Goal: Information Seeking & Learning: Learn about a topic

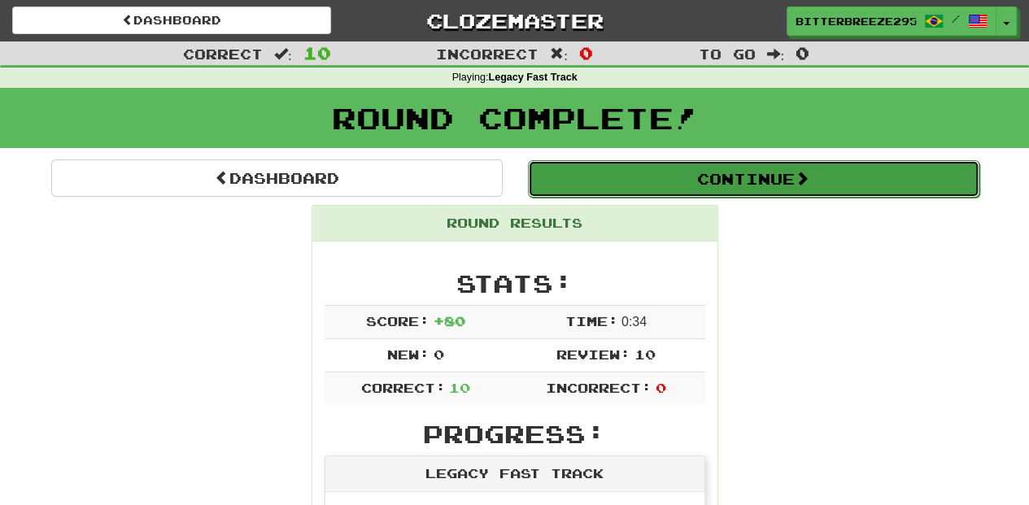
click at [591, 168] on button "Continue" at bounding box center [754, 178] width 452 height 37
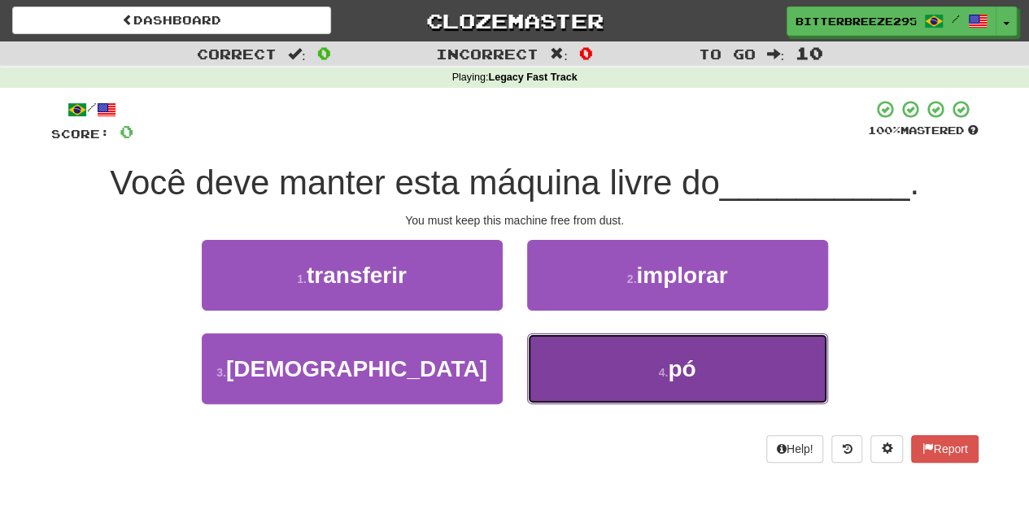
click at [593, 363] on button "4 . pó" at bounding box center [677, 369] width 301 height 71
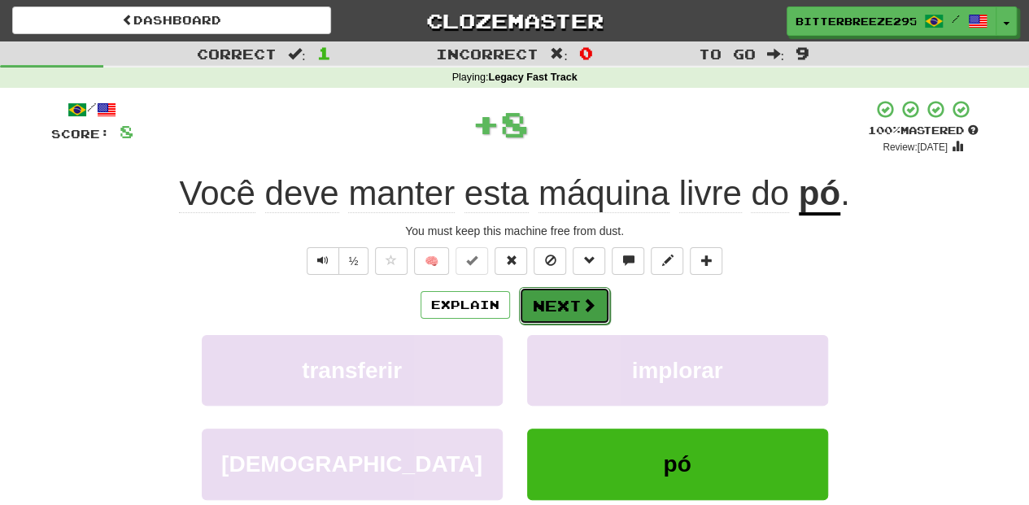
click at [539, 311] on button "Next" at bounding box center [564, 305] width 91 height 37
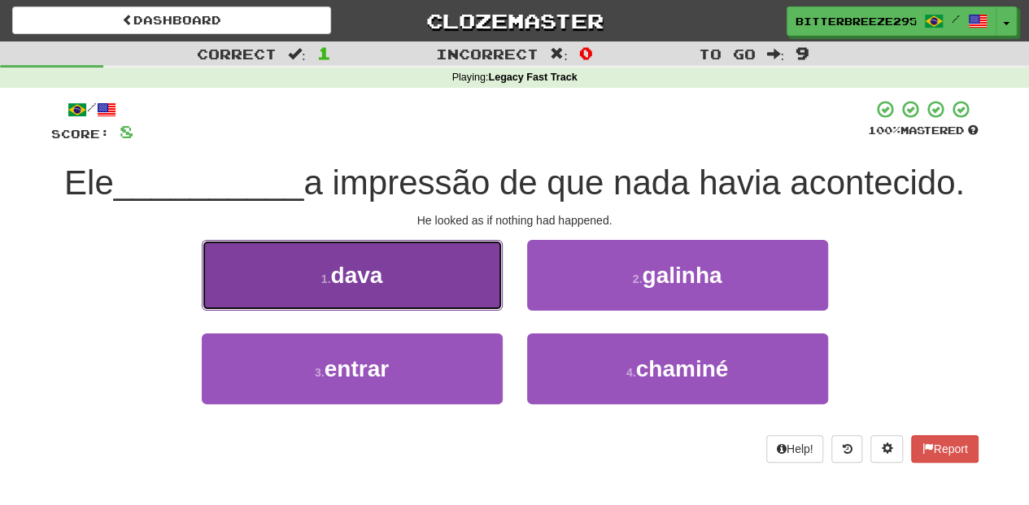
click at [432, 299] on button "1 . dava" at bounding box center [352, 275] width 301 height 71
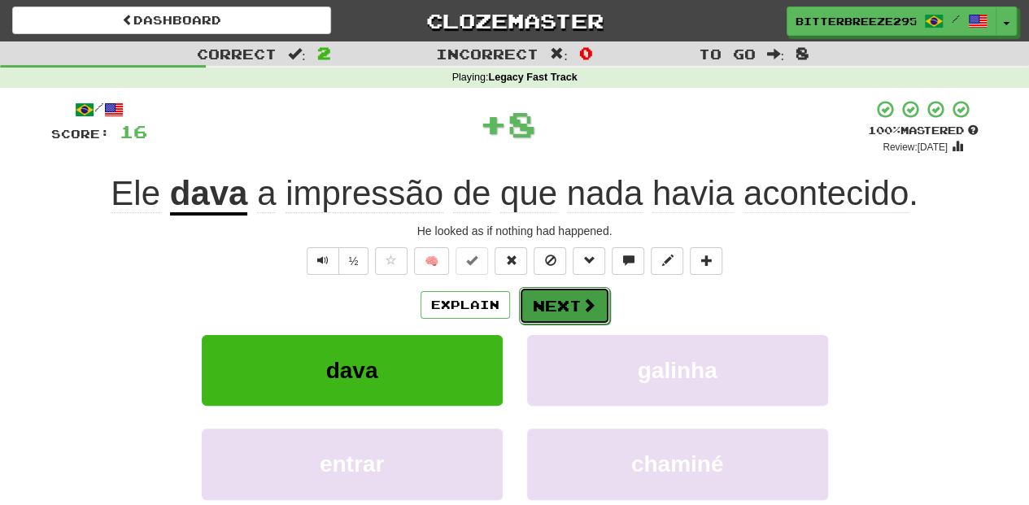
click at [542, 303] on button "Next" at bounding box center [564, 305] width 91 height 37
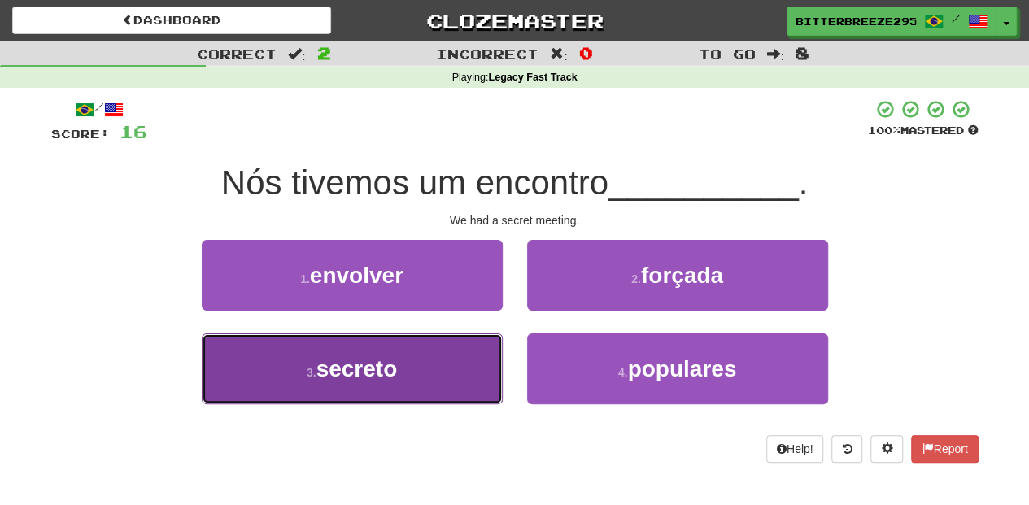
click at [460, 362] on button "3 . secreto" at bounding box center [352, 369] width 301 height 71
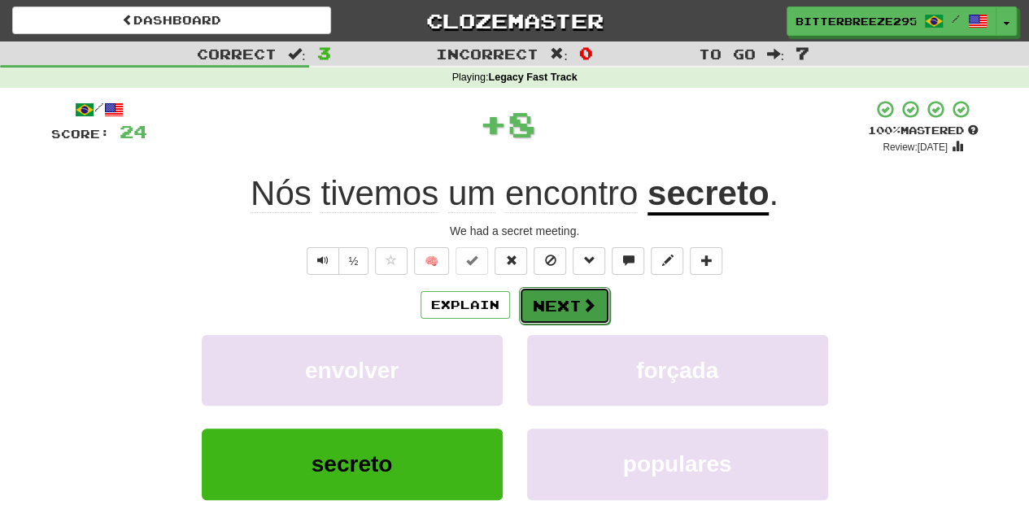
click at [539, 311] on button "Next" at bounding box center [564, 305] width 91 height 37
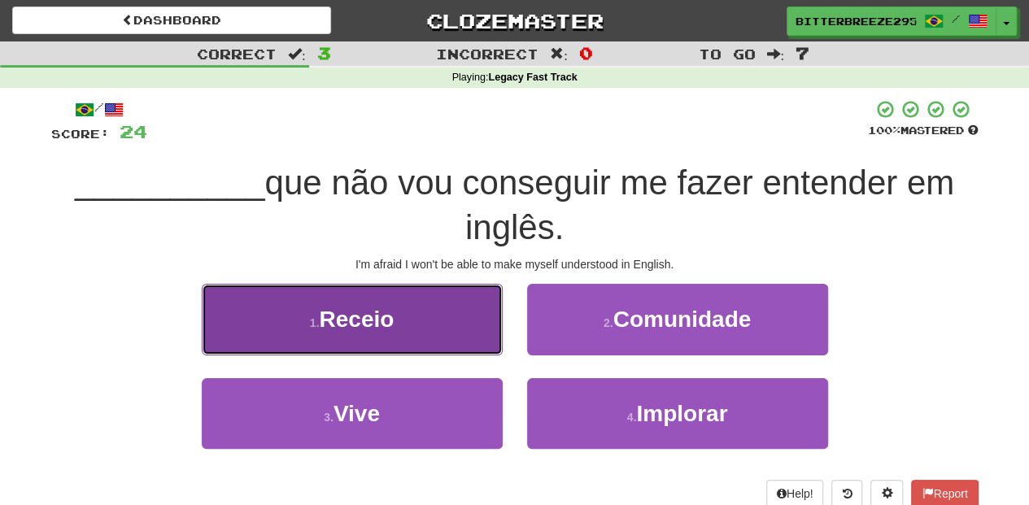
click at [438, 338] on button "1 . Receio" at bounding box center [352, 319] width 301 height 71
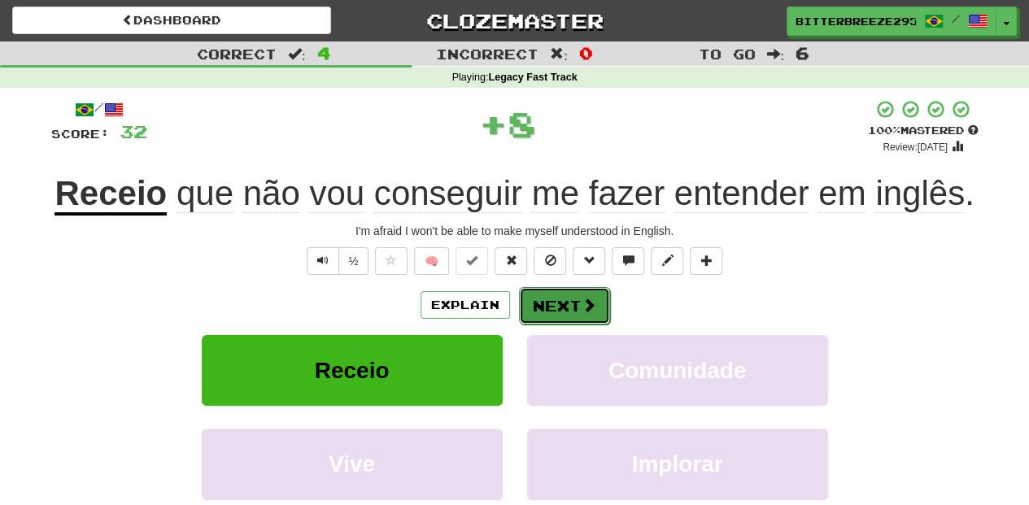
click at [542, 312] on button "Next" at bounding box center [564, 305] width 91 height 37
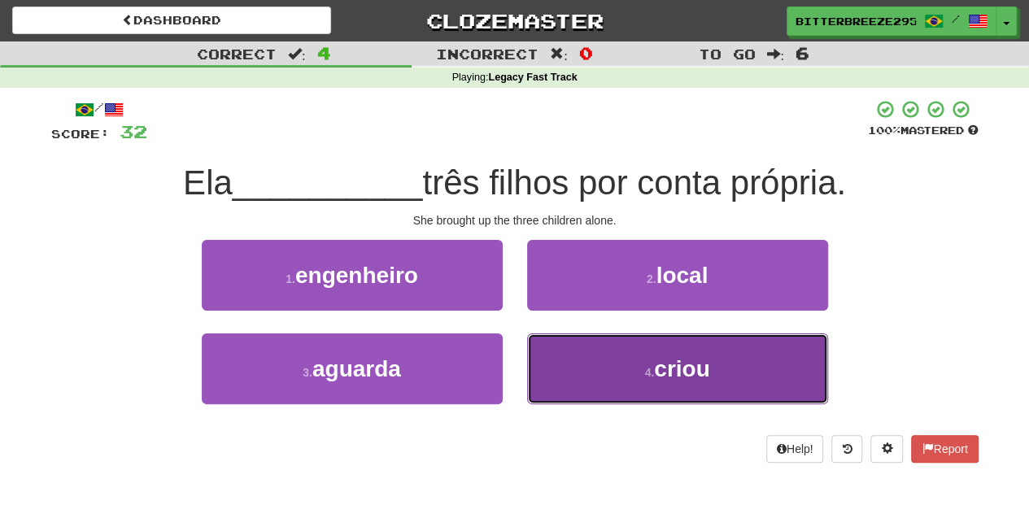
drag, startPoint x: 579, startPoint y: 340, endPoint x: 582, endPoint y: 353, distance: 13.2
click at [582, 353] on button "4 . criou" at bounding box center [677, 369] width 301 height 71
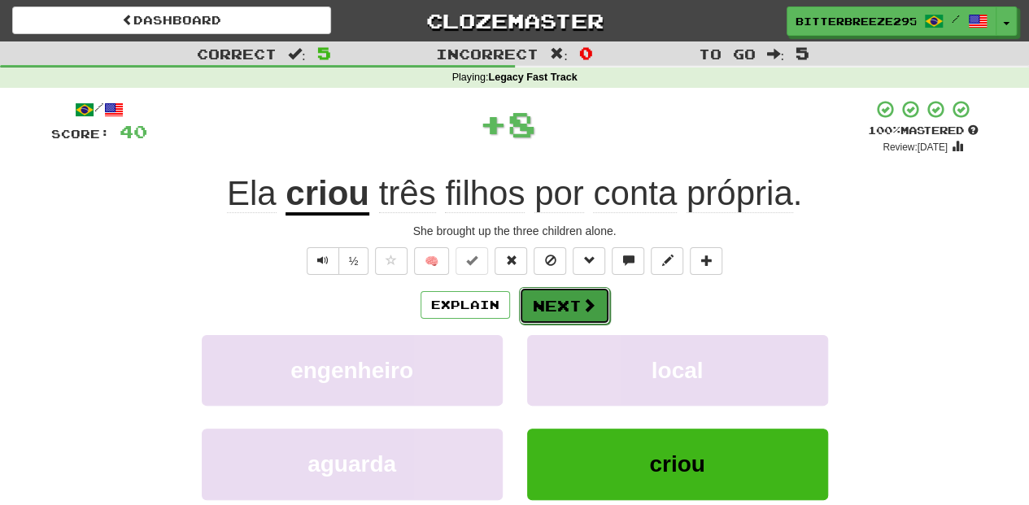
click at [565, 315] on button "Next" at bounding box center [564, 305] width 91 height 37
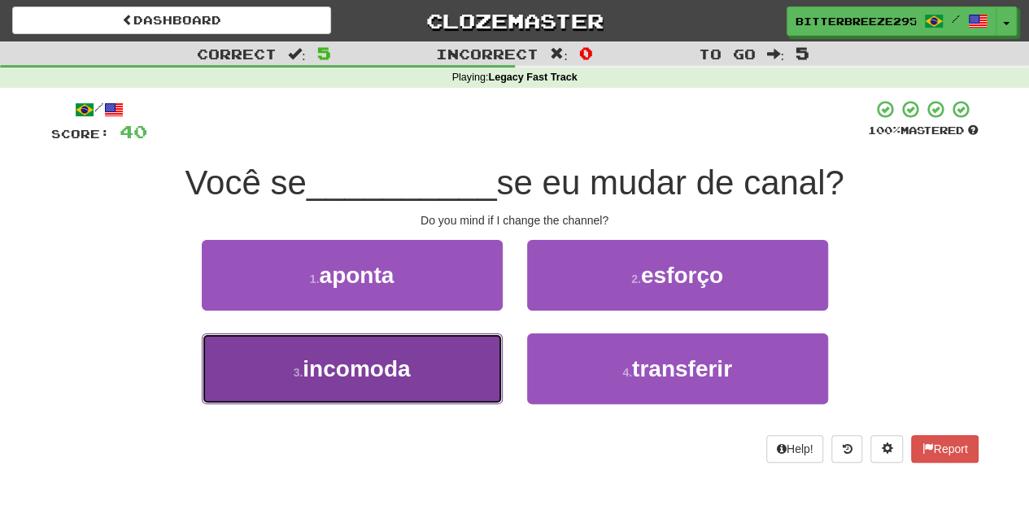
click at [460, 361] on button "3 . incomoda" at bounding box center [352, 369] width 301 height 71
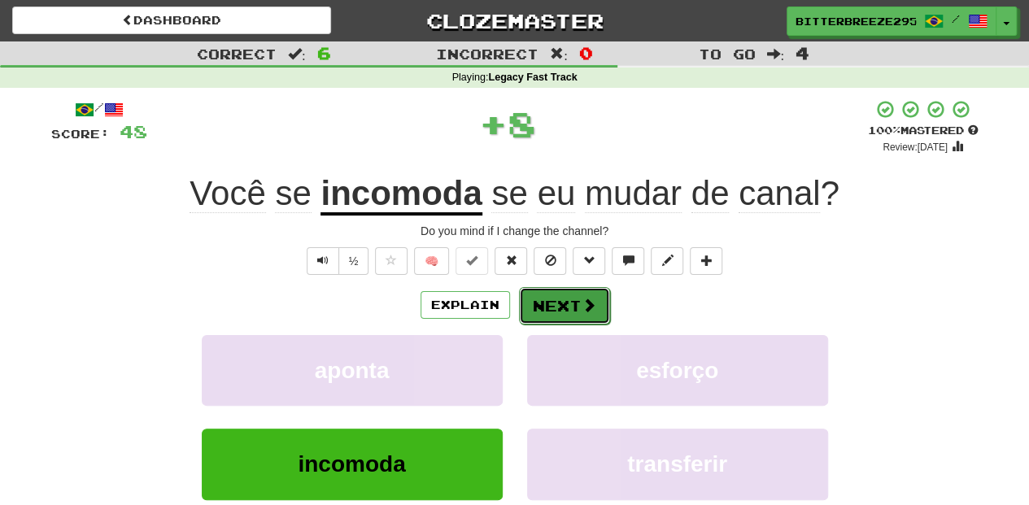
click at [538, 300] on button "Next" at bounding box center [564, 305] width 91 height 37
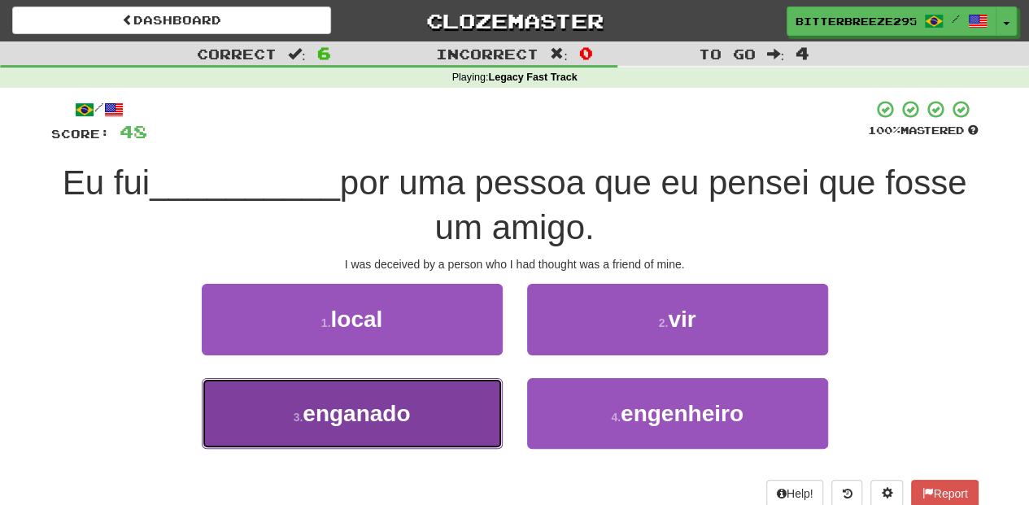
click at [448, 406] on button "3 . enganado" at bounding box center [352, 413] width 301 height 71
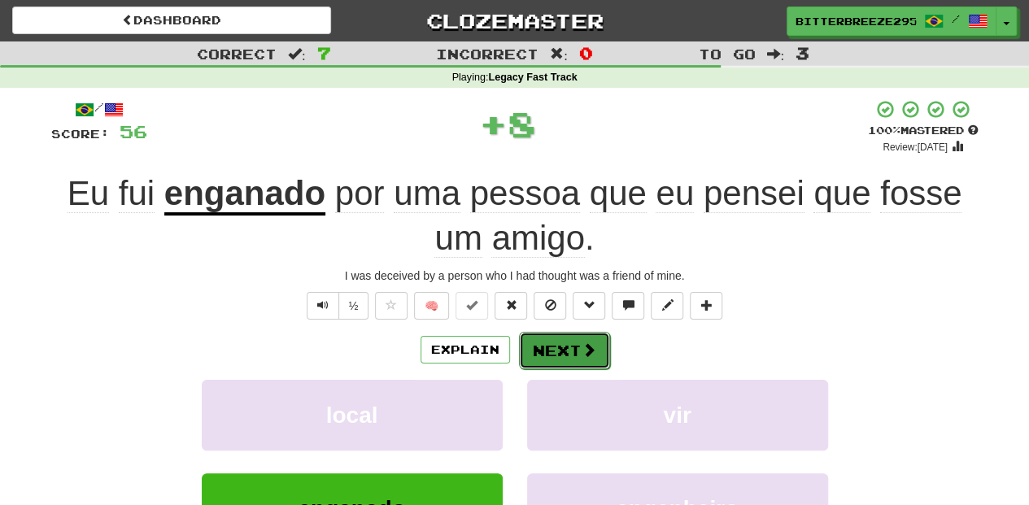
click at [535, 346] on button "Next" at bounding box center [564, 350] width 91 height 37
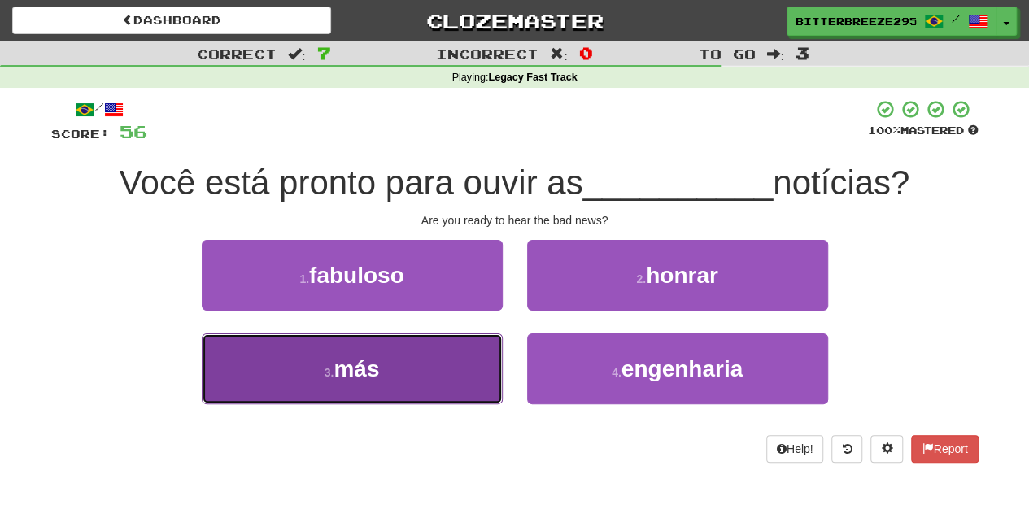
click at [487, 373] on button "3 . más" at bounding box center [352, 369] width 301 height 71
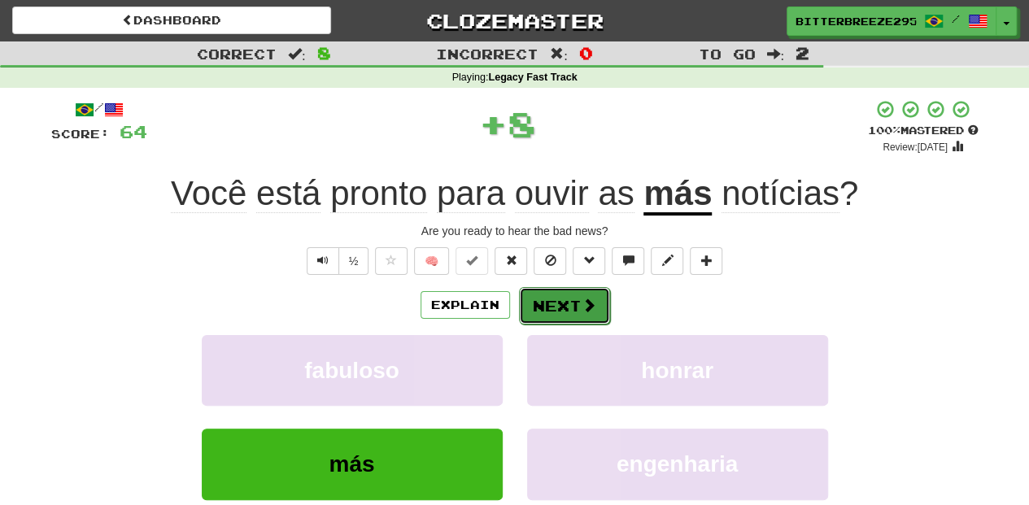
click at [563, 316] on button "Next" at bounding box center [564, 305] width 91 height 37
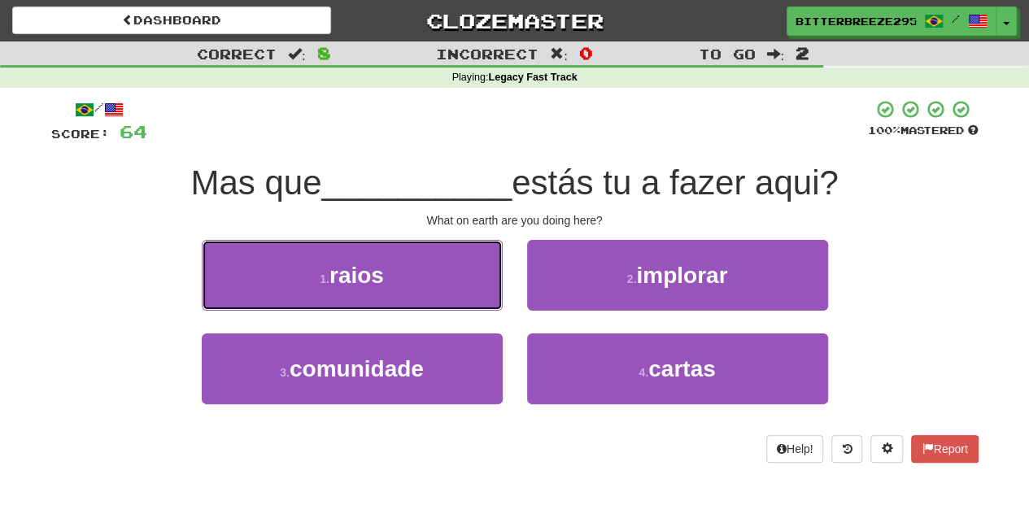
drag, startPoint x: 445, startPoint y: 277, endPoint x: 452, endPoint y: 284, distance: 10.4
click at [445, 277] on button "1 . raios" at bounding box center [352, 275] width 301 height 71
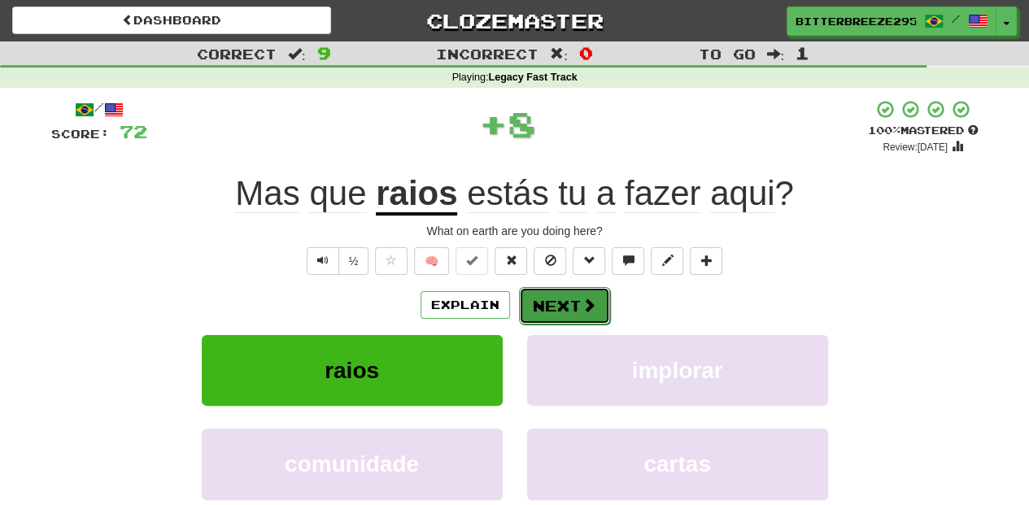
click at [550, 306] on button "Next" at bounding box center [564, 305] width 91 height 37
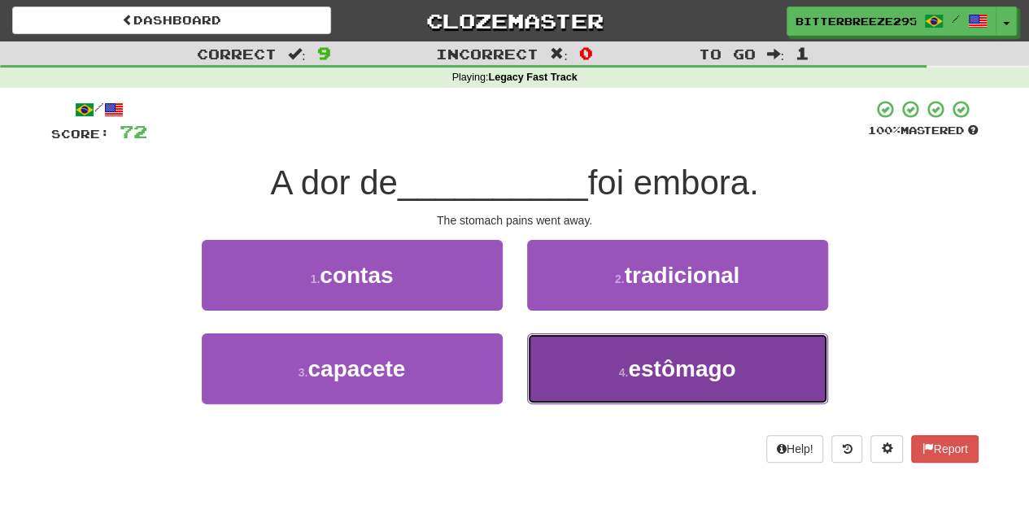
click at [553, 357] on button "4 . estômago" at bounding box center [677, 369] width 301 height 71
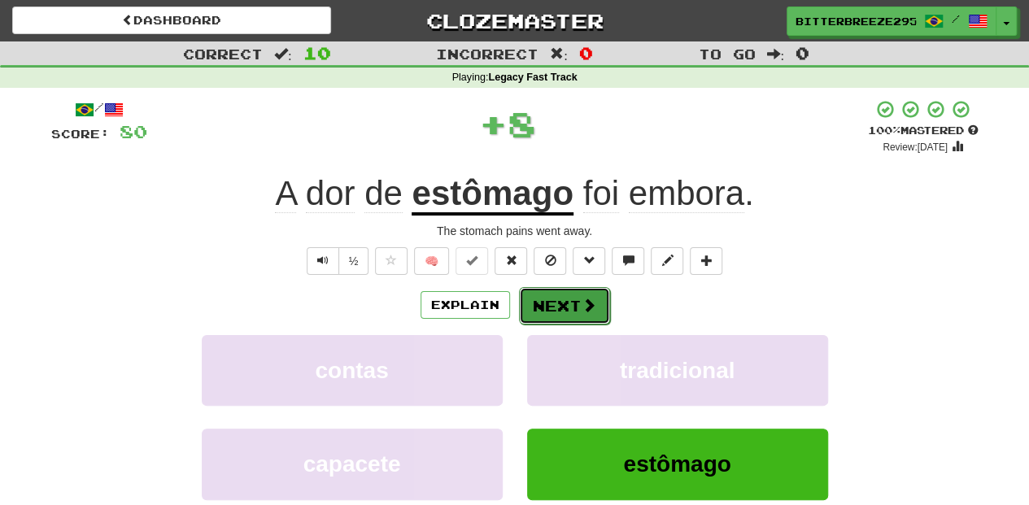
click at [548, 304] on button "Next" at bounding box center [564, 305] width 91 height 37
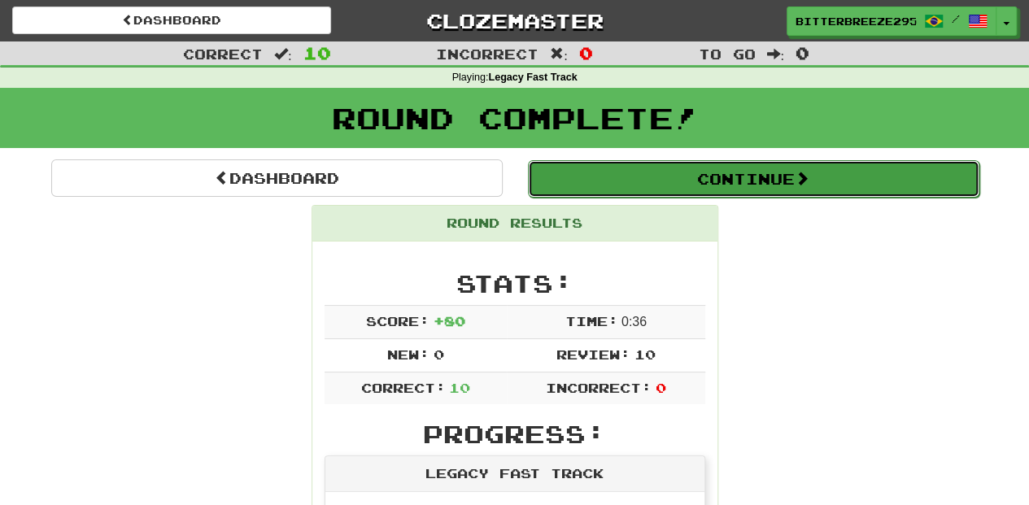
click at [584, 179] on button "Continue" at bounding box center [754, 178] width 452 height 37
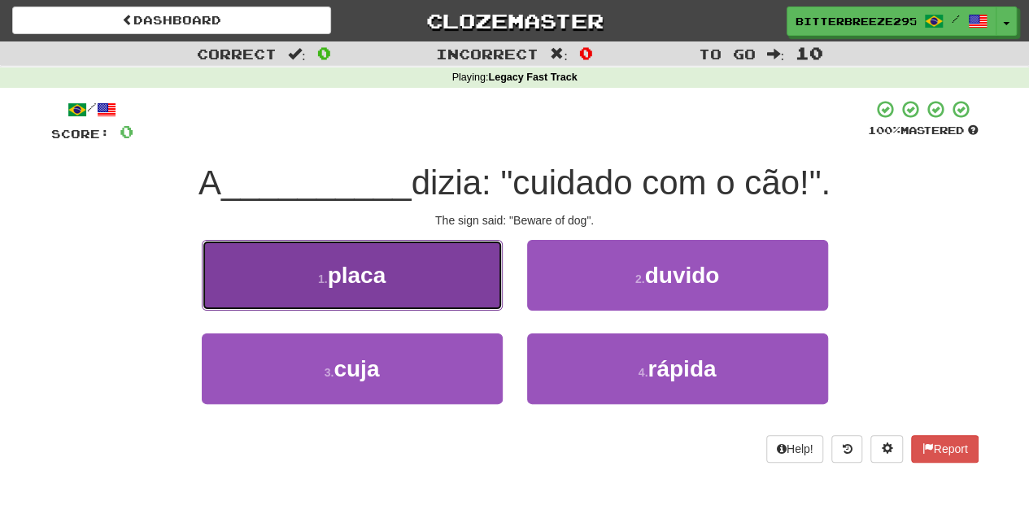
click at [405, 288] on button "1 . placa" at bounding box center [352, 275] width 301 height 71
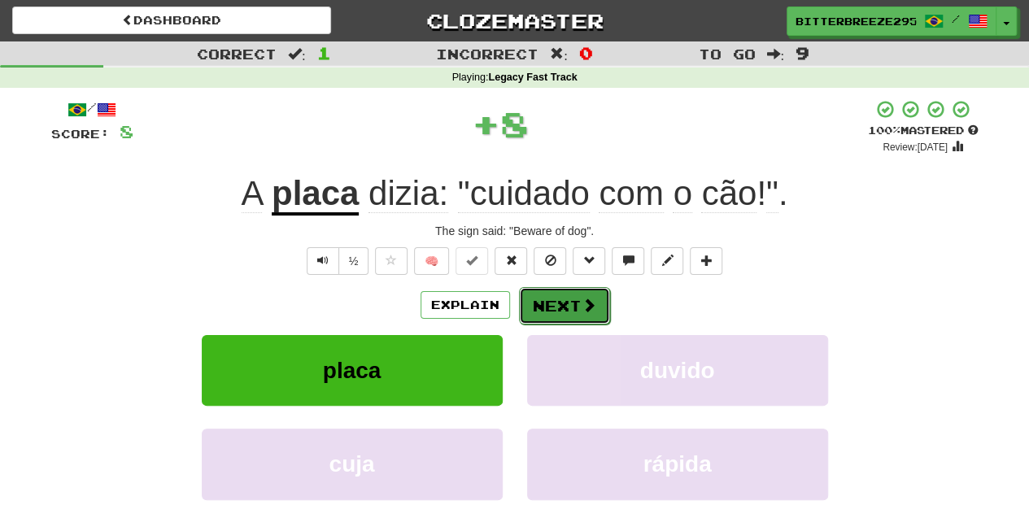
click at [574, 290] on button "Next" at bounding box center [564, 305] width 91 height 37
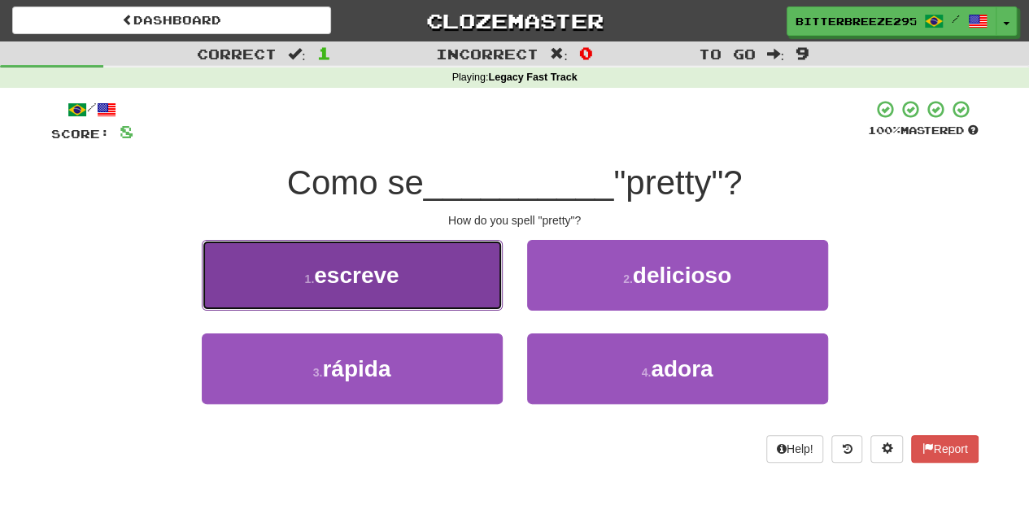
click at [421, 295] on button "1 . escreve" at bounding box center [352, 275] width 301 height 71
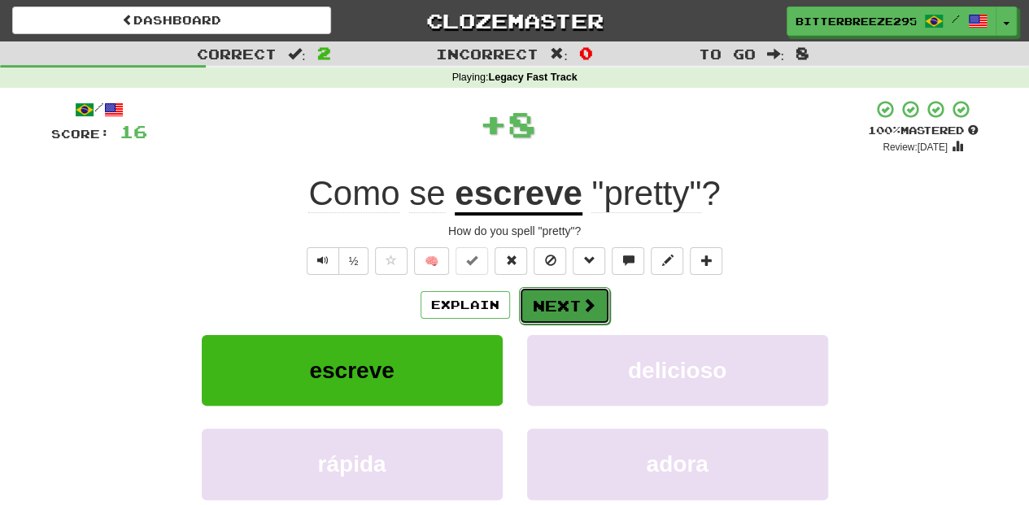
click at [552, 290] on button "Next" at bounding box center [564, 305] width 91 height 37
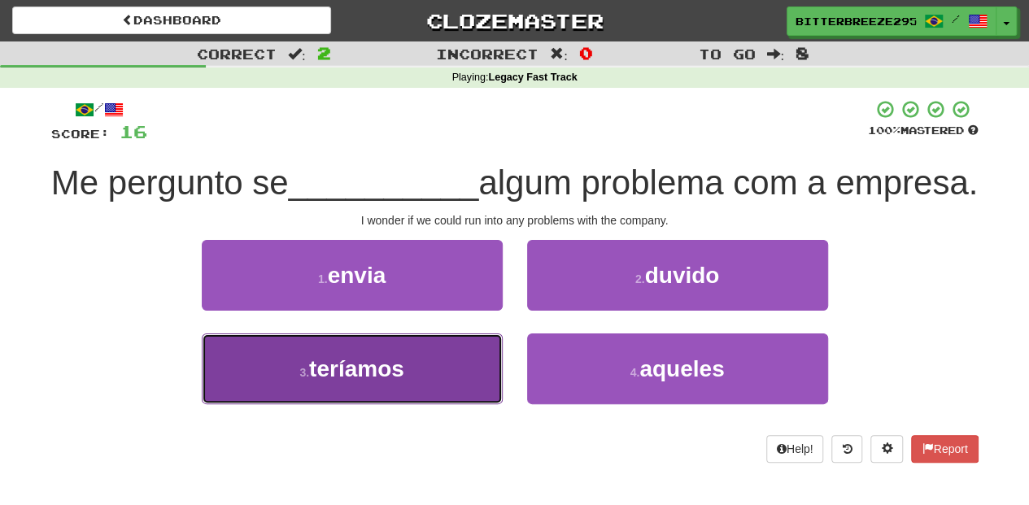
click at [424, 402] on button "3 . teríamos" at bounding box center [352, 369] width 301 height 71
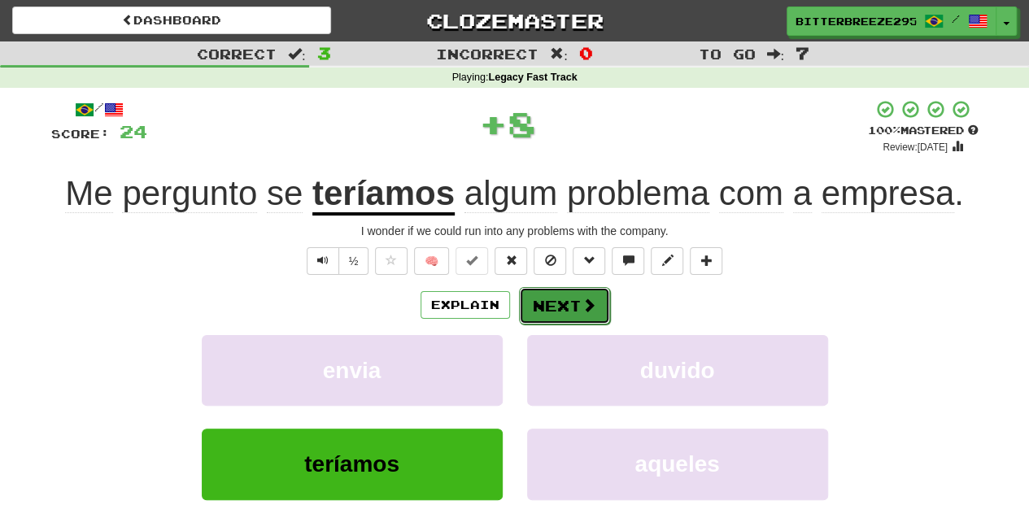
click at [556, 303] on button "Next" at bounding box center [564, 305] width 91 height 37
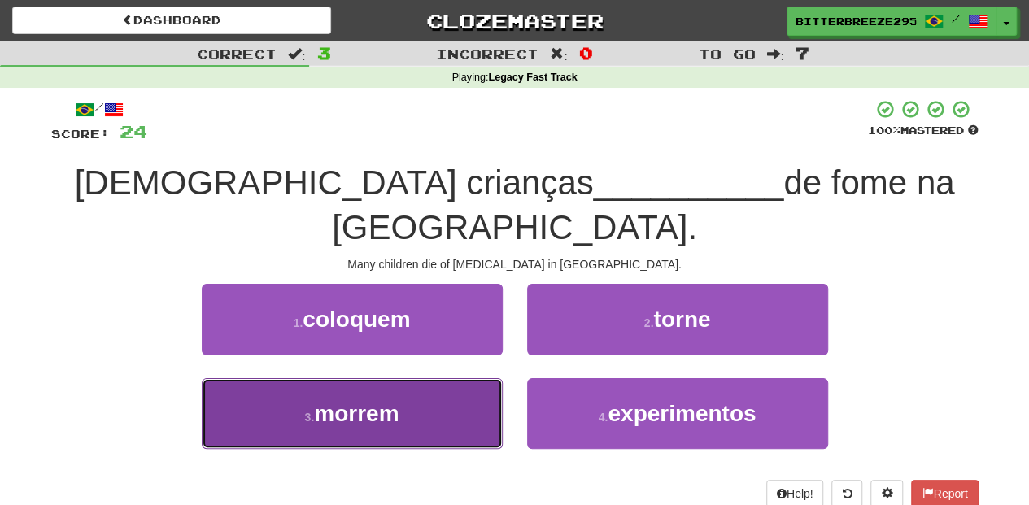
click at [488, 378] on button "3 . morrem" at bounding box center [352, 413] width 301 height 71
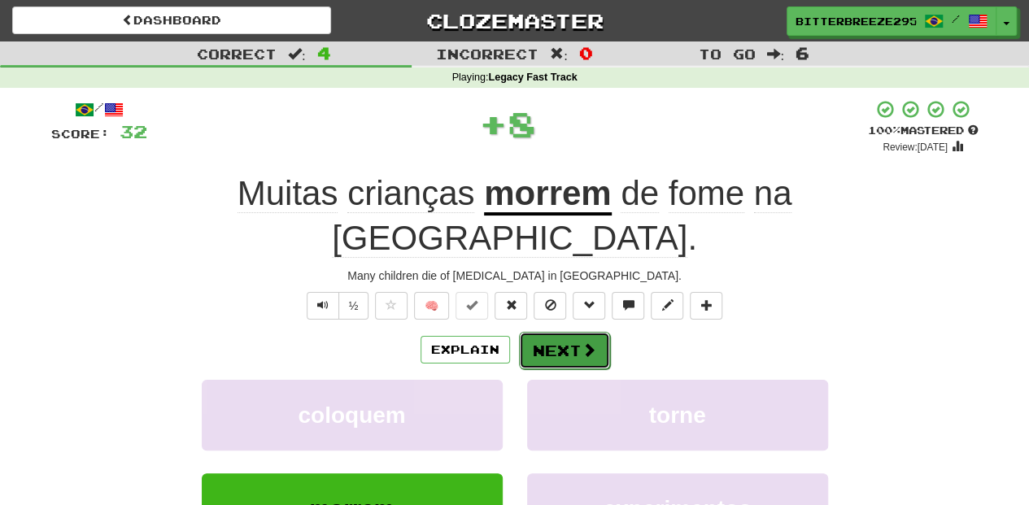
click at [537, 332] on button "Next" at bounding box center [564, 350] width 91 height 37
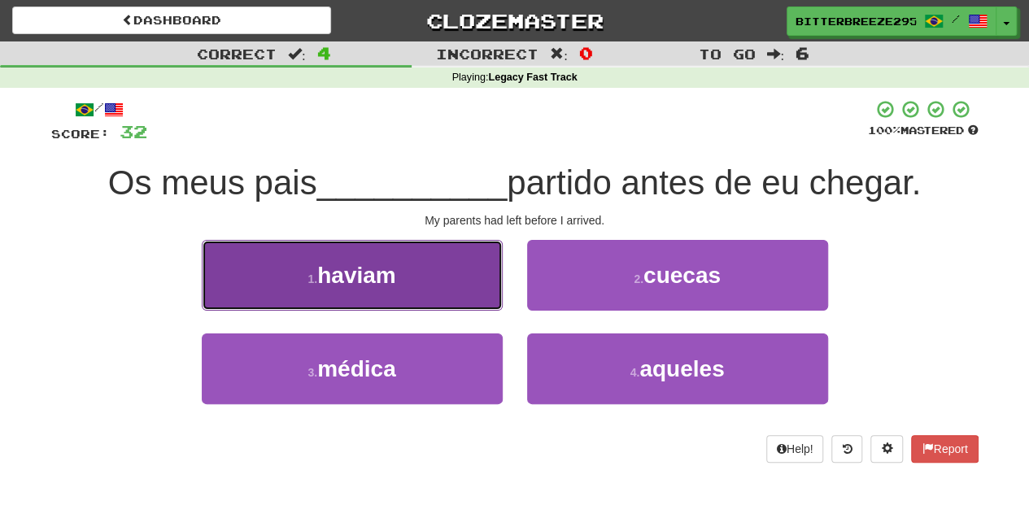
click at [426, 292] on button "1 . haviam" at bounding box center [352, 275] width 301 height 71
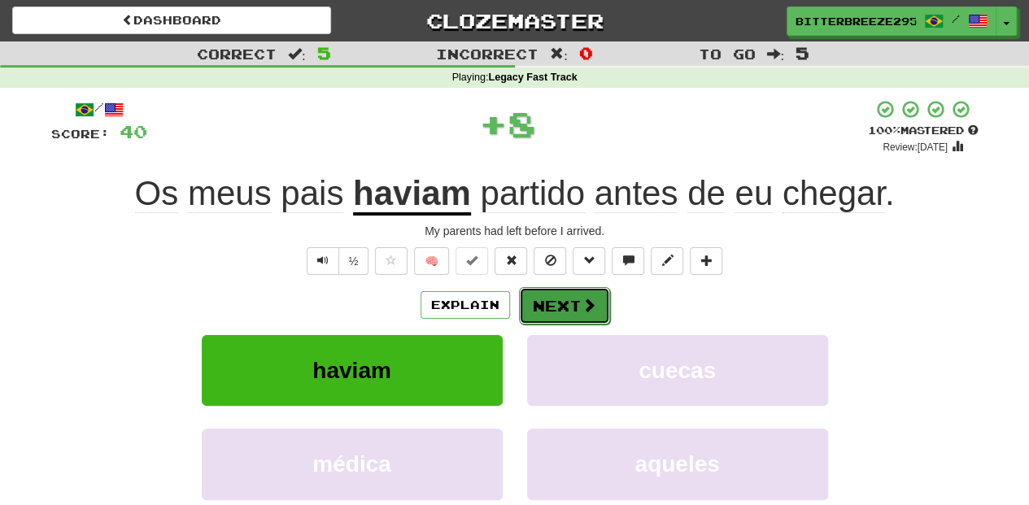
click at [565, 316] on button "Next" at bounding box center [564, 305] width 91 height 37
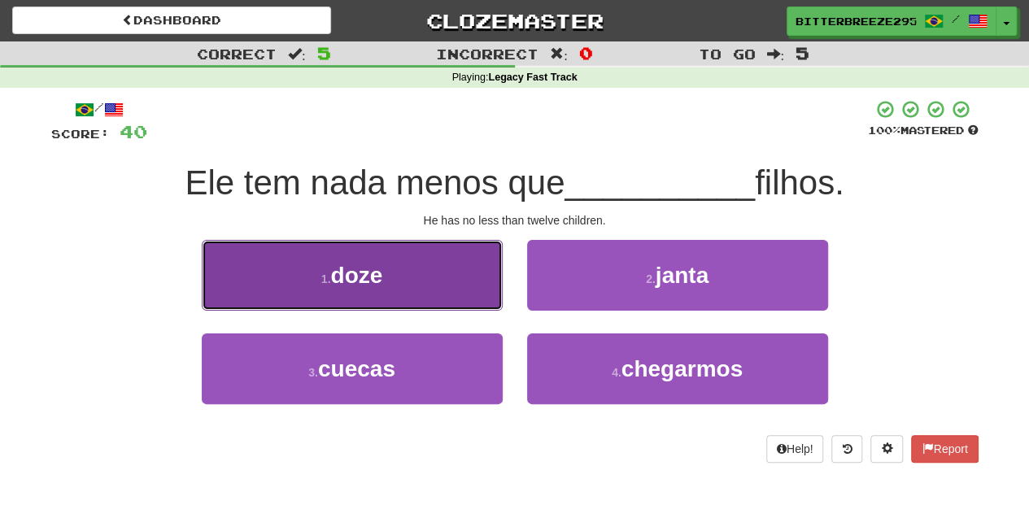
click at [410, 290] on button "1 . doze" at bounding box center [352, 275] width 301 height 71
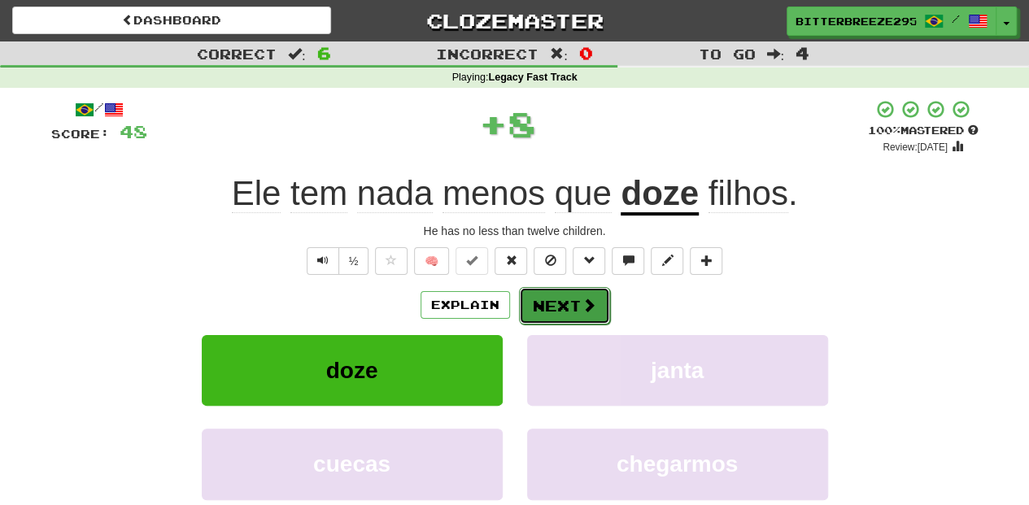
click at [543, 303] on button "Next" at bounding box center [564, 305] width 91 height 37
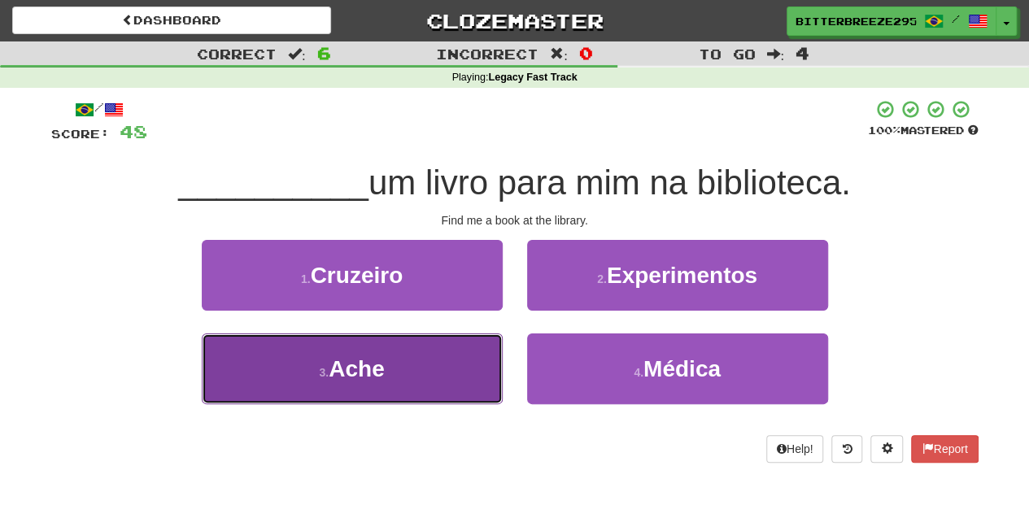
click at [456, 377] on button "3 . Ache" at bounding box center [352, 369] width 301 height 71
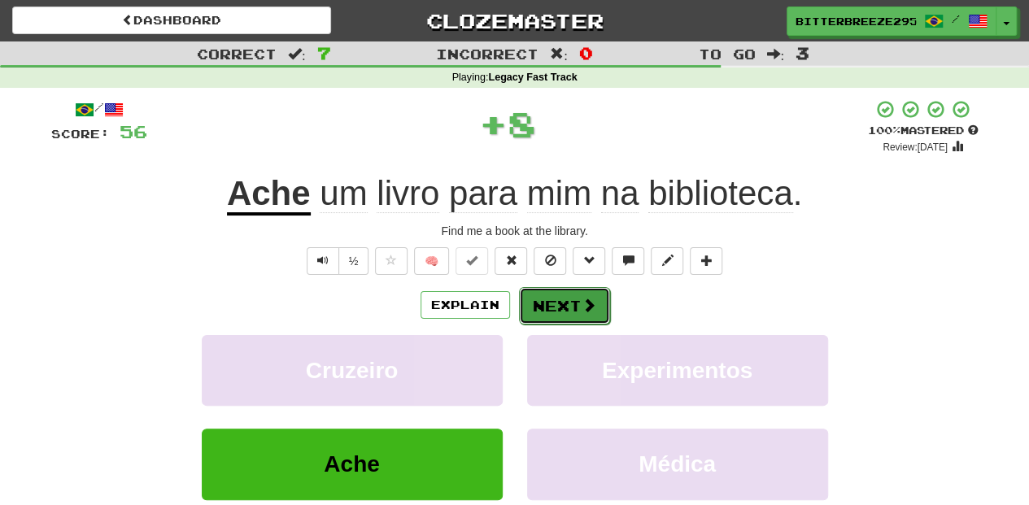
click at [536, 306] on button "Next" at bounding box center [564, 305] width 91 height 37
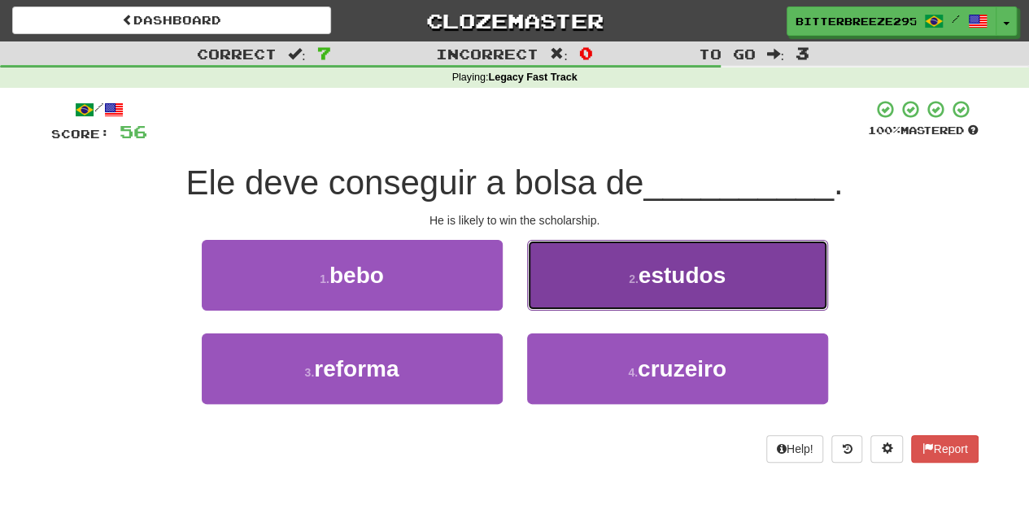
click at [561, 307] on button "2 . estudos" at bounding box center [677, 275] width 301 height 71
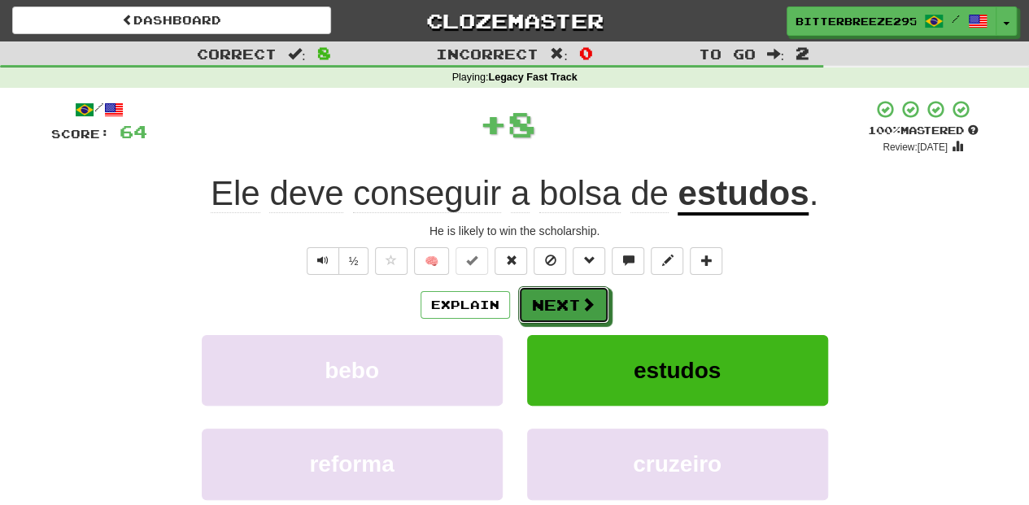
click at [561, 307] on button "Next" at bounding box center [563, 304] width 91 height 37
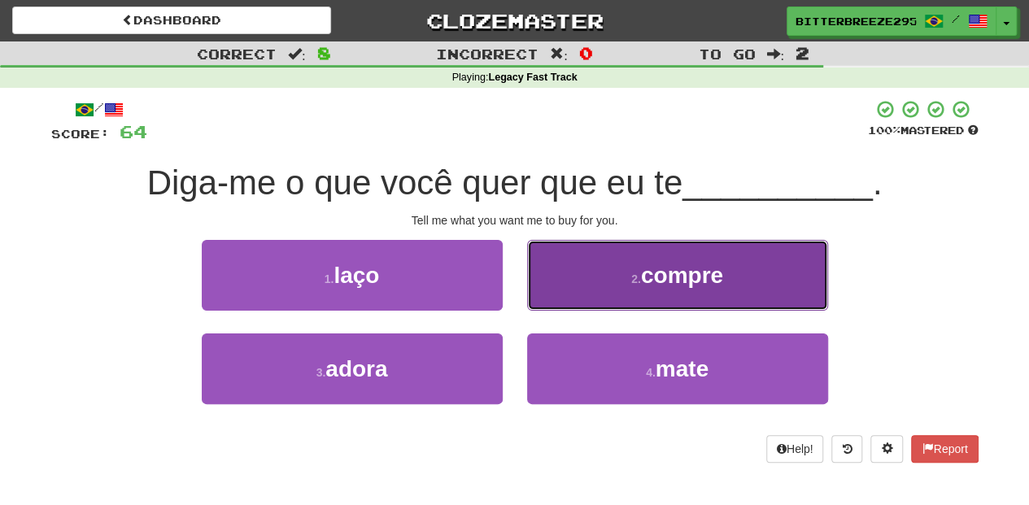
click at [563, 295] on button "2 . compre" at bounding box center [677, 275] width 301 height 71
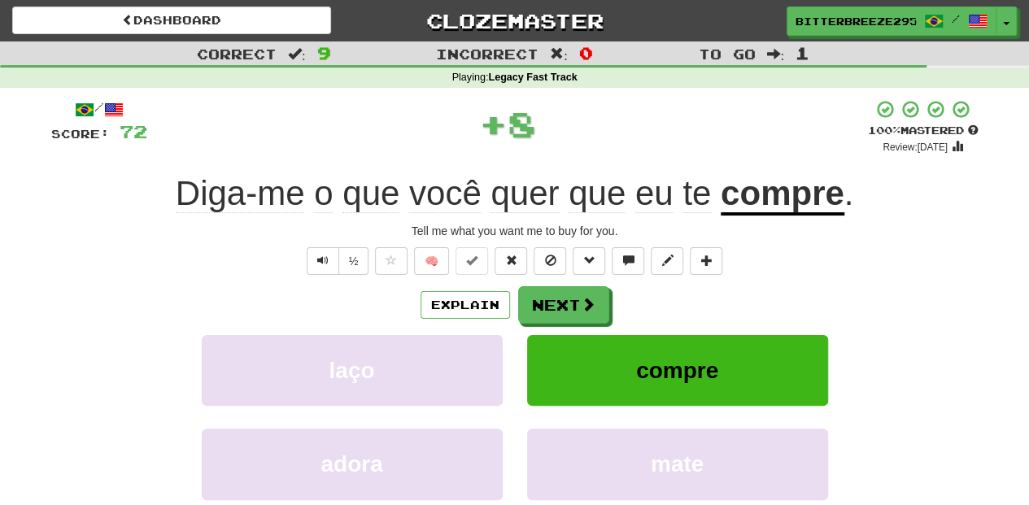
click at [563, 295] on button "Next" at bounding box center [563, 304] width 91 height 37
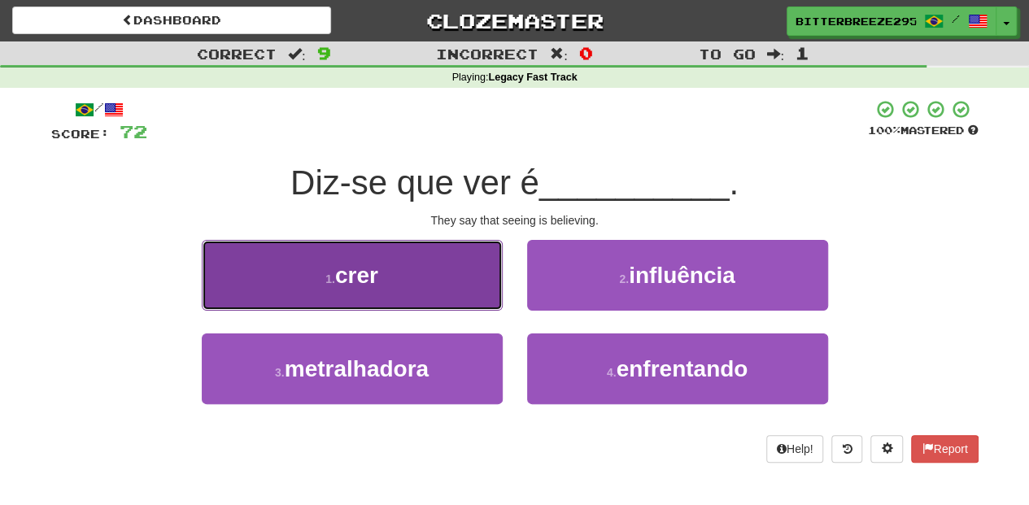
click at [457, 293] on button "1 . crer" at bounding box center [352, 275] width 301 height 71
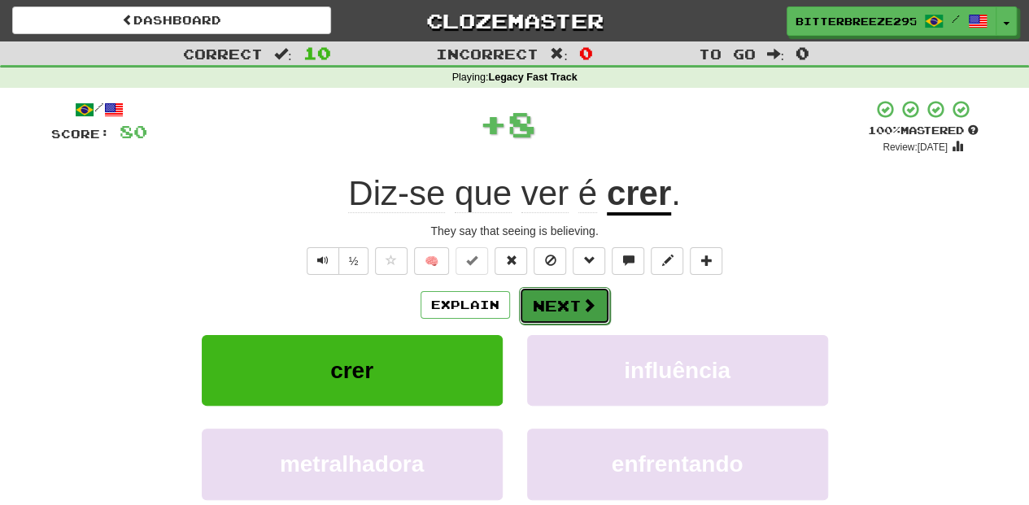
click at [577, 303] on button "Next" at bounding box center [564, 305] width 91 height 37
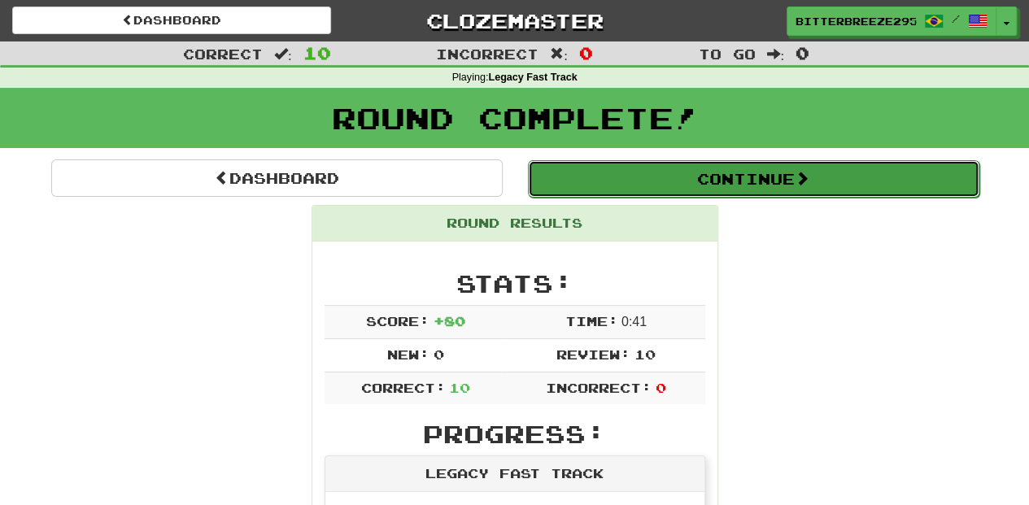
click at [597, 176] on button "Continue" at bounding box center [754, 178] width 452 height 37
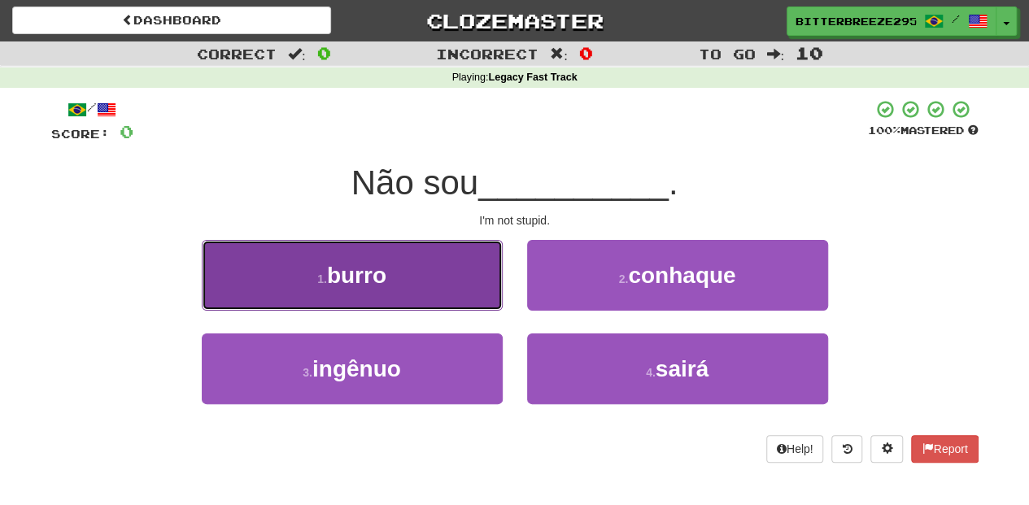
click at [421, 288] on button "1 . burro" at bounding box center [352, 275] width 301 height 71
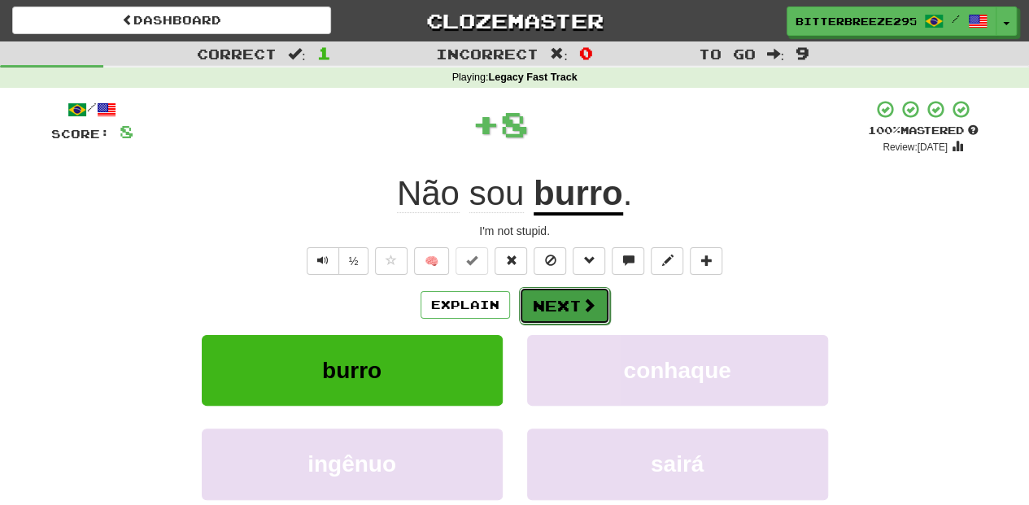
click at [582, 301] on span at bounding box center [589, 305] width 15 height 15
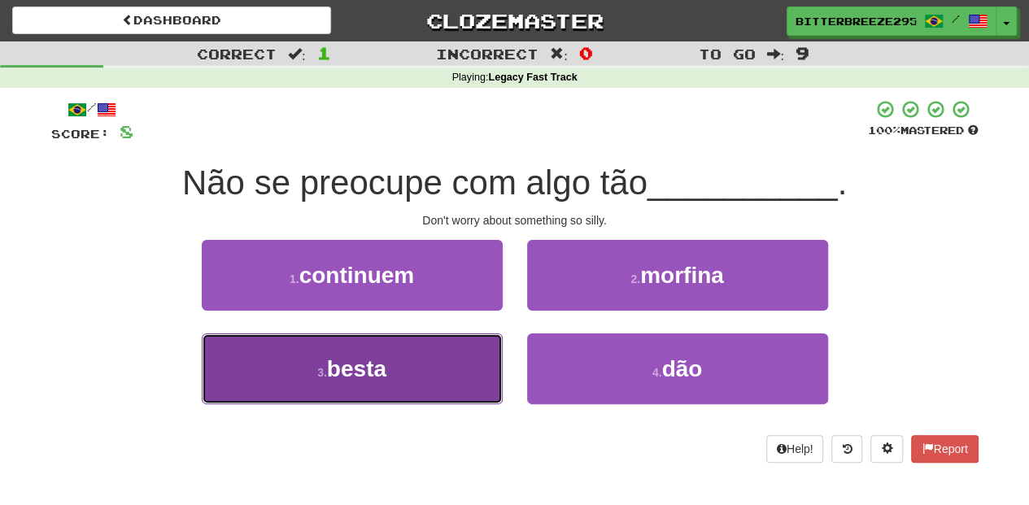
click at [456, 361] on button "3 . besta" at bounding box center [352, 369] width 301 height 71
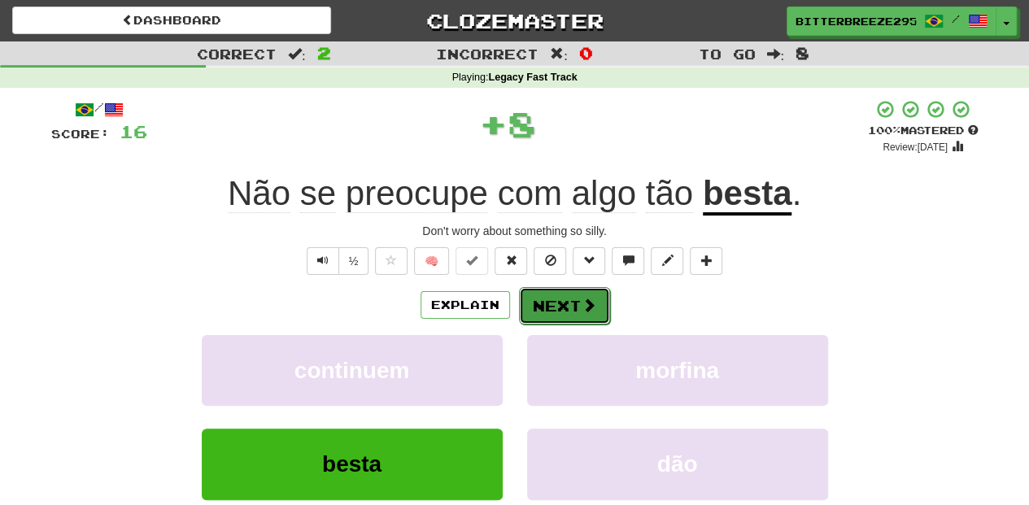
click at [560, 296] on button "Next" at bounding box center [564, 305] width 91 height 37
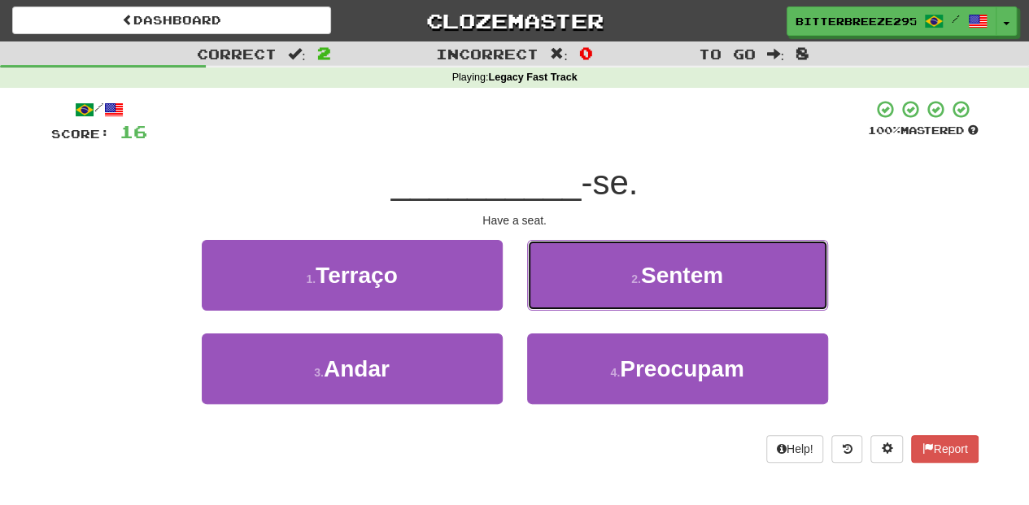
click at [560, 296] on button "2 . Sentem" at bounding box center [677, 275] width 301 height 71
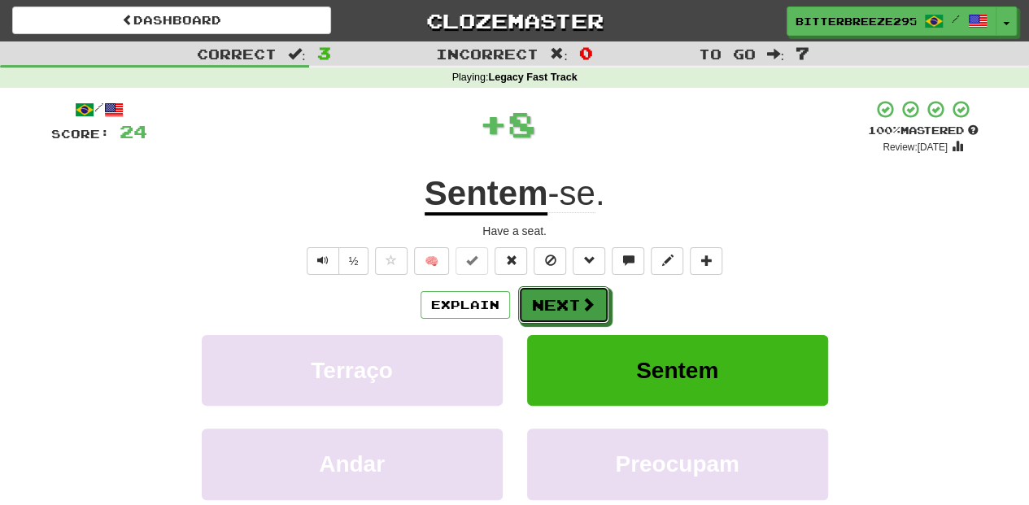
click at [560, 296] on button "Next" at bounding box center [563, 304] width 91 height 37
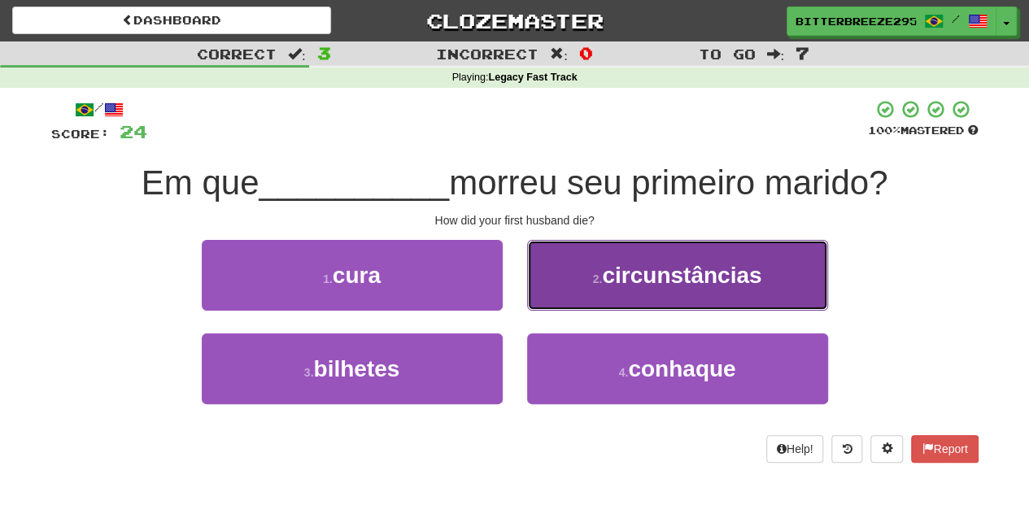
click at [573, 294] on button "2 . circunstâncias" at bounding box center [677, 275] width 301 height 71
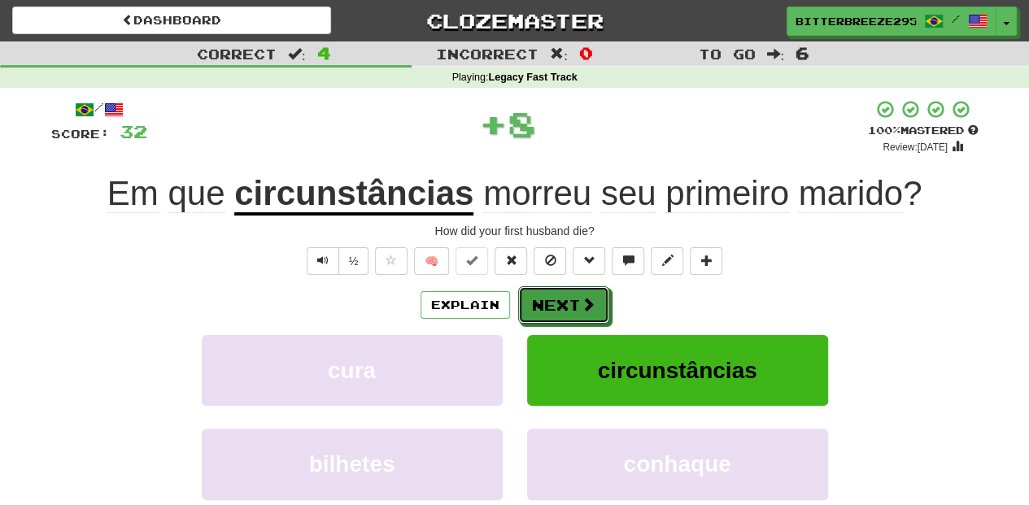
click at [573, 294] on button "Next" at bounding box center [563, 304] width 91 height 37
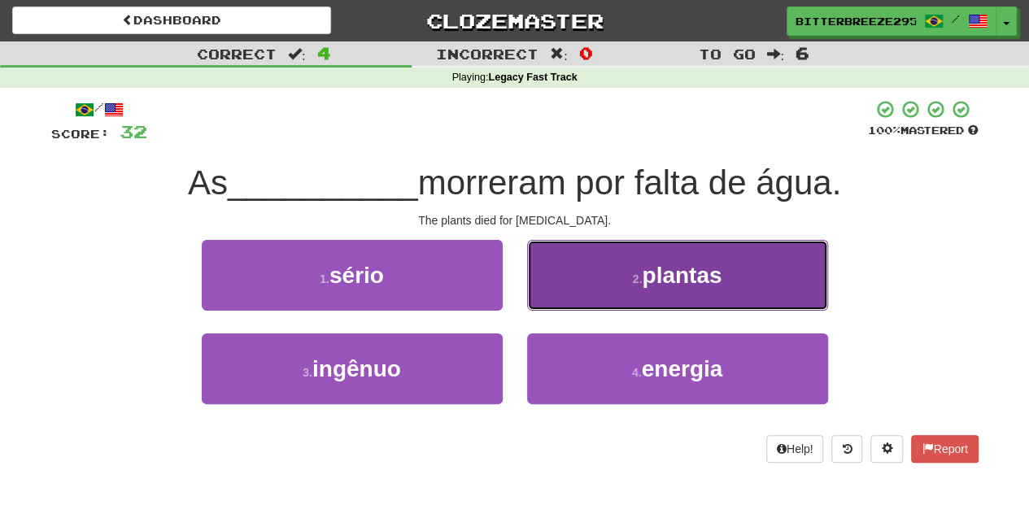
click at [577, 289] on button "2 . plantas" at bounding box center [677, 275] width 301 height 71
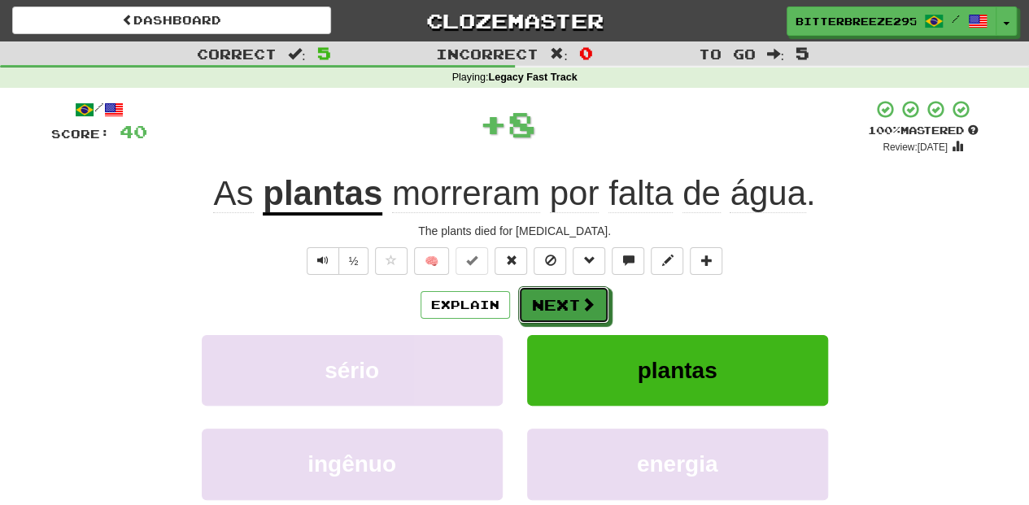
click at [574, 290] on button "Next" at bounding box center [563, 304] width 91 height 37
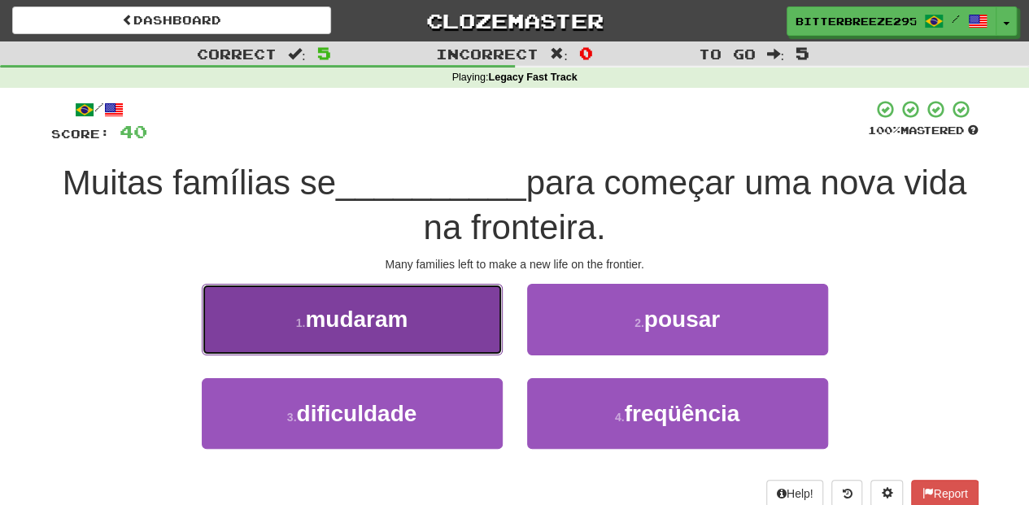
click at [447, 342] on button "1 . mudaram" at bounding box center [352, 319] width 301 height 71
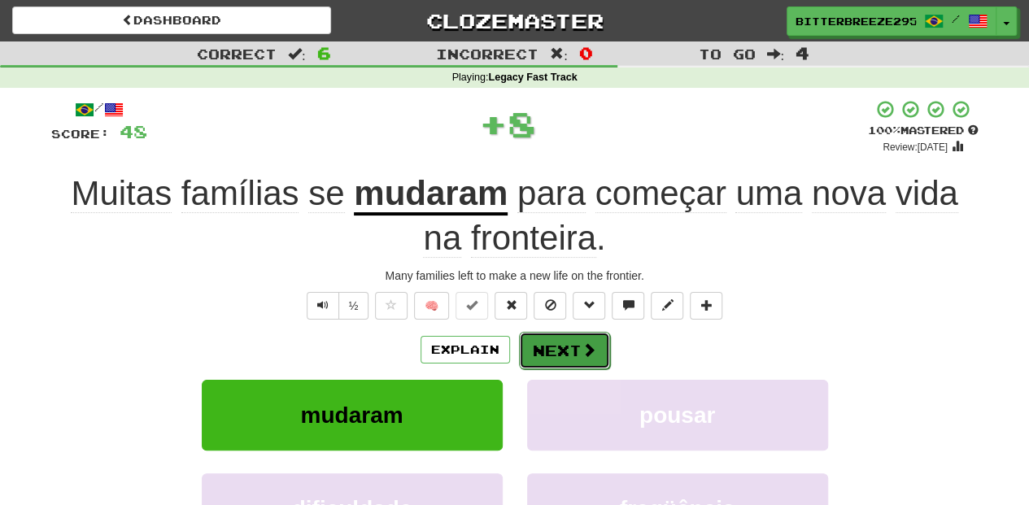
click at [556, 356] on button "Next" at bounding box center [564, 350] width 91 height 37
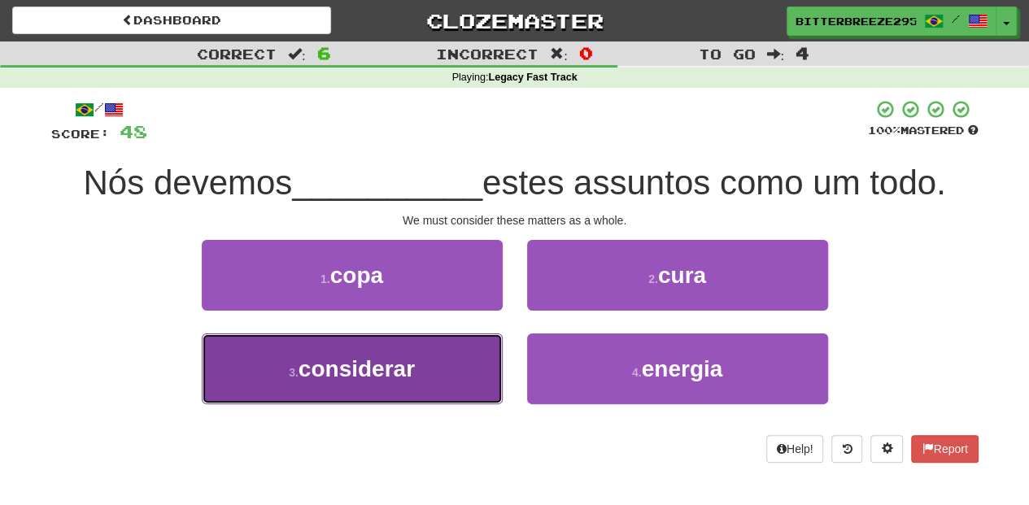
click at [443, 368] on button "3 . considerar" at bounding box center [352, 369] width 301 height 71
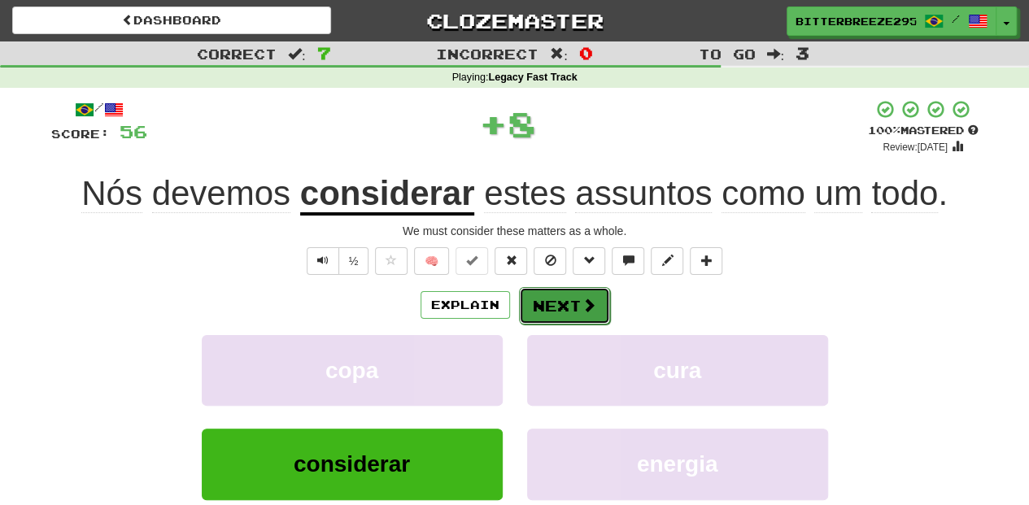
click at [554, 299] on button "Next" at bounding box center [564, 305] width 91 height 37
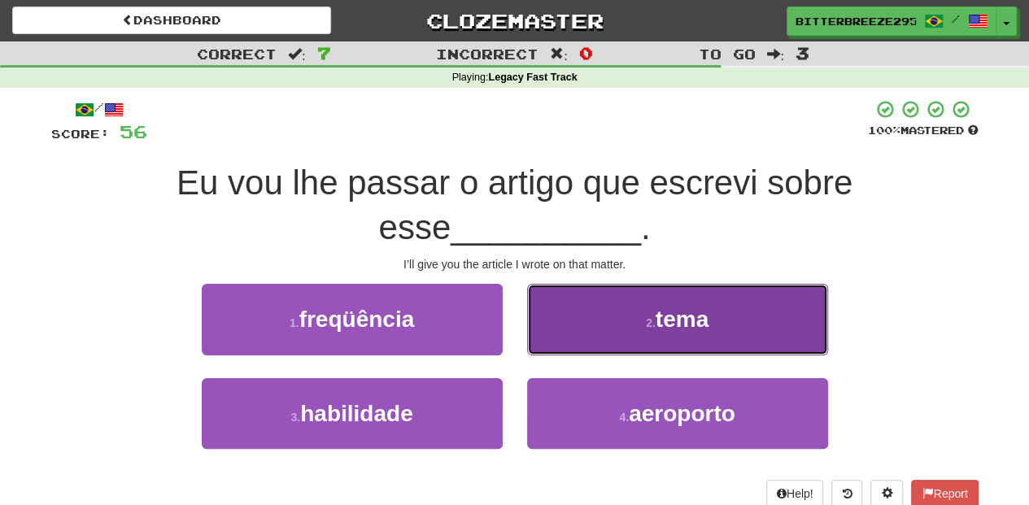
click at [582, 322] on button "2 . tema" at bounding box center [677, 319] width 301 height 71
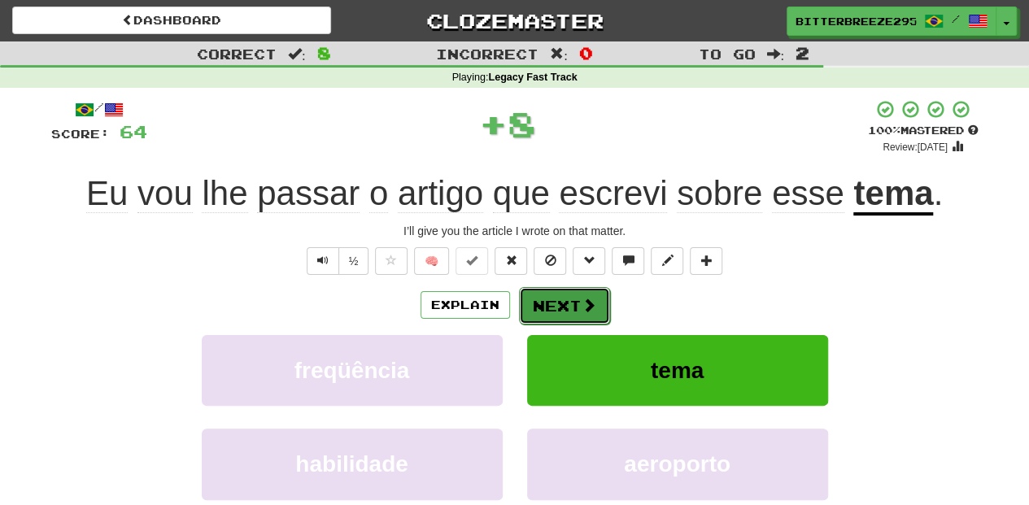
click at [573, 294] on button "Next" at bounding box center [564, 305] width 91 height 37
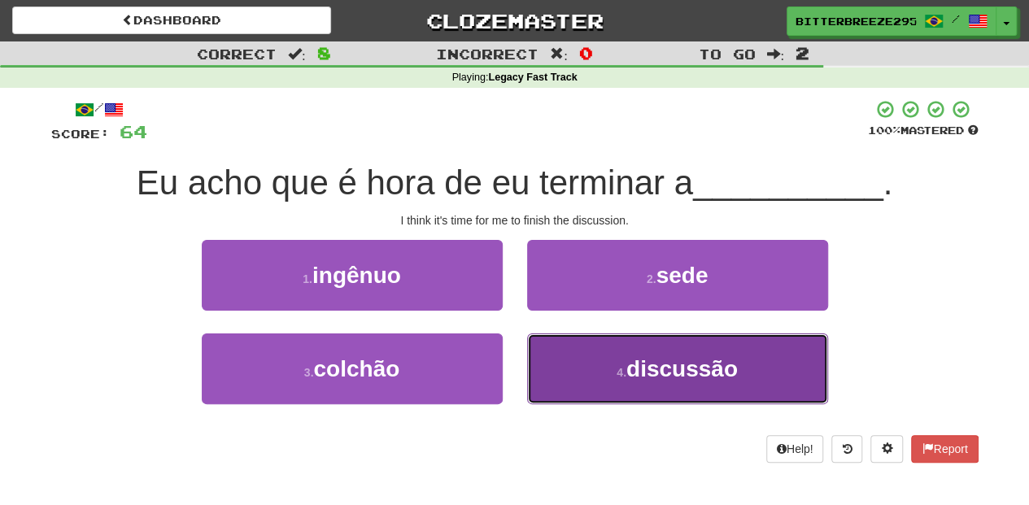
click at [549, 347] on button "4 . discussão" at bounding box center [677, 369] width 301 height 71
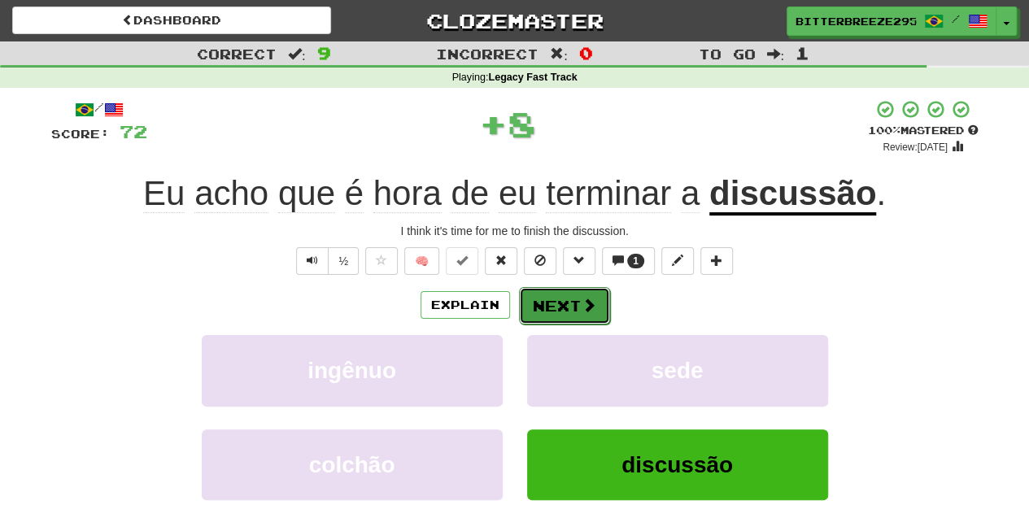
click at [556, 308] on button "Next" at bounding box center [564, 305] width 91 height 37
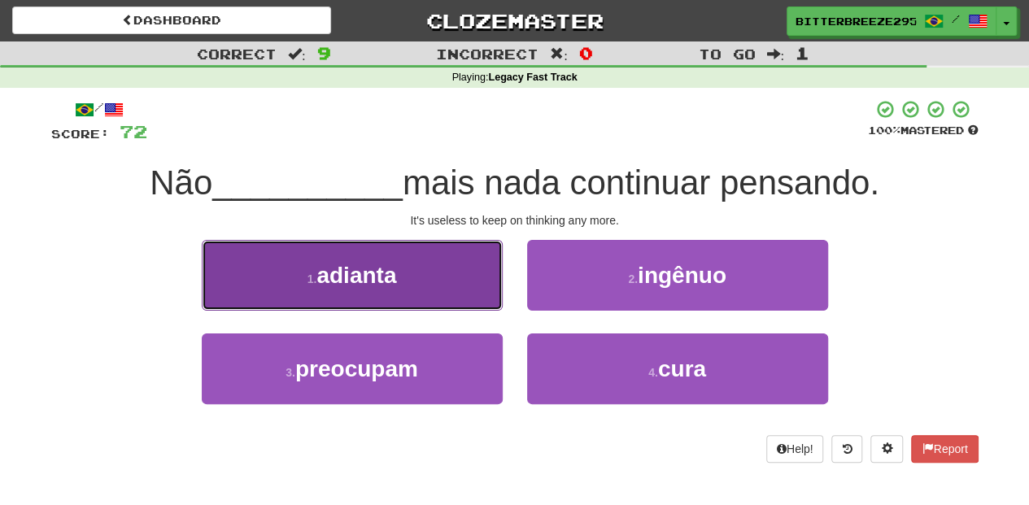
click at [463, 304] on button "1 . adianta" at bounding box center [352, 275] width 301 height 71
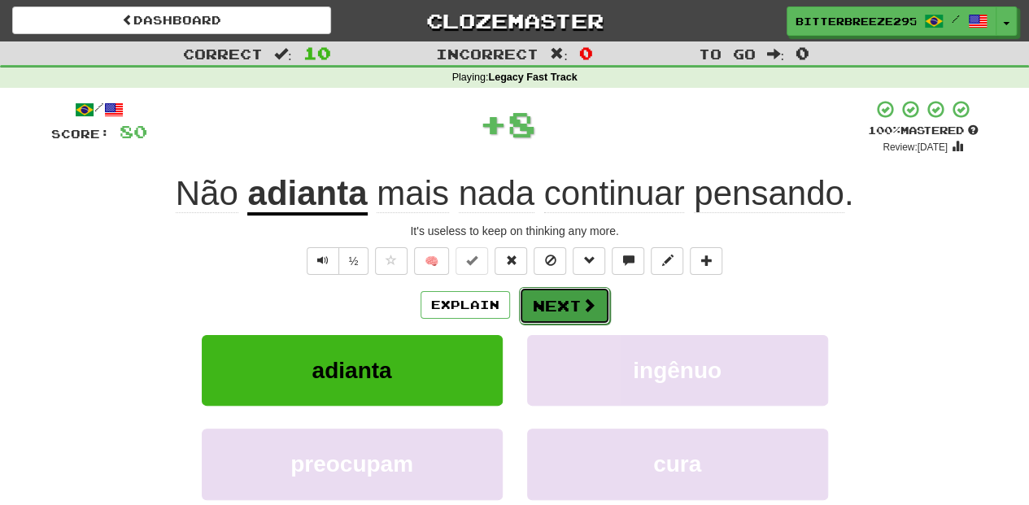
click at [550, 309] on button "Next" at bounding box center [564, 305] width 91 height 37
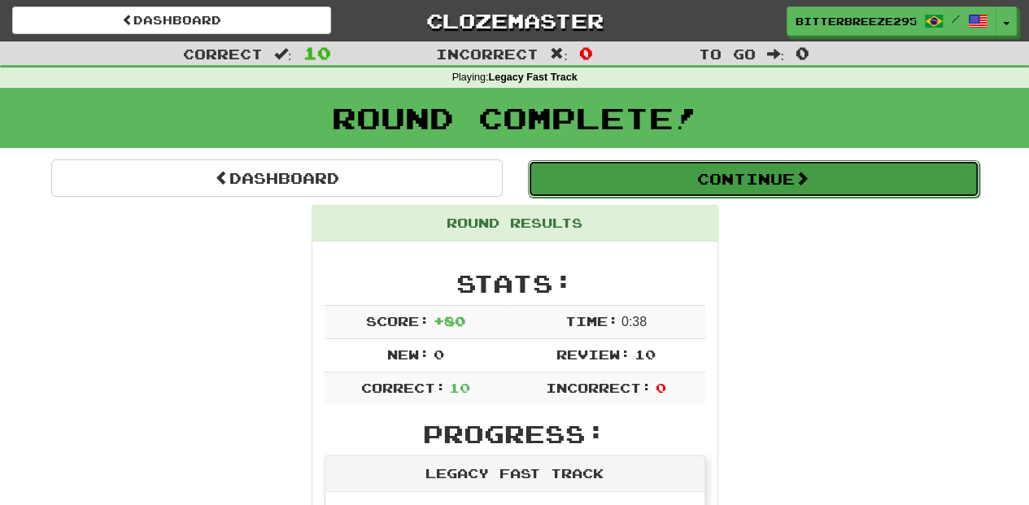
click at [636, 179] on button "Continue" at bounding box center [754, 178] width 452 height 37
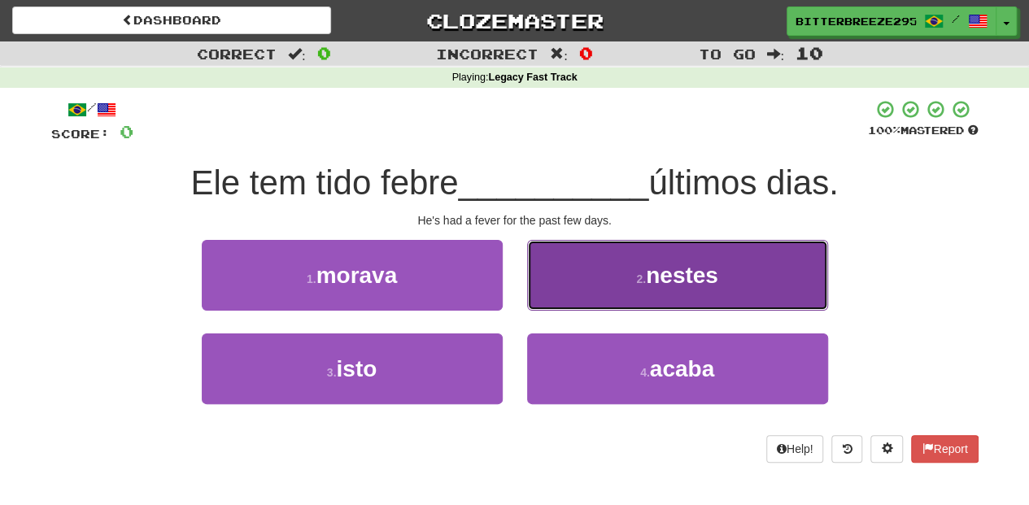
click at [578, 299] on button "2 . nestes" at bounding box center [677, 275] width 301 height 71
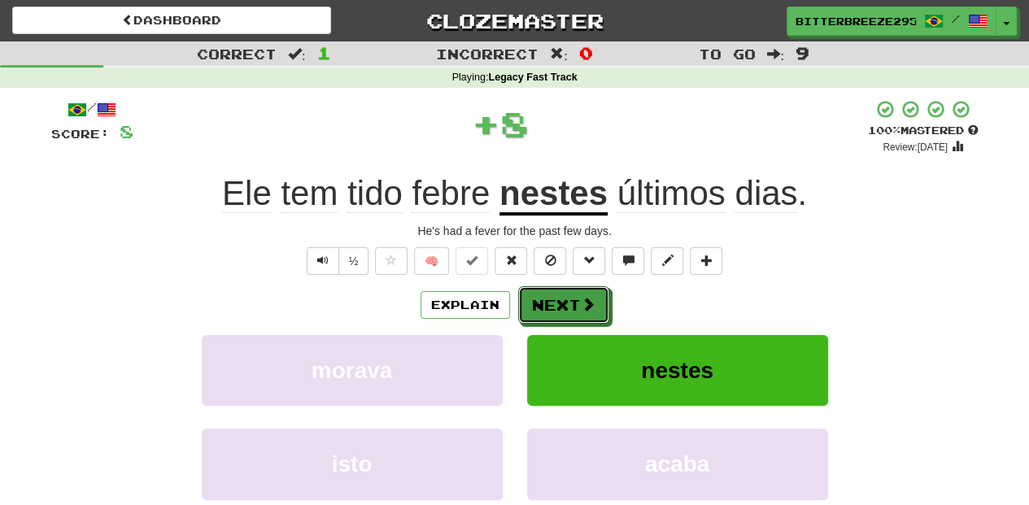
click at [577, 301] on button "Next" at bounding box center [563, 304] width 91 height 37
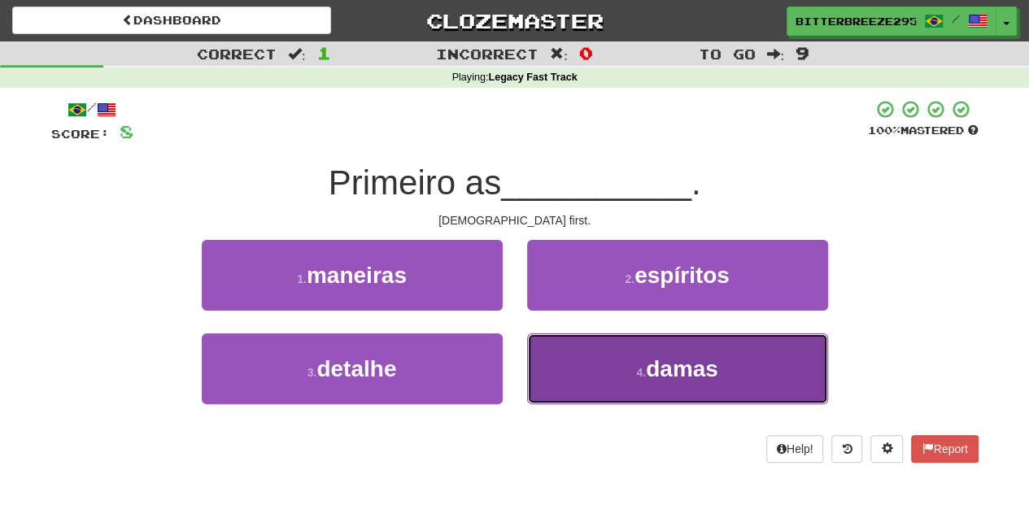
click at [575, 363] on button "4 . damas" at bounding box center [677, 369] width 301 height 71
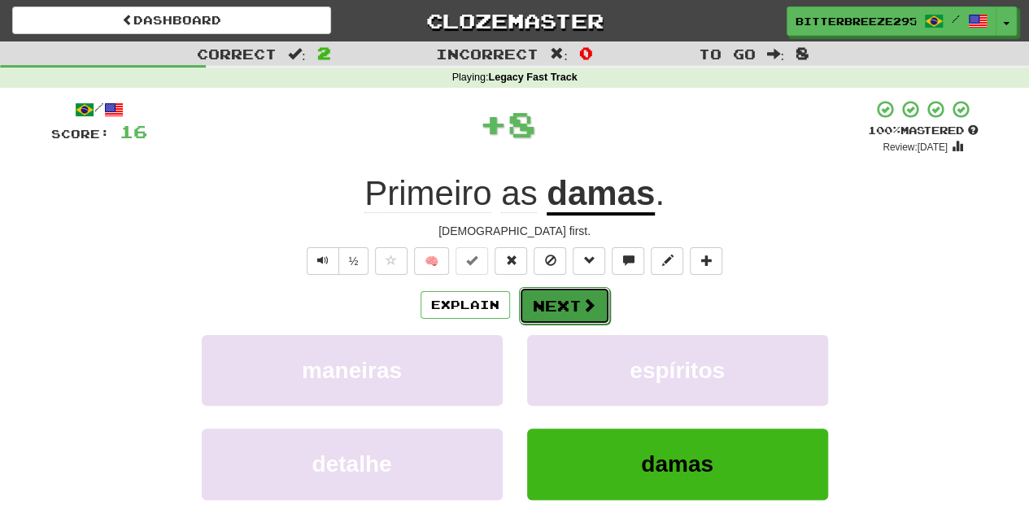
click at [572, 308] on button "Next" at bounding box center [564, 305] width 91 height 37
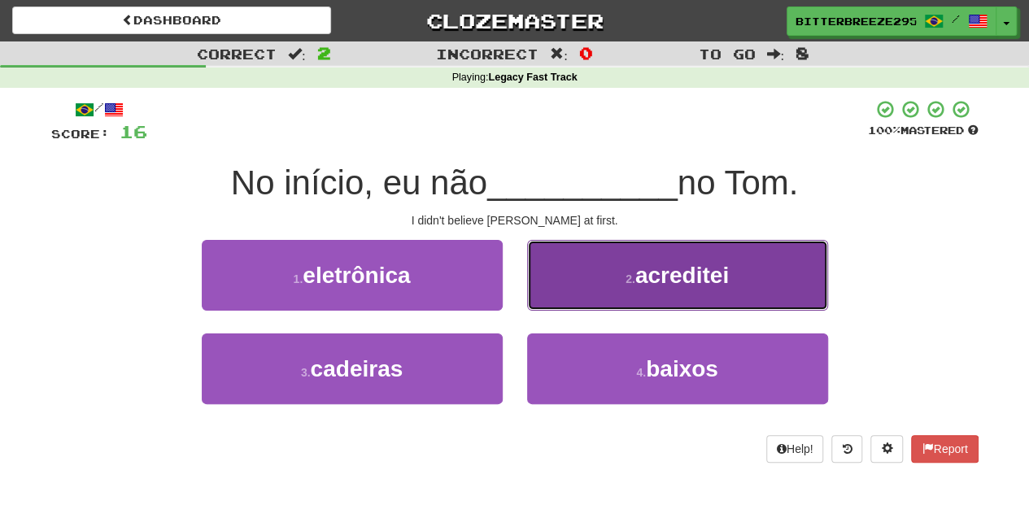
click at [568, 296] on button "2 . acreditei" at bounding box center [677, 275] width 301 height 71
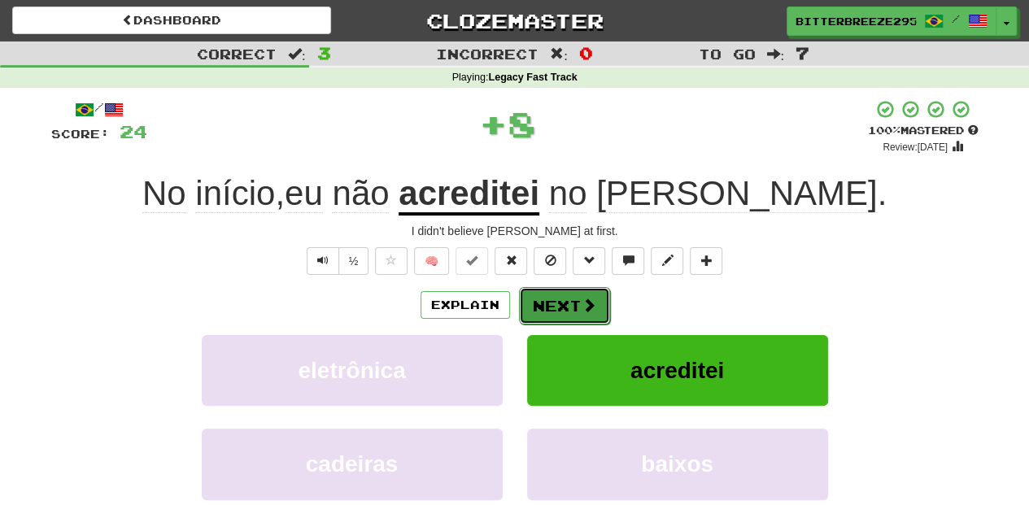
click at [568, 296] on button "Next" at bounding box center [564, 305] width 91 height 37
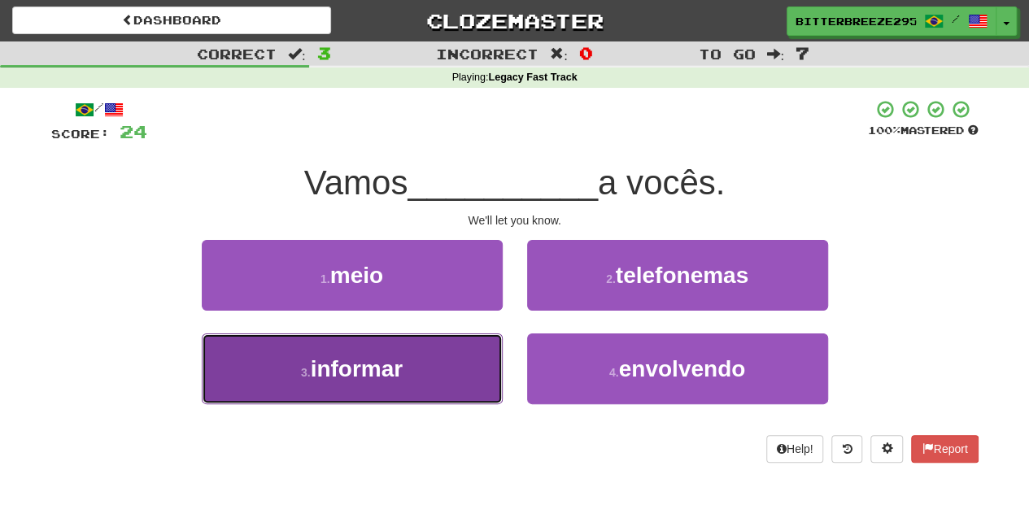
click at [487, 369] on button "3 . informar" at bounding box center [352, 369] width 301 height 71
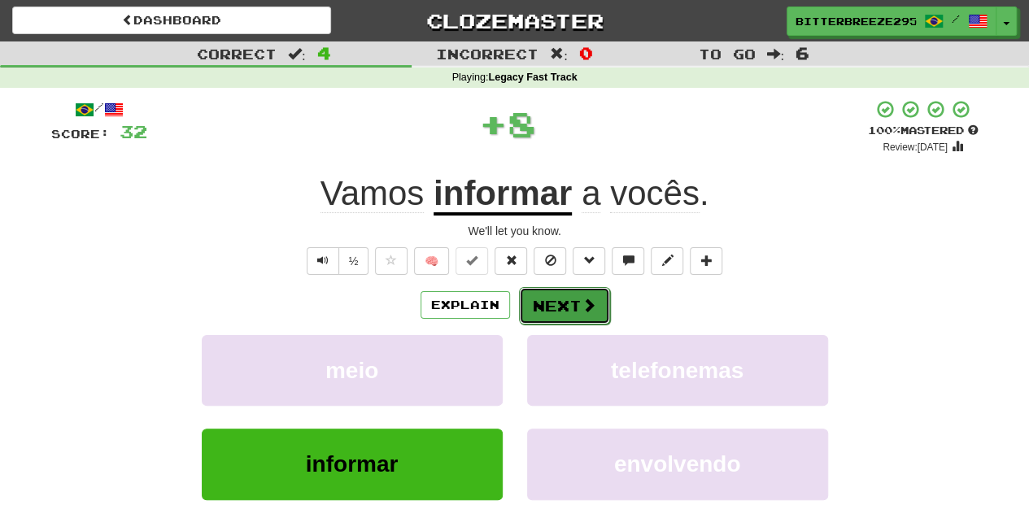
click at [532, 308] on button "Next" at bounding box center [564, 305] width 91 height 37
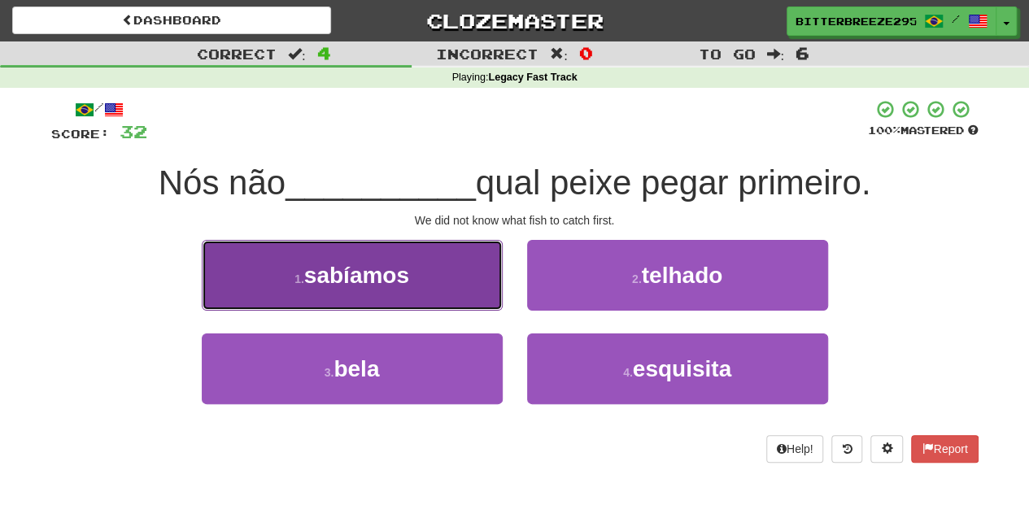
click at [439, 281] on button "1 . sabíamos" at bounding box center [352, 275] width 301 height 71
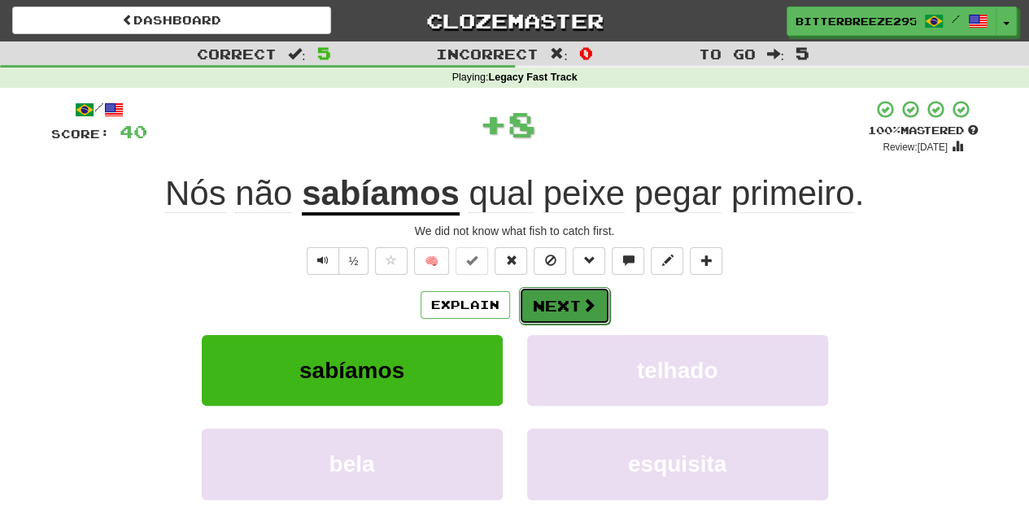
click at [565, 307] on button "Next" at bounding box center [564, 305] width 91 height 37
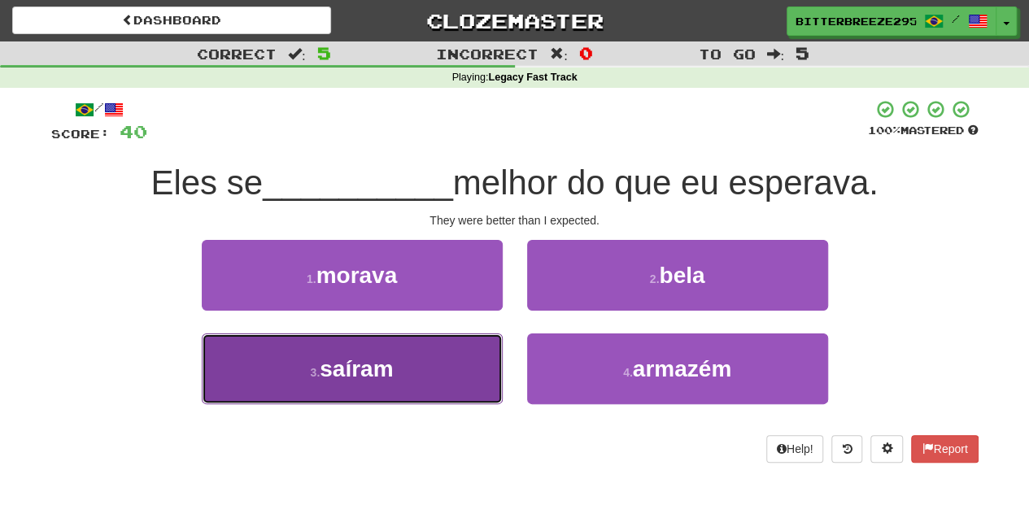
click at [413, 347] on button "3 . saíram" at bounding box center [352, 369] width 301 height 71
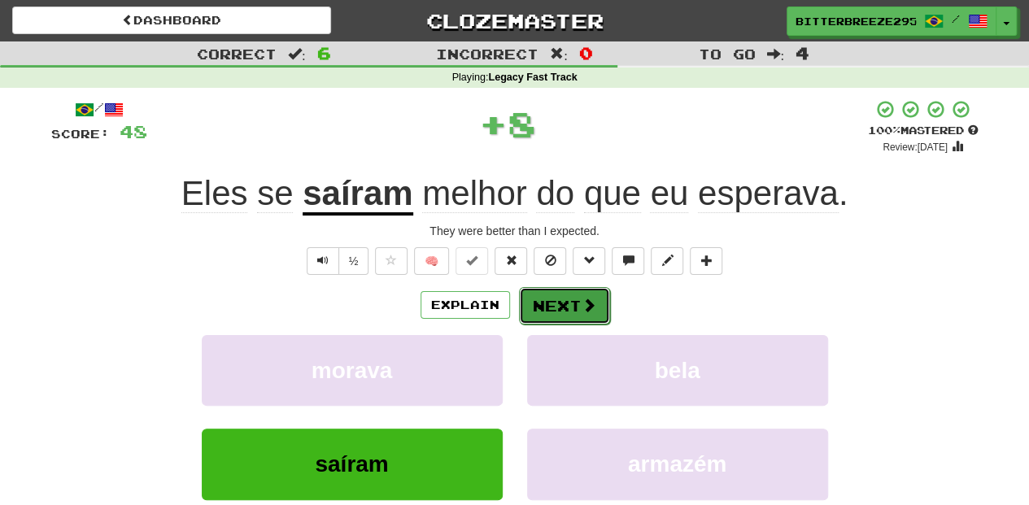
click at [537, 307] on button "Next" at bounding box center [564, 305] width 91 height 37
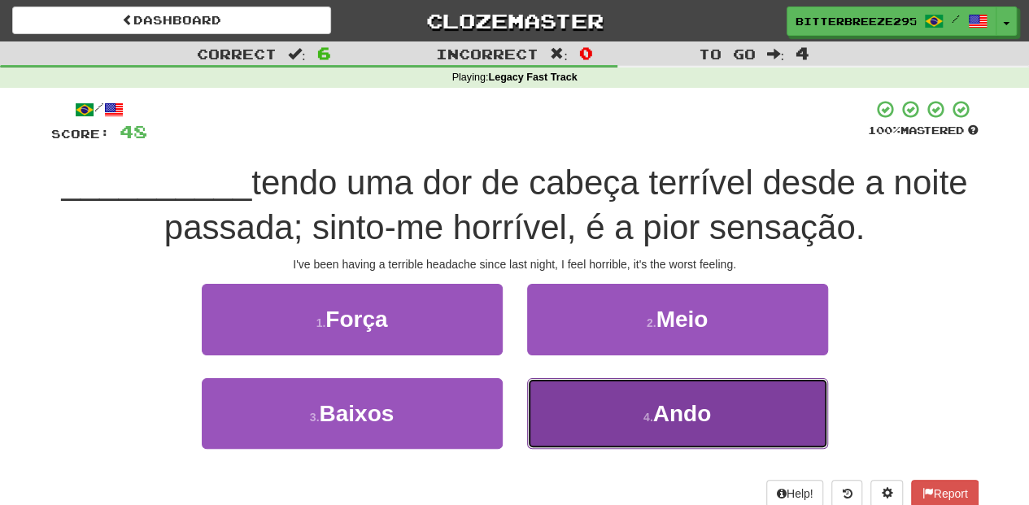
click at [619, 421] on button "4 . Ando" at bounding box center [677, 413] width 301 height 71
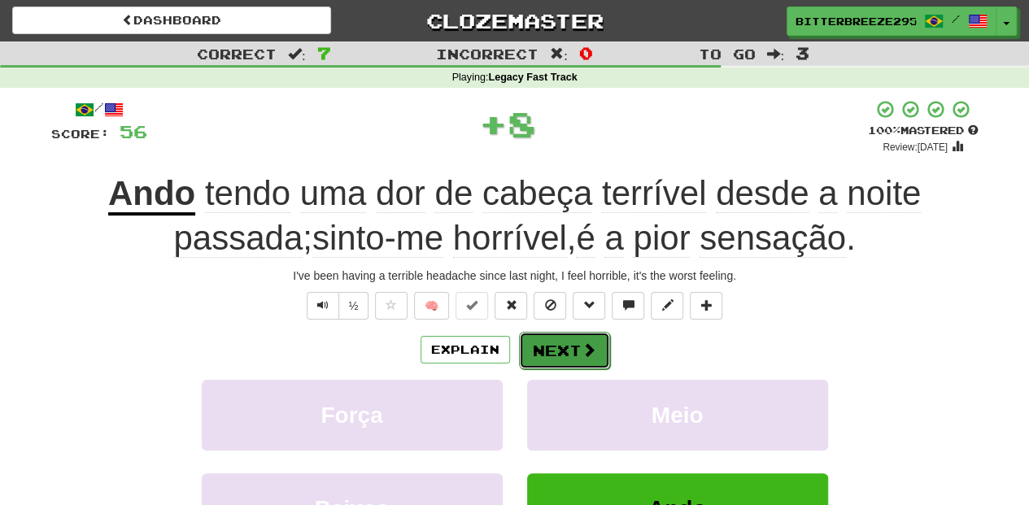
click at [569, 337] on button "Next" at bounding box center [564, 350] width 91 height 37
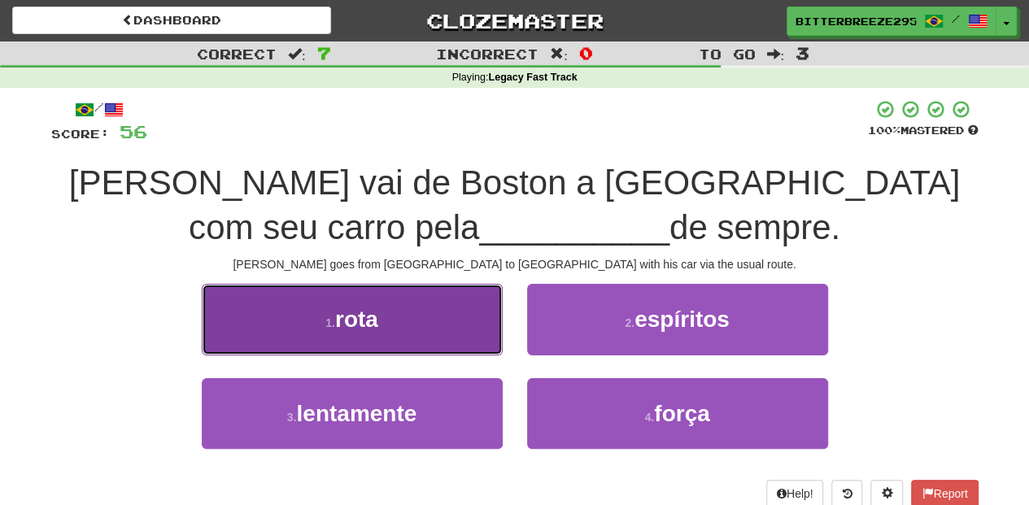
click at [436, 333] on button "1 . rota" at bounding box center [352, 319] width 301 height 71
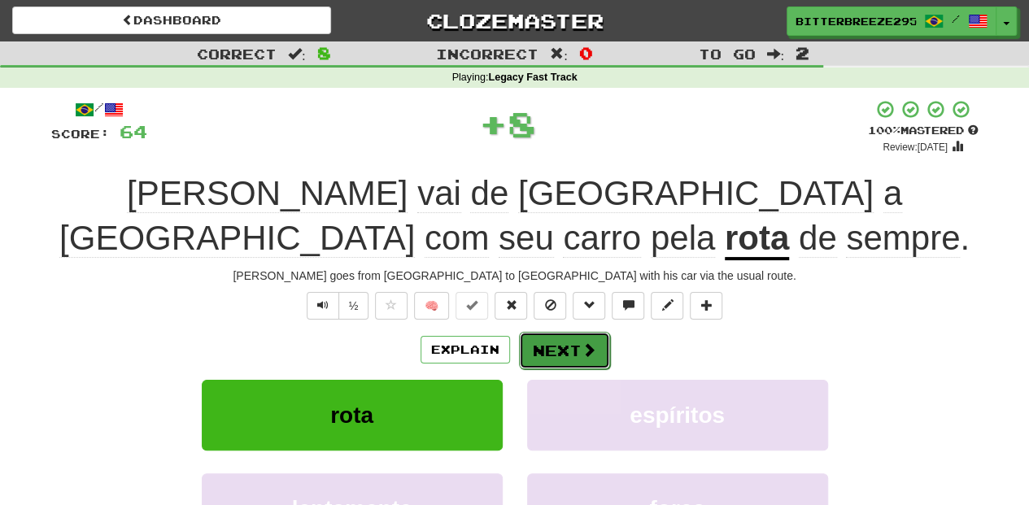
click at [540, 346] on button "Next" at bounding box center [564, 350] width 91 height 37
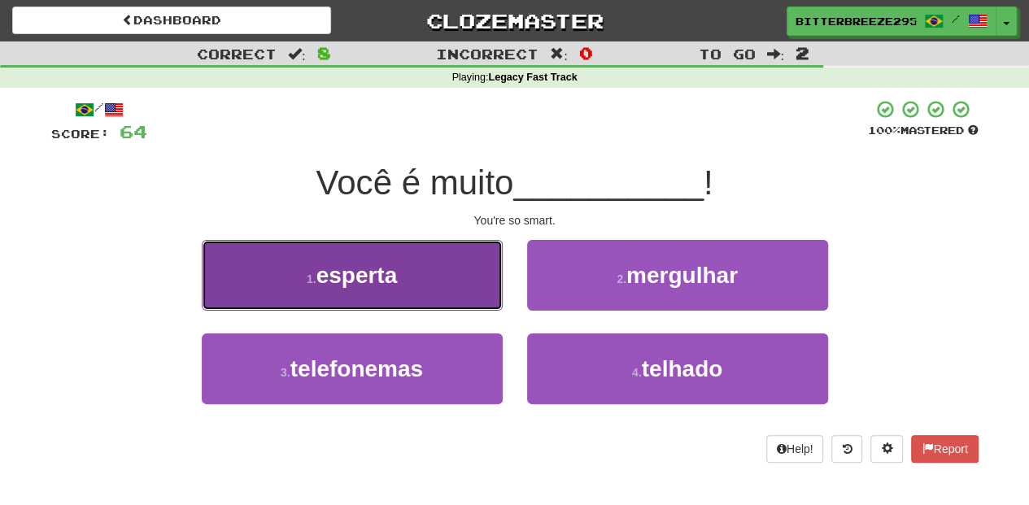
click at [442, 303] on button "1 . esperta" at bounding box center [352, 275] width 301 height 71
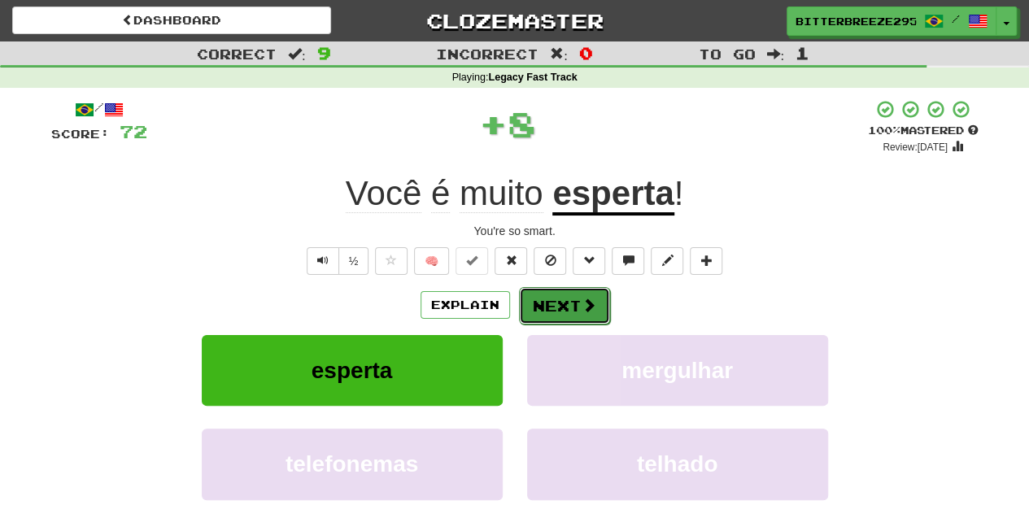
click at [539, 302] on button "Next" at bounding box center [564, 305] width 91 height 37
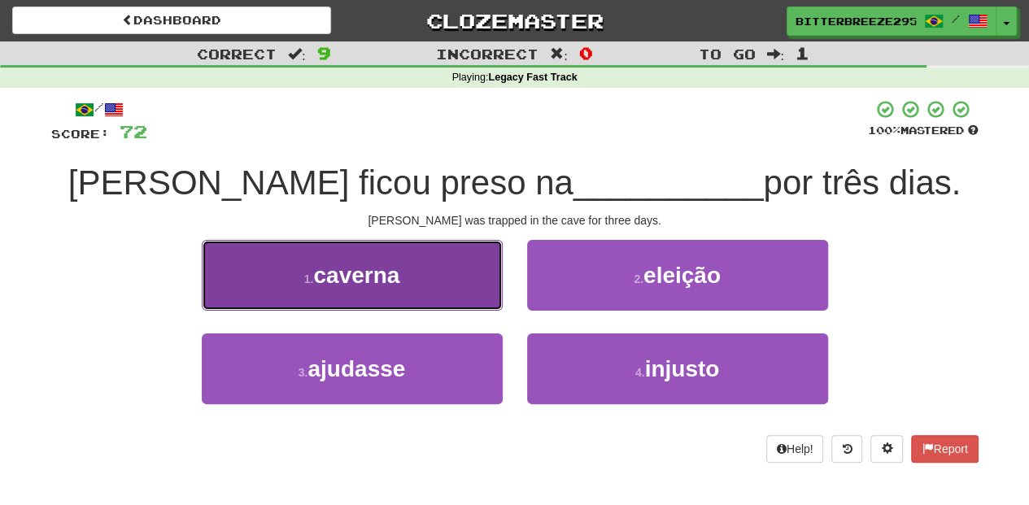
click at [451, 295] on button "1 . caverna" at bounding box center [352, 275] width 301 height 71
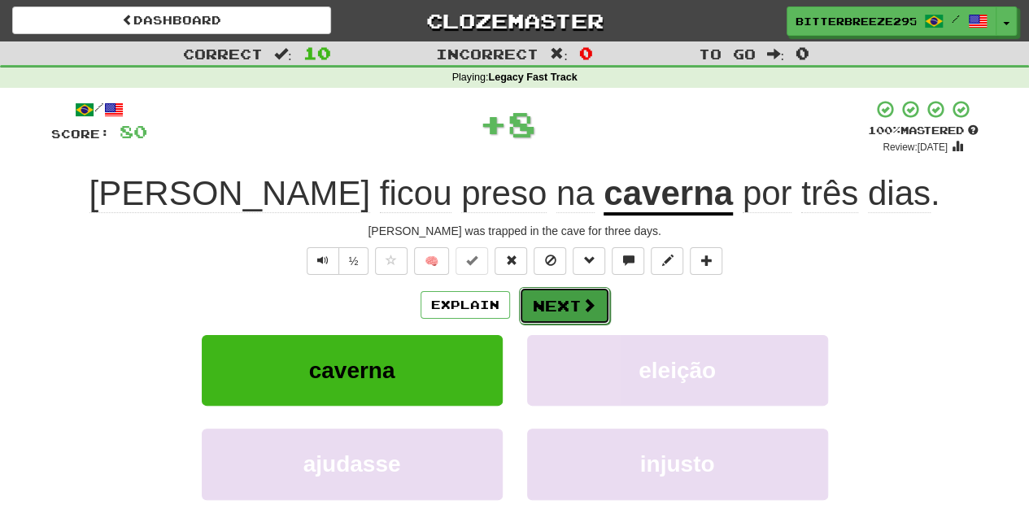
click at [553, 303] on button "Next" at bounding box center [564, 305] width 91 height 37
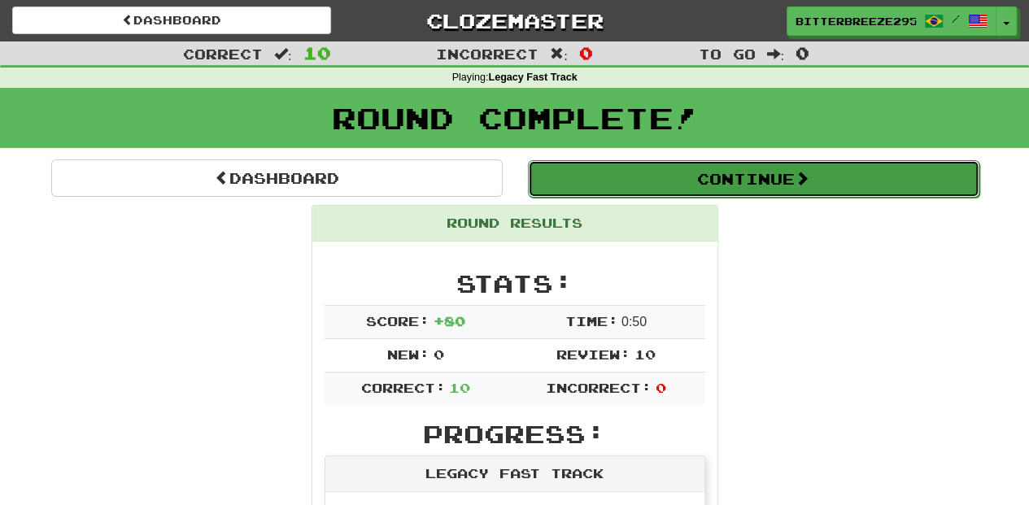
click at [626, 165] on button "Continue" at bounding box center [754, 178] width 452 height 37
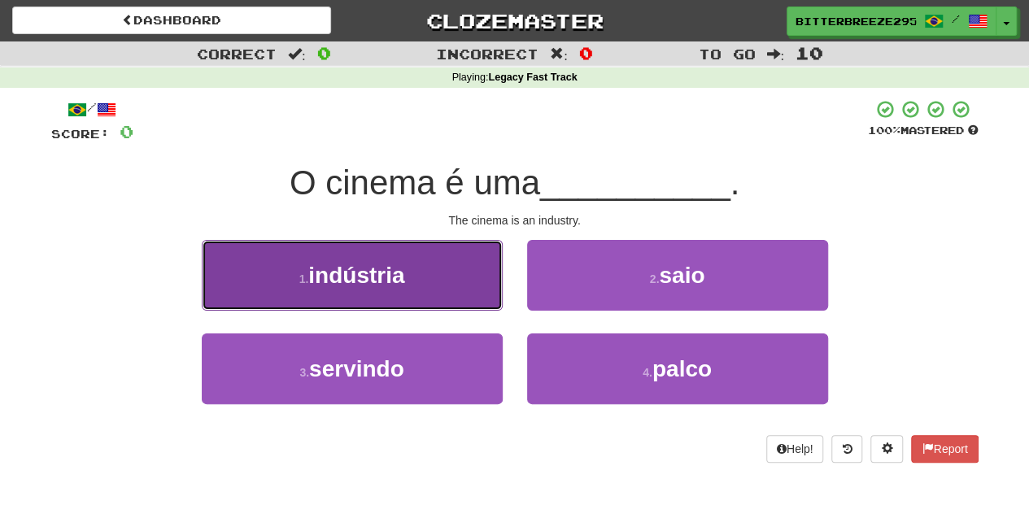
click at [456, 288] on button "1 . indústria" at bounding box center [352, 275] width 301 height 71
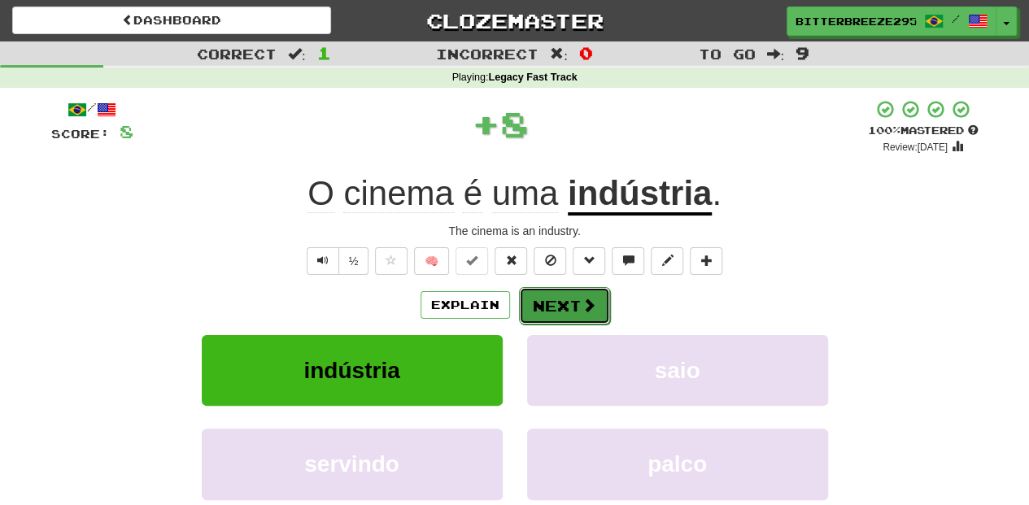
click at [535, 301] on button "Next" at bounding box center [564, 305] width 91 height 37
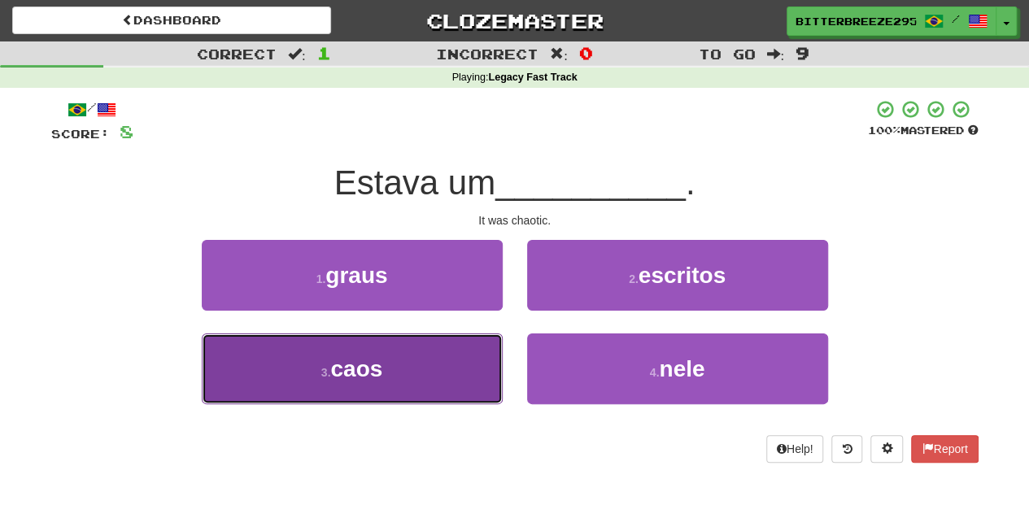
click at [456, 365] on button "3 . caos" at bounding box center [352, 369] width 301 height 71
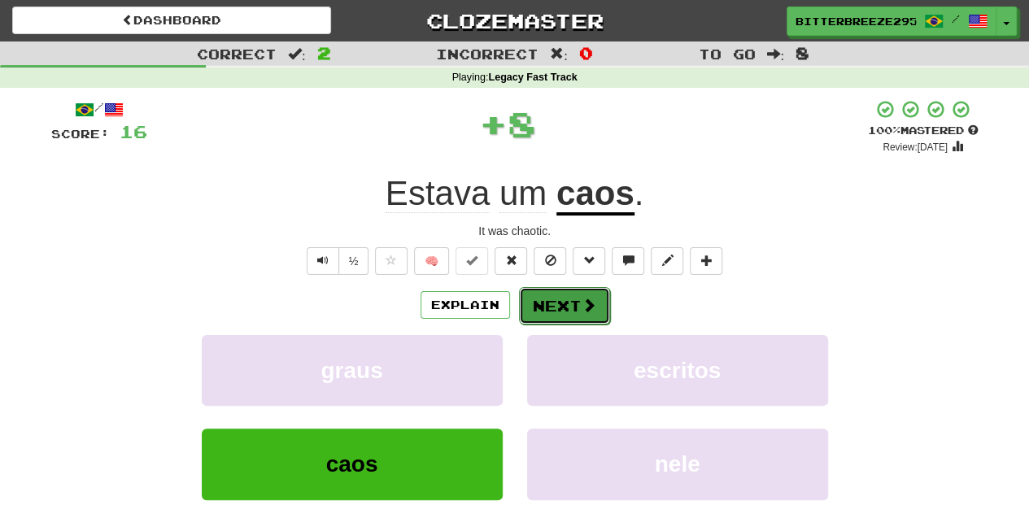
click at [556, 304] on button "Next" at bounding box center [564, 305] width 91 height 37
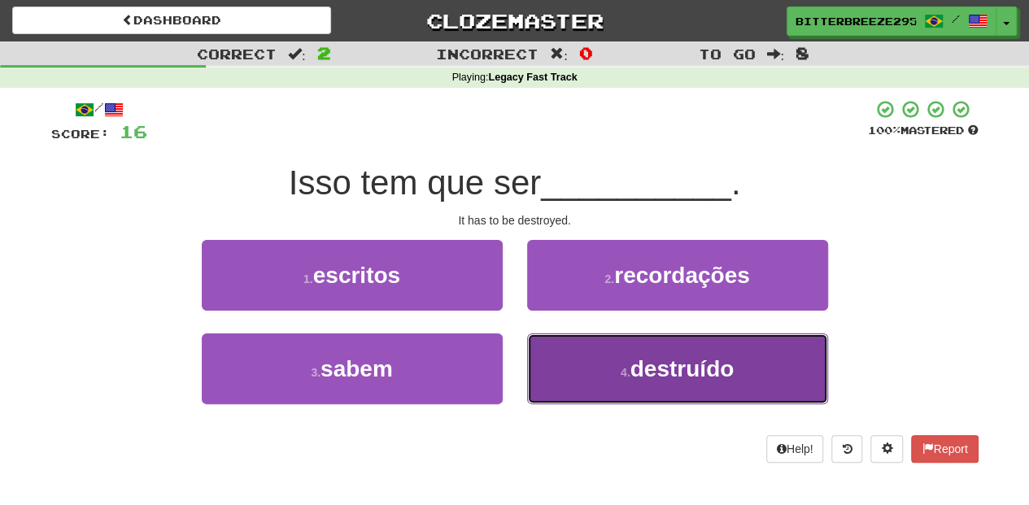
click at [553, 350] on button "4 . destruído" at bounding box center [677, 369] width 301 height 71
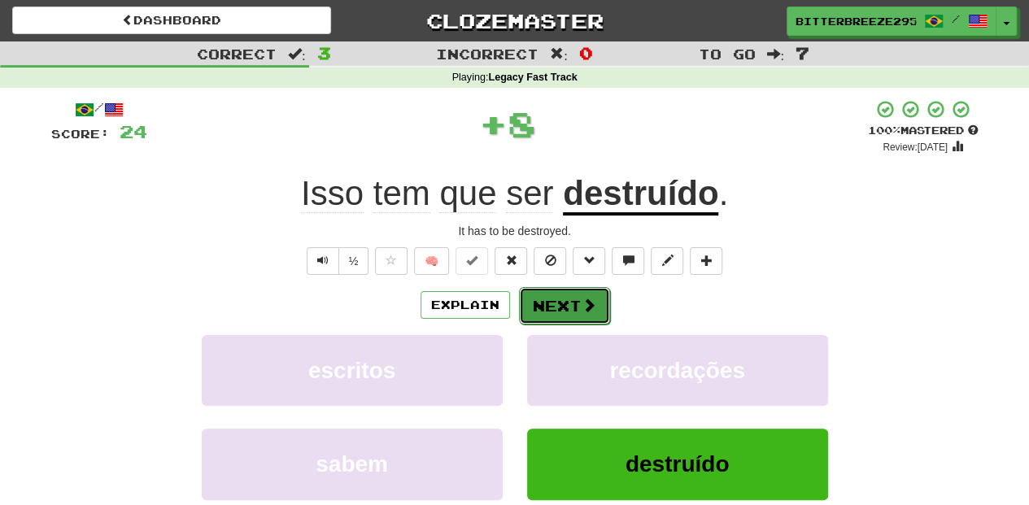
click at [549, 312] on button "Next" at bounding box center [564, 305] width 91 height 37
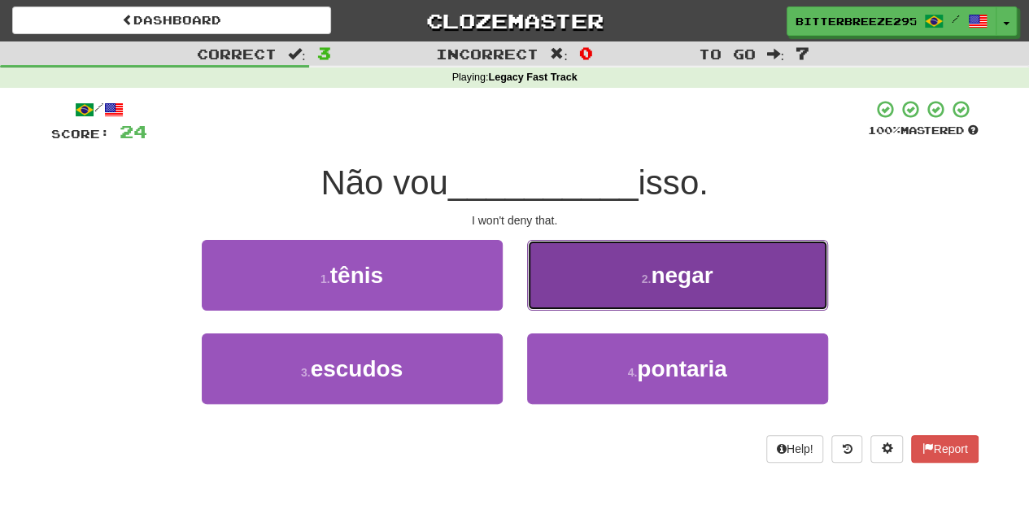
click at [572, 293] on button "2 . negar" at bounding box center [677, 275] width 301 height 71
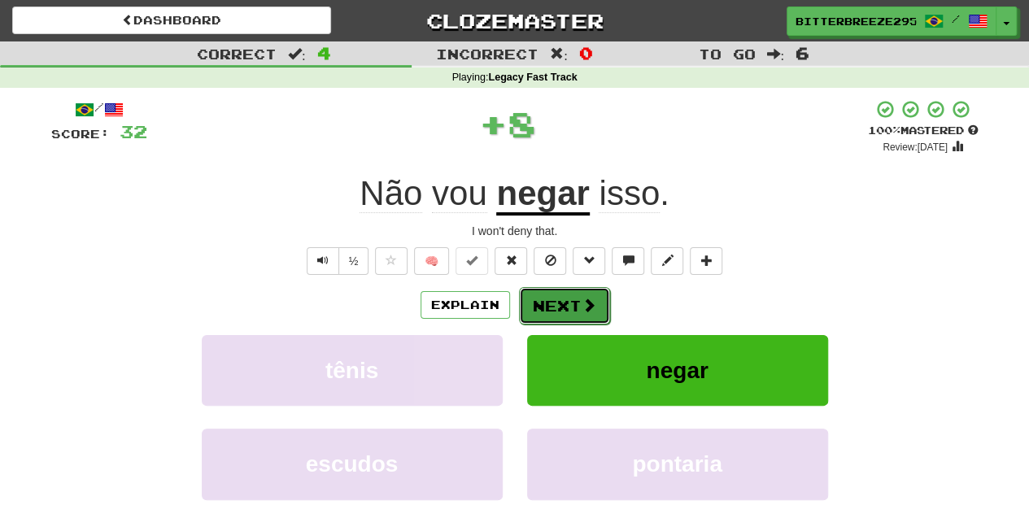
click at [572, 292] on button "Next" at bounding box center [564, 305] width 91 height 37
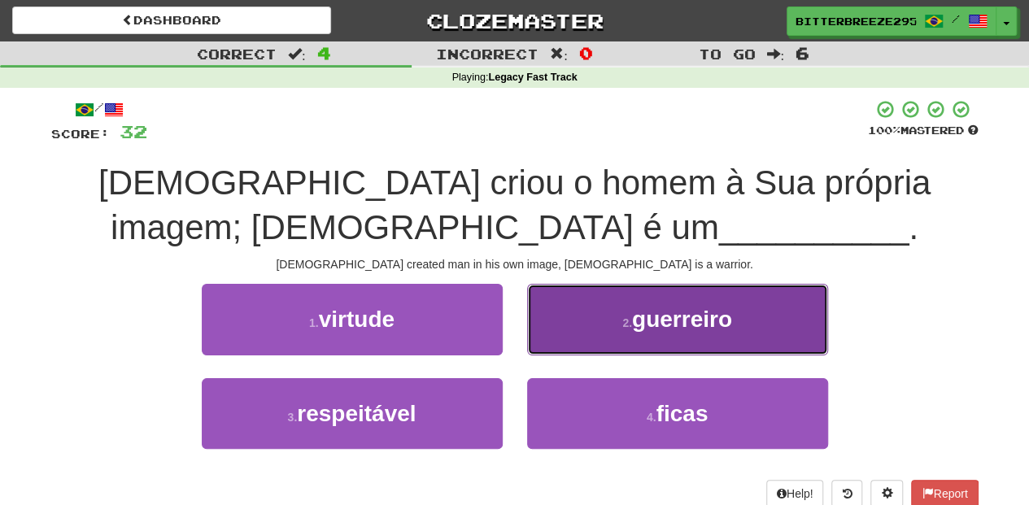
click at [562, 340] on button "2 . guerreiro" at bounding box center [677, 319] width 301 height 71
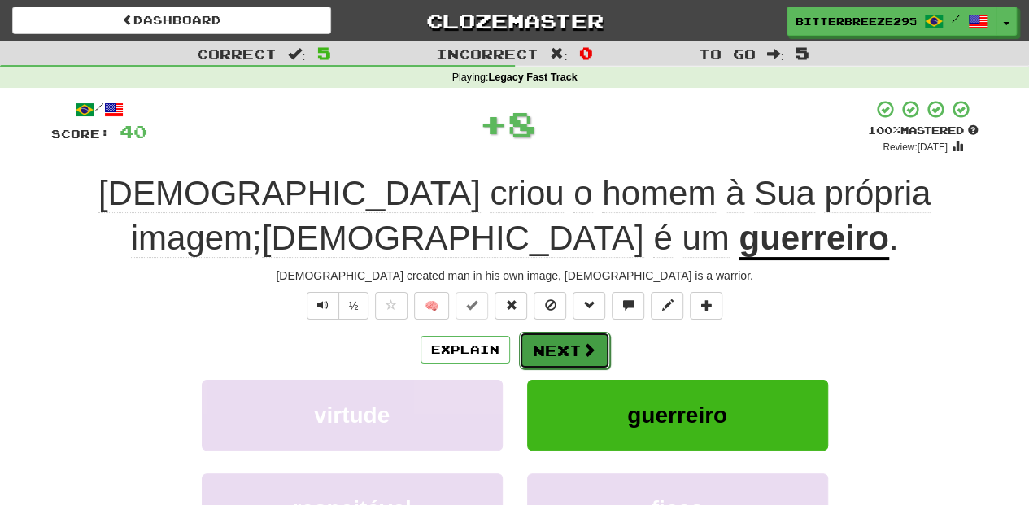
click at [561, 342] on button "Next" at bounding box center [564, 350] width 91 height 37
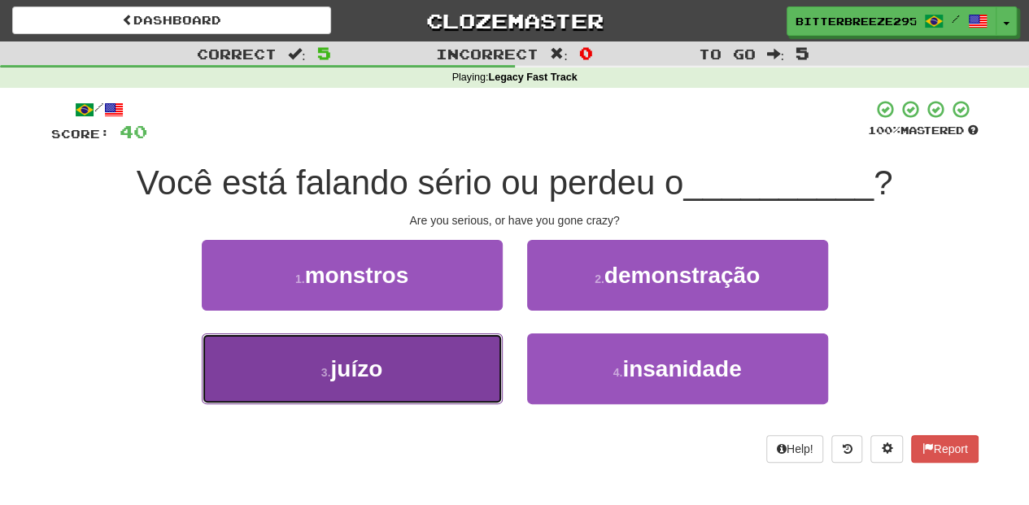
click at [455, 365] on button "3 . juízo" at bounding box center [352, 369] width 301 height 71
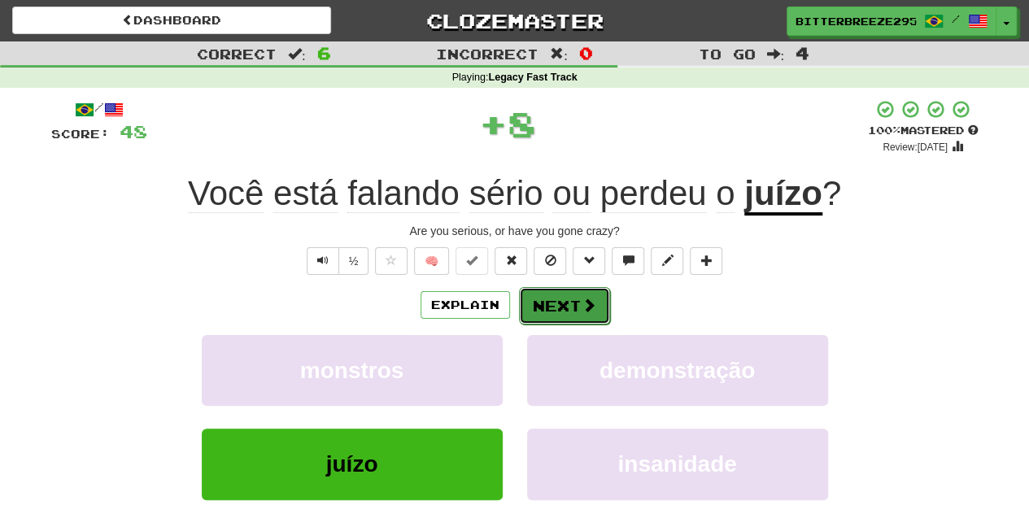
click at [553, 305] on button "Next" at bounding box center [564, 305] width 91 height 37
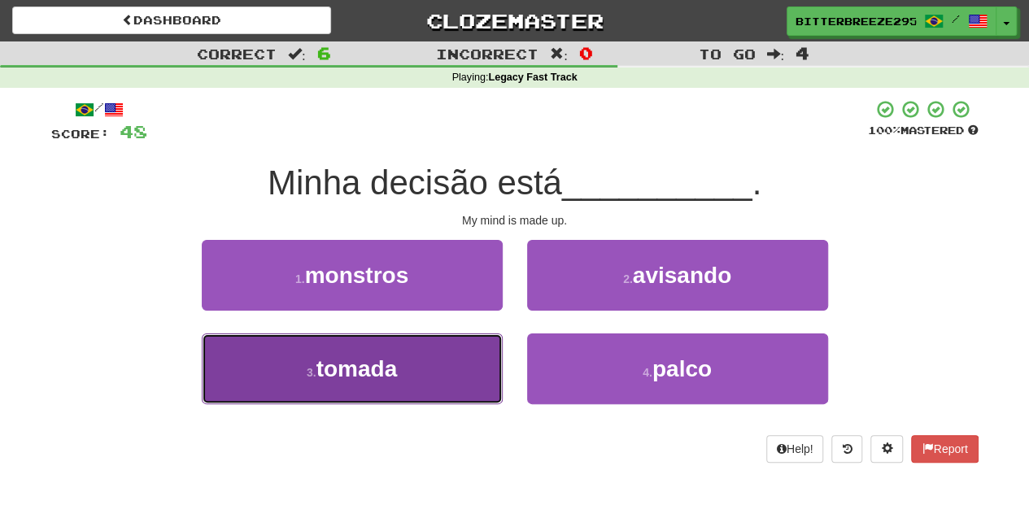
click at [483, 351] on button "3 . tomada" at bounding box center [352, 369] width 301 height 71
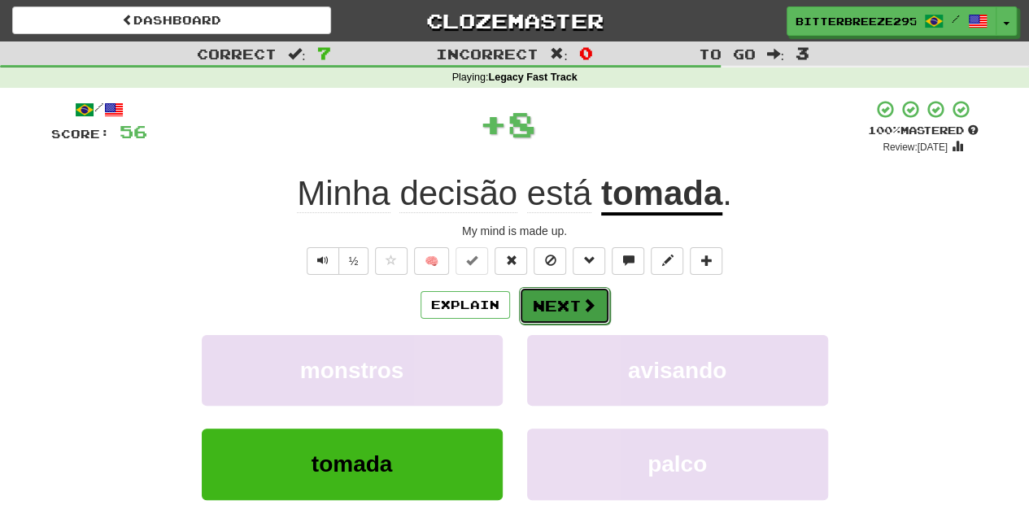
click at [539, 296] on button "Next" at bounding box center [564, 305] width 91 height 37
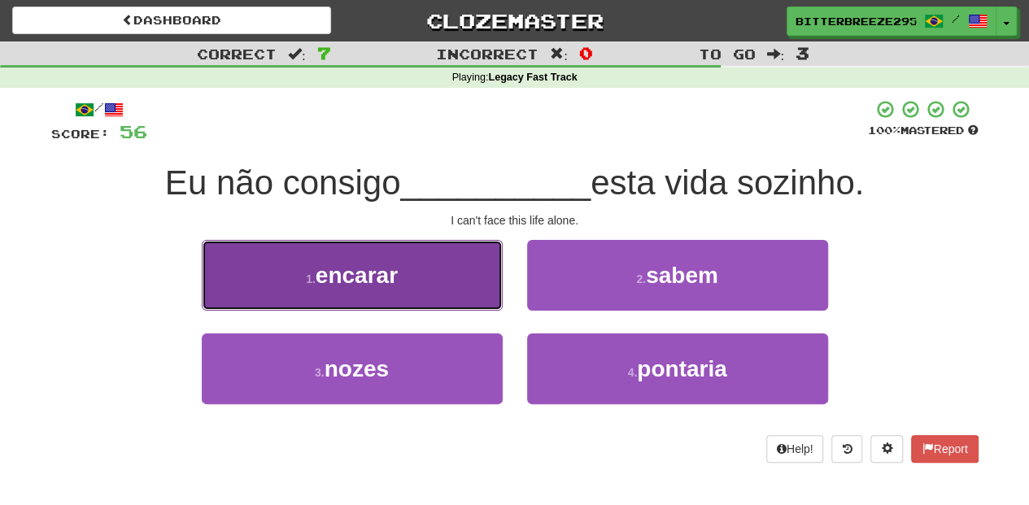
click at [452, 285] on button "1 . encarar" at bounding box center [352, 275] width 301 height 71
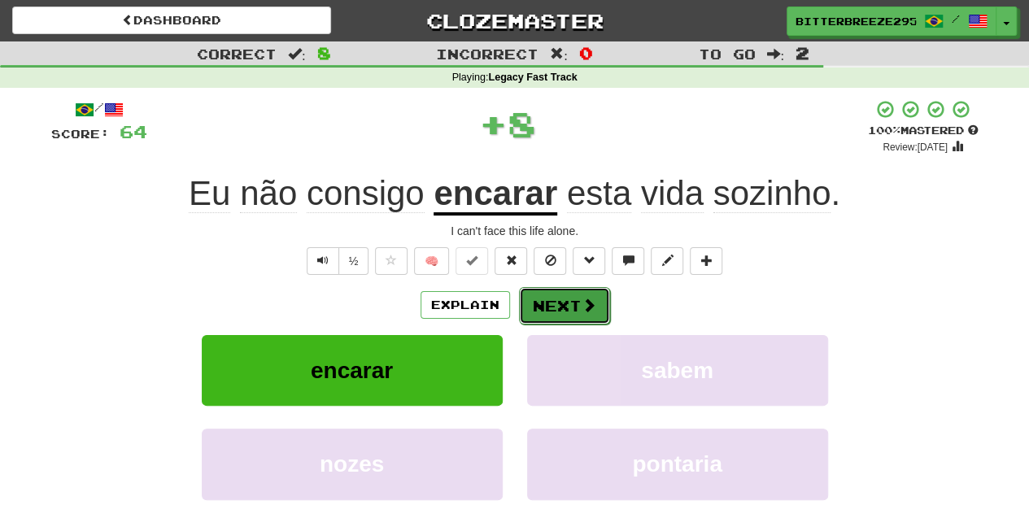
click at [553, 300] on button "Next" at bounding box center [564, 305] width 91 height 37
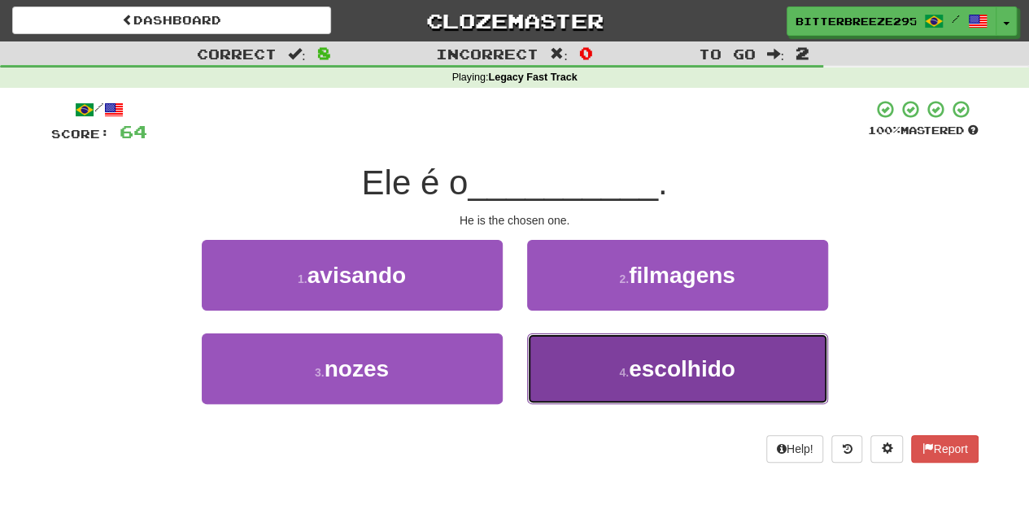
click at [561, 356] on button "4 . escolhido" at bounding box center [677, 369] width 301 height 71
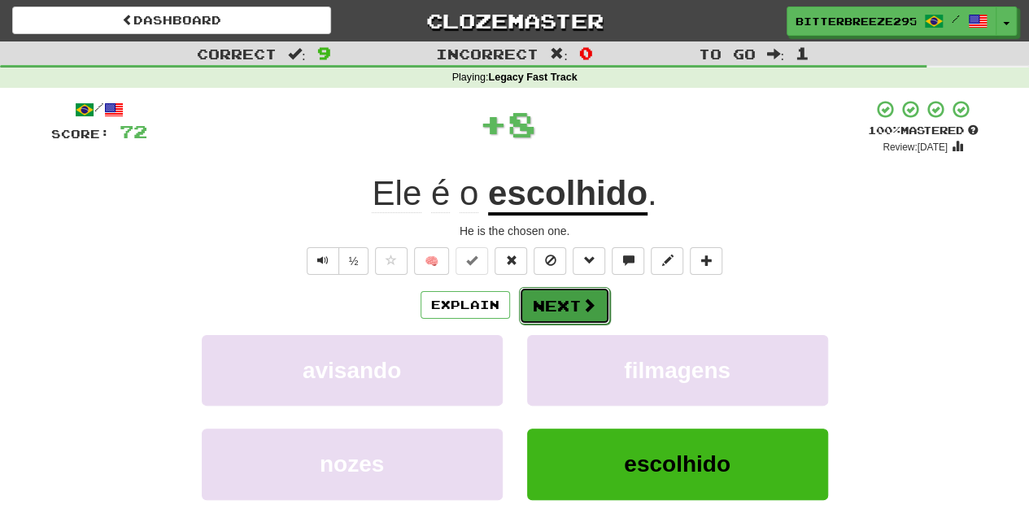
click at [549, 303] on button "Next" at bounding box center [564, 305] width 91 height 37
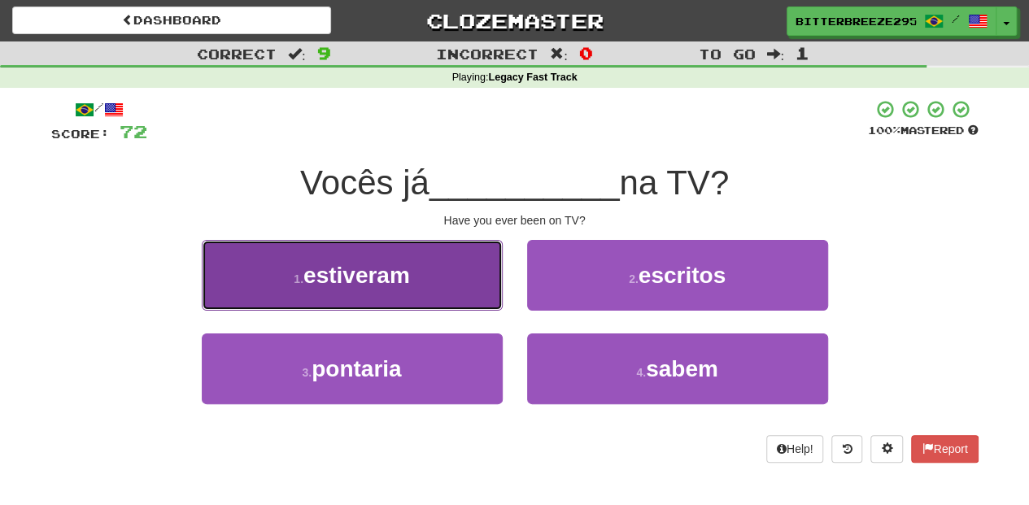
click at [402, 290] on button "1 . estiveram" at bounding box center [352, 275] width 301 height 71
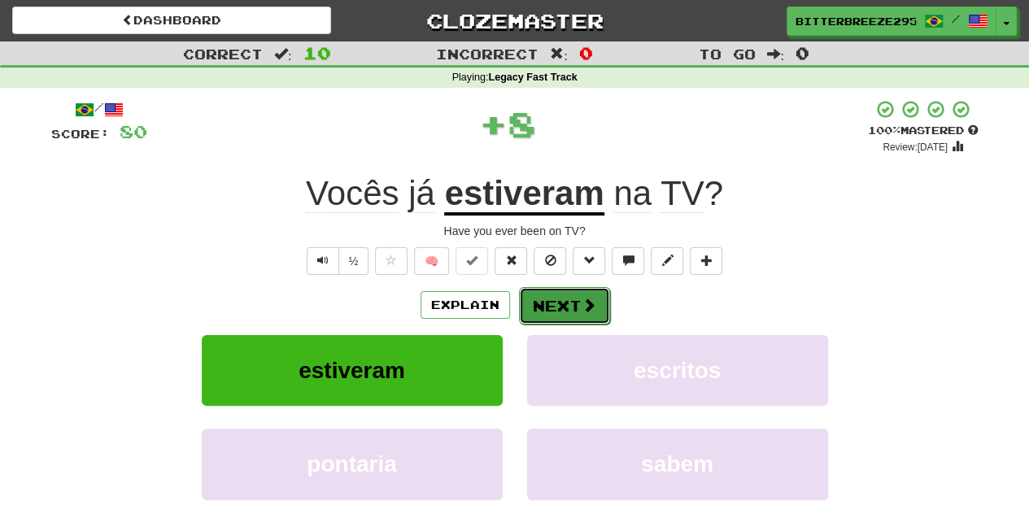
click at [573, 309] on button "Next" at bounding box center [564, 305] width 91 height 37
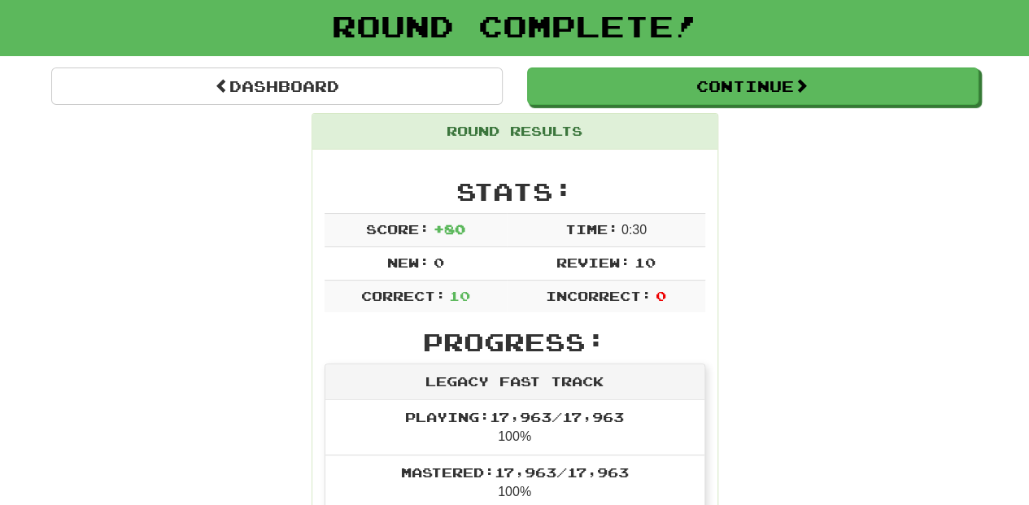
scroll to position [54, 0]
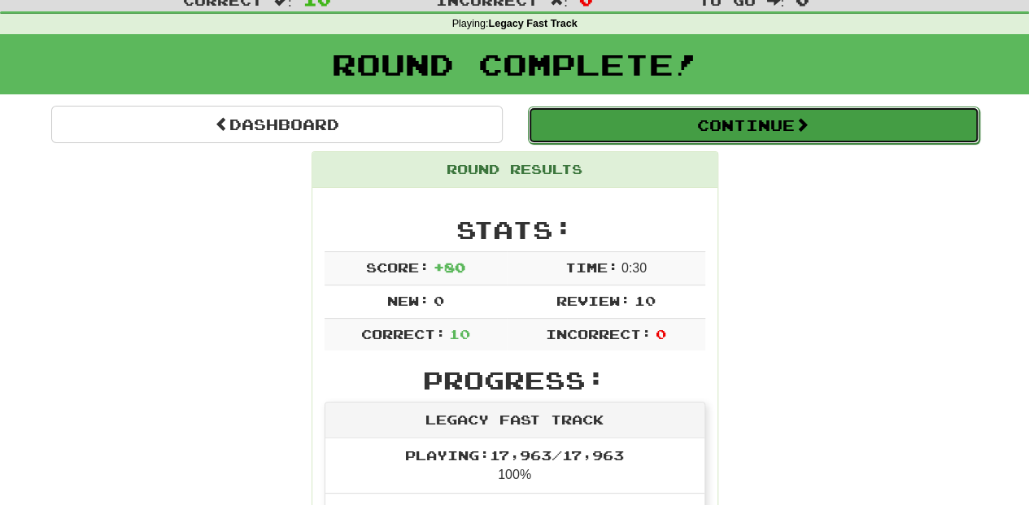
click at [623, 132] on button "Continue" at bounding box center [754, 125] width 452 height 37
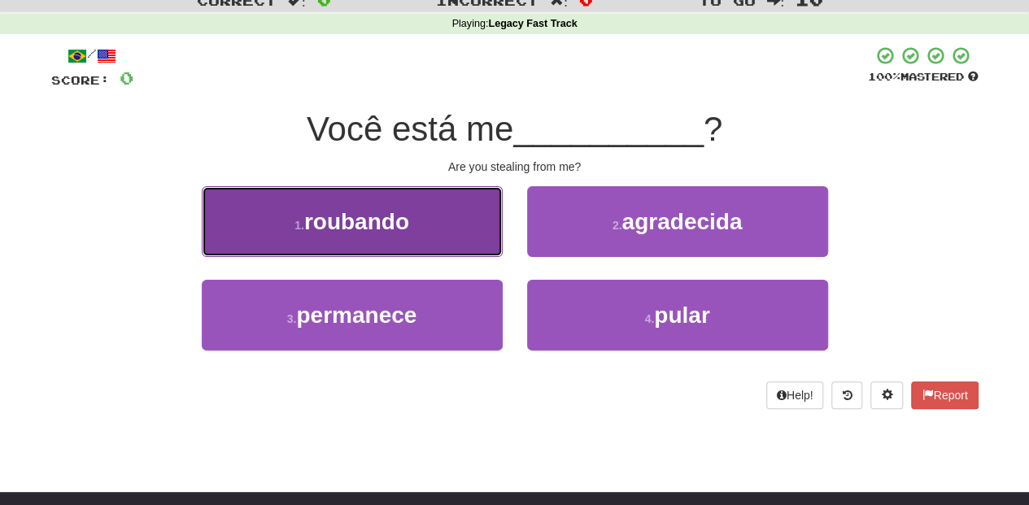
click at [445, 236] on button "1 . roubando" at bounding box center [352, 221] width 301 height 71
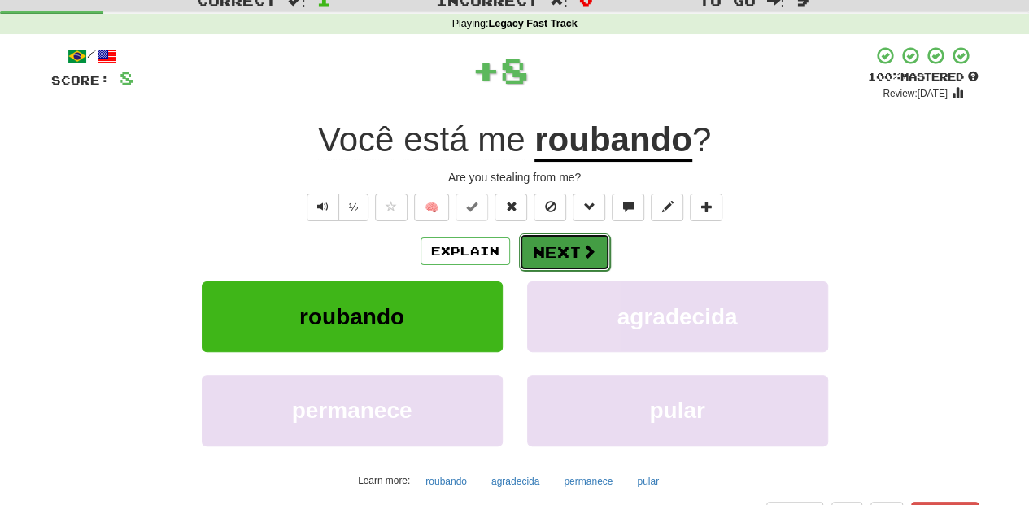
click at [566, 246] on button "Next" at bounding box center [564, 251] width 91 height 37
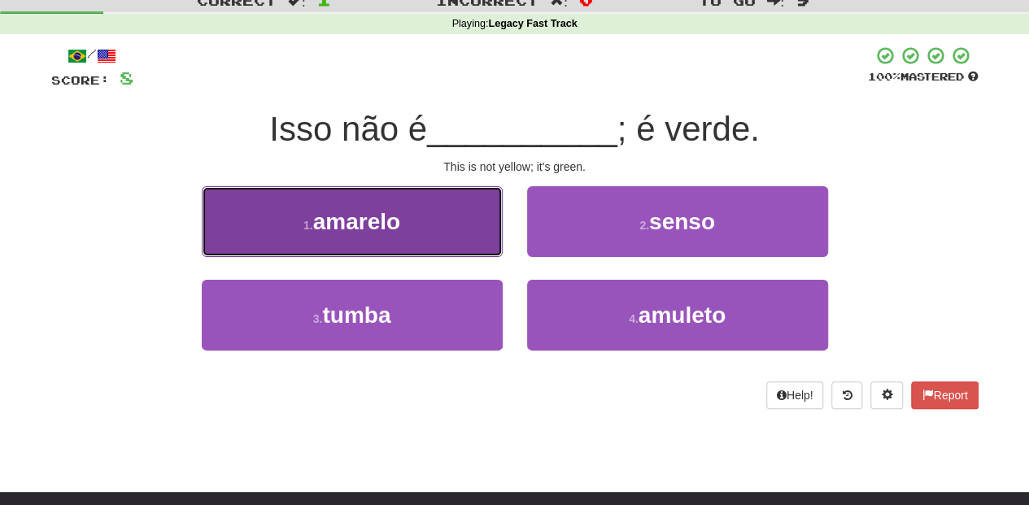
click at [414, 219] on button "1 . amarelo" at bounding box center [352, 221] width 301 height 71
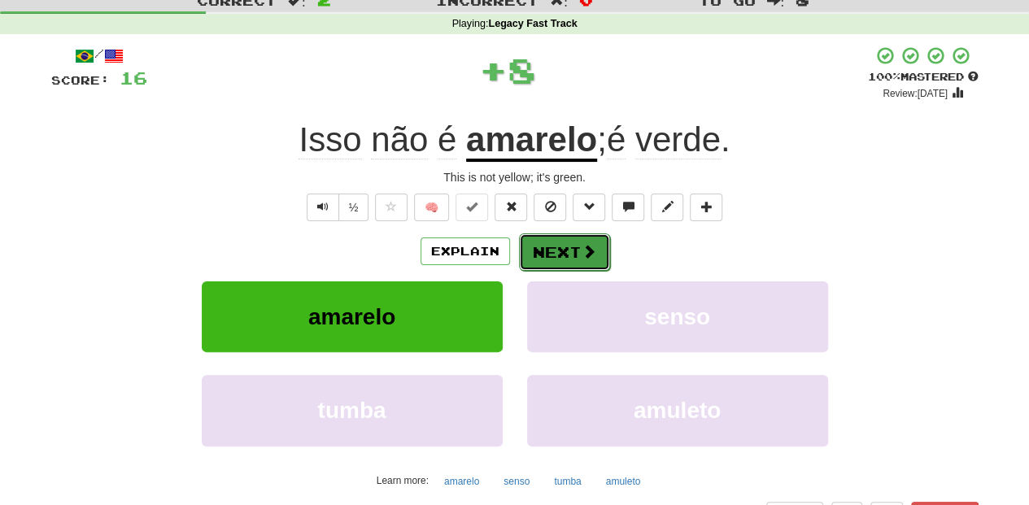
click at [570, 260] on button "Next" at bounding box center [564, 251] width 91 height 37
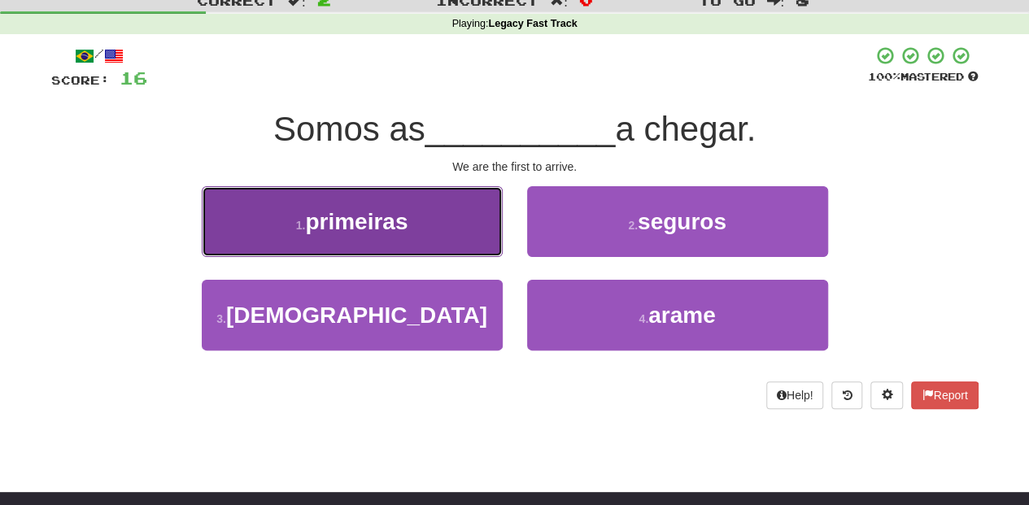
click at [444, 225] on button "1 . primeiras" at bounding box center [352, 221] width 301 height 71
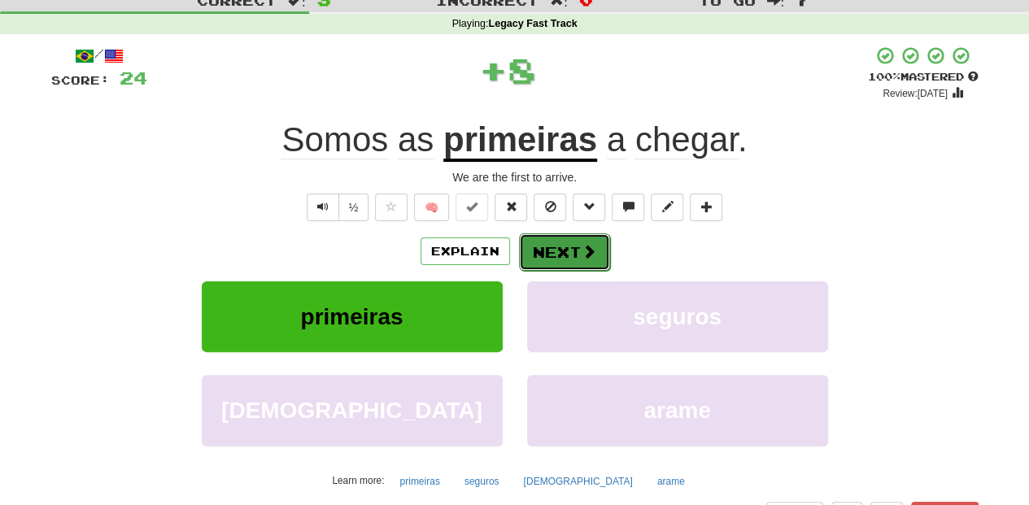
click at [576, 249] on button "Next" at bounding box center [564, 251] width 91 height 37
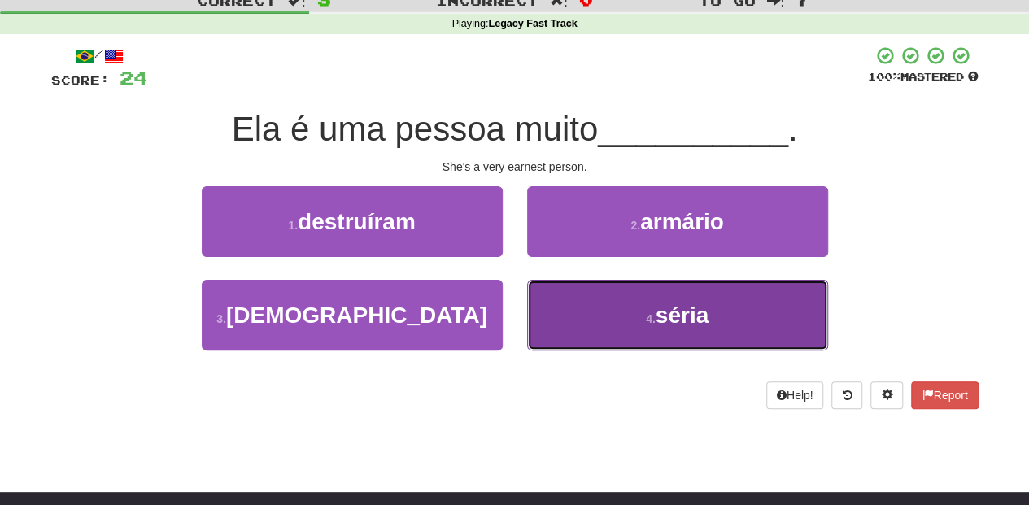
click at [544, 293] on button "4 . séria" at bounding box center [677, 315] width 301 height 71
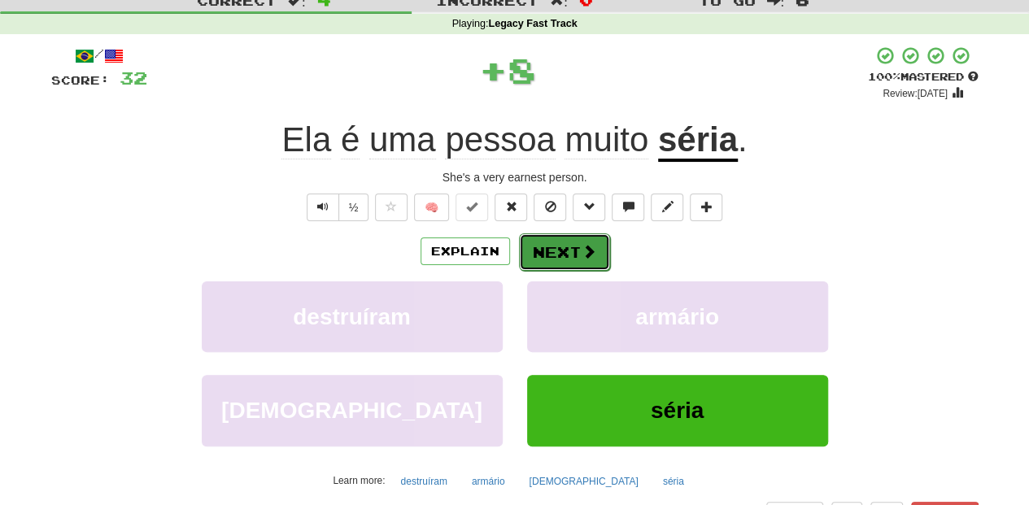
click at [547, 242] on button "Next" at bounding box center [564, 251] width 91 height 37
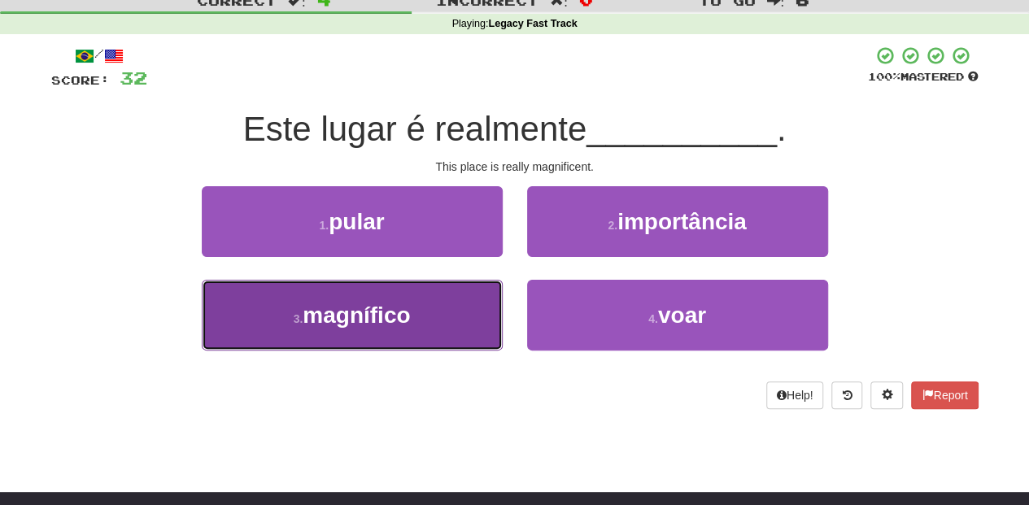
click at [454, 303] on button "3 . magnífico" at bounding box center [352, 315] width 301 height 71
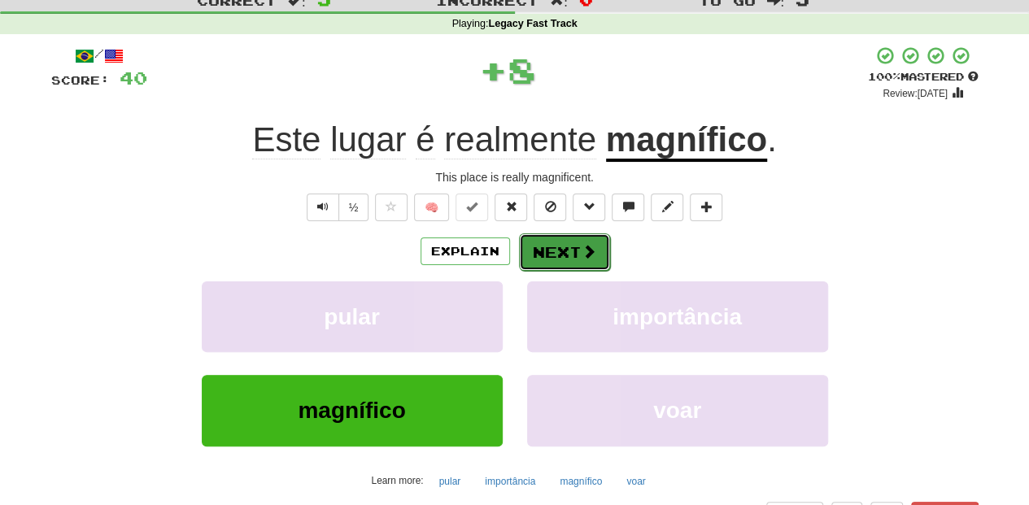
click at [539, 252] on button "Next" at bounding box center [564, 251] width 91 height 37
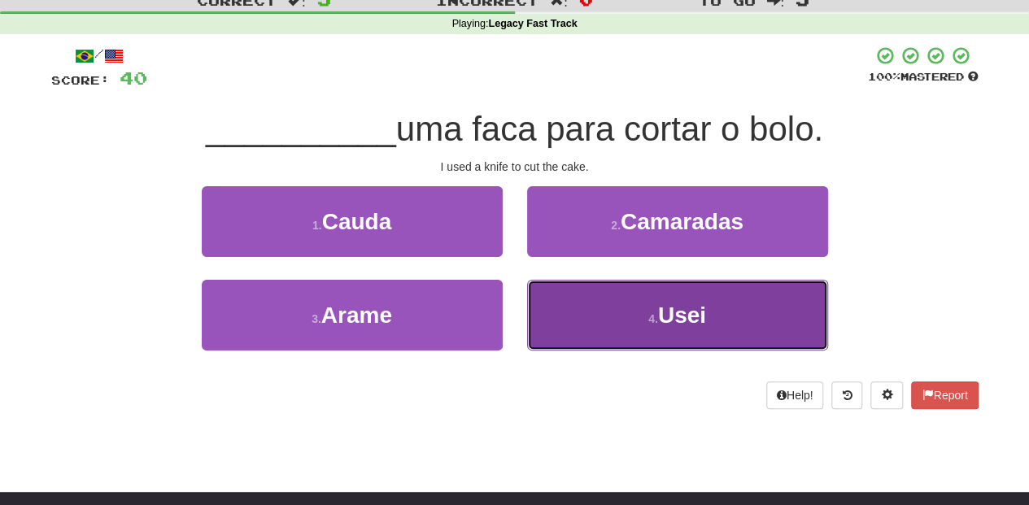
click at [609, 325] on button "4 . Usei" at bounding box center [677, 315] width 301 height 71
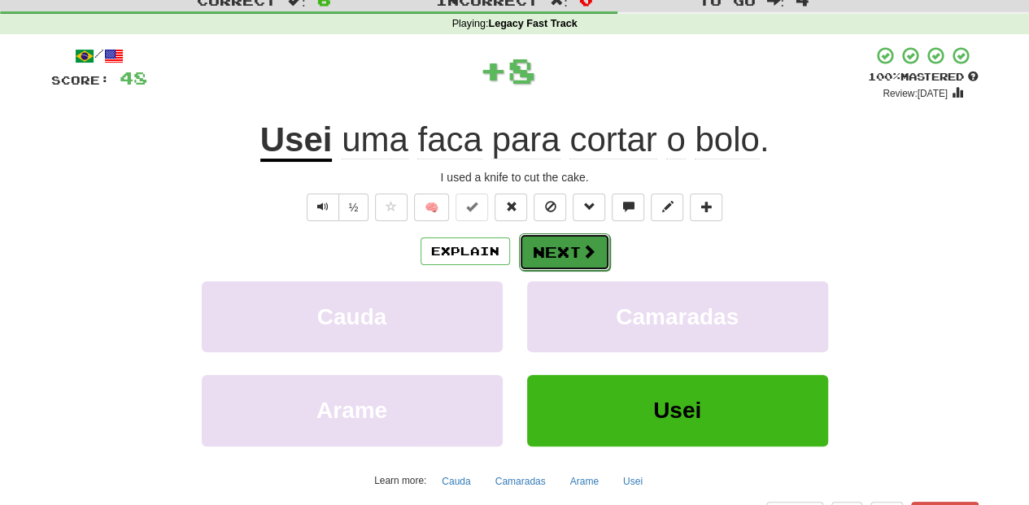
click at [563, 249] on button "Next" at bounding box center [564, 251] width 91 height 37
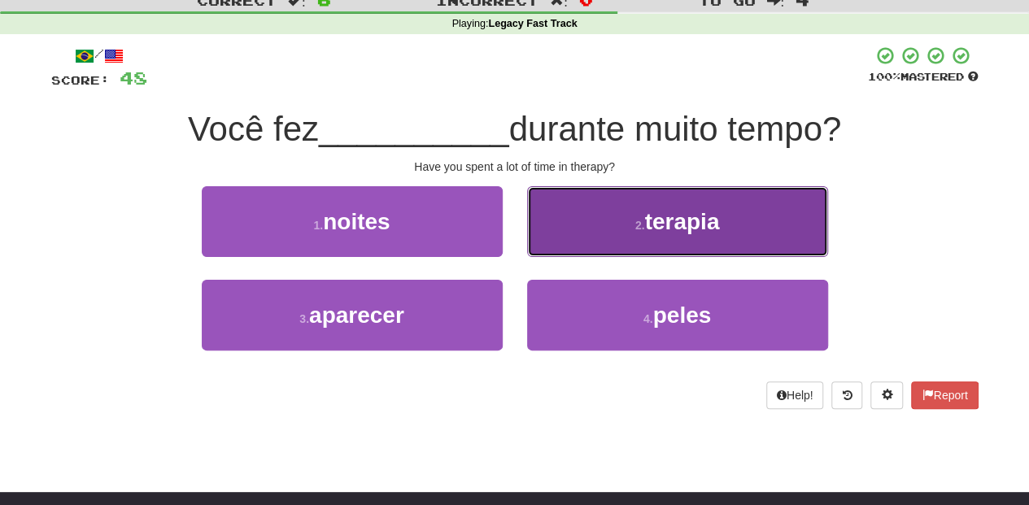
click at [567, 229] on button "2 . terapia" at bounding box center [677, 221] width 301 height 71
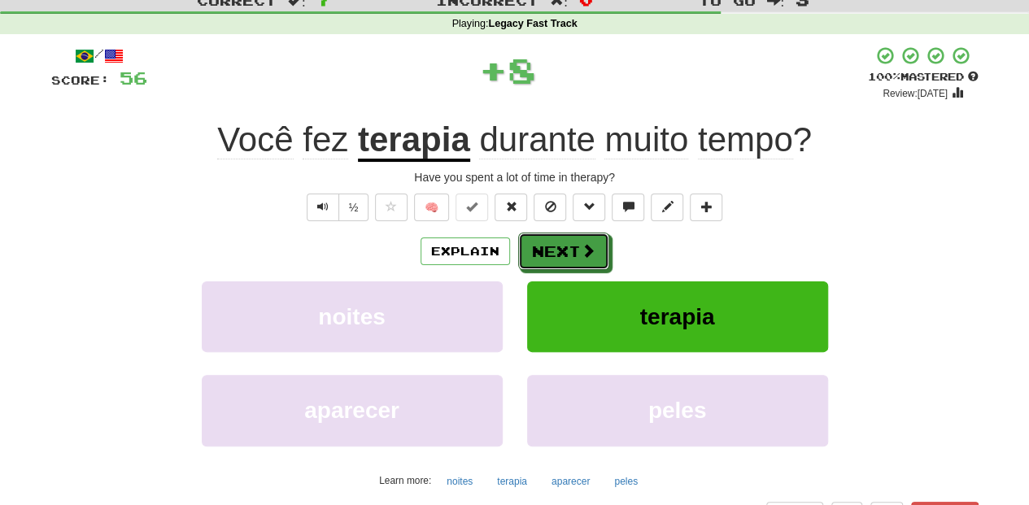
click at [561, 237] on button "Next" at bounding box center [563, 251] width 91 height 37
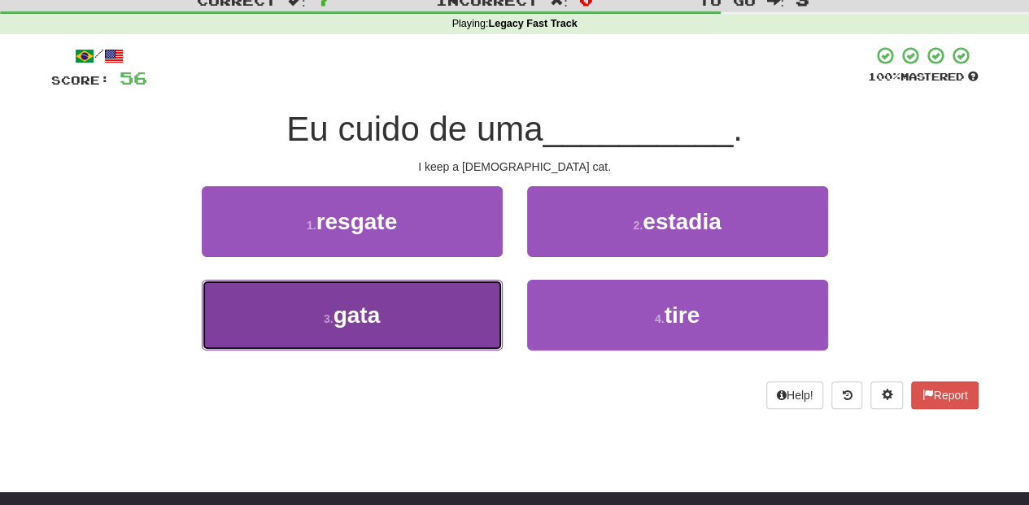
click at [425, 330] on button "3 . gata" at bounding box center [352, 315] width 301 height 71
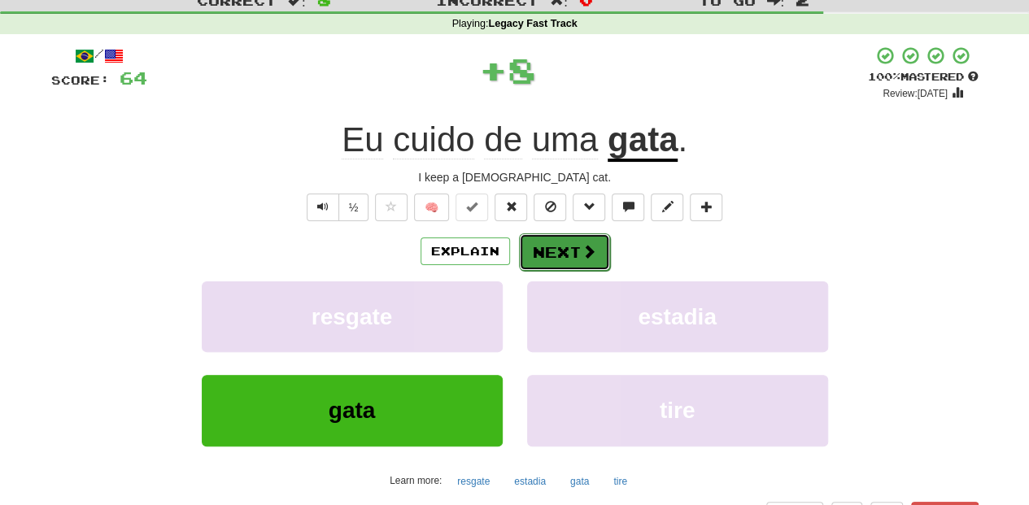
click at [534, 257] on button "Next" at bounding box center [564, 251] width 91 height 37
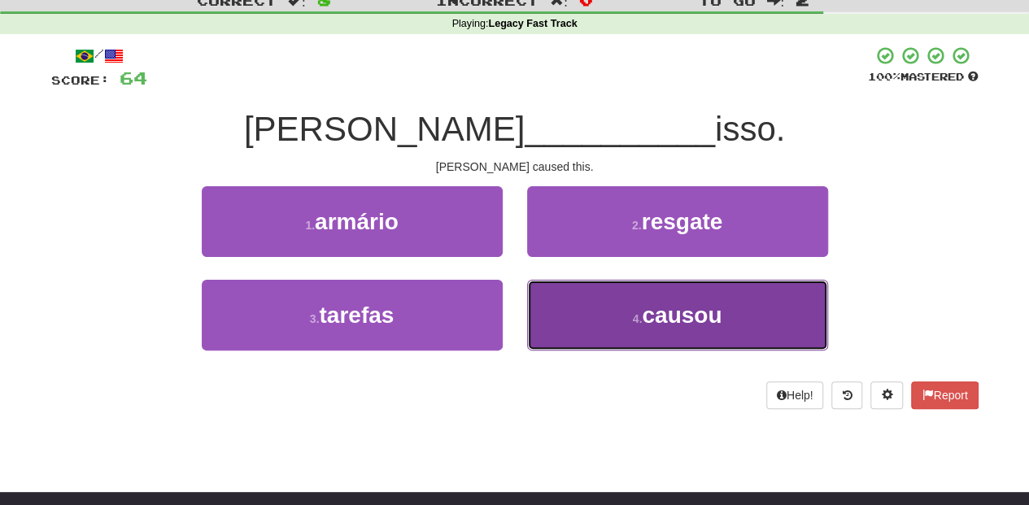
click at [583, 309] on button "4 . causou" at bounding box center [677, 315] width 301 height 71
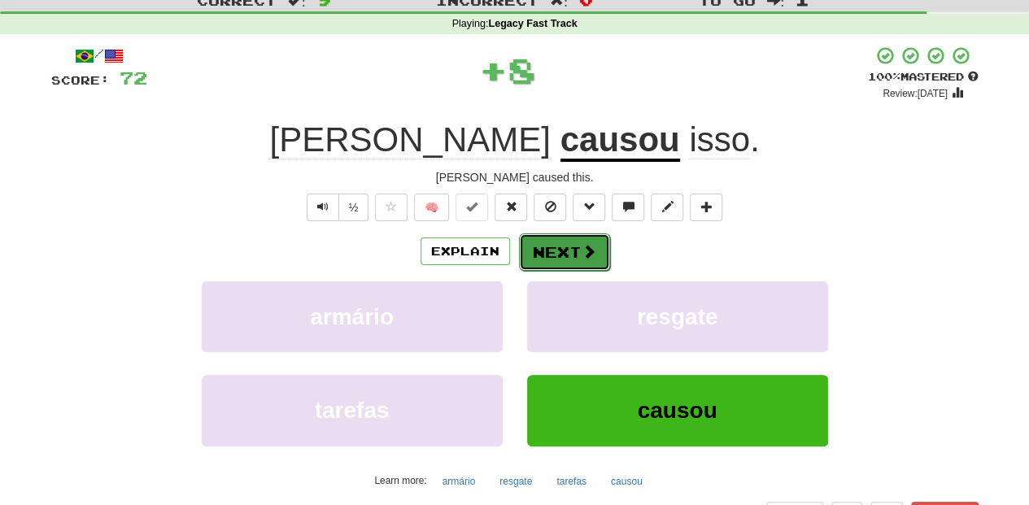
click at [565, 249] on button "Next" at bounding box center [564, 251] width 91 height 37
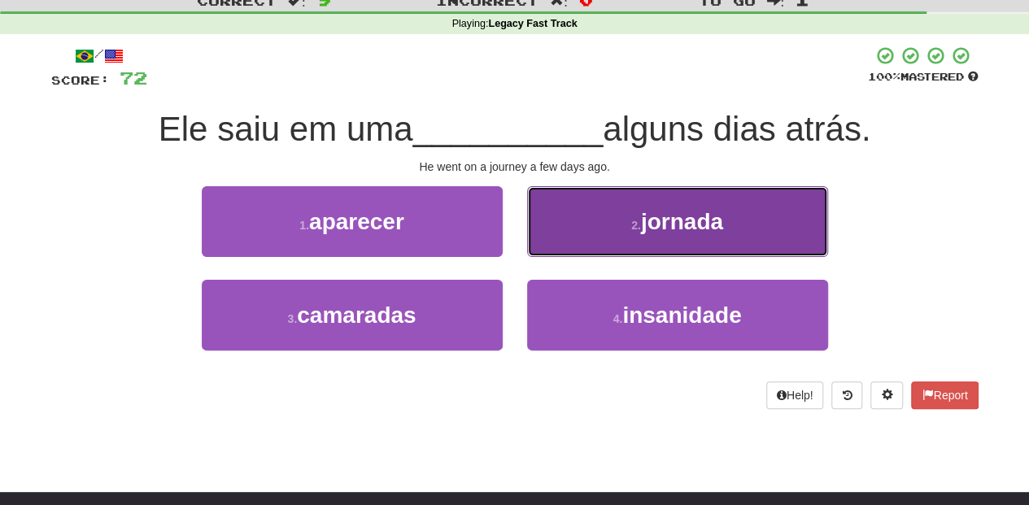
click at [574, 242] on button "2 . jornada" at bounding box center [677, 221] width 301 height 71
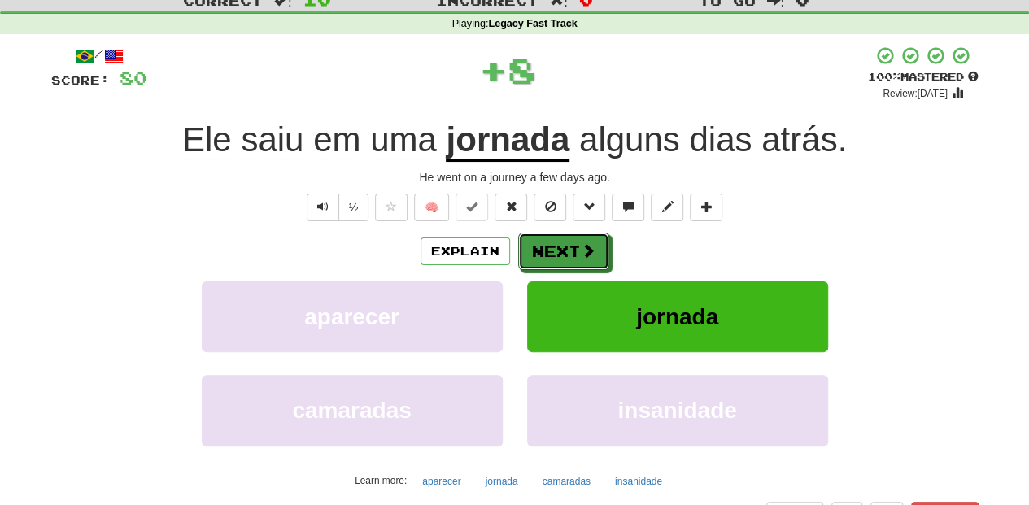
click at [574, 242] on button "Next" at bounding box center [563, 251] width 91 height 37
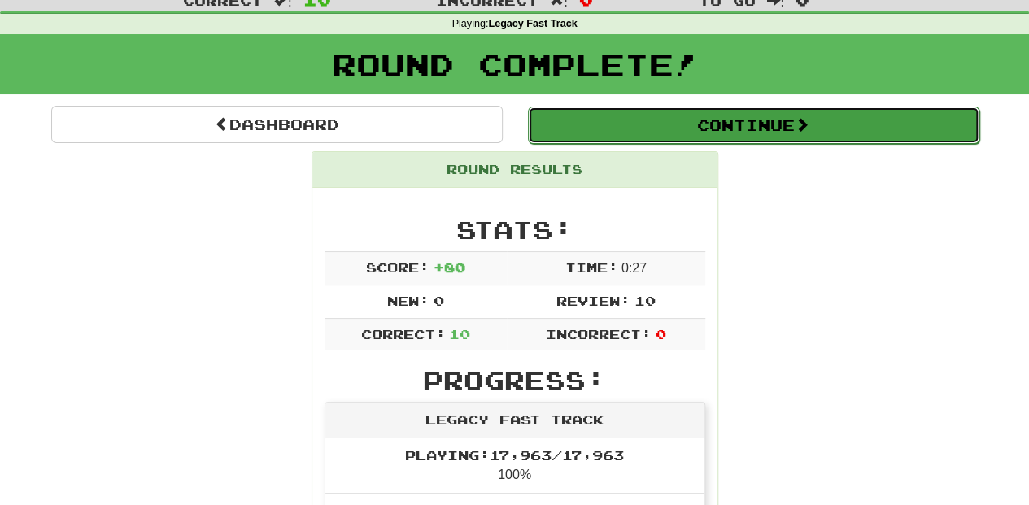
click at [641, 117] on button "Continue" at bounding box center [754, 125] width 452 height 37
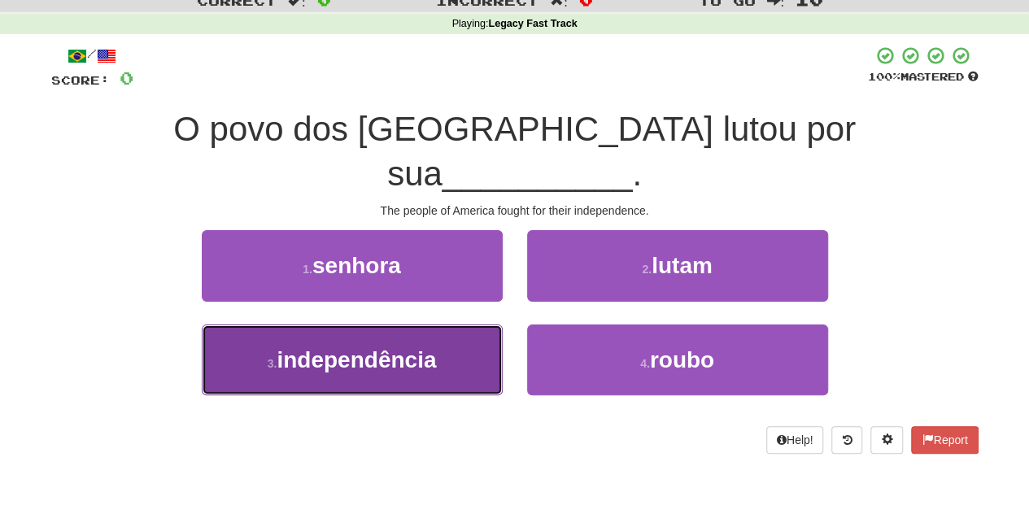
click at [403, 347] on span "independência" at bounding box center [356, 359] width 159 height 25
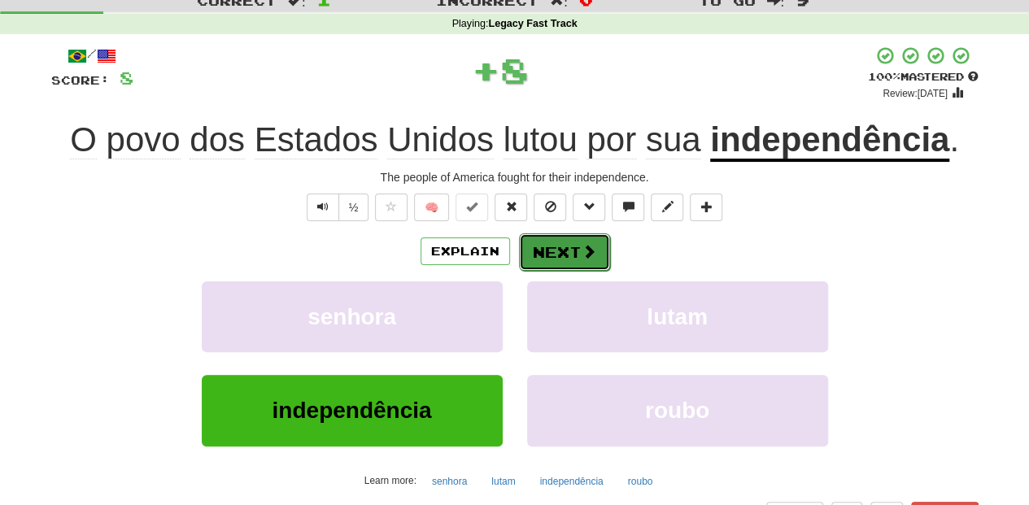
click at [565, 245] on button "Next" at bounding box center [564, 251] width 91 height 37
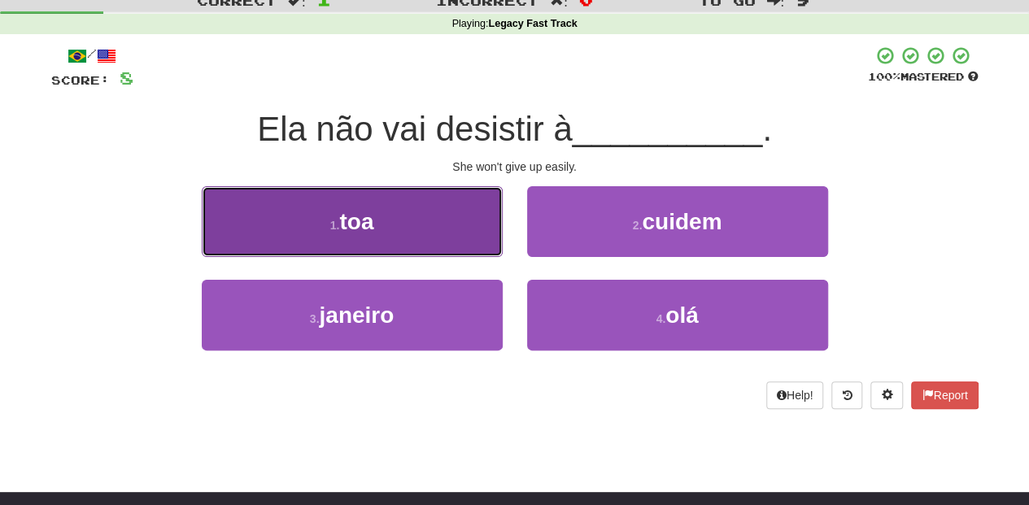
click at [447, 232] on button "1 . toa" at bounding box center [352, 221] width 301 height 71
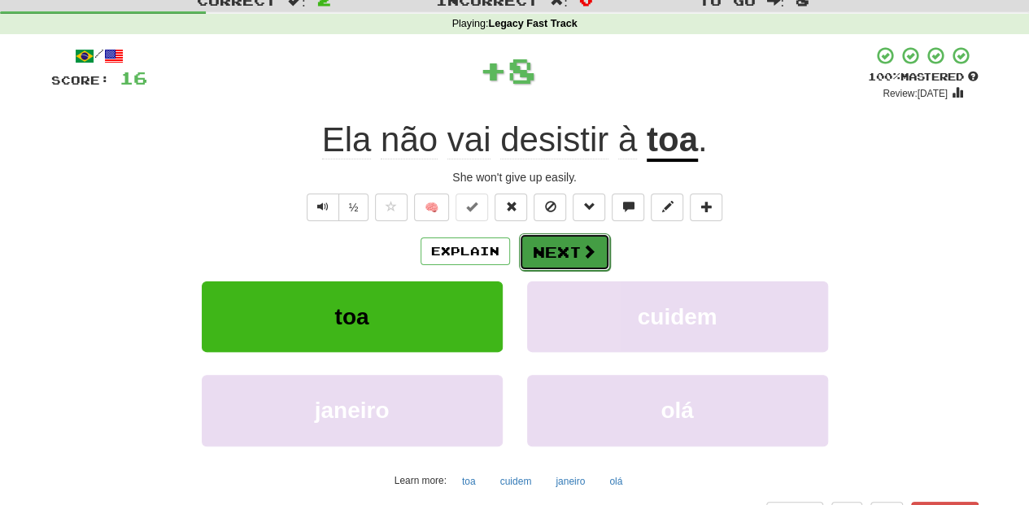
click at [560, 239] on button "Next" at bounding box center [564, 251] width 91 height 37
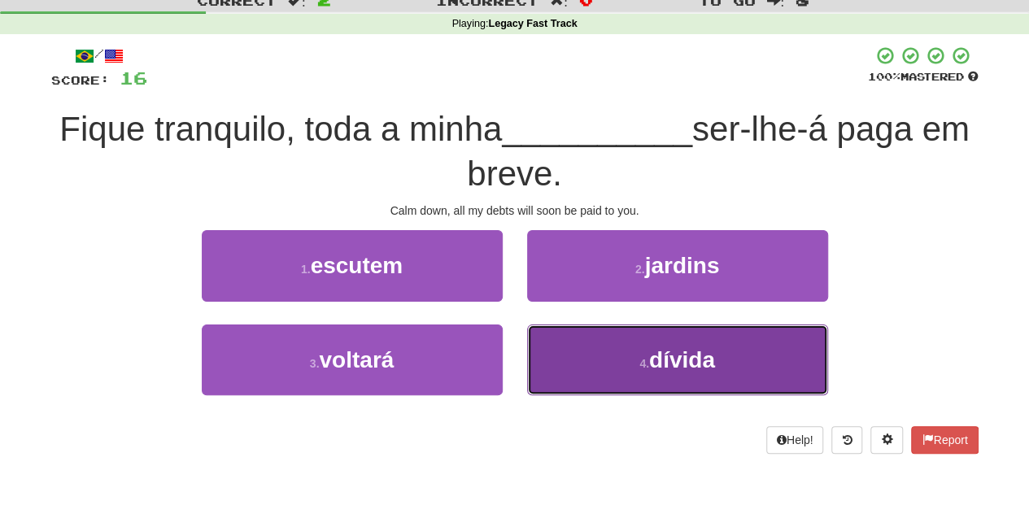
click at [584, 355] on button "4 . dívida" at bounding box center [677, 360] width 301 height 71
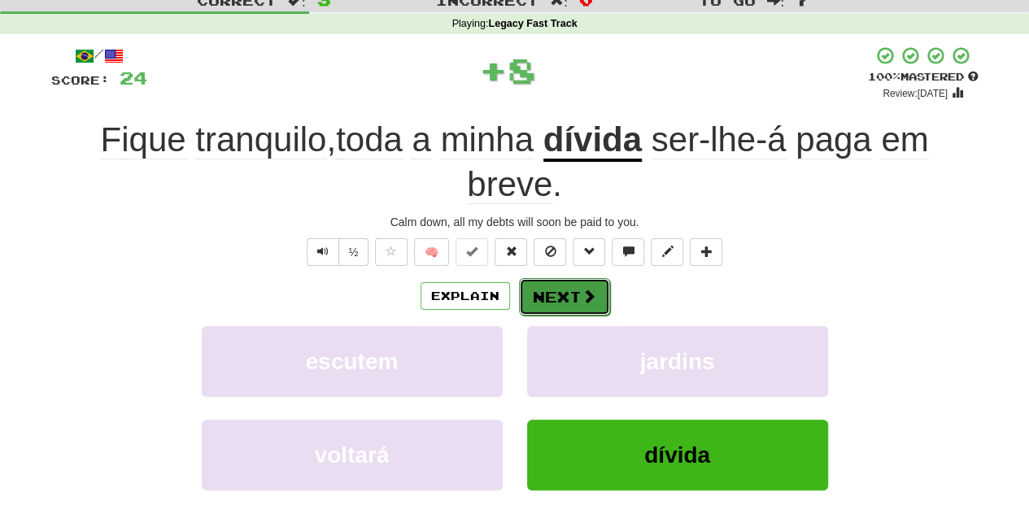
click at [548, 284] on button "Next" at bounding box center [564, 296] width 91 height 37
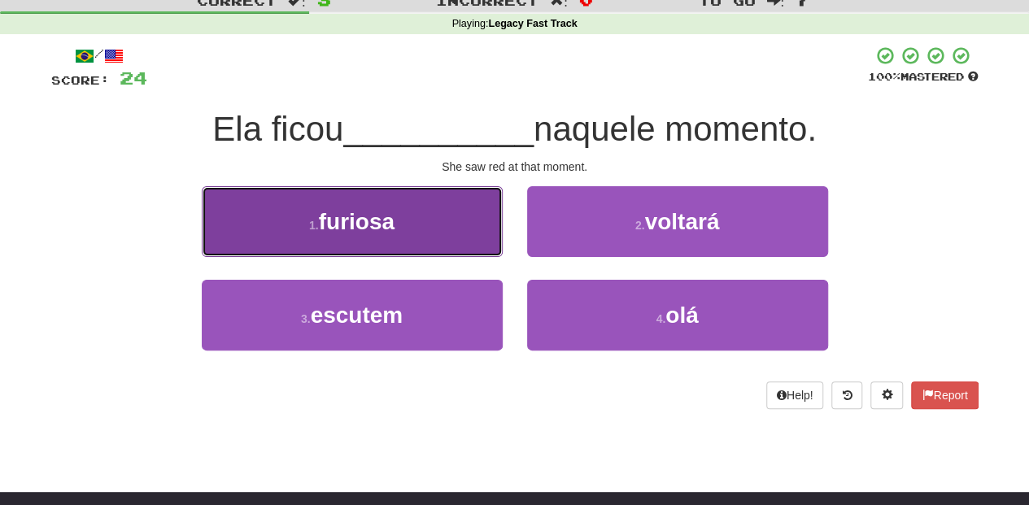
click at [404, 226] on button "1 . furiosa" at bounding box center [352, 221] width 301 height 71
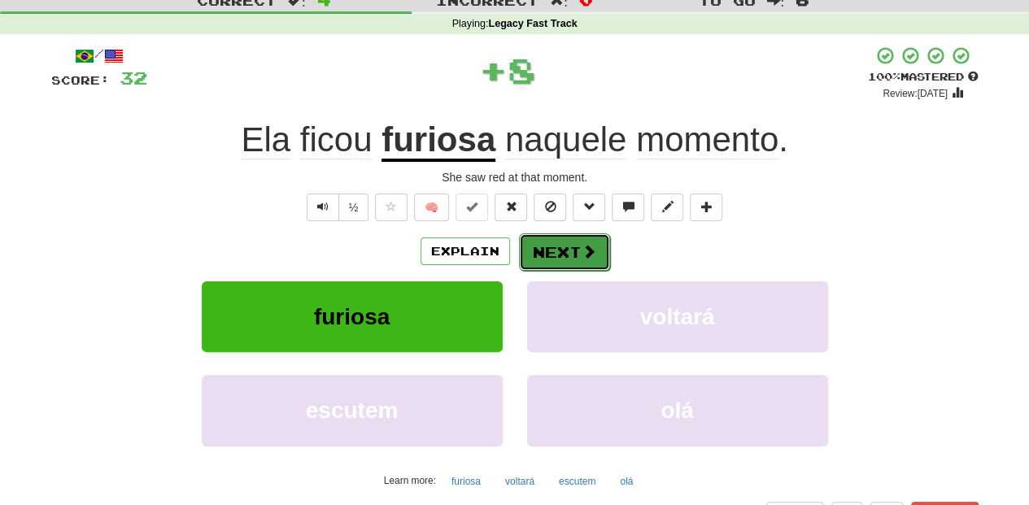
click at [570, 250] on button "Next" at bounding box center [564, 251] width 91 height 37
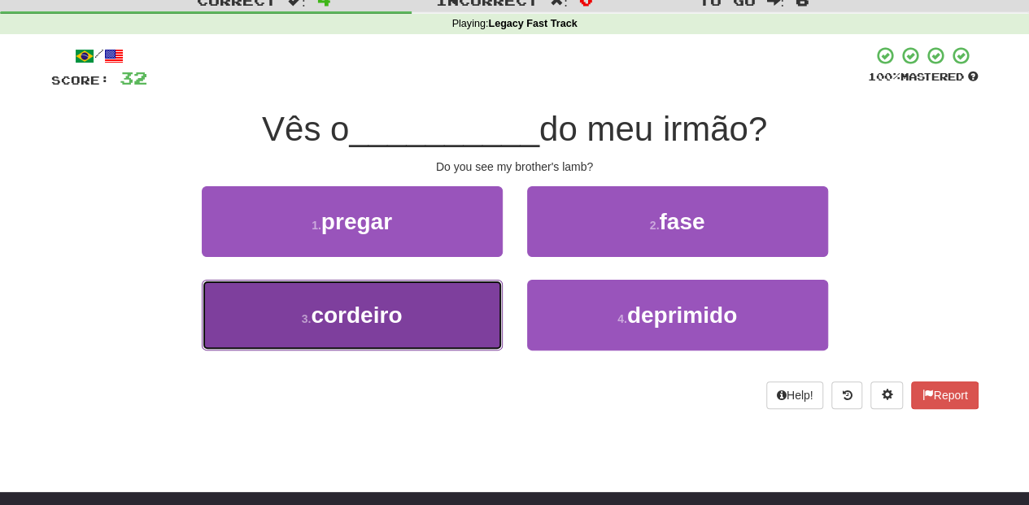
click at [473, 316] on button "3 . cordeiro" at bounding box center [352, 315] width 301 height 71
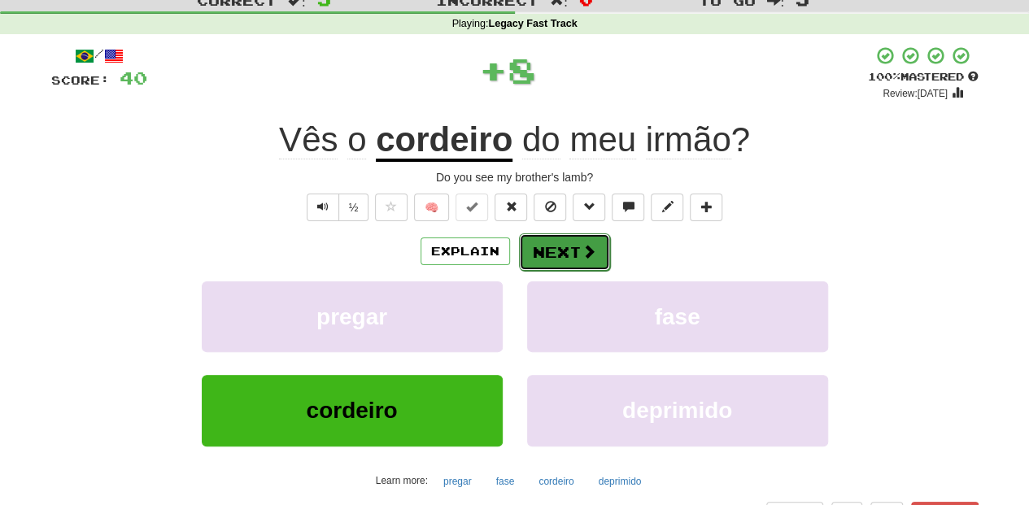
click at [543, 242] on button "Next" at bounding box center [564, 251] width 91 height 37
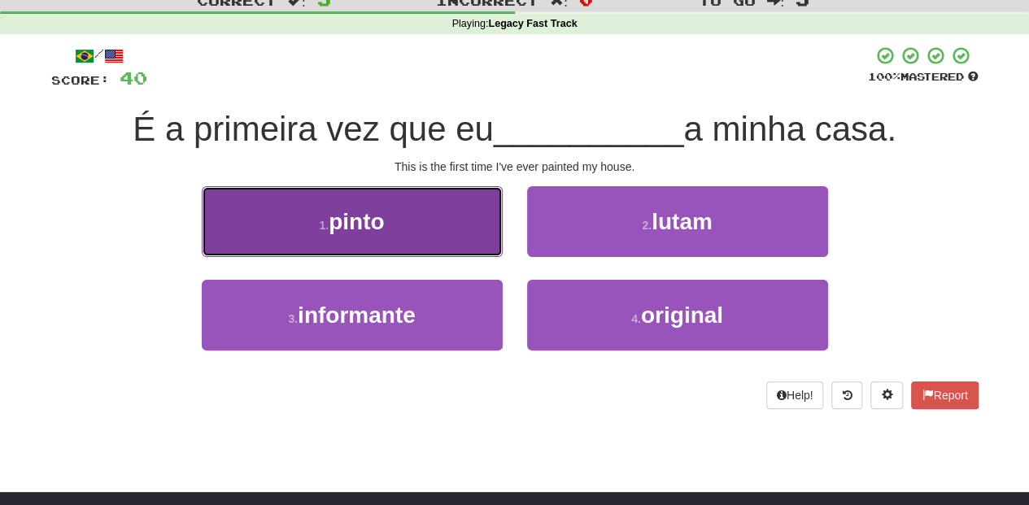
click at [436, 229] on button "1 . pinto" at bounding box center [352, 221] width 301 height 71
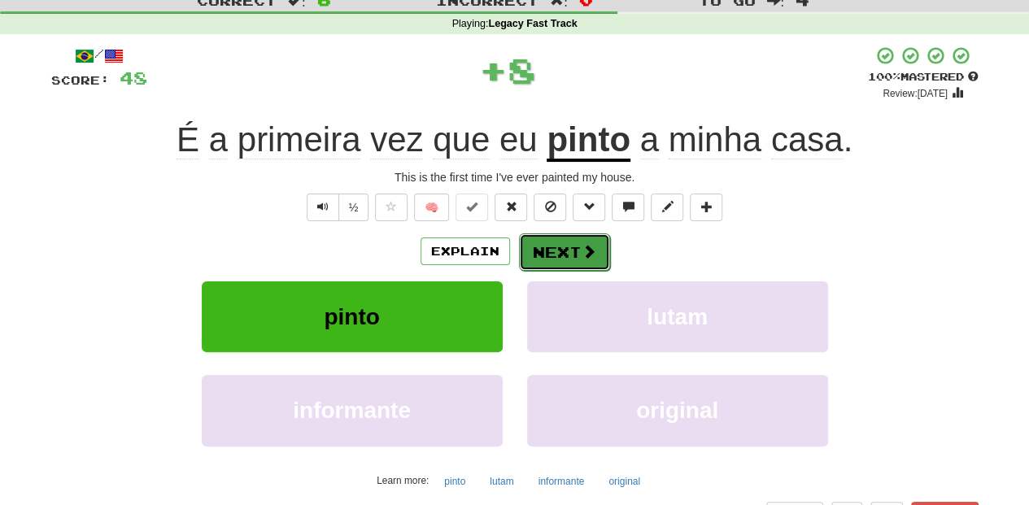
click at [542, 247] on button "Next" at bounding box center [564, 251] width 91 height 37
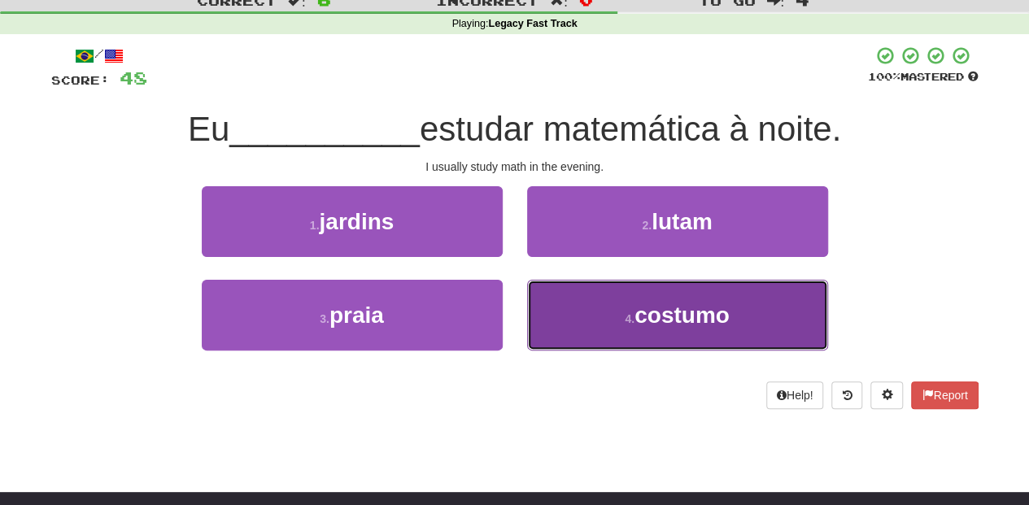
click at [566, 303] on button "4 . costumo" at bounding box center [677, 315] width 301 height 71
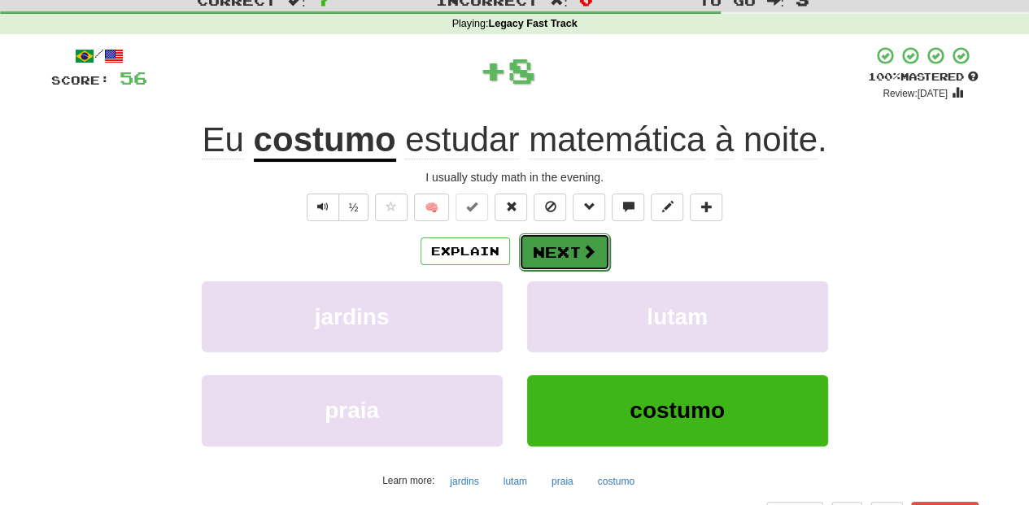
click at [555, 244] on button "Next" at bounding box center [564, 251] width 91 height 37
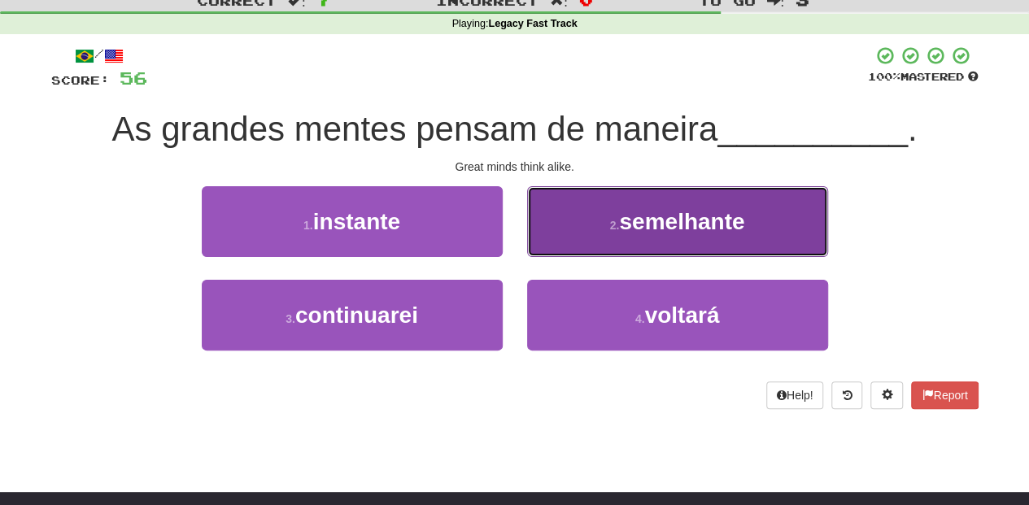
click at [543, 229] on button "2 . semelhante" at bounding box center [677, 221] width 301 height 71
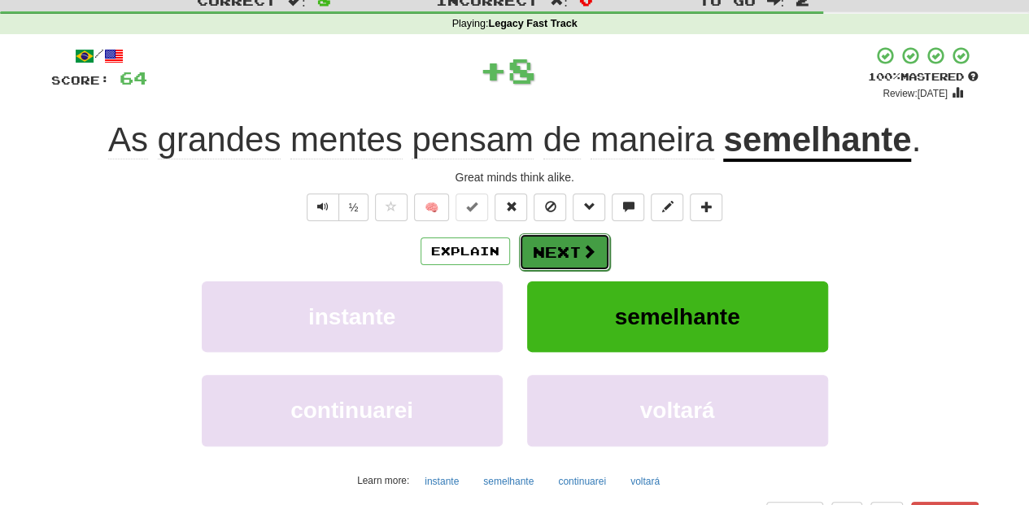
click at [543, 238] on button "Next" at bounding box center [564, 251] width 91 height 37
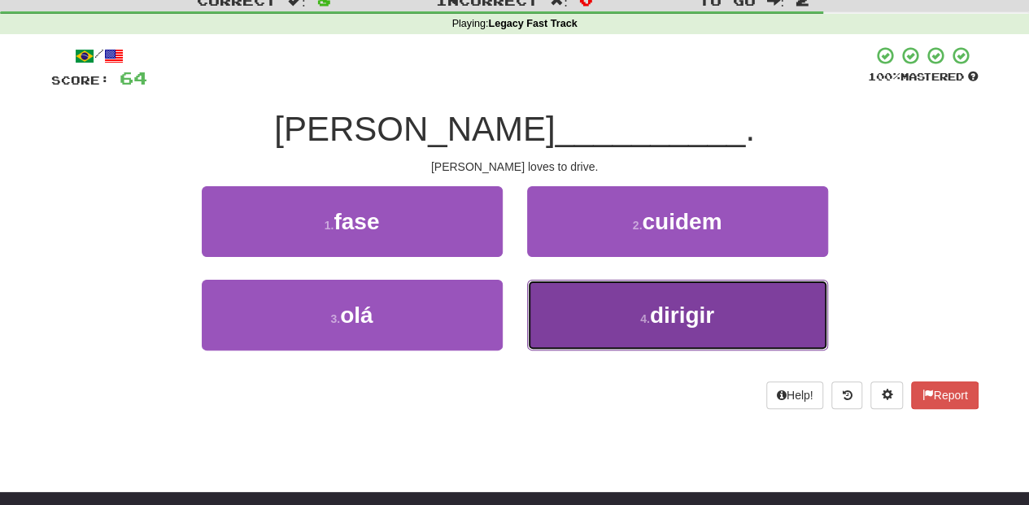
click at [584, 316] on button "4 . dirigir" at bounding box center [677, 315] width 301 height 71
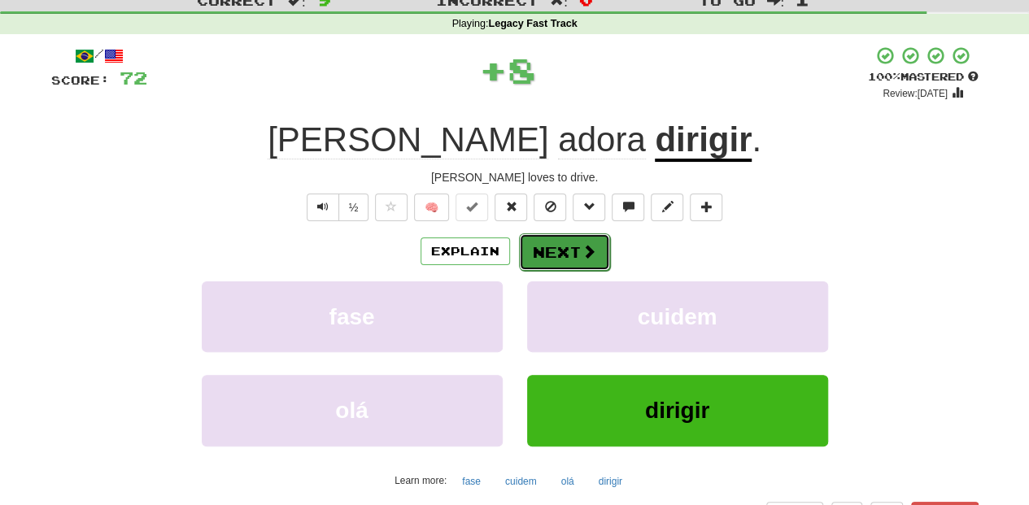
click at [558, 257] on button "Next" at bounding box center [564, 251] width 91 height 37
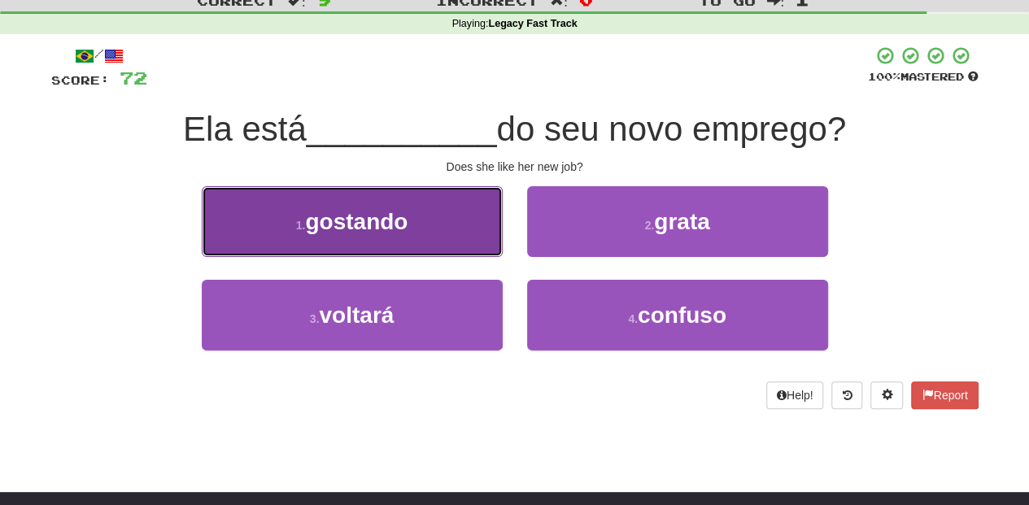
click at [425, 230] on button "1 . gostando" at bounding box center [352, 221] width 301 height 71
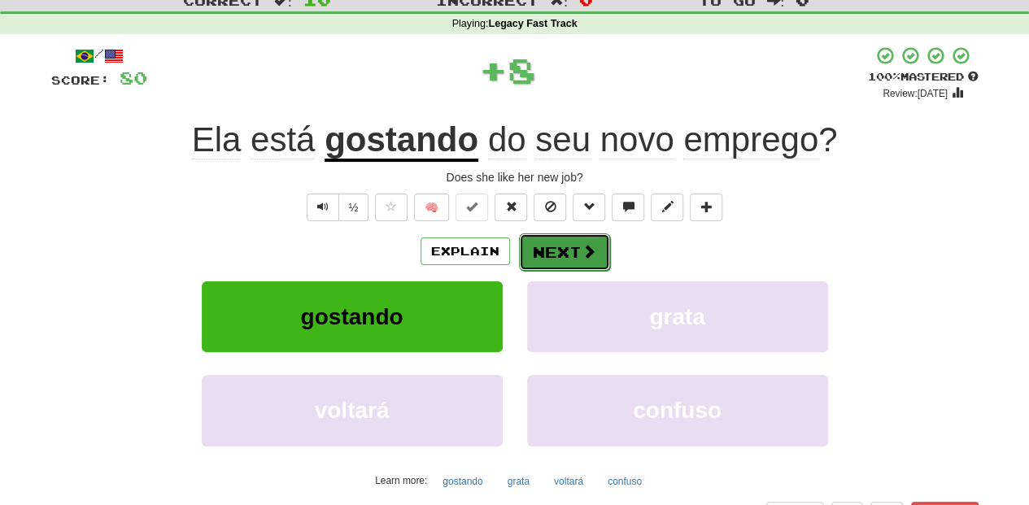
click at [578, 259] on button "Next" at bounding box center [564, 251] width 91 height 37
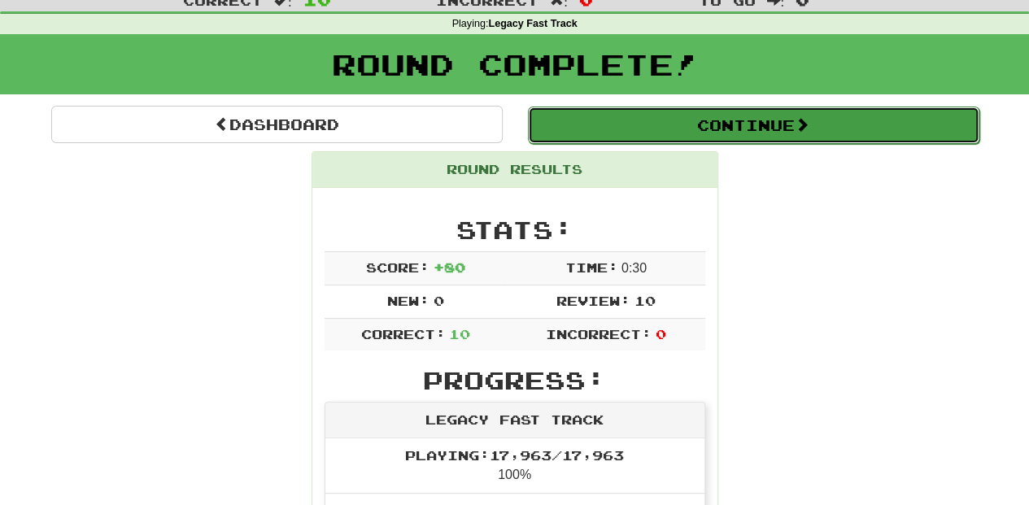
click at [664, 129] on button "Continue" at bounding box center [754, 125] width 452 height 37
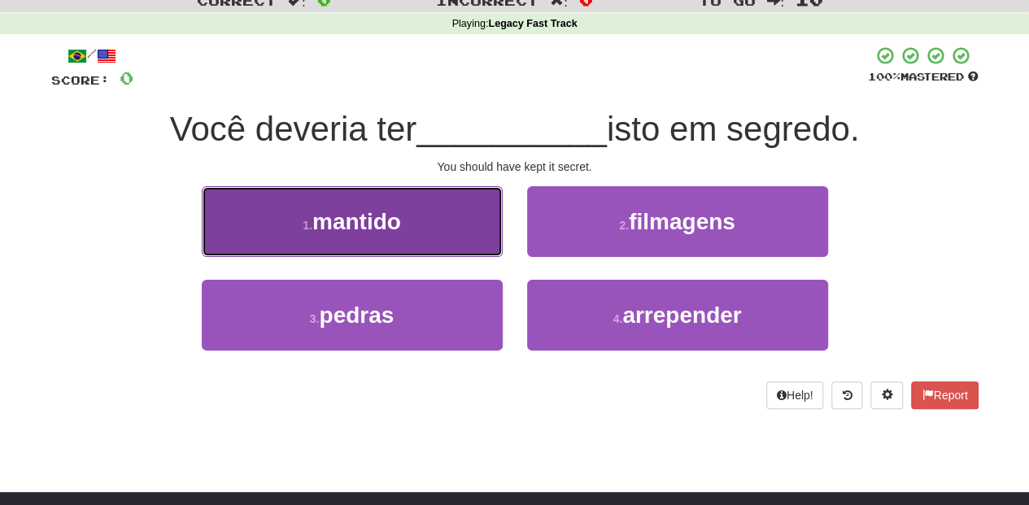
click at [438, 226] on button "1 . mantido" at bounding box center [352, 221] width 301 height 71
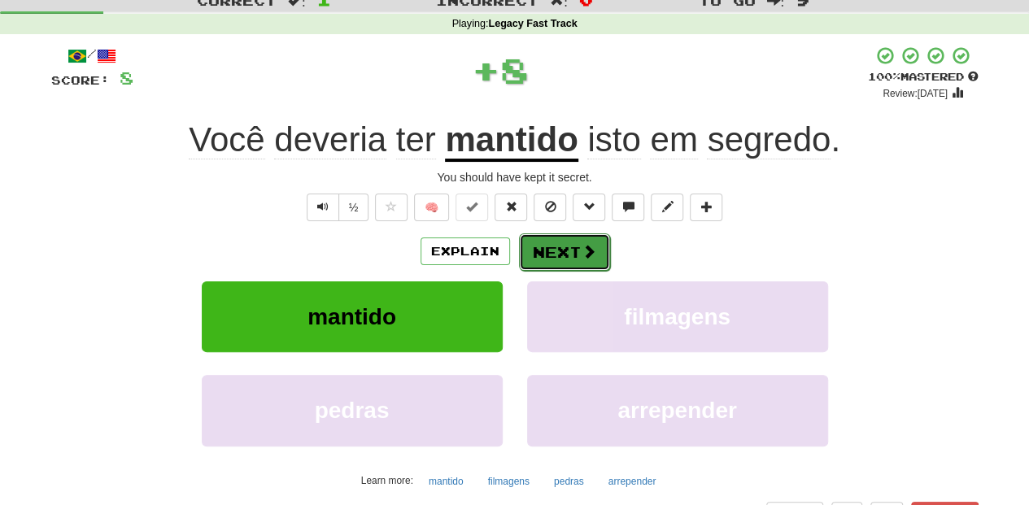
click at [555, 252] on button "Next" at bounding box center [564, 251] width 91 height 37
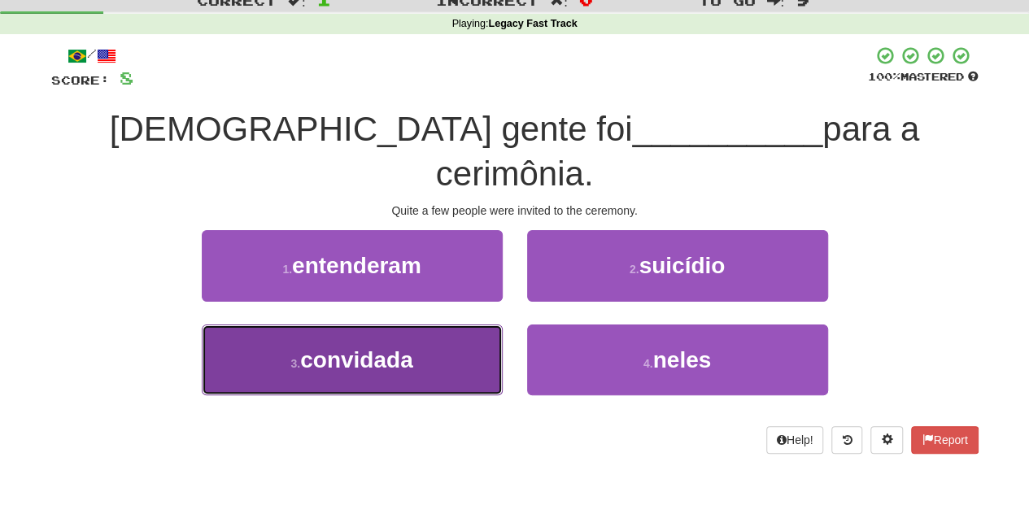
click at [455, 325] on button "3 . convidada" at bounding box center [352, 360] width 301 height 71
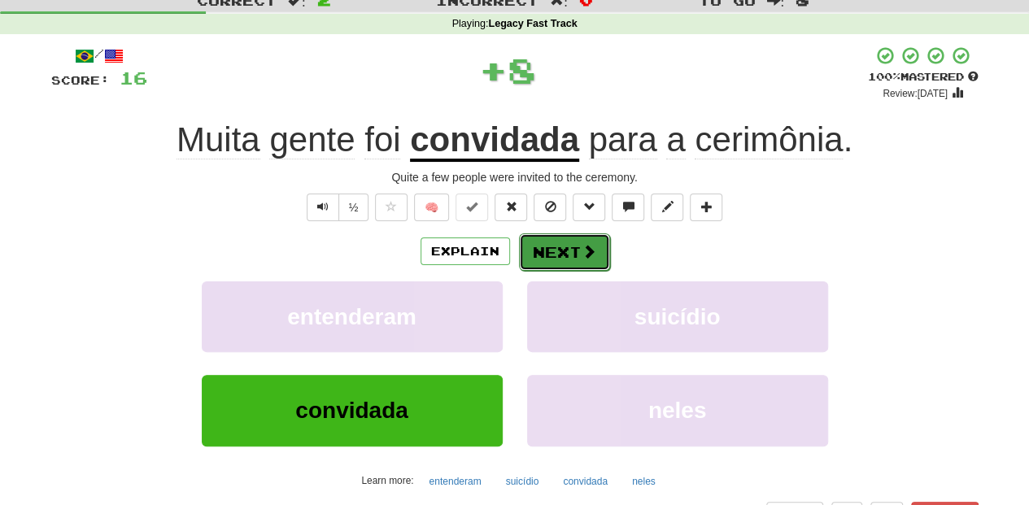
click at [548, 251] on button "Next" at bounding box center [564, 251] width 91 height 37
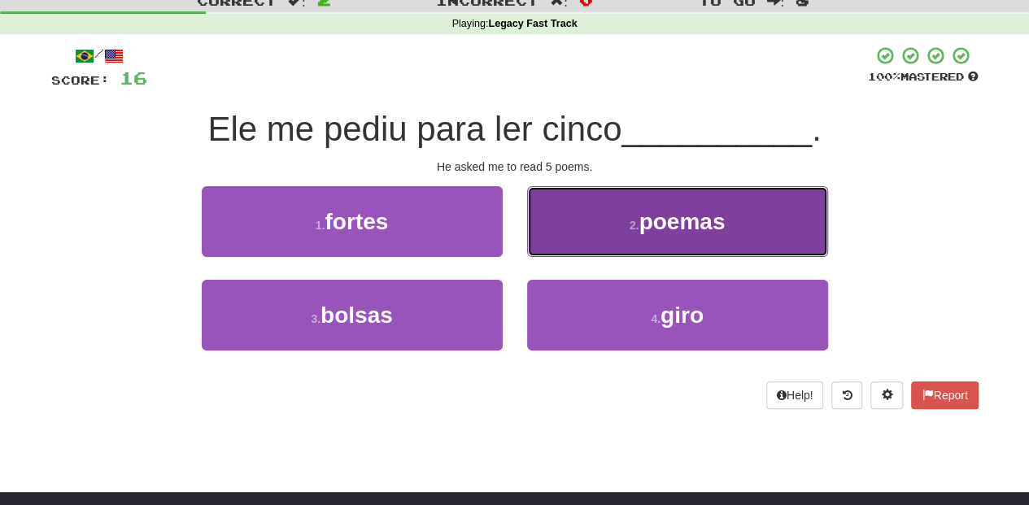
click at [551, 247] on button "2 . poemas" at bounding box center [677, 221] width 301 height 71
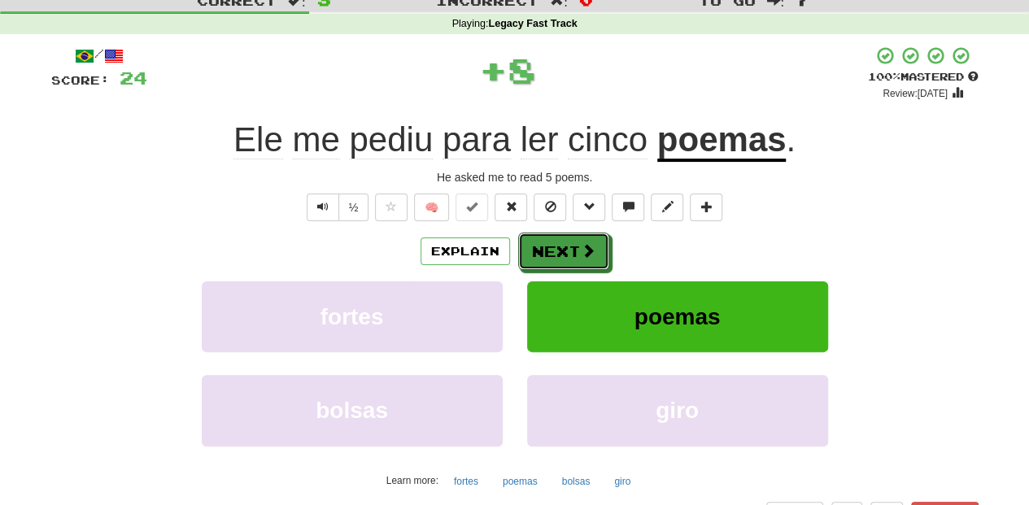
click at [551, 247] on button "Next" at bounding box center [563, 251] width 91 height 37
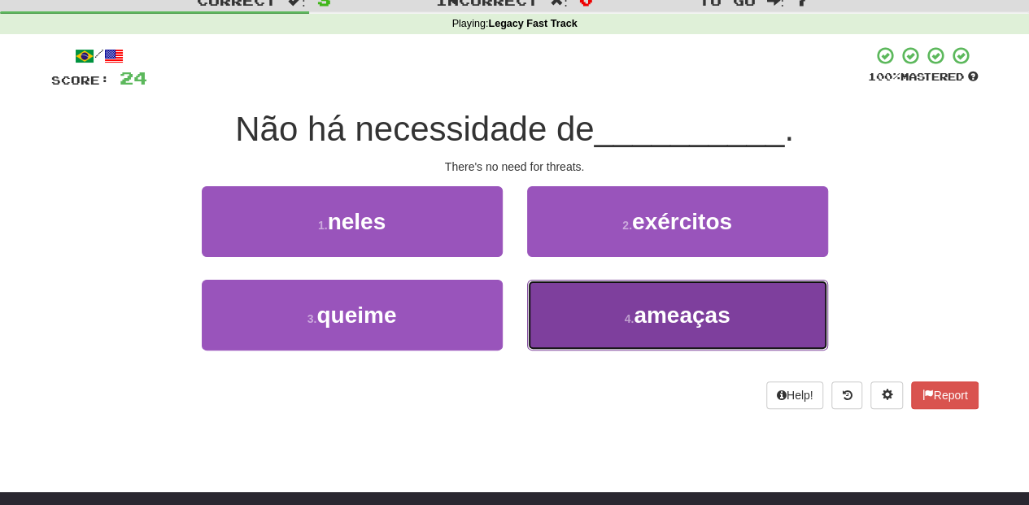
click at [560, 283] on button "4 . ameaças" at bounding box center [677, 315] width 301 height 71
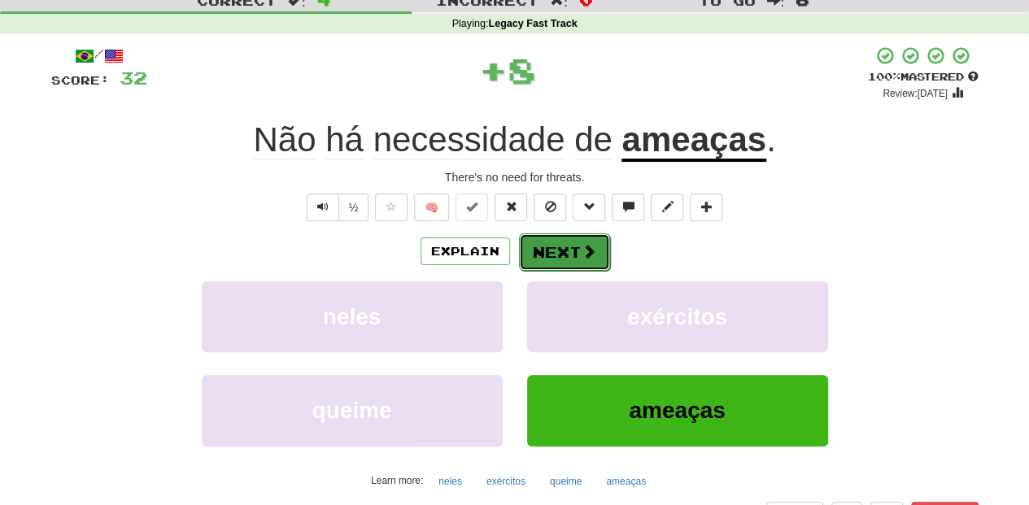
click at [554, 259] on button "Next" at bounding box center [564, 251] width 91 height 37
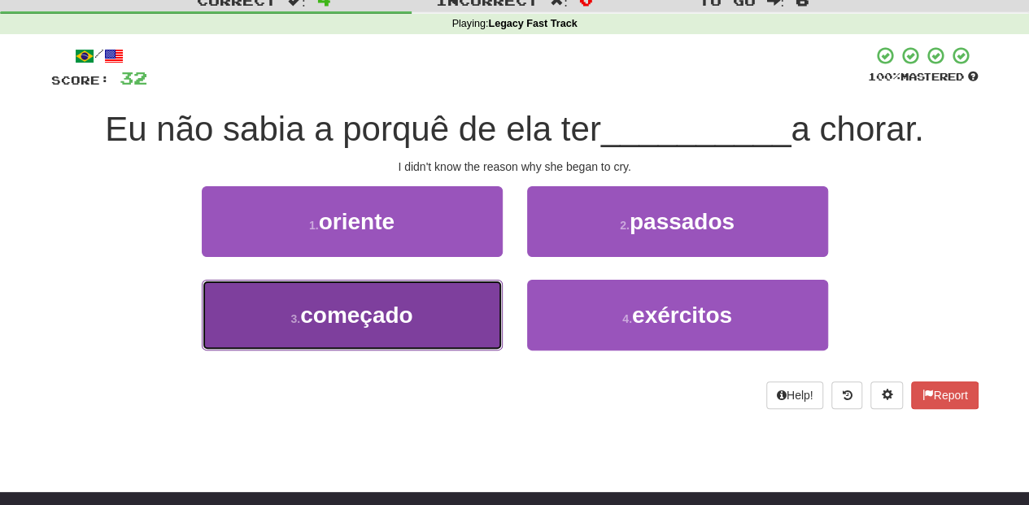
click at [434, 305] on button "3 . começado" at bounding box center [352, 315] width 301 height 71
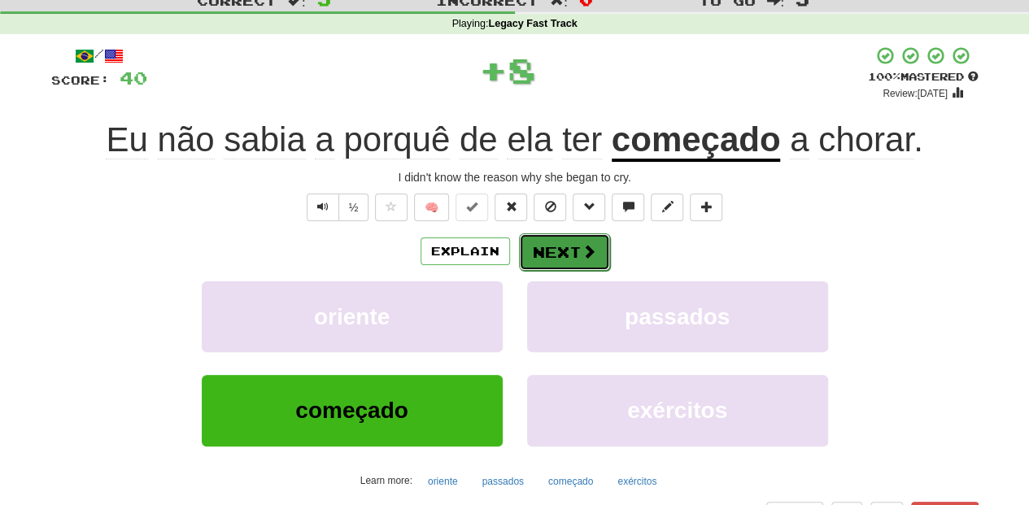
click at [569, 250] on button "Next" at bounding box center [564, 251] width 91 height 37
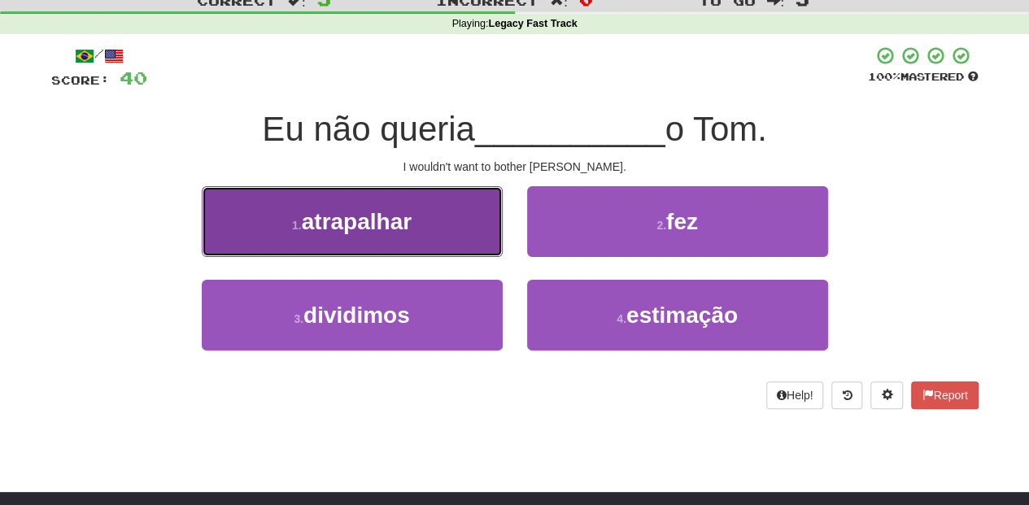
click at [438, 238] on button "1 . atrapalhar" at bounding box center [352, 221] width 301 height 71
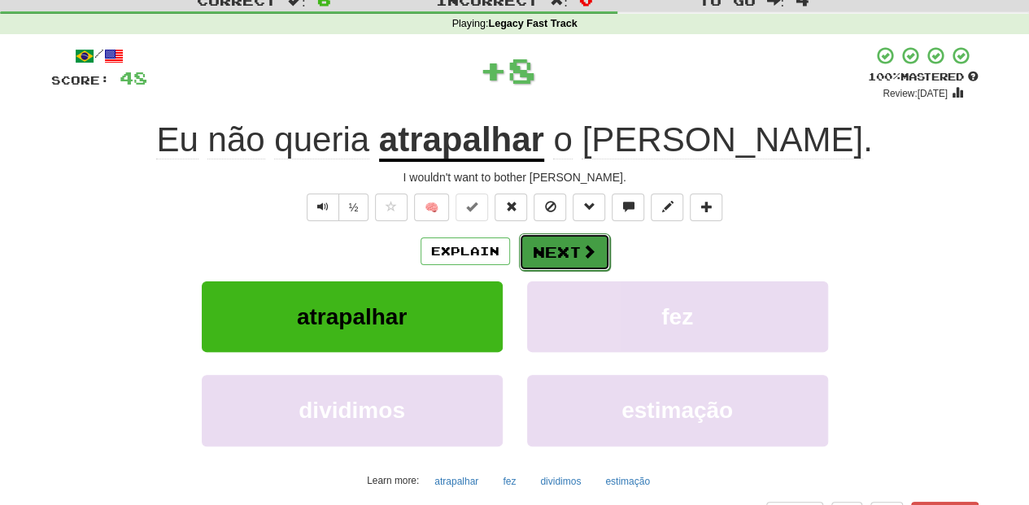
click at [550, 249] on button "Next" at bounding box center [564, 251] width 91 height 37
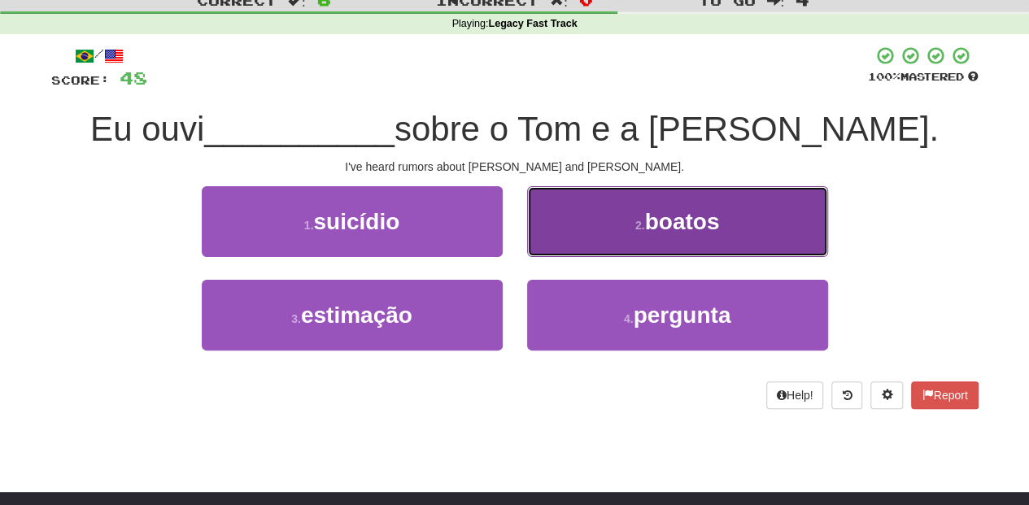
click at [589, 254] on button "2 . boatos" at bounding box center [677, 221] width 301 height 71
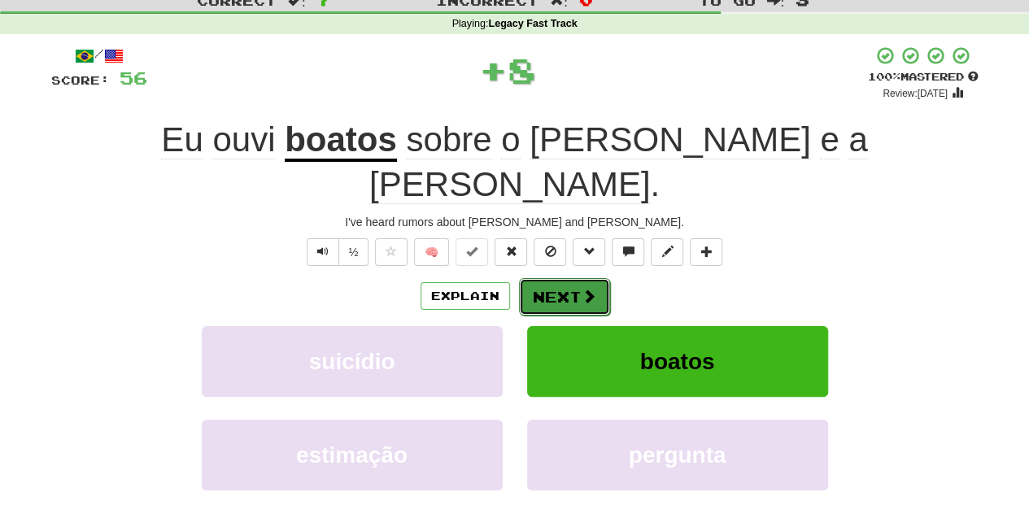
click at [569, 278] on button "Next" at bounding box center [564, 296] width 91 height 37
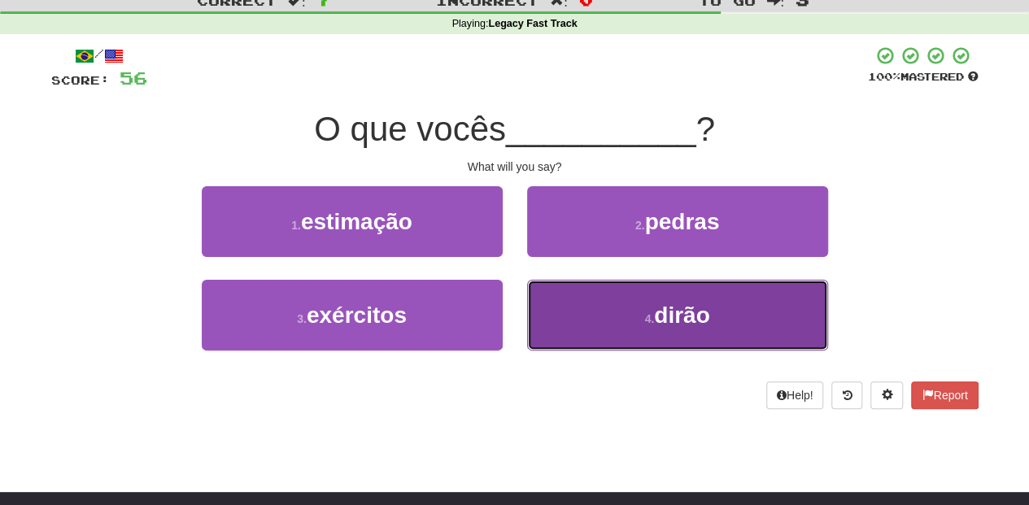
click at [587, 298] on button "4 . dirão" at bounding box center [677, 315] width 301 height 71
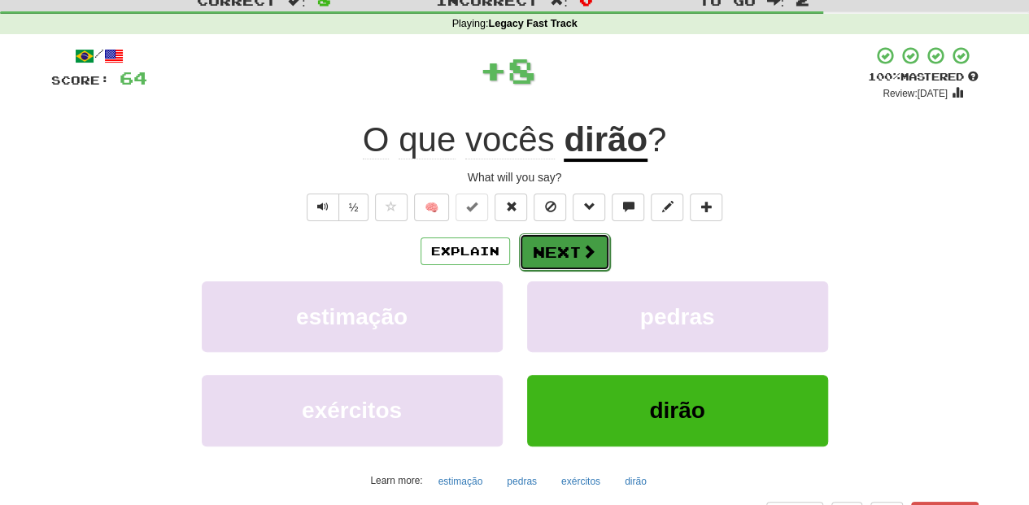
click at [571, 256] on button "Next" at bounding box center [564, 251] width 91 height 37
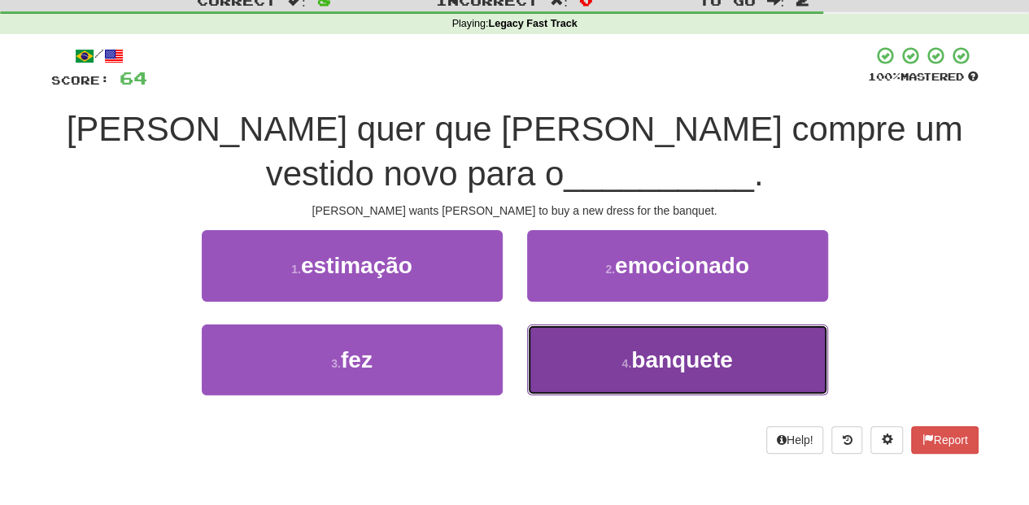
click at [623, 367] on small "4 ." at bounding box center [627, 363] width 10 height 13
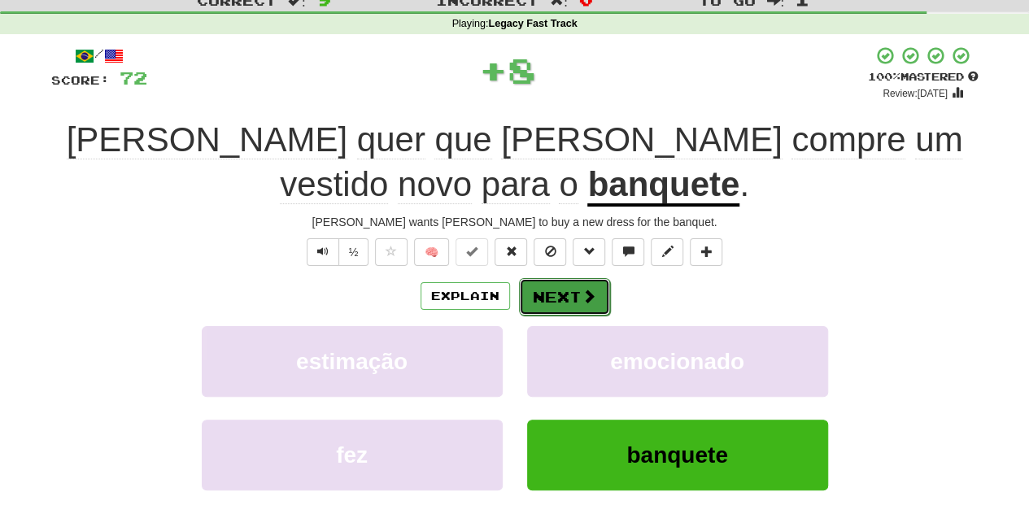
click at [567, 303] on button "Next" at bounding box center [564, 296] width 91 height 37
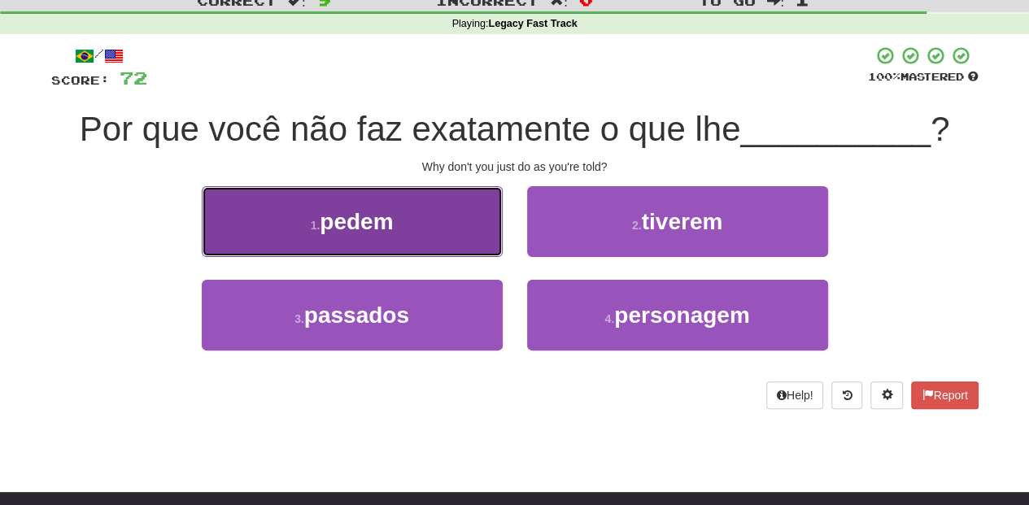
click at [465, 235] on button "1 . pedem" at bounding box center [352, 221] width 301 height 71
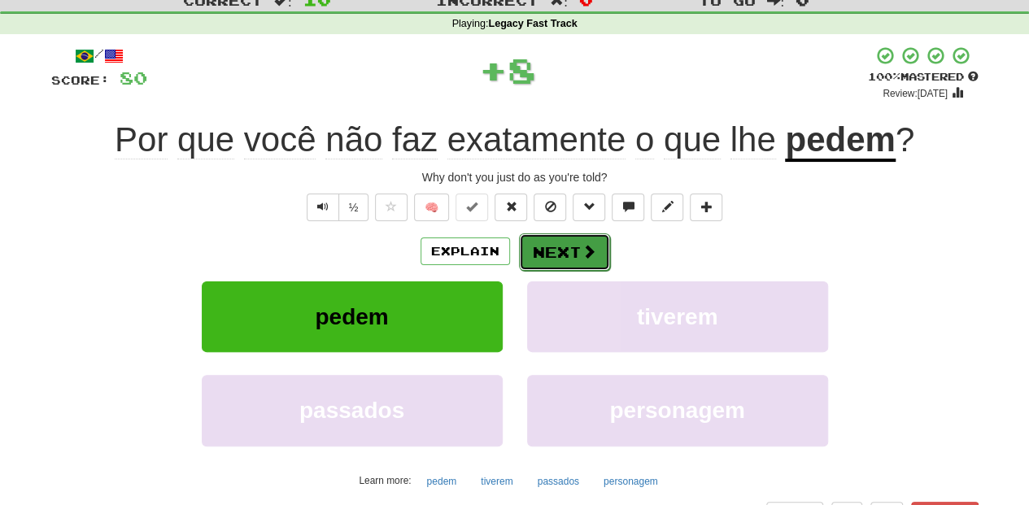
click at [540, 244] on button "Next" at bounding box center [564, 251] width 91 height 37
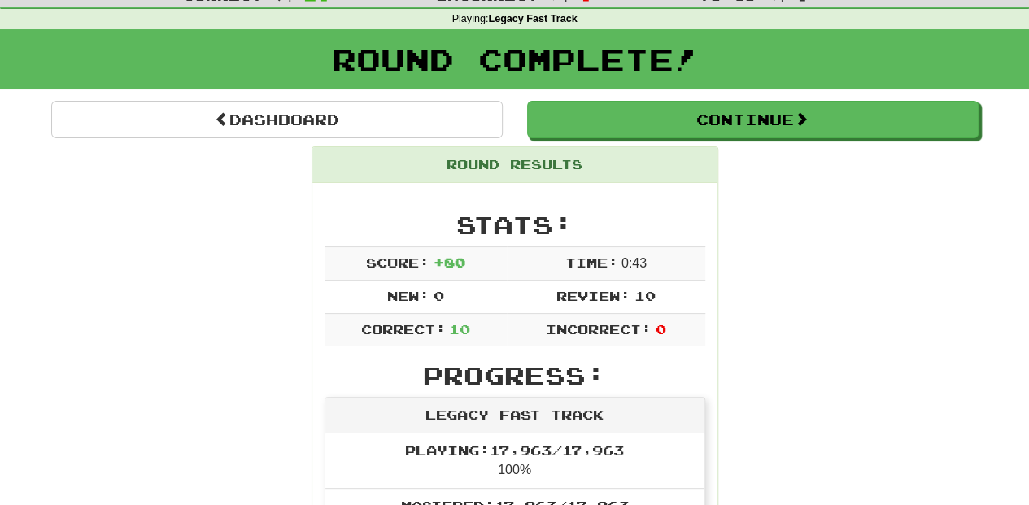
scroll to position [0, 0]
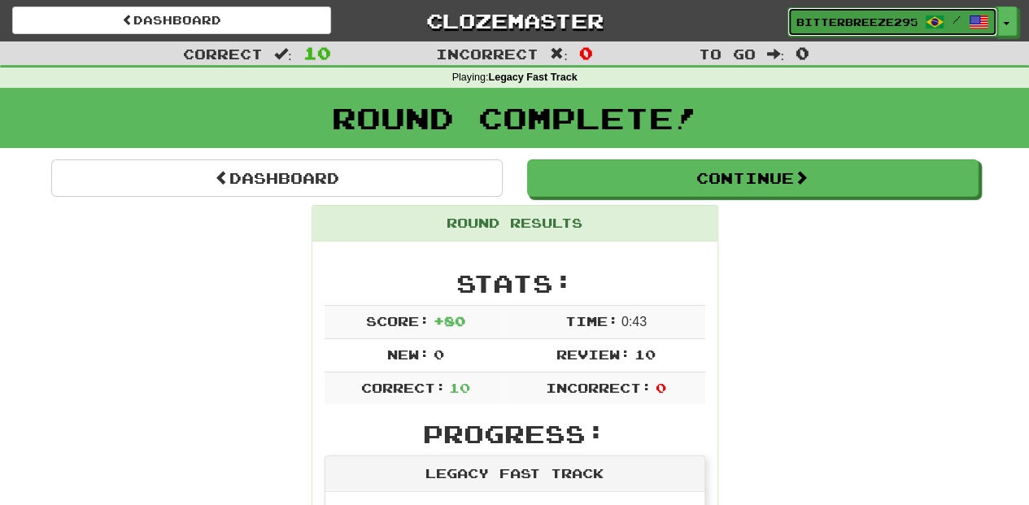
click at [889, 18] on span "BitterBreeze2956" at bounding box center [856, 22] width 120 height 15
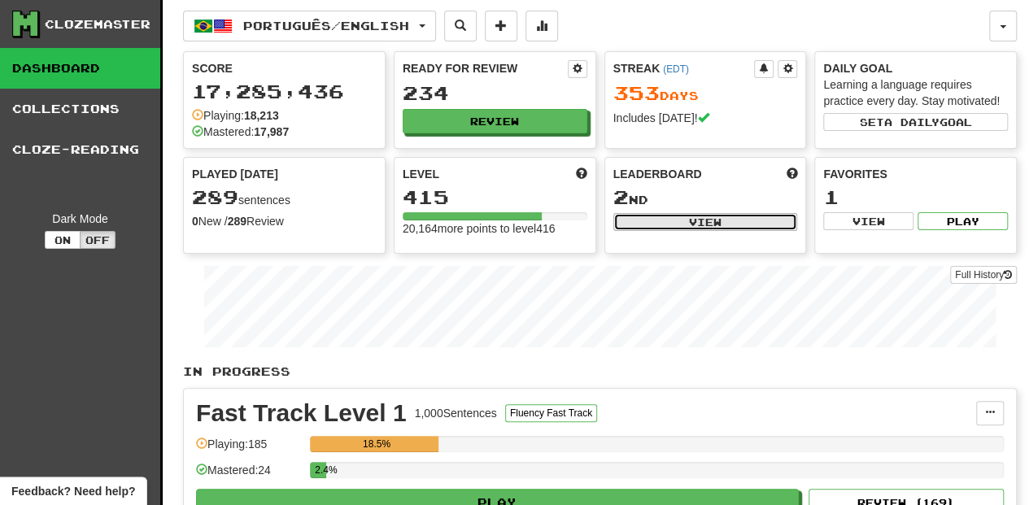
click at [667, 223] on button "View" at bounding box center [705, 222] width 185 height 18
select select "**********"
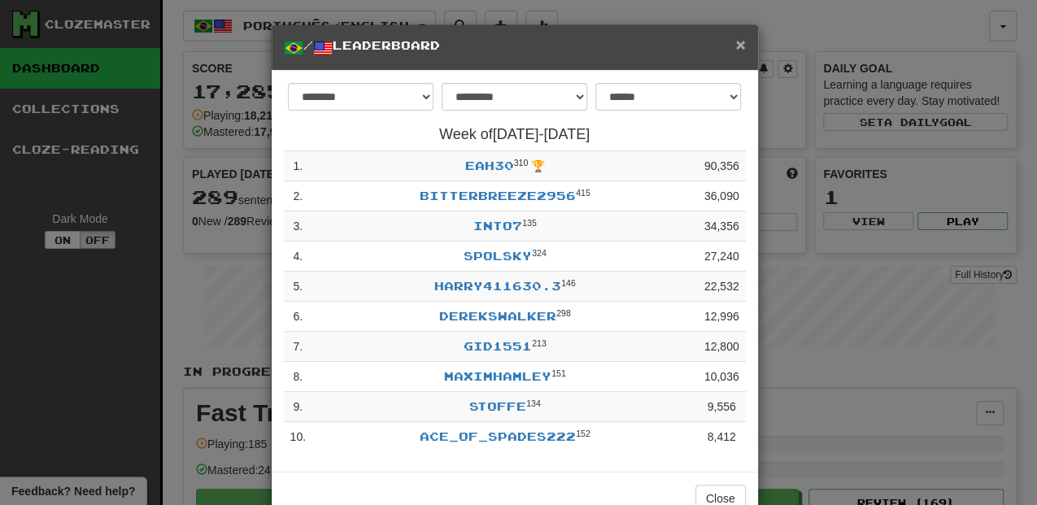
click at [740, 40] on span "×" at bounding box center [740, 44] width 10 height 19
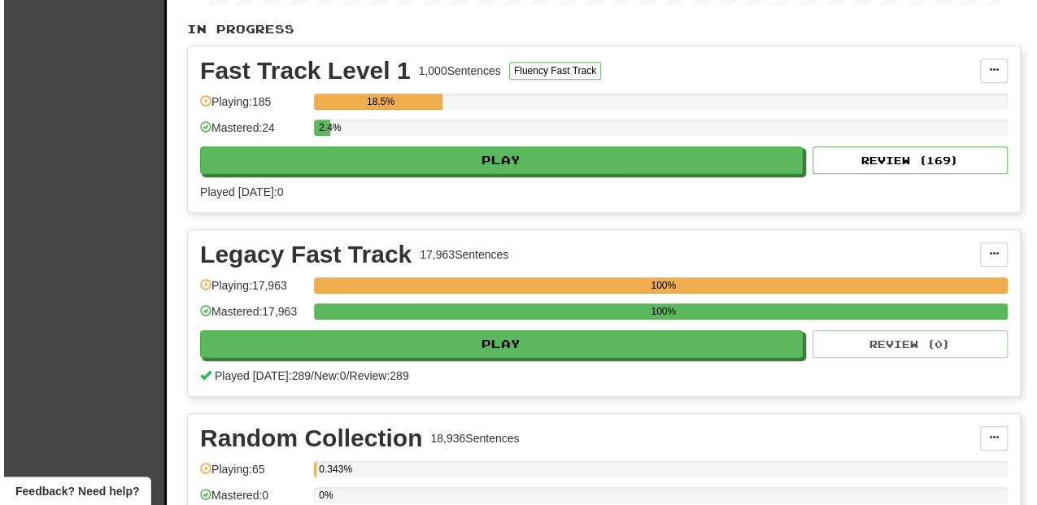
scroll to position [379, 0]
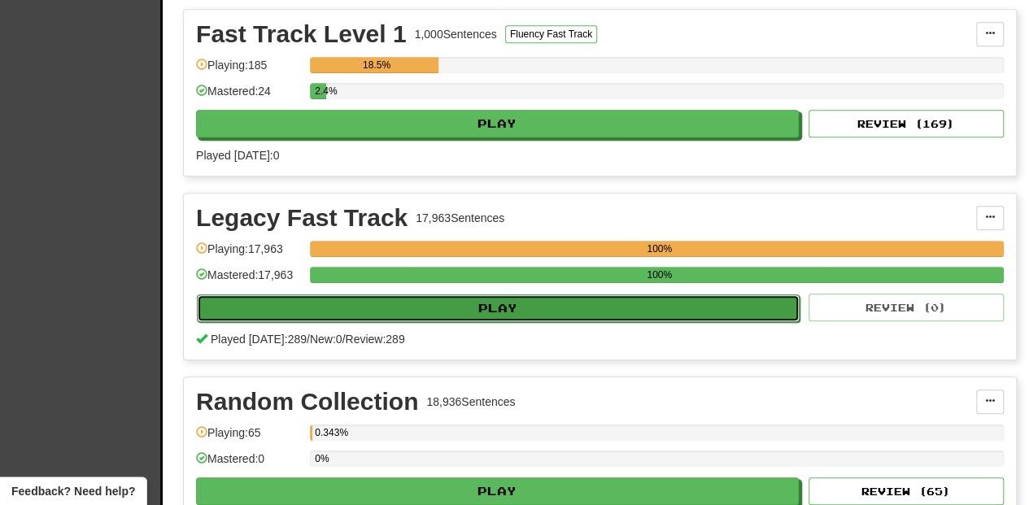
click at [485, 306] on button "Play" at bounding box center [498, 309] width 603 height 28
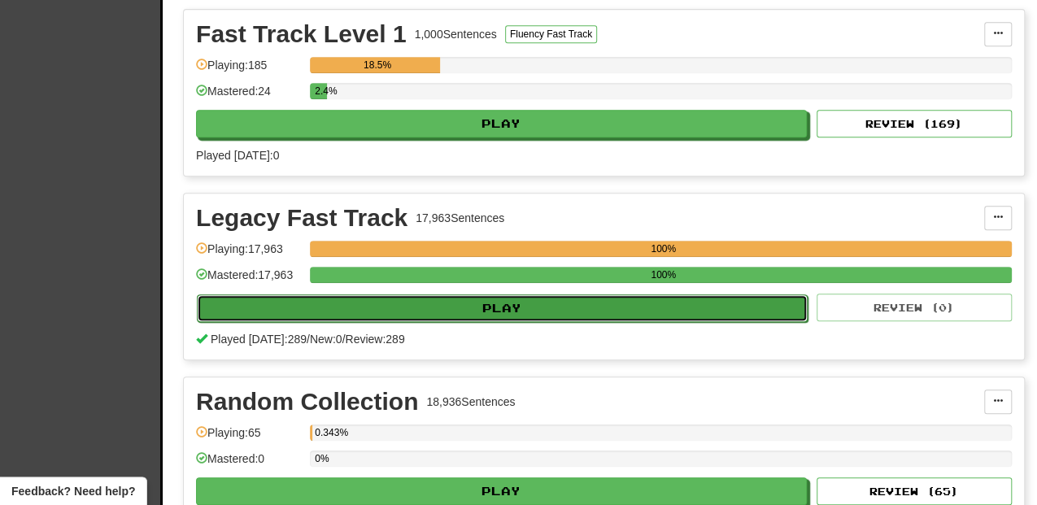
select select "**"
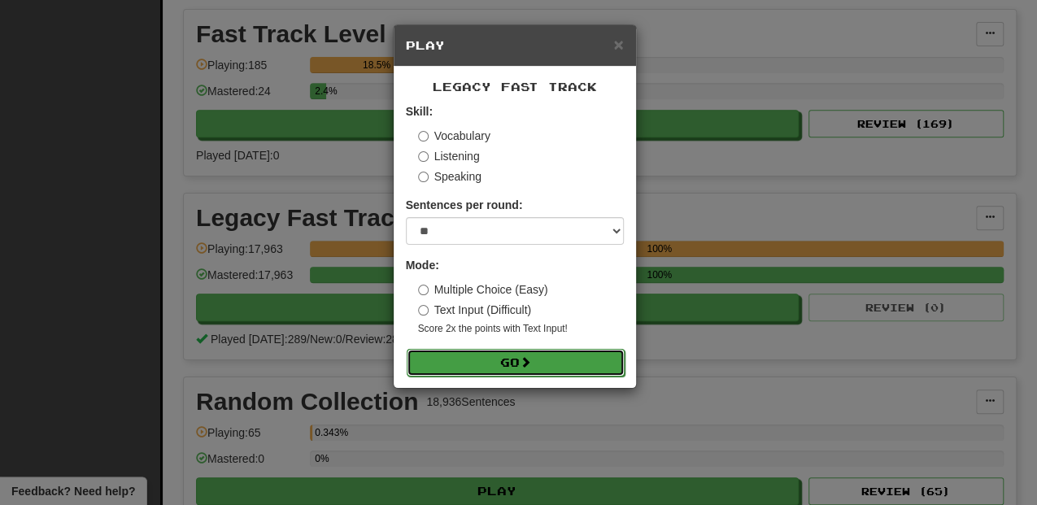
click at [503, 371] on button "Go" at bounding box center [516, 363] width 218 height 28
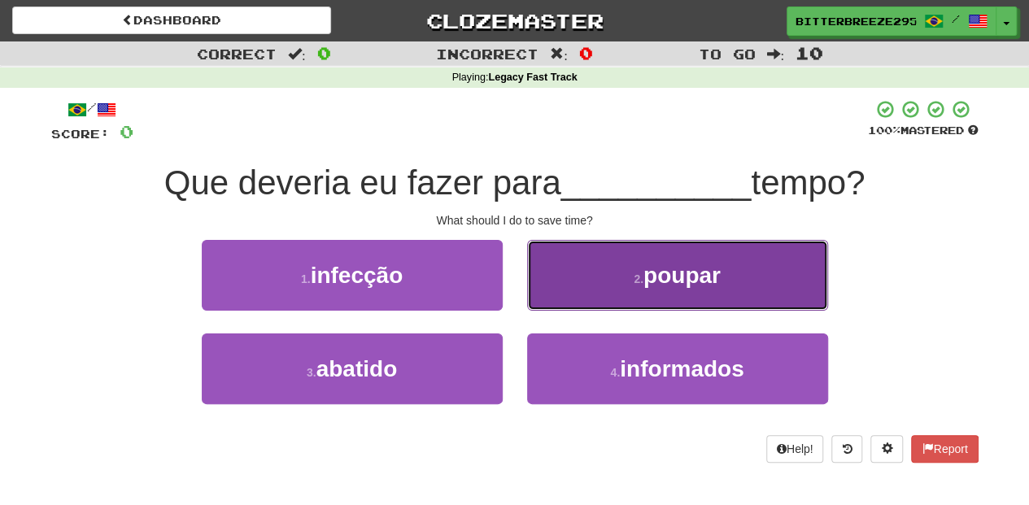
click at [570, 298] on button "2 . poupar" at bounding box center [677, 275] width 301 height 71
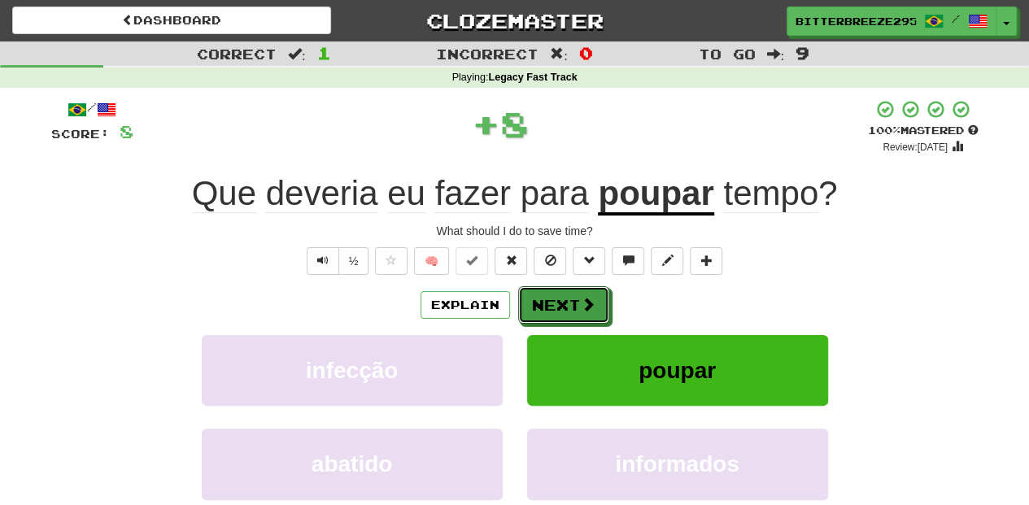
click at [570, 298] on button "Next" at bounding box center [563, 304] width 91 height 37
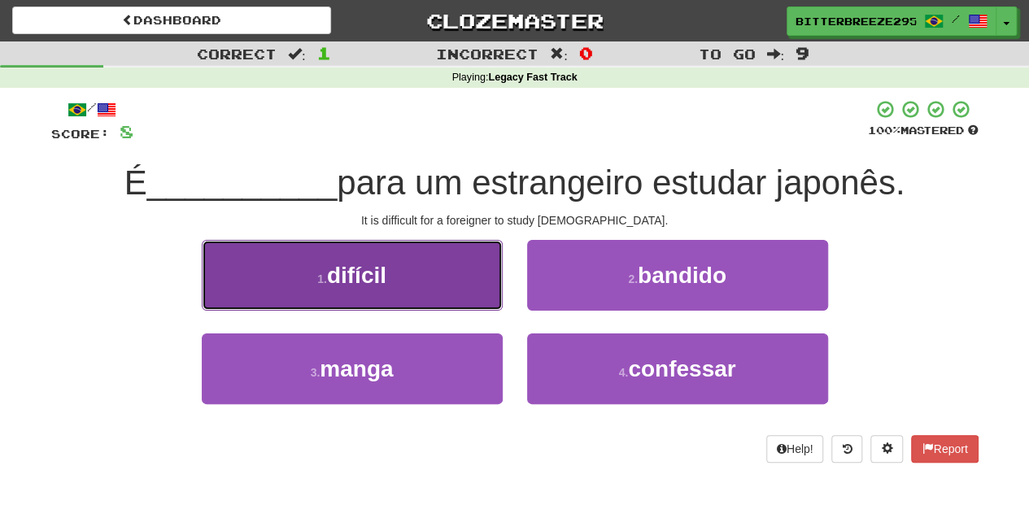
click at [451, 306] on button "1 . difícil" at bounding box center [352, 275] width 301 height 71
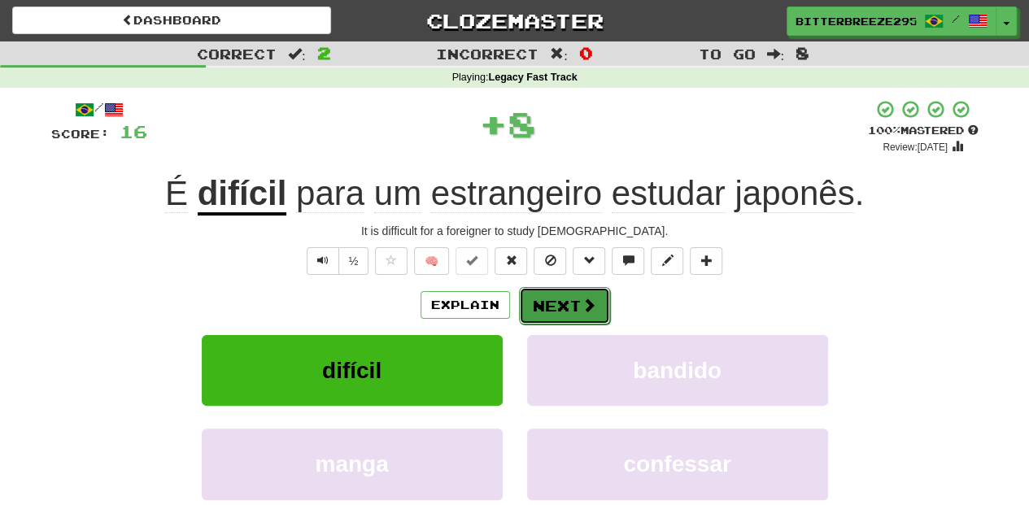
click at [563, 306] on button "Next" at bounding box center [564, 305] width 91 height 37
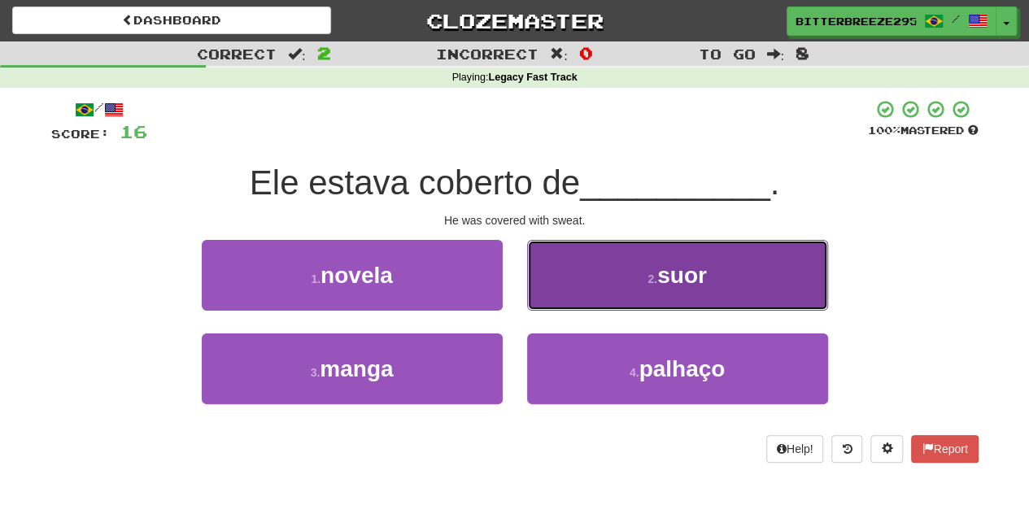
click at [565, 296] on button "2 . suor" at bounding box center [677, 275] width 301 height 71
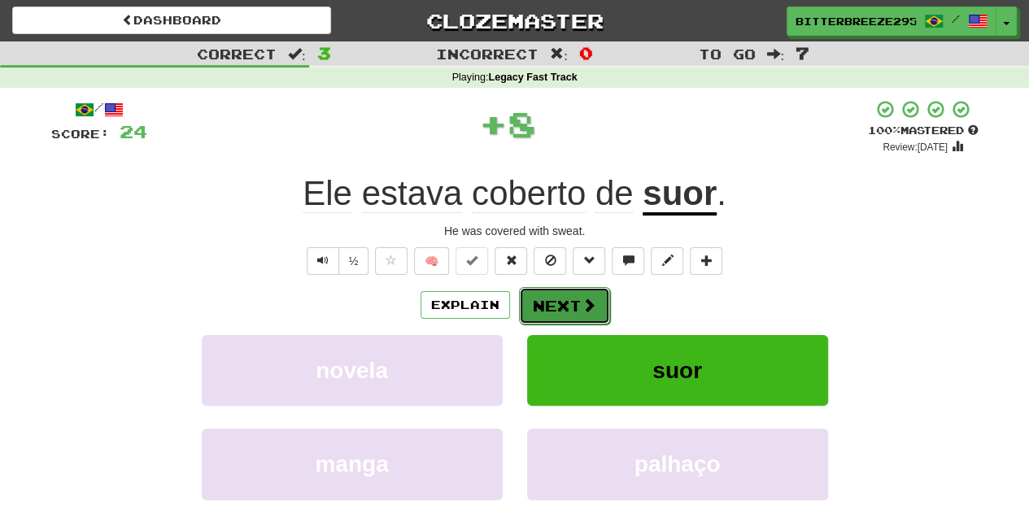
click at [559, 299] on button "Next" at bounding box center [564, 305] width 91 height 37
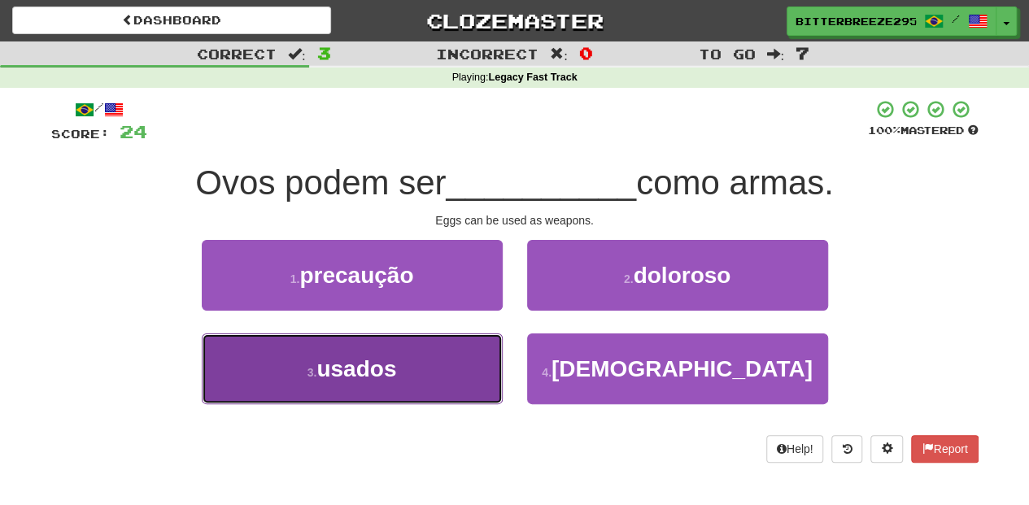
click at [429, 376] on button "3 . usados" at bounding box center [352, 369] width 301 height 71
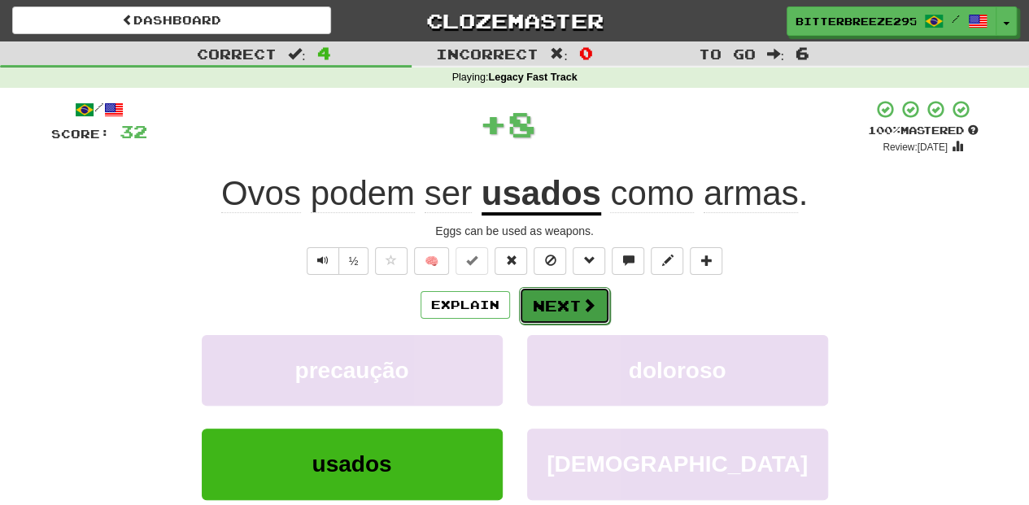
click at [568, 304] on button "Next" at bounding box center [564, 305] width 91 height 37
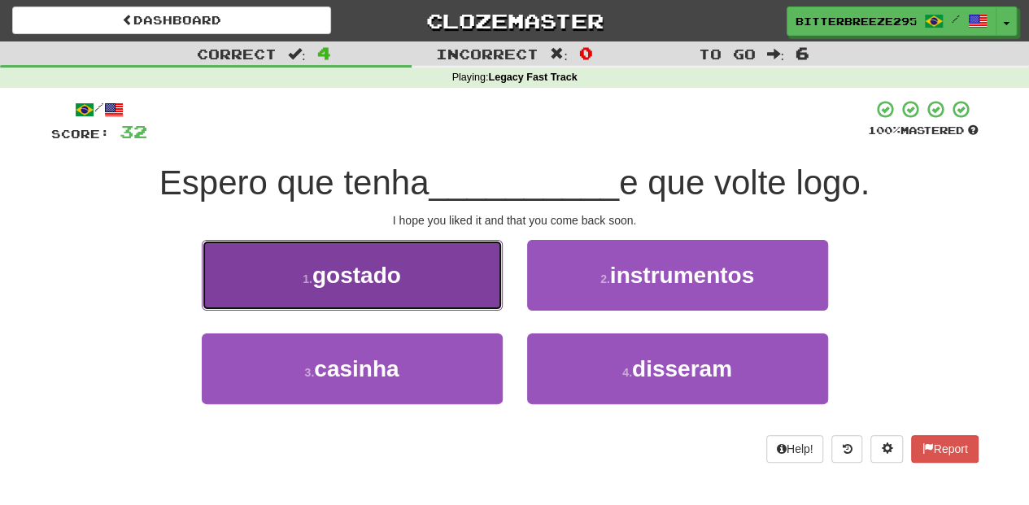
click at [412, 299] on button "1 . gostado" at bounding box center [352, 275] width 301 height 71
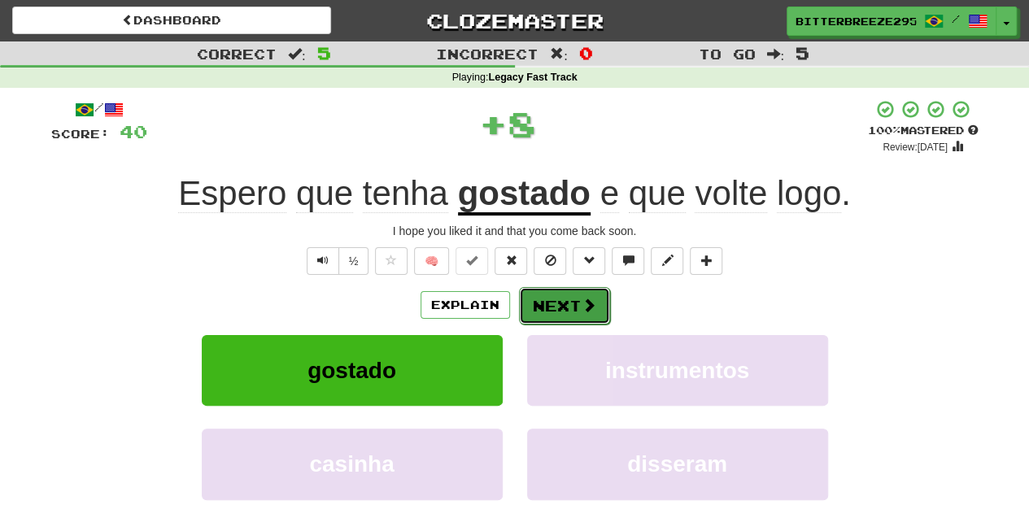
click at [568, 308] on button "Next" at bounding box center [564, 305] width 91 height 37
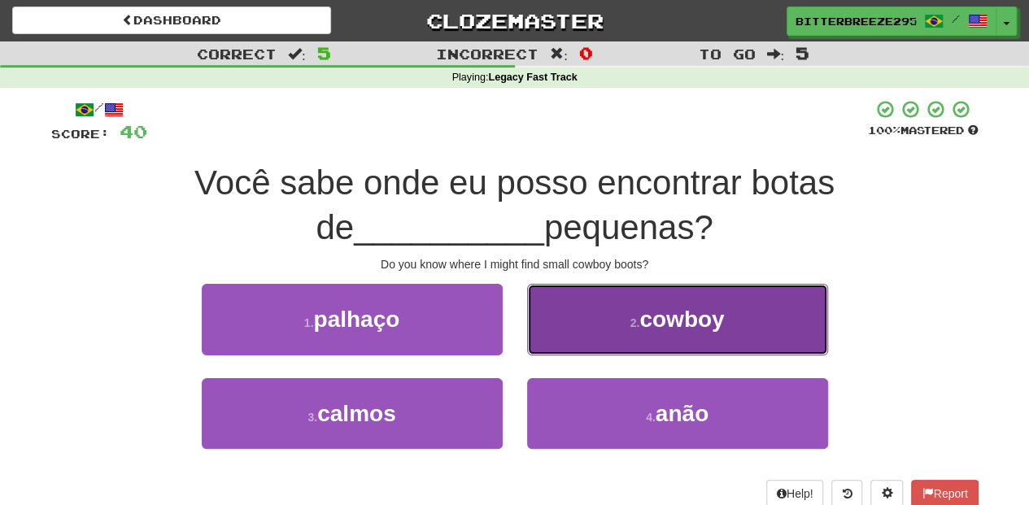
click at [589, 352] on button "2 . cowboy" at bounding box center [677, 319] width 301 height 71
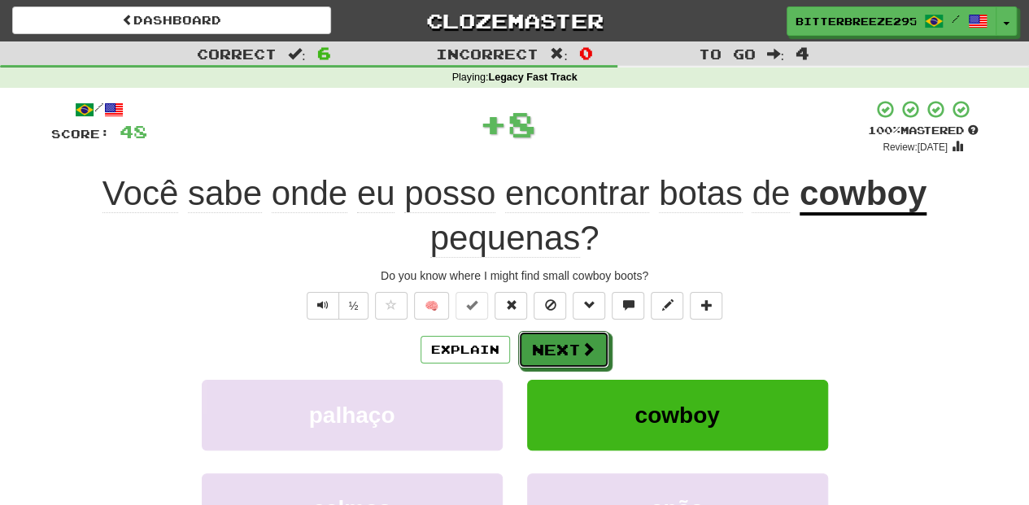
click at [589, 352] on span at bounding box center [588, 349] width 15 height 15
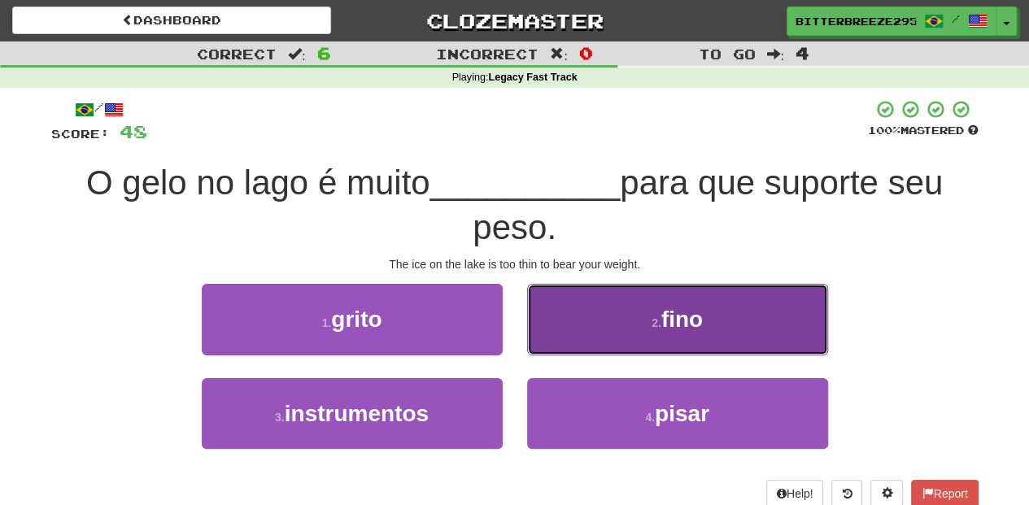
click at [535, 355] on button "2 . fino" at bounding box center [677, 319] width 301 height 71
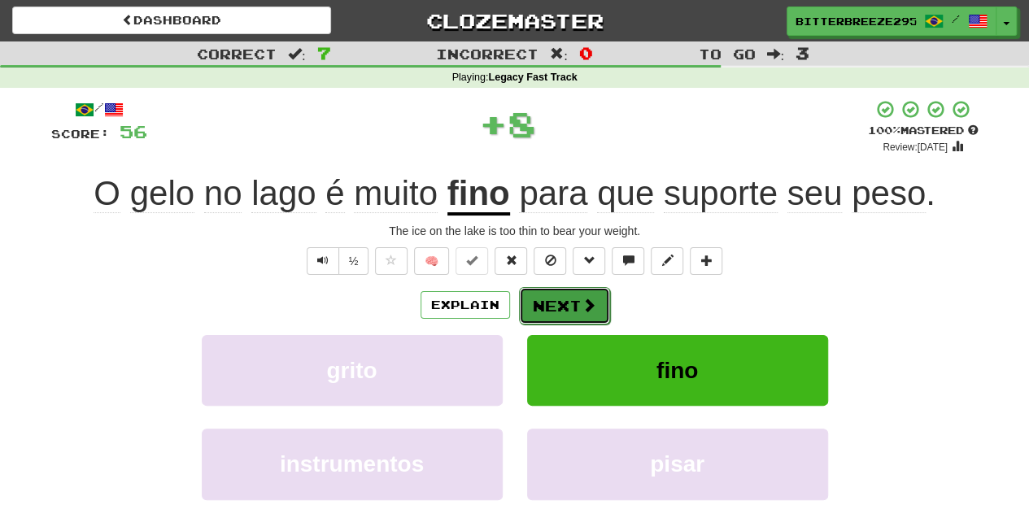
click at [555, 304] on button "Next" at bounding box center [564, 305] width 91 height 37
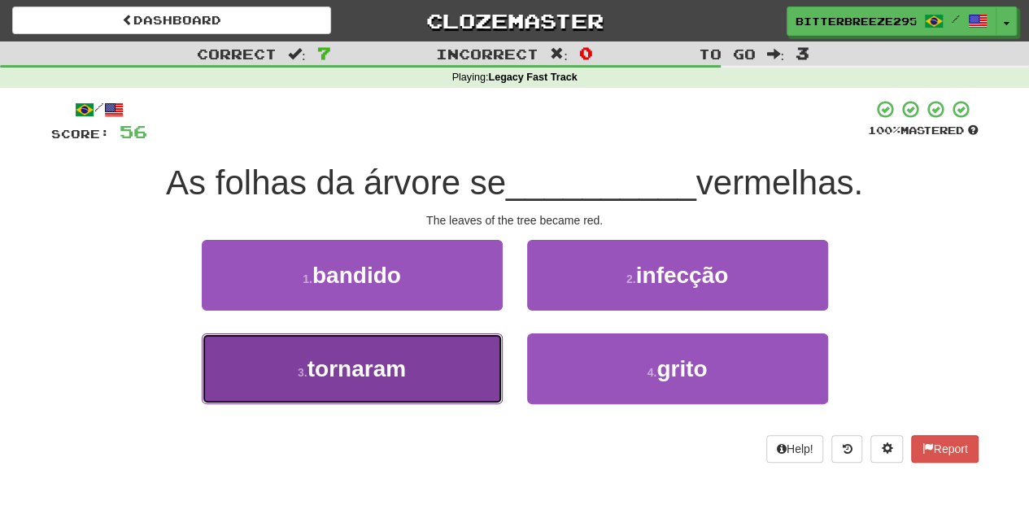
click at [446, 377] on button "3 . tornaram" at bounding box center [352, 369] width 301 height 71
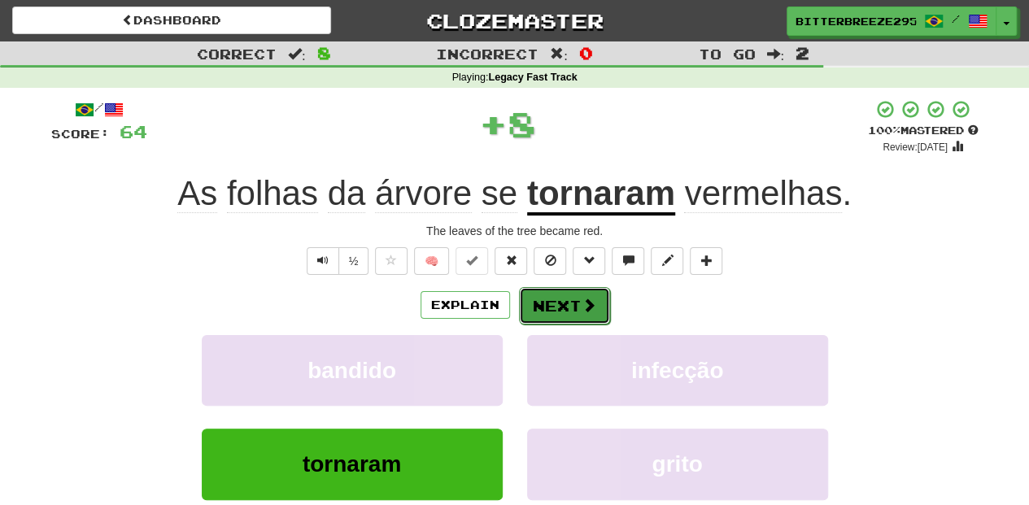
click at [558, 306] on button "Next" at bounding box center [564, 305] width 91 height 37
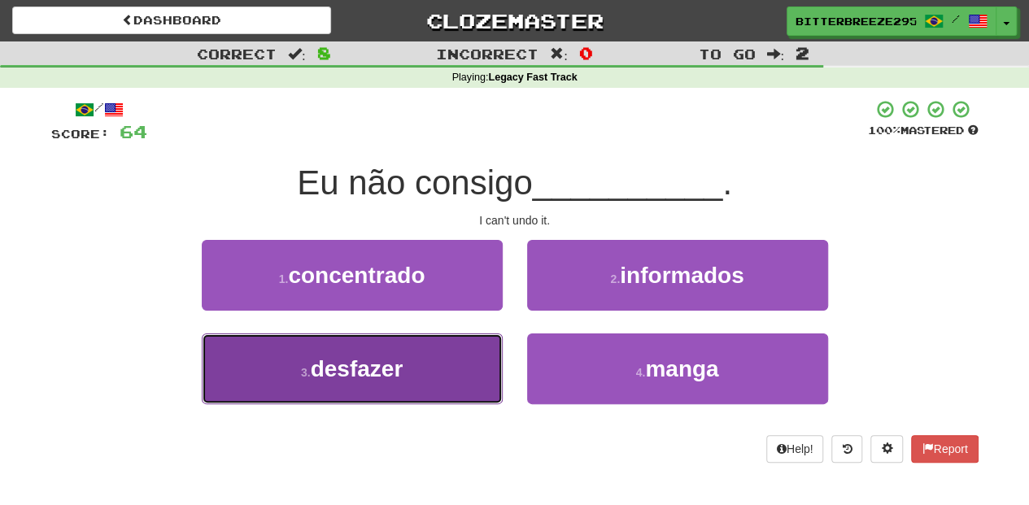
click at [443, 373] on button "3 . desfazer" at bounding box center [352, 369] width 301 height 71
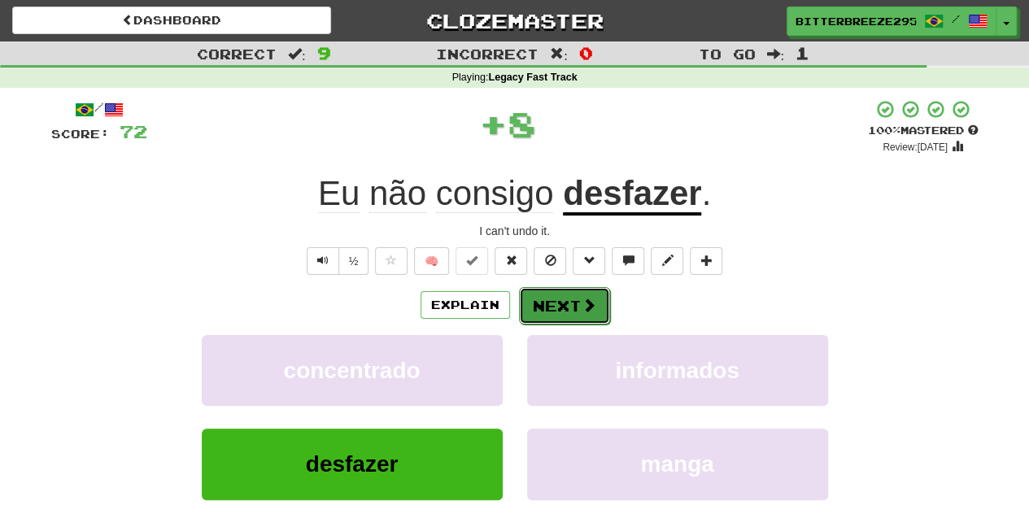
click at [534, 302] on button "Next" at bounding box center [564, 305] width 91 height 37
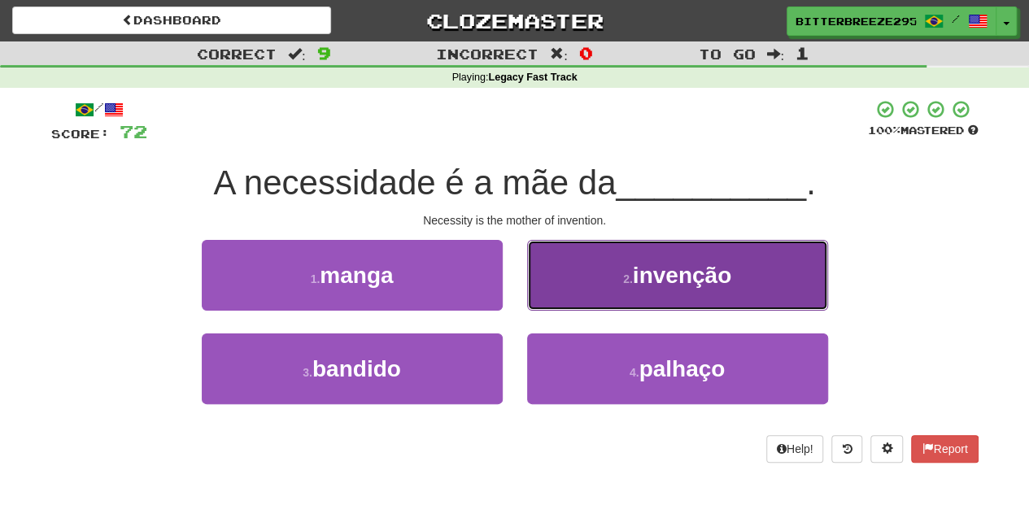
click at [550, 296] on button "2 . invenção" at bounding box center [677, 275] width 301 height 71
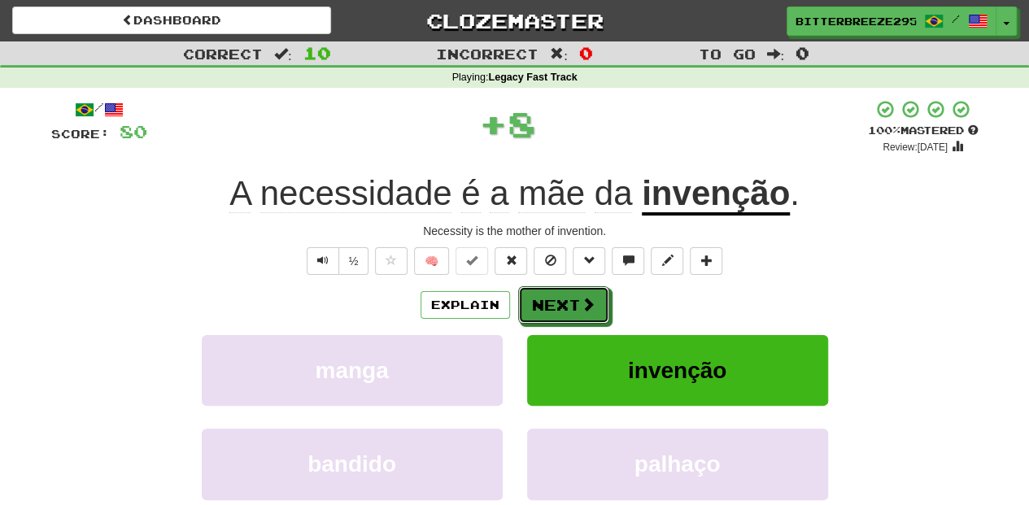
click at [550, 296] on button "Next" at bounding box center [563, 304] width 91 height 37
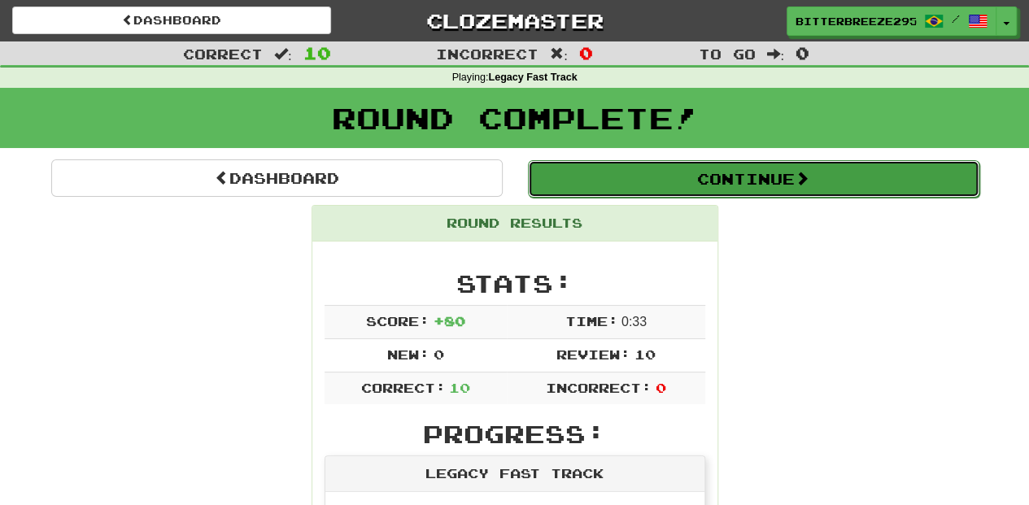
click at [628, 177] on button "Continue" at bounding box center [754, 178] width 452 height 37
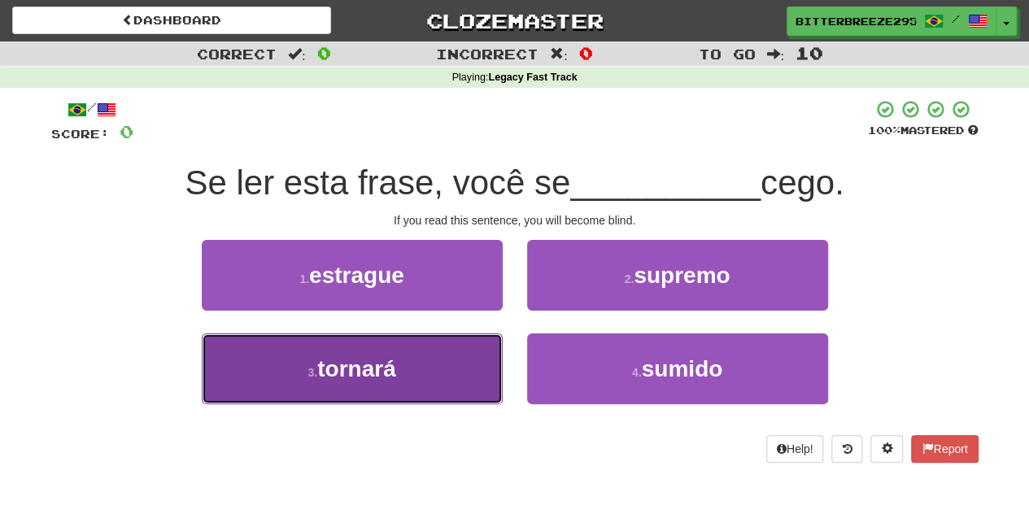
click at [441, 382] on button "3 . tornará" at bounding box center [352, 369] width 301 height 71
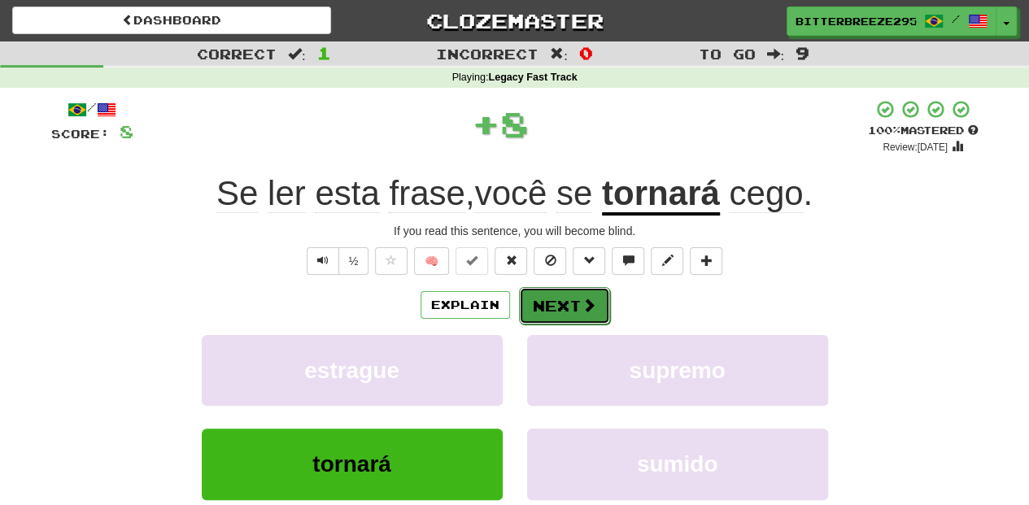
click at [564, 307] on button "Next" at bounding box center [564, 305] width 91 height 37
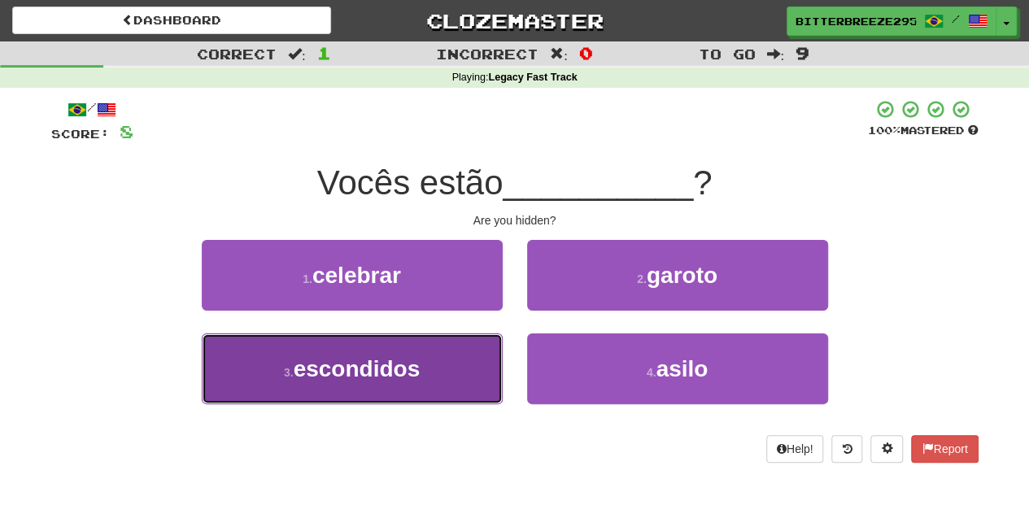
click at [424, 371] on button "3 . escondidos" at bounding box center [352, 369] width 301 height 71
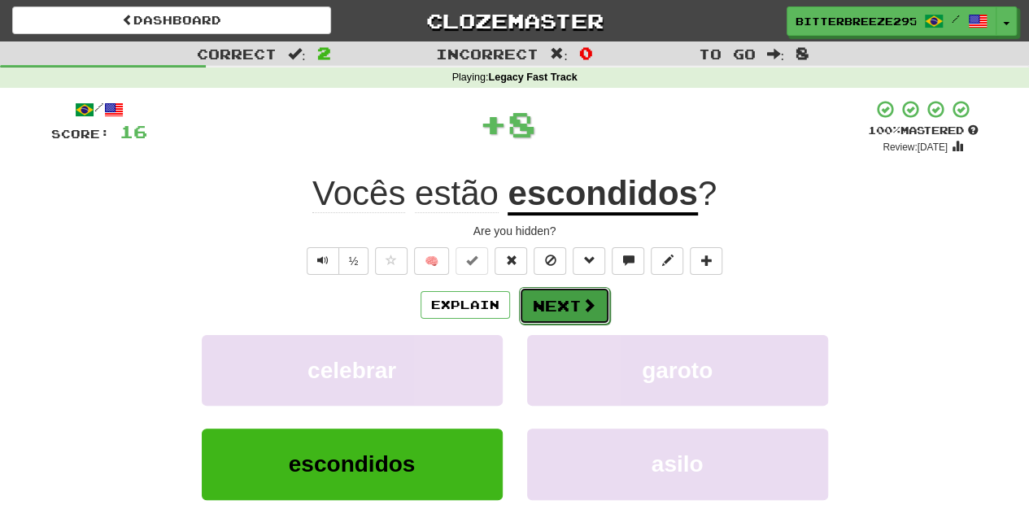
click at [541, 304] on button "Next" at bounding box center [564, 305] width 91 height 37
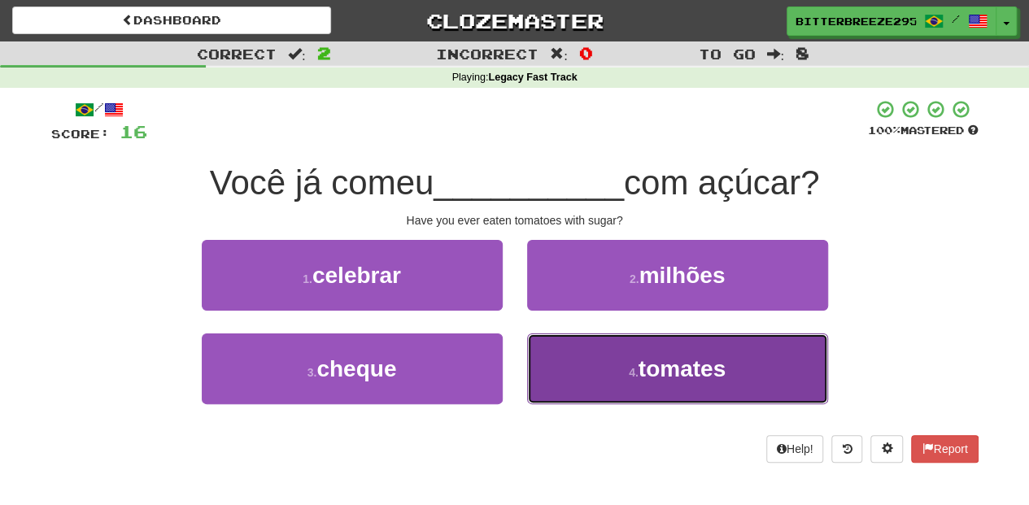
click at [586, 360] on button "4 . tomates" at bounding box center [677, 369] width 301 height 71
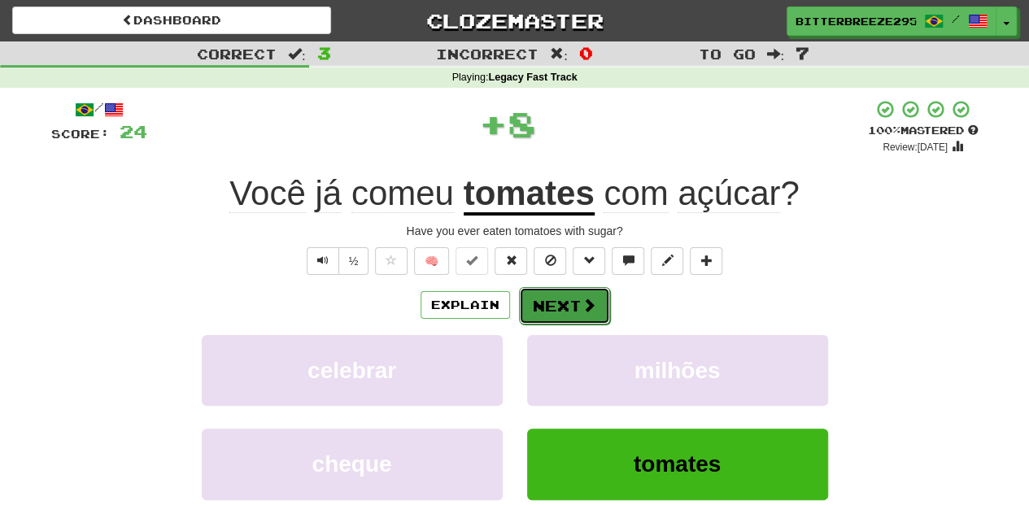
click at [566, 308] on button "Next" at bounding box center [564, 305] width 91 height 37
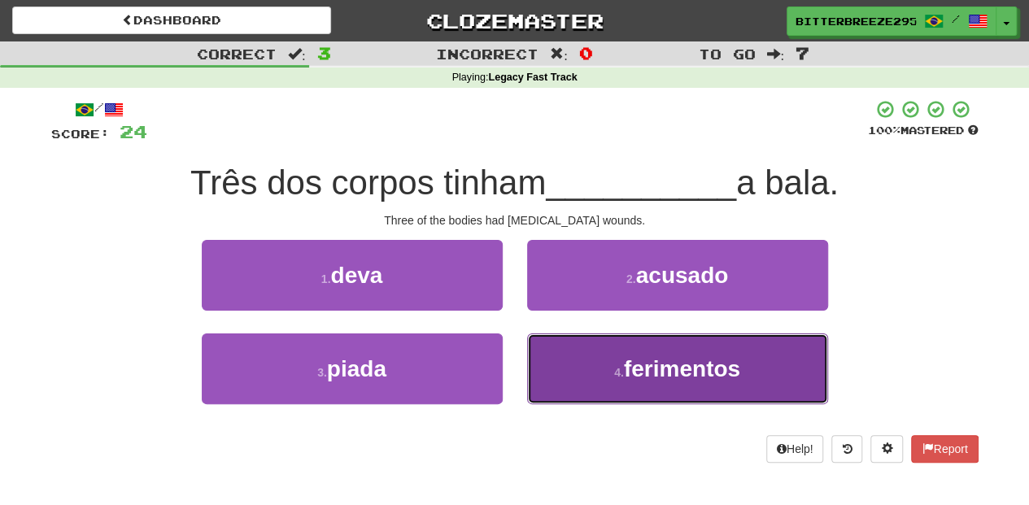
click at [574, 360] on button "4 . ferimentos" at bounding box center [677, 369] width 301 height 71
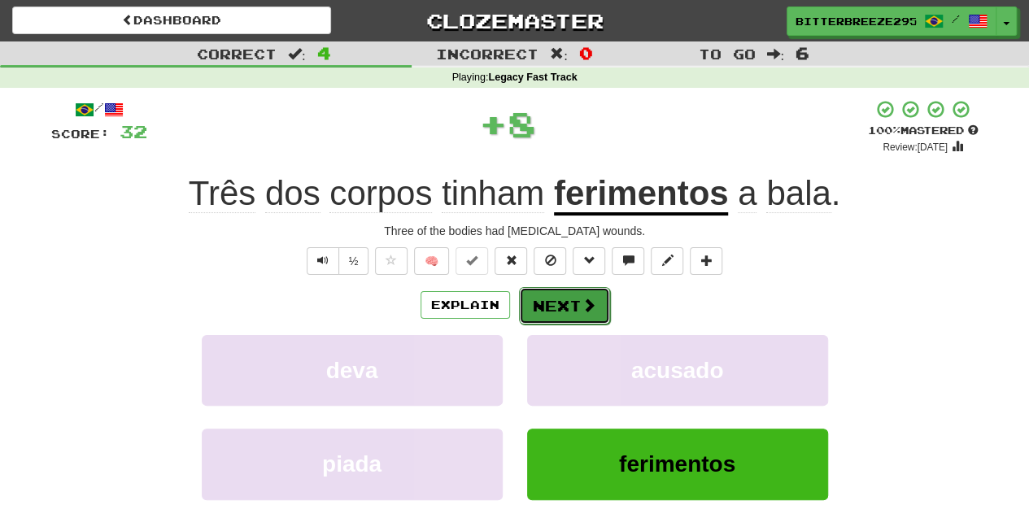
click at [554, 301] on button "Next" at bounding box center [564, 305] width 91 height 37
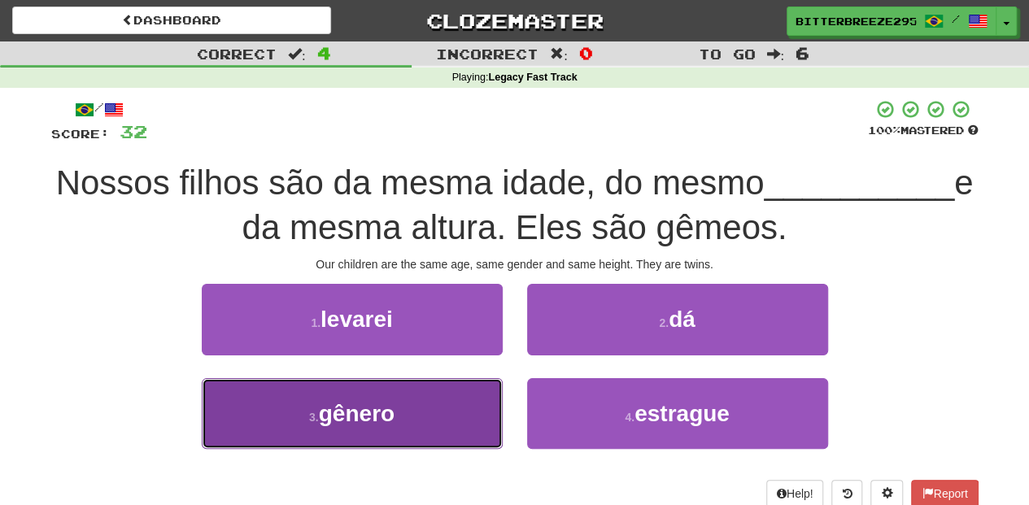
click at [430, 411] on button "3 . gênero" at bounding box center [352, 413] width 301 height 71
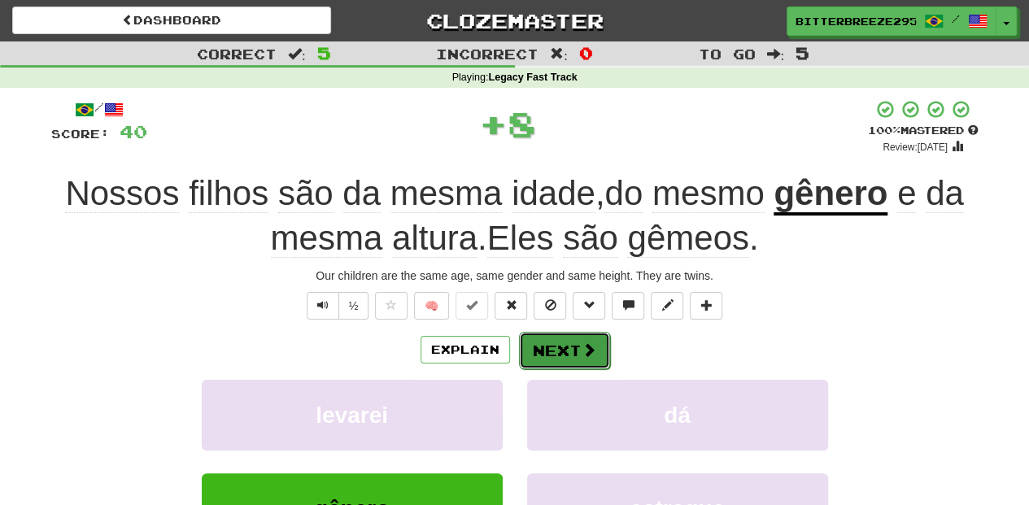
click at [571, 347] on button "Next" at bounding box center [564, 350] width 91 height 37
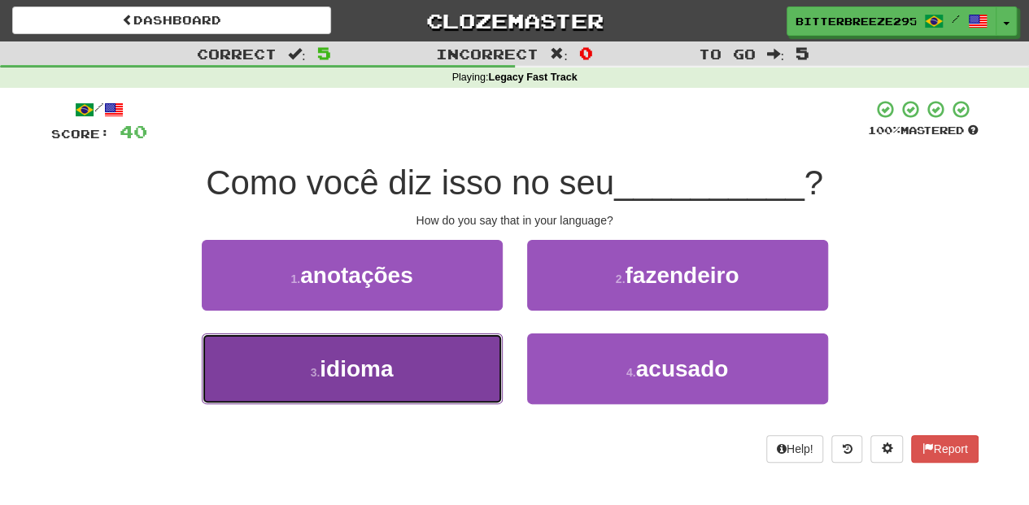
click at [461, 351] on button "3 . idioma" at bounding box center [352, 369] width 301 height 71
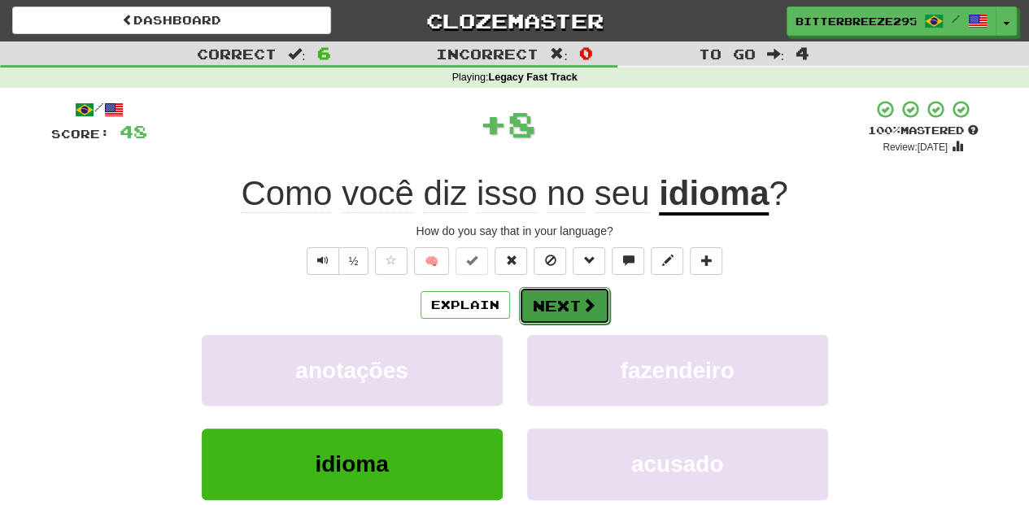
click at [571, 309] on button "Next" at bounding box center [564, 305] width 91 height 37
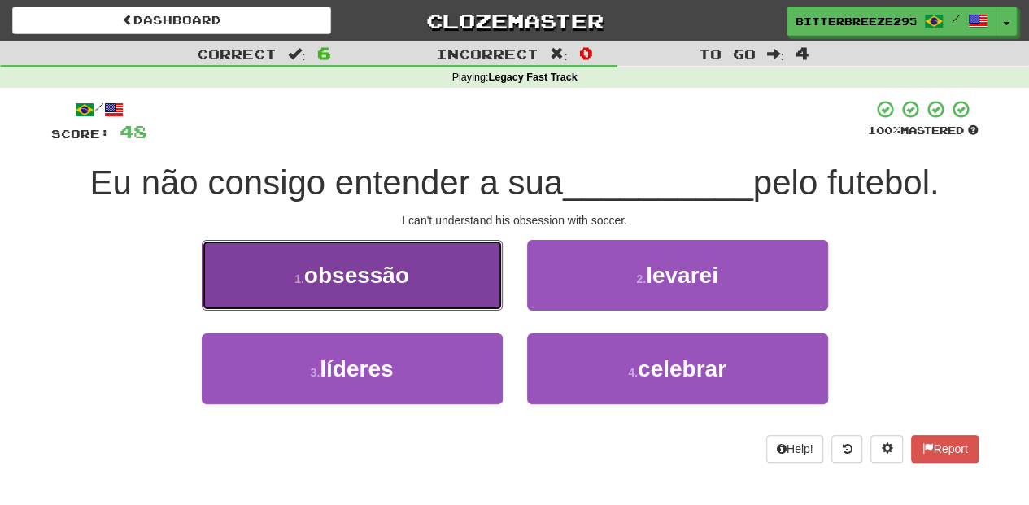
click at [461, 294] on button "1 . obsessão" at bounding box center [352, 275] width 301 height 71
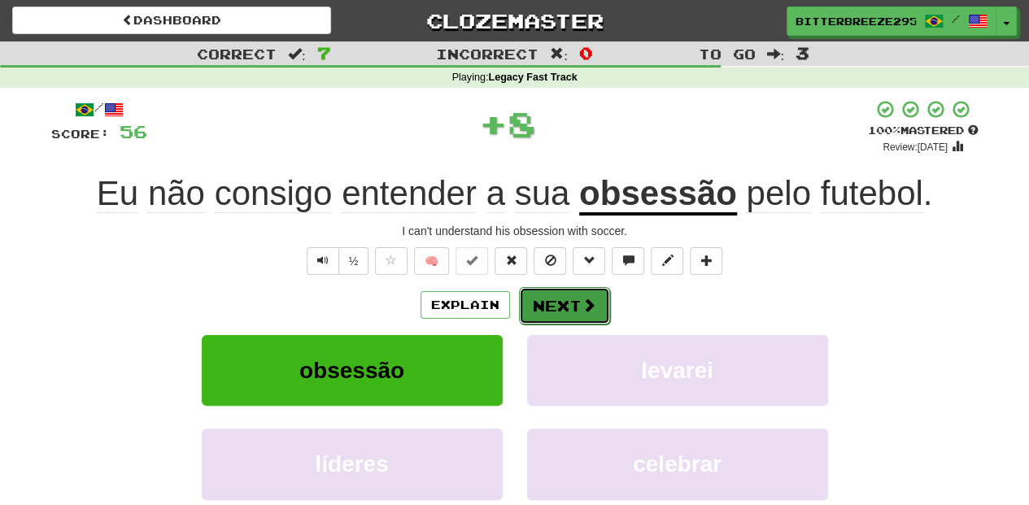
click at [555, 299] on button "Next" at bounding box center [564, 305] width 91 height 37
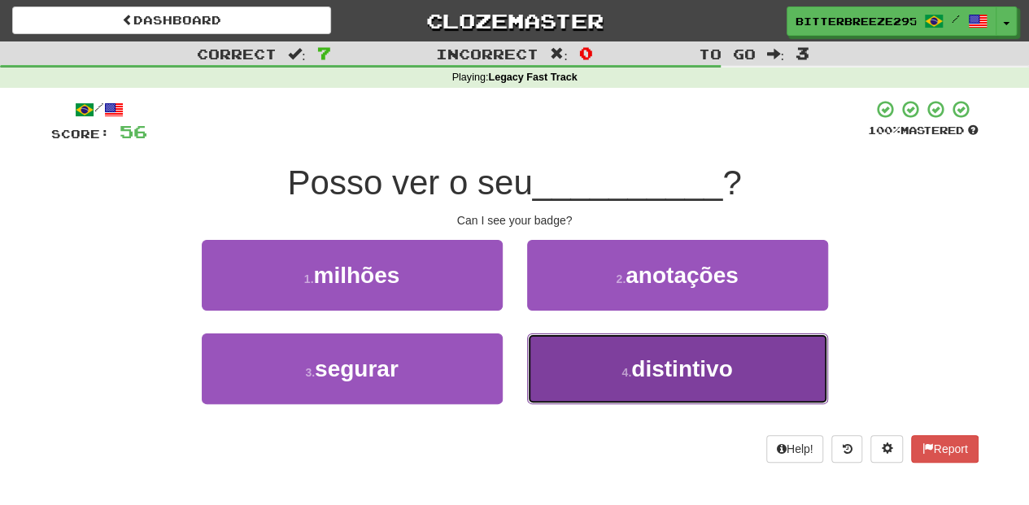
click at [554, 363] on button "4 . distintivo" at bounding box center [677, 369] width 301 height 71
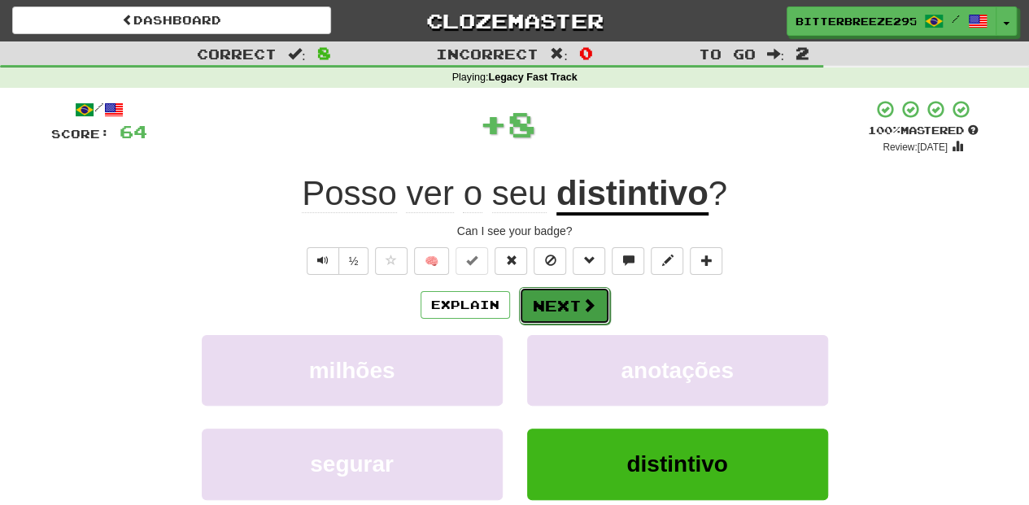
click at [550, 299] on button "Next" at bounding box center [564, 305] width 91 height 37
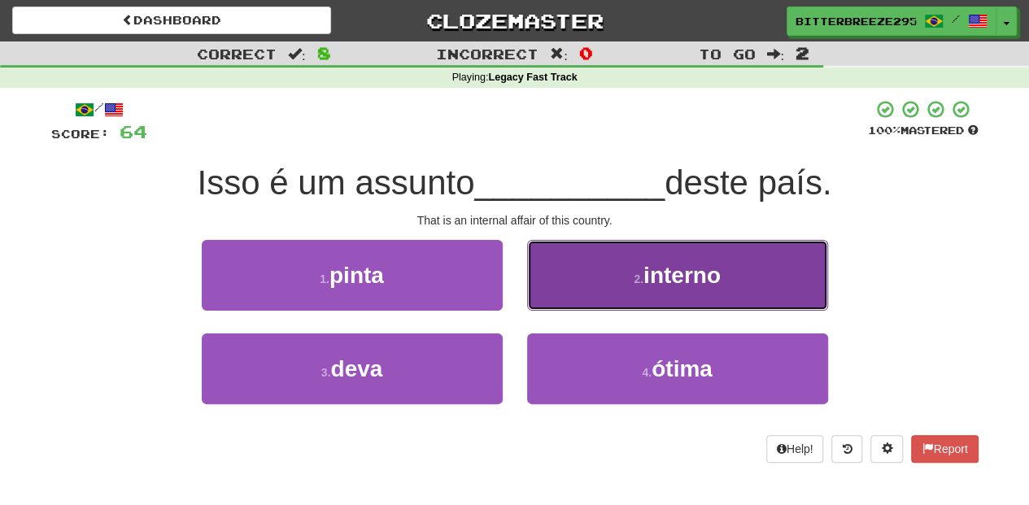
click at [552, 296] on button "2 . interno" at bounding box center [677, 275] width 301 height 71
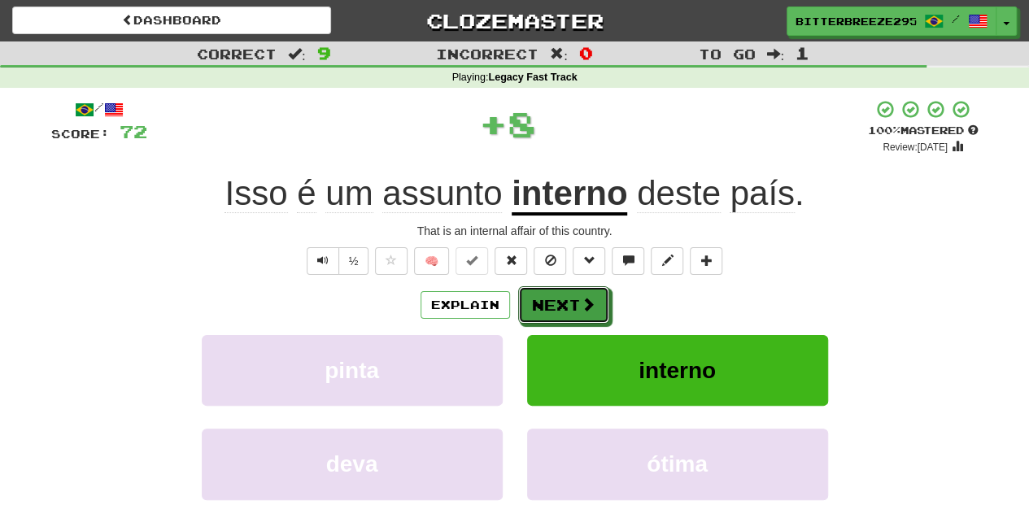
click at [552, 296] on button "Next" at bounding box center [563, 304] width 91 height 37
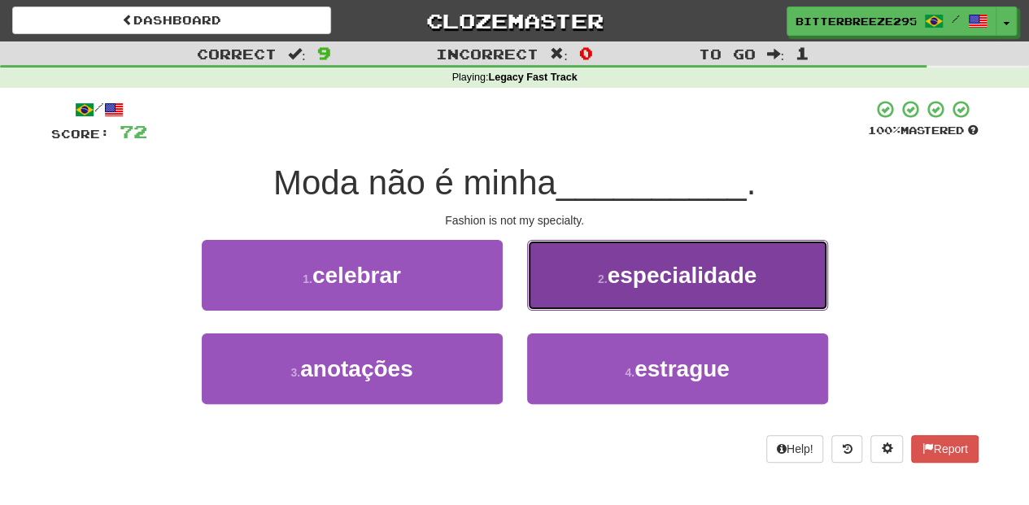
click at [552, 296] on button "2 . especialidade" at bounding box center [677, 275] width 301 height 71
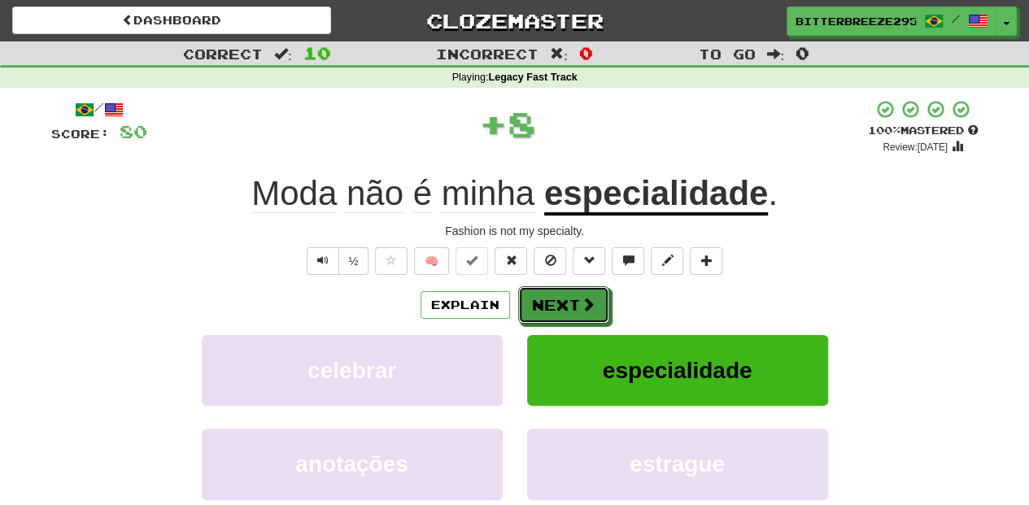
click at [552, 296] on button "Next" at bounding box center [563, 304] width 91 height 37
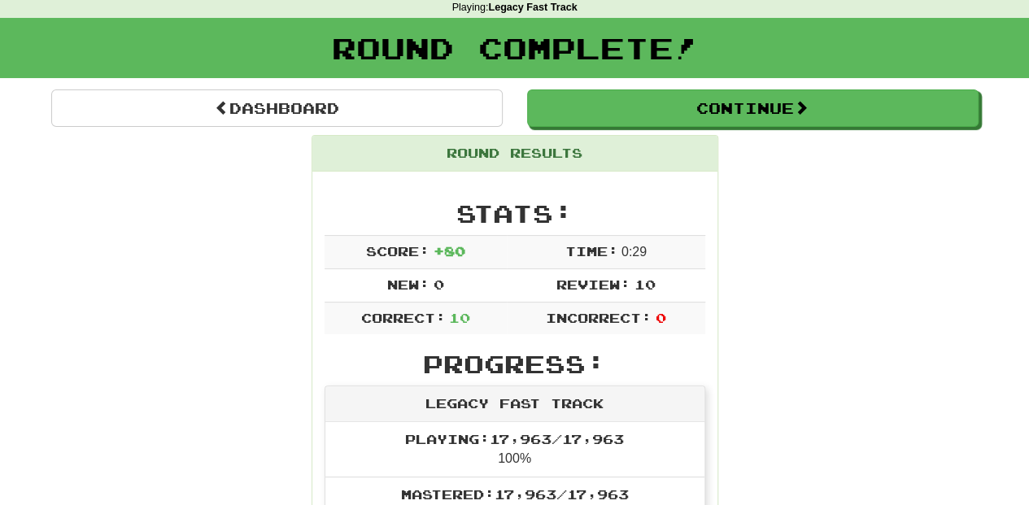
scroll to position [54, 0]
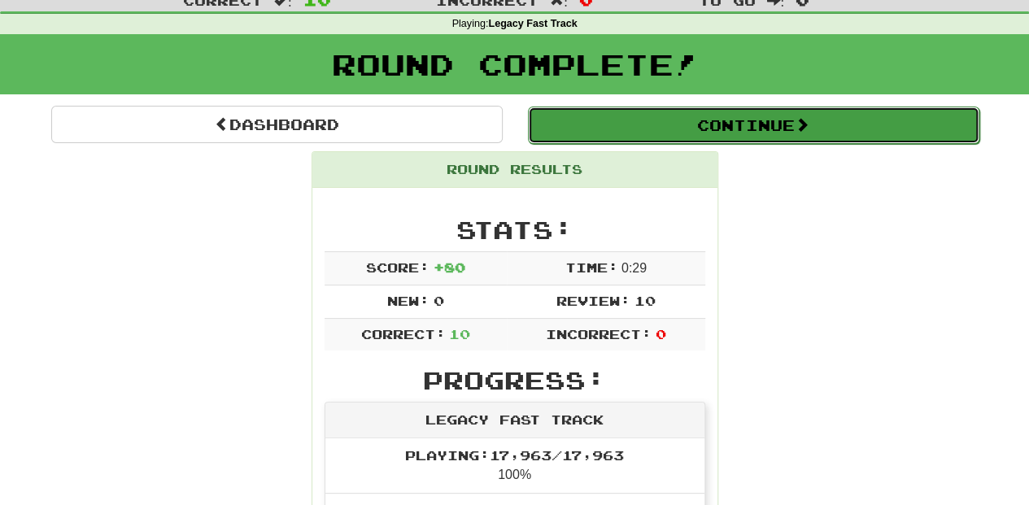
click at [617, 124] on button "Continue" at bounding box center [754, 125] width 452 height 37
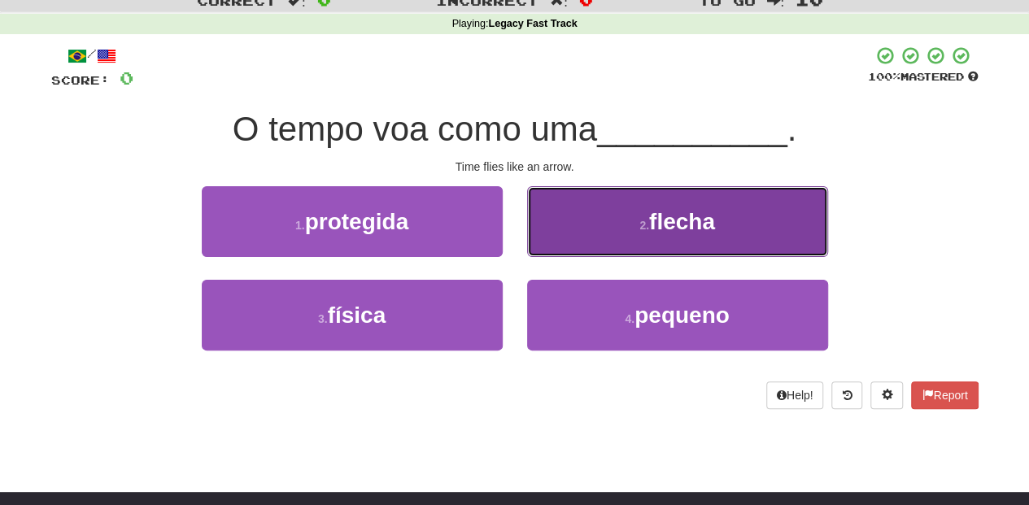
click at [569, 236] on button "2 . flecha" at bounding box center [677, 221] width 301 height 71
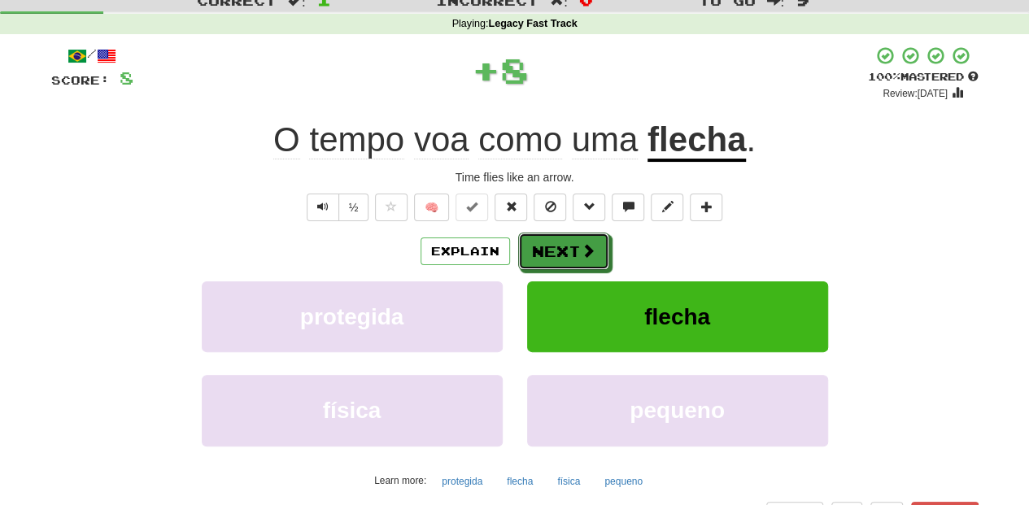
click at [565, 238] on button "Next" at bounding box center [563, 251] width 91 height 37
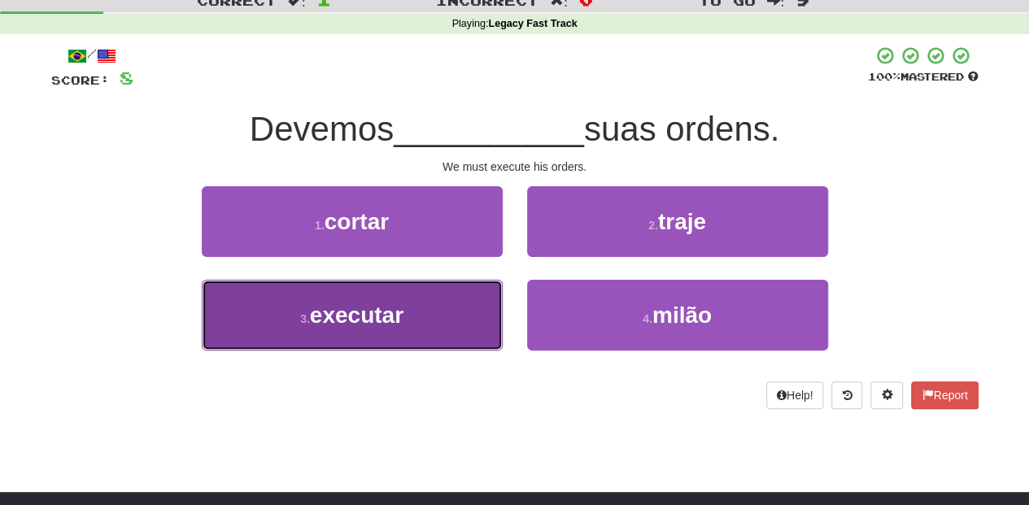
click at [463, 298] on button "3 . executar" at bounding box center [352, 315] width 301 height 71
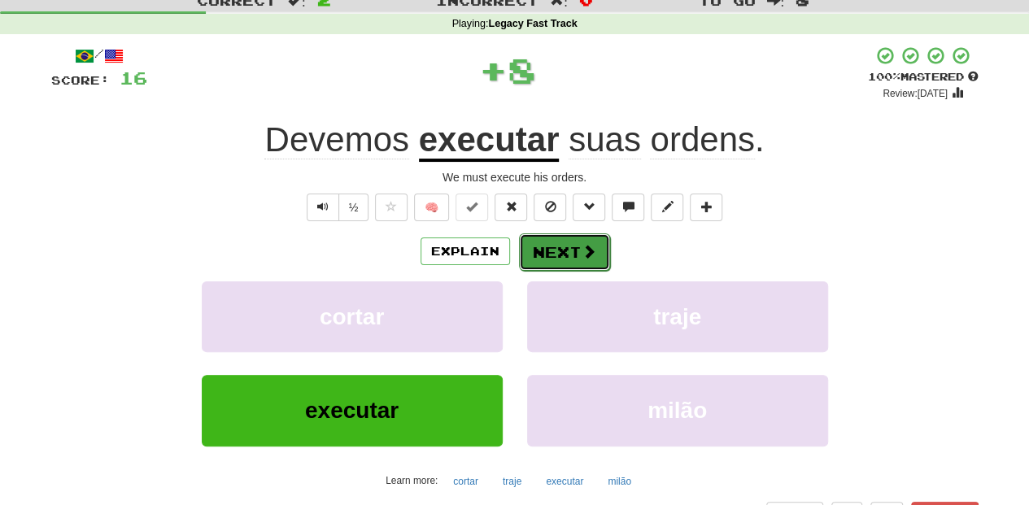
click at [553, 237] on button "Next" at bounding box center [564, 251] width 91 height 37
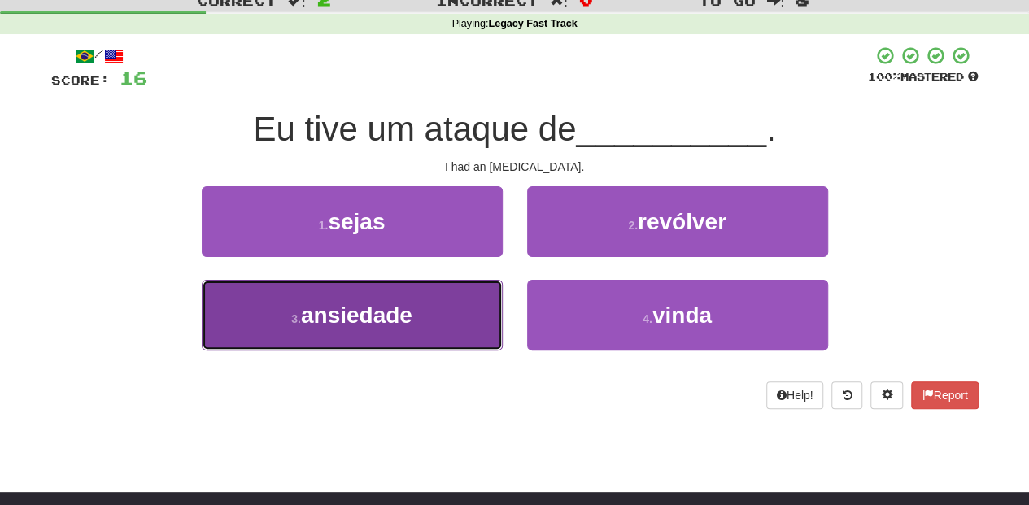
click at [460, 300] on button "3 . ansiedade" at bounding box center [352, 315] width 301 height 71
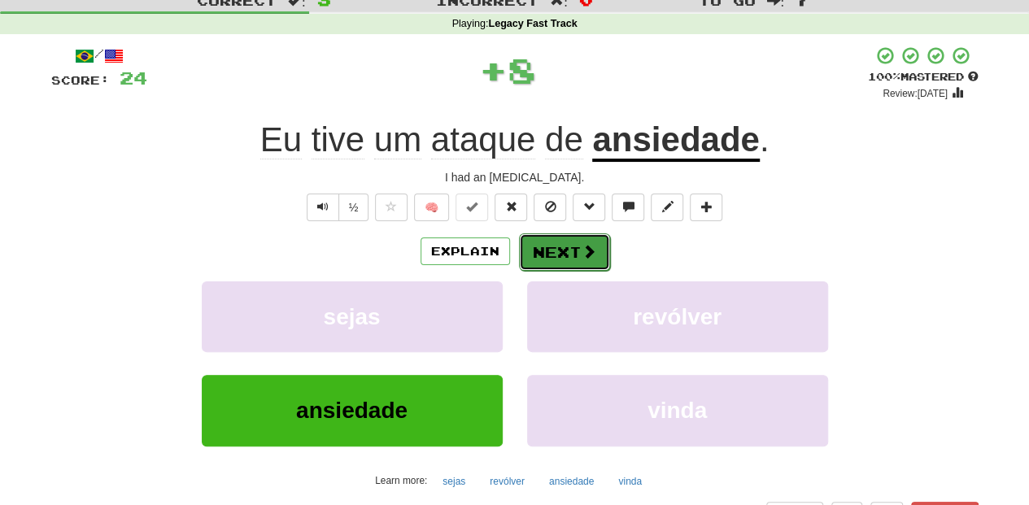
click at [557, 240] on button "Next" at bounding box center [564, 251] width 91 height 37
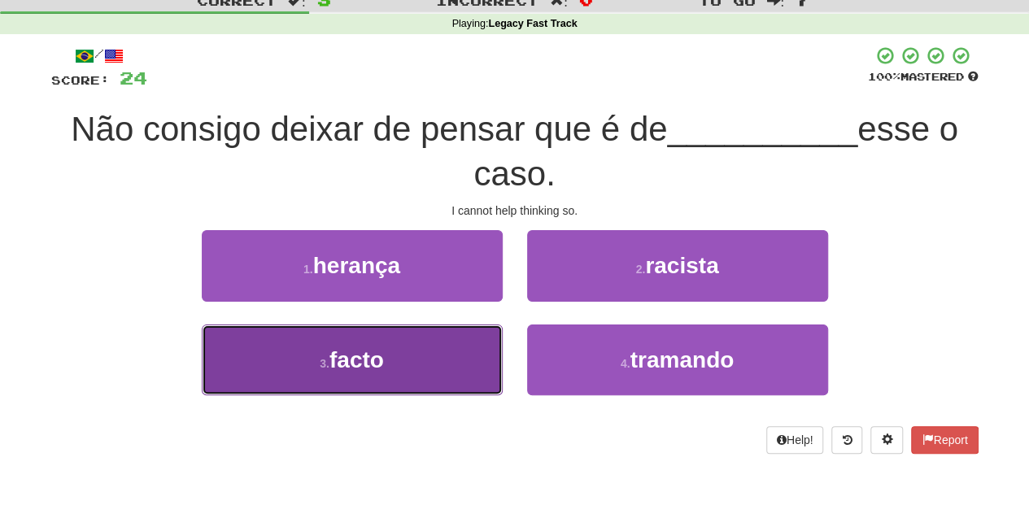
click at [457, 365] on button "3 . facto" at bounding box center [352, 360] width 301 height 71
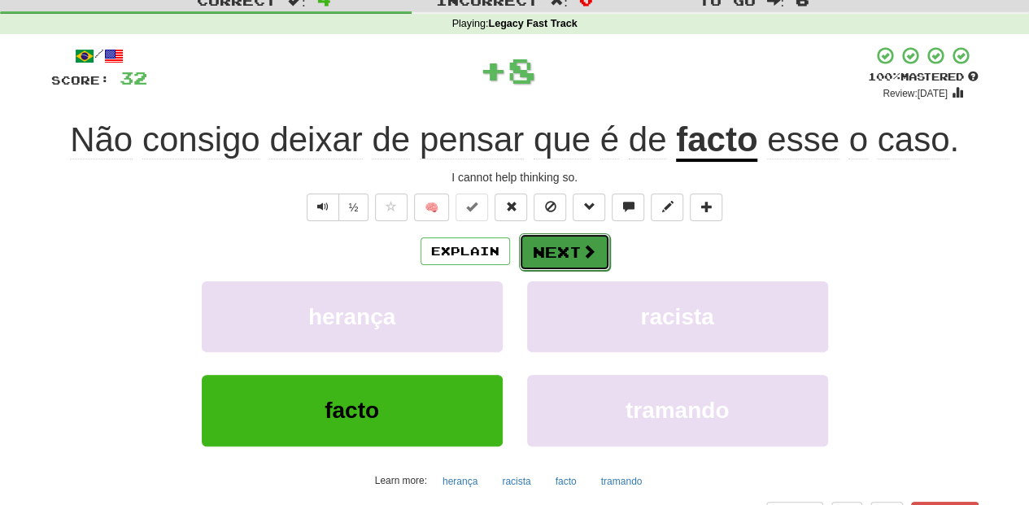
click at [565, 247] on button "Next" at bounding box center [564, 251] width 91 height 37
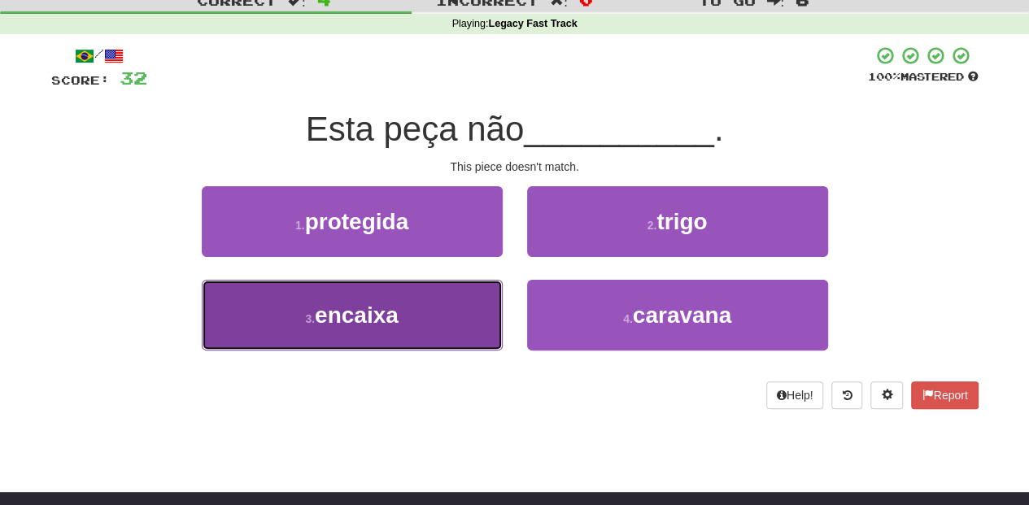
click at [467, 314] on button "3 . encaixa" at bounding box center [352, 315] width 301 height 71
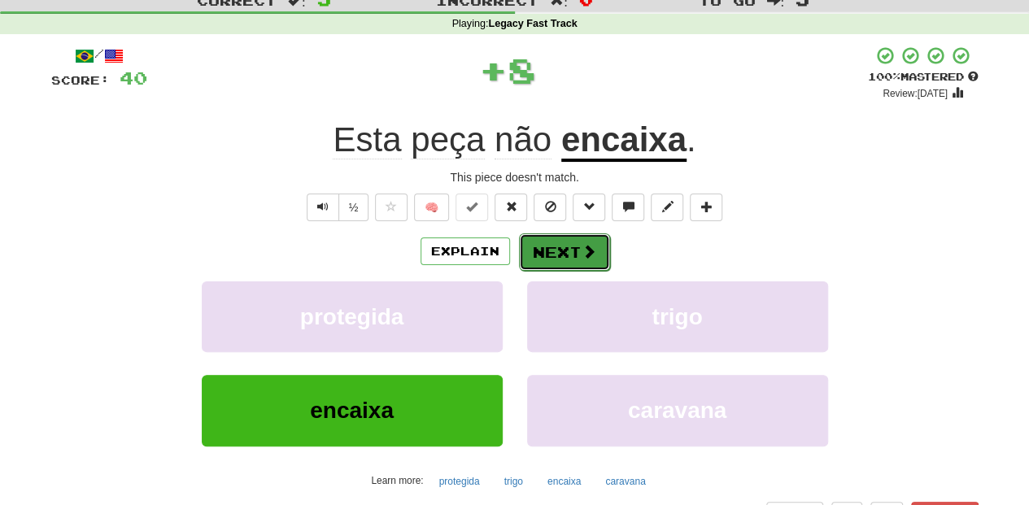
click at [570, 246] on button "Next" at bounding box center [564, 251] width 91 height 37
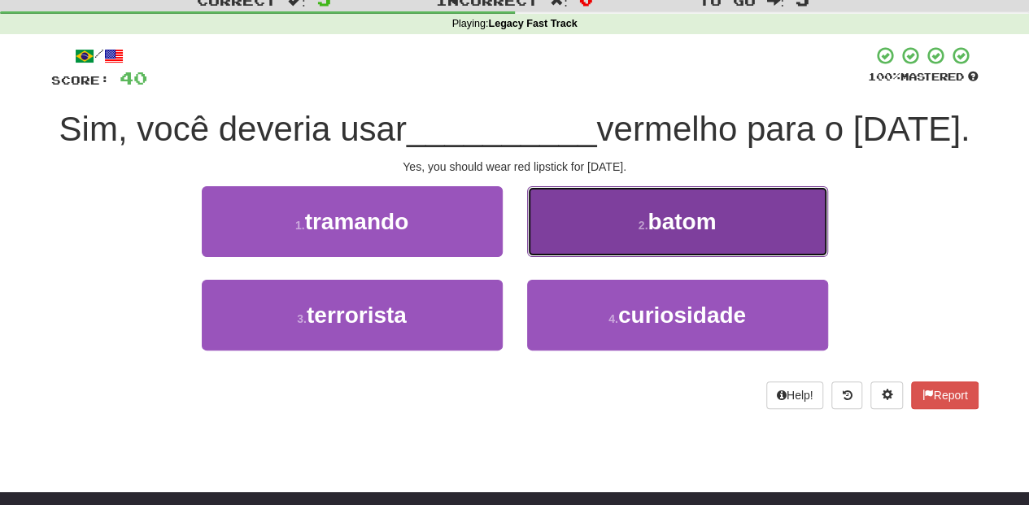
click at [555, 257] on button "2 . batom" at bounding box center [677, 221] width 301 height 71
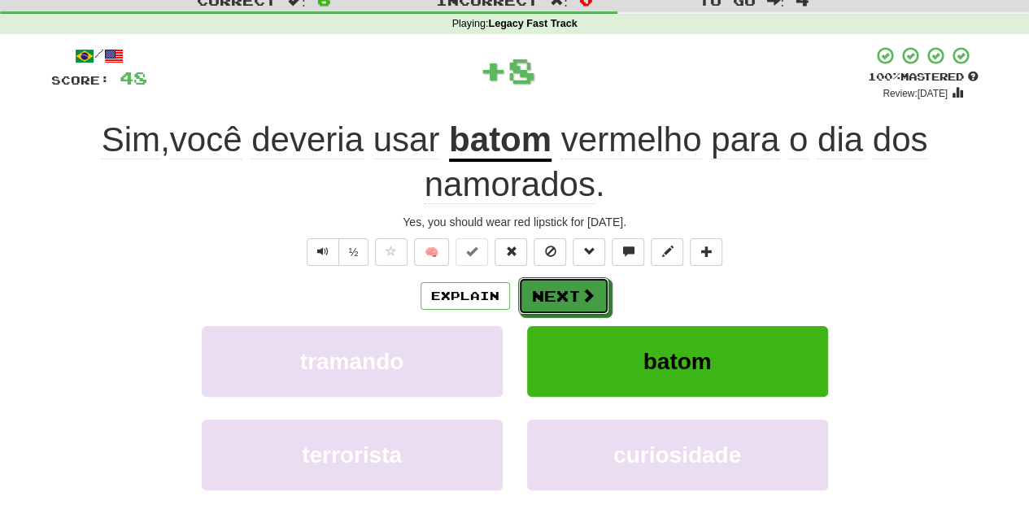
click at [555, 286] on button "Next" at bounding box center [563, 295] width 91 height 37
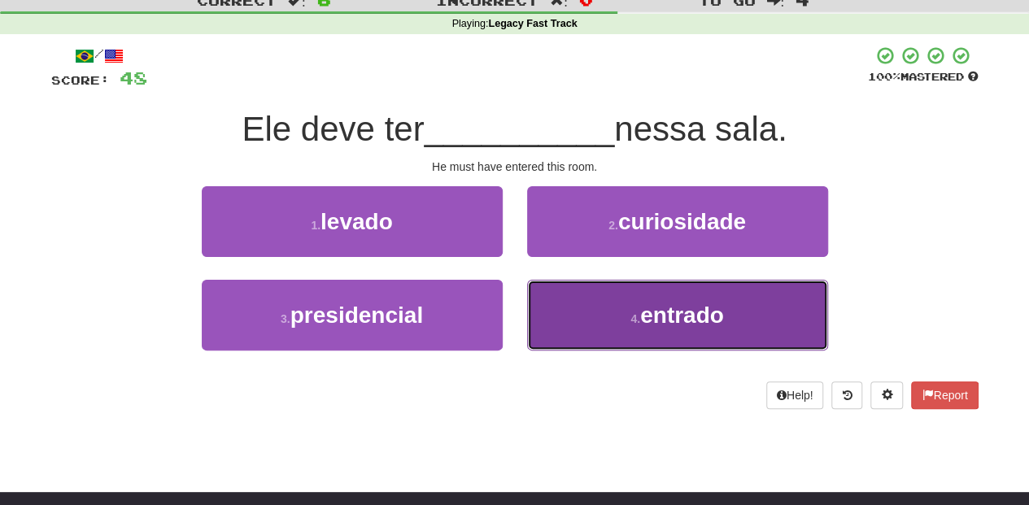
click at [557, 297] on button "4 . entrado" at bounding box center [677, 315] width 301 height 71
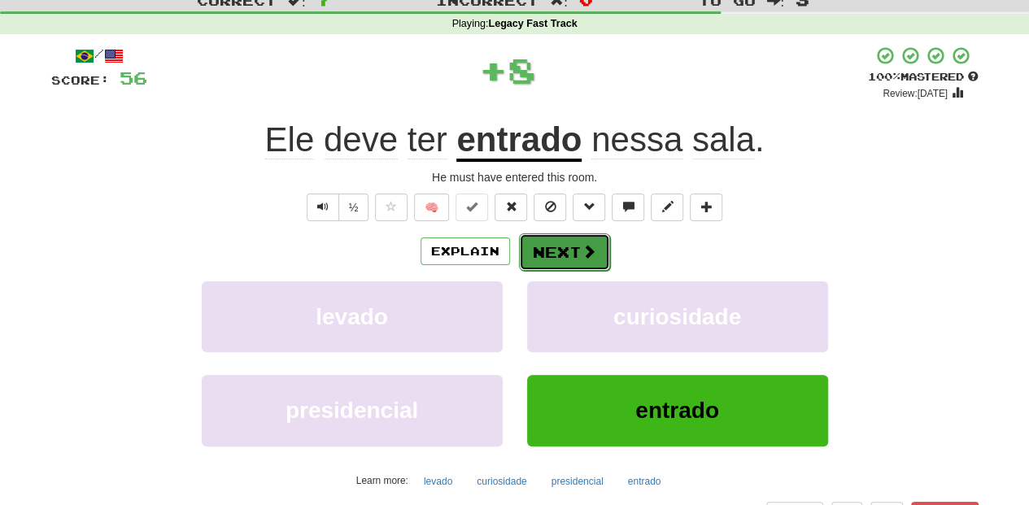
click at [539, 249] on button "Next" at bounding box center [564, 251] width 91 height 37
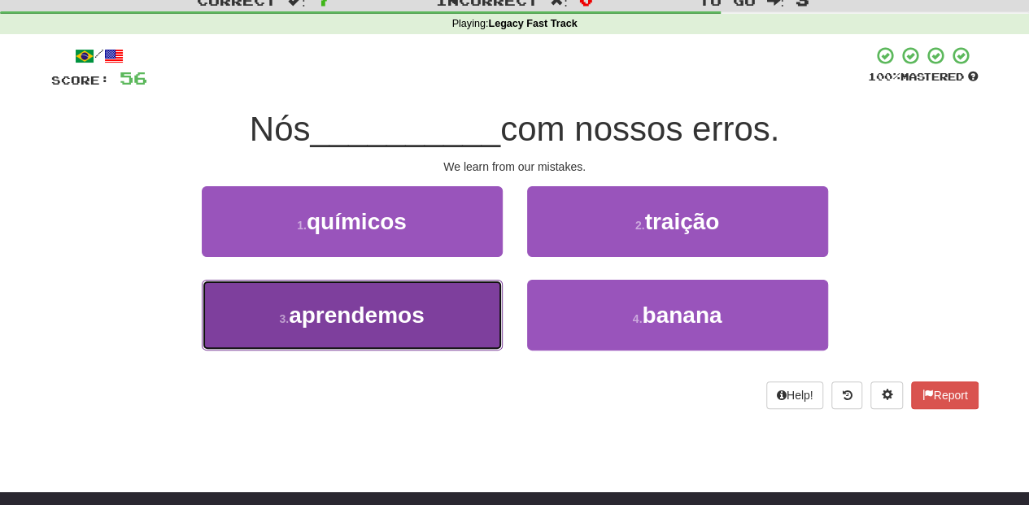
click at [443, 291] on button "3 . aprendemos" at bounding box center [352, 315] width 301 height 71
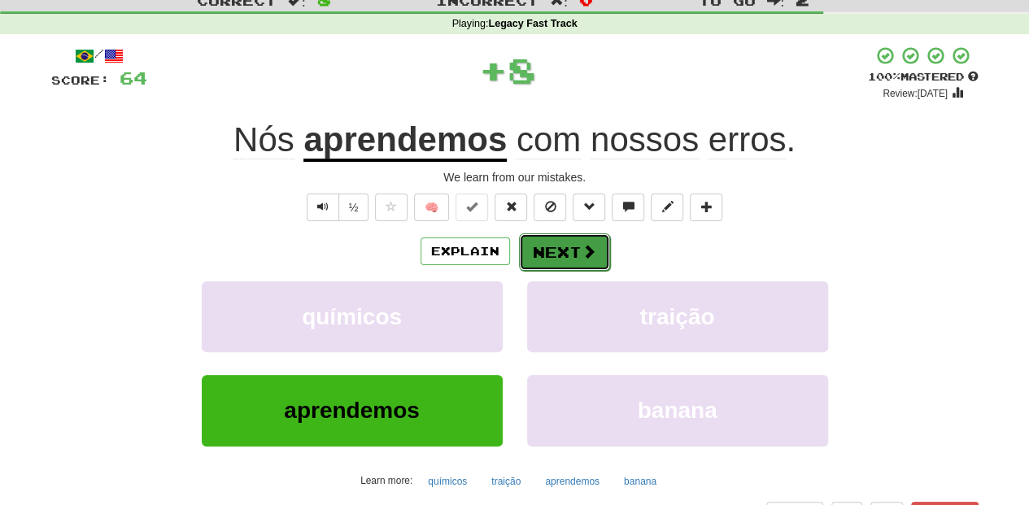
click at [602, 253] on button "Next" at bounding box center [564, 251] width 91 height 37
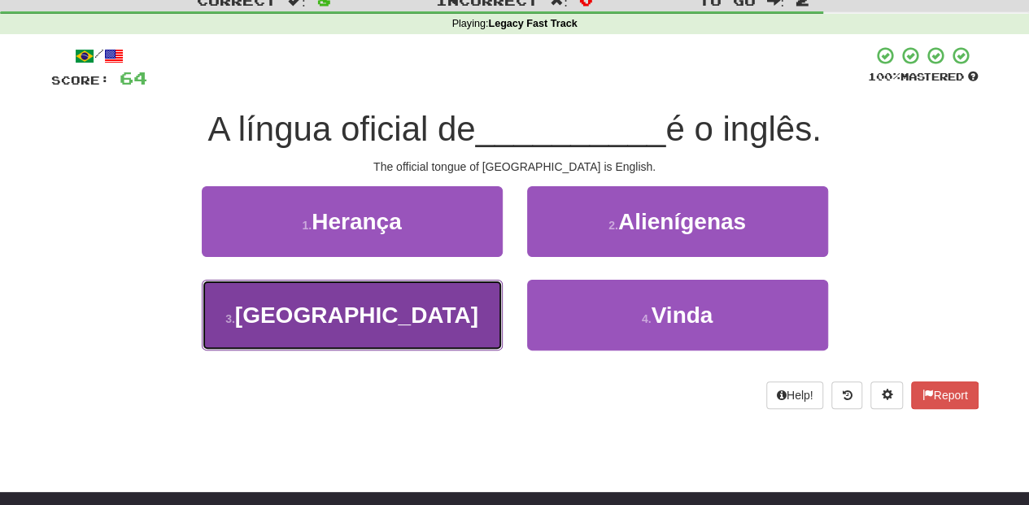
click at [486, 311] on button "3 . Granada" at bounding box center [352, 315] width 301 height 71
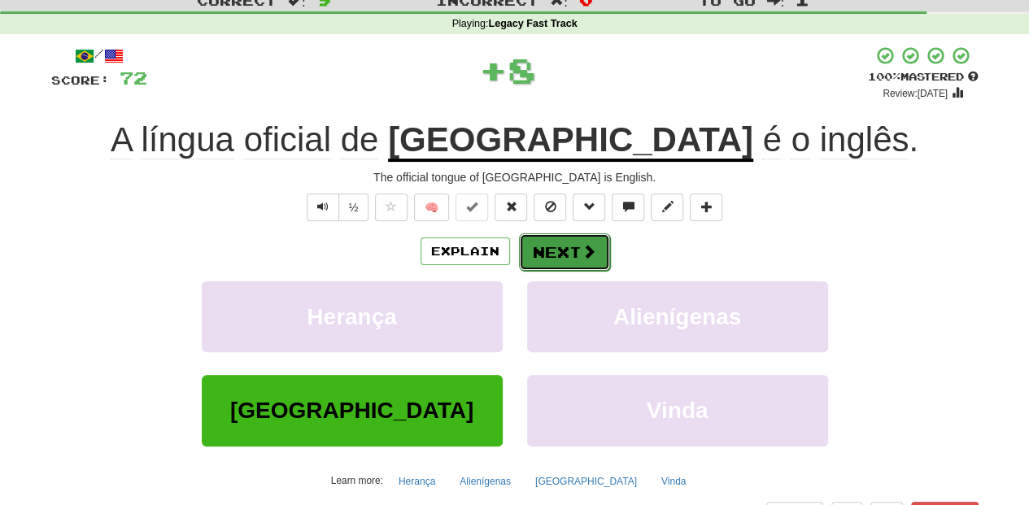
click at [569, 251] on button "Next" at bounding box center [564, 251] width 91 height 37
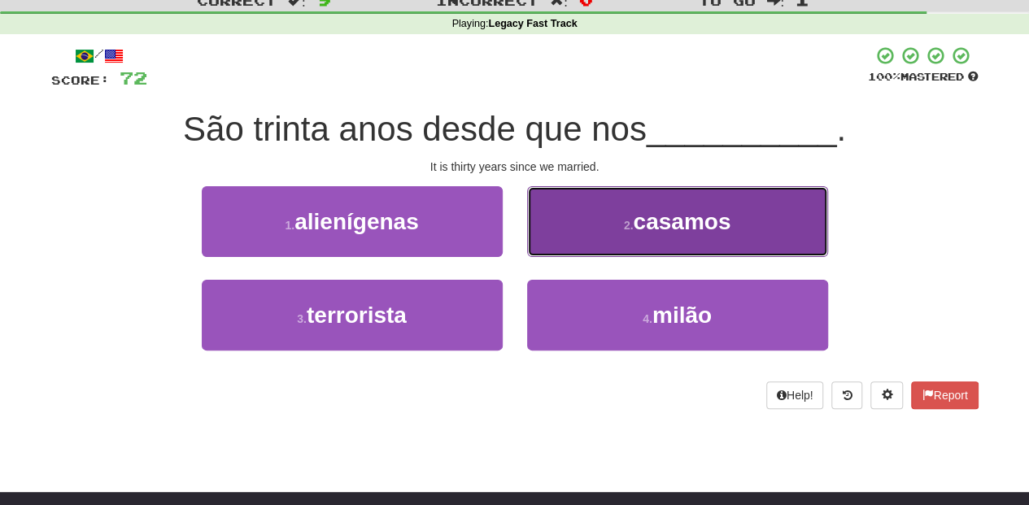
click at [587, 228] on button "2 . casamos" at bounding box center [677, 221] width 301 height 71
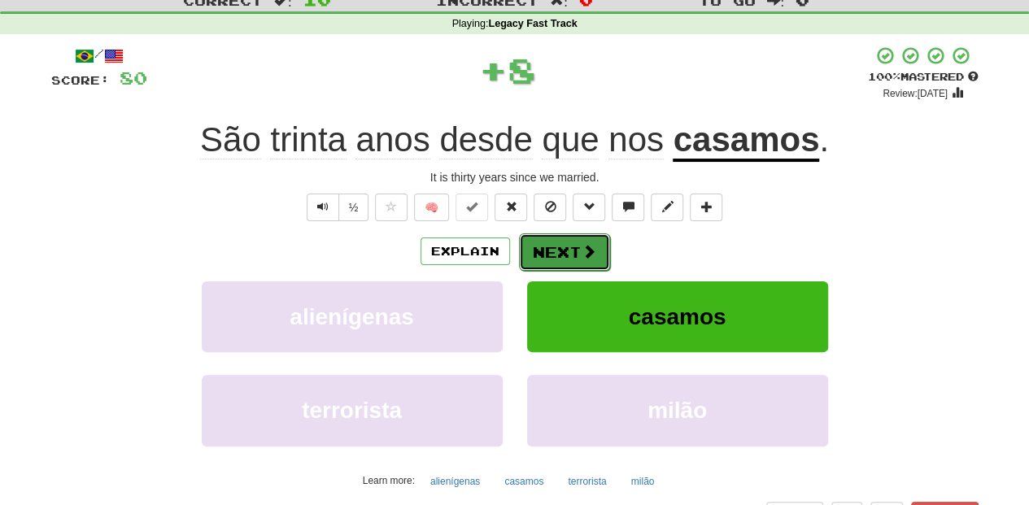
click at [579, 238] on button "Next" at bounding box center [564, 251] width 91 height 37
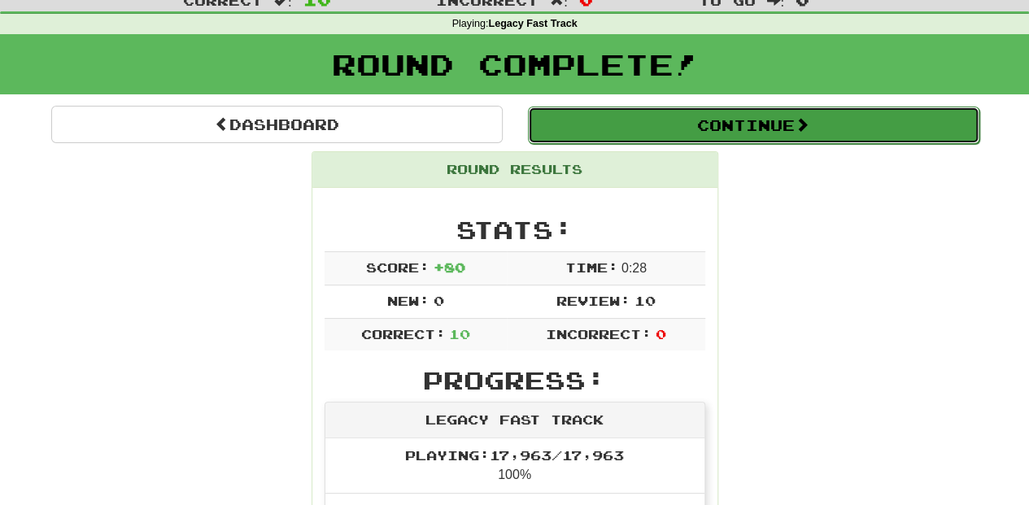
click at [599, 120] on button "Continue" at bounding box center [754, 125] width 452 height 37
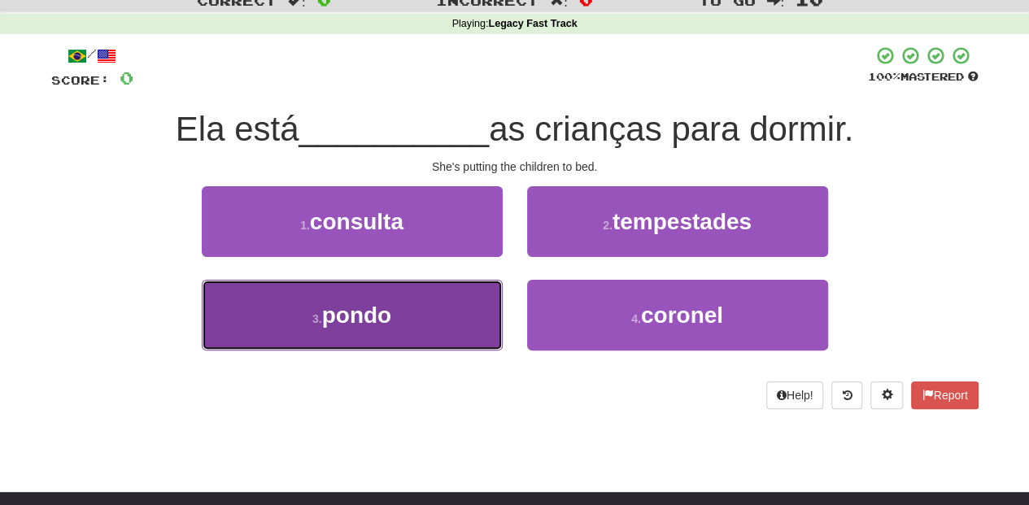
click at [436, 327] on button "3 . pondo" at bounding box center [352, 315] width 301 height 71
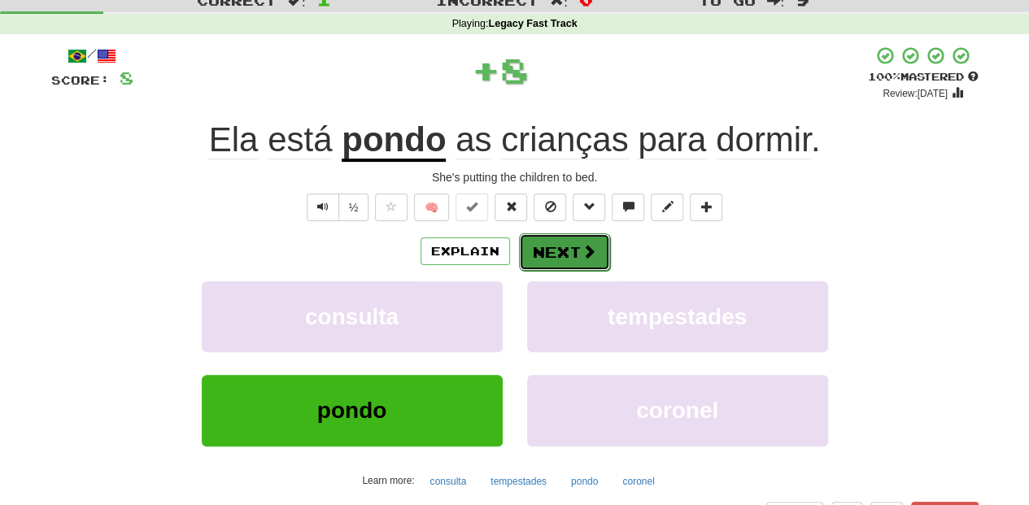
click at [556, 252] on button "Next" at bounding box center [564, 251] width 91 height 37
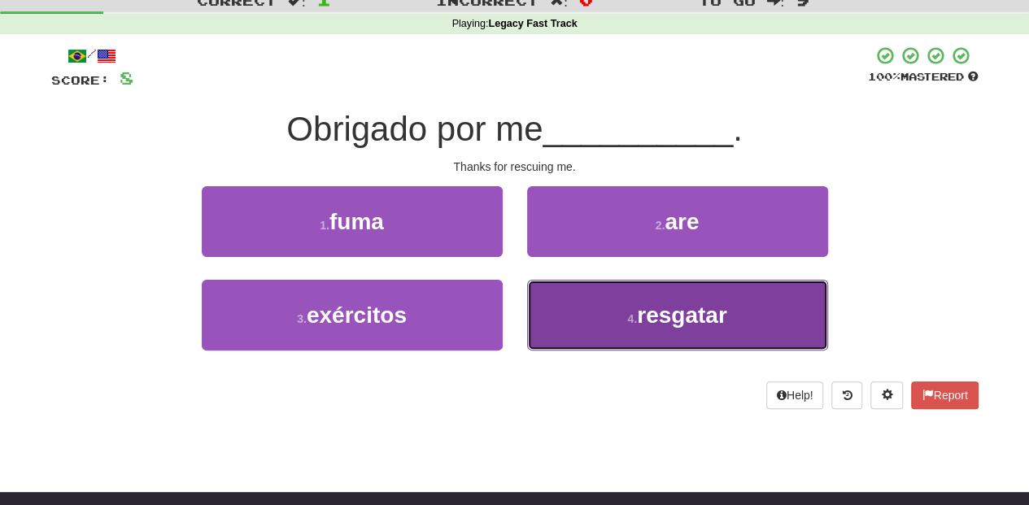
click at [566, 307] on button "4 . resgatar" at bounding box center [677, 315] width 301 height 71
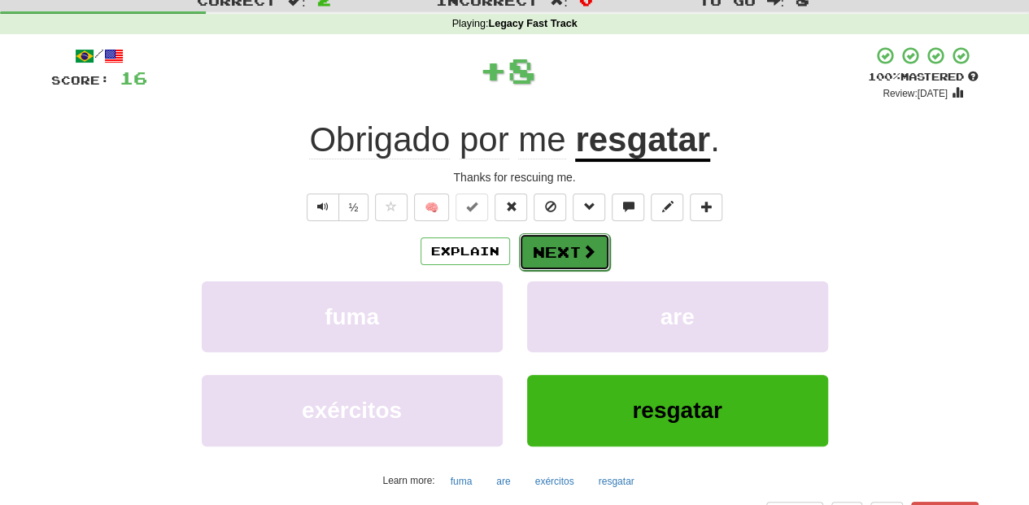
click at [555, 252] on button "Next" at bounding box center [564, 251] width 91 height 37
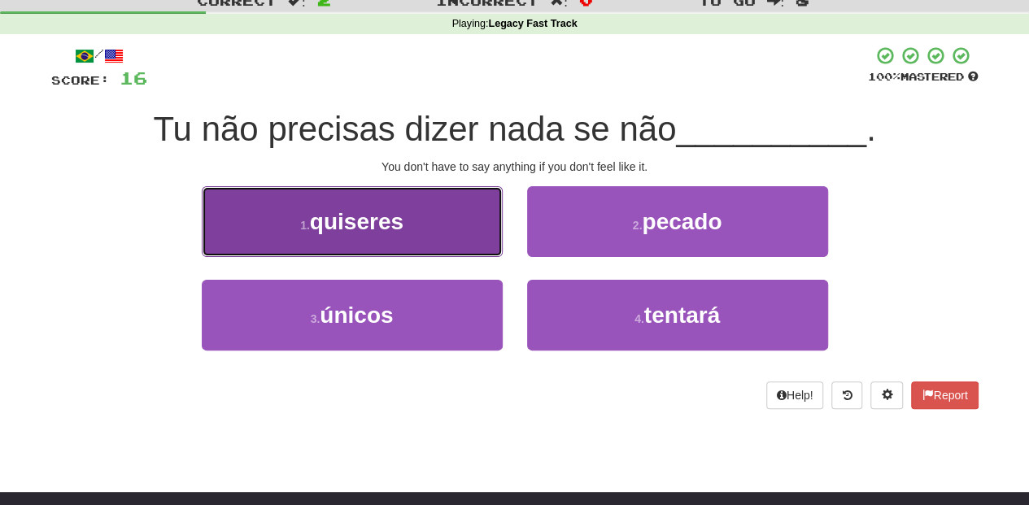
click at [408, 231] on button "1 . quiseres" at bounding box center [352, 221] width 301 height 71
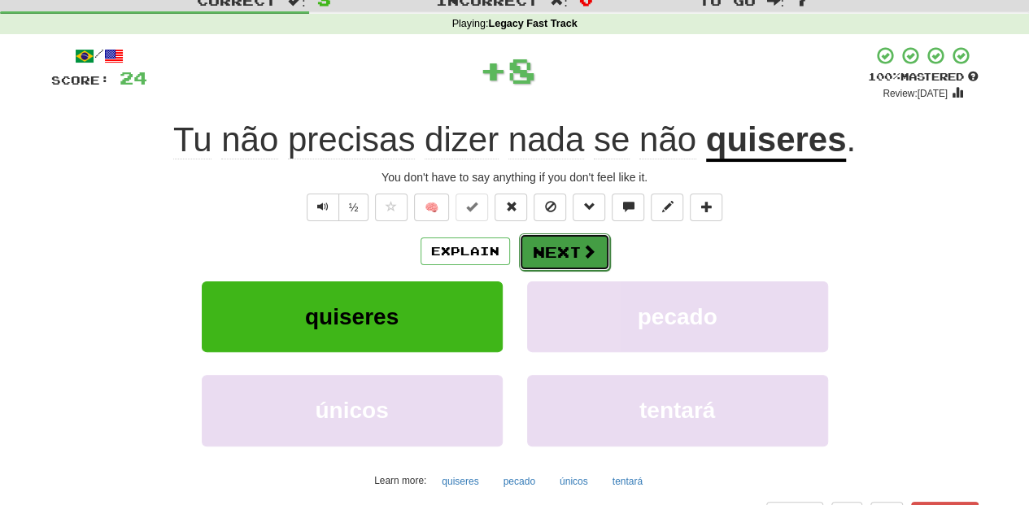
click at [550, 264] on button "Next" at bounding box center [564, 251] width 91 height 37
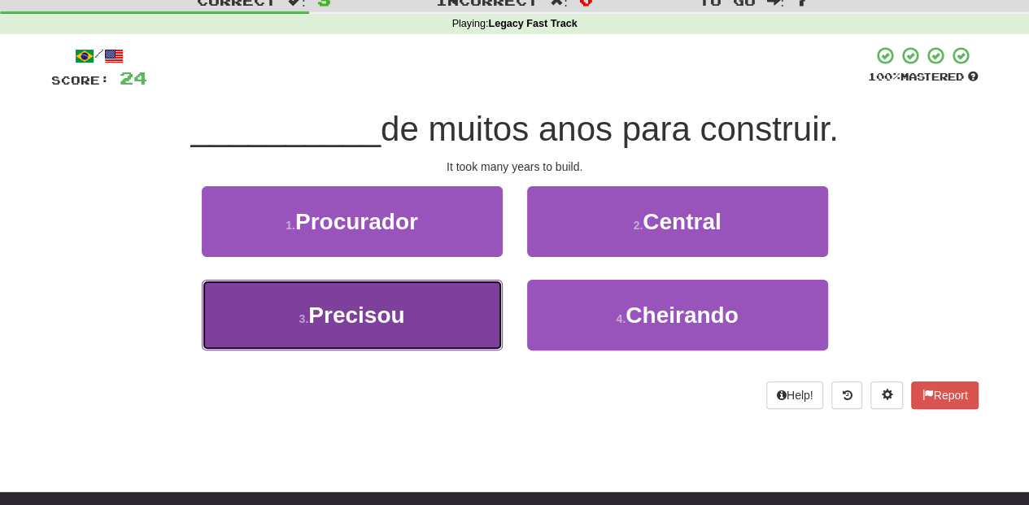
click at [438, 324] on button "3 . Precisou" at bounding box center [352, 315] width 301 height 71
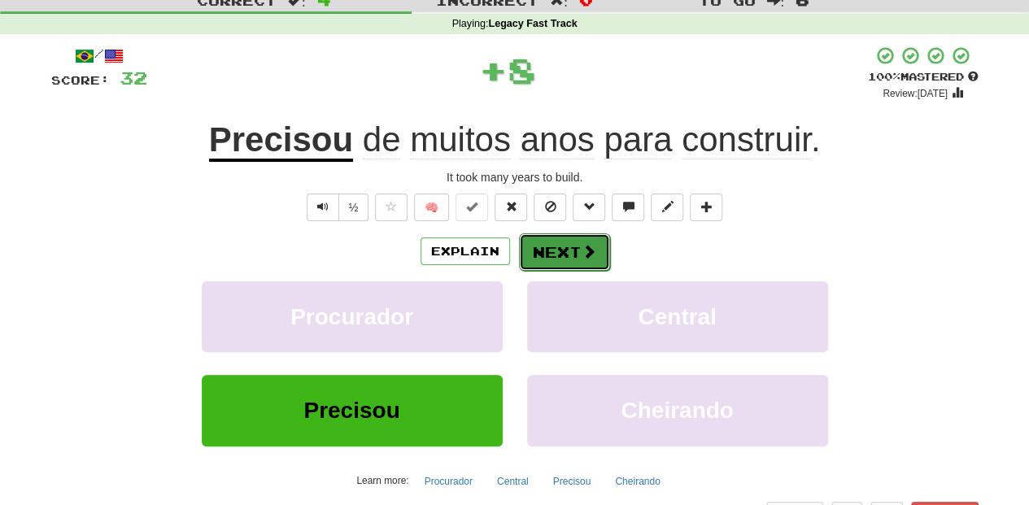
click at [574, 252] on button "Next" at bounding box center [564, 251] width 91 height 37
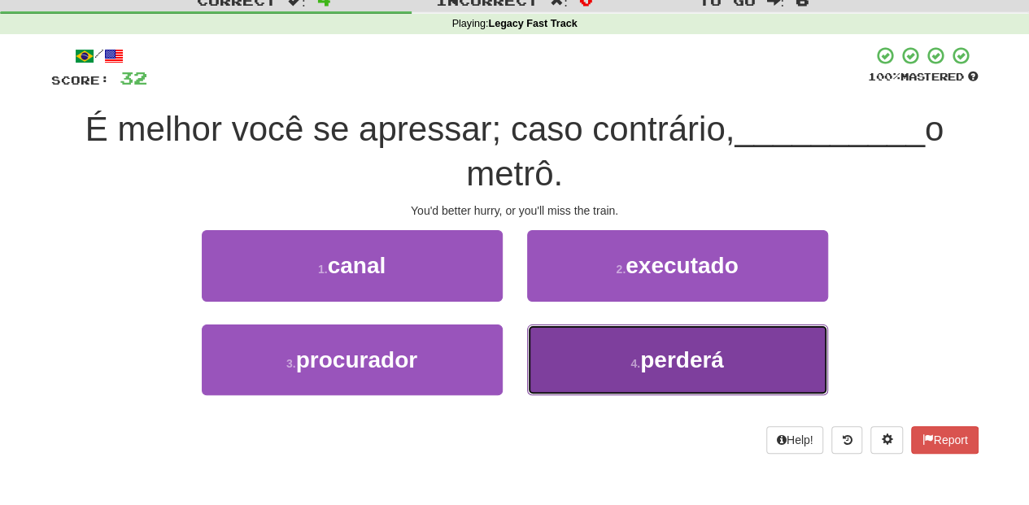
click at [568, 366] on button "4 . perderá" at bounding box center [677, 360] width 301 height 71
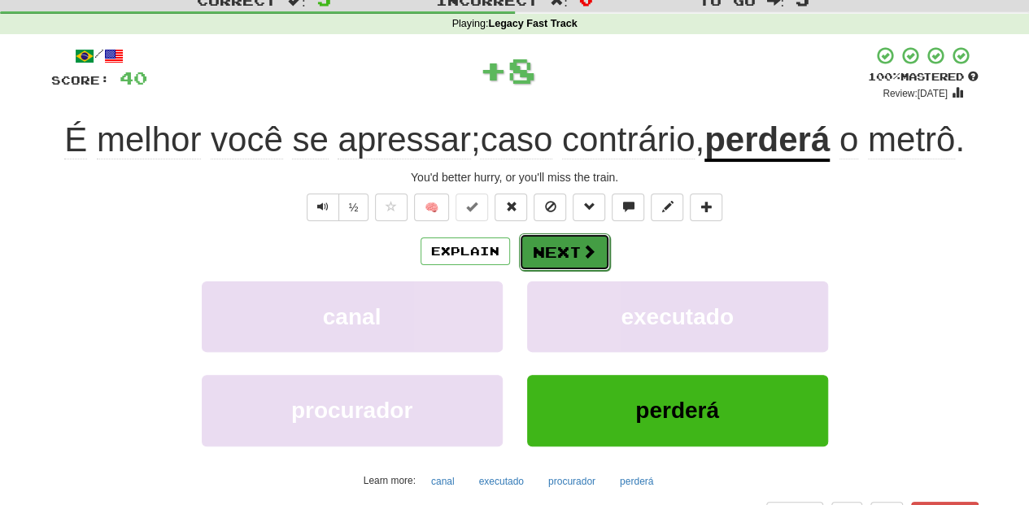
click at [582, 255] on span at bounding box center [589, 251] width 15 height 15
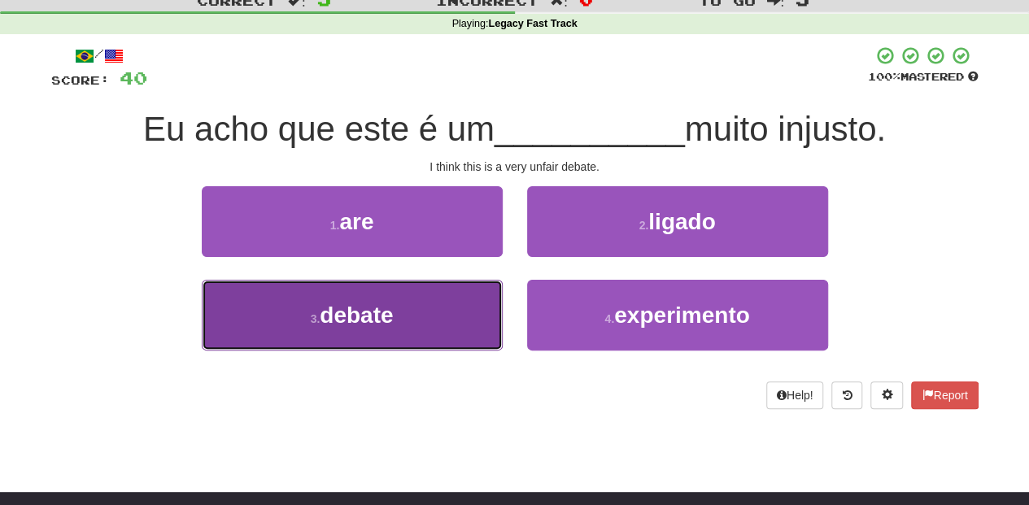
click at [439, 314] on button "3 . debate" at bounding box center [352, 315] width 301 height 71
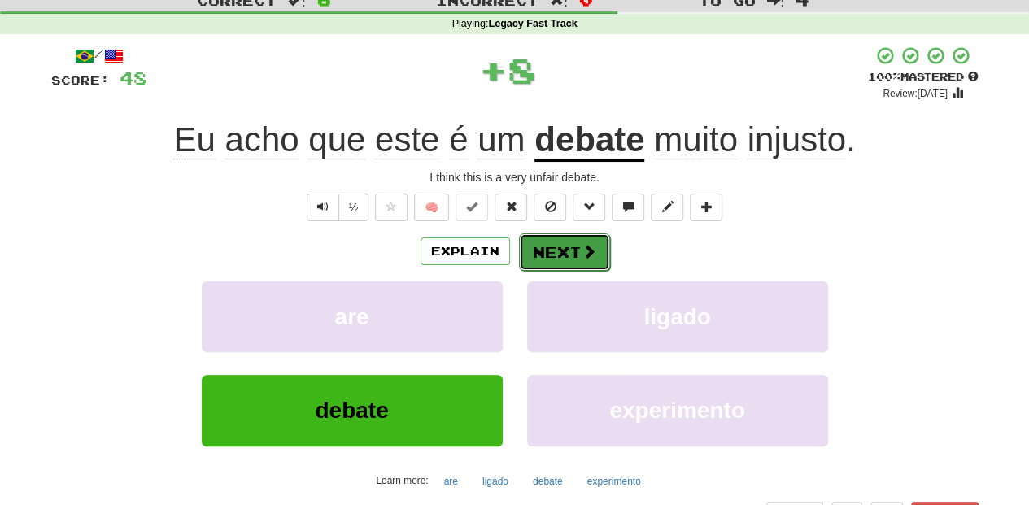
click at [543, 255] on button "Next" at bounding box center [564, 251] width 91 height 37
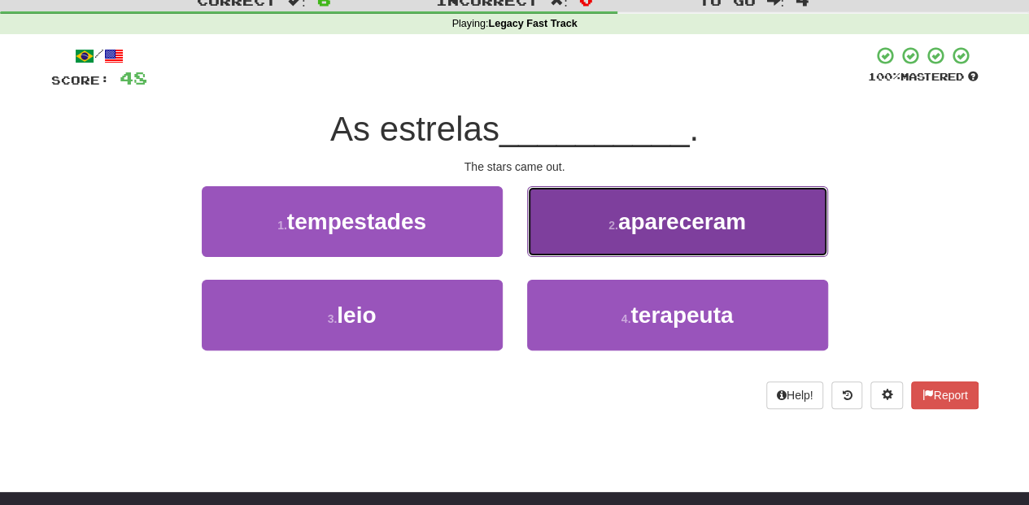
click at [569, 233] on button "2 . apareceram" at bounding box center [677, 221] width 301 height 71
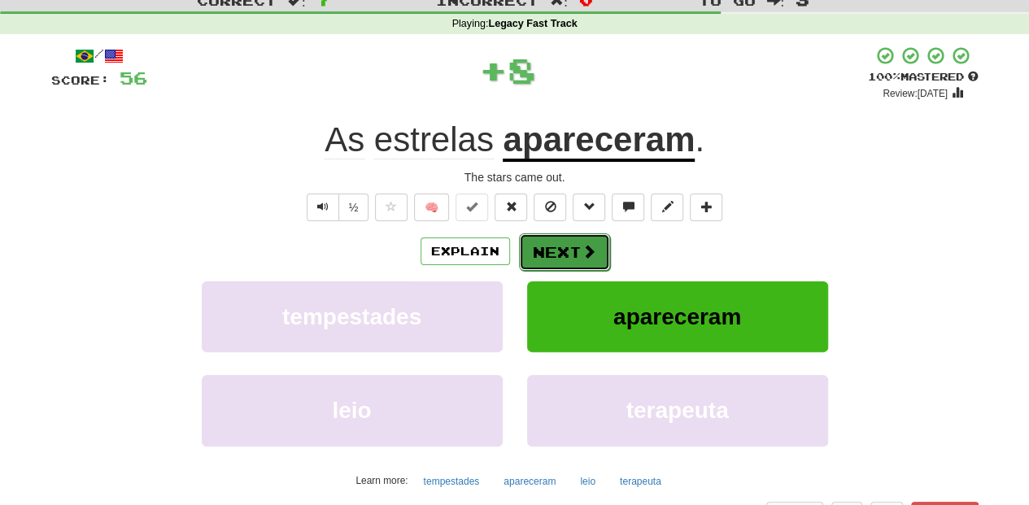
click at [563, 247] on button "Next" at bounding box center [564, 251] width 91 height 37
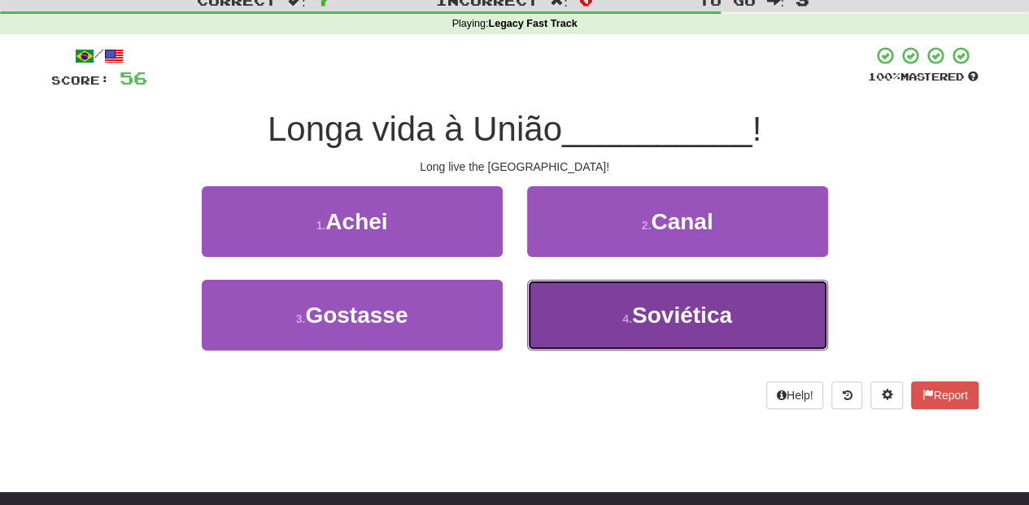
click at [579, 313] on button "4 . Soviética" at bounding box center [677, 315] width 301 height 71
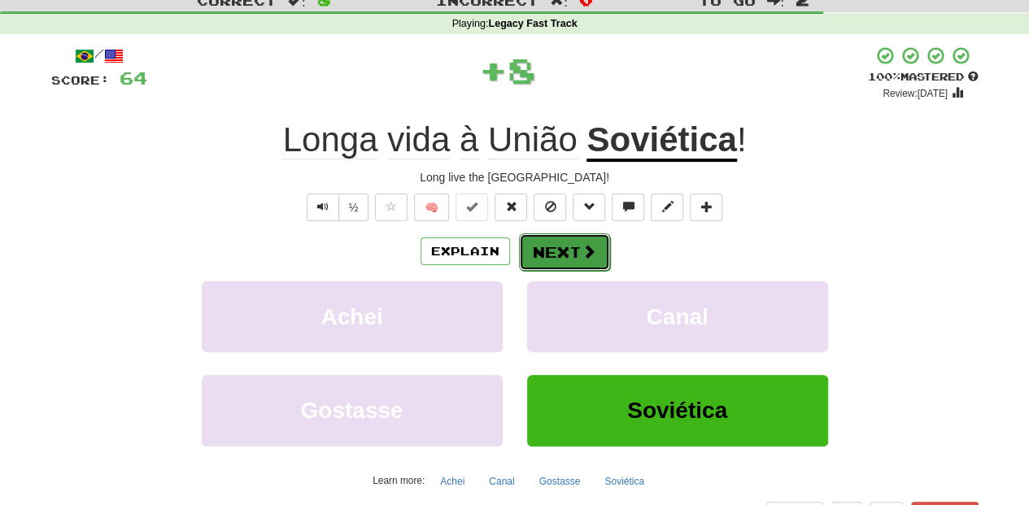
click at [567, 252] on button "Next" at bounding box center [564, 251] width 91 height 37
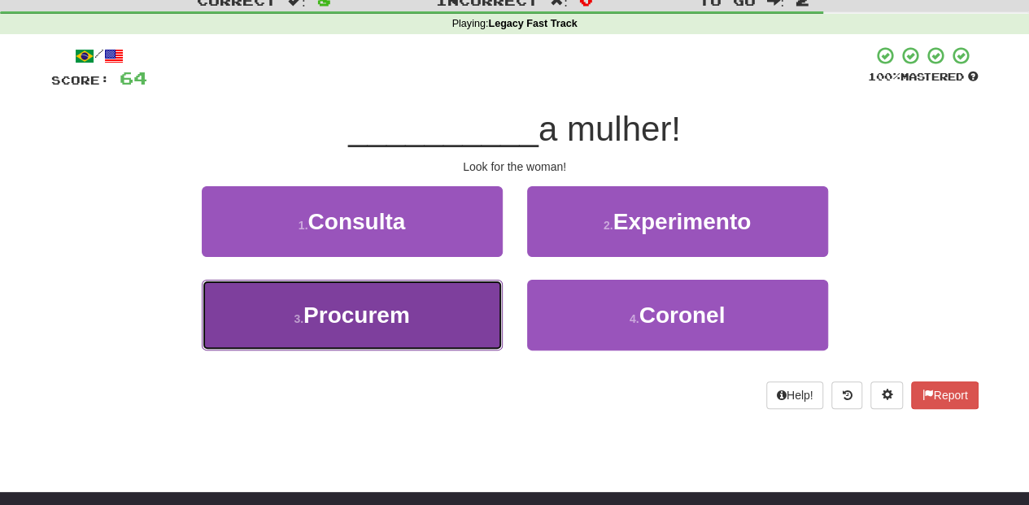
click at [464, 312] on button "3 . Procurem" at bounding box center [352, 315] width 301 height 71
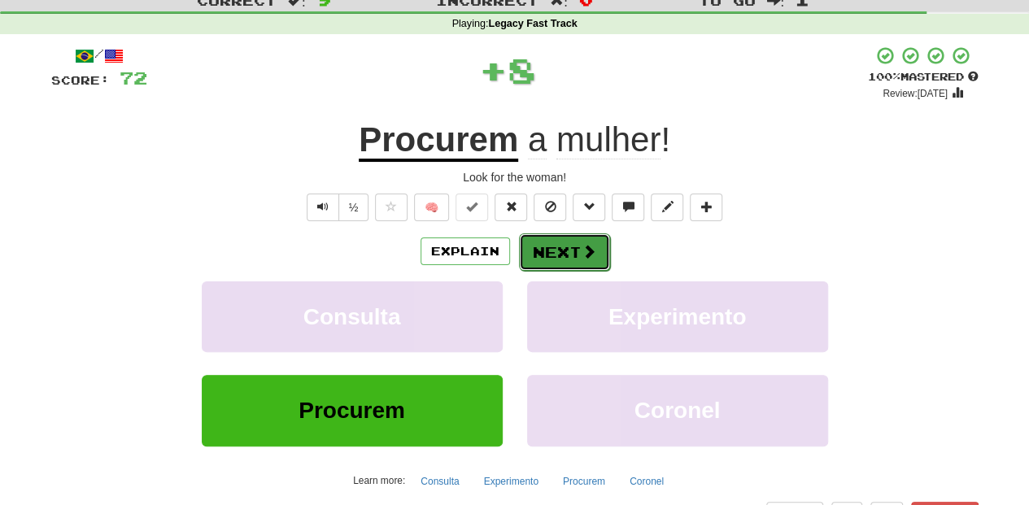
click at [567, 251] on button "Next" at bounding box center [564, 251] width 91 height 37
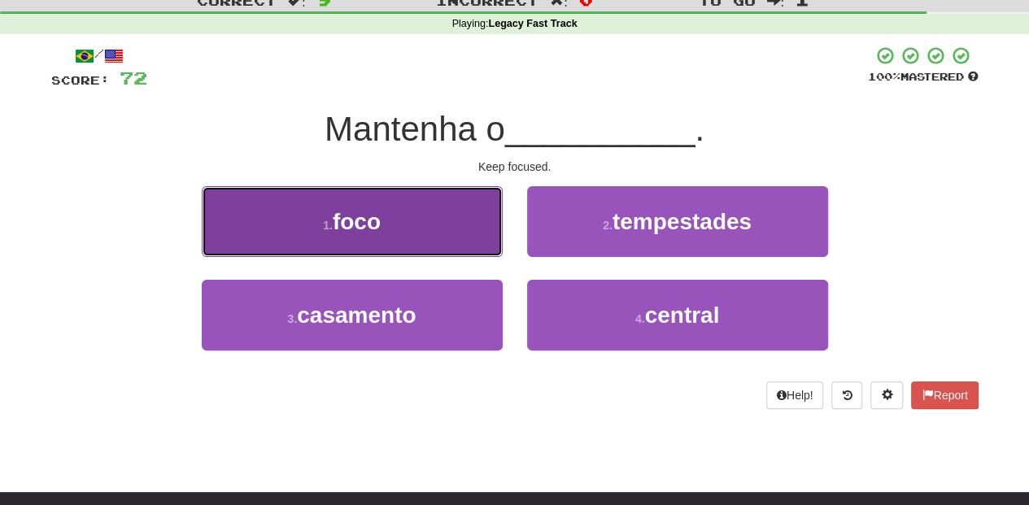
click at [419, 229] on button "1 . foco" at bounding box center [352, 221] width 301 height 71
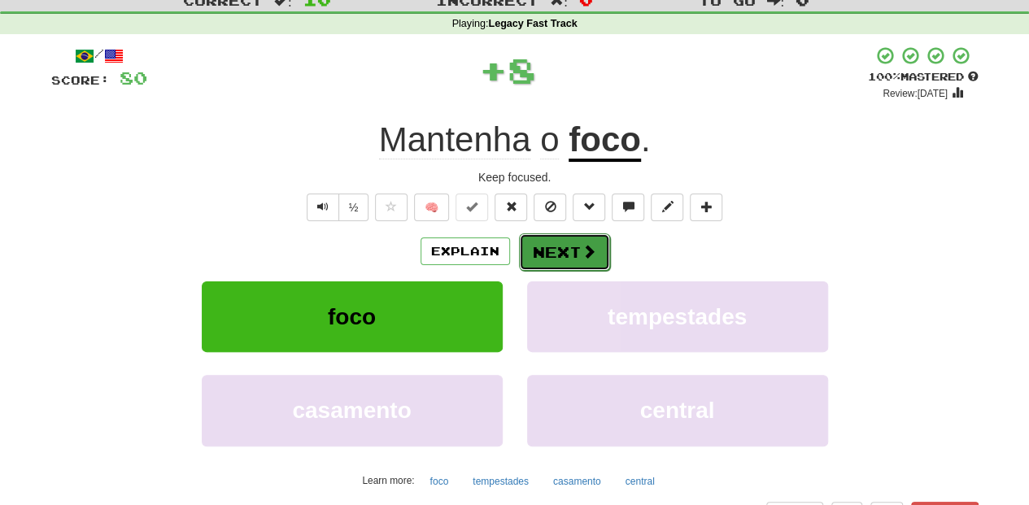
click at [535, 238] on button "Next" at bounding box center [564, 251] width 91 height 37
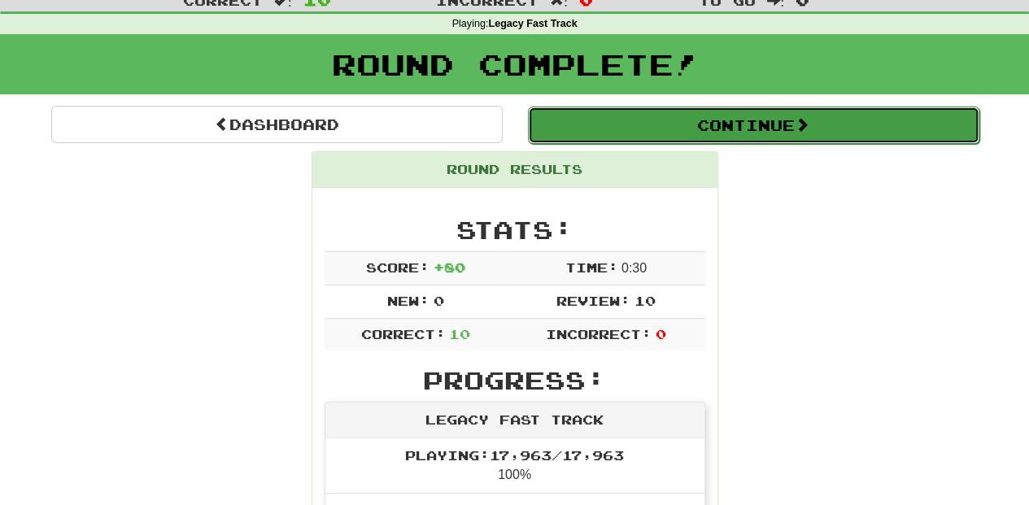
click at [635, 126] on button "Continue" at bounding box center [754, 125] width 452 height 37
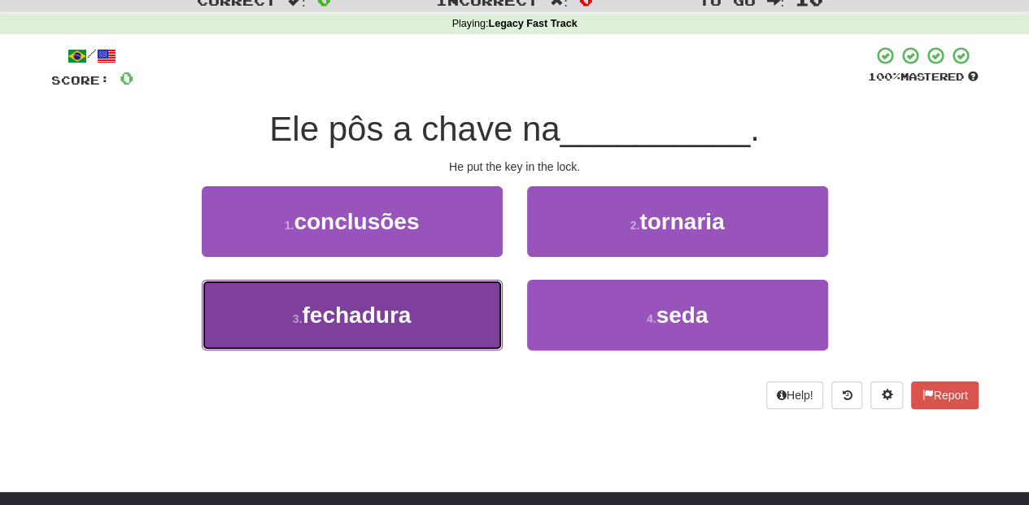
click at [460, 325] on button "3 . fechadura" at bounding box center [352, 315] width 301 height 71
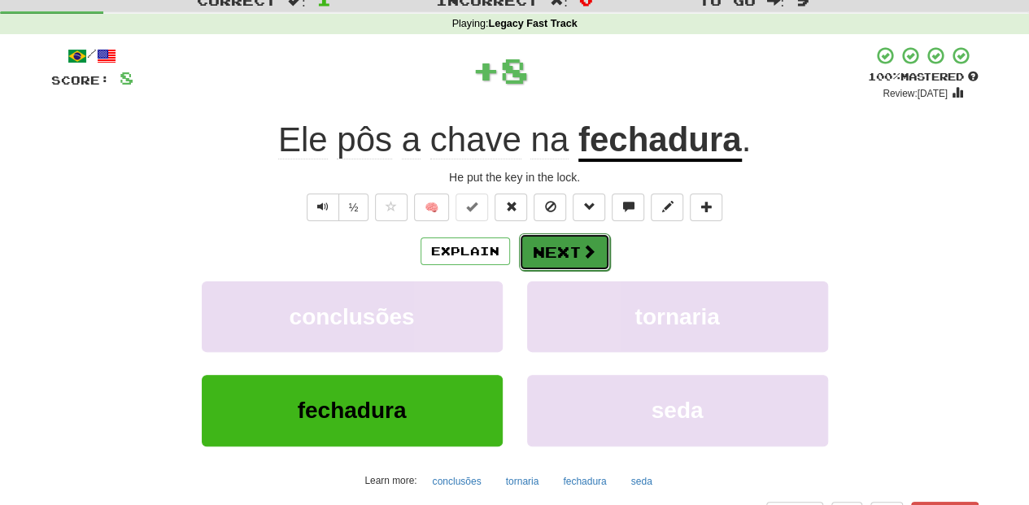
click at [571, 247] on button "Next" at bounding box center [564, 251] width 91 height 37
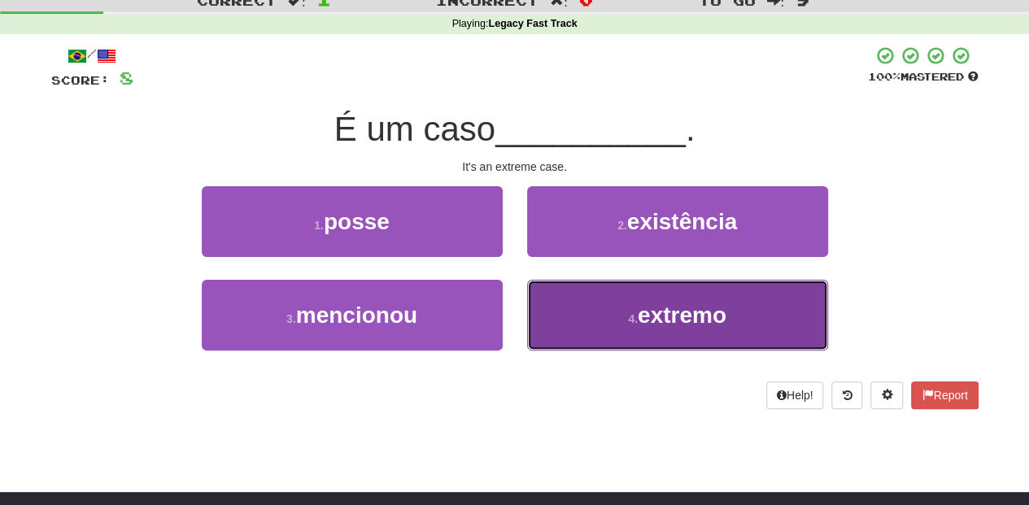
click at [619, 305] on button "4 . extremo" at bounding box center [677, 315] width 301 height 71
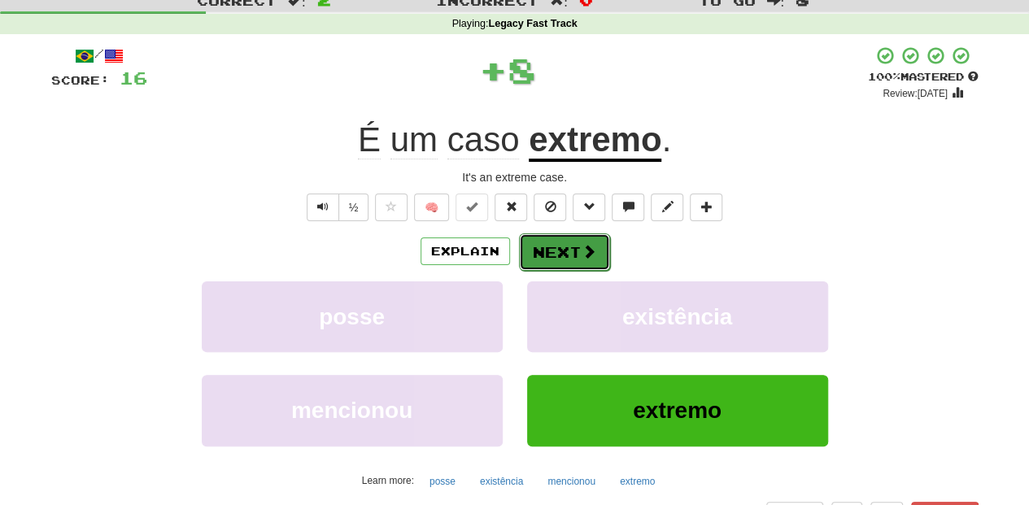
click at [569, 234] on button "Next" at bounding box center [564, 251] width 91 height 37
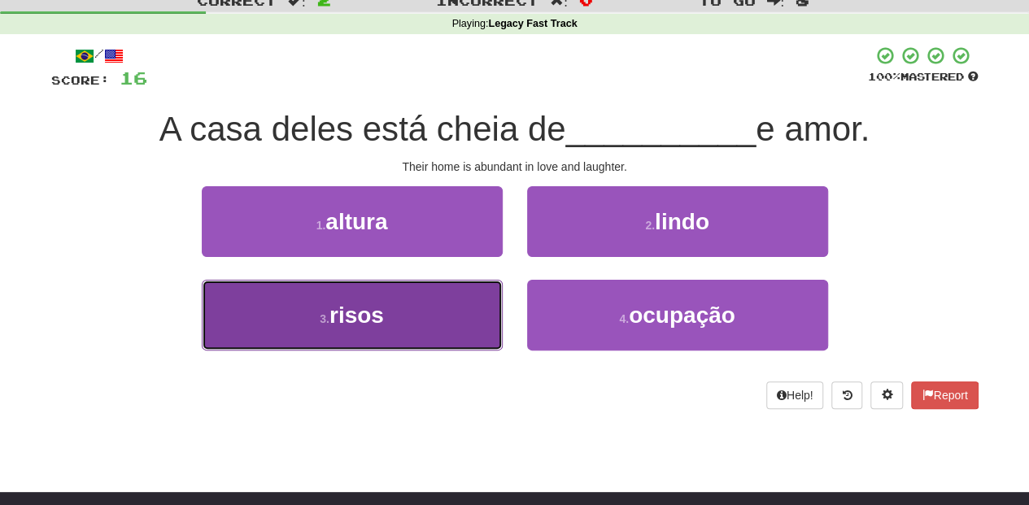
click at [463, 290] on button "3 . risos" at bounding box center [352, 315] width 301 height 71
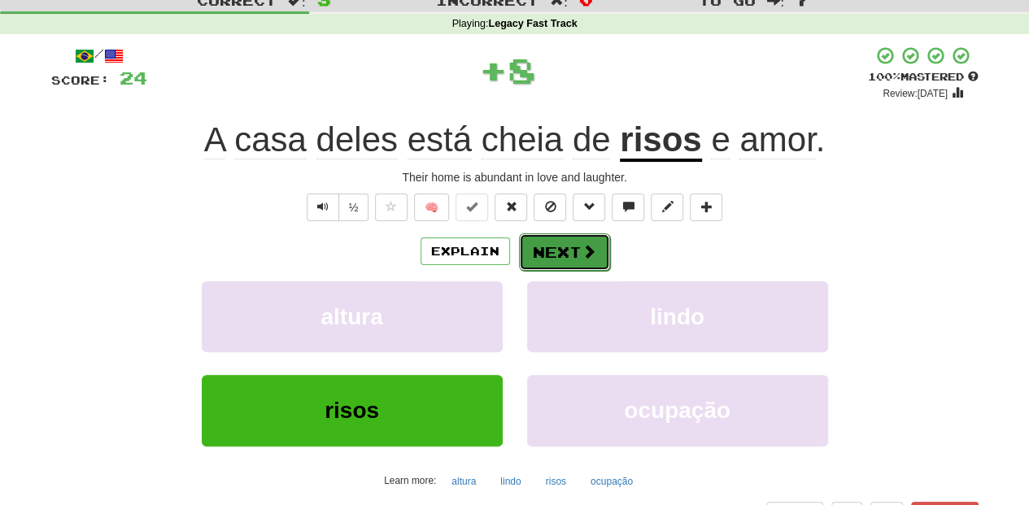
click at [543, 249] on button "Next" at bounding box center [564, 251] width 91 height 37
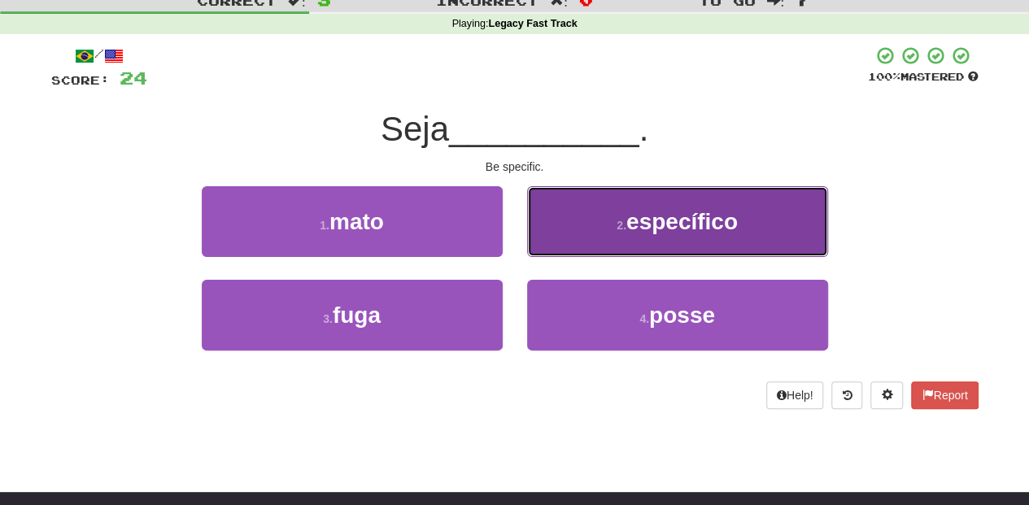
click at [553, 239] on button "2 . específico" at bounding box center [677, 221] width 301 height 71
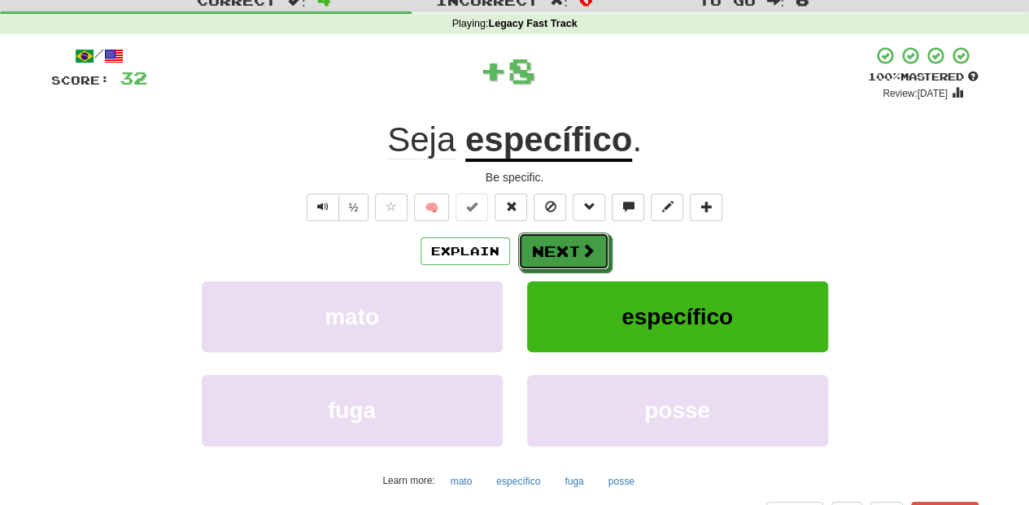
click at [553, 239] on button "Next" at bounding box center [563, 251] width 91 height 37
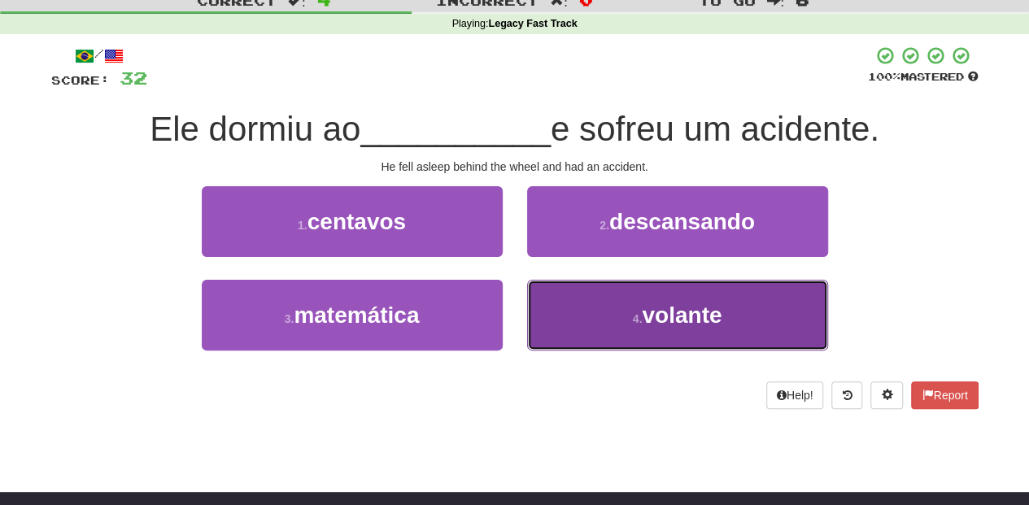
click at [562, 306] on button "4 . volante" at bounding box center [677, 315] width 301 height 71
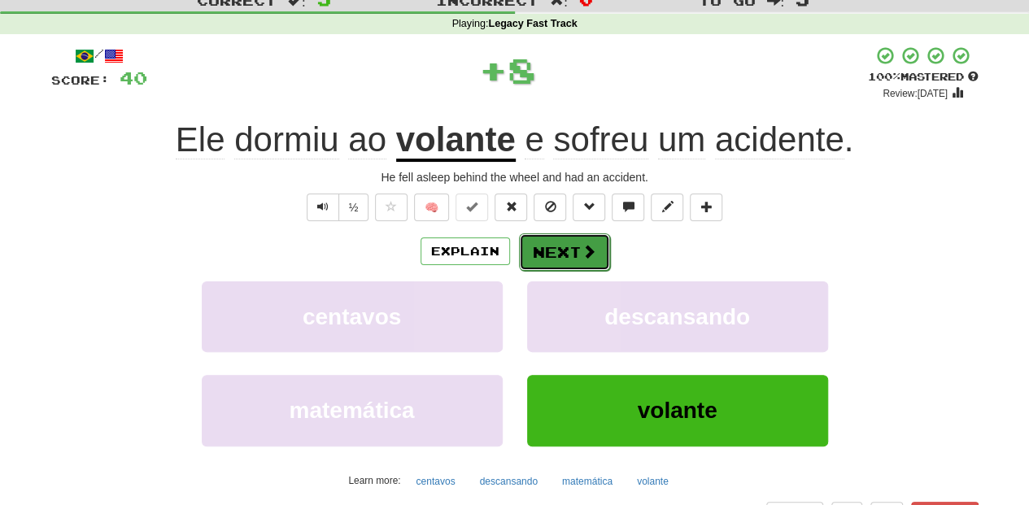
click at [554, 251] on button "Next" at bounding box center [564, 251] width 91 height 37
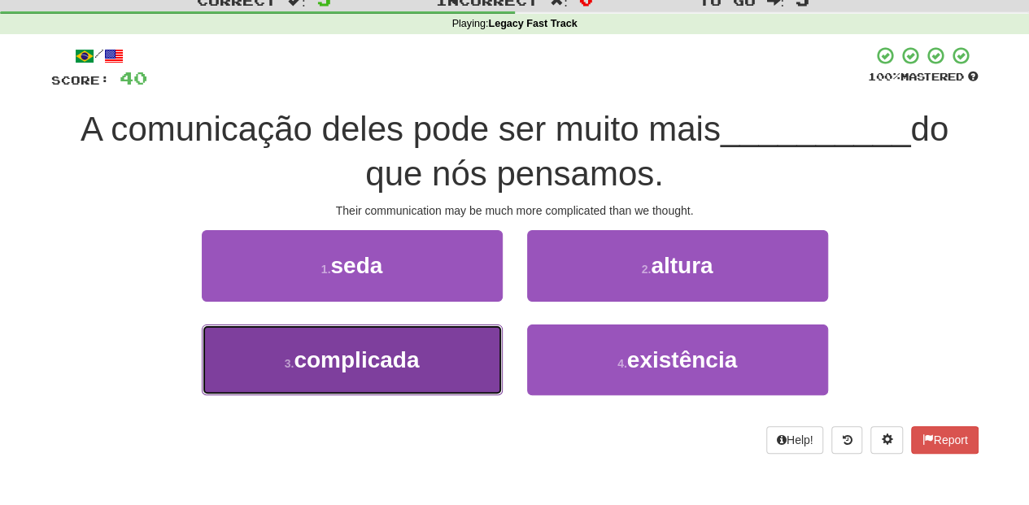
click at [437, 373] on button "3 . complicada" at bounding box center [352, 360] width 301 height 71
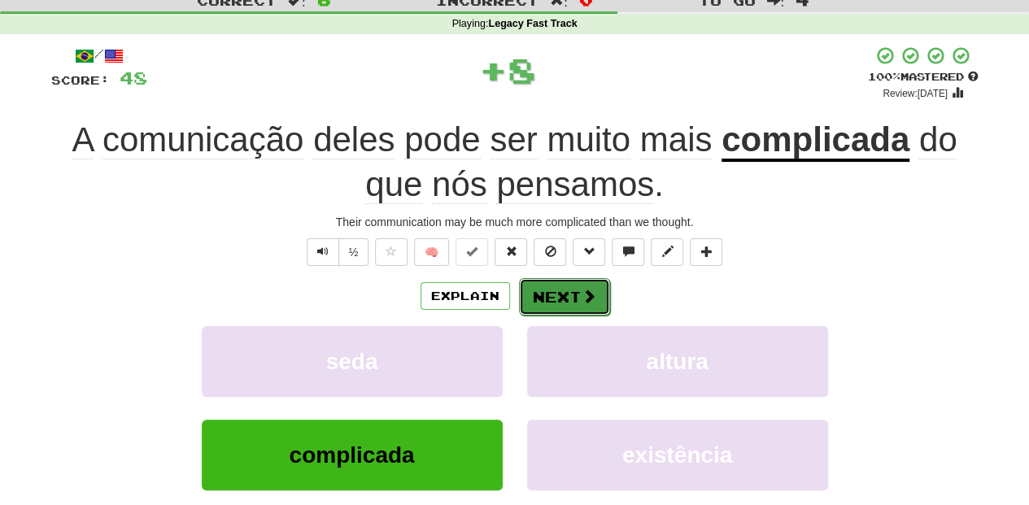
click at [549, 294] on button "Next" at bounding box center [564, 296] width 91 height 37
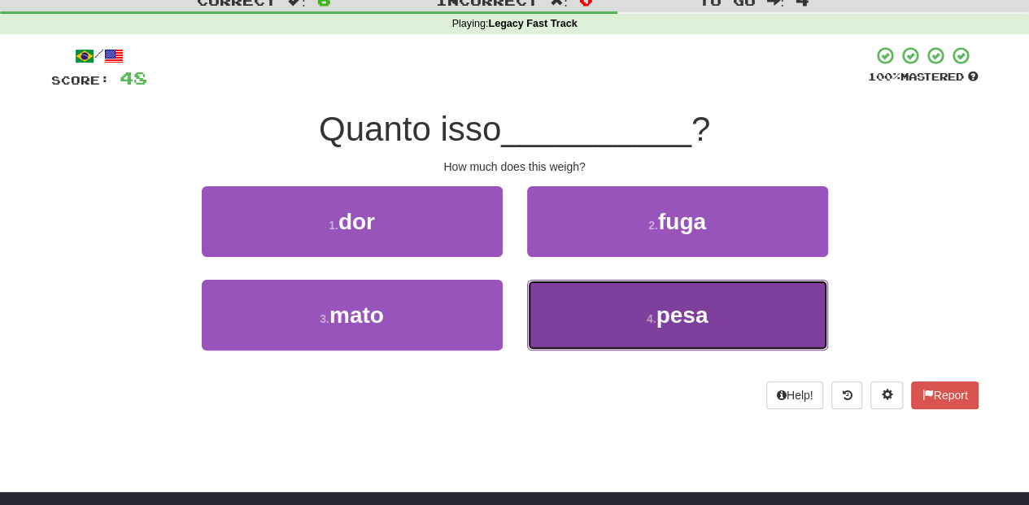
click at [556, 298] on button "4 . pesa" at bounding box center [677, 315] width 301 height 71
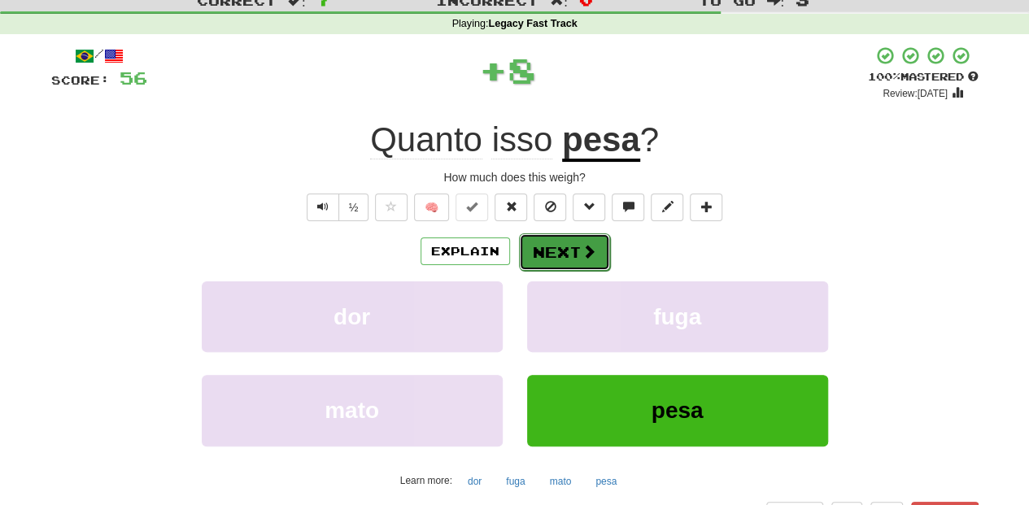
click at [550, 244] on button "Next" at bounding box center [564, 251] width 91 height 37
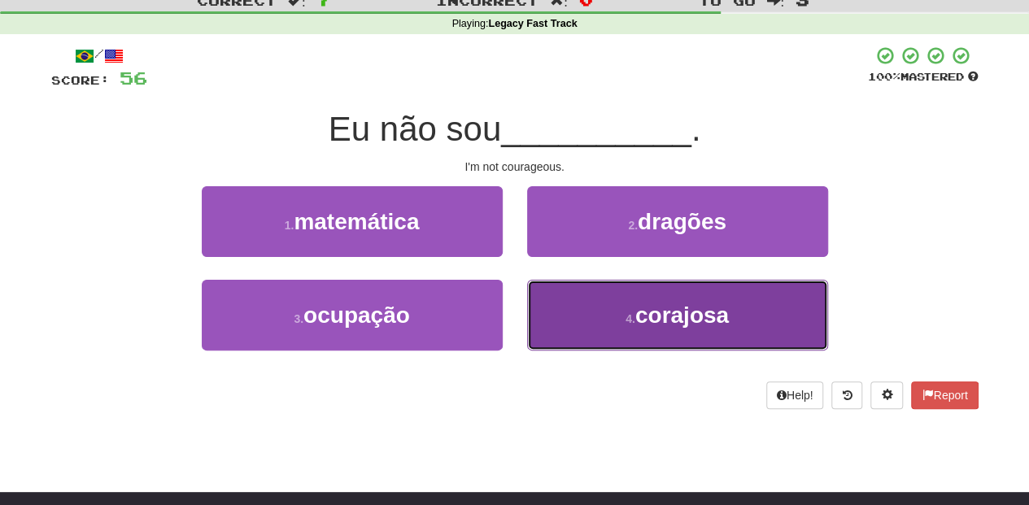
click at [563, 312] on button "4 . corajosa" at bounding box center [677, 315] width 301 height 71
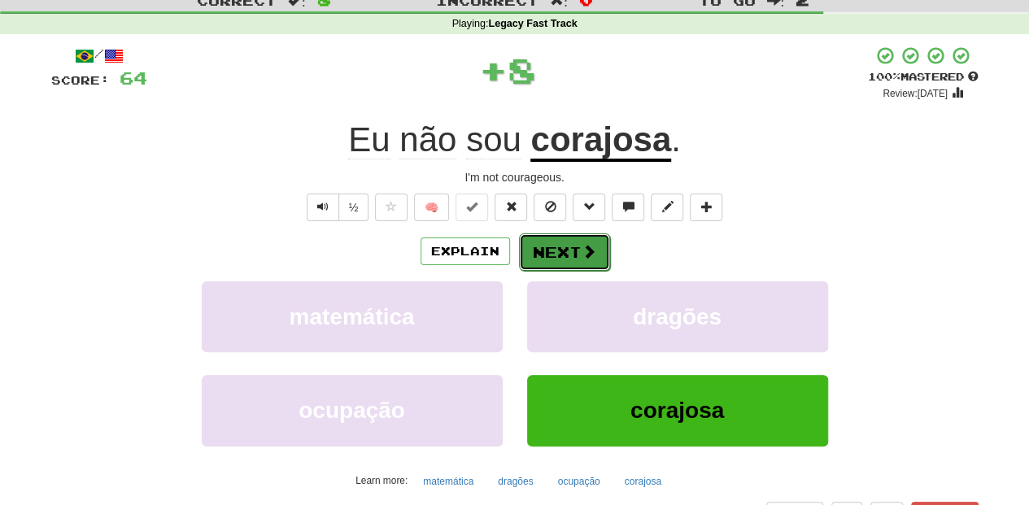
click at [560, 251] on button "Next" at bounding box center [564, 251] width 91 height 37
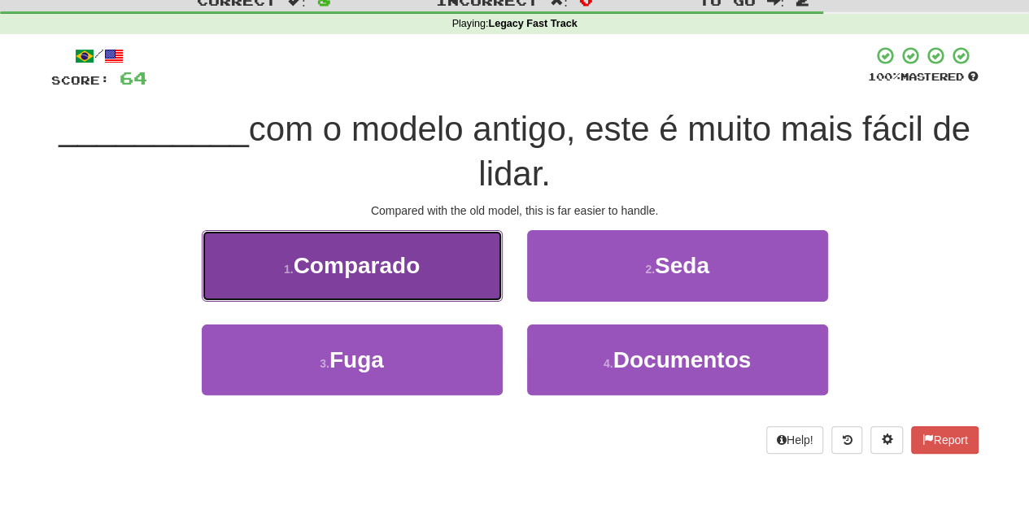
click at [477, 288] on button "1 . Comparado" at bounding box center [352, 265] width 301 height 71
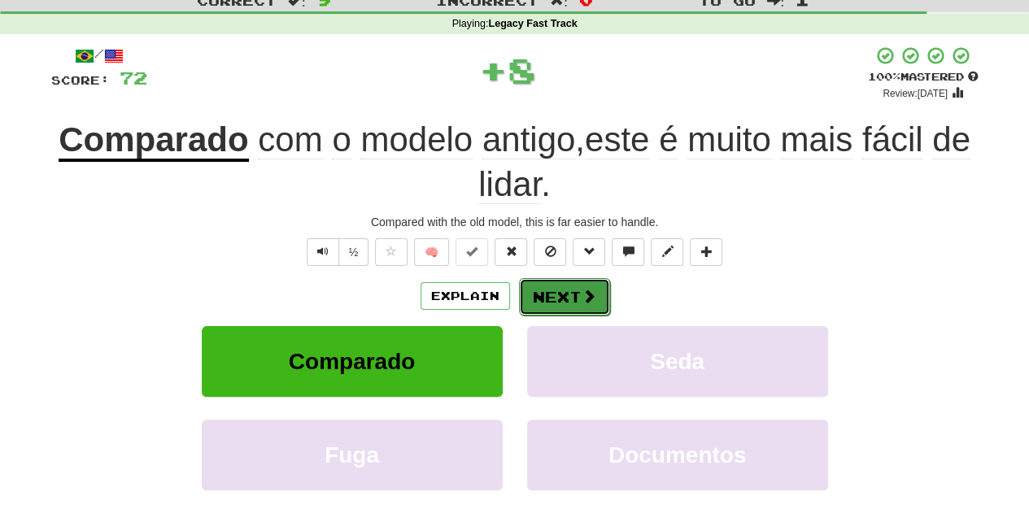
click at [530, 288] on button "Next" at bounding box center [564, 296] width 91 height 37
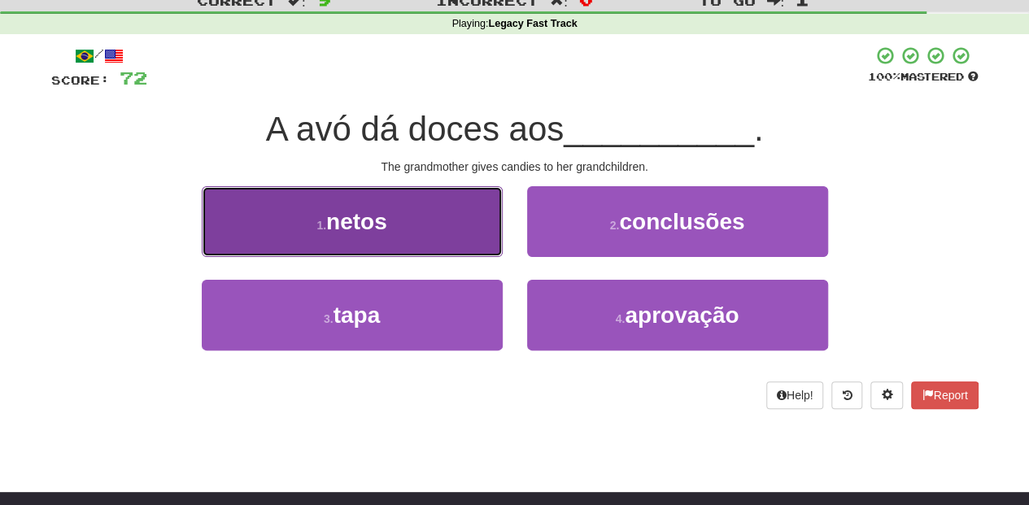
click at [451, 240] on button "1 . netos" at bounding box center [352, 221] width 301 height 71
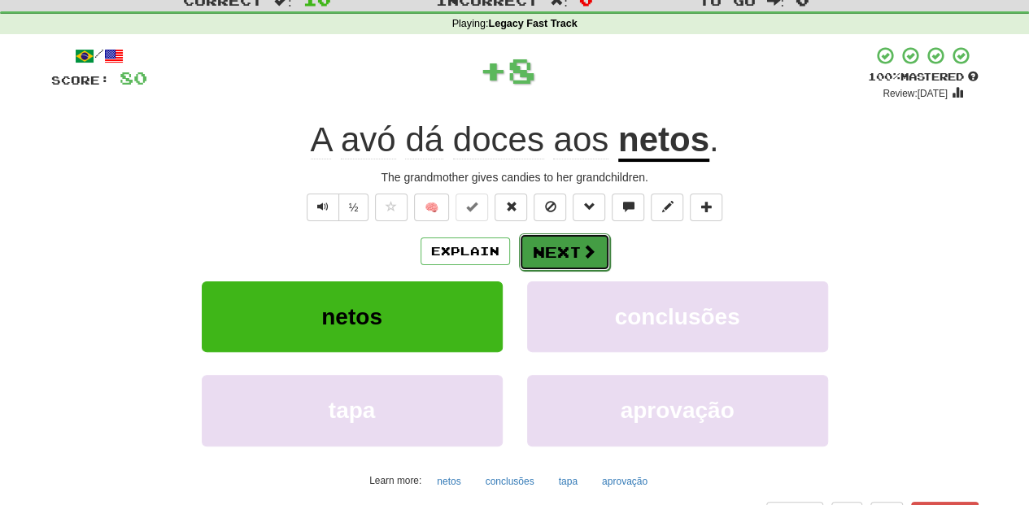
click at [566, 250] on button "Next" at bounding box center [564, 251] width 91 height 37
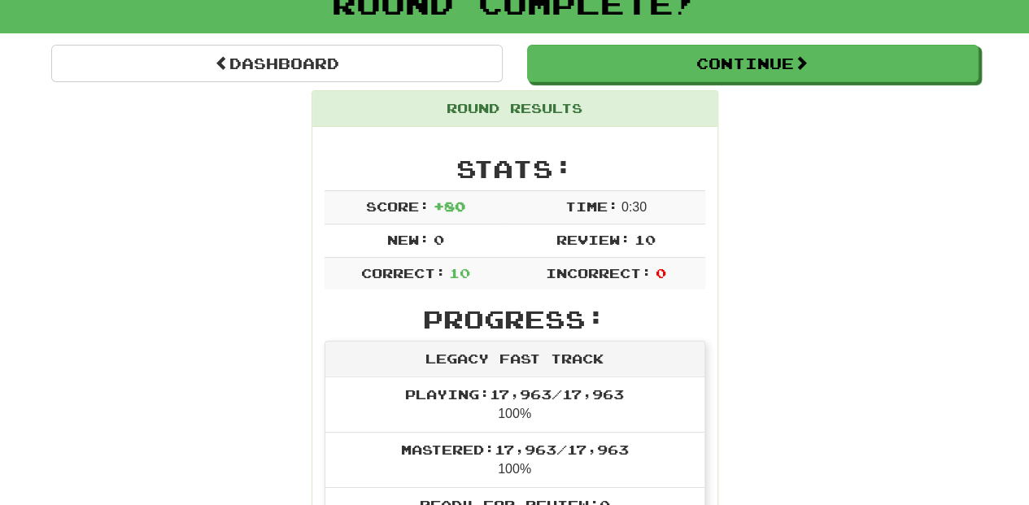
scroll to position [108, 0]
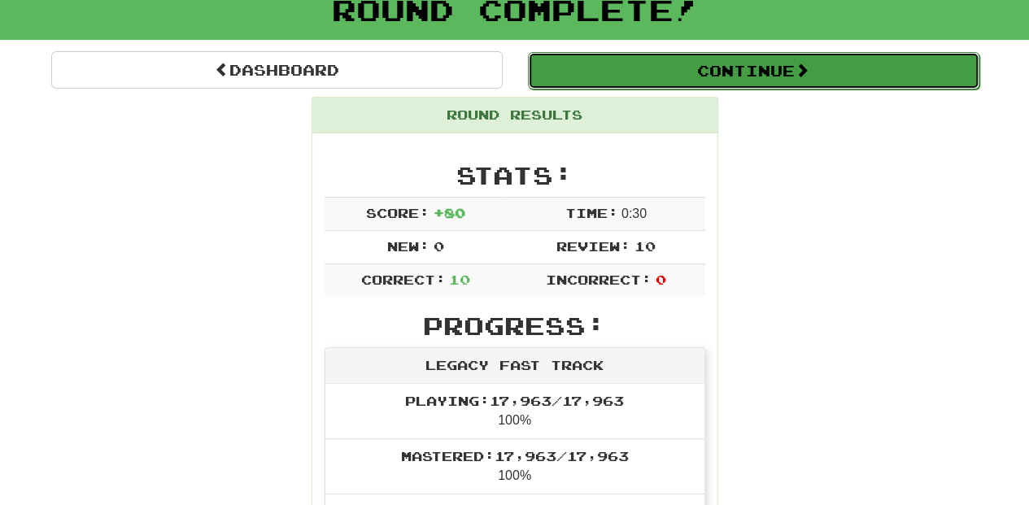
click at [617, 68] on button "Continue" at bounding box center [754, 70] width 452 height 37
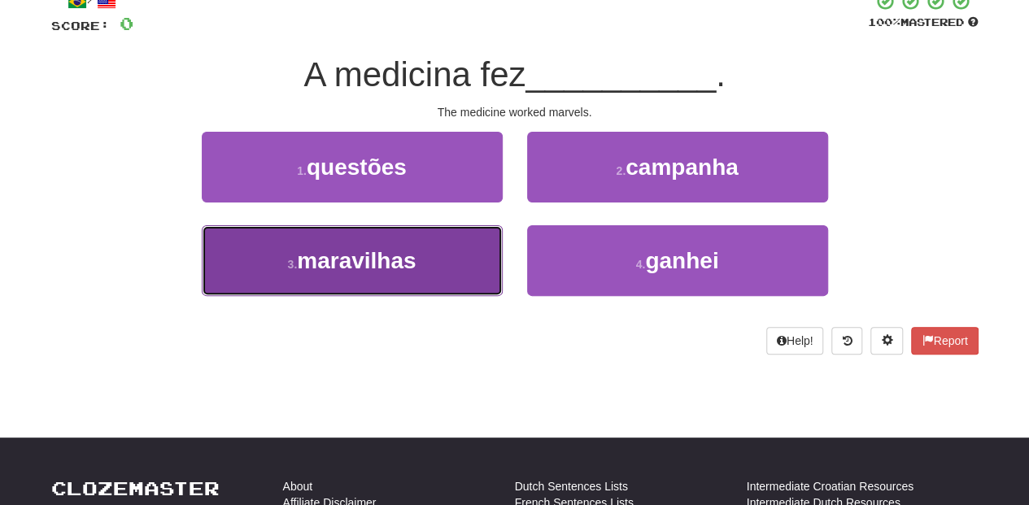
click at [436, 257] on button "3 . maravilhas" at bounding box center [352, 260] width 301 height 71
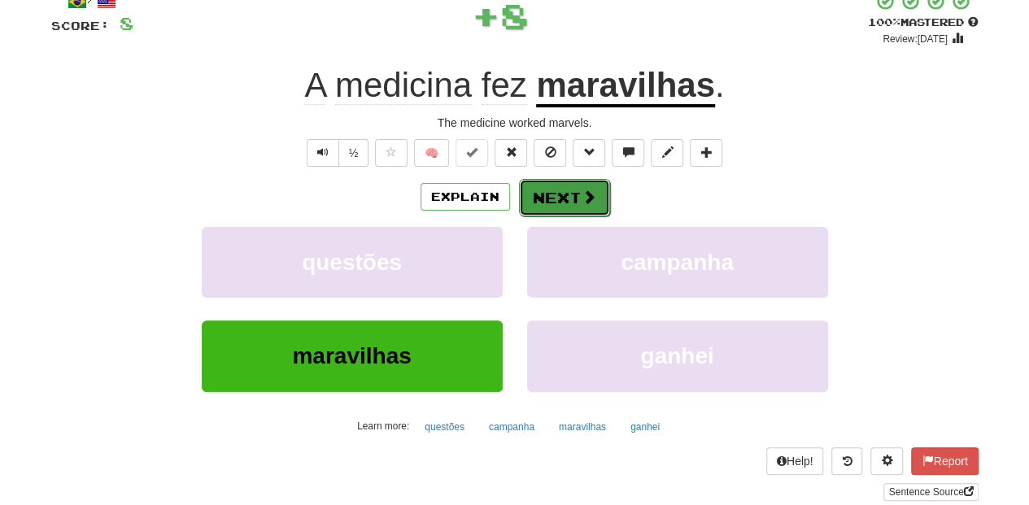
click at [565, 185] on button "Next" at bounding box center [564, 197] width 91 height 37
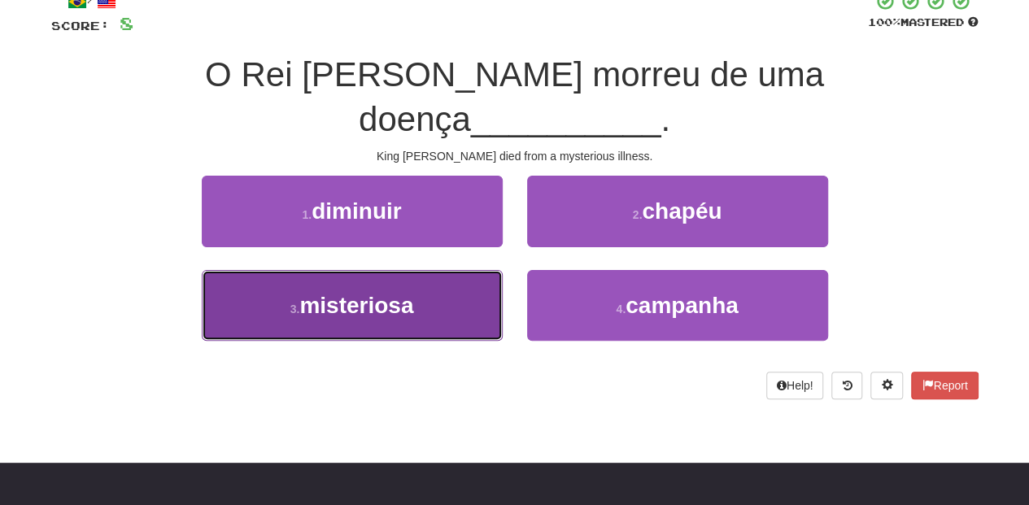
click at [447, 288] on button "3 . misteriosa" at bounding box center [352, 305] width 301 height 71
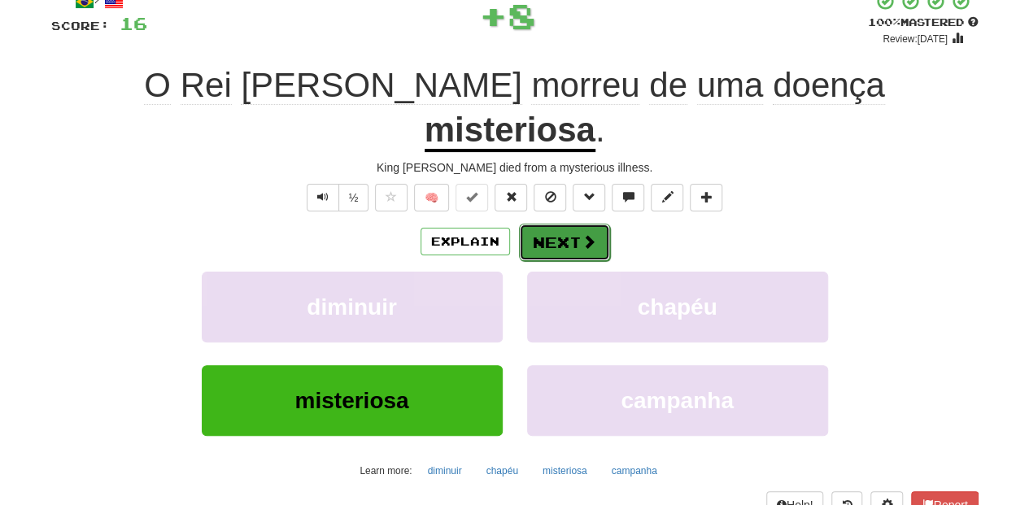
click at [547, 224] on button "Next" at bounding box center [564, 242] width 91 height 37
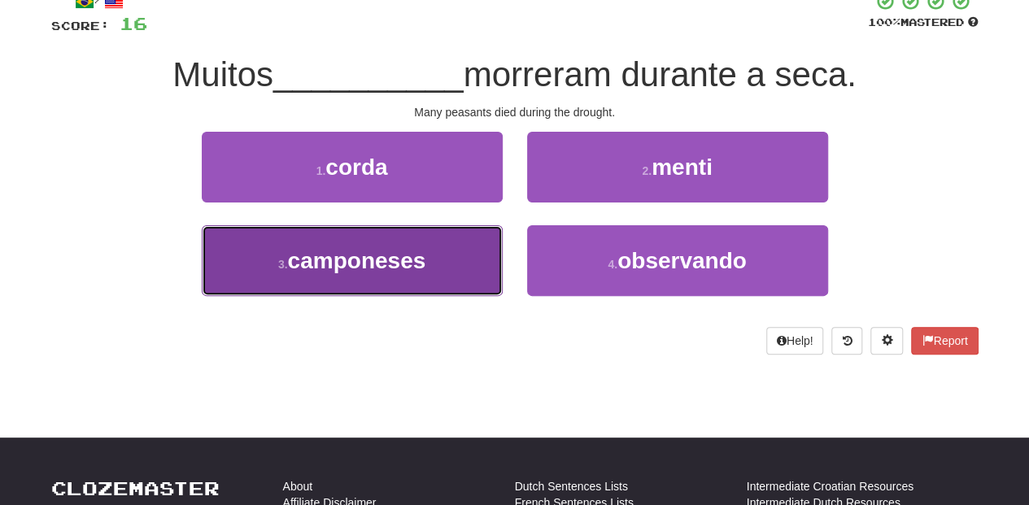
click at [446, 256] on button "3 . camponeses" at bounding box center [352, 260] width 301 height 71
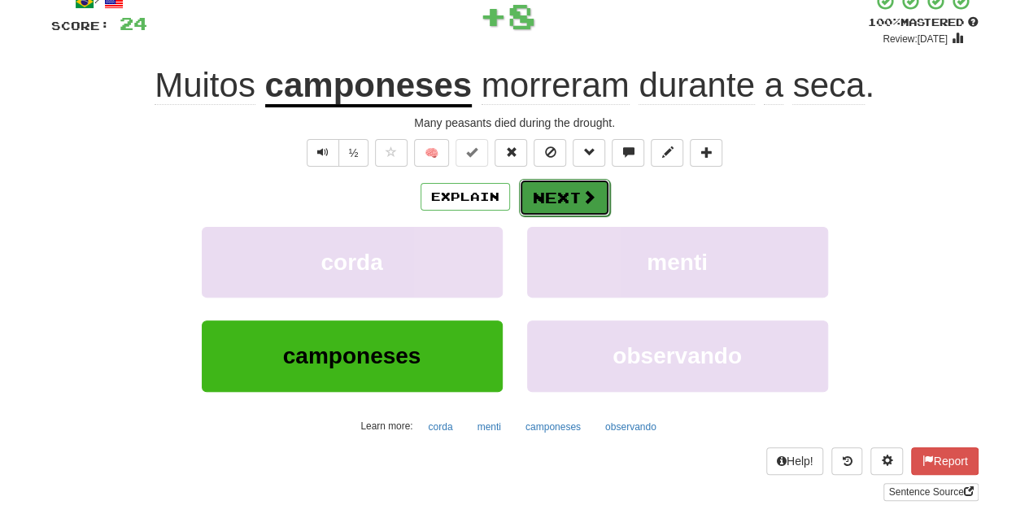
click at [576, 194] on button "Next" at bounding box center [564, 197] width 91 height 37
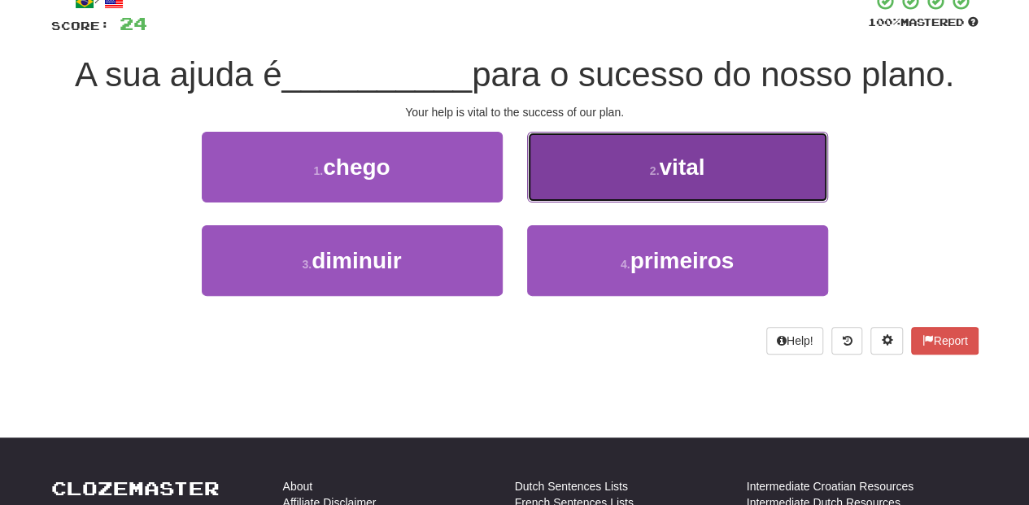
click at [580, 200] on button "2 . vital" at bounding box center [677, 167] width 301 height 71
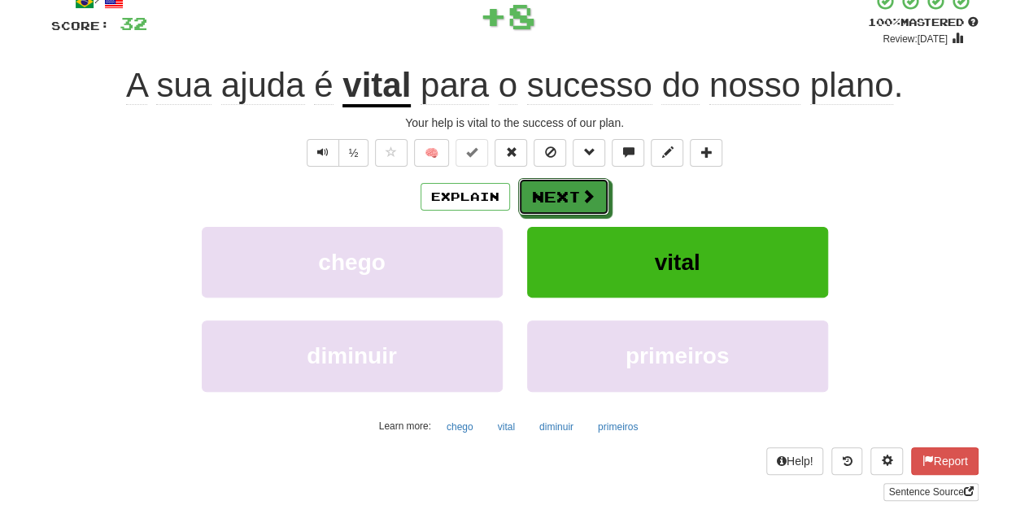
click at [581, 200] on span at bounding box center [588, 196] width 15 height 15
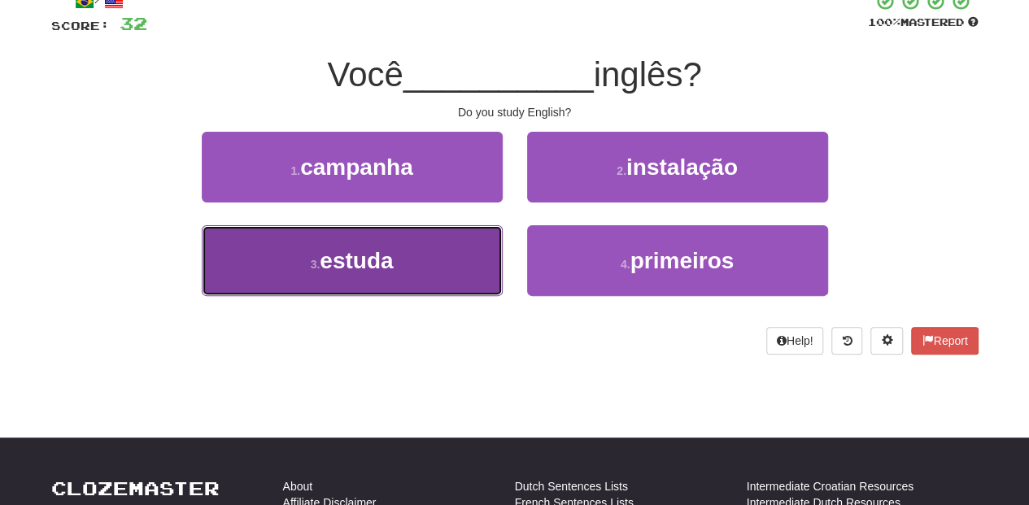
click at [454, 262] on button "3 . estuda" at bounding box center [352, 260] width 301 height 71
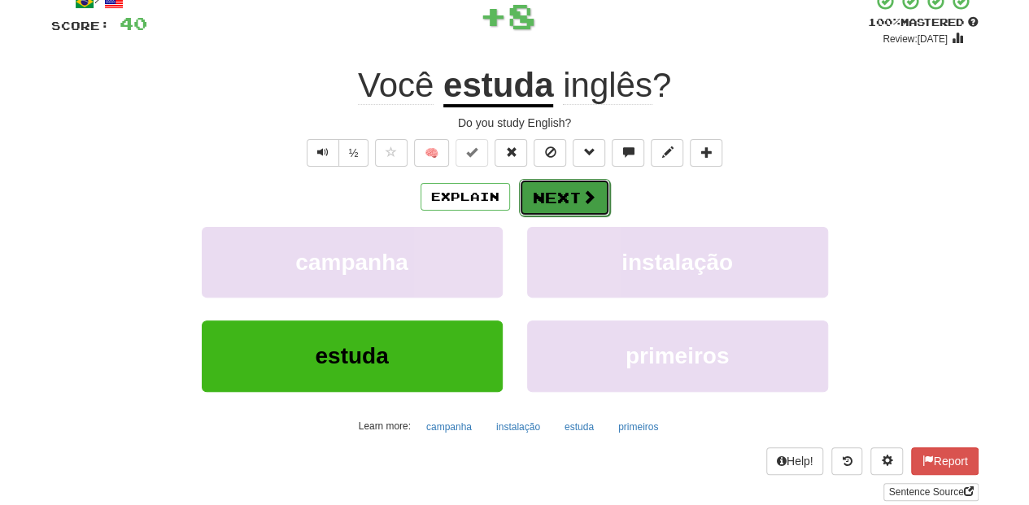
click at [571, 190] on button "Next" at bounding box center [564, 197] width 91 height 37
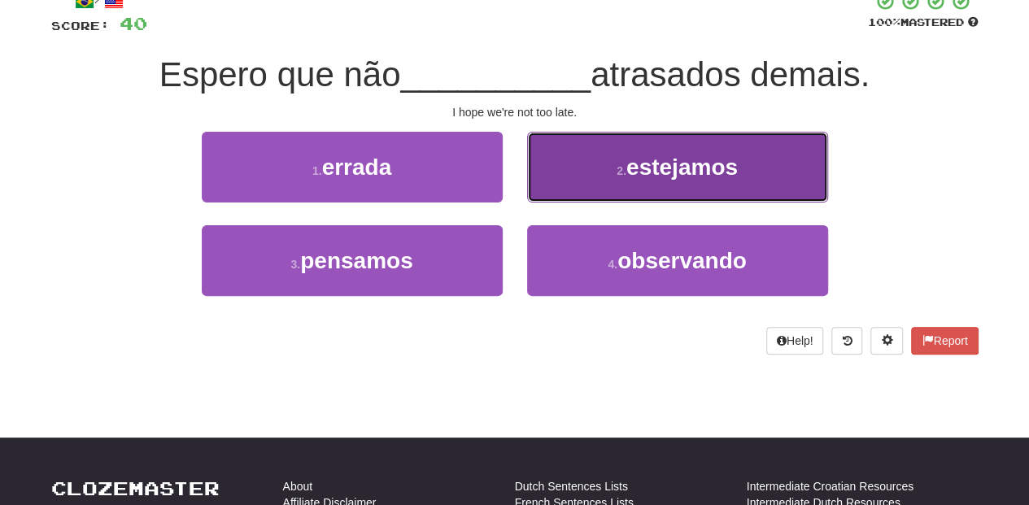
click at [586, 175] on button "2 . estejamos" at bounding box center [677, 167] width 301 height 71
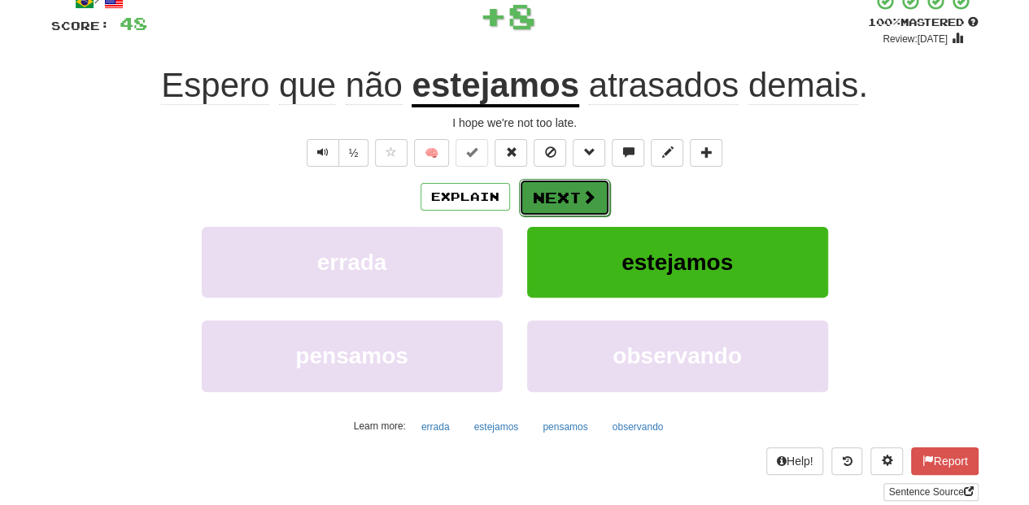
click at [578, 199] on button "Next" at bounding box center [564, 197] width 91 height 37
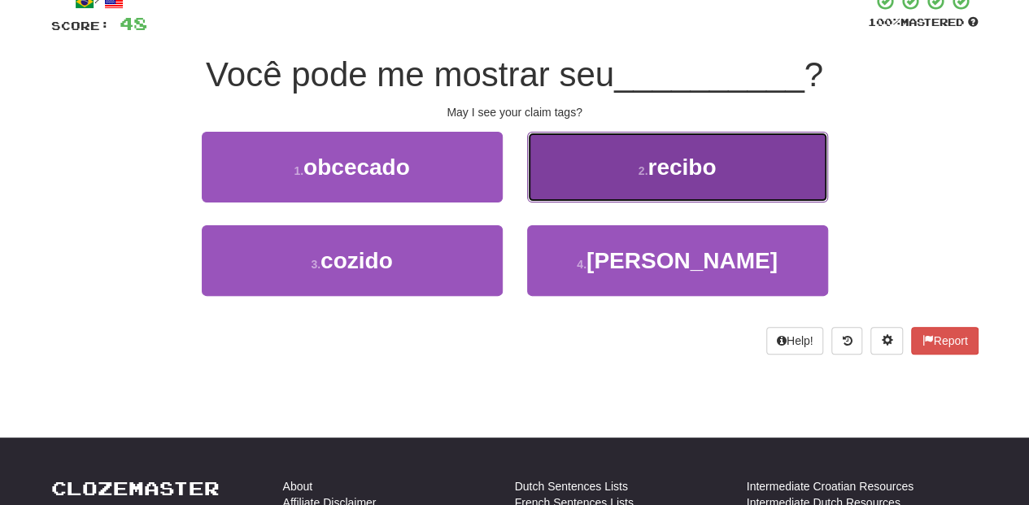
click at [563, 182] on button "2 . recibo" at bounding box center [677, 167] width 301 height 71
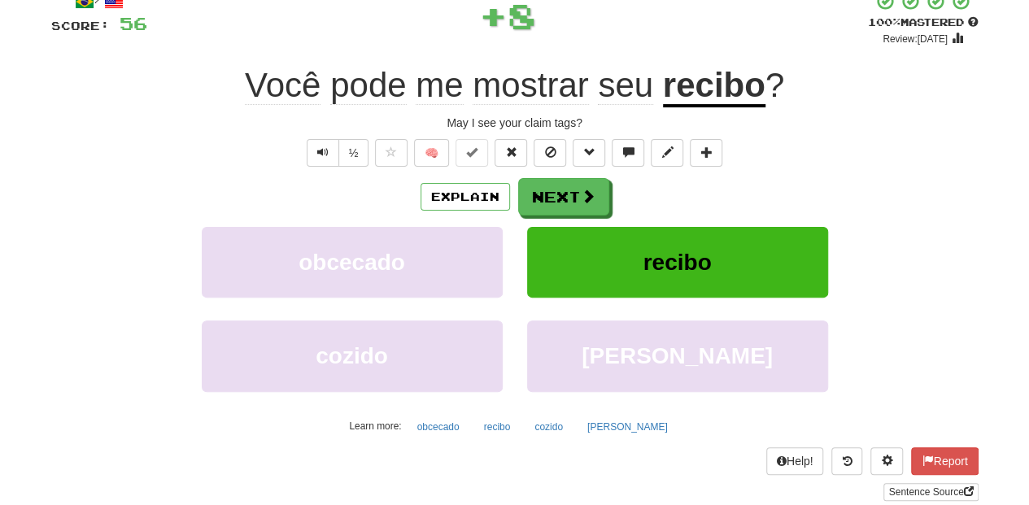
click at [563, 182] on button "Next" at bounding box center [563, 196] width 91 height 37
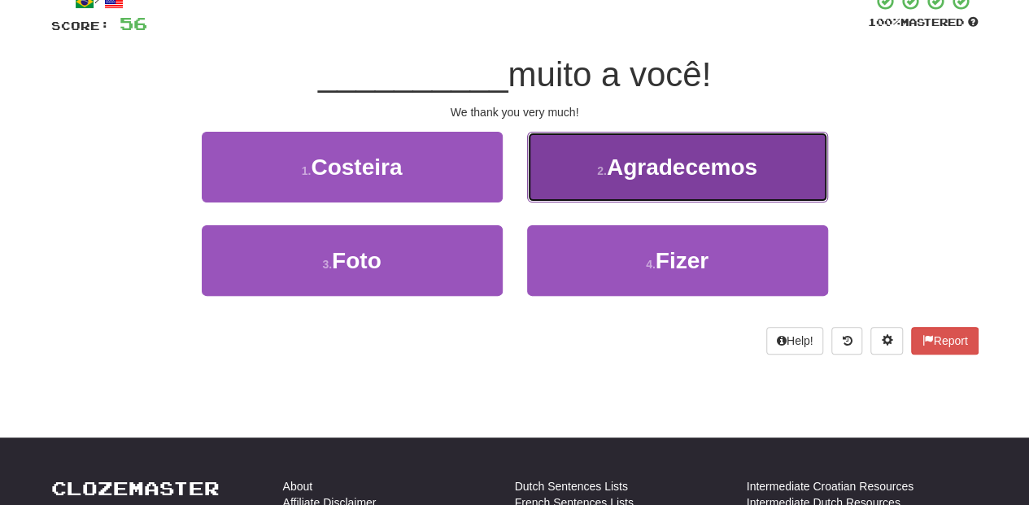
click at [563, 193] on button "2 . Agradecemos" at bounding box center [677, 167] width 301 height 71
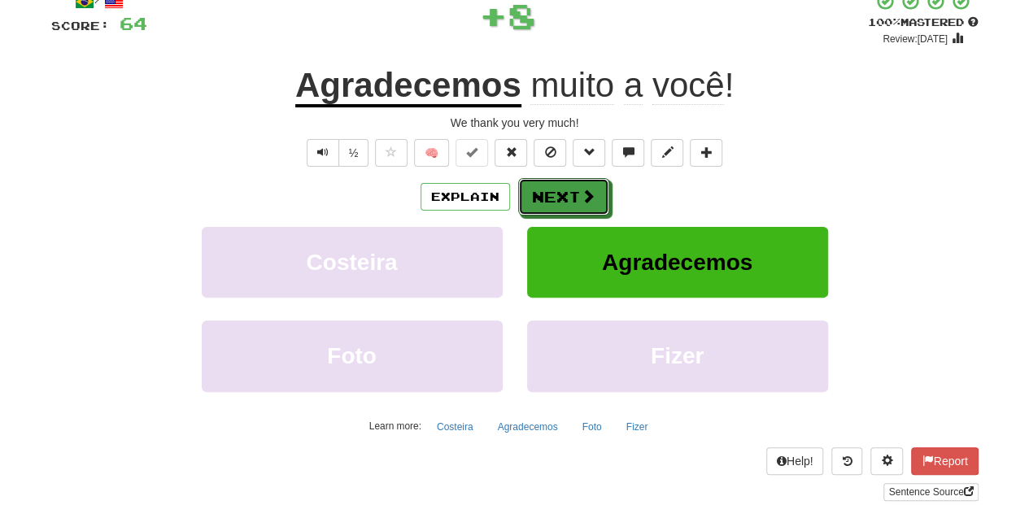
click at [563, 193] on button "Next" at bounding box center [563, 196] width 91 height 37
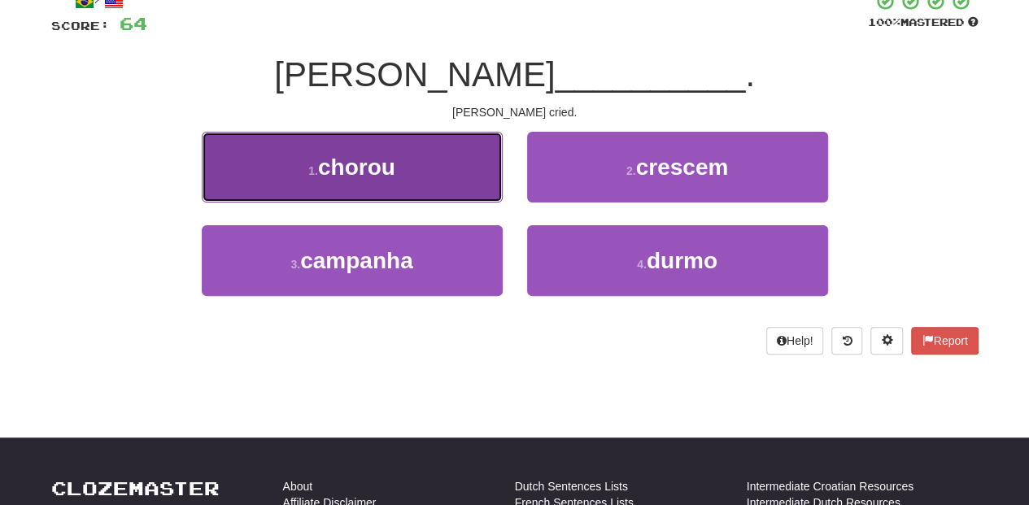
click at [444, 174] on button "1 . chorou" at bounding box center [352, 167] width 301 height 71
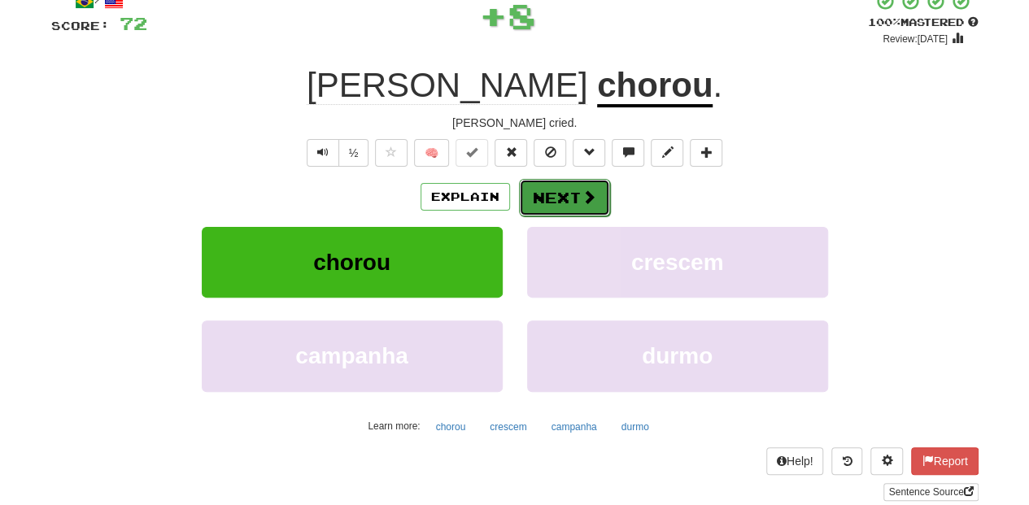
click at [545, 190] on button "Next" at bounding box center [564, 197] width 91 height 37
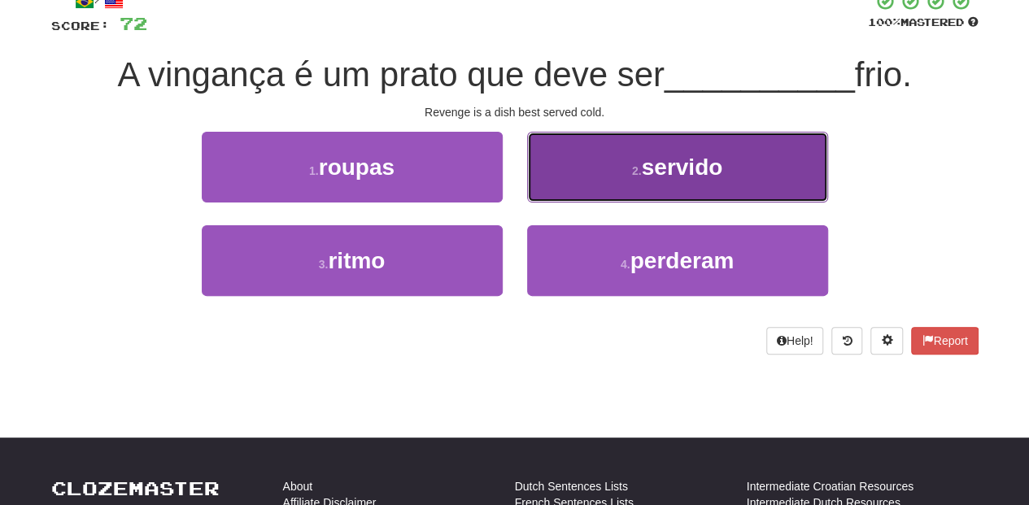
click at [587, 168] on button "2 . servido" at bounding box center [677, 167] width 301 height 71
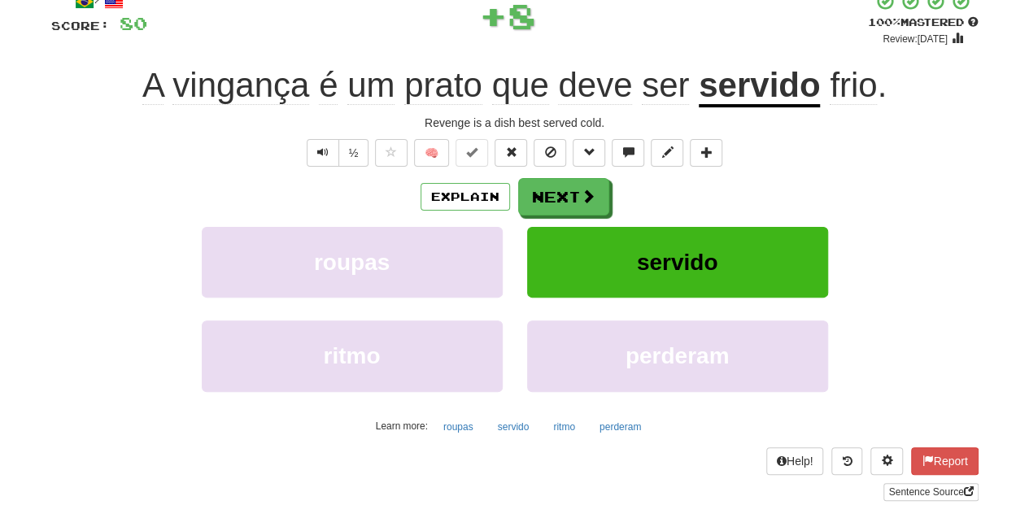
click at [567, 176] on div "/ Score: 80 + 8 100 % Mastered Review: 2026-02-17 A vingança é um prato que dev…" at bounding box center [514, 246] width 927 height 510
click at [569, 193] on button "Next" at bounding box center [564, 197] width 91 height 37
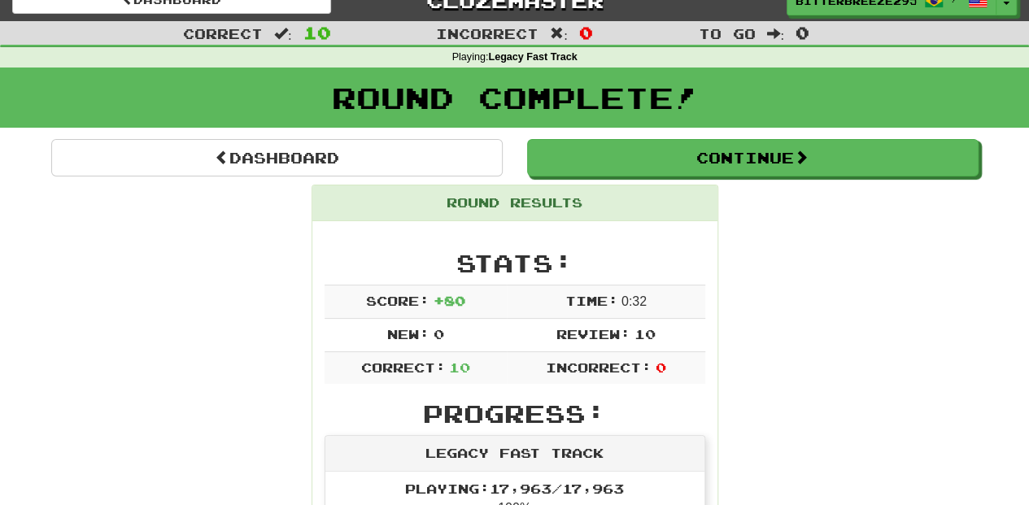
scroll to position [0, 0]
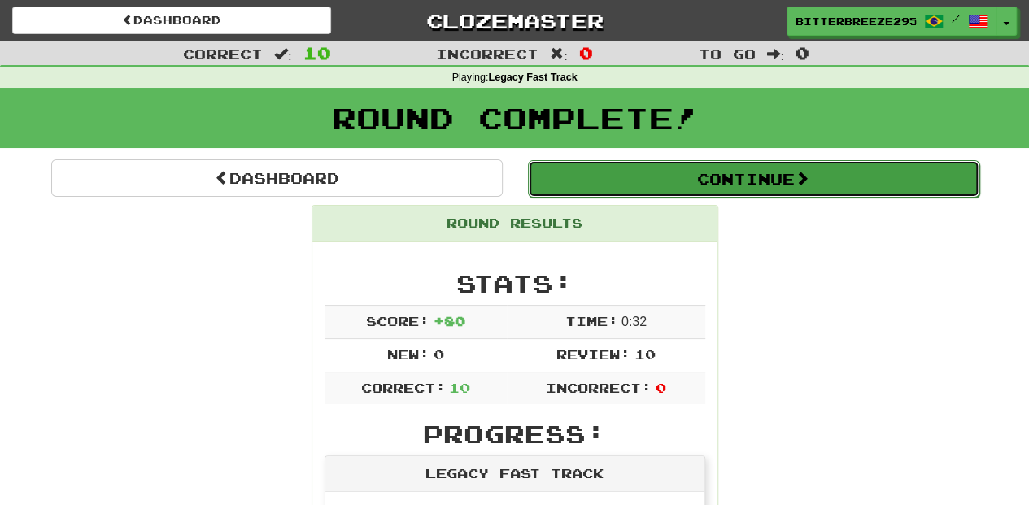
click at [623, 166] on button "Continue" at bounding box center [754, 178] width 452 height 37
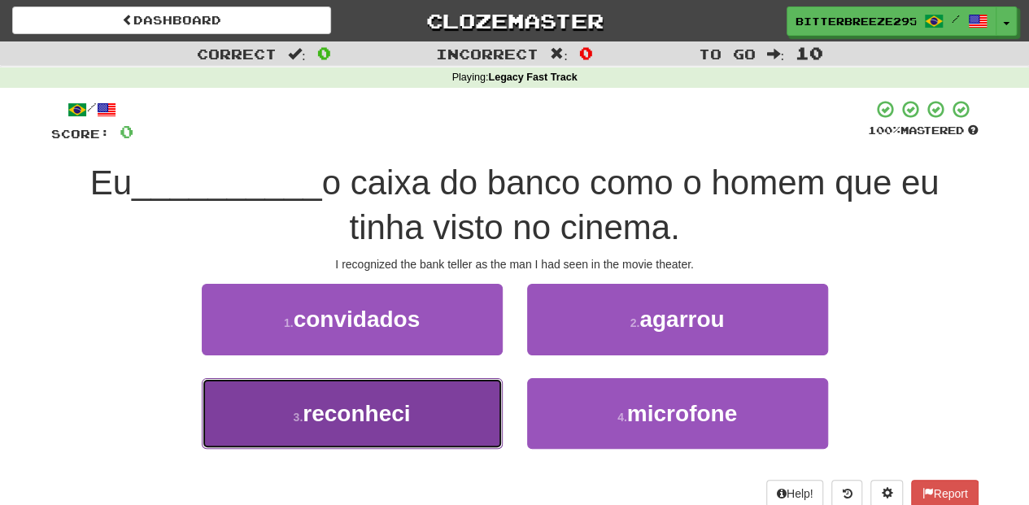
click at [444, 416] on button "3 . reconheci" at bounding box center [352, 413] width 301 height 71
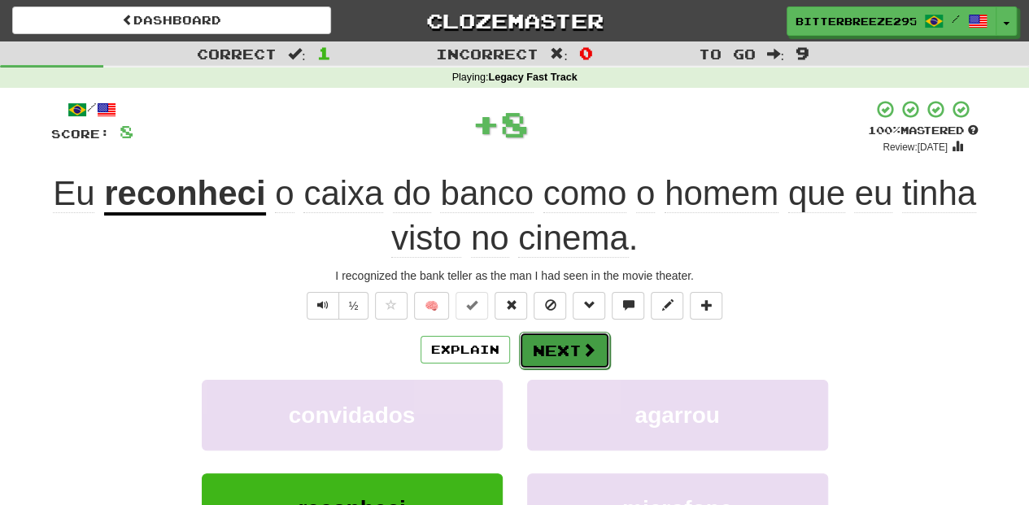
click at [548, 350] on button "Next" at bounding box center [564, 350] width 91 height 37
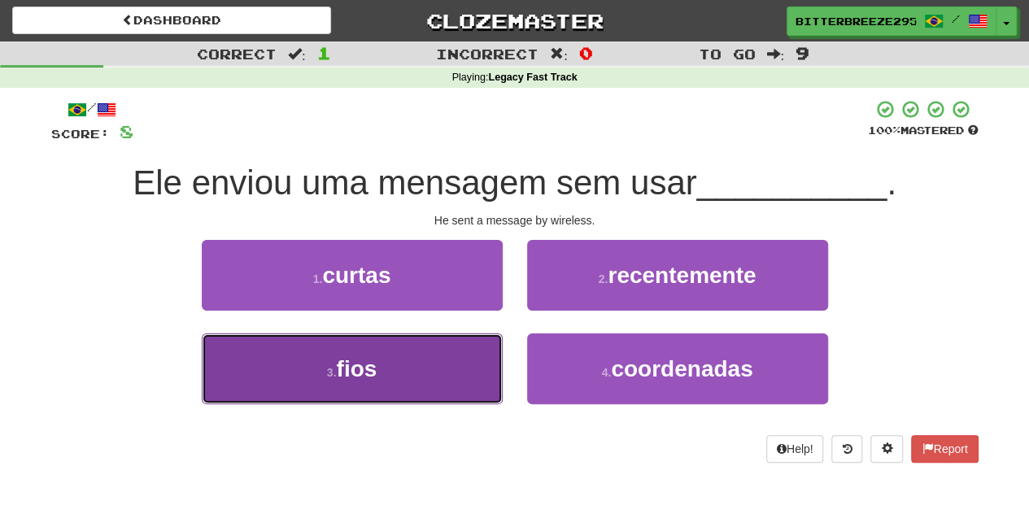
click at [444, 373] on button "3 . fios" at bounding box center [352, 369] width 301 height 71
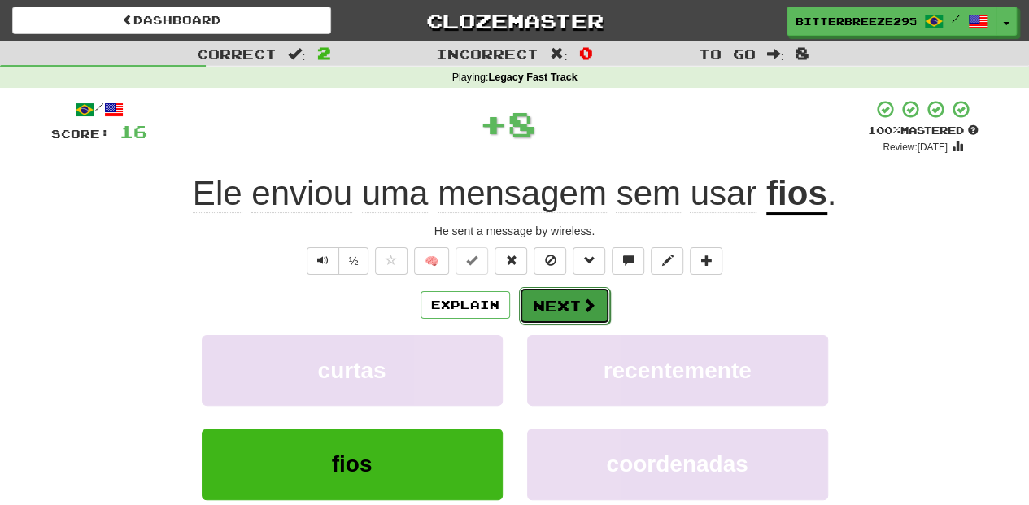
click at [539, 309] on button "Next" at bounding box center [564, 305] width 91 height 37
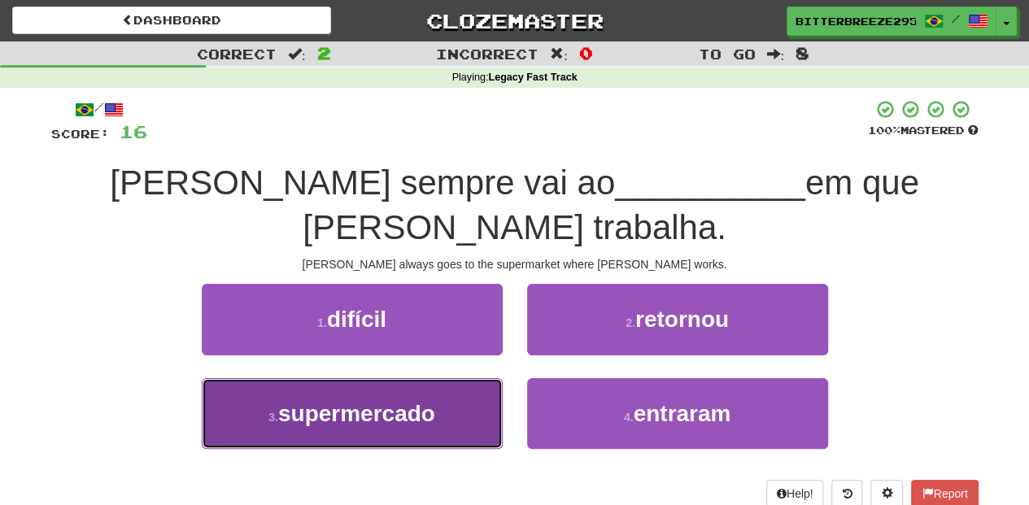
click at [446, 378] on button "3 . supermercado" at bounding box center [352, 413] width 301 height 71
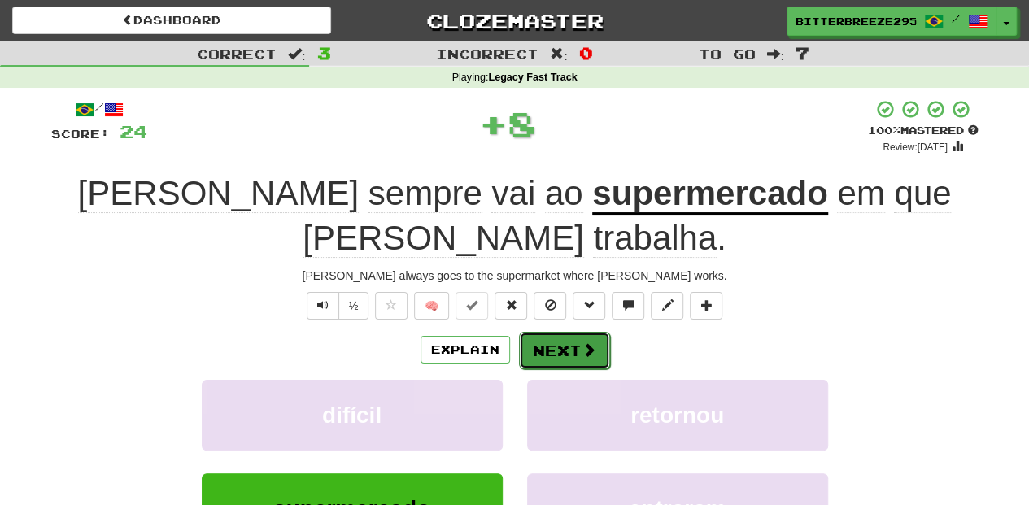
click at [555, 332] on button "Next" at bounding box center [564, 350] width 91 height 37
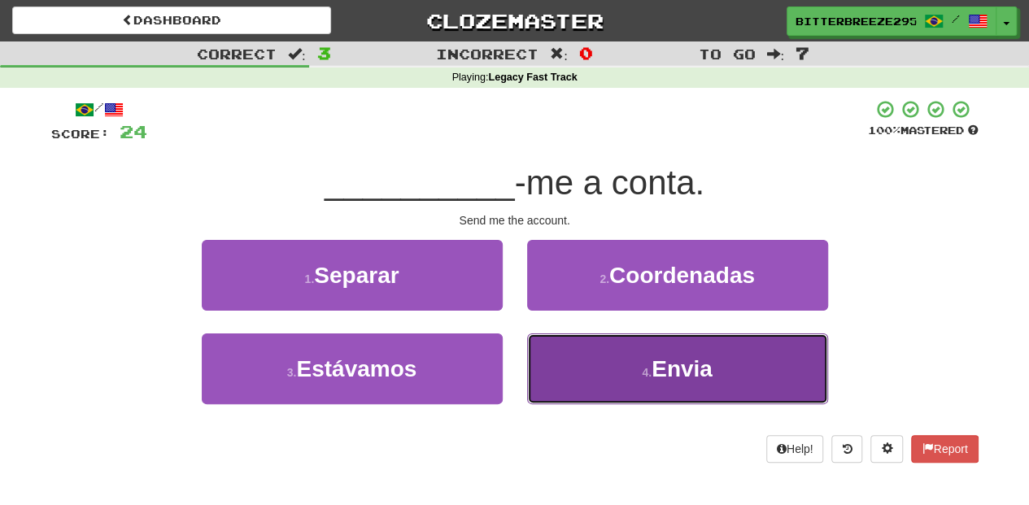
click at [557, 356] on button "4 . Envia" at bounding box center [677, 369] width 301 height 71
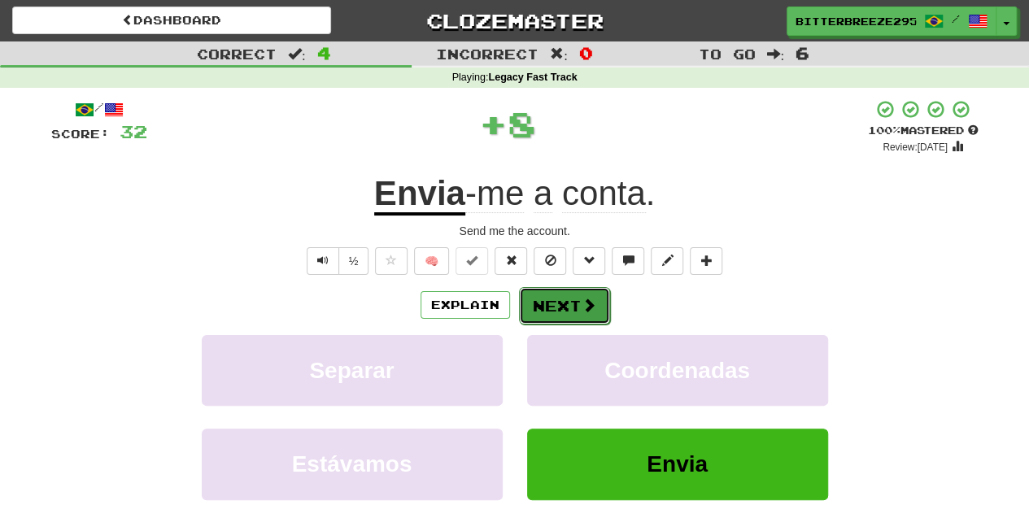
click at [551, 299] on button "Next" at bounding box center [564, 305] width 91 height 37
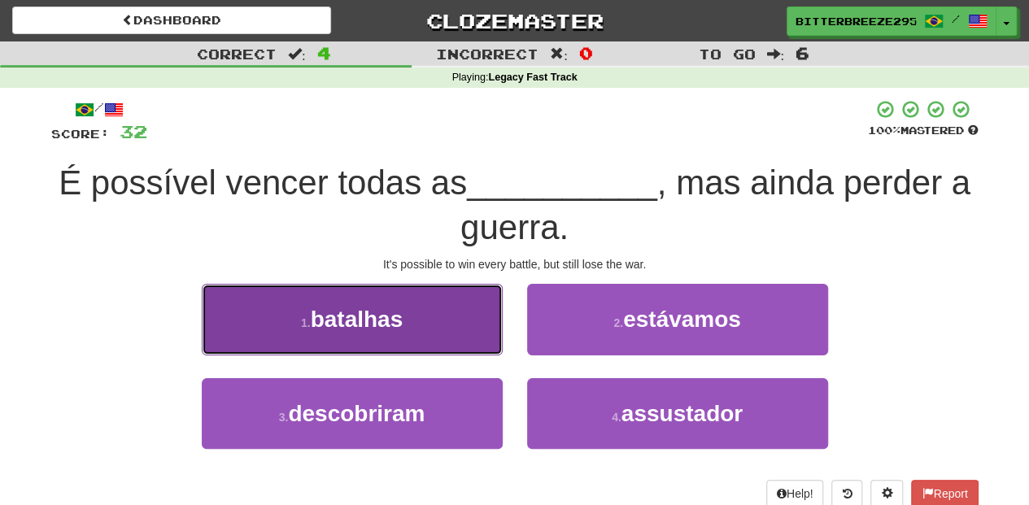
click at [429, 339] on button "1 . batalhas" at bounding box center [352, 319] width 301 height 71
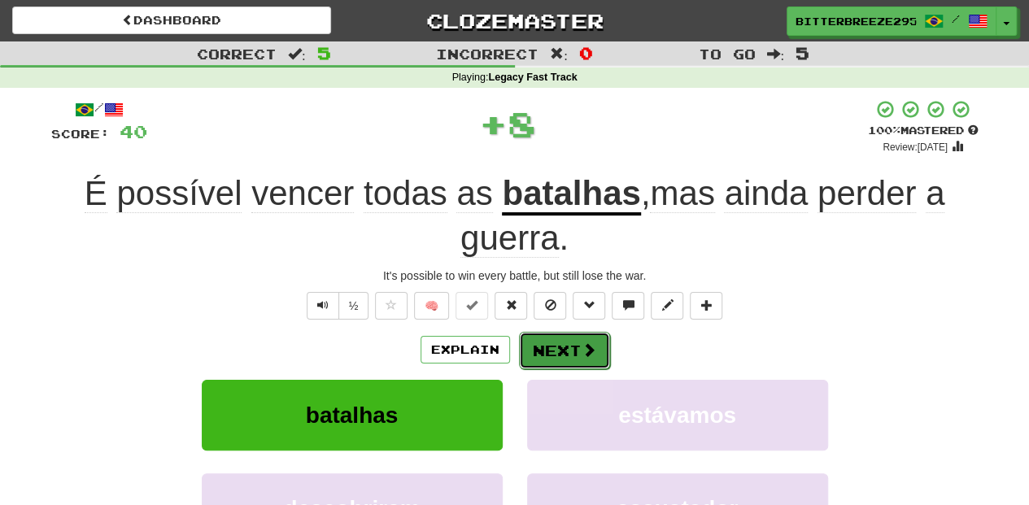
click at [534, 339] on button "Next" at bounding box center [564, 350] width 91 height 37
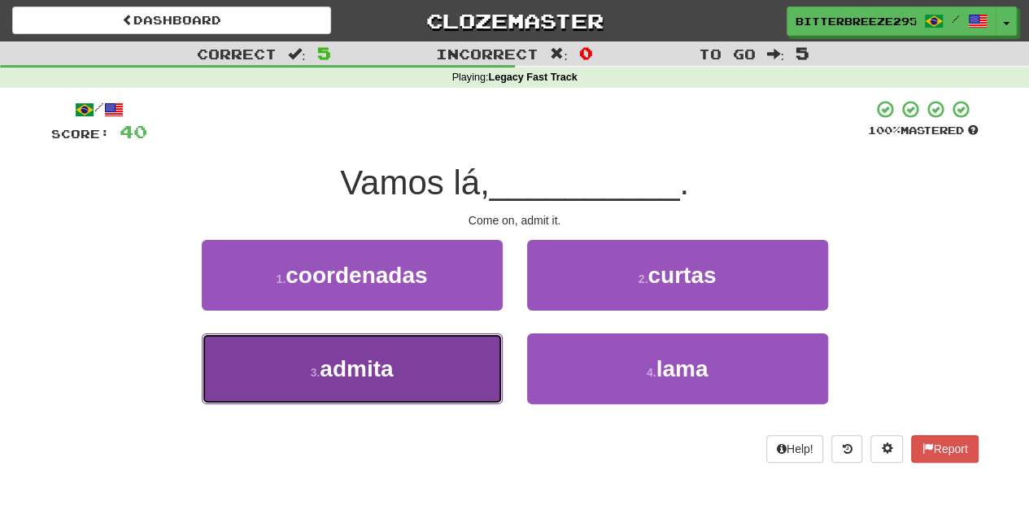
click at [418, 347] on button "3 . admita" at bounding box center [352, 369] width 301 height 71
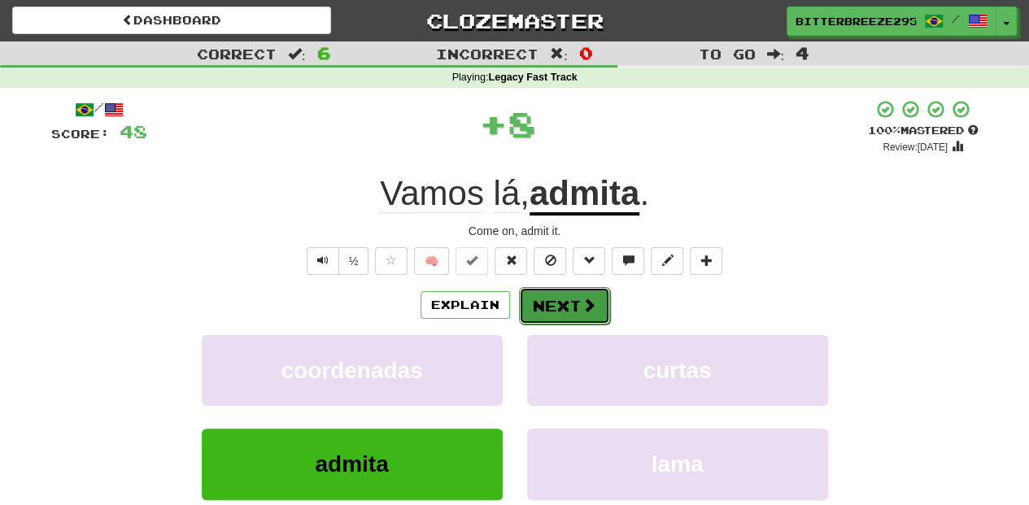
click at [566, 295] on button "Next" at bounding box center [564, 305] width 91 height 37
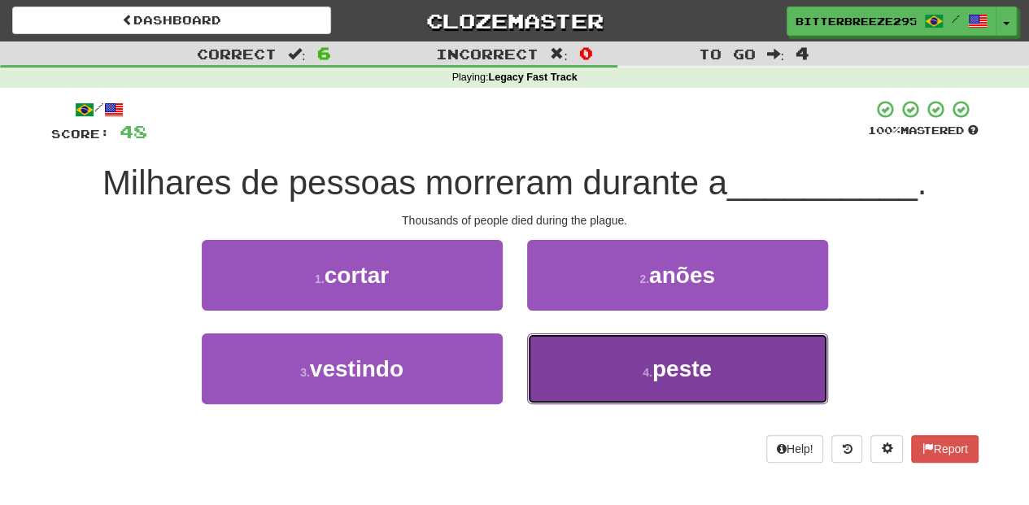
click at [587, 365] on button "4 . peste" at bounding box center [677, 369] width 301 height 71
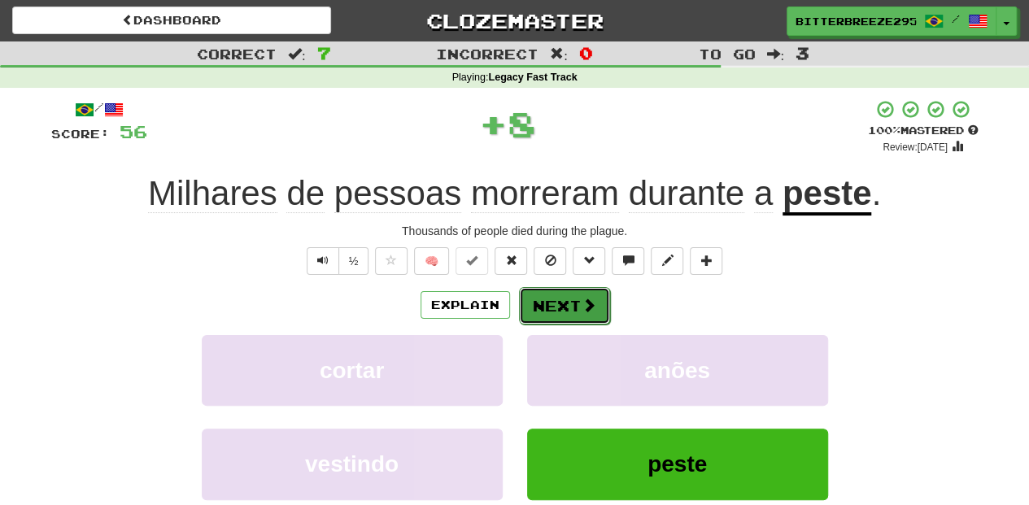
click at [569, 308] on button "Next" at bounding box center [564, 305] width 91 height 37
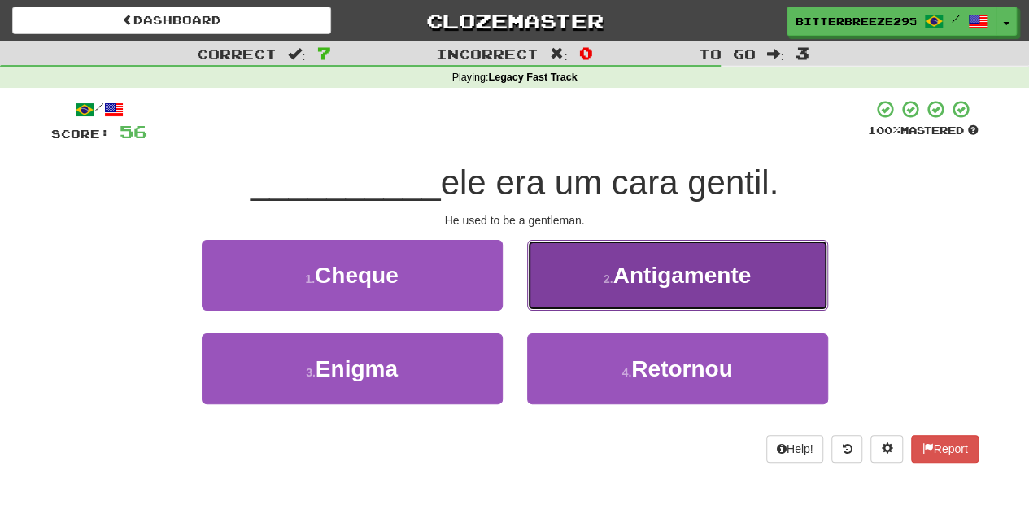
click at [558, 291] on button "2 . Antigamente" at bounding box center [677, 275] width 301 height 71
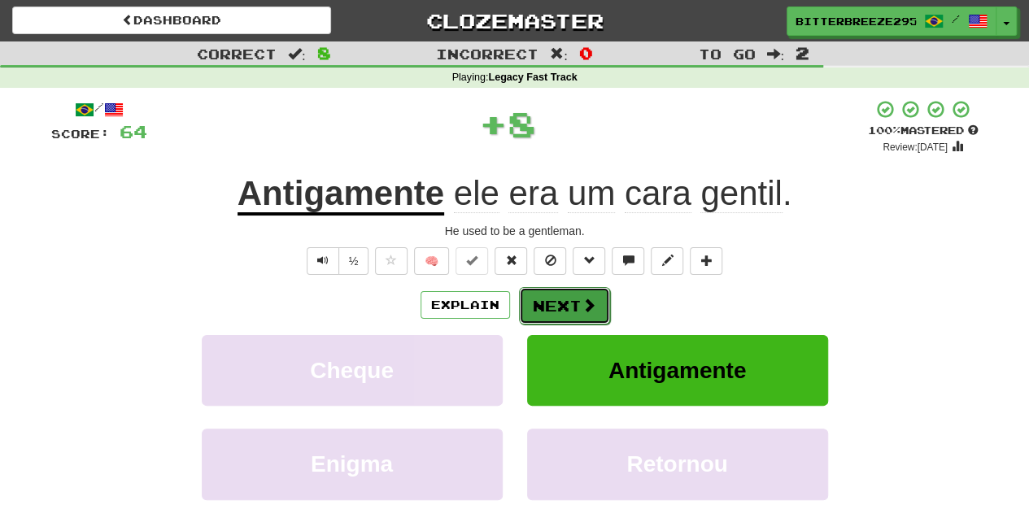
click at [556, 295] on button "Next" at bounding box center [564, 305] width 91 height 37
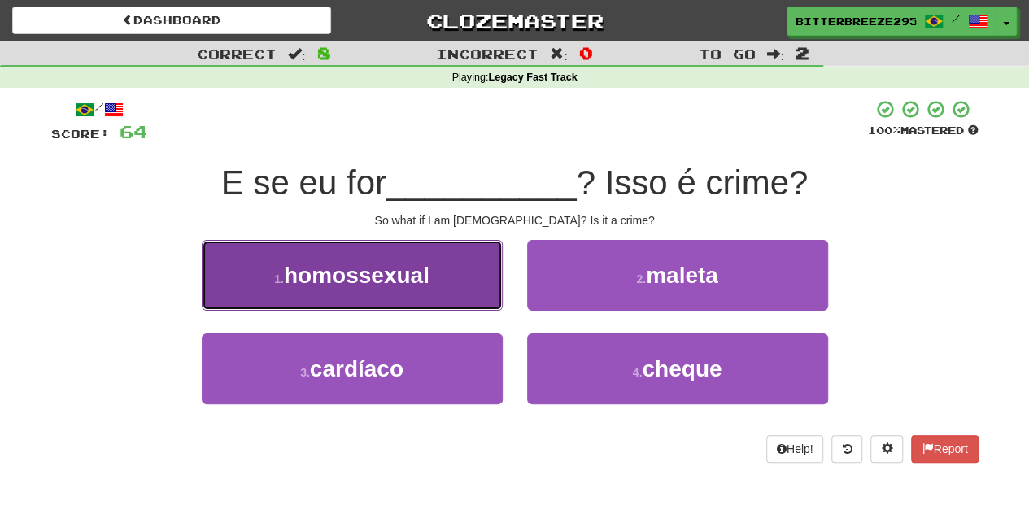
click at [416, 268] on span "homossexual" at bounding box center [357, 275] width 146 height 25
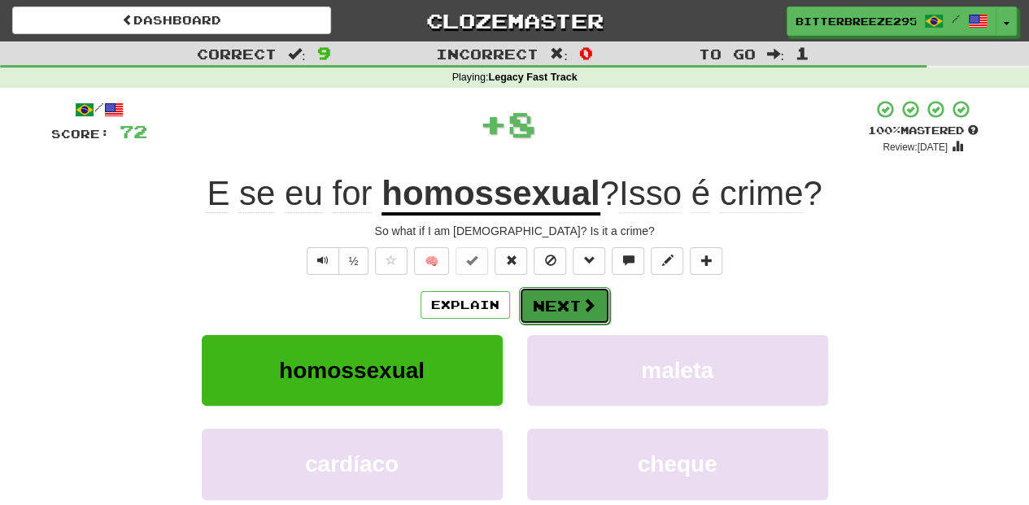
click at [551, 299] on button "Next" at bounding box center [564, 305] width 91 height 37
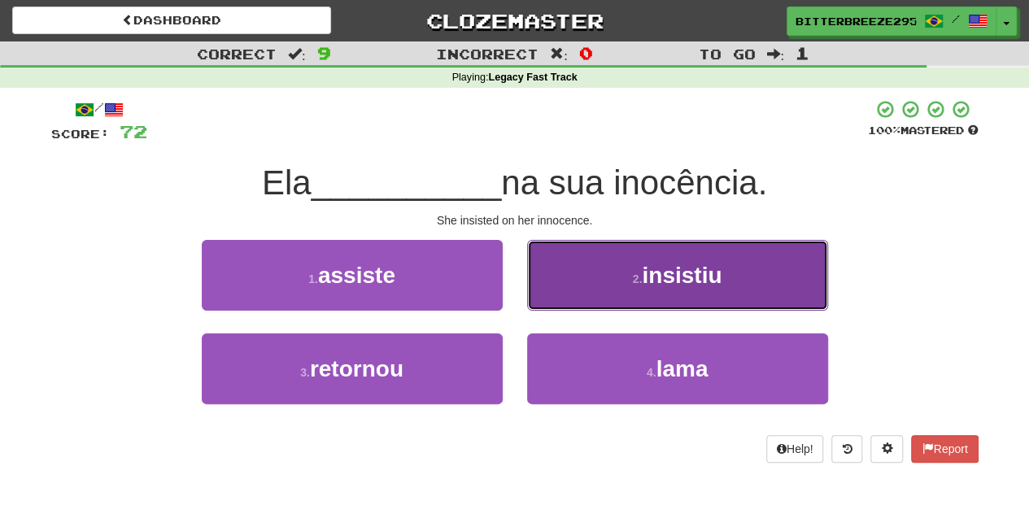
click at [543, 300] on button "2 . insistiu" at bounding box center [677, 275] width 301 height 71
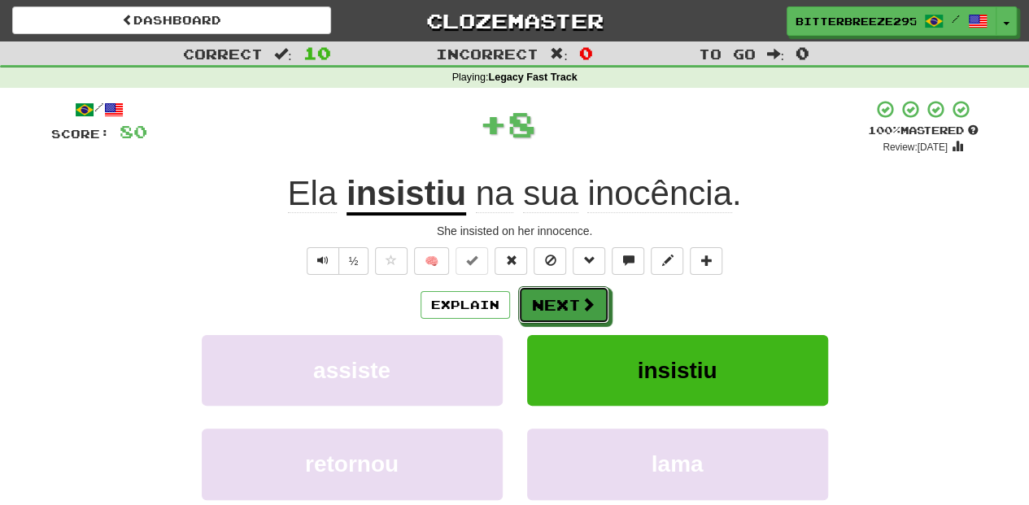
click at [543, 300] on button "Next" at bounding box center [563, 304] width 91 height 37
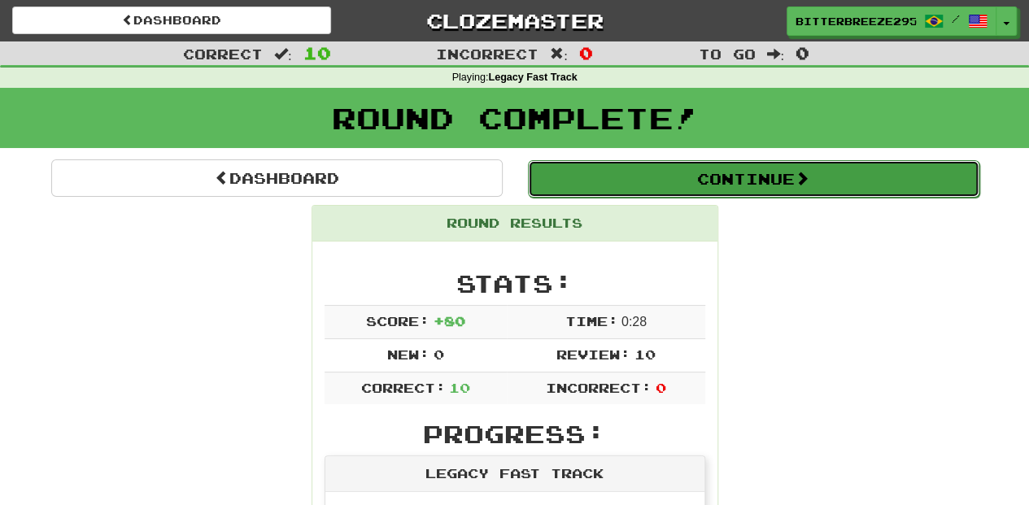
click at [615, 182] on button "Continue" at bounding box center [754, 178] width 452 height 37
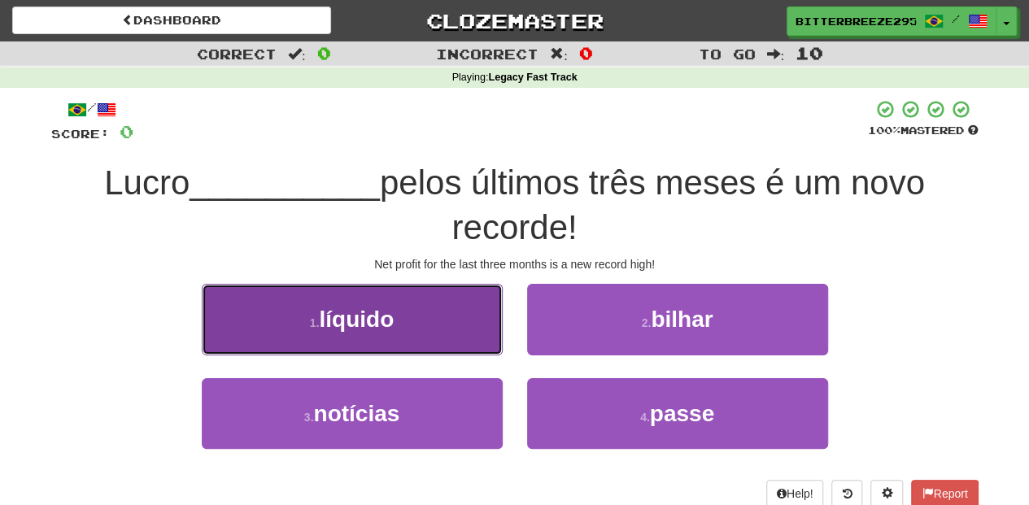
click at [437, 336] on button "1 . líquido" at bounding box center [352, 319] width 301 height 71
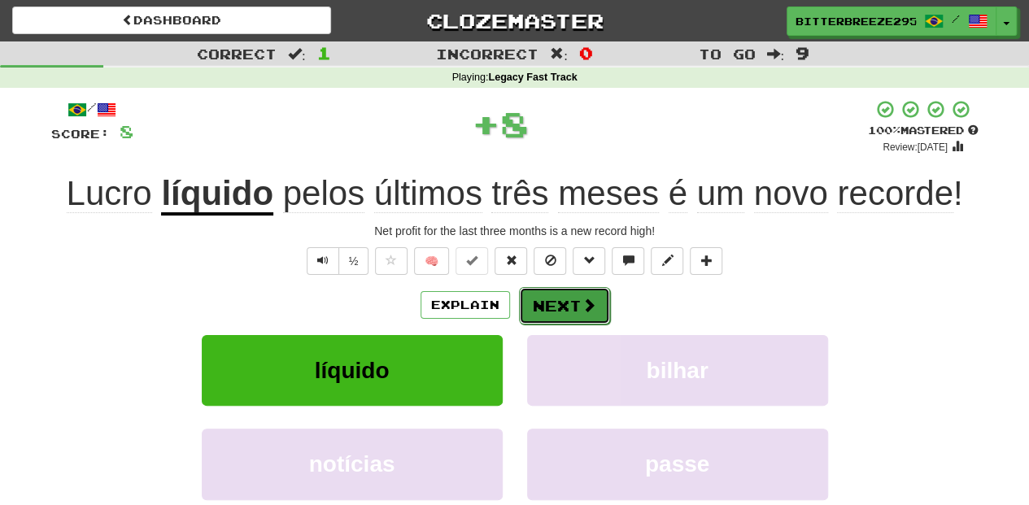
click at [578, 305] on button "Next" at bounding box center [564, 305] width 91 height 37
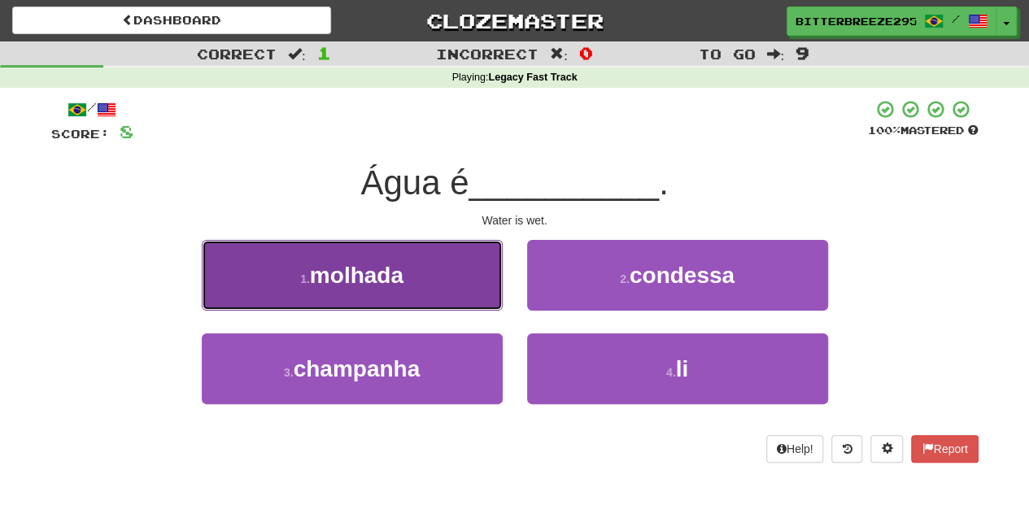
click at [466, 290] on button "1 . molhada" at bounding box center [352, 275] width 301 height 71
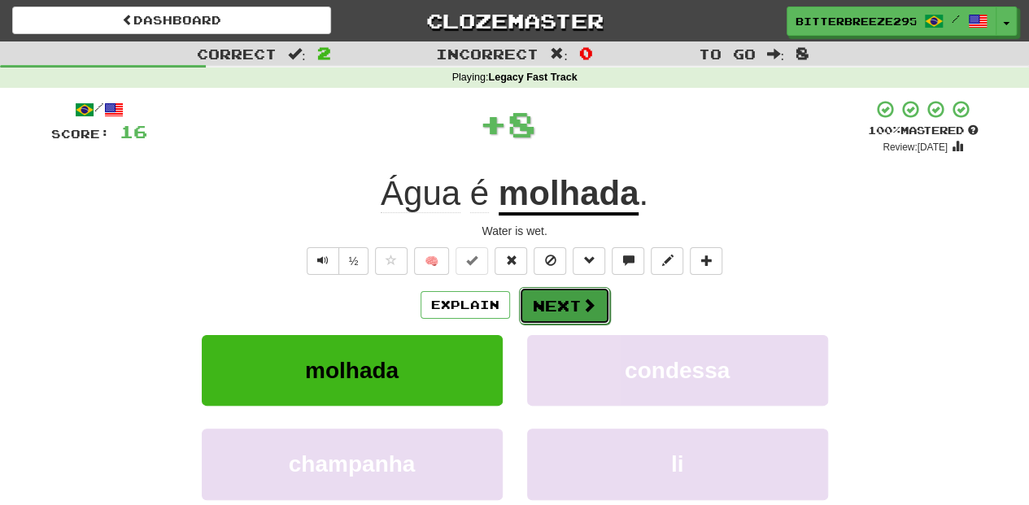
click at [521, 293] on button "Next" at bounding box center [564, 305] width 91 height 37
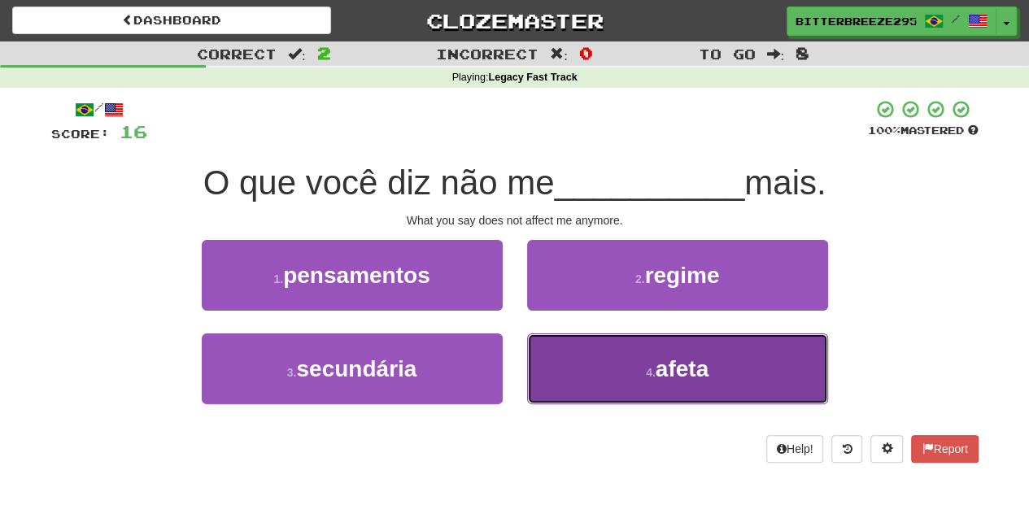
click at [572, 360] on button "4 . afeta" at bounding box center [677, 369] width 301 height 71
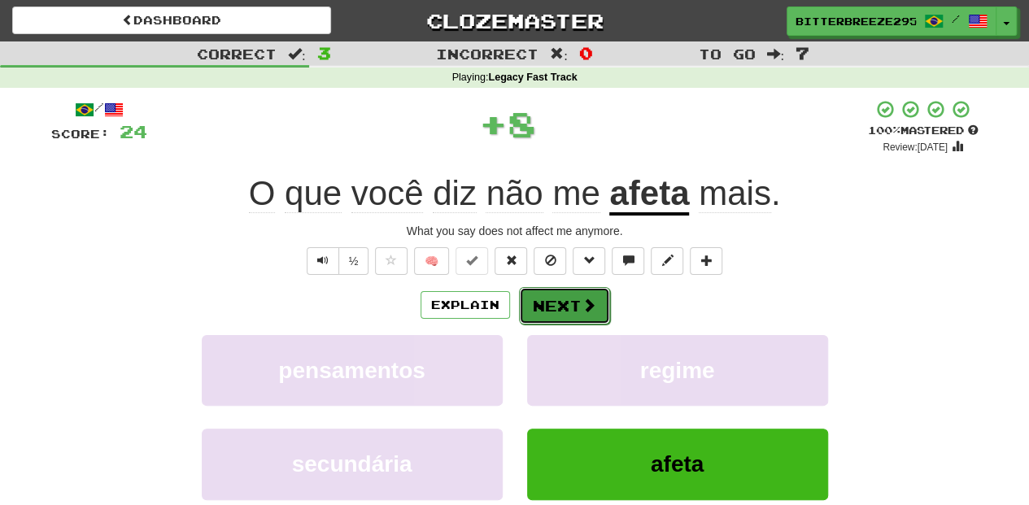
click at [558, 305] on button "Next" at bounding box center [564, 305] width 91 height 37
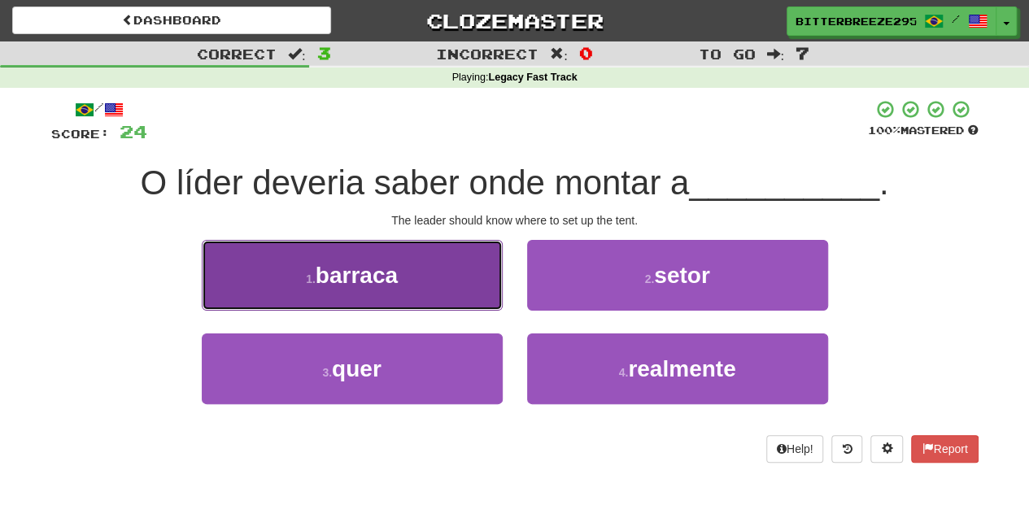
click at [445, 281] on button "1 . barraca" at bounding box center [352, 275] width 301 height 71
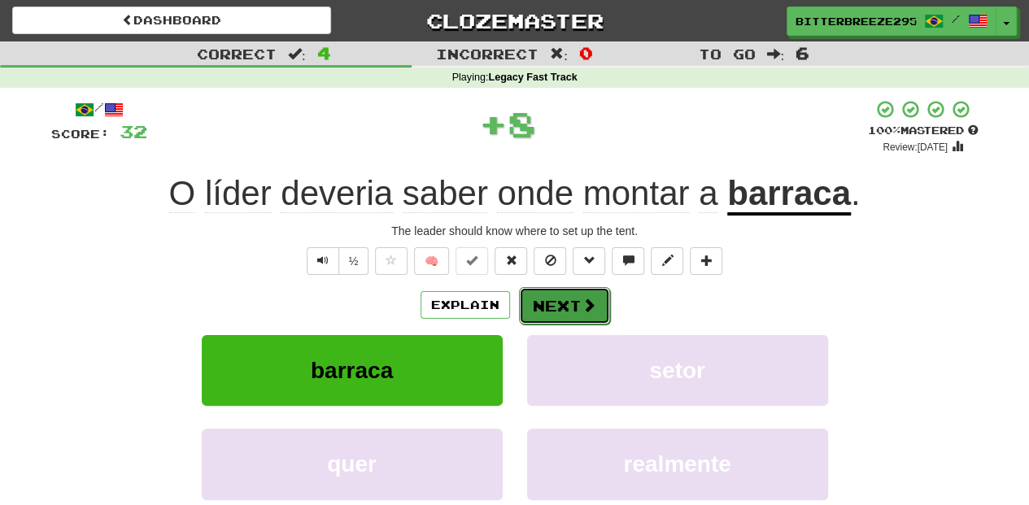
click at [539, 294] on button "Next" at bounding box center [564, 305] width 91 height 37
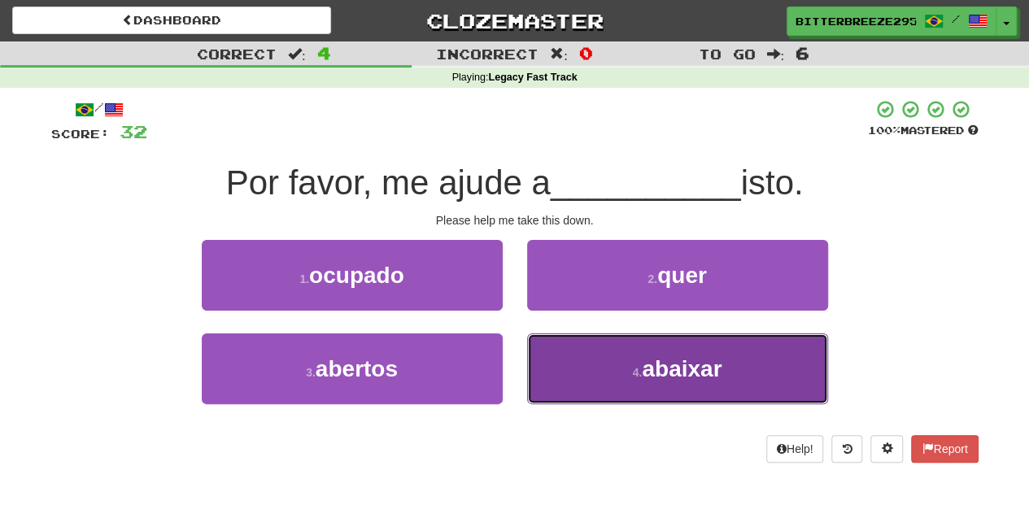
click at [556, 363] on button "4 . abaixar" at bounding box center [677, 369] width 301 height 71
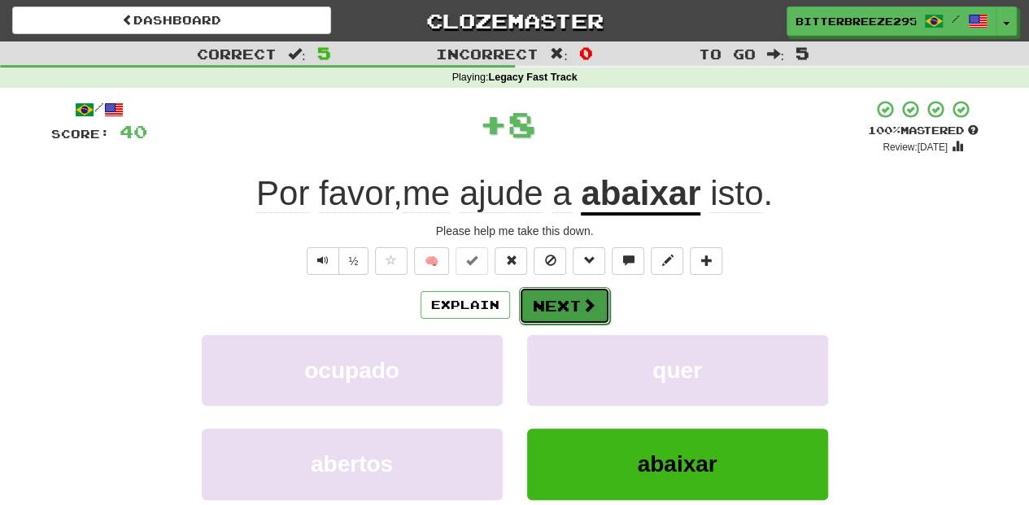
click at [549, 303] on button "Next" at bounding box center [564, 305] width 91 height 37
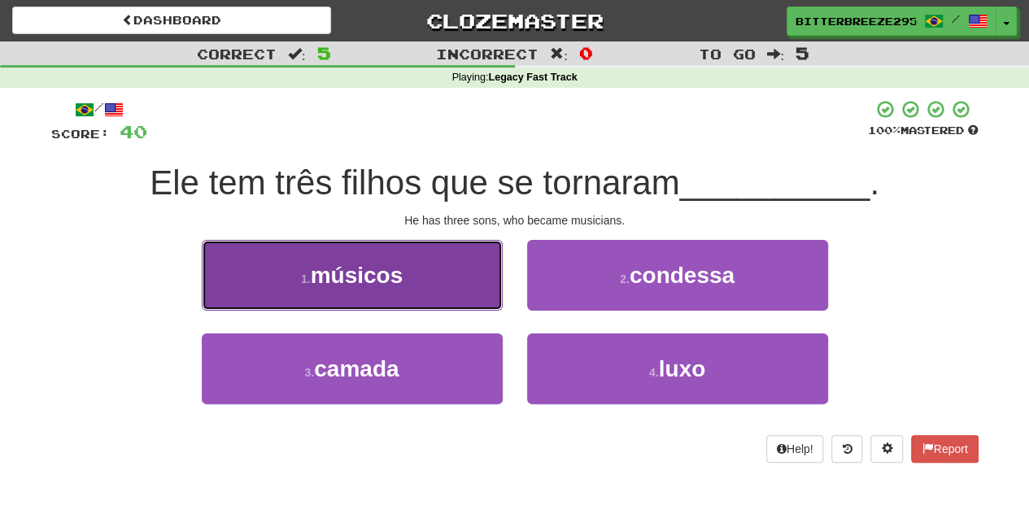
click at [436, 298] on button "1 . músicos" at bounding box center [352, 275] width 301 height 71
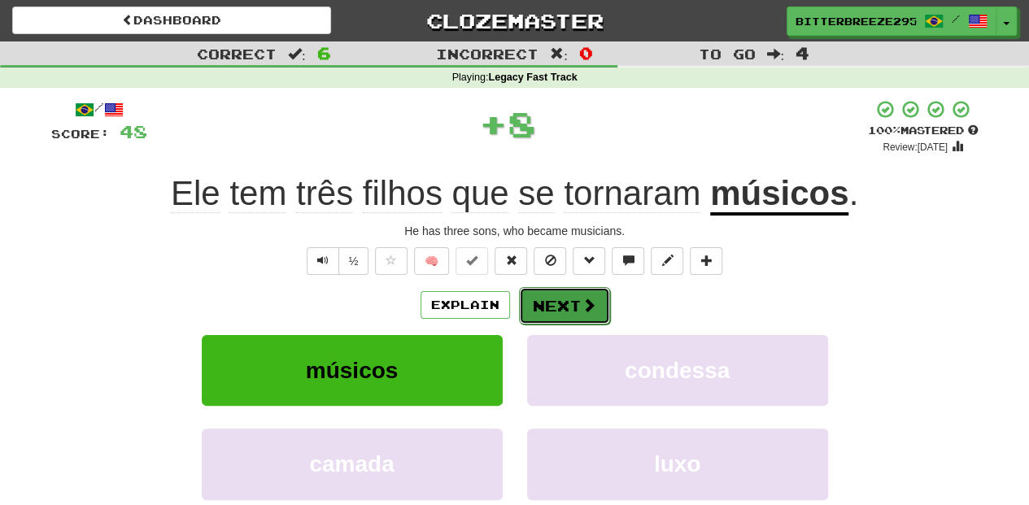
click at [539, 306] on button "Next" at bounding box center [564, 305] width 91 height 37
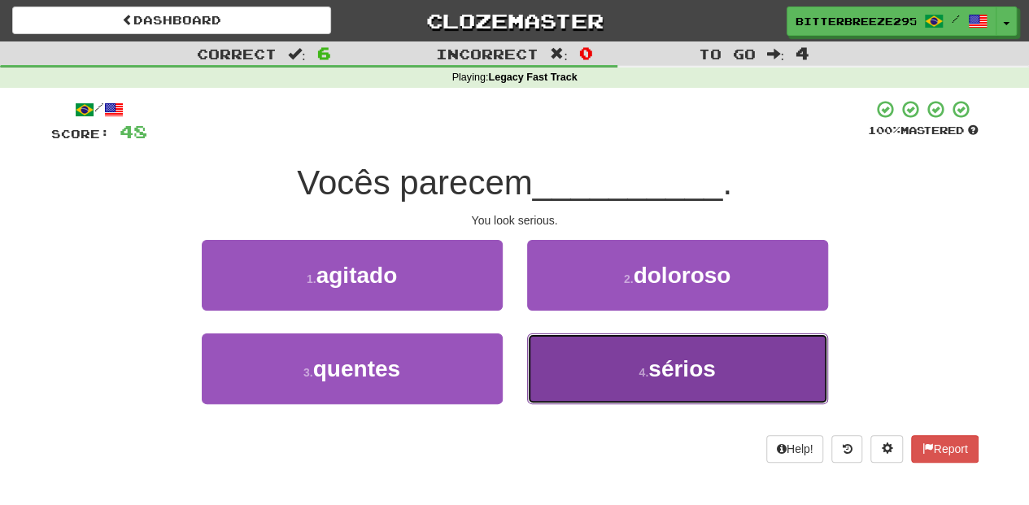
click at [574, 355] on button "4 . sérios" at bounding box center [677, 369] width 301 height 71
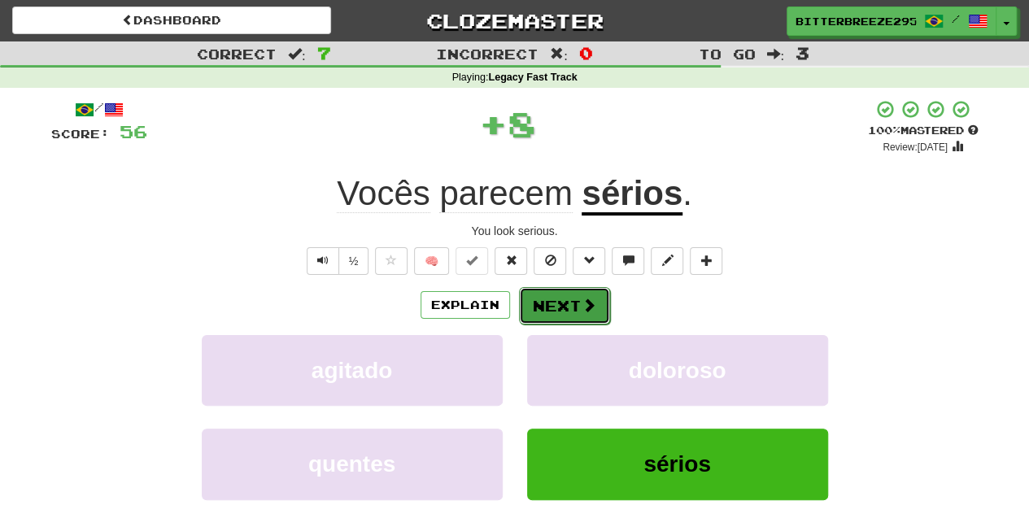
click at [563, 308] on button "Next" at bounding box center [564, 305] width 91 height 37
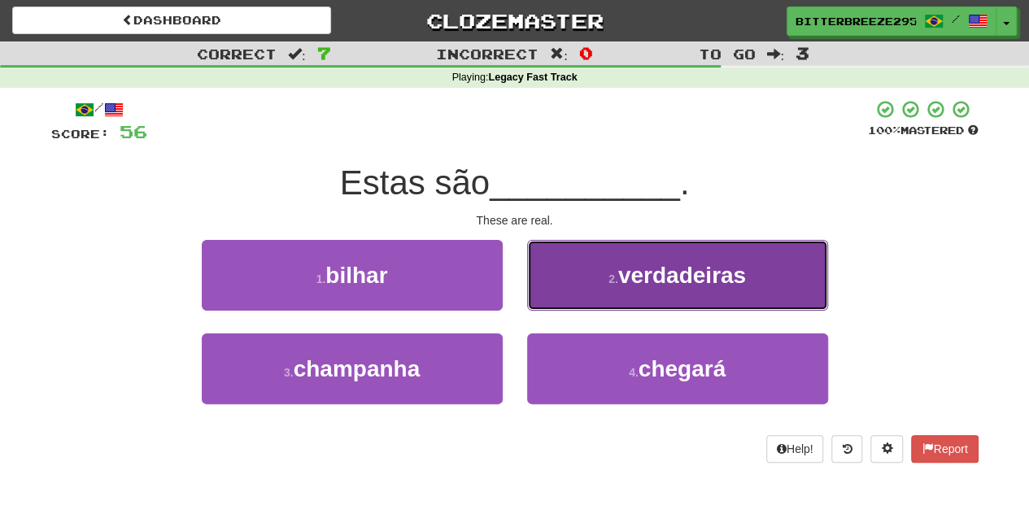
click at [583, 288] on button "2 . verdadeiras" at bounding box center [677, 275] width 301 height 71
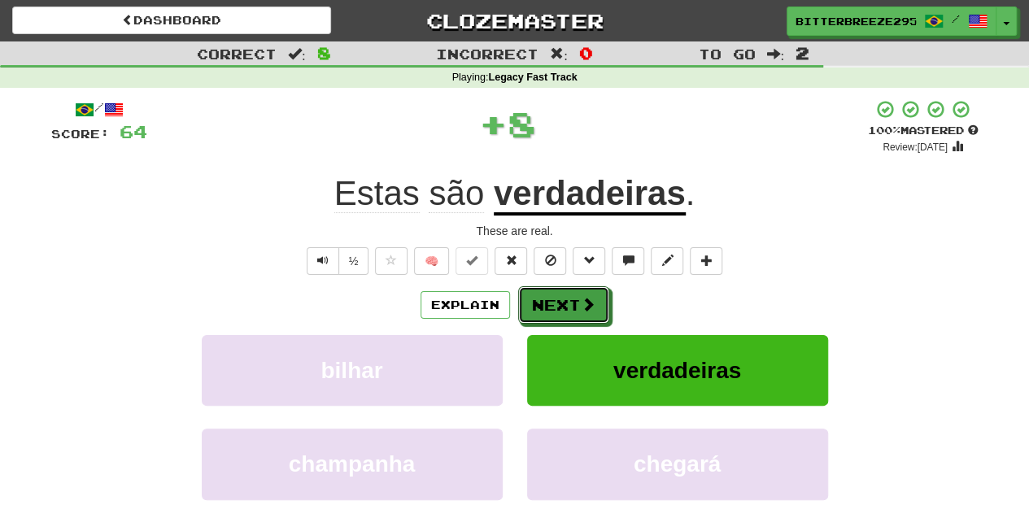
click at [583, 288] on button "Next" at bounding box center [563, 304] width 91 height 37
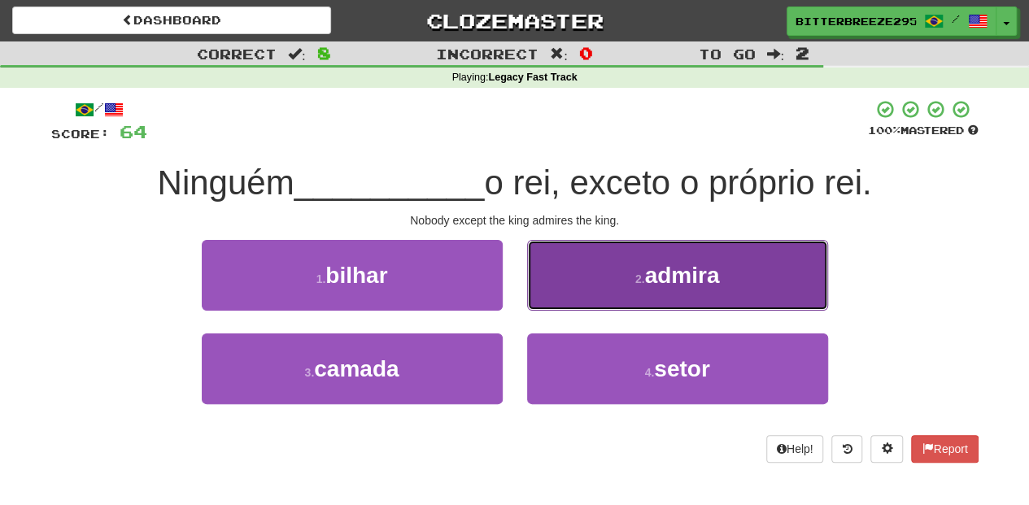
click at [604, 271] on button "2 . admira" at bounding box center [677, 275] width 301 height 71
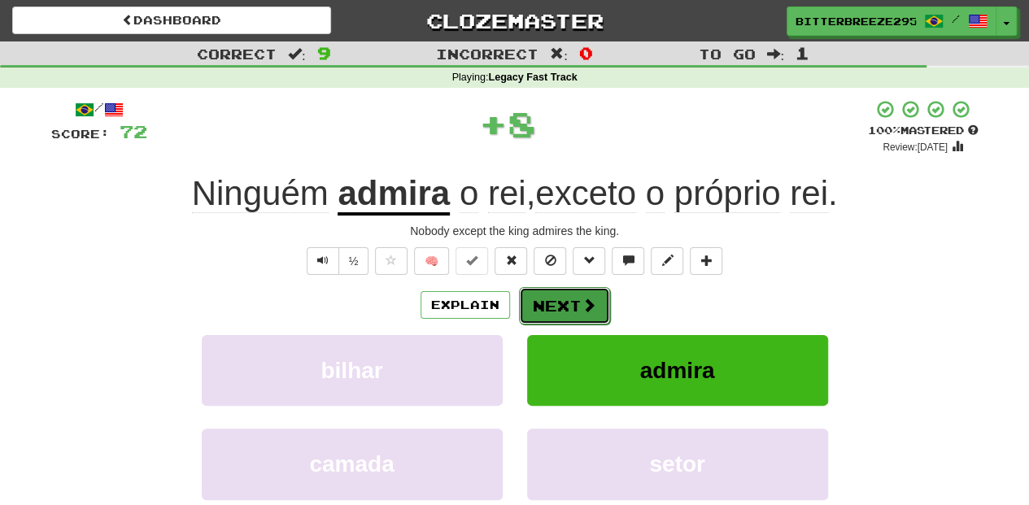
click at [590, 299] on span at bounding box center [589, 305] width 15 height 15
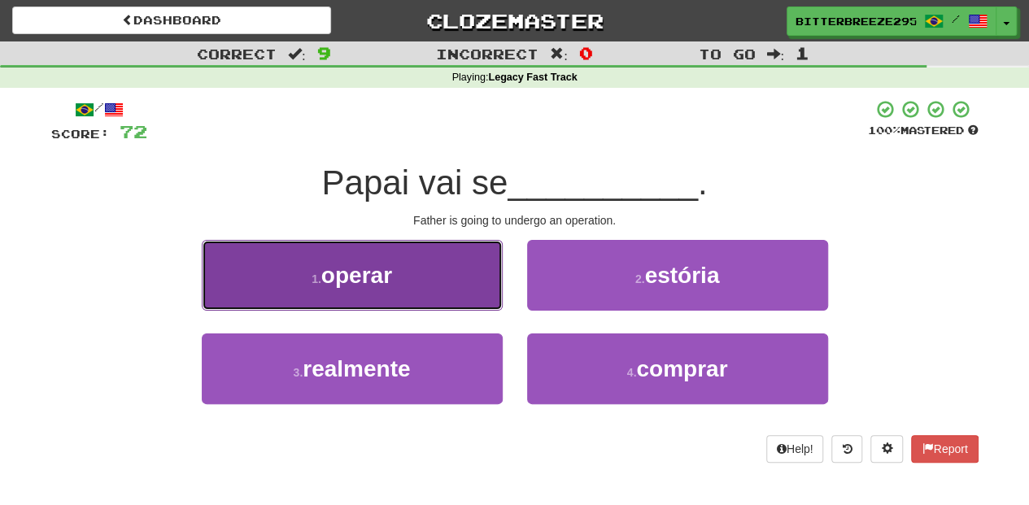
click at [395, 289] on button "1 . operar" at bounding box center [352, 275] width 301 height 71
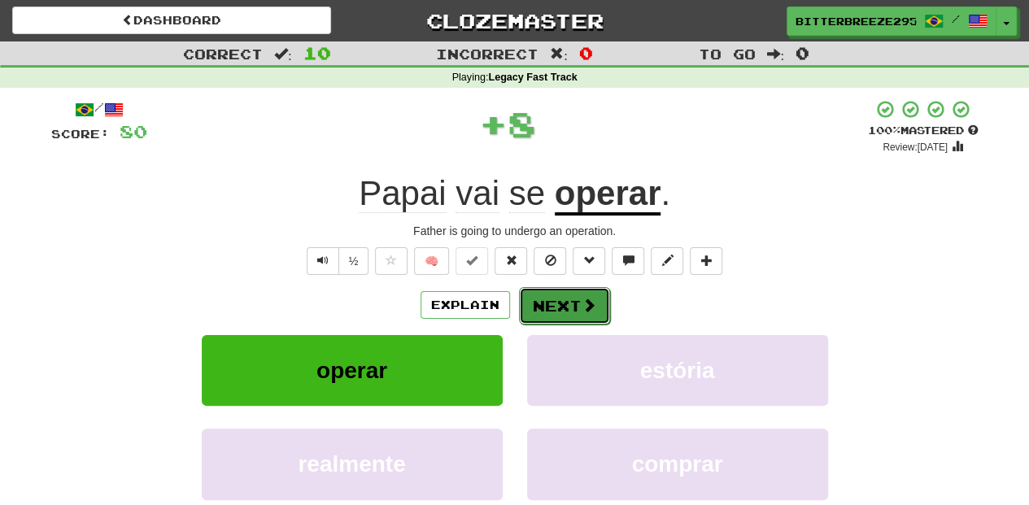
click at [552, 303] on button "Next" at bounding box center [564, 305] width 91 height 37
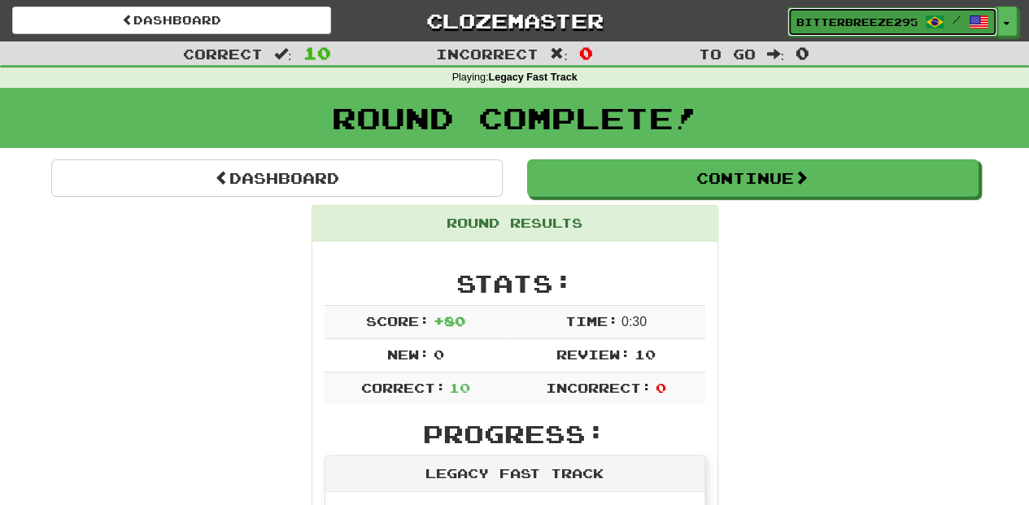
click at [814, 23] on span "BitterBreeze2956" at bounding box center [856, 22] width 120 height 15
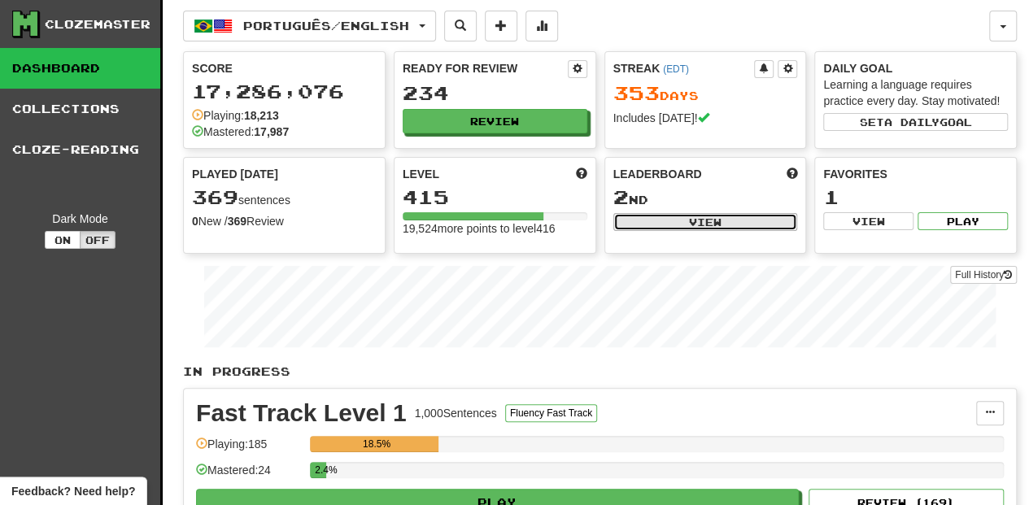
click at [683, 227] on button "View" at bounding box center [705, 222] width 185 height 18
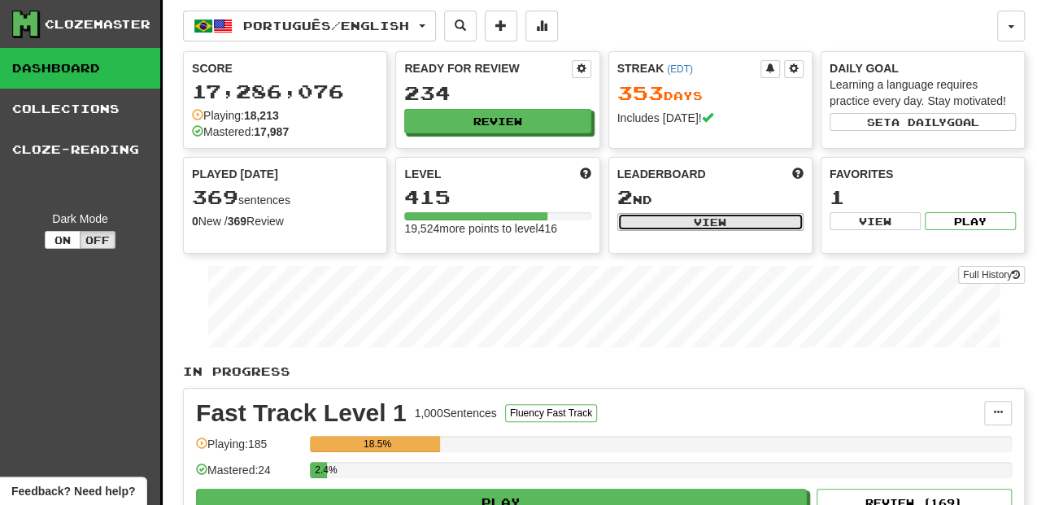
select select "**********"
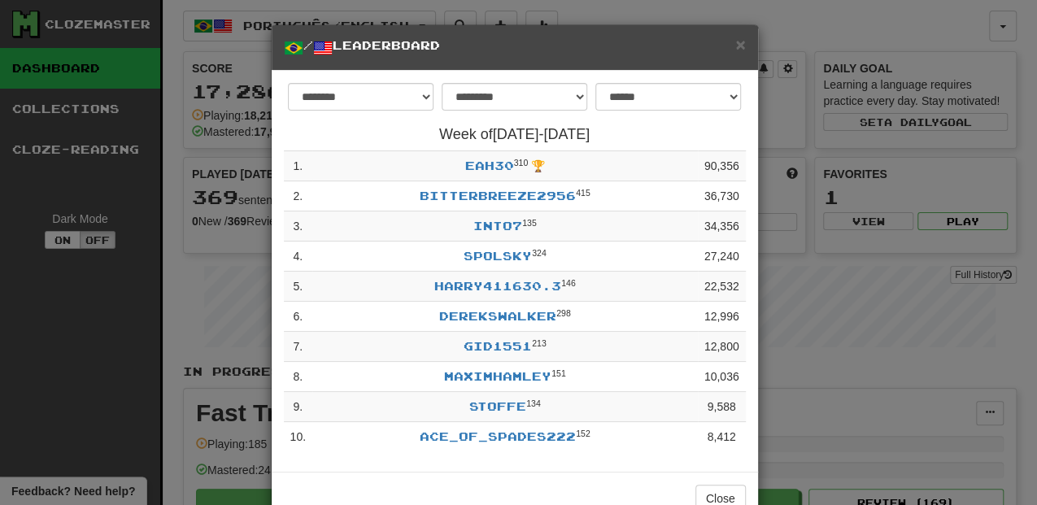
click at [743, 41] on div "× / Leaderboard" at bounding box center [515, 48] width 487 height 46
click at [742, 40] on div "× / Leaderboard" at bounding box center [515, 48] width 487 height 46
click at [736, 45] on span "×" at bounding box center [740, 44] width 10 height 19
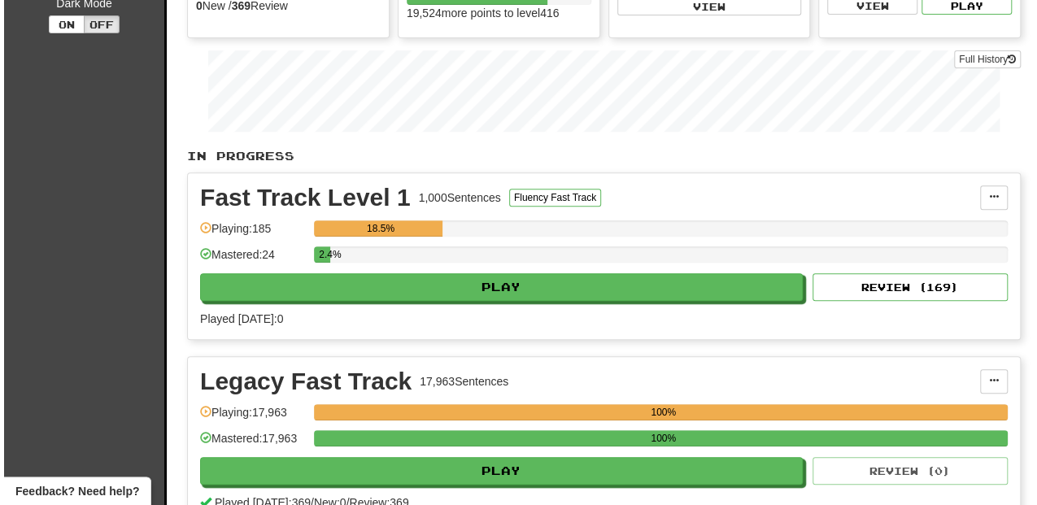
scroll to position [216, 0]
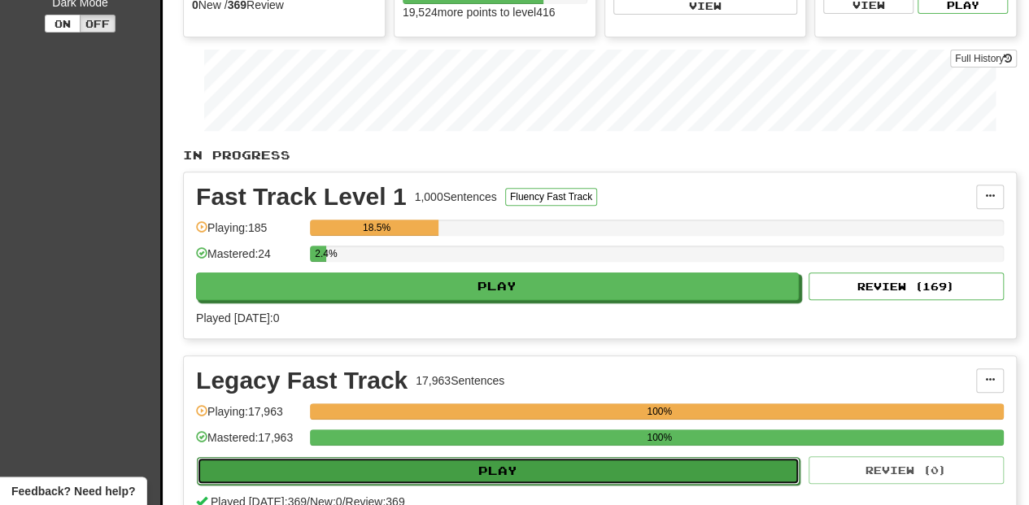
click at [358, 468] on button "Play" at bounding box center [498, 471] width 603 height 28
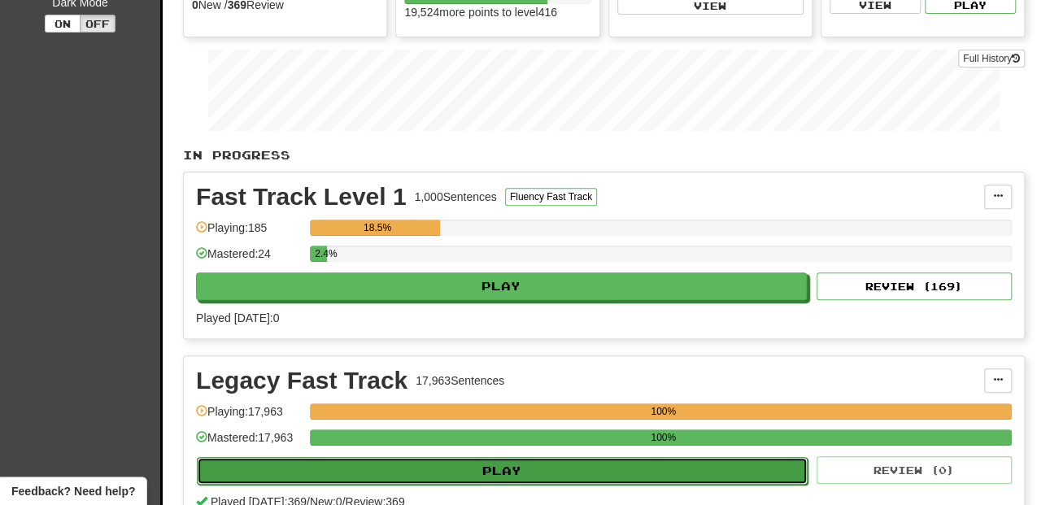
select select "**"
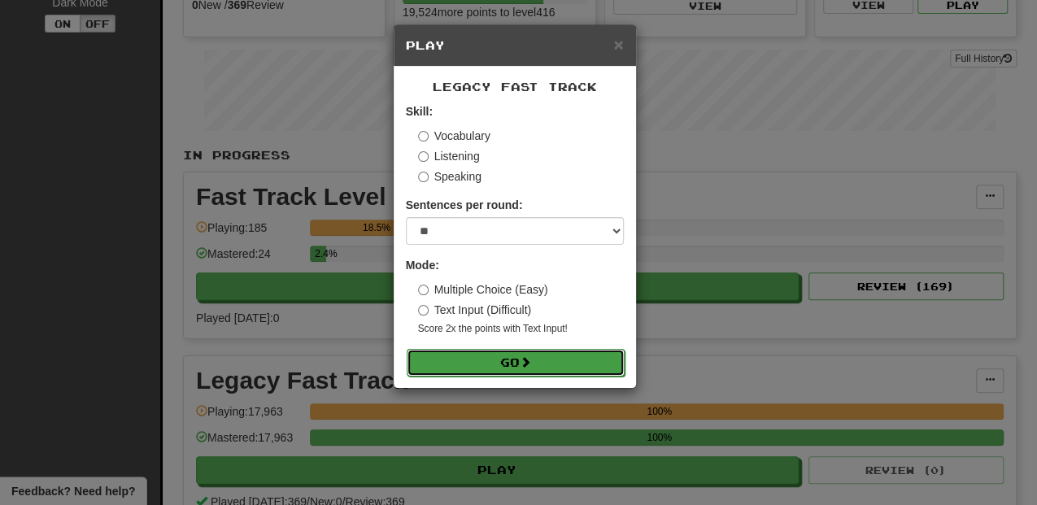
click at [472, 364] on button "Go" at bounding box center [516, 363] width 218 height 28
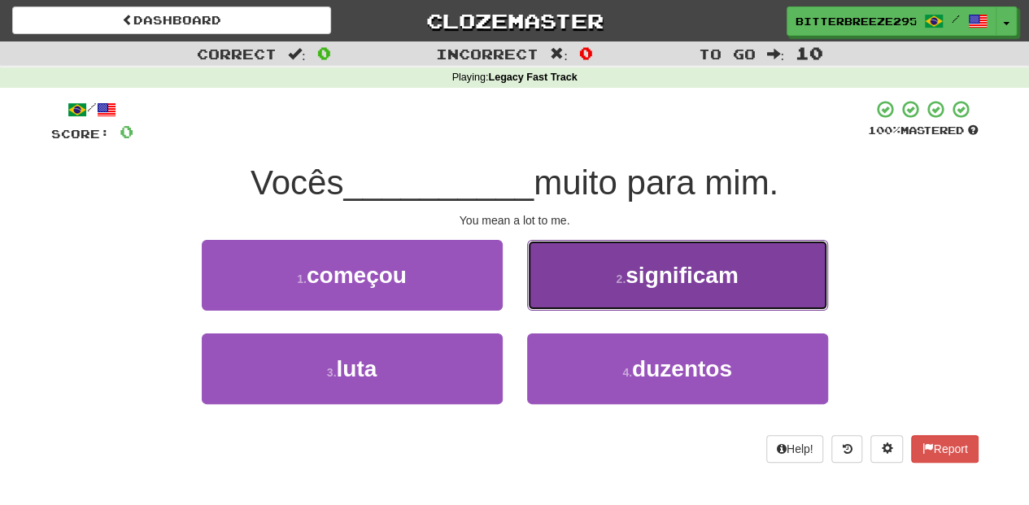
click at [591, 293] on button "2 . significam" at bounding box center [677, 275] width 301 height 71
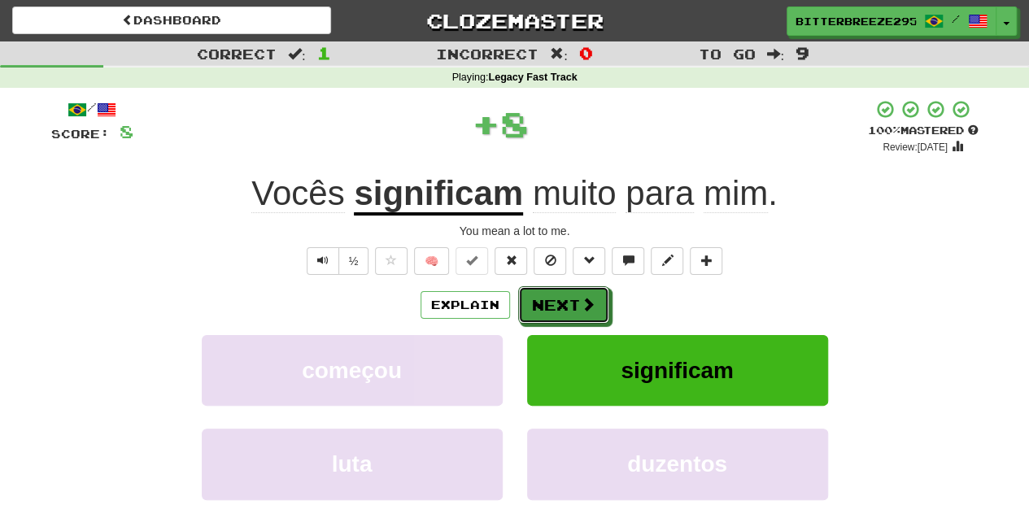
click at [578, 299] on button "Next" at bounding box center [563, 304] width 91 height 37
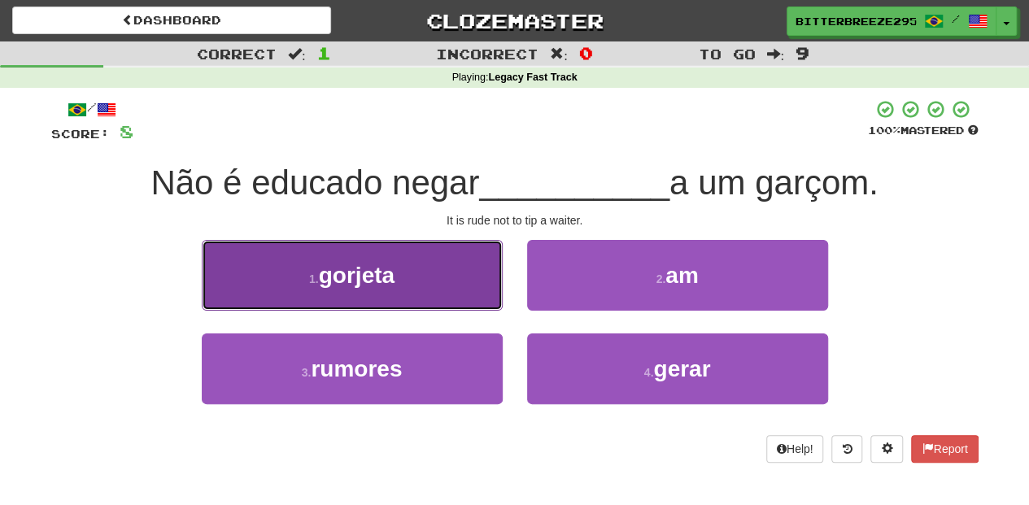
click at [441, 294] on button "1 . gorjeta" at bounding box center [352, 275] width 301 height 71
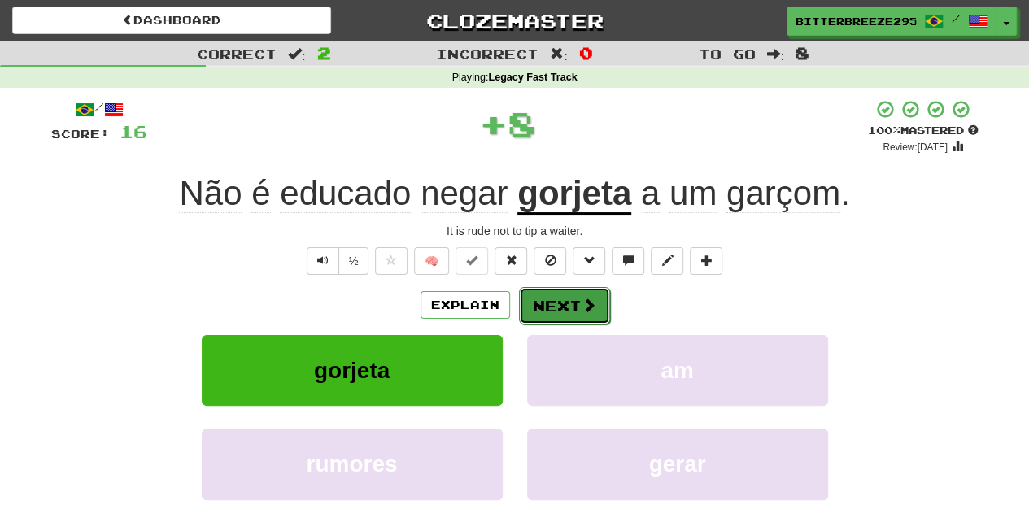
click at [559, 301] on button "Next" at bounding box center [564, 305] width 91 height 37
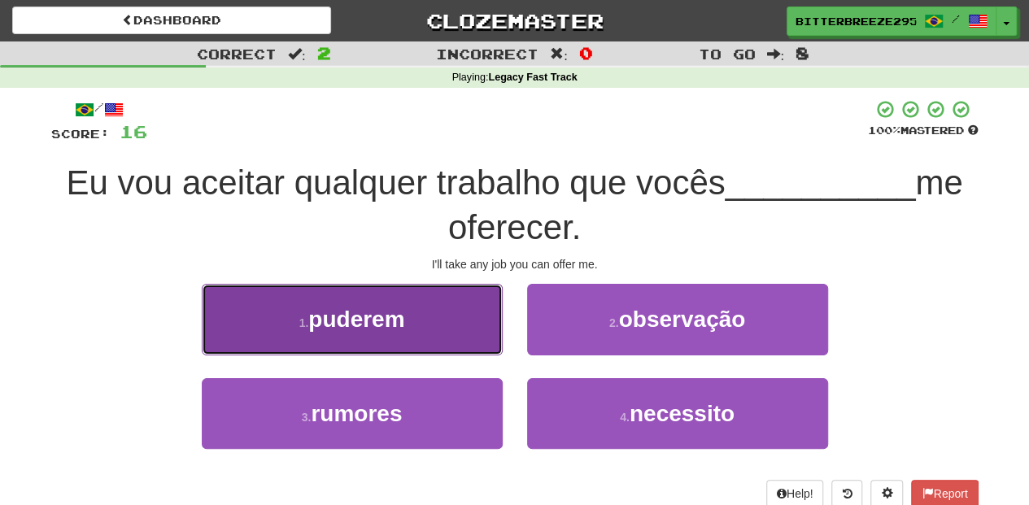
click at [447, 335] on button "1 . puderem" at bounding box center [352, 319] width 301 height 71
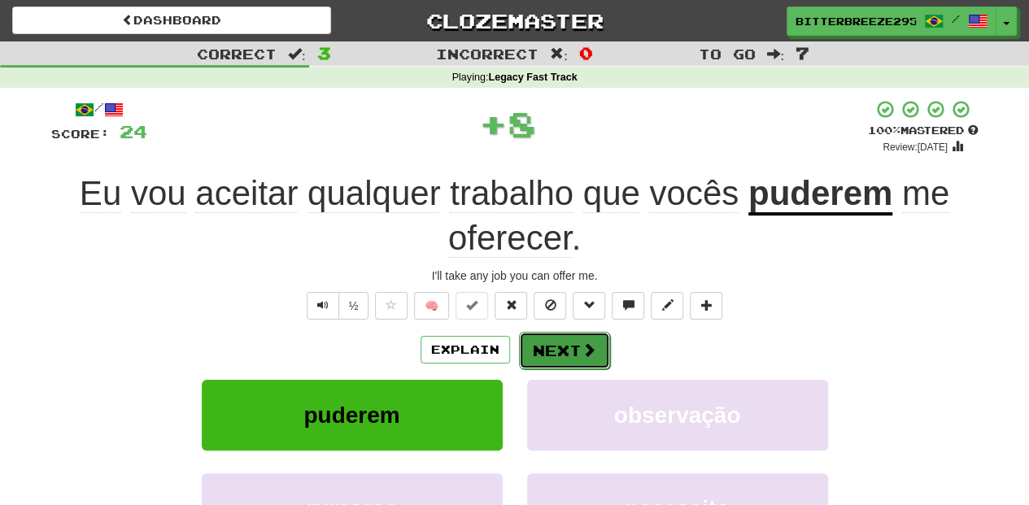
click at [549, 355] on button "Next" at bounding box center [564, 350] width 91 height 37
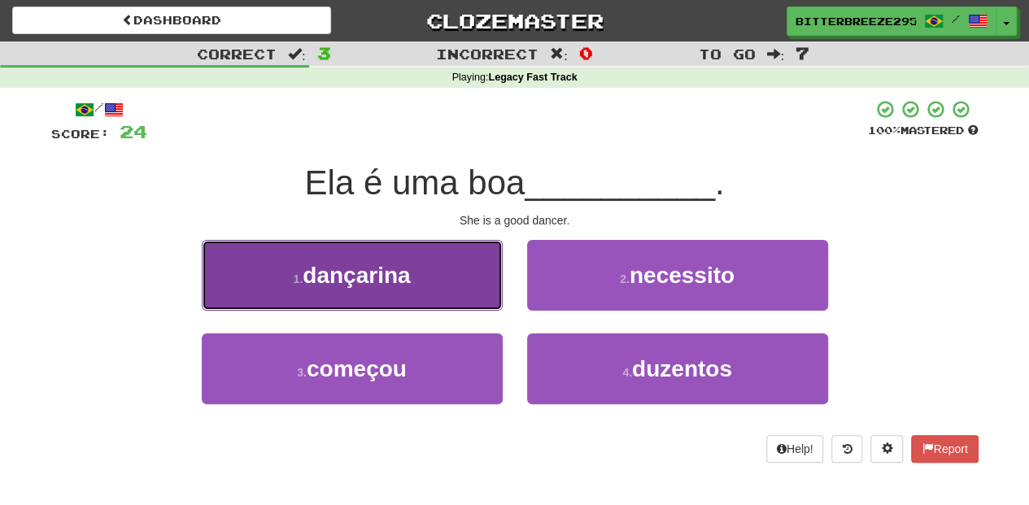
click at [418, 292] on button "1 . dançarina" at bounding box center [352, 275] width 301 height 71
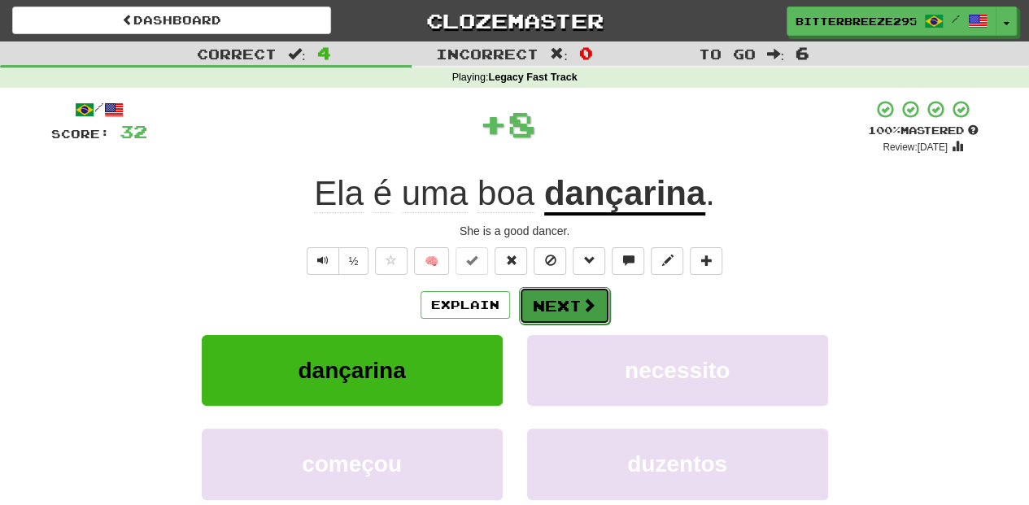
click at [552, 311] on button "Next" at bounding box center [564, 305] width 91 height 37
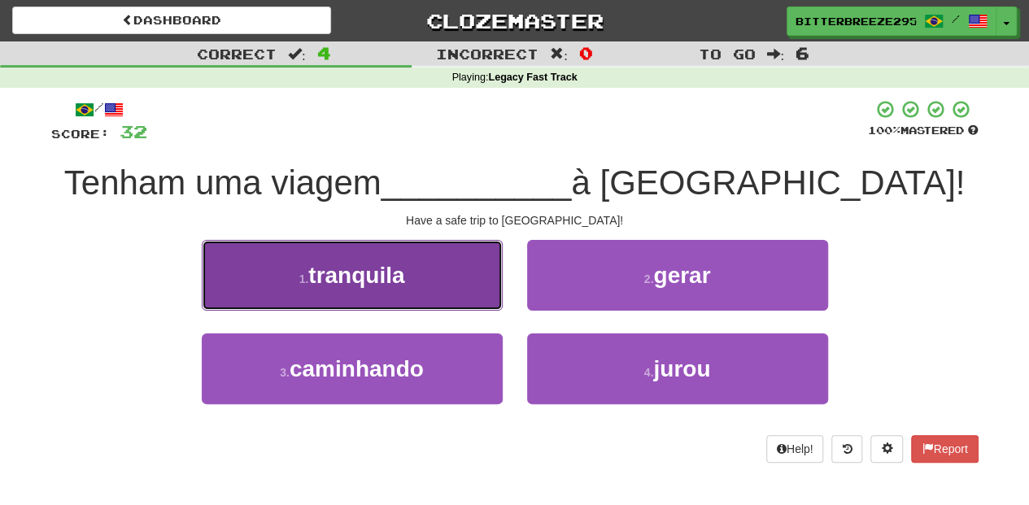
click at [473, 297] on button "1 . tranquila" at bounding box center [352, 275] width 301 height 71
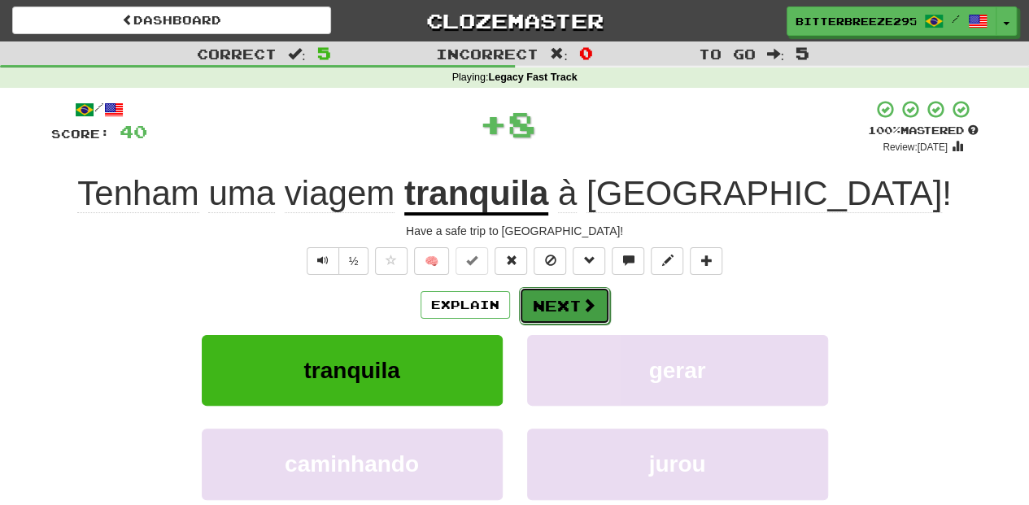
click at [550, 305] on button "Next" at bounding box center [564, 305] width 91 height 37
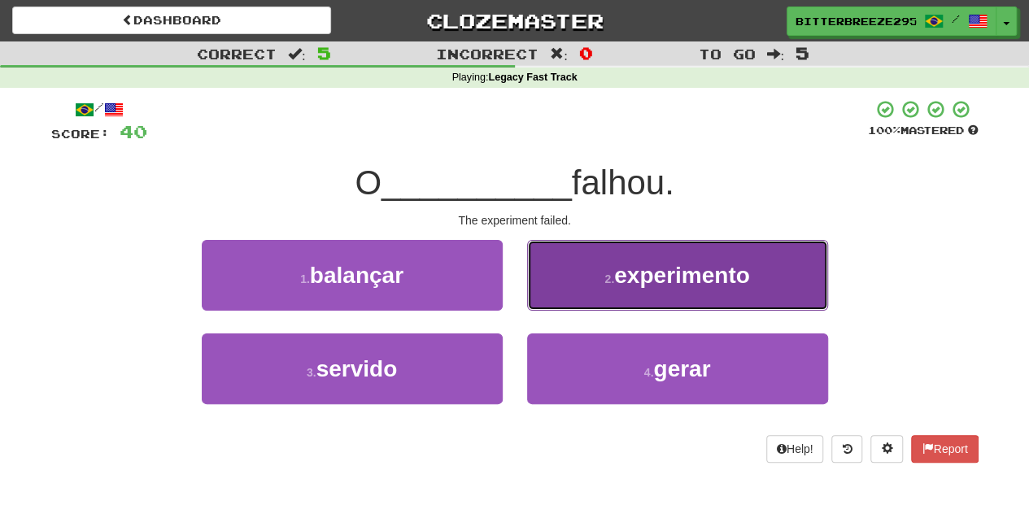
click at [563, 293] on button "2 . experimento" at bounding box center [677, 275] width 301 height 71
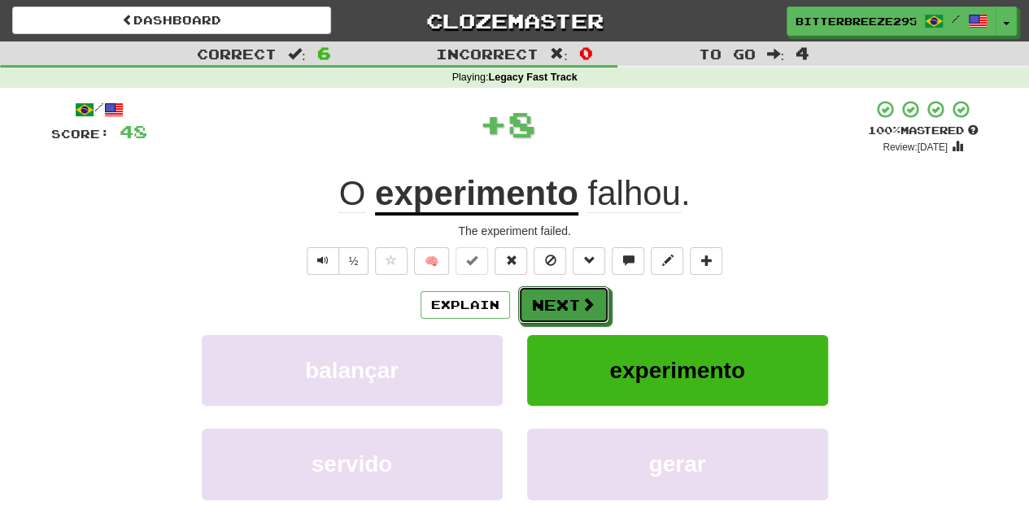
click at [563, 293] on button "Next" at bounding box center [563, 304] width 91 height 37
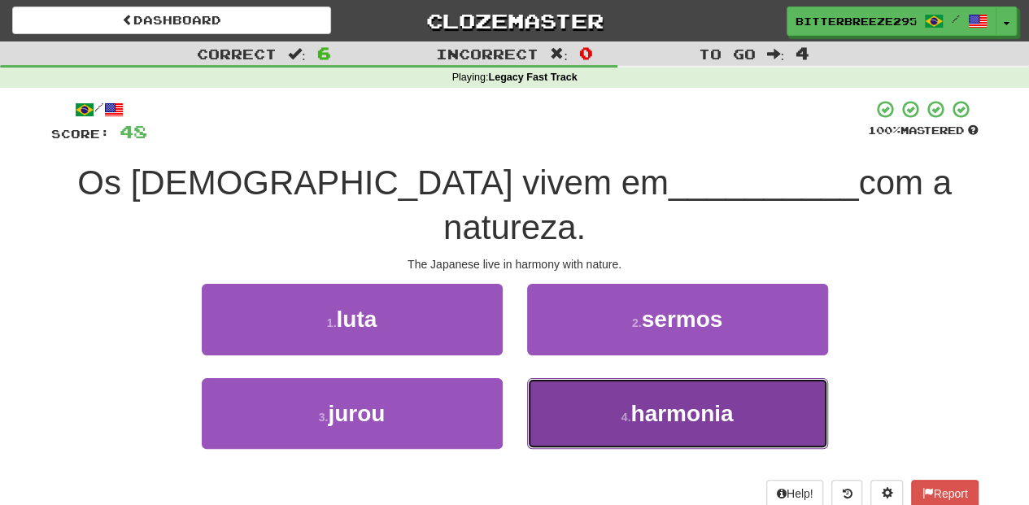
click at [570, 378] on button "4 . harmonia" at bounding box center [677, 413] width 301 height 71
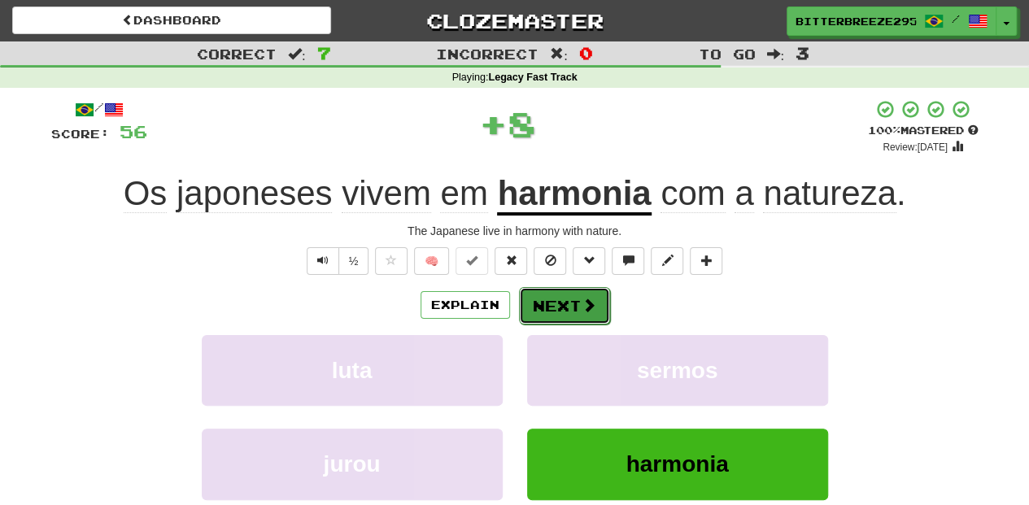
click at [552, 302] on button "Next" at bounding box center [564, 305] width 91 height 37
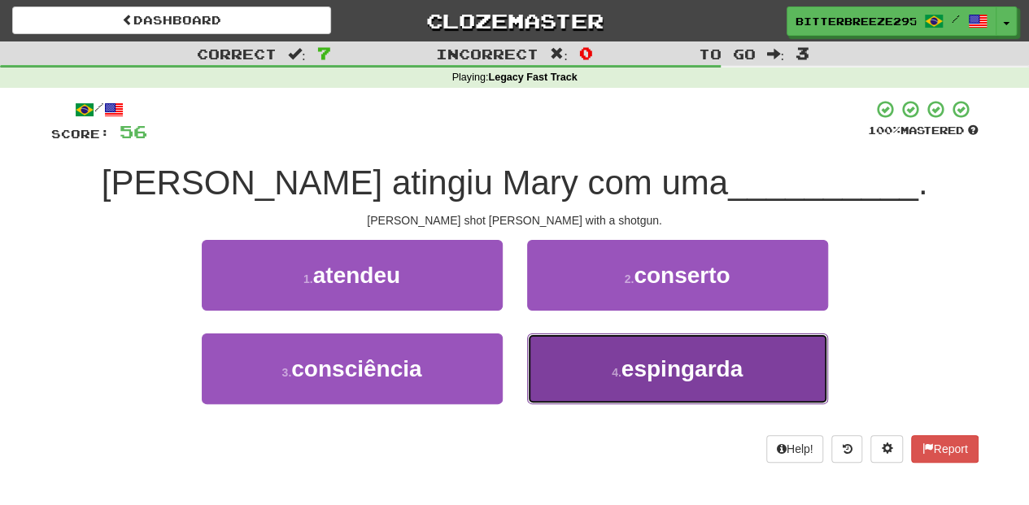
click at [569, 366] on button "4 . espingarda" at bounding box center [677, 369] width 301 height 71
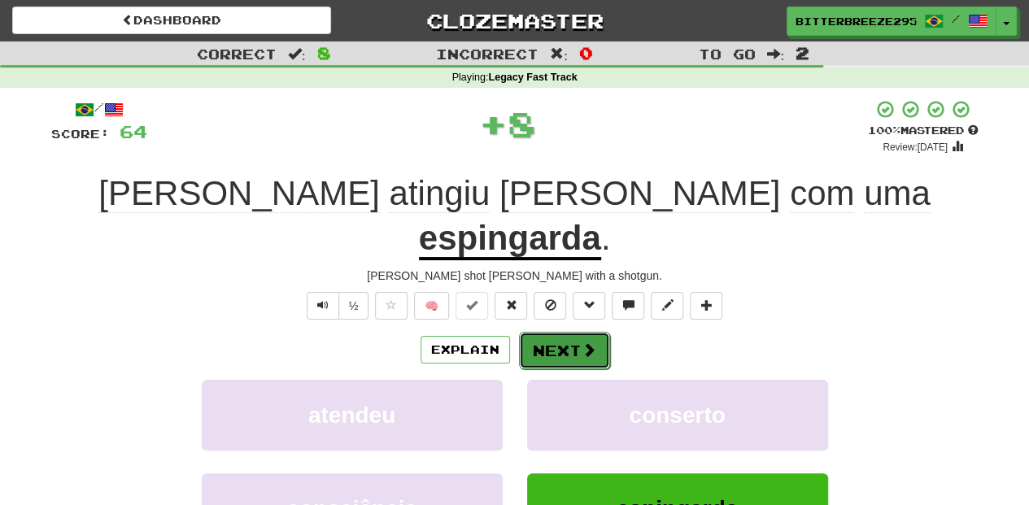
click at [547, 332] on button "Next" at bounding box center [564, 350] width 91 height 37
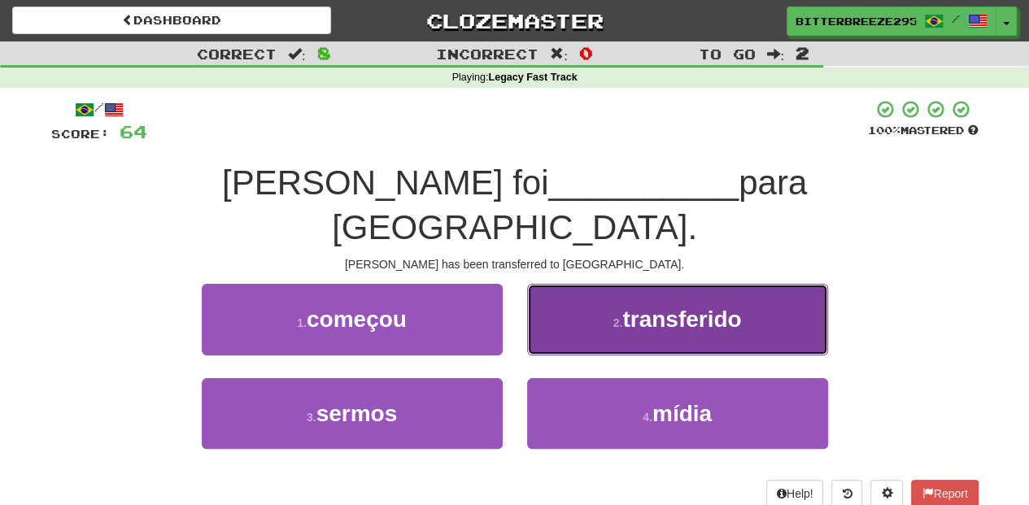
click at [565, 295] on button "2 . transferido" at bounding box center [677, 319] width 301 height 71
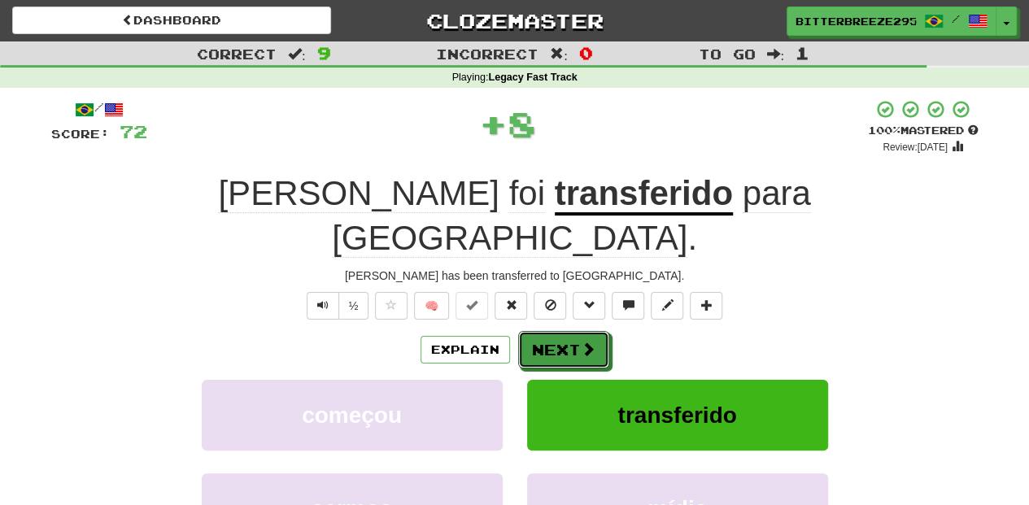
click at [565, 331] on button "Next" at bounding box center [563, 349] width 91 height 37
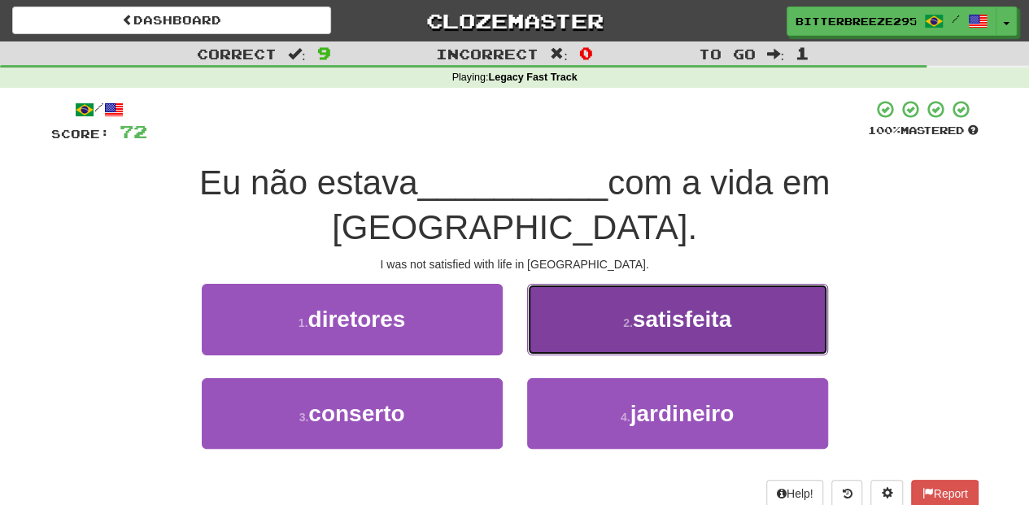
click at [565, 299] on button "2 . satisfeita" at bounding box center [677, 319] width 301 height 71
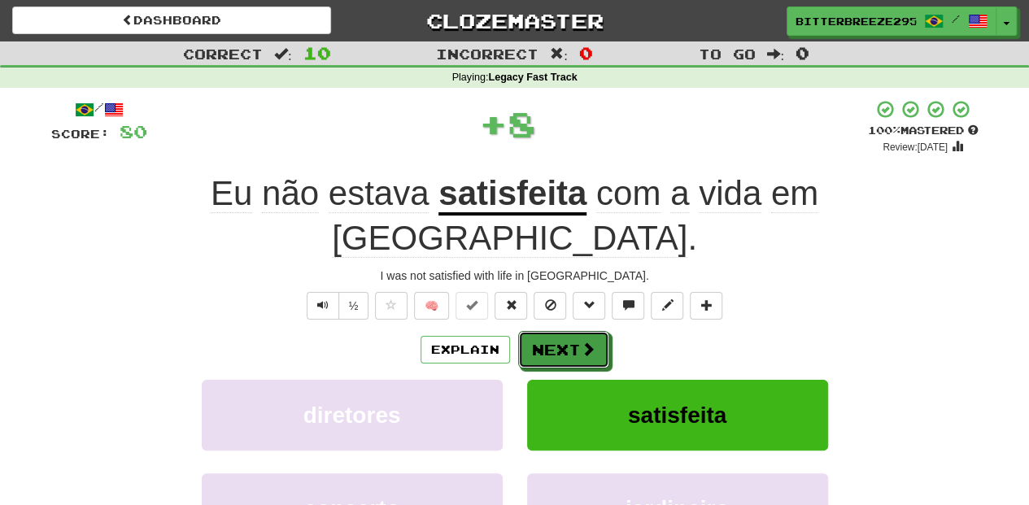
click at [565, 331] on button "Next" at bounding box center [563, 349] width 91 height 37
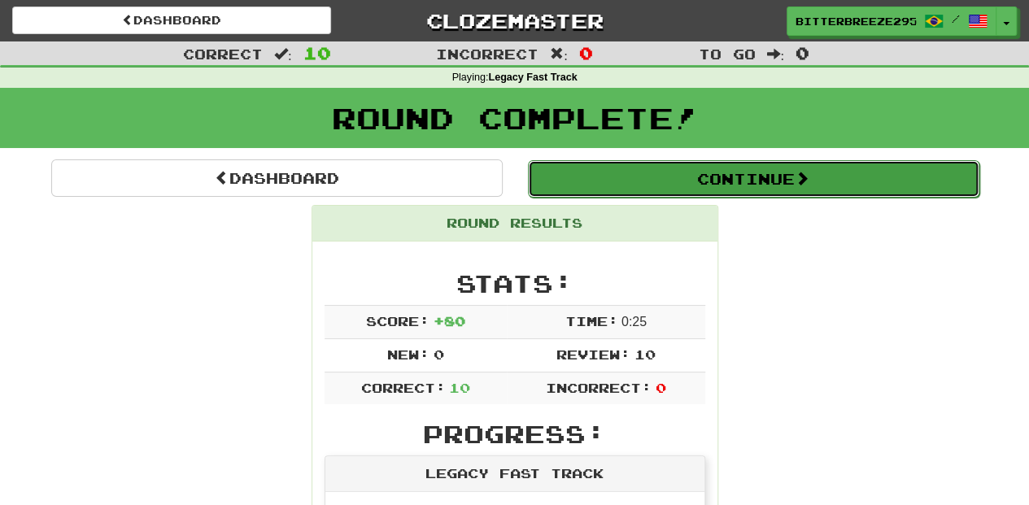
click at [579, 180] on button "Continue" at bounding box center [754, 178] width 452 height 37
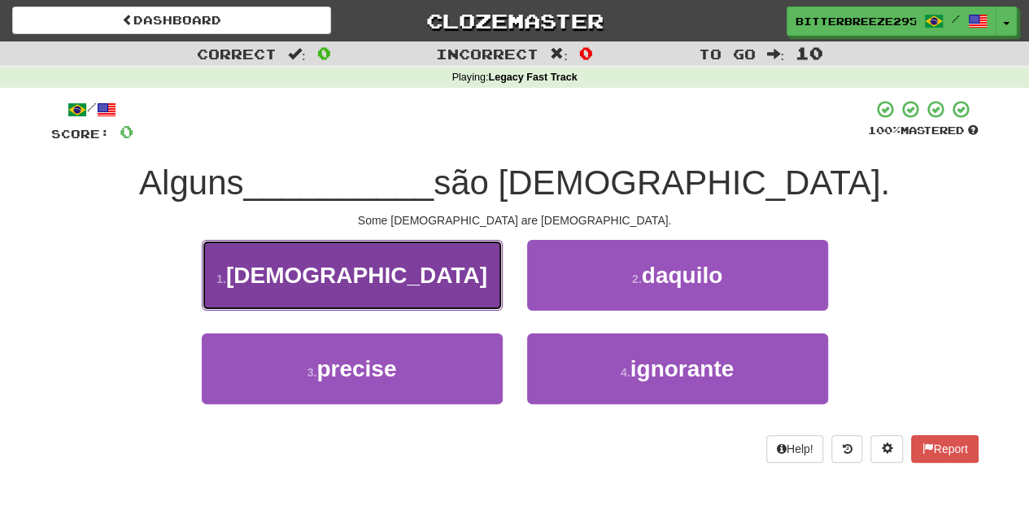
click at [417, 290] on button "1 . [DEMOGRAPHIC_DATA]" at bounding box center [352, 275] width 301 height 71
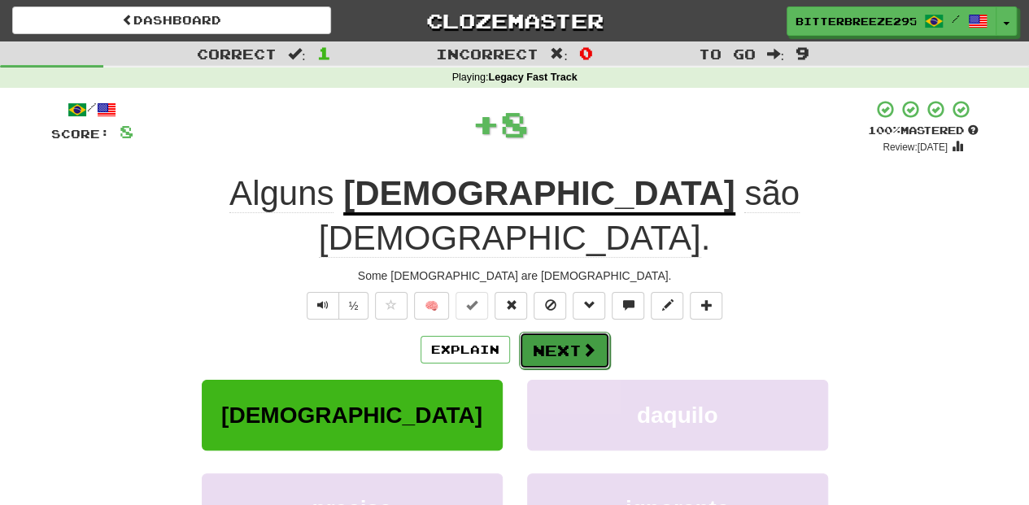
click at [560, 332] on button "Next" at bounding box center [564, 350] width 91 height 37
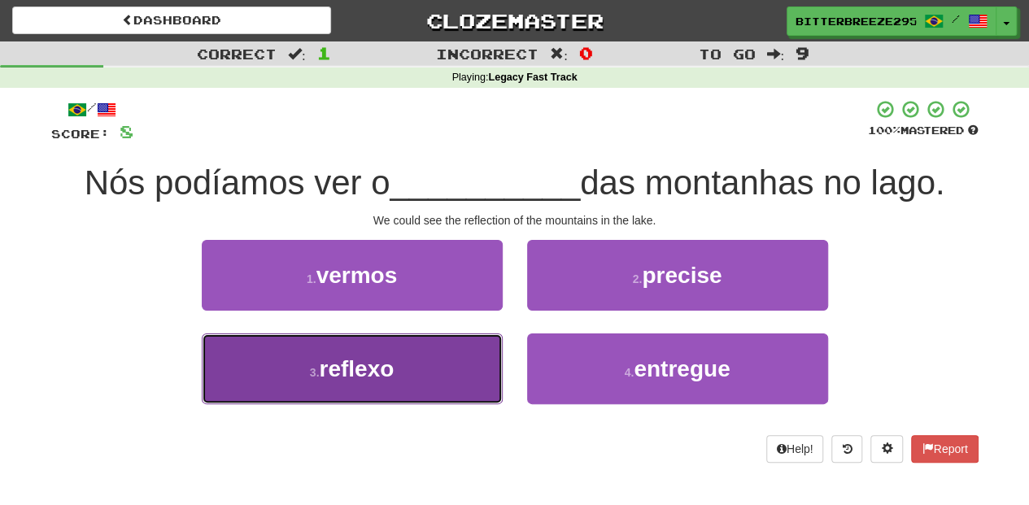
click at [452, 361] on button "3 . reflexo" at bounding box center [352, 369] width 301 height 71
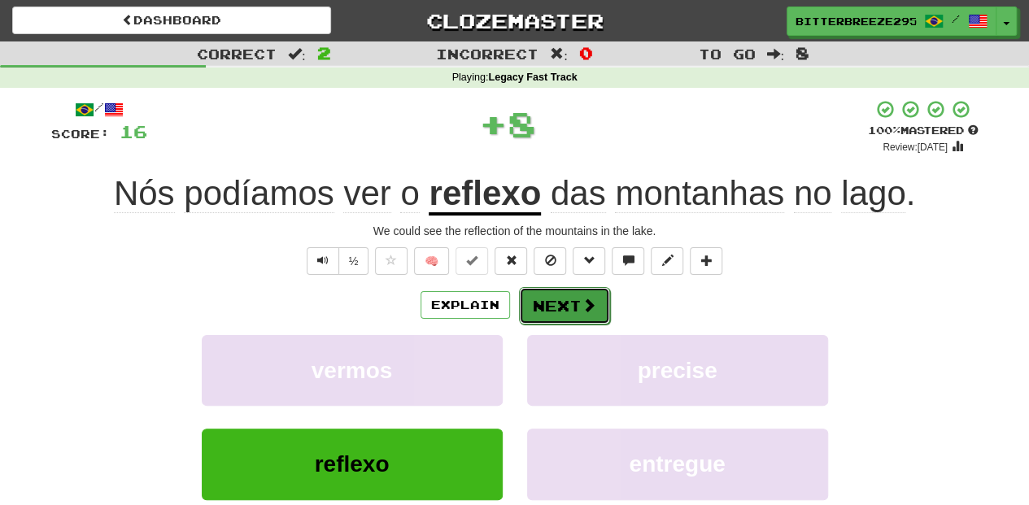
click at [531, 308] on button "Next" at bounding box center [564, 305] width 91 height 37
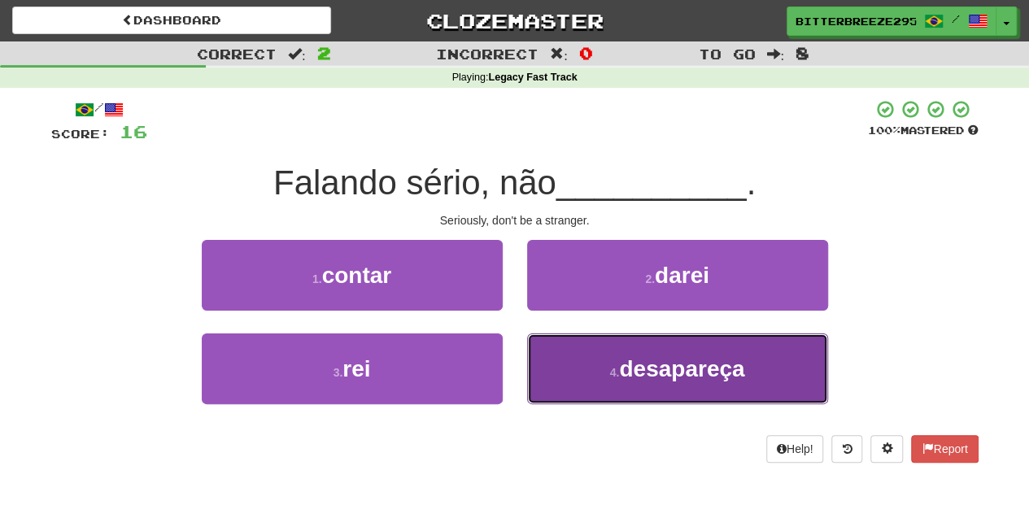
click at [625, 366] on span "desapareça" at bounding box center [681, 368] width 125 height 25
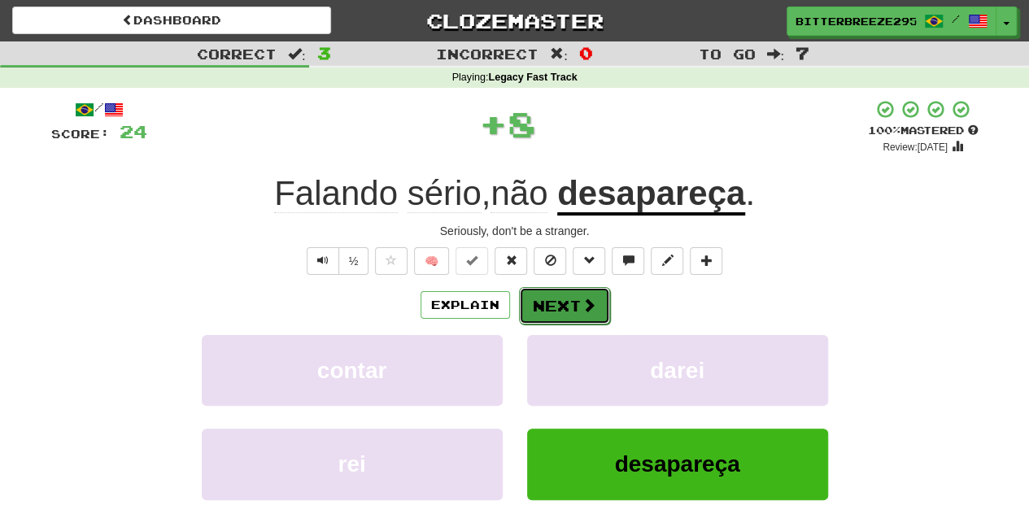
click at [542, 311] on button "Next" at bounding box center [564, 305] width 91 height 37
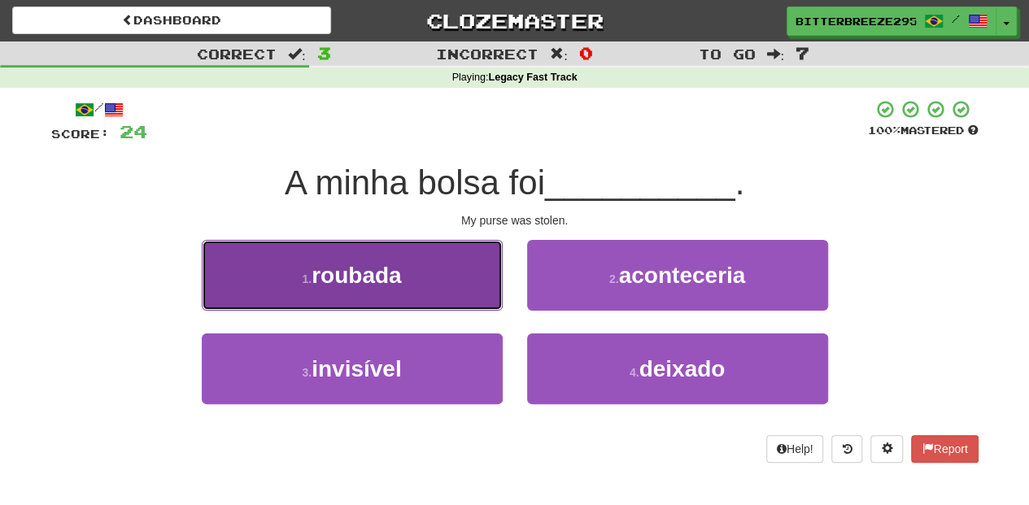
click at [430, 299] on button "1 . roubada" at bounding box center [352, 275] width 301 height 71
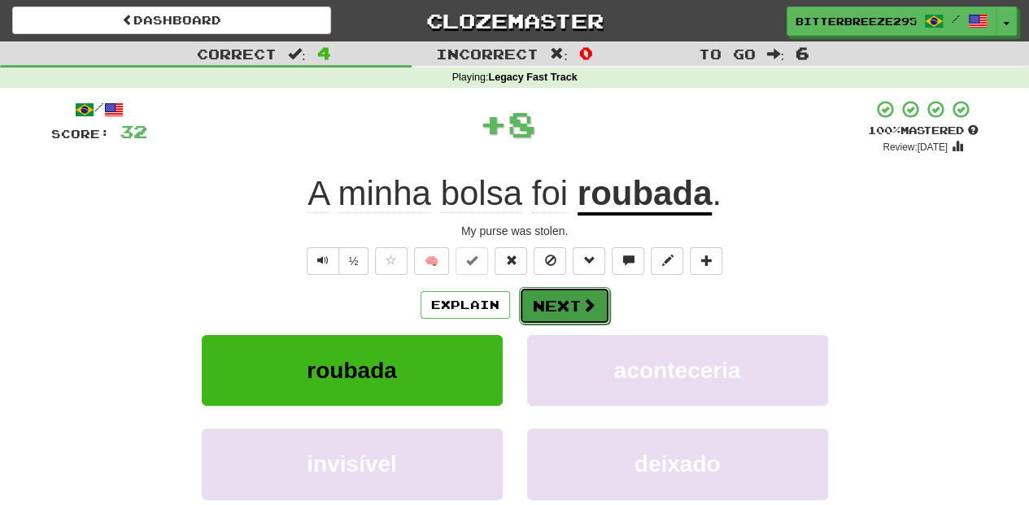
click at [548, 304] on button "Next" at bounding box center [564, 305] width 91 height 37
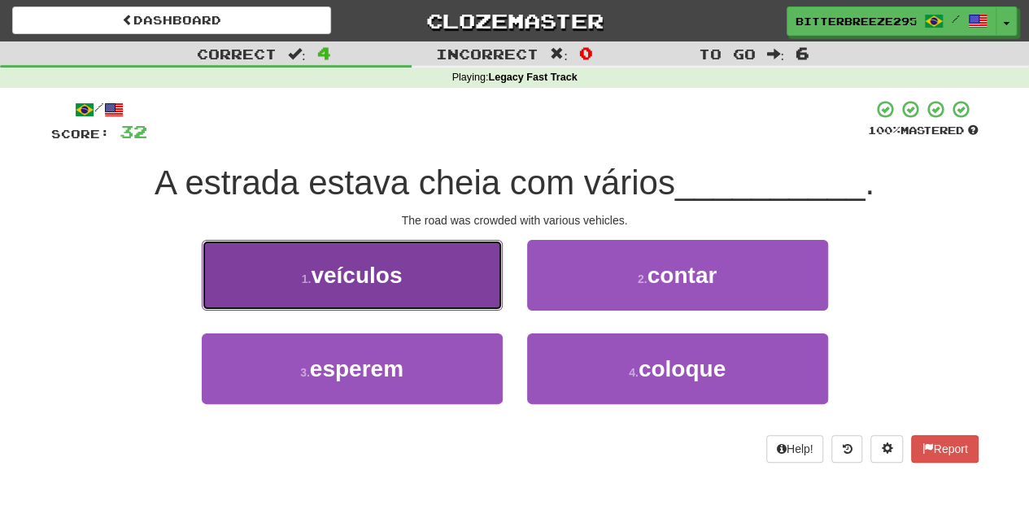
click at [472, 291] on button "1 . veículos" at bounding box center [352, 275] width 301 height 71
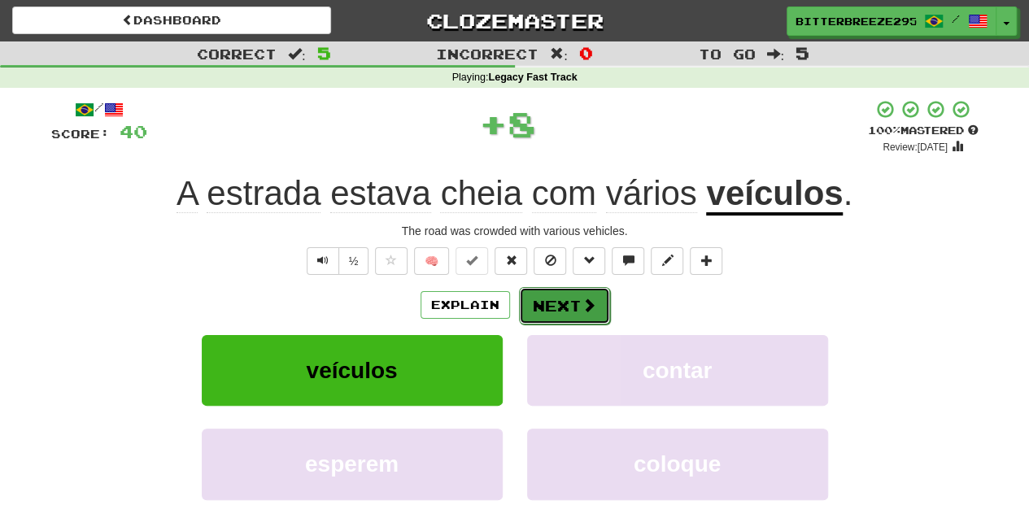
click at [553, 306] on button "Next" at bounding box center [564, 305] width 91 height 37
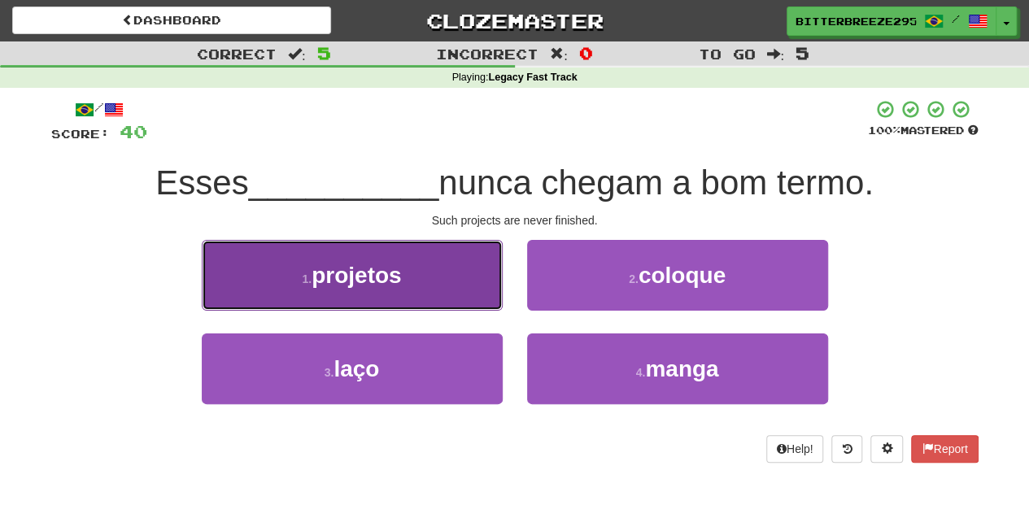
click at [449, 294] on button "1 . projetos" at bounding box center [352, 275] width 301 height 71
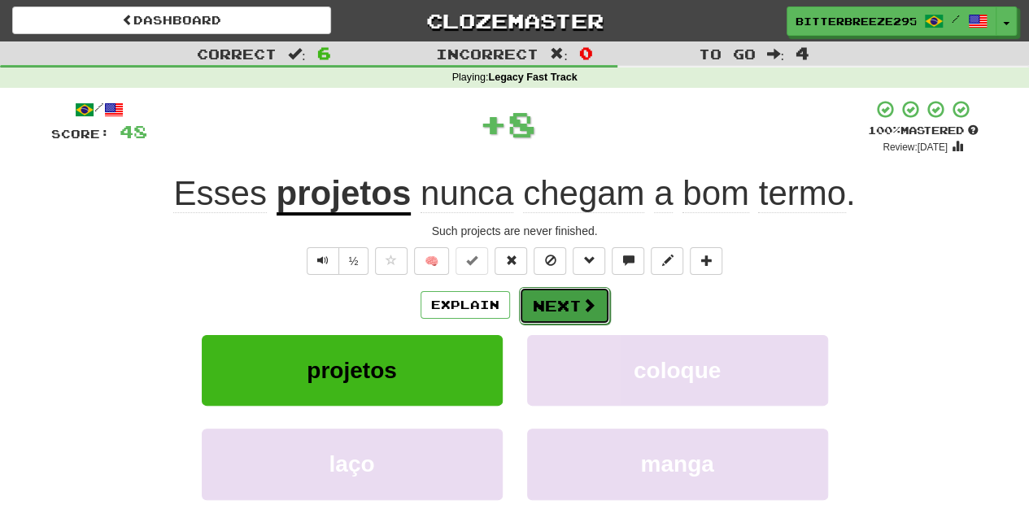
click at [545, 304] on button "Next" at bounding box center [564, 305] width 91 height 37
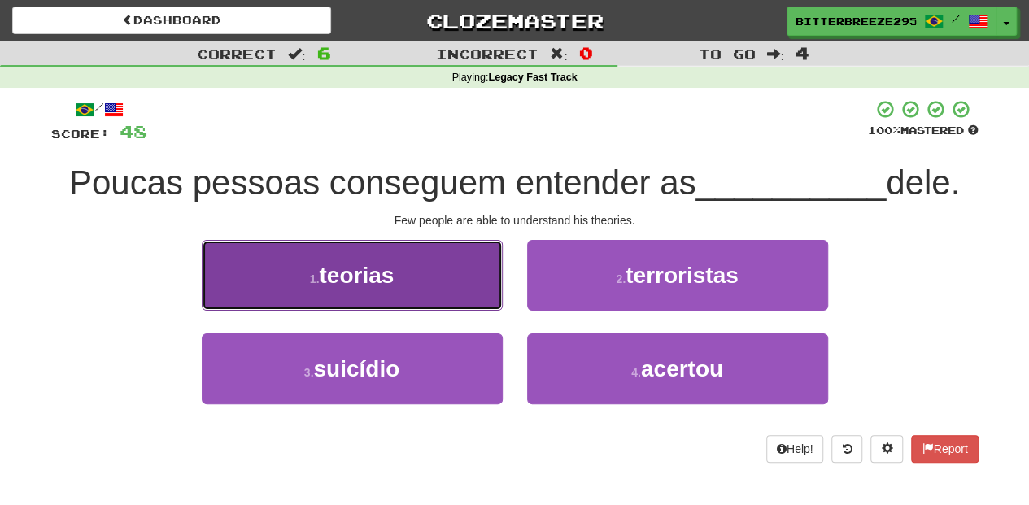
click at [449, 294] on button "1 . teorias" at bounding box center [352, 275] width 301 height 71
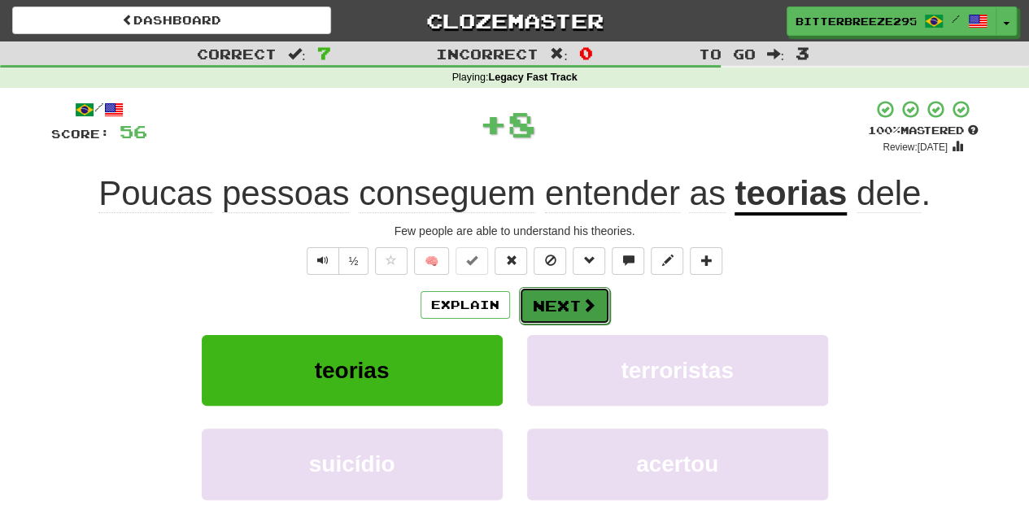
click at [553, 308] on button "Next" at bounding box center [564, 305] width 91 height 37
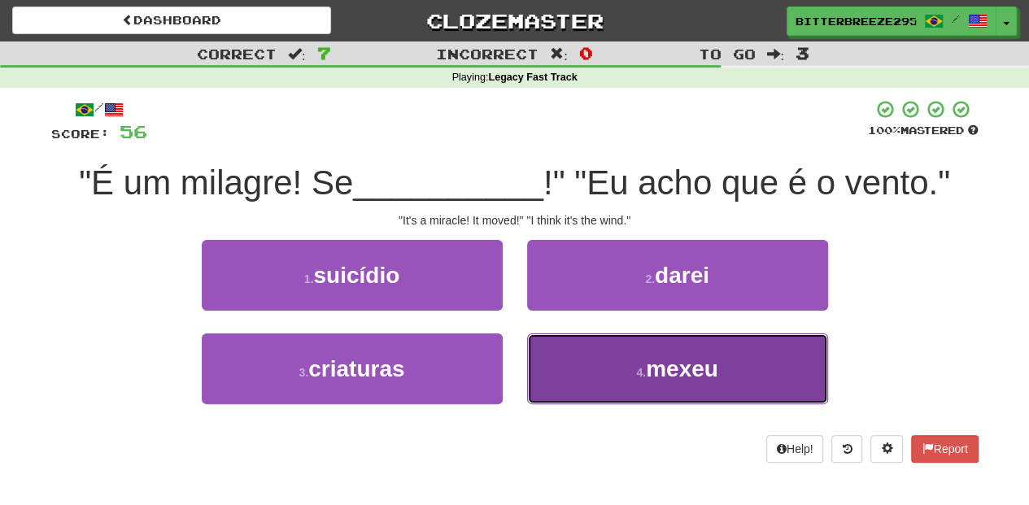
click at [591, 367] on button "4 . mexeu" at bounding box center [677, 369] width 301 height 71
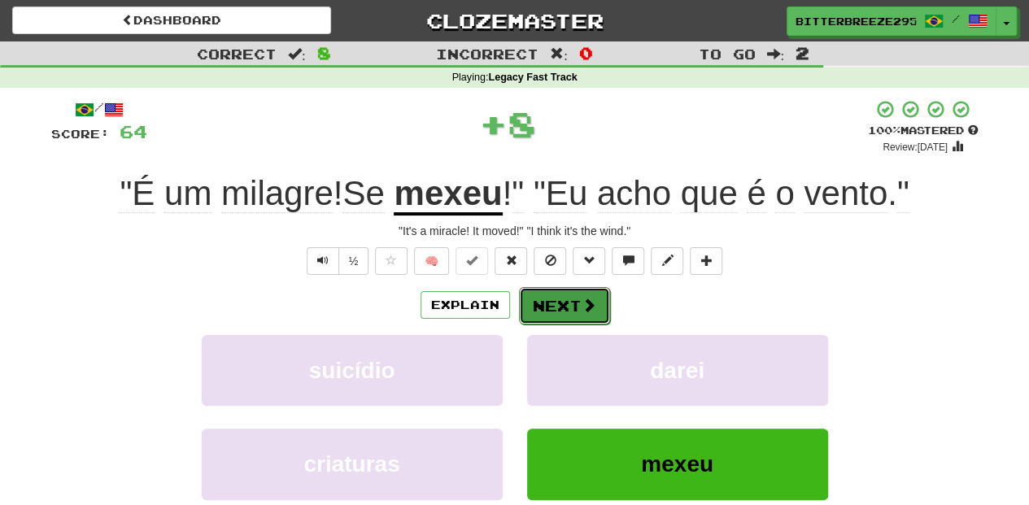
click at [553, 303] on button "Next" at bounding box center [564, 305] width 91 height 37
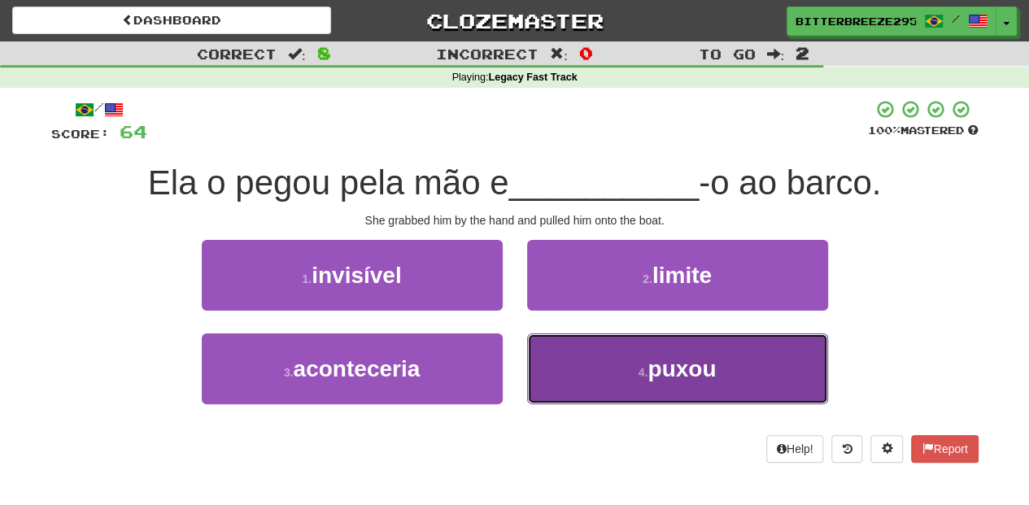
click at [543, 358] on button "4 . puxou" at bounding box center [677, 369] width 301 height 71
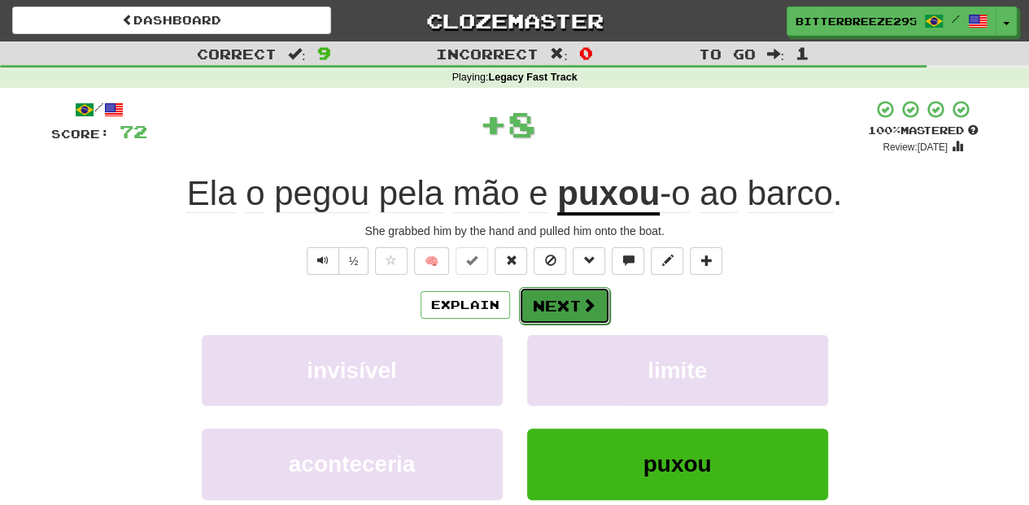
click at [548, 306] on button "Next" at bounding box center [564, 305] width 91 height 37
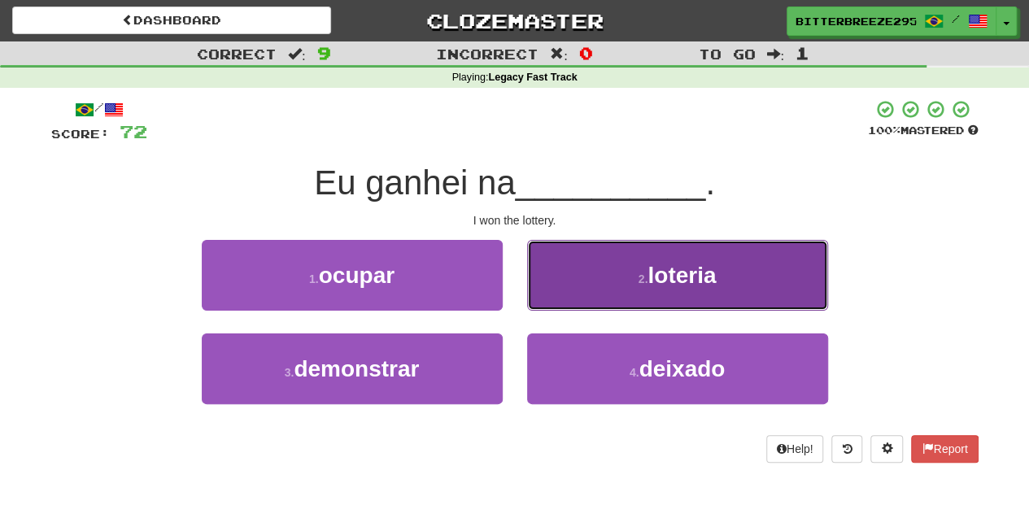
click at [569, 293] on button "2 . loteria" at bounding box center [677, 275] width 301 height 71
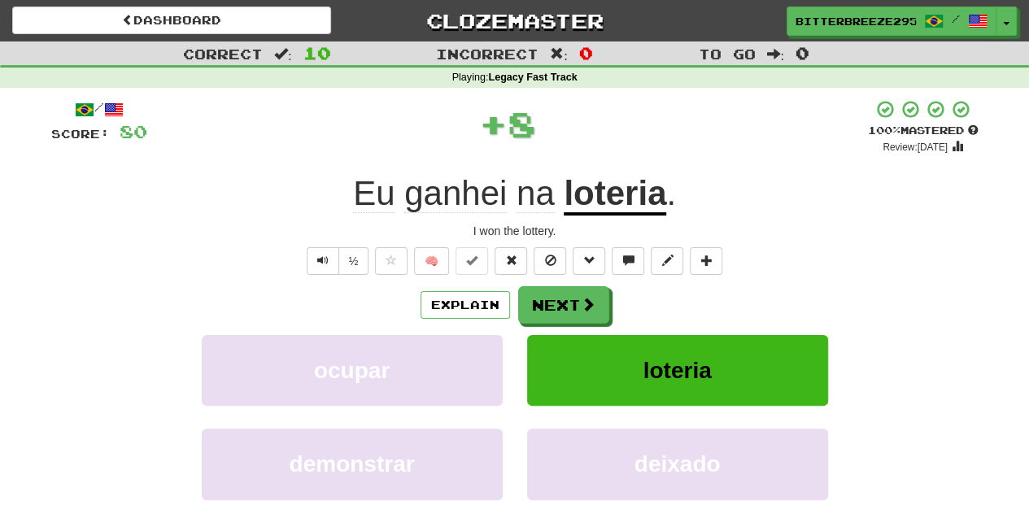
click at [569, 293] on button "Next" at bounding box center [563, 304] width 91 height 37
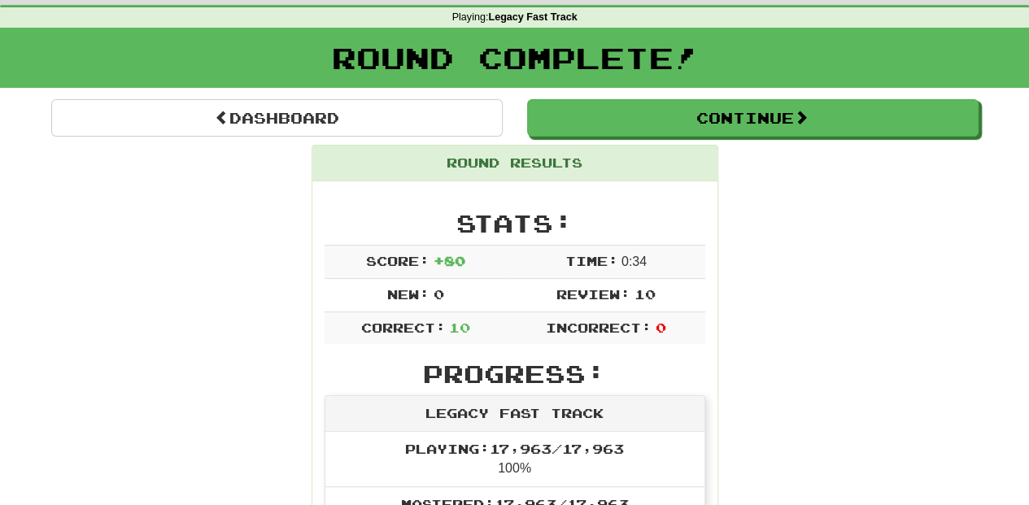
scroll to position [54, 0]
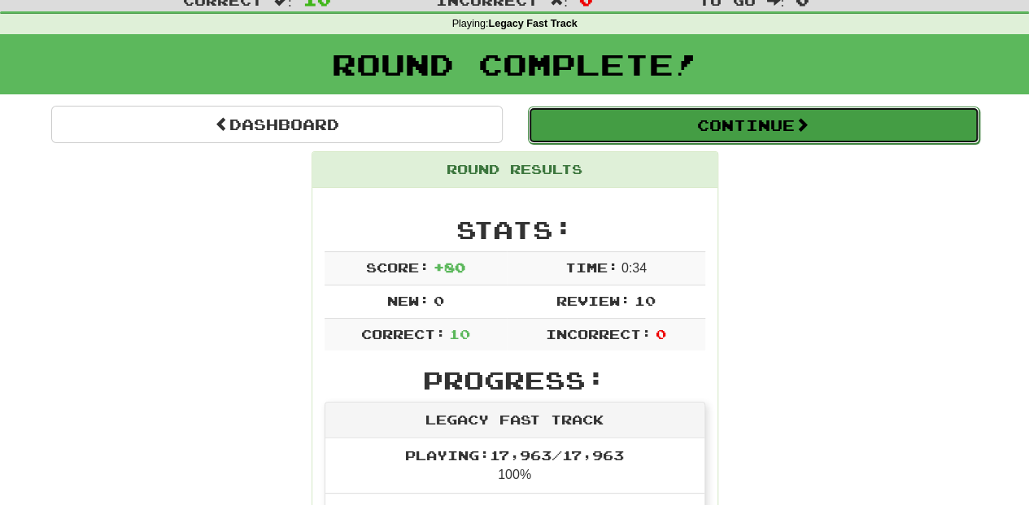
click at [695, 128] on button "Continue" at bounding box center [754, 125] width 452 height 37
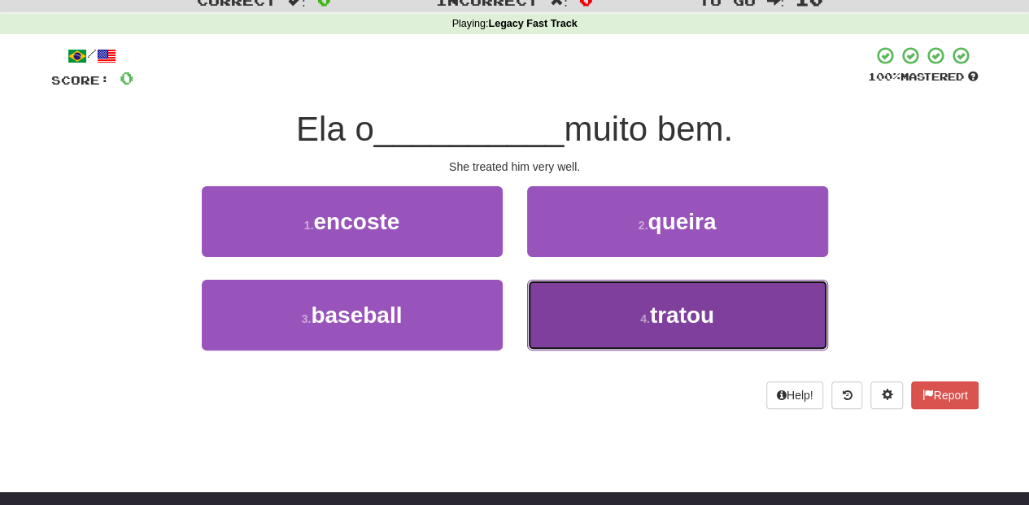
click at [579, 312] on button "4 . tratou" at bounding box center [677, 315] width 301 height 71
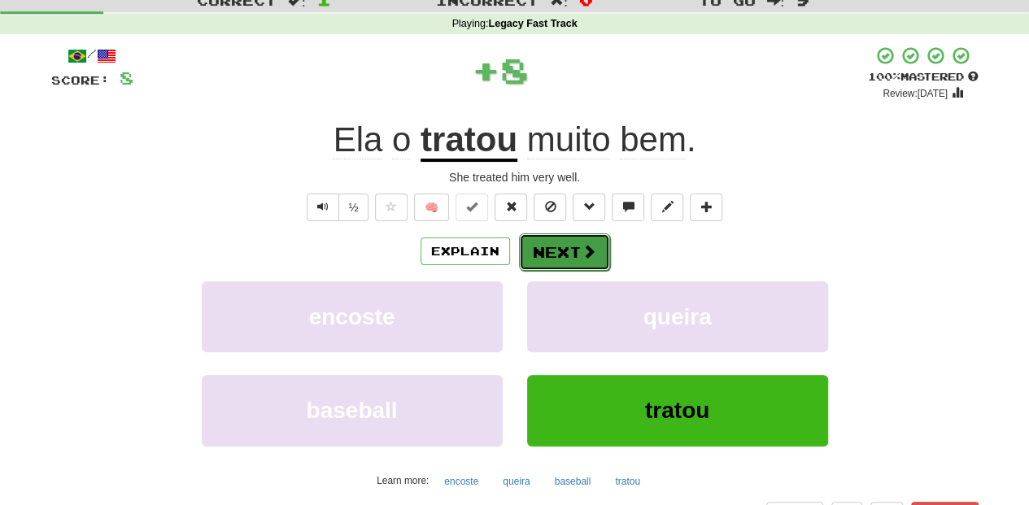
click at [547, 249] on button "Next" at bounding box center [564, 251] width 91 height 37
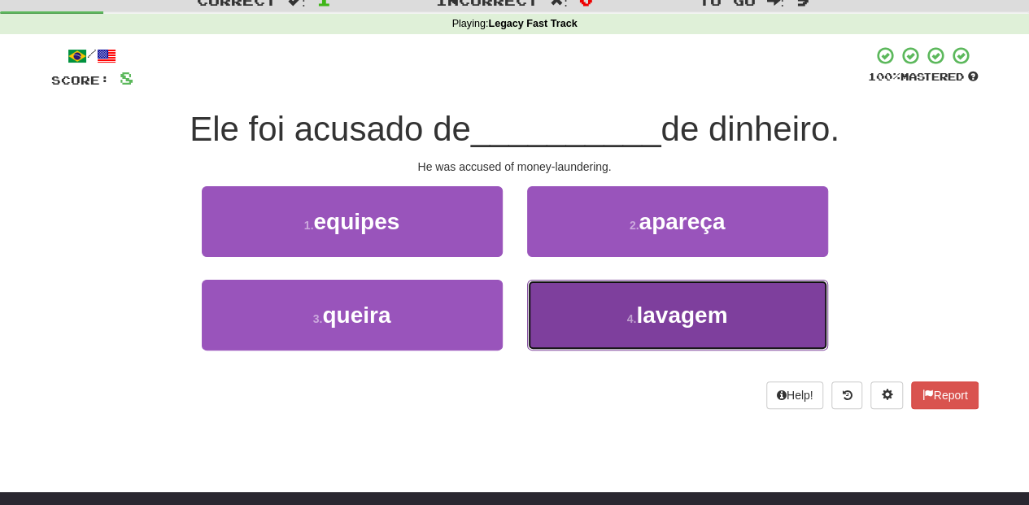
click at [565, 326] on button "4 . lavagem" at bounding box center [677, 315] width 301 height 71
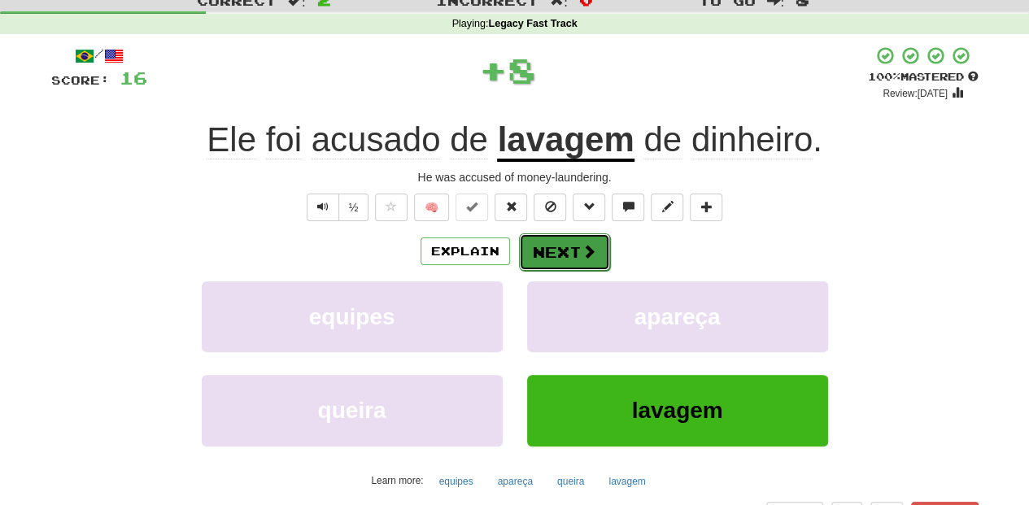
click at [564, 244] on button "Next" at bounding box center [564, 251] width 91 height 37
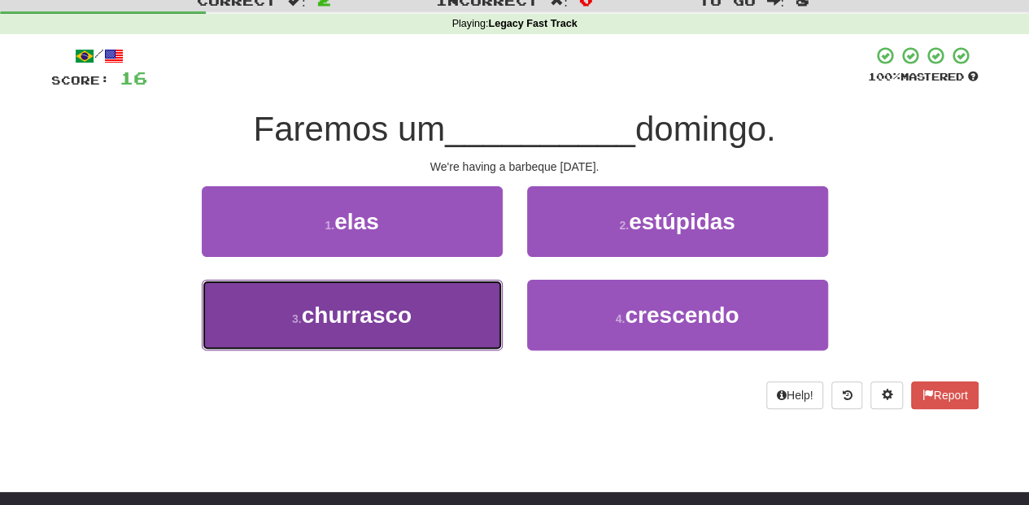
click at [460, 314] on button "3 . churrasco" at bounding box center [352, 315] width 301 height 71
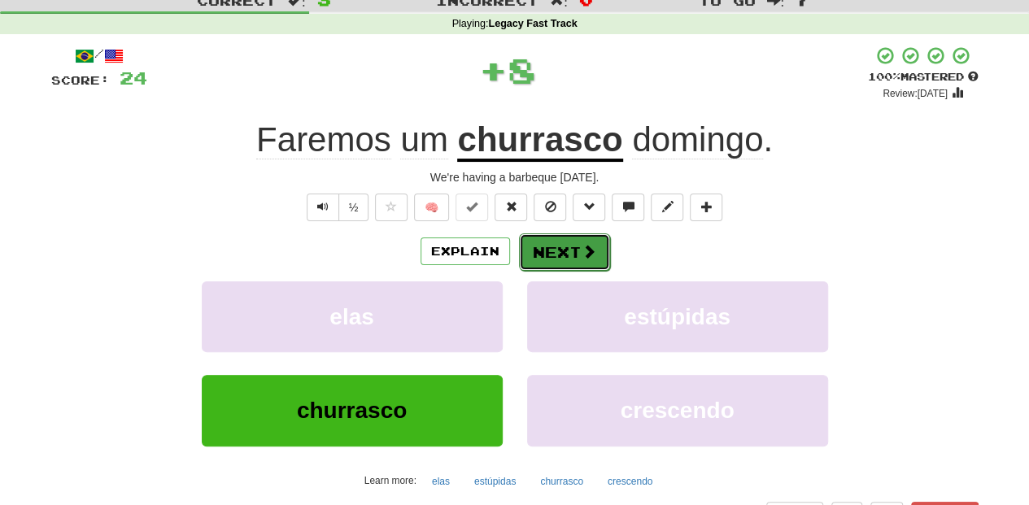
click at [555, 249] on button "Next" at bounding box center [564, 251] width 91 height 37
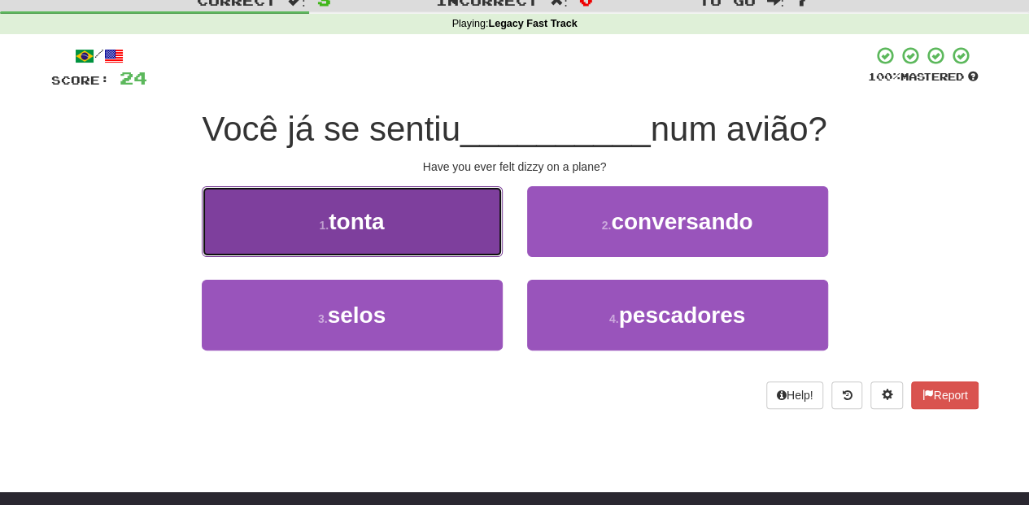
click at [419, 238] on button "1 . tonta" at bounding box center [352, 221] width 301 height 71
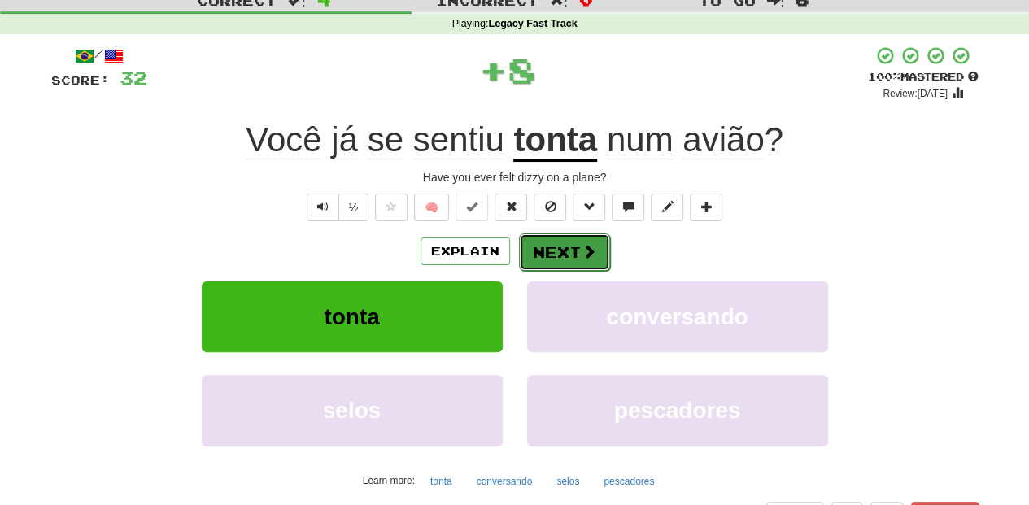
click at [547, 244] on button "Next" at bounding box center [564, 251] width 91 height 37
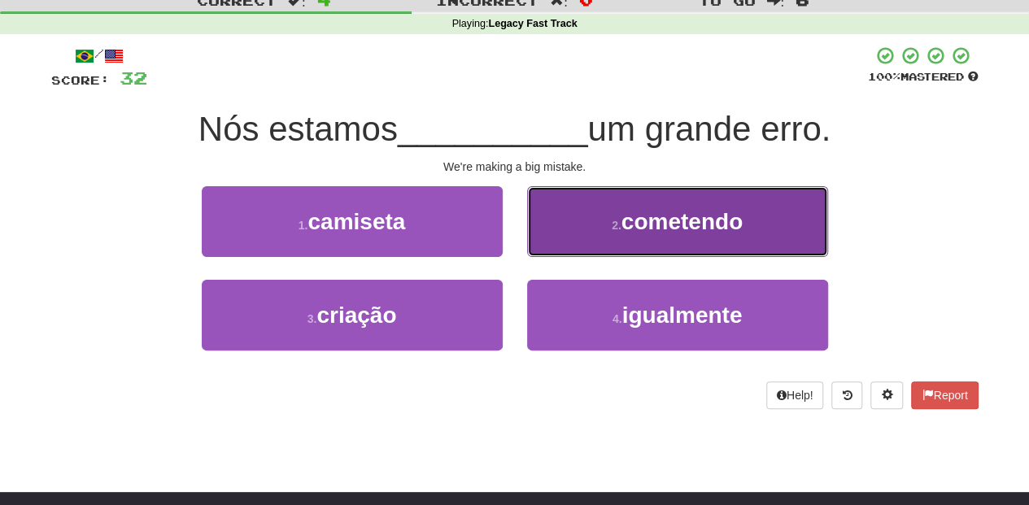
click at [545, 230] on button "2 . cometendo" at bounding box center [677, 221] width 301 height 71
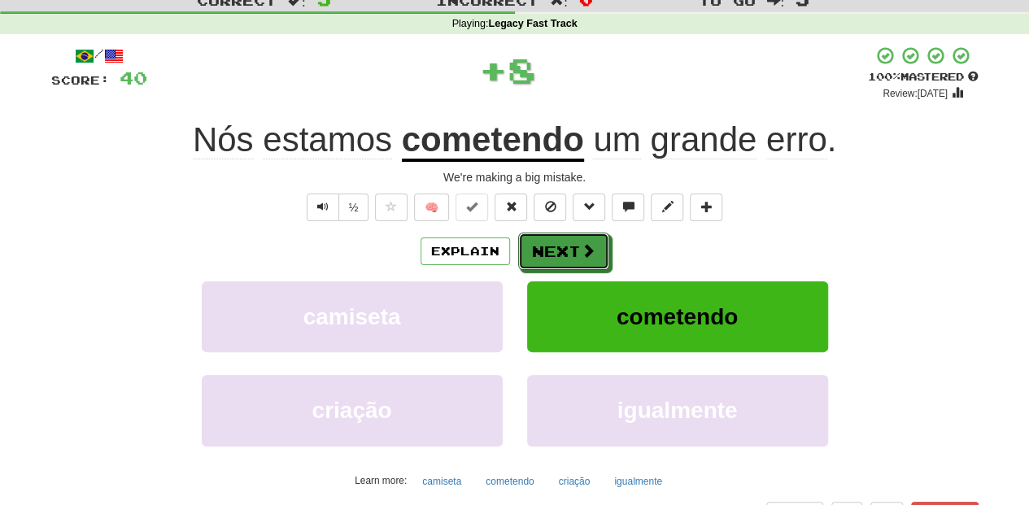
click at [540, 238] on button "Next" at bounding box center [563, 251] width 91 height 37
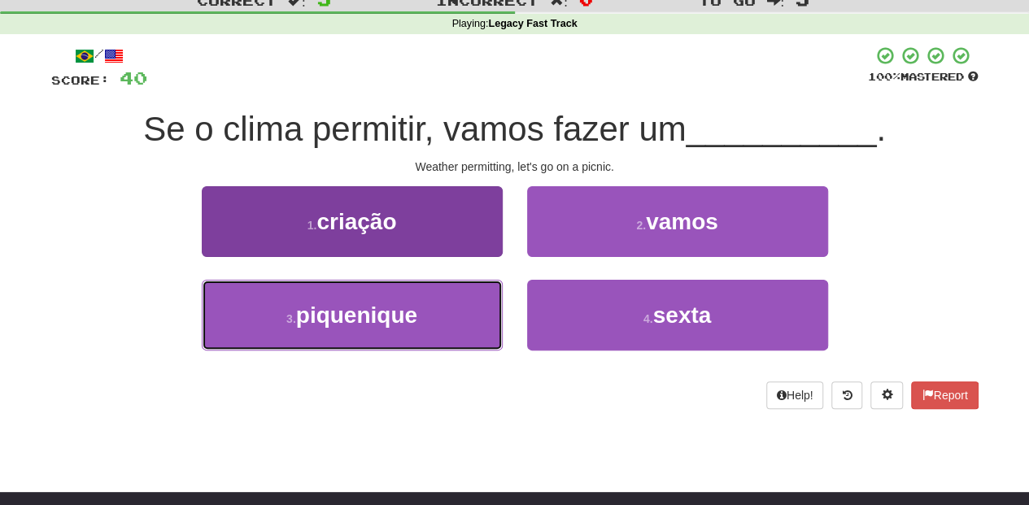
drag, startPoint x: 437, startPoint y: 286, endPoint x: 425, endPoint y: 295, distance: 15.1
click at [434, 288] on button "3 . piquenique" at bounding box center [352, 315] width 301 height 71
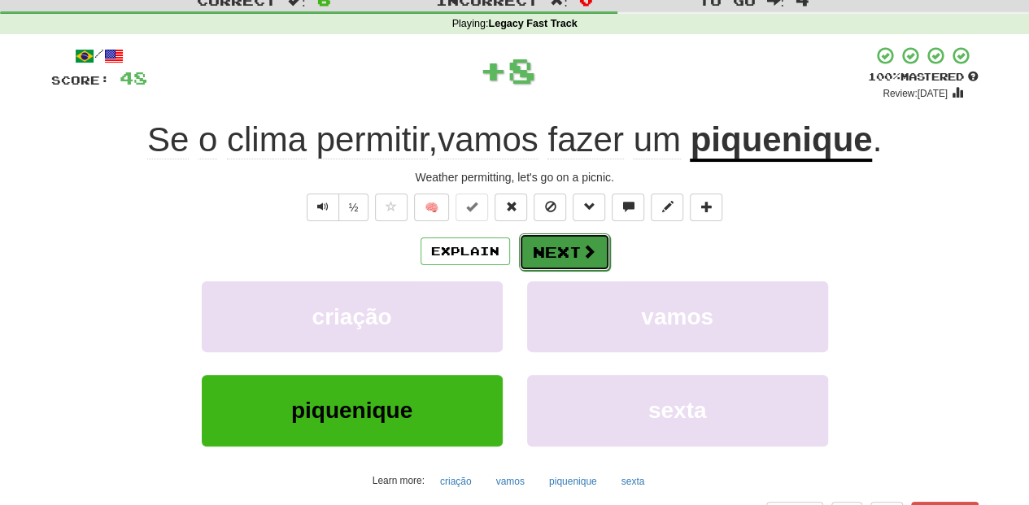
click at [527, 247] on button "Next" at bounding box center [564, 251] width 91 height 37
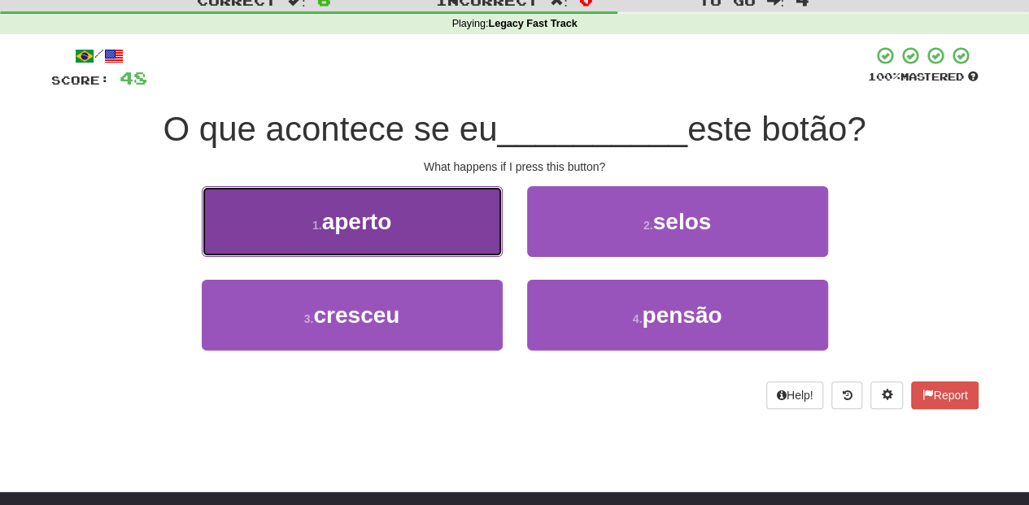
click at [469, 247] on button "1 . aperto" at bounding box center [352, 221] width 301 height 71
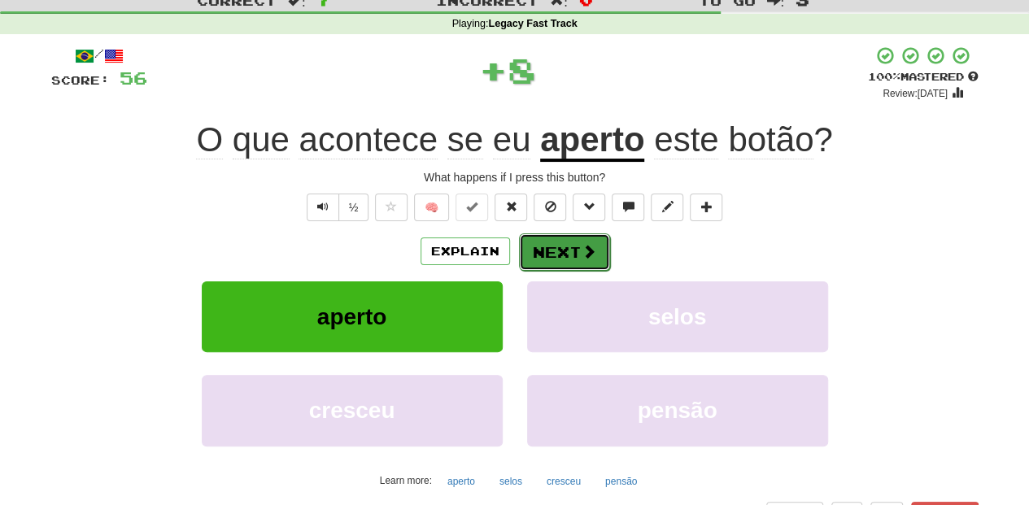
click at [558, 256] on button "Next" at bounding box center [564, 251] width 91 height 37
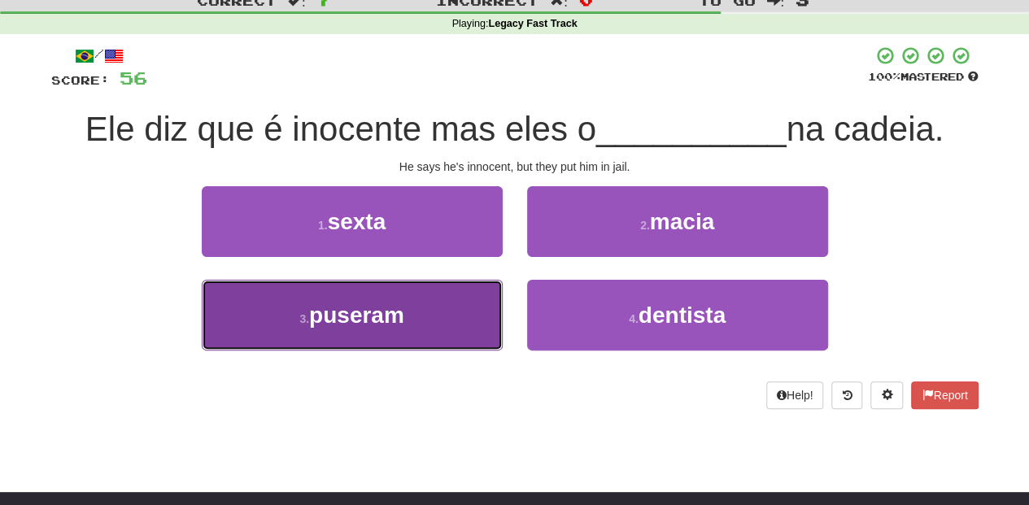
click at [425, 305] on button "3 . puseram" at bounding box center [352, 315] width 301 height 71
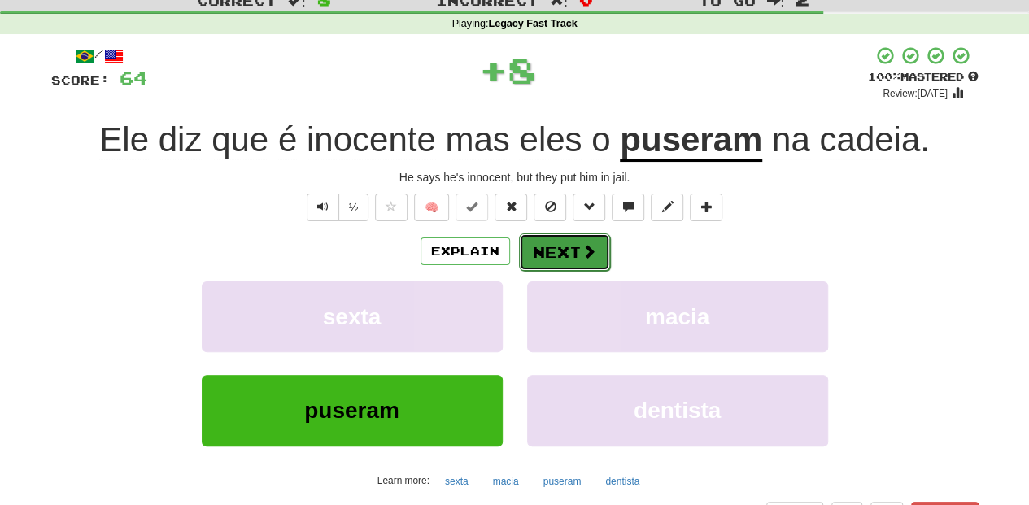
click at [542, 247] on button "Next" at bounding box center [564, 251] width 91 height 37
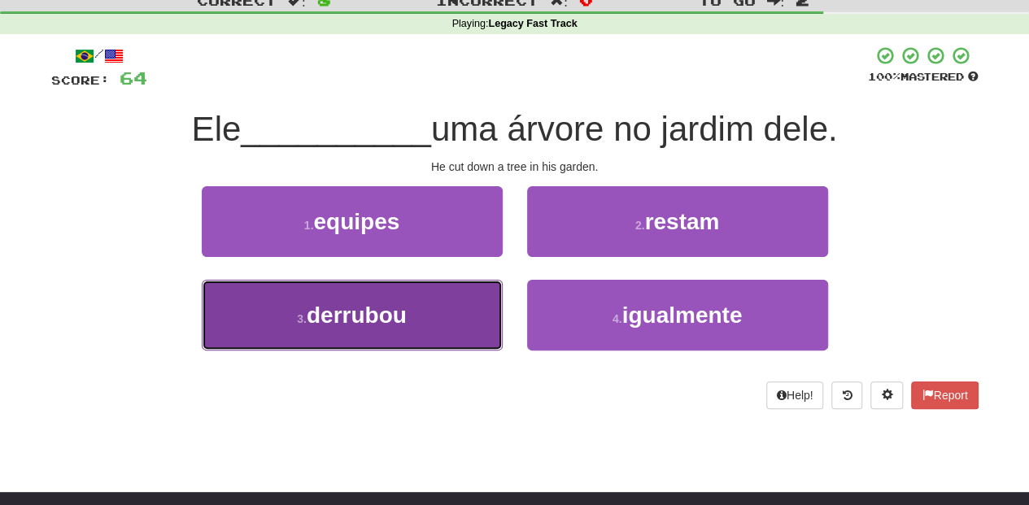
click at [423, 325] on button "3 . derrubou" at bounding box center [352, 315] width 301 height 71
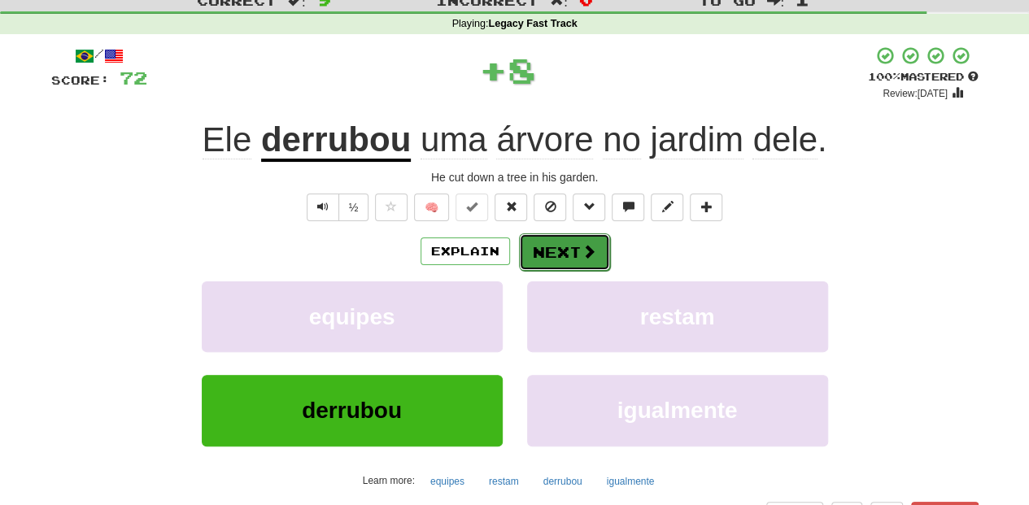
click at [556, 249] on button "Next" at bounding box center [564, 251] width 91 height 37
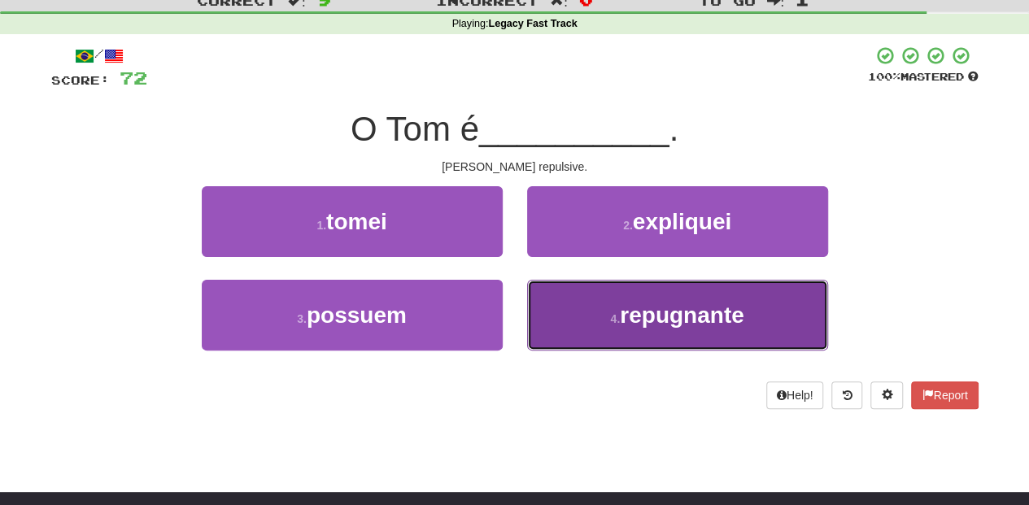
click at [533, 299] on button "4 . repugnante" at bounding box center [677, 315] width 301 height 71
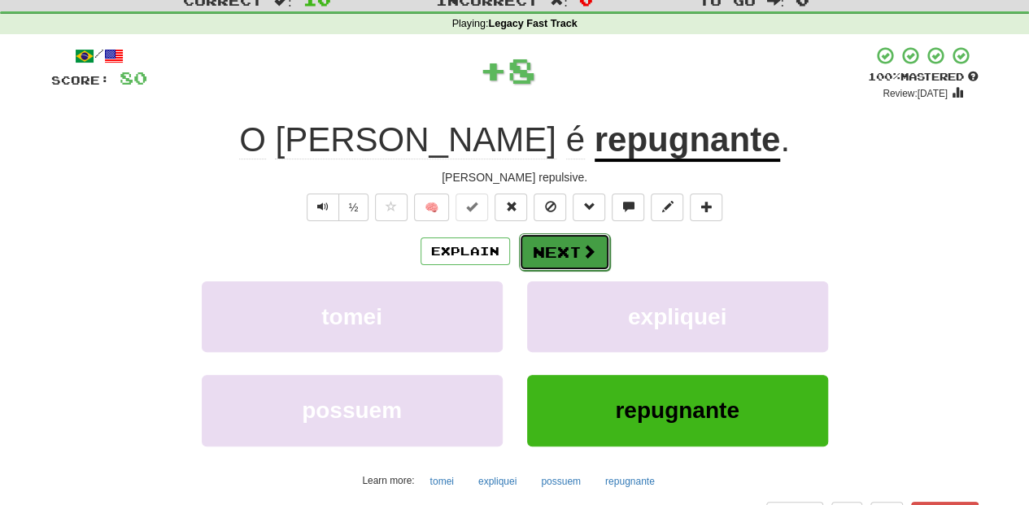
click at [548, 239] on button "Next" at bounding box center [564, 251] width 91 height 37
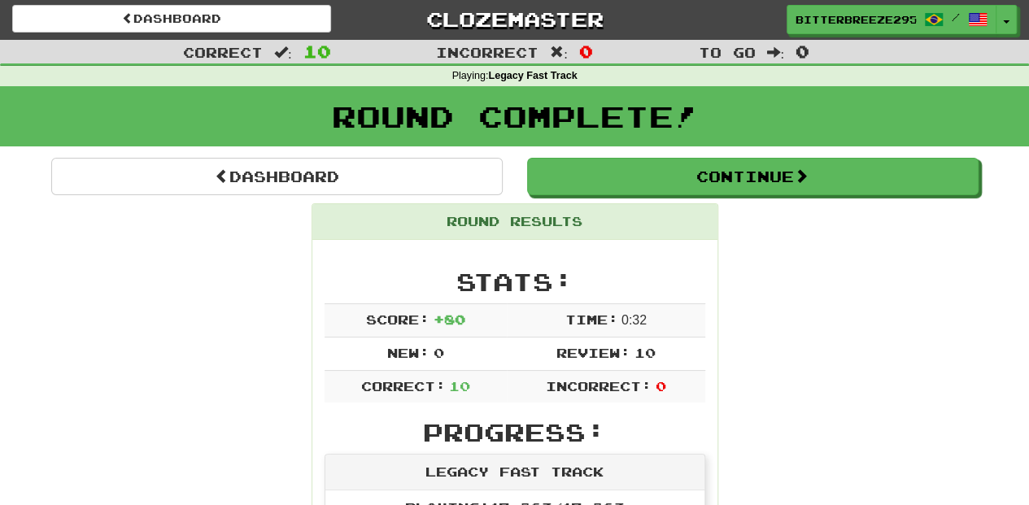
scroll to position [0, 0]
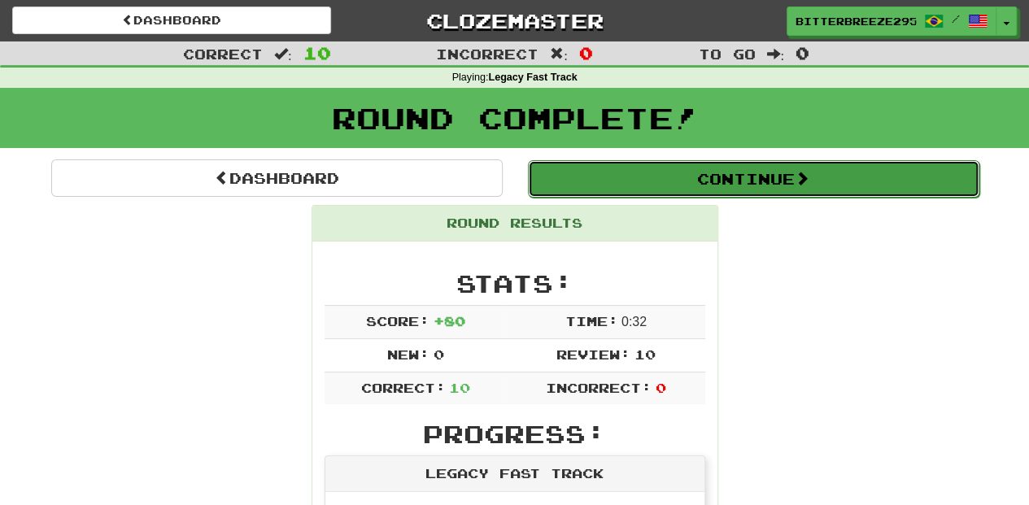
click at [584, 168] on button "Continue" at bounding box center [754, 178] width 452 height 37
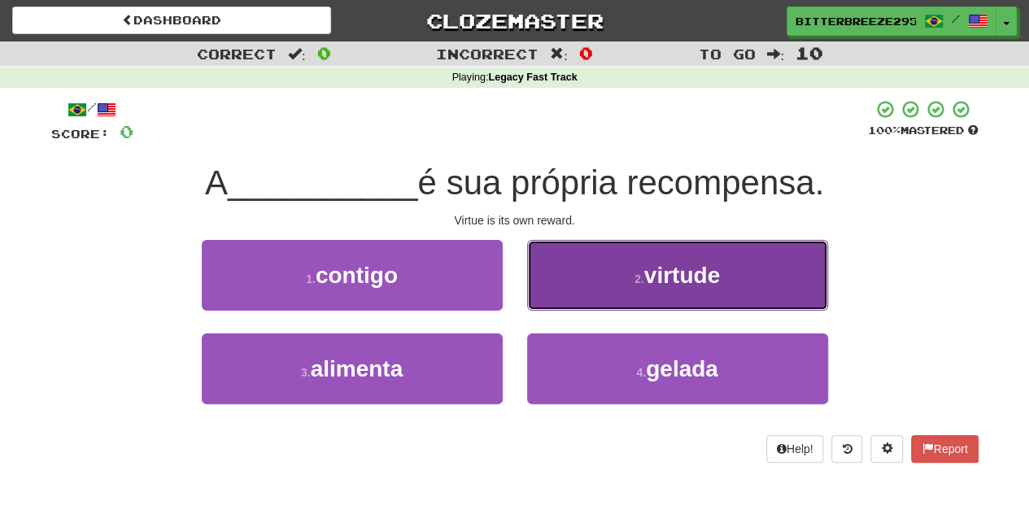
click at [600, 293] on button "2 . virtude" at bounding box center [677, 275] width 301 height 71
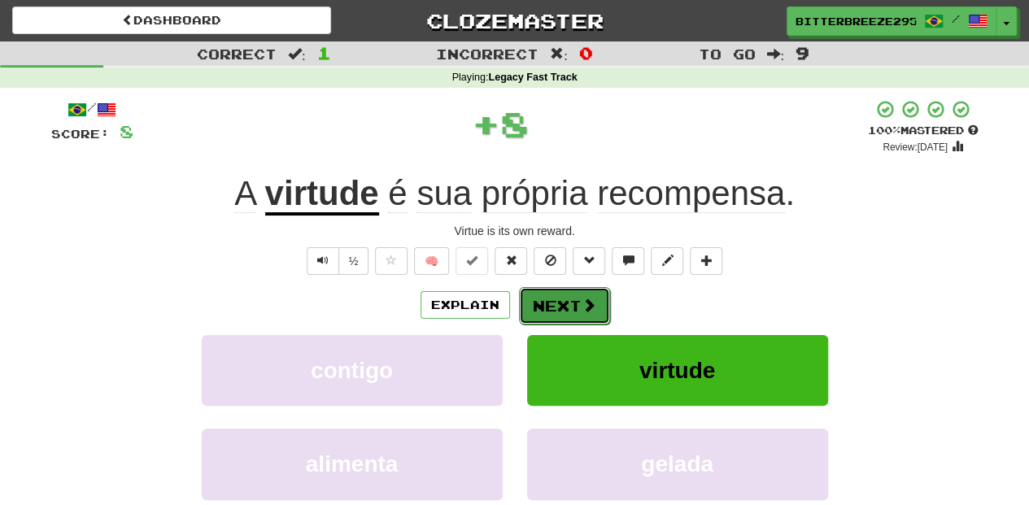
click at [599, 293] on button "Next" at bounding box center [564, 305] width 91 height 37
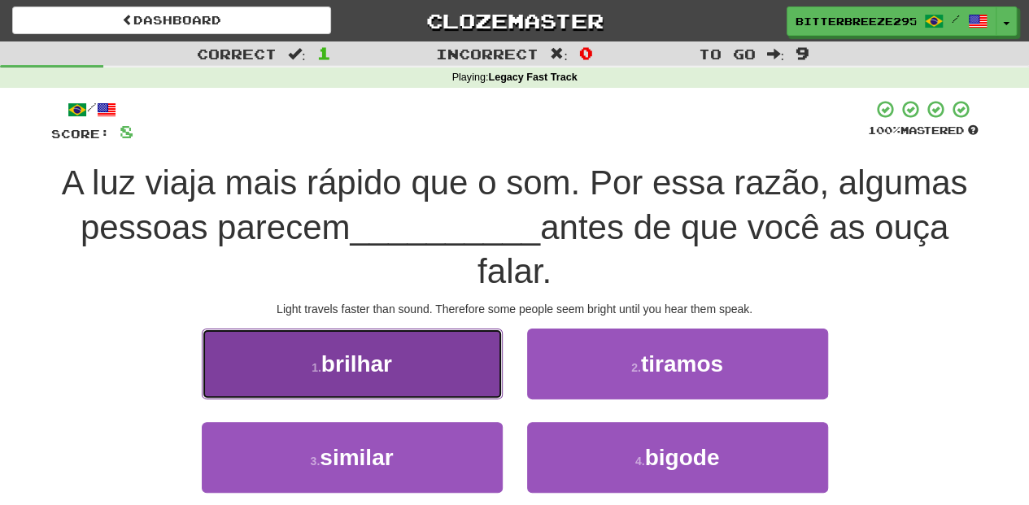
click at [420, 392] on button "1 . brilhar" at bounding box center [352, 364] width 301 height 71
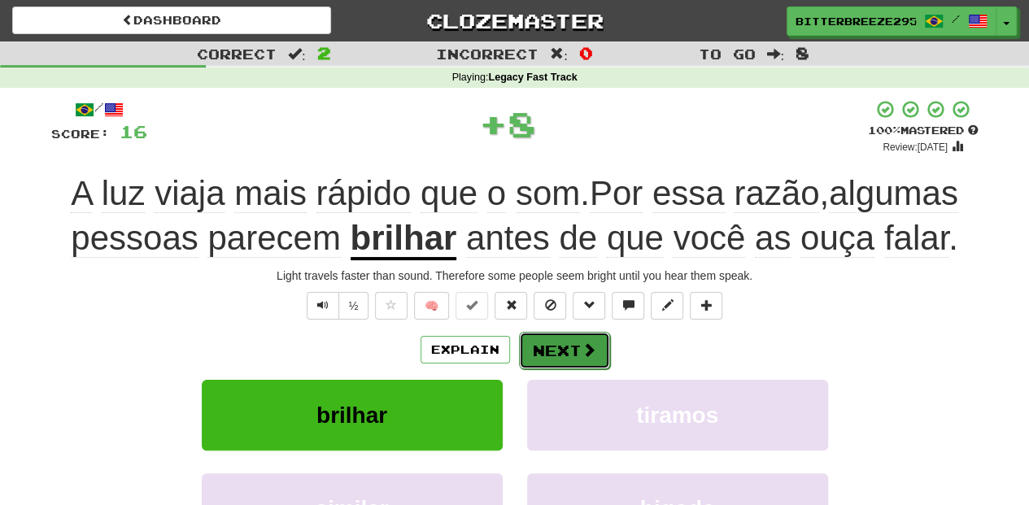
click at [532, 351] on button "Next" at bounding box center [564, 350] width 91 height 37
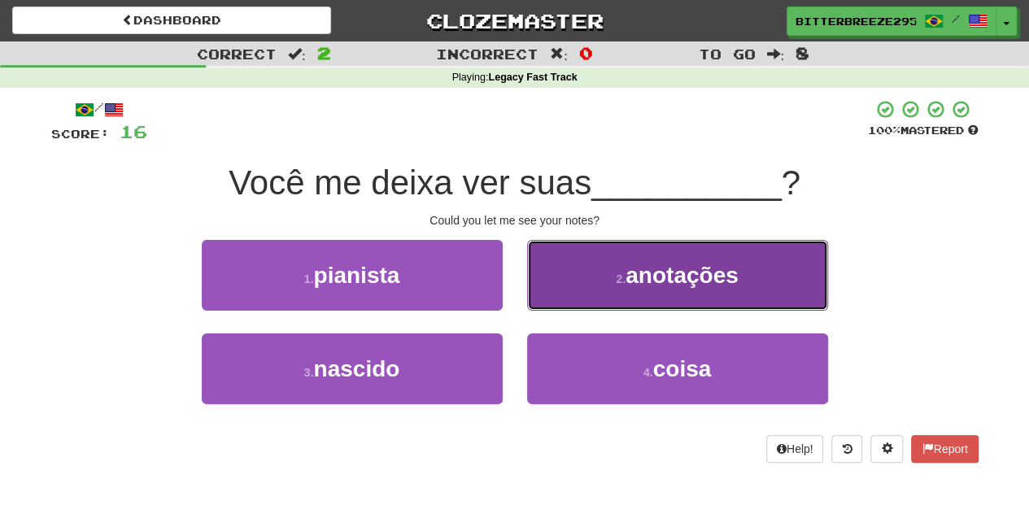
click at [567, 300] on button "2 . anotações" at bounding box center [677, 275] width 301 height 71
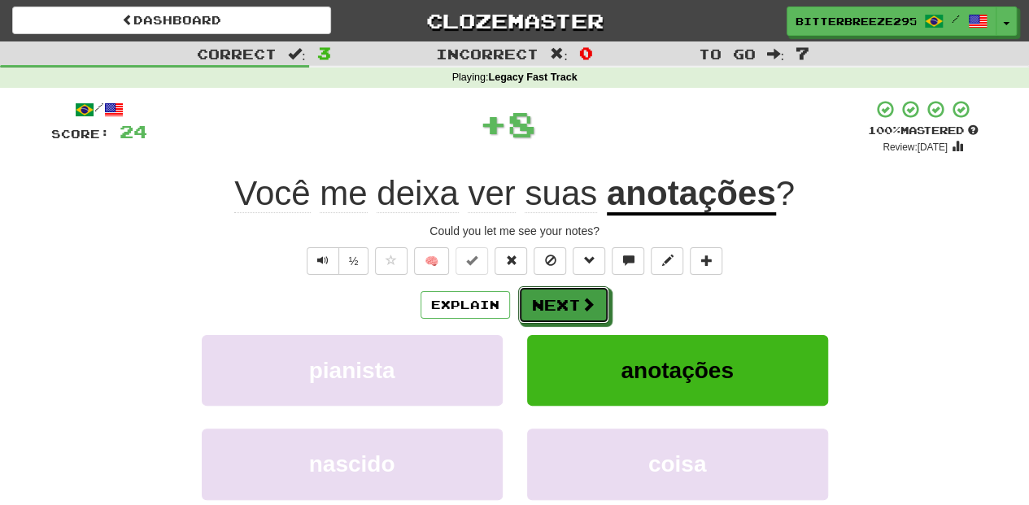
click at [567, 300] on button "Next" at bounding box center [563, 304] width 91 height 37
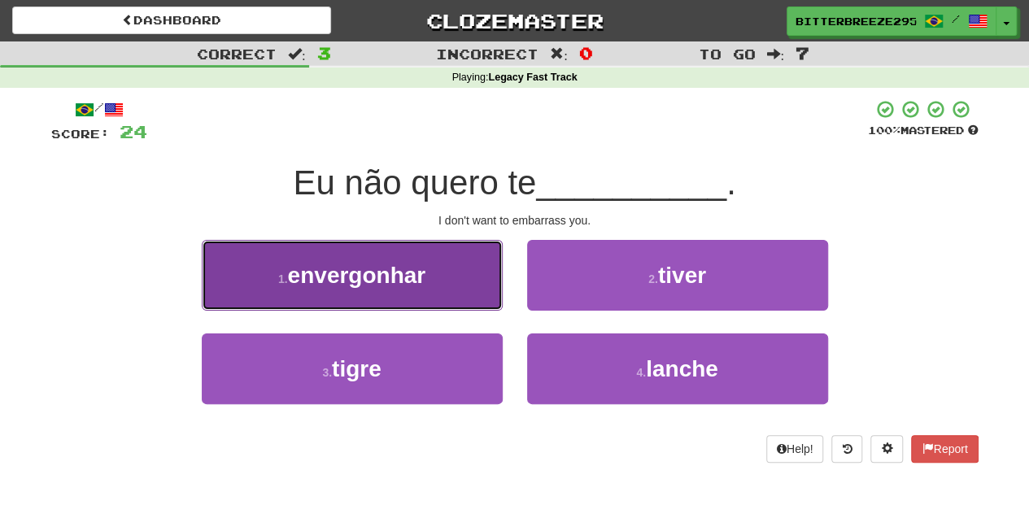
click at [451, 295] on button "1 . envergonhar" at bounding box center [352, 275] width 301 height 71
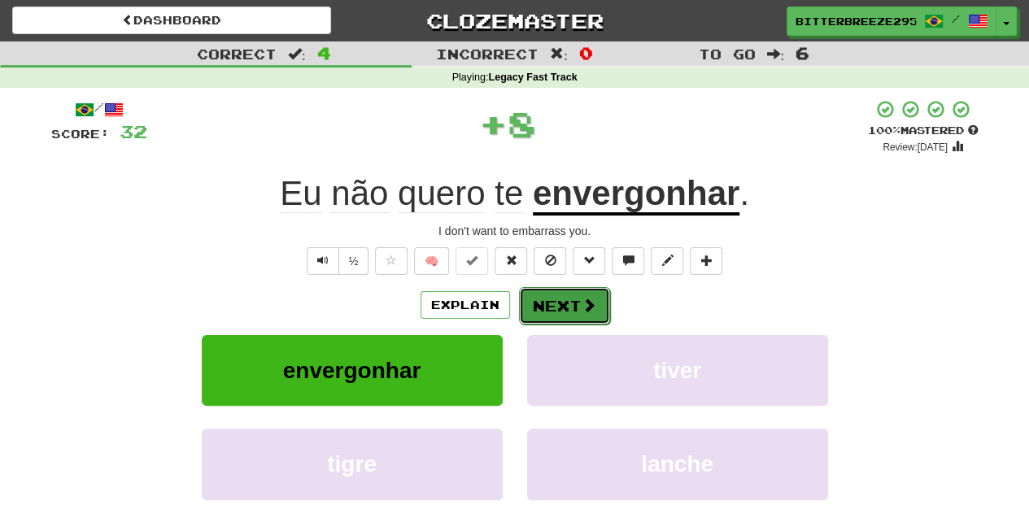
click at [544, 297] on button "Next" at bounding box center [564, 305] width 91 height 37
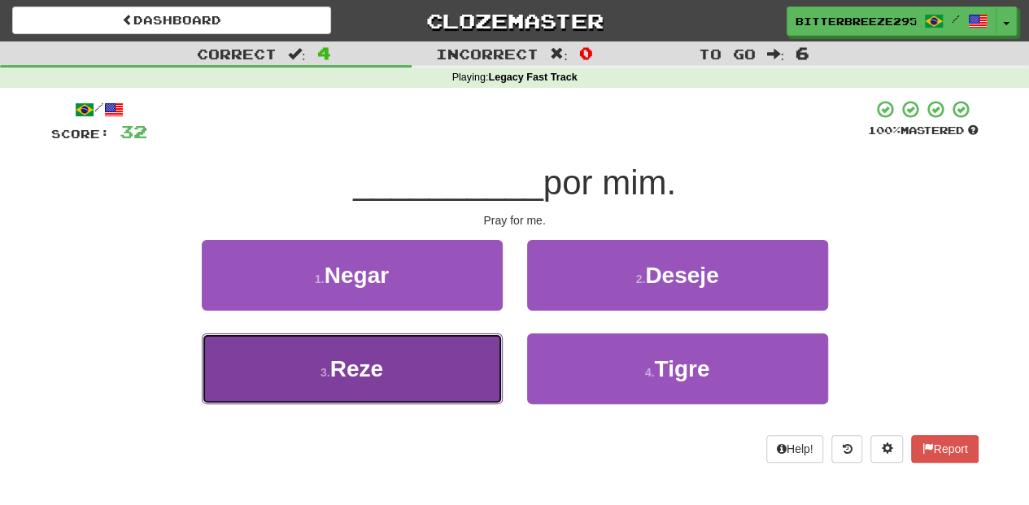
click at [461, 376] on button "3 . Reze" at bounding box center [352, 369] width 301 height 71
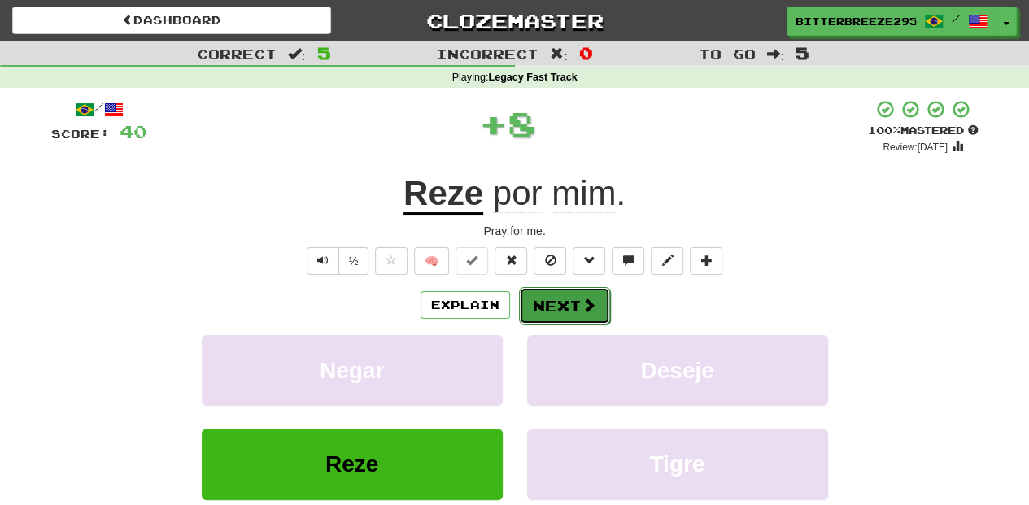
click at [547, 306] on button "Next" at bounding box center [564, 305] width 91 height 37
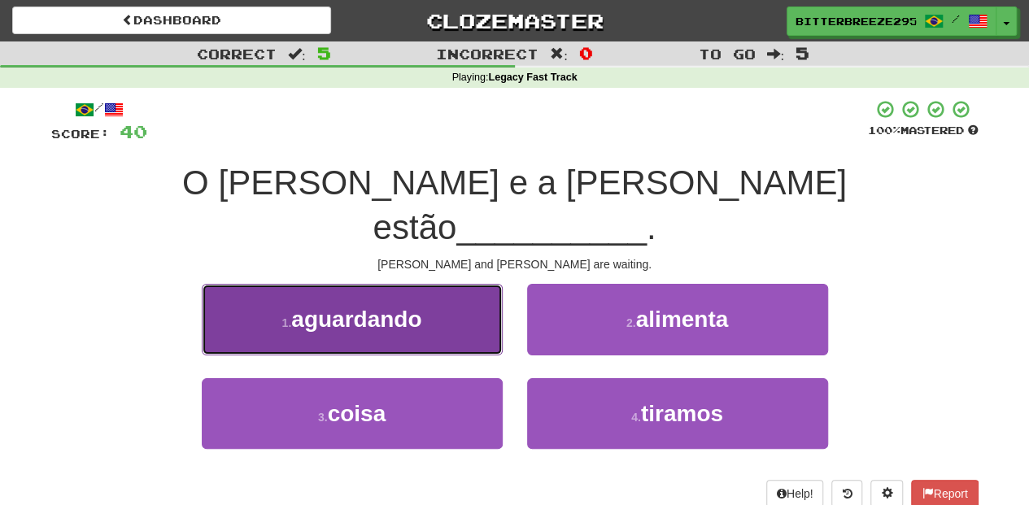
click at [463, 284] on button "1 . aguardando" at bounding box center [352, 319] width 301 height 71
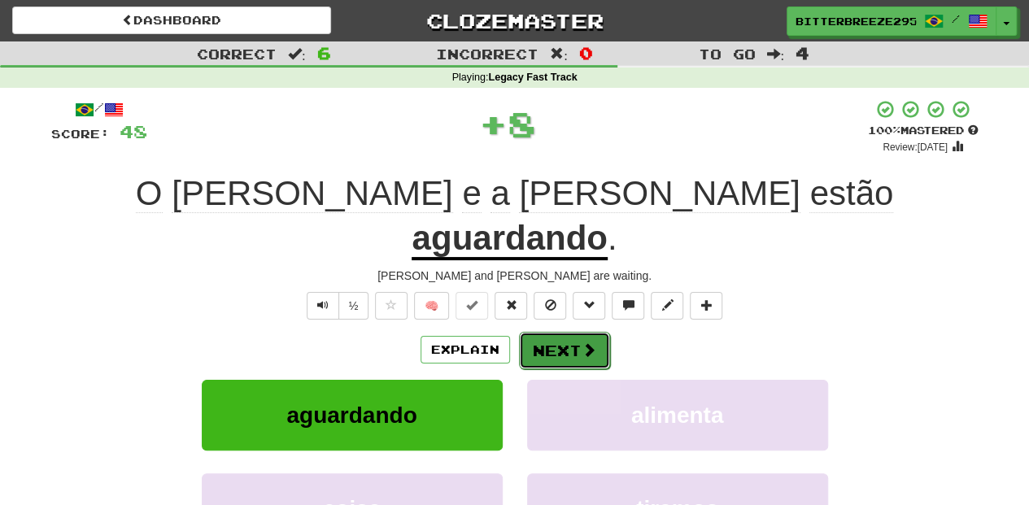
click at [555, 332] on button "Next" at bounding box center [564, 350] width 91 height 37
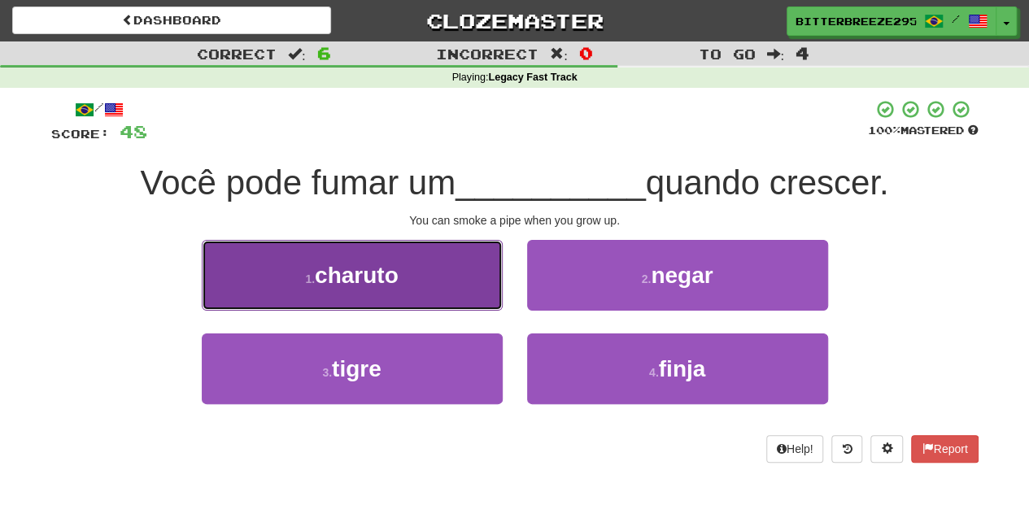
click at [476, 294] on button "1 . charuto" at bounding box center [352, 275] width 301 height 71
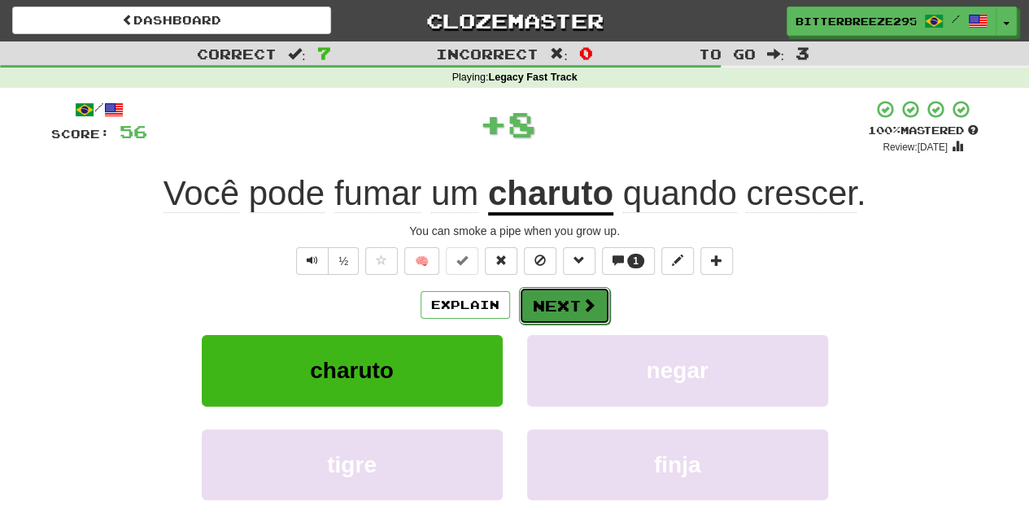
click at [536, 303] on button "Next" at bounding box center [564, 305] width 91 height 37
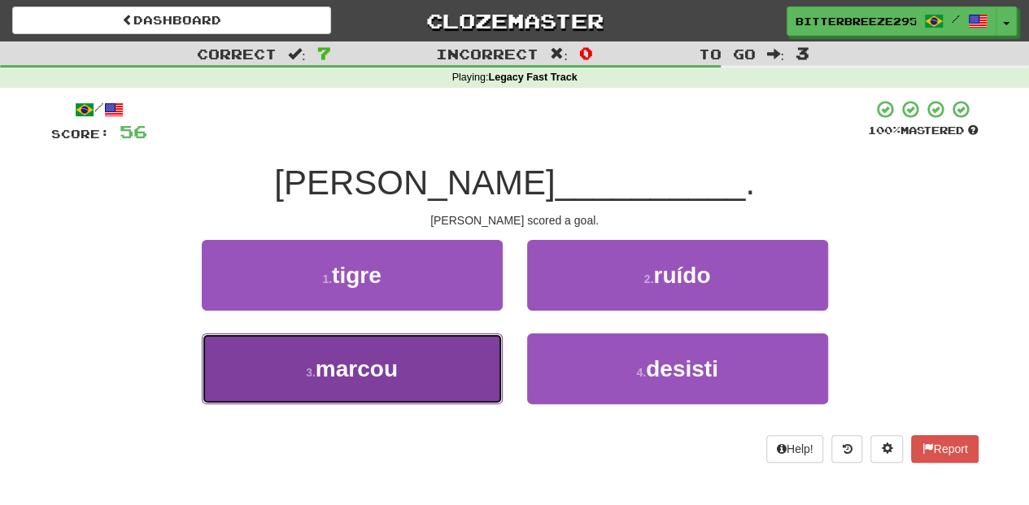
click at [438, 368] on button "3 . marcou" at bounding box center [352, 369] width 301 height 71
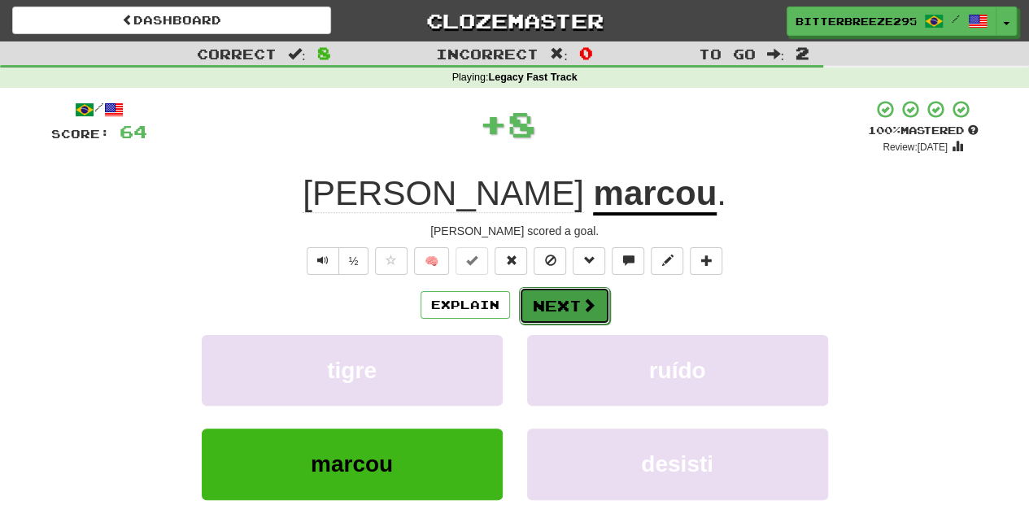
click at [565, 301] on button "Next" at bounding box center [564, 305] width 91 height 37
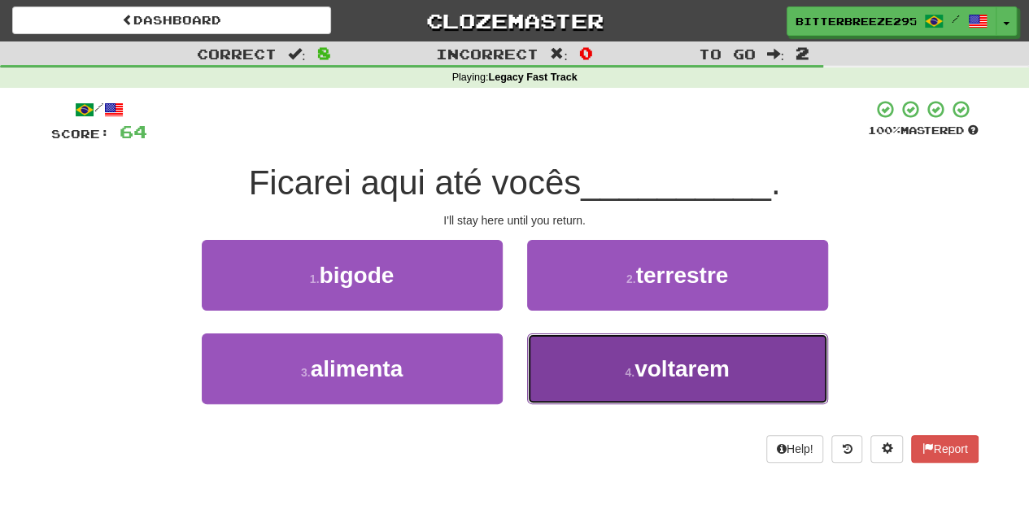
click at [568, 370] on button "4 . voltarem" at bounding box center [677, 369] width 301 height 71
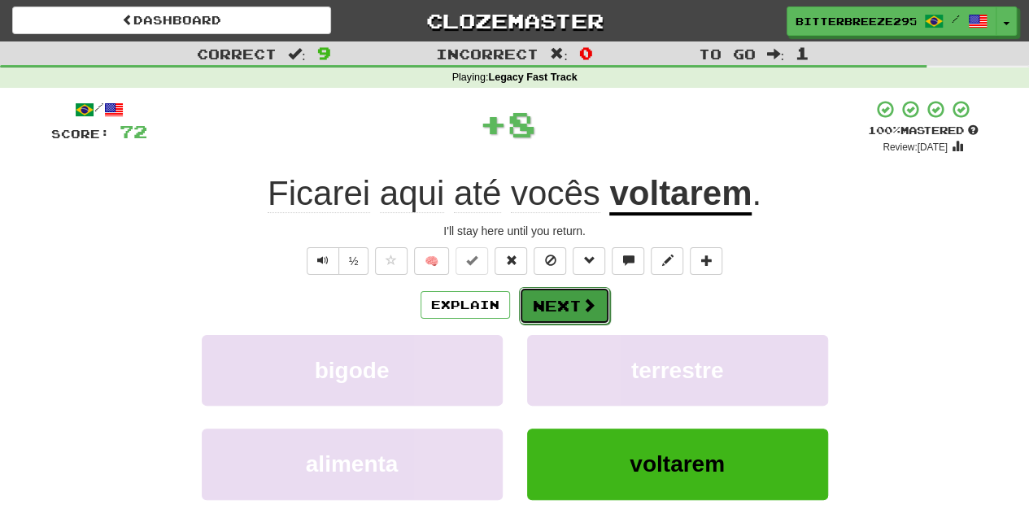
click at [554, 309] on button "Next" at bounding box center [564, 305] width 91 height 37
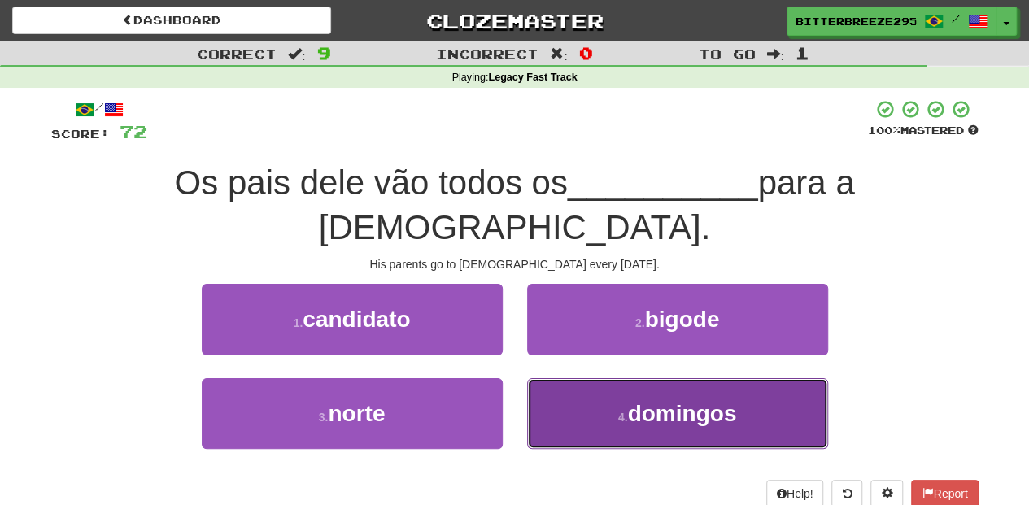
click at [540, 378] on button "4 . domingos" at bounding box center [677, 413] width 301 height 71
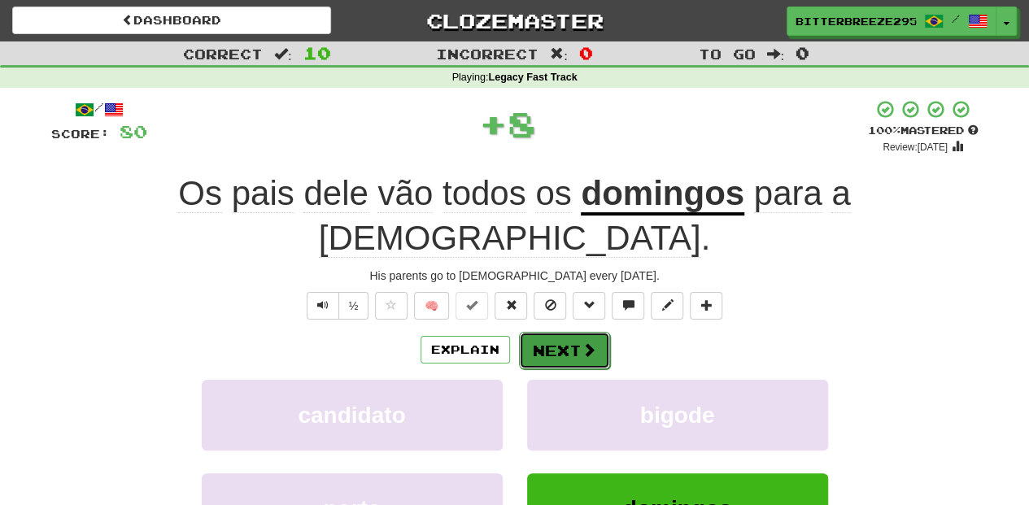
click at [544, 332] on button "Next" at bounding box center [564, 350] width 91 height 37
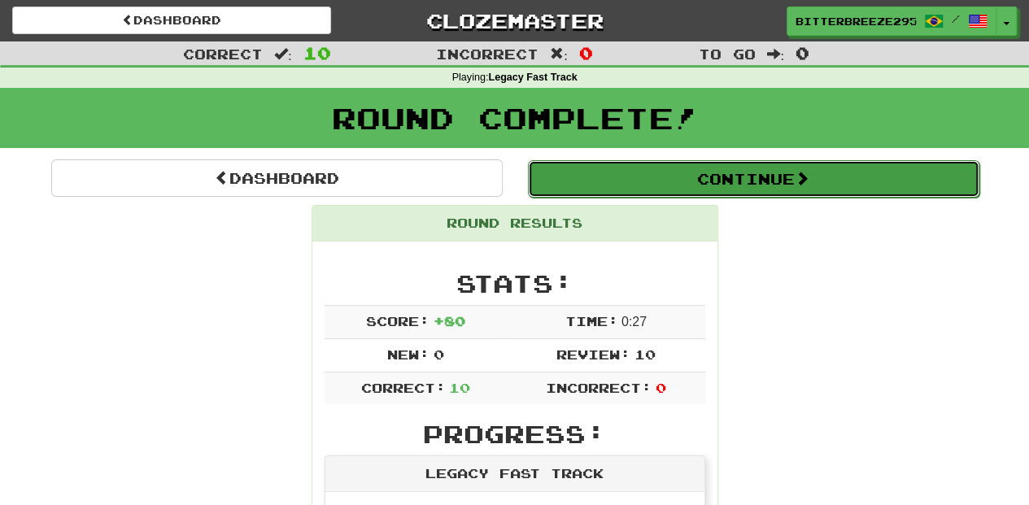
click at [619, 184] on button "Continue" at bounding box center [754, 178] width 452 height 37
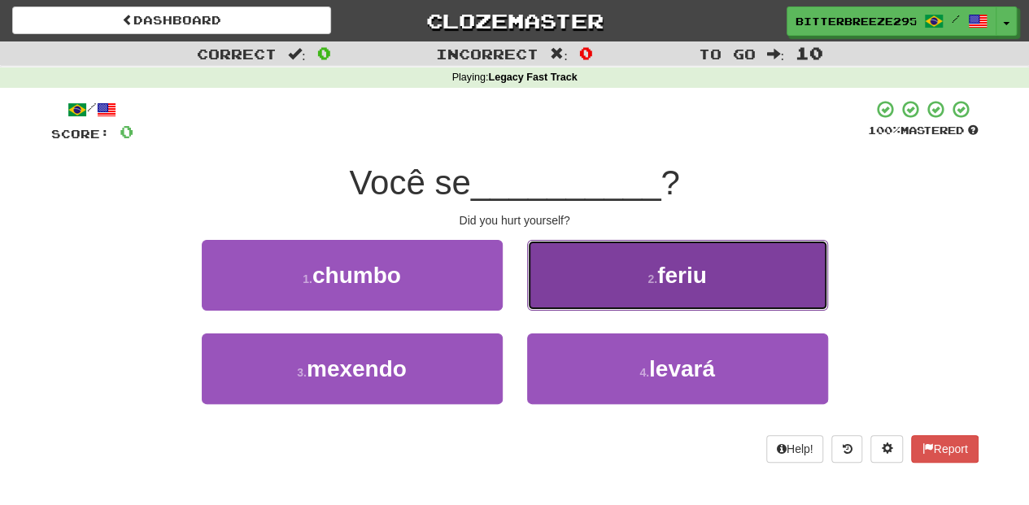
click at [596, 286] on button "2 . feriu" at bounding box center [677, 275] width 301 height 71
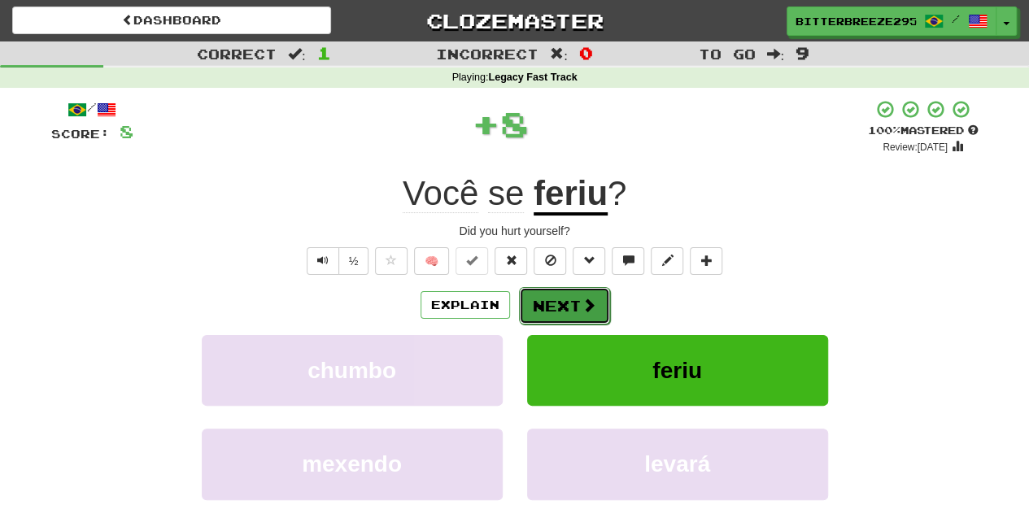
click at [535, 304] on button "Next" at bounding box center [564, 305] width 91 height 37
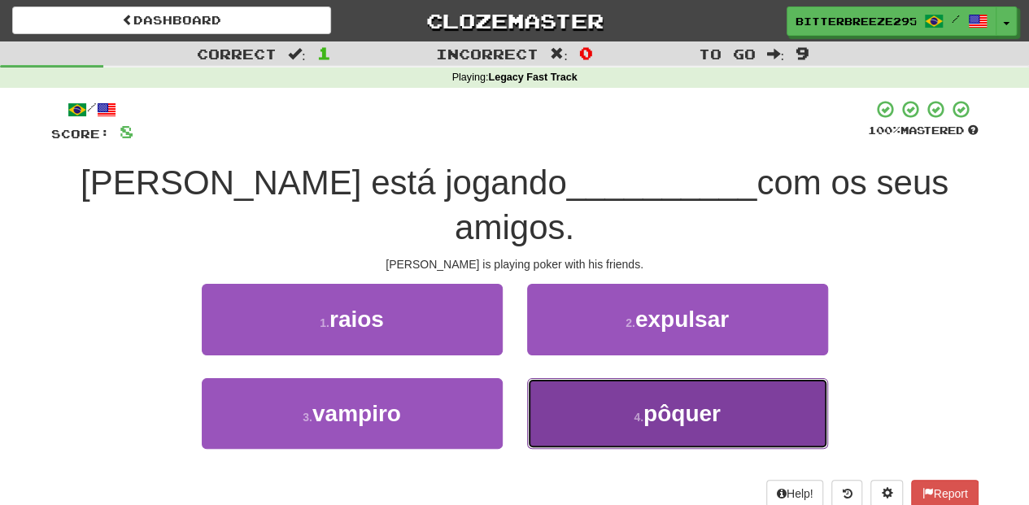
click at [577, 378] on button "4 . pôquer" at bounding box center [677, 413] width 301 height 71
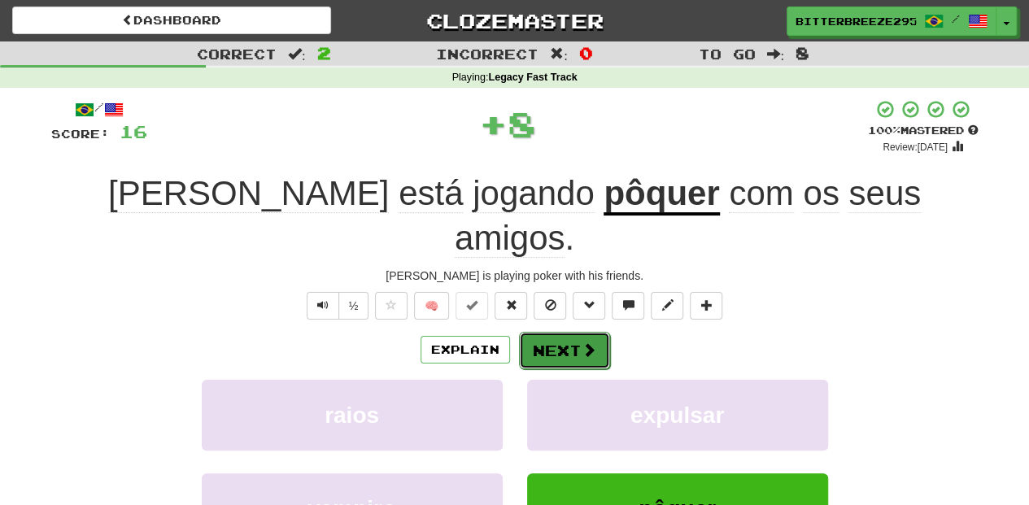
click at [566, 332] on button "Next" at bounding box center [564, 350] width 91 height 37
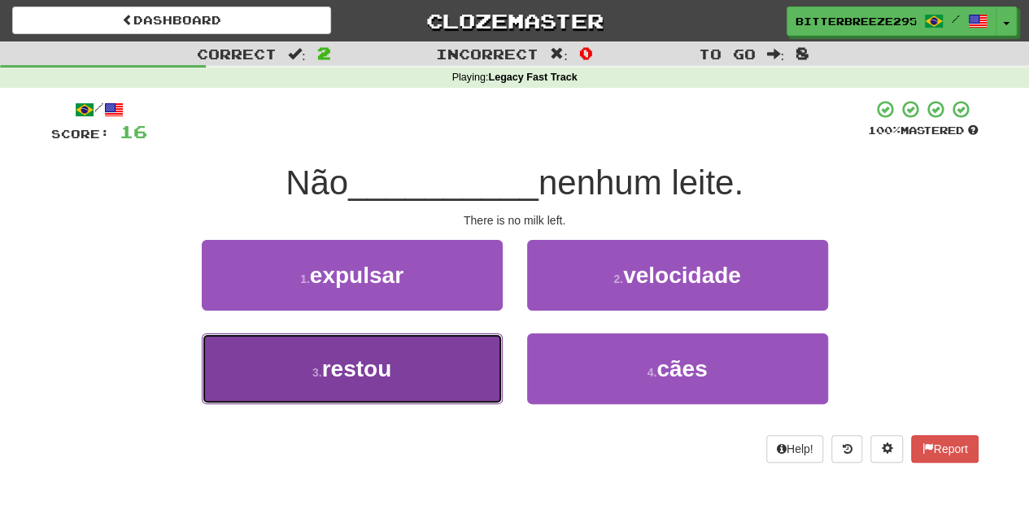
click at [487, 342] on button "3 . restou" at bounding box center [352, 369] width 301 height 71
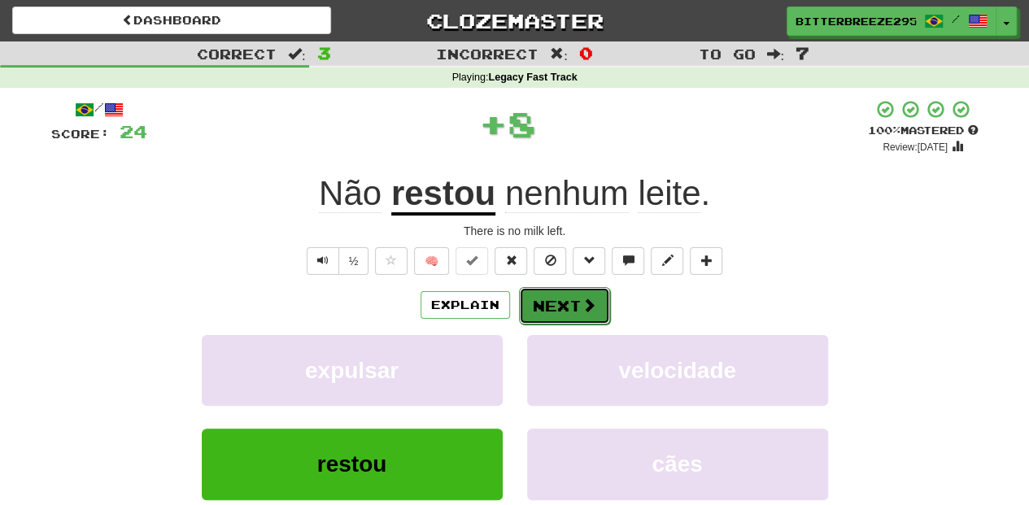
click at [547, 295] on button "Next" at bounding box center [564, 305] width 91 height 37
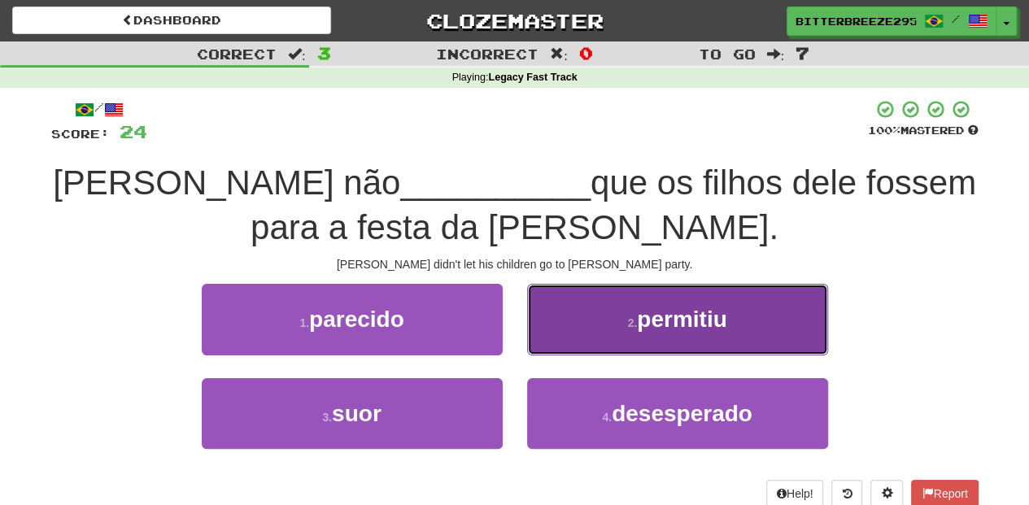
click at [602, 325] on button "2 . permitiu" at bounding box center [677, 319] width 301 height 71
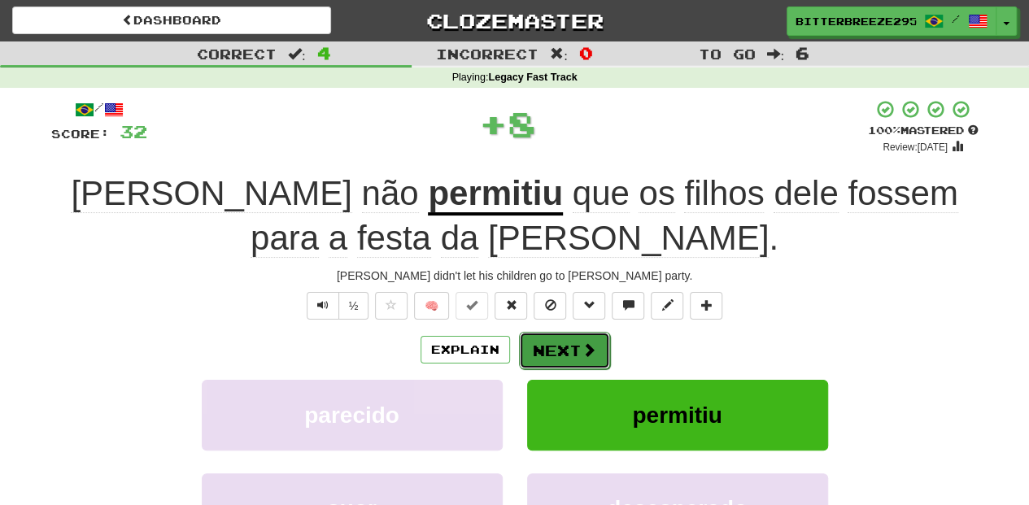
click at [537, 337] on button "Next" at bounding box center [564, 350] width 91 height 37
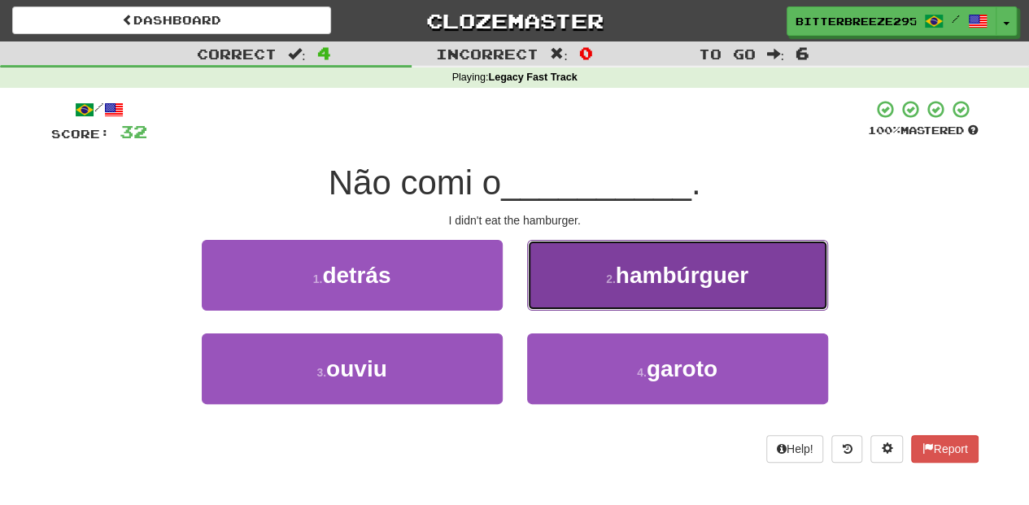
click at [566, 301] on button "2 . hambúrguer" at bounding box center [677, 275] width 301 height 71
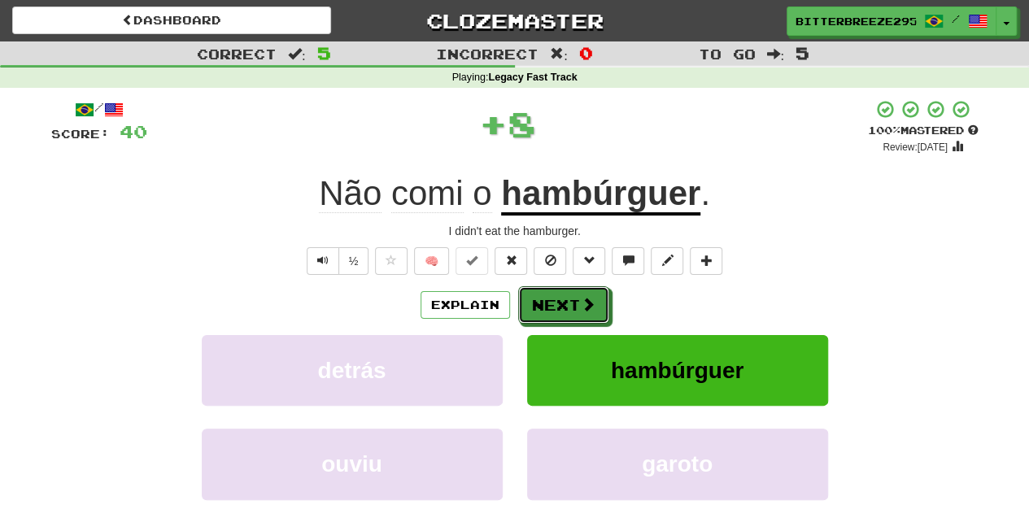
click at [566, 301] on button "Next" at bounding box center [563, 304] width 91 height 37
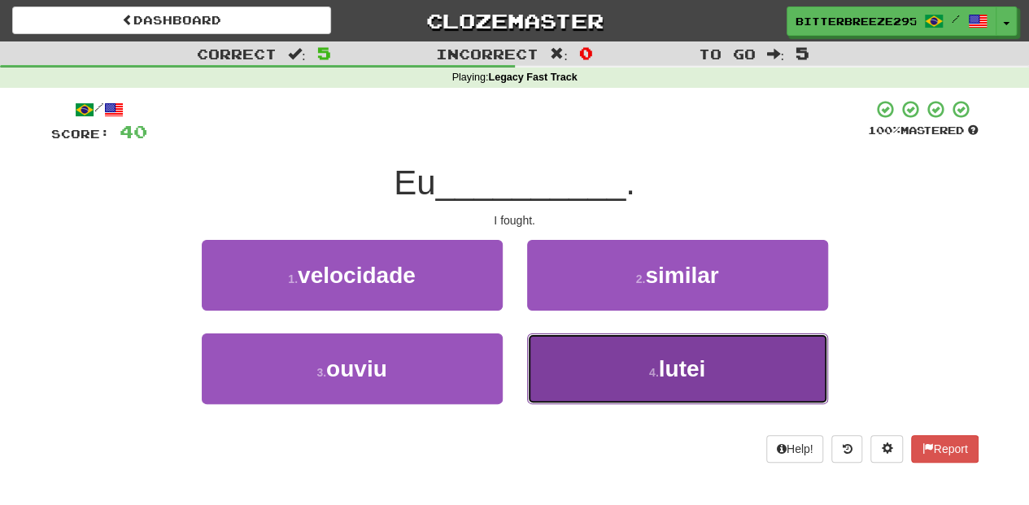
click at [578, 368] on button "4 . lutei" at bounding box center [677, 369] width 301 height 71
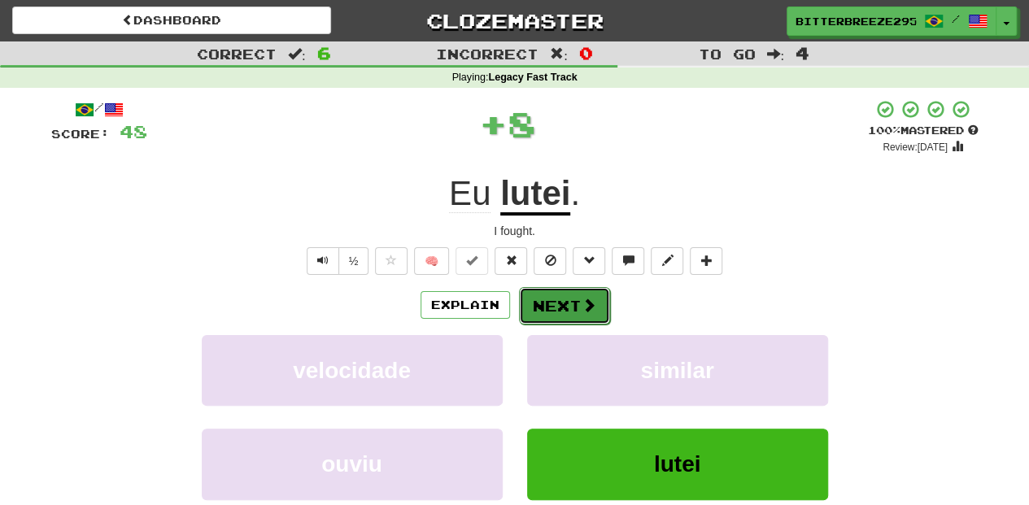
click at [556, 308] on button "Next" at bounding box center [564, 305] width 91 height 37
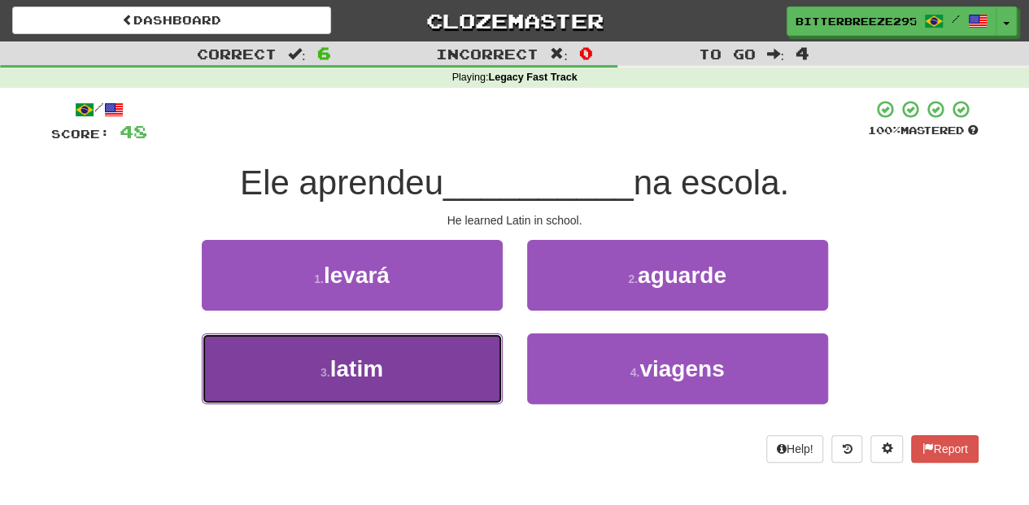
click at [478, 342] on button "3 . latim" at bounding box center [352, 369] width 301 height 71
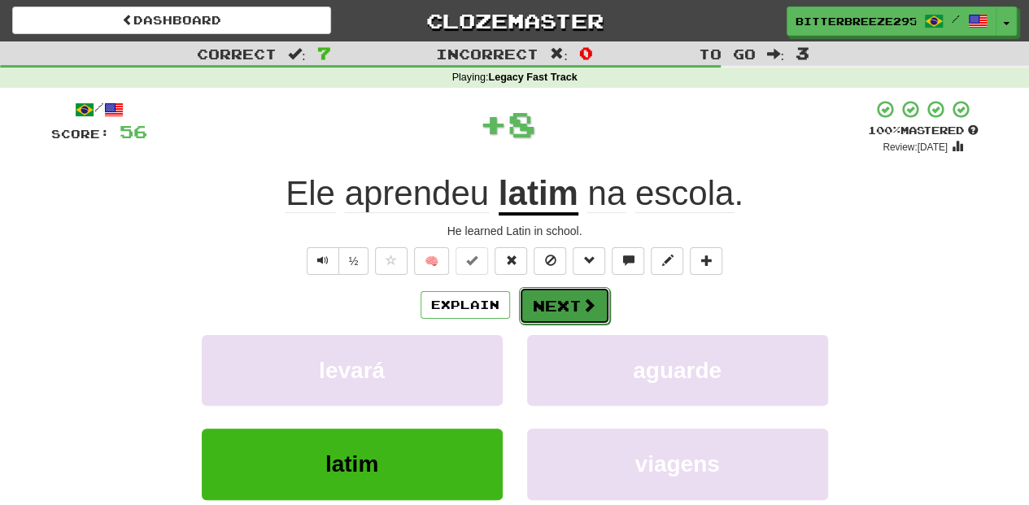
click at [541, 302] on button "Next" at bounding box center [564, 305] width 91 height 37
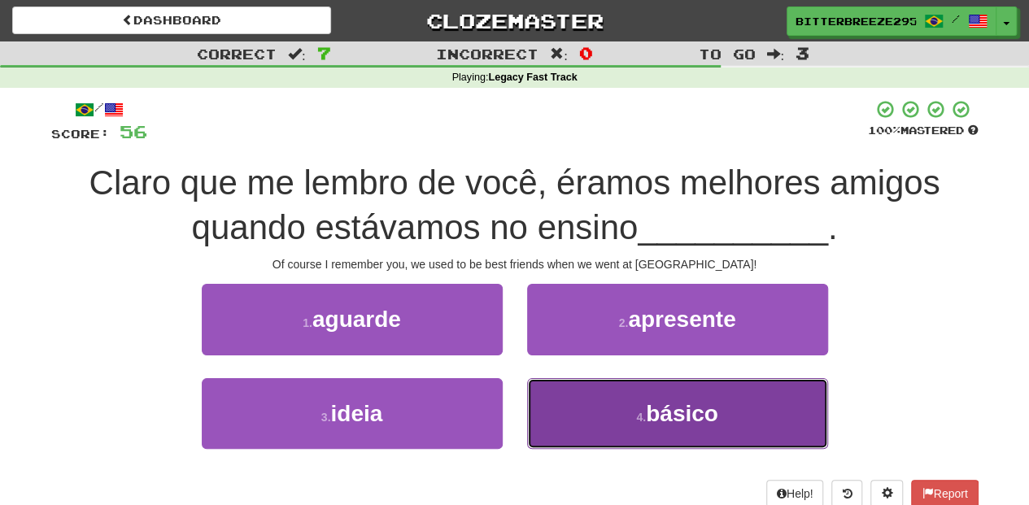
click at [569, 425] on button "4 . básico" at bounding box center [677, 413] width 301 height 71
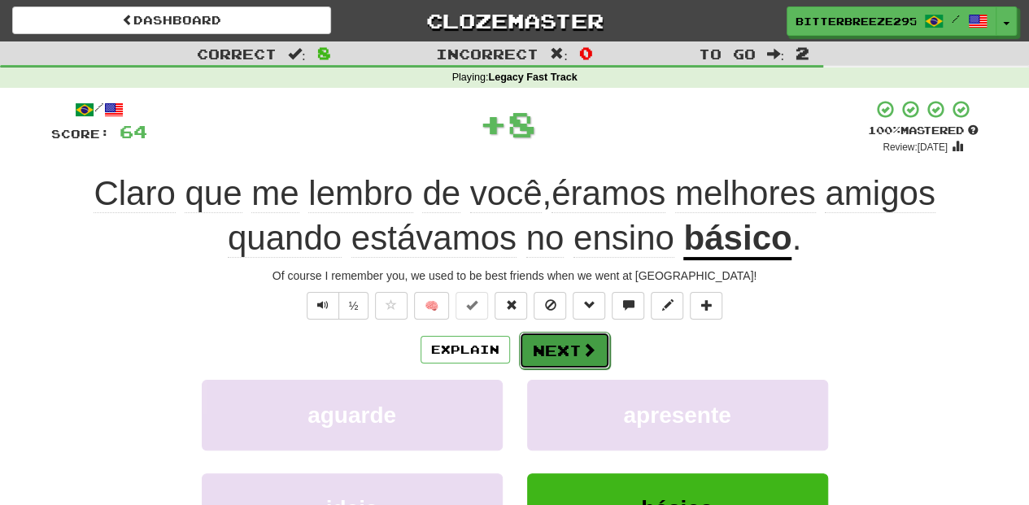
click at [545, 351] on button "Next" at bounding box center [564, 350] width 91 height 37
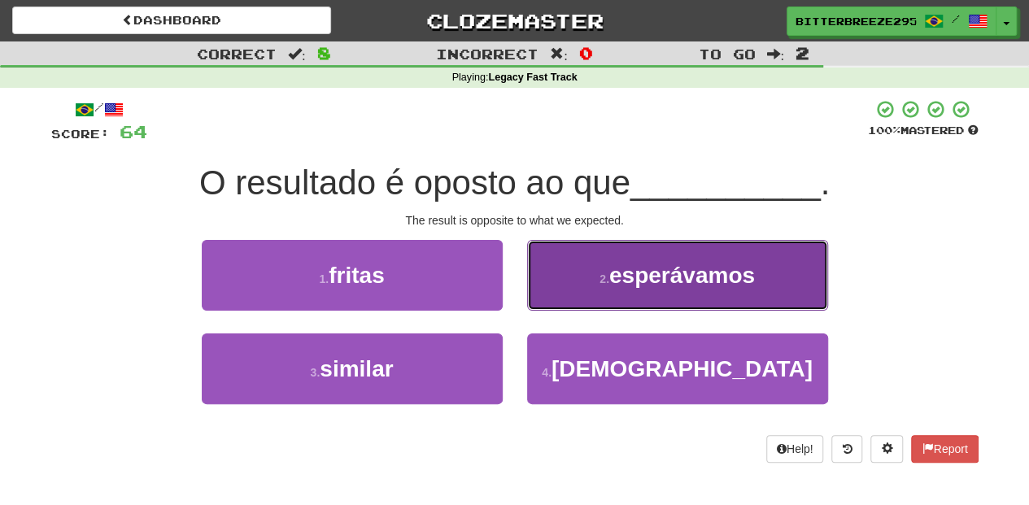
click at [560, 278] on button "2 . esperávamos" at bounding box center [677, 275] width 301 height 71
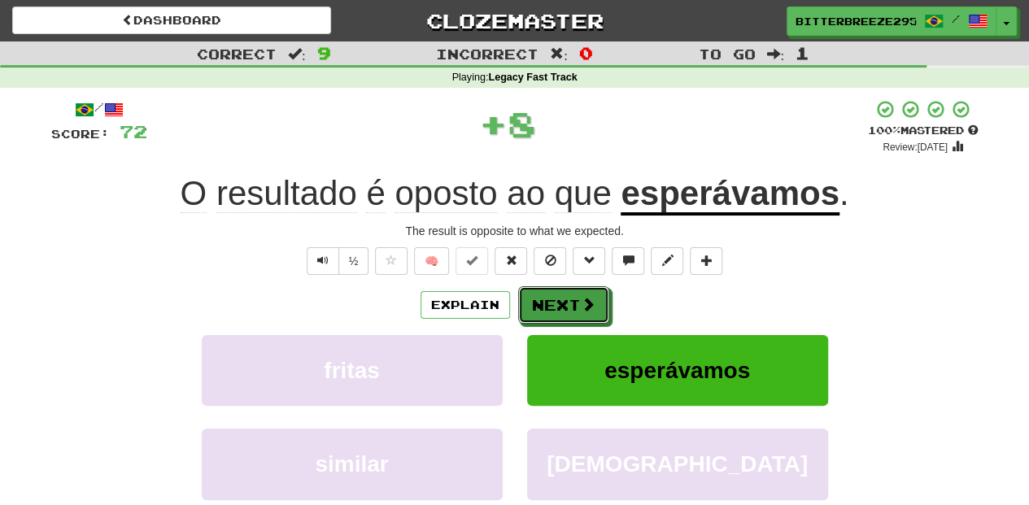
click at [549, 291] on button "Next" at bounding box center [563, 304] width 91 height 37
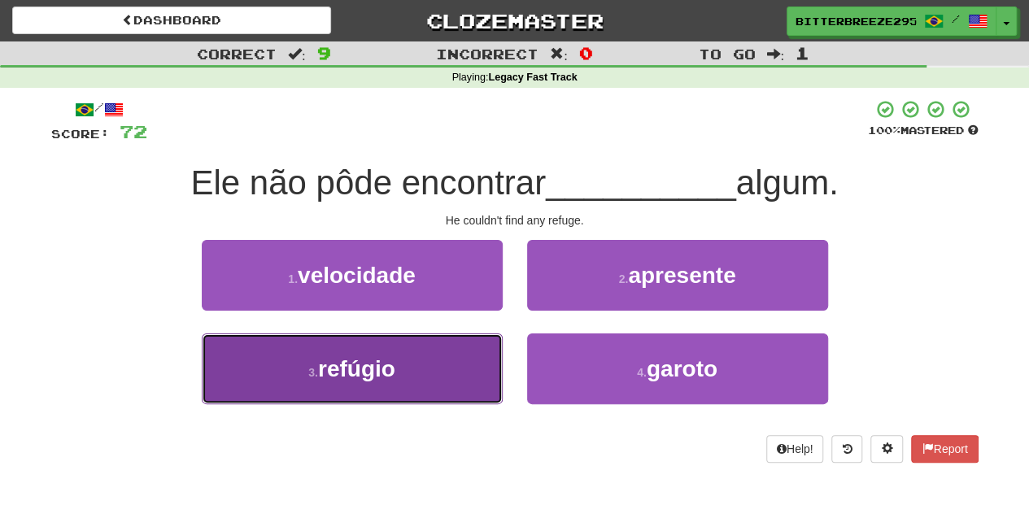
click at [437, 363] on button "3 . refúgio" at bounding box center [352, 369] width 301 height 71
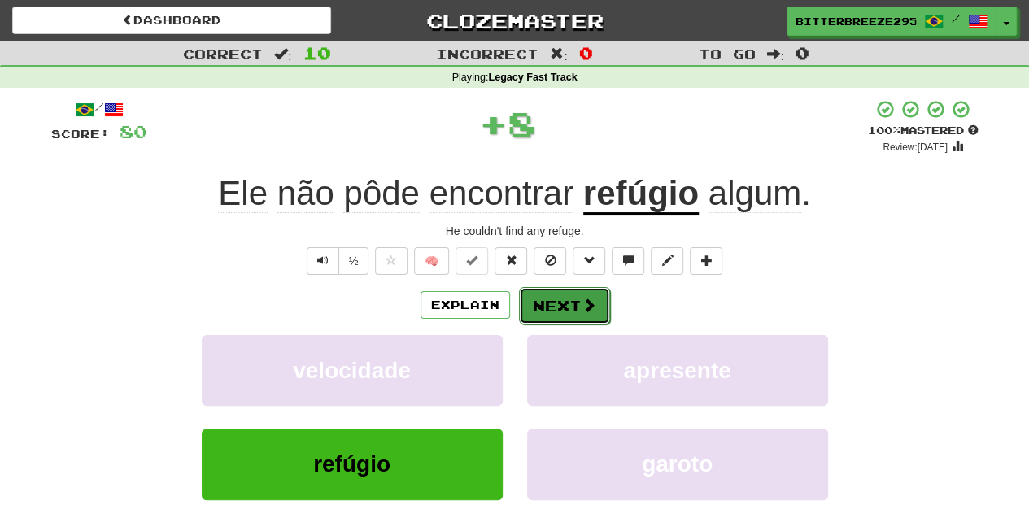
click at [537, 298] on button "Next" at bounding box center [564, 305] width 91 height 37
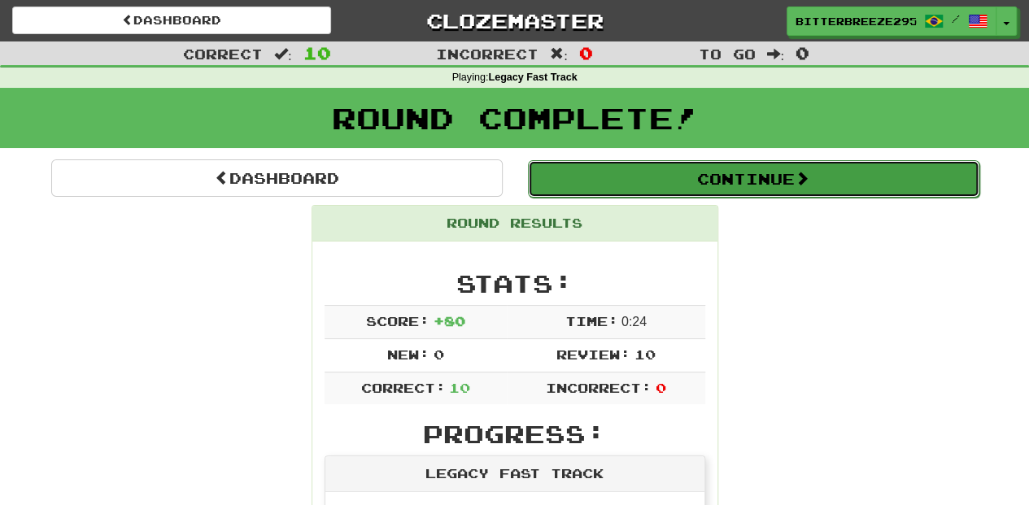
click at [641, 188] on button "Continue" at bounding box center [754, 178] width 452 height 37
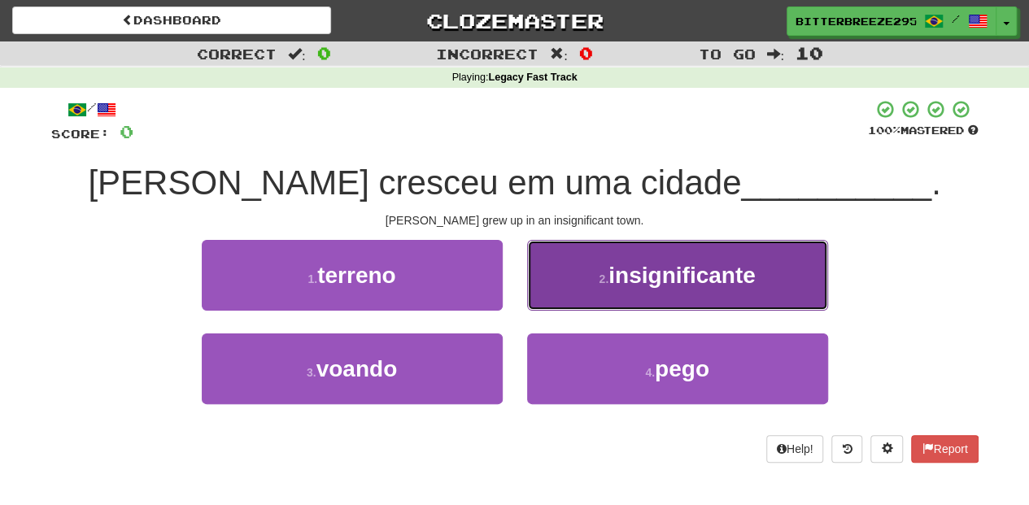
click at [599, 281] on small "2 ." at bounding box center [604, 279] width 10 height 13
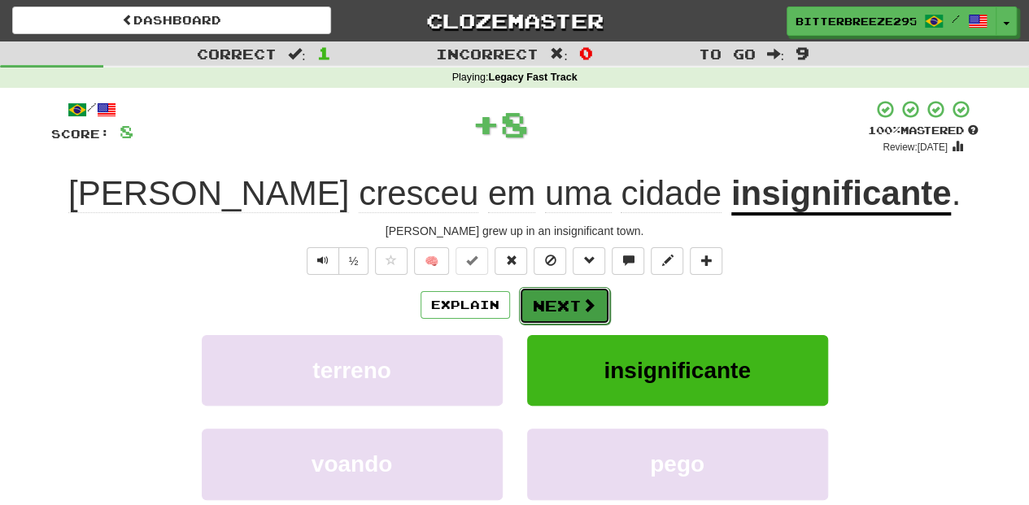
click at [566, 311] on button "Next" at bounding box center [564, 305] width 91 height 37
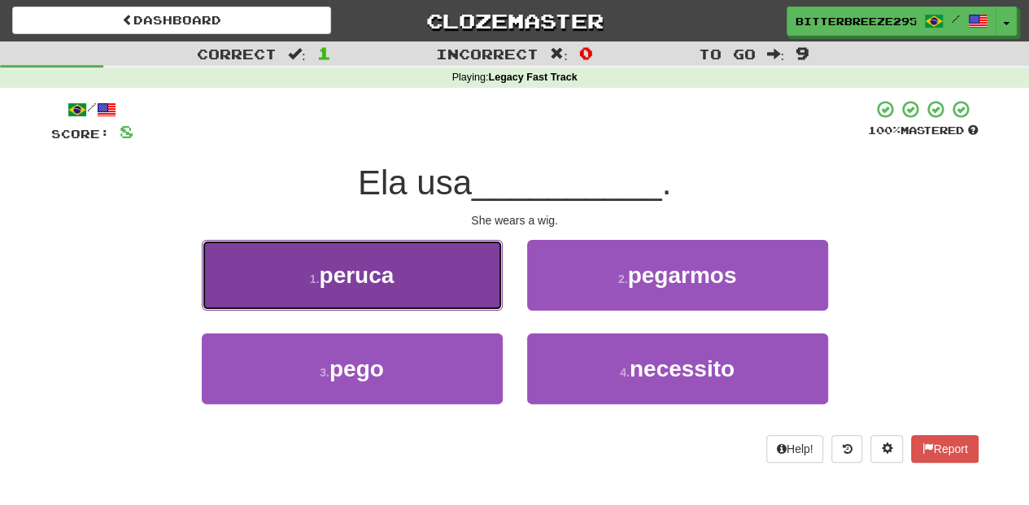
click at [458, 295] on button "1 . peruca" at bounding box center [352, 275] width 301 height 71
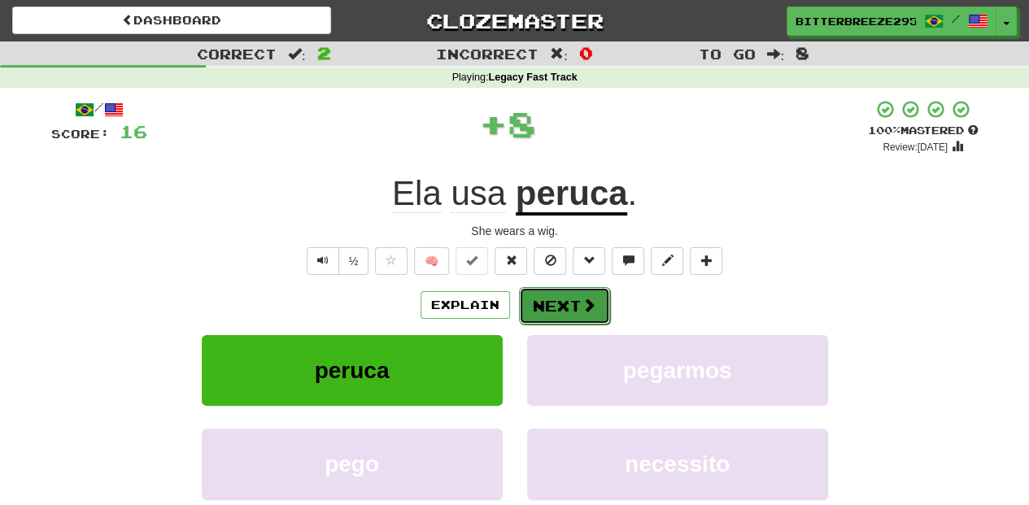
click at [519, 295] on button "Next" at bounding box center [564, 305] width 91 height 37
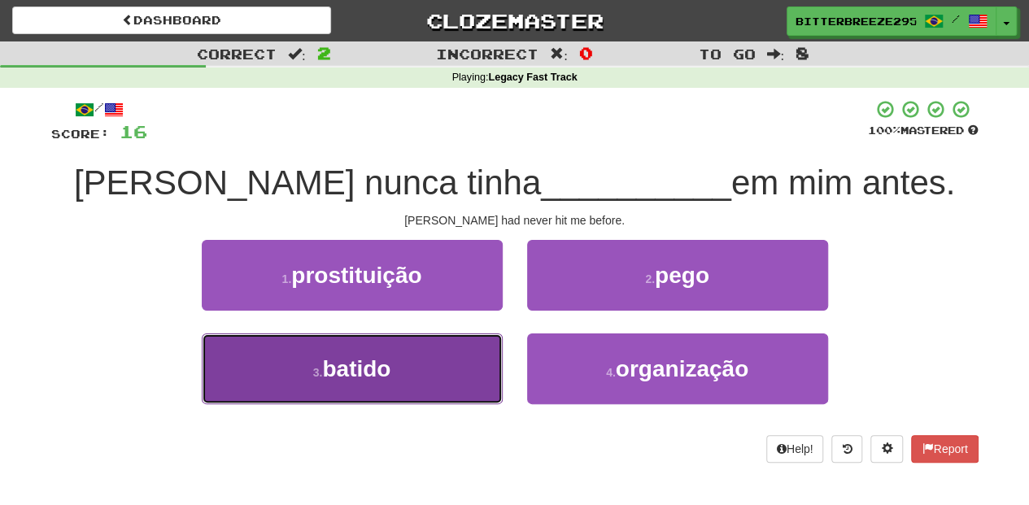
click at [475, 347] on button "3 . batido" at bounding box center [352, 369] width 301 height 71
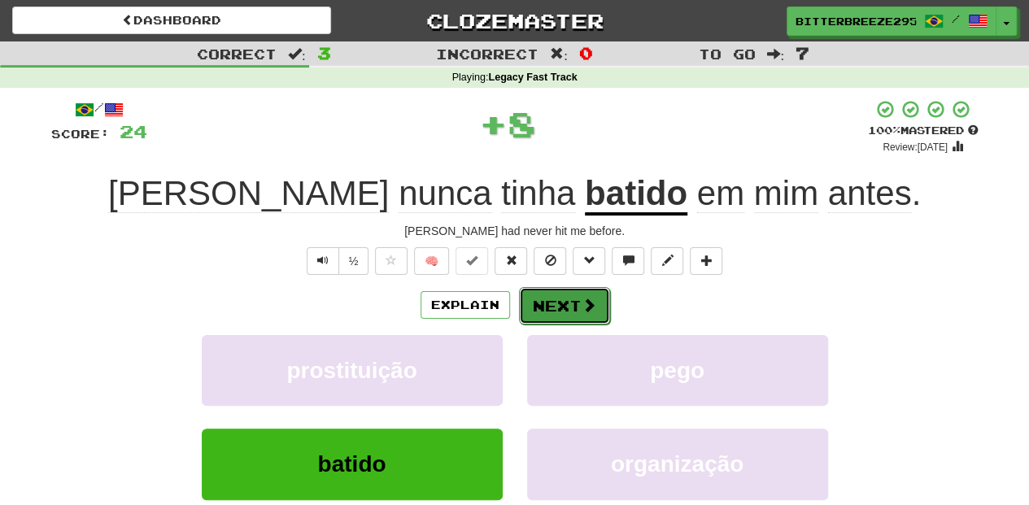
click at [526, 299] on button "Next" at bounding box center [564, 305] width 91 height 37
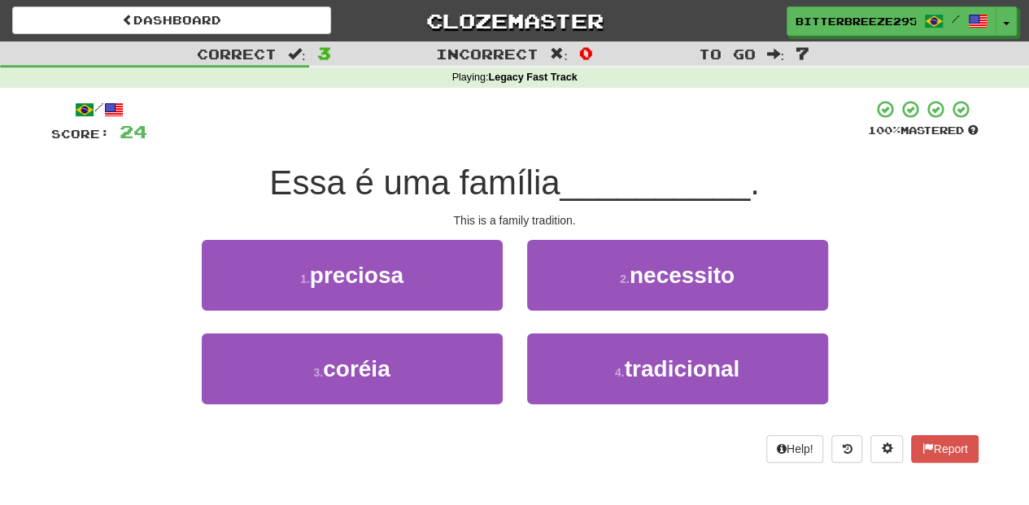
click at [559, 330] on div "2 . necessito" at bounding box center [677, 287] width 325 height 94
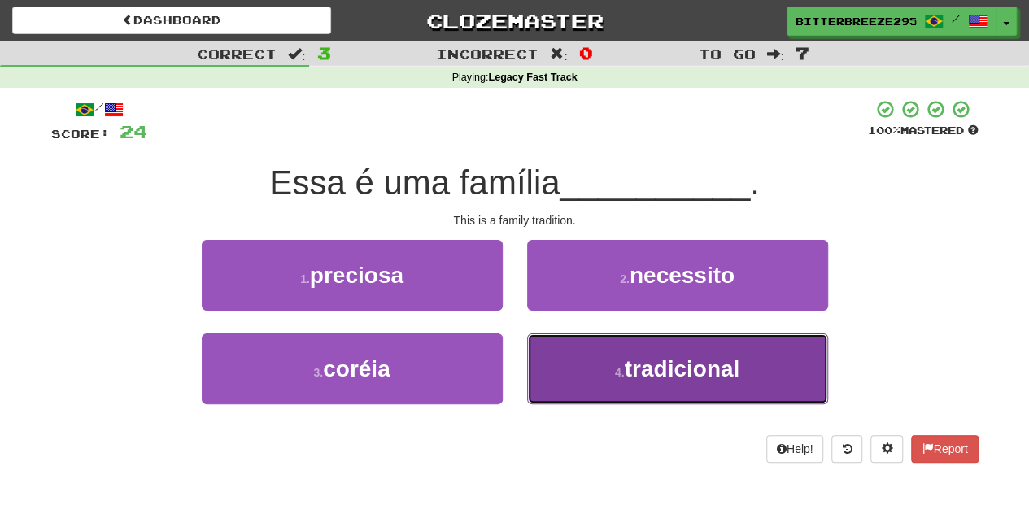
click at [556, 350] on button "4 . tradicional" at bounding box center [677, 369] width 301 height 71
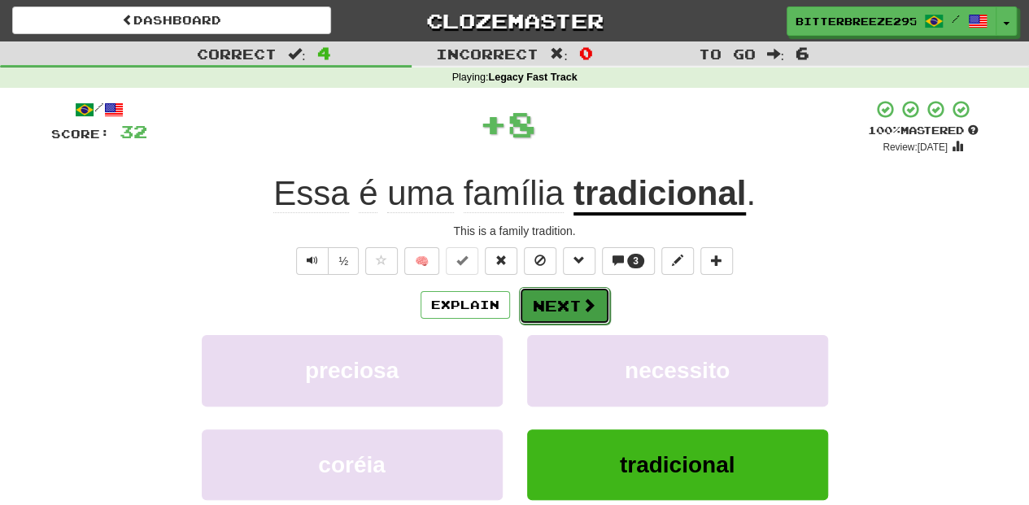
click at [542, 311] on button "Next" at bounding box center [564, 305] width 91 height 37
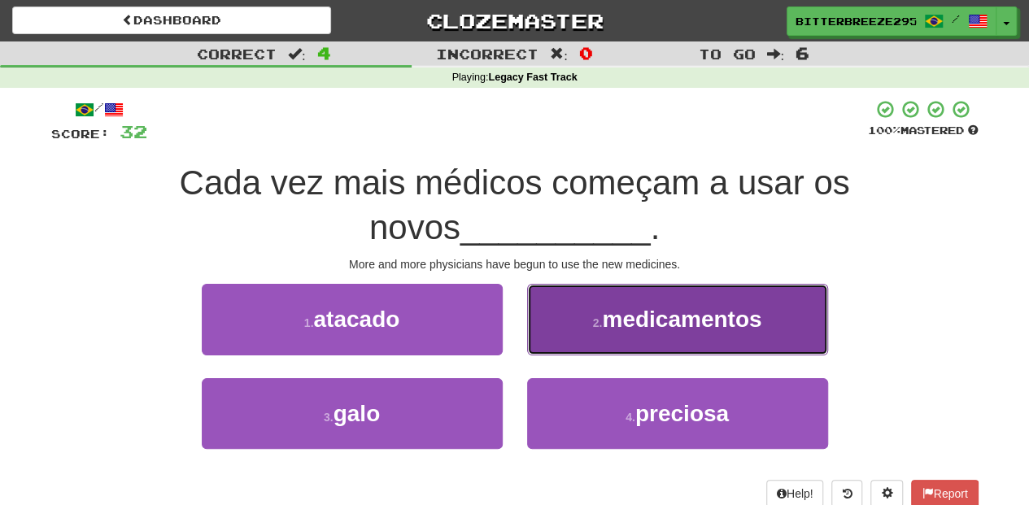
click at [543, 311] on button "2 . medicamentos" at bounding box center [677, 319] width 301 height 71
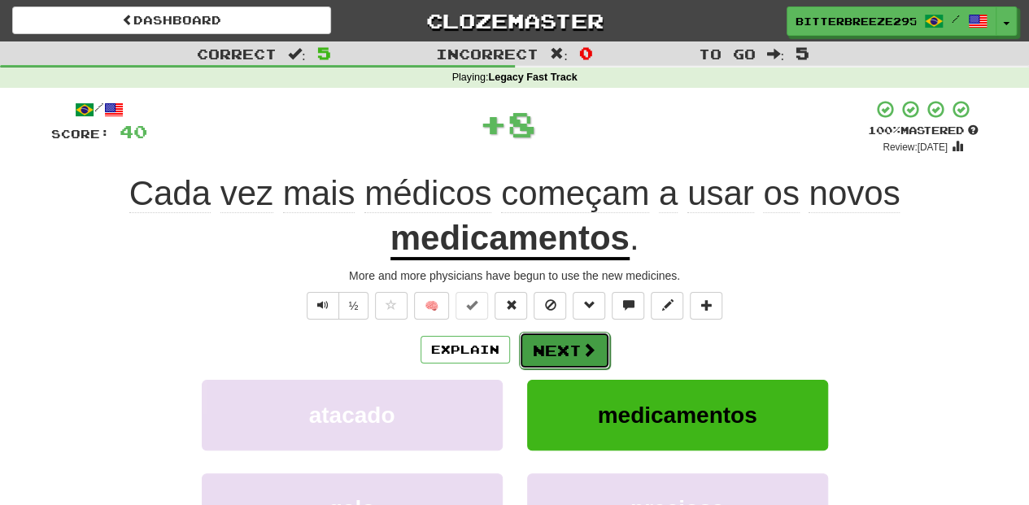
click at [552, 353] on button "Next" at bounding box center [564, 350] width 91 height 37
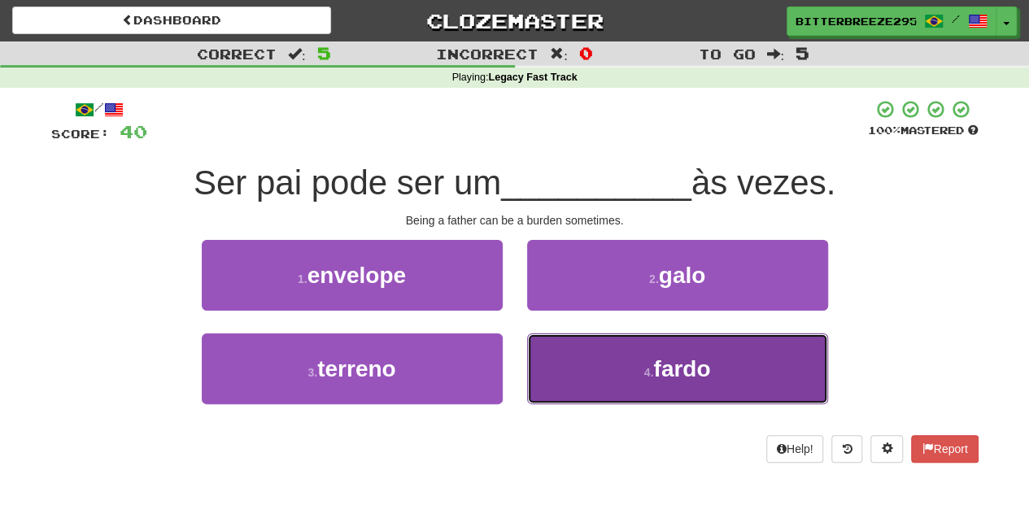
click at [587, 374] on button "4 . fardo" at bounding box center [677, 369] width 301 height 71
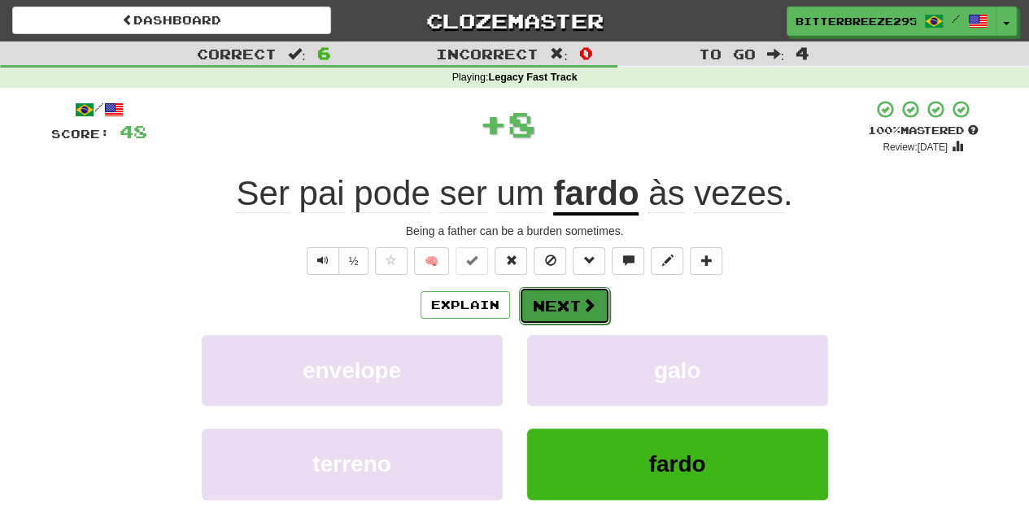
click at [555, 295] on button "Next" at bounding box center [564, 305] width 91 height 37
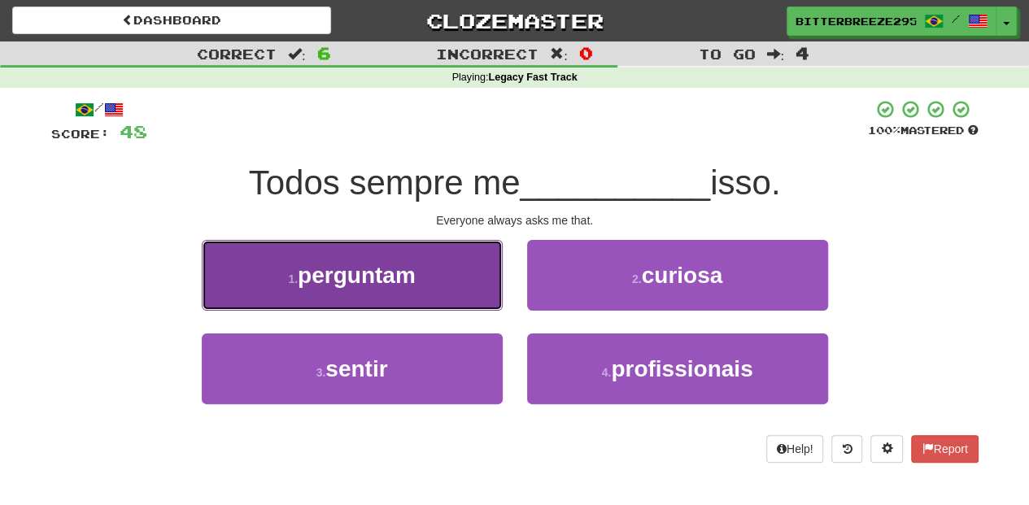
click at [459, 293] on button "1 . perguntam" at bounding box center [352, 275] width 301 height 71
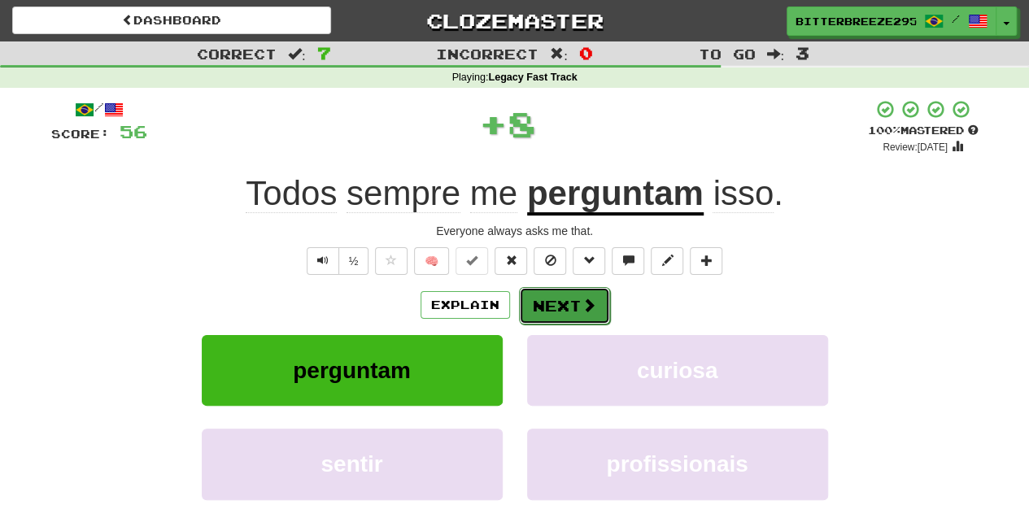
click at [568, 303] on button "Next" at bounding box center [564, 305] width 91 height 37
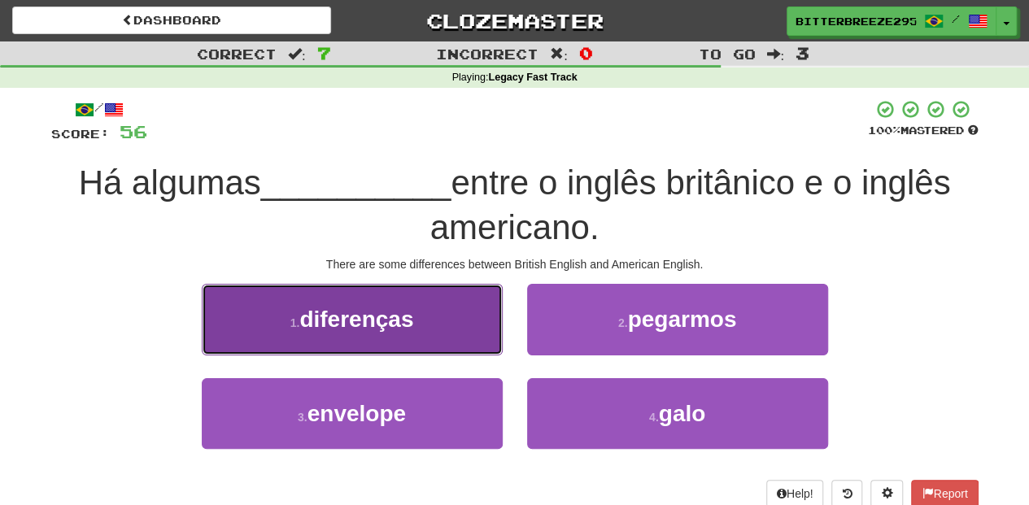
click at [452, 327] on button "1 . diferenças" at bounding box center [352, 319] width 301 height 71
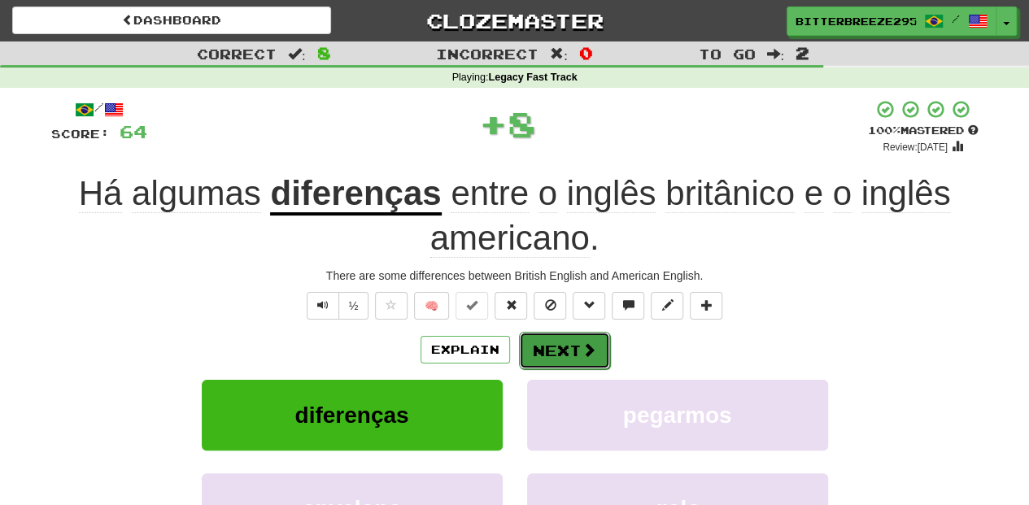
click at [534, 337] on button "Next" at bounding box center [564, 350] width 91 height 37
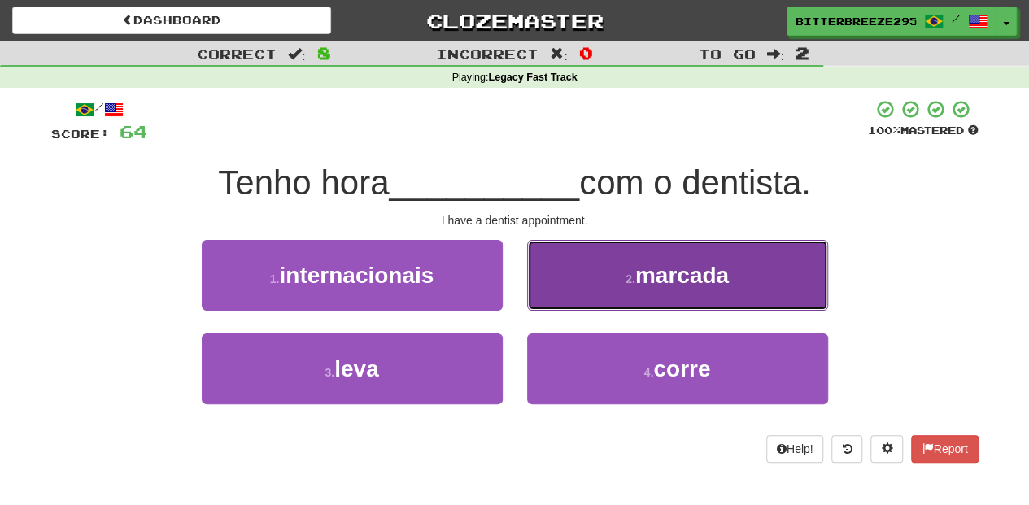
click at [565, 291] on button "2 . marcada" at bounding box center [677, 275] width 301 height 71
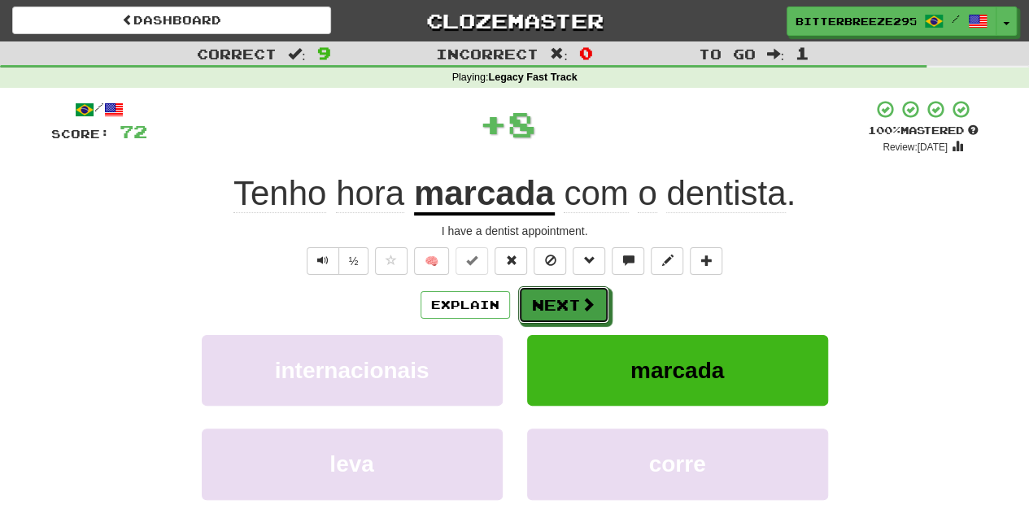
click at [565, 291] on button "Next" at bounding box center [563, 304] width 91 height 37
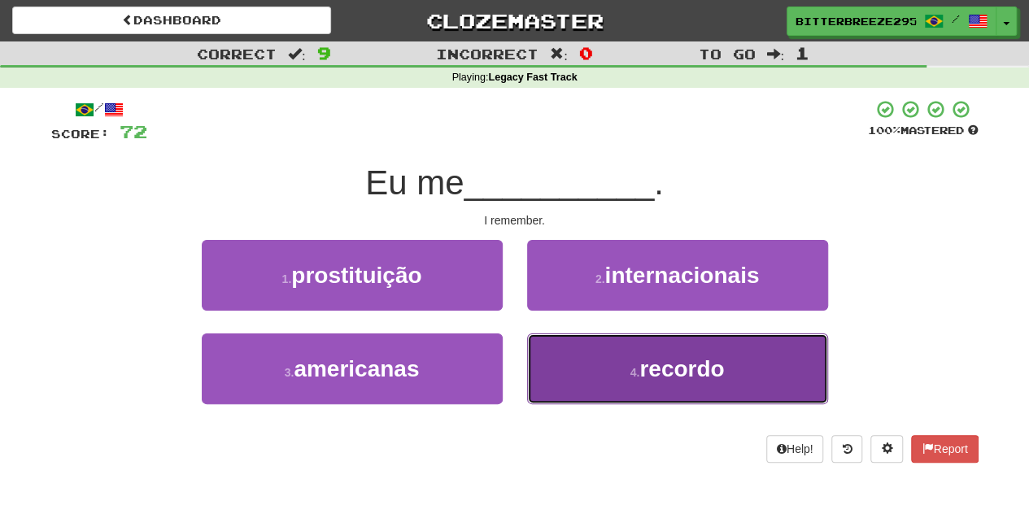
click at [588, 355] on button "4 . recordo" at bounding box center [677, 369] width 301 height 71
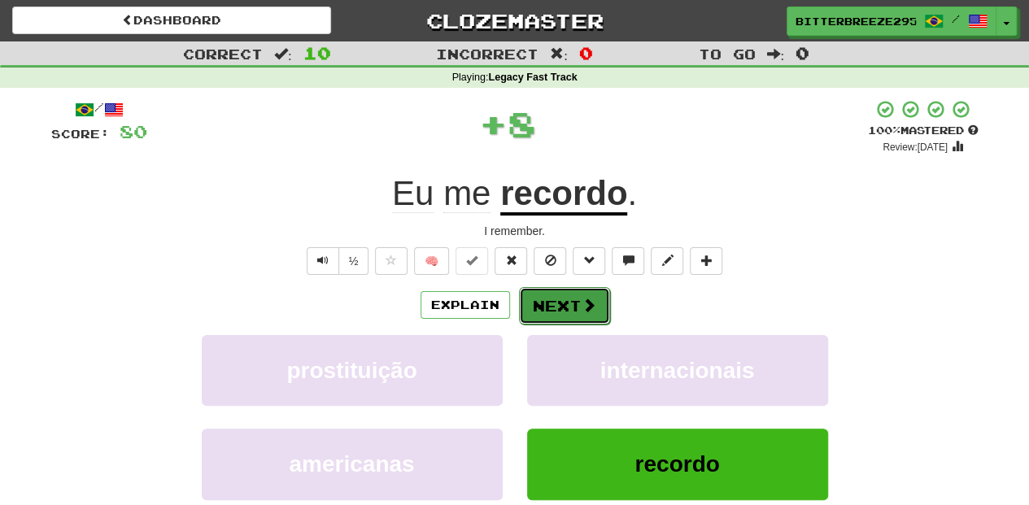
click at [566, 307] on button "Next" at bounding box center [564, 305] width 91 height 37
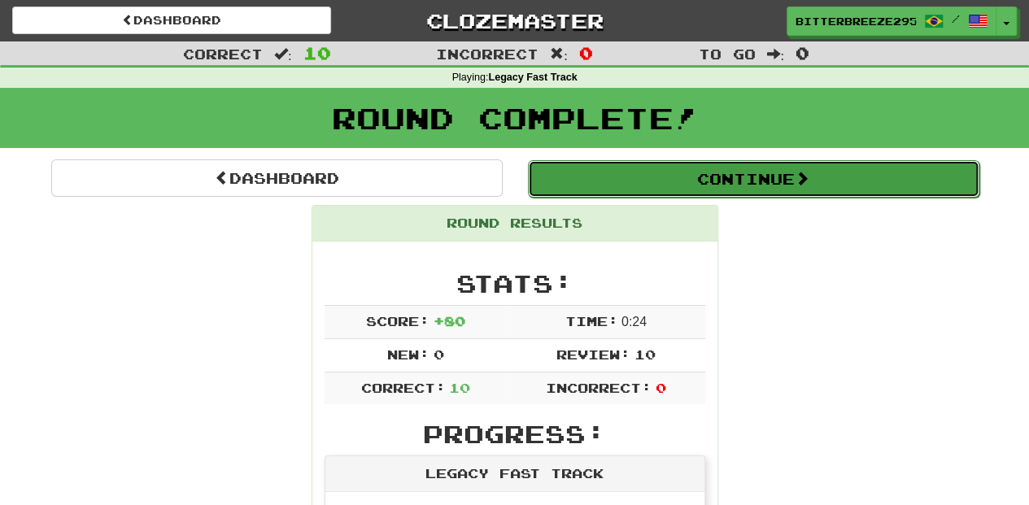
click at [633, 169] on button "Continue" at bounding box center [754, 178] width 452 height 37
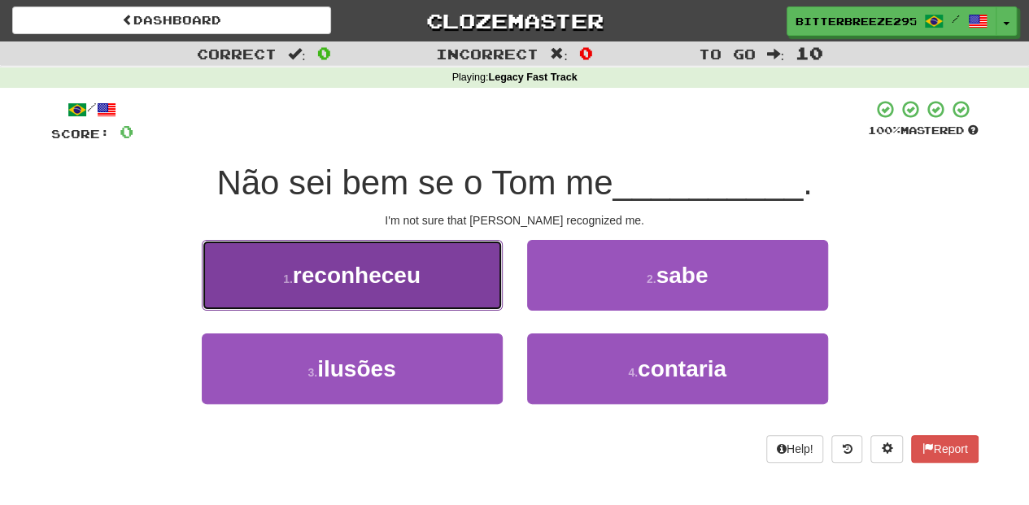
drag, startPoint x: 400, startPoint y: 280, endPoint x: 418, endPoint y: 304, distance: 30.3
click at [418, 304] on button "1 . reconheceu" at bounding box center [352, 275] width 301 height 71
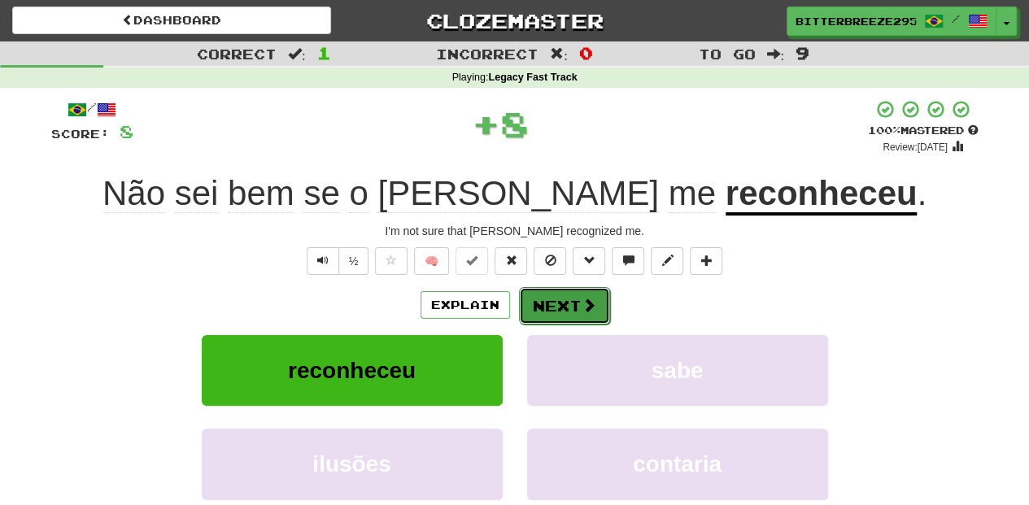
click at [540, 296] on button "Next" at bounding box center [564, 305] width 91 height 37
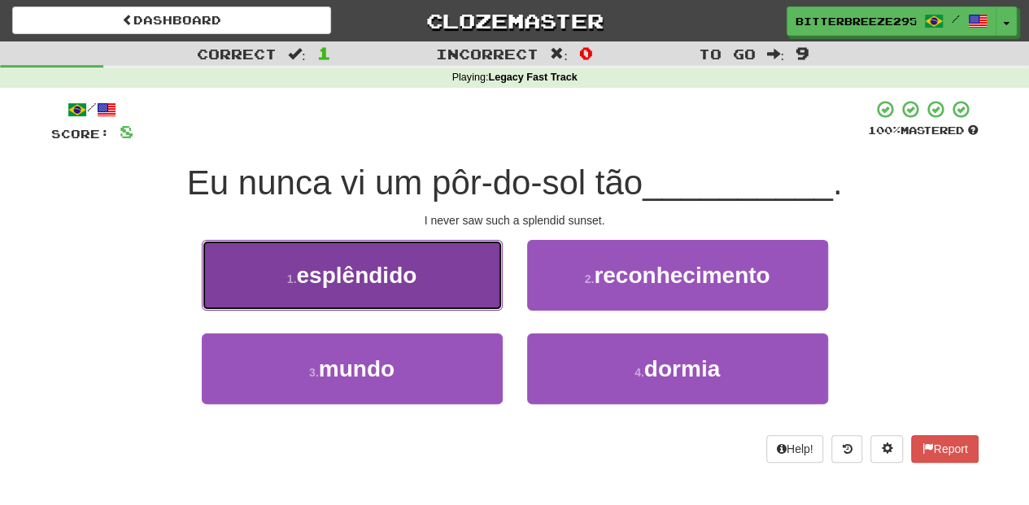
click at [430, 292] on button "1 . esplêndido" at bounding box center [352, 275] width 301 height 71
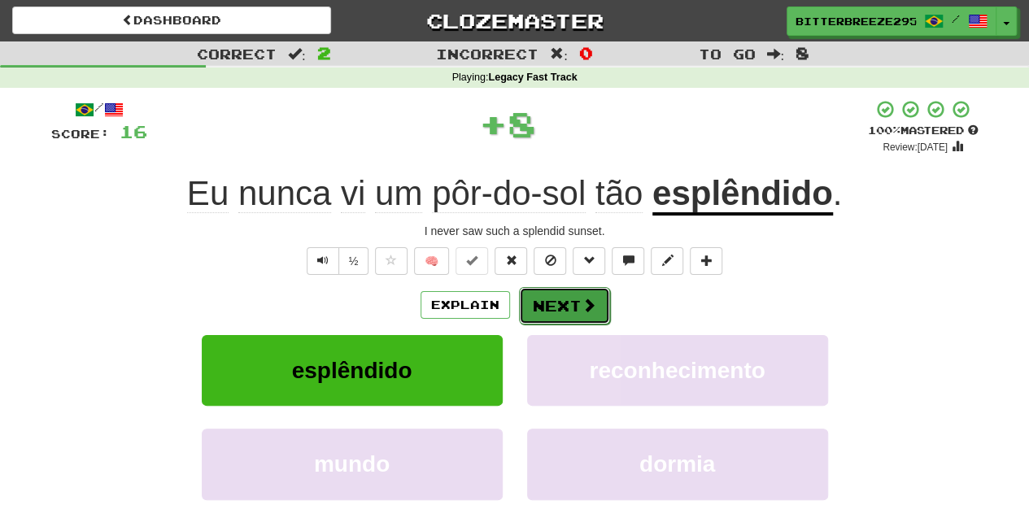
click at [548, 306] on button "Next" at bounding box center [564, 305] width 91 height 37
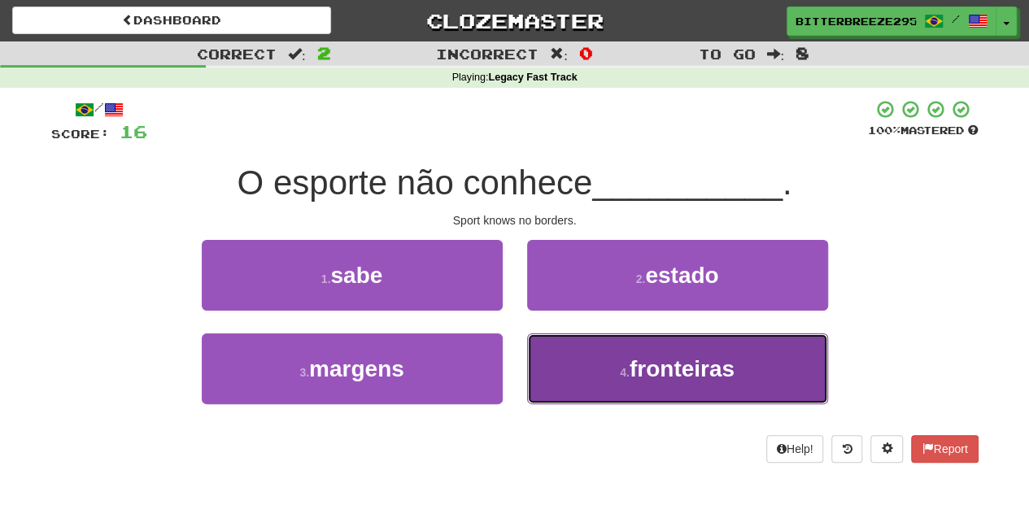
click at [556, 369] on button "4 . fronteiras" at bounding box center [677, 369] width 301 height 71
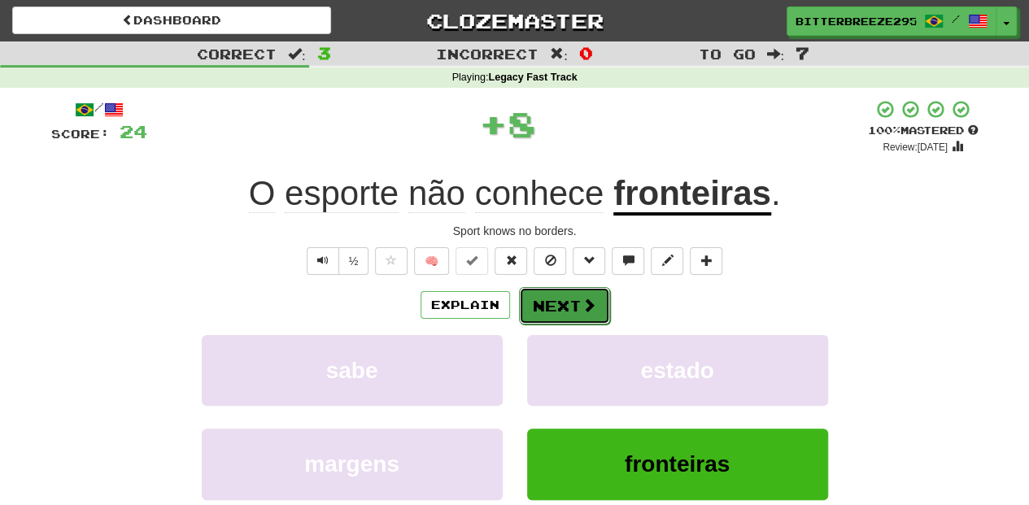
click at [542, 307] on button "Next" at bounding box center [564, 305] width 91 height 37
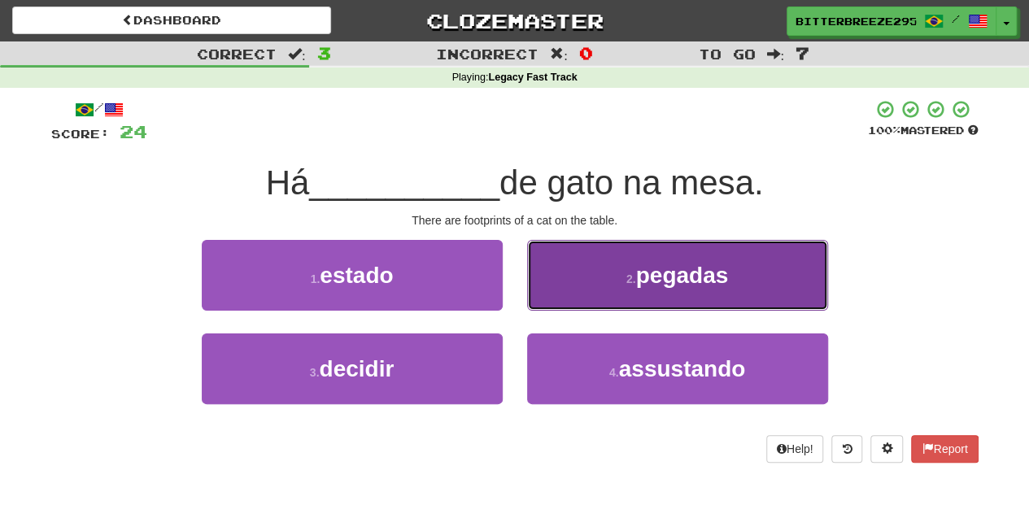
click at [561, 281] on button "2 . pegadas" at bounding box center [677, 275] width 301 height 71
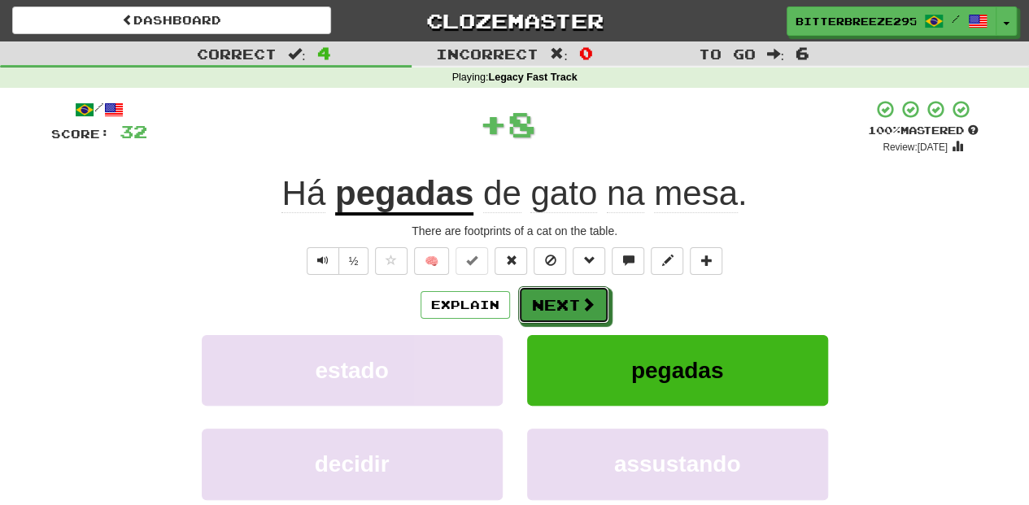
click at [561, 288] on button "Next" at bounding box center [563, 304] width 91 height 37
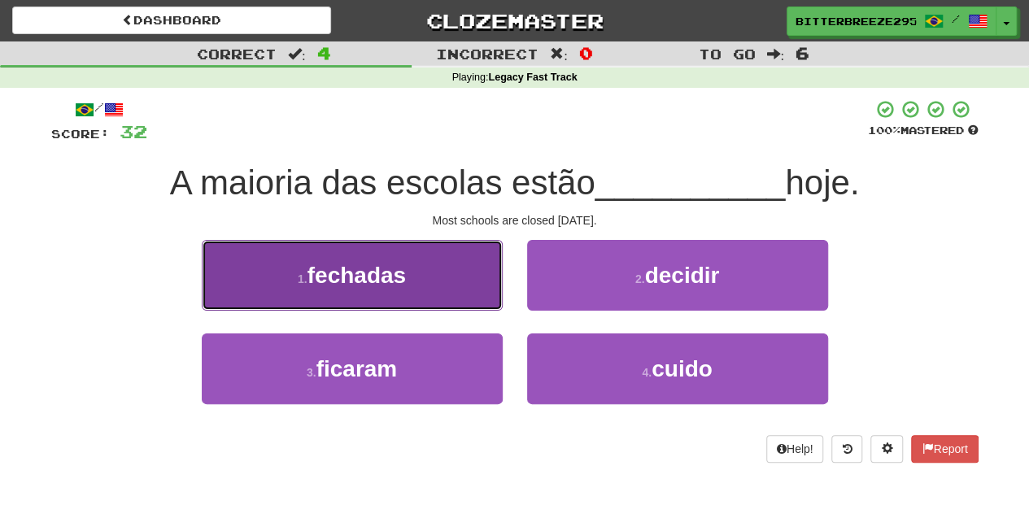
click at [420, 285] on button "1 . fechadas" at bounding box center [352, 275] width 301 height 71
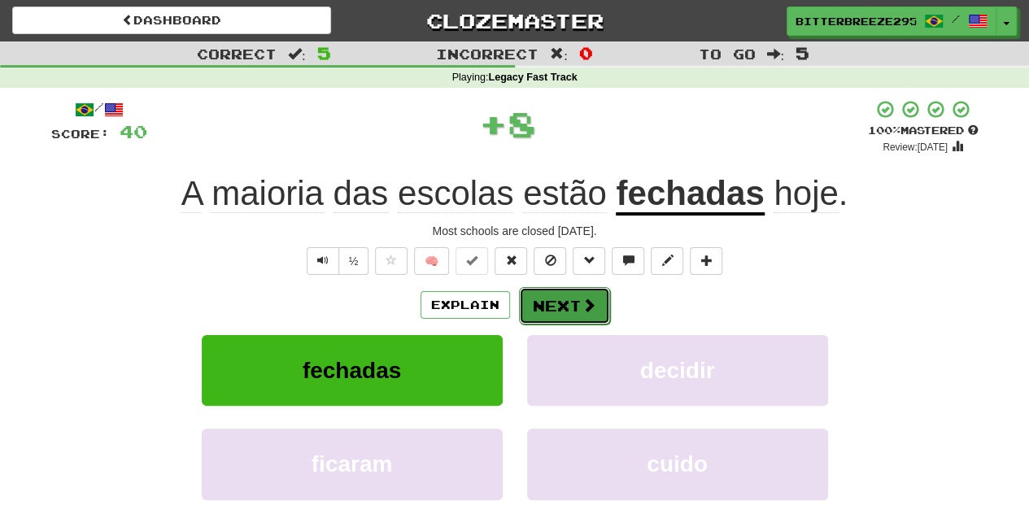
click at [542, 297] on button "Next" at bounding box center [564, 305] width 91 height 37
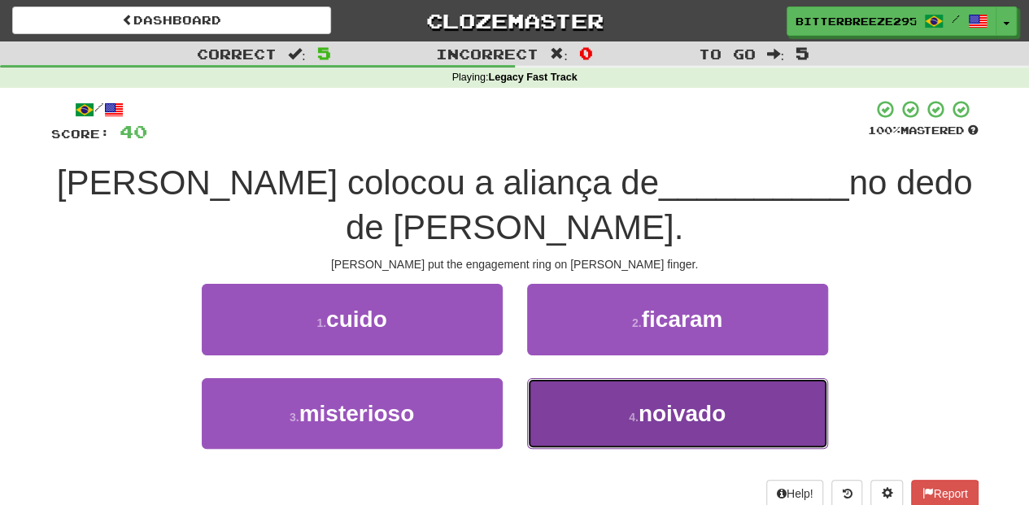
click at [598, 378] on button "4 . noivado" at bounding box center [677, 413] width 301 height 71
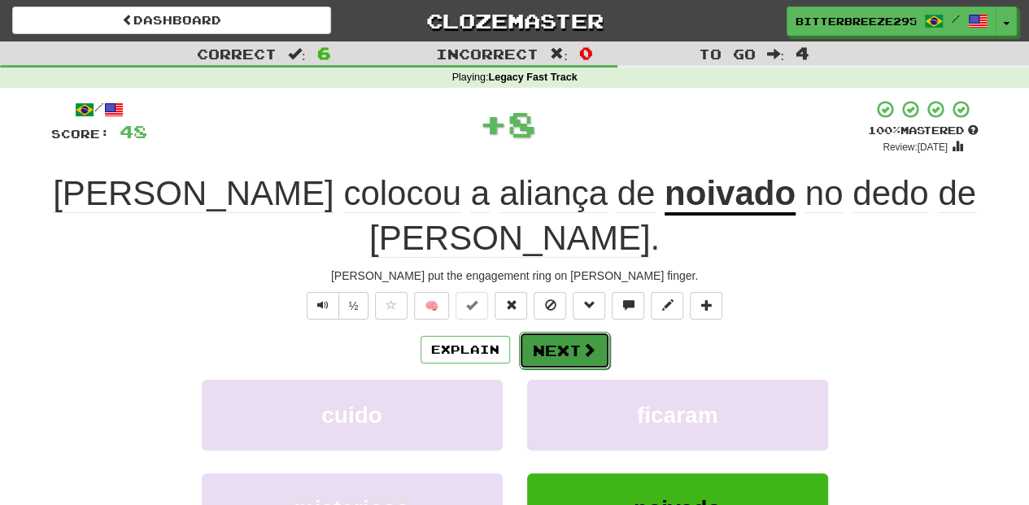
click at [565, 332] on button "Next" at bounding box center [564, 350] width 91 height 37
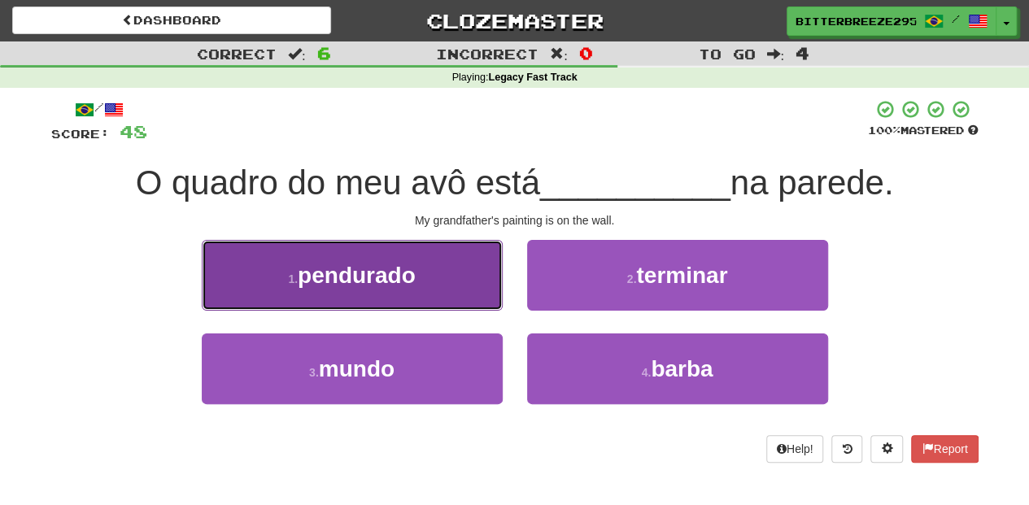
click at [441, 295] on button "1 . pendurado" at bounding box center [352, 275] width 301 height 71
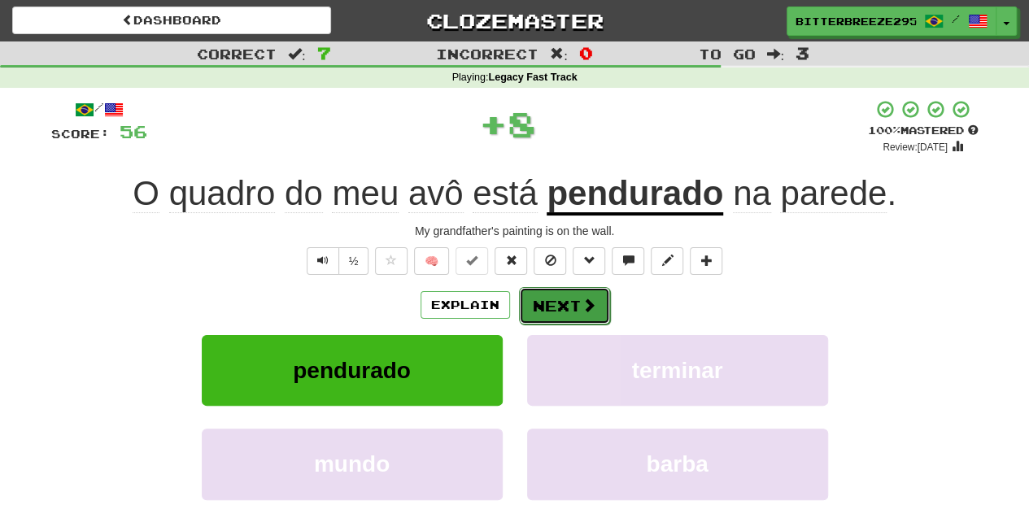
click at [563, 303] on button "Next" at bounding box center [564, 305] width 91 height 37
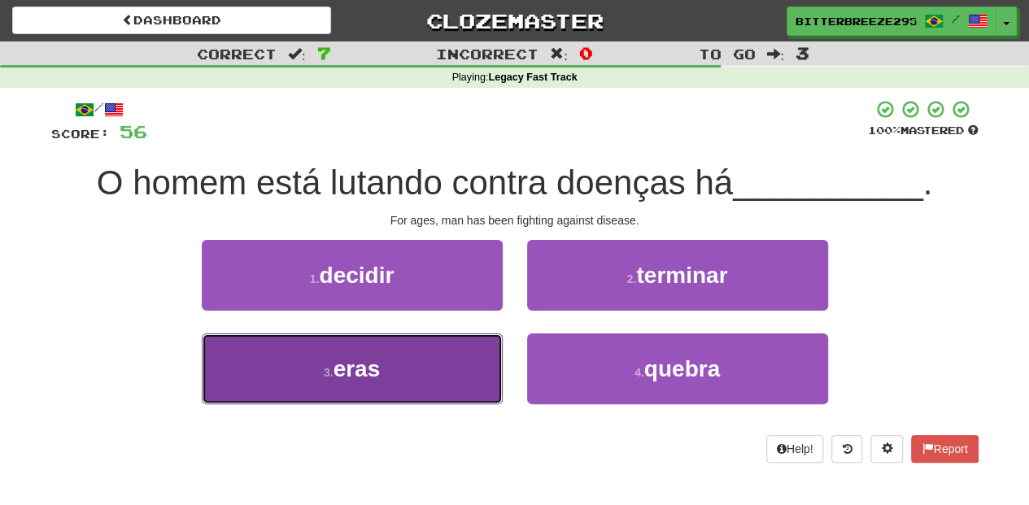
click at [443, 382] on button "3 . eras" at bounding box center [352, 369] width 301 height 71
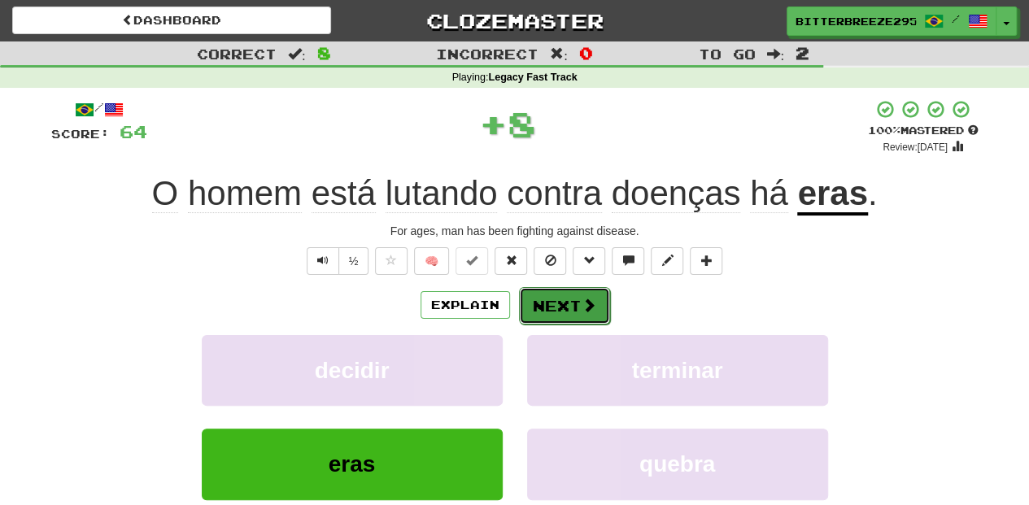
click at [563, 312] on button "Next" at bounding box center [564, 305] width 91 height 37
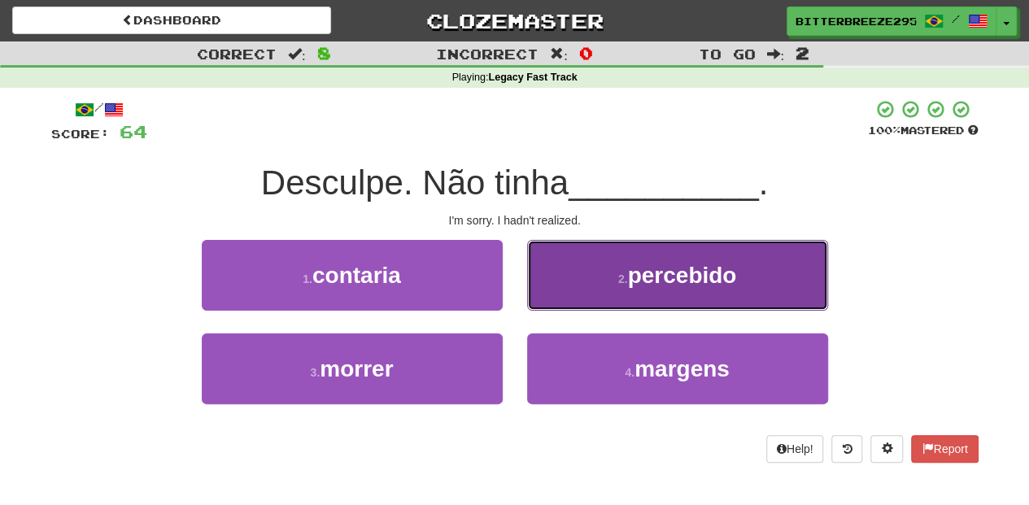
click at [573, 290] on button "2 . percebido" at bounding box center [677, 275] width 301 height 71
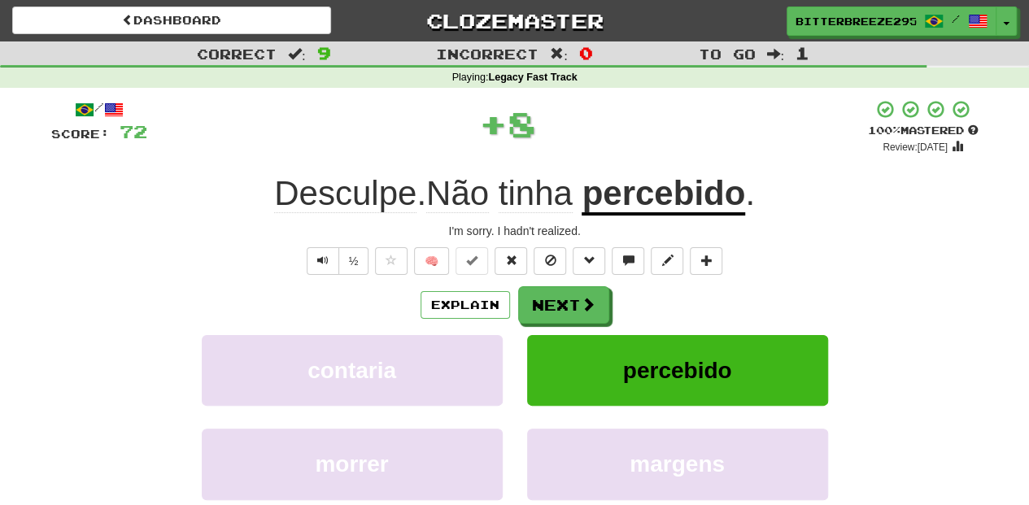
click at [573, 290] on button "Next" at bounding box center [563, 304] width 91 height 37
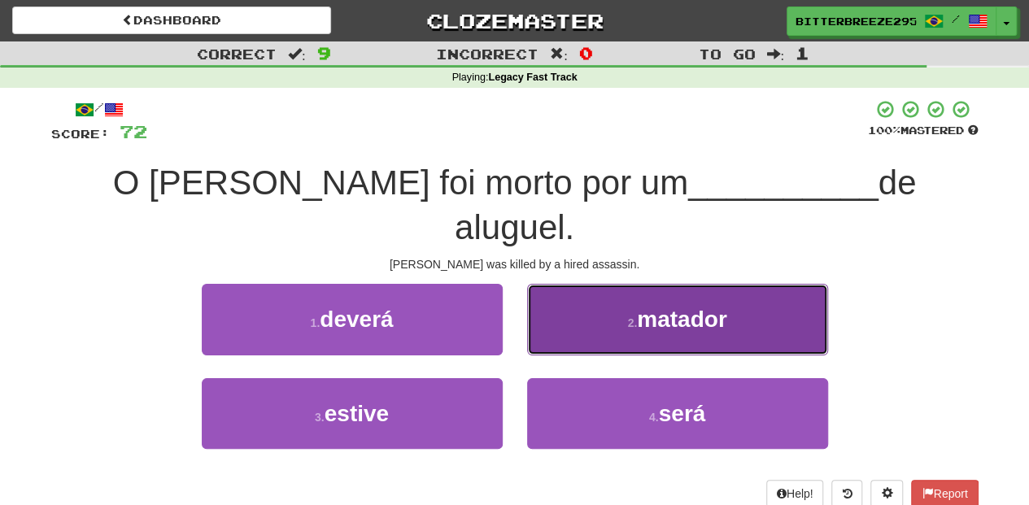
click at [591, 300] on button "2 . matador" at bounding box center [677, 319] width 301 height 71
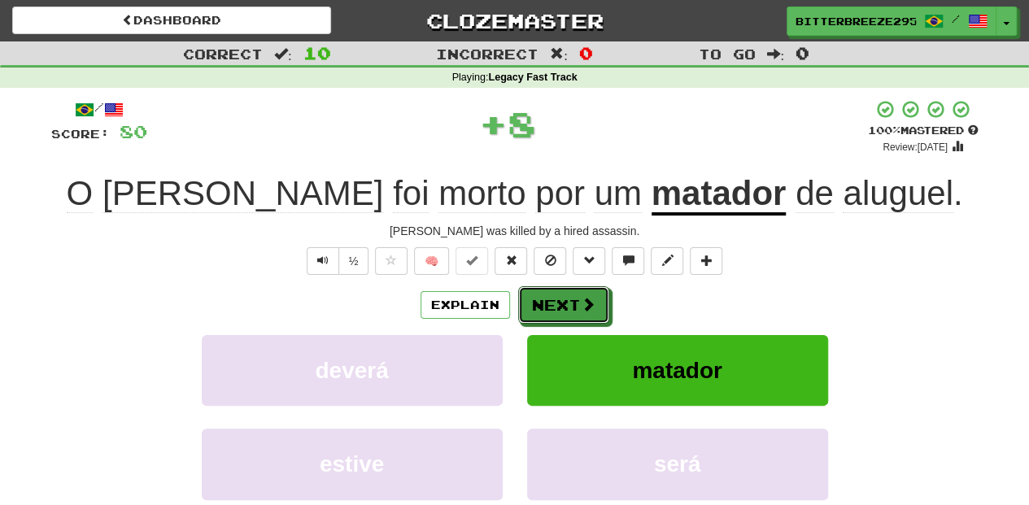
click at [591, 300] on span at bounding box center [588, 304] width 15 height 15
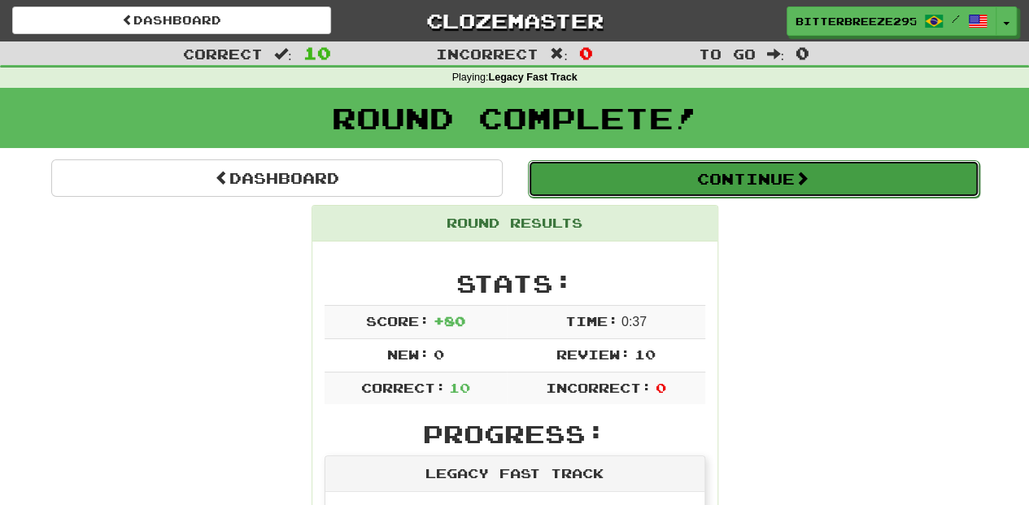
click at [643, 176] on button "Continue" at bounding box center [754, 178] width 452 height 37
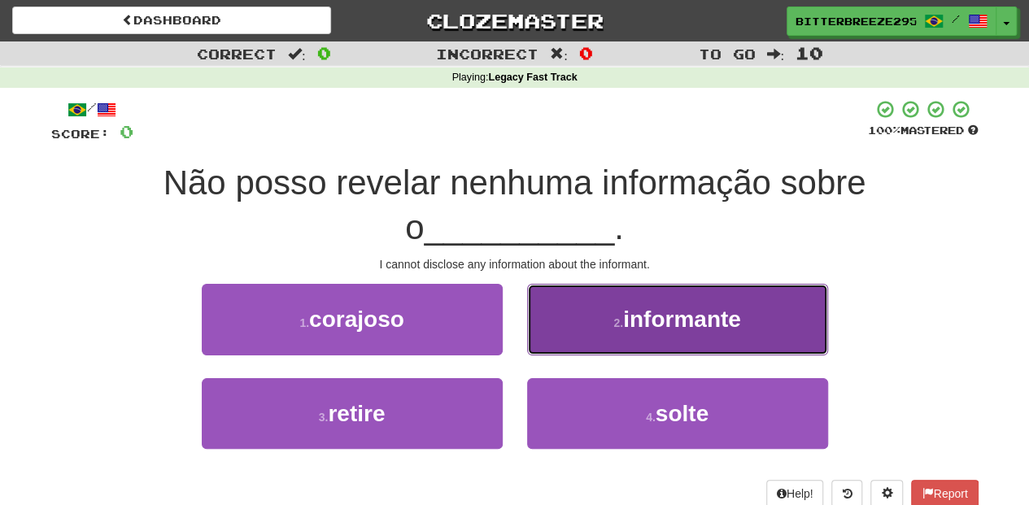
click at [568, 321] on button "2 . informante" at bounding box center [677, 319] width 301 height 71
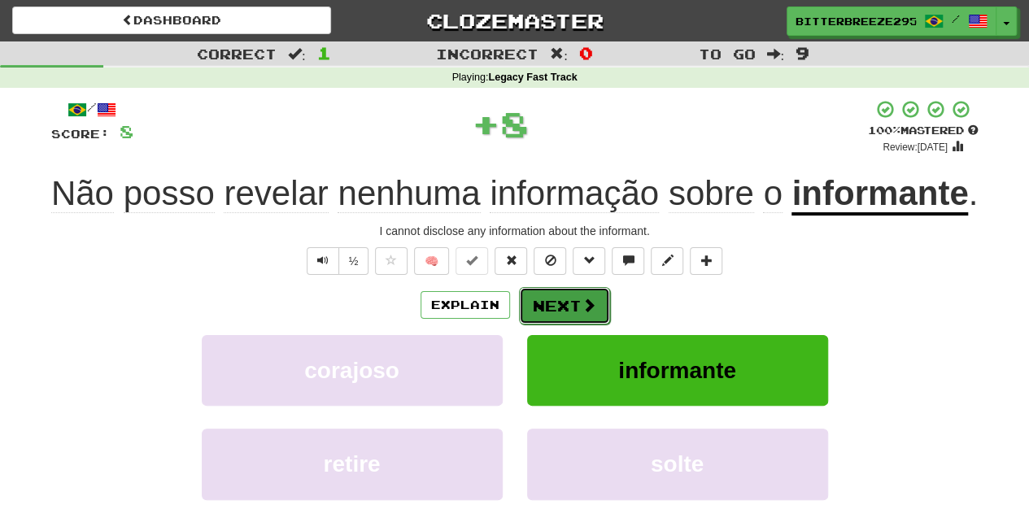
click at [564, 299] on button "Next" at bounding box center [564, 305] width 91 height 37
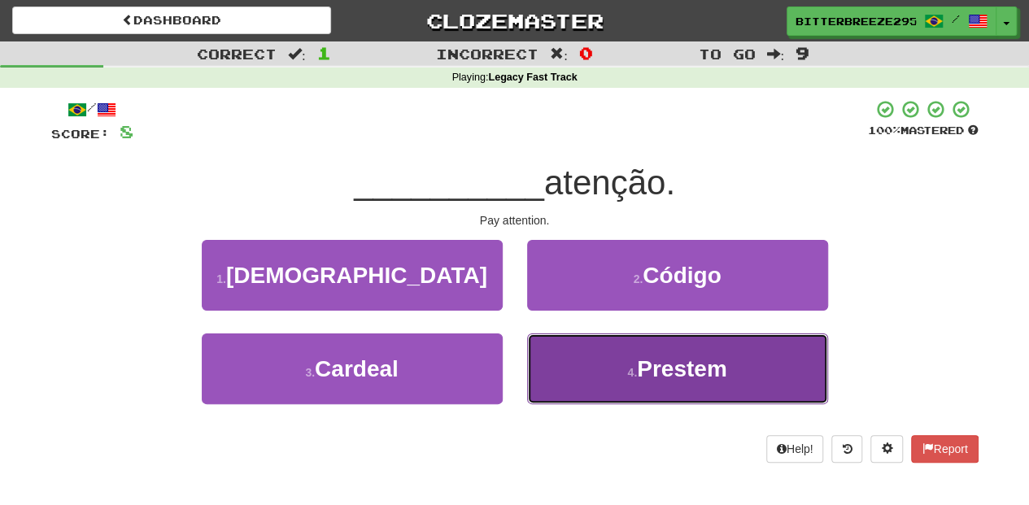
click at [582, 360] on button "4 . Prestem" at bounding box center [677, 369] width 301 height 71
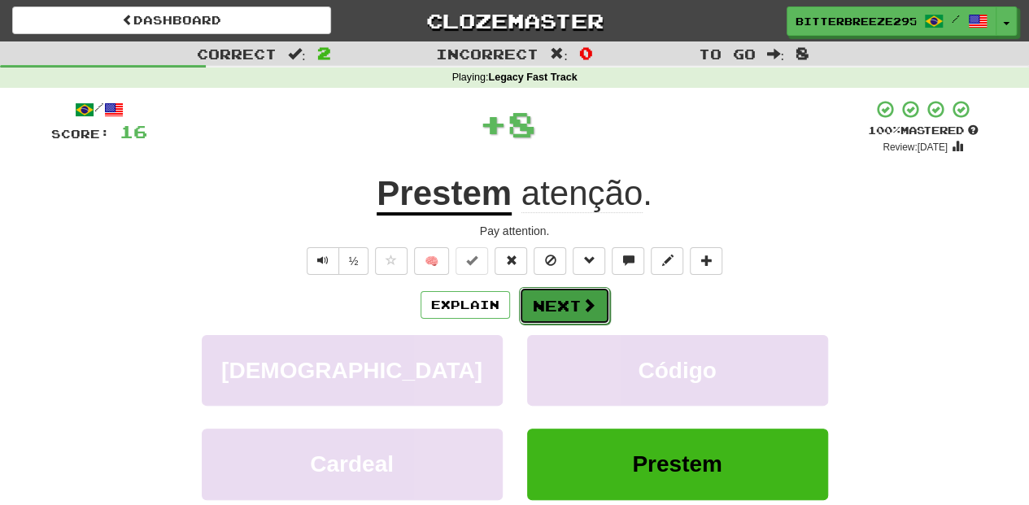
click at [573, 306] on button "Next" at bounding box center [564, 305] width 91 height 37
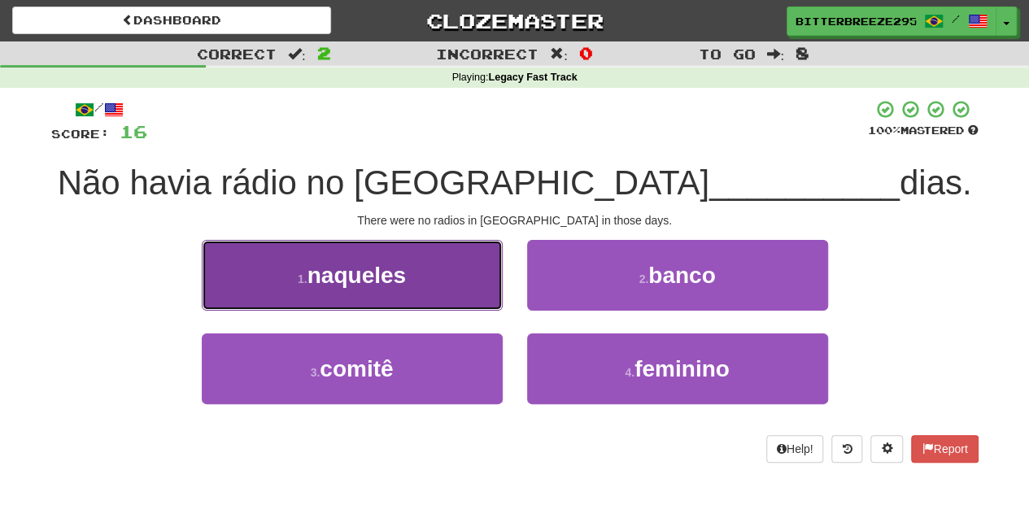
click at [460, 284] on button "1 . naqueles" at bounding box center [352, 275] width 301 height 71
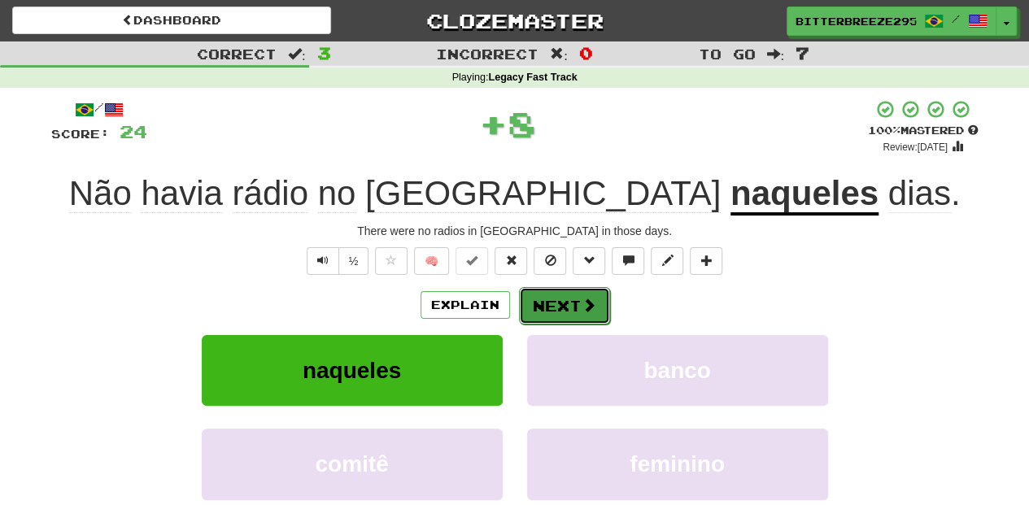
click at [547, 304] on button "Next" at bounding box center [564, 305] width 91 height 37
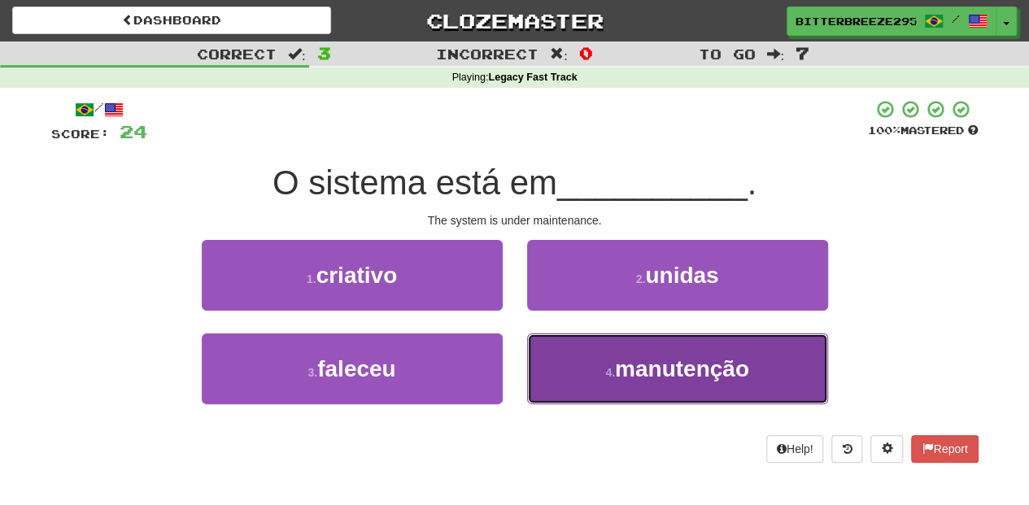
click at [574, 356] on button "4 . manutenção" at bounding box center [677, 369] width 301 height 71
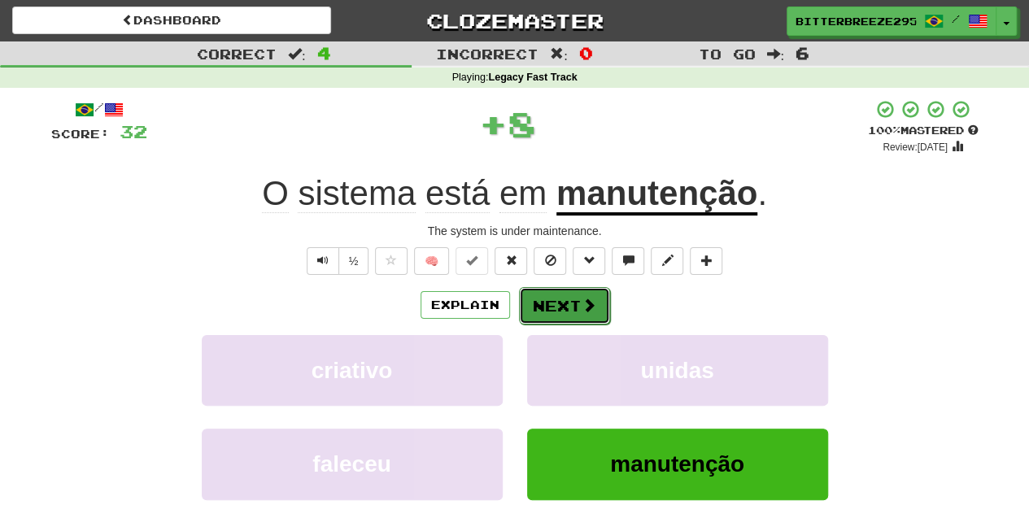
click at [542, 306] on button "Next" at bounding box center [564, 305] width 91 height 37
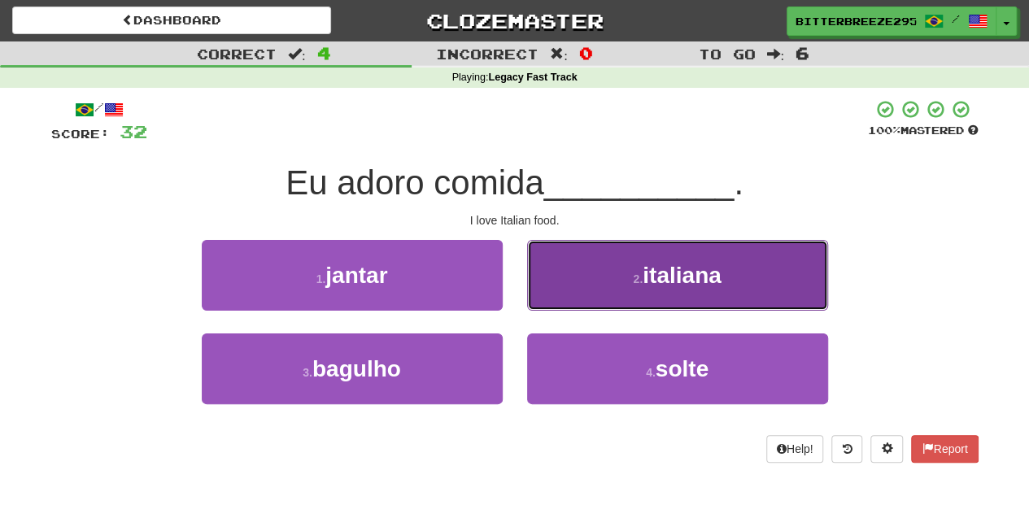
click at [556, 280] on button "2 . italiana" at bounding box center [677, 275] width 301 height 71
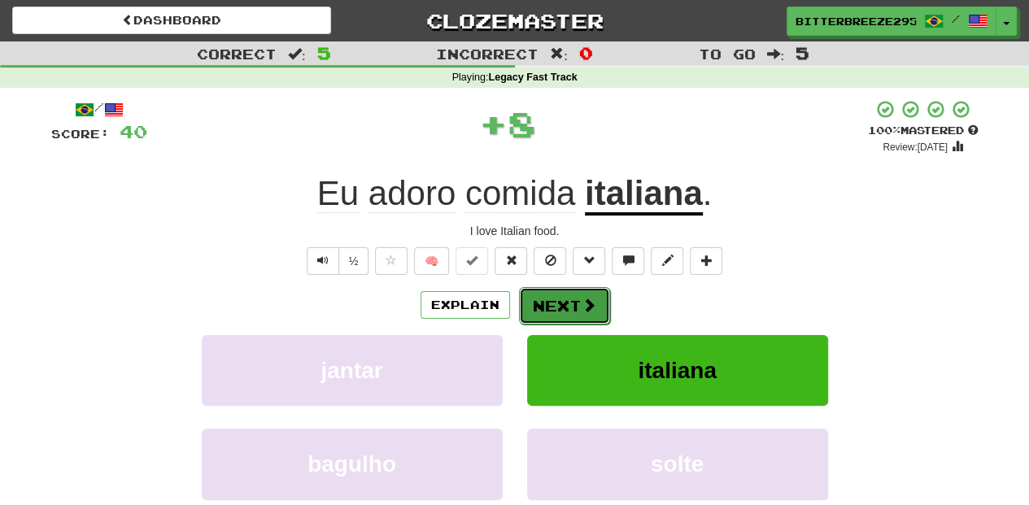
click at [553, 306] on button "Next" at bounding box center [564, 305] width 91 height 37
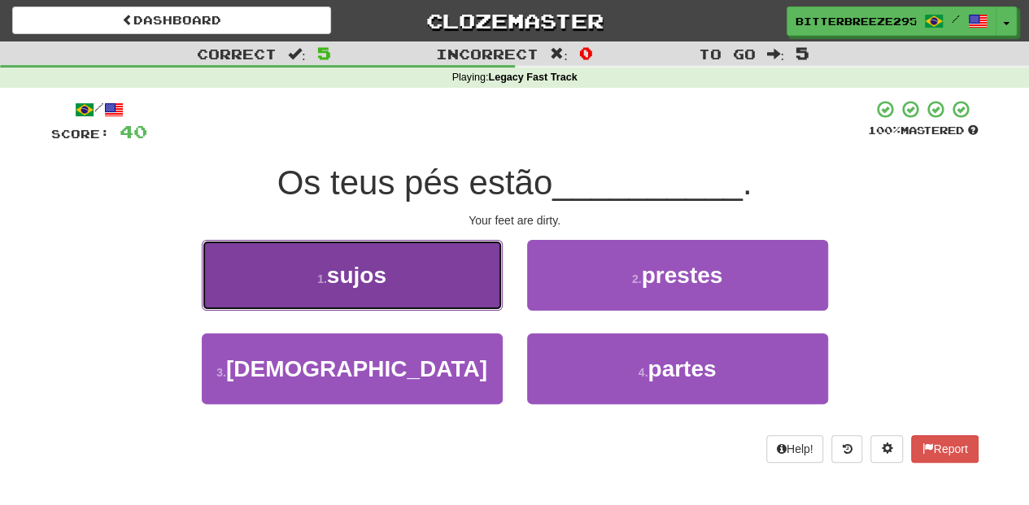
click at [415, 286] on button "1 . sujos" at bounding box center [352, 275] width 301 height 71
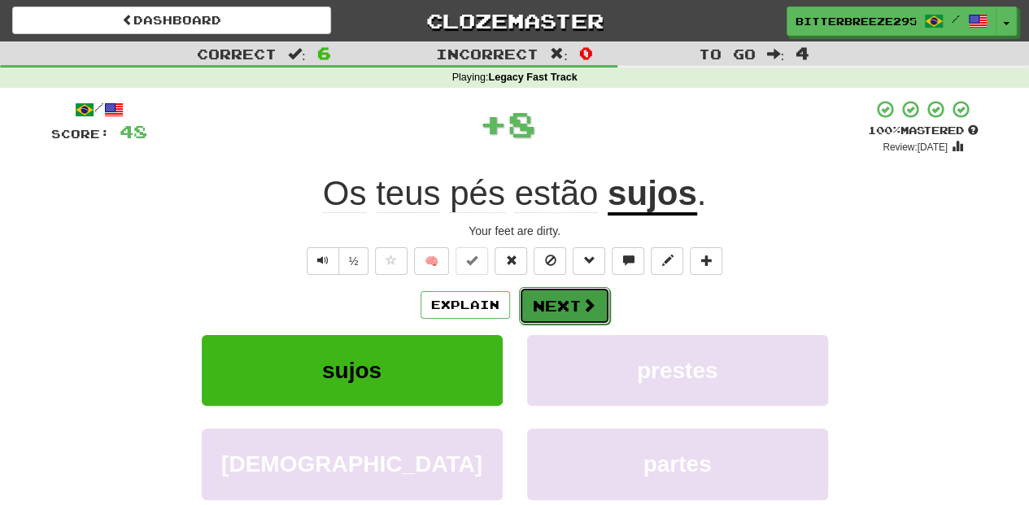
click at [539, 303] on button "Next" at bounding box center [564, 305] width 91 height 37
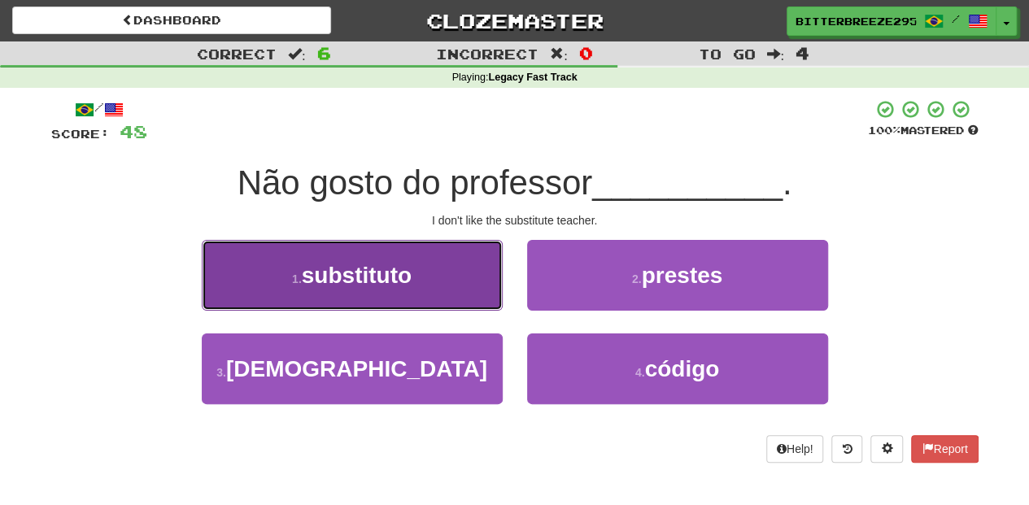
click at [460, 299] on button "1 . substituto" at bounding box center [352, 275] width 301 height 71
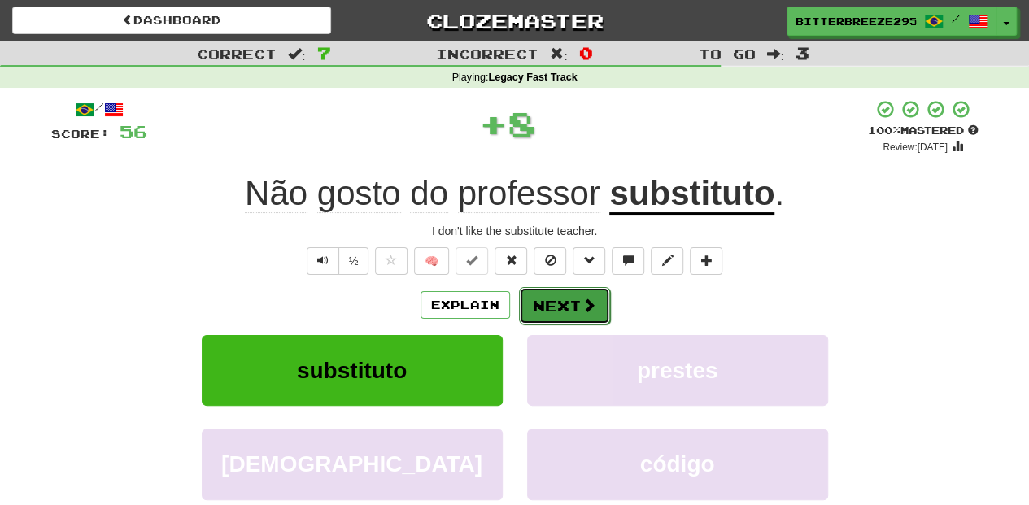
click at [551, 299] on button "Next" at bounding box center [564, 305] width 91 height 37
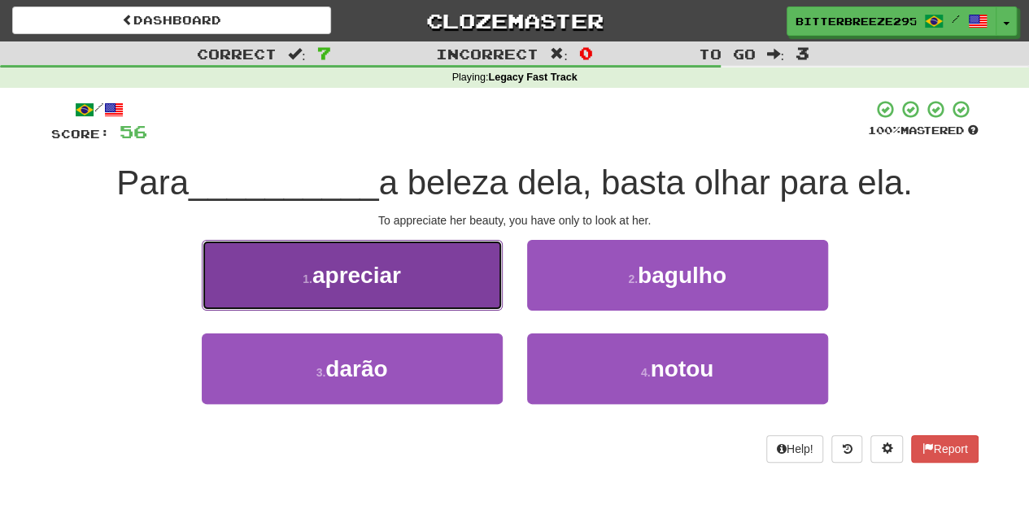
click at [451, 290] on button "1 . apreciar" at bounding box center [352, 275] width 301 height 71
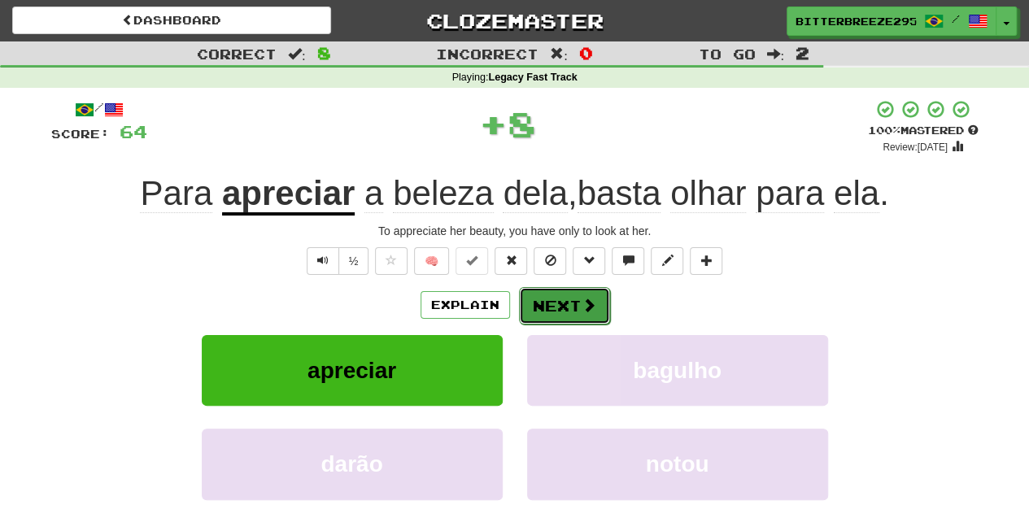
click at [574, 312] on button "Next" at bounding box center [564, 305] width 91 height 37
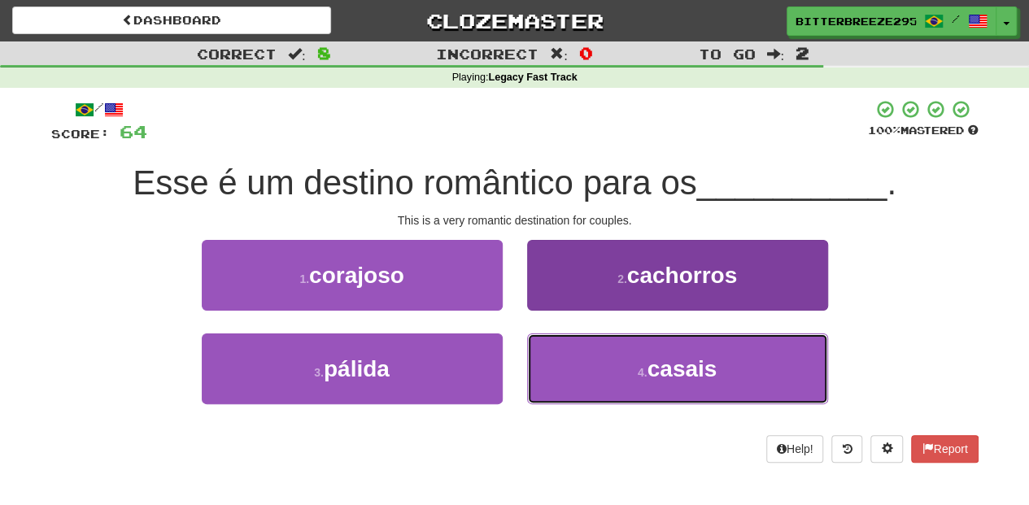
click at [575, 358] on button "4 . casais" at bounding box center [677, 369] width 301 height 71
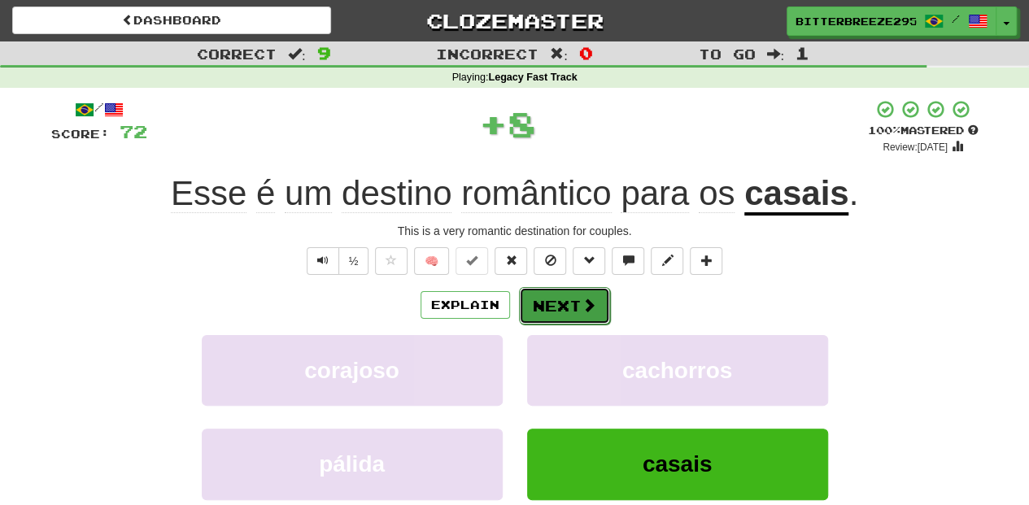
click at [560, 299] on button "Next" at bounding box center [564, 305] width 91 height 37
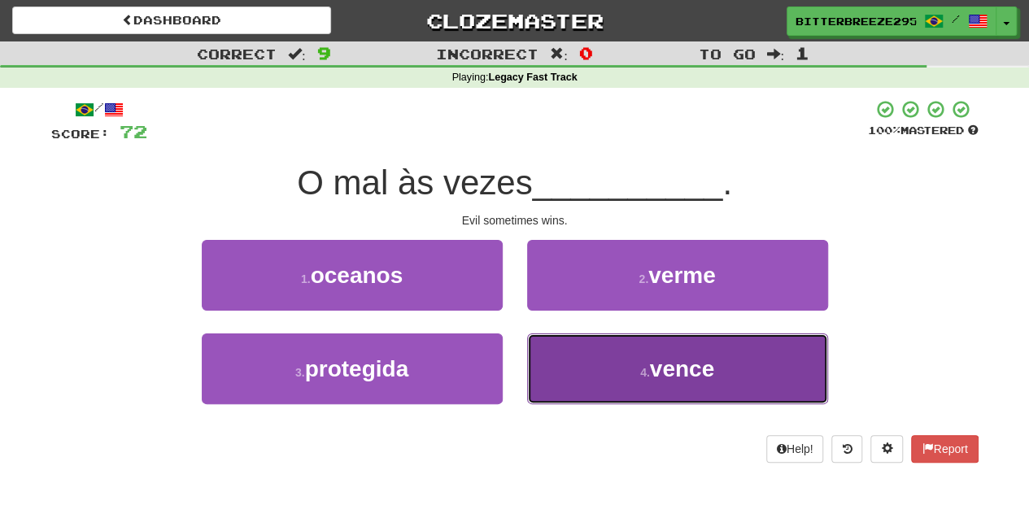
click at [558, 363] on button "4 . vence" at bounding box center [677, 369] width 301 height 71
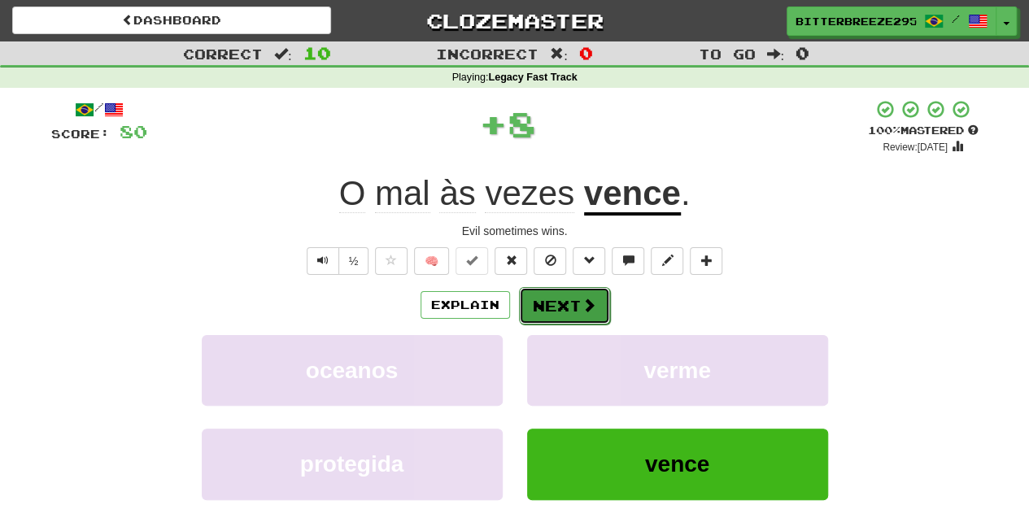
click at [532, 297] on button "Next" at bounding box center [564, 305] width 91 height 37
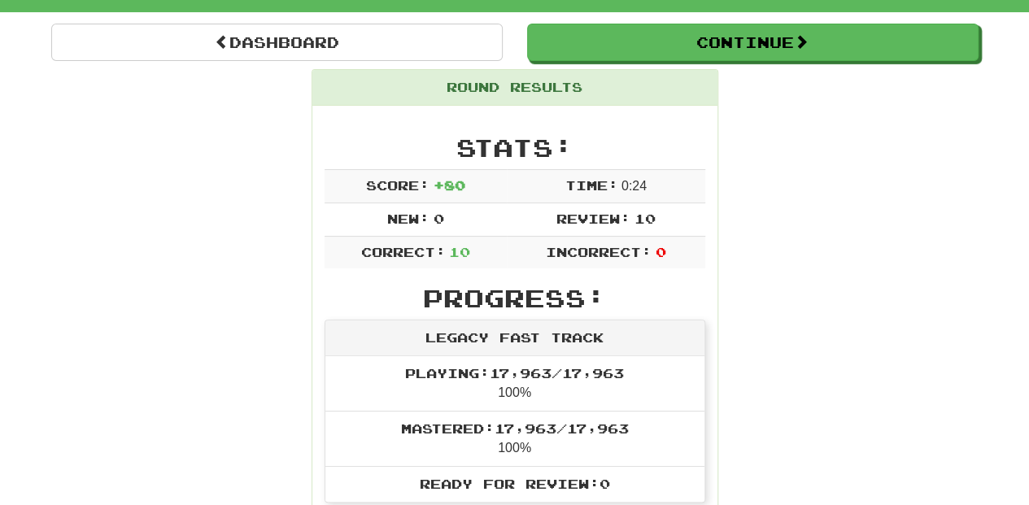
scroll to position [108, 0]
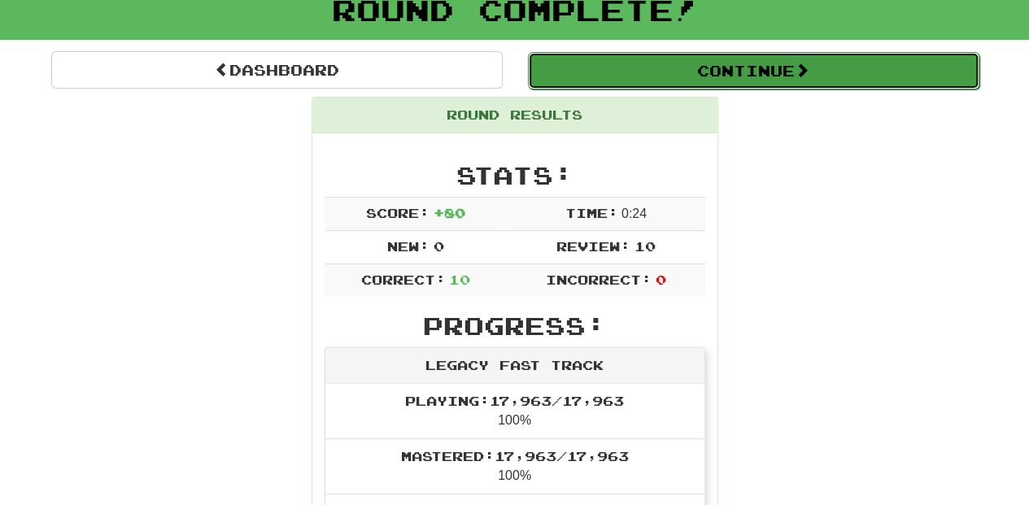
click at [648, 63] on button "Continue" at bounding box center [754, 70] width 452 height 37
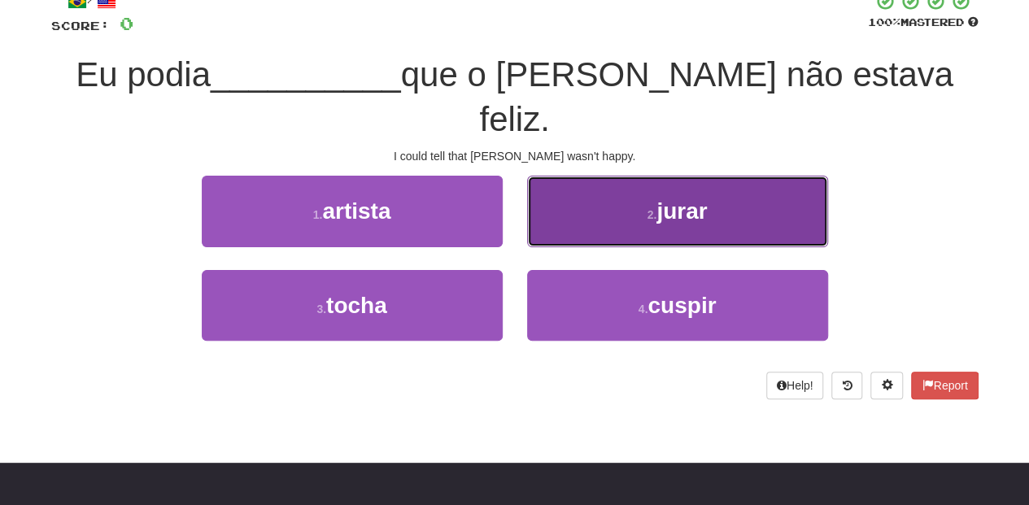
click at [571, 192] on button "2 . jurar" at bounding box center [677, 211] width 301 height 71
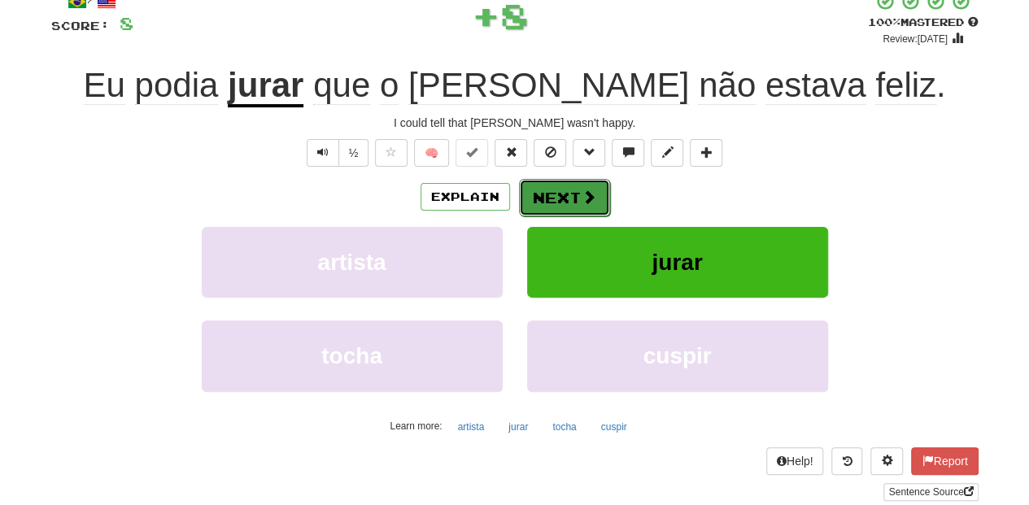
click at [571, 190] on button "Next" at bounding box center [564, 197] width 91 height 37
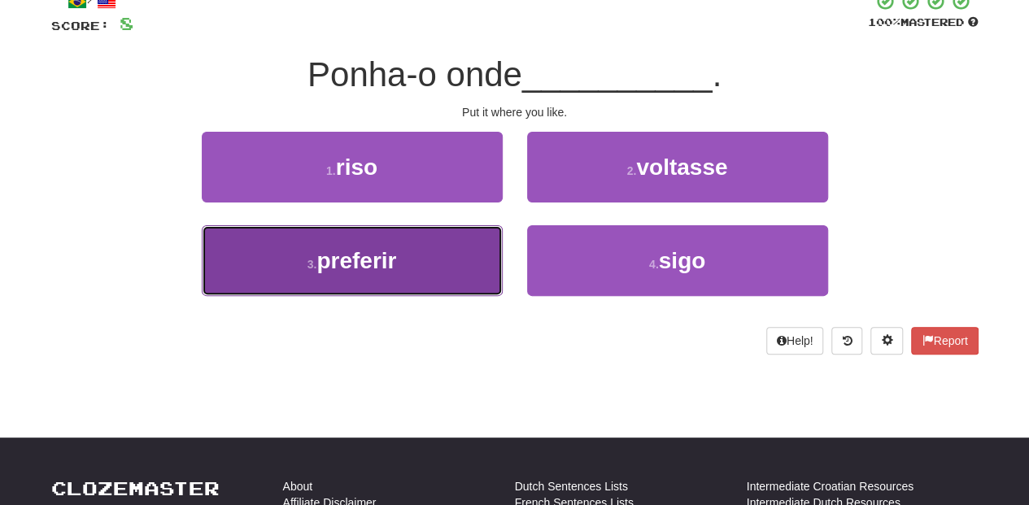
click at [441, 264] on button "3 . preferir" at bounding box center [352, 260] width 301 height 71
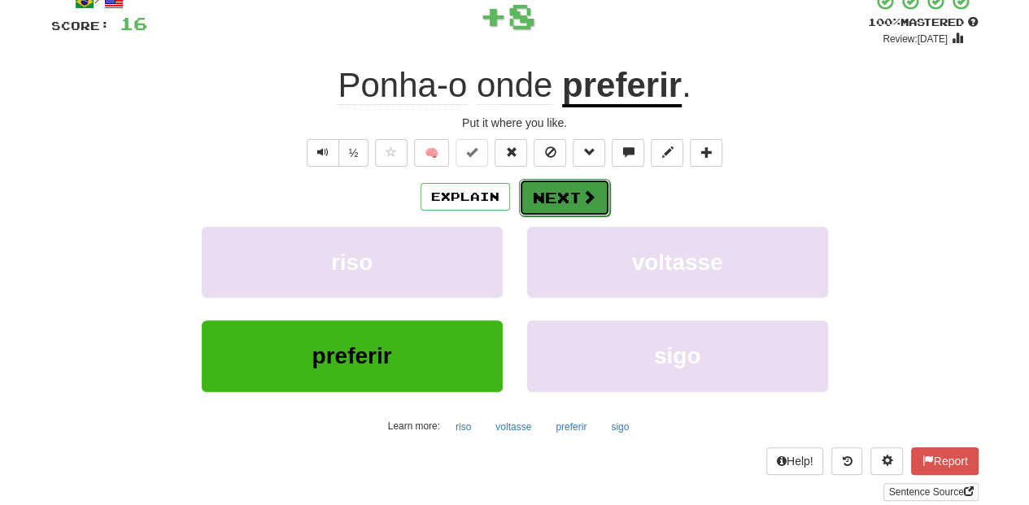
click at [521, 199] on button "Next" at bounding box center [564, 197] width 91 height 37
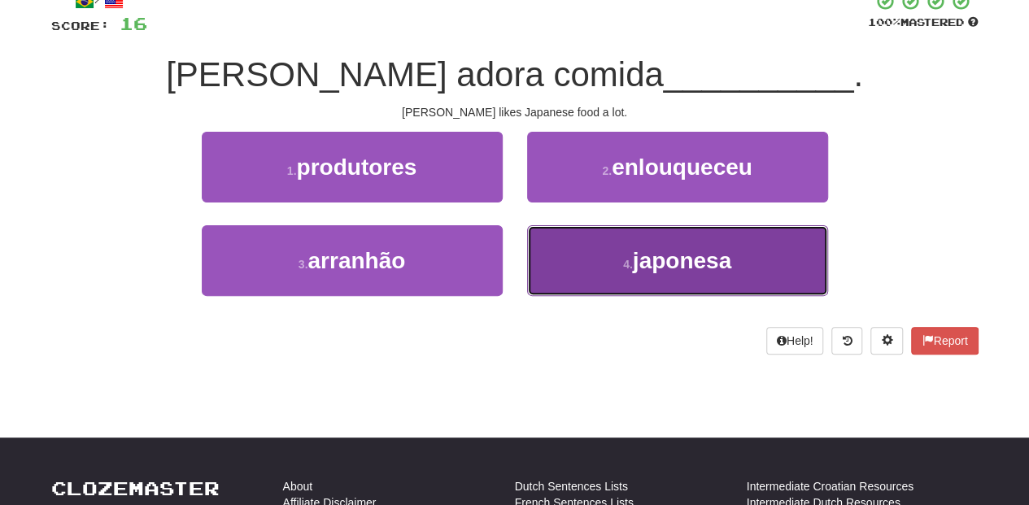
click at [593, 254] on button "4 . japonesa" at bounding box center [677, 260] width 301 height 71
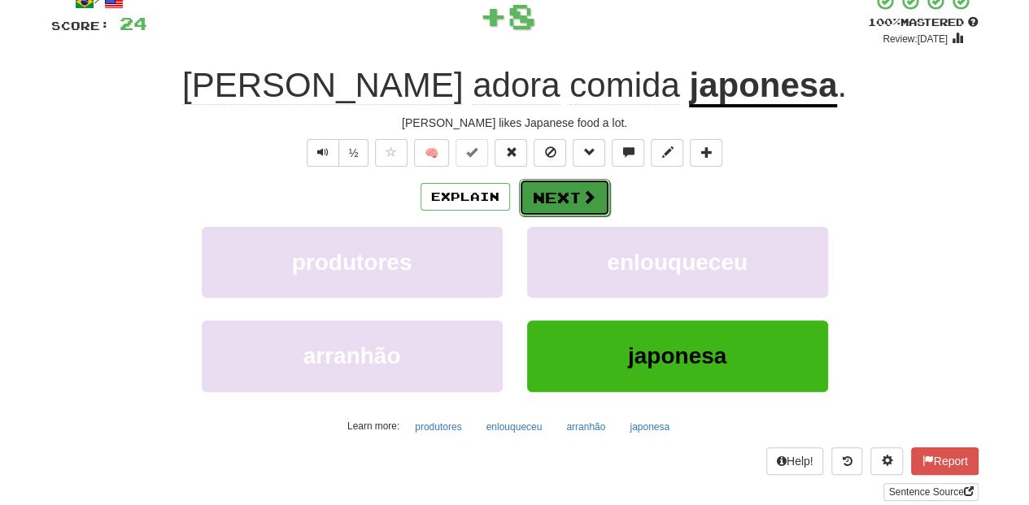
click at [547, 202] on button "Next" at bounding box center [564, 197] width 91 height 37
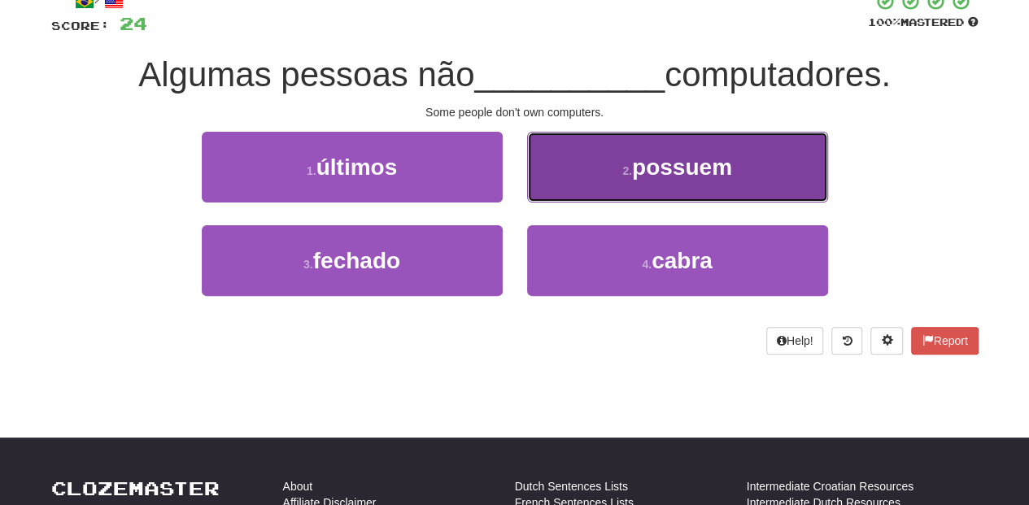
click at [560, 172] on button "2 . possuem" at bounding box center [677, 167] width 301 height 71
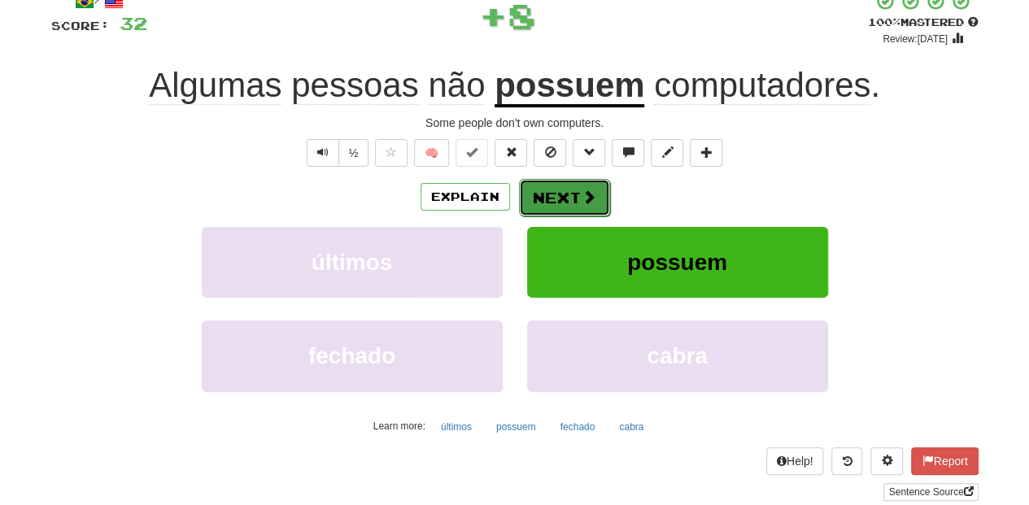
click at [551, 194] on button "Next" at bounding box center [564, 197] width 91 height 37
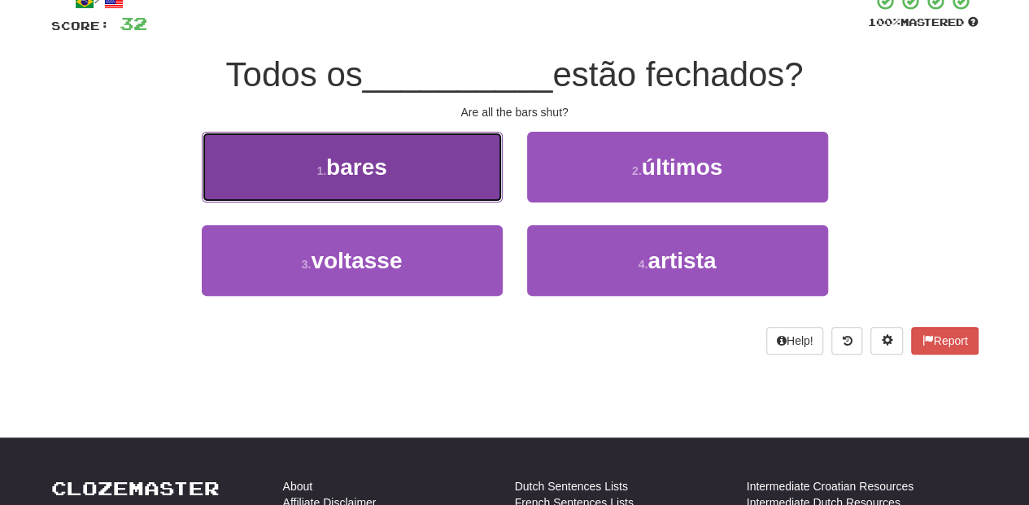
click at [416, 168] on button "1 . bares" at bounding box center [352, 167] width 301 height 71
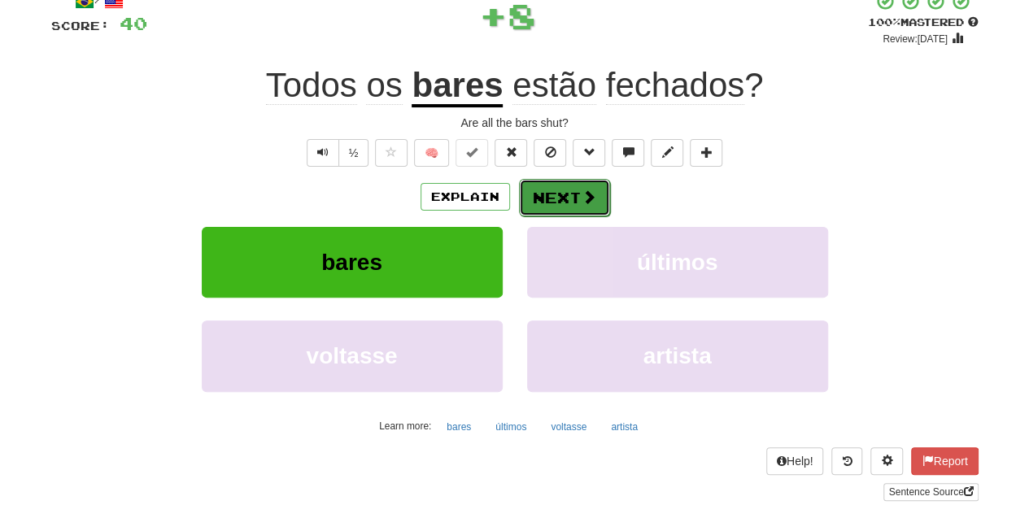
click at [582, 197] on span at bounding box center [589, 197] width 15 height 15
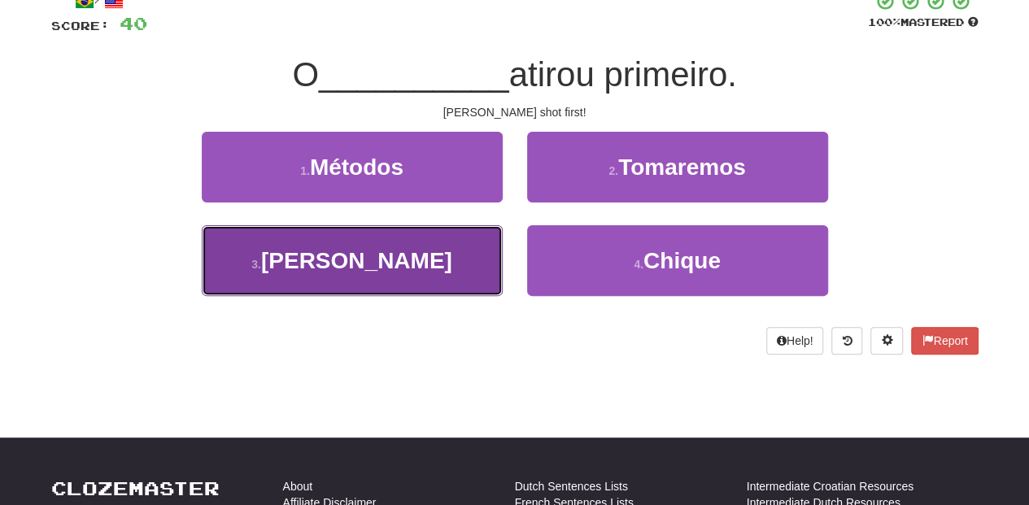
click at [470, 245] on button "3 . Han" at bounding box center [352, 260] width 301 height 71
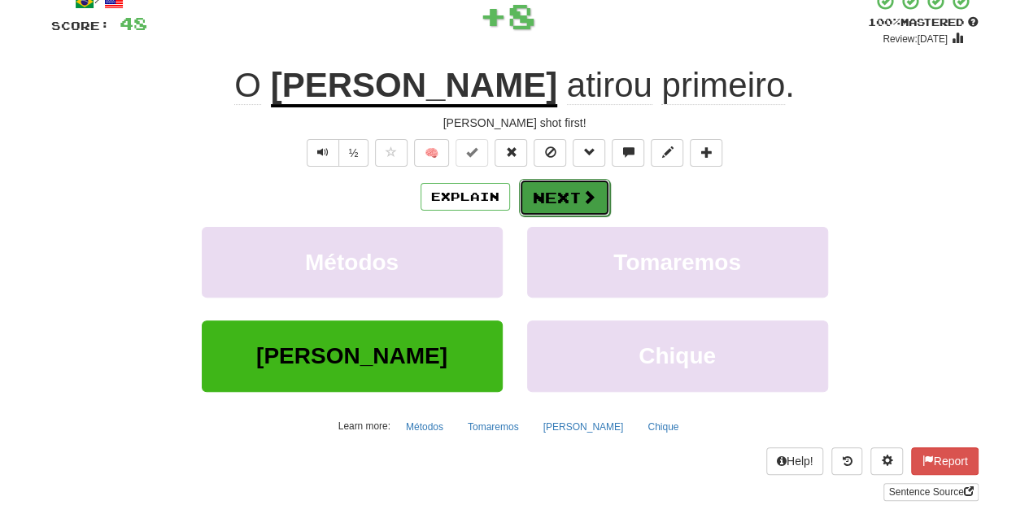
click at [552, 194] on button "Next" at bounding box center [564, 197] width 91 height 37
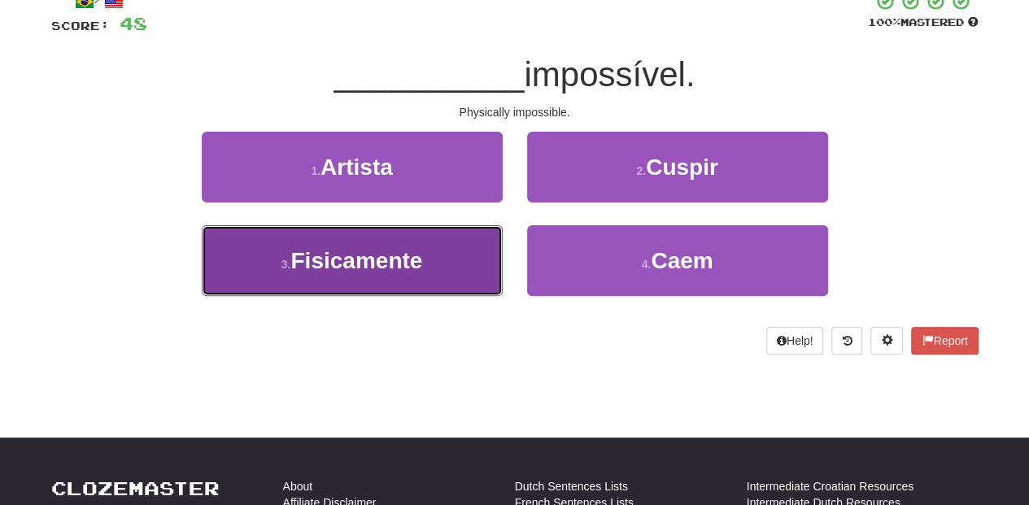
click at [472, 264] on button "3 . Fisicamente" at bounding box center [352, 260] width 301 height 71
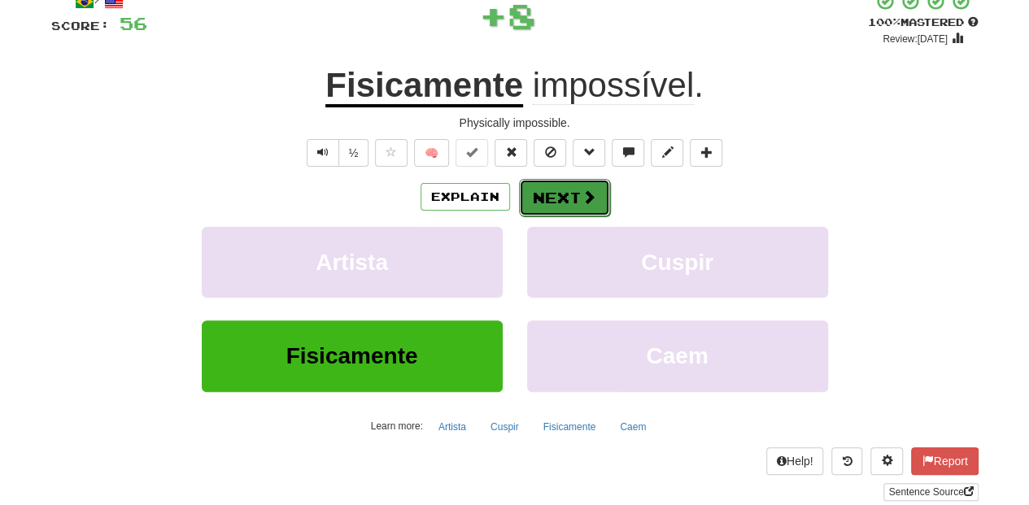
drag, startPoint x: 539, startPoint y: 196, endPoint x: 551, endPoint y: 201, distance: 13.1
click at [551, 201] on button "Next" at bounding box center [564, 197] width 91 height 37
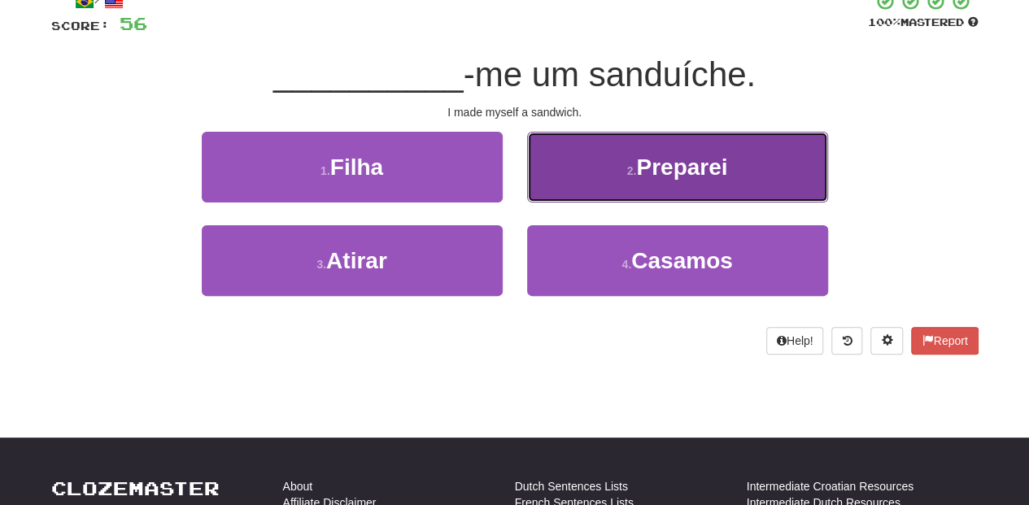
click at [581, 195] on button "2 . Preparei" at bounding box center [677, 167] width 301 height 71
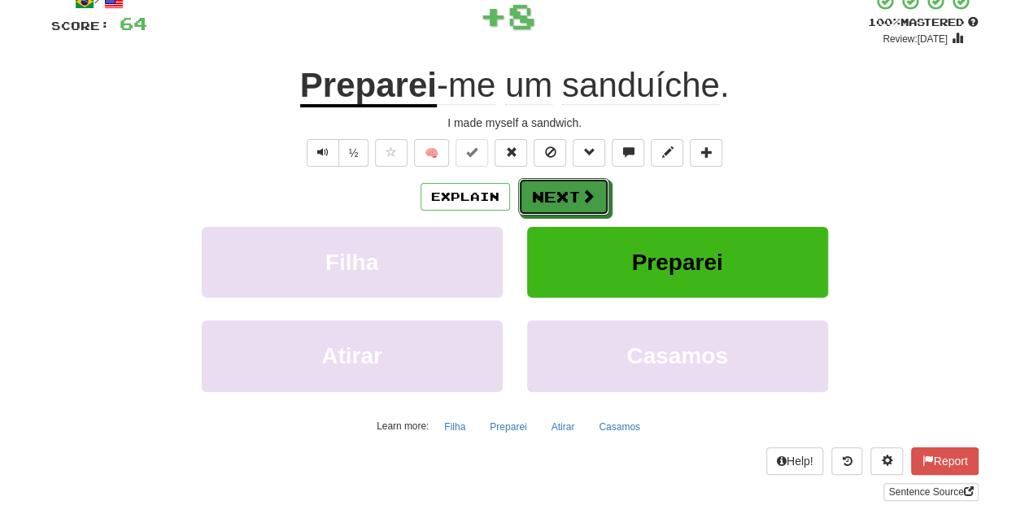
click at [581, 195] on span at bounding box center [588, 196] width 15 height 15
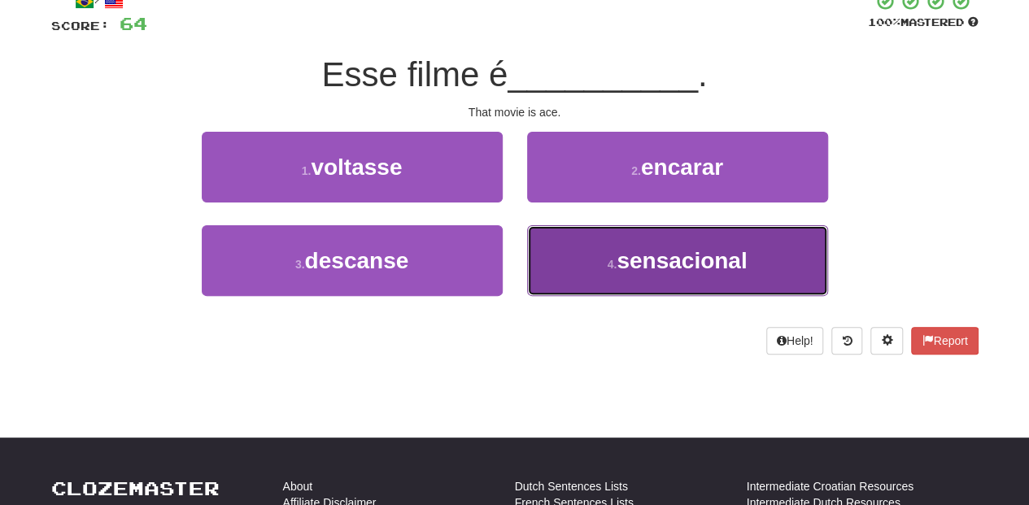
click at [583, 239] on button "4 . sensacional" at bounding box center [677, 260] width 301 height 71
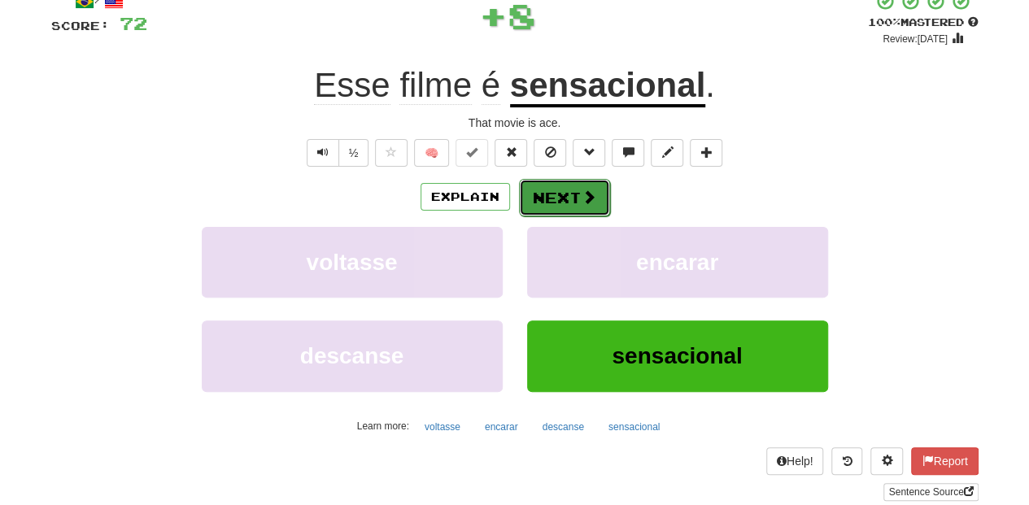
click at [558, 194] on button "Next" at bounding box center [564, 197] width 91 height 37
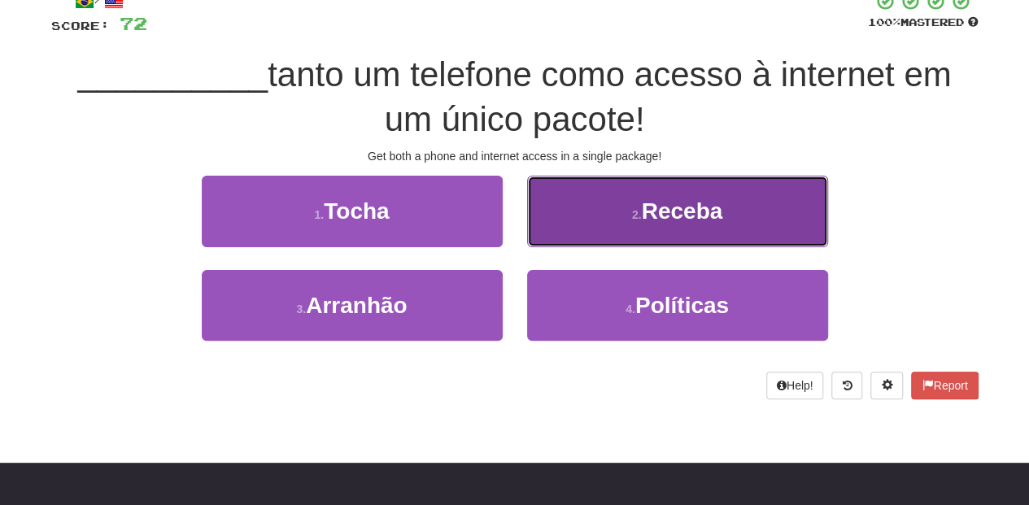
click at [584, 226] on button "2 . Receba" at bounding box center [677, 211] width 301 height 71
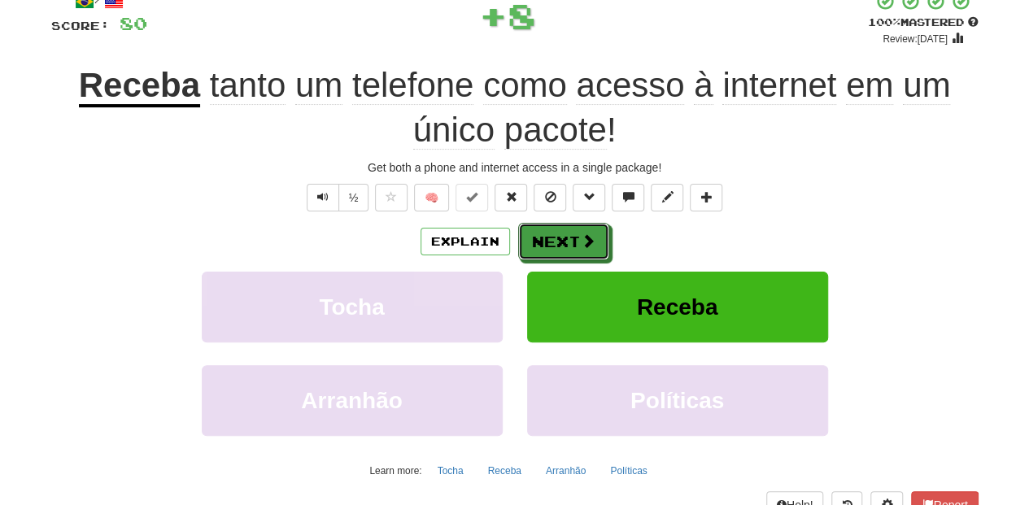
click at [584, 226] on button "Next" at bounding box center [563, 241] width 91 height 37
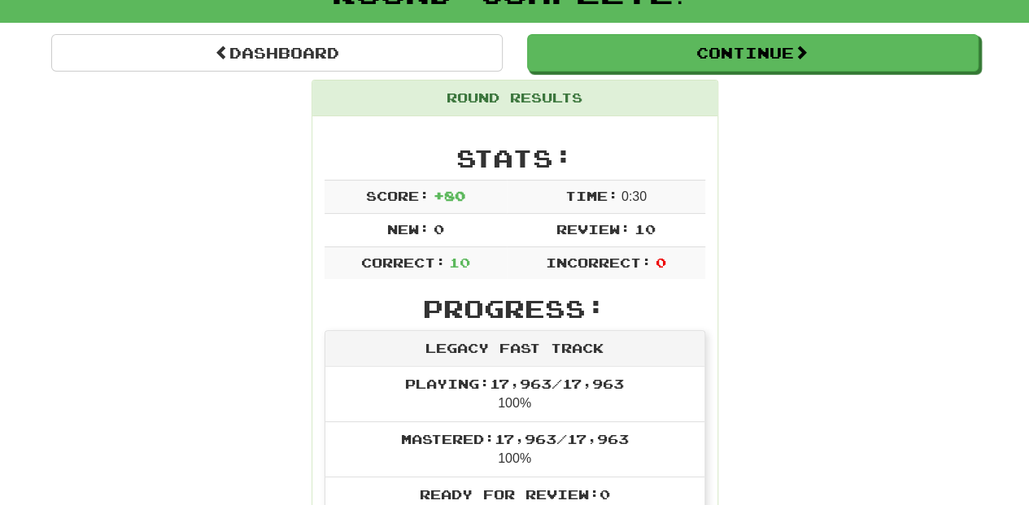
scroll to position [125, 0]
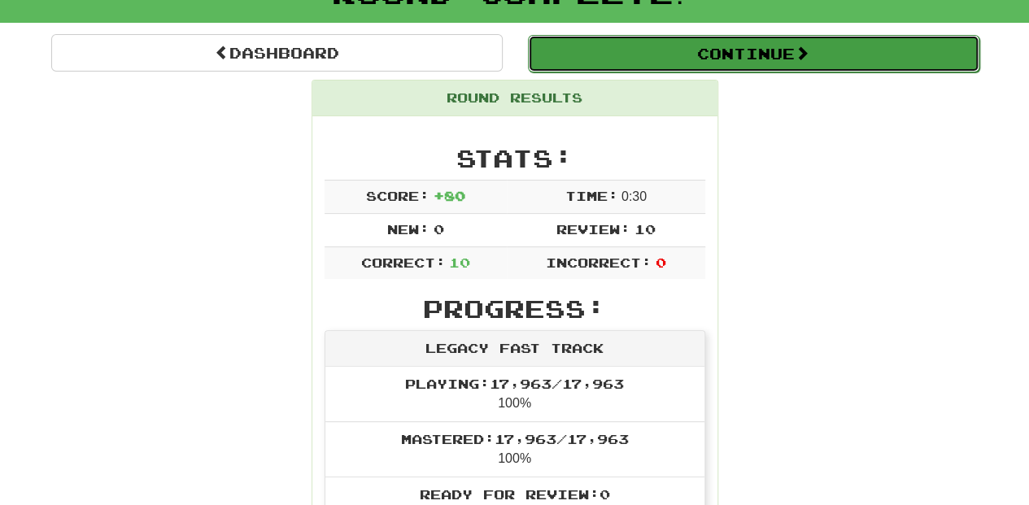
click at [610, 47] on button "Continue" at bounding box center [754, 53] width 452 height 37
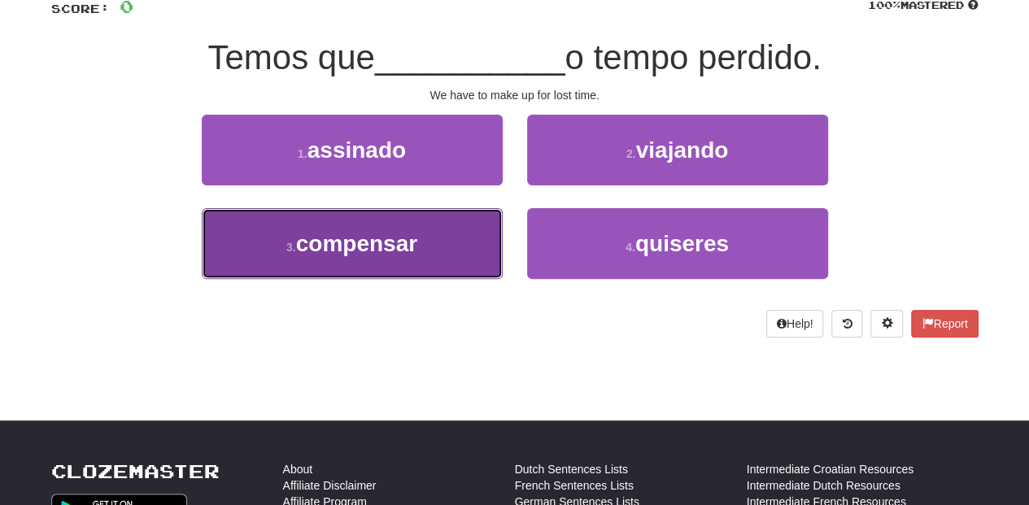
click at [460, 251] on button "3 . compensar" at bounding box center [352, 243] width 301 height 71
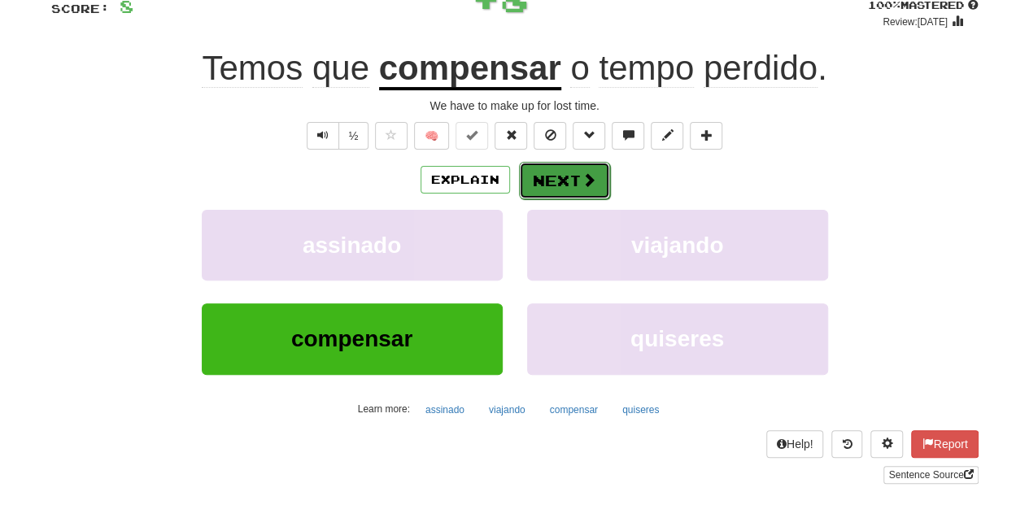
click at [574, 167] on button "Next" at bounding box center [564, 180] width 91 height 37
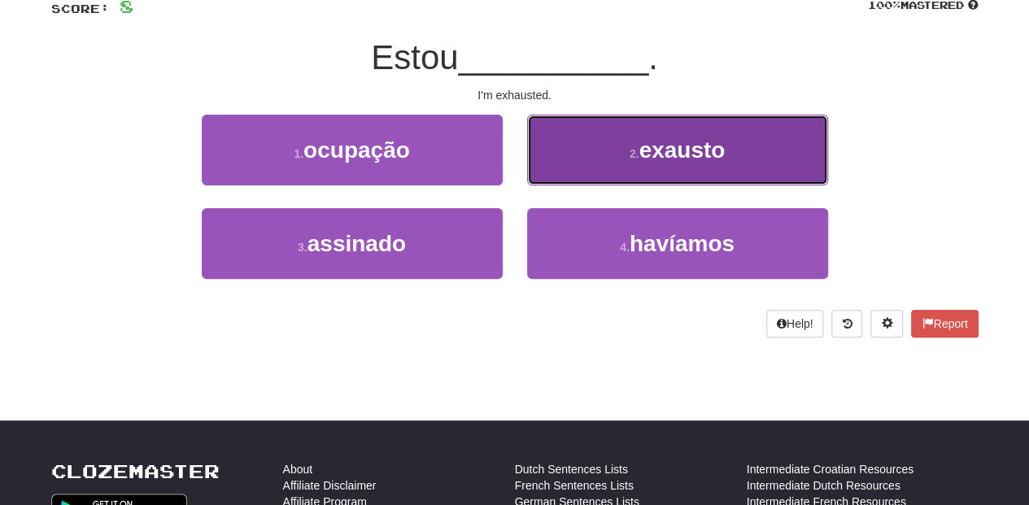
click at [584, 172] on button "2 . exausto" at bounding box center [677, 150] width 301 height 71
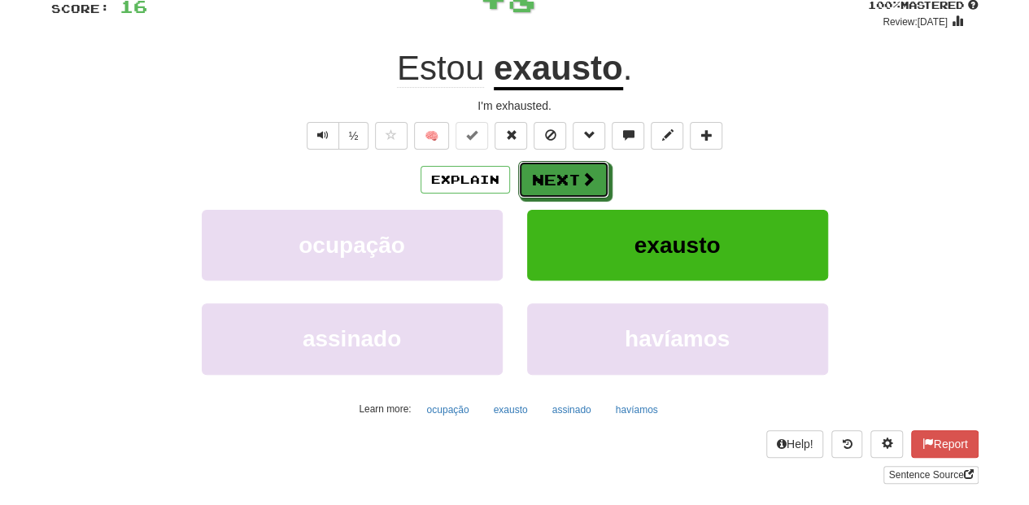
click at [584, 172] on span at bounding box center [588, 179] width 15 height 15
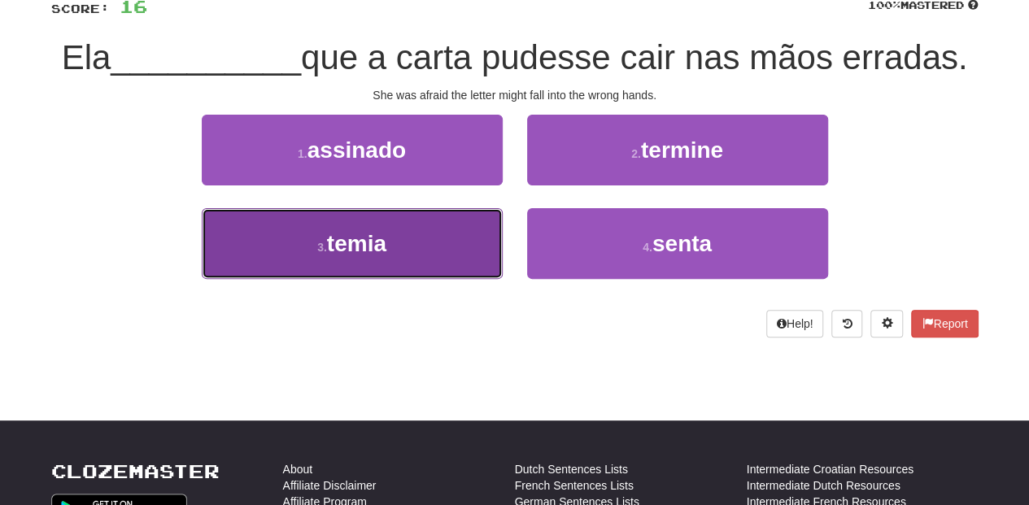
click at [391, 247] on button "3 . temia" at bounding box center [352, 243] width 301 height 71
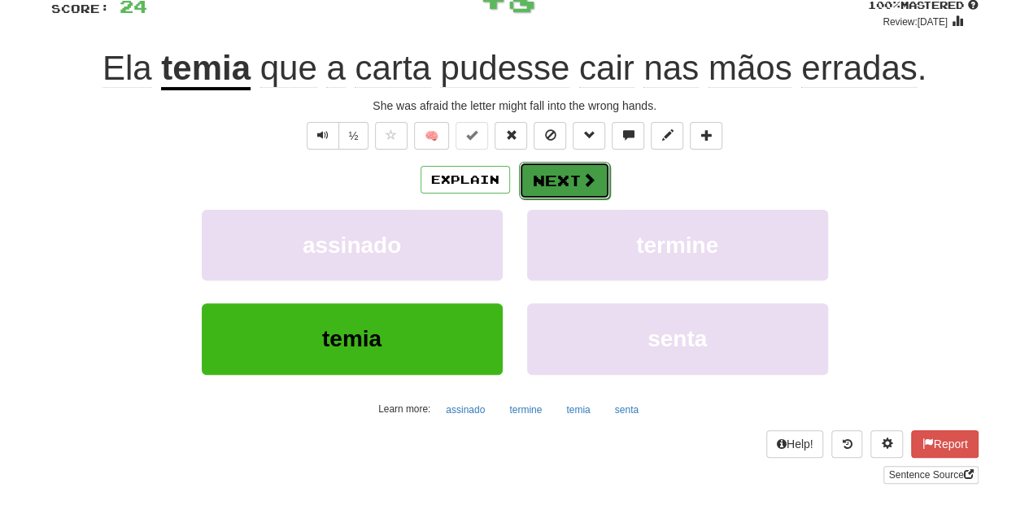
click at [565, 163] on button "Next" at bounding box center [564, 180] width 91 height 37
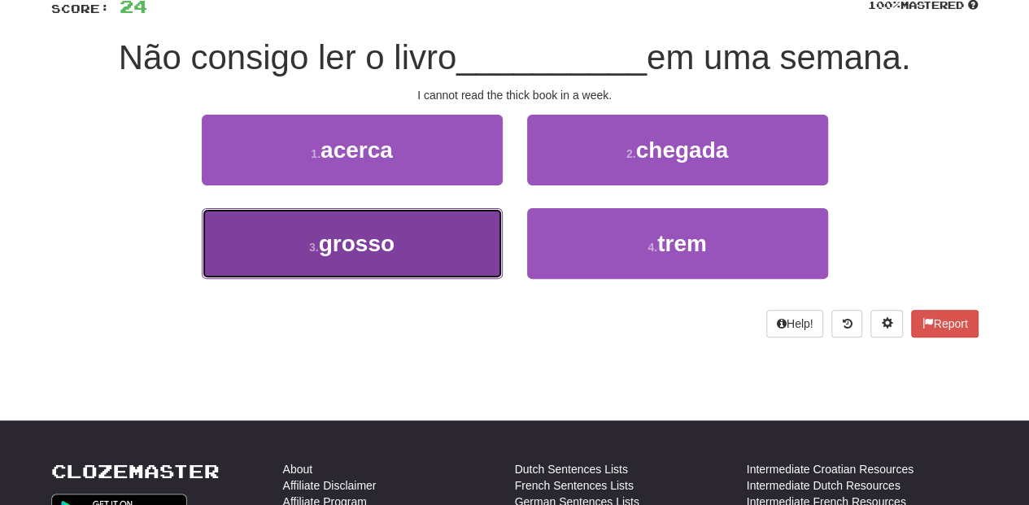
click at [424, 253] on button "3 . grosso" at bounding box center [352, 243] width 301 height 71
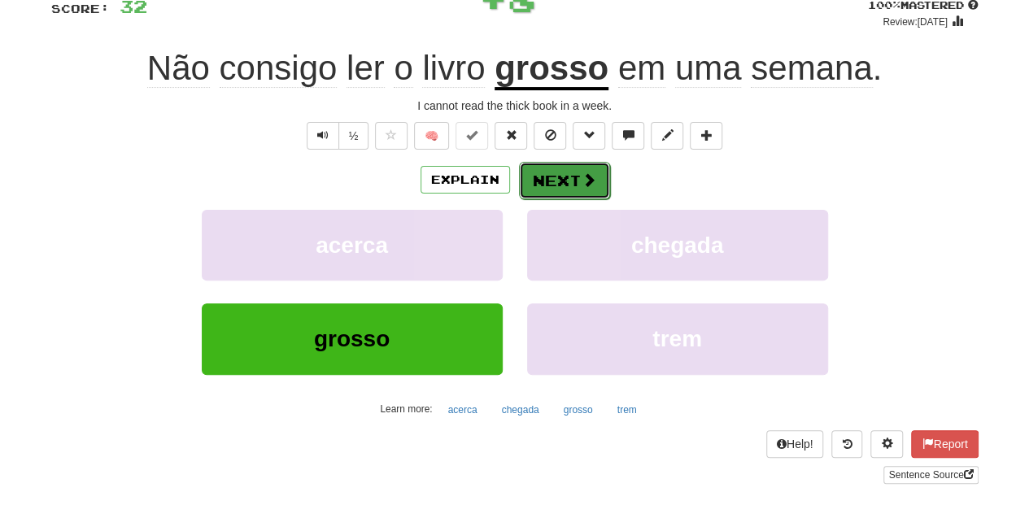
click at [563, 181] on button "Next" at bounding box center [564, 180] width 91 height 37
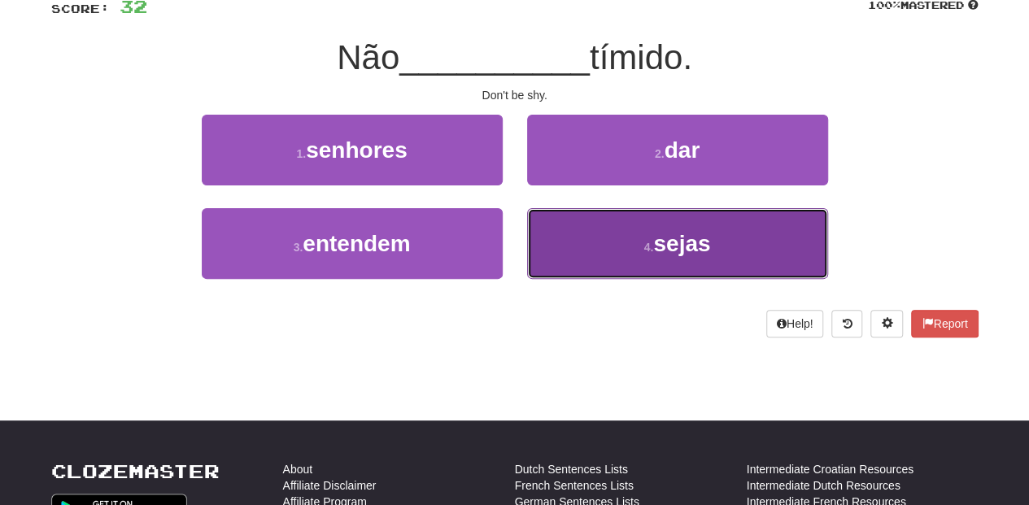
click at [566, 230] on button "4 . sejas" at bounding box center [677, 243] width 301 height 71
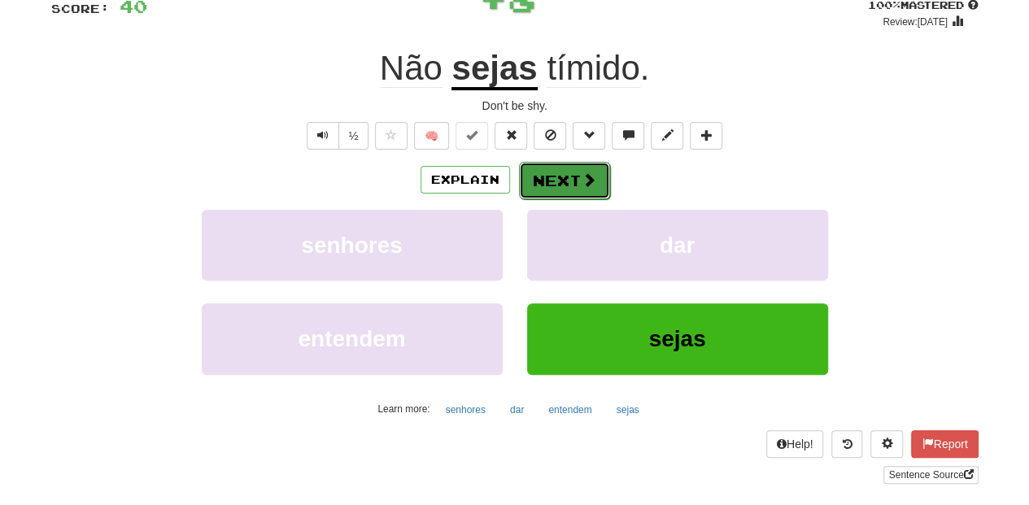
click at [552, 184] on button "Next" at bounding box center [564, 180] width 91 height 37
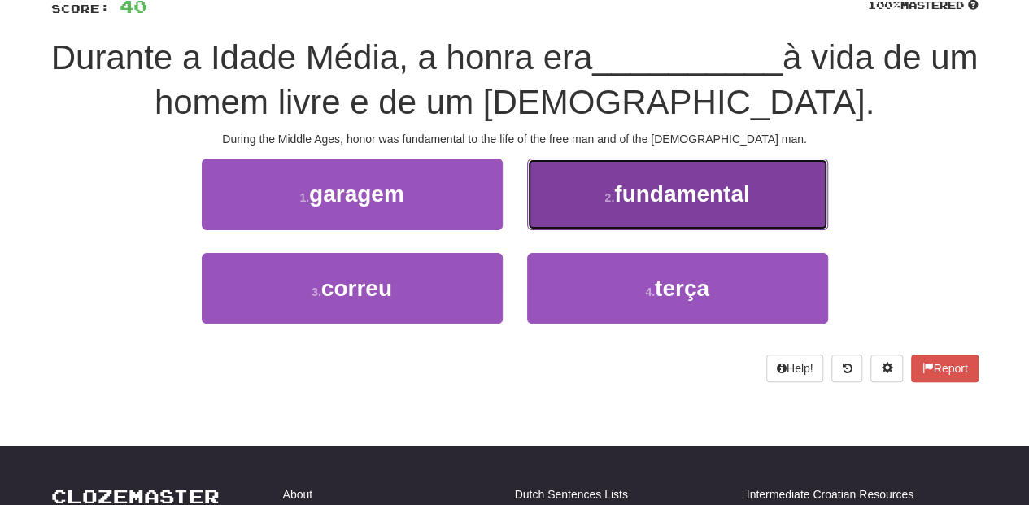
click at [583, 190] on button "2 . fundamental" at bounding box center [677, 194] width 301 height 71
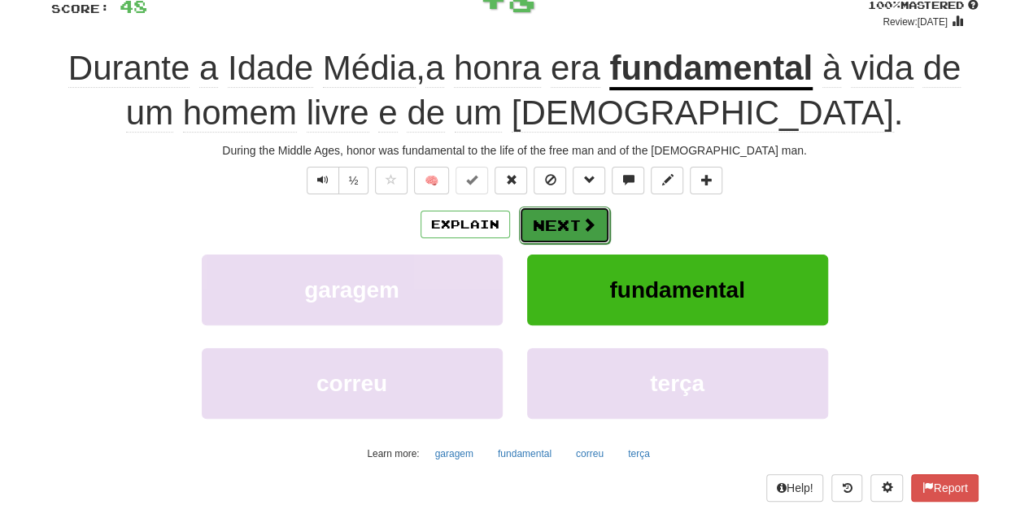
click at [556, 235] on button "Next" at bounding box center [564, 225] width 91 height 37
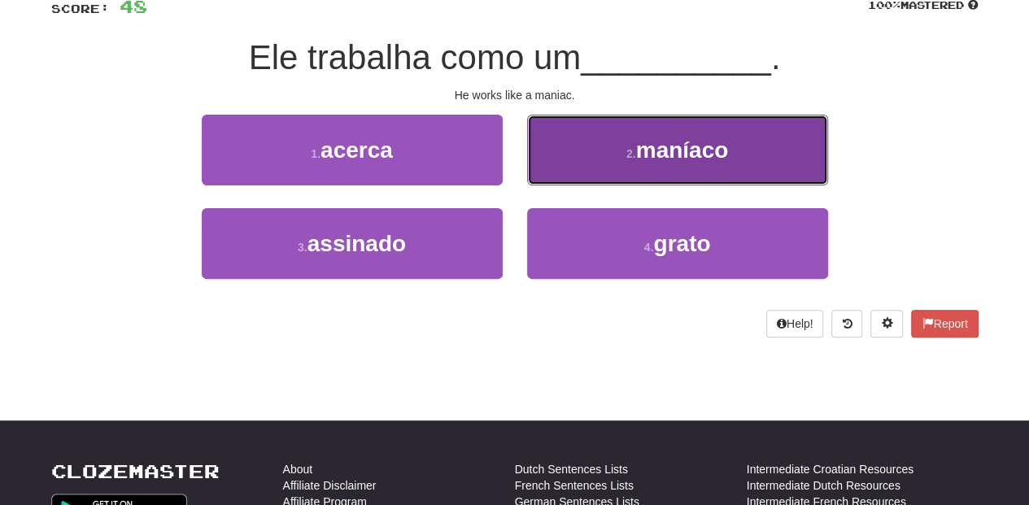
click at [563, 163] on button "2 . maníaco" at bounding box center [677, 150] width 301 height 71
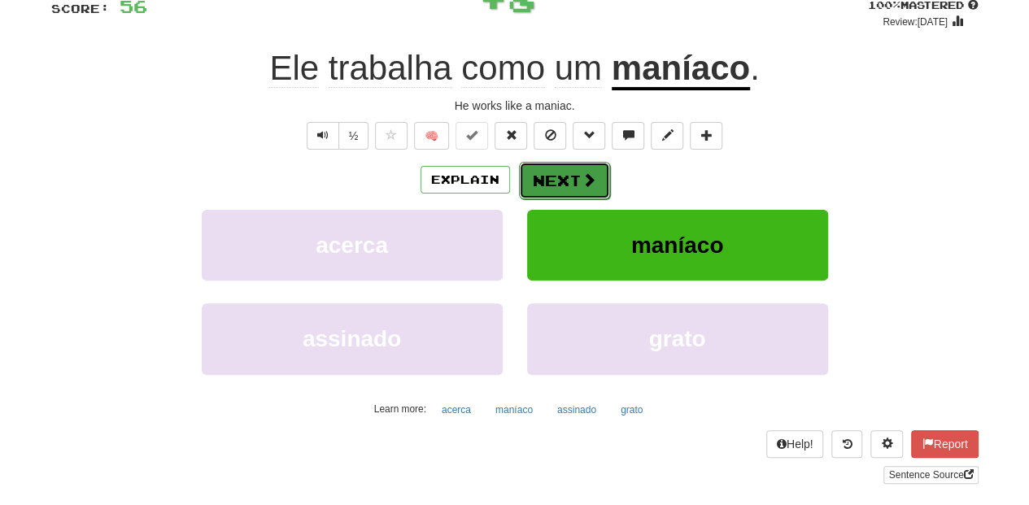
click at [561, 182] on button "Next" at bounding box center [564, 180] width 91 height 37
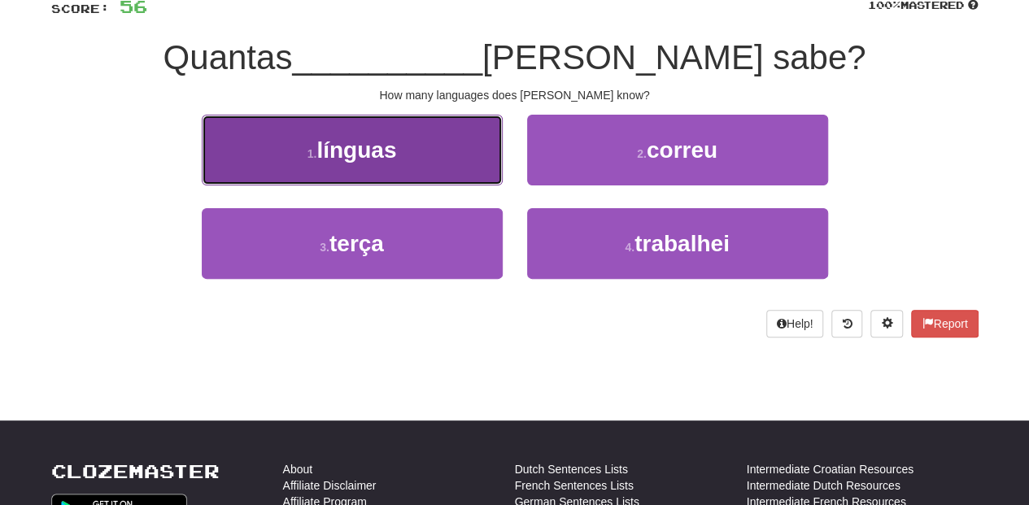
click at [438, 164] on button "1 . línguas" at bounding box center [352, 150] width 301 height 71
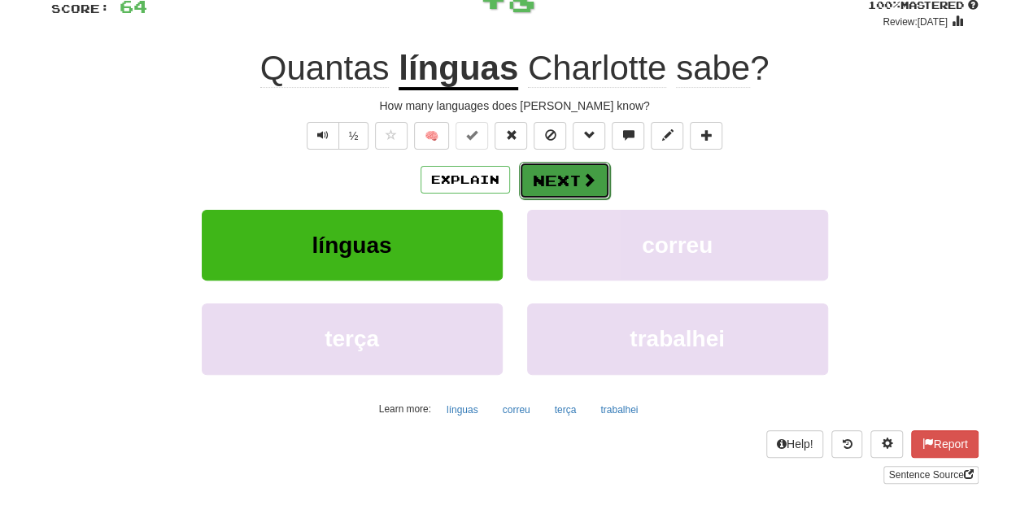
click at [555, 179] on button "Next" at bounding box center [564, 180] width 91 height 37
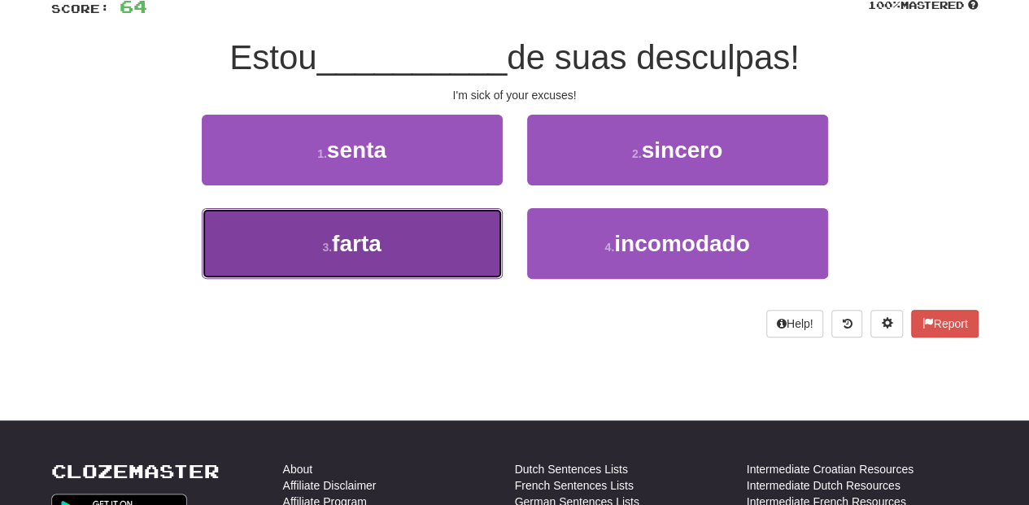
click at [474, 231] on button "3 . farta" at bounding box center [352, 243] width 301 height 71
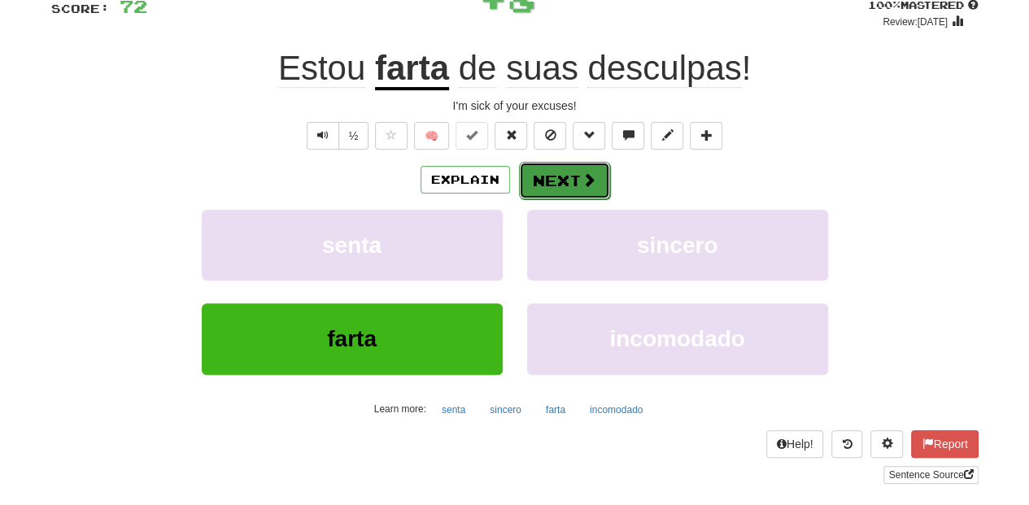
click at [523, 175] on button "Next" at bounding box center [564, 180] width 91 height 37
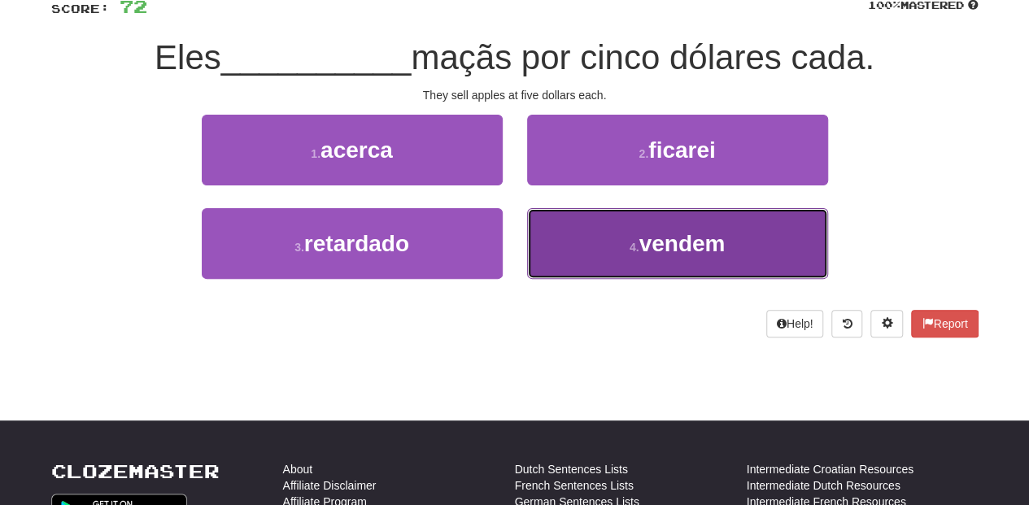
click at [602, 253] on button "4 . vendem" at bounding box center [677, 243] width 301 height 71
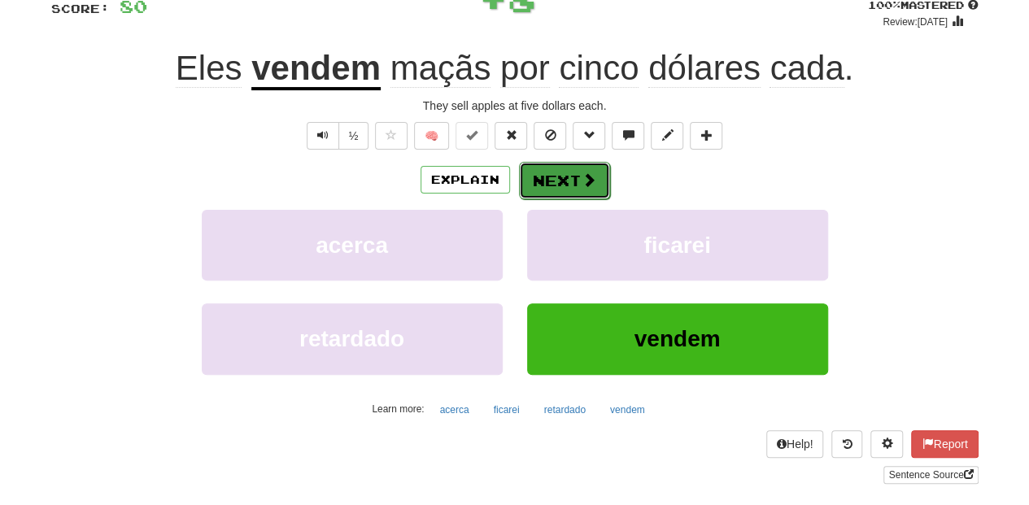
click at [546, 181] on button "Next" at bounding box center [564, 180] width 91 height 37
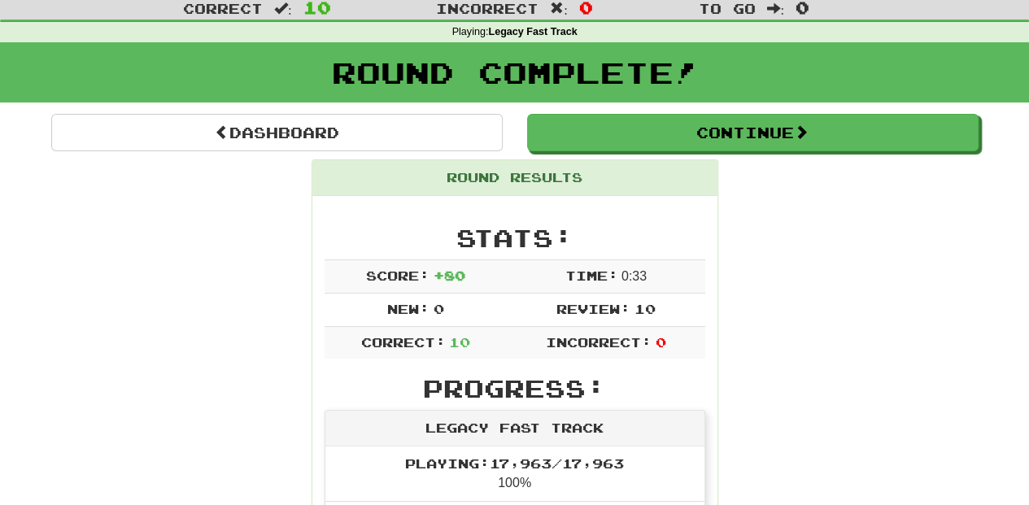
scroll to position [33, 0]
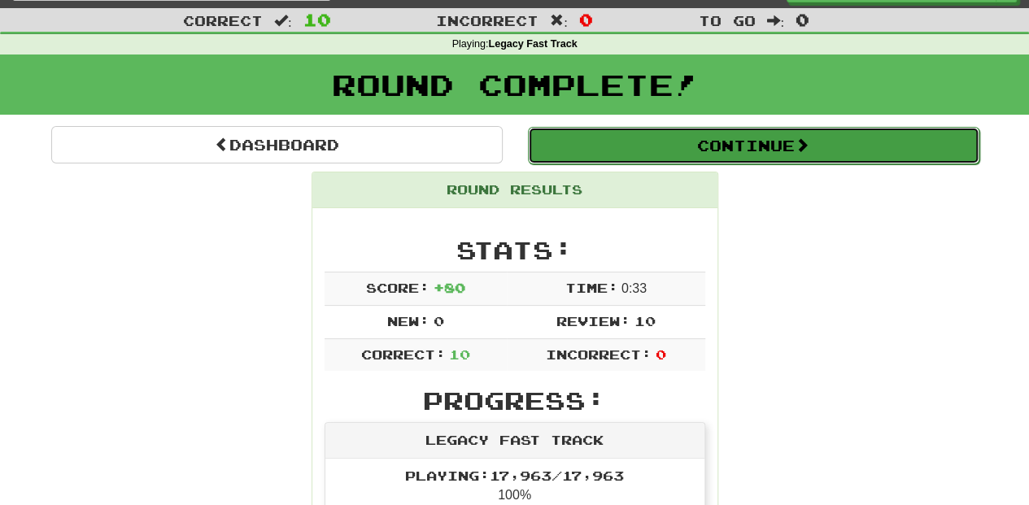
click at [641, 144] on button "Continue" at bounding box center [754, 145] width 452 height 37
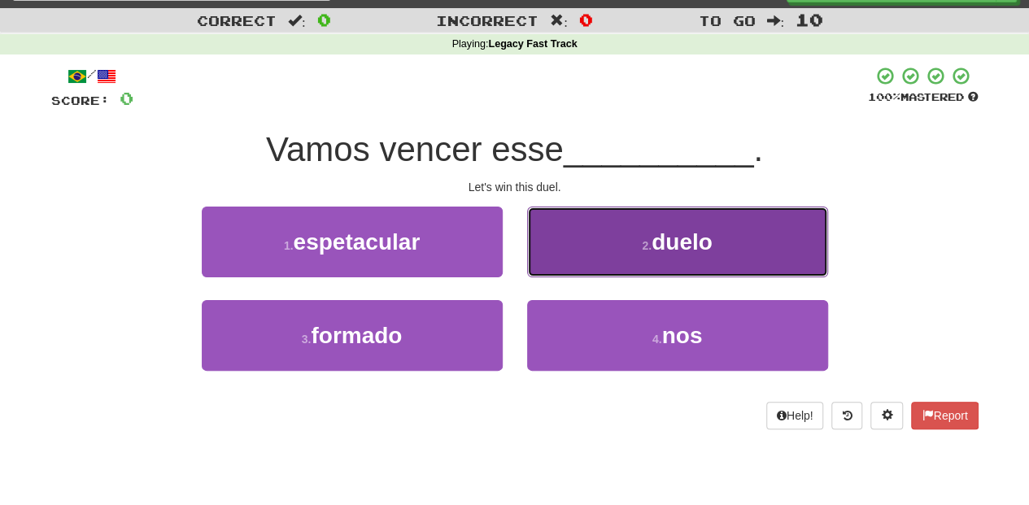
click at [578, 257] on button "2 . duelo" at bounding box center [677, 242] width 301 height 71
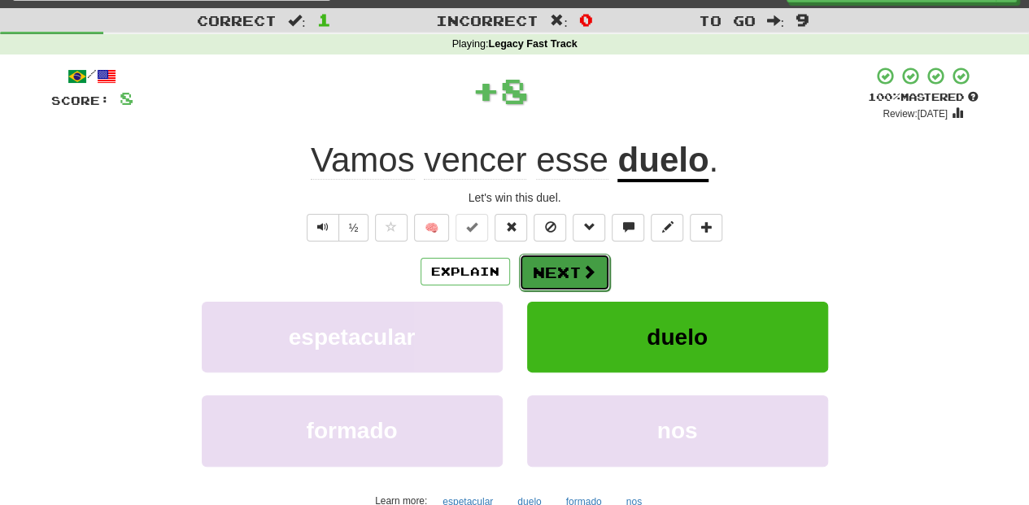
click at [578, 259] on button "Next" at bounding box center [564, 272] width 91 height 37
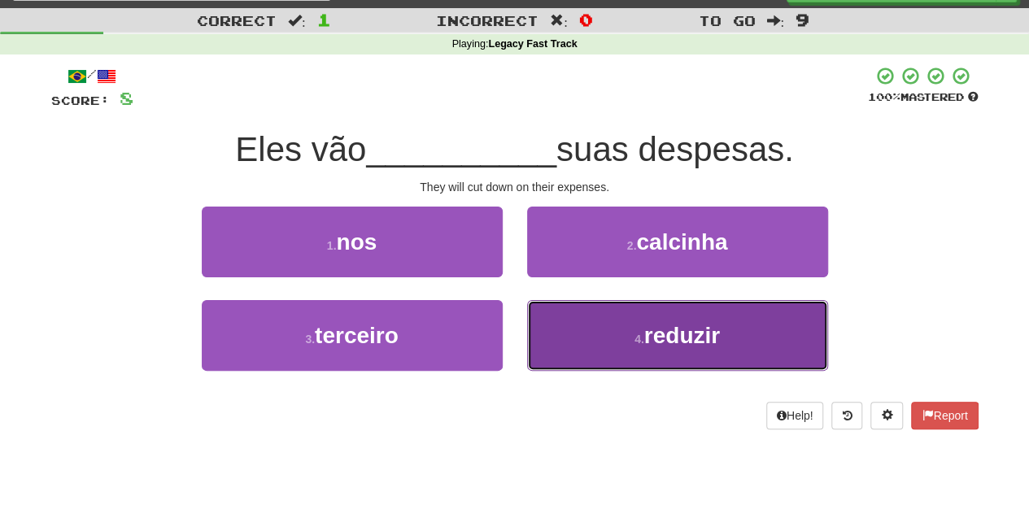
click at [561, 327] on button "4 . reduzir" at bounding box center [677, 335] width 301 height 71
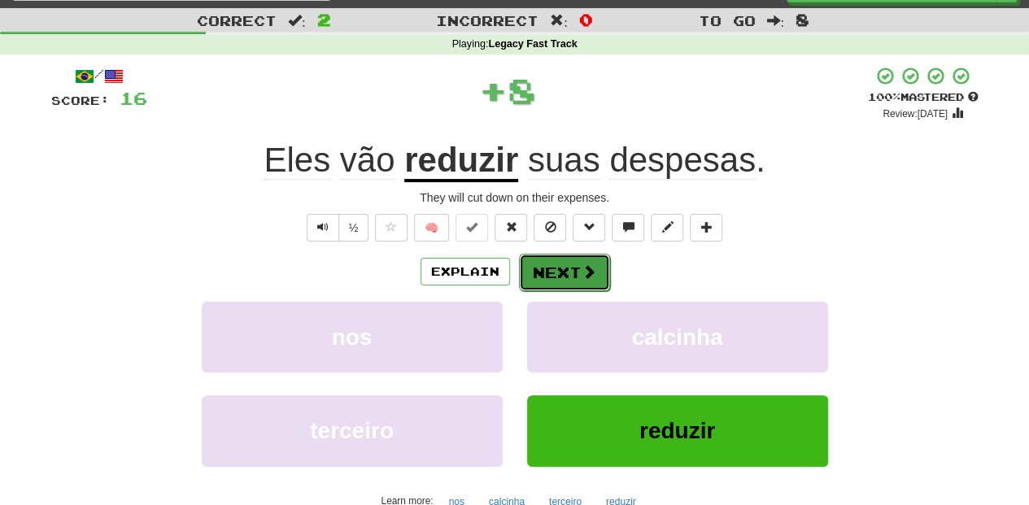
click at [549, 274] on button "Next" at bounding box center [564, 272] width 91 height 37
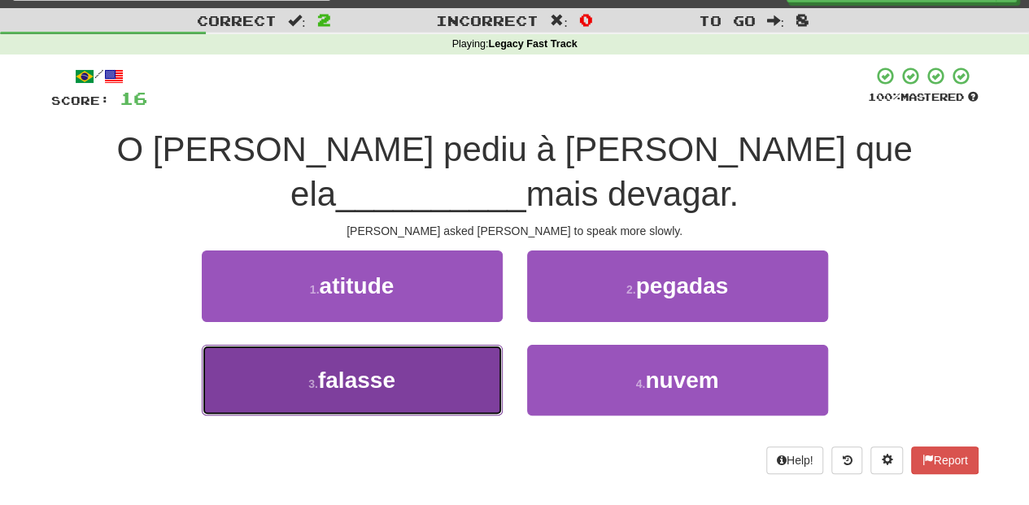
click at [439, 345] on button "3 . falasse" at bounding box center [352, 380] width 301 height 71
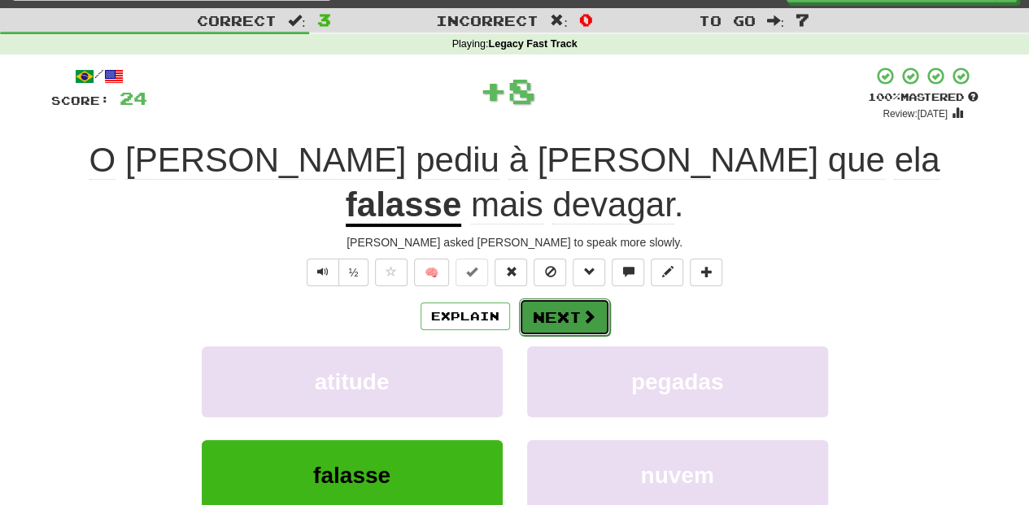
click at [560, 299] on button "Next" at bounding box center [564, 317] width 91 height 37
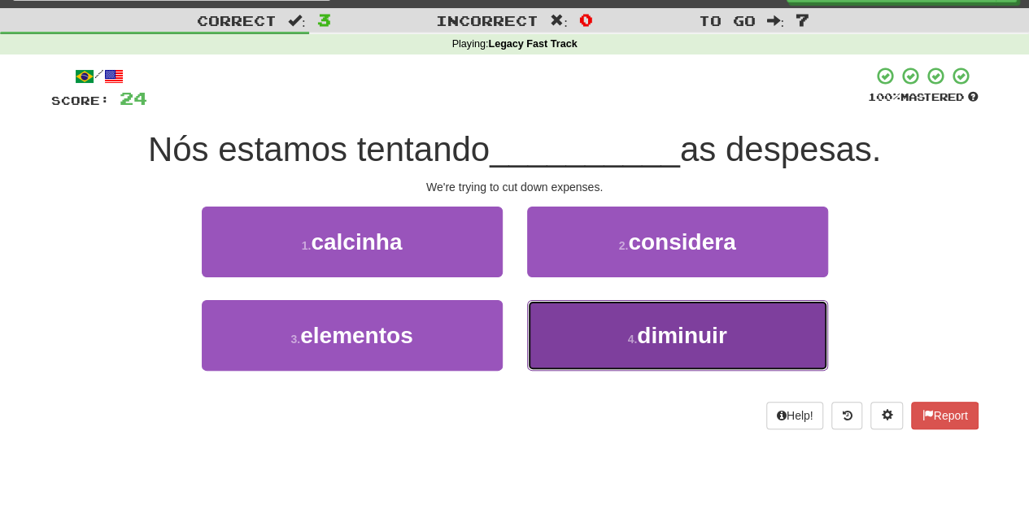
click at [596, 343] on button "4 . diminuir" at bounding box center [677, 335] width 301 height 71
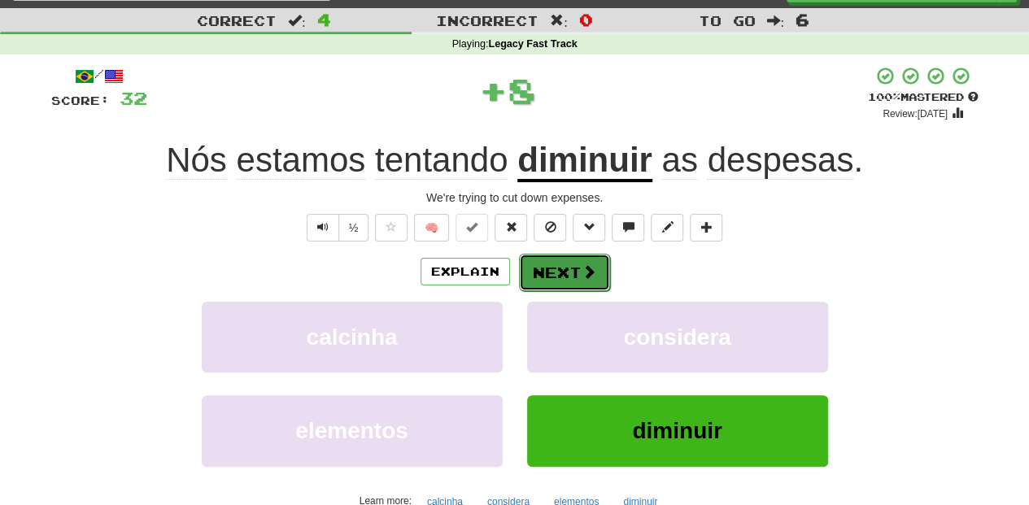
click at [548, 268] on button "Next" at bounding box center [564, 272] width 91 height 37
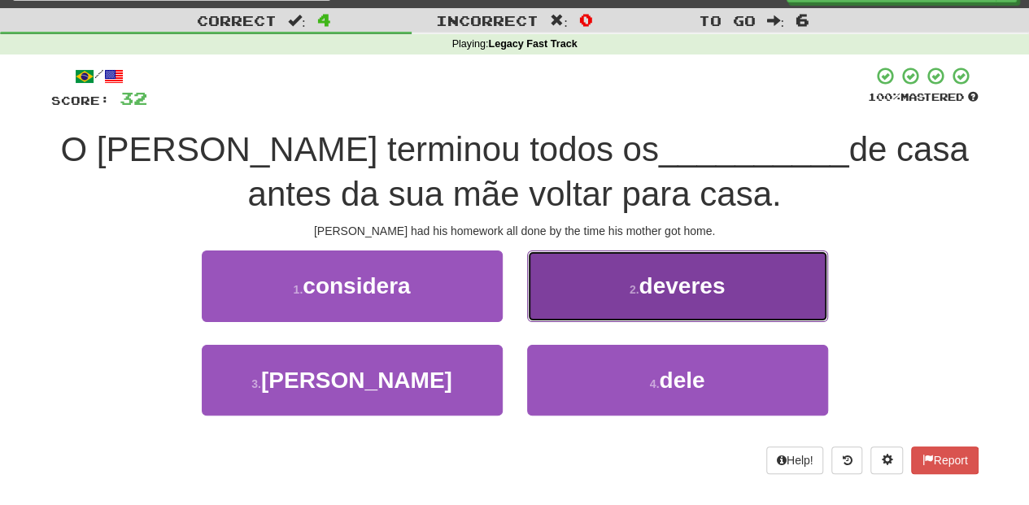
click at [563, 303] on button "2 . deveres" at bounding box center [677, 286] width 301 height 71
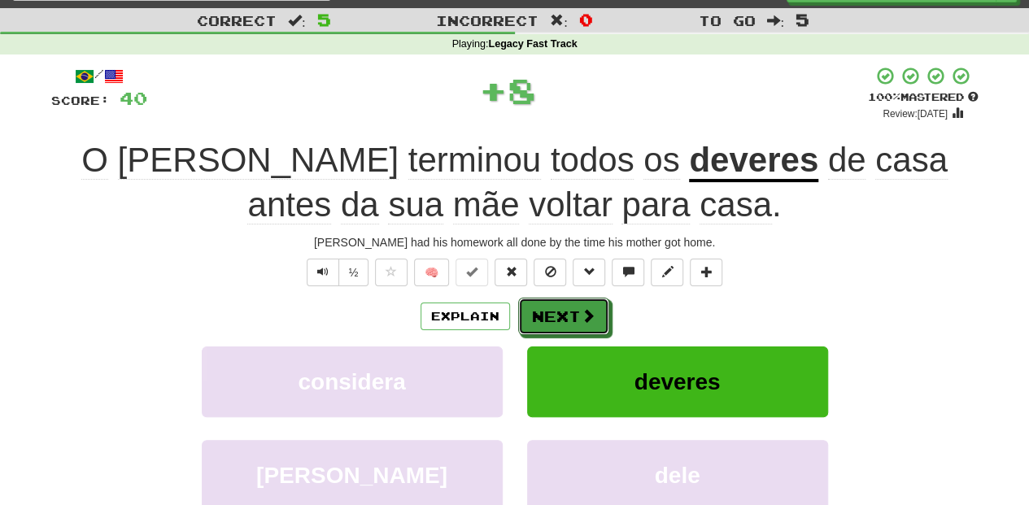
click at [563, 303] on button "Next" at bounding box center [563, 316] width 91 height 37
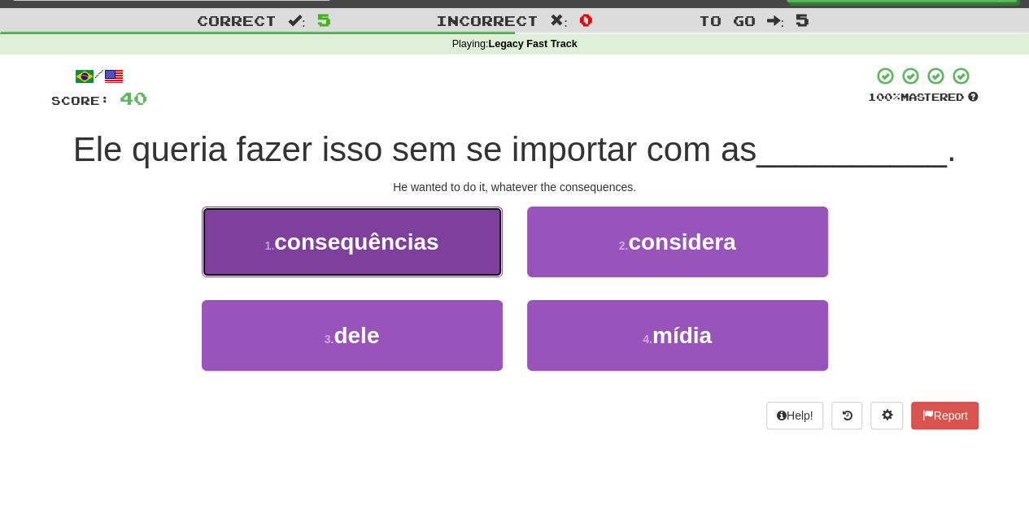
click at [453, 274] on button "1 . consequências" at bounding box center [352, 242] width 301 height 71
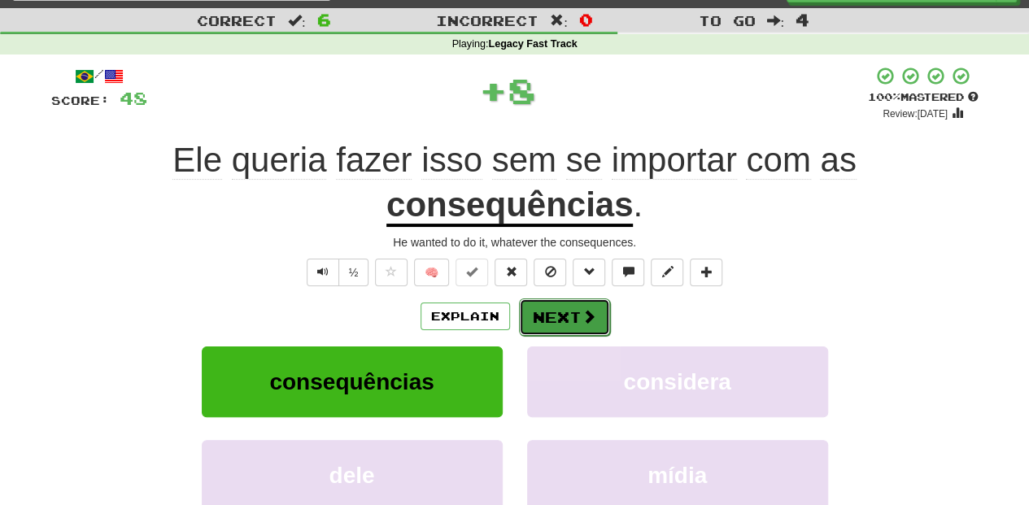
click at [562, 308] on button "Next" at bounding box center [564, 317] width 91 height 37
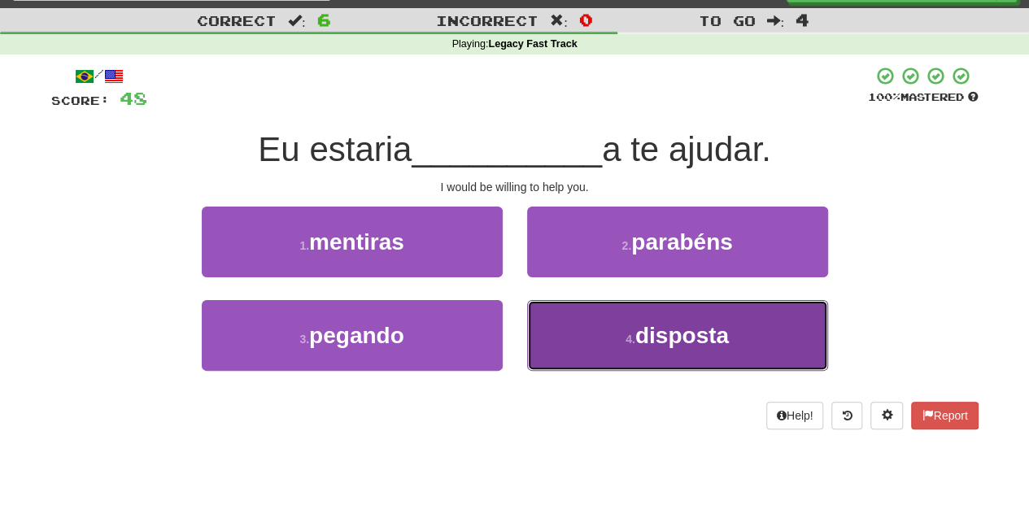
click at [566, 338] on button "4 . disposta" at bounding box center [677, 335] width 301 height 71
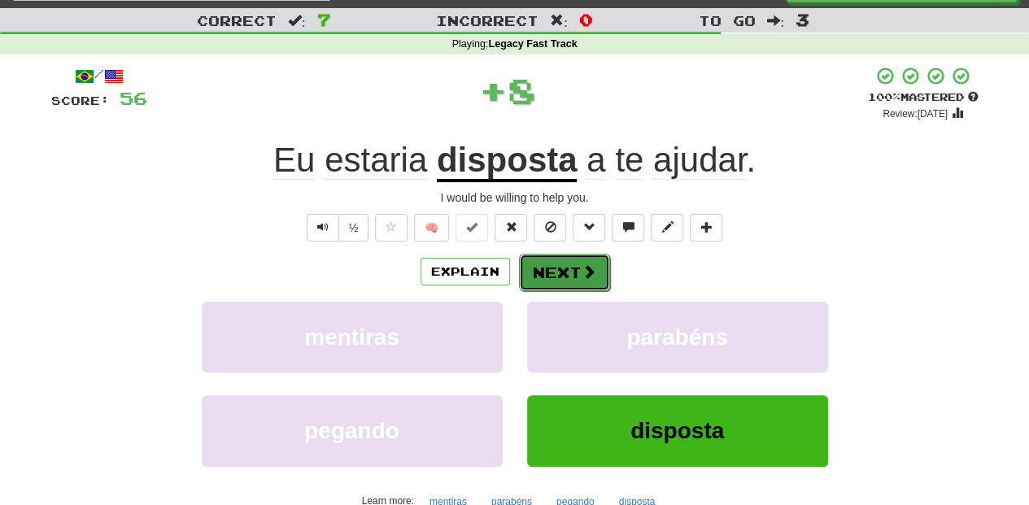
click at [557, 268] on button "Next" at bounding box center [564, 272] width 91 height 37
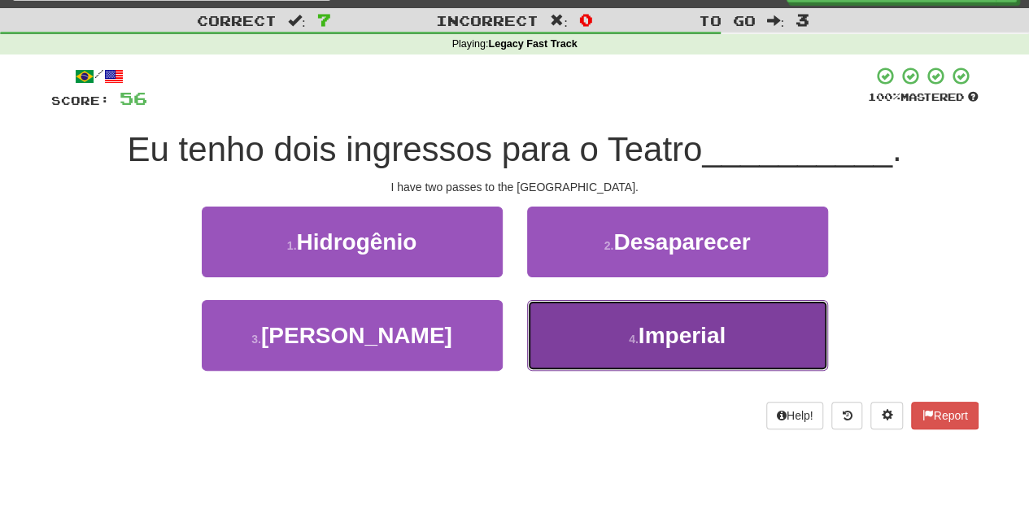
click at [574, 324] on button "4 . Imperial" at bounding box center [677, 335] width 301 height 71
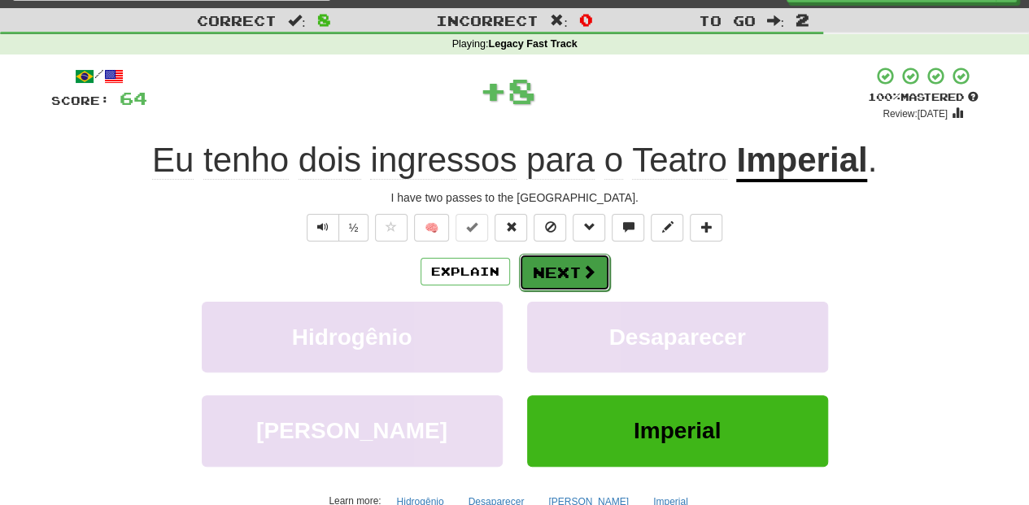
click at [552, 272] on button "Next" at bounding box center [564, 272] width 91 height 37
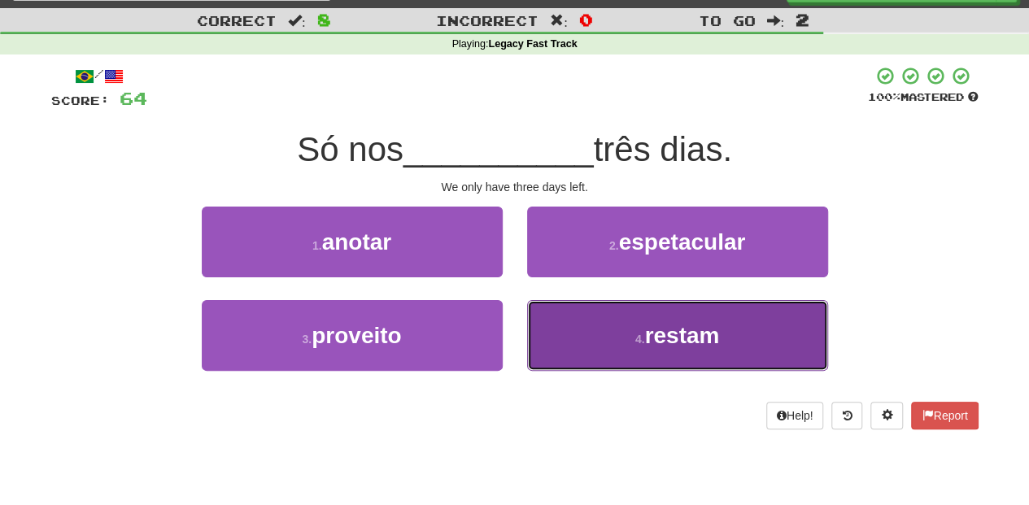
click at [594, 330] on button "4 . restam" at bounding box center [677, 335] width 301 height 71
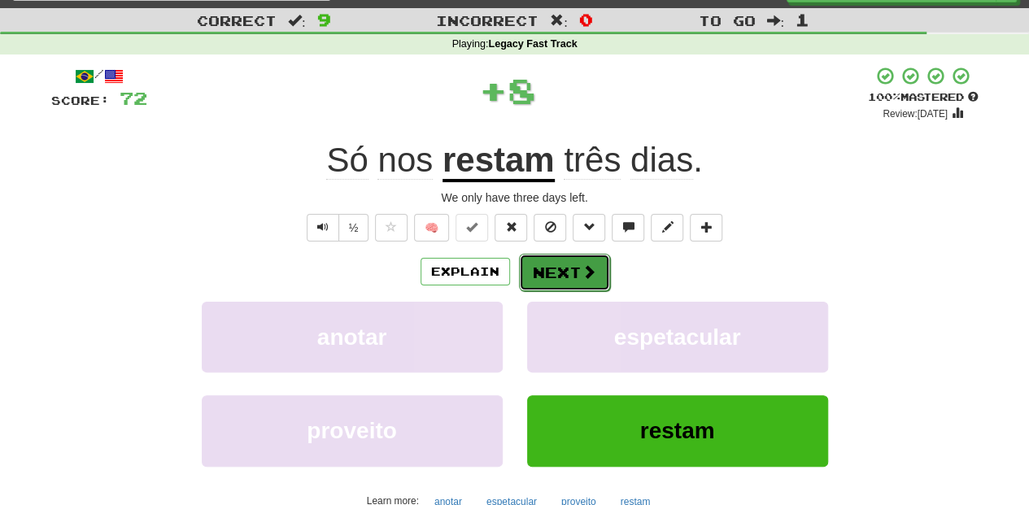
click at [559, 255] on button "Next" at bounding box center [564, 272] width 91 height 37
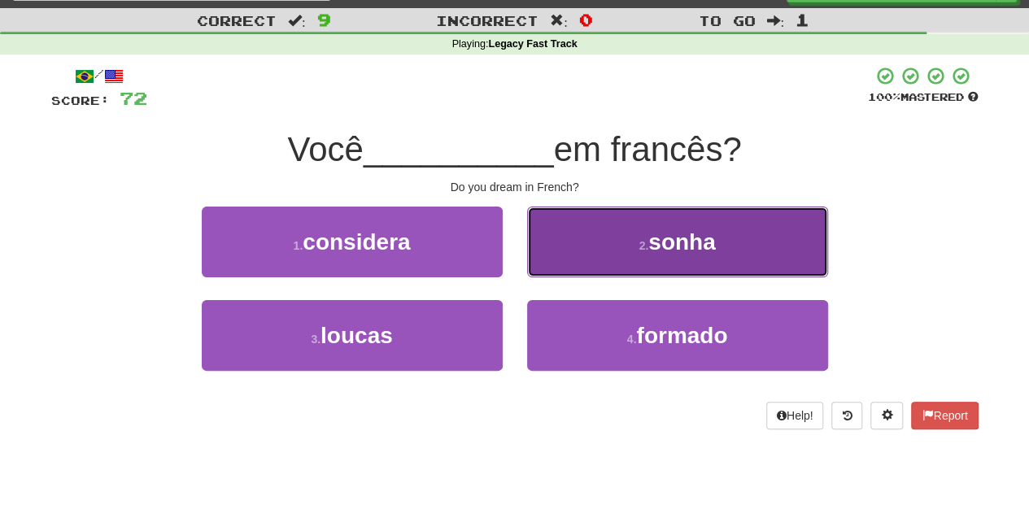
click at [569, 265] on button "2 . sonha" at bounding box center [677, 242] width 301 height 71
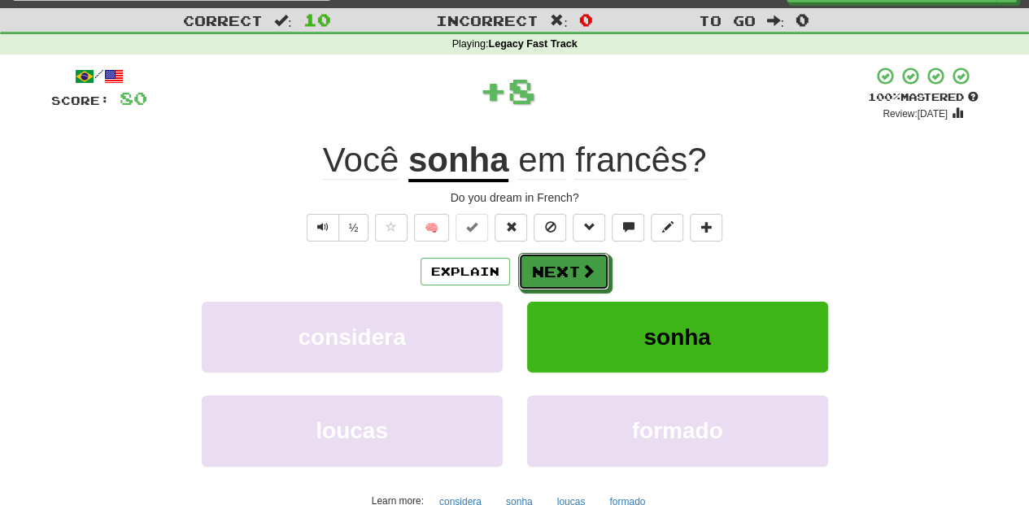
click at [569, 265] on button "Next" at bounding box center [563, 271] width 91 height 37
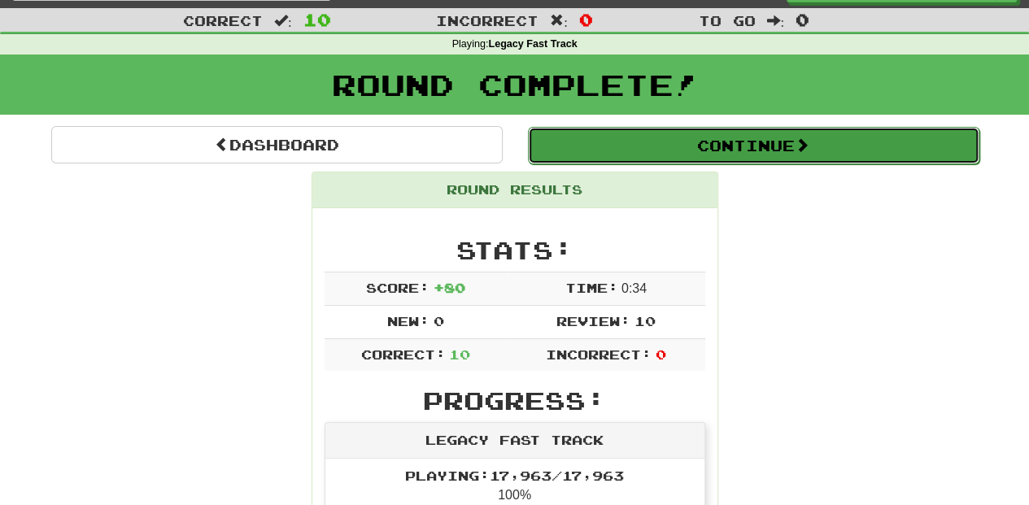
click at [615, 135] on button "Continue" at bounding box center [754, 145] width 452 height 37
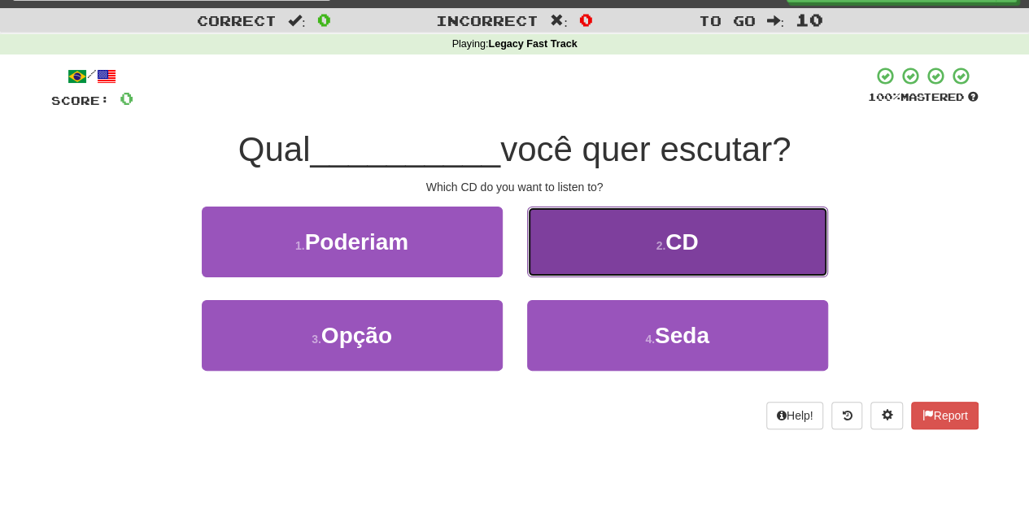
click at [549, 246] on button "2 . CD" at bounding box center [677, 242] width 301 height 71
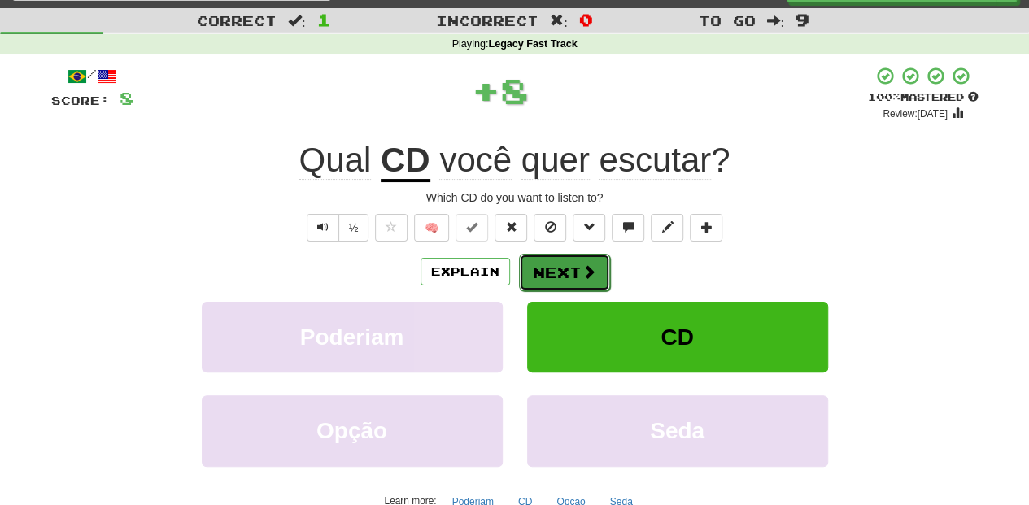
click at [547, 262] on button "Next" at bounding box center [564, 272] width 91 height 37
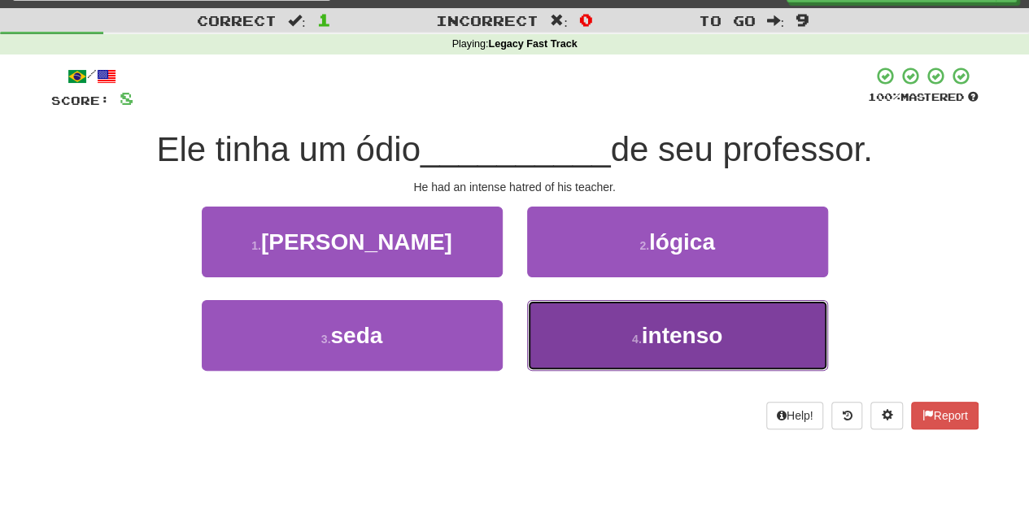
click at [575, 312] on button "4 . intenso" at bounding box center [677, 335] width 301 height 71
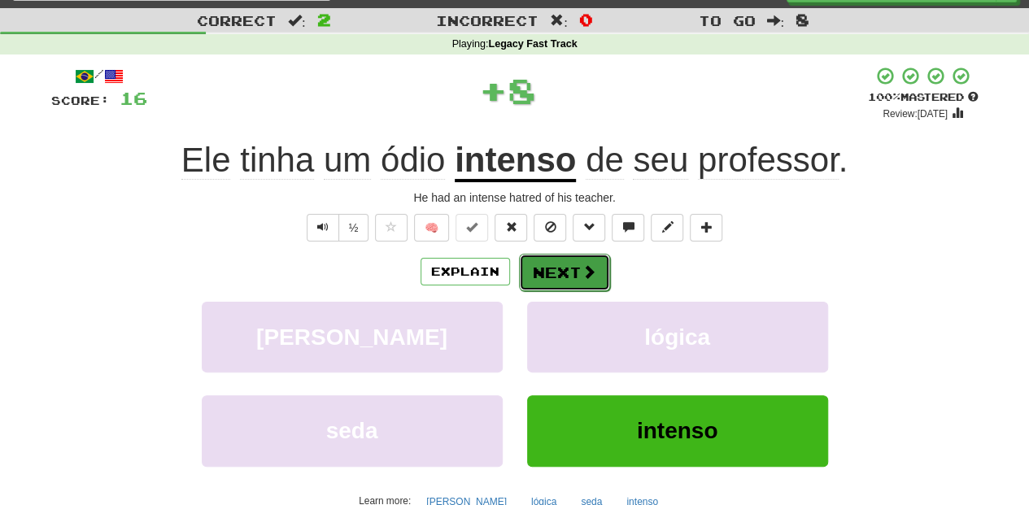
click at [547, 275] on button "Next" at bounding box center [564, 272] width 91 height 37
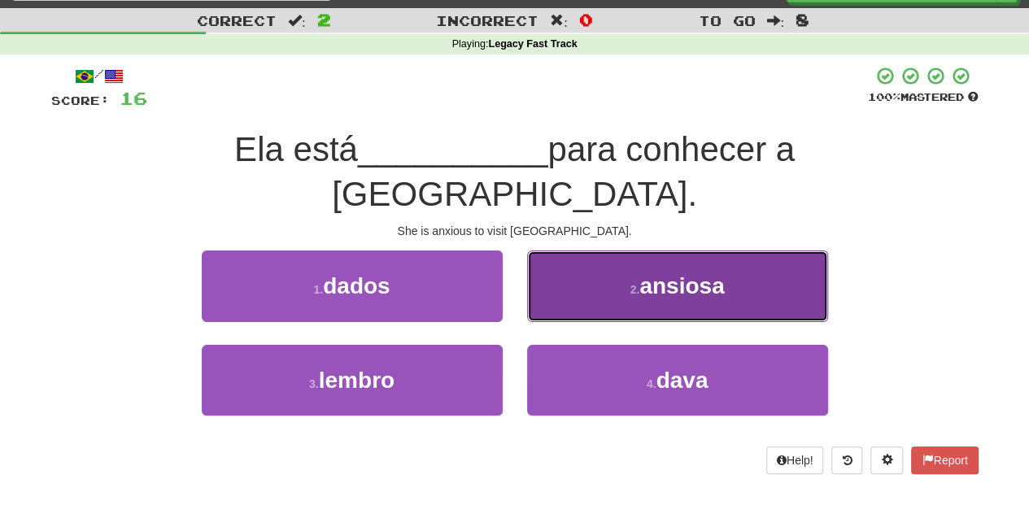
click at [569, 268] on button "2 . ansiosa" at bounding box center [677, 286] width 301 height 71
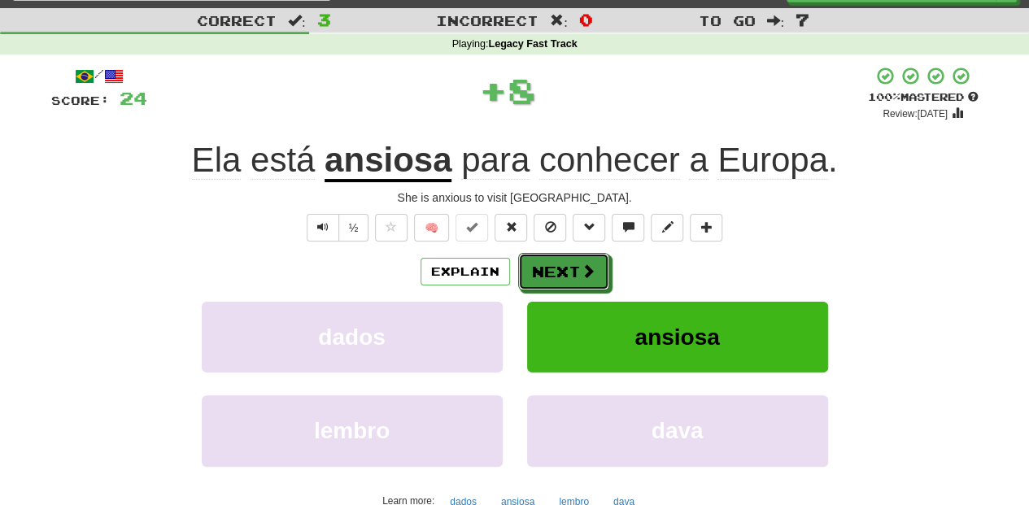
click at [569, 268] on button "Next" at bounding box center [563, 271] width 91 height 37
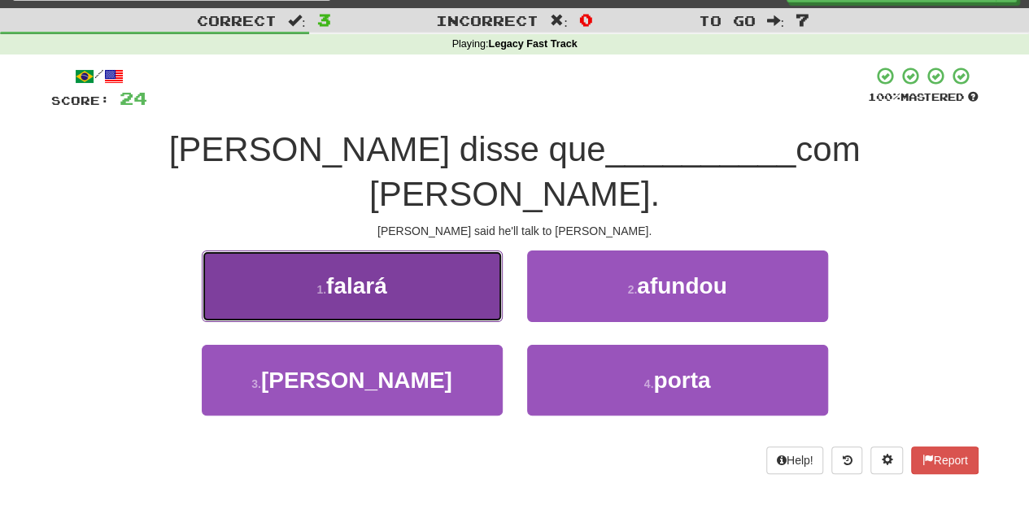
click at [443, 264] on button "1 . falará" at bounding box center [352, 286] width 301 height 71
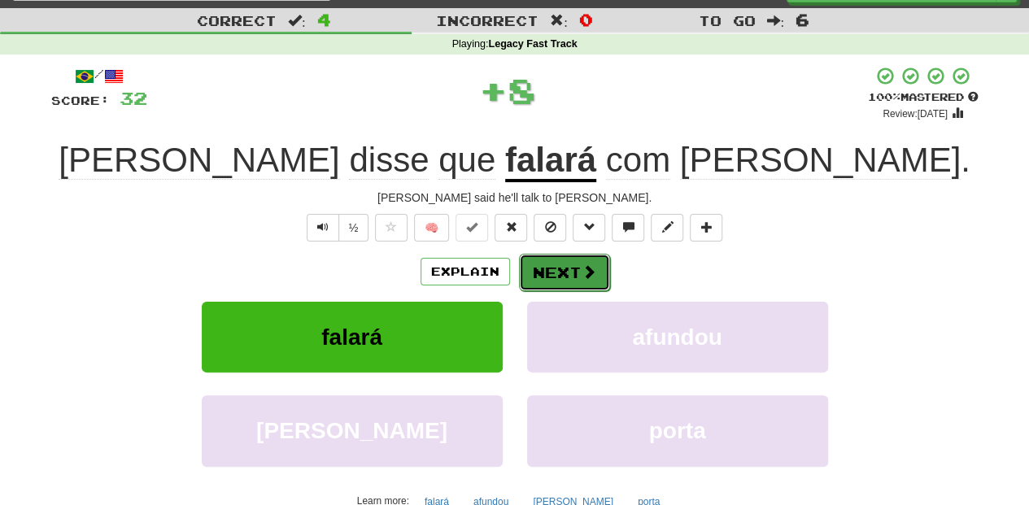
click at [573, 283] on button "Next" at bounding box center [564, 272] width 91 height 37
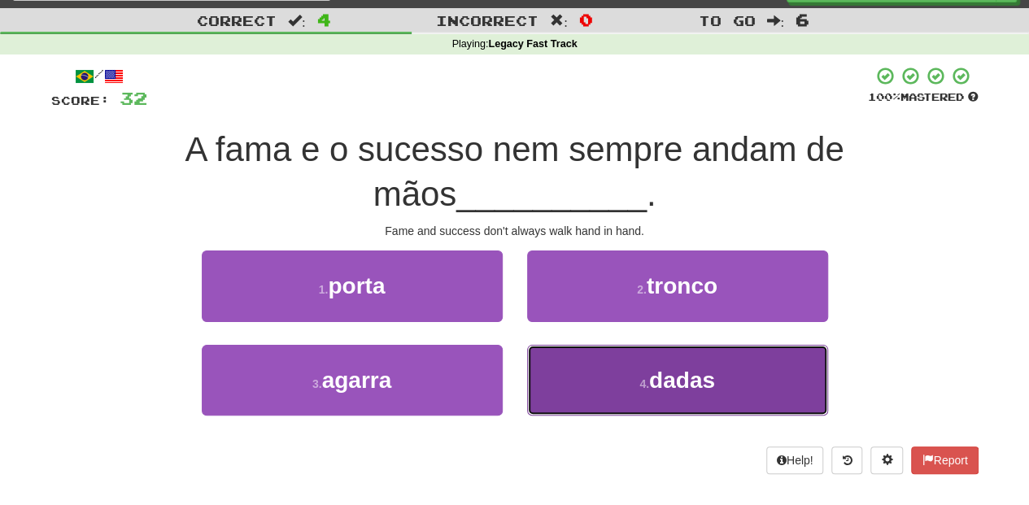
click at [556, 379] on button "4 . dadas" at bounding box center [677, 380] width 301 height 71
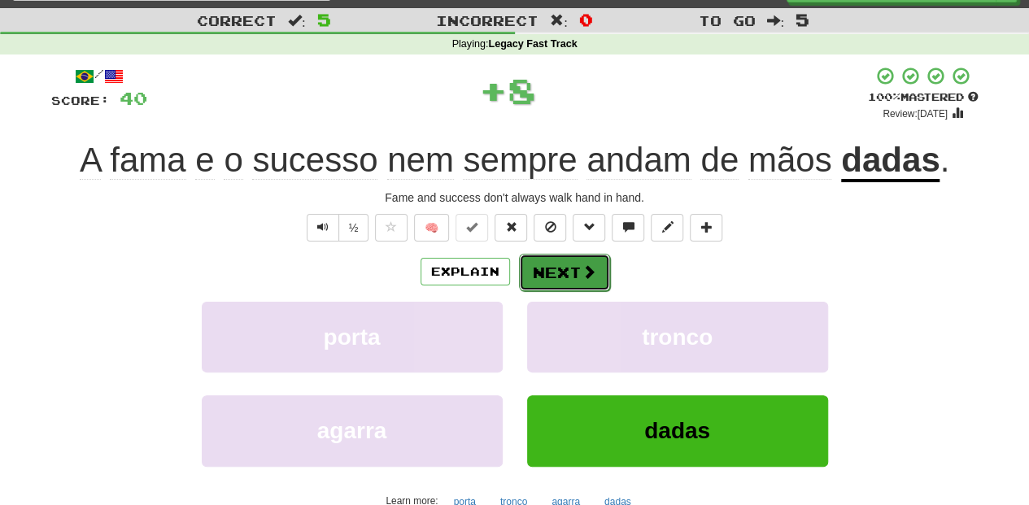
click at [555, 275] on button "Next" at bounding box center [564, 272] width 91 height 37
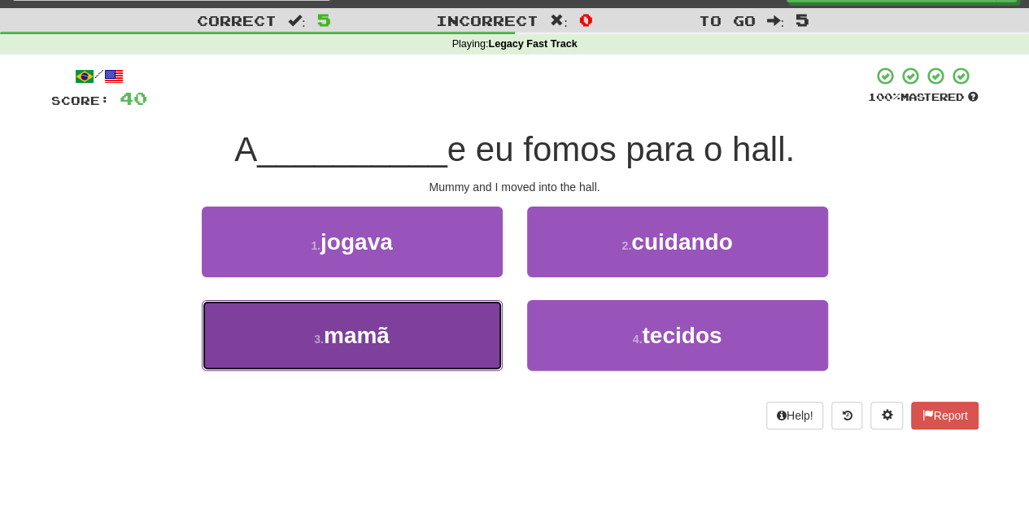
click at [433, 312] on button "3 . mamã" at bounding box center [352, 335] width 301 height 71
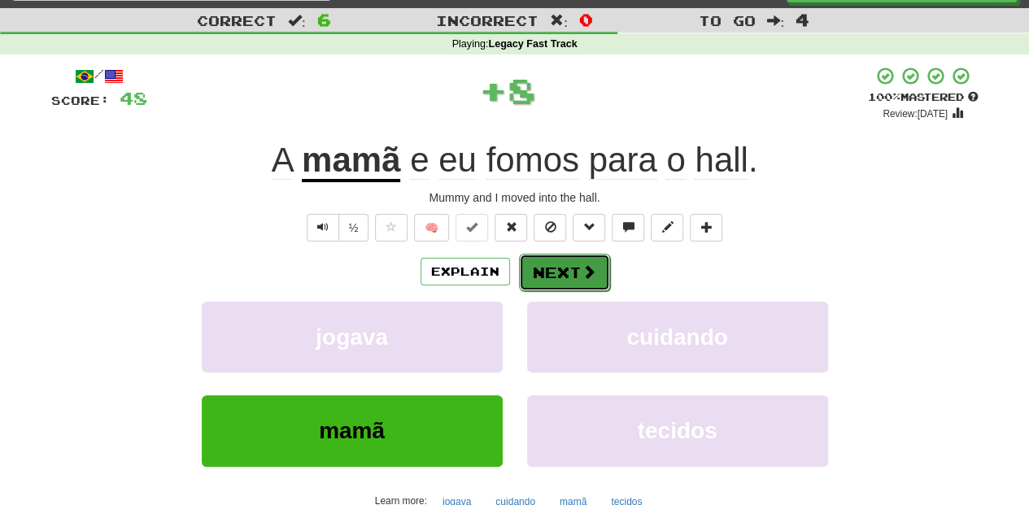
click at [527, 255] on button "Next" at bounding box center [564, 272] width 91 height 37
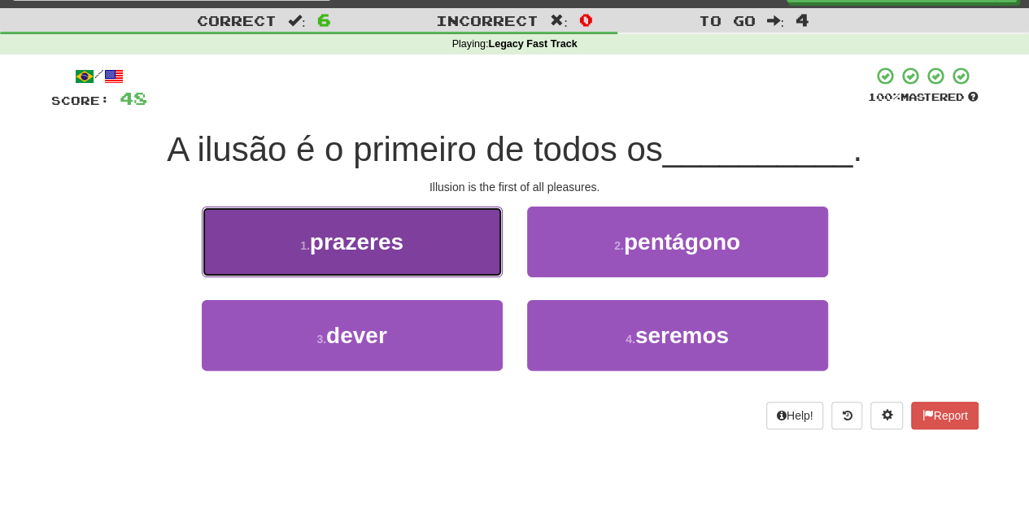
click at [420, 257] on button "1 . prazeres" at bounding box center [352, 242] width 301 height 71
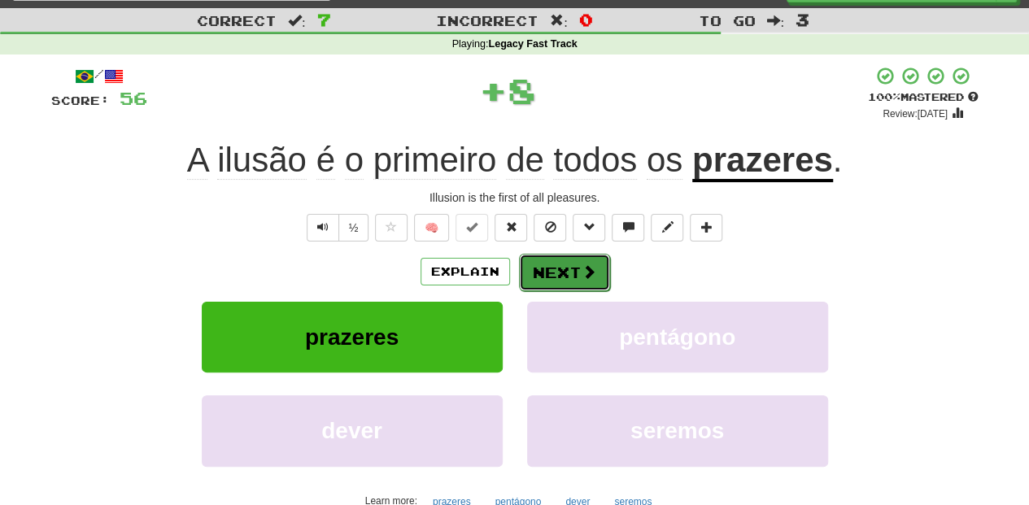
click at [551, 276] on button "Next" at bounding box center [564, 272] width 91 height 37
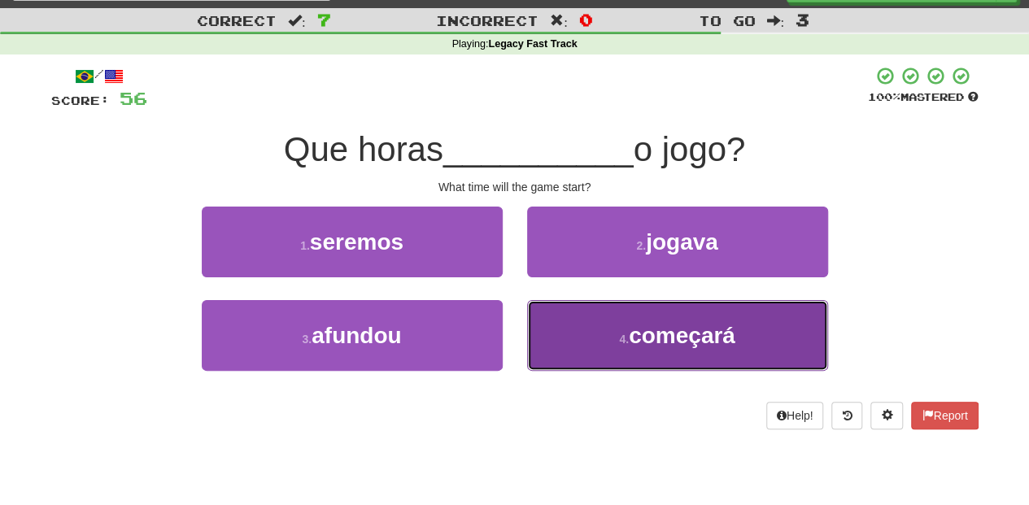
click at [576, 329] on button "4 . começará" at bounding box center [677, 335] width 301 height 71
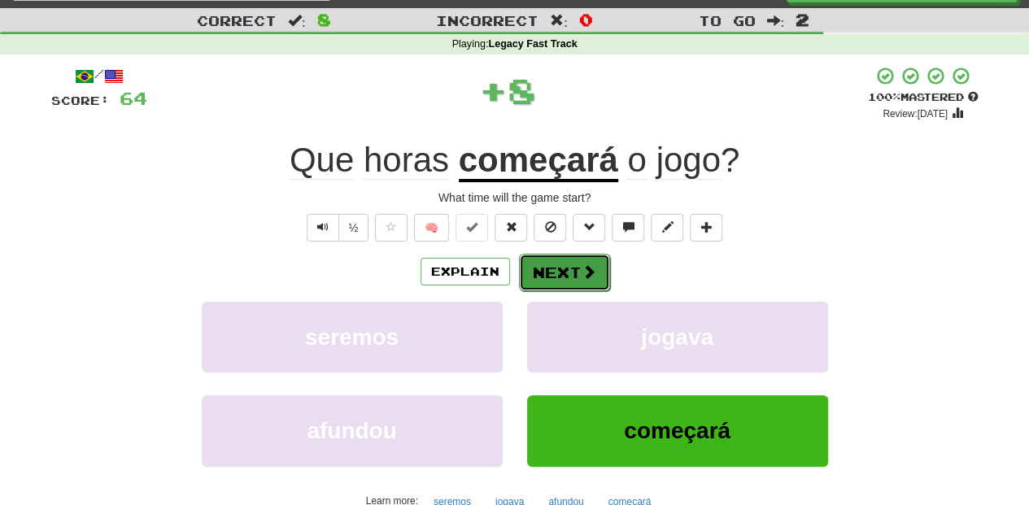
click at [542, 268] on button "Next" at bounding box center [564, 272] width 91 height 37
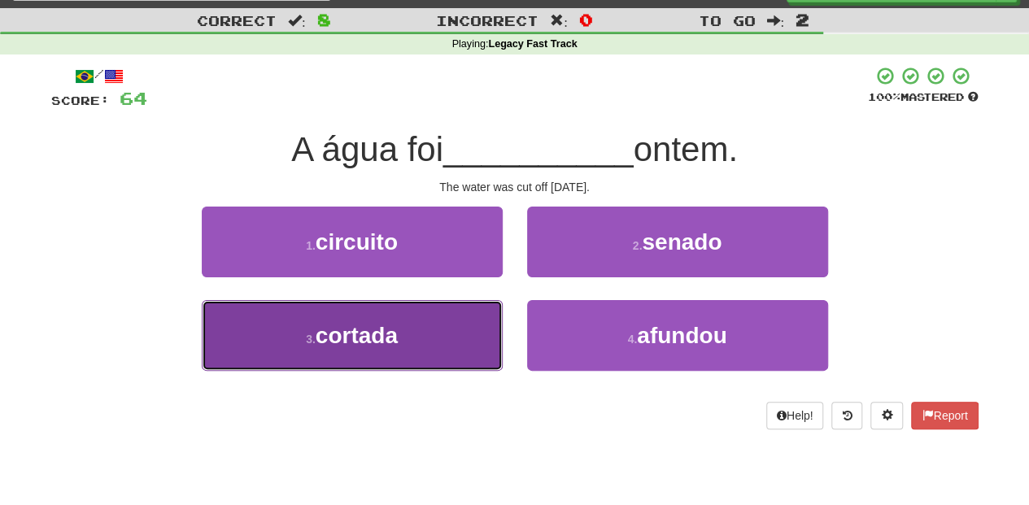
click at [464, 320] on button "3 . cortada" at bounding box center [352, 335] width 301 height 71
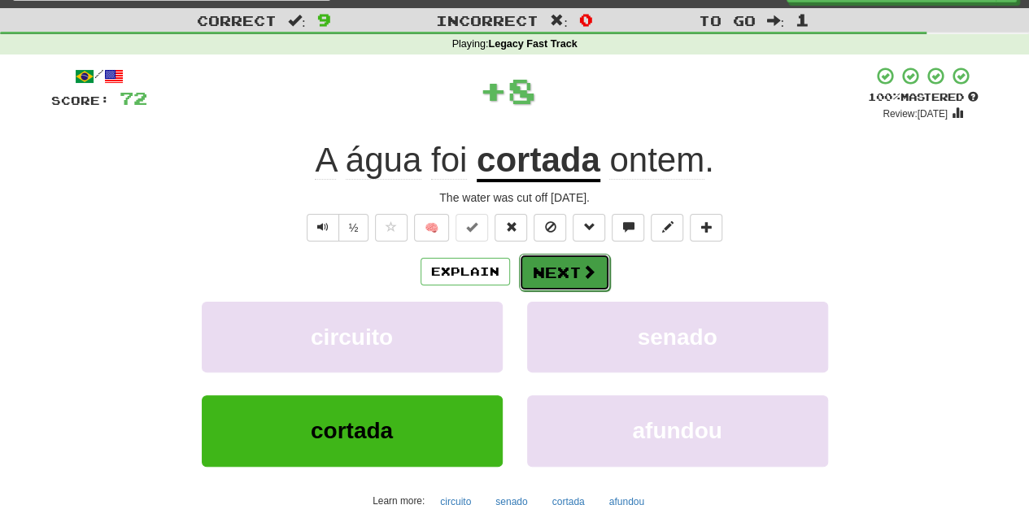
click at [553, 275] on button "Next" at bounding box center [564, 272] width 91 height 37
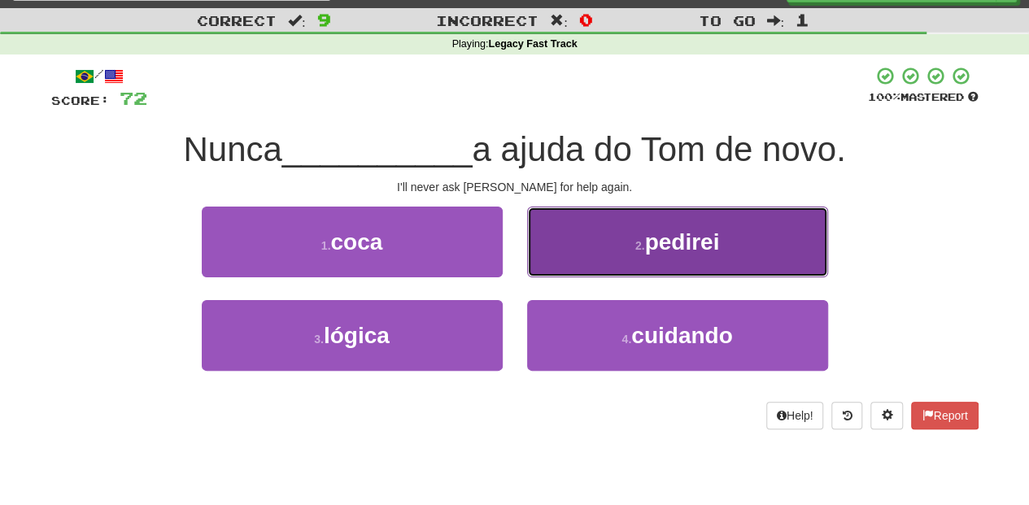
click at [573, 258] on button "2 . pedirei" at bounding box center [677, 242] width 301 height 71
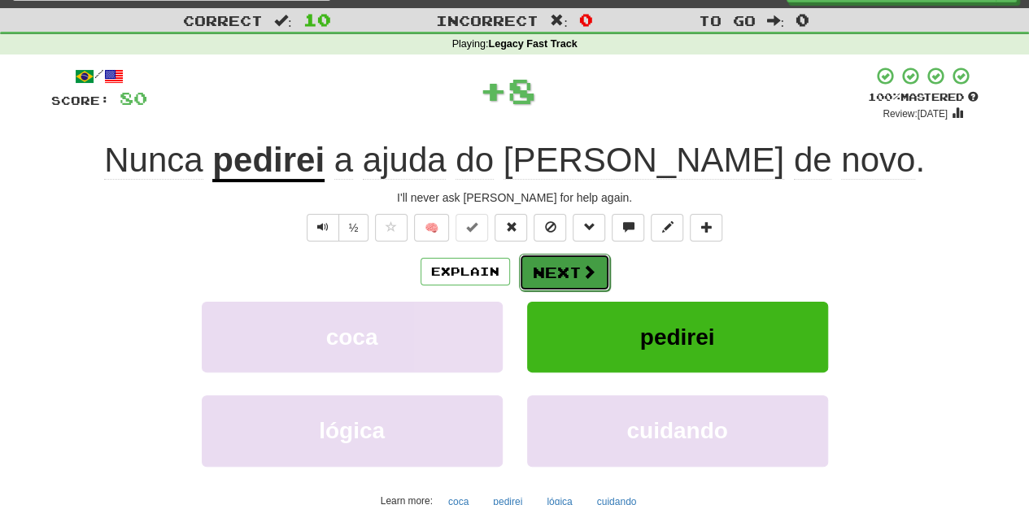
click at [571, 260] on button "Next" at bounding box center [564, 272] width 91 height 37
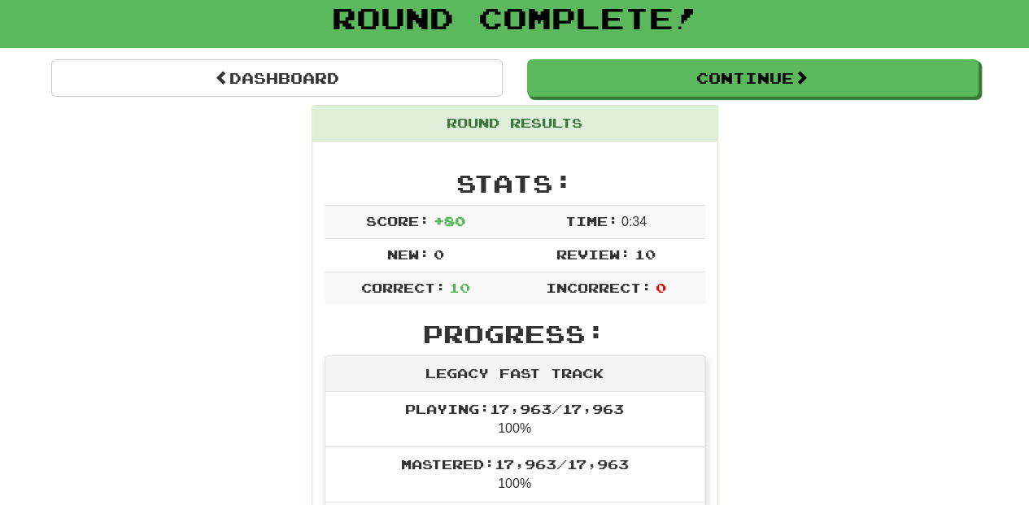
scroll to position [88, 0]
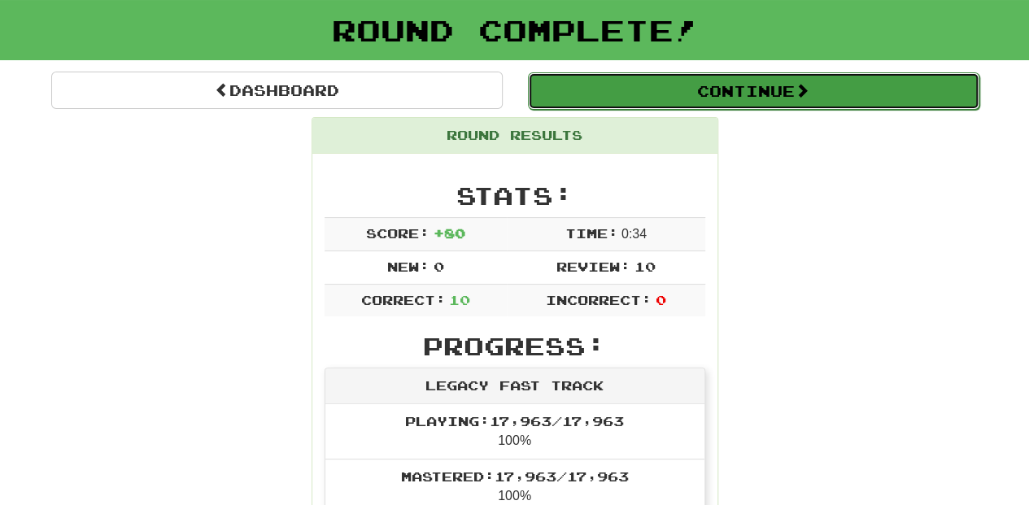
click at [617, 88] on button "Continue" at bounding box center [754, 90] width 452 height 37
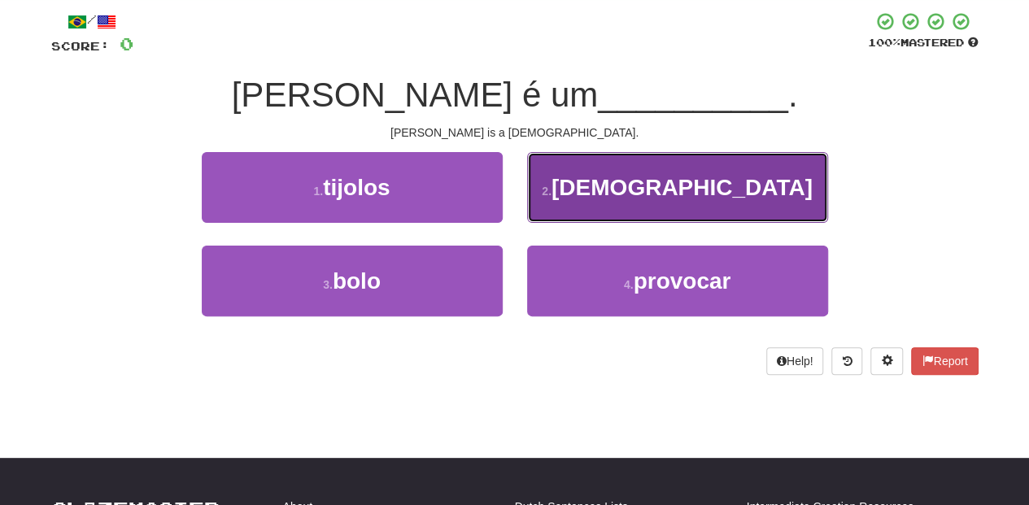
click at [569, 201] on button "2 . rabino" at bounding box center [677, 187] width 301 height 71
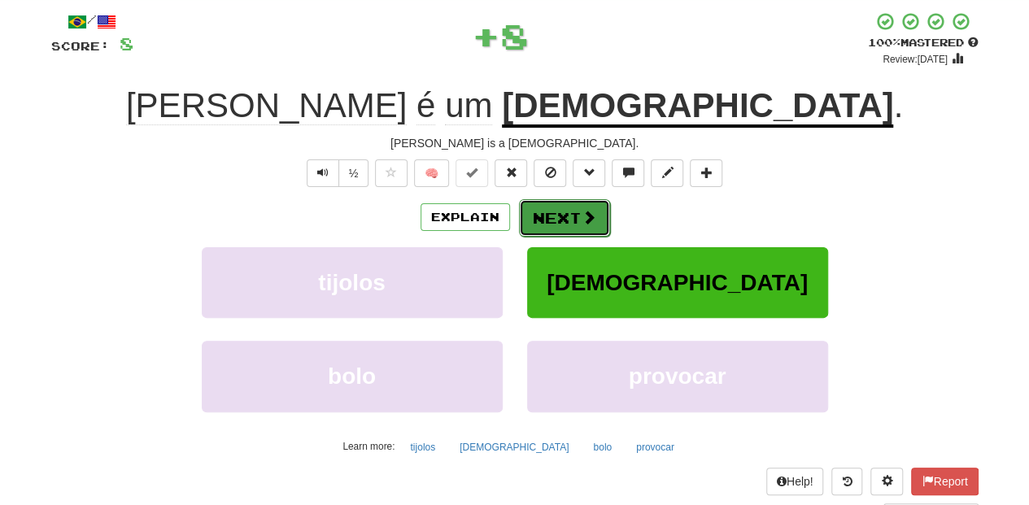
click at [563, 216] on button "Next" at bounding box center [564, 217] width 91 height 37
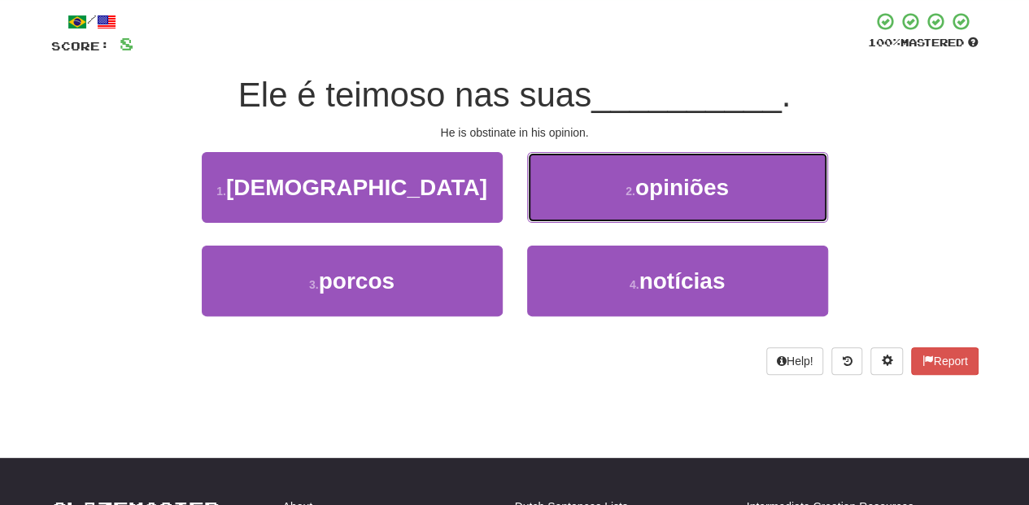
click at [563, 216] on button "2 . opiniões" at bounding box center [677, 187] width 301 height 71
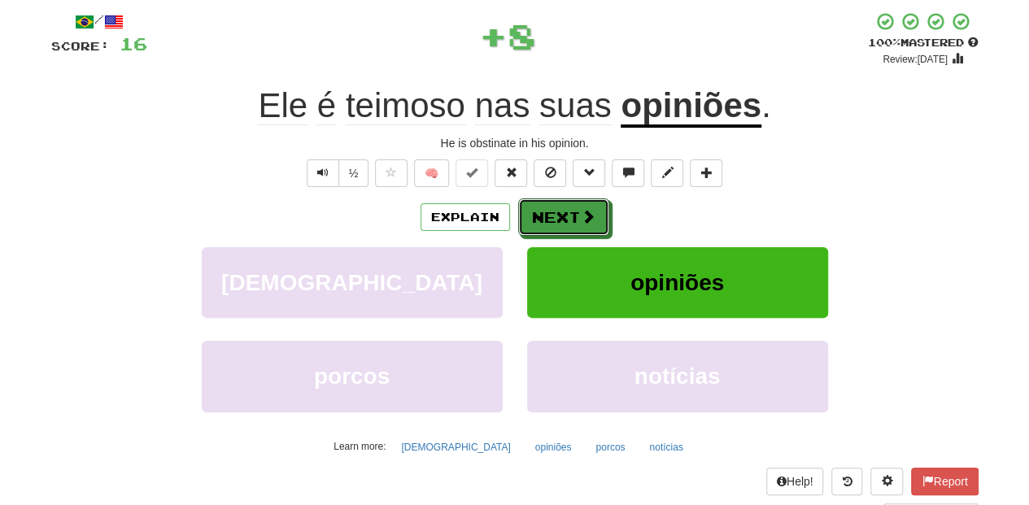
click at [563, 216] on button "Next" at bounding box center [563, 217] width 91 height 37
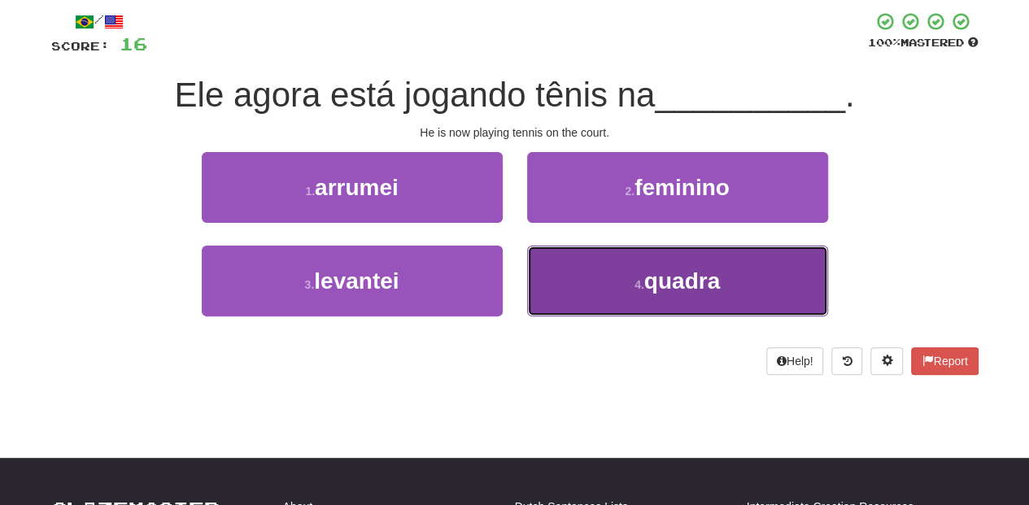
click at [589, 262] on button "4 . quadra" at bounding box center [677, 281] width 301 height 71
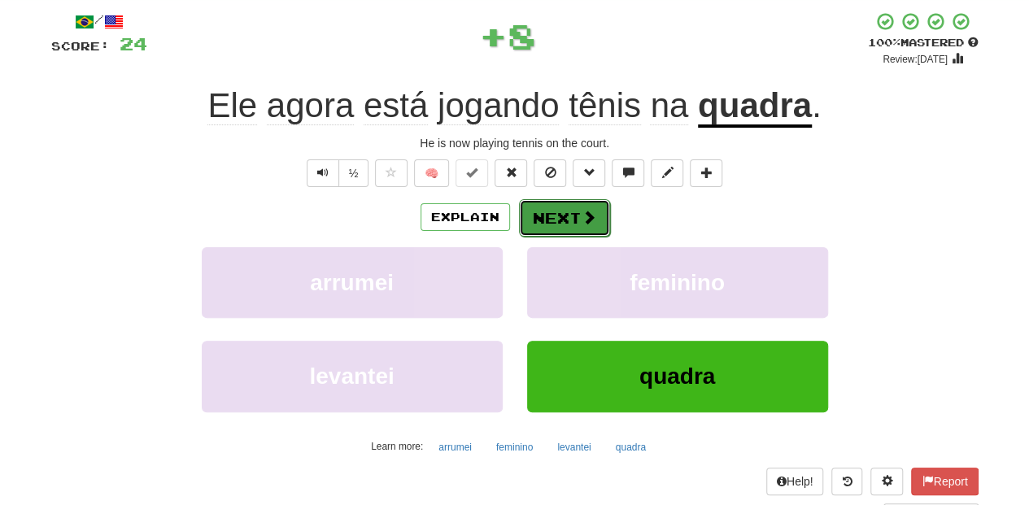
click at [563, 213] on button "Next" at bounding box center [564, 217] width 91 height 37
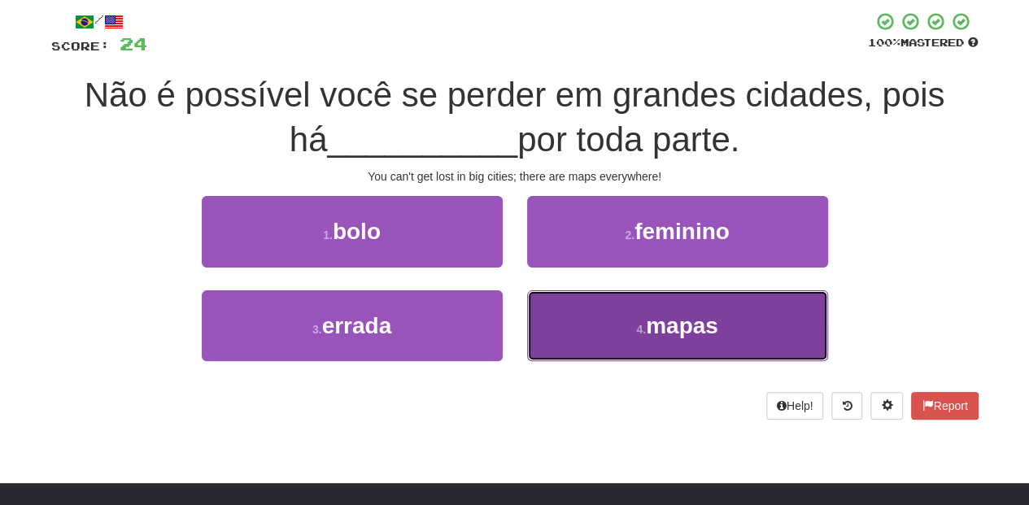
click at [579, 323] on button "4 . mapas" at bounding box center [677, 325] width 301 height 71
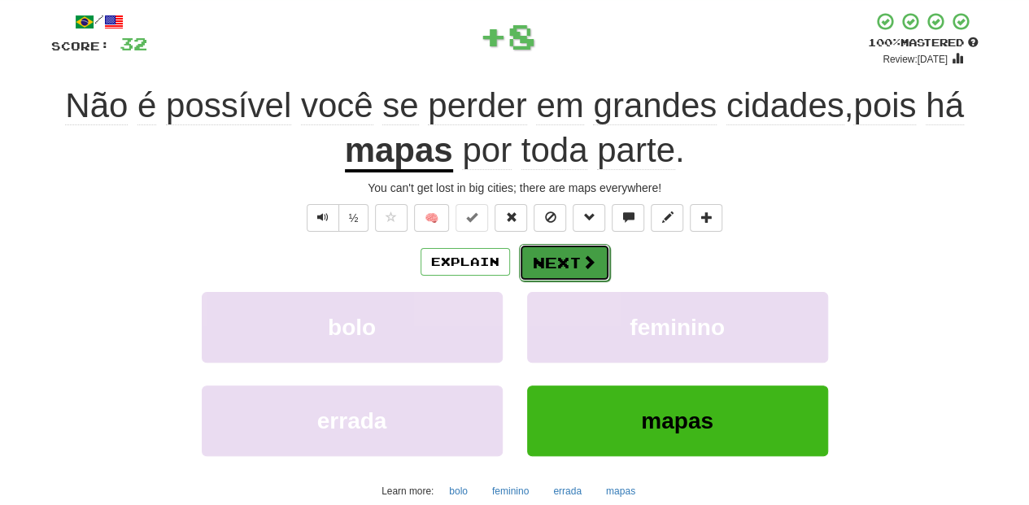
click at [544, 254] on button "Next" at bounding box center [564, 262] width 91 height 37
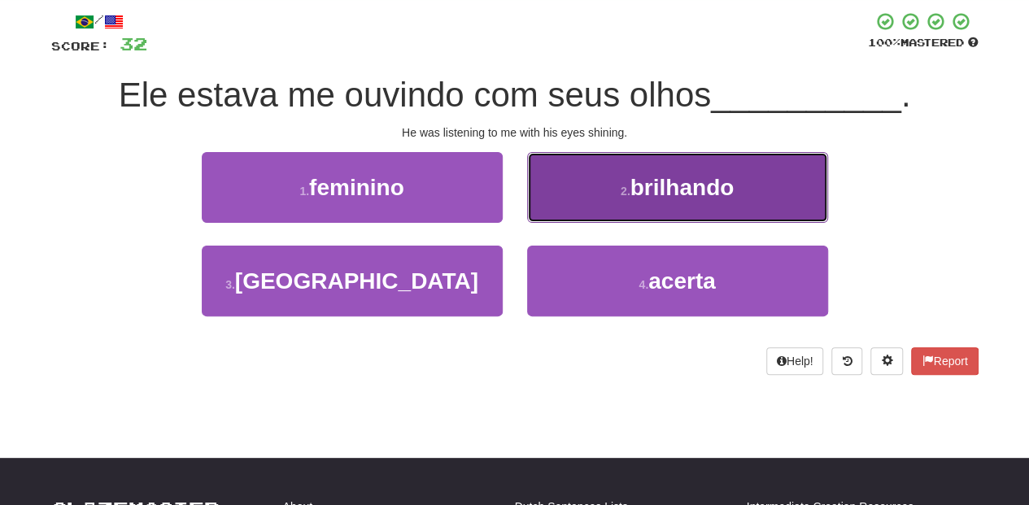
click at [596, 207] on button "2 . brilhando" at bounding box center [677, 187] width 301 height 71
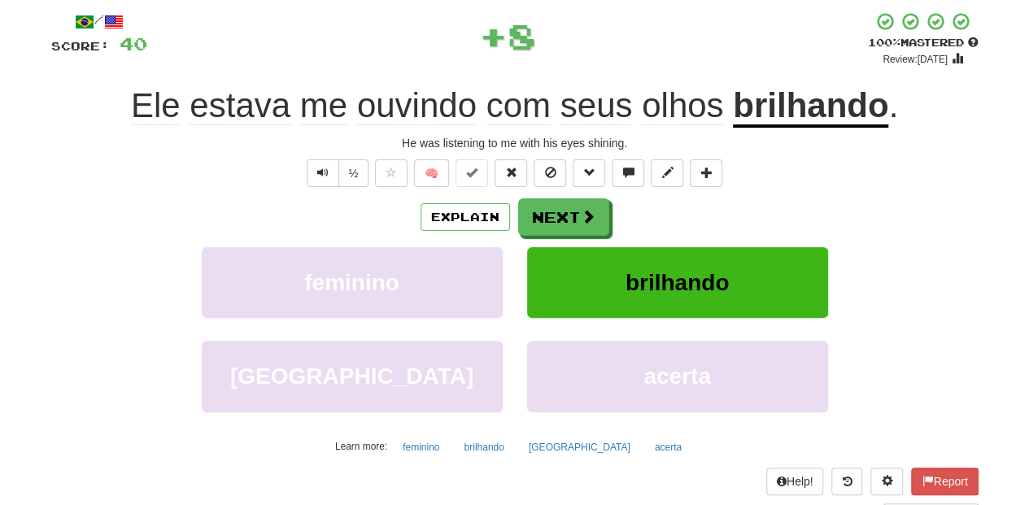
click at [596, 207] on button "Next" at bounding box center [563, 217] width 91 height 37
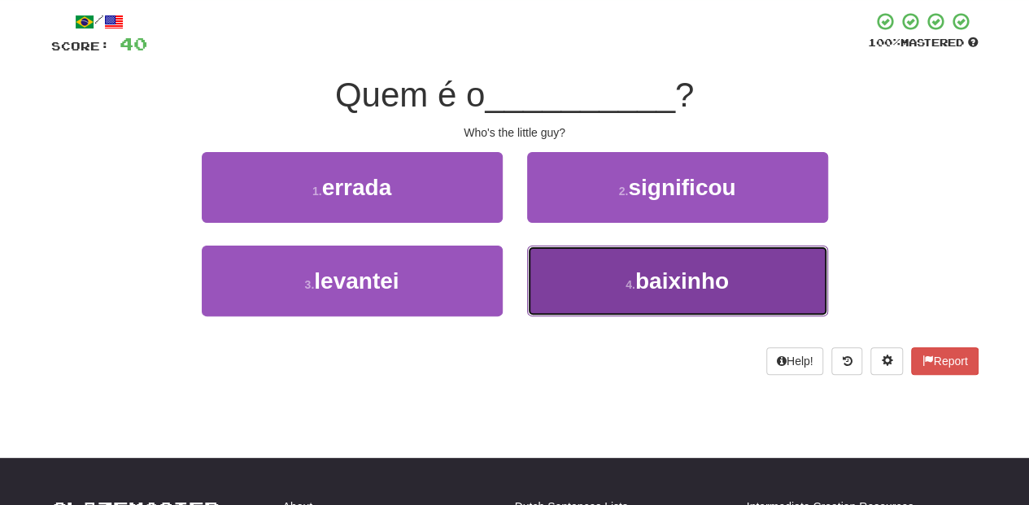
click at [596, 263] on button "4 . baixinho" at bounding box center [677, 281] width 301 height 71
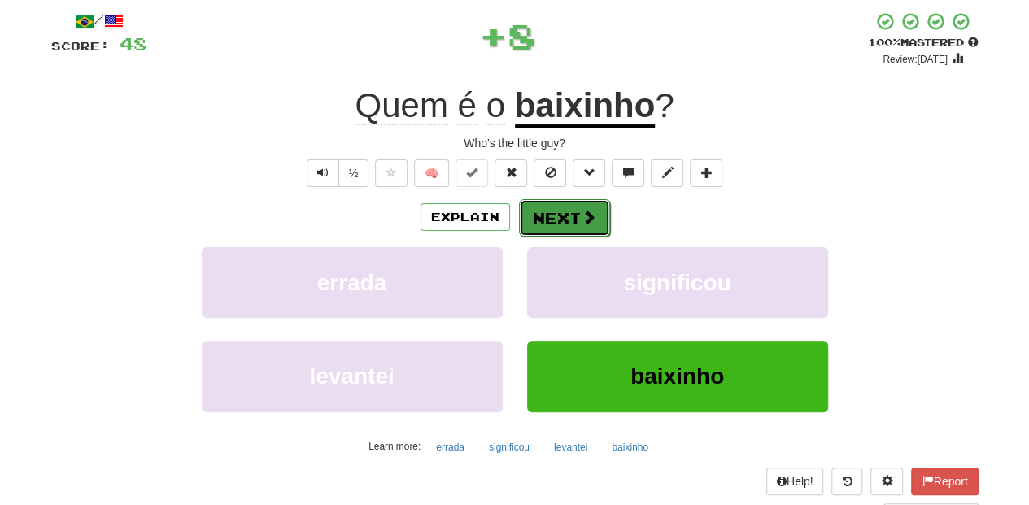
click at [574, 214] on button "Next" at bounding box center [564, 217] width 91 height 37
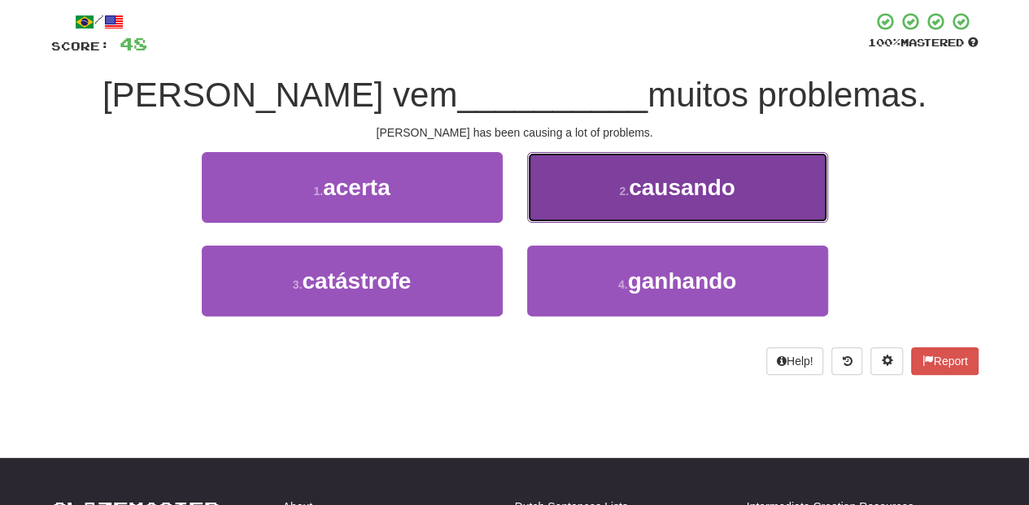
click at [562, 206] on button "2 . causando" at bounding box center [677, 187] width 301 height 71
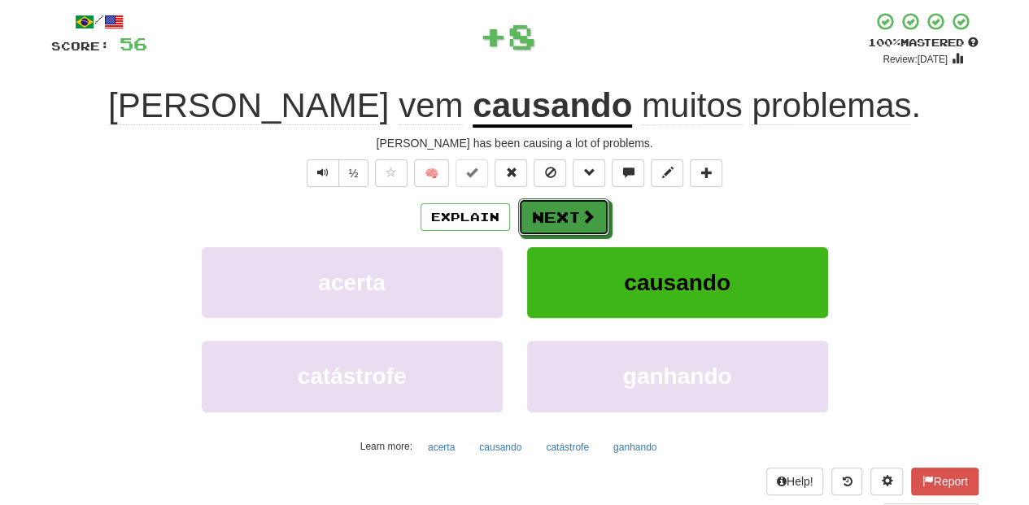
click at [562, 206] on button "Next" at bounding box center [563, 217] width 91 height 37
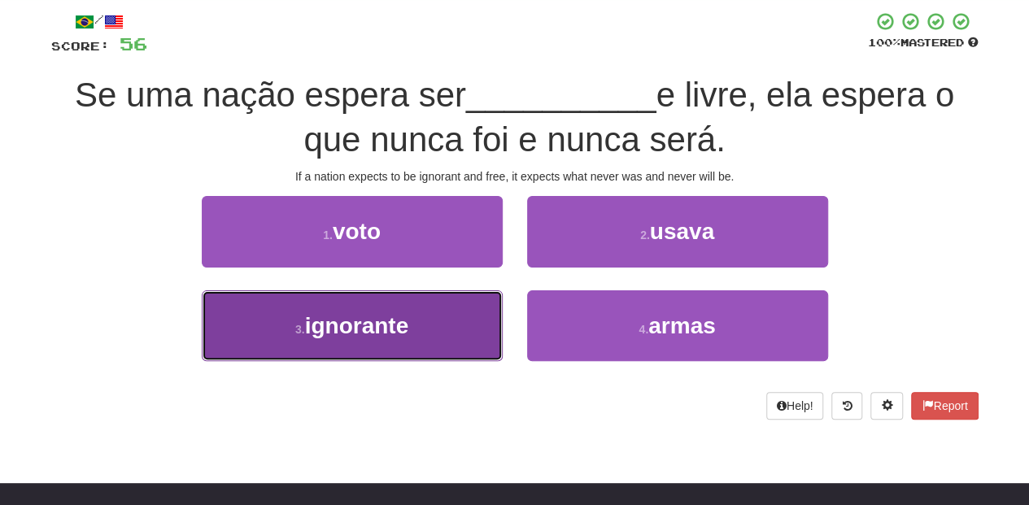
click at [447, 343] on button "3 . ignorante" at bounding box center [352, 325] width 301 height 71
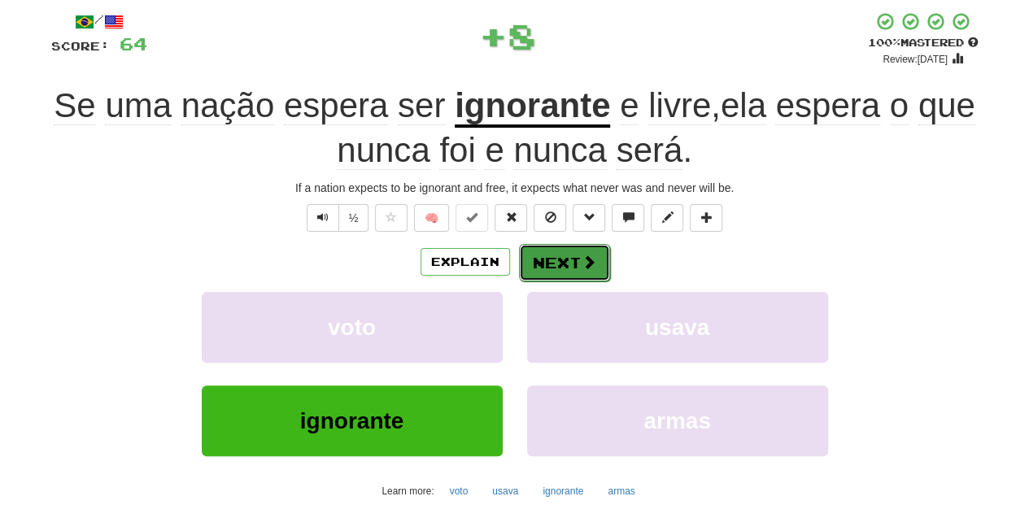
click at [585, 251] on button "Next" at bounding box center [564, 262] width 91 height 37
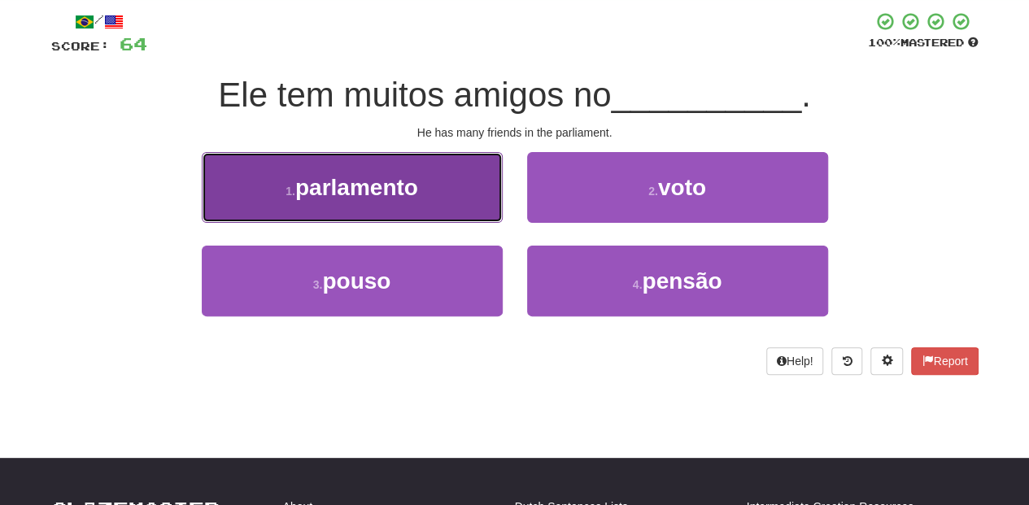
click at [430, 208] on button "1 . parlamento" at bounding box center [352, 187] width 301 height 71
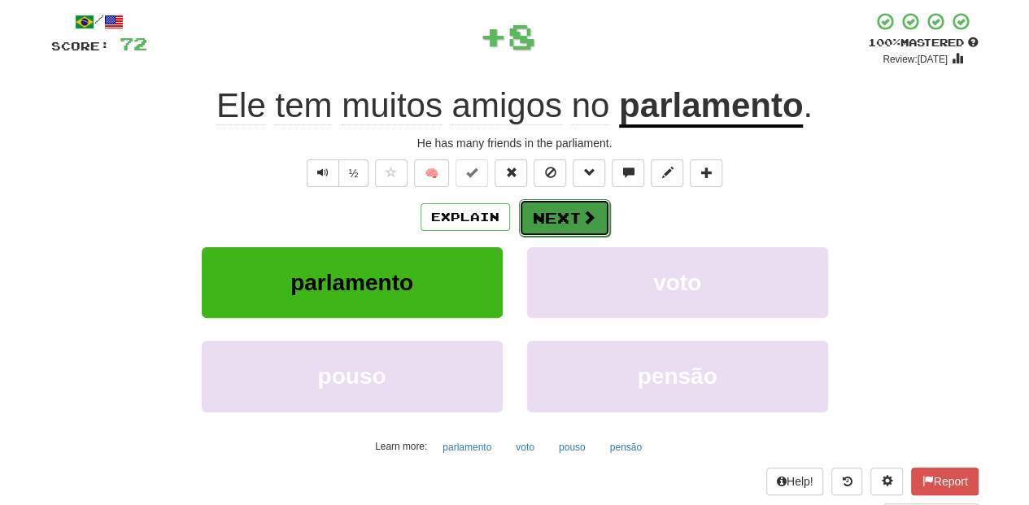
click at [562, 220] on button "Next" at bounding box center [564, 217] width 91 height 37
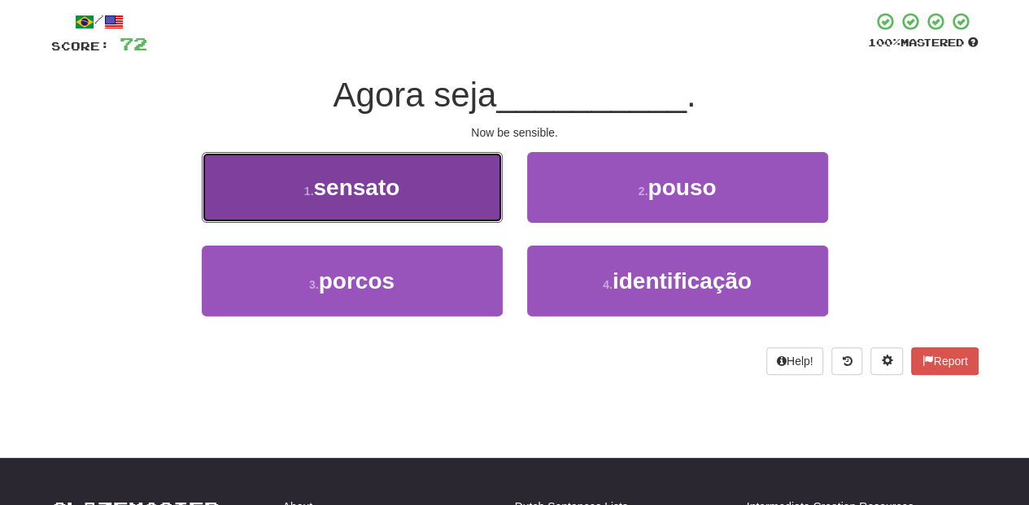
click at [447, 207] on button "1 . sensato" at bounding box center [352, 187] width 301 height 71
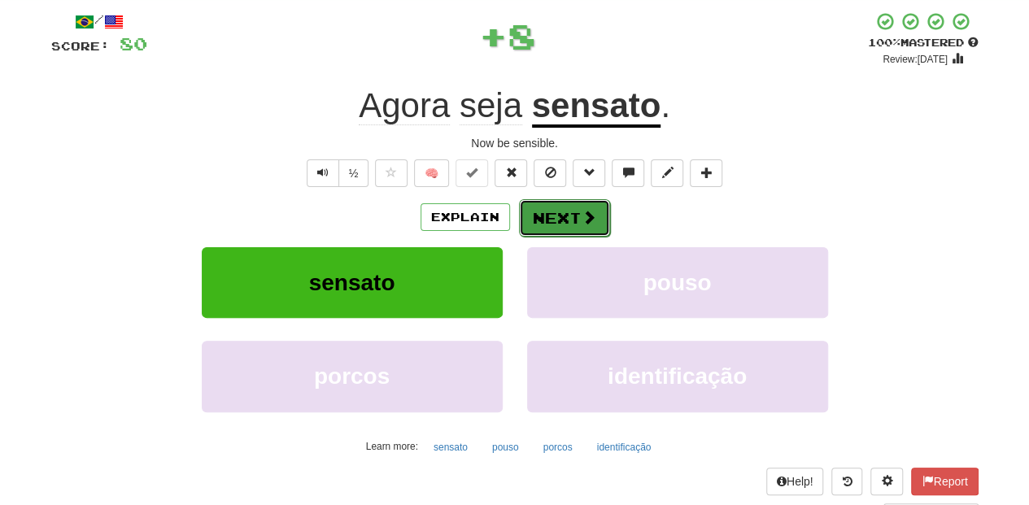
click at [555, 209] on button "Next" at bounding box center [564, 217] width 91 height 37
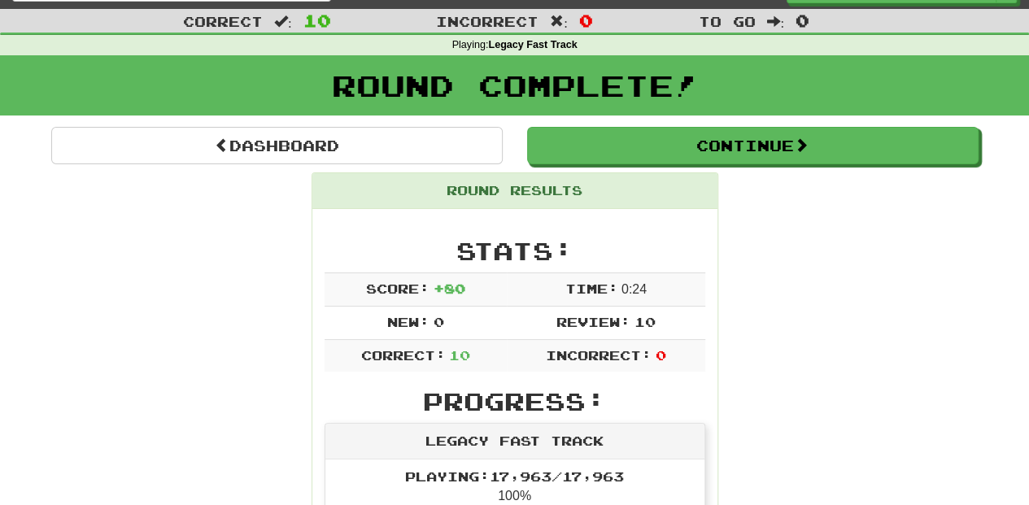
scroll to position [0, 0]
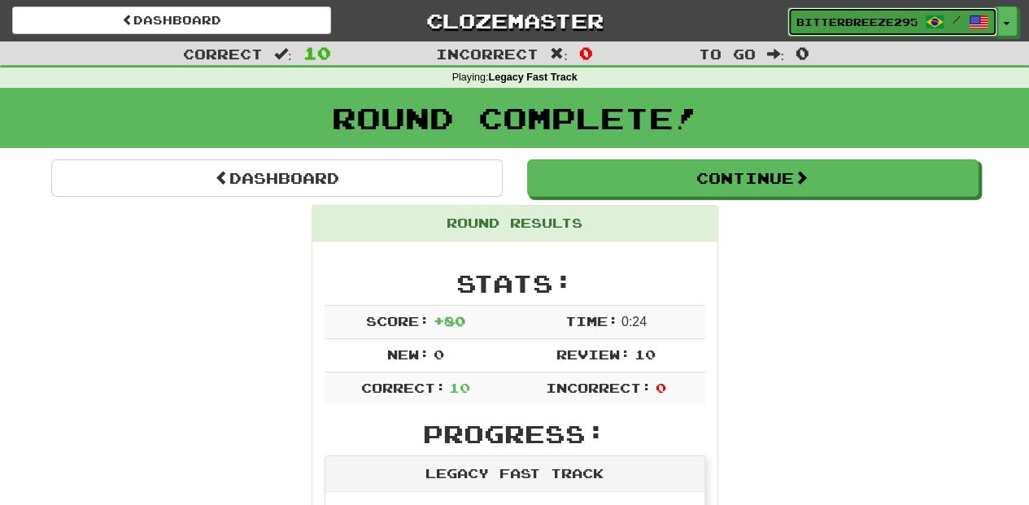
click at [914, 20] on span "BitterBreeze2956" at bounding box center [856, 22] width 120 height 15
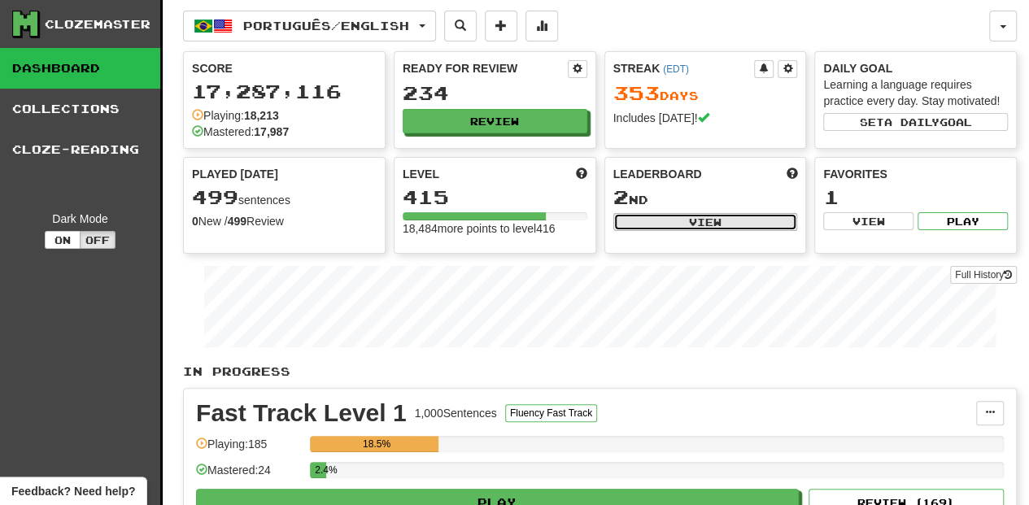
click at [667, 216] on button "View" at bounding box center [705, 222] width 185 height 18
select select "**********"
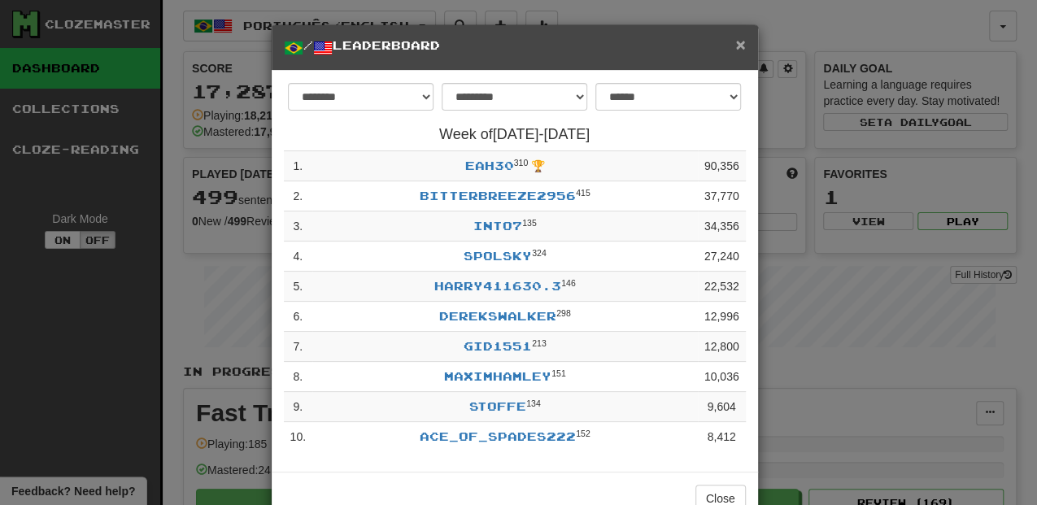
click at [739, 39] on span "×" at bounding box center [740, 44] width 10 height 19
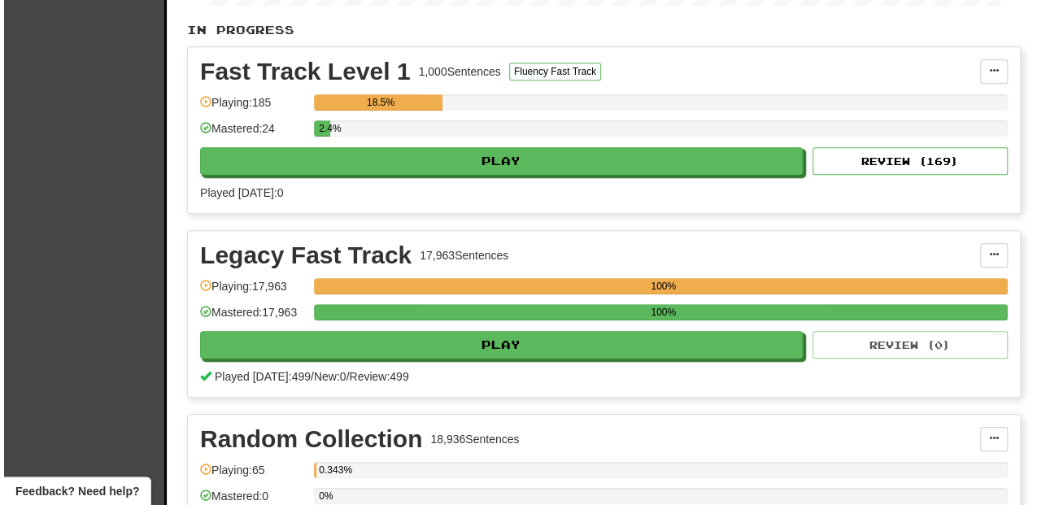
scroll to position [379, 0]
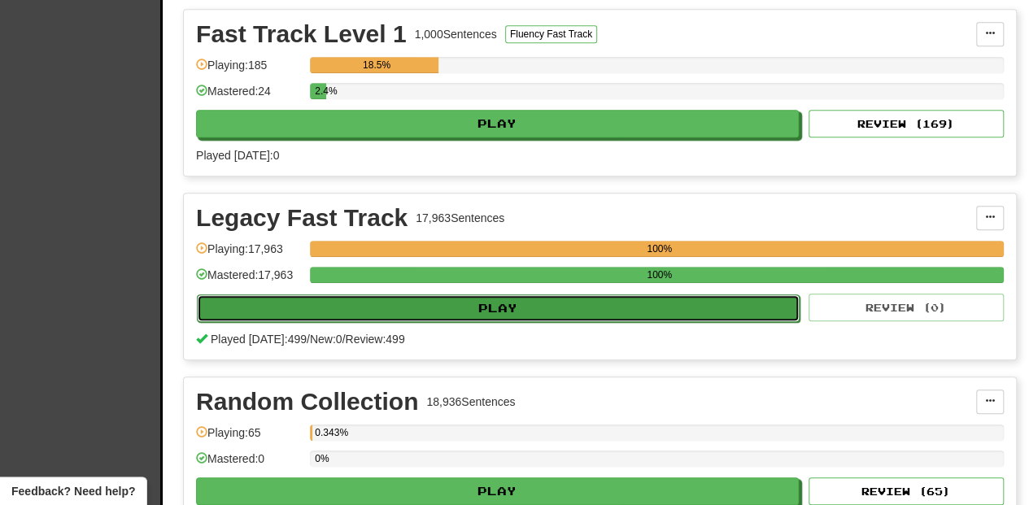
click at [482, 303] on button "Play" at bounding box center [498, 309] width 603 height 28
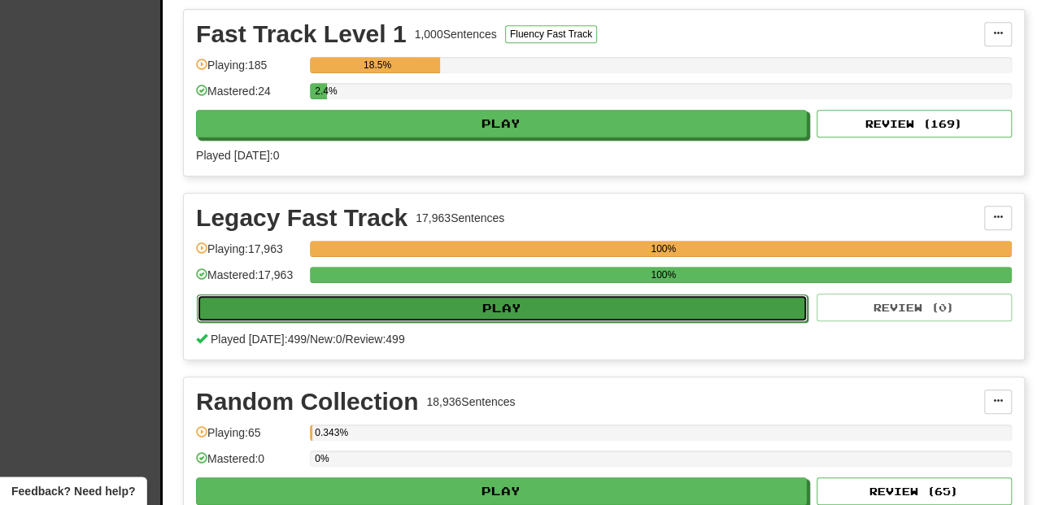
select select "**"
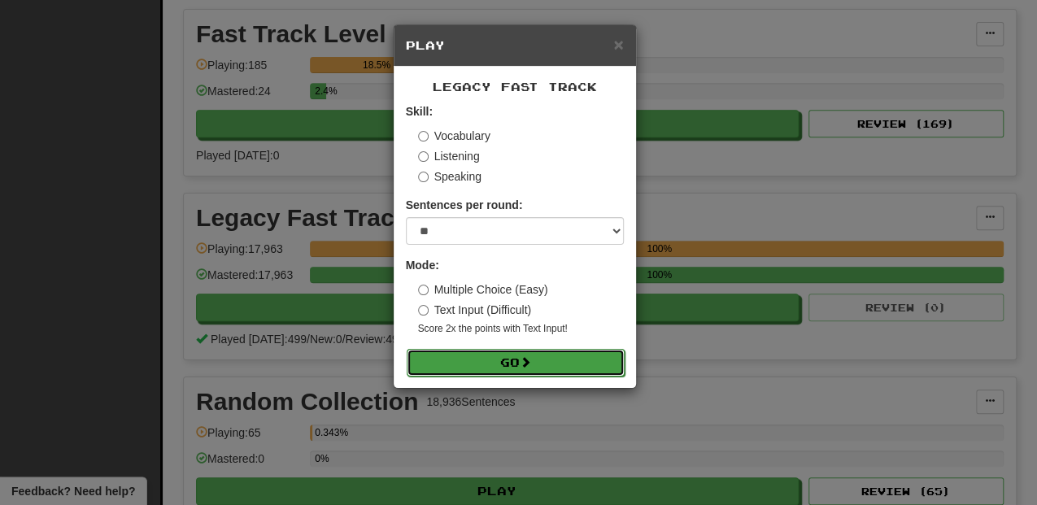
click at [504, 361] on button "Go" at bounding box center [516, 363] width 218 height 28
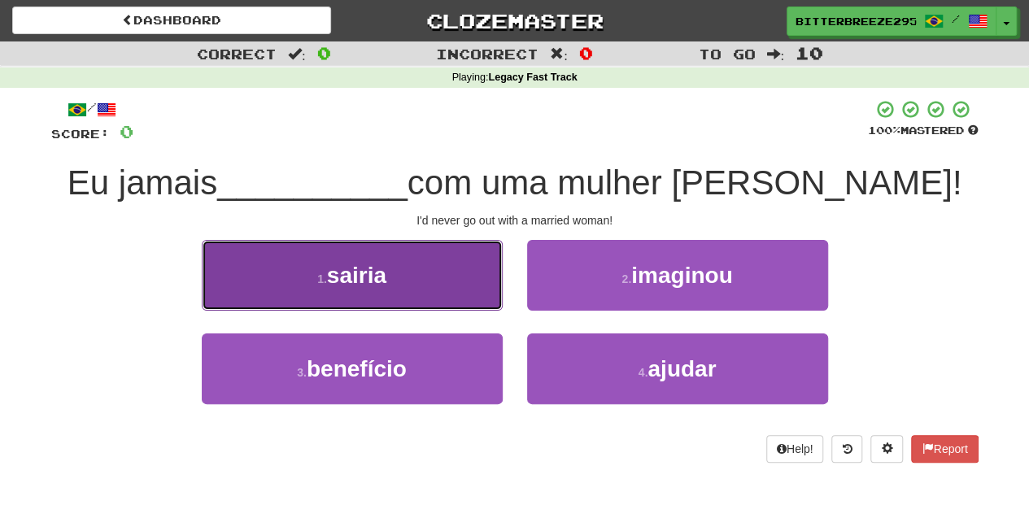
click at [480, 308] on button "1 . sairia" at bounding box center [352, 275] width 301 height 71
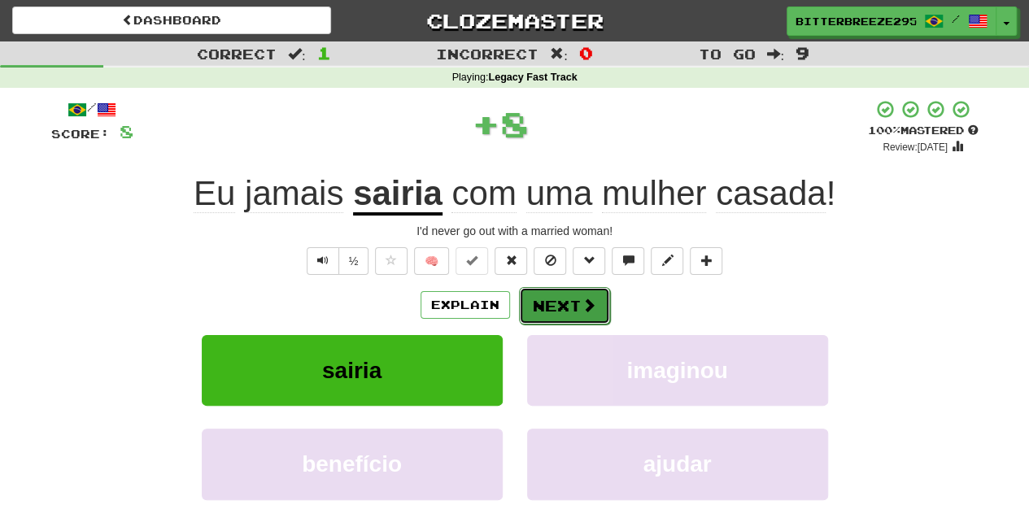
click at [543, 303] on button "Next" at bounding box center [564, 305] width 91 height 37
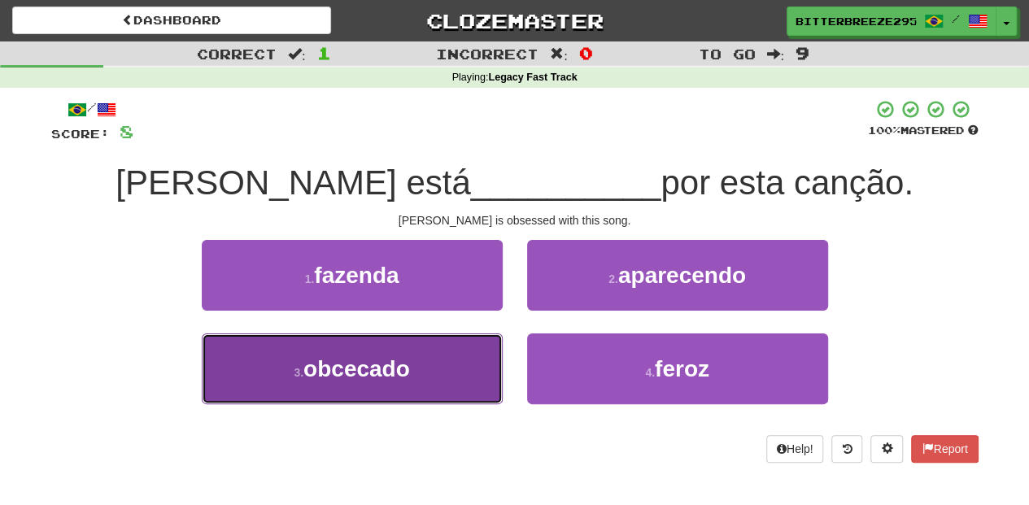
click at [441, 353] on button "3 . obcecado" at bounding box center [352, 369] width 301 height 71
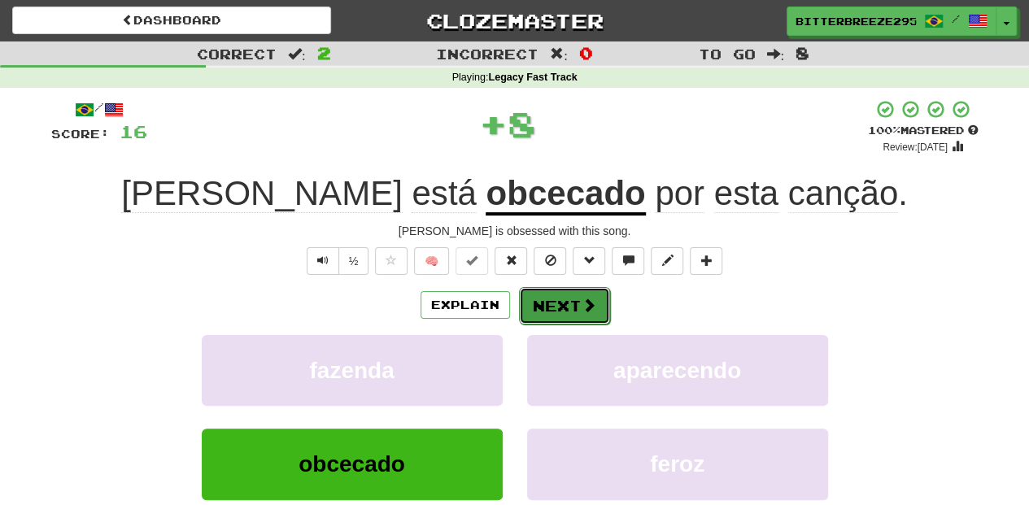
click at [548, 312] on button "Next" at bounding box center [564, 305] width 91 height 37
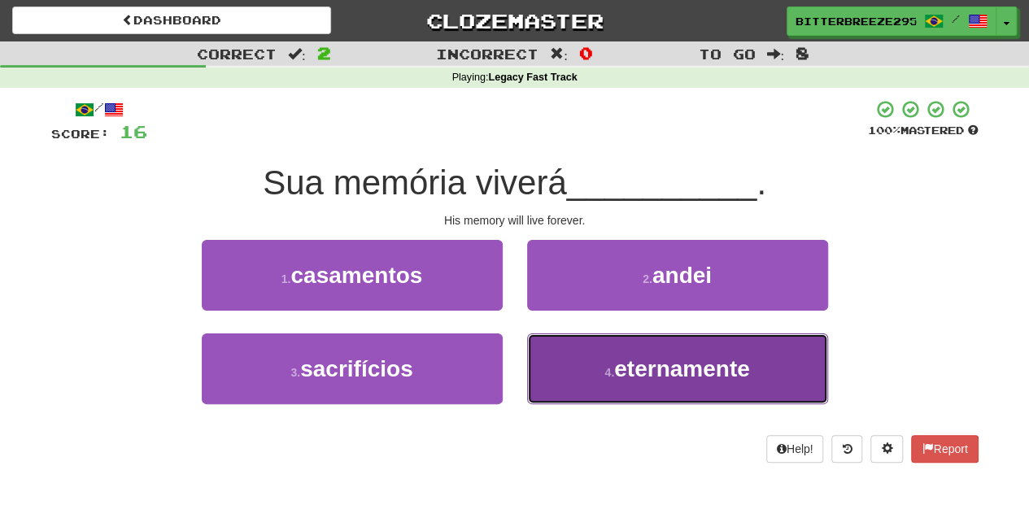
click at [617, 369] on span "eternamente" at bounding box center [682, 368] width 136 height 25
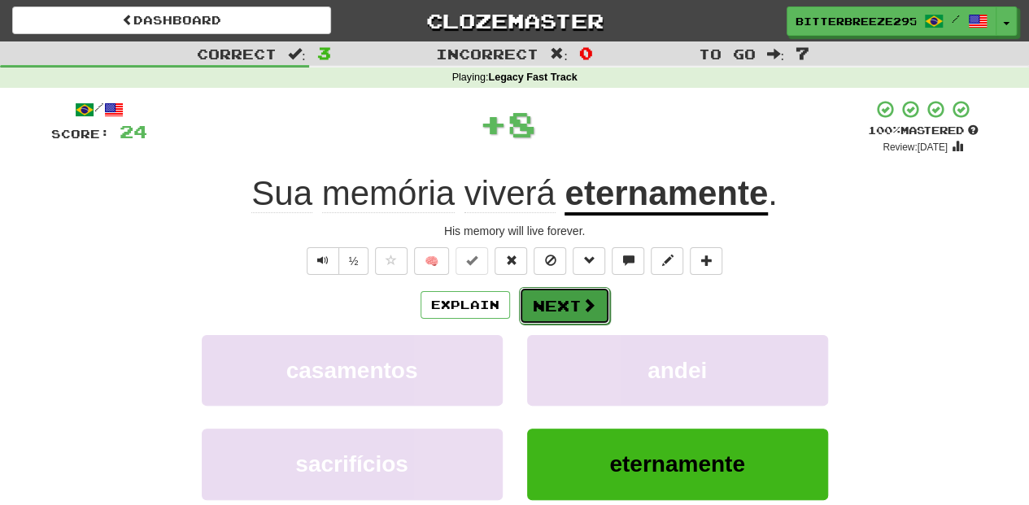
click at [582, 310] on span at bounding box center [589, 305] width 15 height 15
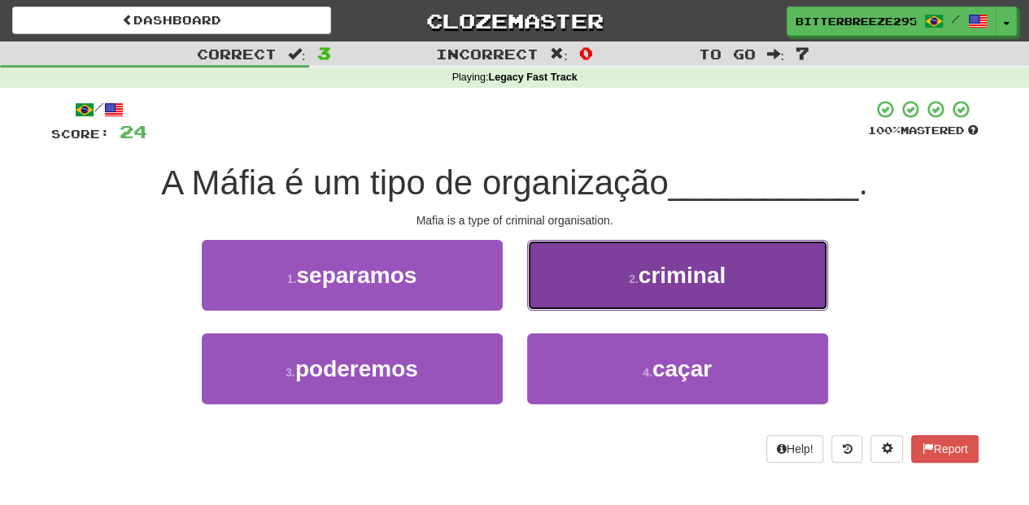
click at [565, 299] on button "2 . criminal" at bounding box center [677, 275] width 301 height 71
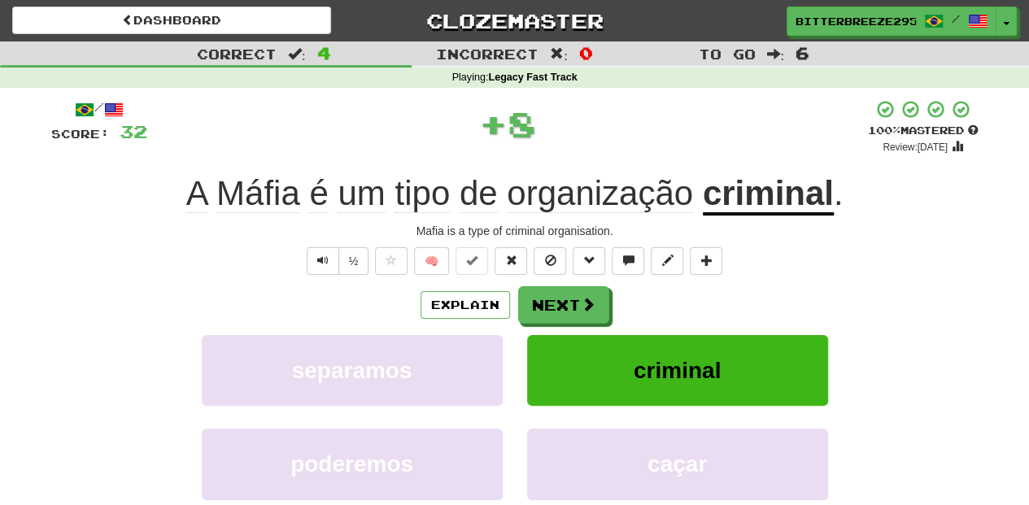
click at [565, 299] on button "Next" at bounding box center [563, 304] width 91 height 37
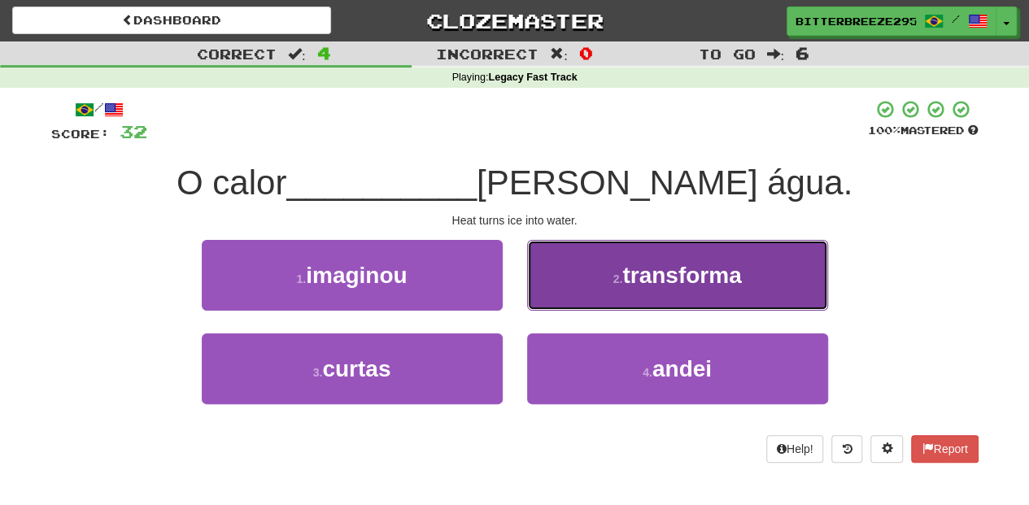
click at [570, 292] on button "2 . transforma" at bounding box center [677, 275] width 301 height 71
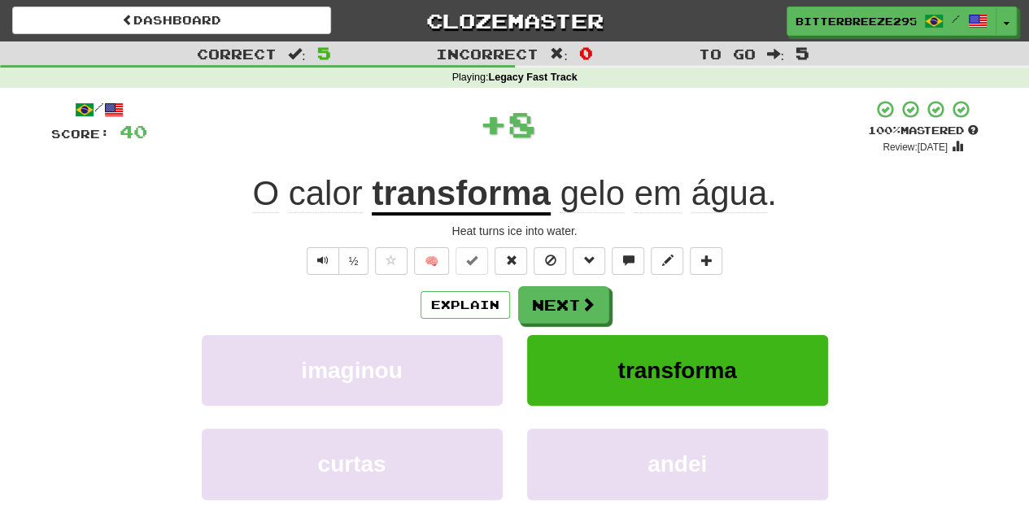
click at [570, 292] on button "Next" at bounding box center [563, 304] width 91 height 37
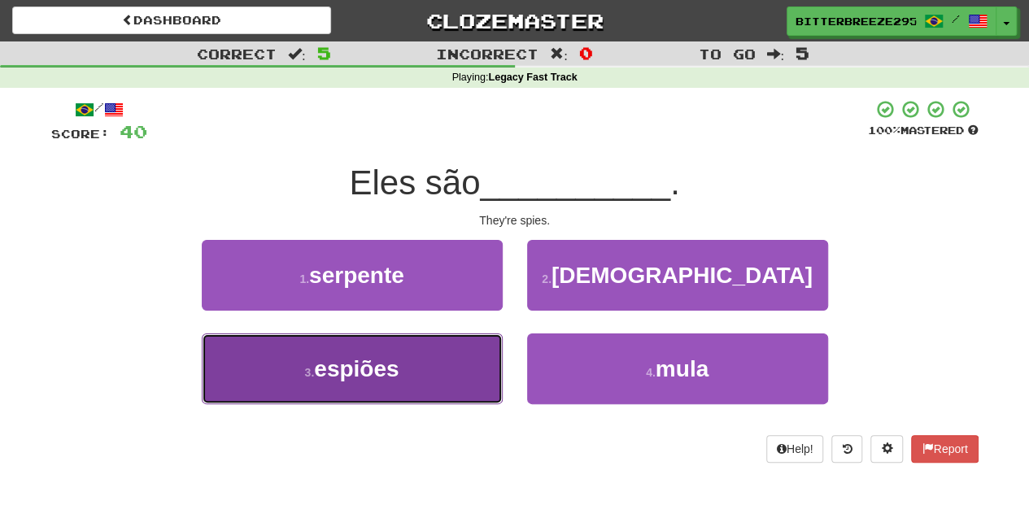
click at [469, 362] on button "3 . espiões" at bounding box center [352, 369] width 301 height 71
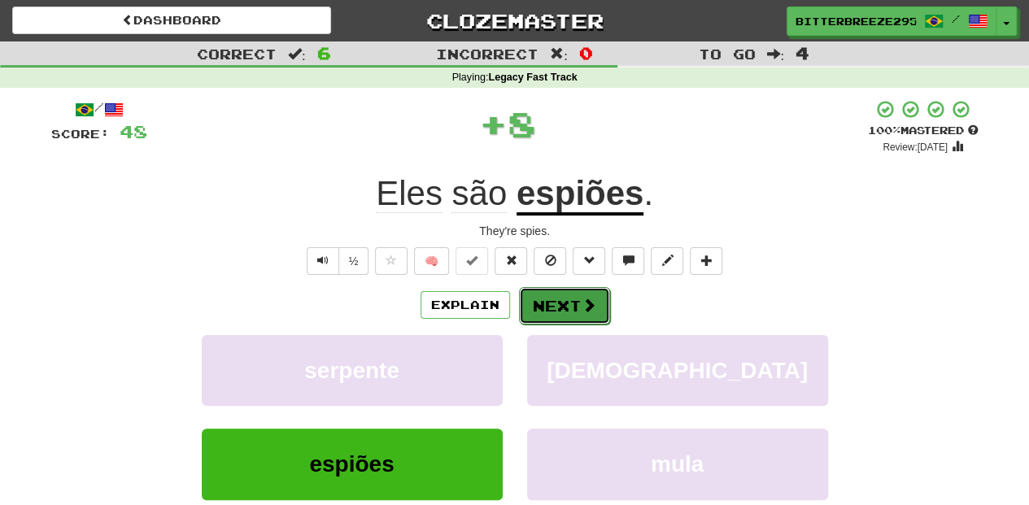
click at [569, 312] on button "Next" at bounding box center [564, 305] width 91 height 37
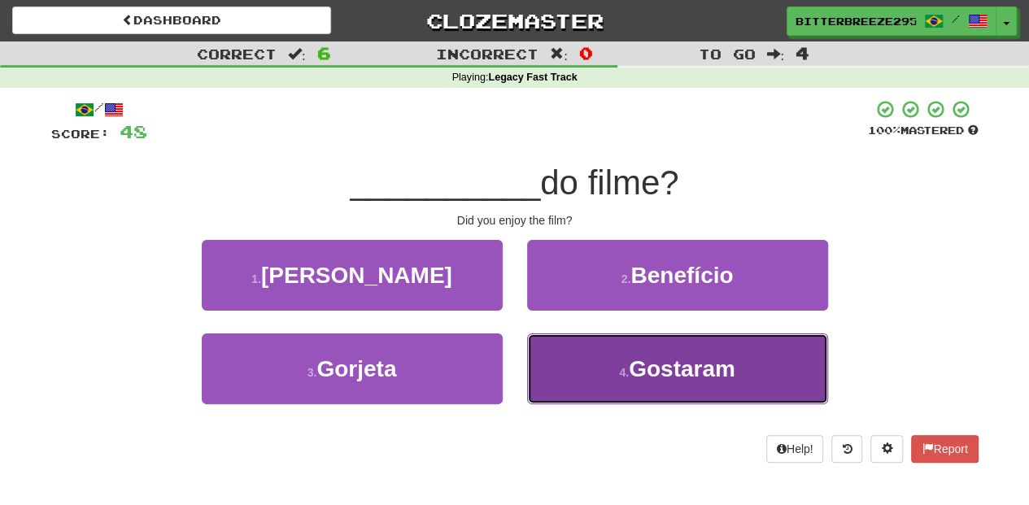
click at [594, 360] on button "4 . [GEOGRAPHIC_DATA]" at bounding box center [677, 369] width 301 height 71
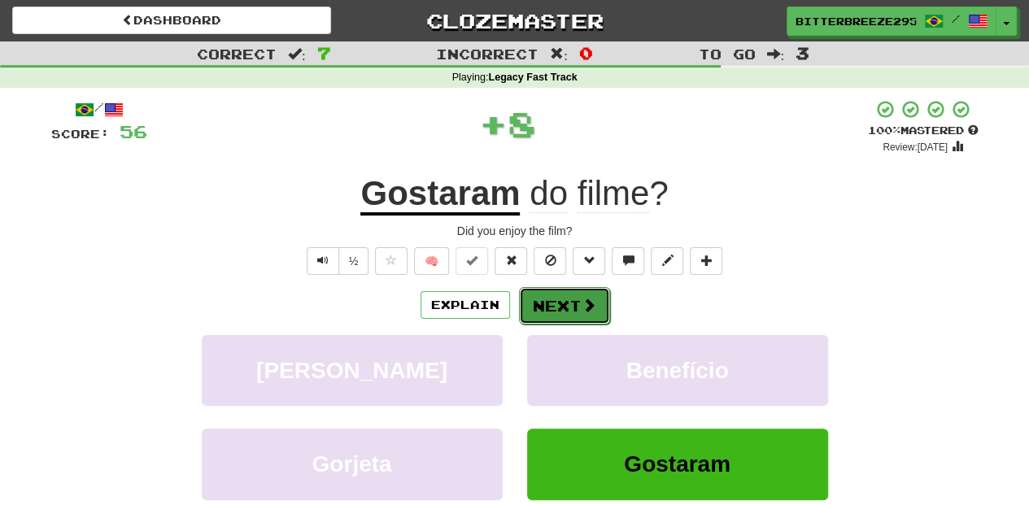
click at [556, 297] on button "Next" at bounding box center [564, 305] width 91 height 37
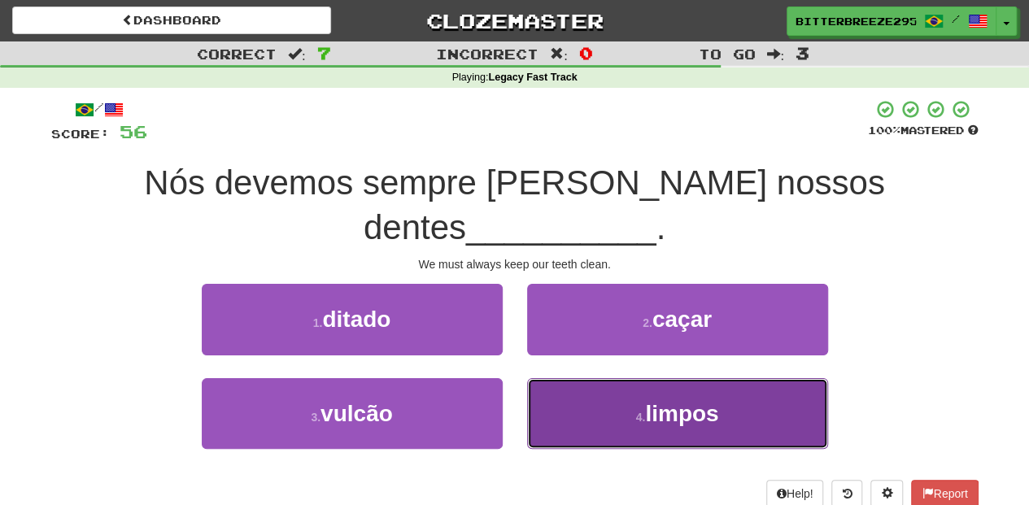
click at [597, 378] on button "4 . limpos" at bounding box center [677, 413] width 301 height 71
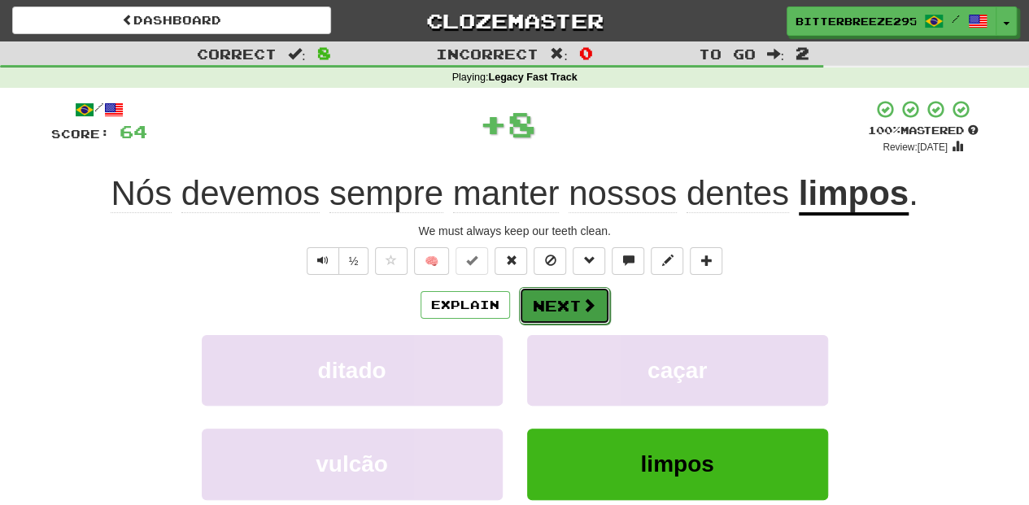
click at [565, 297] on button "Next" at bounding box center [564, 305] width 91 height 37
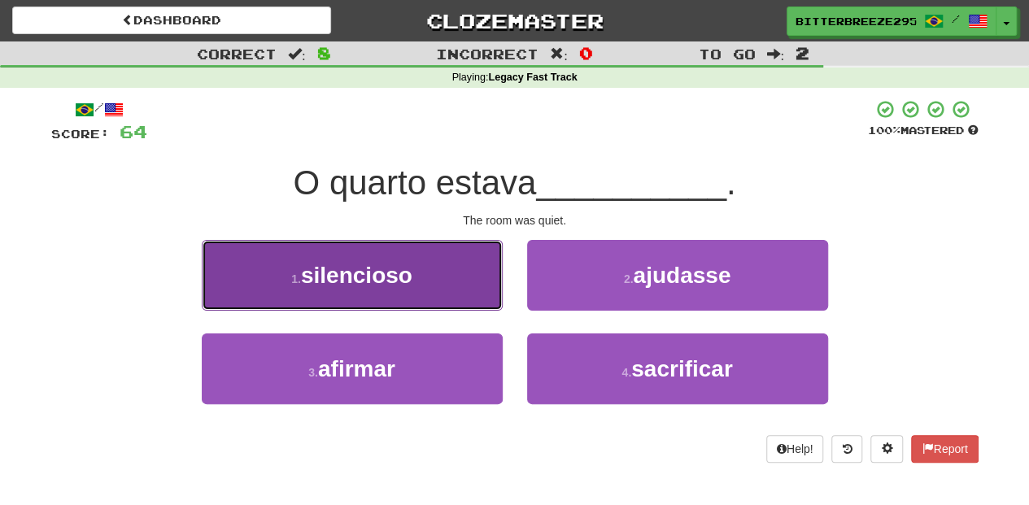
click at [462, 287] on button "1 . silencioso" at bounding box center [352, 275] width 301 height 71
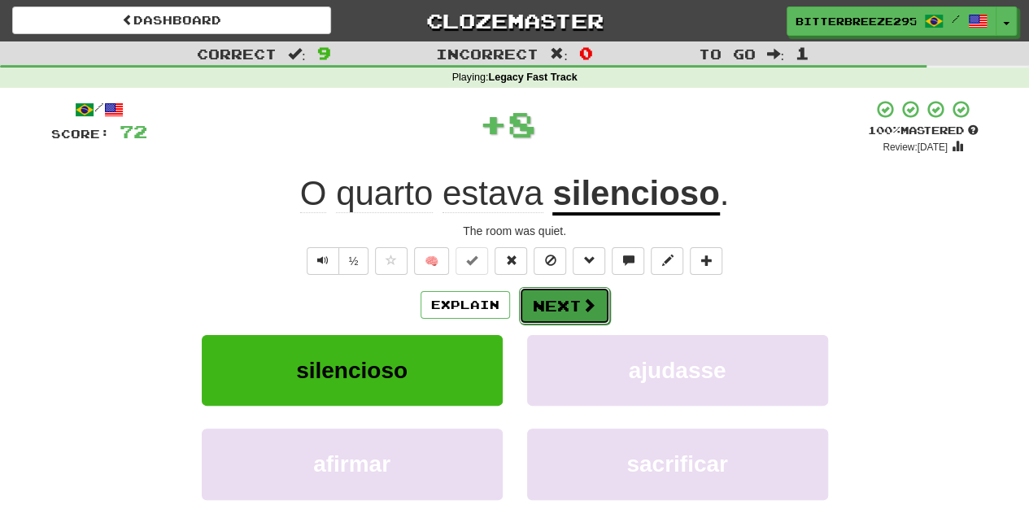
click at [552, 303] on button "Next" at bounding box center [564, 305] width 91 height 37
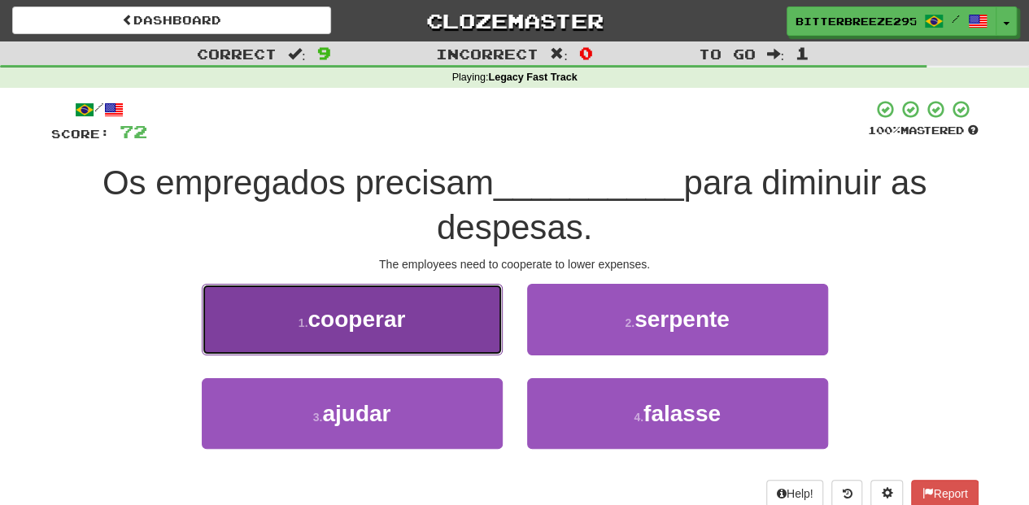
click at [426, 320] on button "1 . cooperar" at bounding box center [352, 319] width 301 height 71
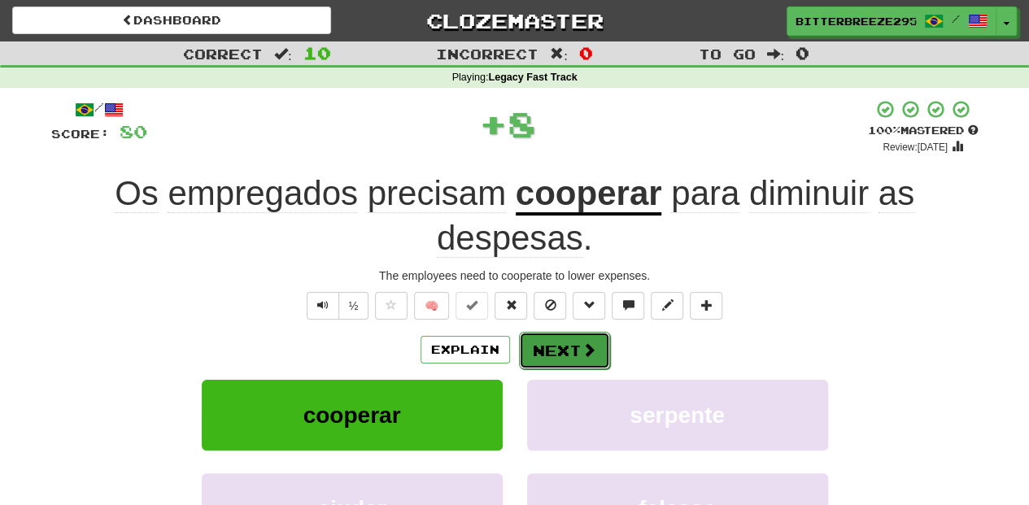
click at [552, 355] on button "Next" at bounding box center [564, 350] width 91 height 37
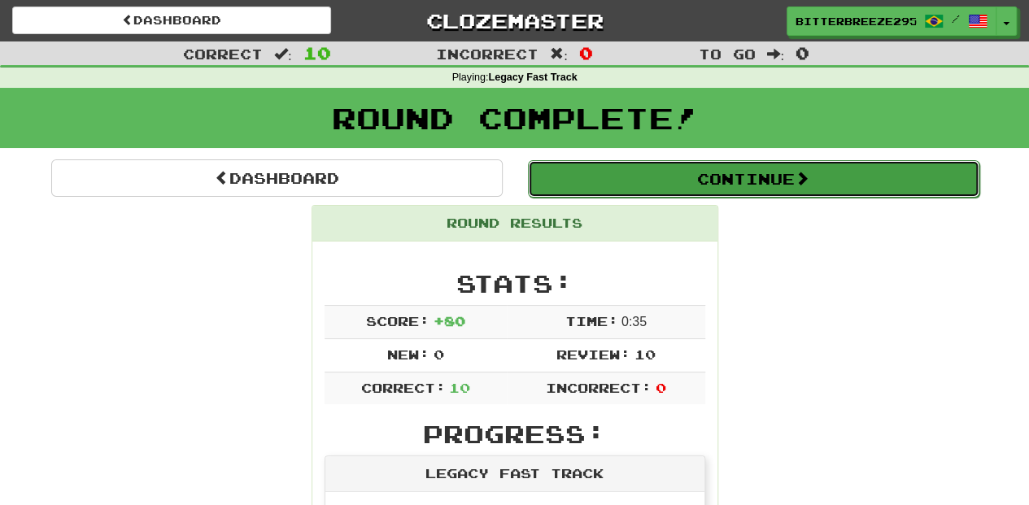
click at [588, 181] on button "Continue" at bounding box center [754, 178] width 452 height 37
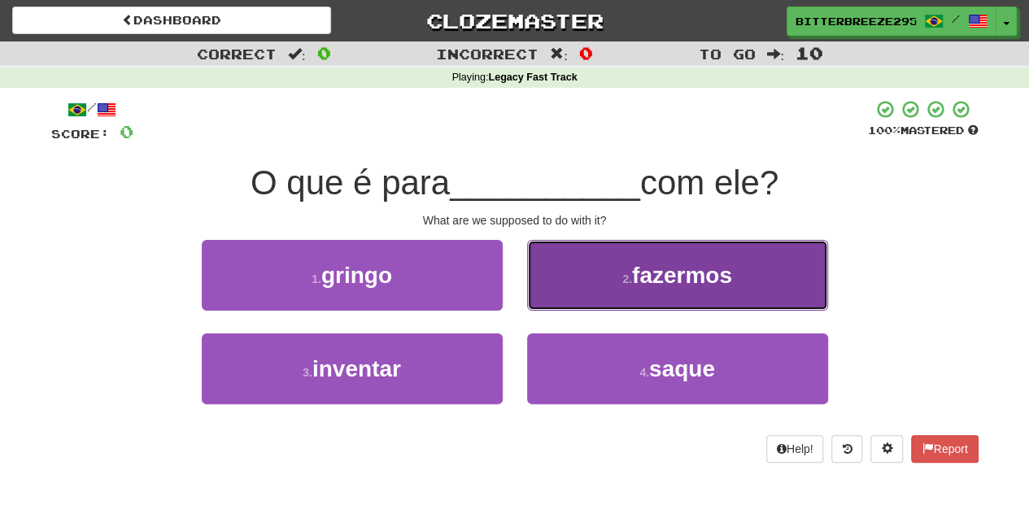
click at [579, 304] on button "2 . fazermos" at bounding box center [677, 275] width 301 height 71
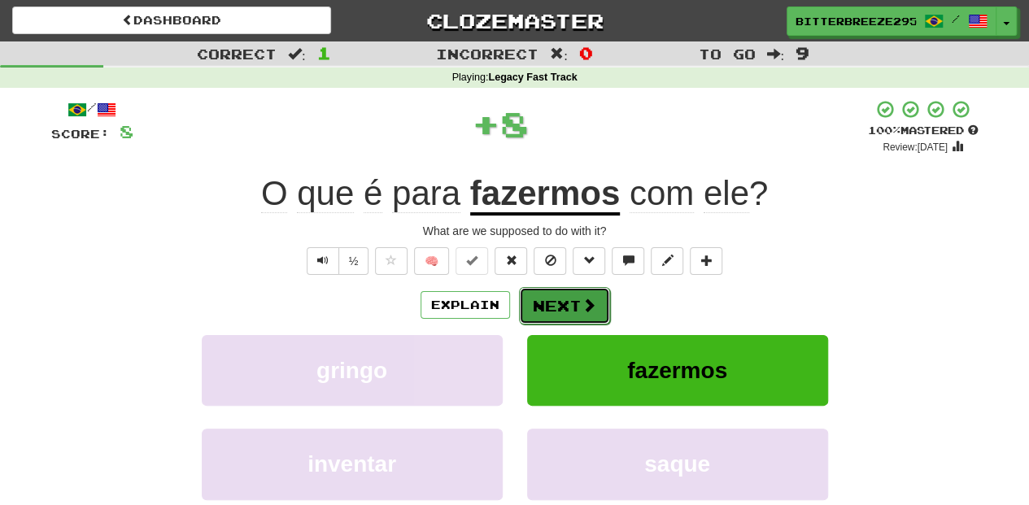
click at [582, 303] on span at bounding box center [589, 305] width 15 height 15
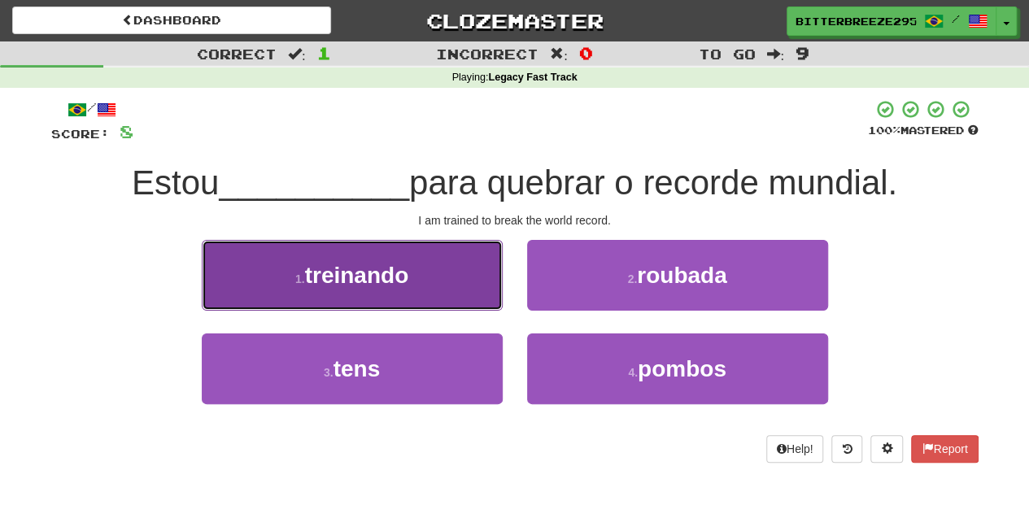
click at [426, 286] on button "1 . treinando" at bounding box center [352, 275] width 301 height 71
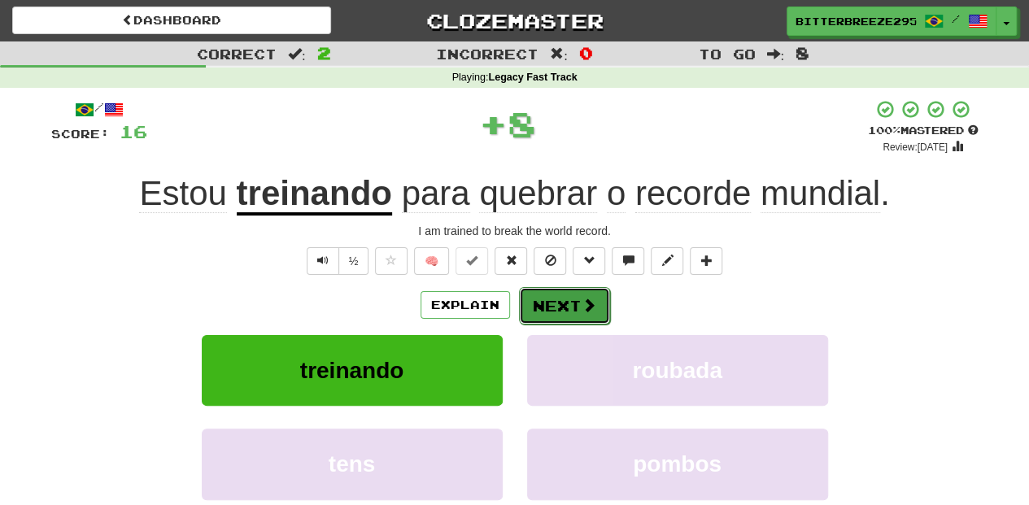
click at [552, 298] on button "Next" at bounding box center [564, 305] width 91 height 37
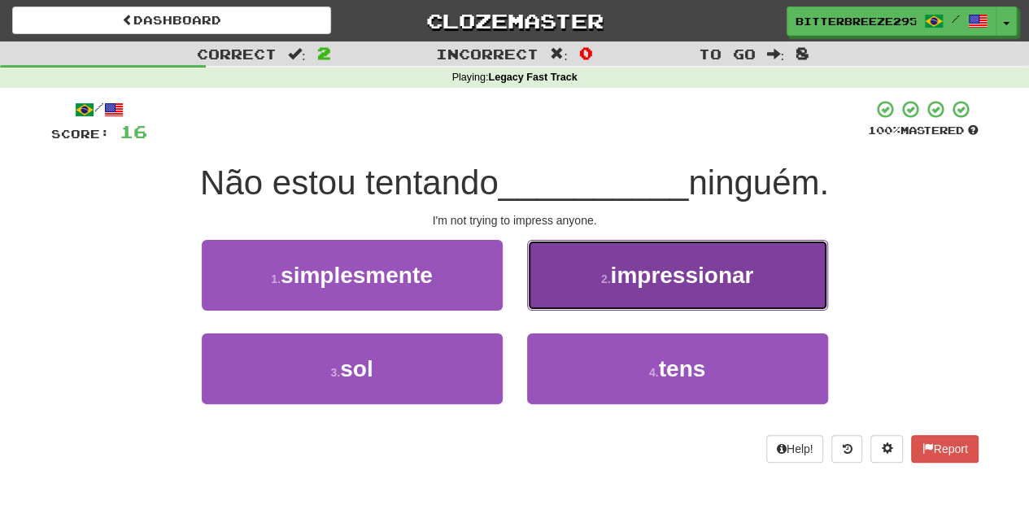
click at [602, 287] on button "2 . impressionar" at bounding box center [677, 275] width 301 height 71
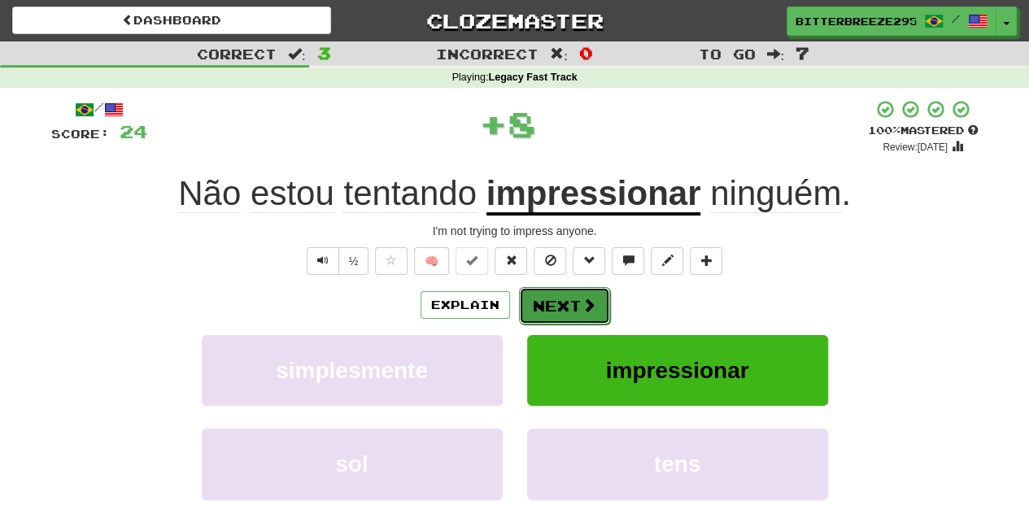
click at [597, 305] on button "Next" at bounding box center [564, 305] width 91 height 37
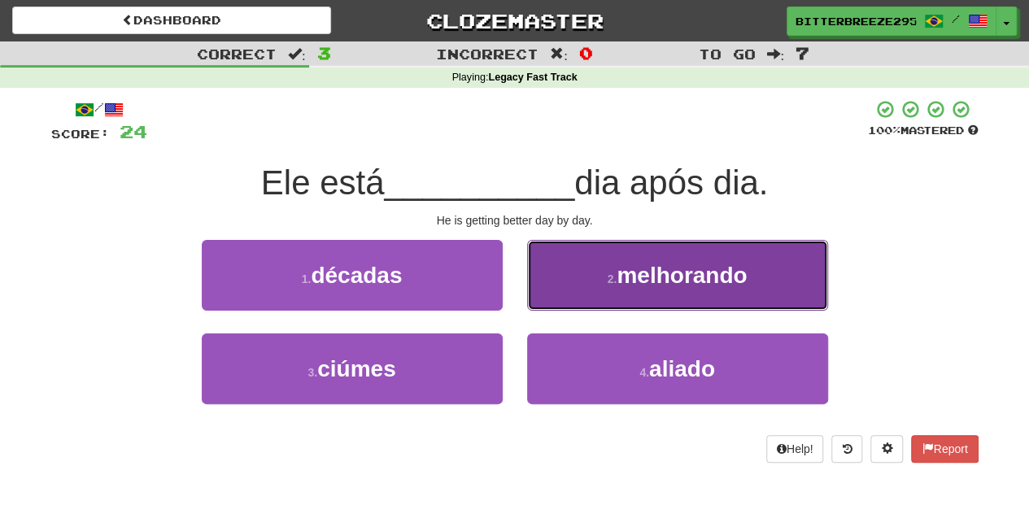
click at [582, 295] on button "2 . melhorando" at bounding box center [677, 275] width 301 height 71
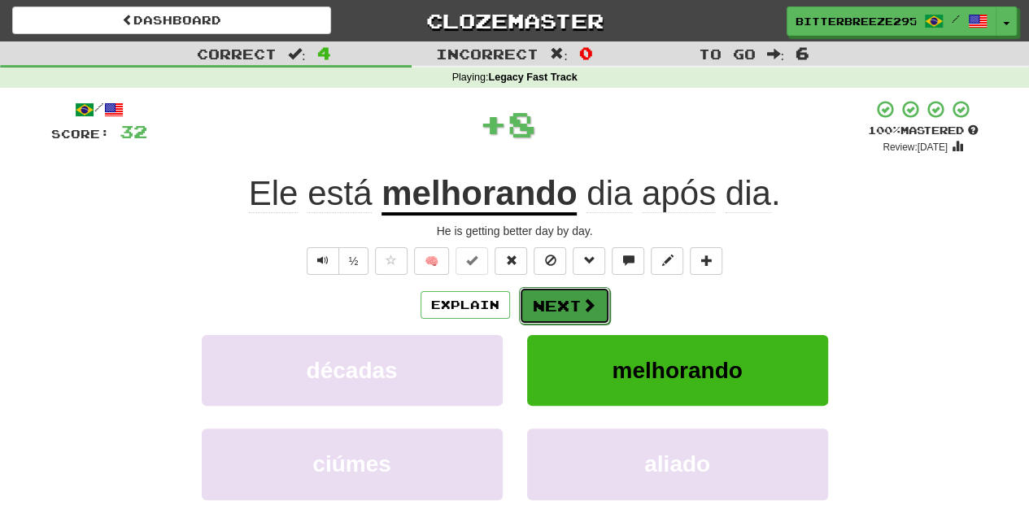
click at [578, 296] on button "Next" at bounding box center [564, 305] width 91 height 37
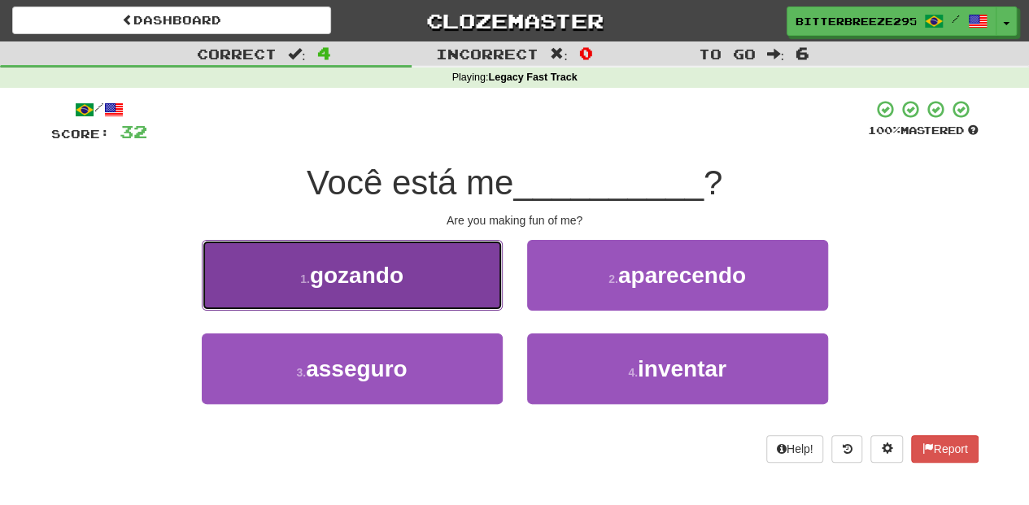
click at [442, 293] on button "1 . gozando" at bounding box center [352, 275] width 301 height 71
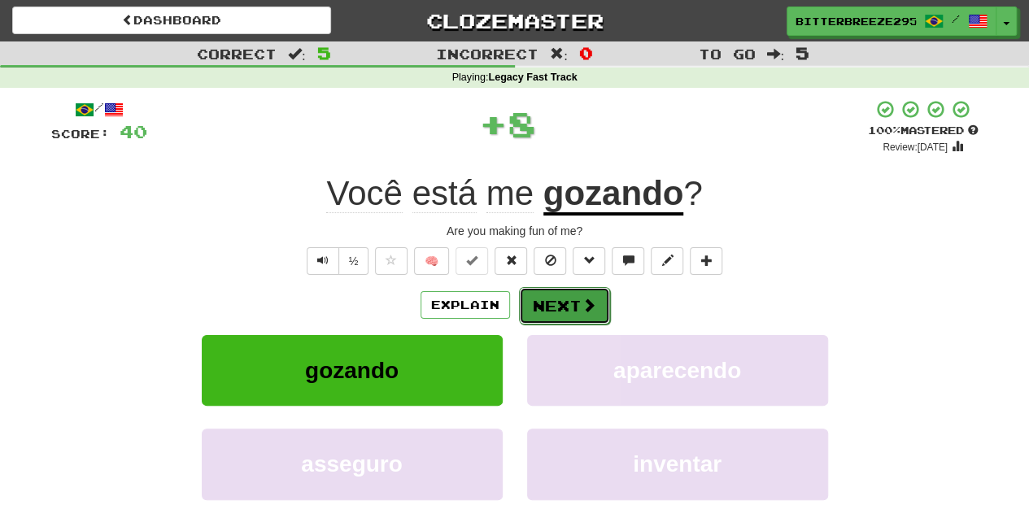
click at [576, 308] on button "Next" at bounding box center [564, 305] width 91 height 37
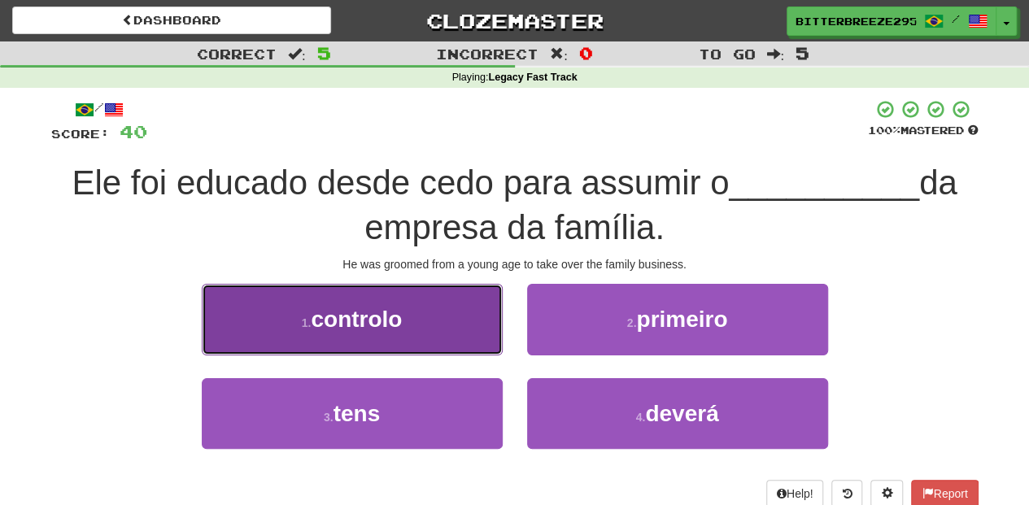
click at [434, 329] on button "1 . controlo" at bounding box center [352, 319] width 301 height 71
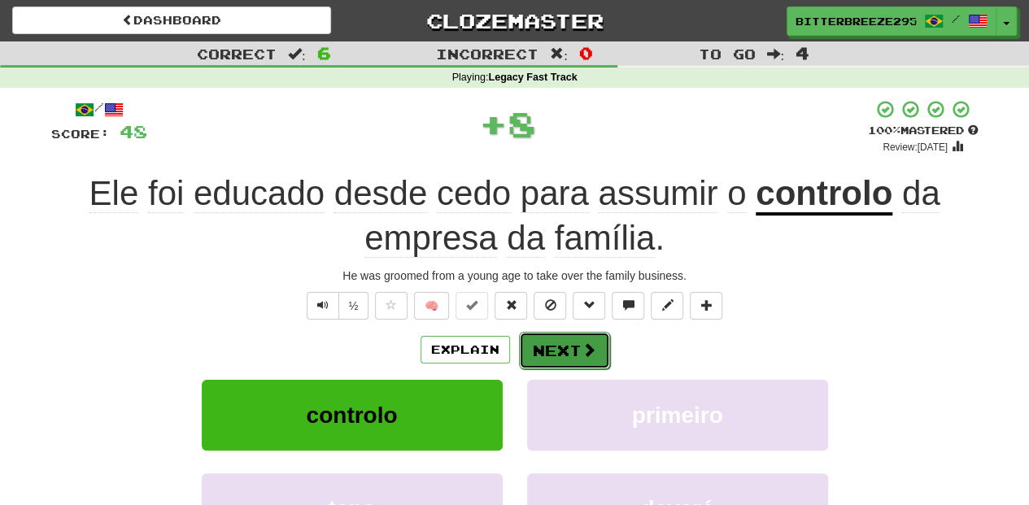
click at [584, 346] on span at bounding box center [589, 350] width 15 height 15
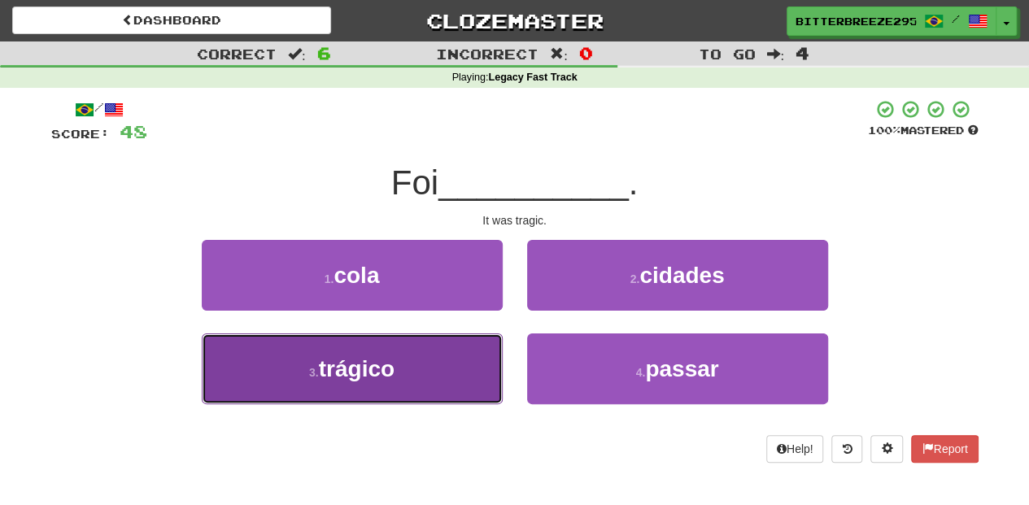
click at [442, 360] on button "3 . trágico" at bounding box center [352, 369] width 301 height 71
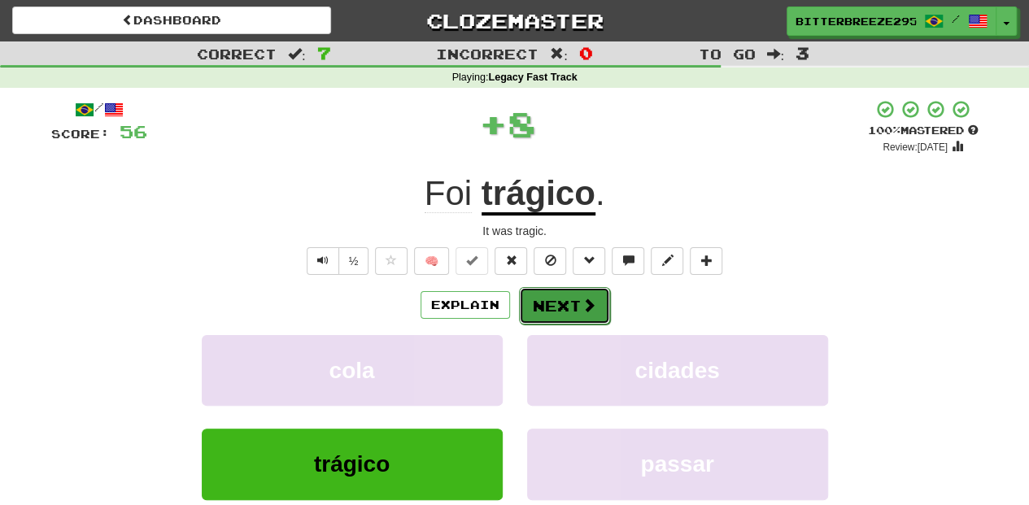
click at [549, 309] on button "Next" at bounding box center [564, 305] width 91 height 37
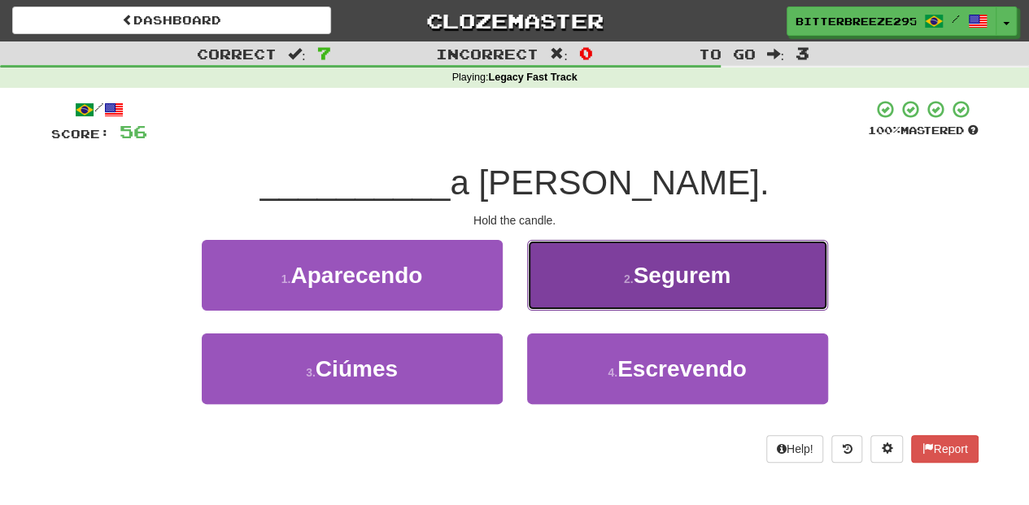
click at [604, 295] on button "2 . Segurem" at bounding box center [677, 275] width 301 height 71
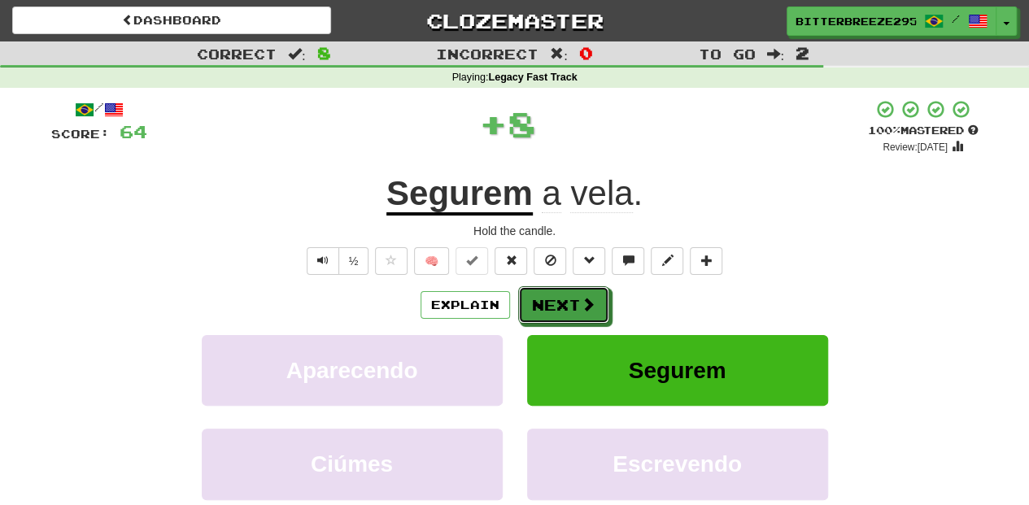
click at [596, 298] on button "Next" at bounding box center [563, 304] width 91 height 37
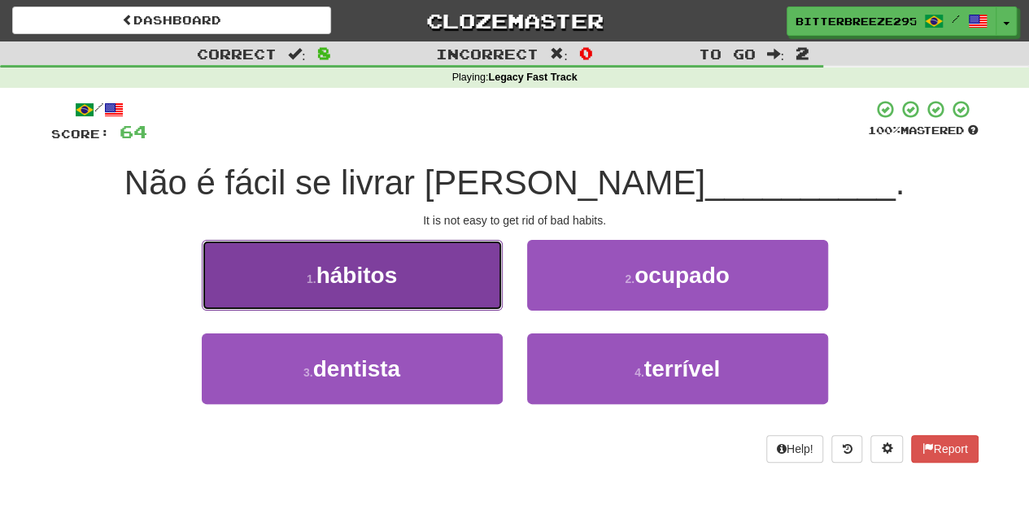
click at [456, 280] on button "1 . hábitos" at bounding box center [352, 275] width 301 height 71
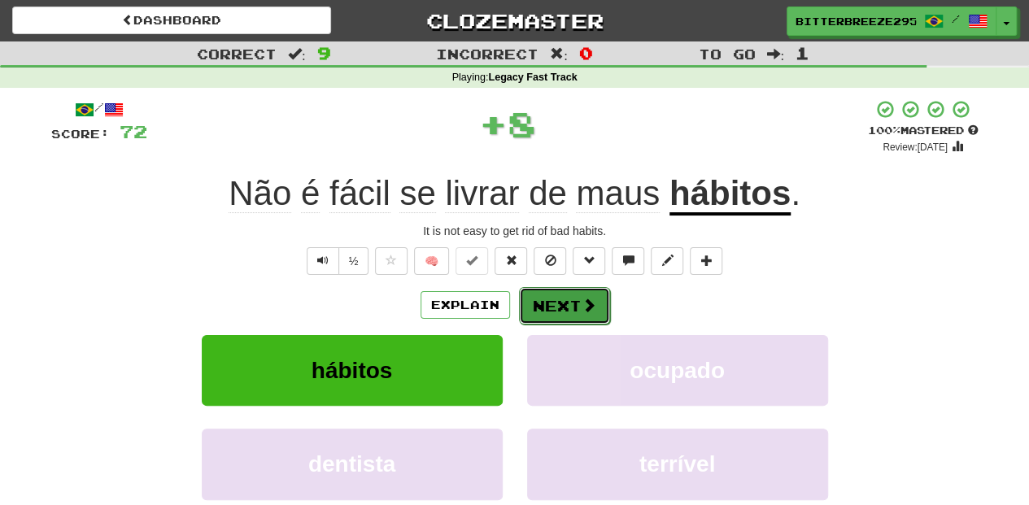
click at [565, 301] on button "Next" at bounding box center [564, 305] width 91 height 37
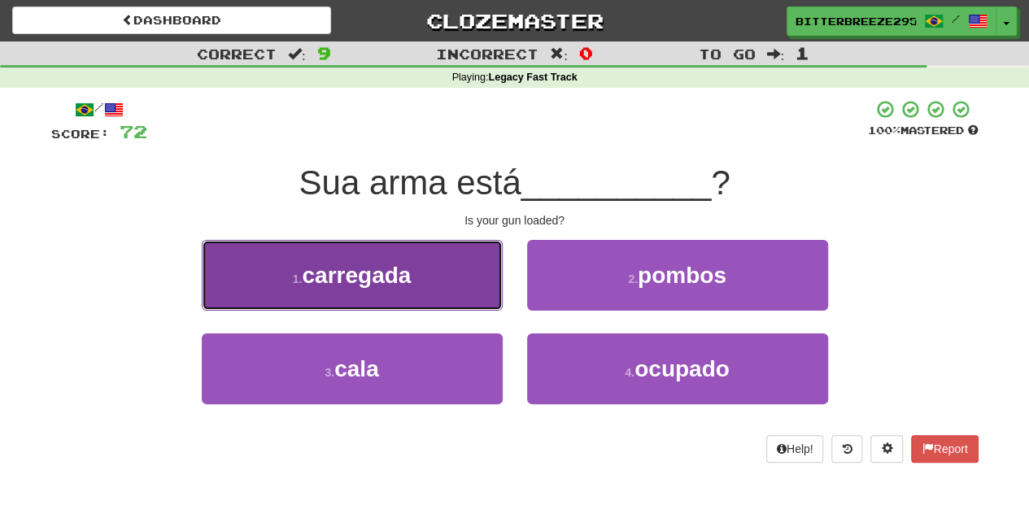
click at [431, 270] on button "1 . carregada" at bounding box center [352, 275] width 301 height 71
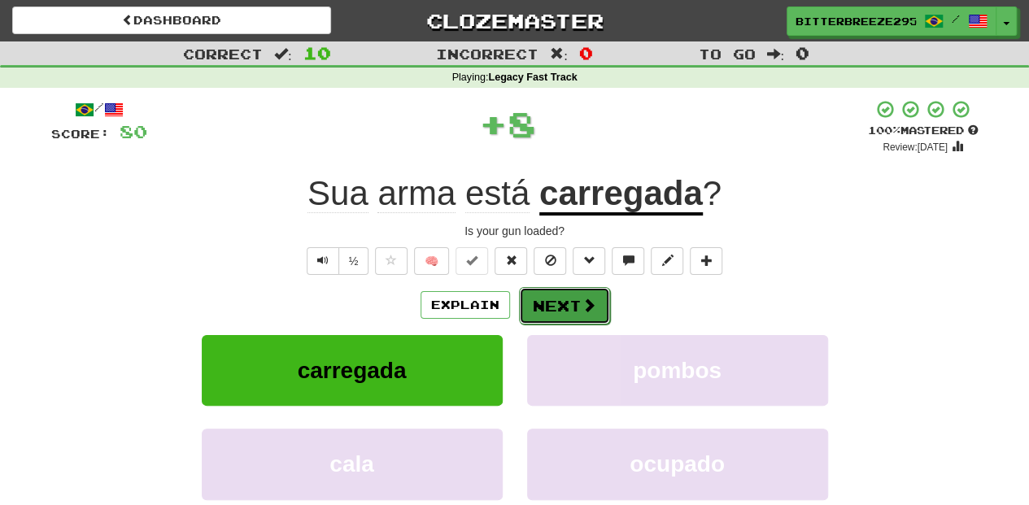
click at [534, 302] on button "Next" at bounding box center [564, 305] width 91 height 37
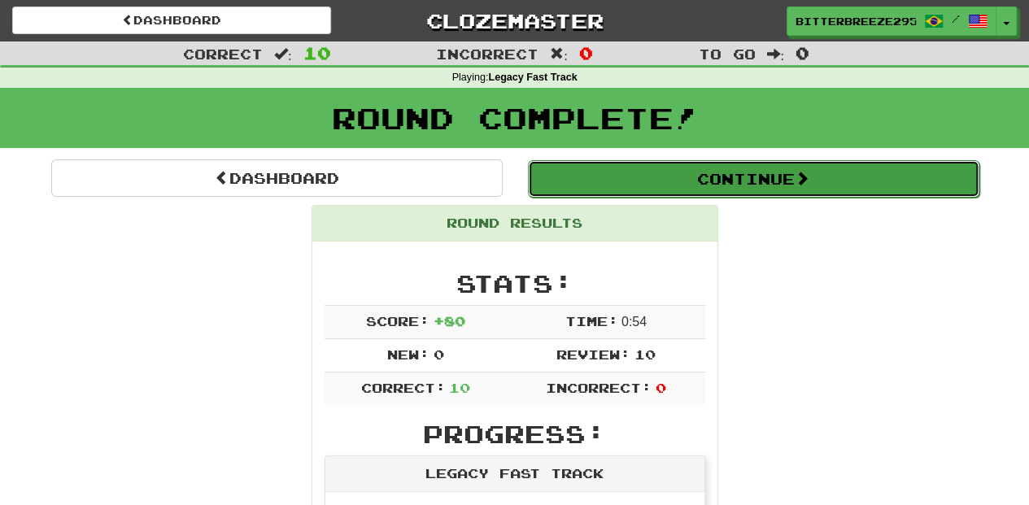
click at [617, 185] on button "Continue" at bounding box center [754, 178] width 452 height 37
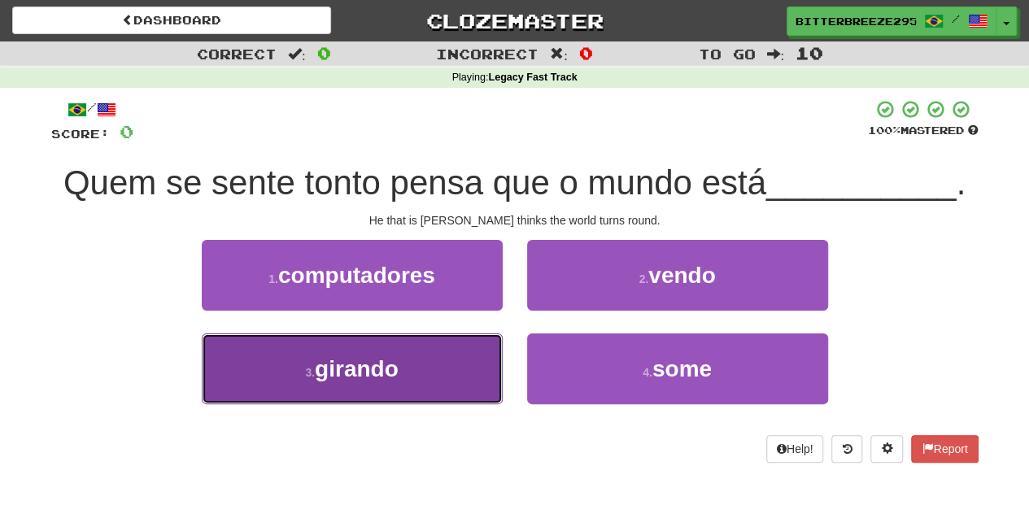
click at [451, 337] on button "3 . girando" at bounding box center [352, 369] width 301 height 71
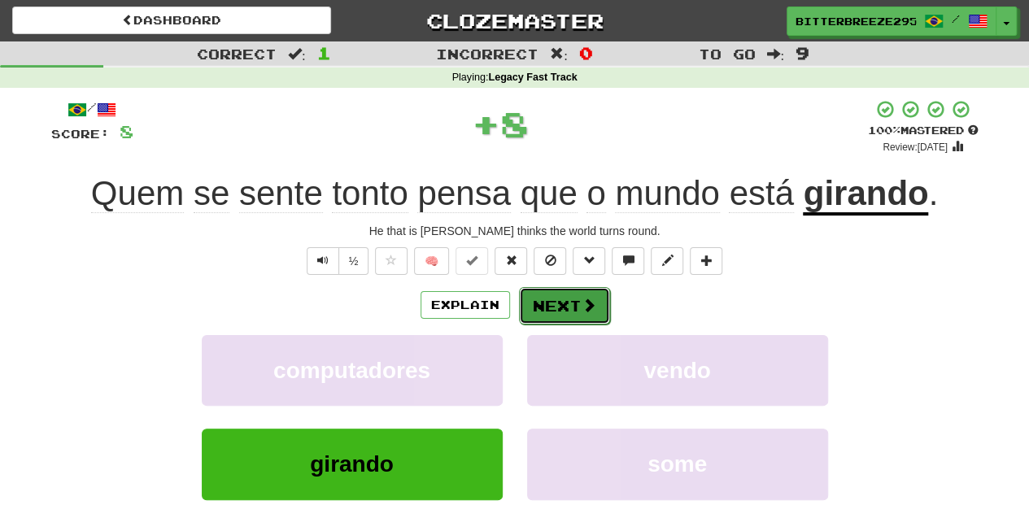
click at [537, 321] on button "Next" at bounding box center [564, 305] width 91 height 37
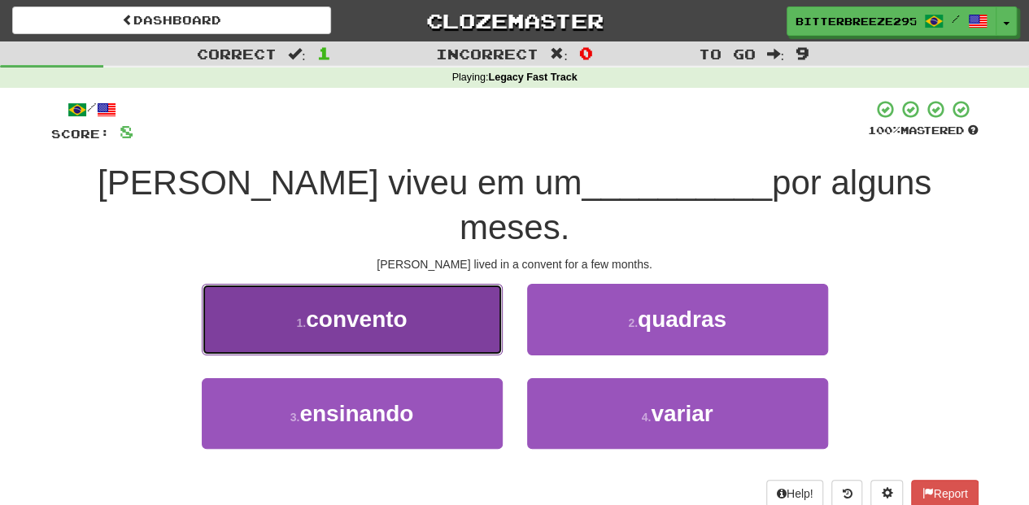
click at [464, 286] on button "1 . convento" at bounding box center [352, 319] width 301 height 71
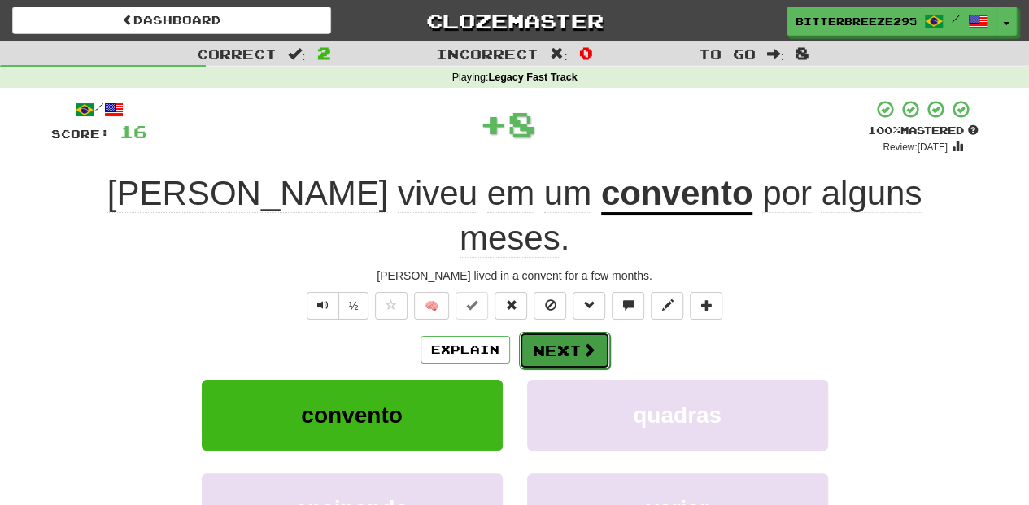
click at [571, 332] on button "Next" at bounding box center [564, 350] width 91 height 37
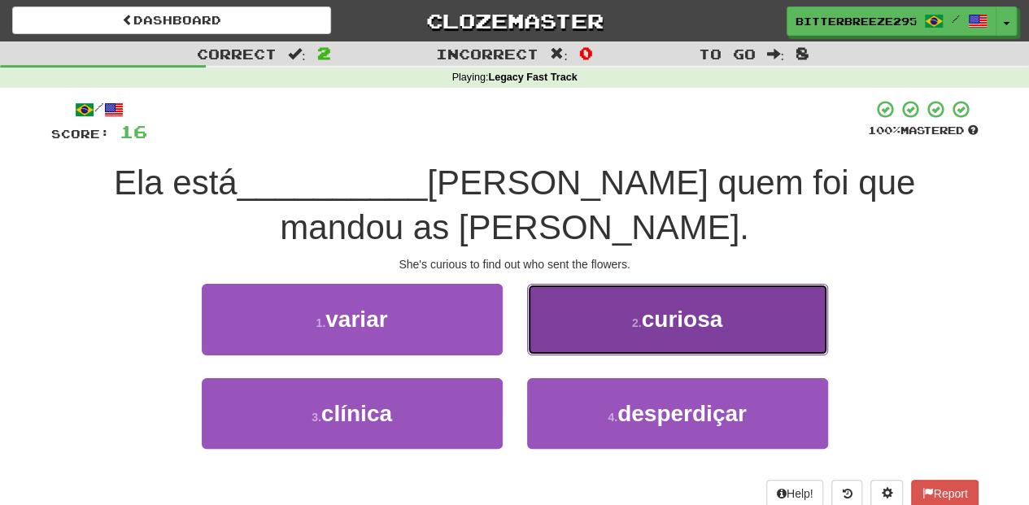
click at [591, 332] on button "2 . curiosa" at bounding box center [677, 319] width 301 height 71
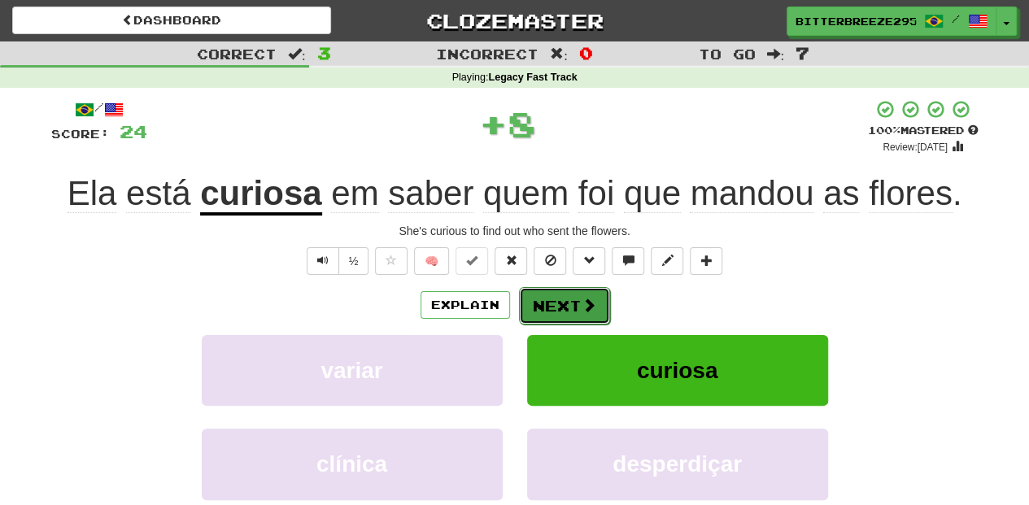
click at [563, 309] on button "Next" at bounding box center [564, 305] width 91 height 37
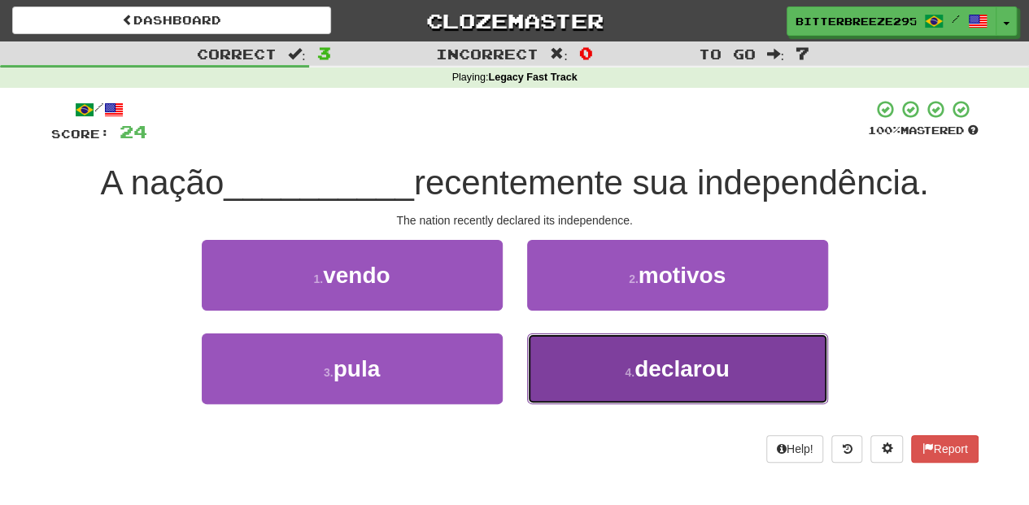
click at [627, 354] on button "4 . declarou" at bounding box center [677, 369] width 301 height 71
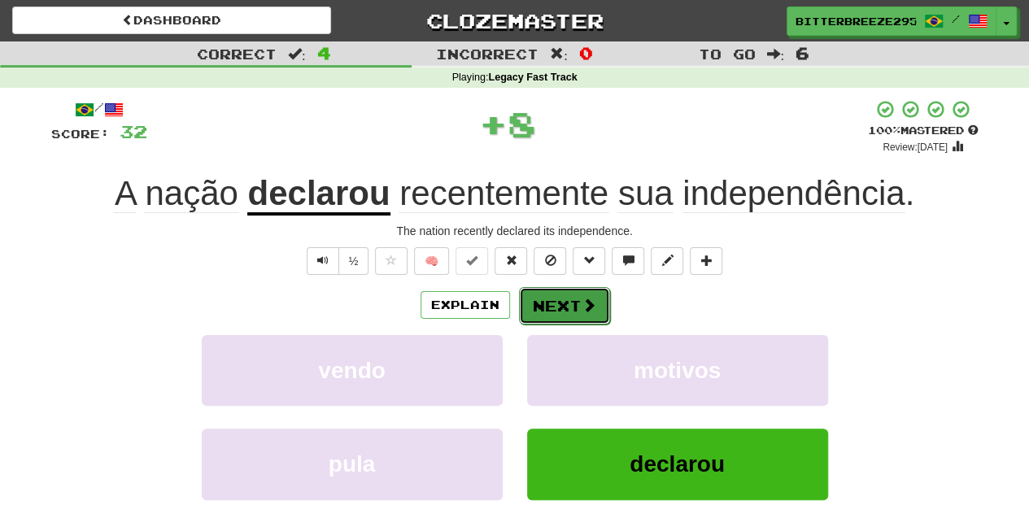
click at [589, 298] on span at bounding box center [589, 305] width 15 height 15
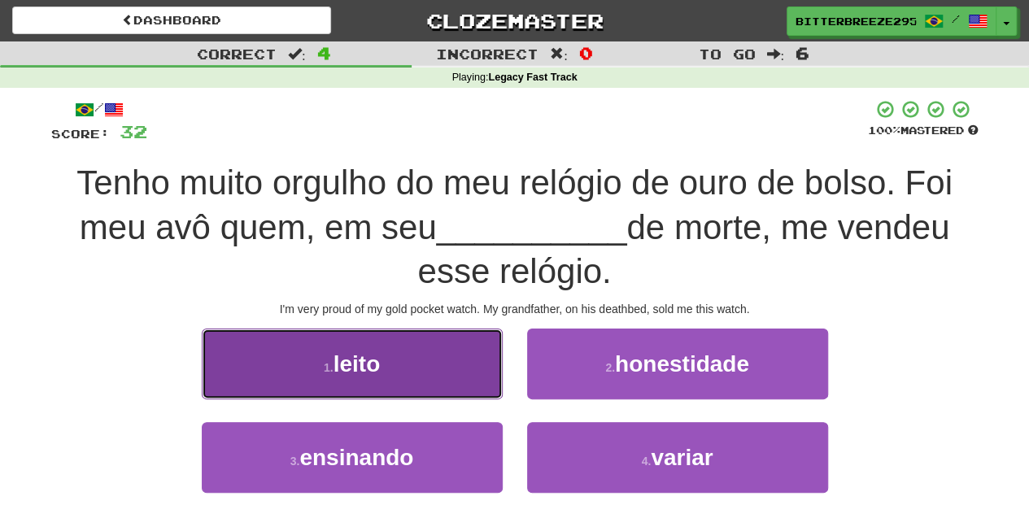
click at [475, 361] on button "1 . leito" at bounding box center [352, 364] width 301 height 71
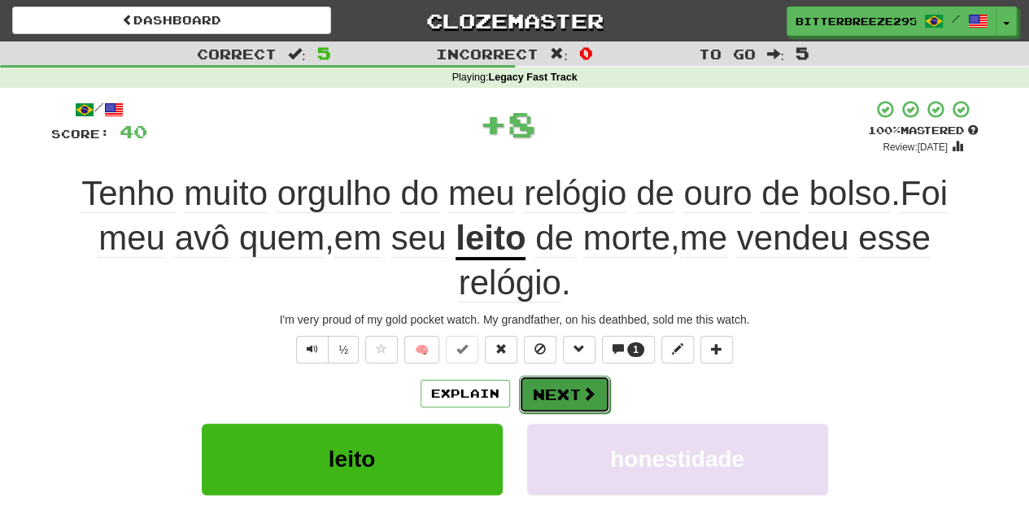
click at [556, 387] on button "Next" at bounding box center [564, 394] width 91 height 37
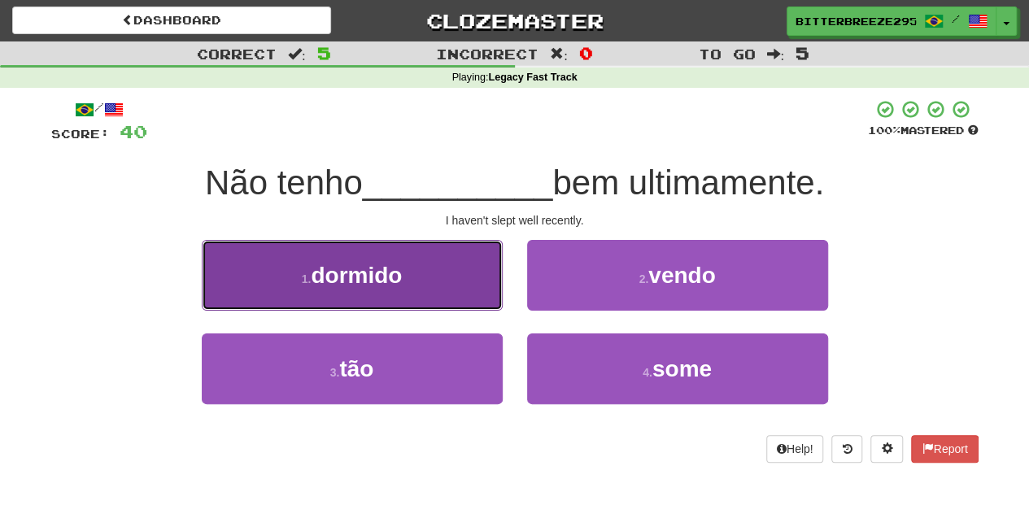
click at [402, 288] on button "1 . dormido" at bounding box center [352, 275] width 301 height 71
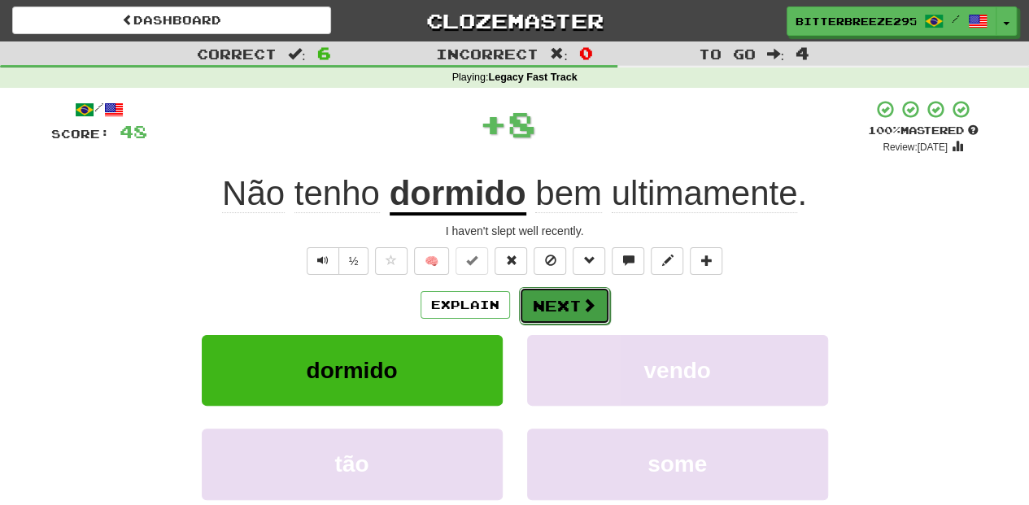
click at [556, 303] on button "Next" at bounding box center [564, 305] width 91 height 37
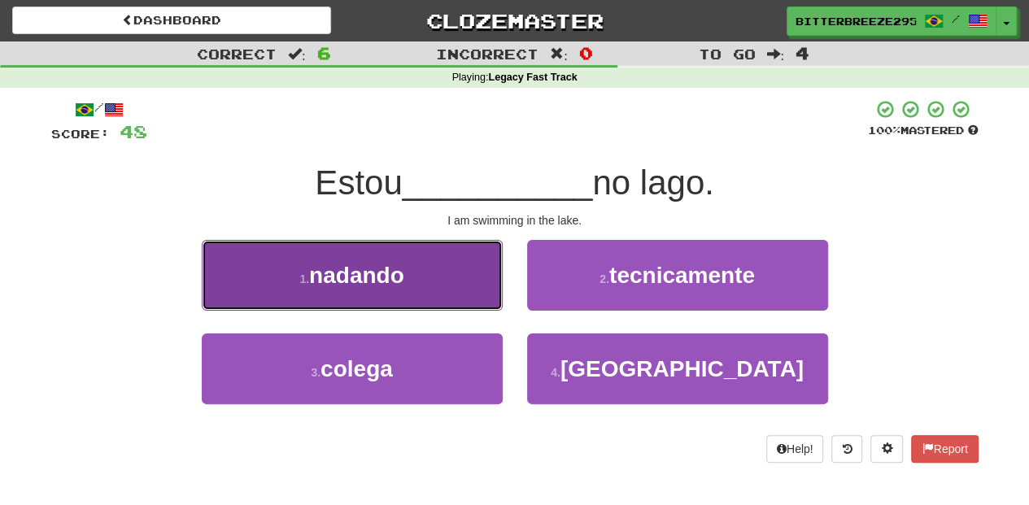
click at [495, 286] on button "1 . nadando" at bounding box center [352, 275] width 301 height 71
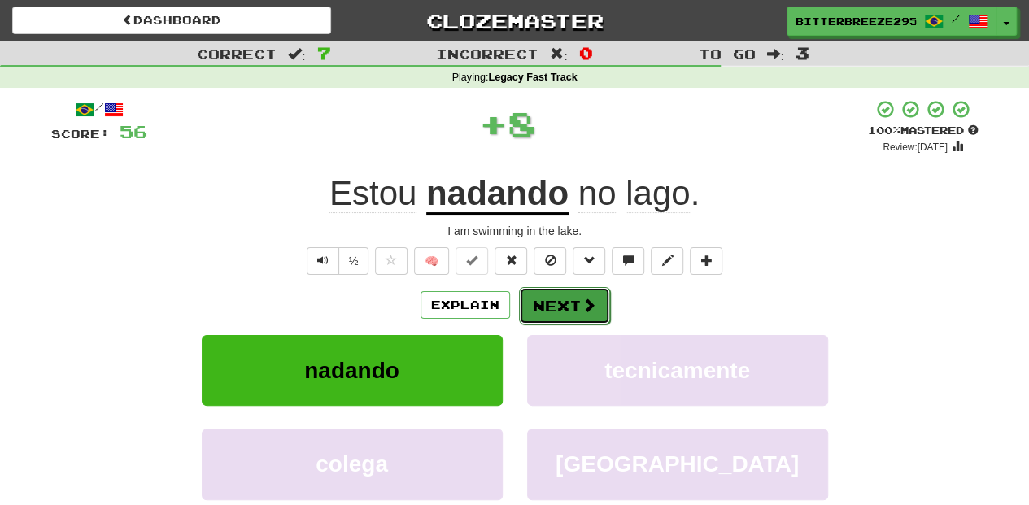
click at [563, 317] on button "Next" at bounding box center [564, 305] width 91 height 37
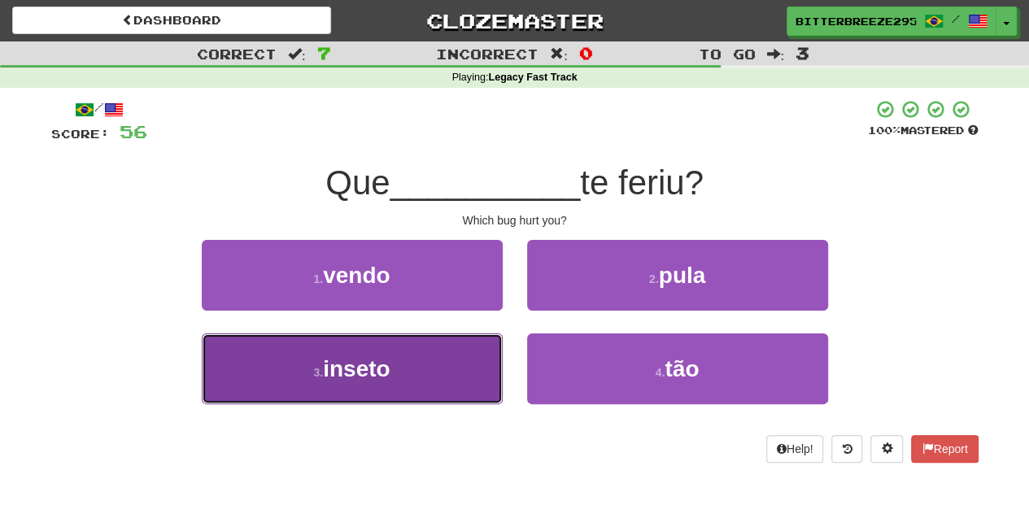
click at [441, 350] on button "3 . inseto" at bounding box center [352, 369] width 301 height 71
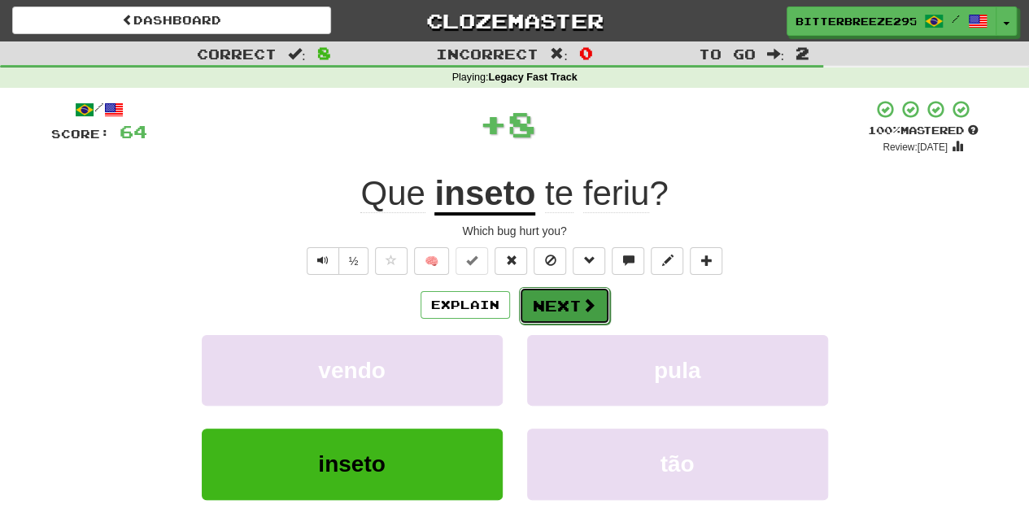
click at [541, 300] on button "Next" at bounding box center [564, 305] width 91 height 37
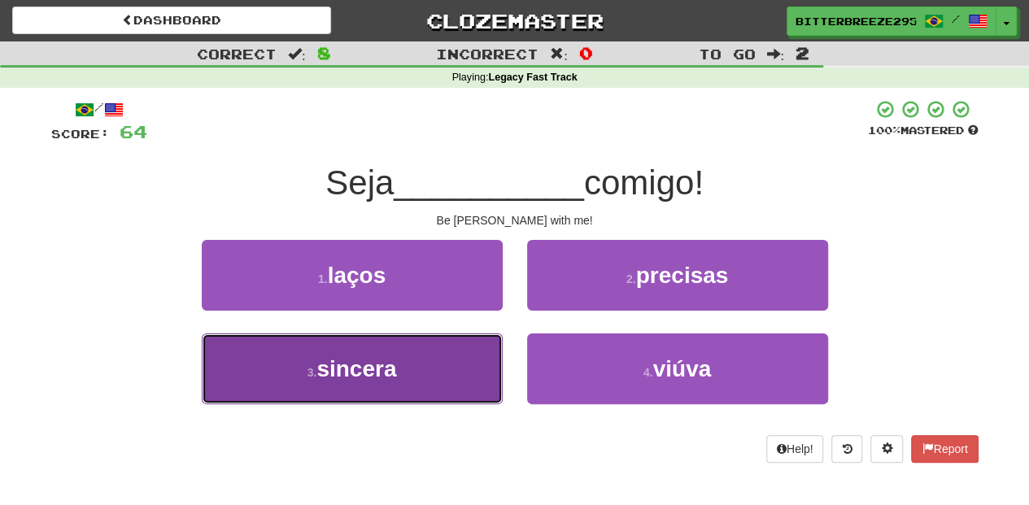
click at [470, 356] on button "3 . sincera" at bounding box center [352, 369] width 301 height 71
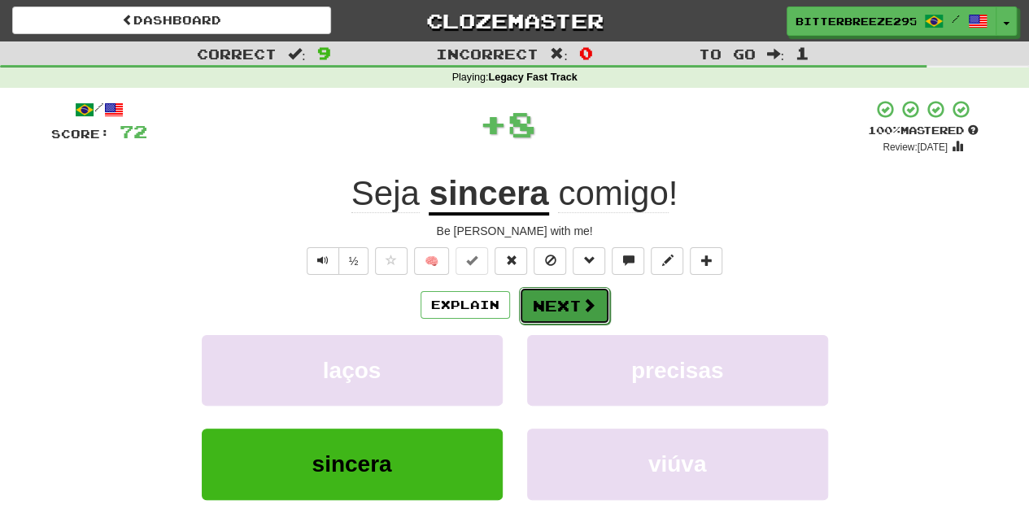
click at [569, 307] on button "Next" at bounding box center [564, 305] width 91 height 37
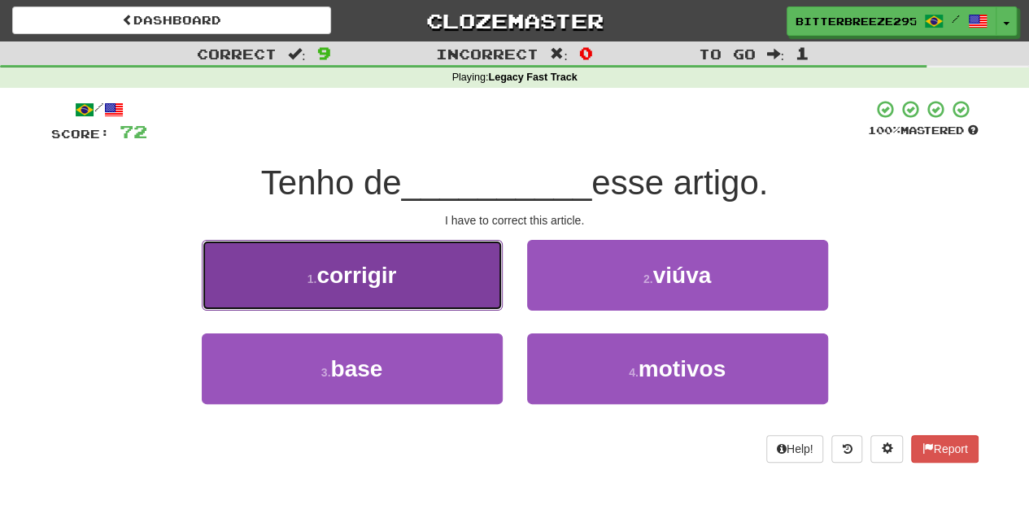
click at [491, 299] on button "1 . corrigir" at bounding box center [352, 275] width 301 height 71
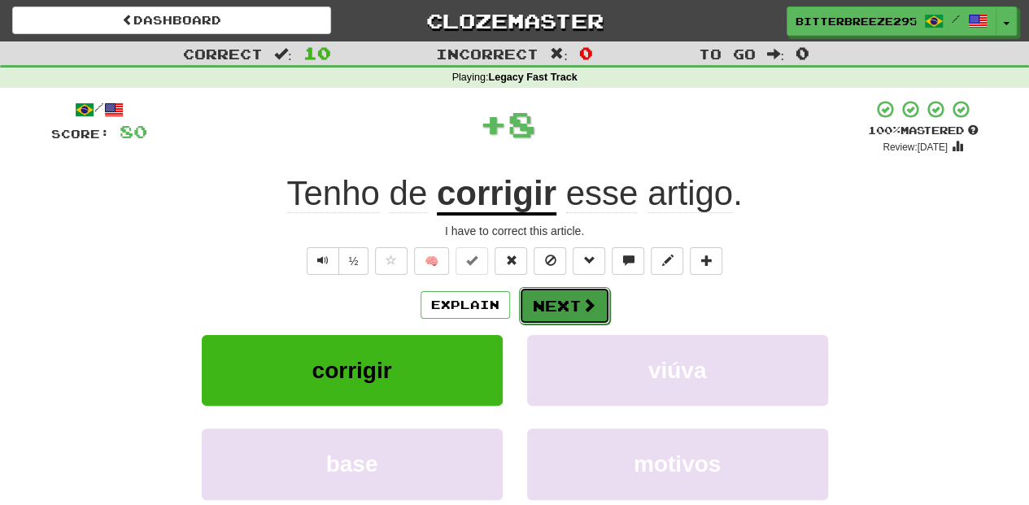
click at [555, 300] on button "Next" at bounding box center [564, 305] width 91 height 37
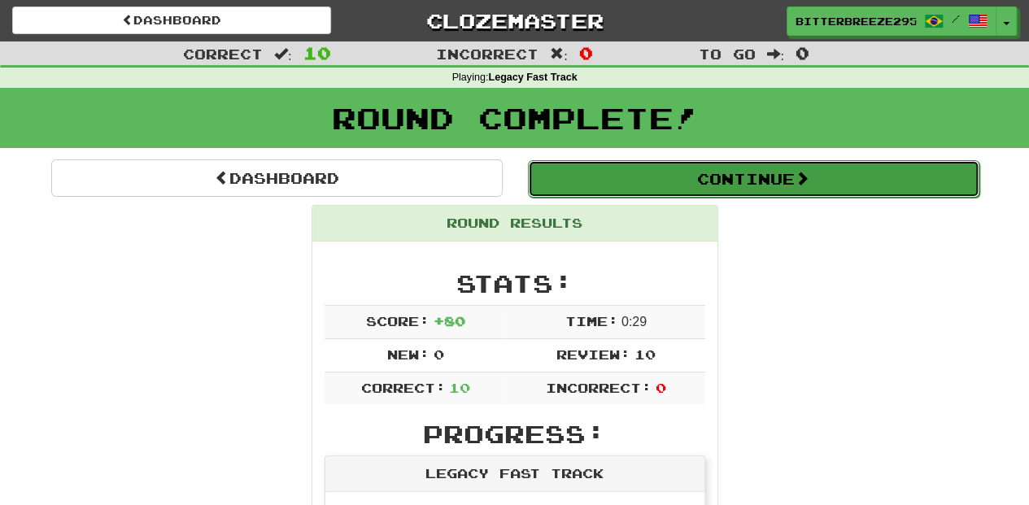
click at [635, 181] on button "Continue" at bounding box center [754, 178] width 452 height 37
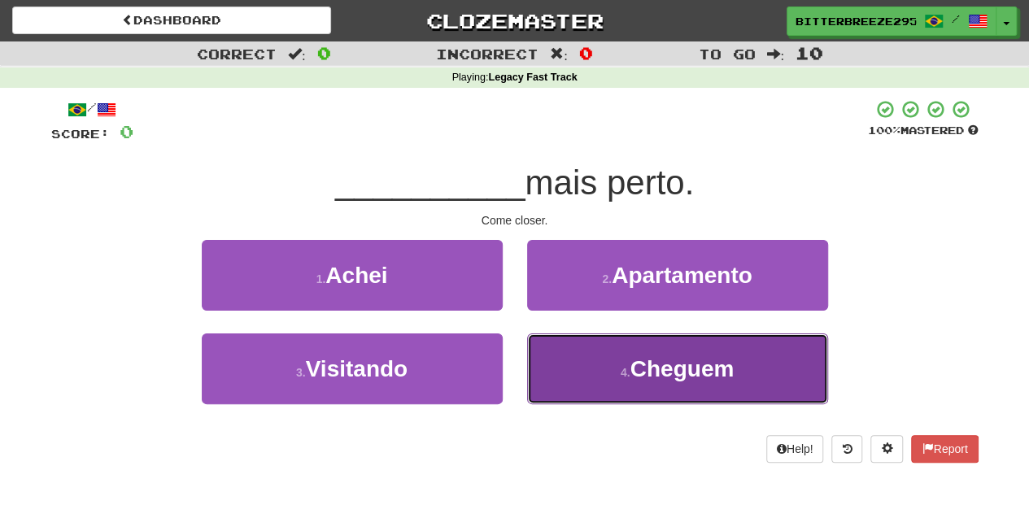
click at [577, 382] on button "4 . Cheguem" at bounding box center [677, 369] width 301 height 71
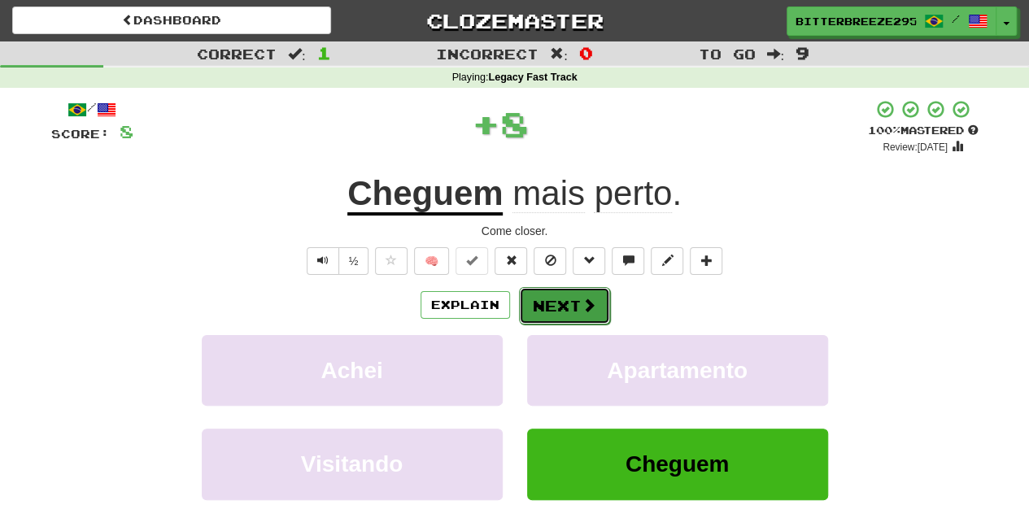
click at [555, 306] on button "Next" at bounding box center [564, 305] width 91 height 37
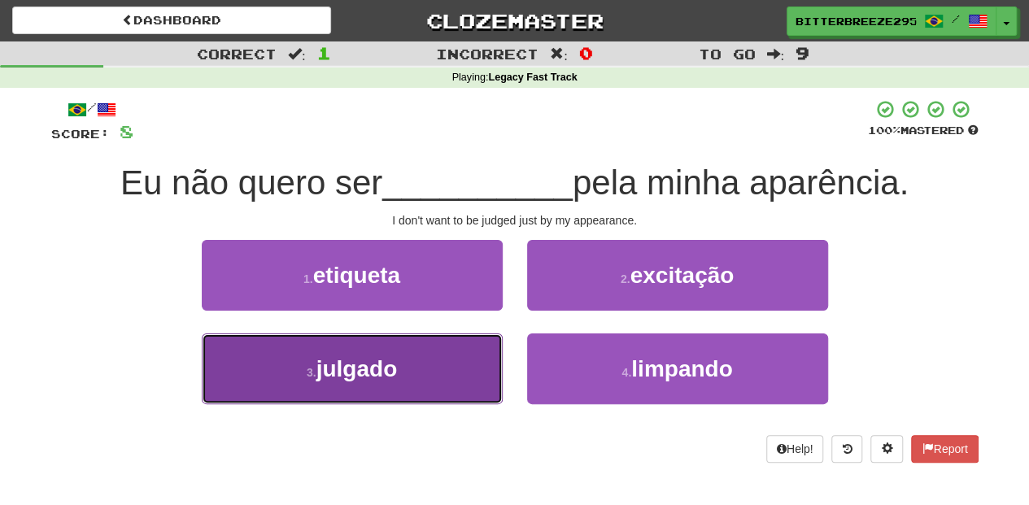
click at [459, 368] on button "3 . julgado" at bounding box center [352, 369] width 301 height 71
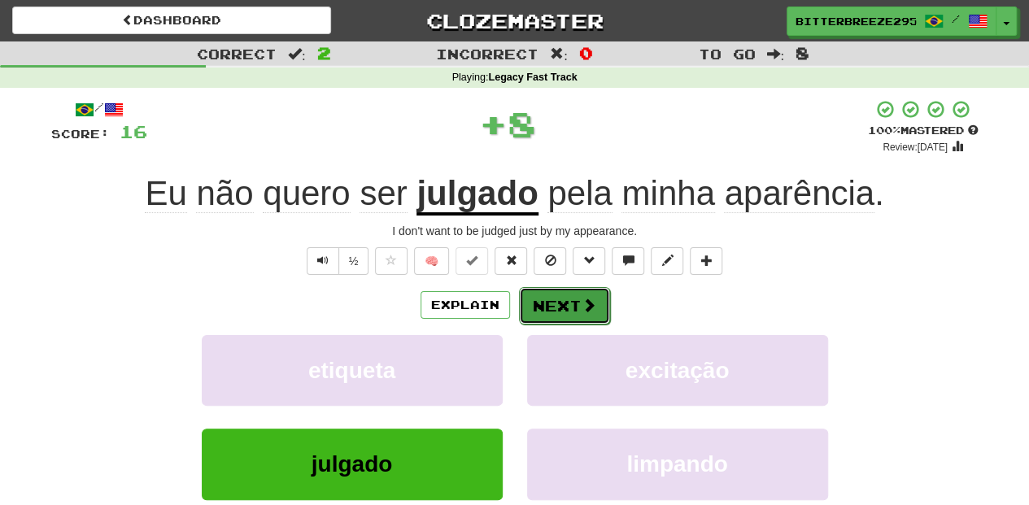
click at [561, 314] on button "Next" at bounding box center [564, 305] width 91 height 37
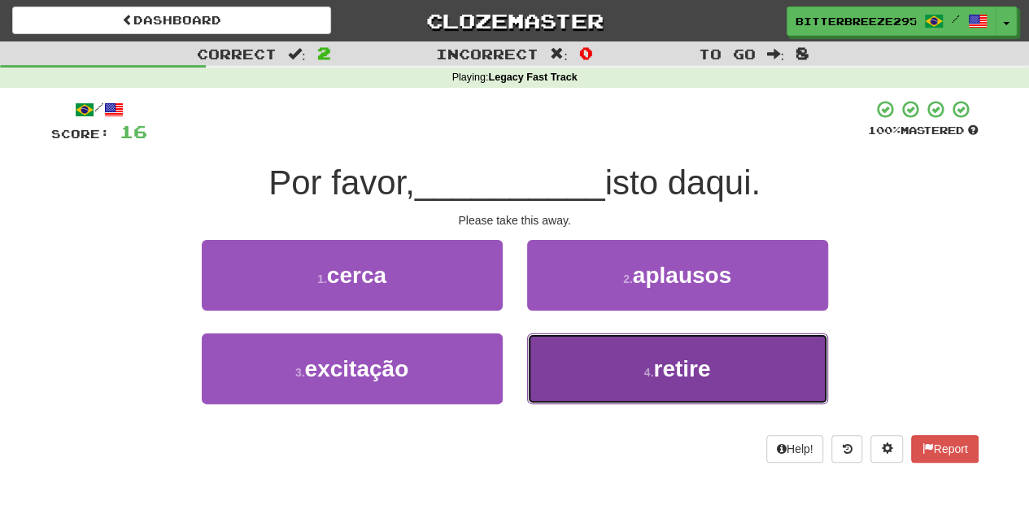
click at [582, 360] on button "4 . retire" at bounding box center [677, 369] width 301 height 71
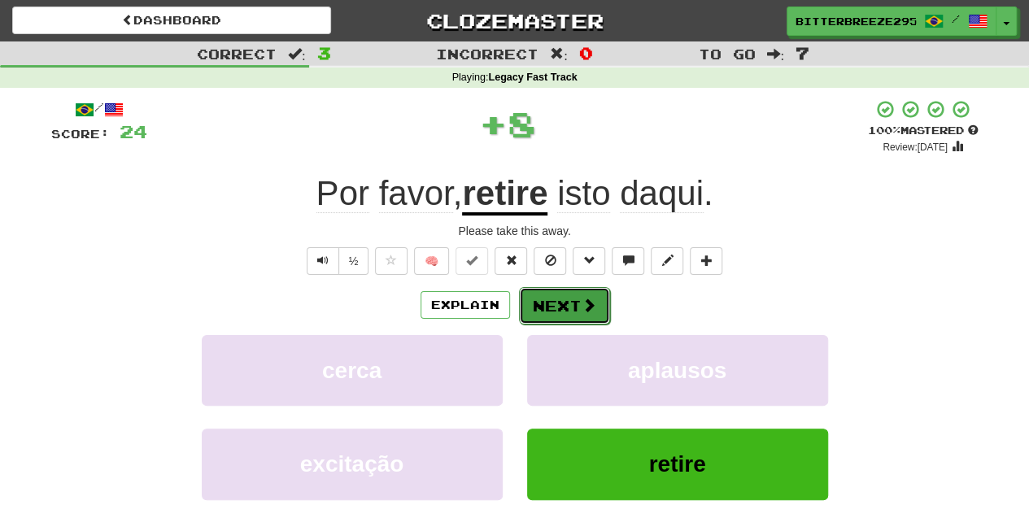
click at [555, 308] on button "Next" at bounding box center [564, 305] width 91 height 37
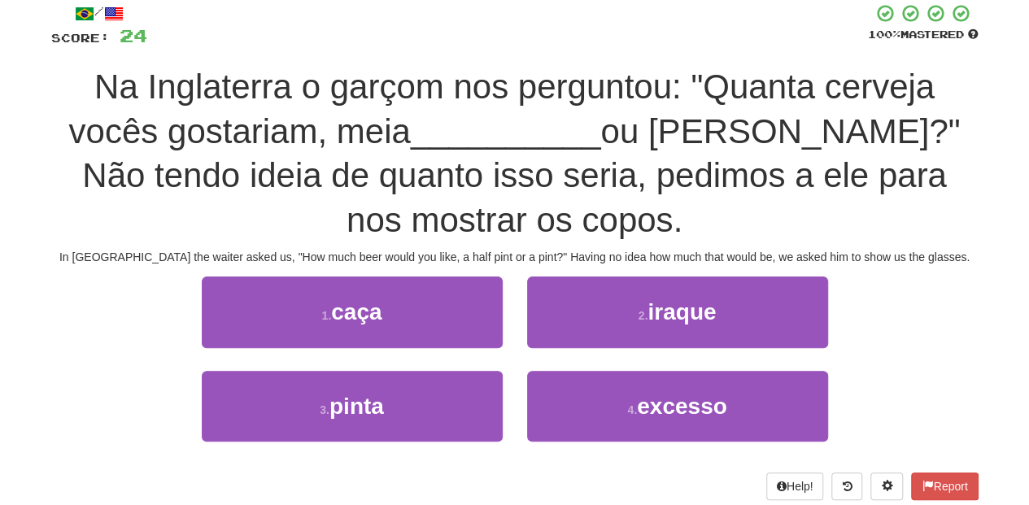
scroll to position [108, 0]
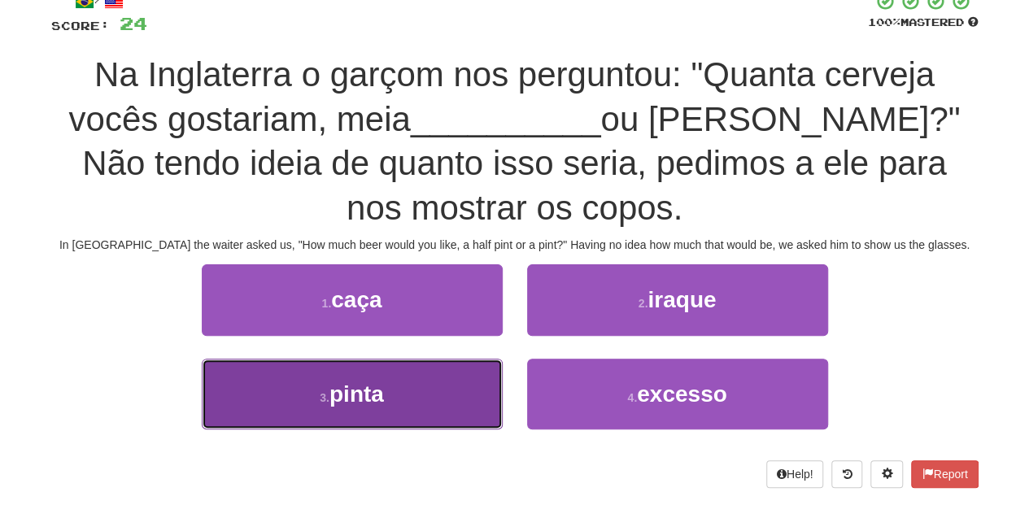
click at [463, 384] on button "3 . pinta" at bounding box center [352, 394] width 301 height 71
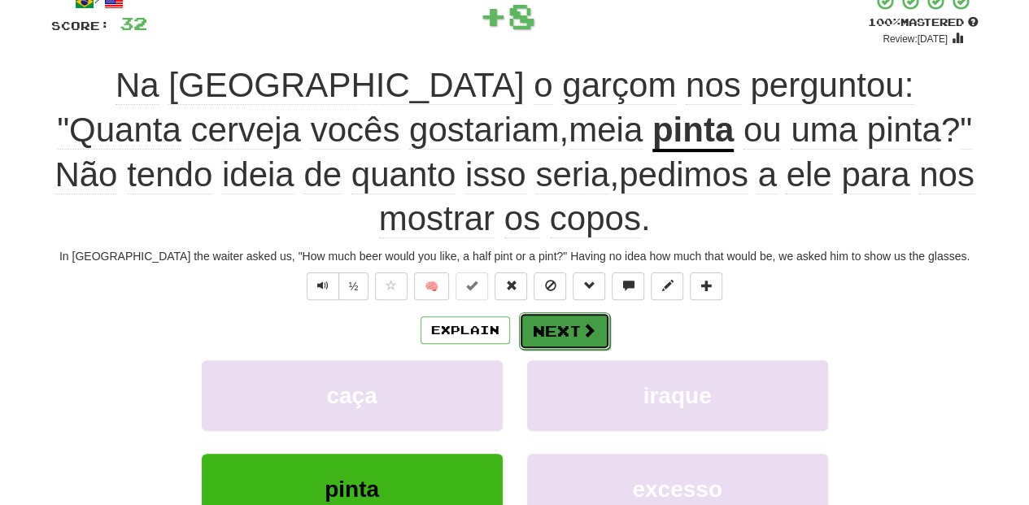
click at [543, 342] on button "Next" at bounding box center [564, 330] width 91 height 37
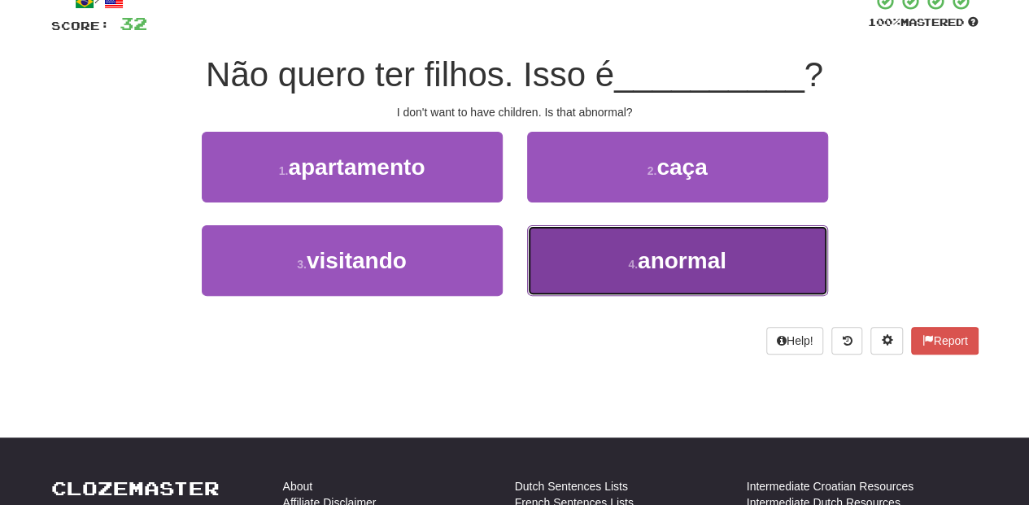
click at [574, 262] on button "4 . anormal" at bounding box center [677, 260] width 301 height 71
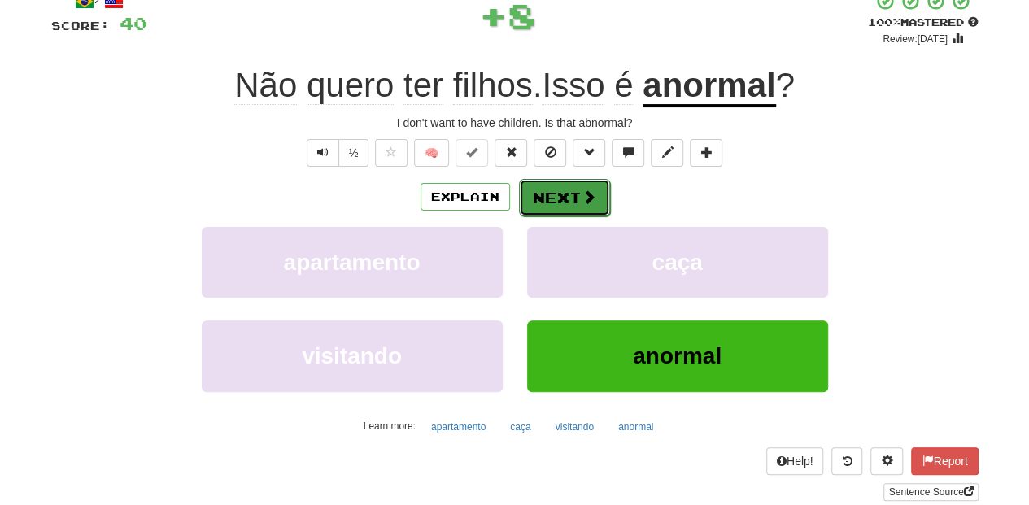
click at [566, 201] on button "Next" at bounding box center [564, 197] width 91 height 37
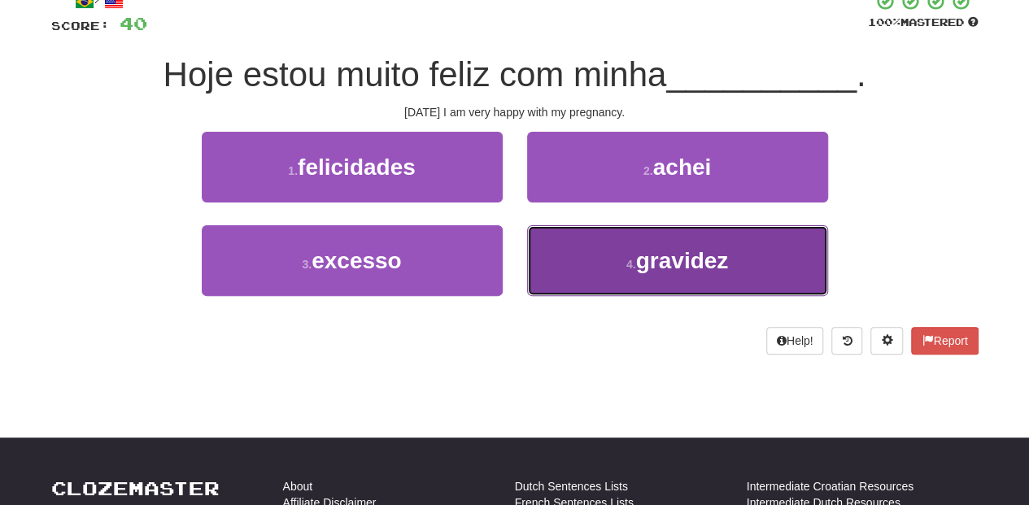
click at [565, 272] on button "4 . gravidez" at bounding box center [677, 260] width 301 height 71
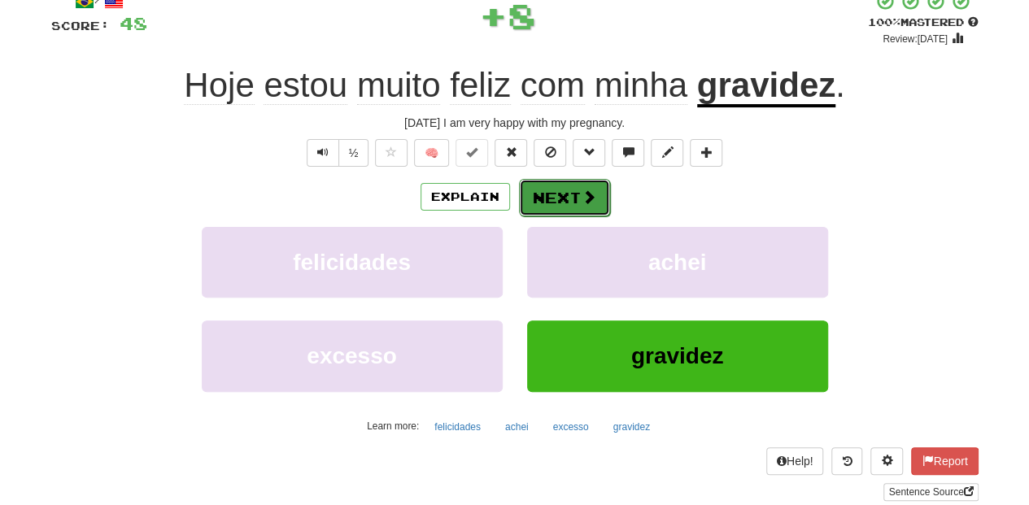
click at [555, 197] on button "Next" at bounding box center [564, 197] width 91 height 37
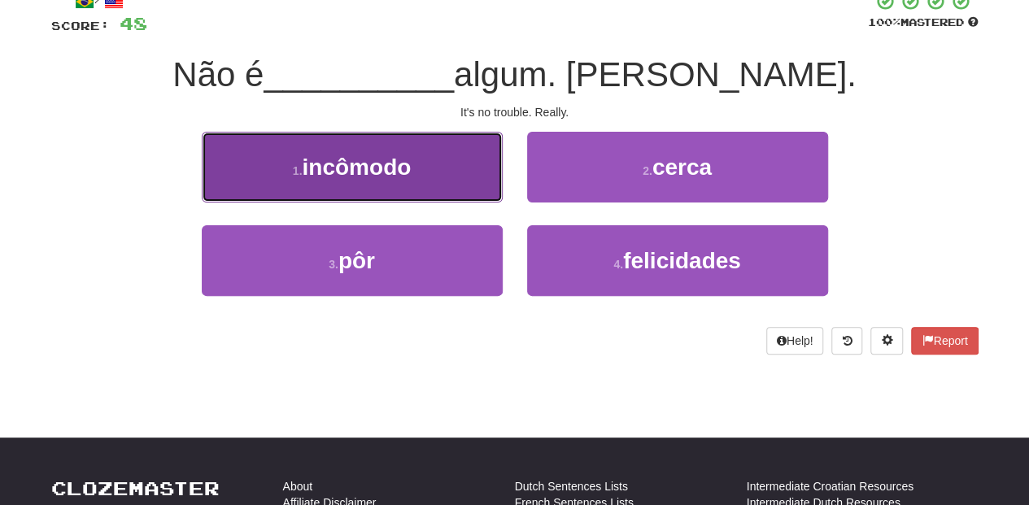
click at [489, 194] on button "1 . incômodo" at bounding box center [352, 167] width 301 height 71
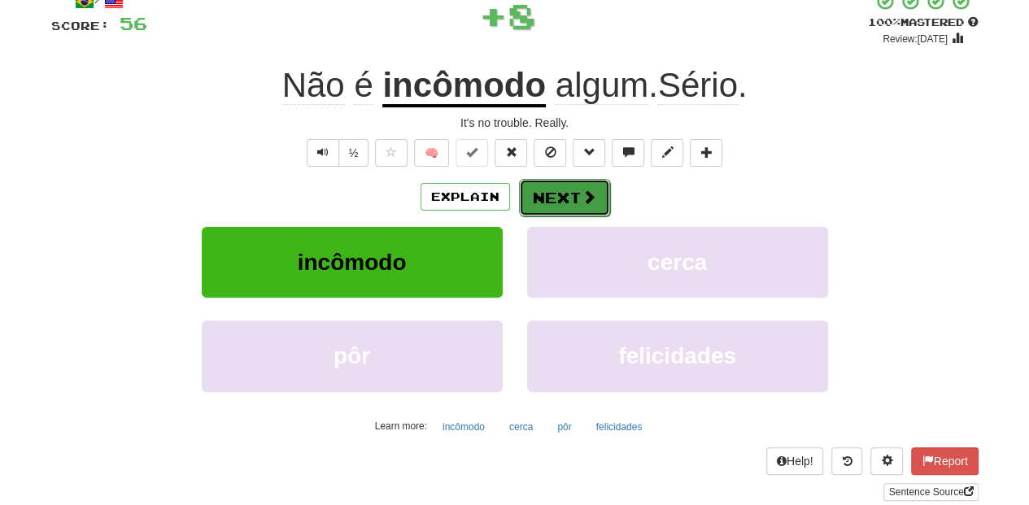
click at [573, 209] on button "Next" at bounding box center [564, 197] width 91 height 37
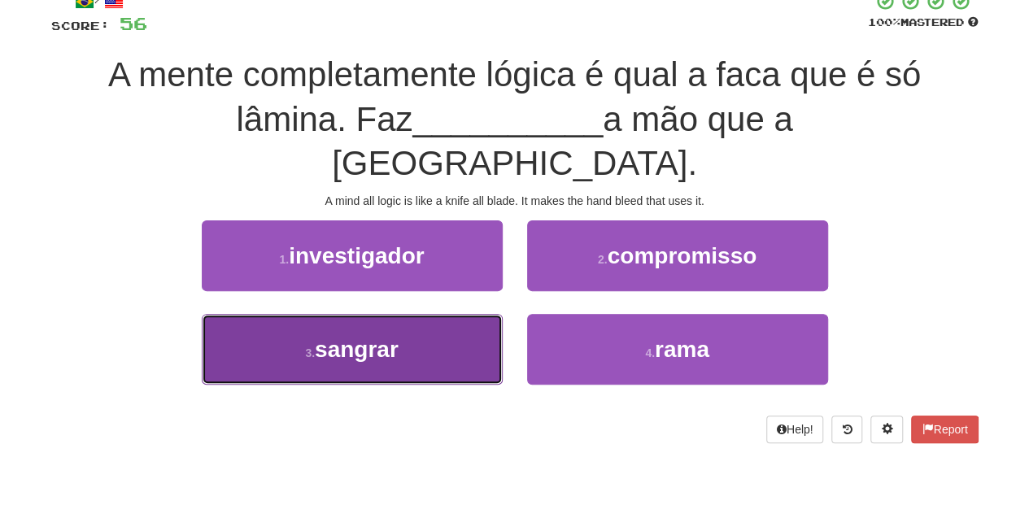
click at [478, 314] on button "3 . sangrar" at bounding box center [352, 349] width 301 height 71
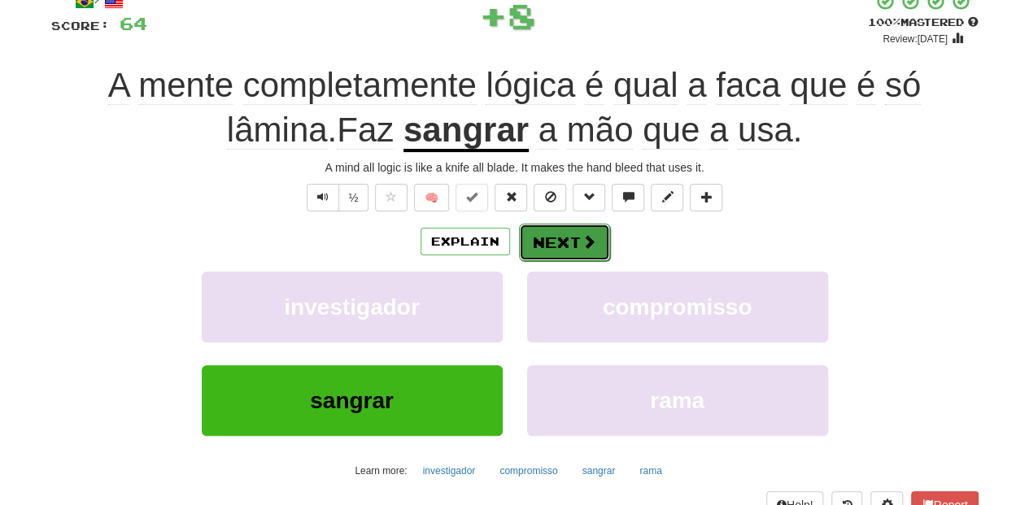
click at [592, 234] on span at bounding box center [589, 241] width 15 height 15
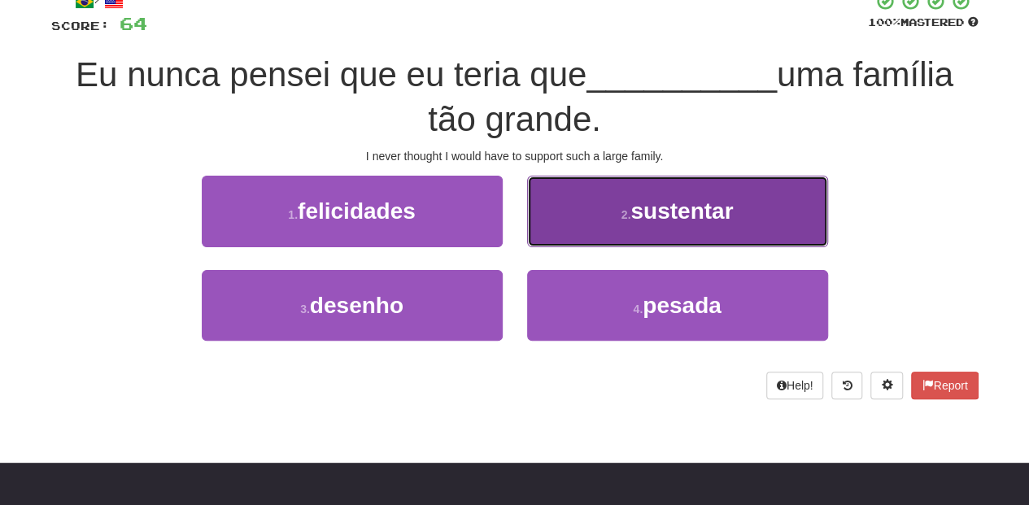
click at [569, 220] on button "2 . sustentar" at bounding box center [677, 211] width 301 height 71
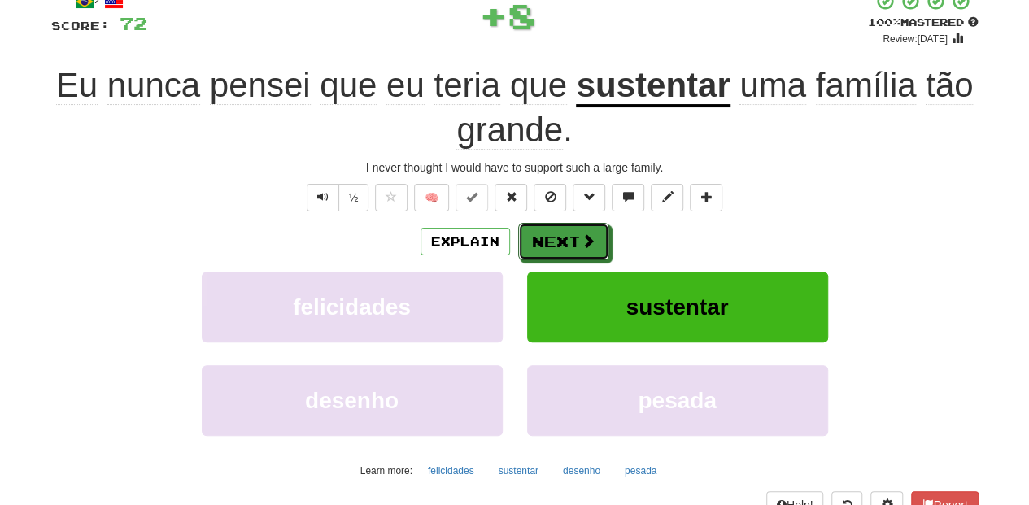
click at [564, 228] on button "Next" at bounding box center [563, 241] width 91 height 37
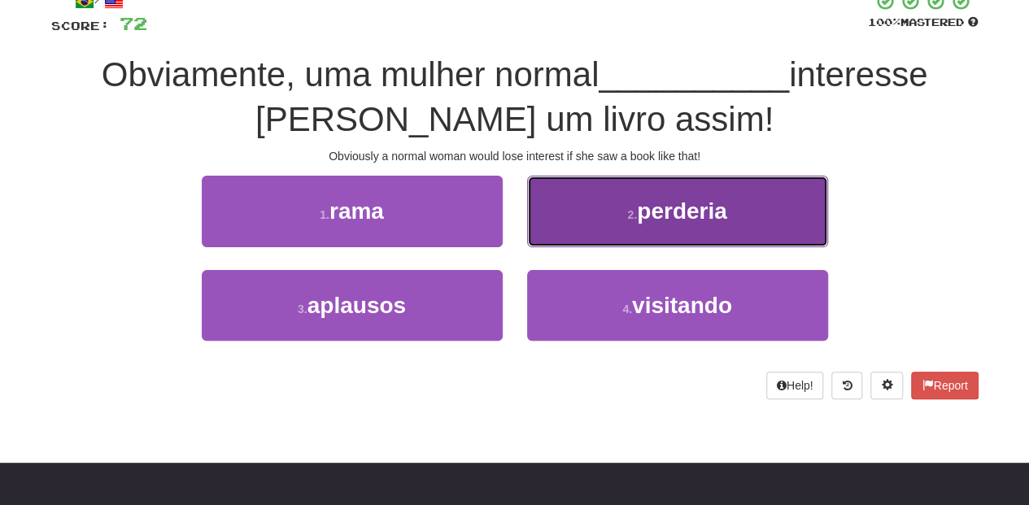
click at [586, 229] on button "2 . perderia" at bounding box center [677, 211] width 301 height 71
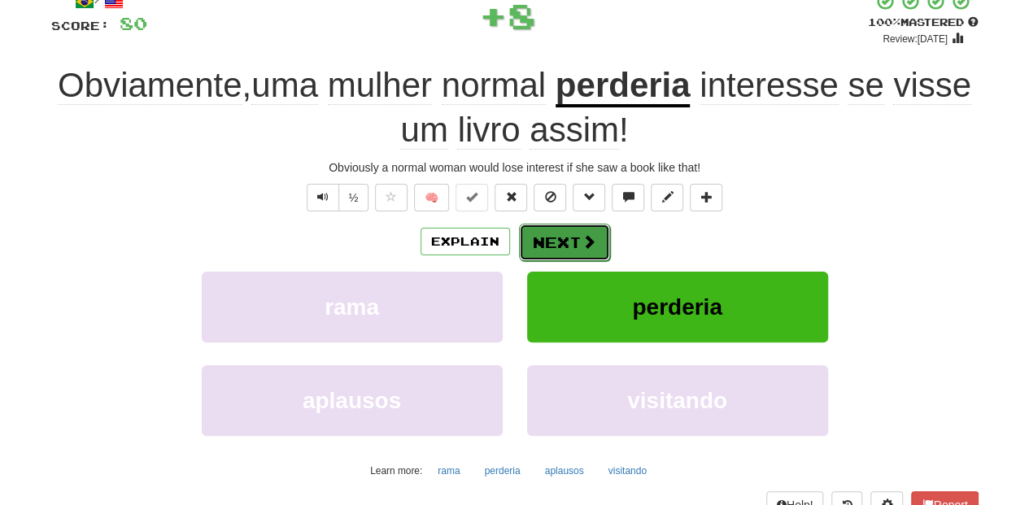
click at [569, 239] on button "Next" at bounding box center [564, 242] width 91 height 37
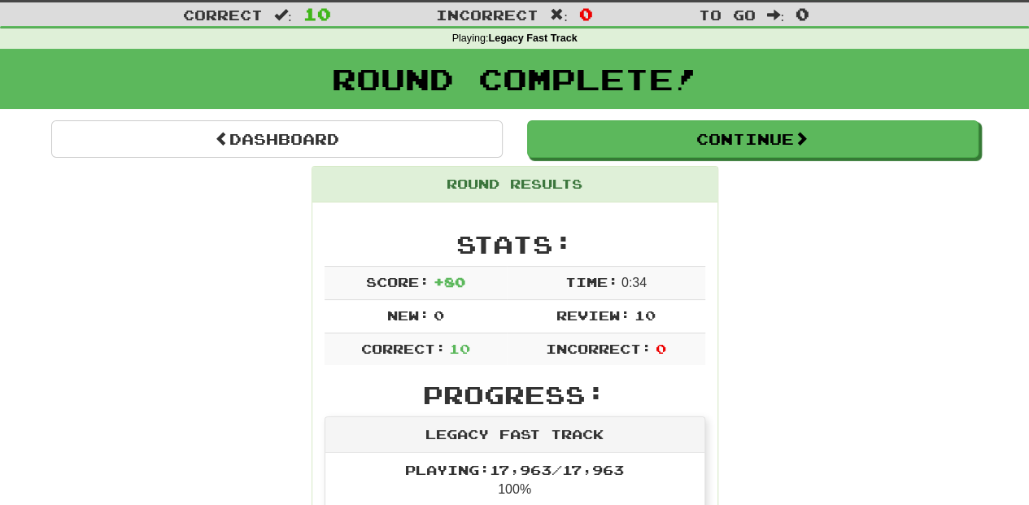
scroll to position [16, 0]
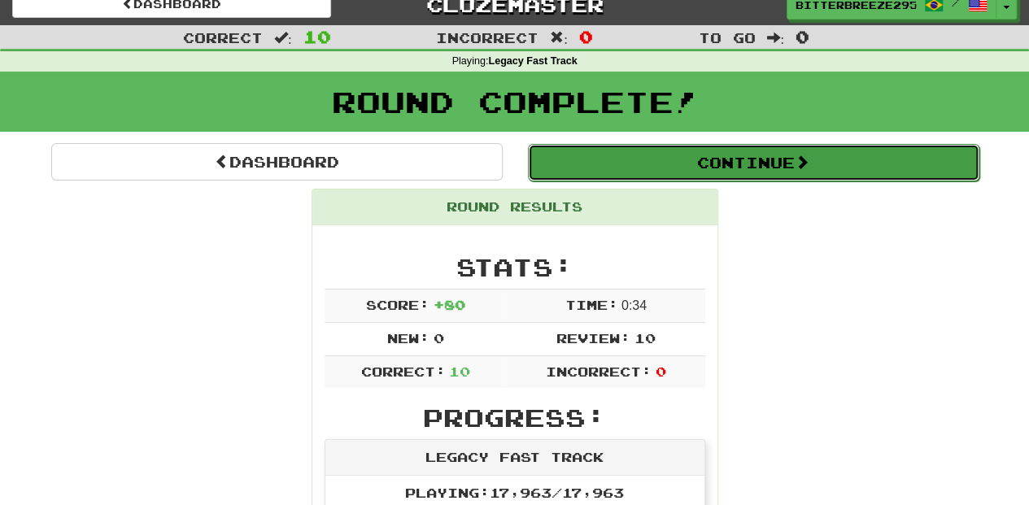
click at [646, 150] on button "Continue" at bounding box center [754, 162] width 452 height 37
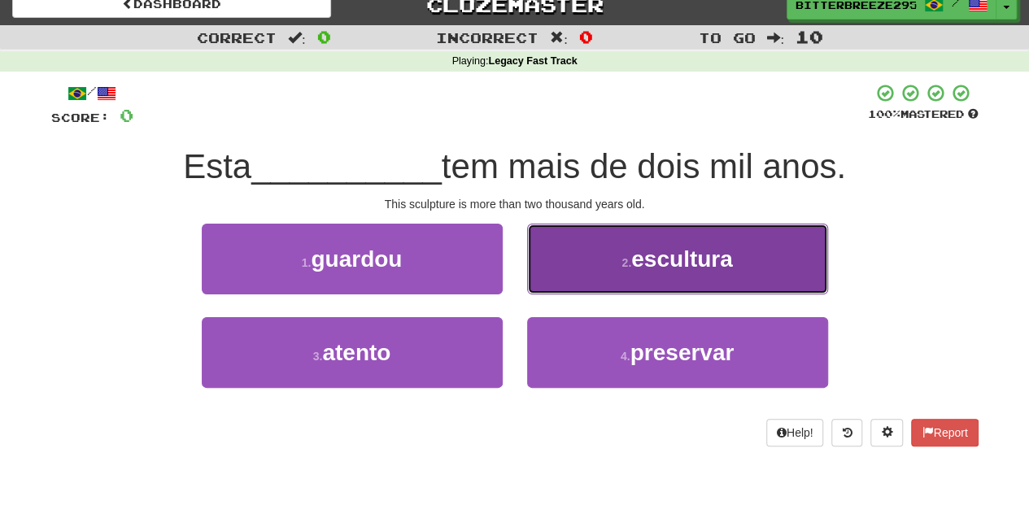
click at [598, 290] on button "2 . escultura" at bounding box center [677, 259] width 301 height 71
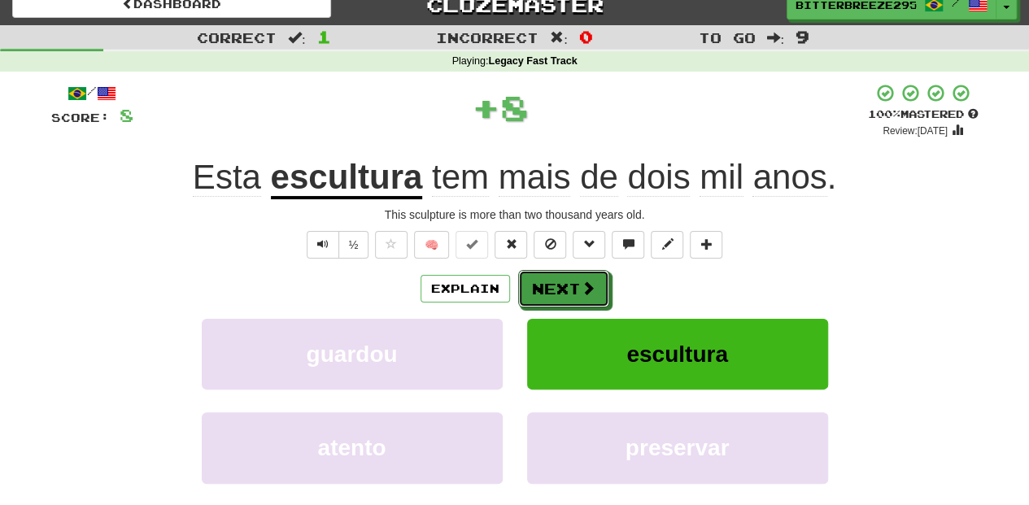
click at [573, 289] on button "Next" at bounding box center [563, 288] width 91 height 37
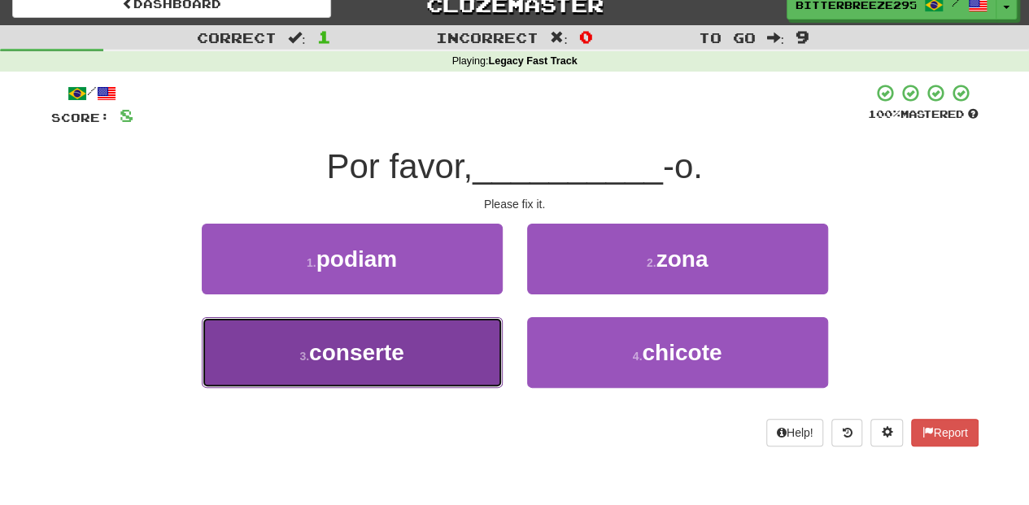
click at [435, 342] on button "3 . conserte" at bounding box center [352, 352] width 301 height 71
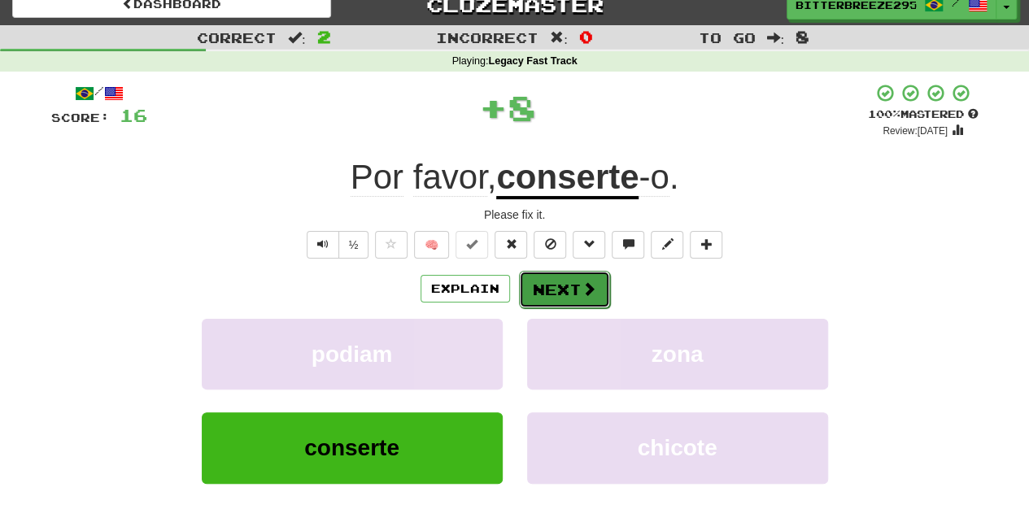
click at [545, 300] on button "Next" at bounding box center [564, 289] width 91 height 37
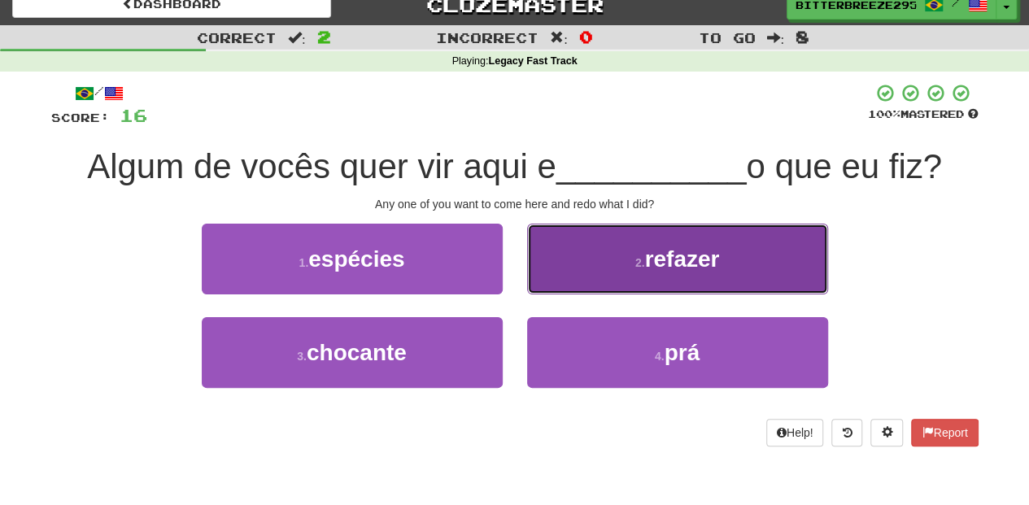
click at [591, 279] on button "2 . refazer" at bounding box center [677, 259] width 301 height 71
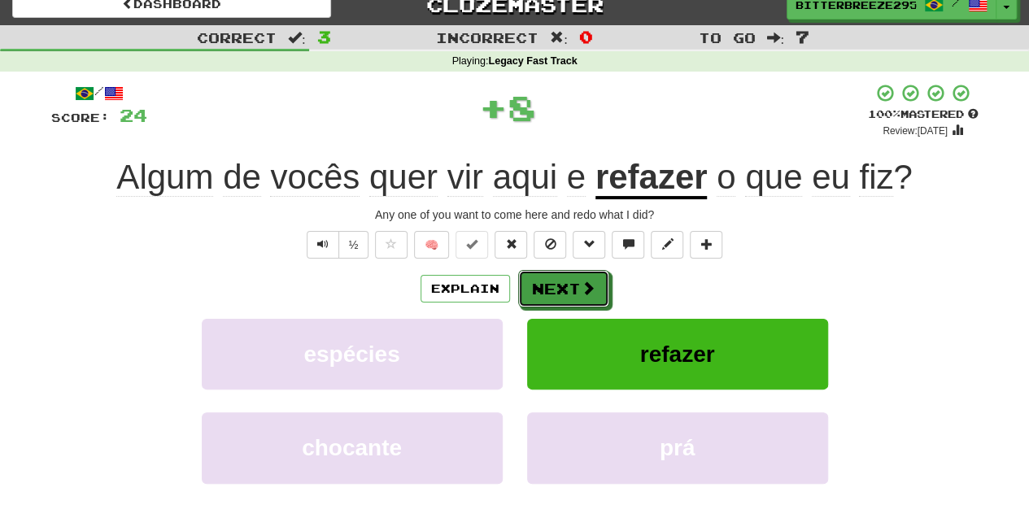
click at [591, 281] on span at bounding box center [588, 288] width 15 height 15
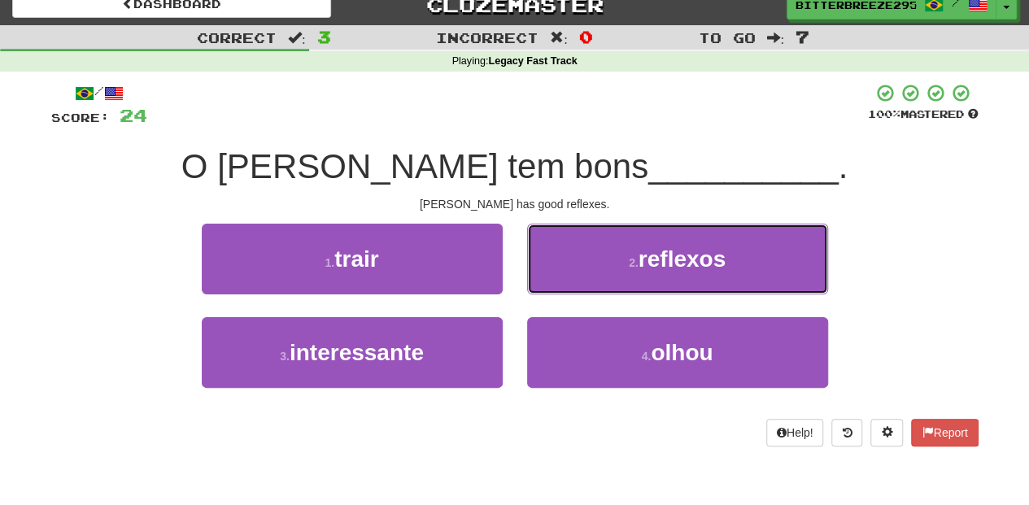
click at [591, 279] on button "2 . reflexos" at bounding box center [677, 259] width 301 height 71
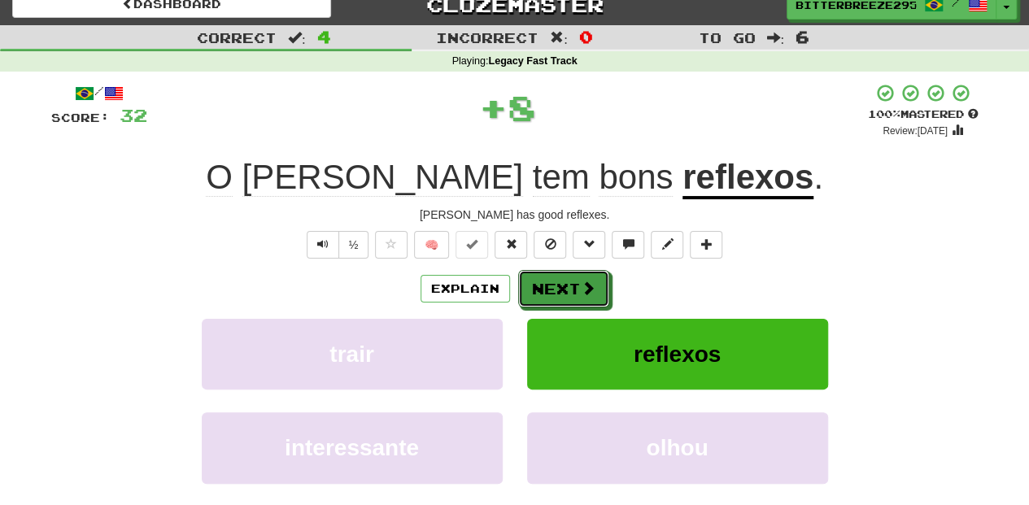
click at [591, 281] on span at bounding box center [588, 288] width 15 height 15
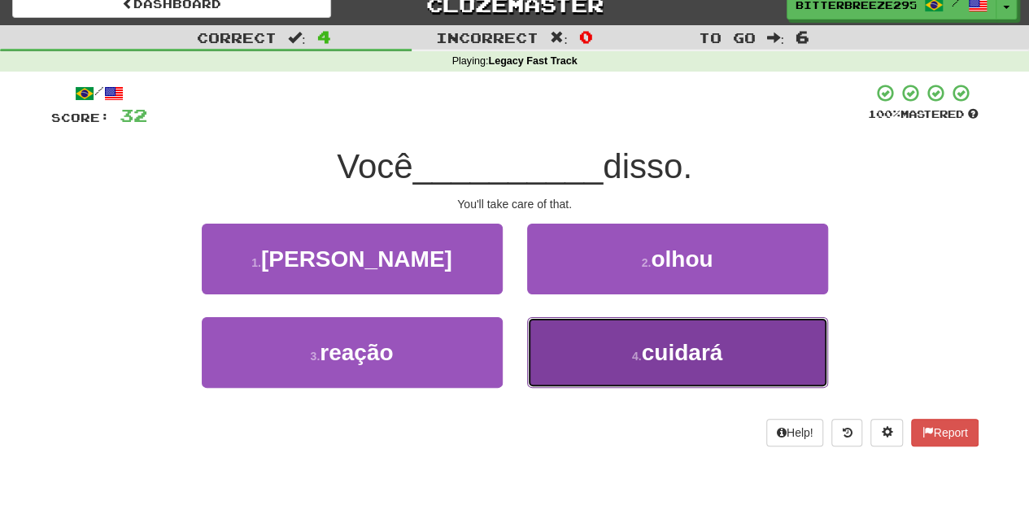
click at [565, 338] on button "4 . cuidará" at bounding box center [677, 352] width 301 height 71
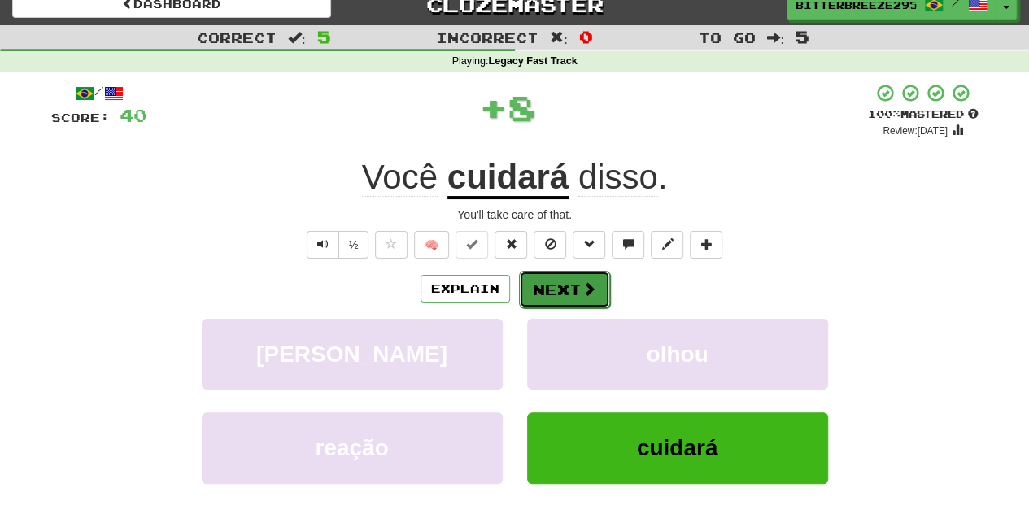
click at [543, 282] on button "Next" at bounding box center [564, 289] width 91 height 37
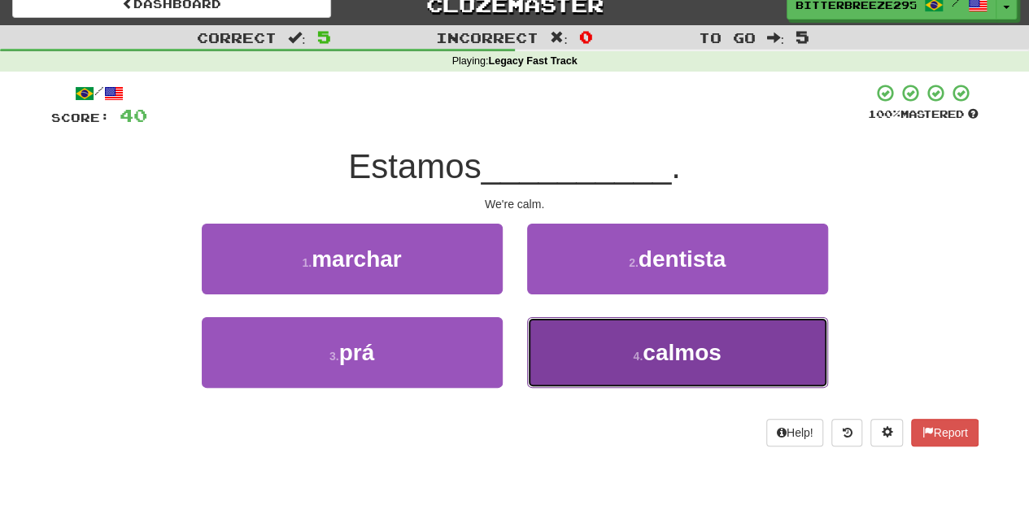
click at [556, 325] on button "4 . calmos" at bounding box center [677, 352] width 301 height 71
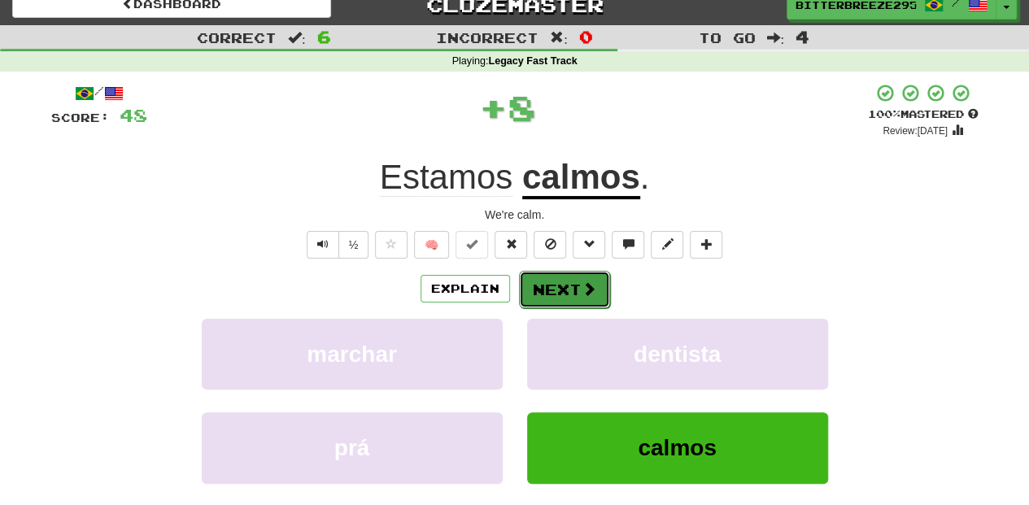
click at [565, 286] on button "Next" at bounding box center [564, 289] width 91 height 37
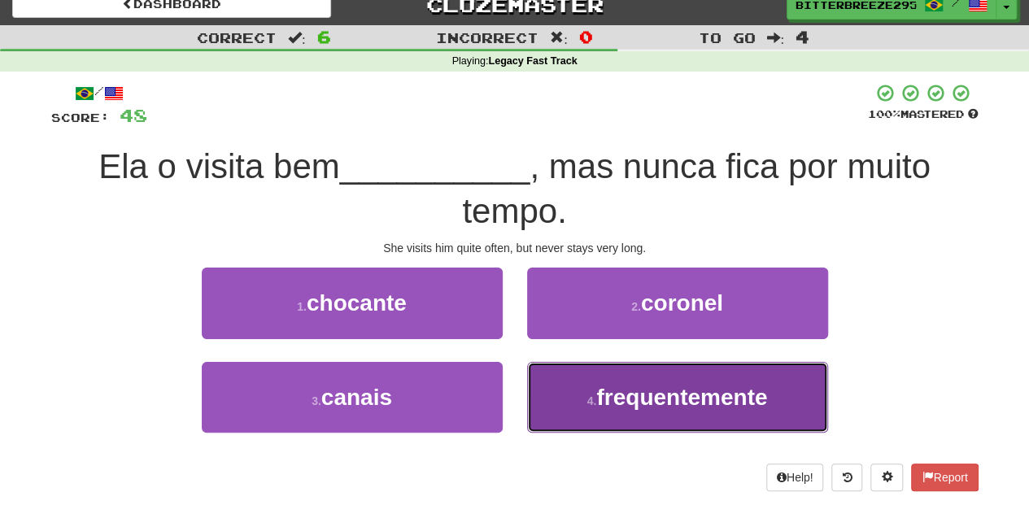
click at [587, 407] on button "4 . frequentemente" at bounding box center [677, 397] width 301 height 71
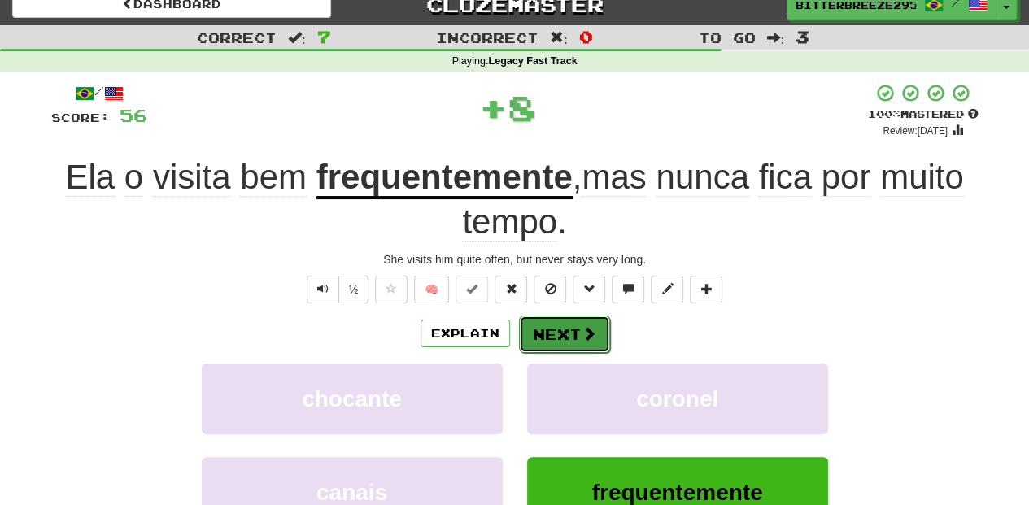
click at [539, 319] on button "Next" at bounding box center [564, 334] width 91 height 37
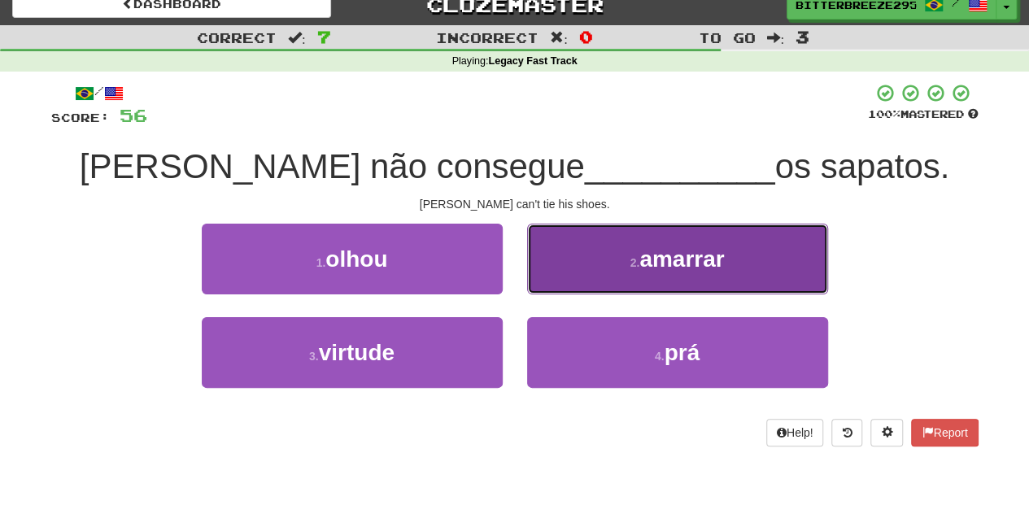
click at [549, 282] on button "2 . amarrar" at bounding box center [677, 259] width 301 height 71
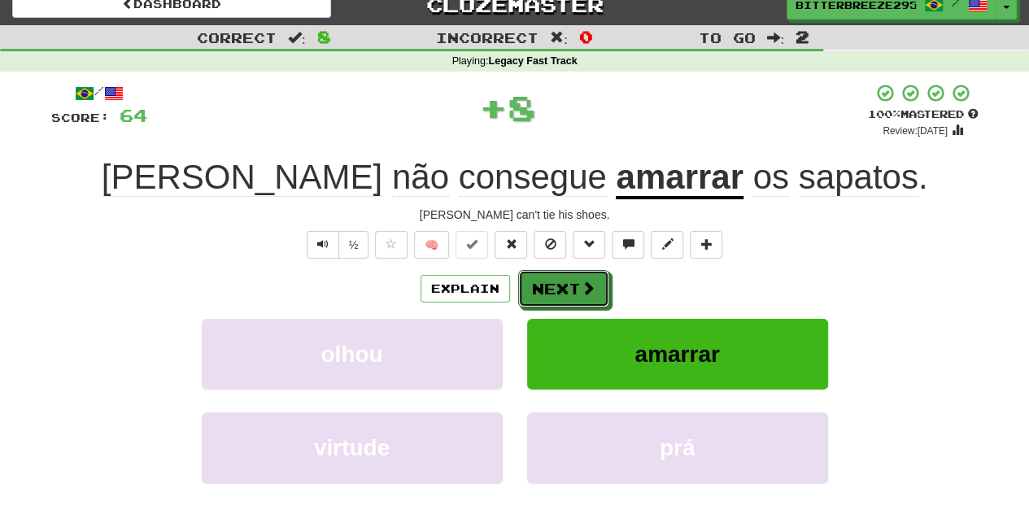
click at [549, 282] on button "Next" at bounding box center [563, 288] width 91 height 37
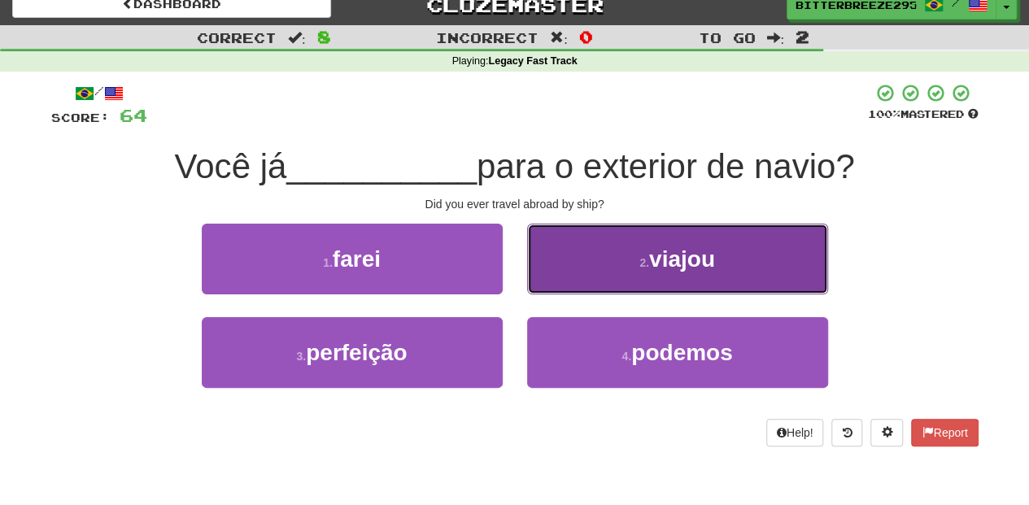
click at [570, 272] on button "2 . viajou" at bounding box center [677, 259] width 301 height 71
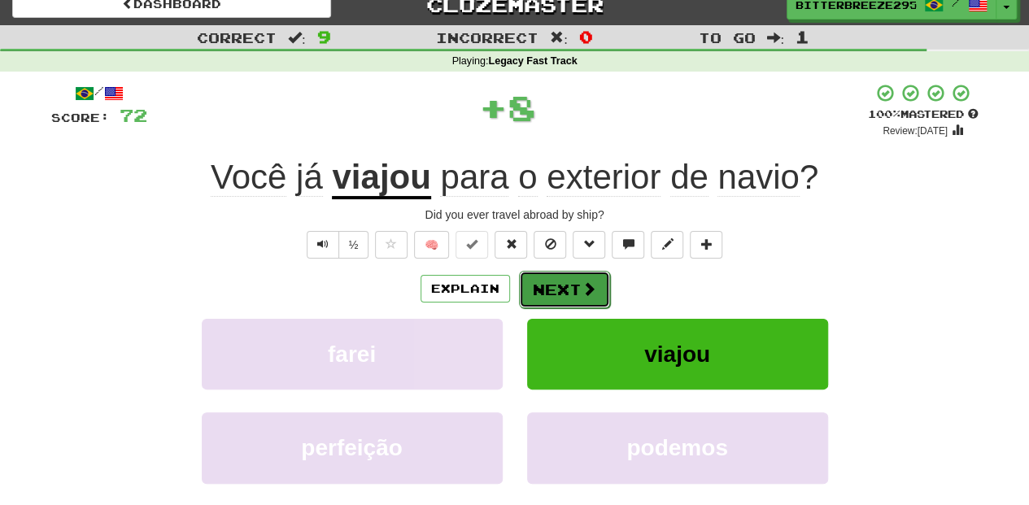
click at [554, 288] on button "Next" at bounding box center [564, 289] width 91 height 37
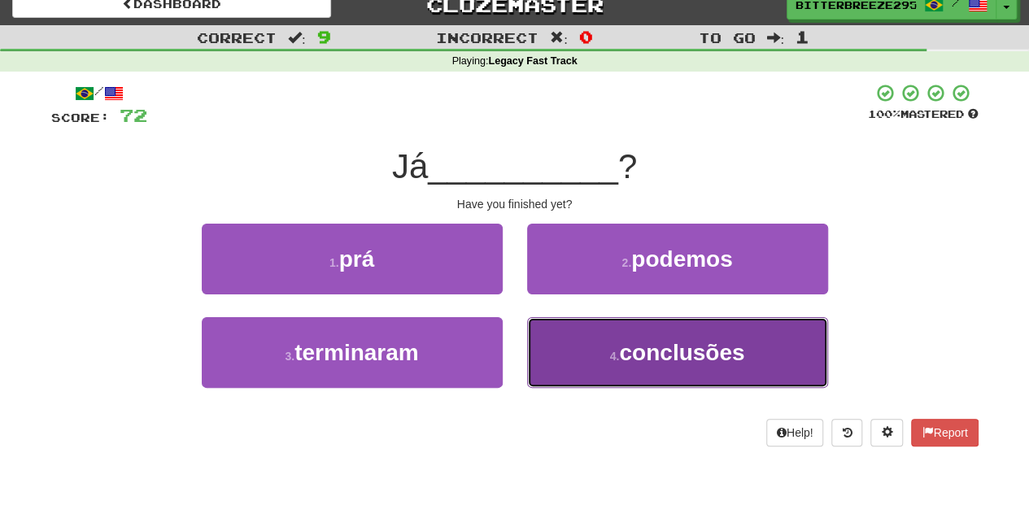
click at [584, 335] on button "4 . conclusões" at bounding box center [677, 352] width 301 height 71
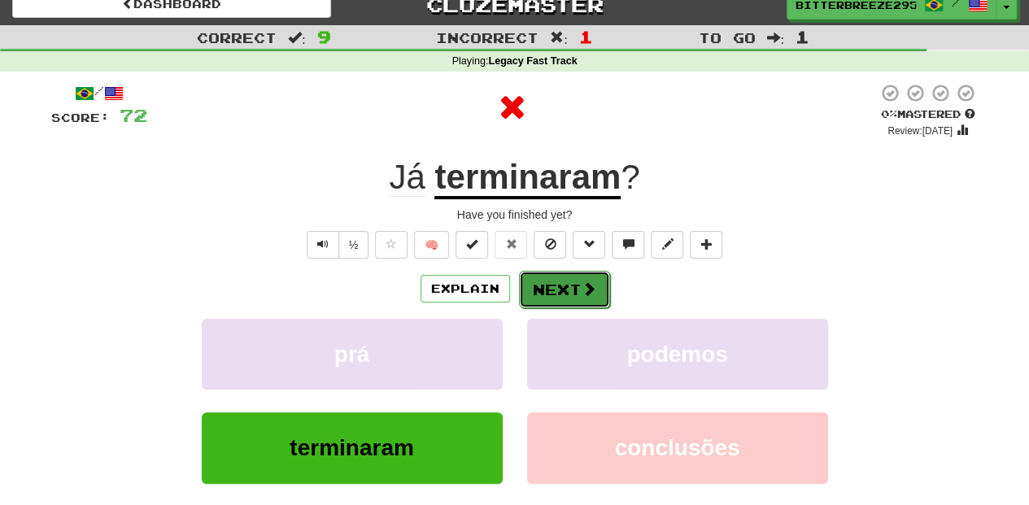
click at [553, 286] on button "Next" at bounding box center [564, 289] width 91 height 37
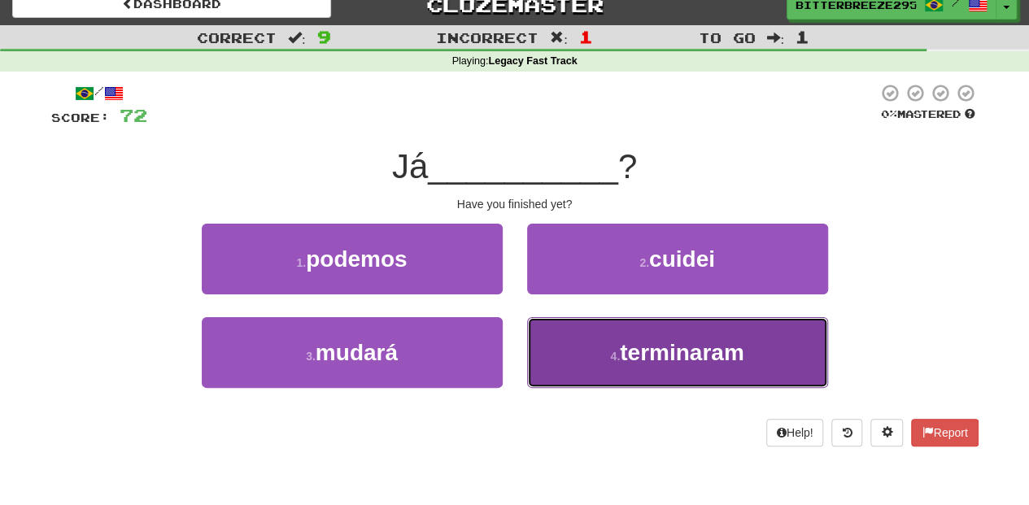
click at [573, 352] on button "4 . terminaram" at bounding box center [677, 352] width 301 height 71
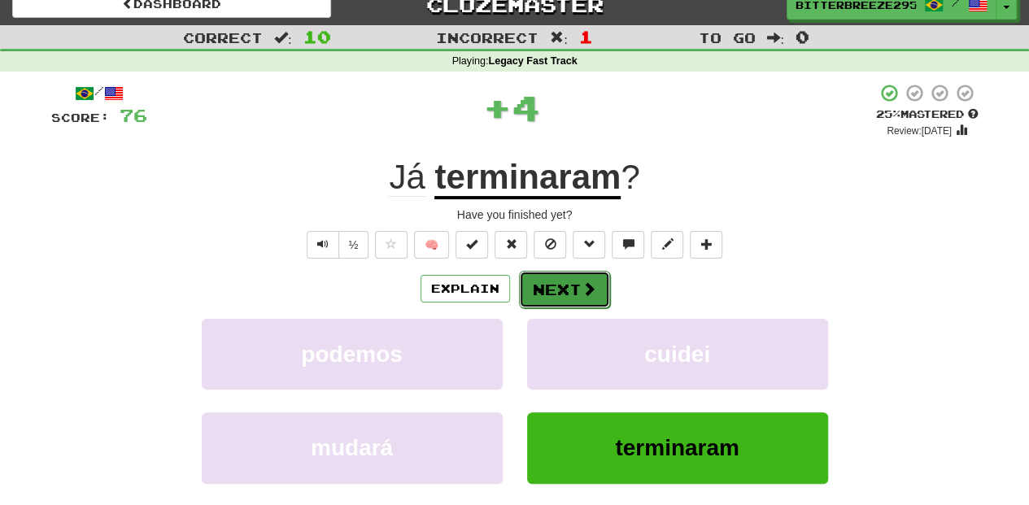
click at [543, 281] on button "Next" at bounding box center [564, 289] width 91 height 37
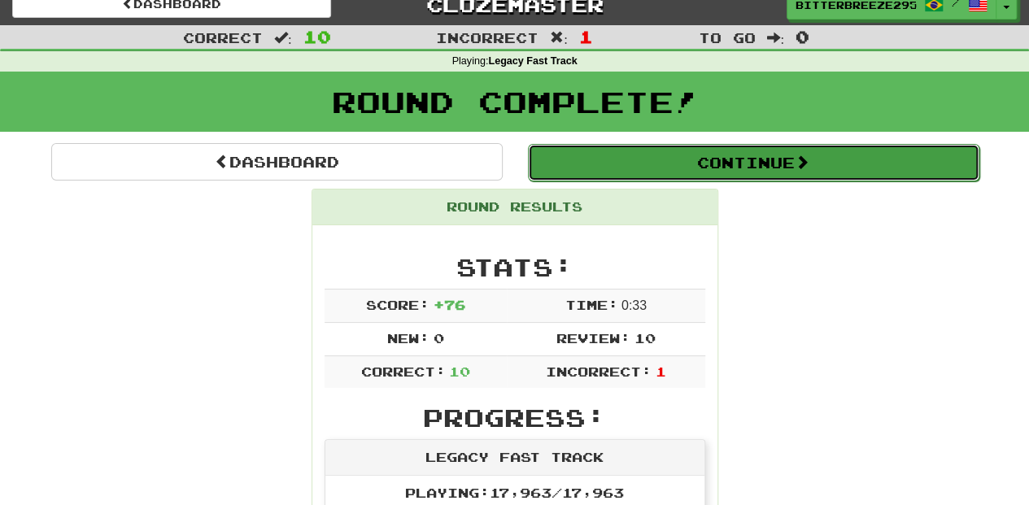
click at [607, 173] on button "Continue" at bounding box center [754, 162] width 452 height 37
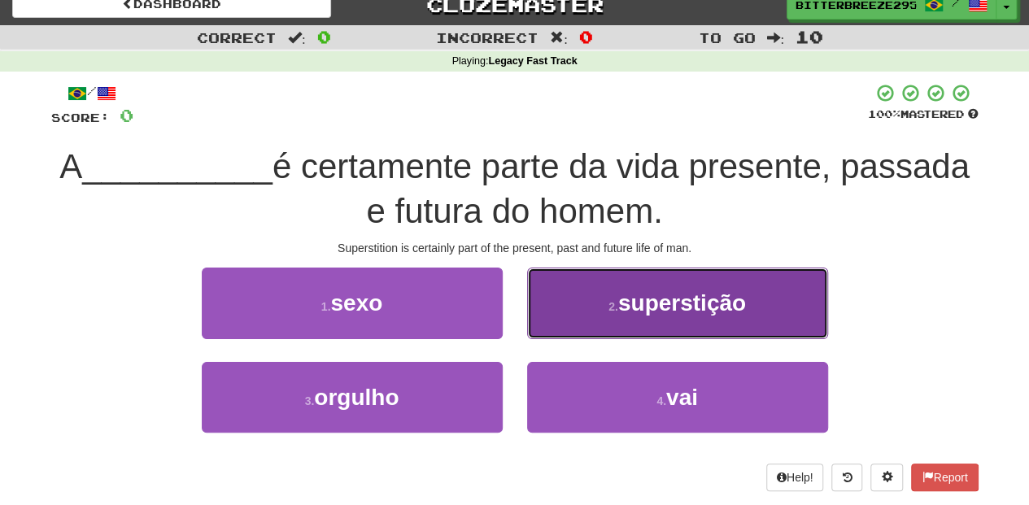
click at [609, 317] on button "2 . superstição" at bounding box center [677, 303] width 301 height 71
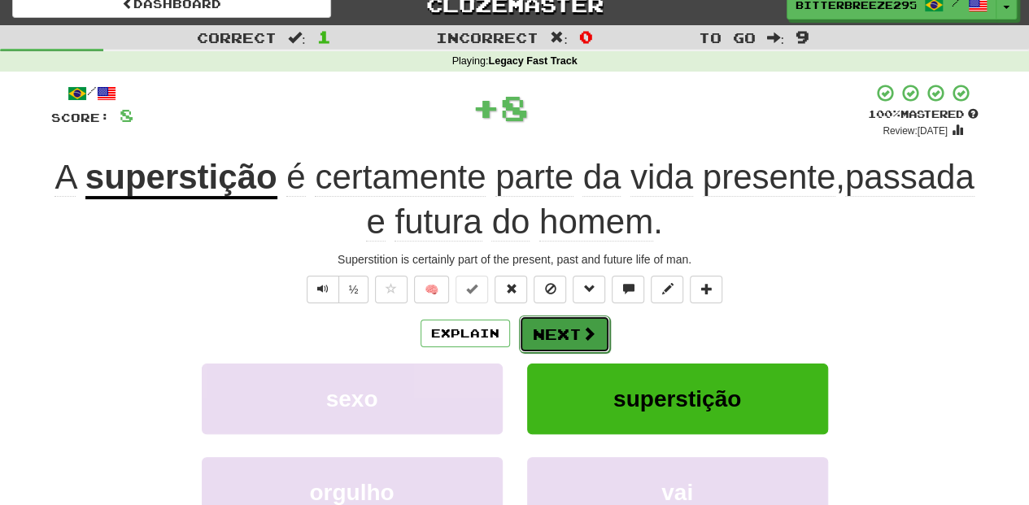
click at [599, 323] on button "Next" at bounding box center [564, 334] width 91 height 37
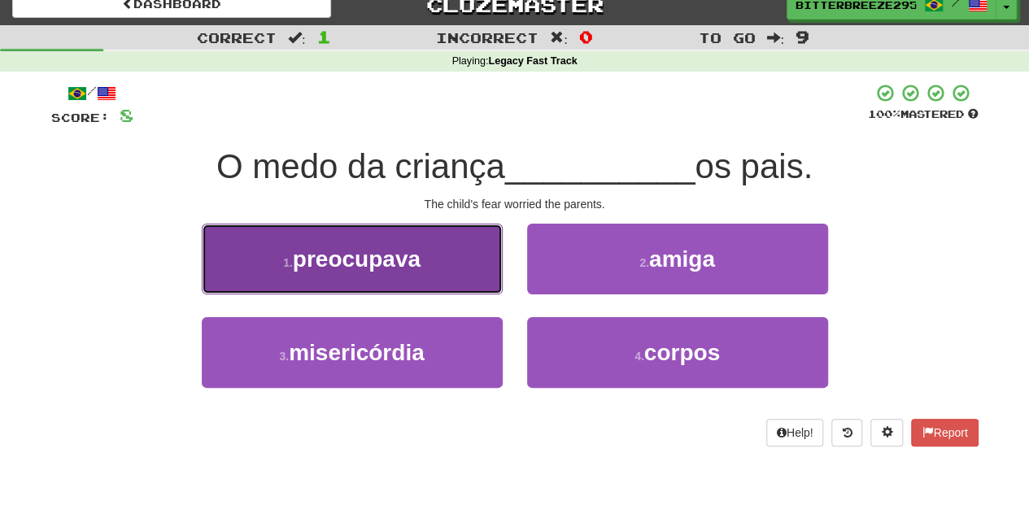
click at [465, 274] on button "1 . preocupava" at bounding box center [352, 259] width 301 height 71
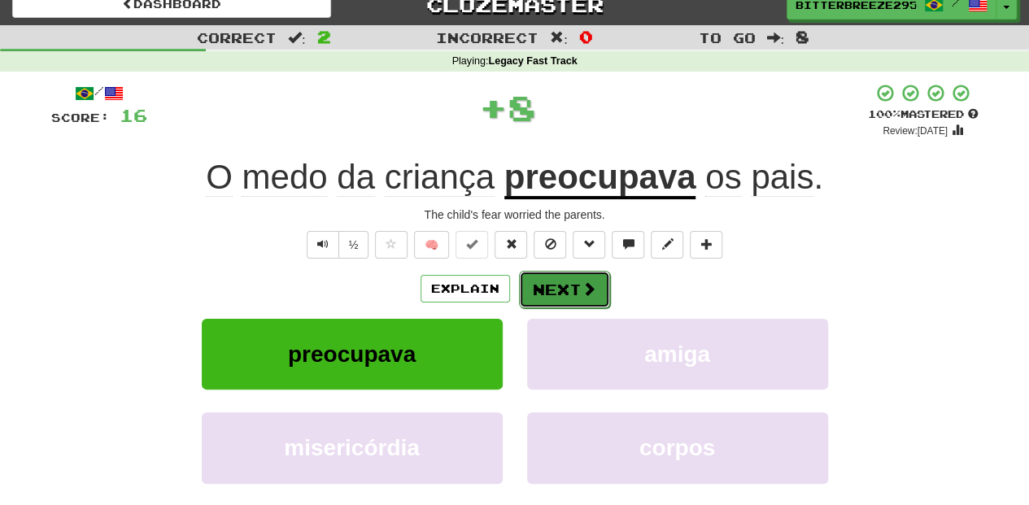
click at [567, 283] on button "Next" at bounding box center [564, 289] width 91 height 37
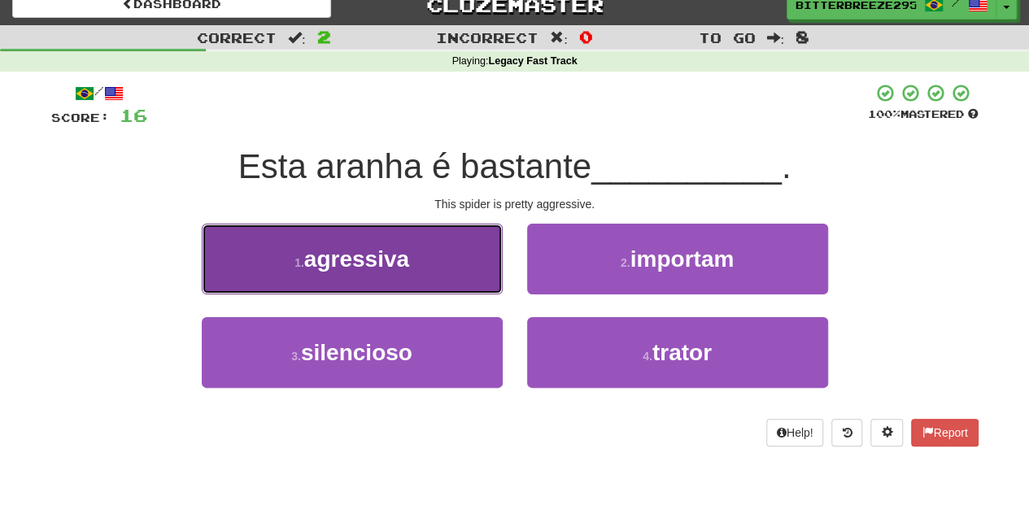
click at [414, 262] on button "1 . agressiva" at bounding box center [352, 259] width 301 height 71
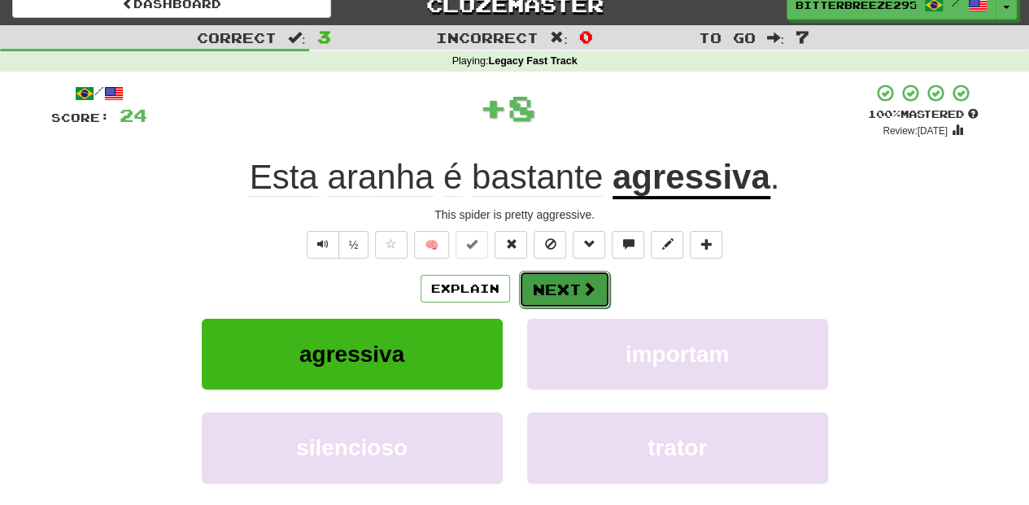
click at [537, 286] on button "Next" at bounding box center [564, 289] width 91 height 37
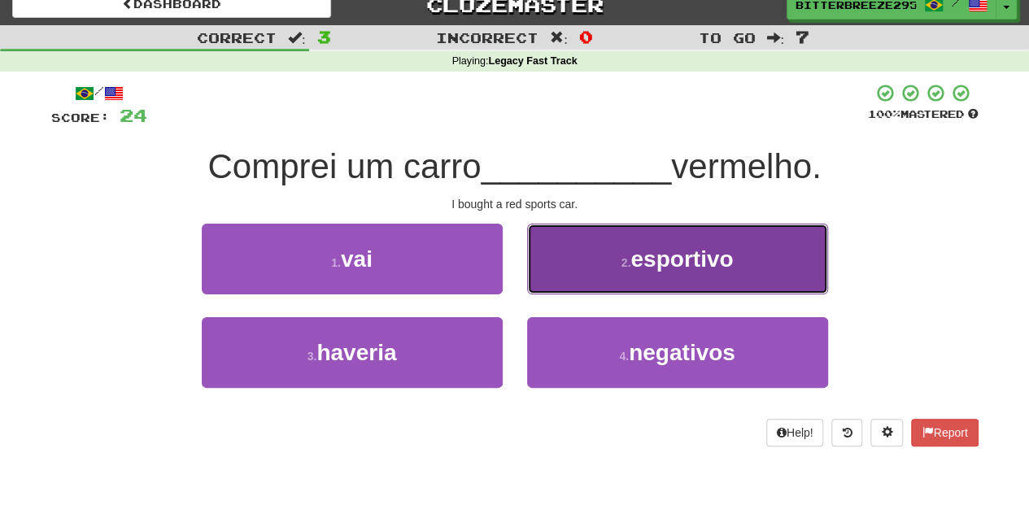
click at [567, 275] on button "2 . esportivo" at bounding box center [677, 259] width 301 height 71
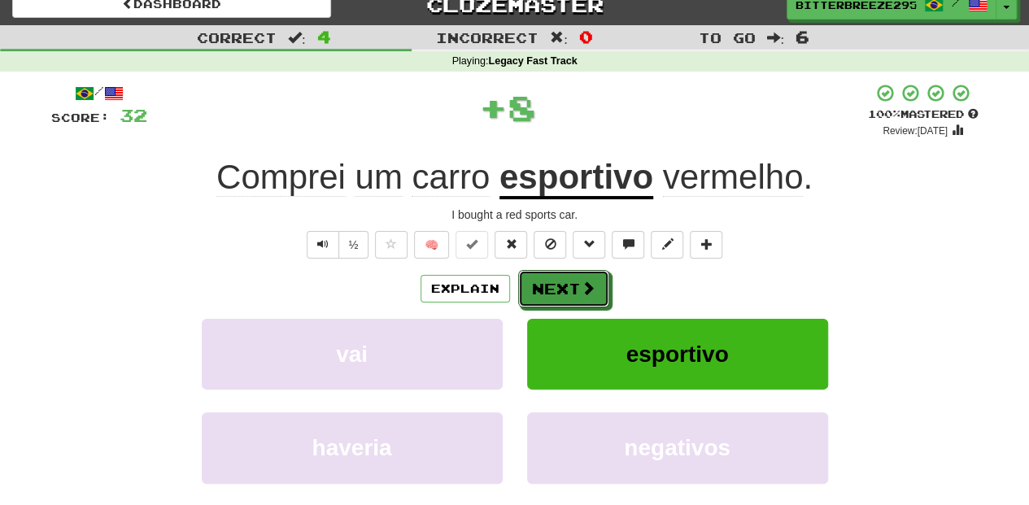
click at [567, 275] on button "Next" at bounding box center [563, 288] width 91 height 37
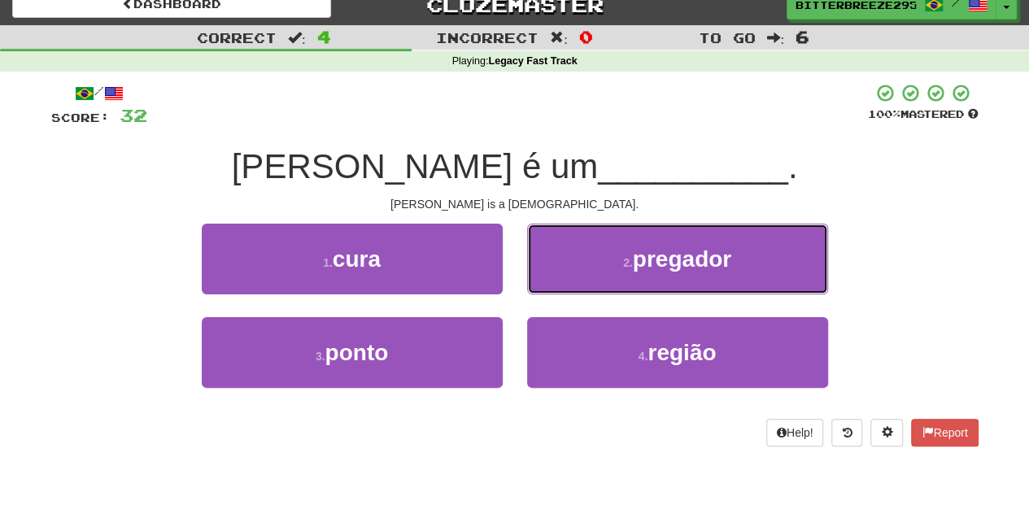
click at [567, 275] on button "2 . pregador" at bounding box center [677, 259] width 301 height 71
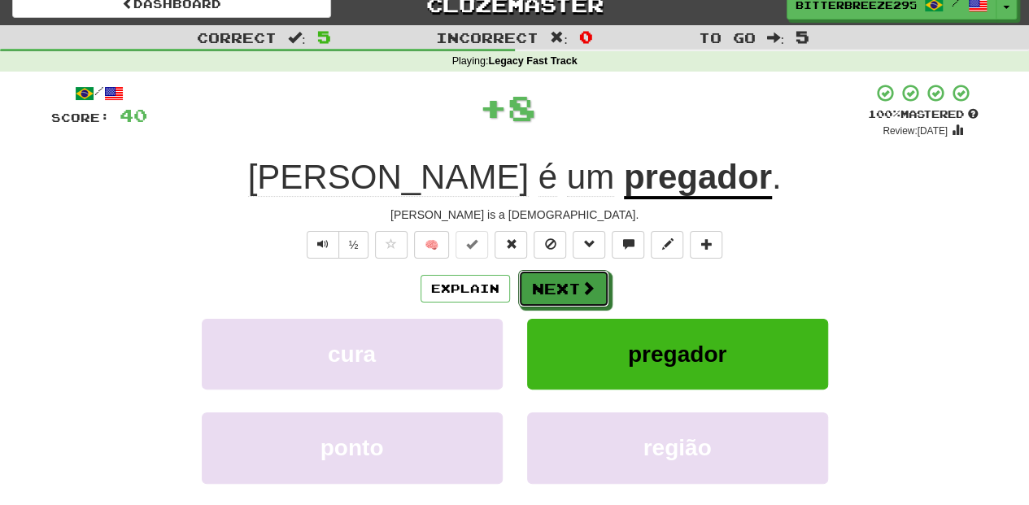
click at [567, 275] on button "Next" at bounding box center [563, 288] width 91 height 37
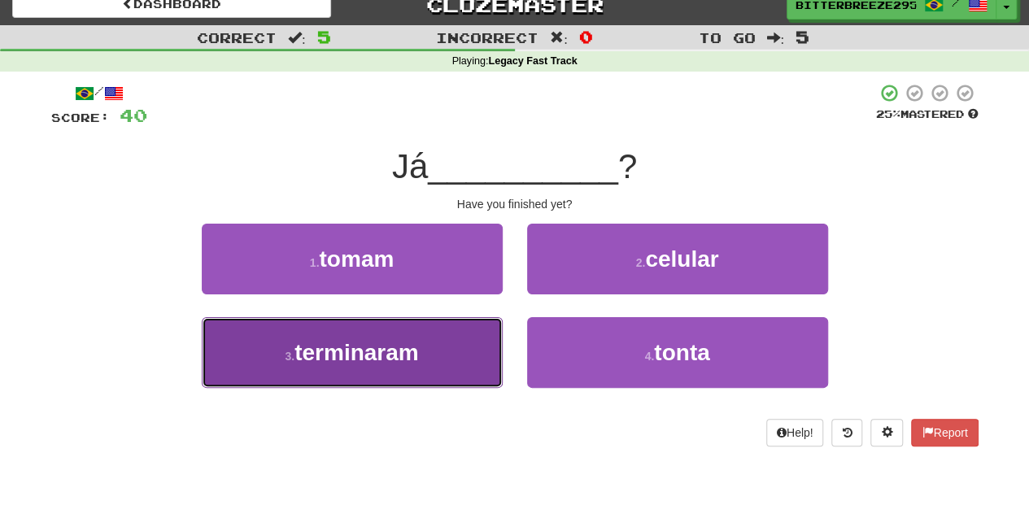
click at [460, 345] on button "3 . terminaram" at bounding box center [352, 352] width 301 height 71
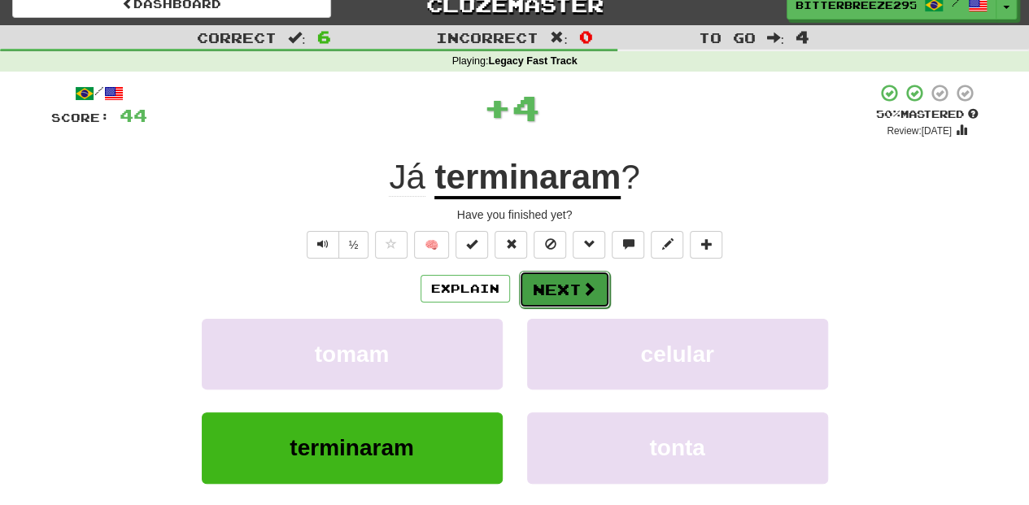
click at [560, 297] on button "Next" at bounding box center [564, 289] width 91 height 37
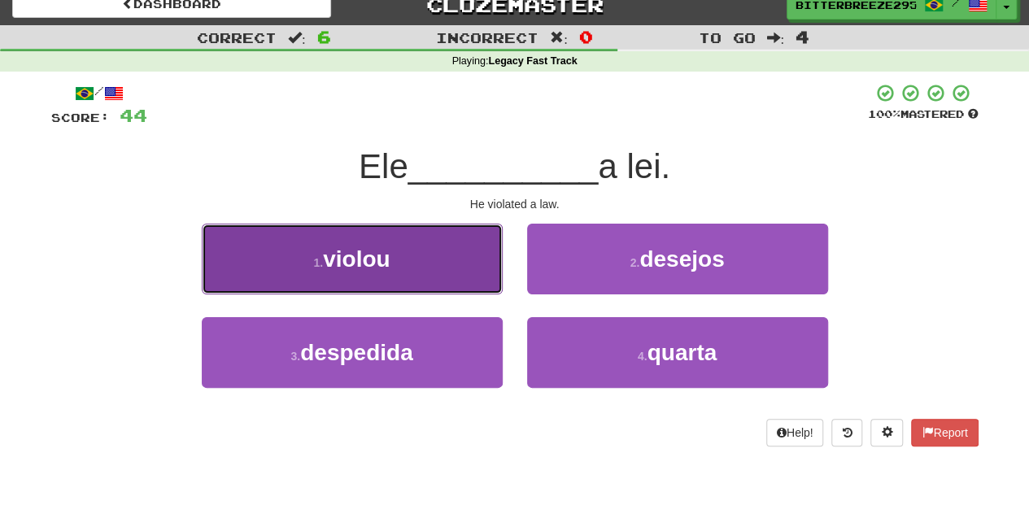
click at [460, 277] on button "1 . violou" at bounding box center [352, 259] width 301 height 71
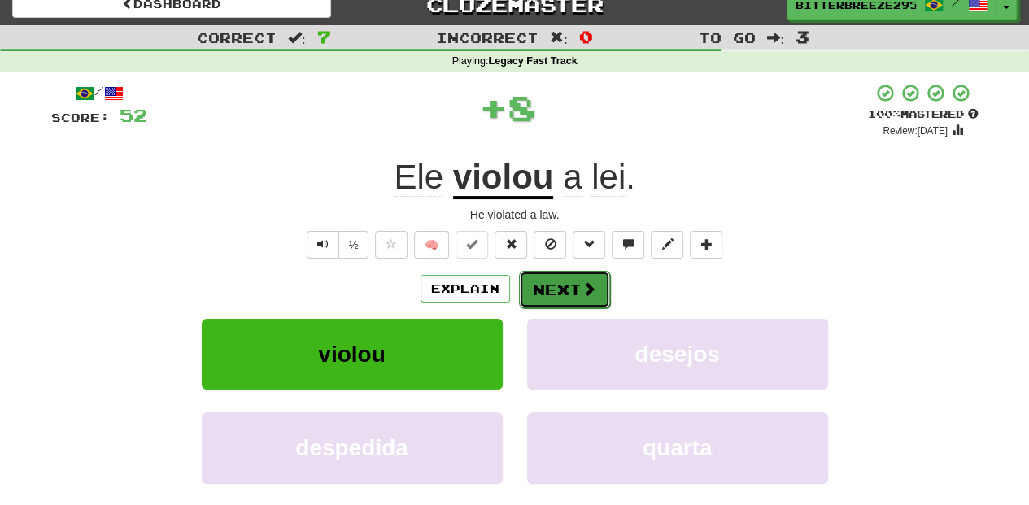
click at [577, 293] on button "Next" at bounding box center [564, 289] width 91 height 37
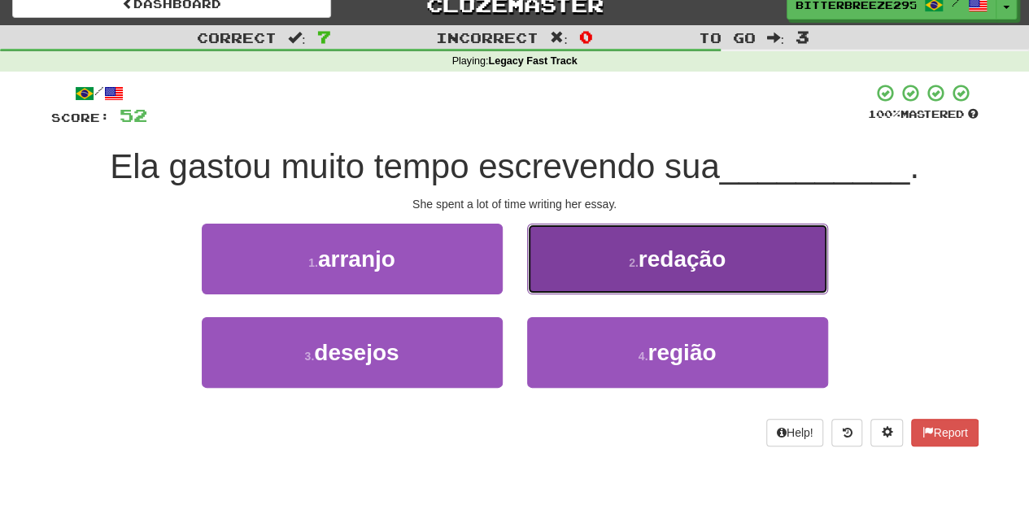
click at [582, 275] on button "2 . redação" at bounding box center [677, 259] width 301 height 71
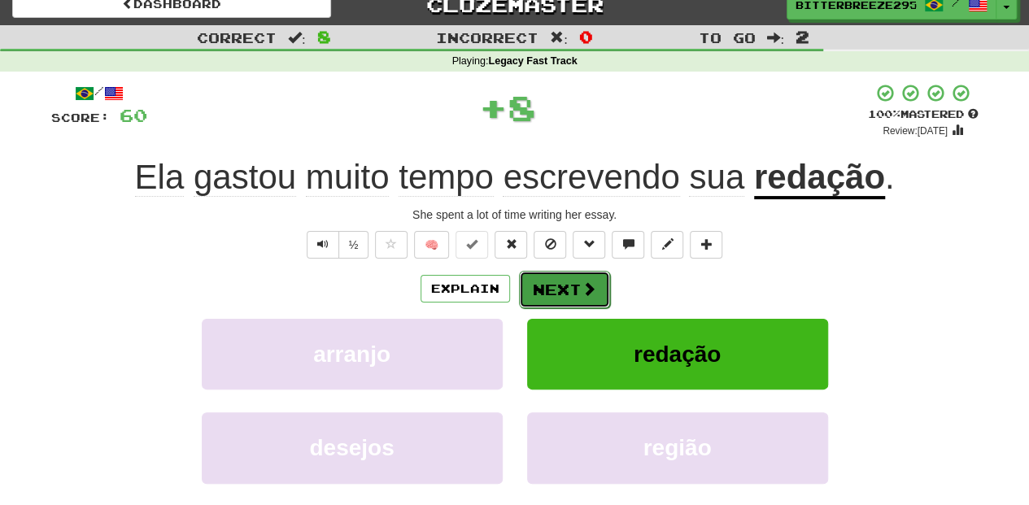
click at [573, 278] on button "Next" at bounding box center [564, 289] width 91 height 37
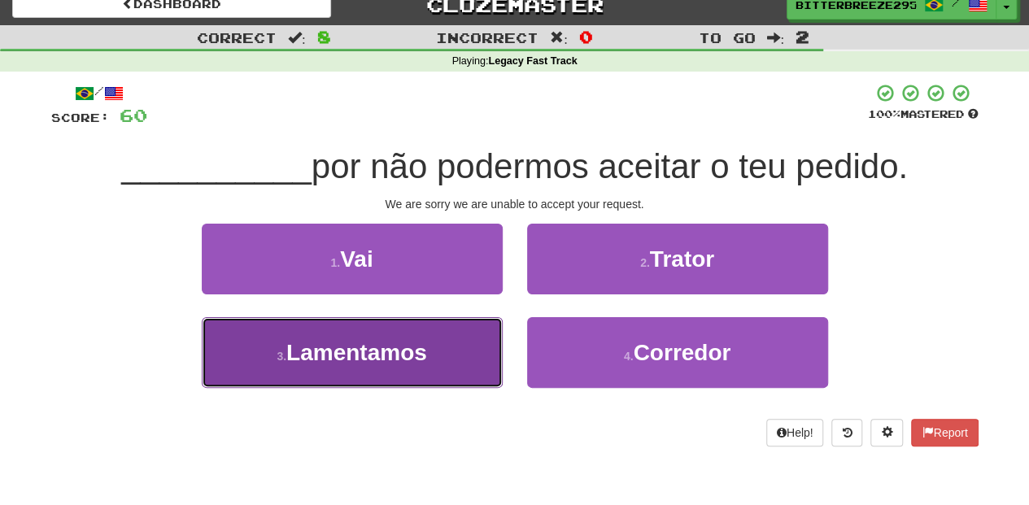
click at [457, 342] on button "3 . Lamentamos" at bounding box center [352, 352] width 301 height 71
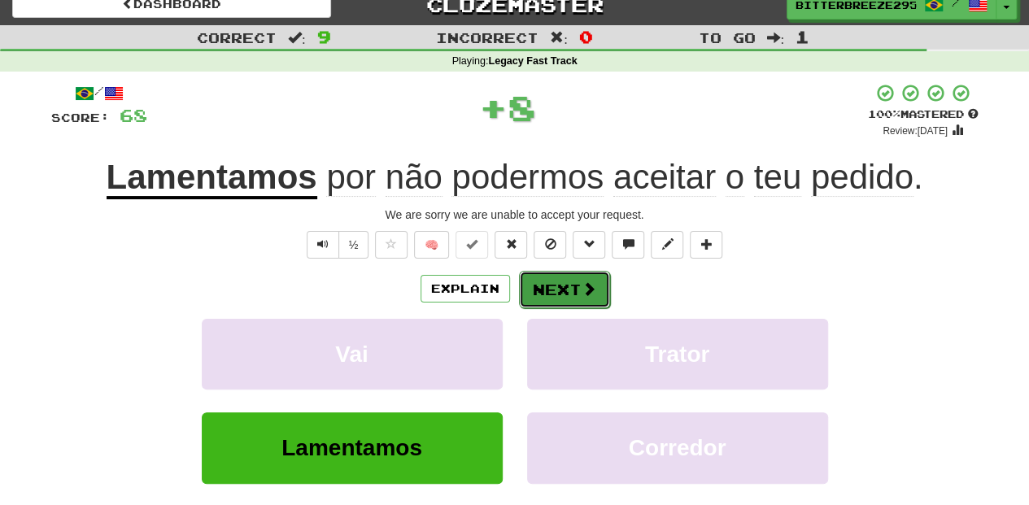
click at [563, 293] on button "Next" at bounding box center [564, 289] width 91 height 37
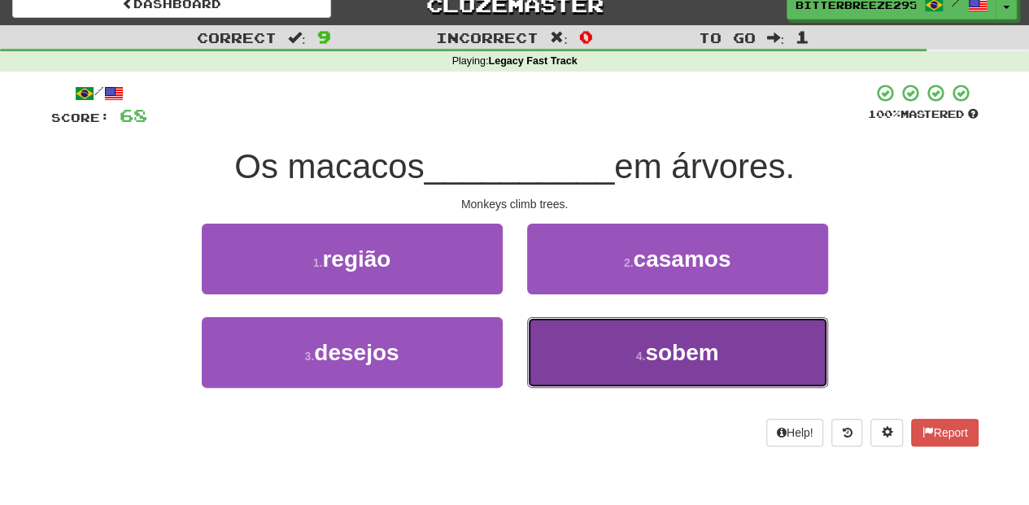
click at [617, 338] on button "4 . sobem" at bounding box center [677, 352] width 301 height 71
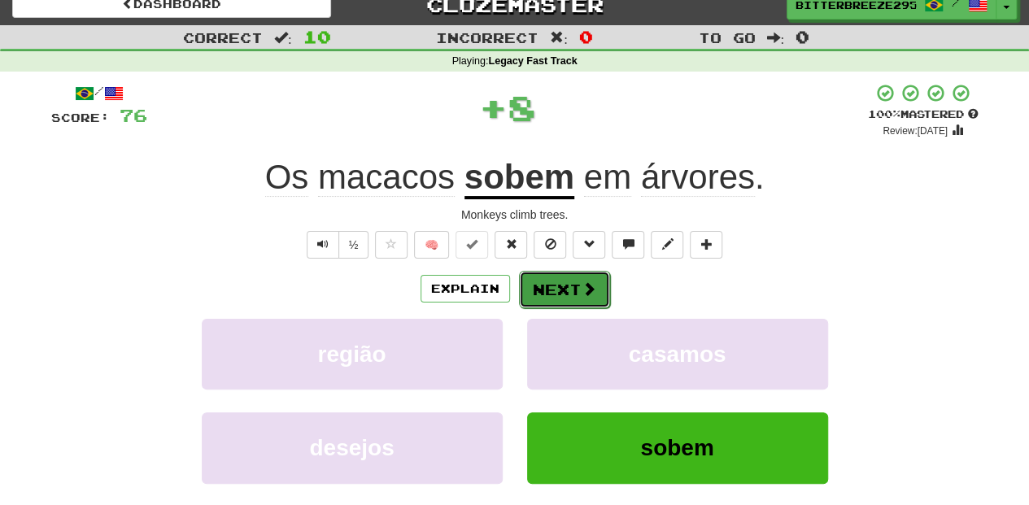
click at [578, 295] on button "Next" at bounding box center [564, 289] width 91 height 37
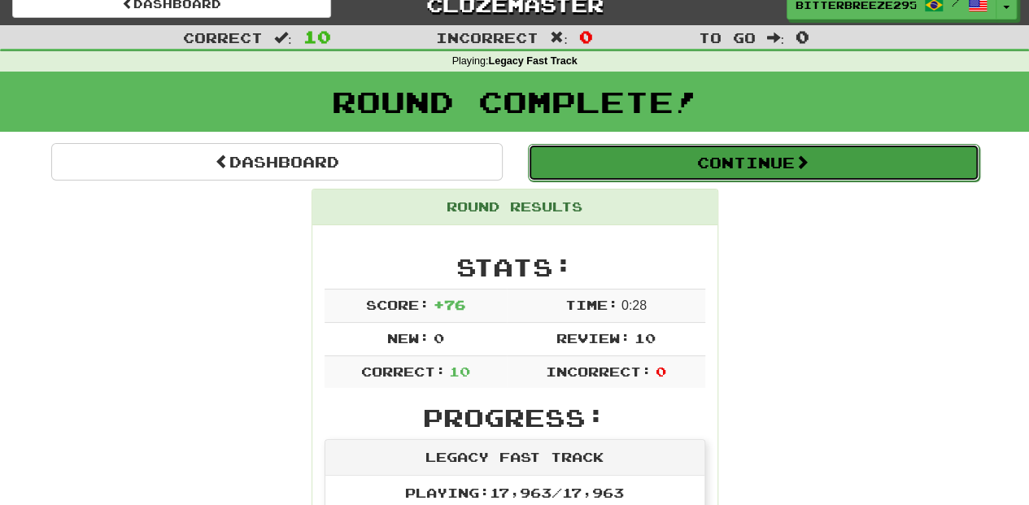
click at [641, 177] on button "Continue" at bounding box center [754, 162] width 452 height 37
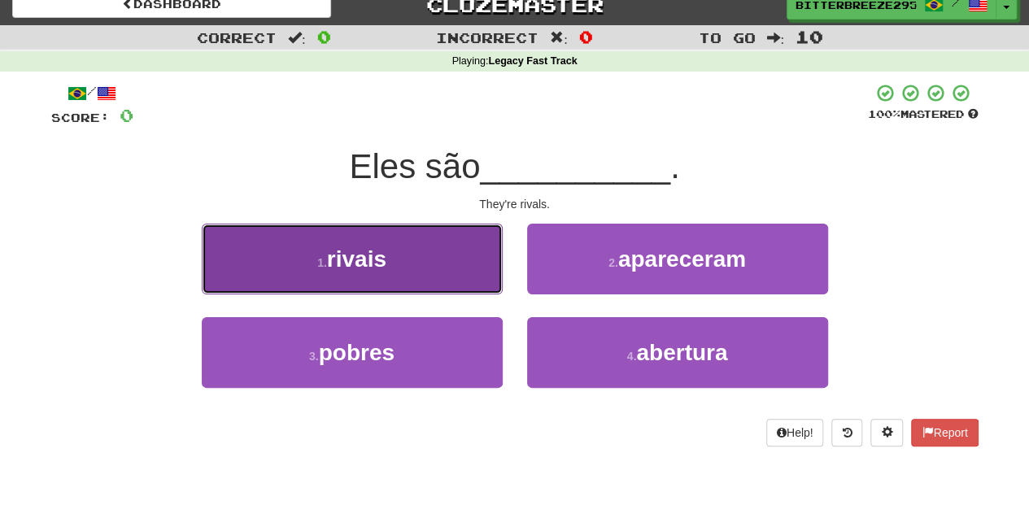
click at [472, 276] on button "1 . rivais" at bounding box center [352, 259] width 301 height 71
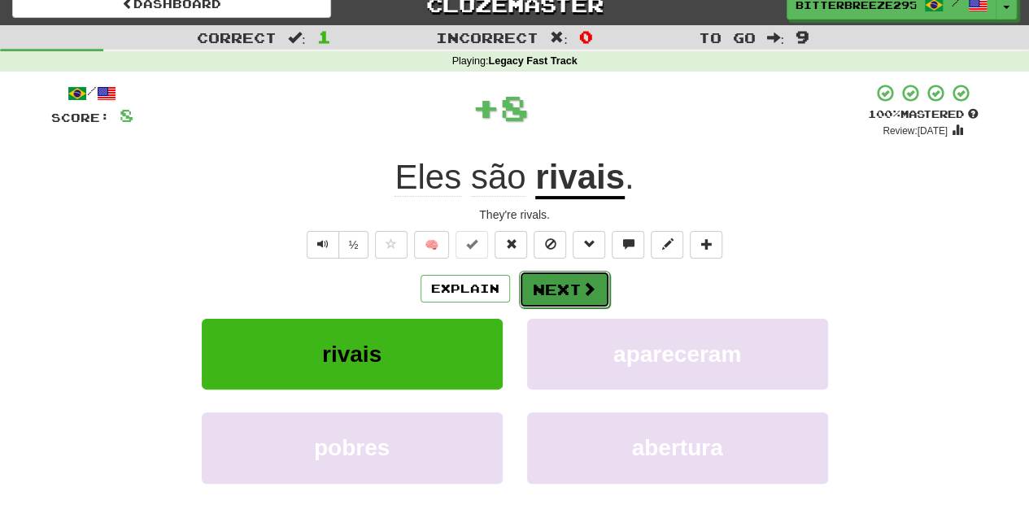
click at [578, 291] on button "Next" at bounding box center [564, 289] width 91 height 37
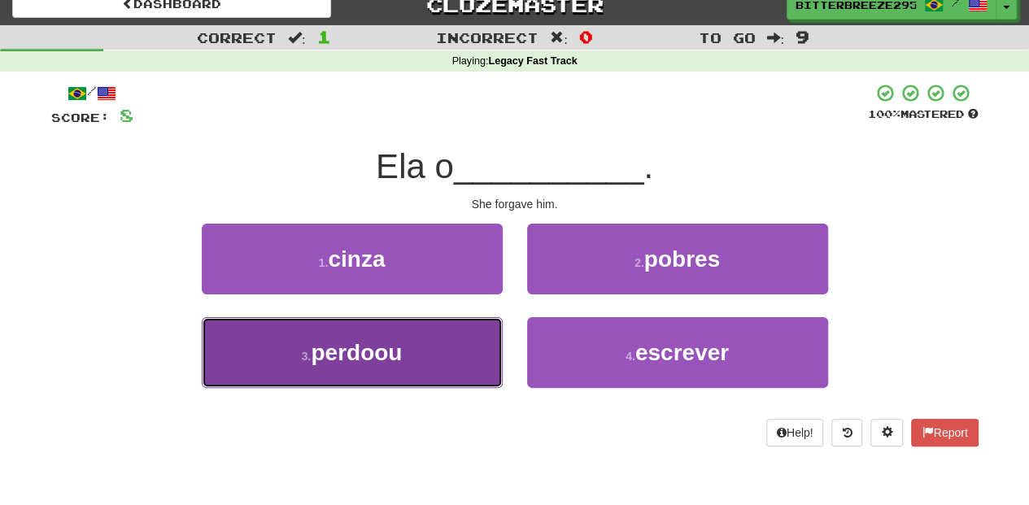
click at [454, 352] on button "3 . perdoou" at bounding box center [352, 352] width 301 height 71
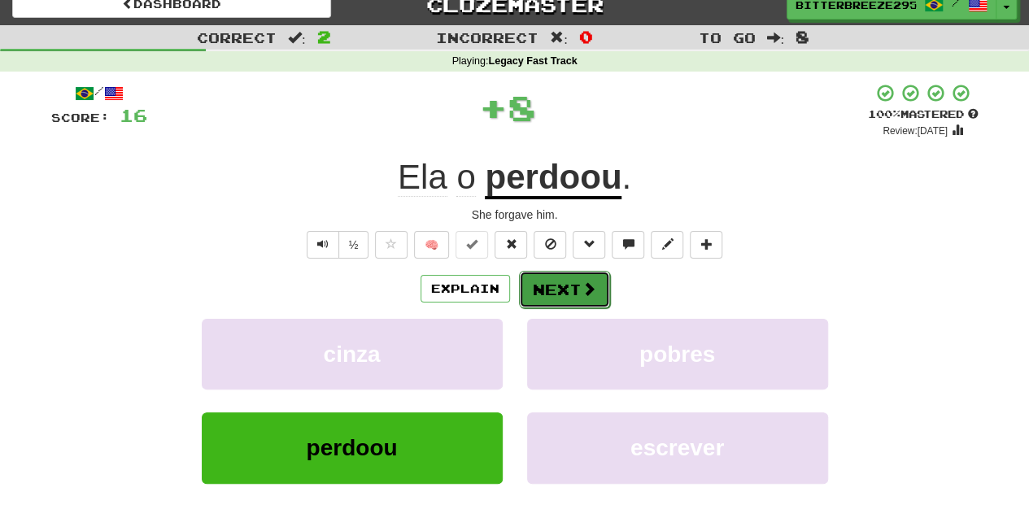
click at [563, 294] on button "Next" at bounding box center [564, 289] width 91 height 37
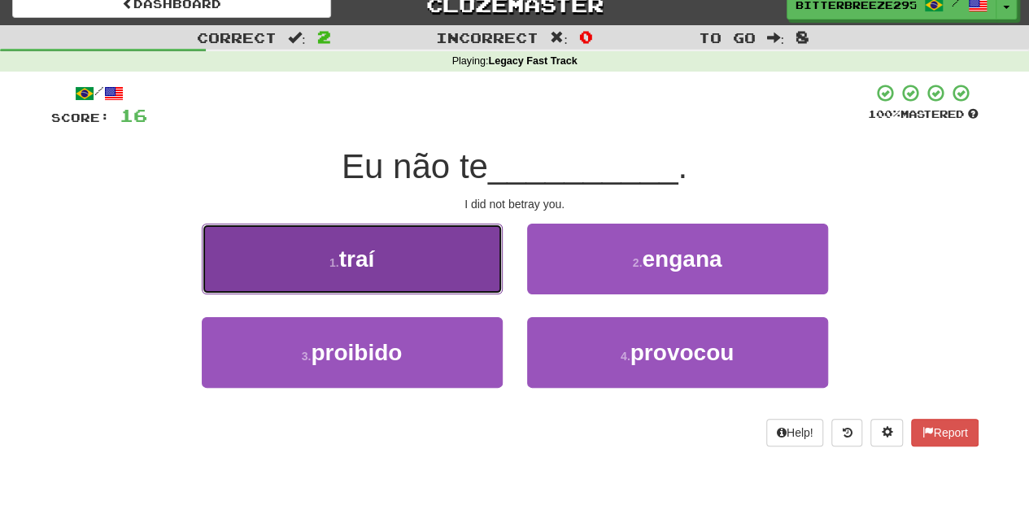
click at [435, 273] on button "1 . traí" at bounding box center [352, 259] width 301 height 71
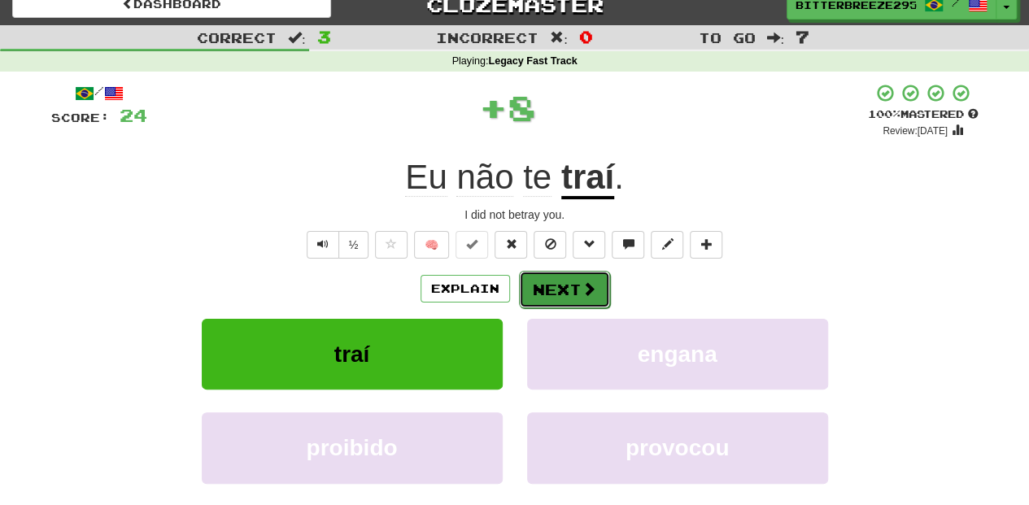
click at [545, 293] on button "Next" at bounding box center [564, 289] width 91 height 37
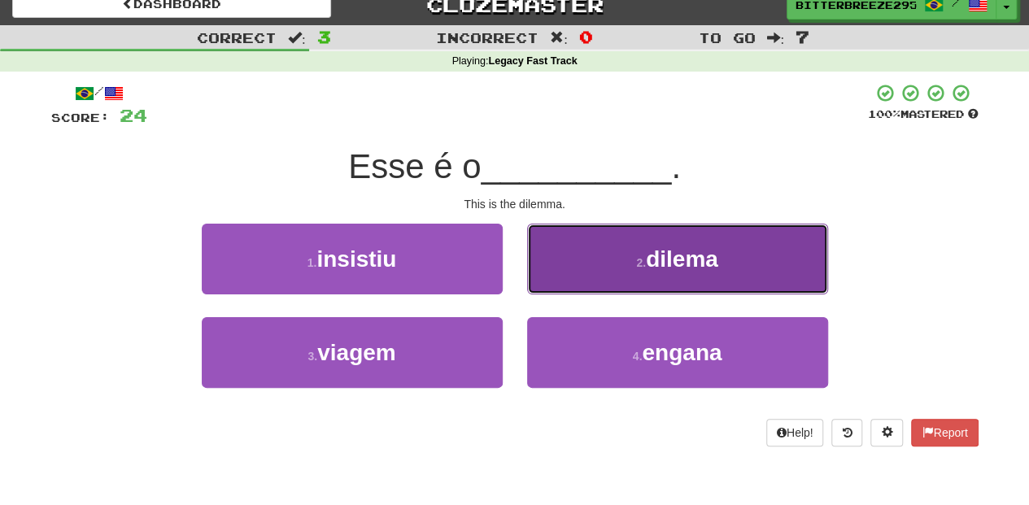
click at [563, 261] on button "2 . dilema" at bounding box center [677, 259] width 301 height 71
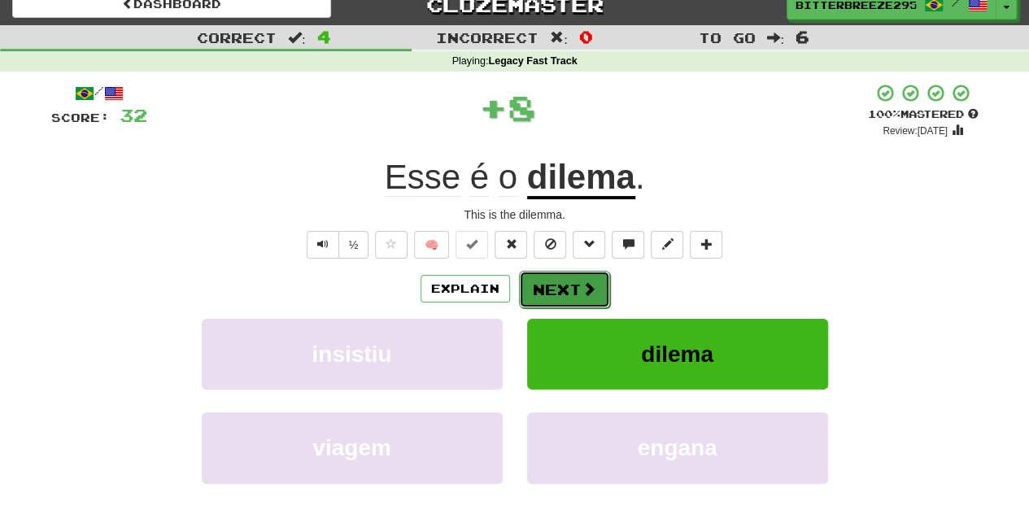
click at [558, 277] on button "Next" at bounding box center [564, 289] width 91 height 37
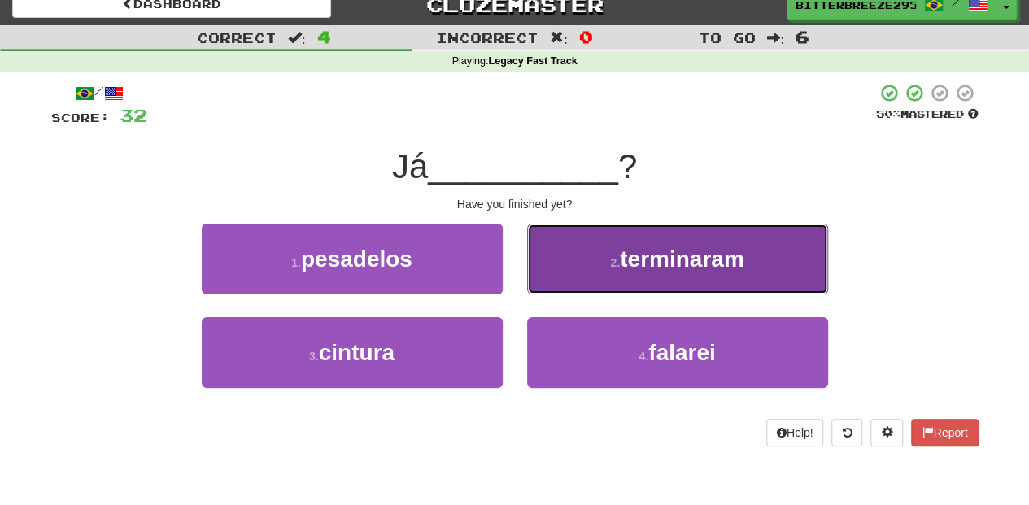
click at [561, 265] on button "2 . terminaram" at bounding box center [677, 259] width 301 height 71
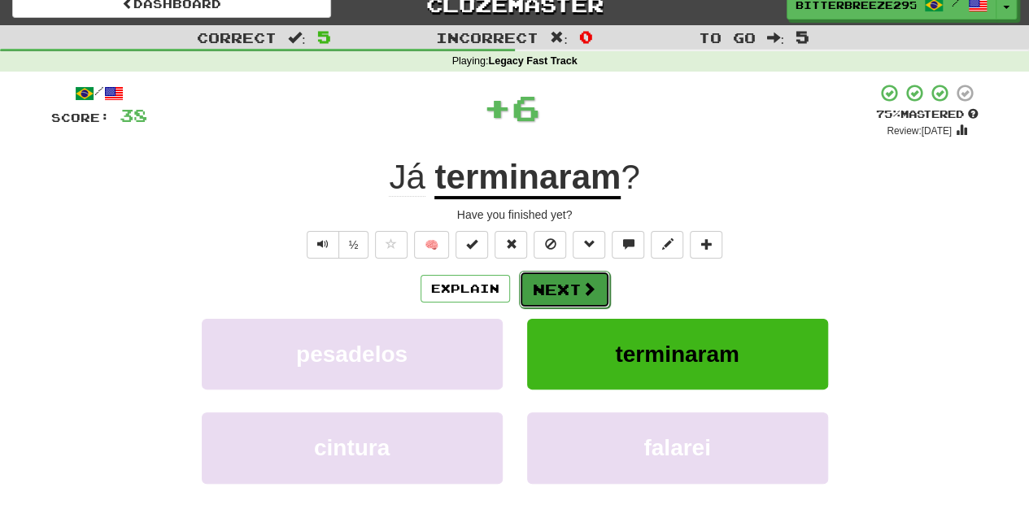
click at [556, 280] on button "Next" at bounding box center [564, 289] width 91 height 37
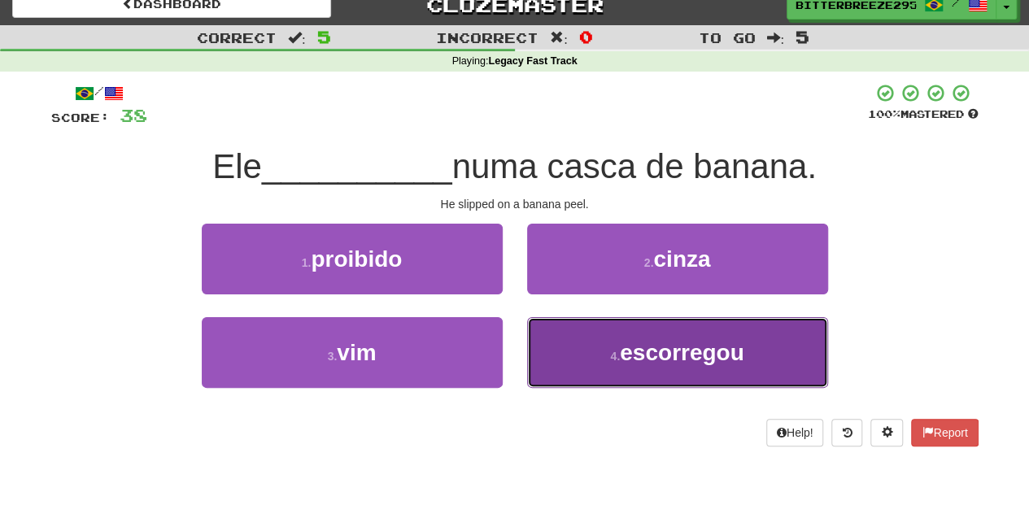
click at [579, 335] on button "4 . escorregou" at bounding box center [677, 352] width 301 height 71
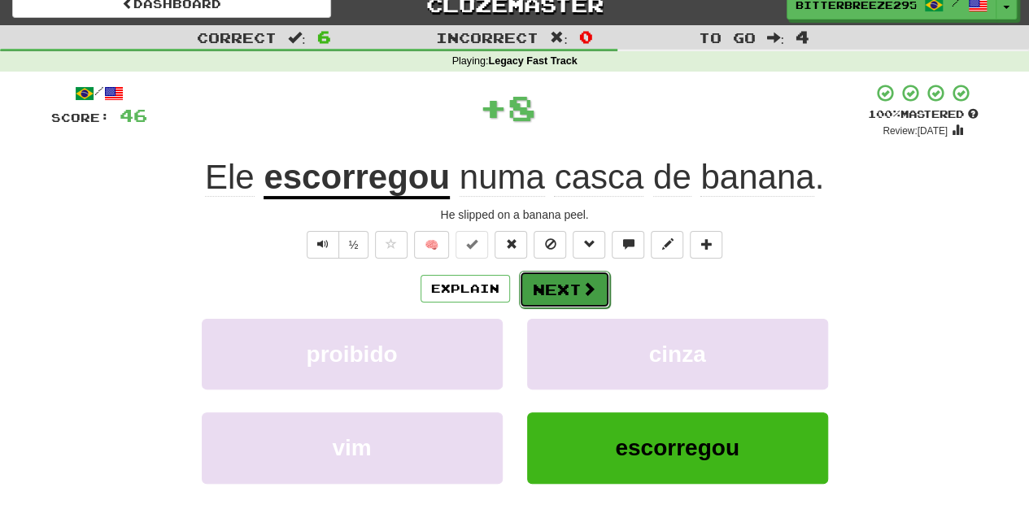
click at [561, 294] on button "Next" at bounding box center [564, 289] width 91 height 37
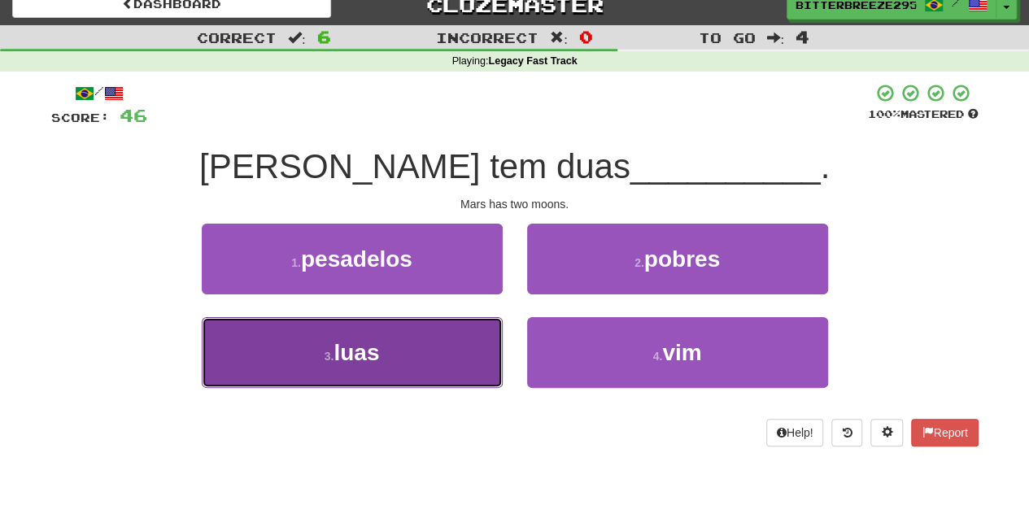
click at [450, 328] on button "3 . luas" at bounding box center [352, 352] width 301 height 71
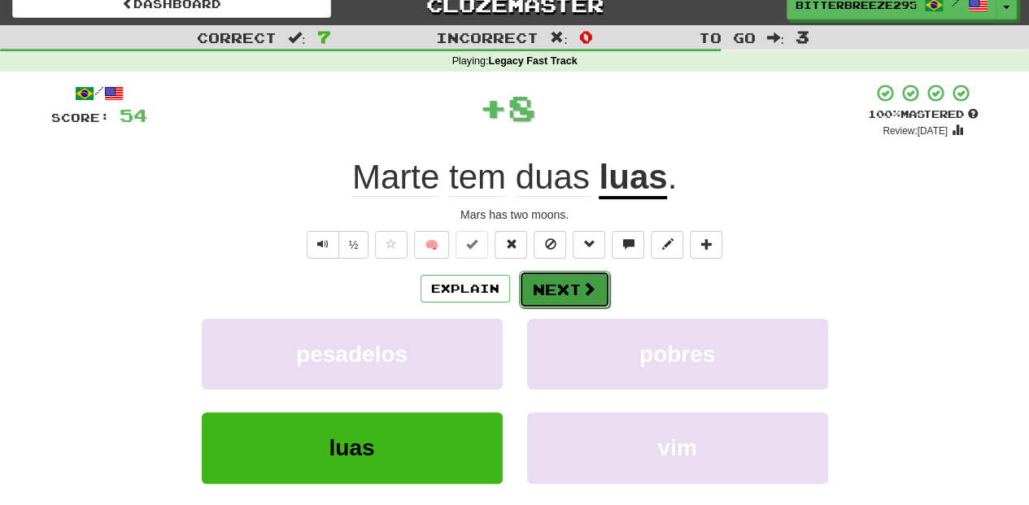
click at [553, 287] on button "Next" at bounding box center [564, 289] width 91 height 37
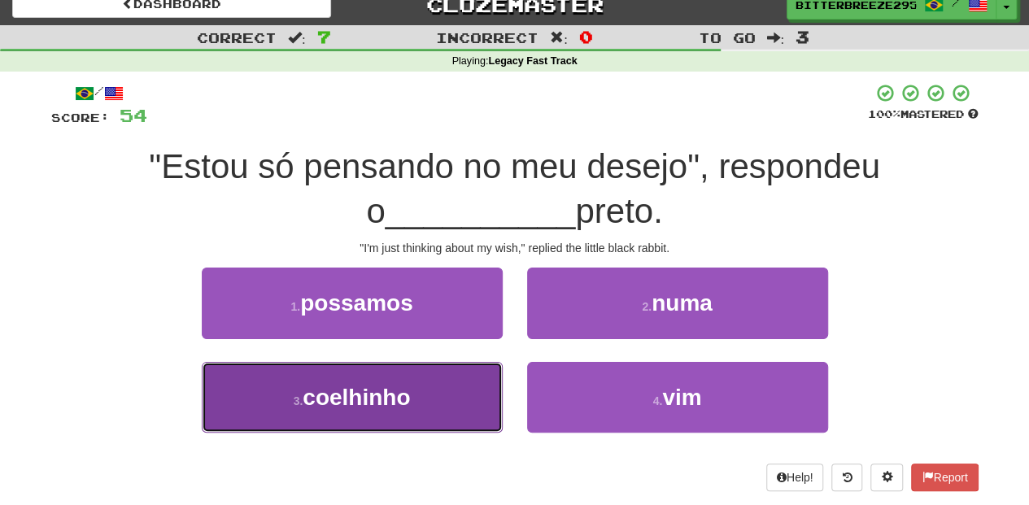
click at [452, 393] on button "3 . coelhinho" at bounding box center [352, 397] width 301 height 71
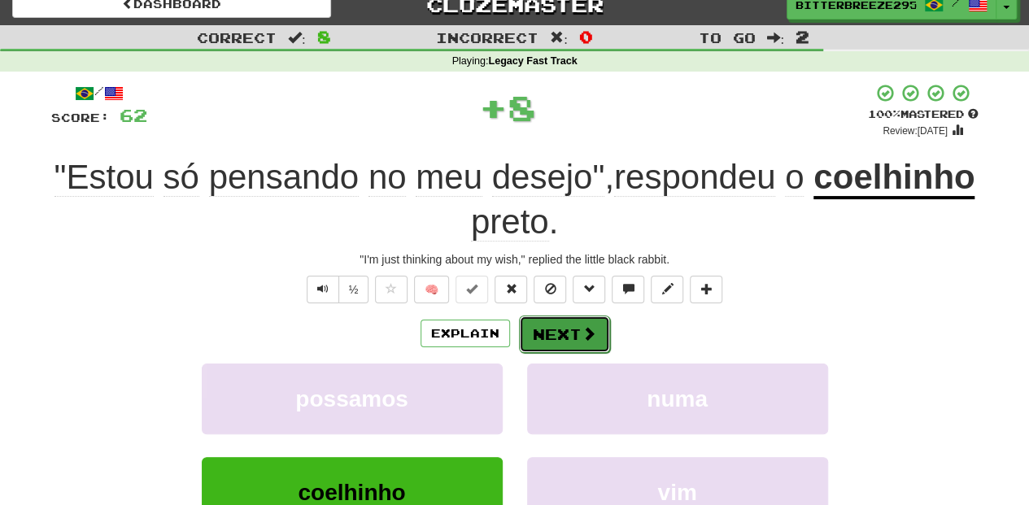
click at [526, 327] on button "Next" at bounding box center [564, 334] width 91 height 37
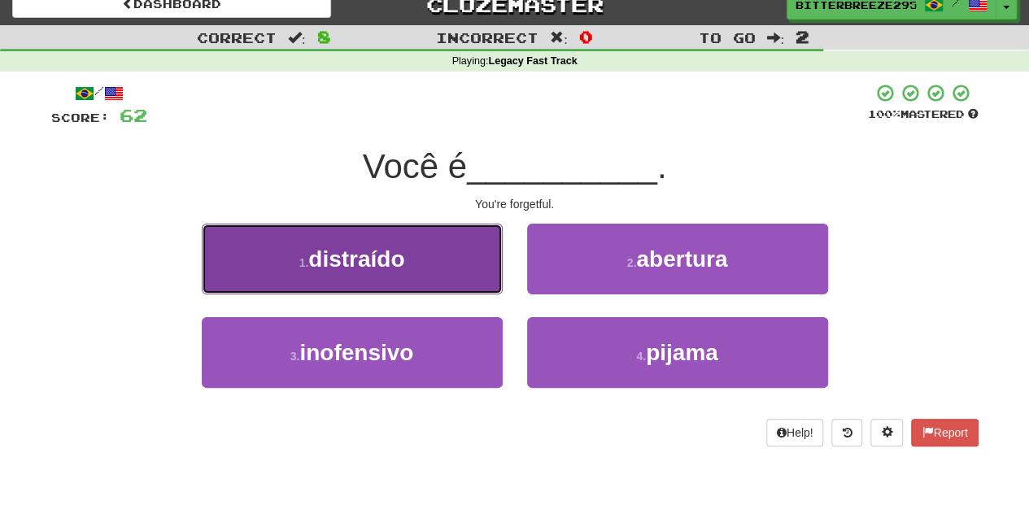
click at [433, 277] on button "1 . distraído" at bounding box center [352, 259] width 301 height 71
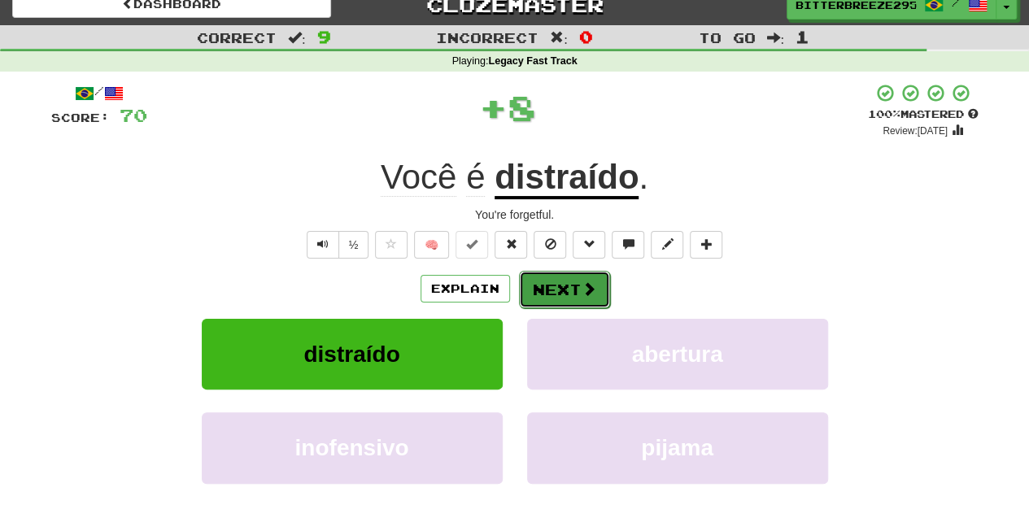
click at [556, 277] on button "Next" at bounding box center [564, 289] width 91 height 37
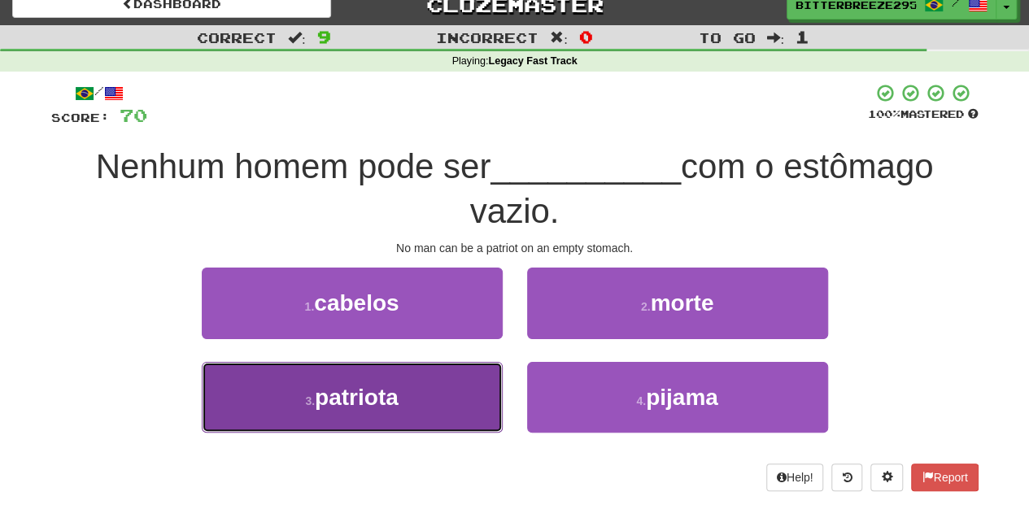
click at [451, 382] on button "3 . patriota" at bounding box center [352, 397] width 301 height 71
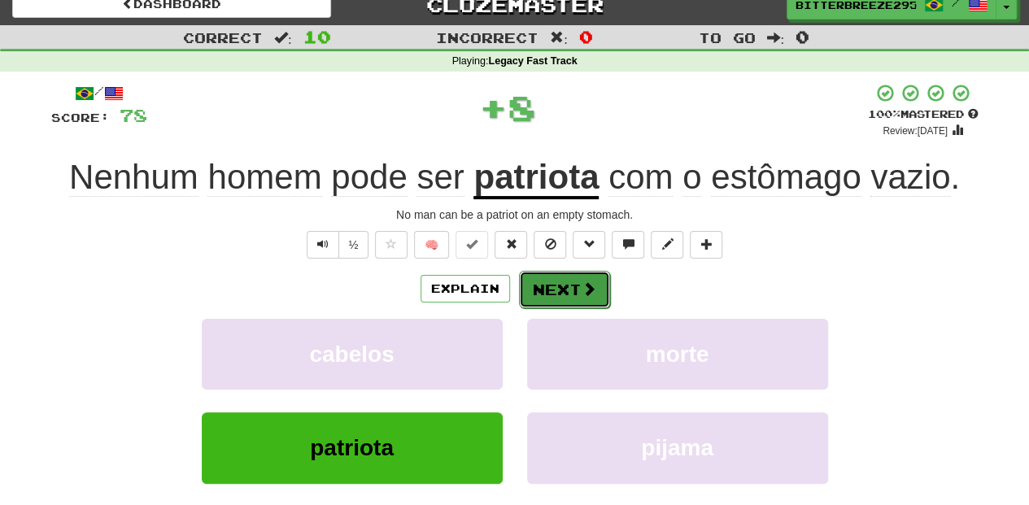
click at [569, 298] on button "Next" at bounding box center [564, 289] width 91 height 37
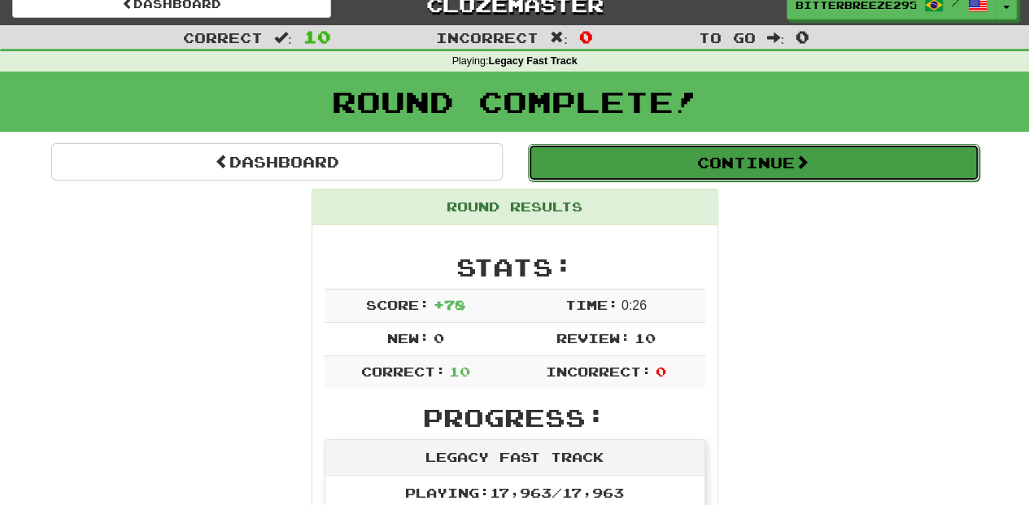
click at [628, 164] on button "Continue" at bounding box center [754, 162] width 452 height 37
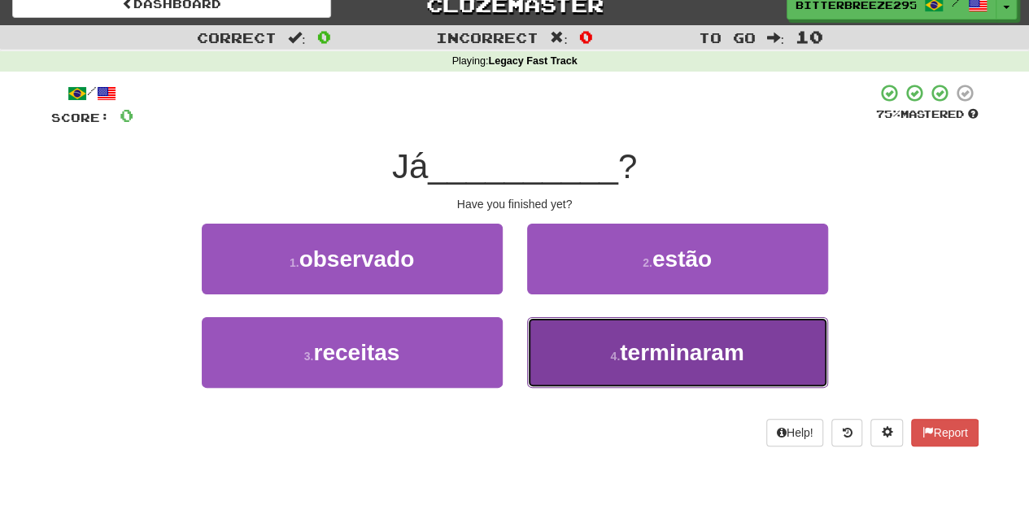
click at [594, 361] on button "4 . terminaram" at bounding box center [677, 352] width 301 height 71
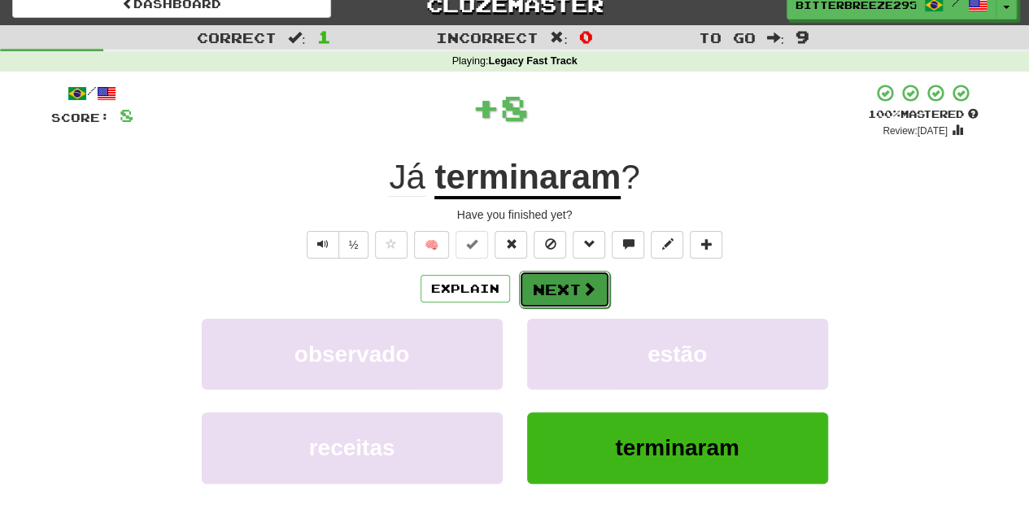
click at [555, 283] on button "Next" at bounding box center [564, 289] width 91 height 37
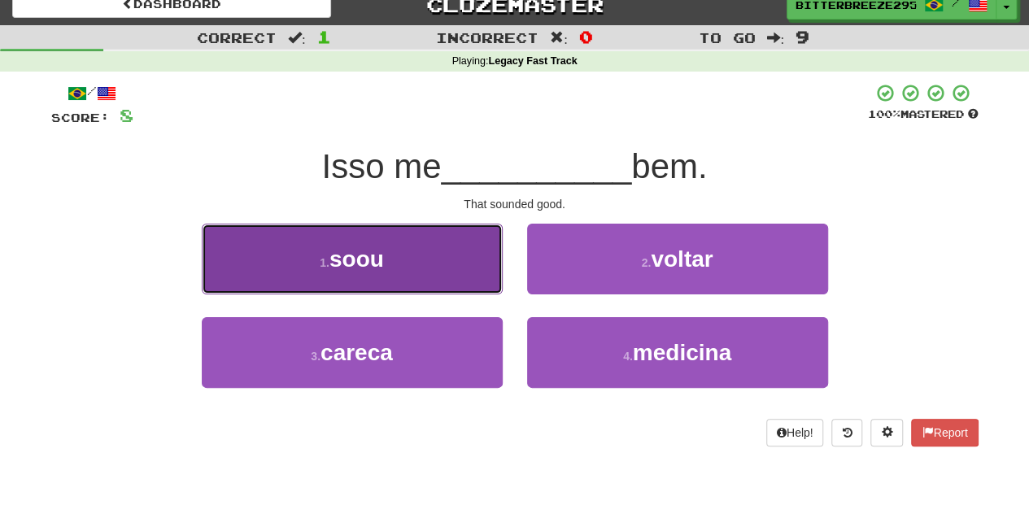
click at [441, 288] on button "1 . soou" at bounding box center [352, 259] width 301 height 71
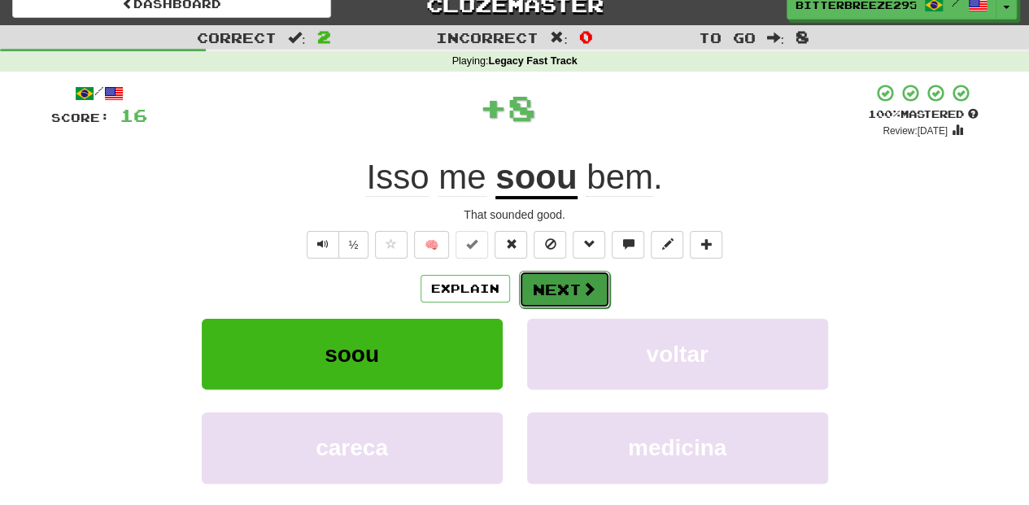
click at [519, 288] on button "Next" at bounding box center [564, 289] width 91 height 37
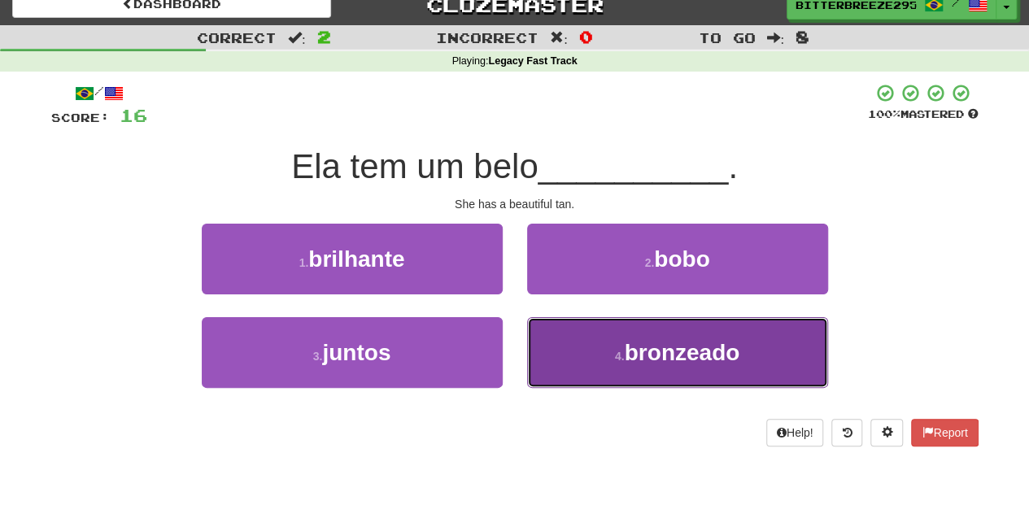
click at [573, 360] on button "4 . bronzeado" at bounding box center [677, 352] width 301 height 71
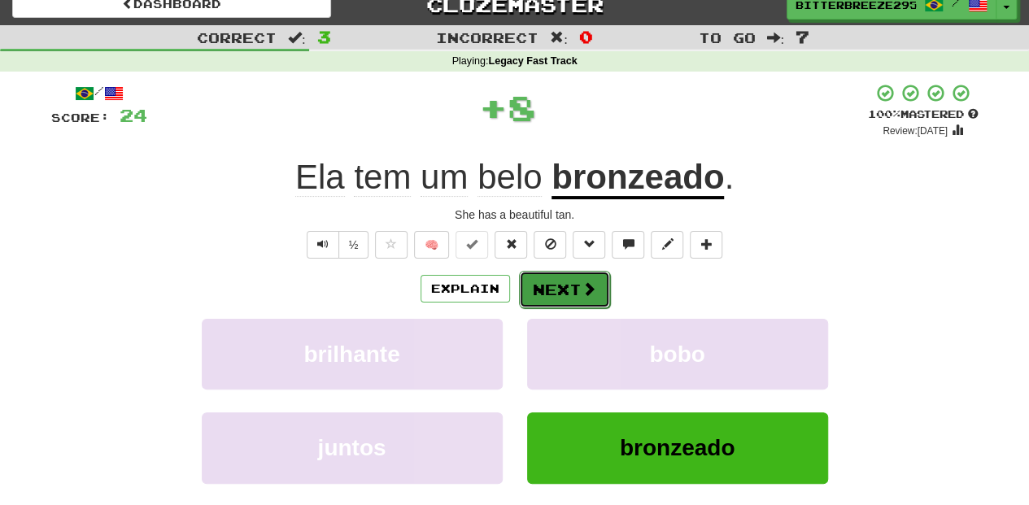
click at [555, 290] on button "Next" at bounding box center [564, 289] width 91 height 37
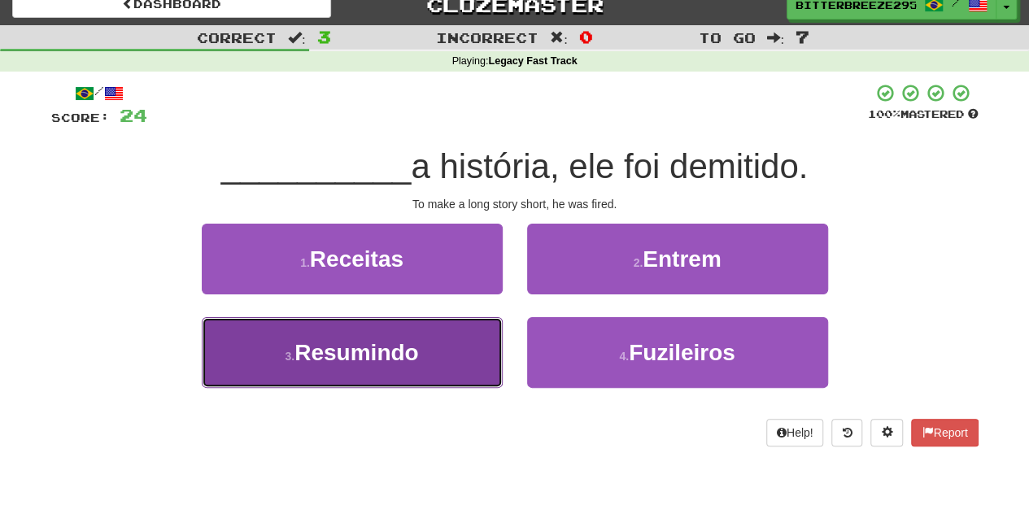
click at [431, 350] on button "3 . Resumindo" at bounding box center [352, 352] width 301 height 71
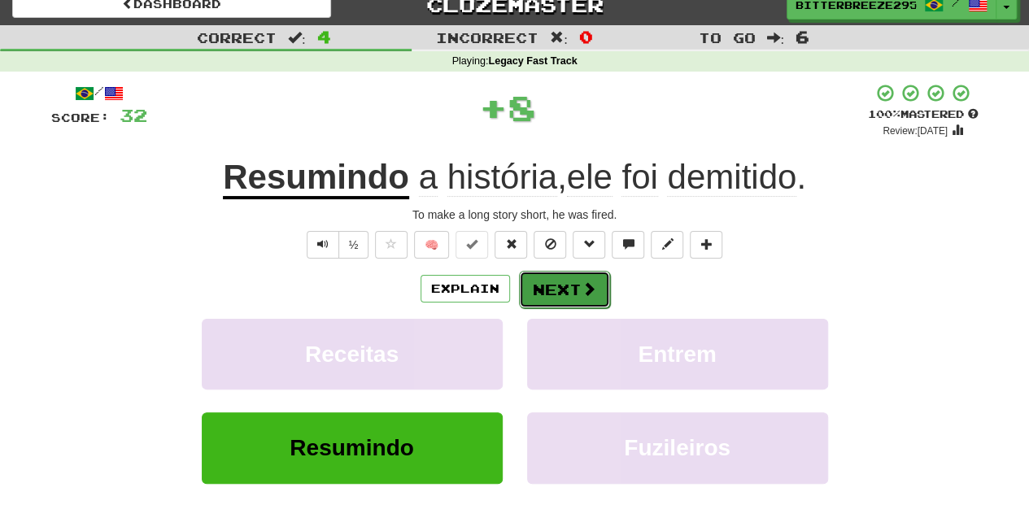
click at [537, 275] on button "Next" at bounding box center [564, 289] width 91 height 37
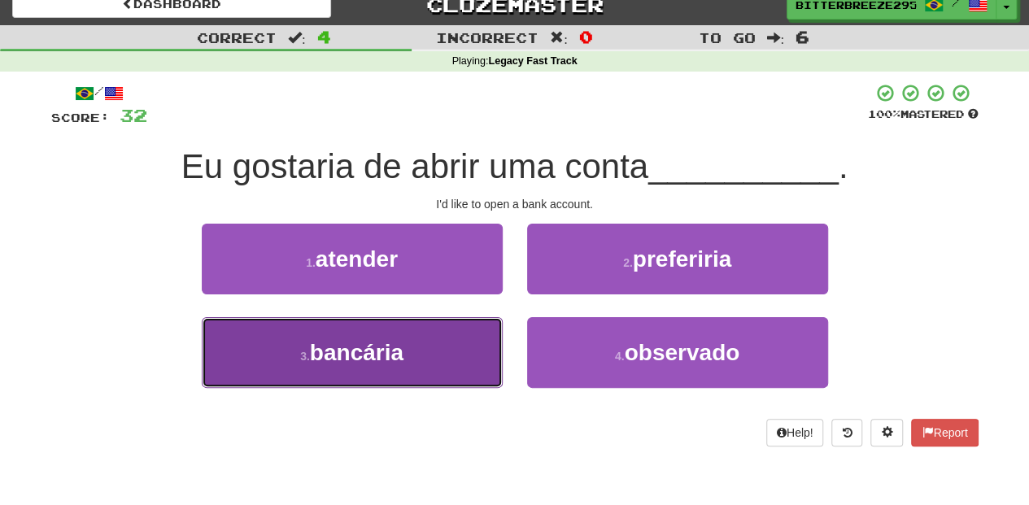
click at [443, 371] on button "3 . bancária" at bounding box center [352, 352] width 301 height 71
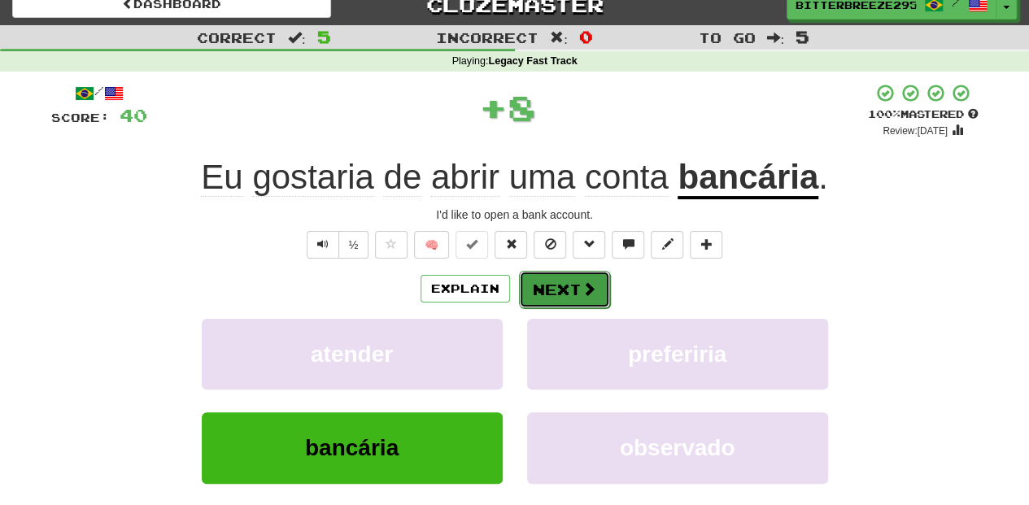
click at [539, 287] on button "Next" at bounding box center [564, 289] width 91 height 37
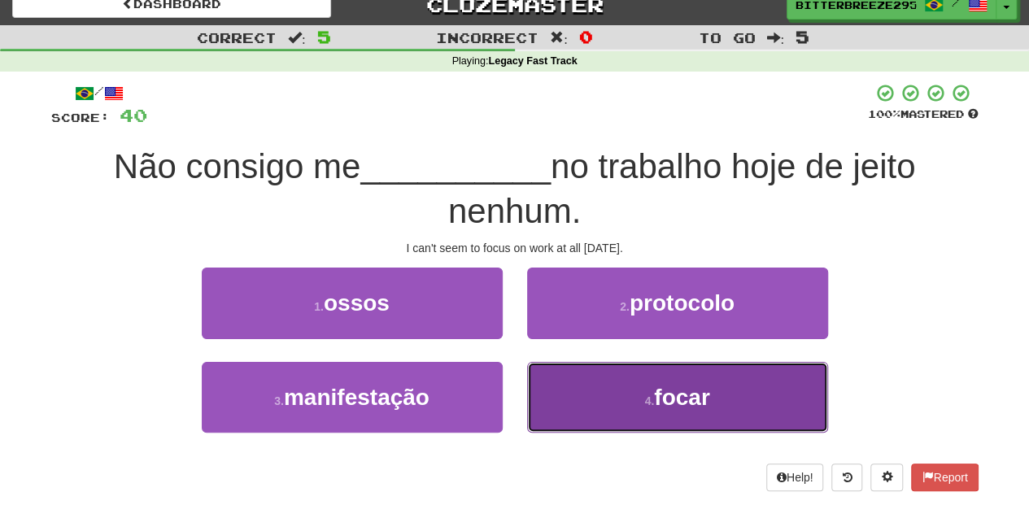
click at [595, 391] on button "4 . focar" at bounding box center [677, 397] width 301 height 71
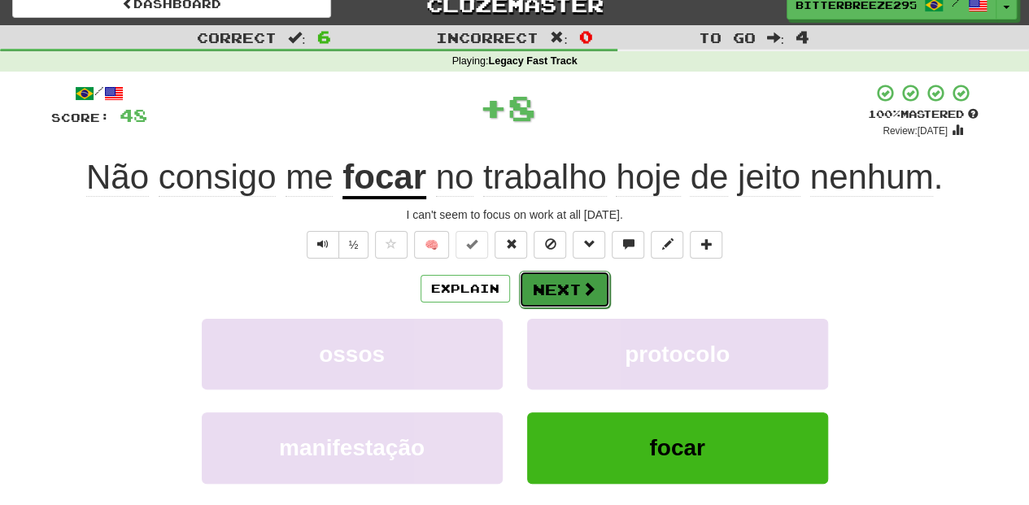
click at [560, 288] on button "Next" at bounding box center [564, 289] width 91 height 37
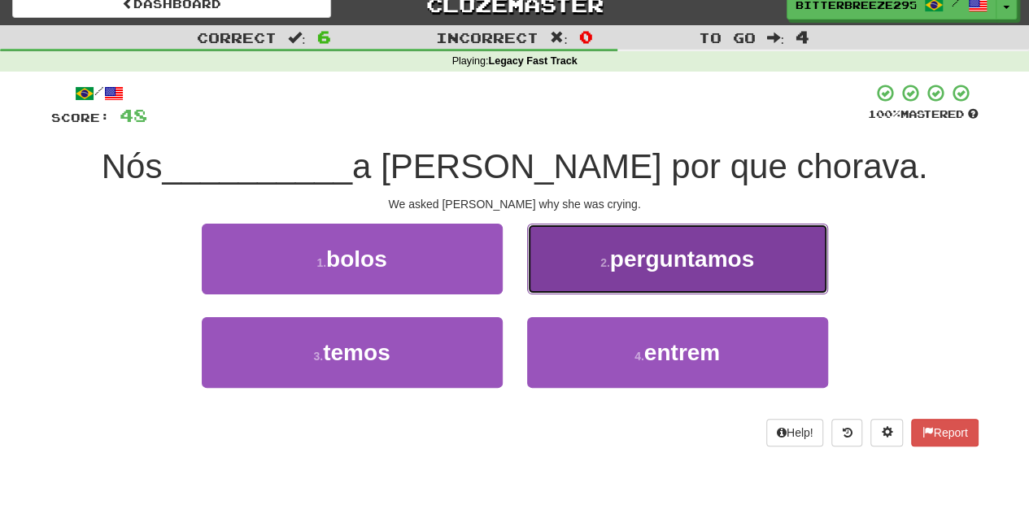
click at [608, 276] on button "2 . perguntamos" at bounding box center [677, 259] width 301 height 71
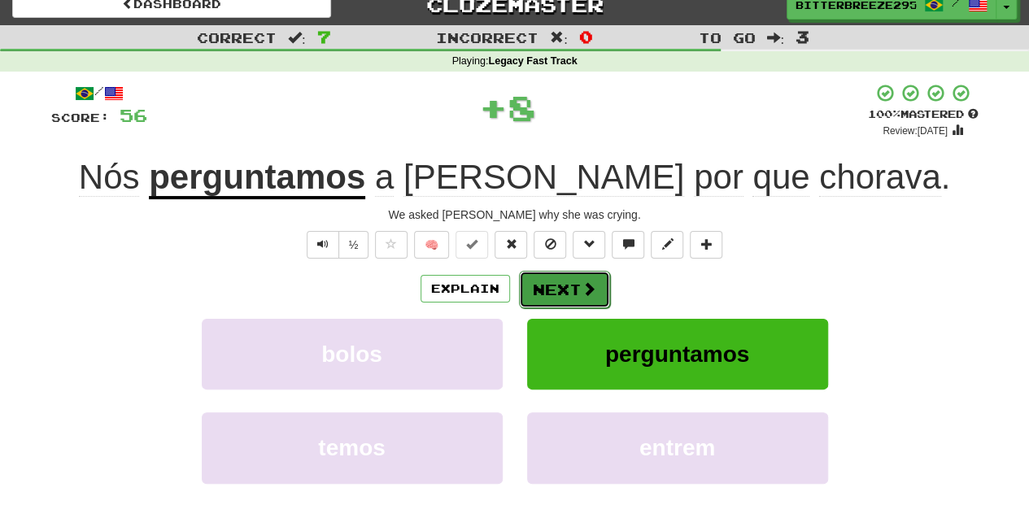
click at [576, 290] on button "Next" at bounding box center [564, 289] width 91 height 37
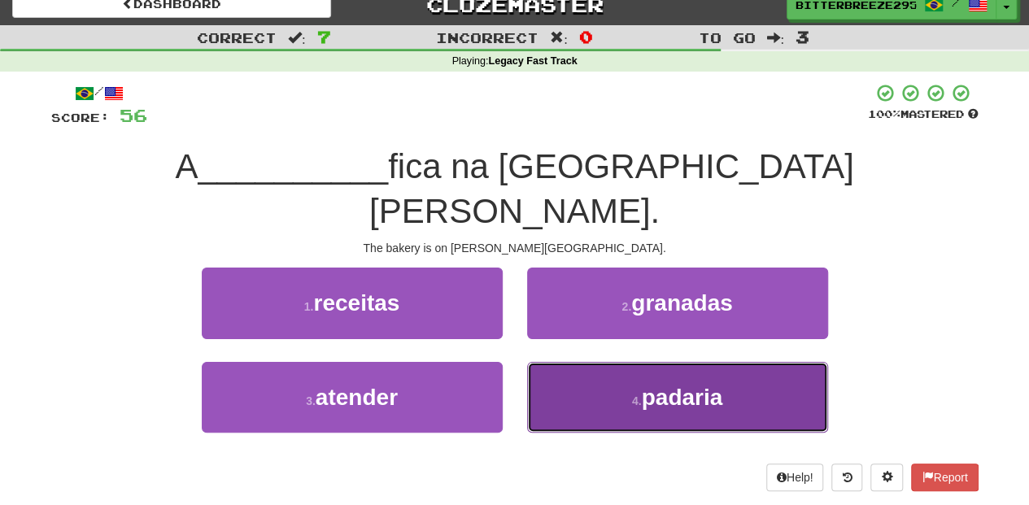
click at [600, 368] on button "4 . padaria" at bounding box center [677, 397] width 301 height 71
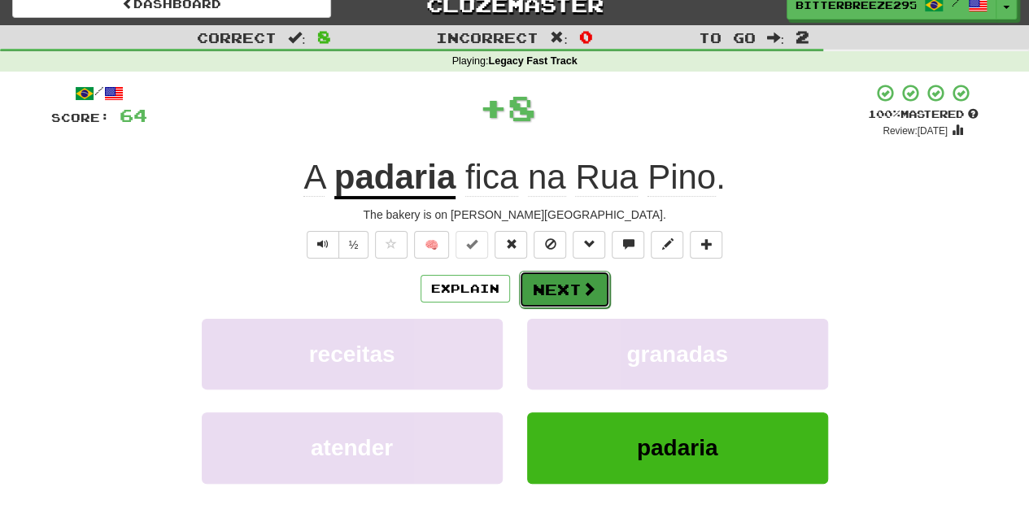
click at [543, 286] on button "Next" at bounding box center [564, 289] width 91 height 37
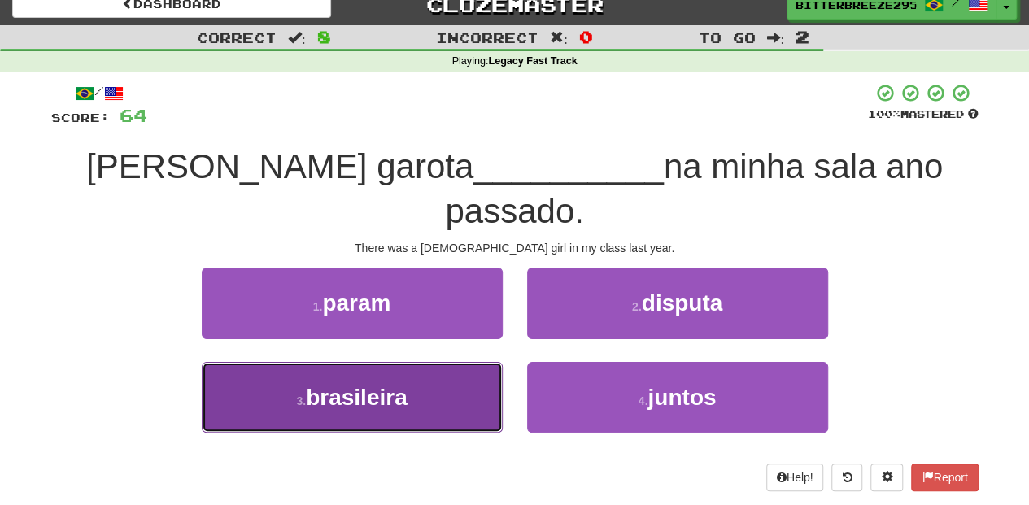
click at [421, 362] on button "3 . brasileira" at bounding box center [352, 397] width 301 height 71
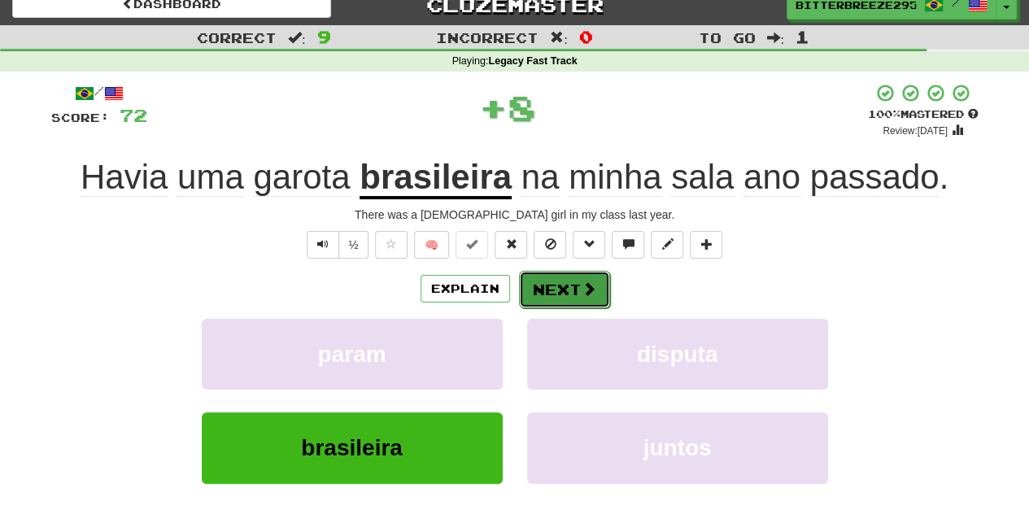
click at [556, 297] on button "Next" at bounding box center [564, 289] width 91 height 37
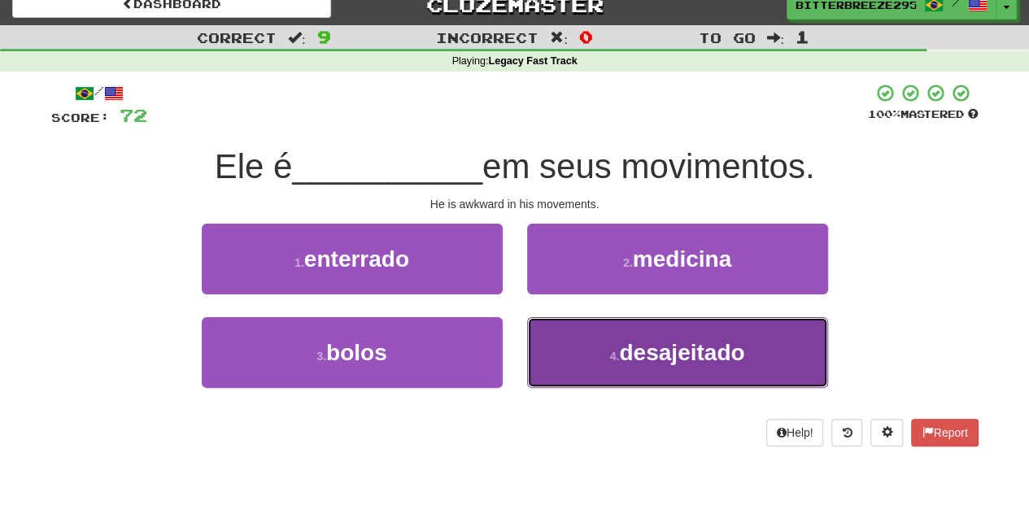
click at [571, 337] on button "4 . desajeitado" at bounding box center [677, 352] width 301 height 71
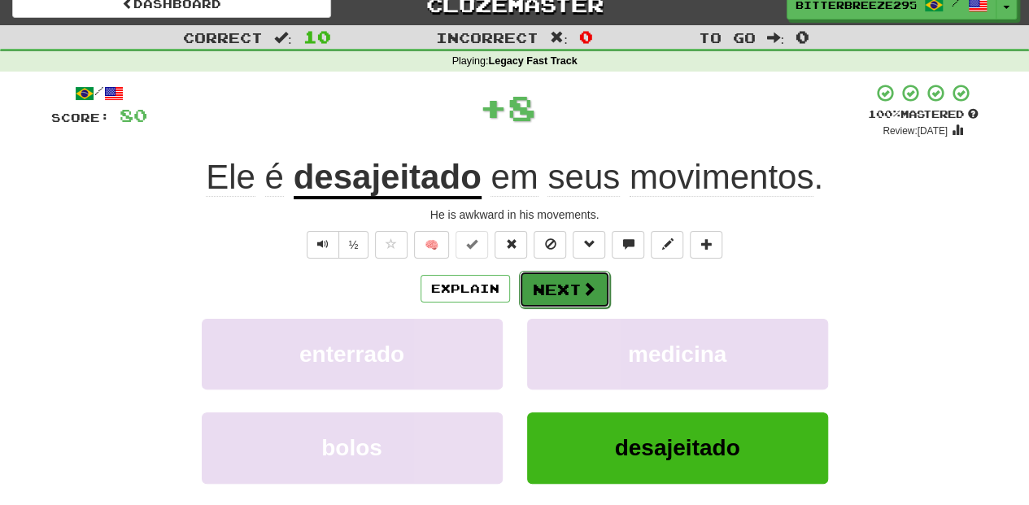
click at [569, 299] on button "Next" at bounding box center [564, 289] width 91 height 37
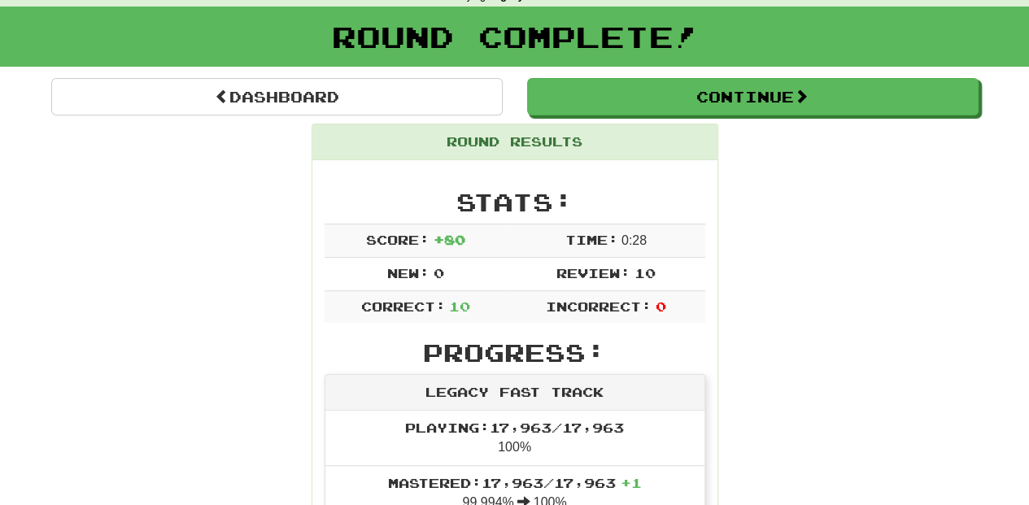
scroll to position [71, 0]
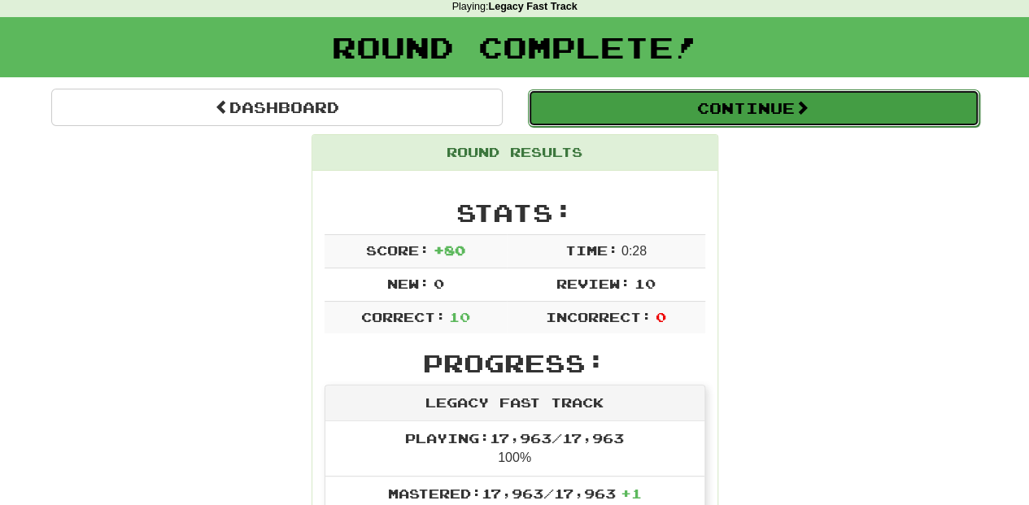
click at [594, 101] on button "Continue" at bounding box center [754, 107] width 452 height 37
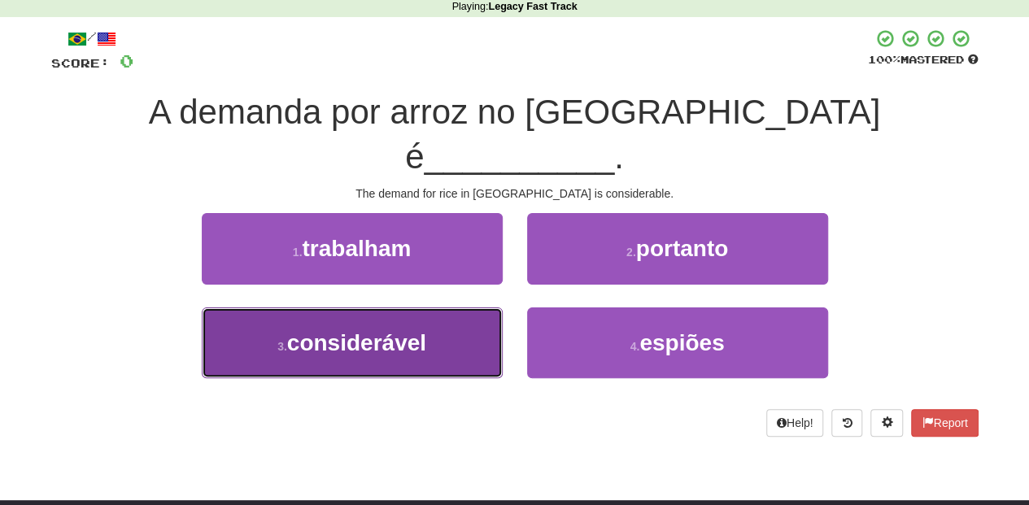
click at [439, 308] on button "3 . considerável" at bounding box center [352, 343] width 301 height 71
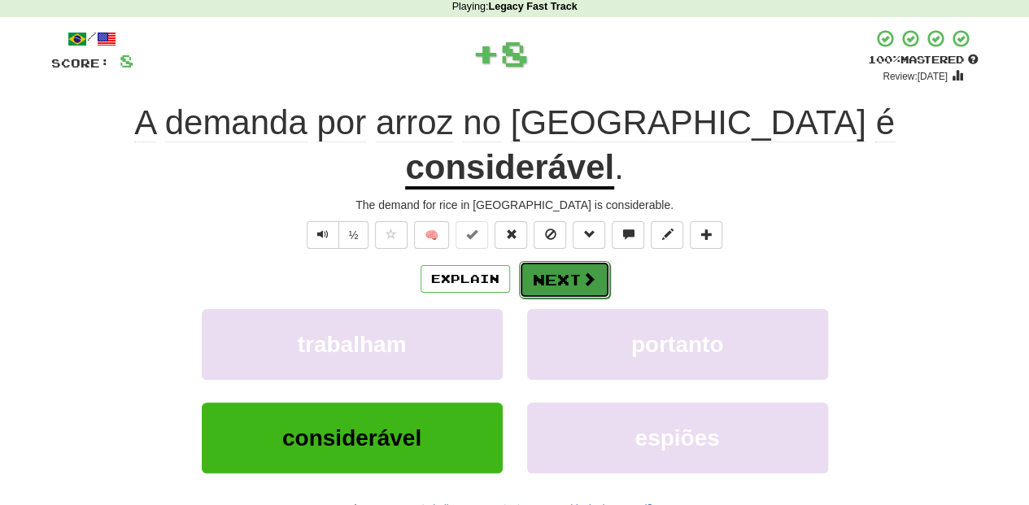
click at [526, 261] on button "Next" at bounding box center [564, 279] width 91 height 37
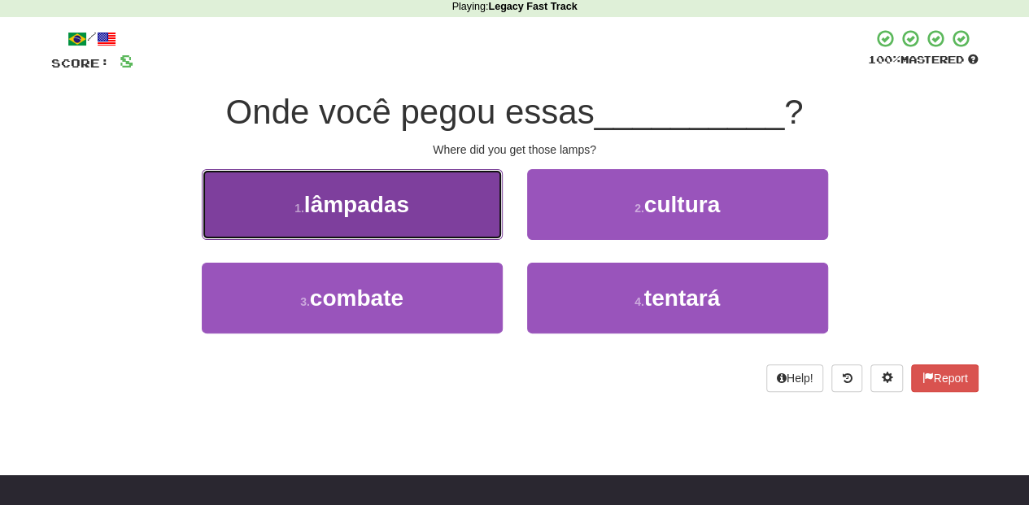
click at [434, 212] on button "1 . lâmpadas" at bounding box center [352, 204] width 301 height 71
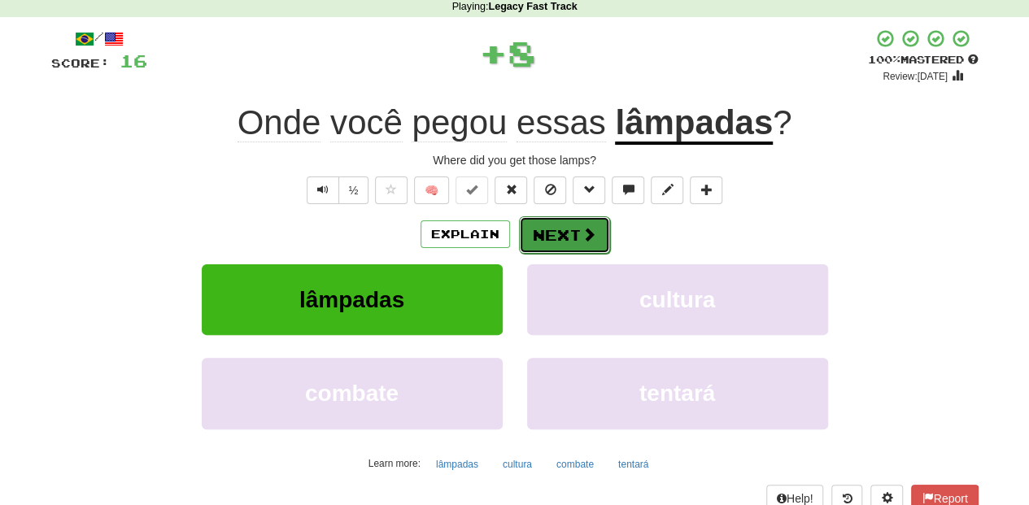
click at [525, 231] on button "Next" at bounding box center [564, 234] width 91 height 37
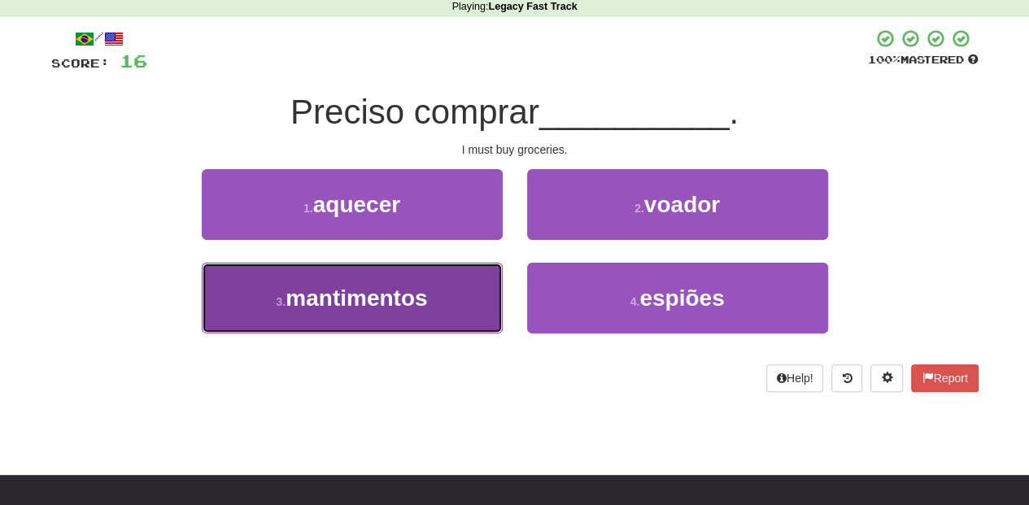
click at [481, 294] on button "3 . mantimentos" at bounding box center [352, 298] width 301 height 71
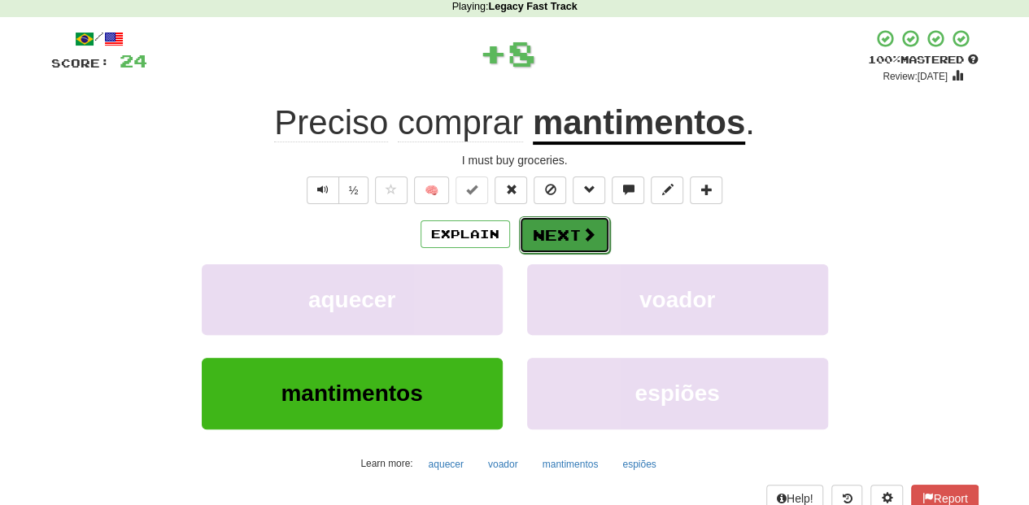
click at [555, 232] on button "Next" at bounding box center [564, 234] width 91 height 37
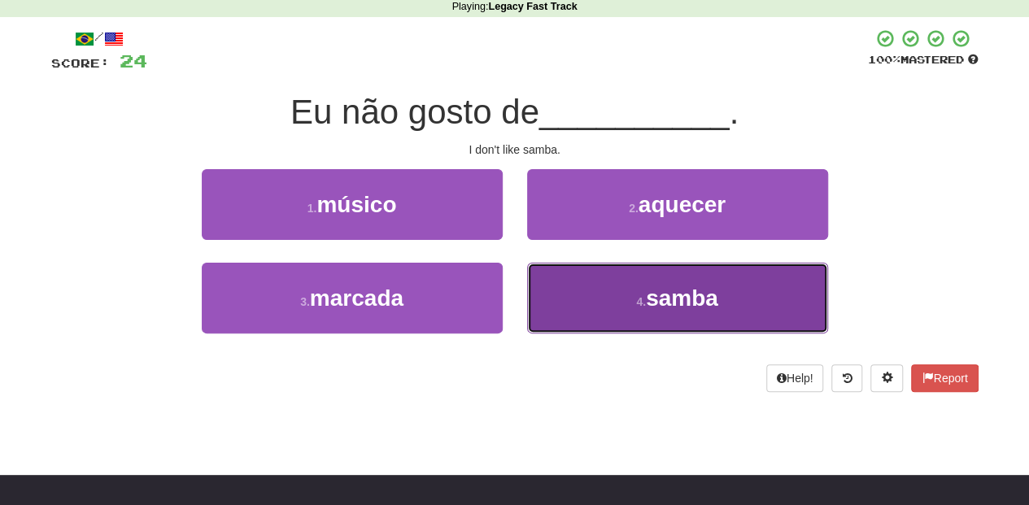
click at [553, 281] on button "4 . samba" at bounding box center [677, 298] width 301 height 71
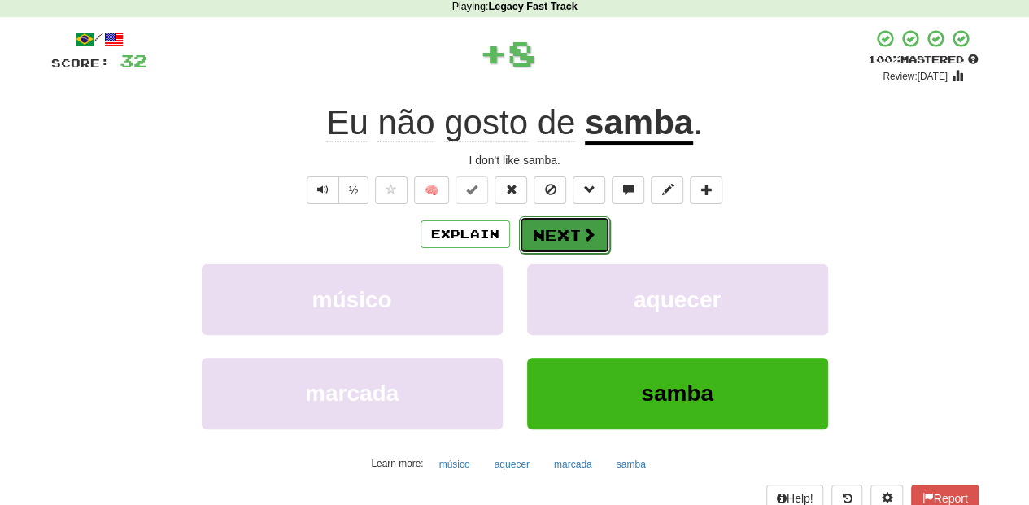
click at [552, 233] on button "Next" at bounding box center [564, 234] width 91 height 37
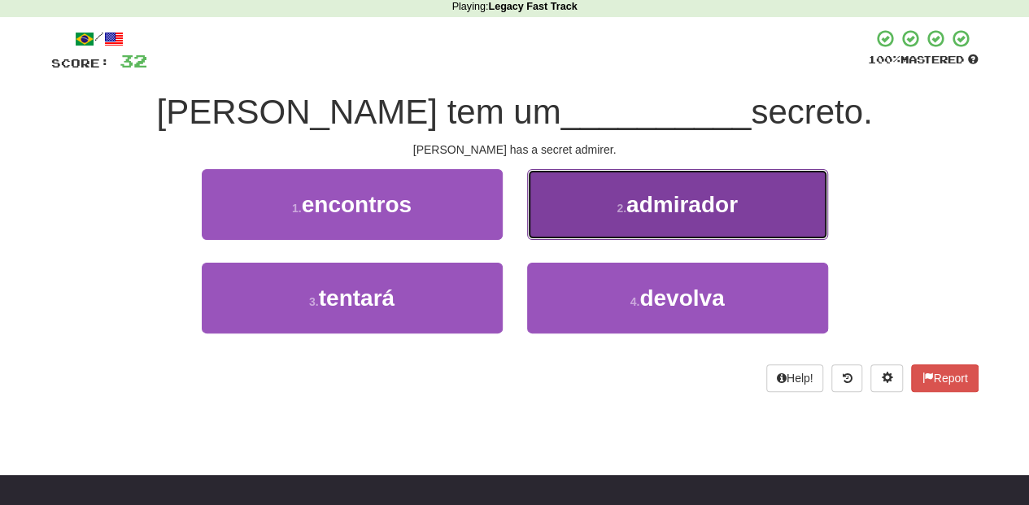
click at [555, 233] on button "2 . admirador" at bounding box center [677, 204] width 301 height 71
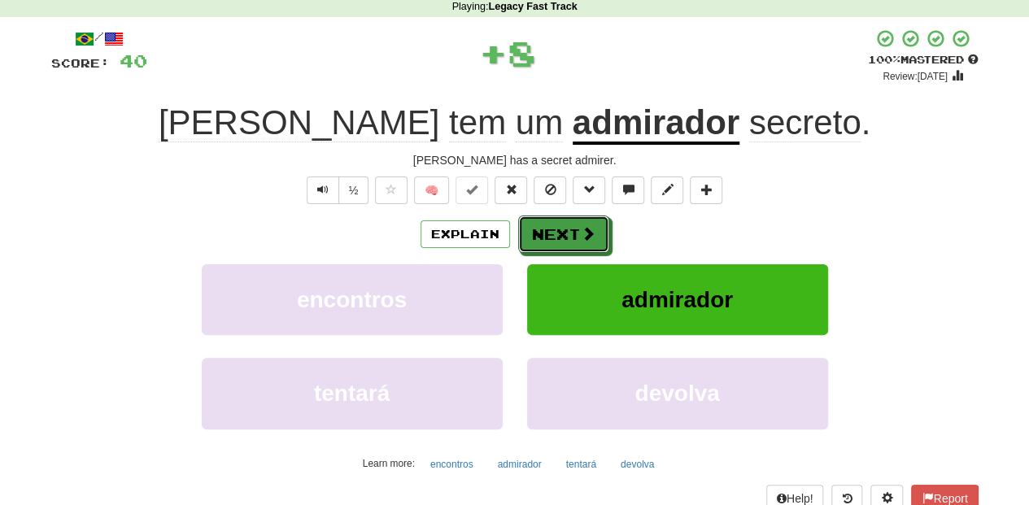
click at [555, 233] on button "Next" at bounding box center [563, 234] width 91 height 37
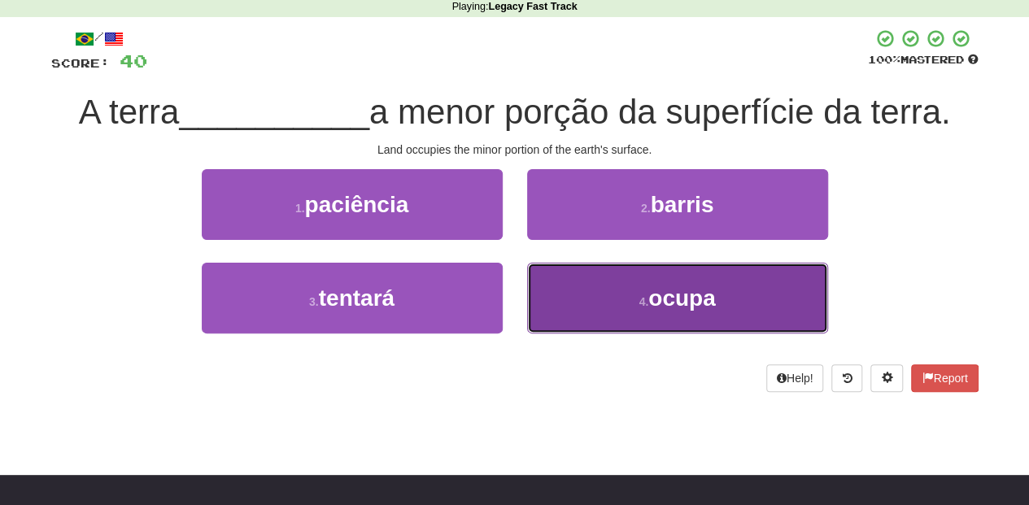
click at [600, 296] on button "4 . ocupa" at bounding box center [677, 298] width 301 height 71
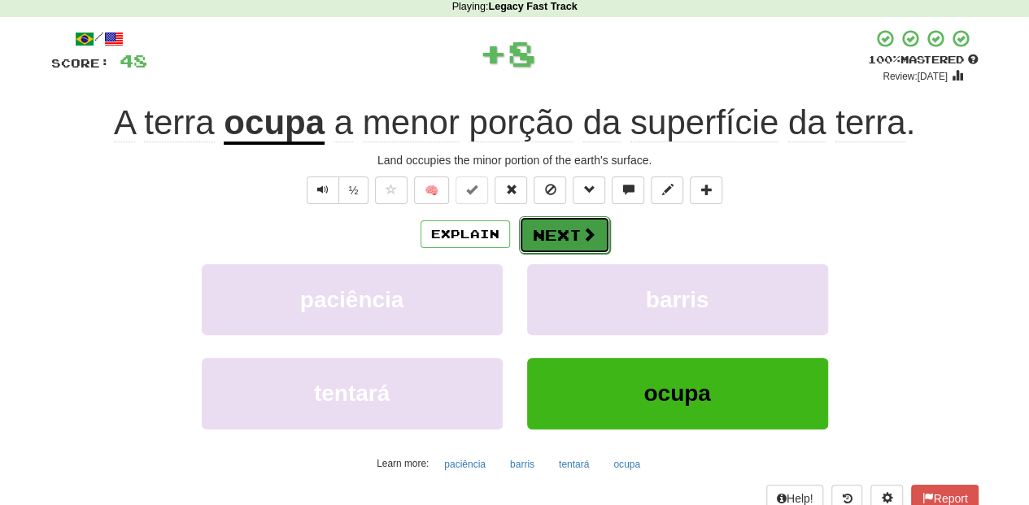
click at [569, 233] on button "Next" at bounding box center [564, 234] width 91 height 37
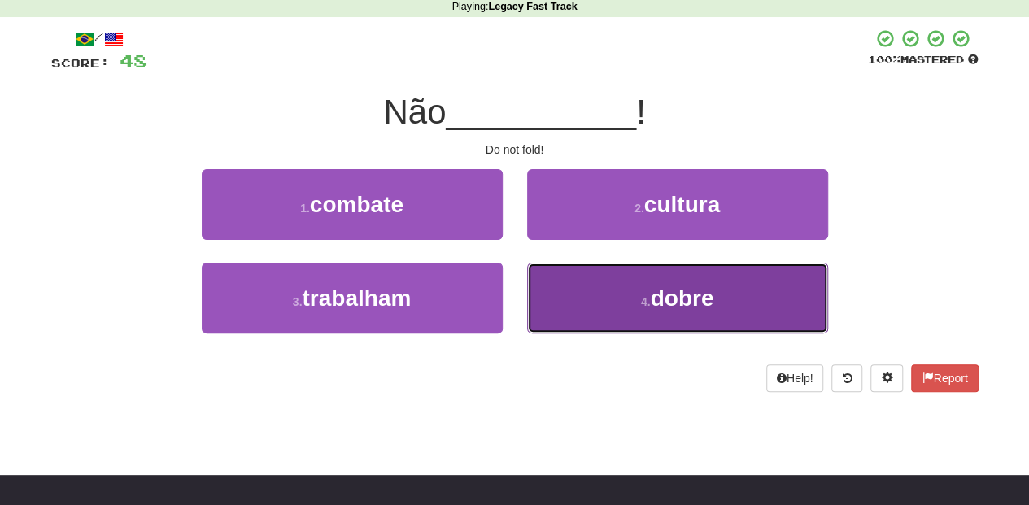
click at [581, 286] on button "4 . dobre" at bounding box center [677, 298] width 301 height 71
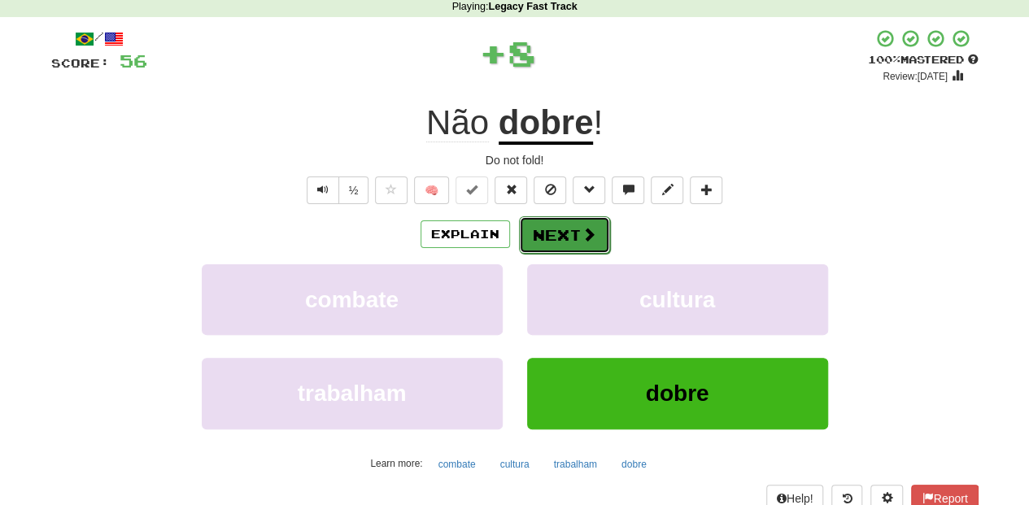
click at [555, 226] on button "Next" at bounding box center [564, 234] width 91 height 37
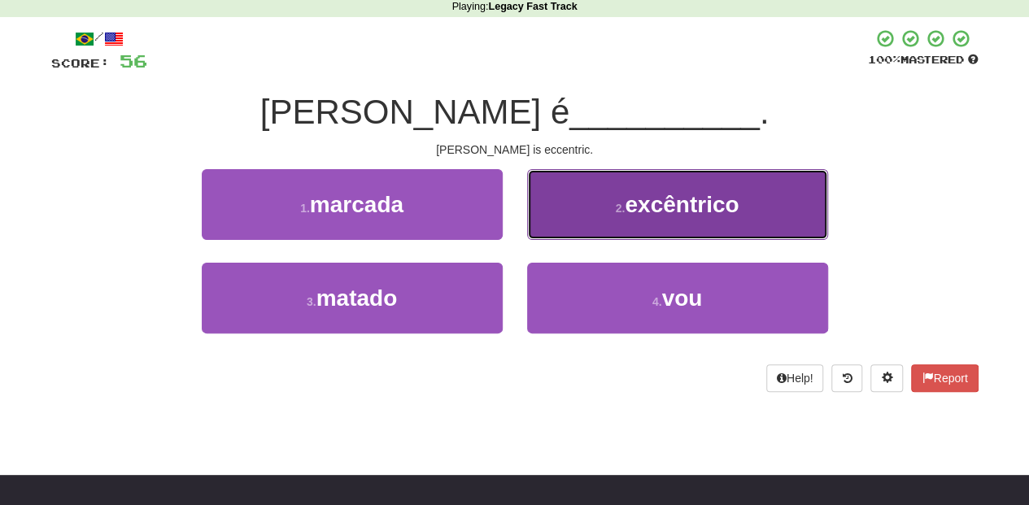
click at [550, 219] on button "2 . excêntrico" at bounding box center [677, 204] width 301 height 71
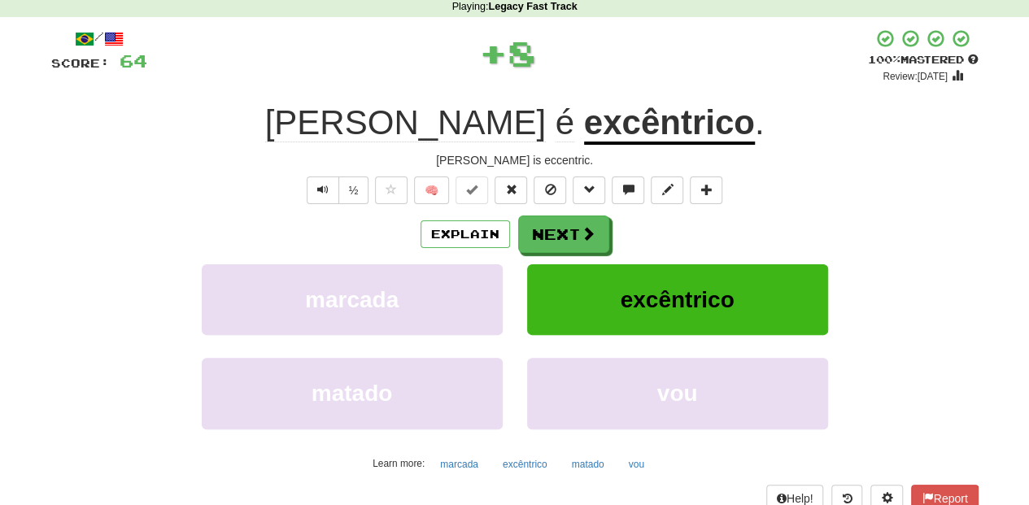
click at [550, 219] on button "Next" at bounding box center [563, 234] width 91 height 37
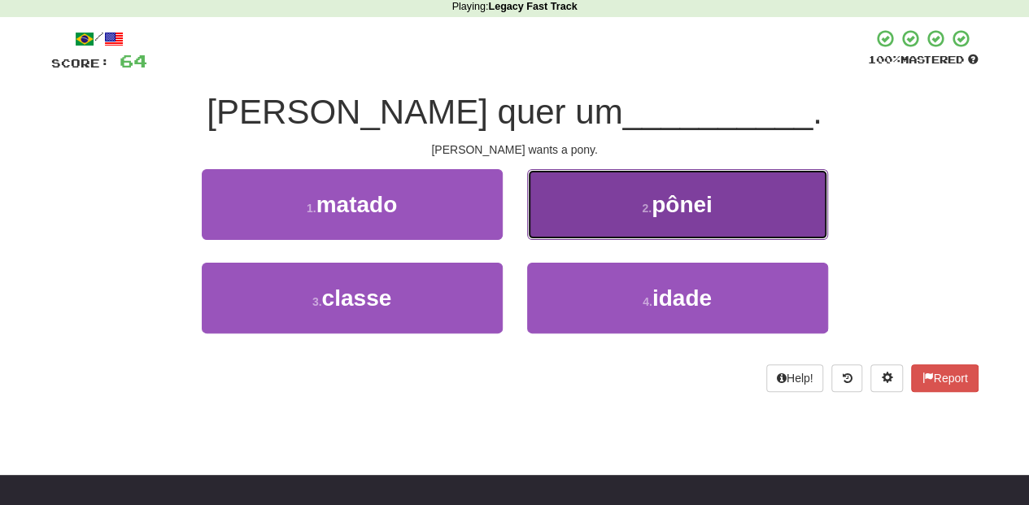
click at [556, 223] on button "2 . pônei" at bounding box center [677, 204] width 301 height 71
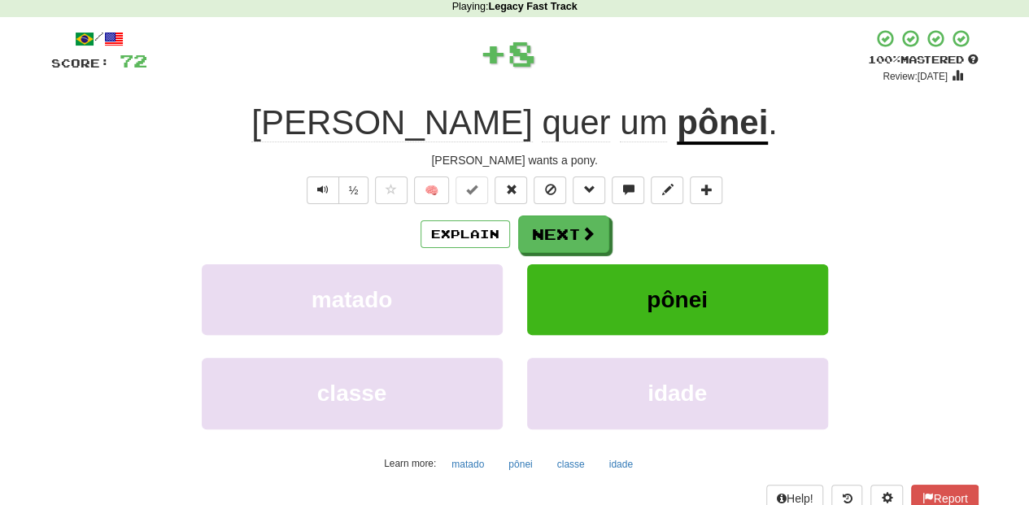
click at [556, 223] on button "Next" at bounding box center [563, 234] width 91 height 37
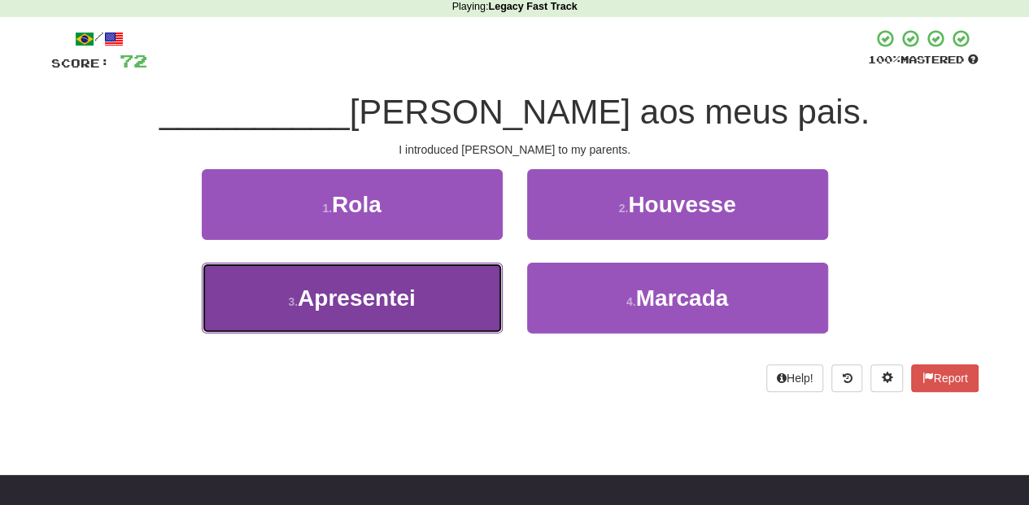
click at [462, 308] on button "3 . Apresentei" at bounding box center [352, 298] width 301 height 71
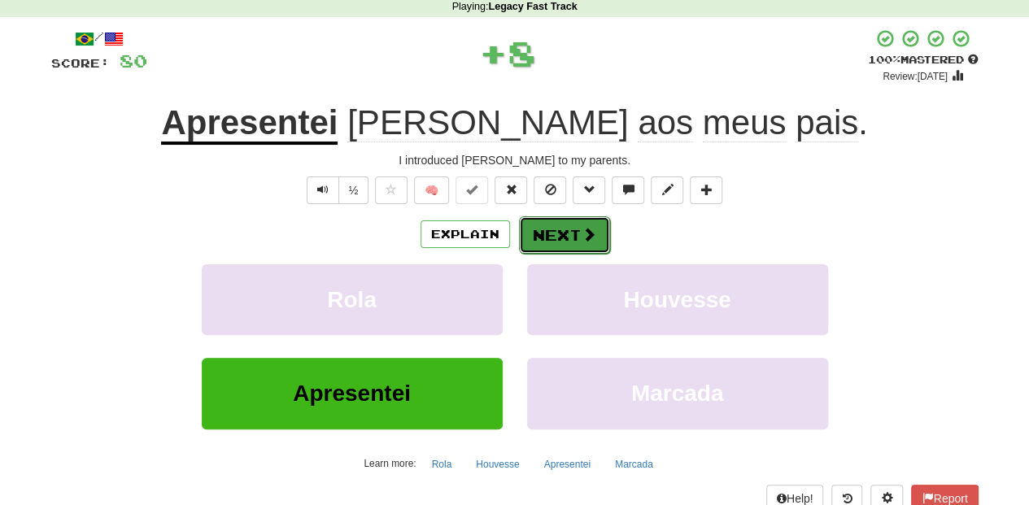
click at [562, 230] on button "Next" at bounding box center [564, 234] width 91 height 37
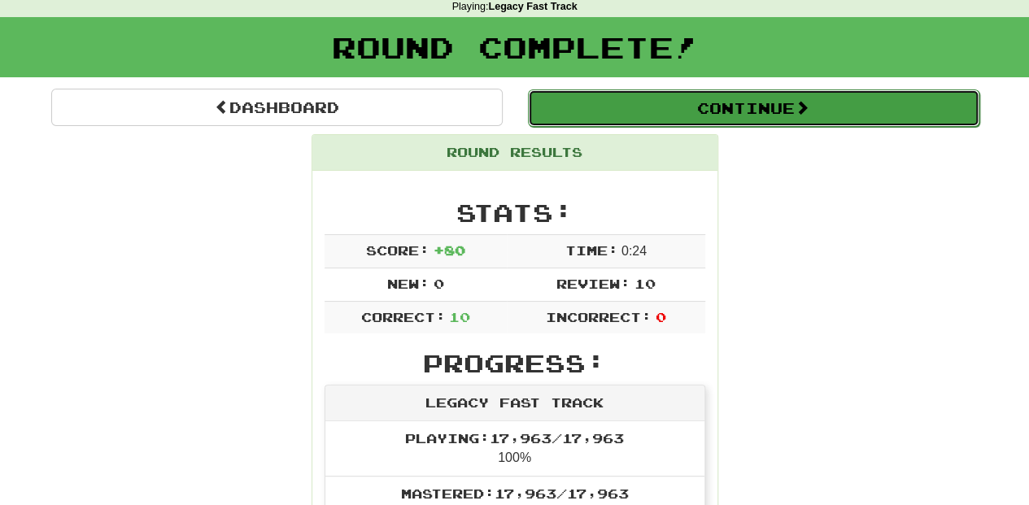
click at [574, 99] on button "Continue" at bounding box center [754, 107] width 452 height 37
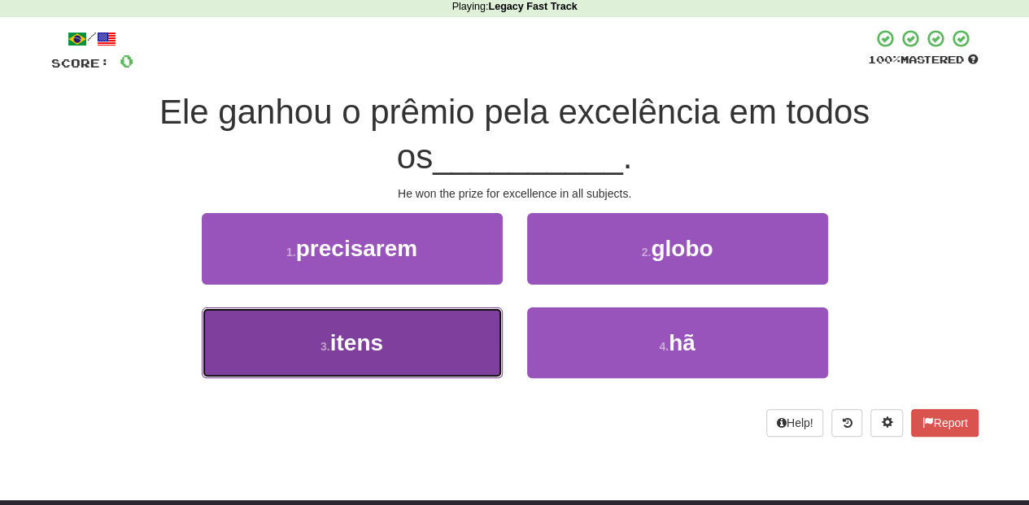
click at [443, 351] on button "3 . itens" at bounding box center [352, 343] width 301 height 71
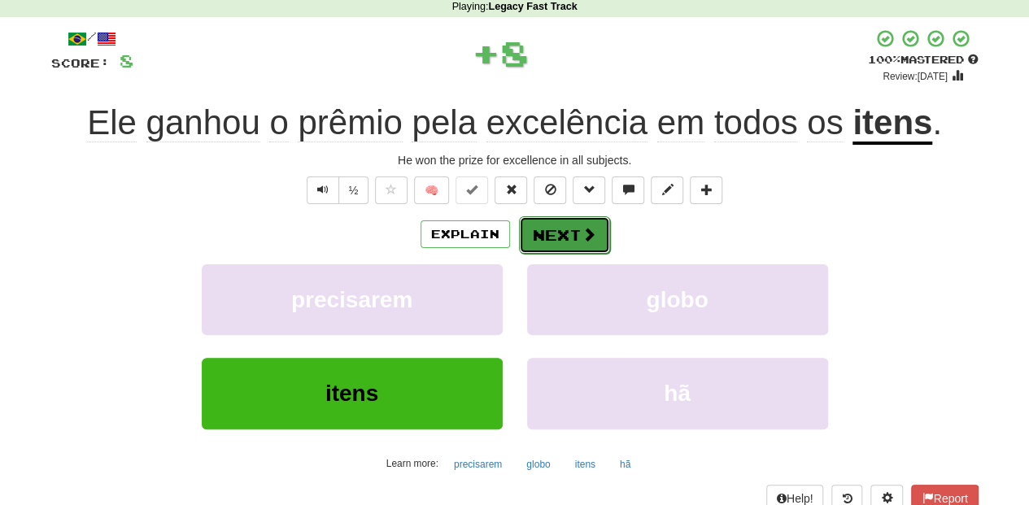
click at [554, 241] on button "Next" at bounding box center [564, 234] width 91 height 37
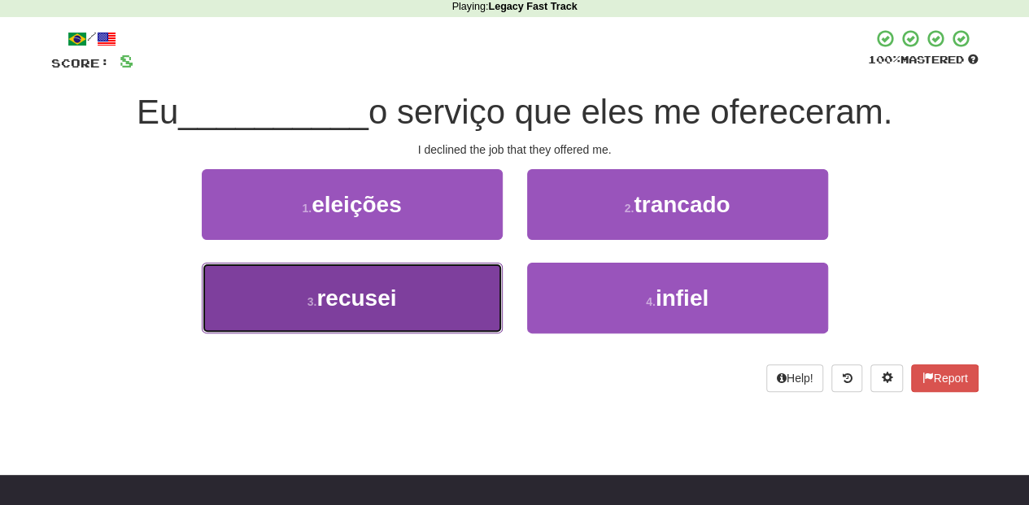
click at [410, 298] on button "3 . recusei" at bounding box center [352, 298] width 301 height 71
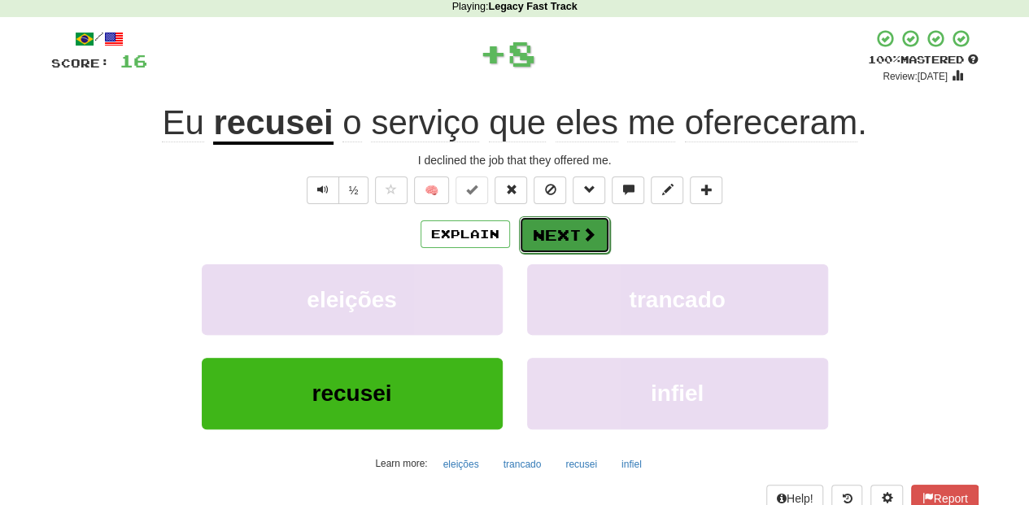
click at [583, 227] on span at bounding box center [589, 234] width 15 height 15
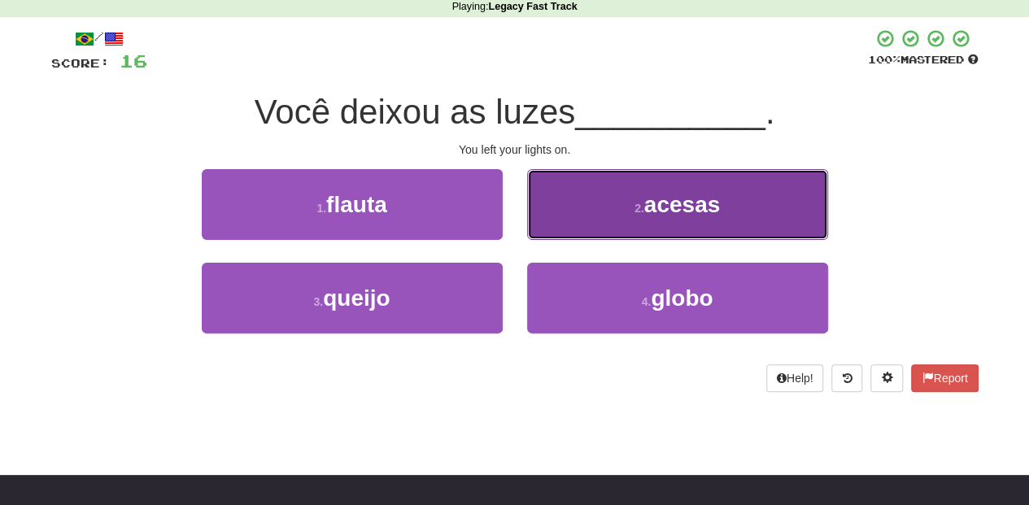
click at [565, 227] on button "2 . acesas" at bounding box center [677, 204] width 301 height 71
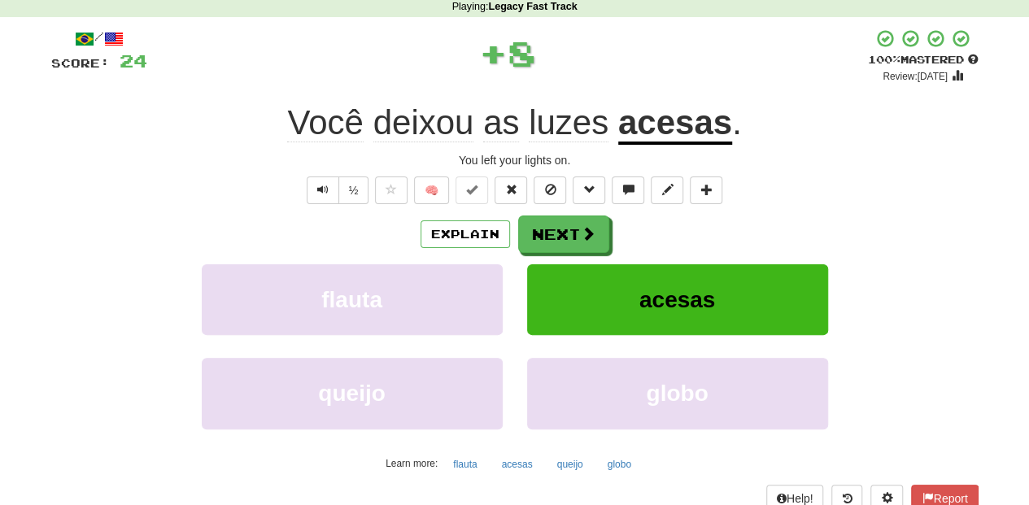
click at [565, 227] on button "Next" at bounding box center [563, 234] width 91 height 37
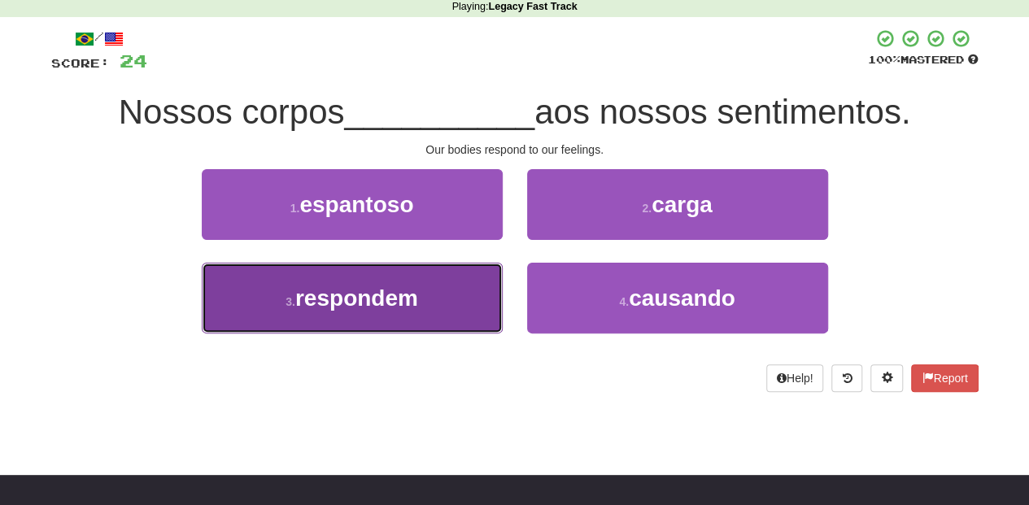
click at [430, 303] on button "3 . respondem" at bounding box center [352, 298] width 301 height 71
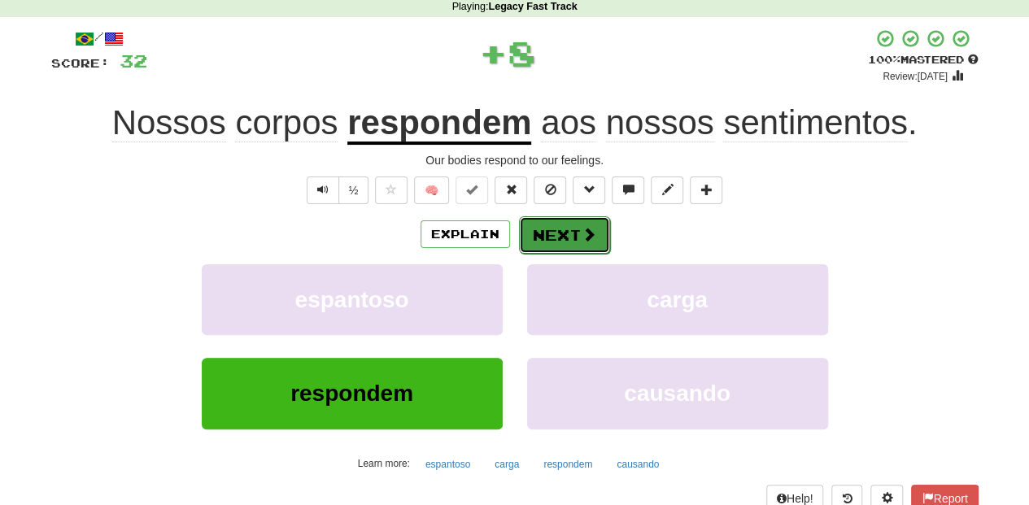
click at [540, 242] on button "Next" at bounding box center [564, 234] width 91 height 37
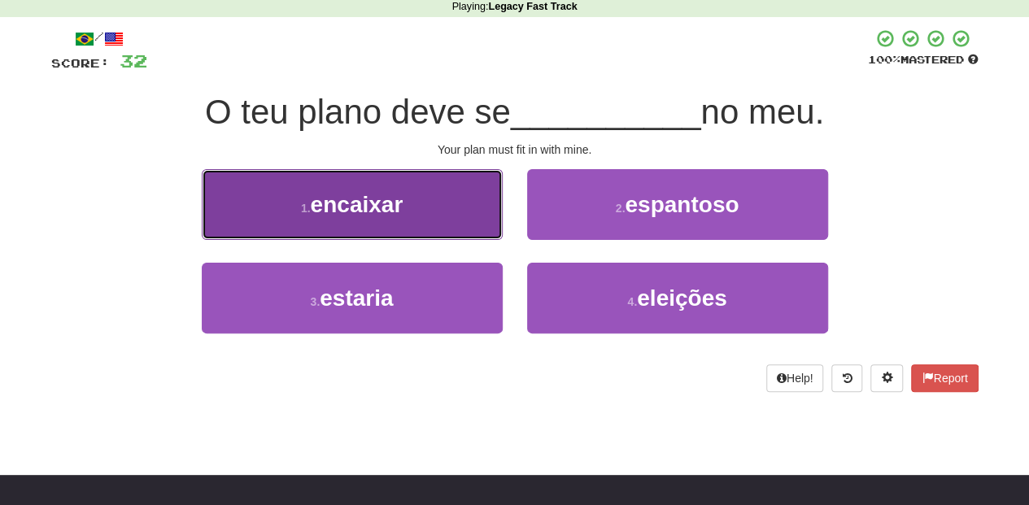
click at [421, 213] on button "1 . encaixar" at bounding box center [352, 204] width 301 height 71
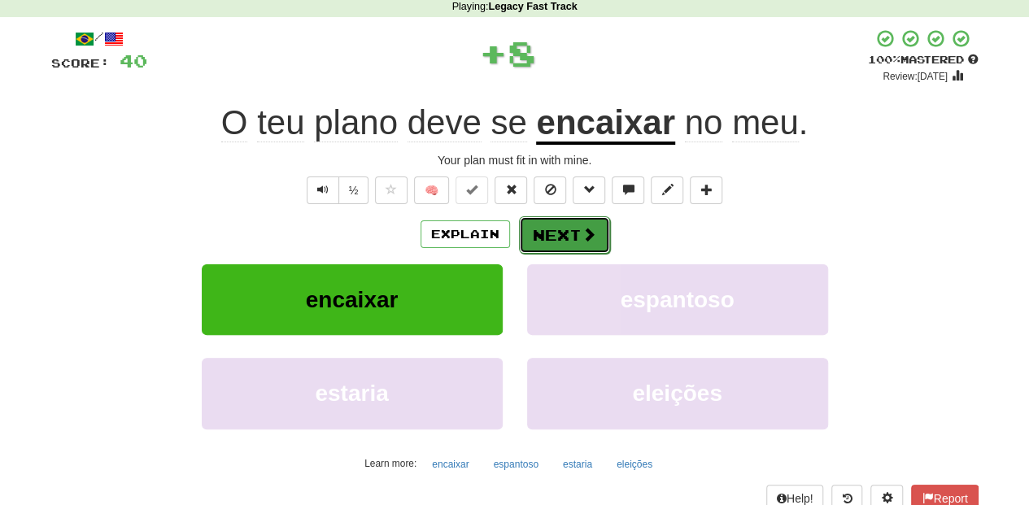
click at [522, 226] on button "Next" at bounding box center [564, 234] width 91 height 37
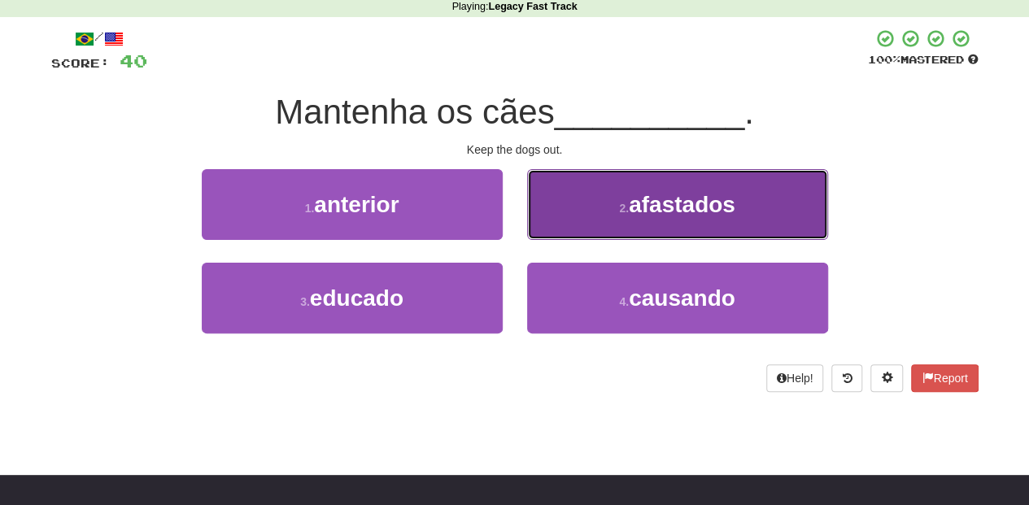
click at [562, 221] on button "2 . afastados" at bounding box center [677, 204] width 301 height 71
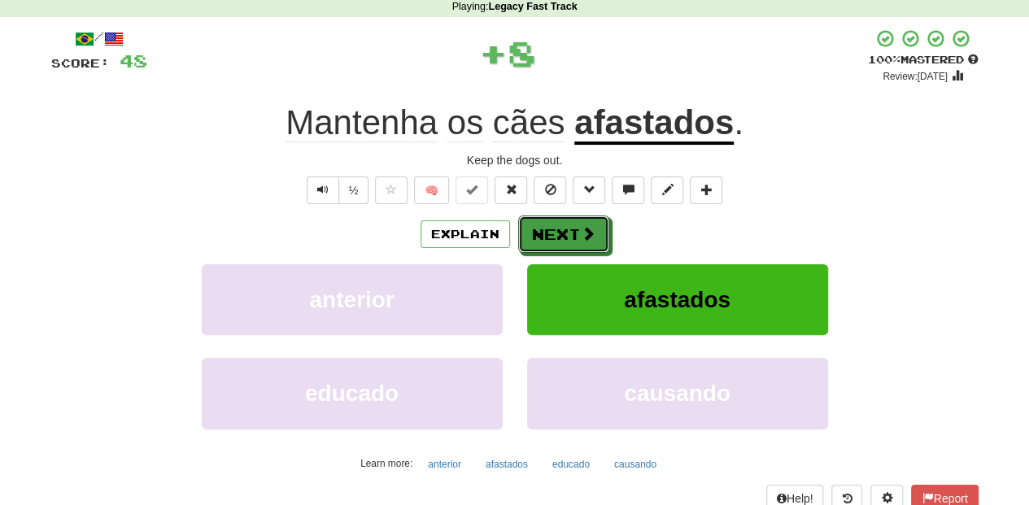
click at [562, 221] on button "Next" at bounding box center [563, 234] width 91 height 37
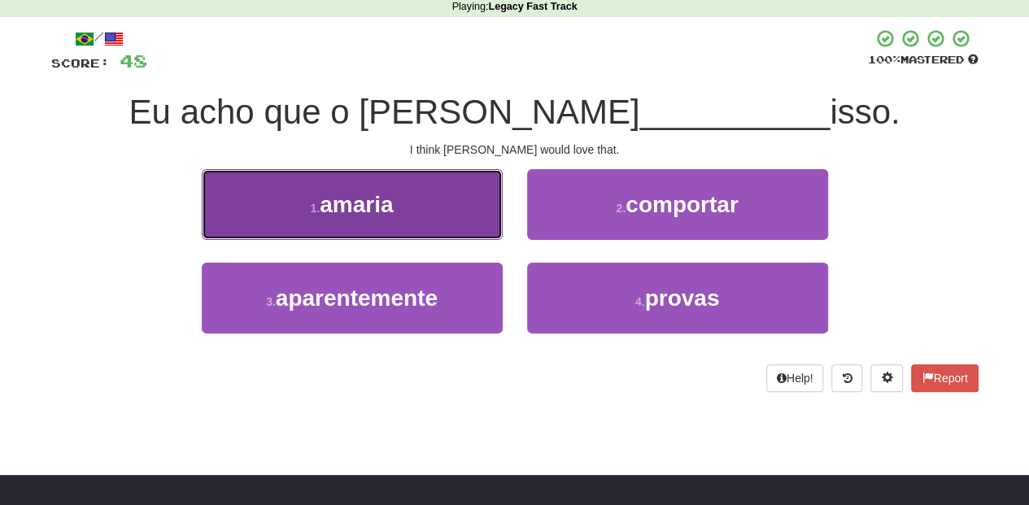
click at [441, 216] on button "1 . amaria" at bounding box center [352, 204] width 301 height 71
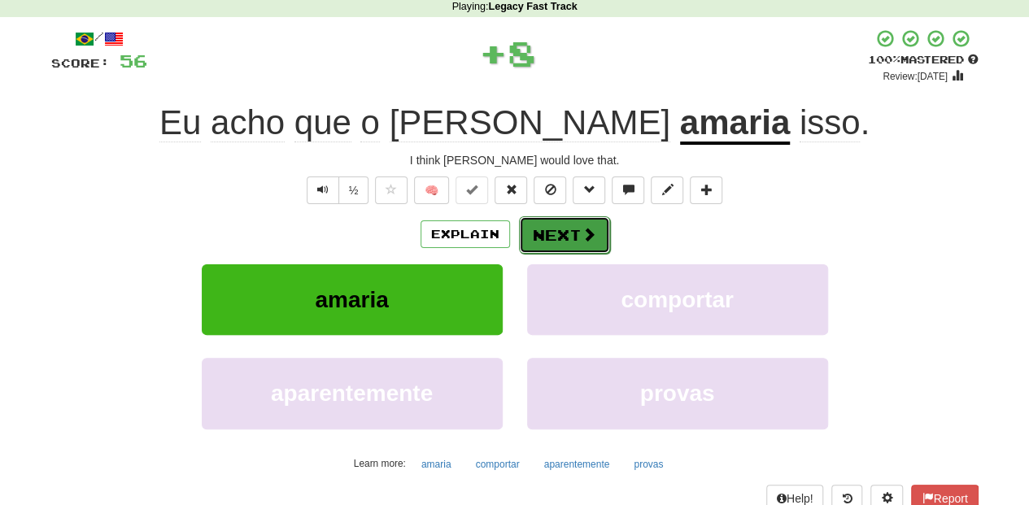
click at [552, 225] on button "Next" at bounding box center [564, 234] width 91 height 37
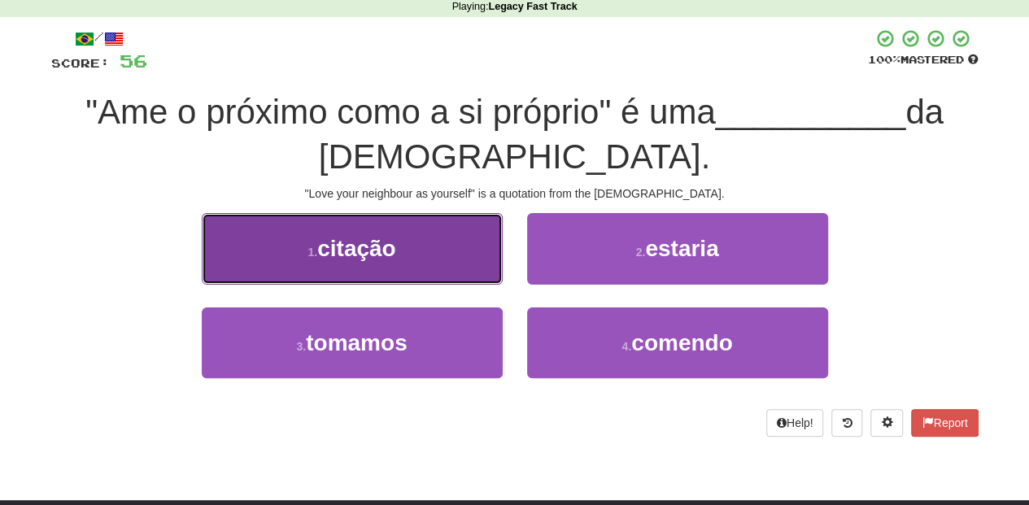
click at [438, 265] on button "1 . citação" at bounding box center [352, 248] width 301 height 71
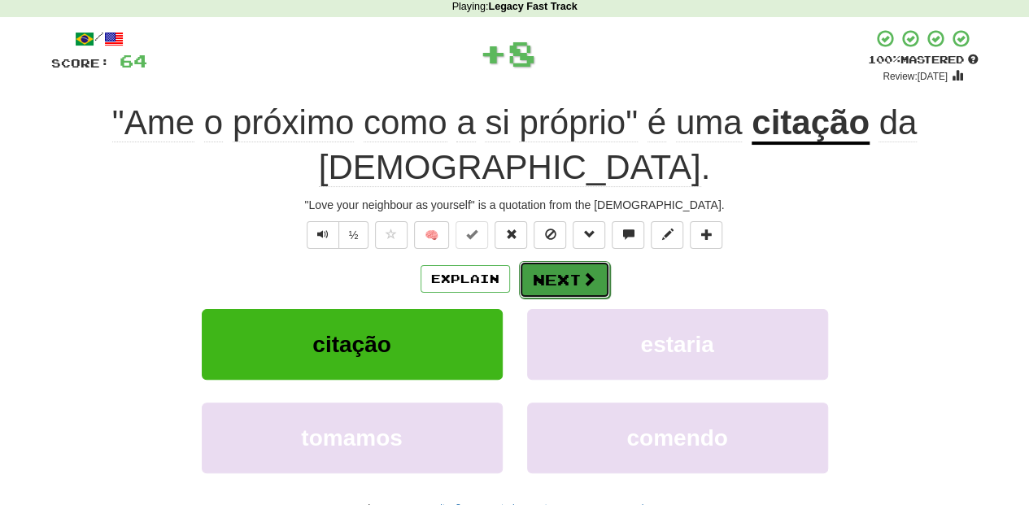
click at [560, 261] on button "Next" at bounding box center [564, 279] width 91 height 37
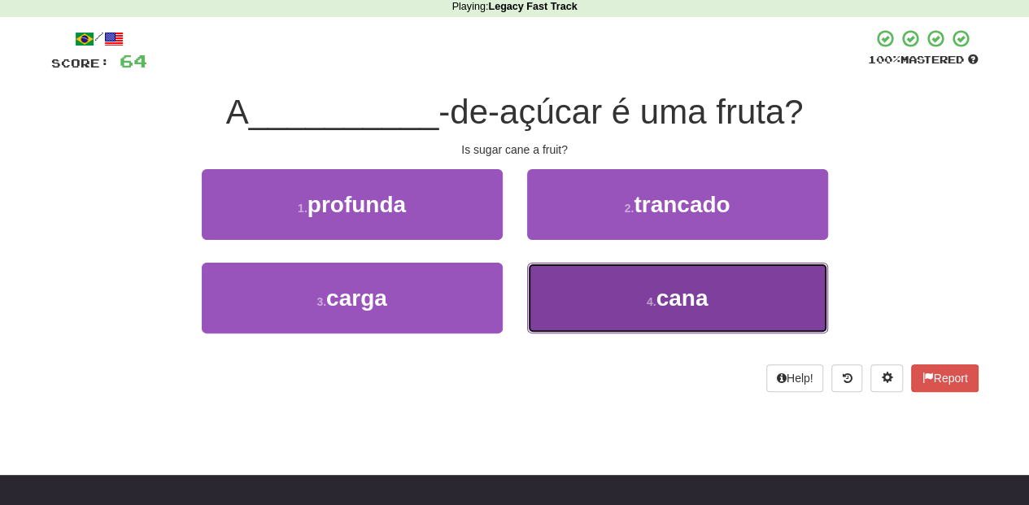
click at [561, 302] on button "4 . cana" at bounding box center [677, 298] width 301 height 71
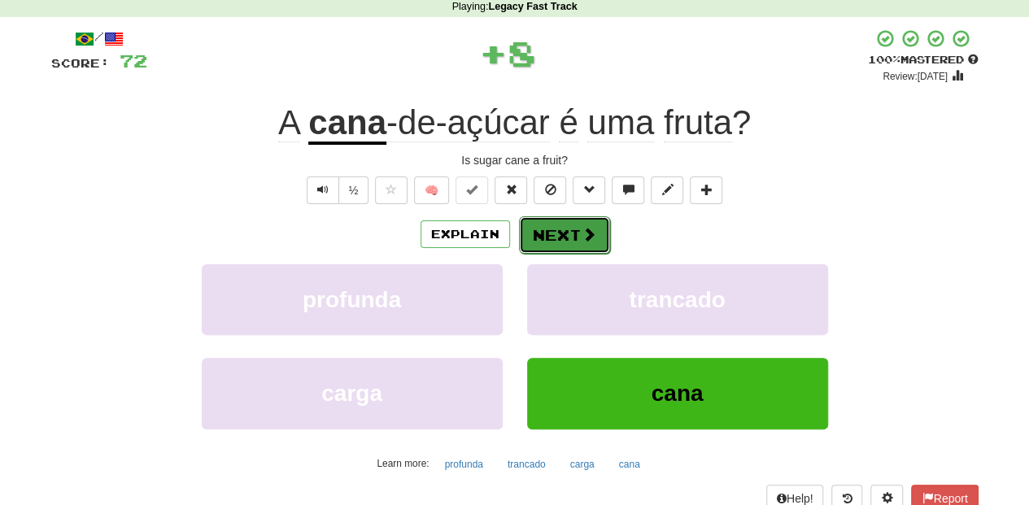
click at [553, 223] on button "Next" at bounding box center [564, 234] width 91 height 37
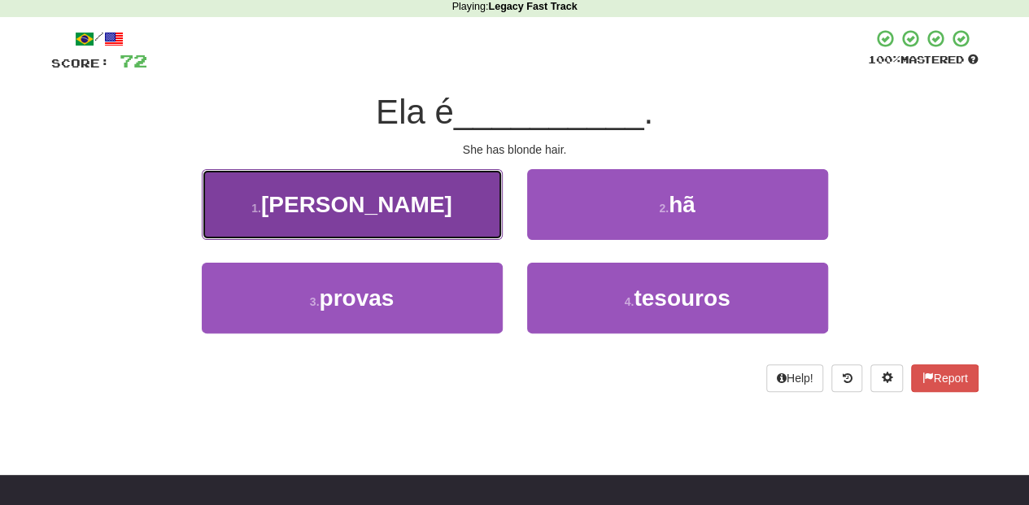
click at [428, 236] on button "1 . loura" at bounding box center [352, 204] width 301 height 71
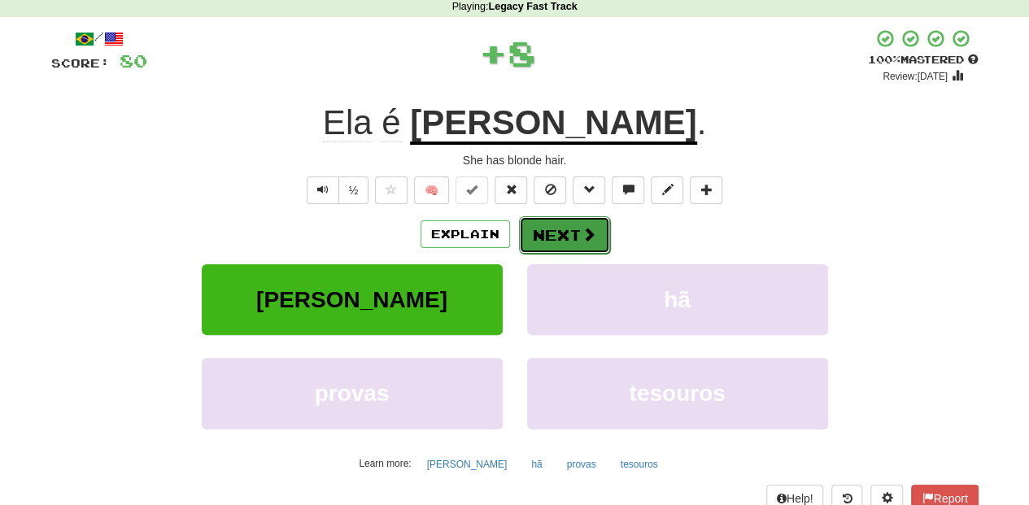
click at [535, 229] on button "Next" at bounding box center [564, 234] width 91 height 37
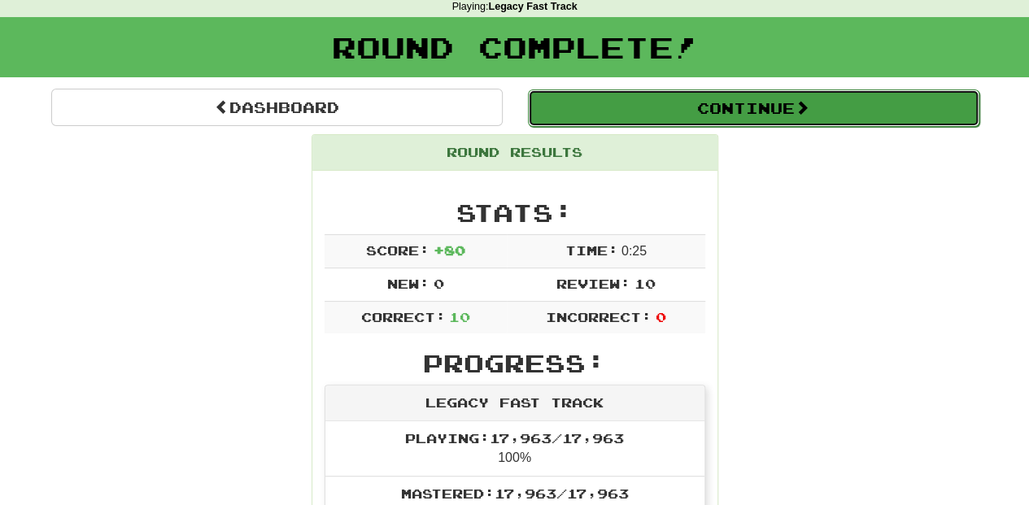
click at [590, 111] on button "Continue" at bounding box center [754, 107] width 452 height 37
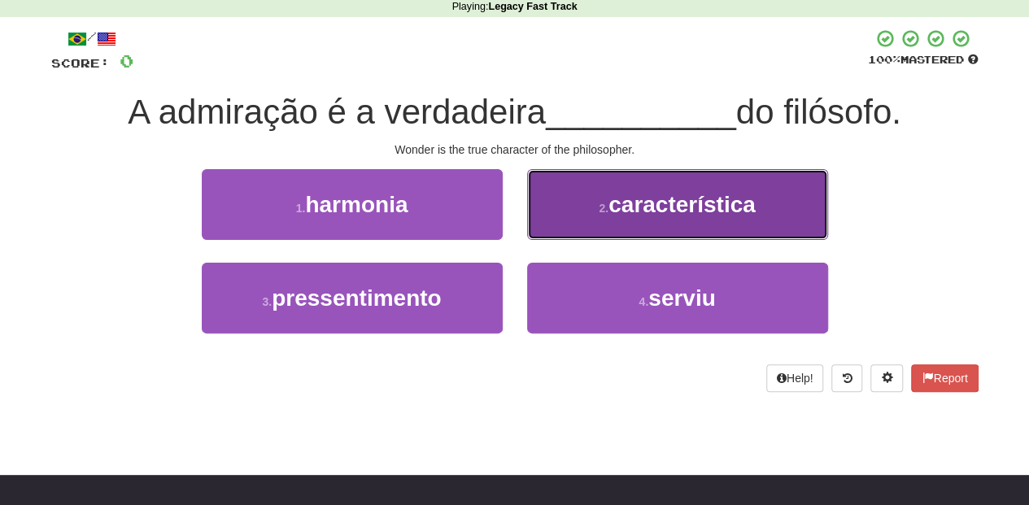
click at [552, 225] on button "2 . característica" at bounding box center [677, 204] width 301 height 71
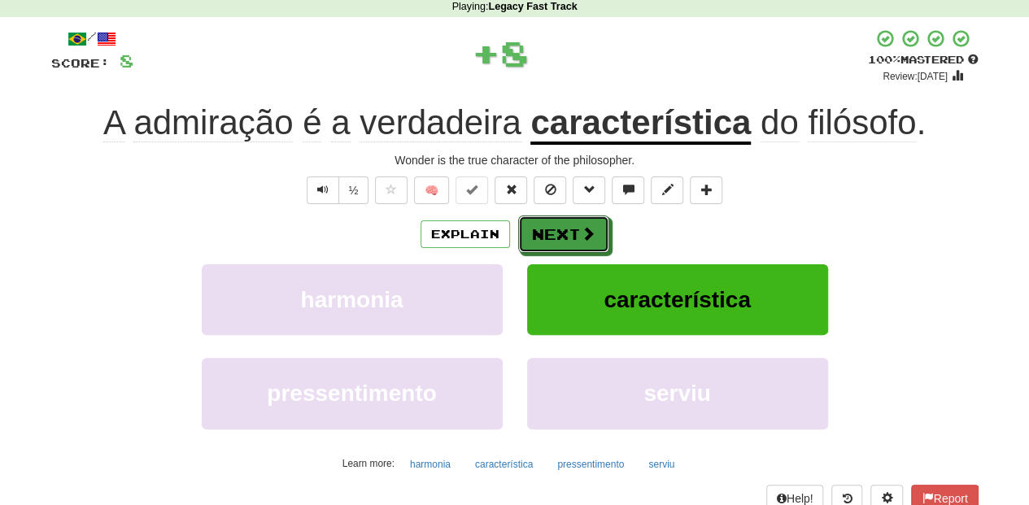
click at [552, 225] on button "Next" at bounding box center [563, 234] width 91 height 37
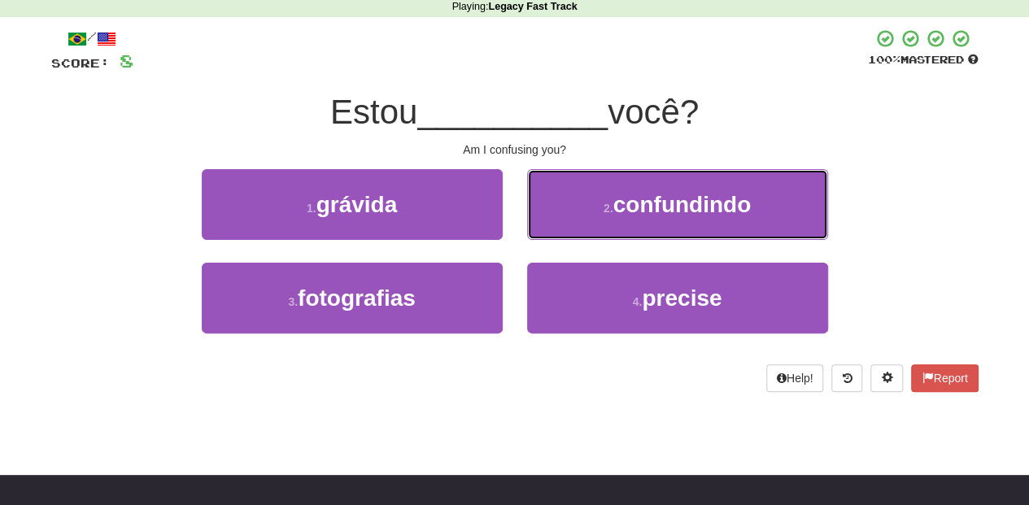
click at [552, 225] on button "2 . confundindo" at bounding box center [677, 204] width 301 height 71
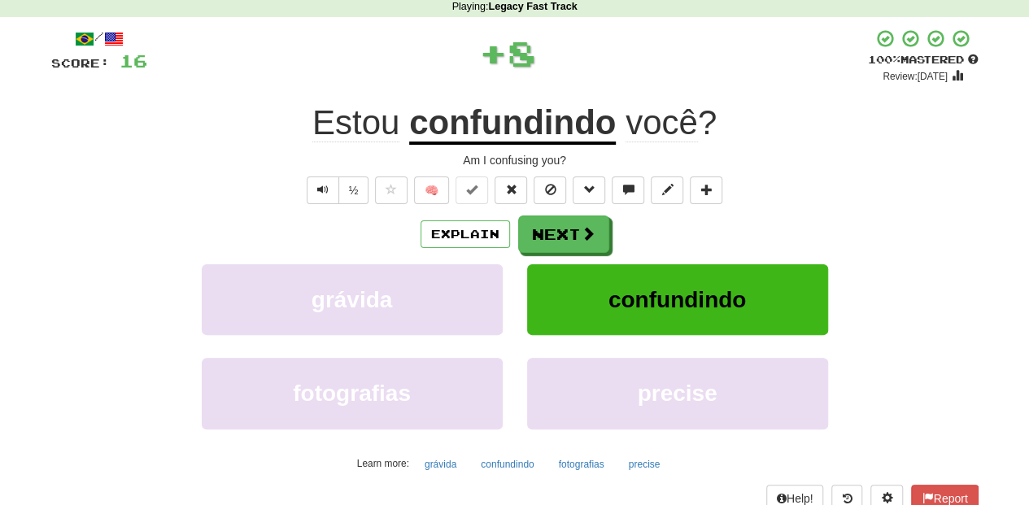
click at [552, 225] on button "Next" at bounding box center [563, 234] width 91 height 37
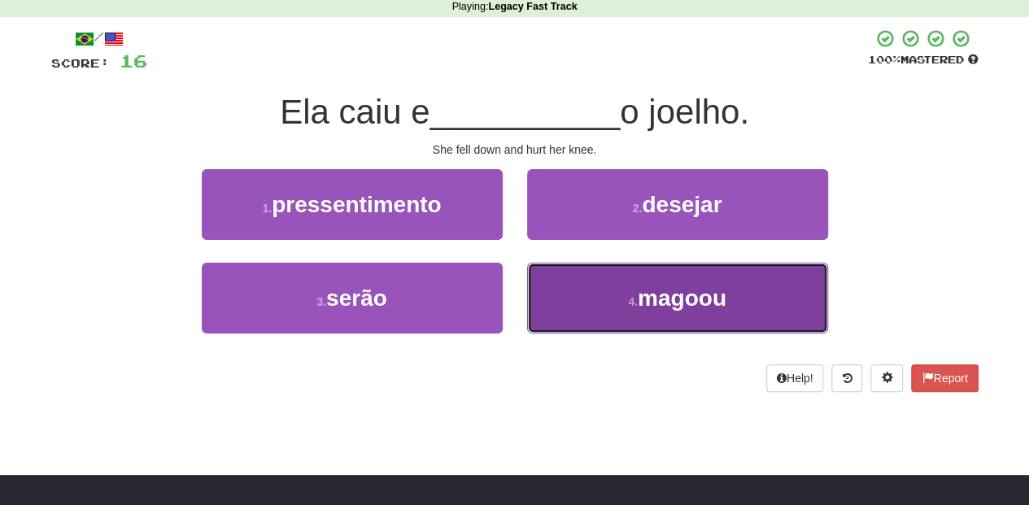
click at [601, 301] on button "4 . magoou" at bounding box center [677, 298] width 301 height 71
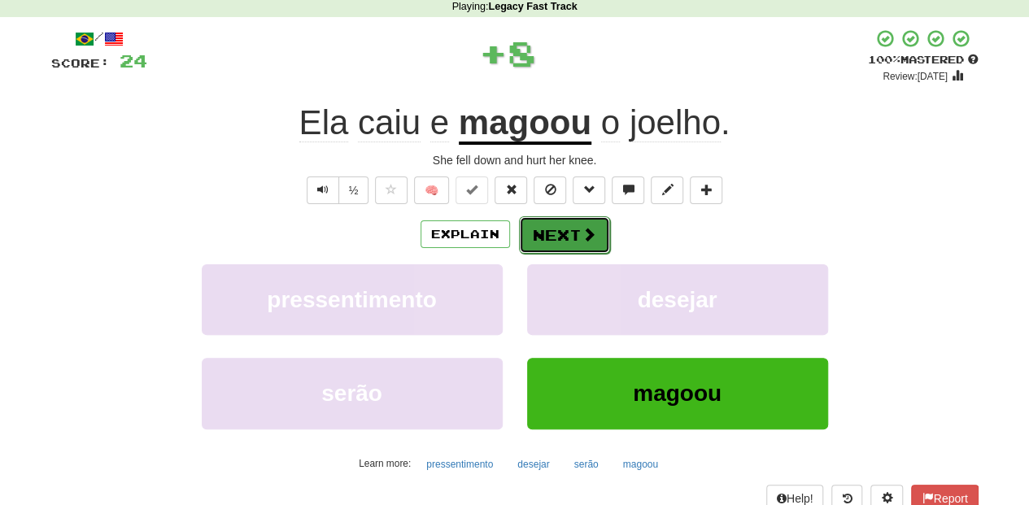
click at [548, 226] on button "Next" at bounding box center [564, 234] width 91 height 37
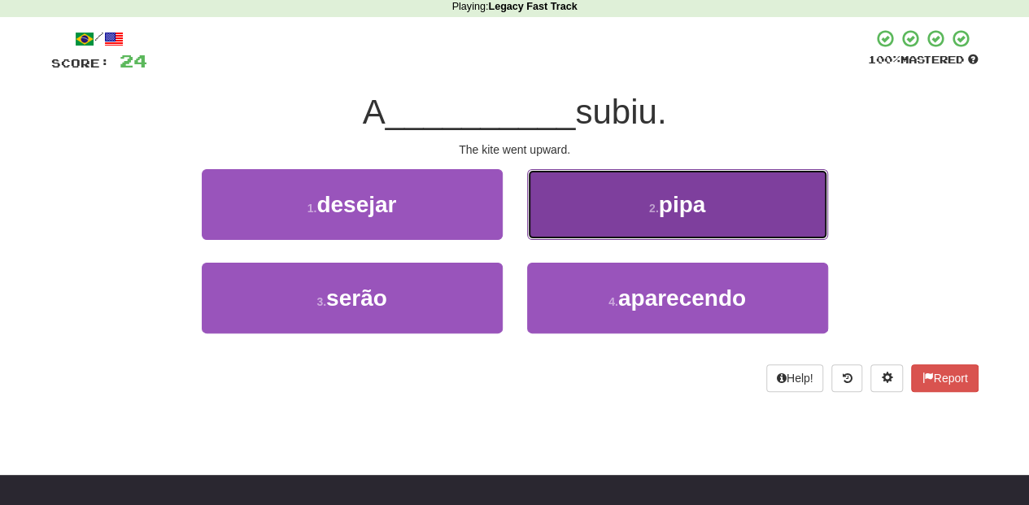
click at [547, 220] on button "2 . pipa" at bounding box center [677, 204] width 301 height 71
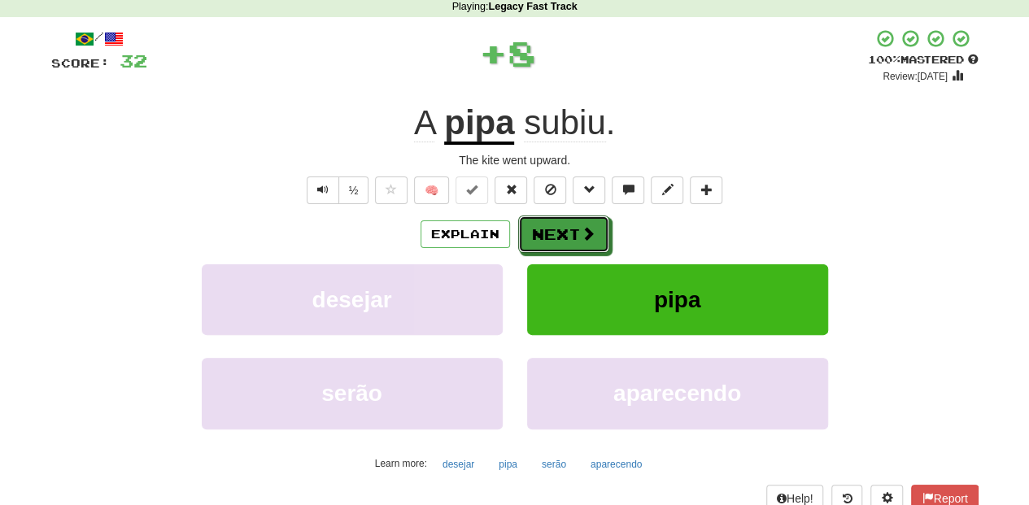
click at [547, 220] on button "Next" at bounding box center [563, 234] width 91 height 37
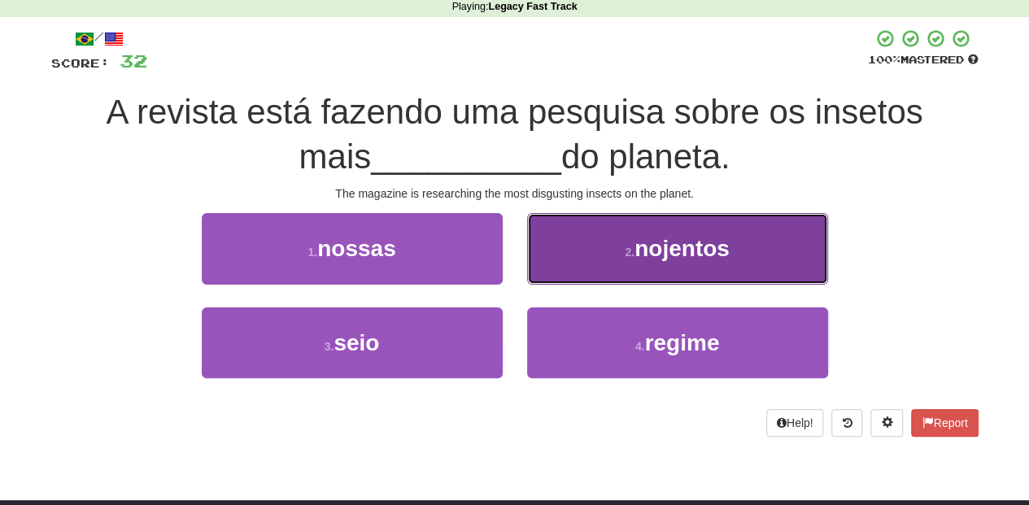
click at [542, 264] on button "2 . nojentos" at bounding box center [677, 248] width 301 height 71
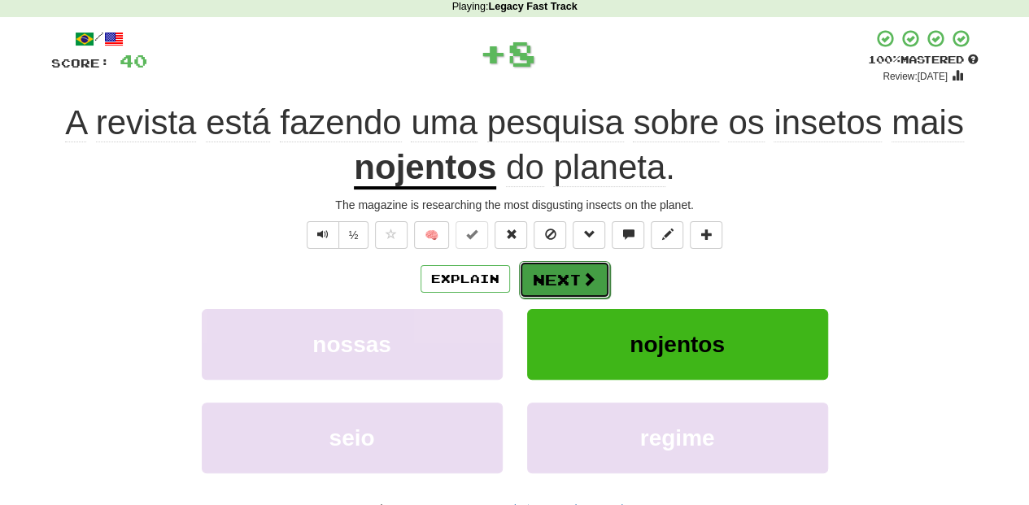
click at [538, 273] on button "Next" at bounding box center [564, 279] width 91 height 37
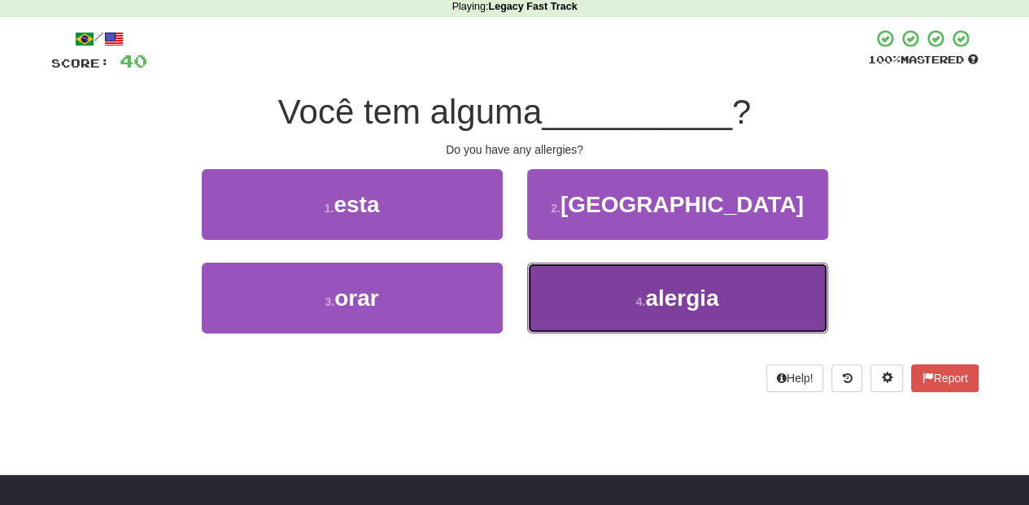
click at [563, 290] on button "4 . alergia" at bounding box center [677, 298] width 301 height 71
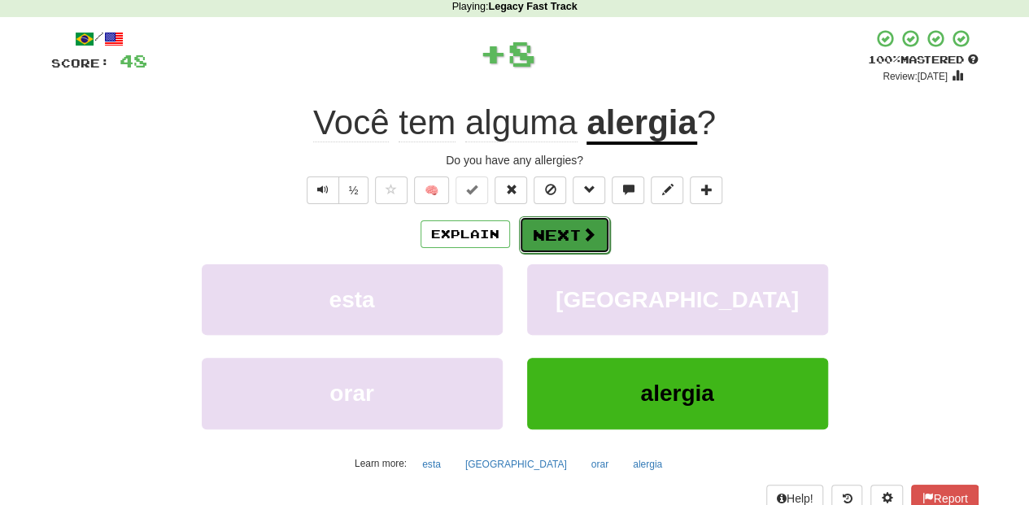
click at [546, 222] on button "Next" at bounding box center [564, 234] width 91 height 37
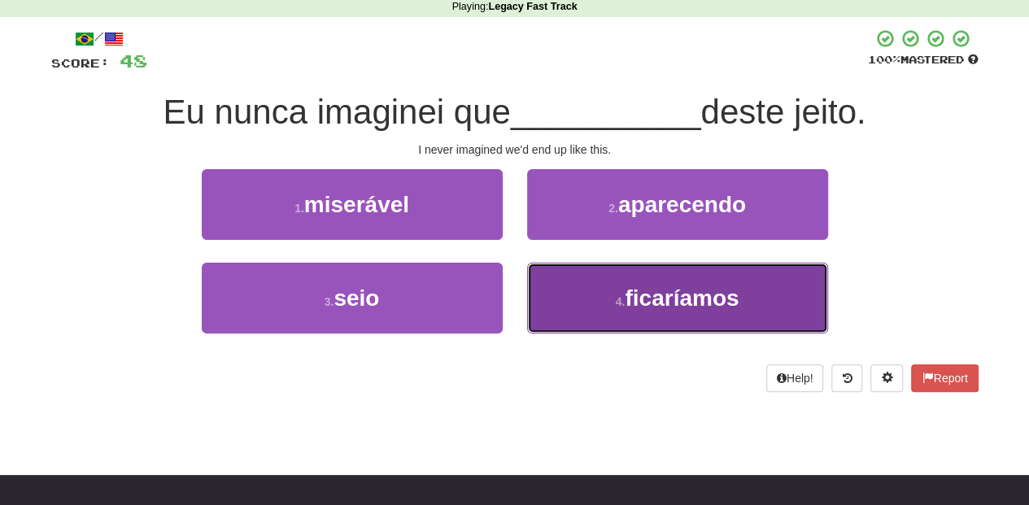
click at [569, 274] on button "4 . ficaríamos" at bounding box center [677, 298] width 301 height 71
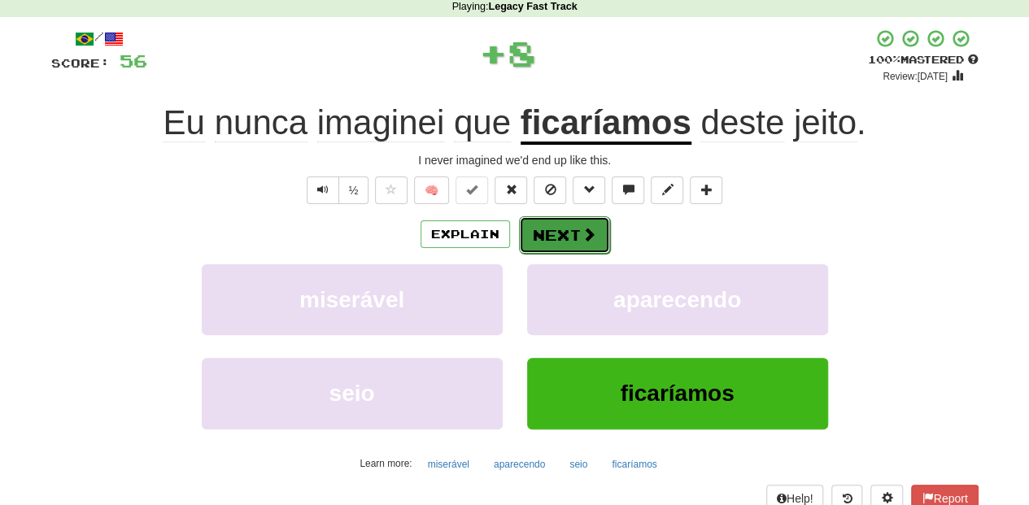
click at [559, 226] on button "Next" at bounding box center [564, 234] width 91 height 37
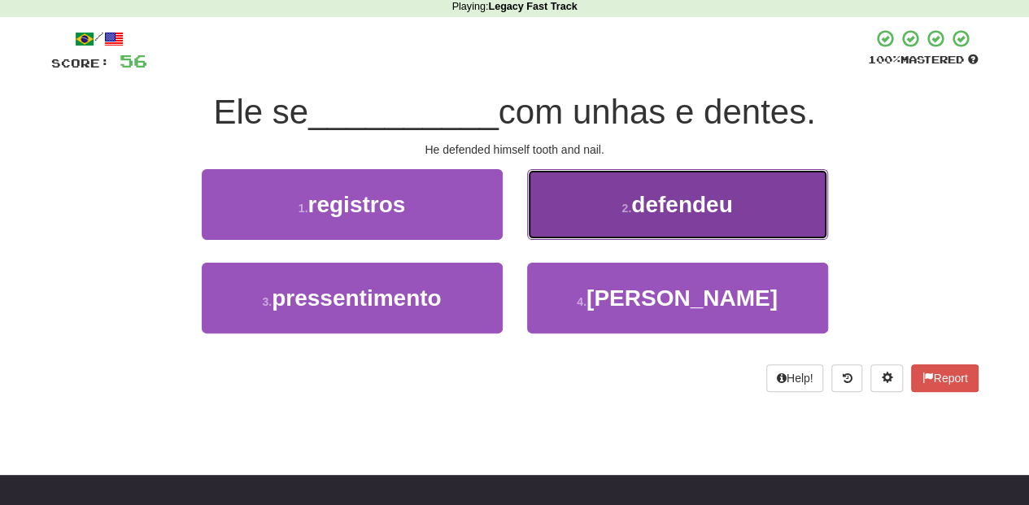
click at [565, 218] on button "2 . defendeu" at bounding box center [677, 204] width 301 height 71
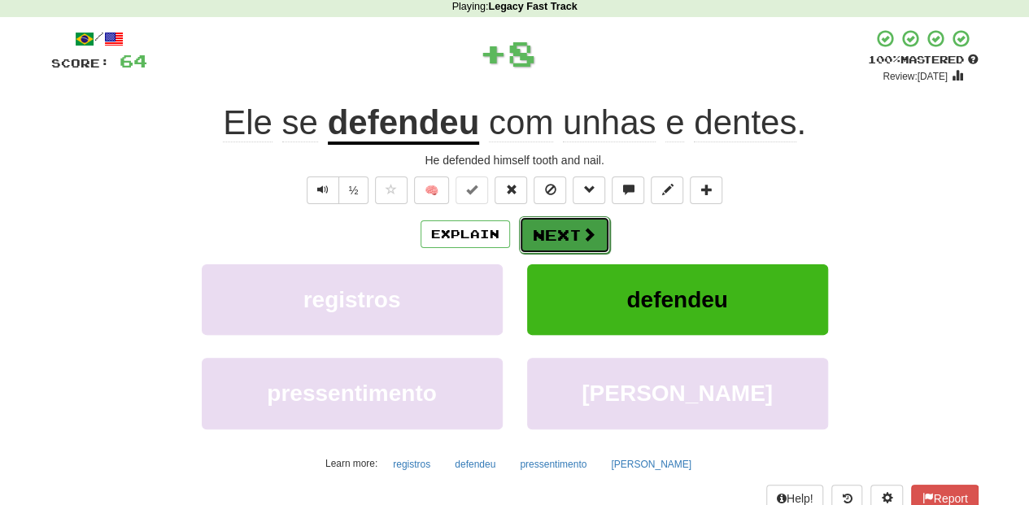
click at [557, 222] on button "Next" at bounding box center [564, 234] width 91 height 37
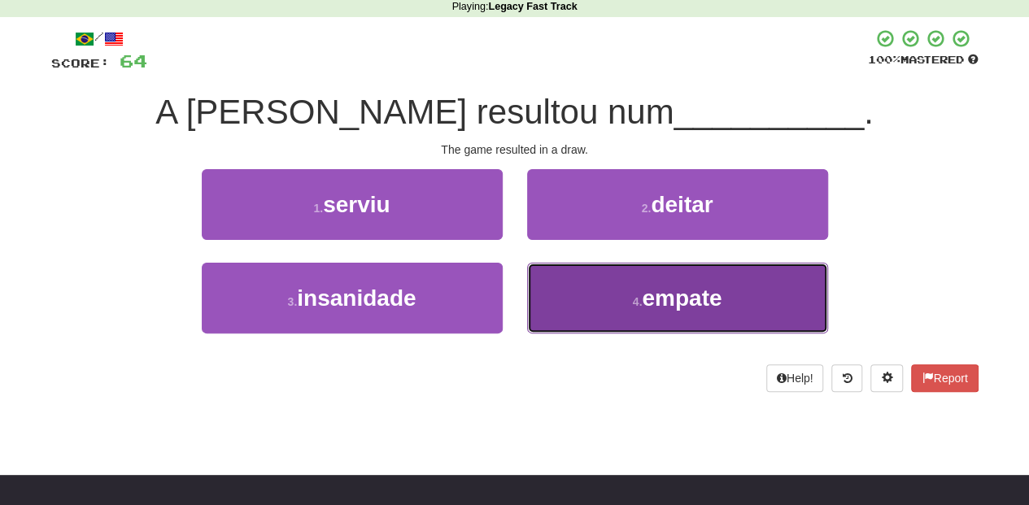
click at [548, 290] on button "4 . empate" at bounding box center [677, 298] width 301 height 71
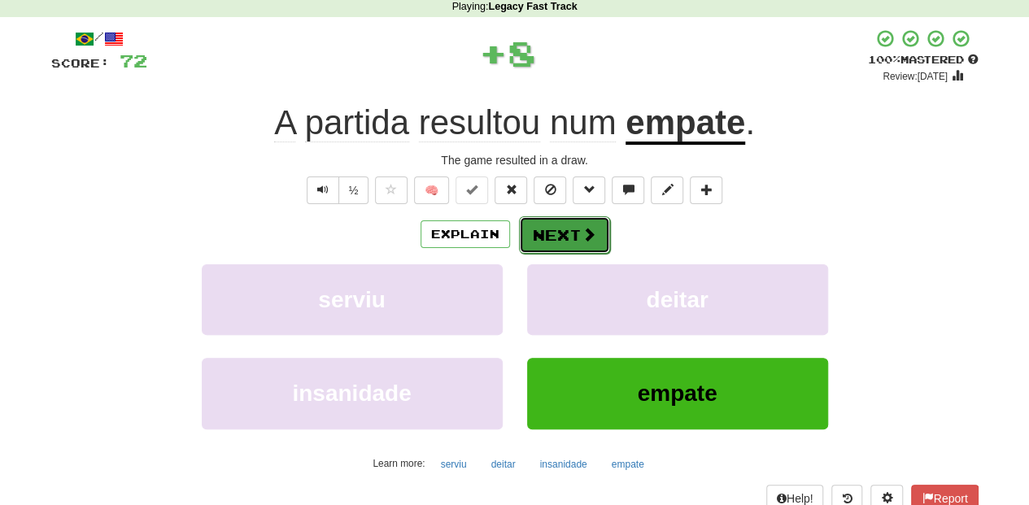
click at [544, 238] on button "Next" at bounding box center [564, 234] width 91 height 37
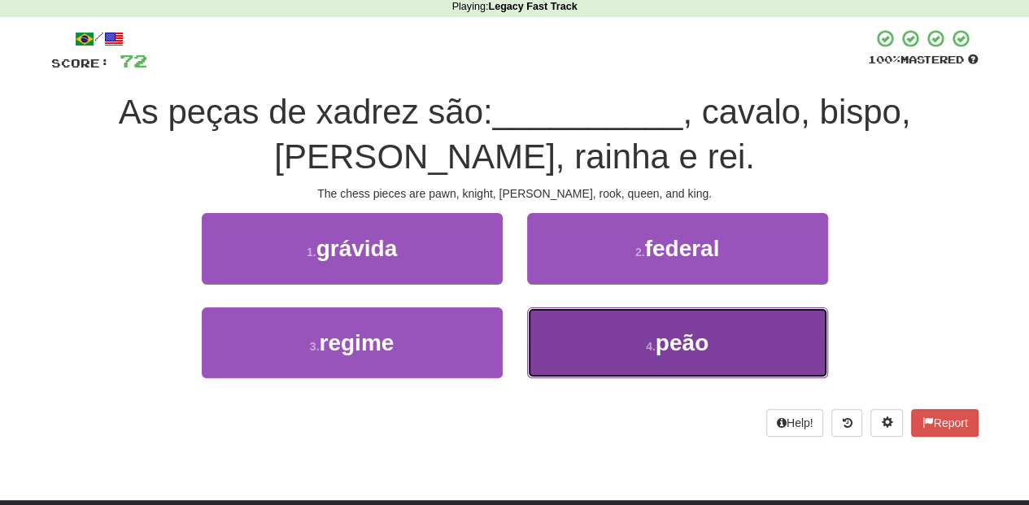
click at [586, 350] on button "4 . peão" at bounding box center [677, 343] width 301 height 71
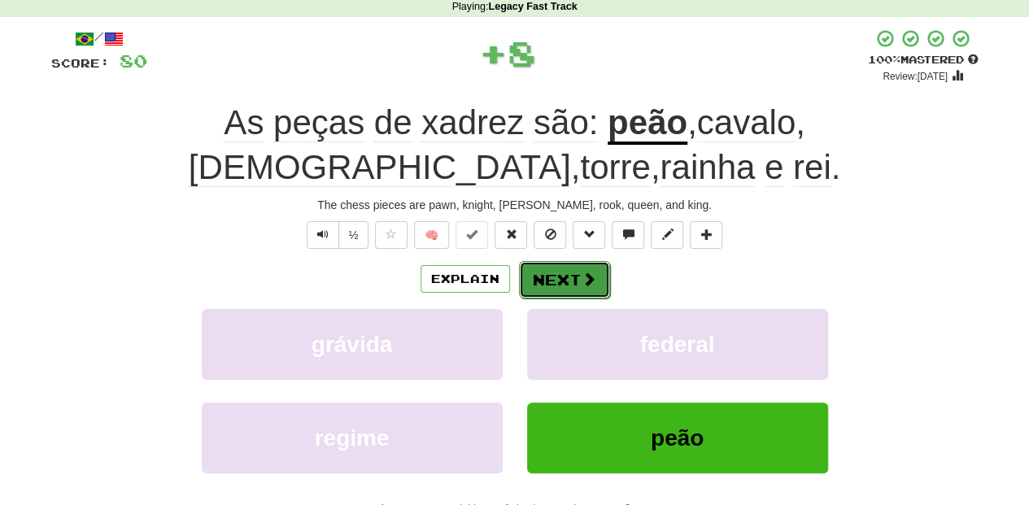
click at [560, 279] on button "Next" at bounding box center [564, 279] width 91 height 37
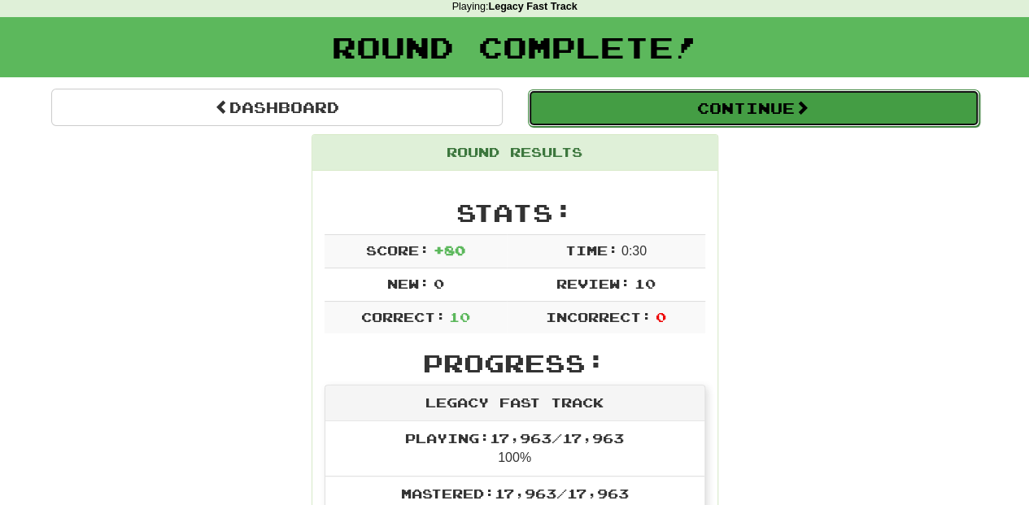
click at [614, 104] on button "Continue" at bounding box center [754, 107] width 452 height 37
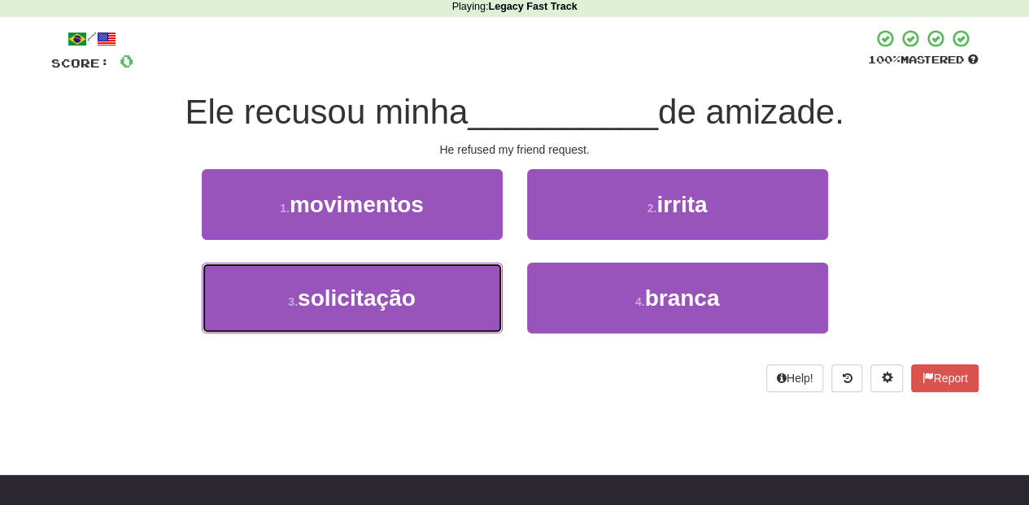
drag, startPoint x: 434, startPoint y: 297, endPoint x: 436, endPoint y: 426, distance: 129.4
click at [436, 426] on div "Dashboard Clozemaster BitterBreeze2956 / Toggle Dropdown Dashboard Leaderboard …" at bounding box center [514, 181] width 1029 height 505
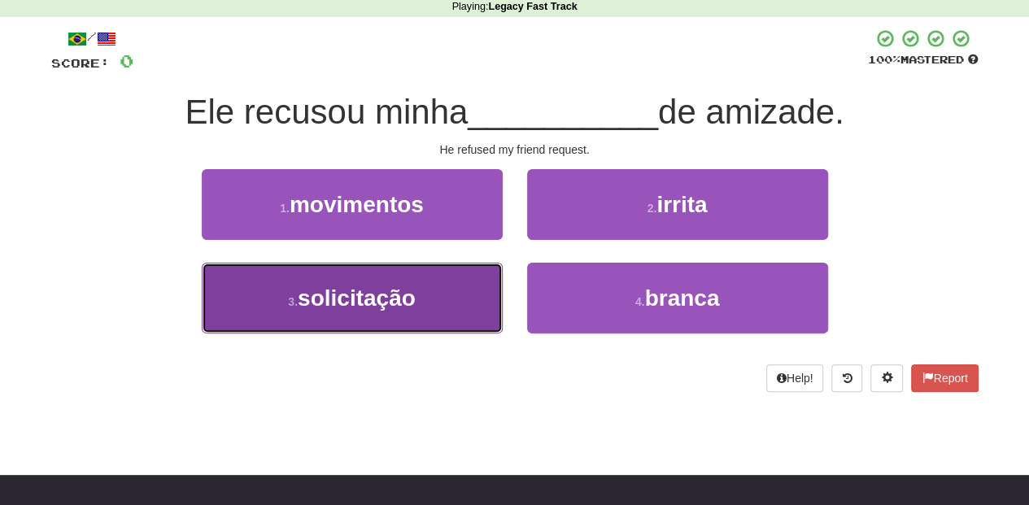
click at [421, 305] on button "3 . solicitação" at bounding box center [352, 298] width 301 height 71
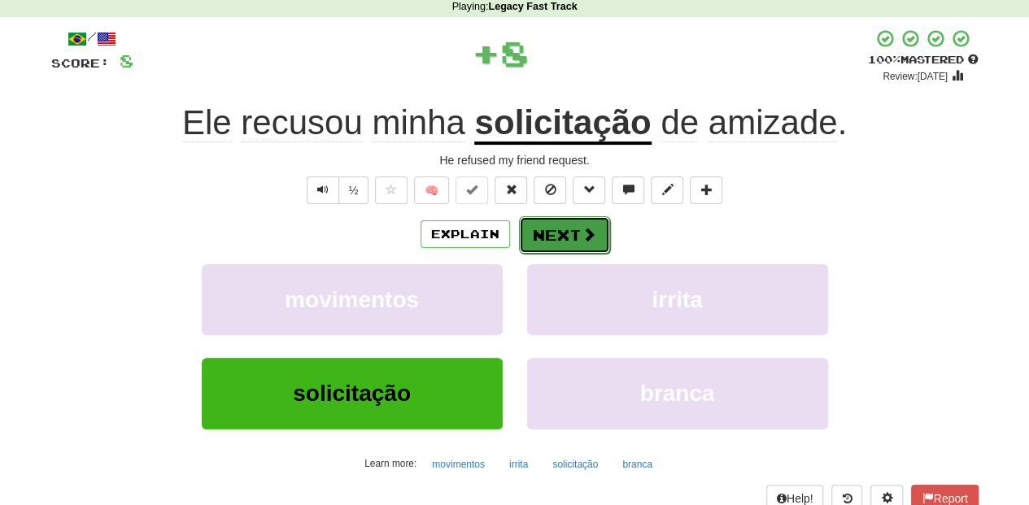
click at [574, 229] on button "Next" at bounding box center [564, 234] width 91 height 37
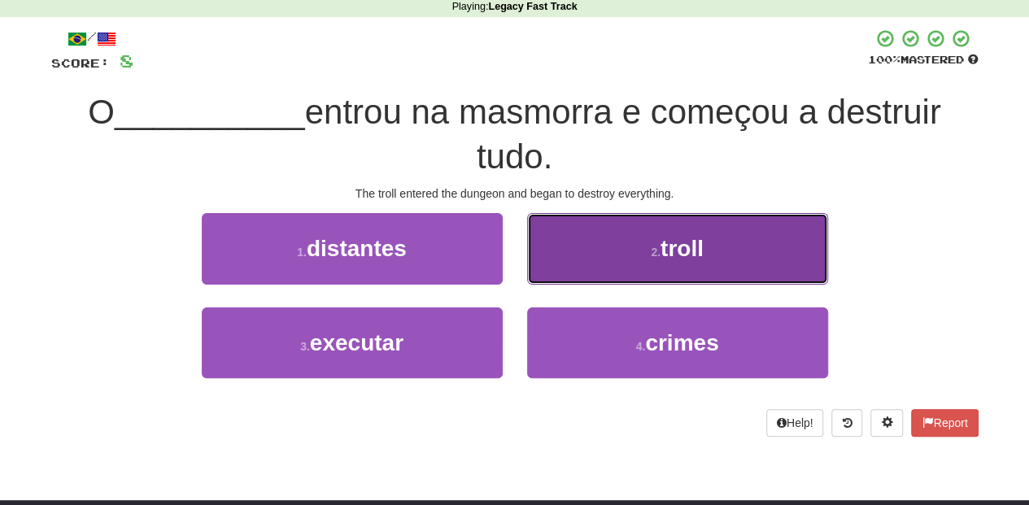
click at [615, 263] on button "2 . troll" at bounding box center [677, 248] width 301 height 71
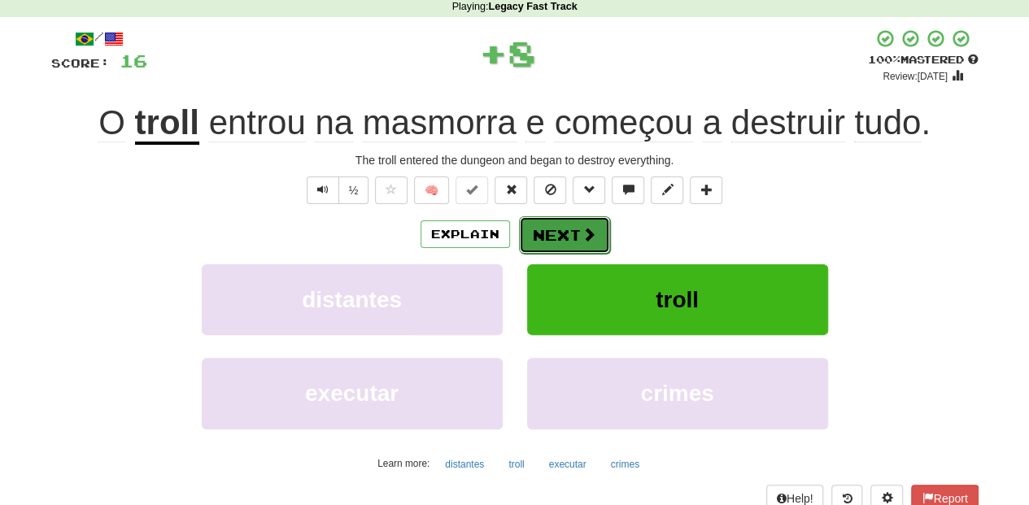
click at [574, 247] on button "Next" at bounding box center [564, 234] width 91 height 37
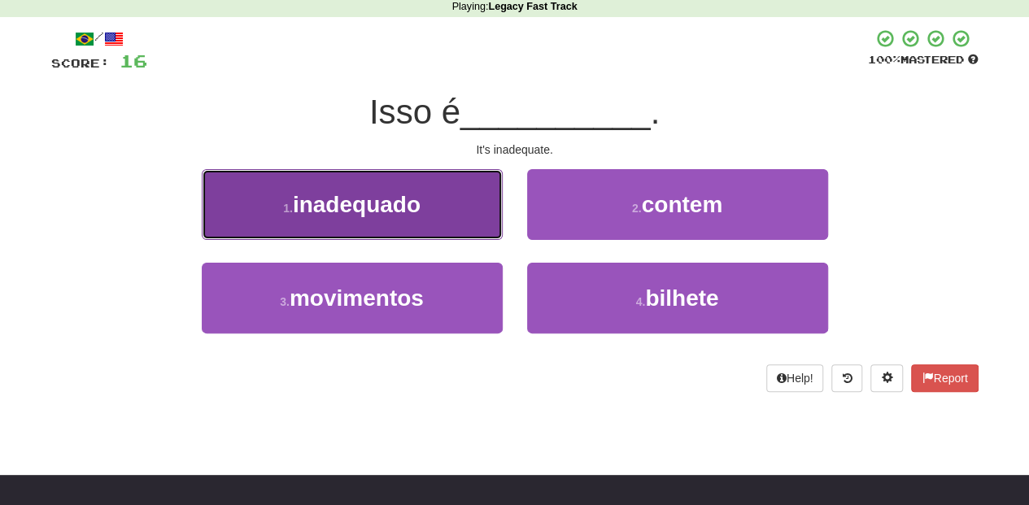
click at [412, 194] on span "inadequado" at bounding box center [357, 204] width 128 height 25
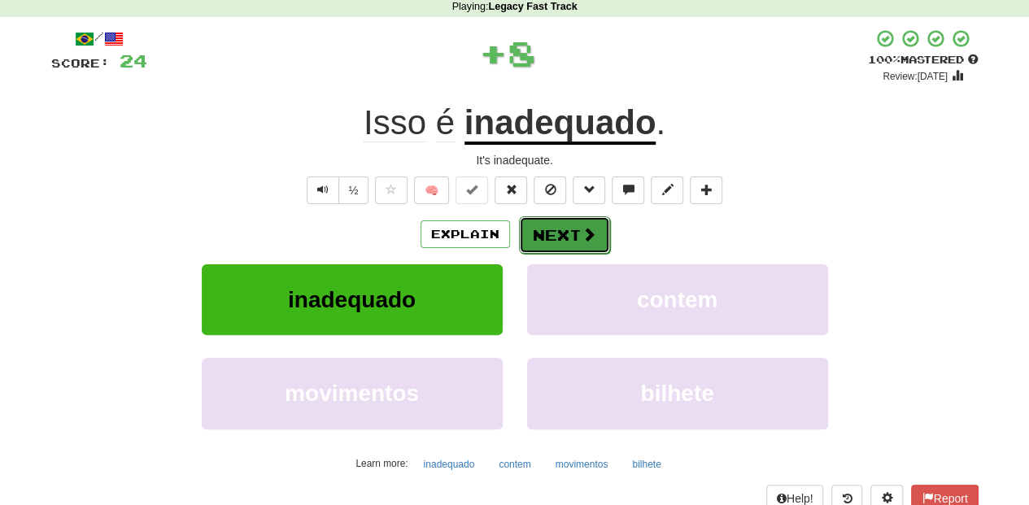
click at [535, 228] on button "Next" at bounding box center [564, 234] width 91 height 37
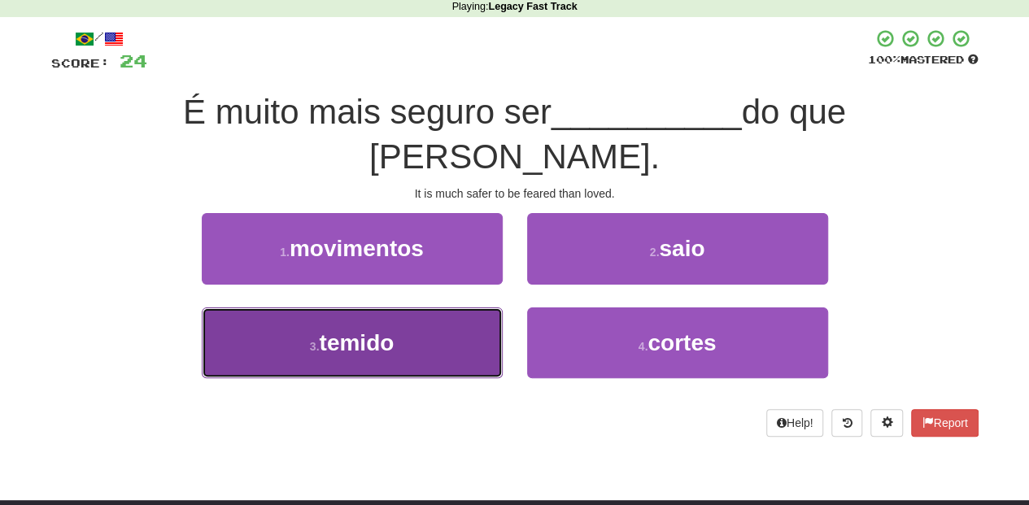
click at [473, 308] on button "3 . temido" at bounding box center [352, 343] width 301 height 71
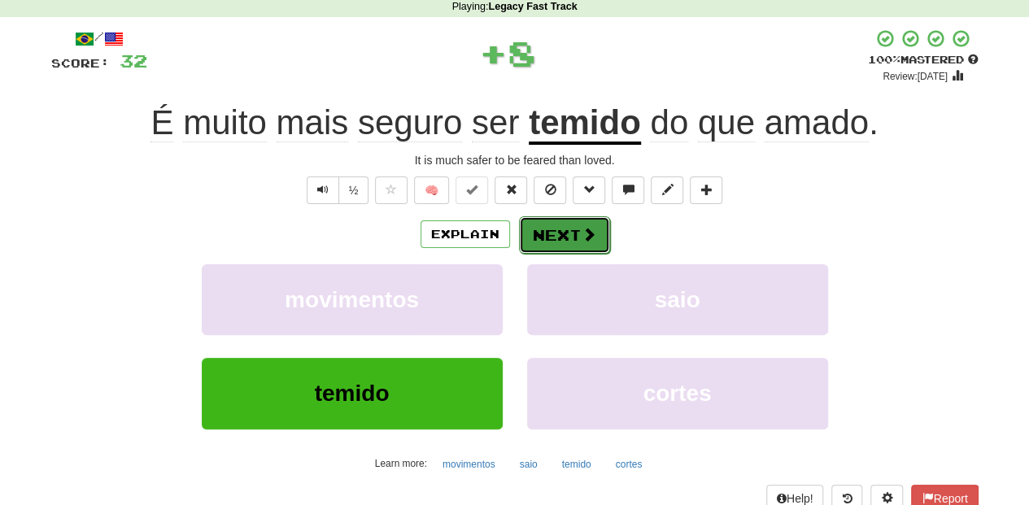
click at [534, 223] on button "Next" at bounding box center [564, 234] width 91 height 37
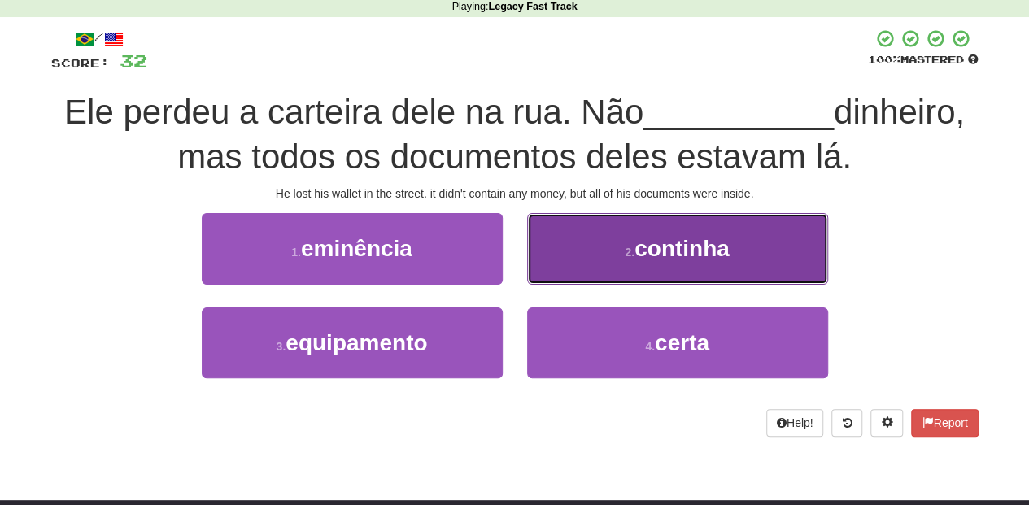
click at [572, 267] on button "2 . continha" at bounding box center [677, 248] width 301 height 71
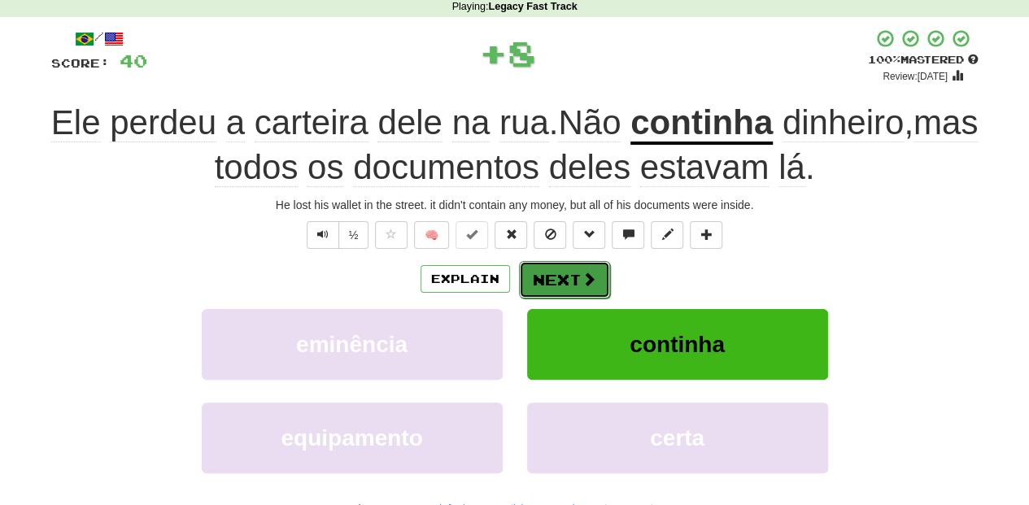
click at [568, 269] on button "Next" at bounding box center [564, 279] width 91 height 37
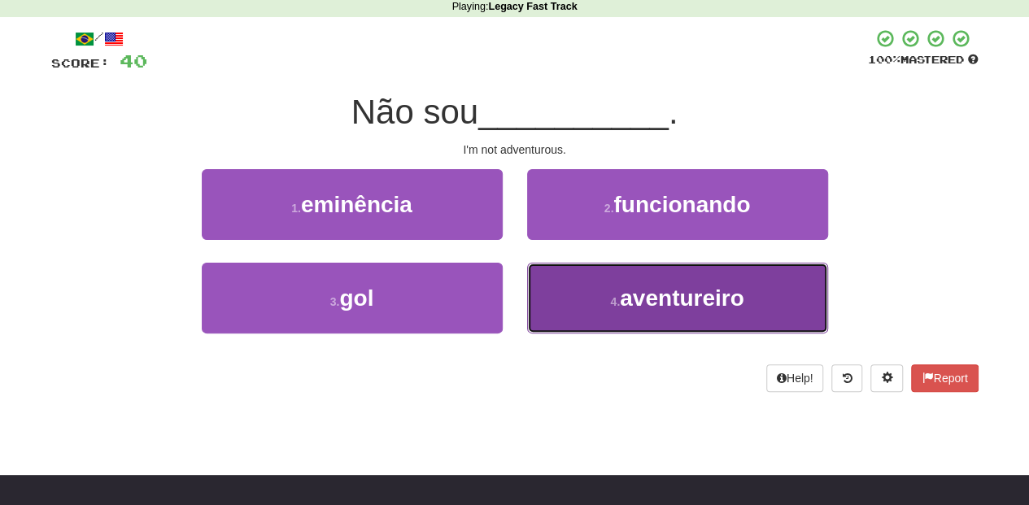
click at [564, 296] on button "4 . aventureiro" at bounding box center [677, 298] width 301 height 71
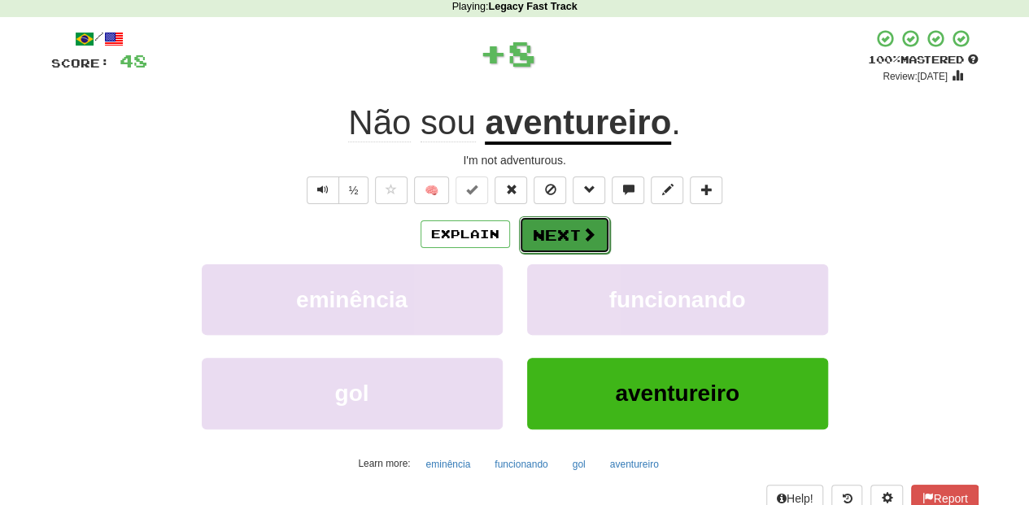
click at [555, 229] on button "Next" at bounding box center [564, 234] width 91 height 37
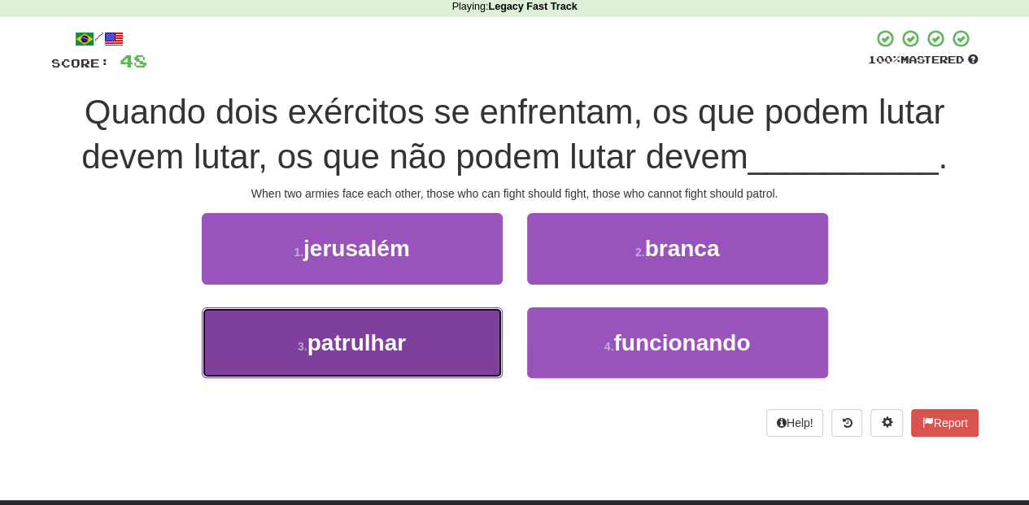
click at [441, 336] on button "3 . patrulhar" at bounding box center [352, 343] width 301 height 71
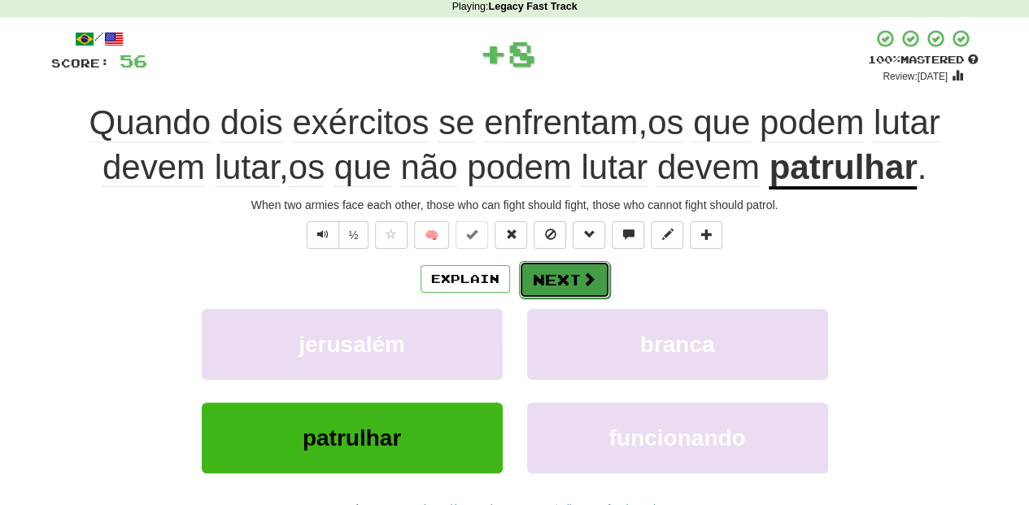
click at [543, 277] on button "Next" at bounding box center [564, 279] width 91 height 37
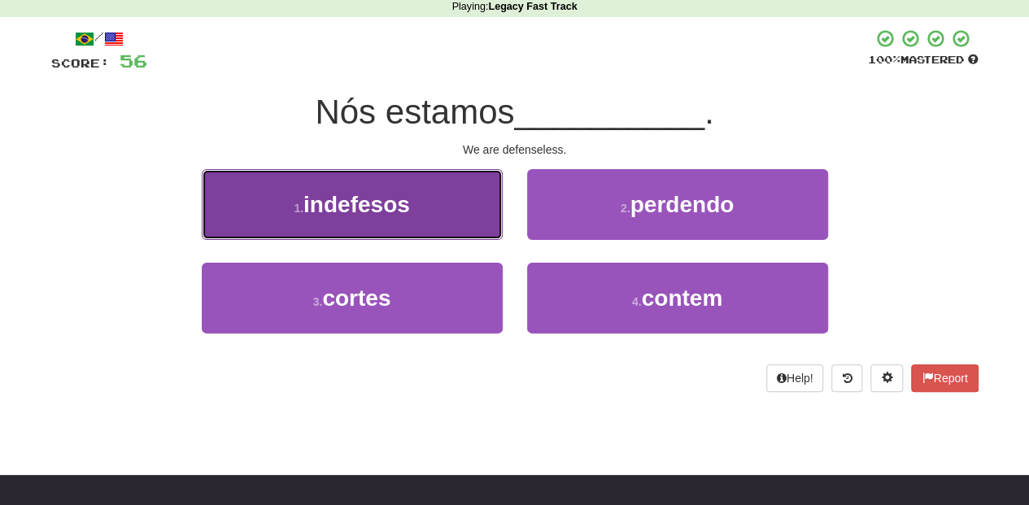
click at [416, 214] on button "1 . indefesos" at bounding box center [352, 204] width 301 height 71
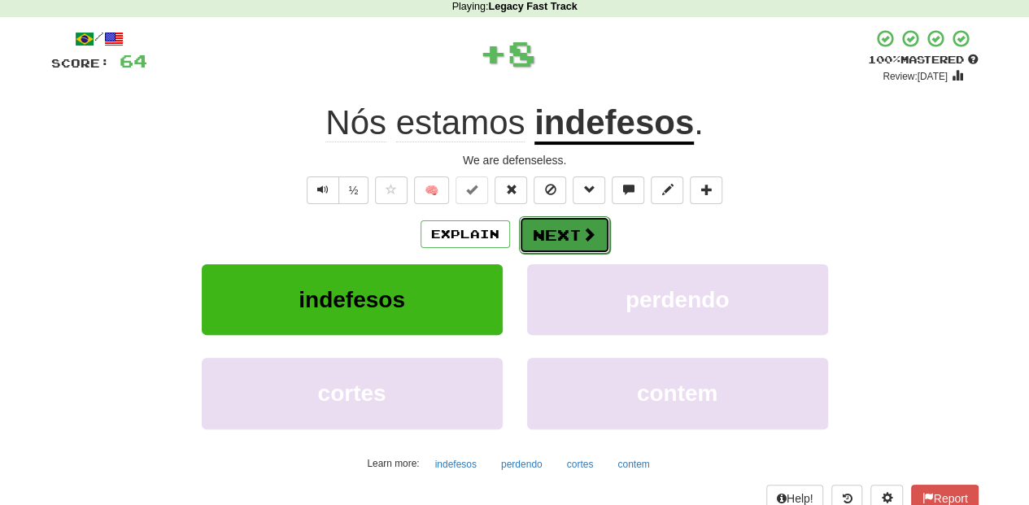
click at [549, 224] on button "Next" at bounding box center [564, 234] width 91 height 37
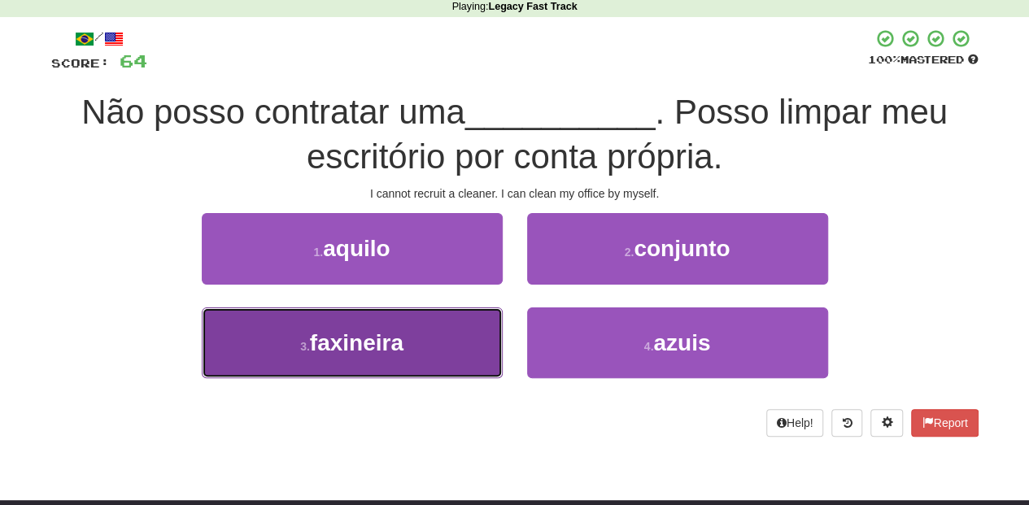
click at [460, 344] on button "3 . faxineira" at bounding box center [352, 343] width 301 height 71
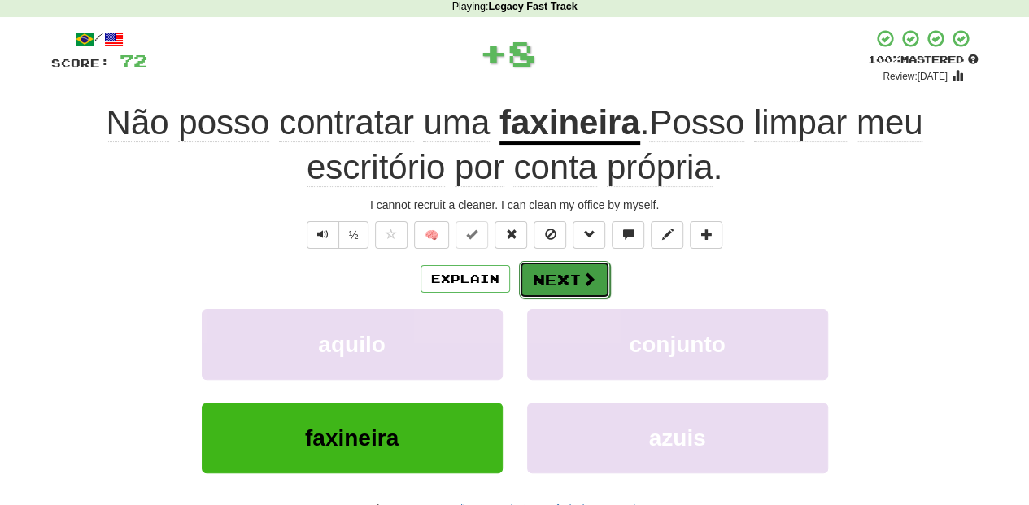
click at [547, 262] on button "Next" at bounding box center [564, 279] width 91 height 37
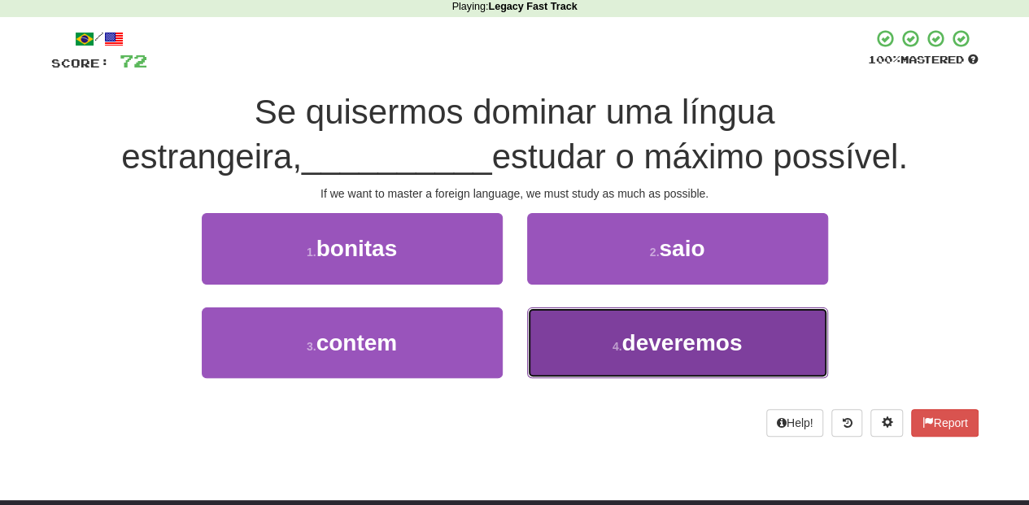
click at [568, 329] on button "4 . deveremos" at bounding box center [677, 343] width 301 height 71
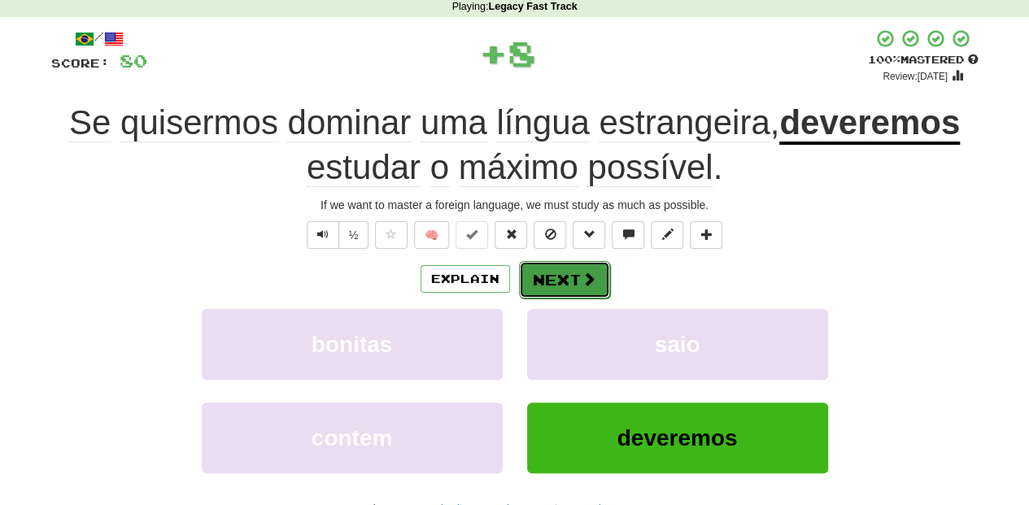
click at [555, 268] on button "Next" at bounding box center [564, 279] width 91 height 37
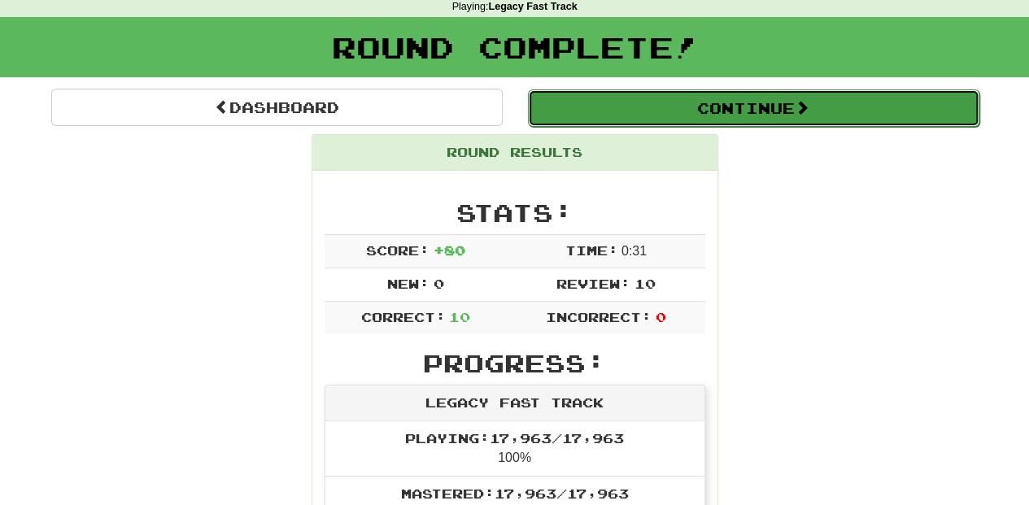
click at [653, 112] on button "Continue" at bounding box center [754, 107] width 452 height 37
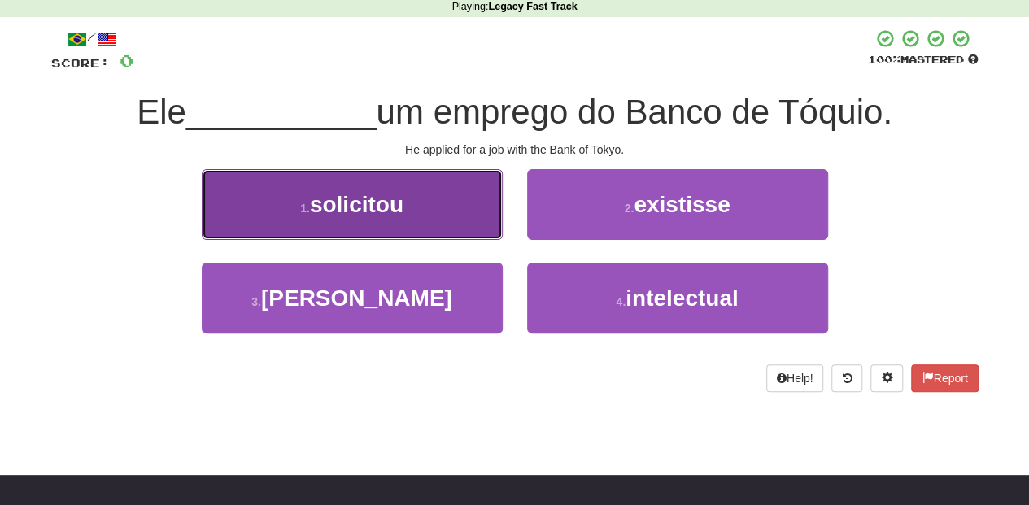
click at [477, 216] on button "1 . solicitou" at bounding box center [352, 204] width 301 height 71
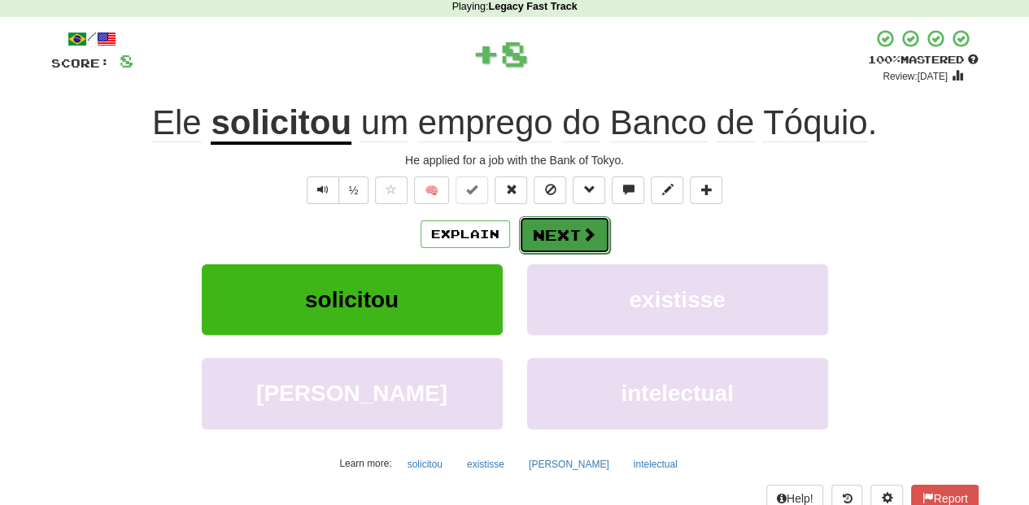
click at [564, 241] on button "Next" at bounding box center [564, 234] width 91 height 37
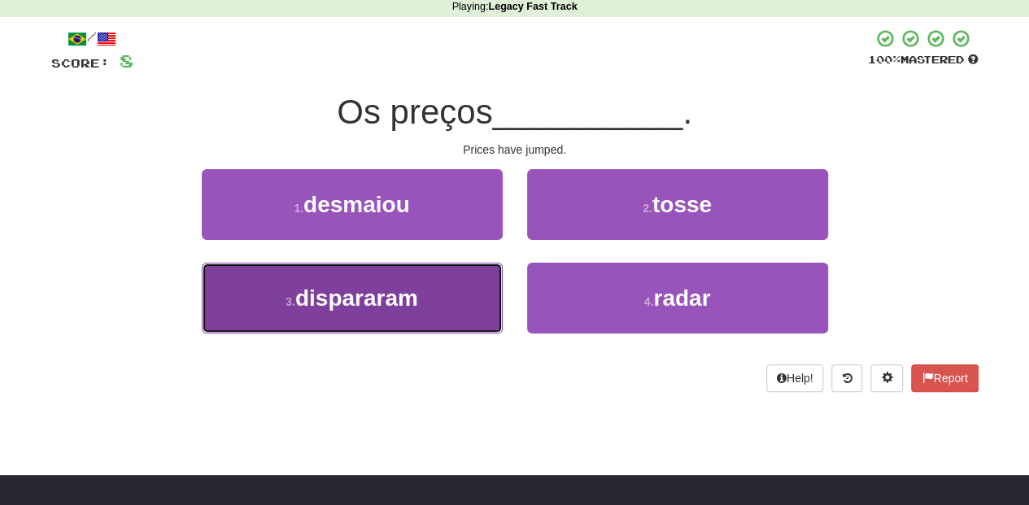
click at [418, 307] on span "dispararam" at bounding box center [356, 298] width 123 height 25
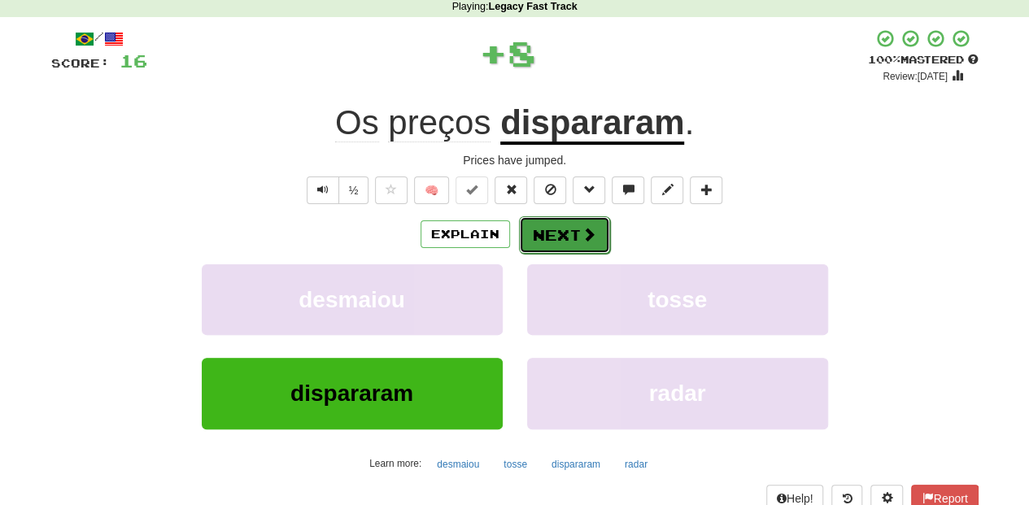
click at [565, 225] on button "Next" at bounding box center [564, 234] width 91 height 37
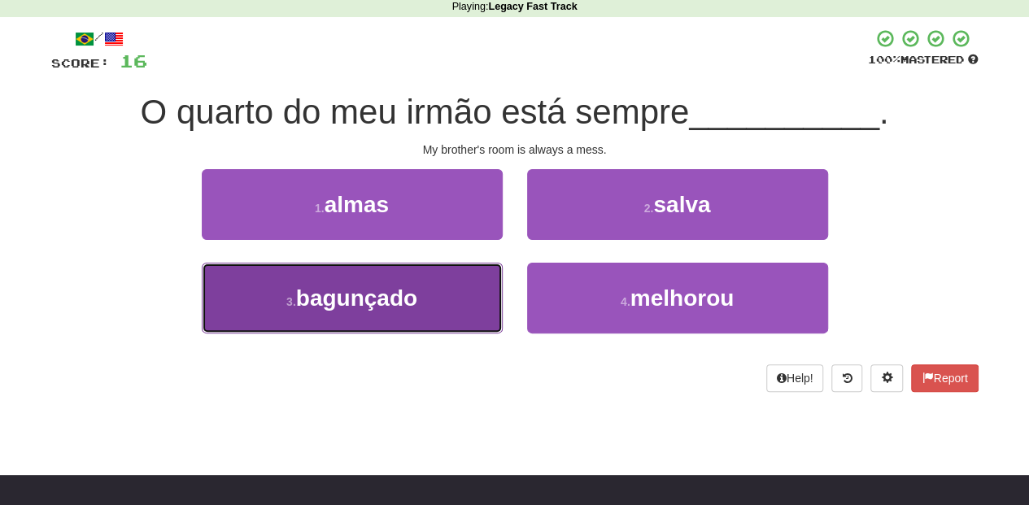
click at [469, 296] on button "3 . bagunçado" at bounding box center [352, 298] width 301 height 71
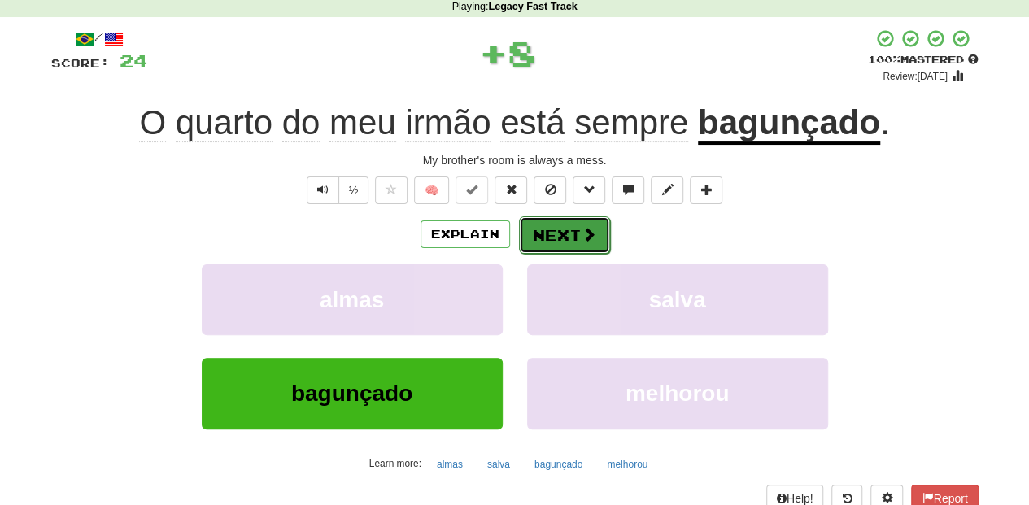
click at [569, 229] on button "Next" at bounding box center [564, 234] width 91 height 37
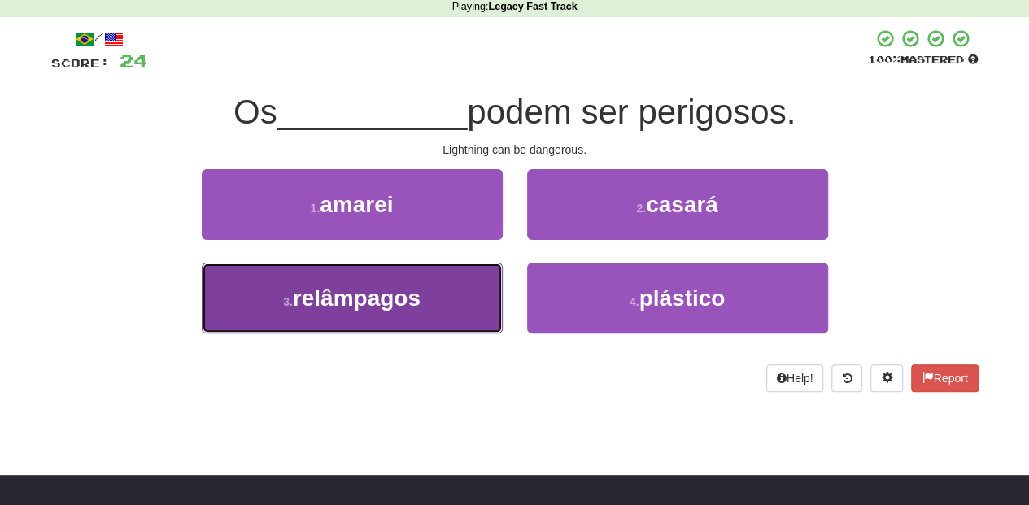
click at [405, 290] on span "relâmpagos" at bounding box center [357, 298] width 128 height 25
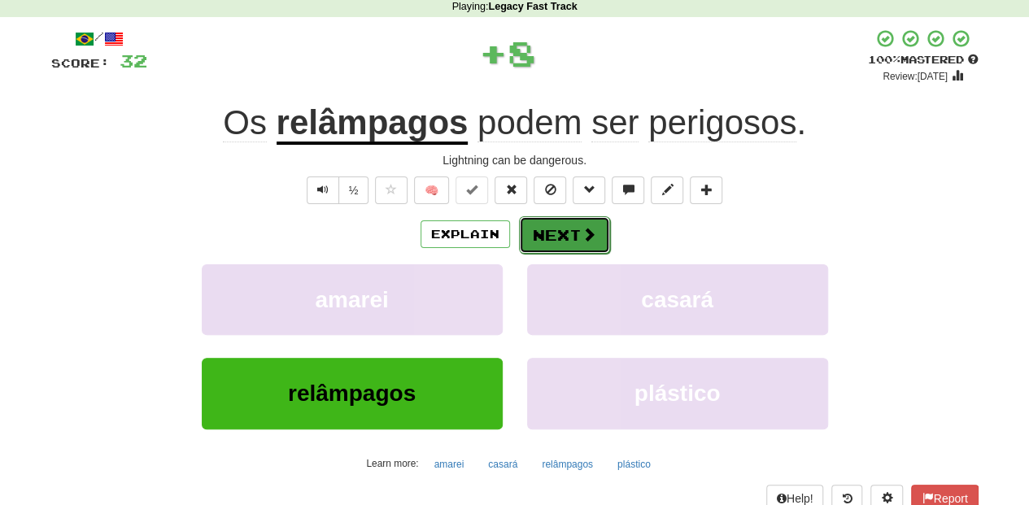
click at [548, 231] on button "Next" at bounding box center [564, 234] width 91 height 37
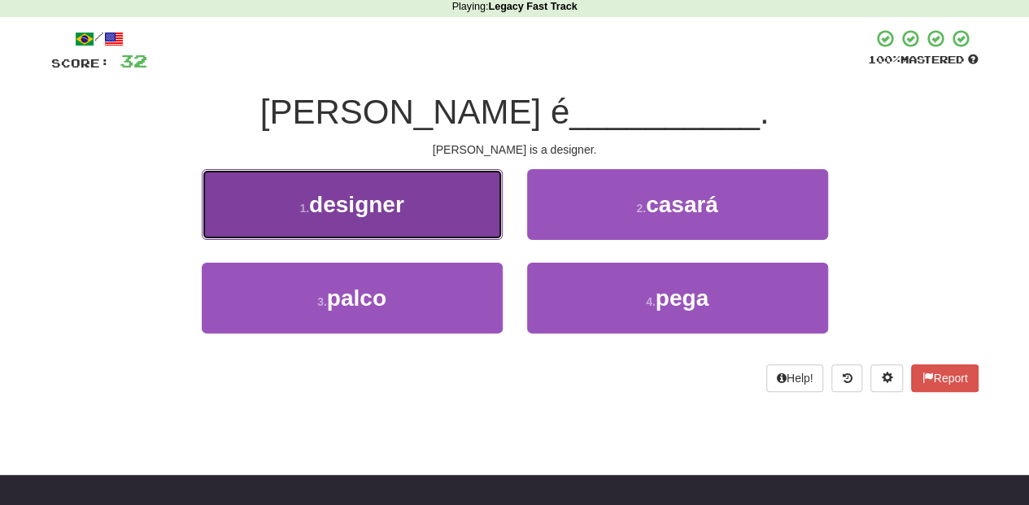
click at [462, 217] on button "1 . designer" at bounding box center [352, 204] width 301 height 71
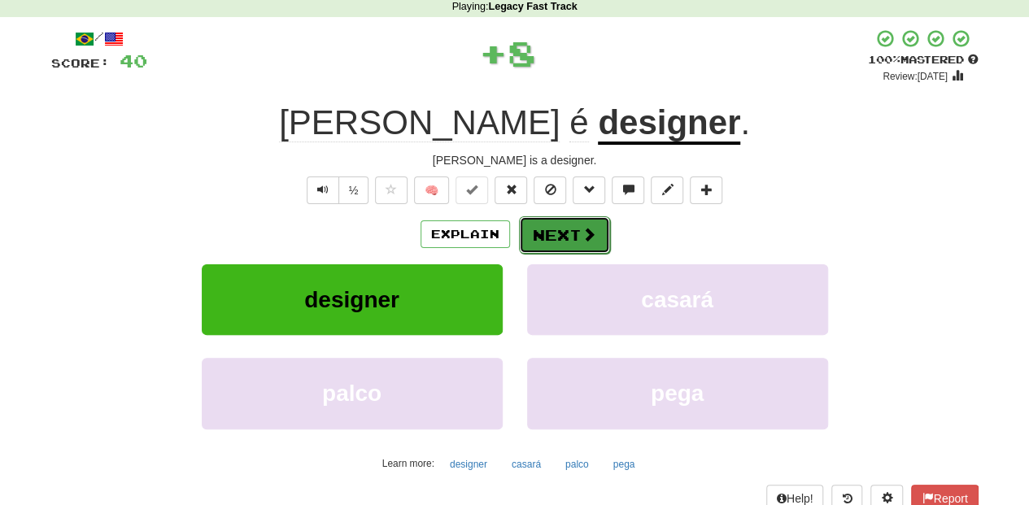
click at [566, 238] on button "Next" at bounding box center [564, 234] width 91 height 37
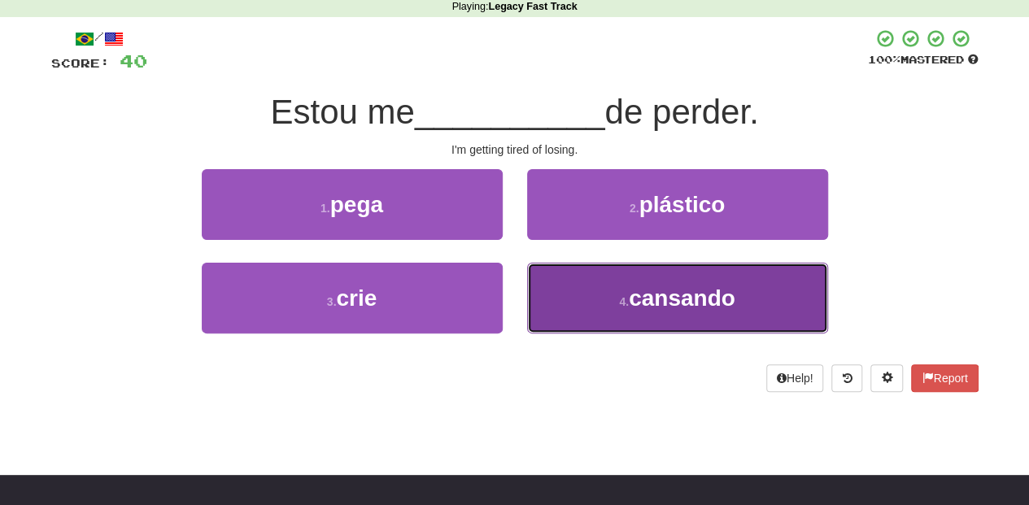
click at [602, 285] on button "4 . cansando" at bounding box center [677, 298] width 301 height 71
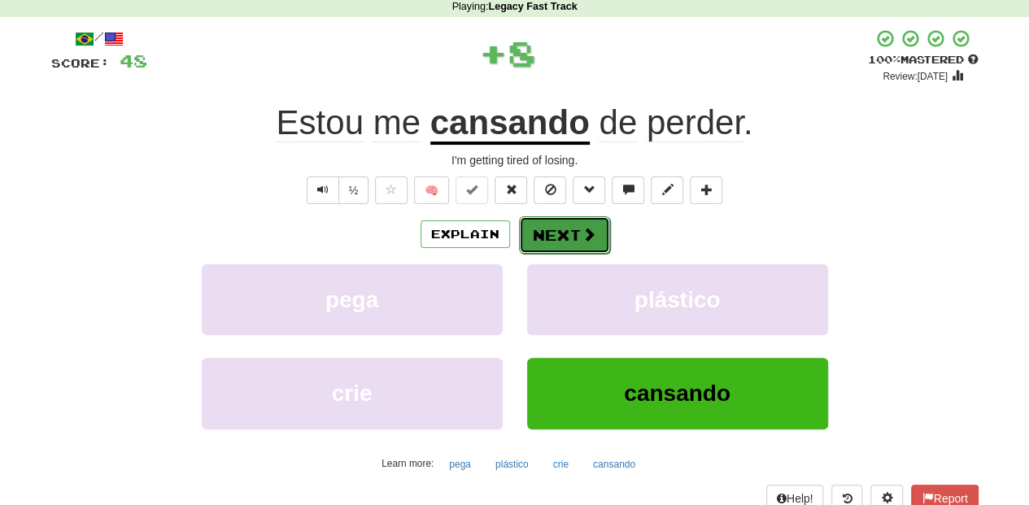
click at [586, 233] on span at bounding box center [589, 234] width 15 height 15
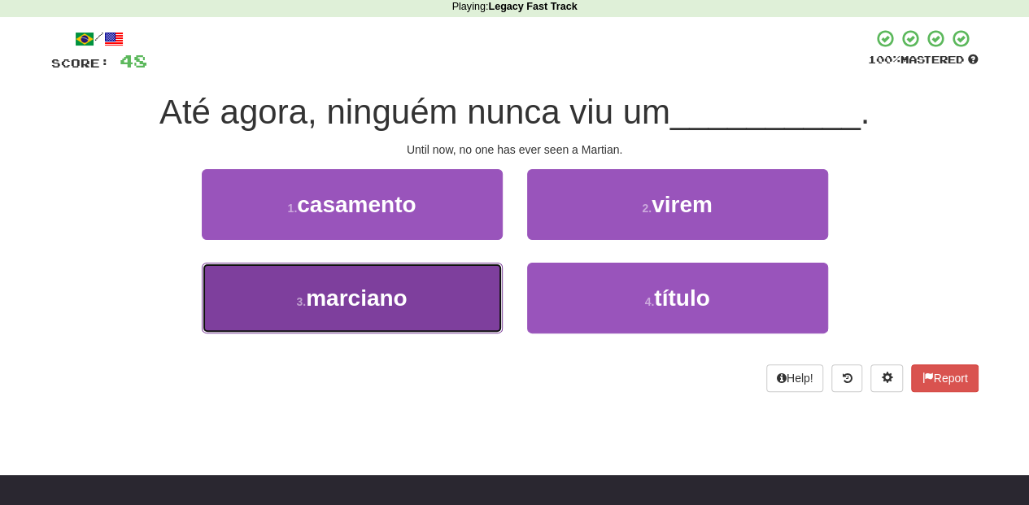
click at [465, 283] on button "3 . marciano" at bounding box center [352, 298] width 301 height 71
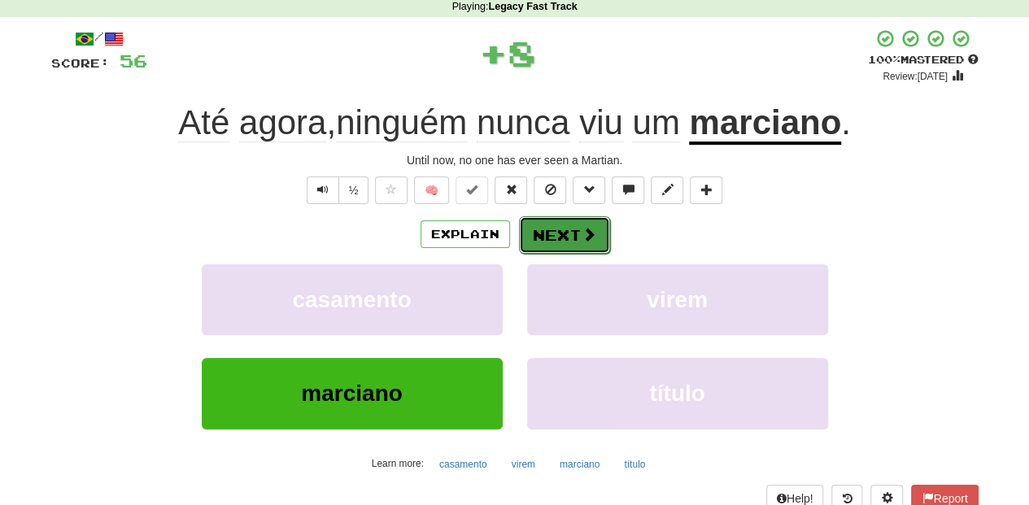
click at [563, 232] on button "Next" at bounding box center [564, 234] width 91 height 37
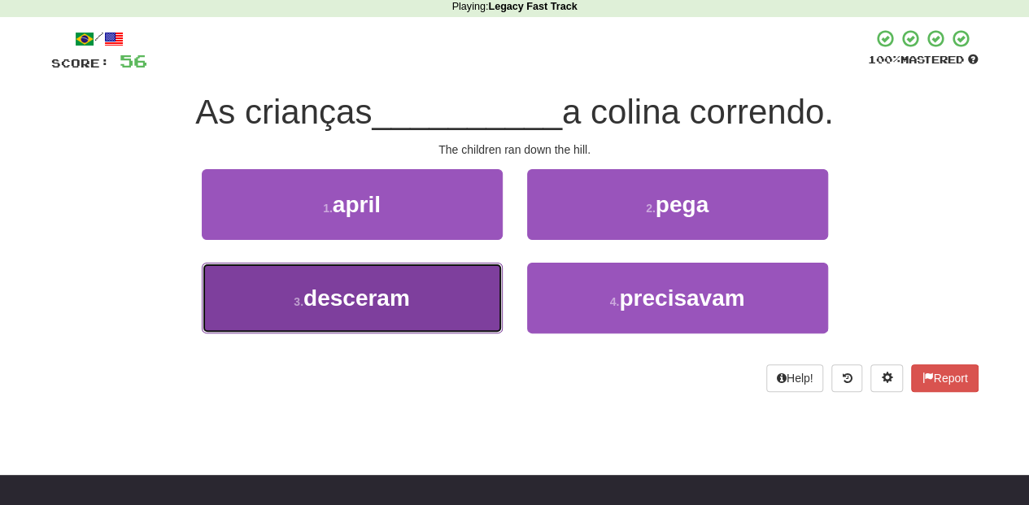
click at [464, 281] on button "3 . desceram" at bounding box center [352, 298] width 301 height 71
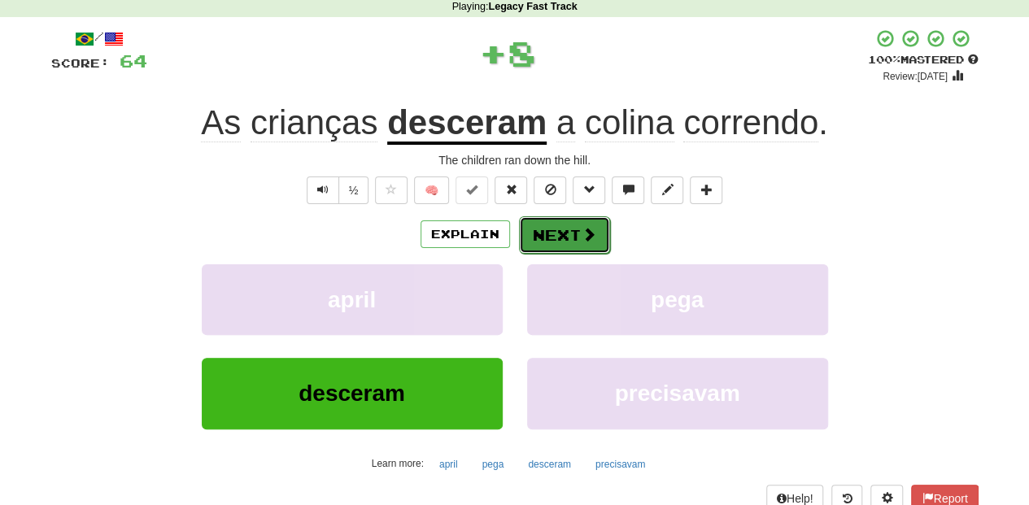
click at [558, 242] on button "Next" at bounding box center [564, 234] width 91 height 37
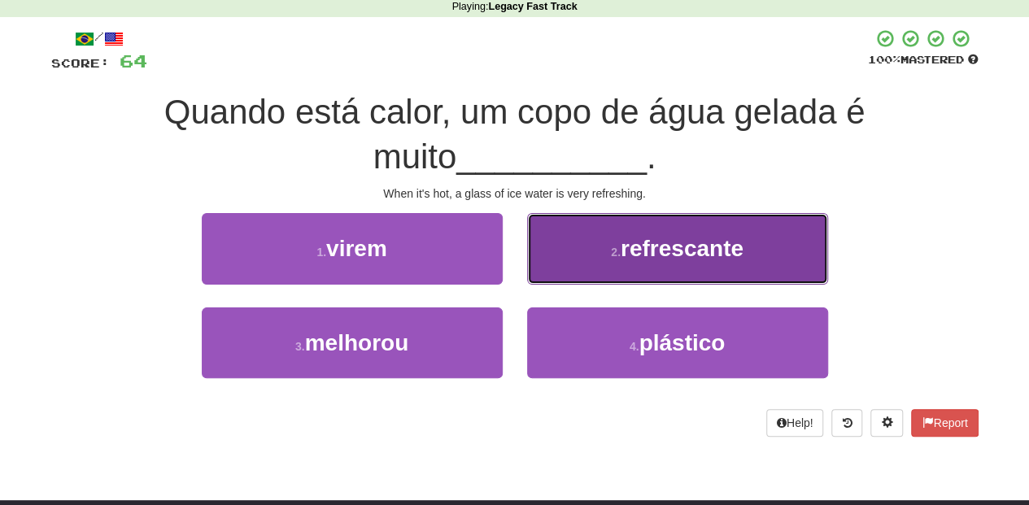
click at [561, 256] on button "2 . refrescante" at bounding box center [677, 248] width 301 height 71
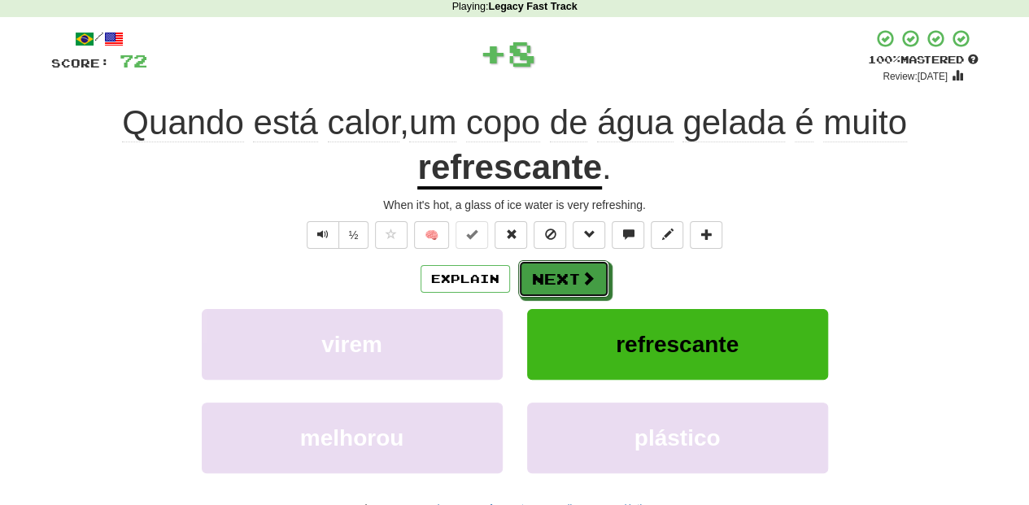
click at [558, 264] on button "Next" at bounding box center [563, 278] width 91 height 37
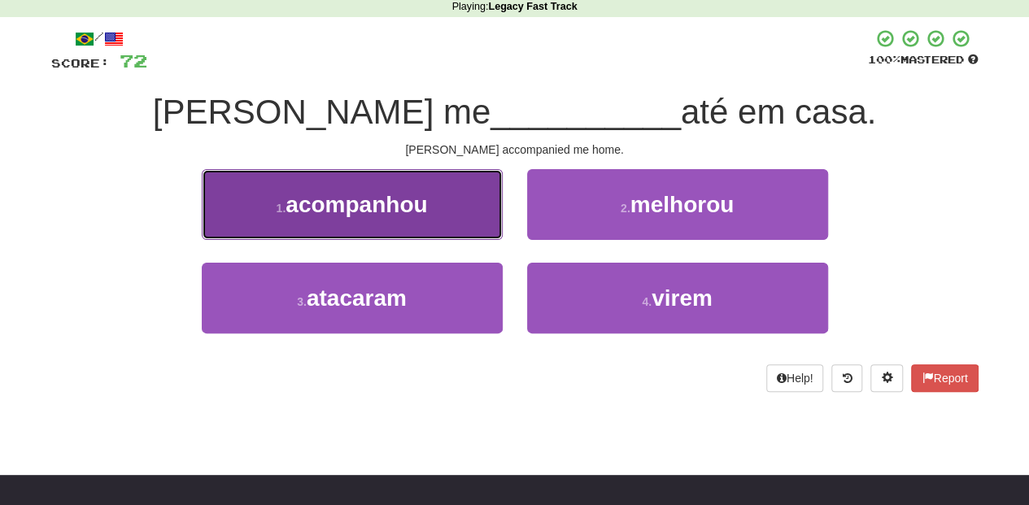
click at [425, 221] on button "1 . acompanhou" at bounding box center [352, 204] width 301 height 71
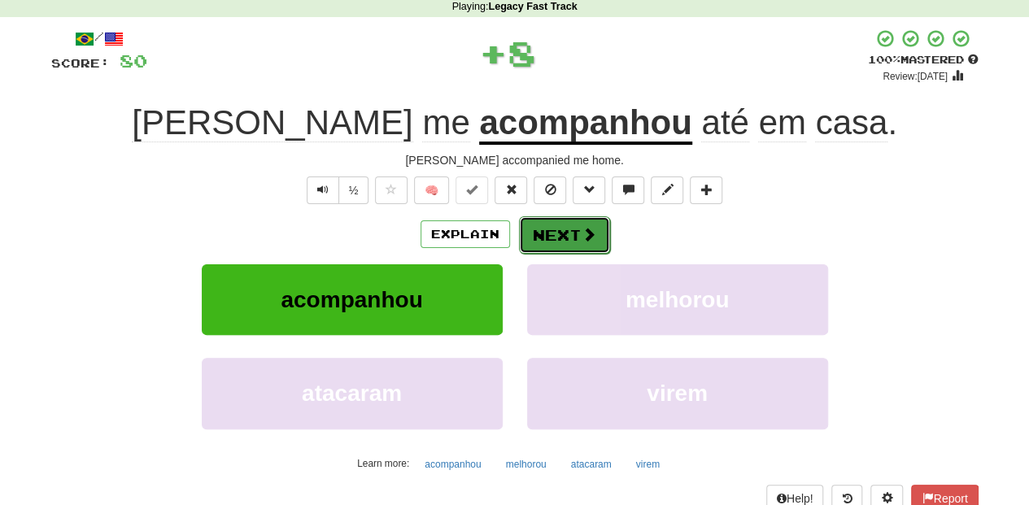
click at [535, 229] on button "Next" at bounding box center [564, 234] width 91 height 37
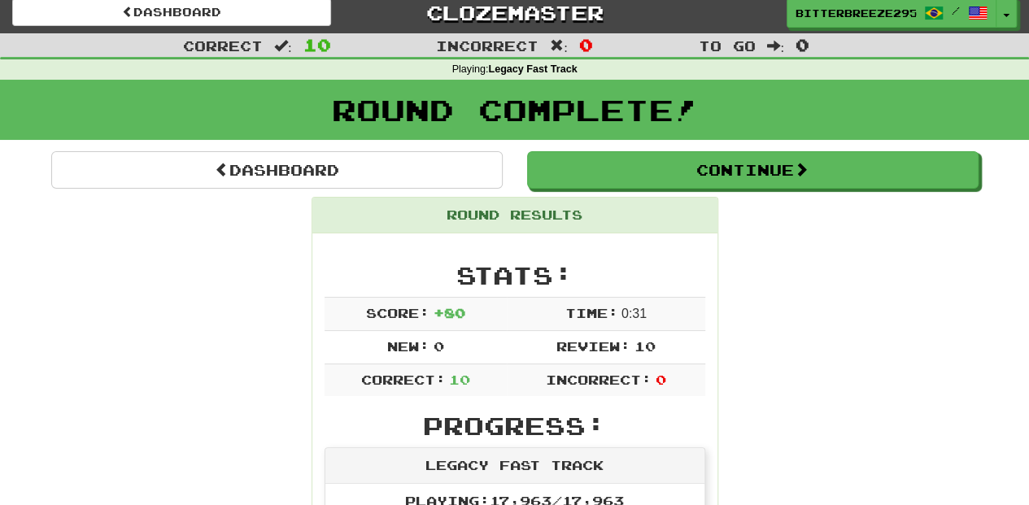
scroll to position [0, 0]
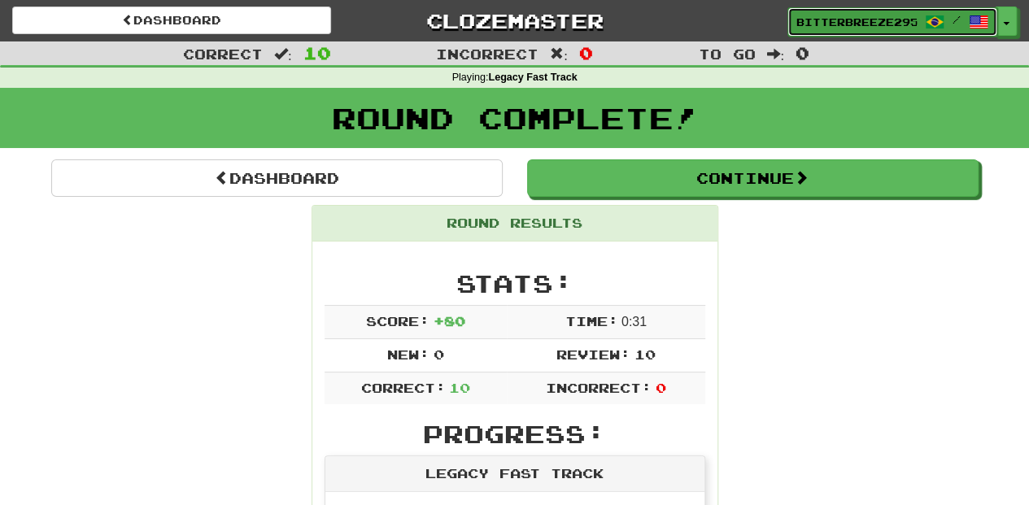
click at [823, 13] on link "BitterBreeze2956 /" at bounding box center [893, 21] width 210 height 29
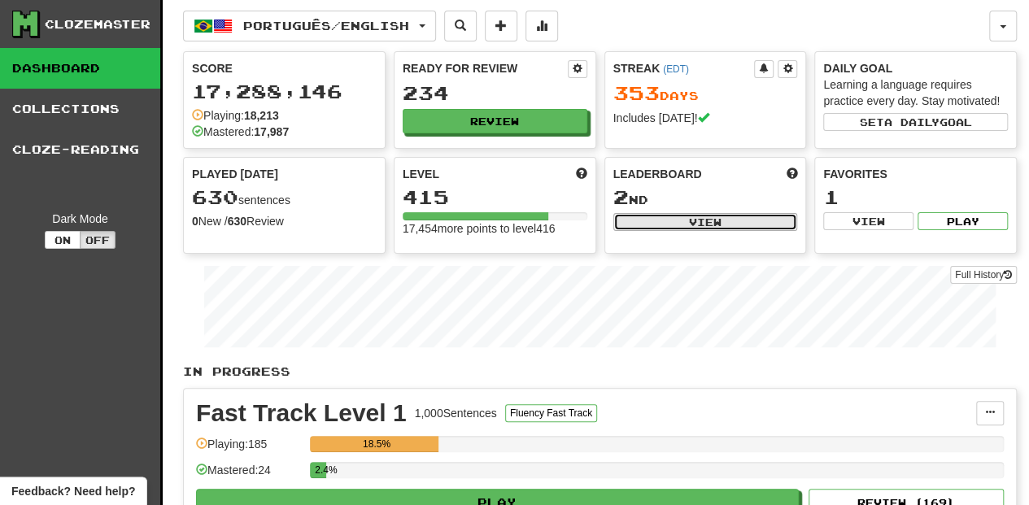
click at [652, 222] on button "View" at bounding box center [705, 222] width 185 height 18
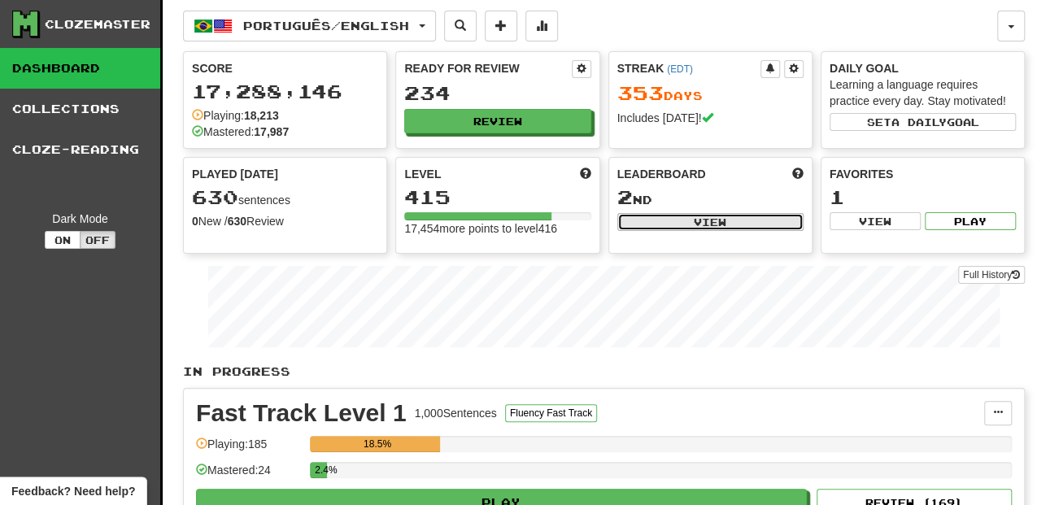
select select "**********"
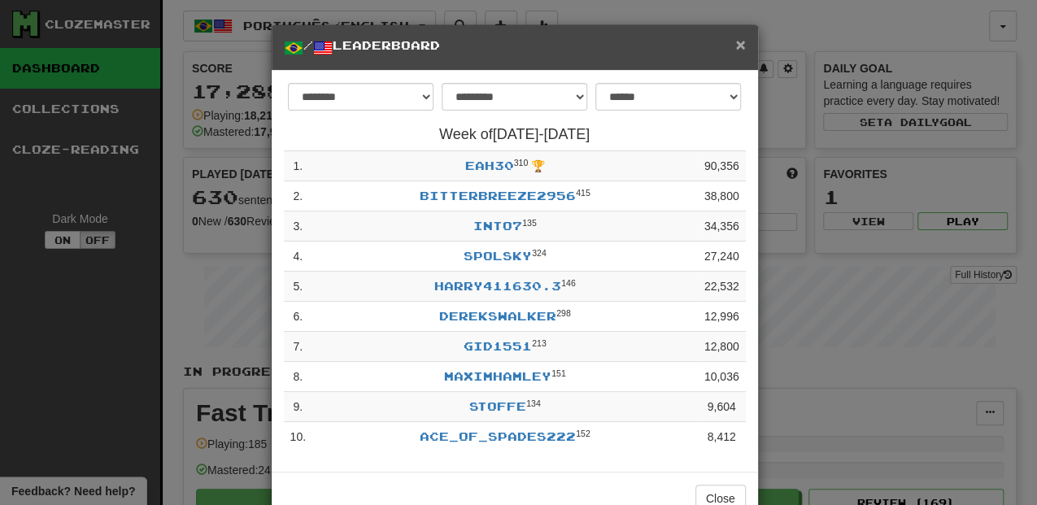
click at [736, 46] on span "×" at bounding box center [740, 44] width 10 height 19
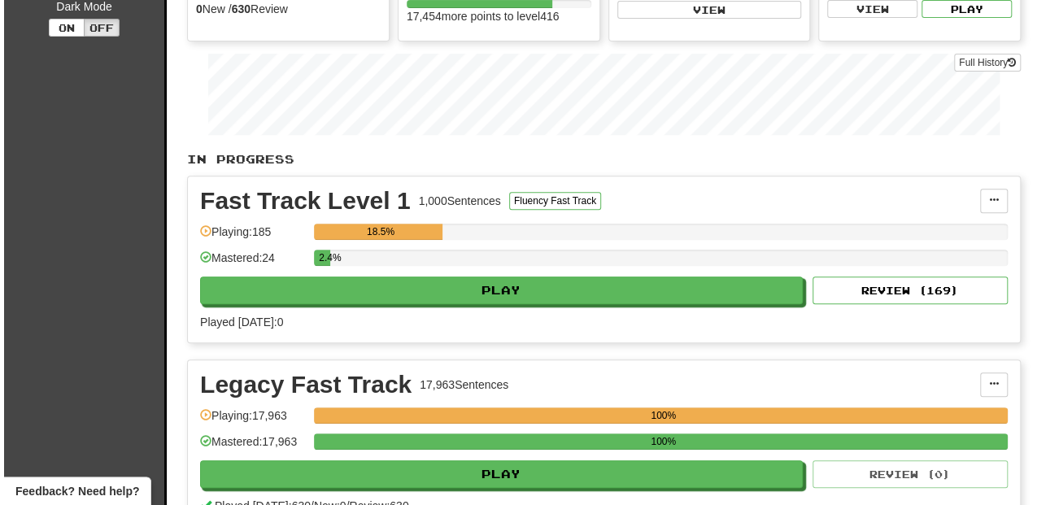
scroll to position [216, 0]
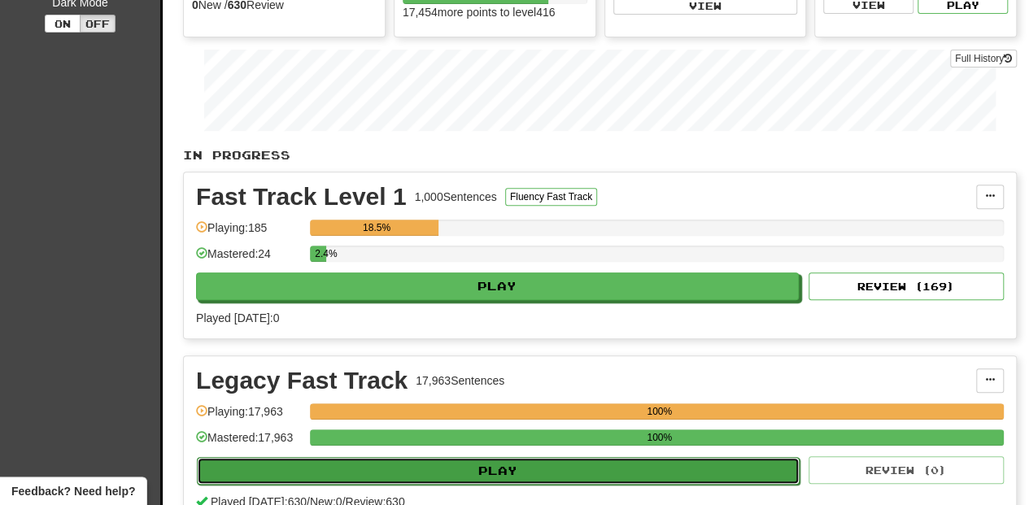
click at [491, 473] on button "Play" at bounding box center [498, 471] width 603 height 28
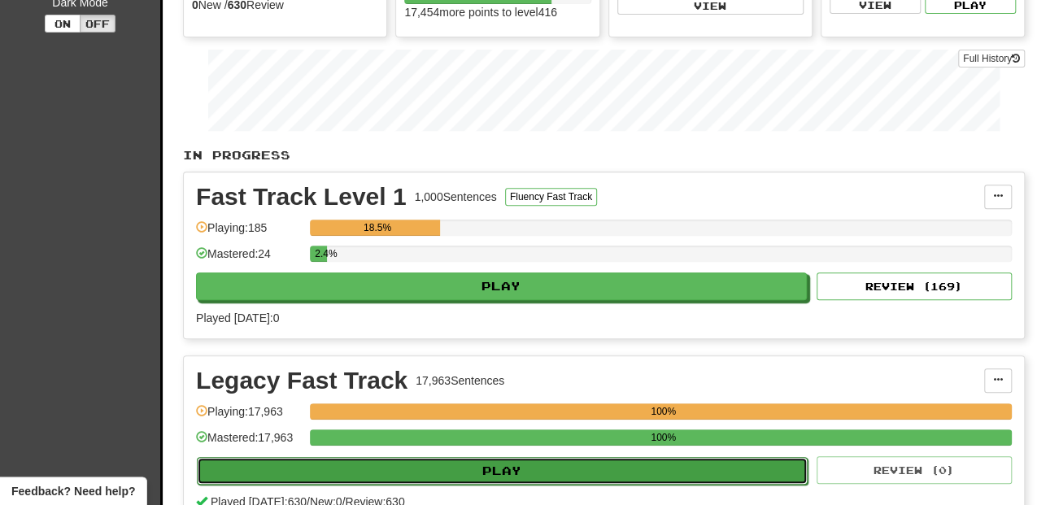
select select "**"
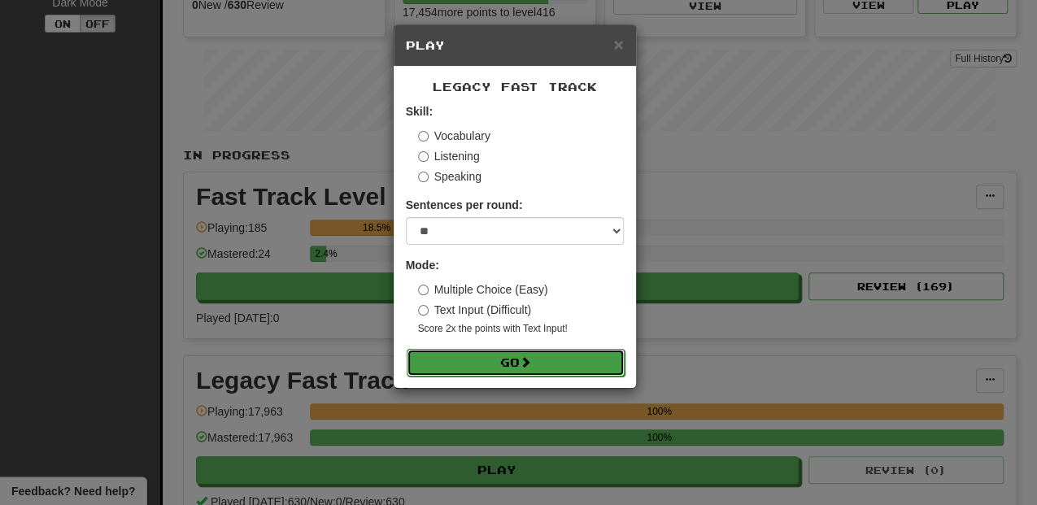
click at [530, 364] on span at bounding box center [525, 361] width 11 height 11
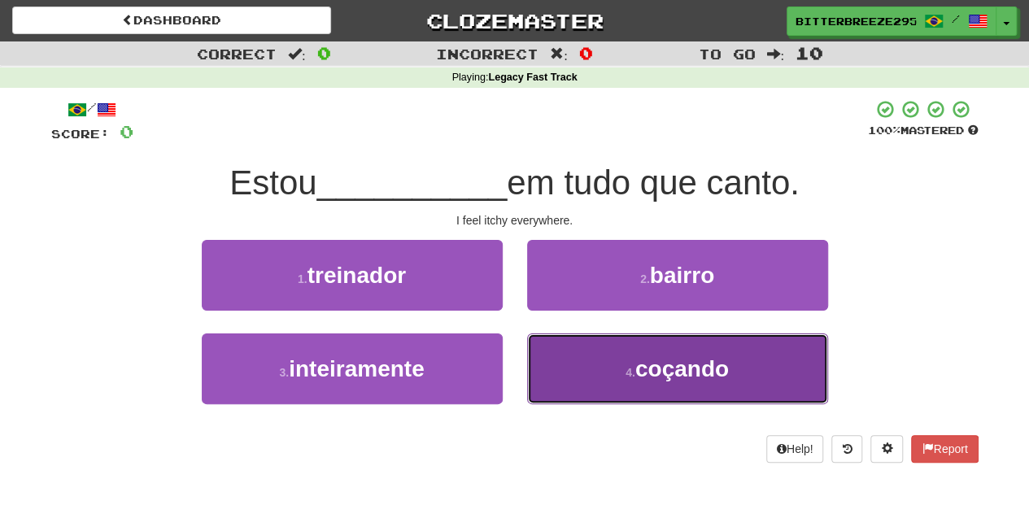
click at [574, 377] on button "4 . [GEOGRAPHIC_DATA]" at bounding box center [677, 369] width 301 height 71
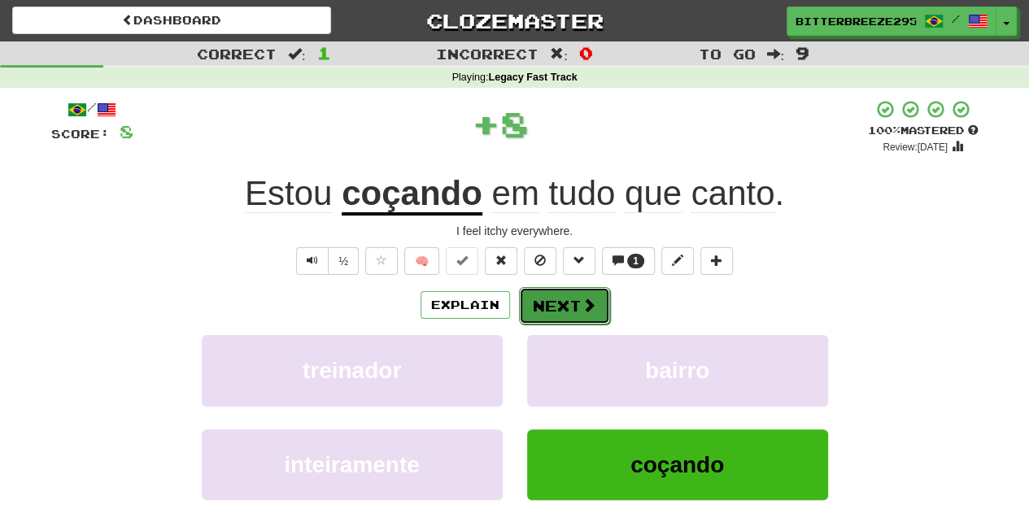
click at [537, 306] on button "Next" at bounding box center [564, 305] width 91 height 37
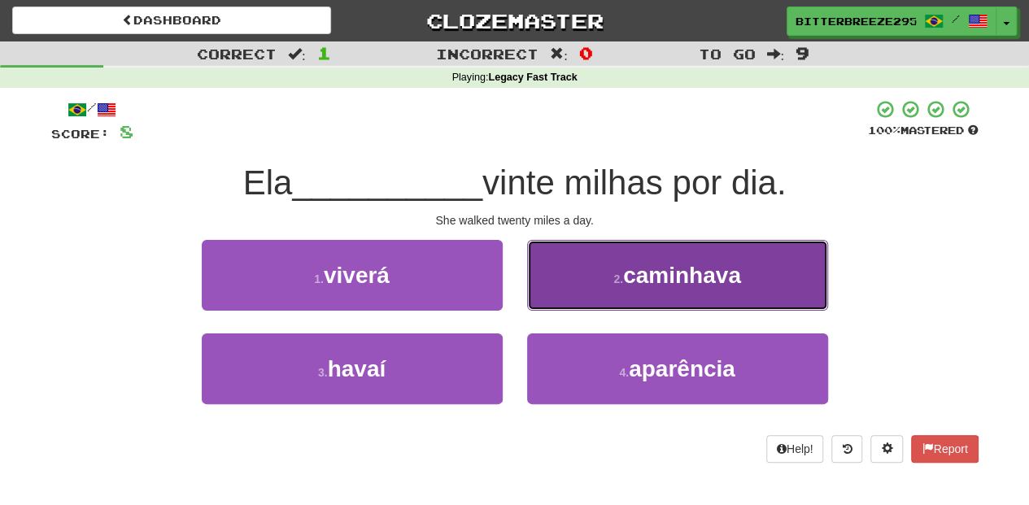
click at [569, 295] on button "2 . [GEOGRAPHIC_DATA]" at bounding box center [677, 275] width 301 height 71
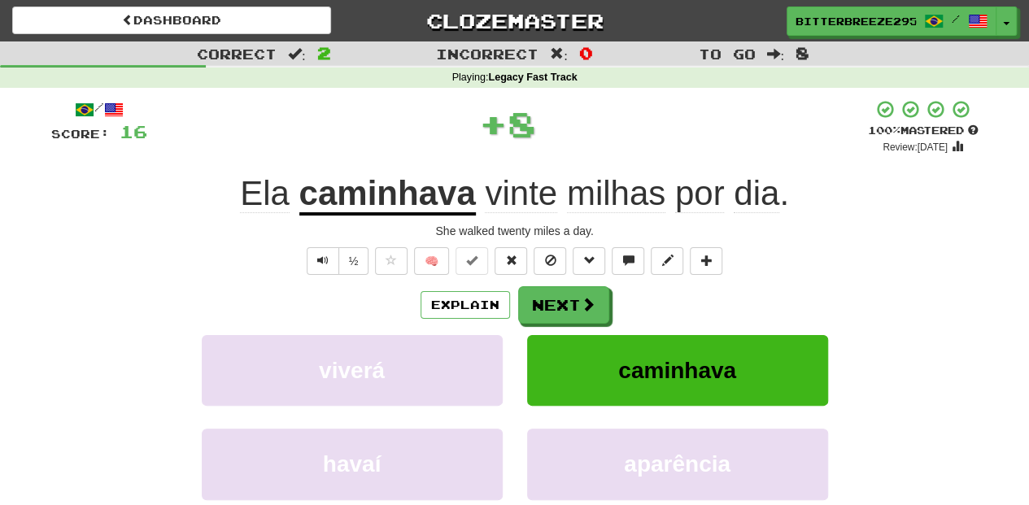
click at [569, 295] on button "Next" at bounding box center [563, 304] width 91 height 37
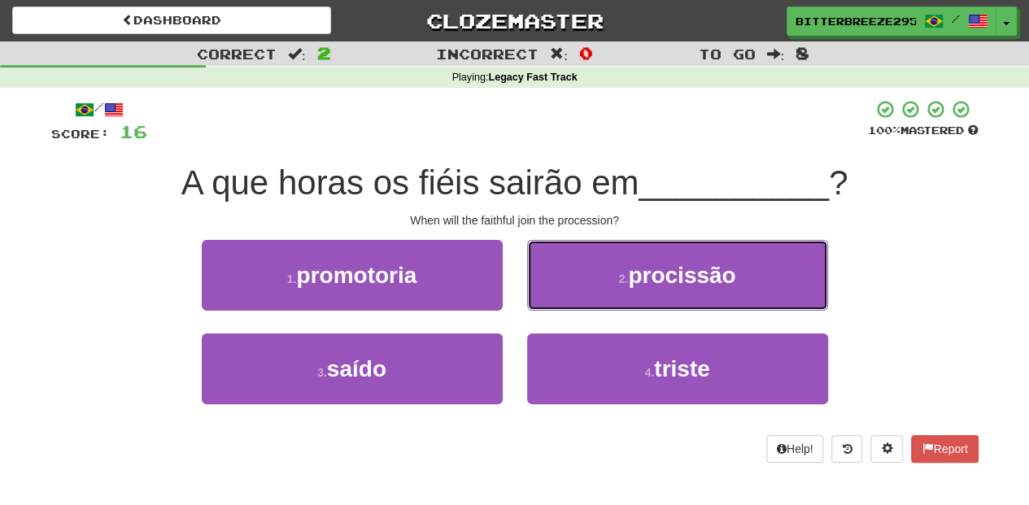
click at [569, 295] on button "2 . procissão" at bounding box center [677, 275] width 301 height 71
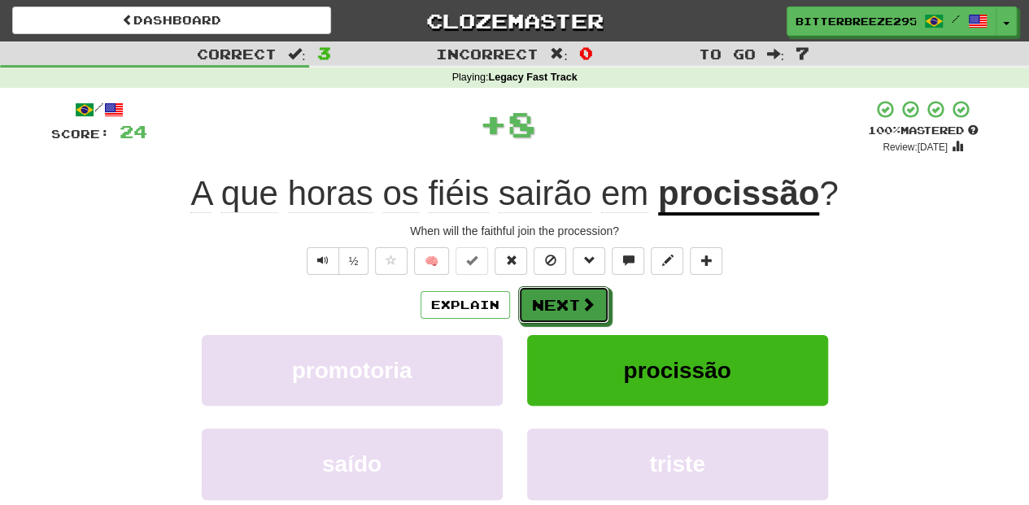
click at [569, 295] on button "Next" at bounding box center [563, 304] width 91 height 37
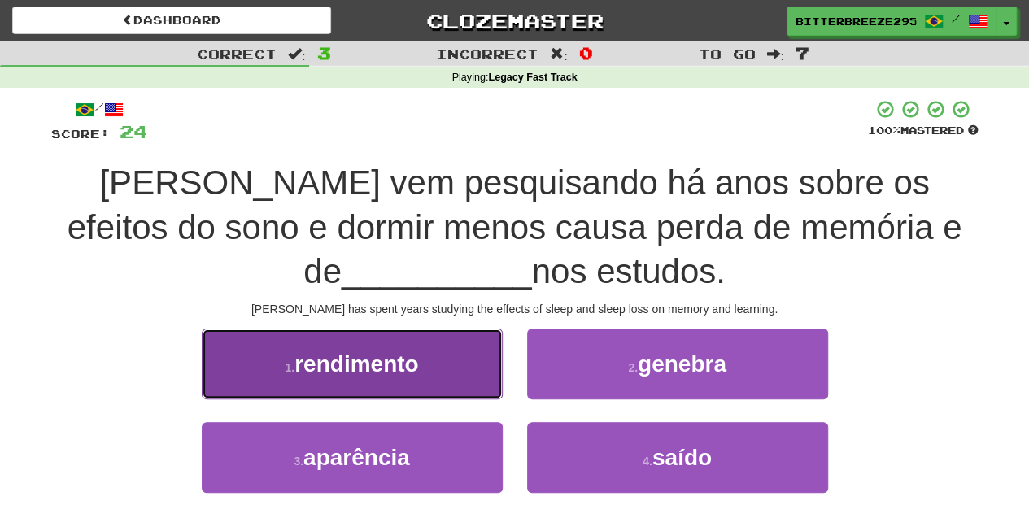
click at [431, 385] on button "1 . rendimento" at bounding box center [352, 364] width 301 height 71
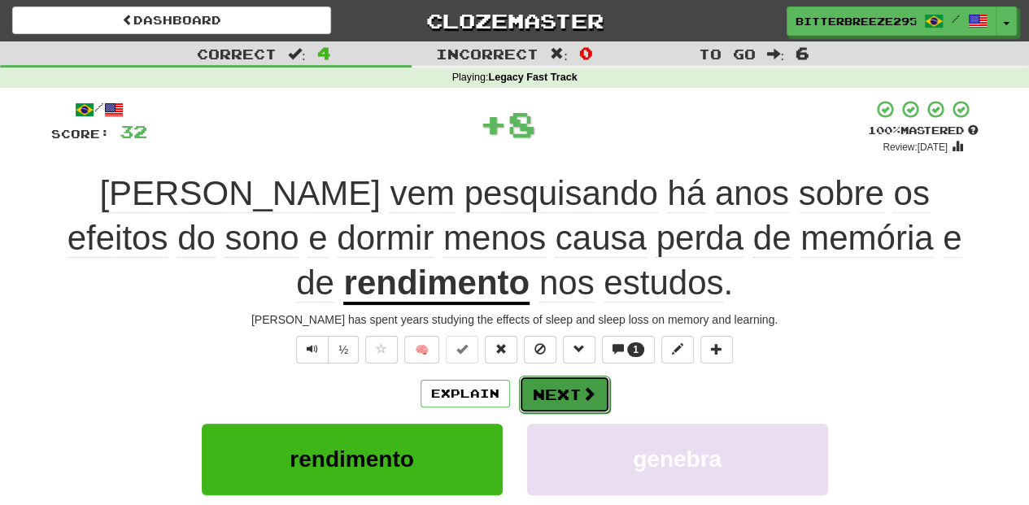
click at [574, 399] on button "Next" at bounding box center [564, 394] width 91 height 37
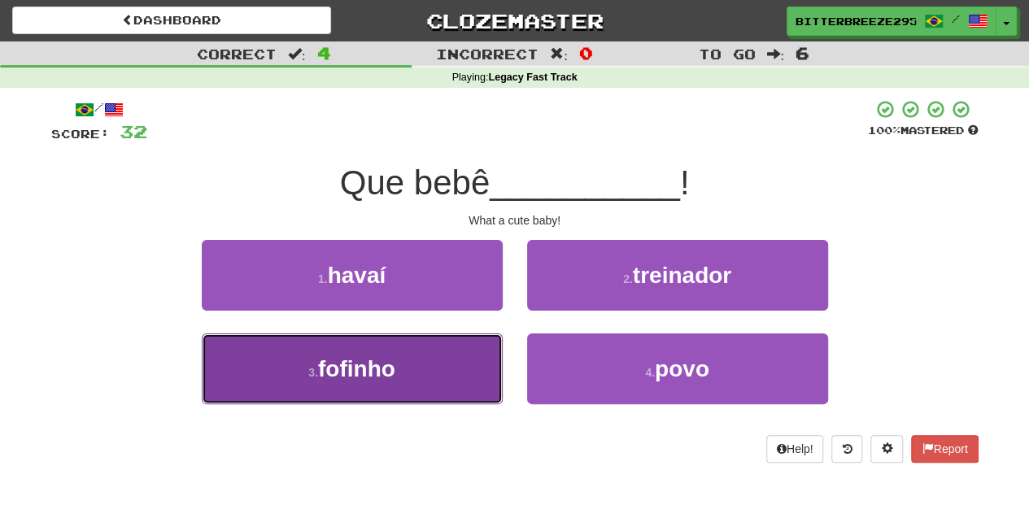
click at [482, 369] on button "3 . fofinho" at bounding box center [352, 369] width 301 height 71
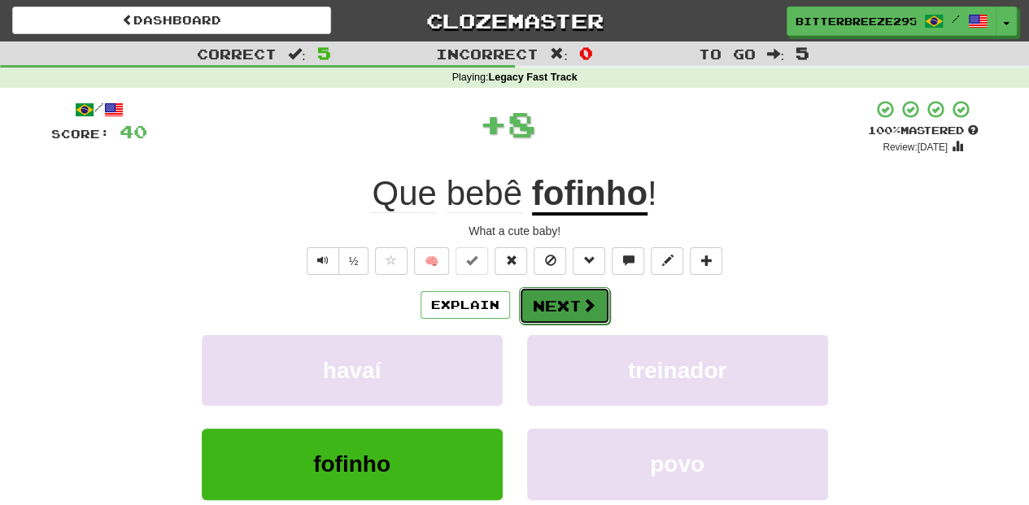
click at [553, 305] on button "Next" at bounding box center [564, 305] width 91 height 37
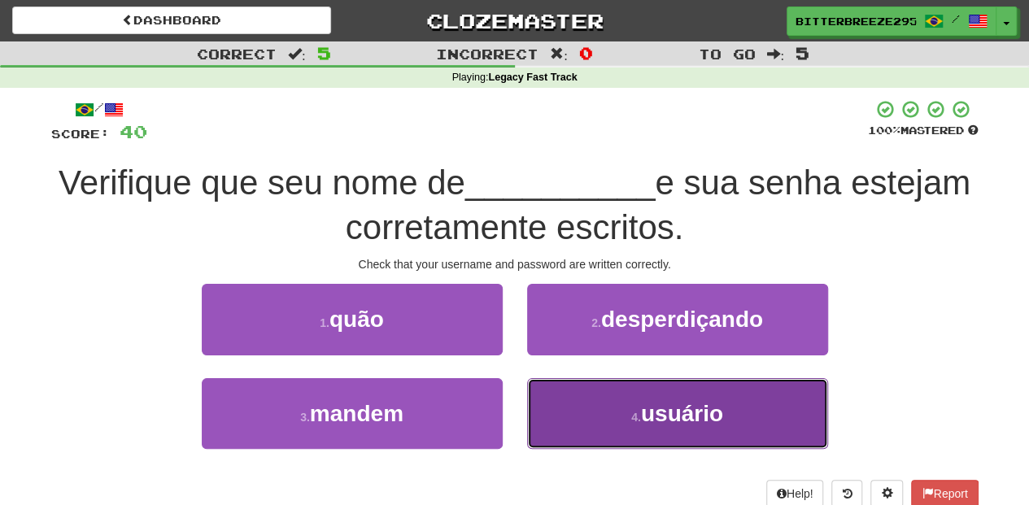
click at [558, 411] on button "4 . usuário" at bounding box center [677, 413] width 301 height 71
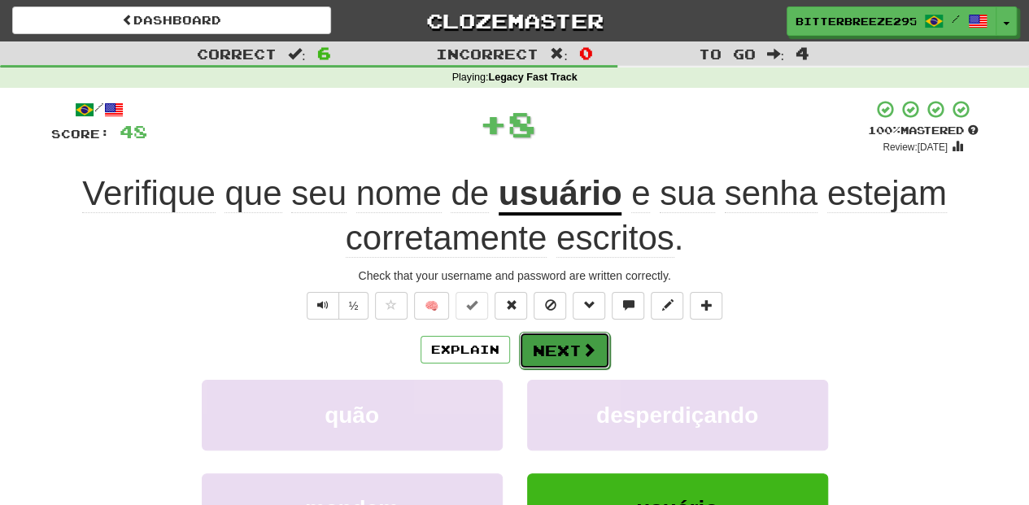
click at [552, 351] on button "Next" at bounding box center [564, 350] width 91 height 37
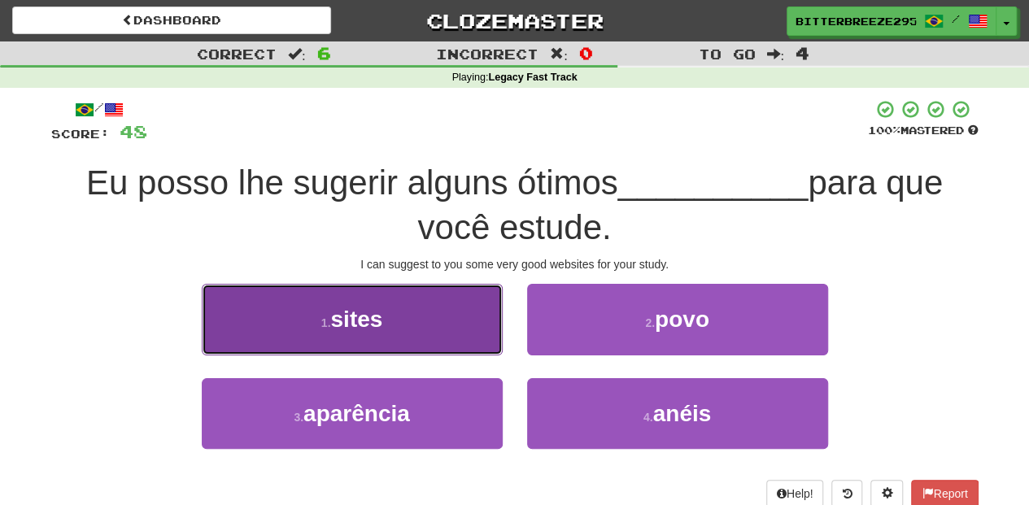
click at [460, 337] on button "1 . sites" at bounding box center [352, 319] width 301 height 71
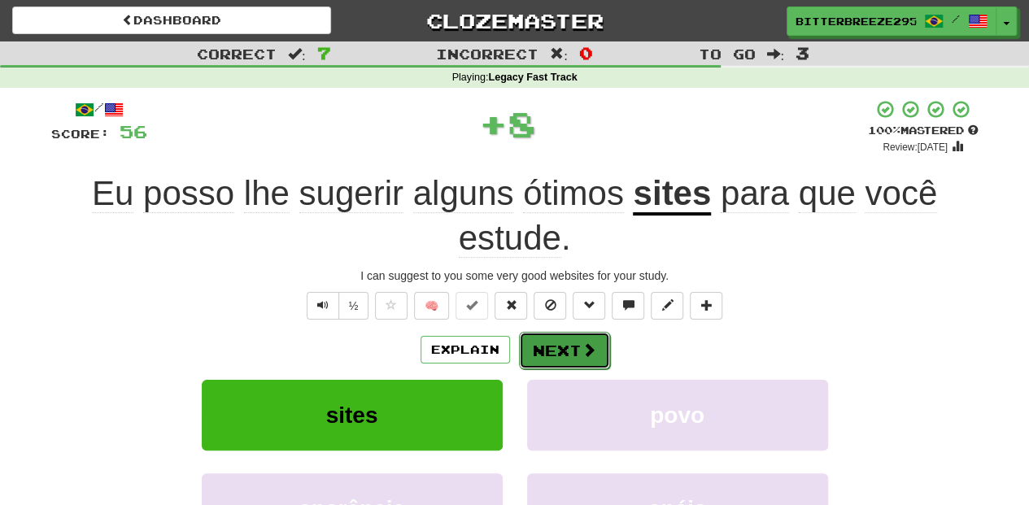
click at [547, 336] on button "Next" at bounding box center [564, 350] width 91 height 37
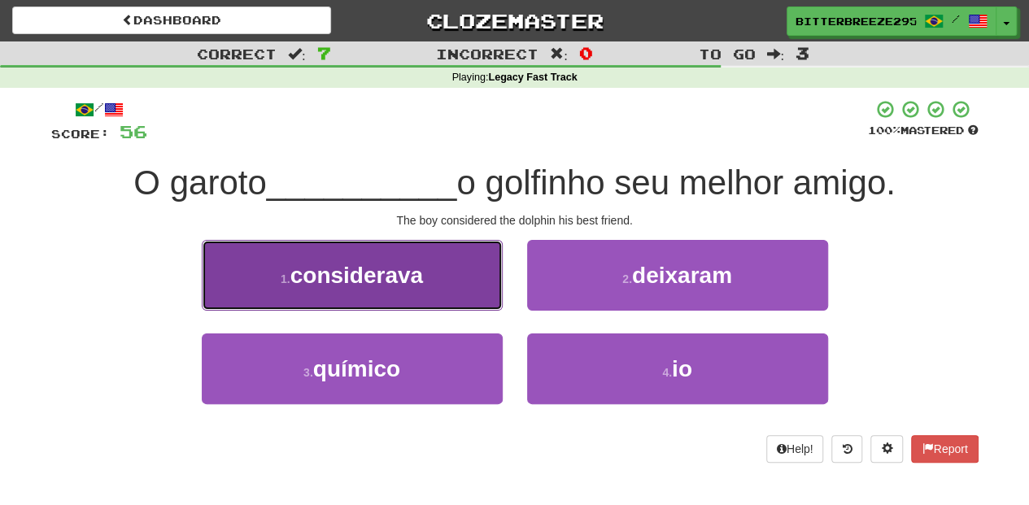
click at [444, 299] on button "1 . considerava" at bounding box center [352, 275] width 301 height 71
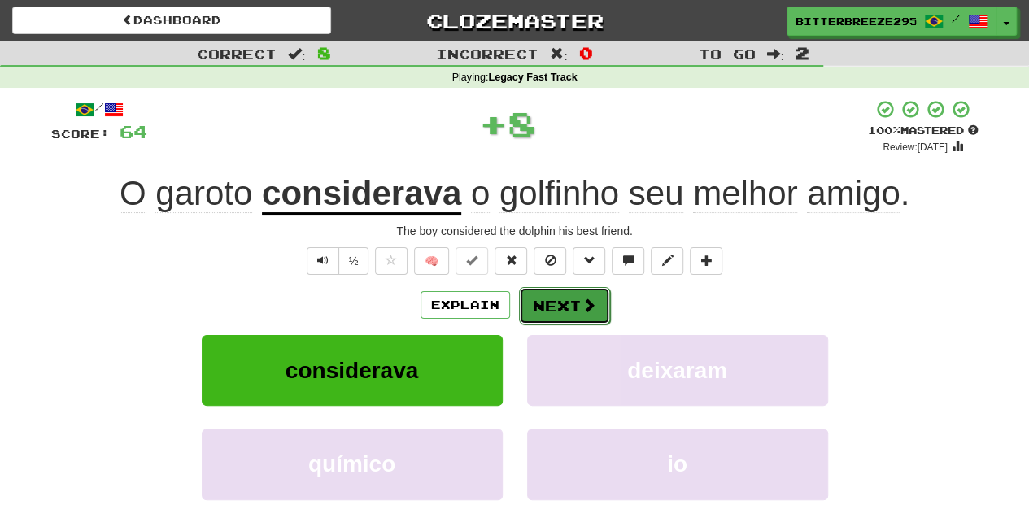
click at [548, 303] on button "Next" at bounding box center [564, 305] width 91 height 37
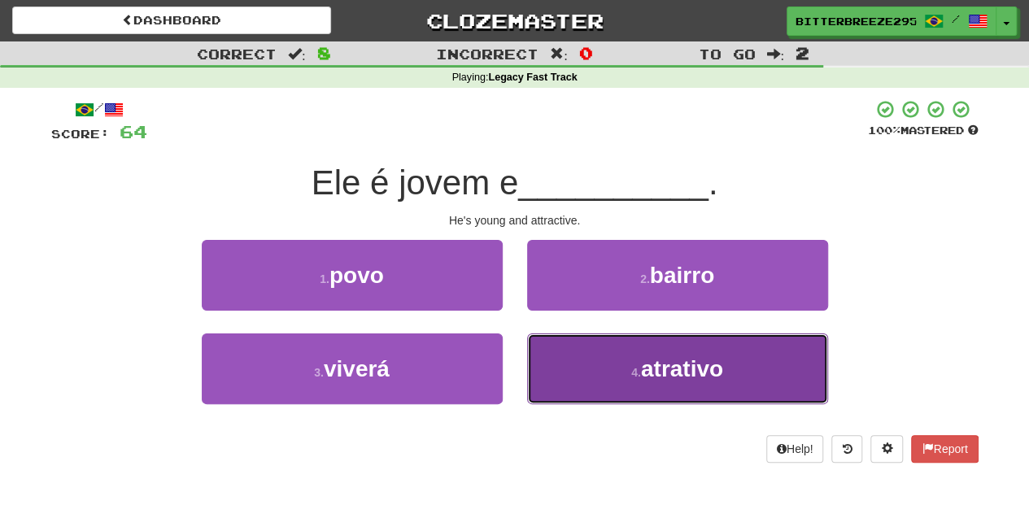
click at [565, 357] on button "4 . atrativo" at bounding box center [677, 369] width 301 height 71
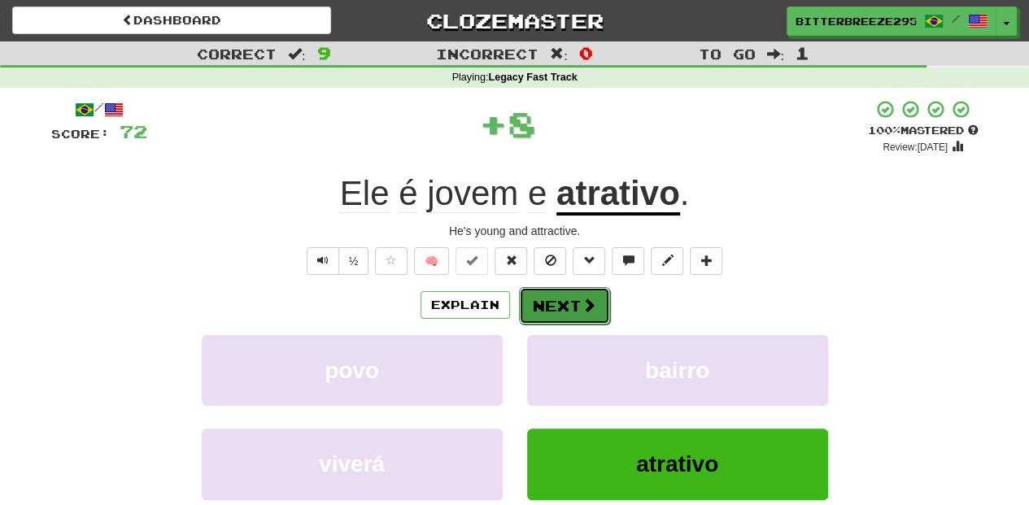
click at [552, 306] on button "Next" at bounding box center [564, 305] width 91 height 37
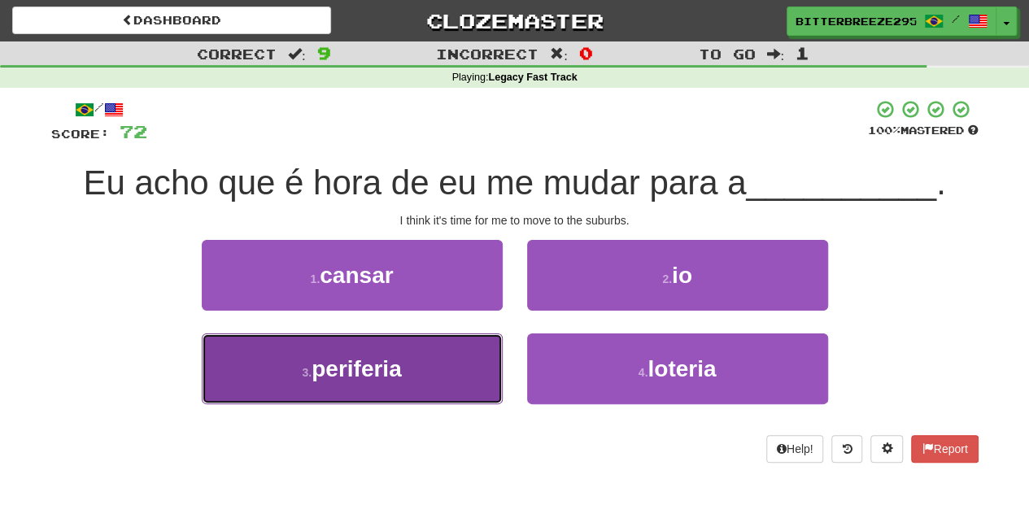
click at [483, 369] on button "3 . periferia" at bounding box center [352, 369] width 301 height 71
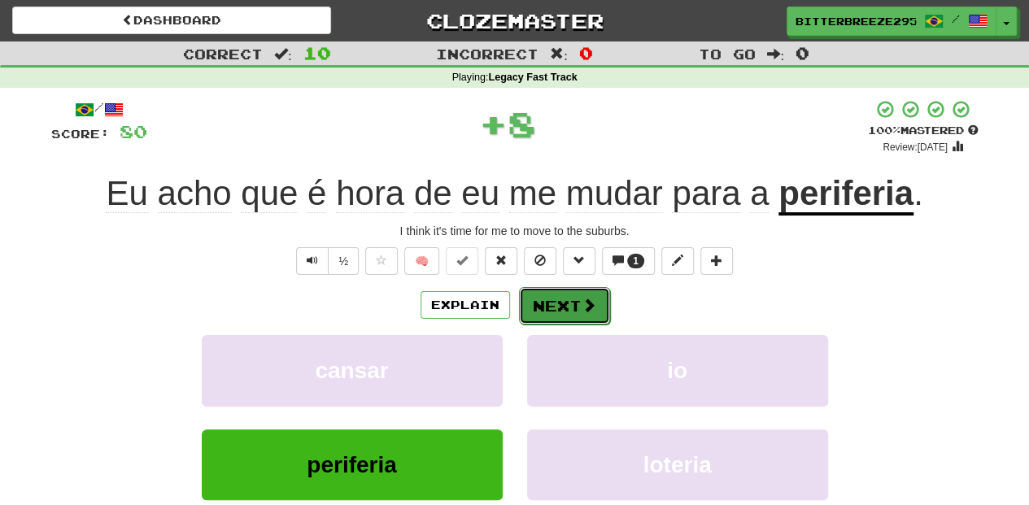
click at [550, 304] on button "Next" at bounding box center [564, 305] width 91 height 37
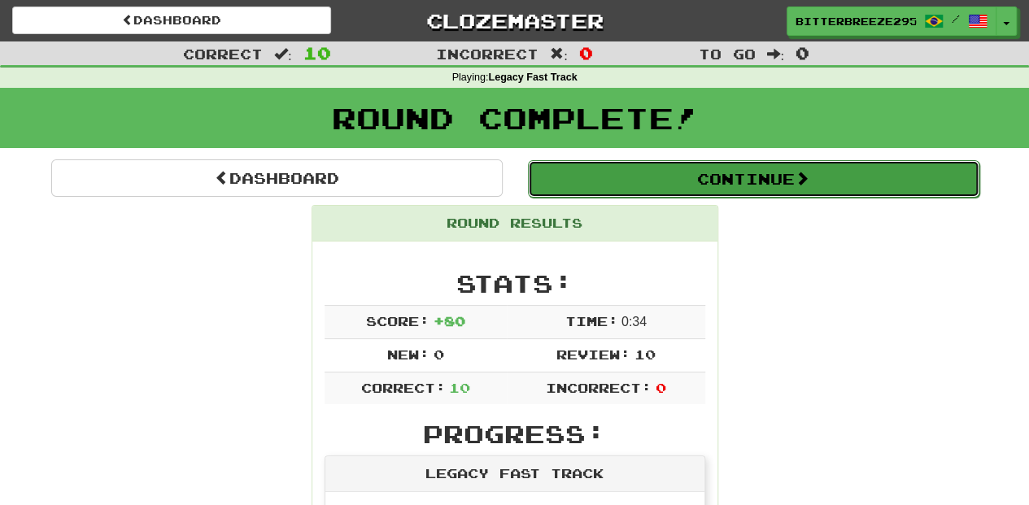
click at [661, 174] on button "Continue" at bounding box center [754, 178] width 452 height 37
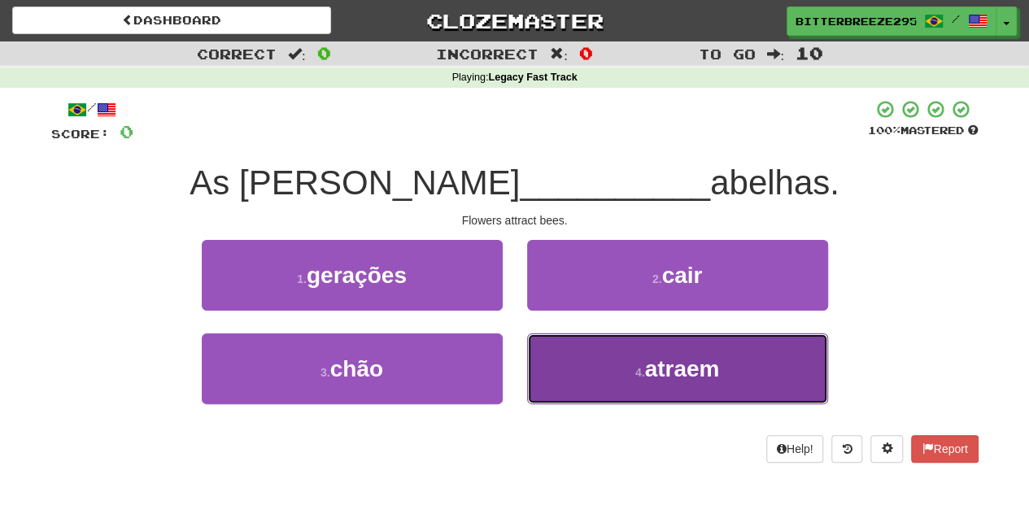
click at [590, 379] on button "4 . atraem" at bounding box center [677, 369] width 301 height 71
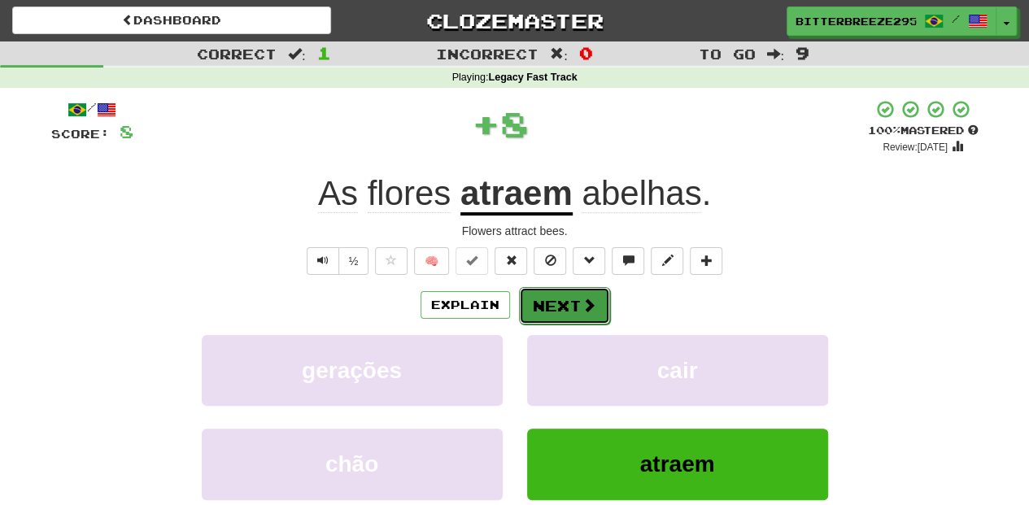
click at [532, 306] on button "Next" at bounding box center [564, 305] width 91 height 37
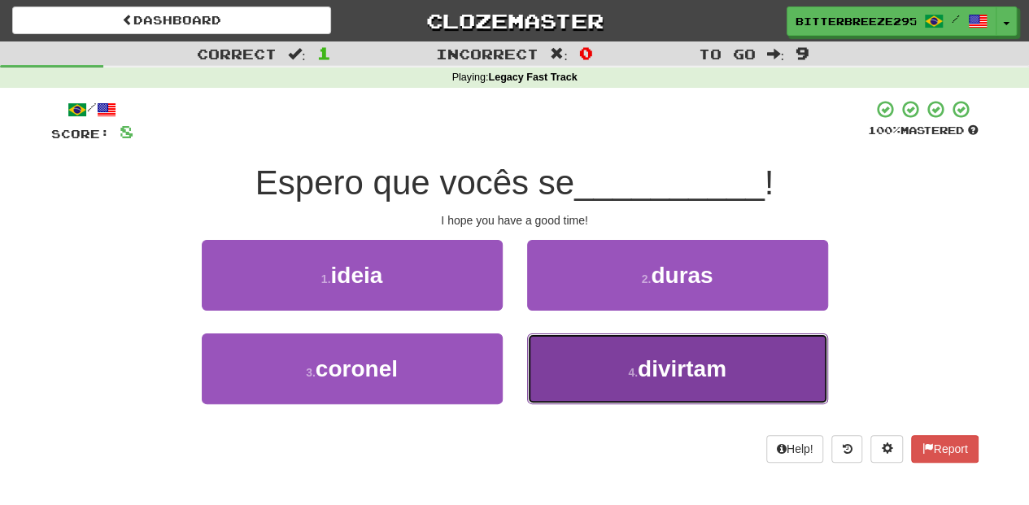
click at [561, 369] on button "4 . divirtam" at bounding box center [677, 369] width 301 height 71
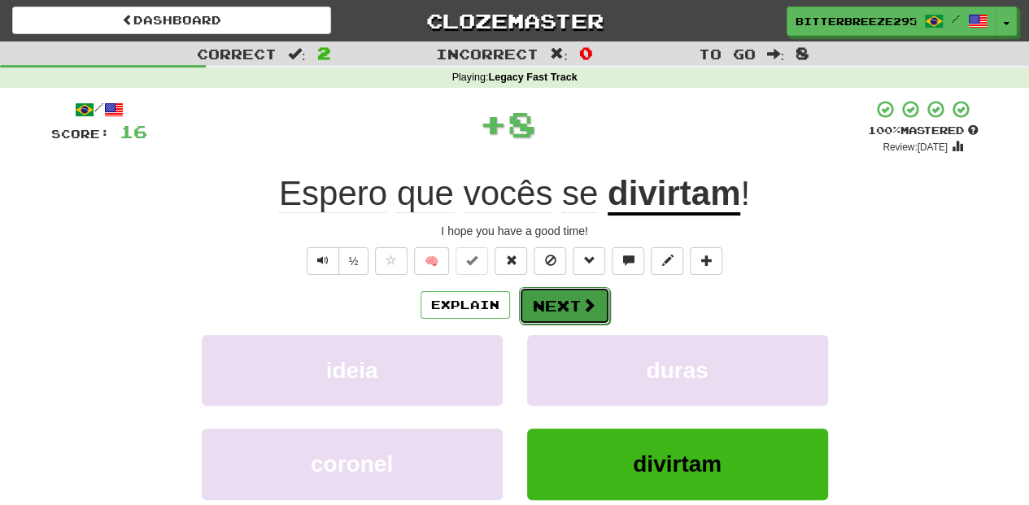
click at [524, 306] on button "Next" at bounding box center [564, 305] width 91 height 37
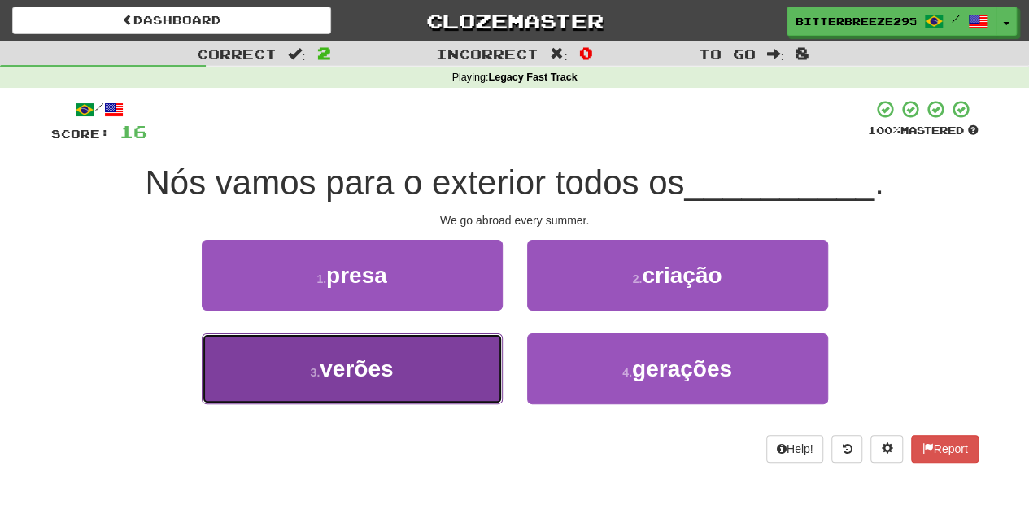
click at [431, 357] on button "3 . verões" at bounding box center [352, 369] width 301 height 71
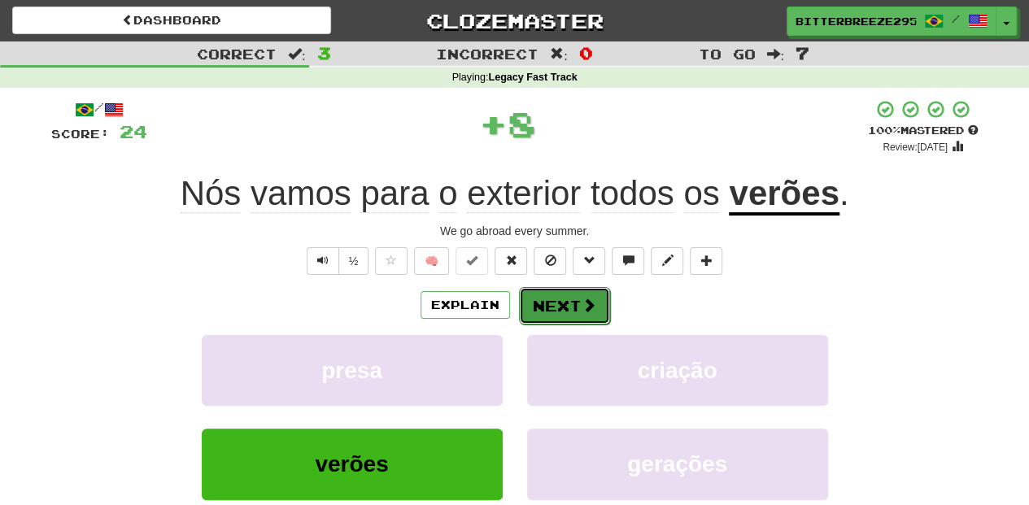
click at [553, 314] on button "Next" at bounding box center [564, 305] width 91 height 37
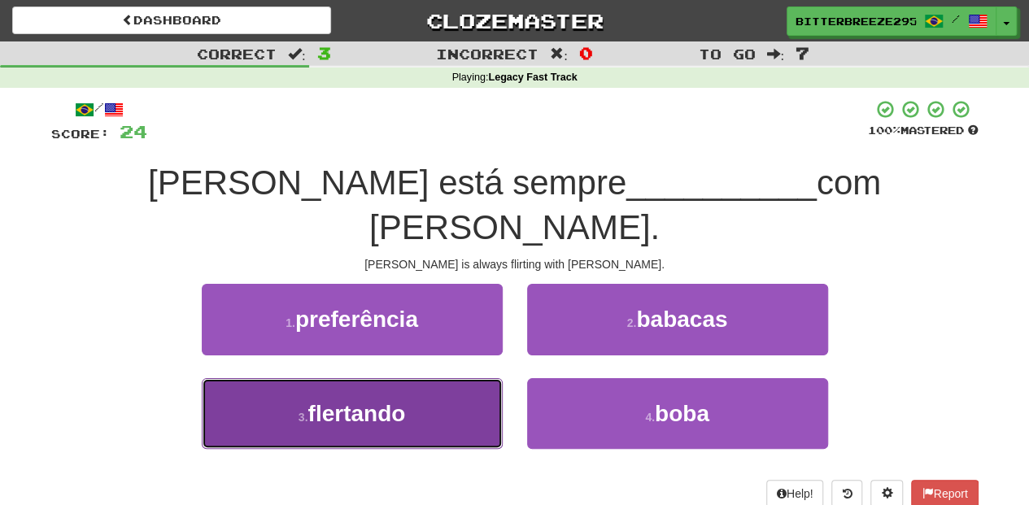
click at [429, 378] on button "3 . flertando" at bounding box center [352, 413] width 301 height 71
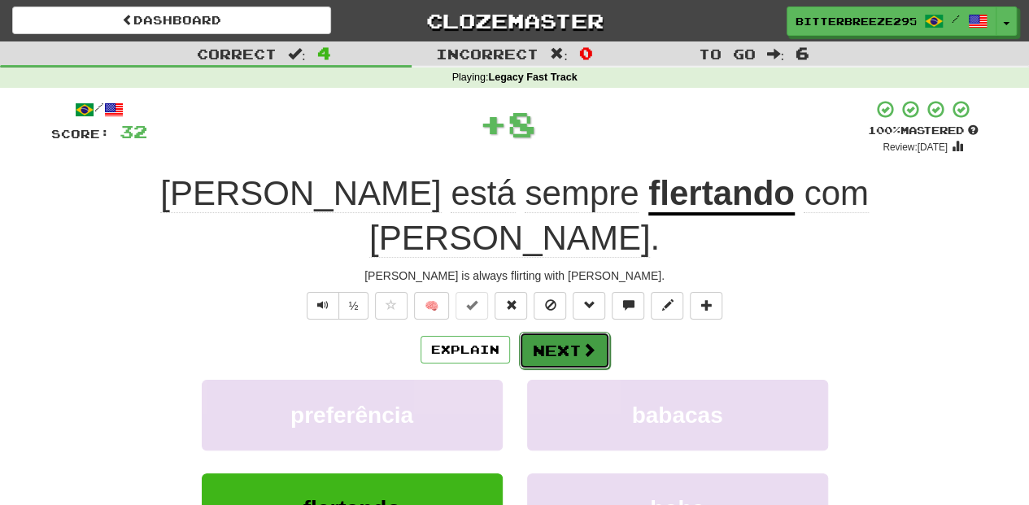
click at [545, 332] on button "Next" at bounding box center [564, 350] width 91 height 37
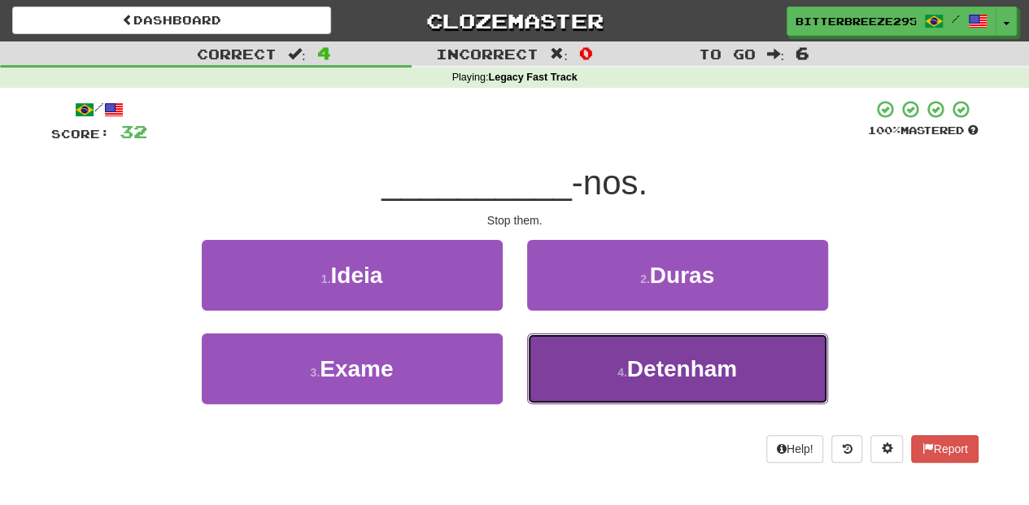
click at [597, 355] on button "4 . [GEOGRAPHIC_DATA]" at bounding box center [677, 369] width 301 height 71
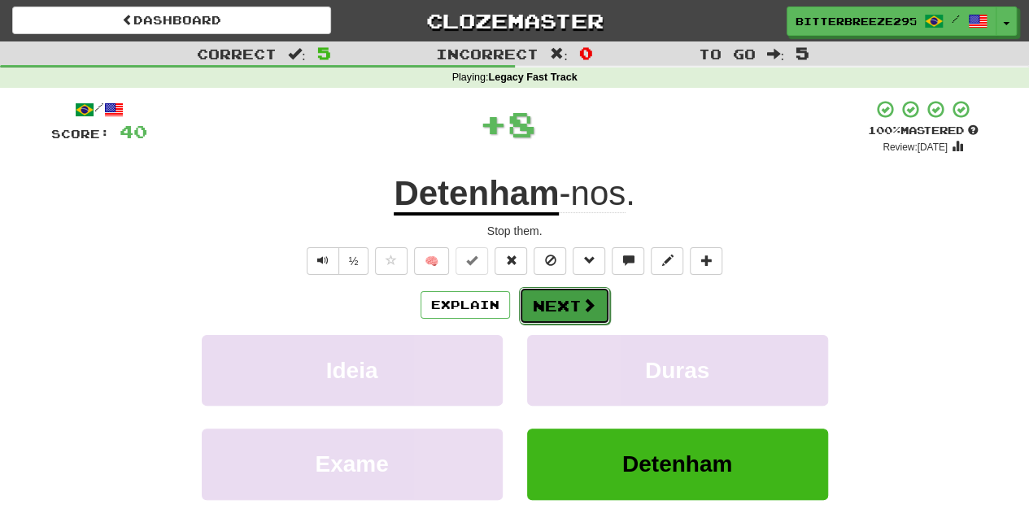
click at [556, 308] on button "Next" at bounding box center [564, 305] width 91 height 37
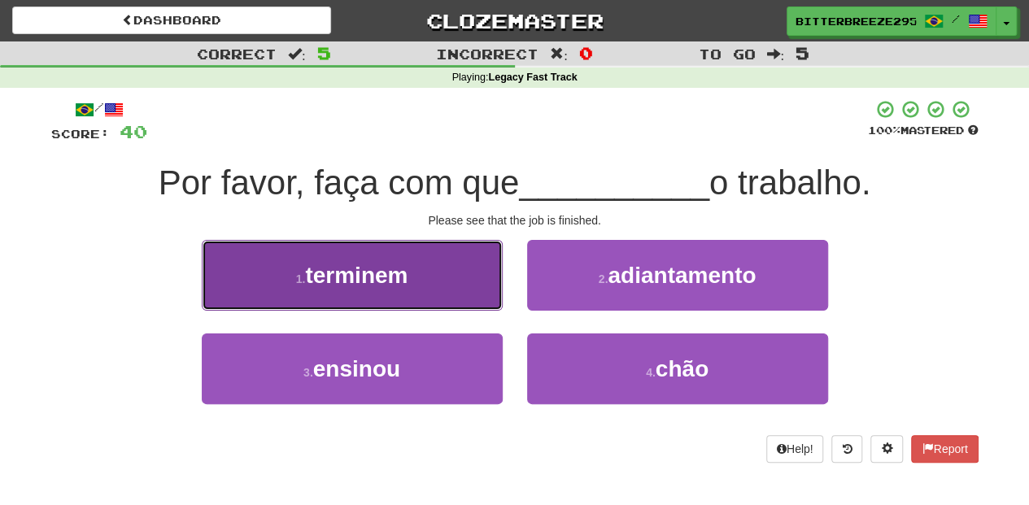
click at [421, 303] on button "1 . terminem" at bounding box center [352, 275] width 301 height 71
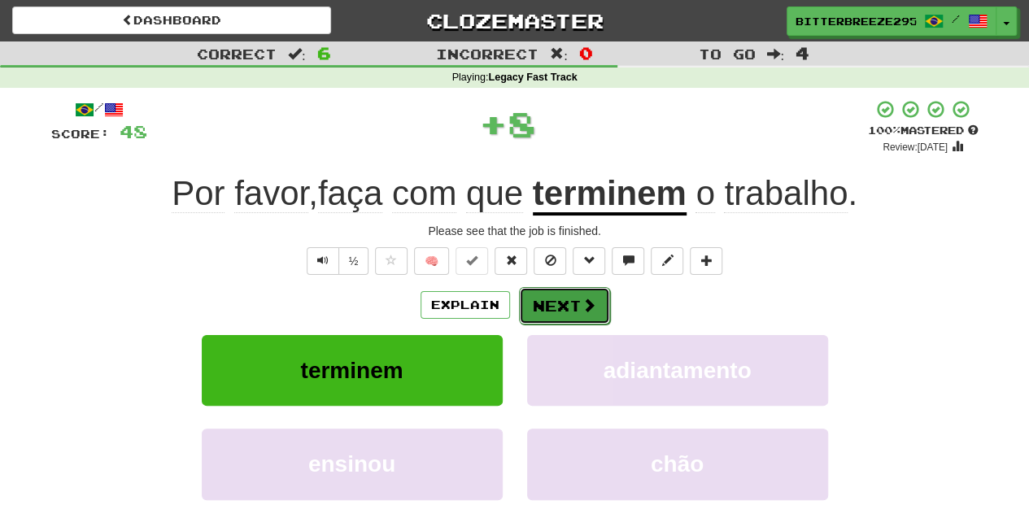
click at [540, 303] on button "Next" at bounding box center [564, 305] width 91 height 37
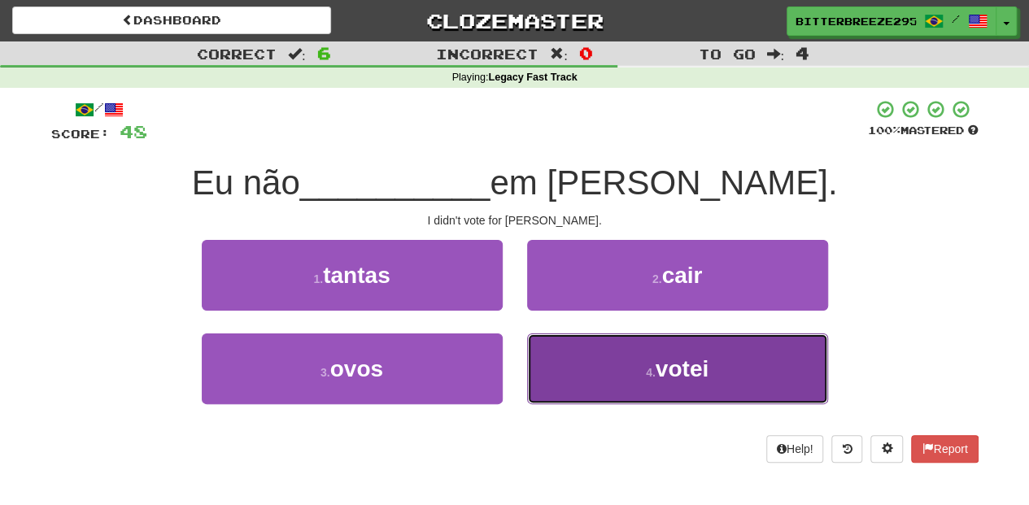
click at [587, 363] on button "4 . votei" at bounding box center [677, 369] width 301 height 71
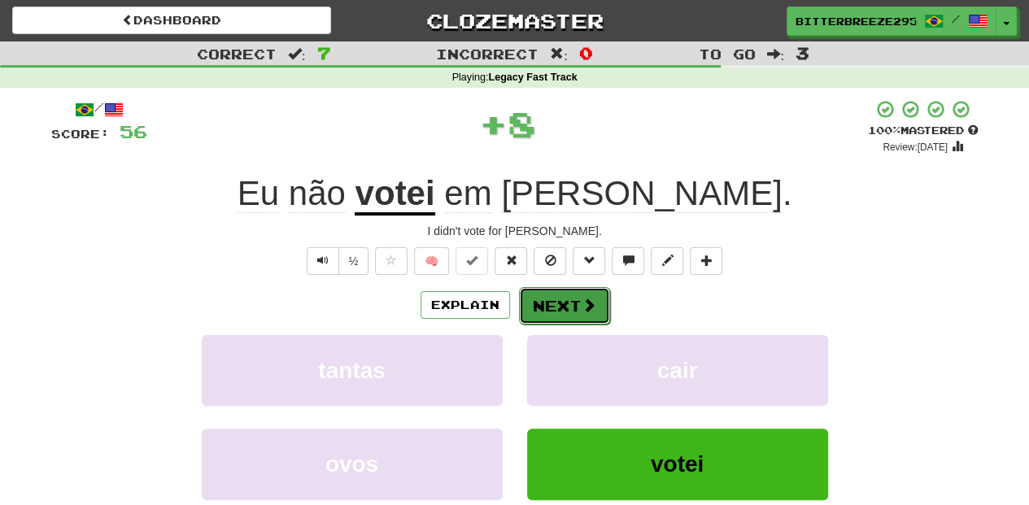
click at [550, 307] on button "Next" at bounding box center [564, 305] width 91 height 37
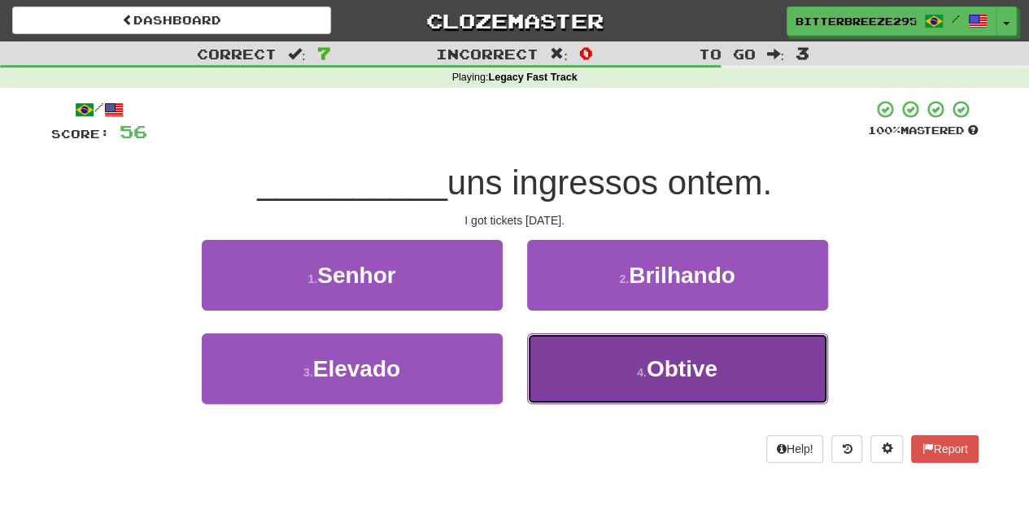
click at [574, 374] on button "4 . Obtive" at bounding box center [677, 369] width 301 height 71
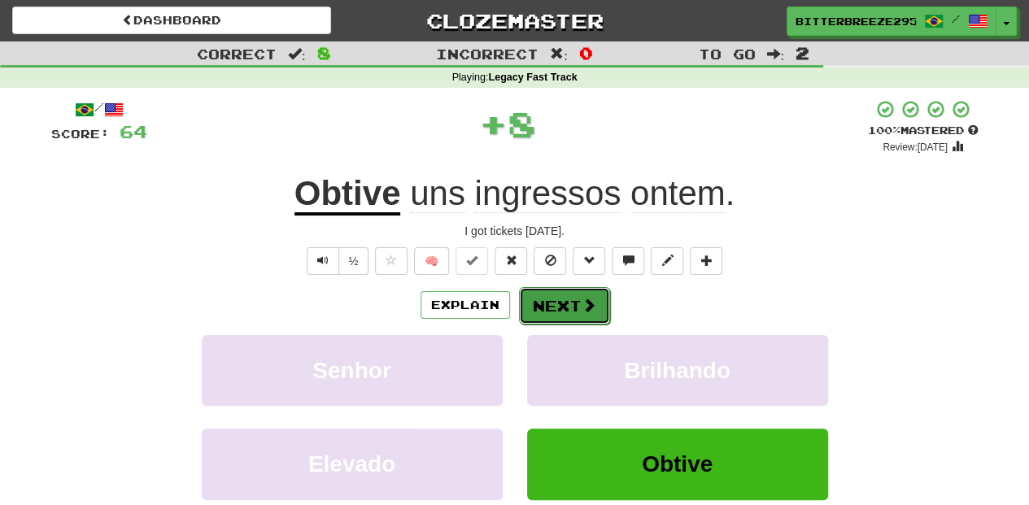
click at [552, 310] on button "Next" at bounding box center [564, 305] width 91 height 37
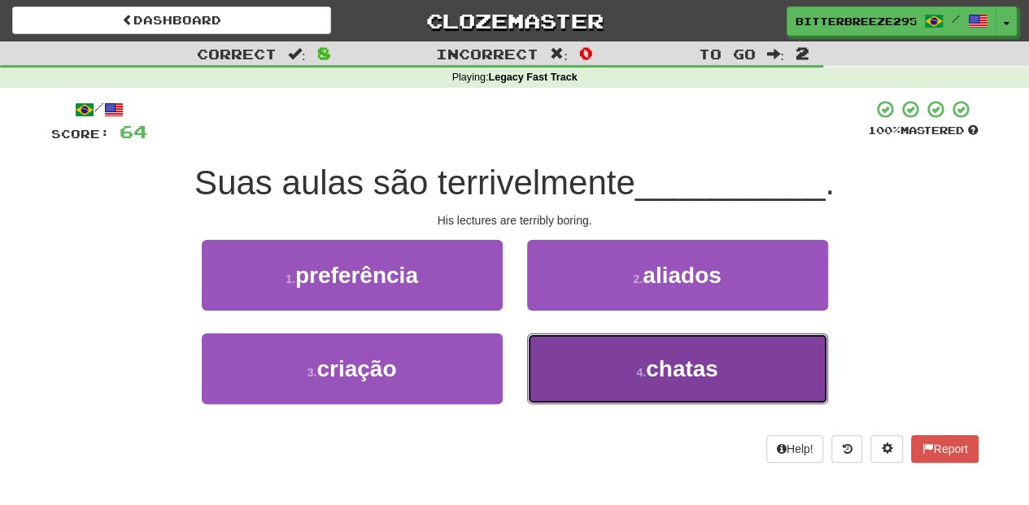
click at [601, 363] on button "4 . [GEOGRAPHIC_DATA]" at bounding box center [677, 369] width 301 height 71
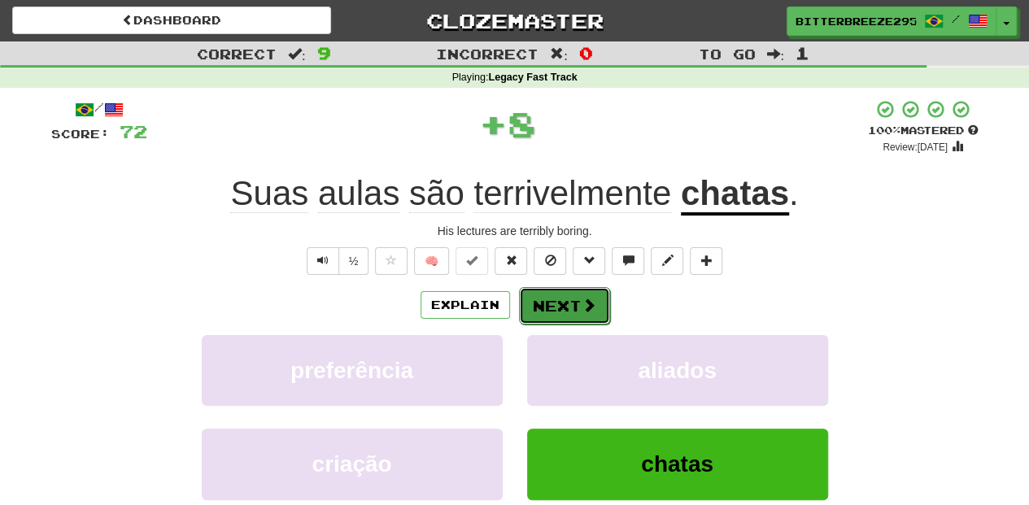
click at [570, 308] on button "Next" at bounding box center [564, 305] width 91 height 37
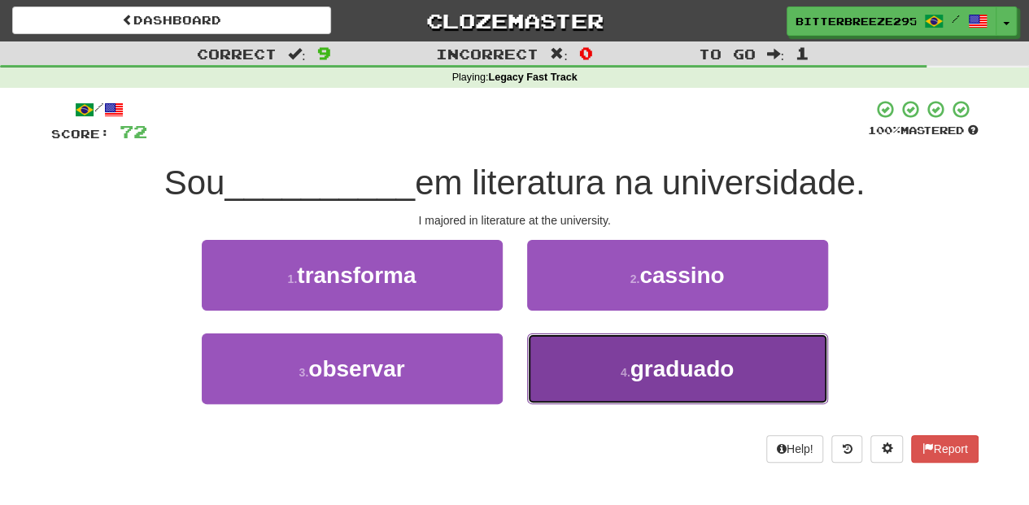
click at [569, 347] on button "4 . graduado" at bounding box center [677, 369] width 301 height 71
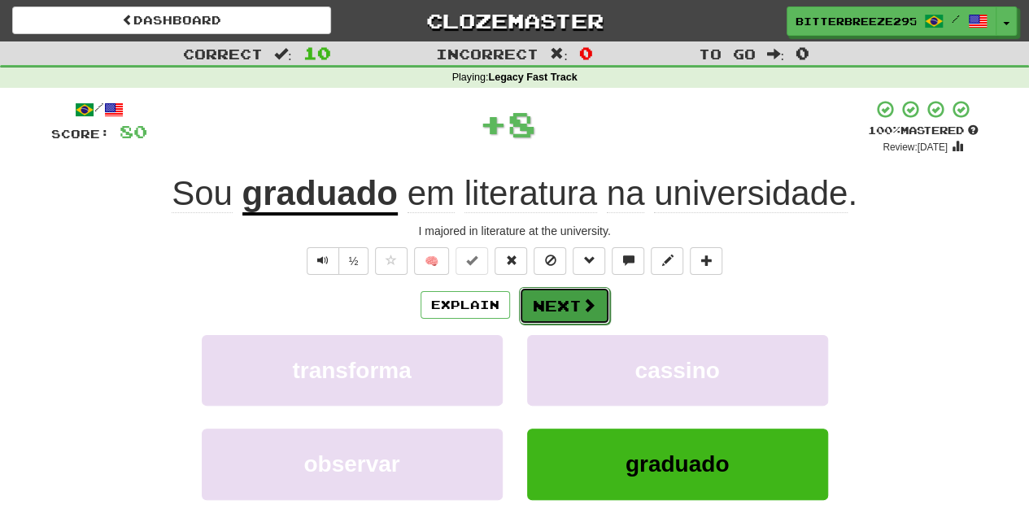
click at [553, 298] on button "Next" at bounding box center [564, 305] width 91 height 37
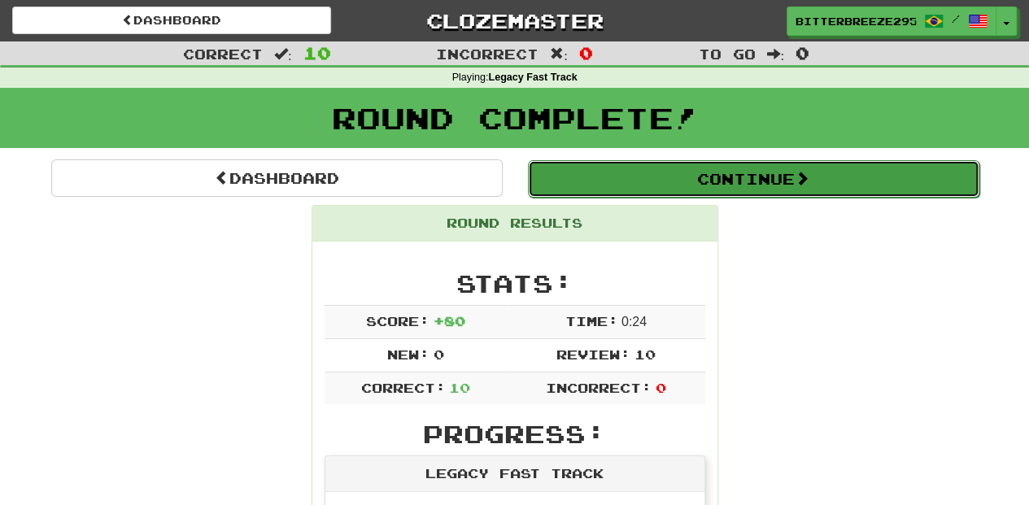
click at [615, 169] on button "Continue" at bounding box center [754, 178] width 452 height 37
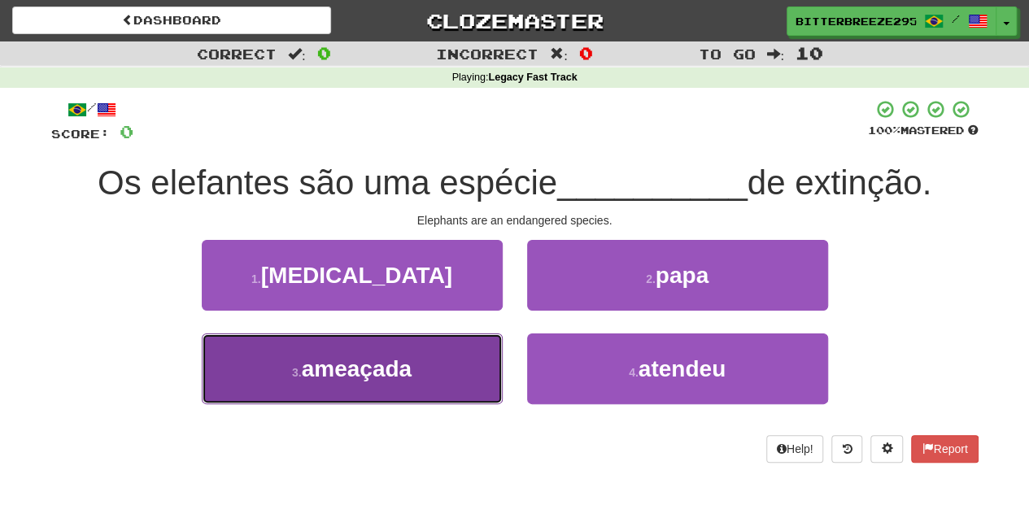
click at [405, 350] on button "3 . ameaçada" at bounding box center [352, 369] width 301 height 71
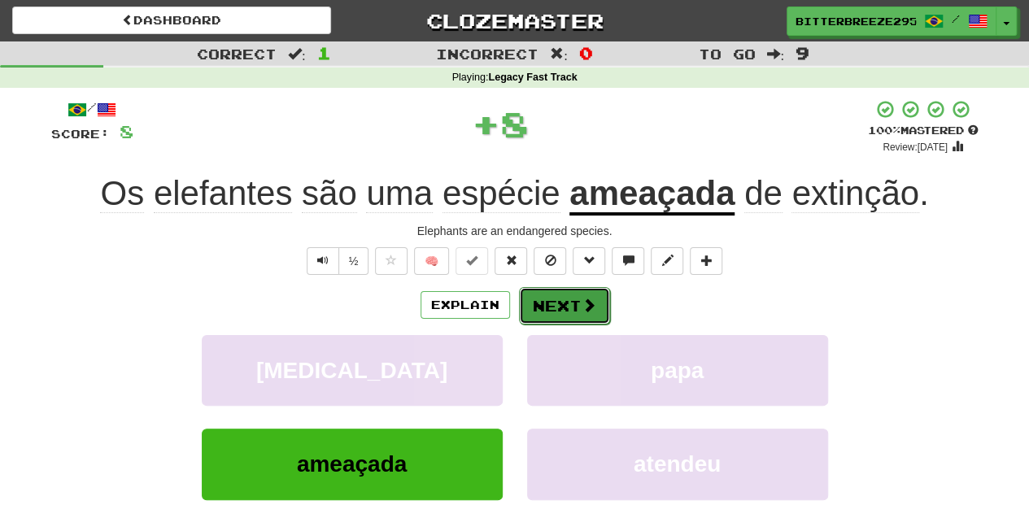
click at [529, 288] on button "Next" at bounding box center [564, 305] width 91 height 37
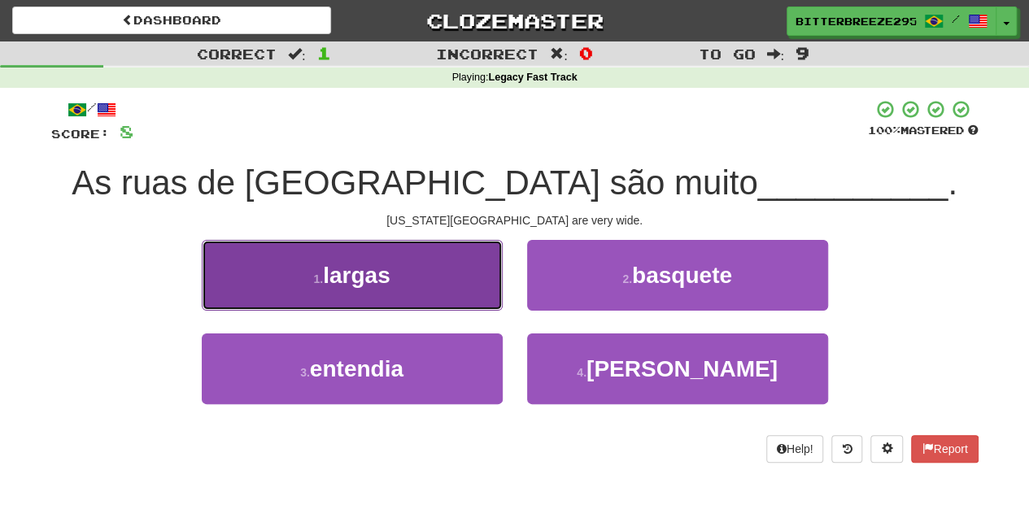
click at [439, 302] on button "1 . largas" at bounding box center [352, 275] width 301 height 71
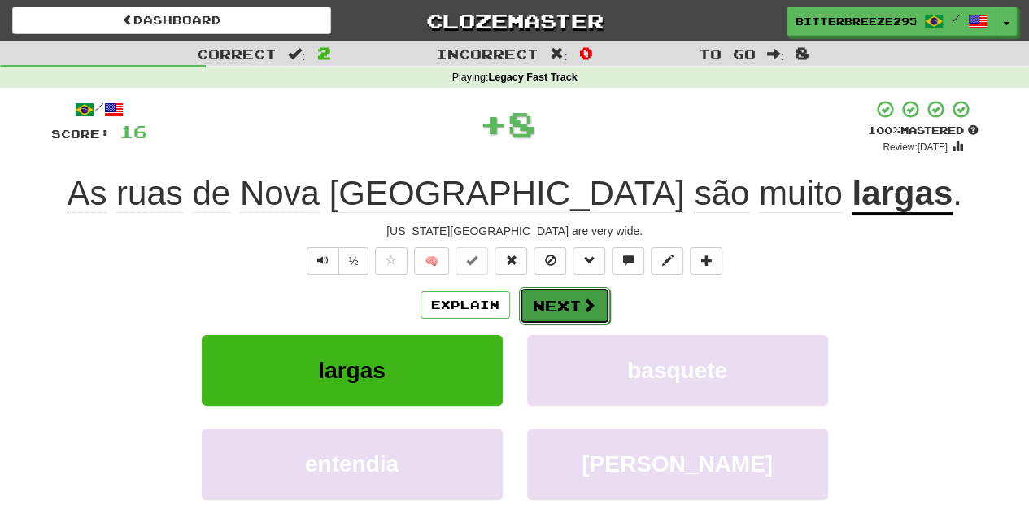
click at [540, 296] on button "Next" at bounding box center [564, 305] width 91 height 37
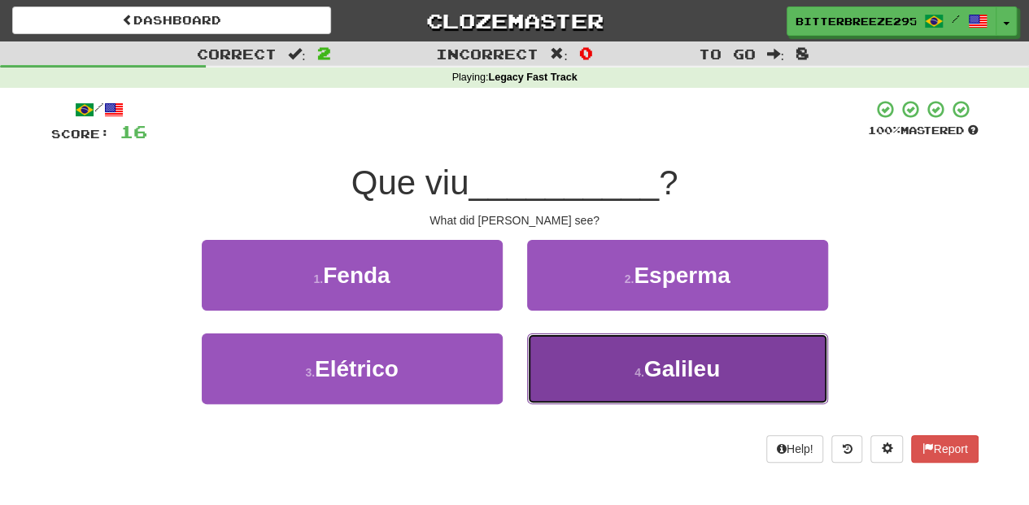
click at [626, 389] on button "4 . [GEOGRAPHIC_DATA]" at bounding box center [677, 369] width 301 height 71
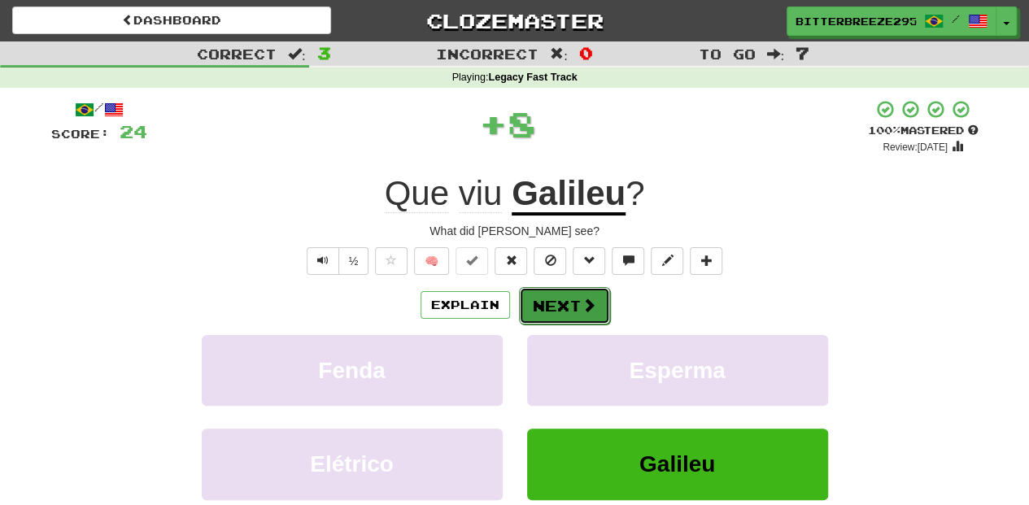
click at [545, 298] on button "Next" at bounding box center [564, 305] width 91 height 37
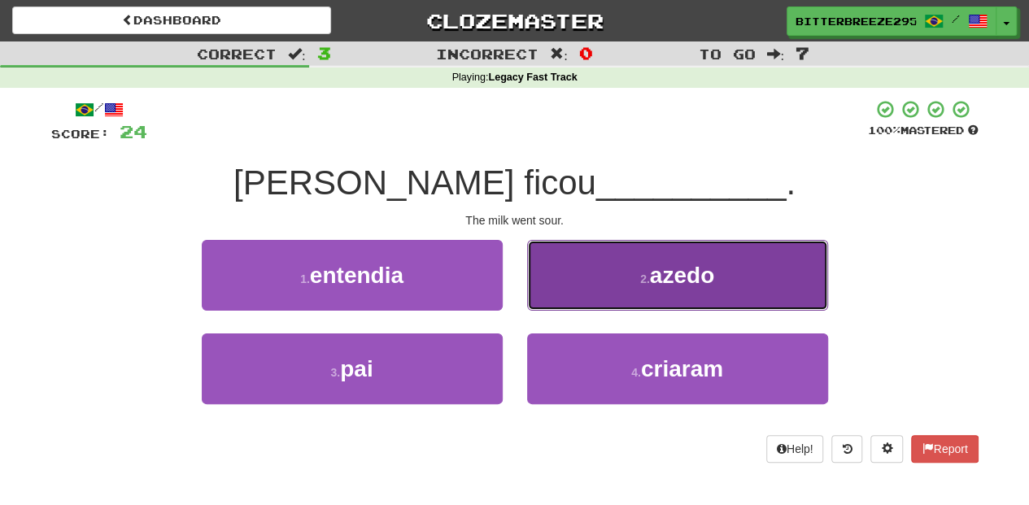
click at [531, 292] on button "2 . [GEOGRAPHIC_DATA]" at bounding box center [677, 275] width 301 height 71
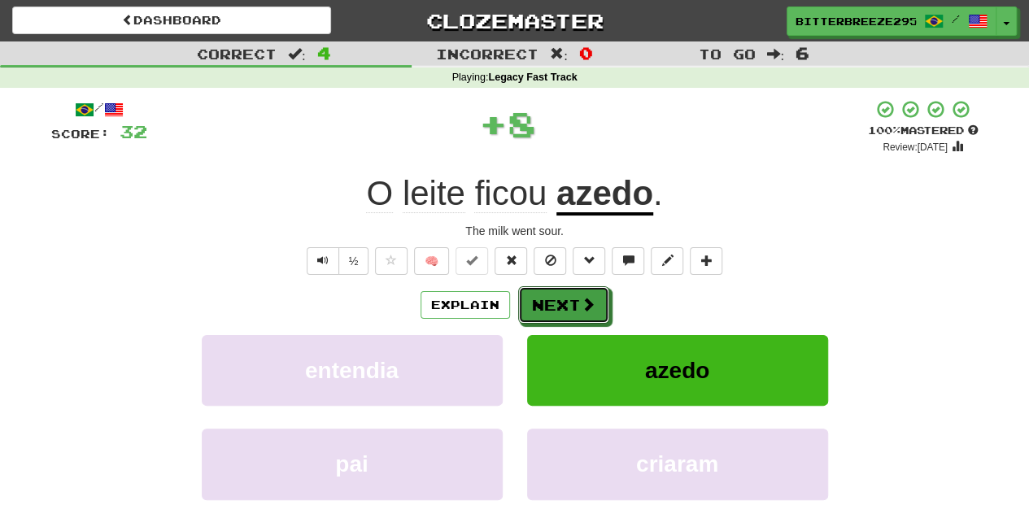
click at [531, 292] on button "Next" at bounding box center [563, 304] width 91 height 37
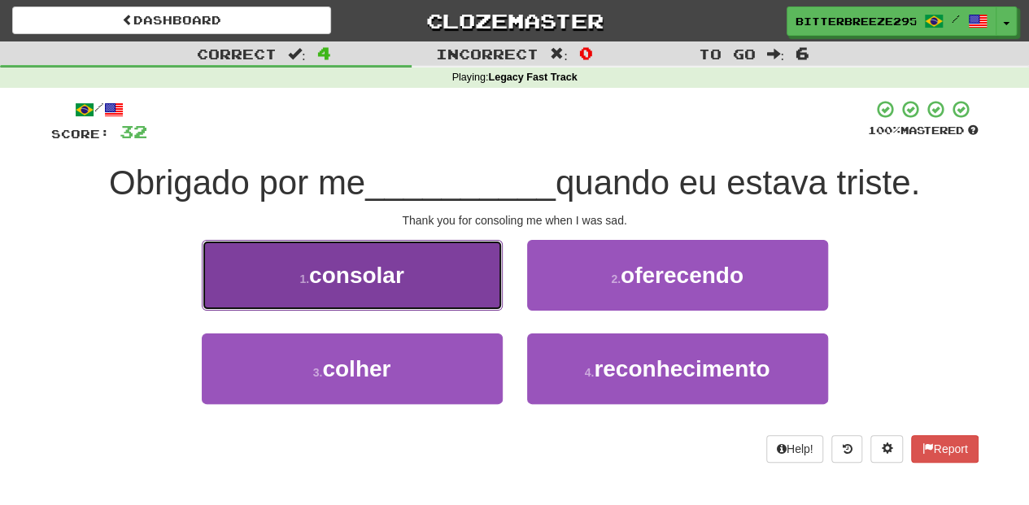
click at [452, 282] on button "1 . consolar" at bounding box center [352, 275] width 301 height 71
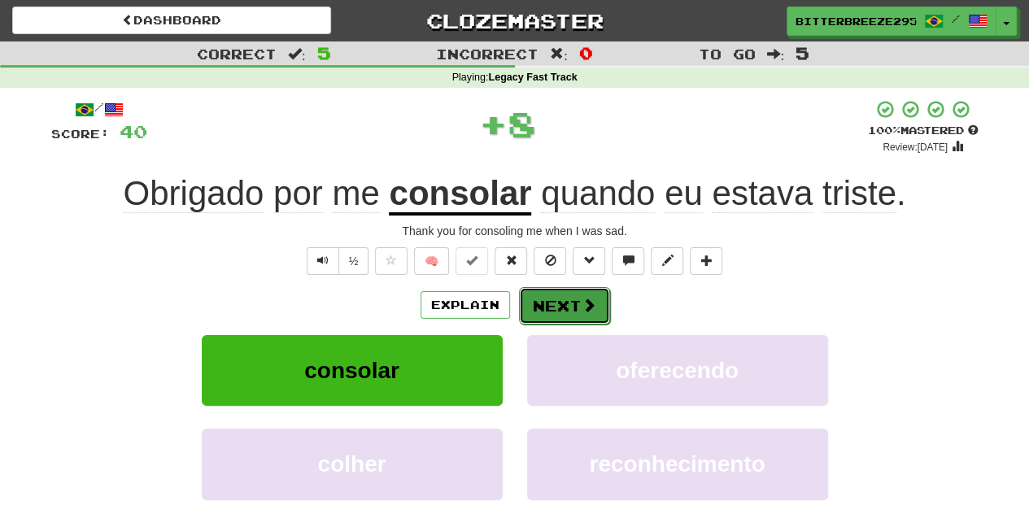
click at [545, 306] on button "Next" at bounding box center [564, 305] width 91 height 37
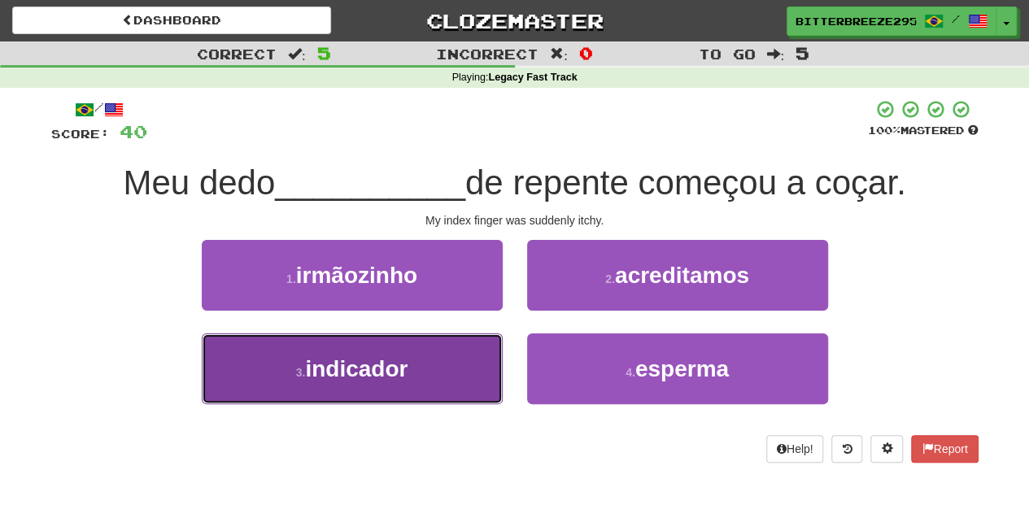
click at [464, 366] on button "3 . indicador" at bounding box center [352, 369] width 301 height 71
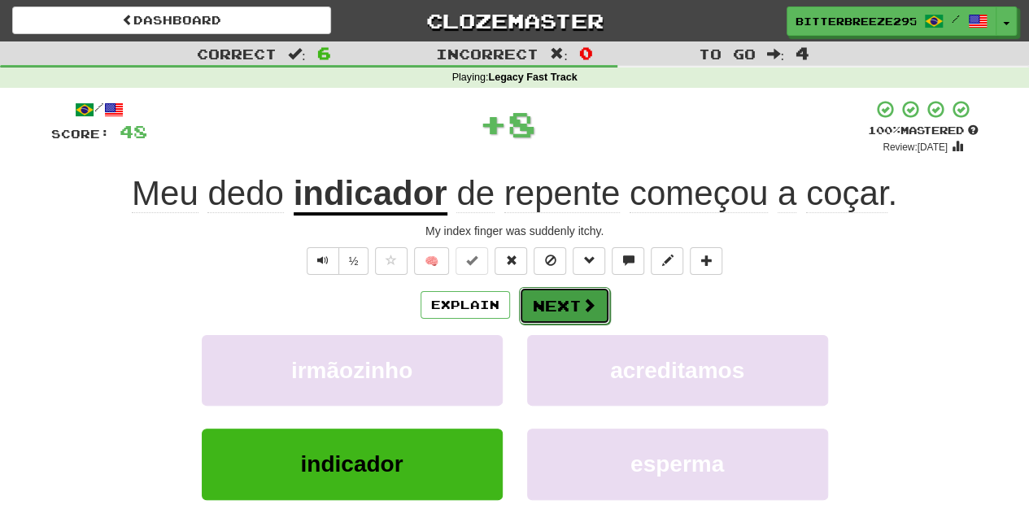
click at [552, 314] on button "Next" at bounding box center [564, 305] width 91 height 37
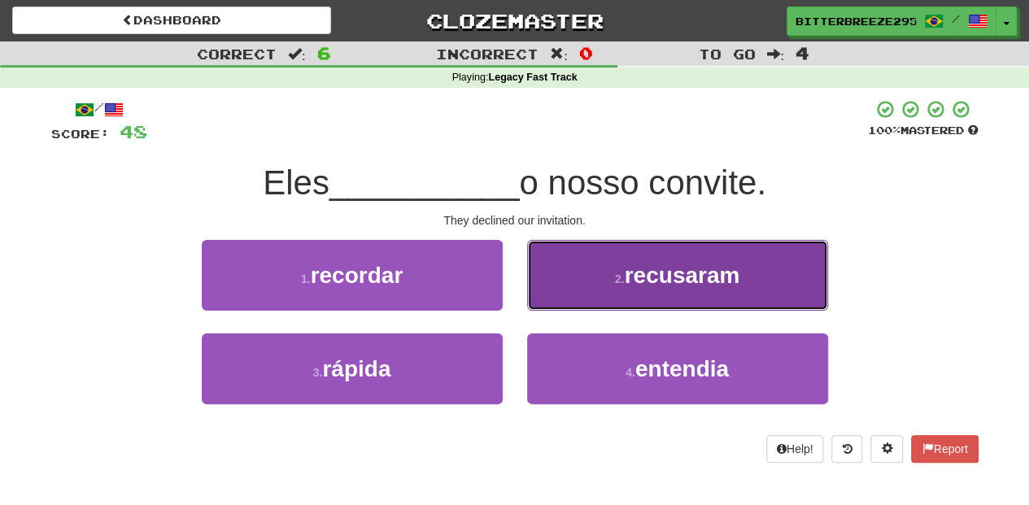
click at [574, 295] on button "2 . recusaram" at bounding box center [677, 275] width 301 height 71
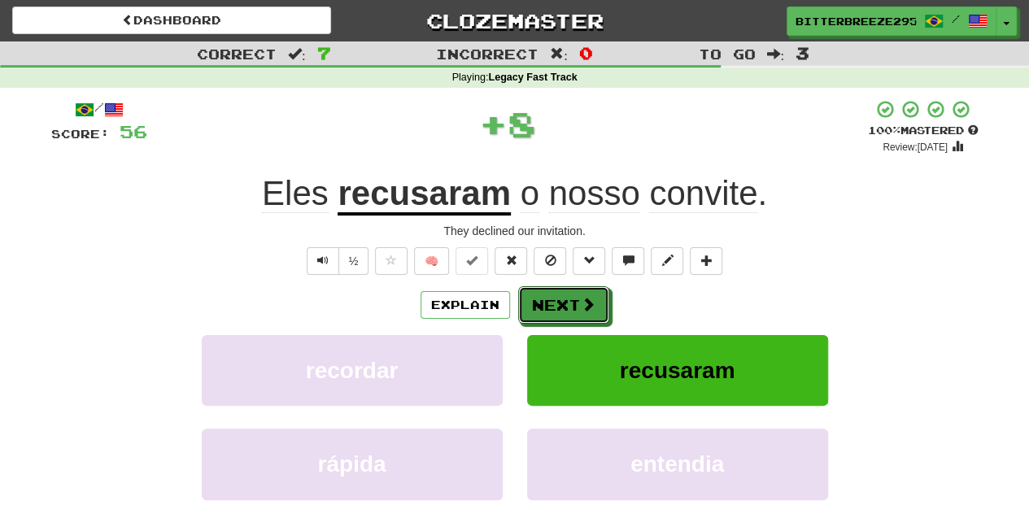
click at [574, 295] on button "Next" at bounding box center [563, 304] width 91 height 37
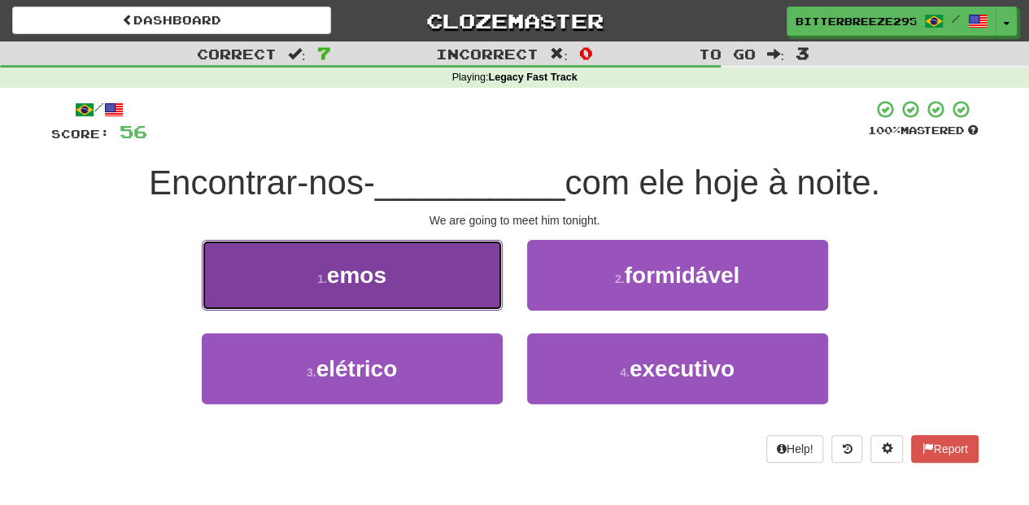
click at [409, 299] on button "1 . emos" at bounding box center [352, 275] width 301 height 71
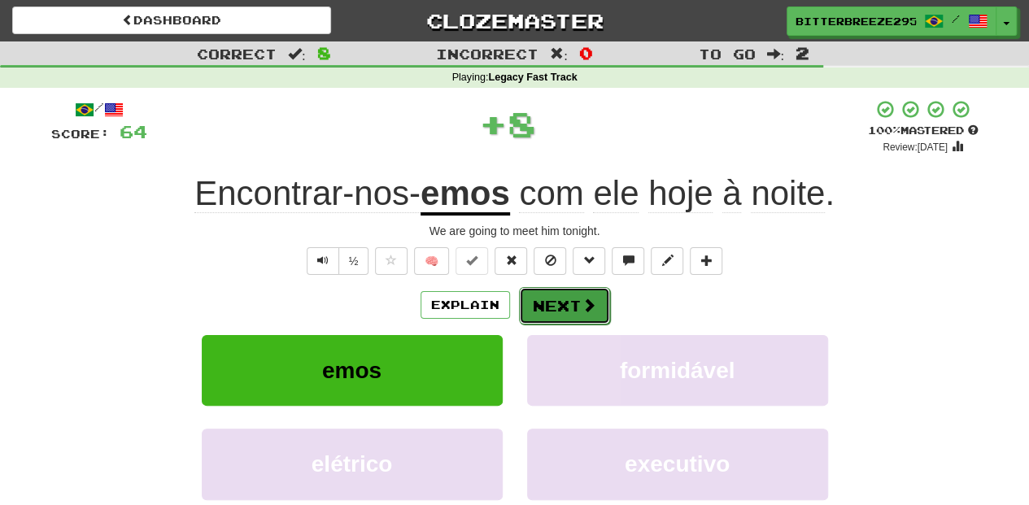
click at [543, 300] on button "Next" at bounding box center [564, 305] width 91 height 37
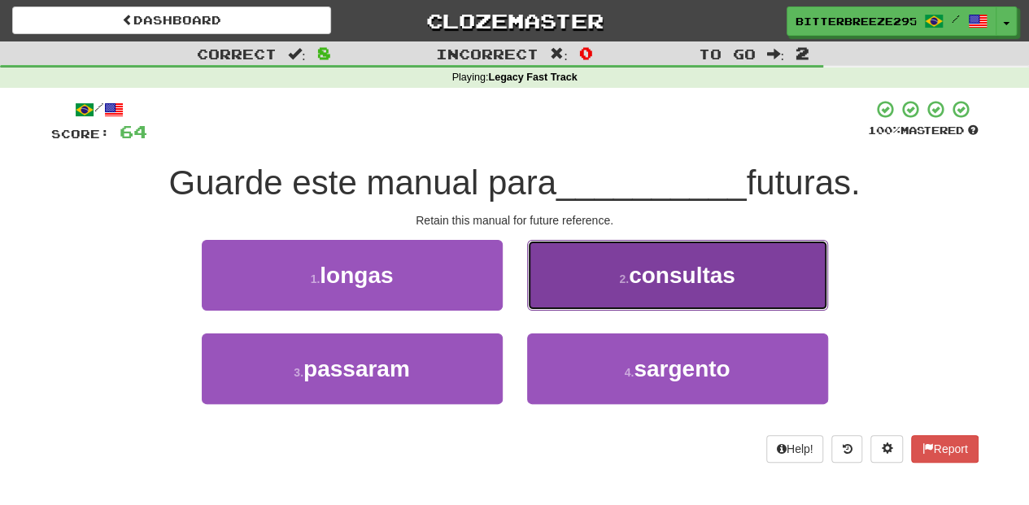
click at [567, 291] on button "2 . consultas" at bounding box center [677, 275] width 301 height 71
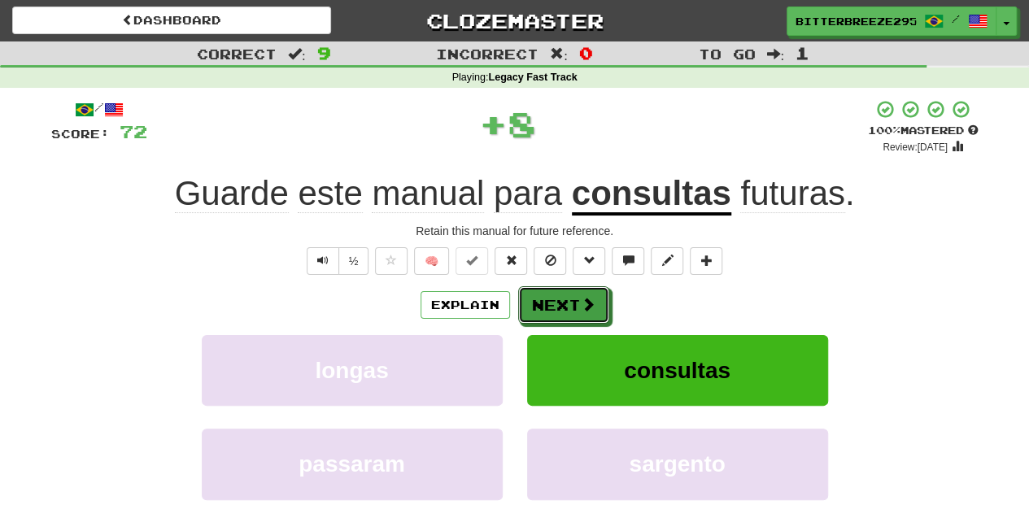
click at [564, 291] on button "Next" at bounding box center [563, 304] width 91 height 37
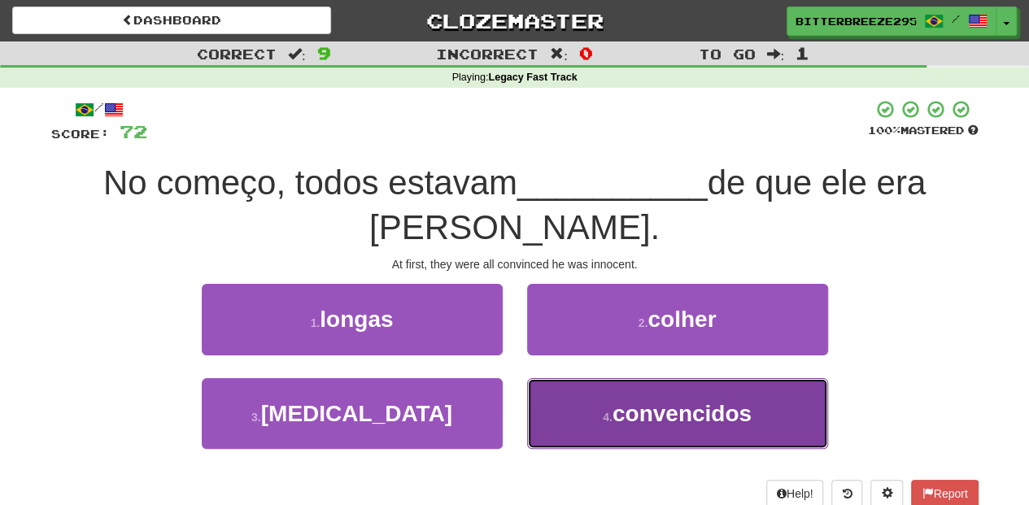
click at [583, 397] on button "4 . convencidos" at bounding box center [677, 413] width 301 height 71
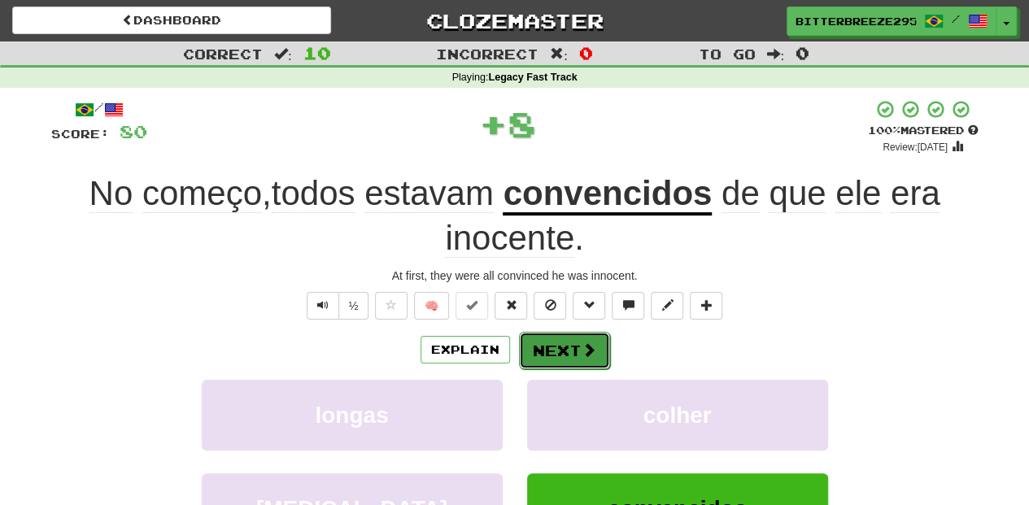
click at [553, 350] on button "Next" at bounding box center [564, 350] width 91 height 37
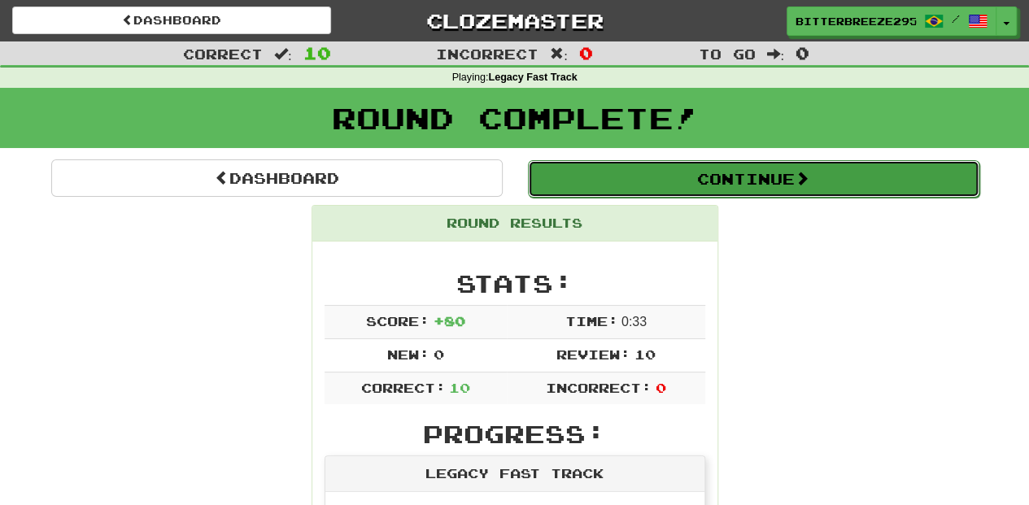
click at [630, 172] on button "Continue" at bounding box center [754, 178] width 452 height 37
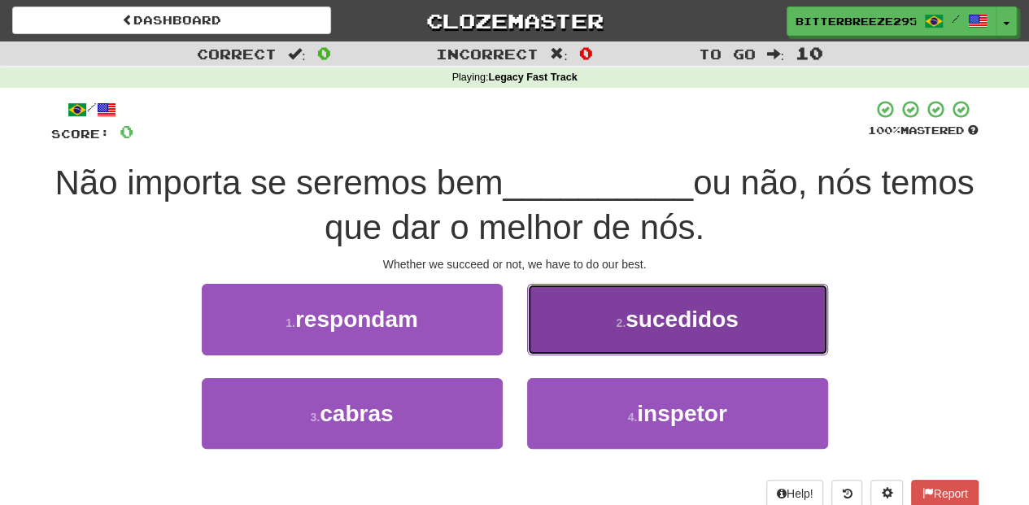
click at [574, 334] on button "2 . sucedidos" at bounding box center [677, 319] width 301 height 71
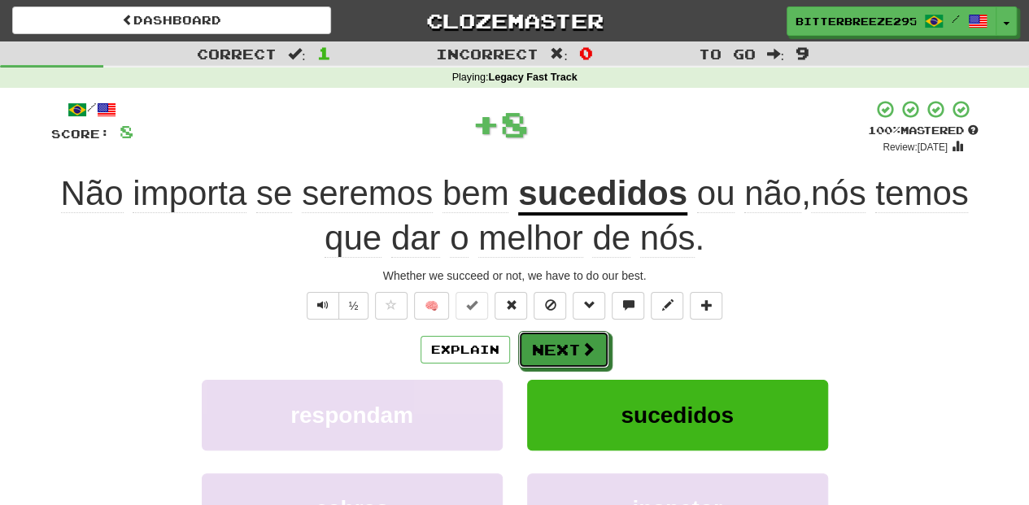
click at [574, 334] on button "Next" at bounding box center [563, 349] width 91 height 37
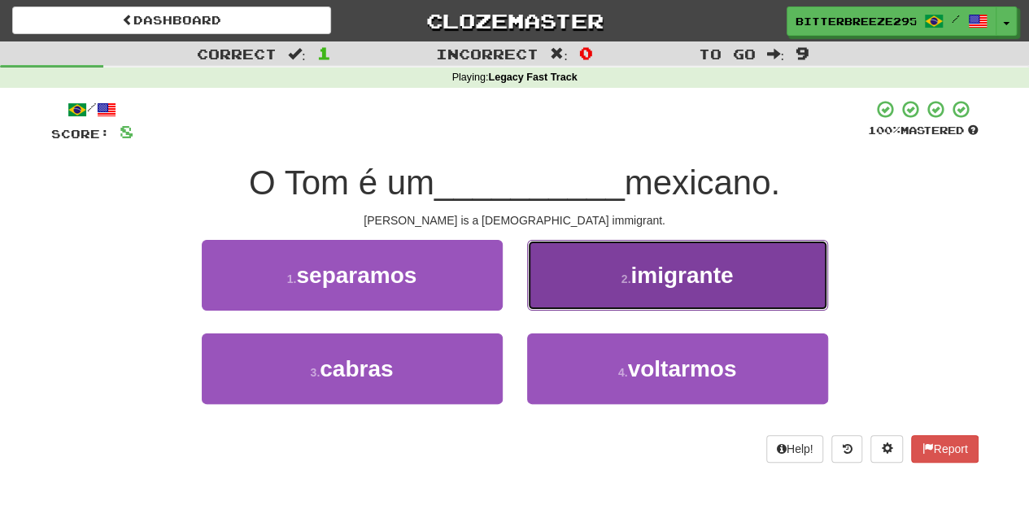
click at [563, 284] on button "2 . imigrante" at bounding box center [677, 275] width 301 height 71
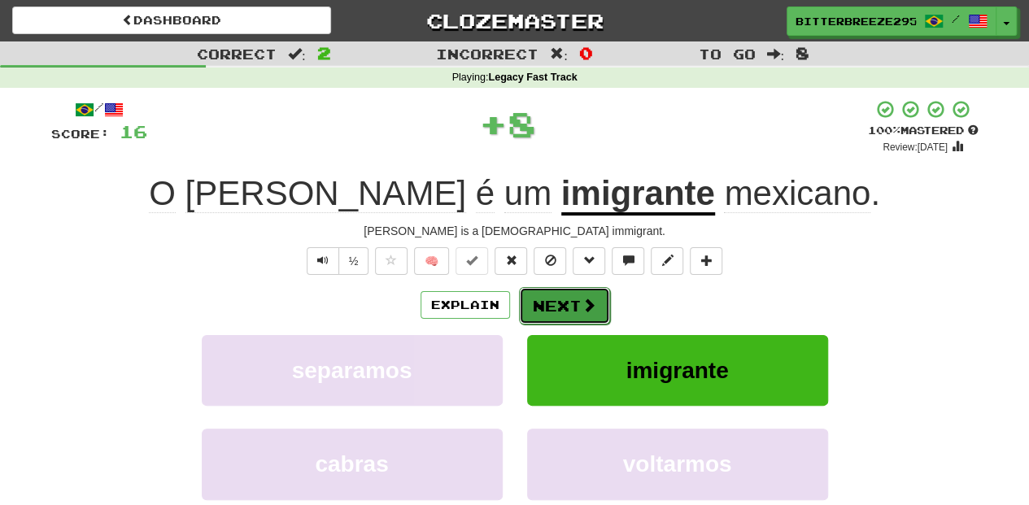
click at [547, 293] on button "Next" at bounding box center [564, 305] width 91 height 37
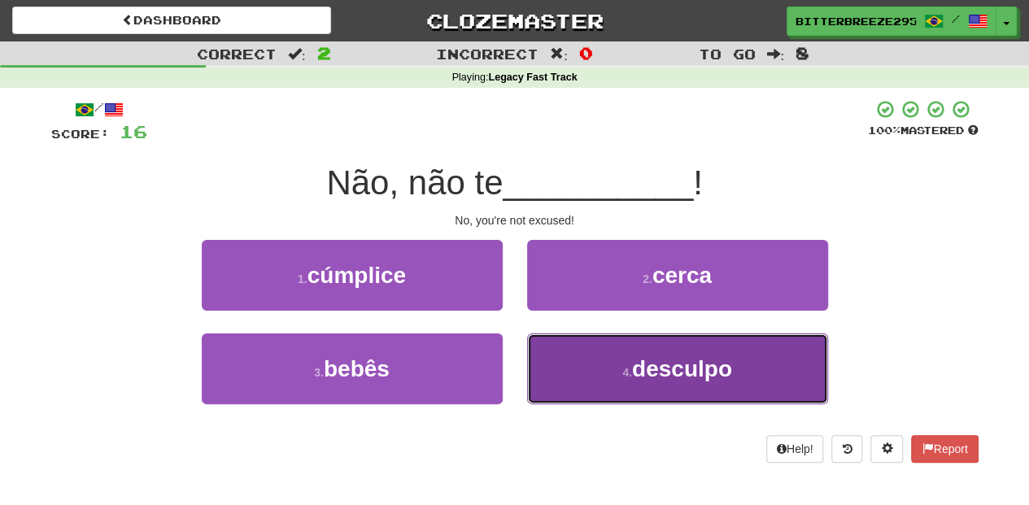
click at [599, 343] on button "4 . desculpo" at bounding box center [677, 369] width 301 height 71
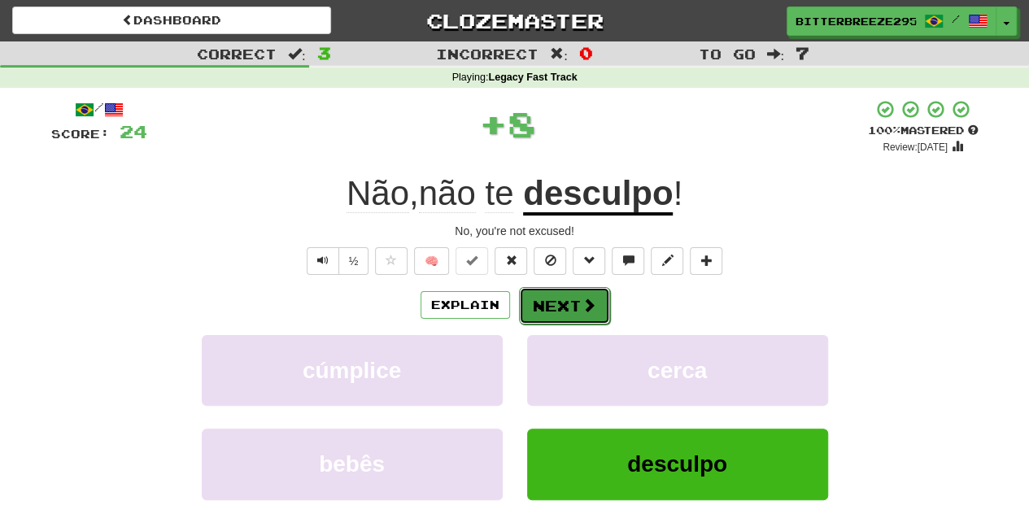
click at [582, 302] on span at bounding box center [589, 305] width 15 height 15
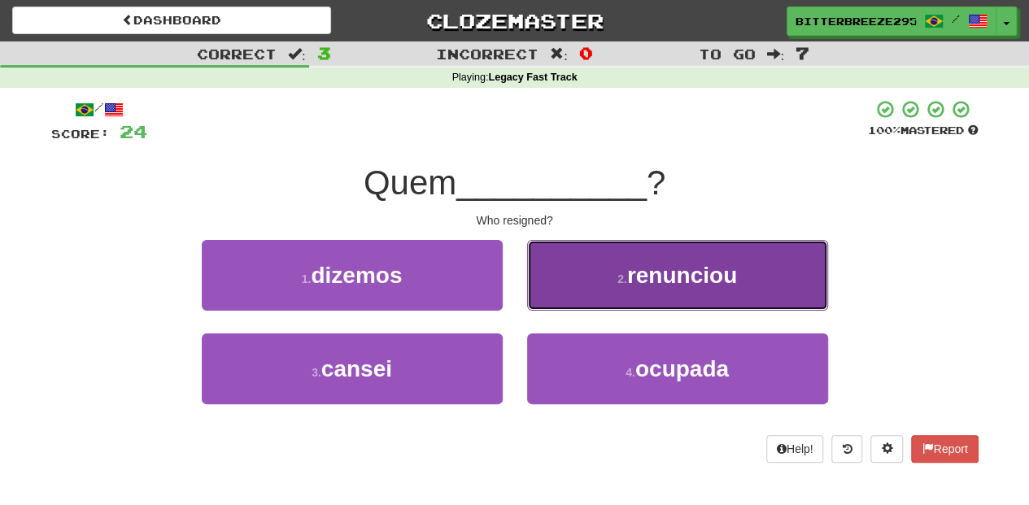
click at [568, 295] on button "2 . renunciou" at bounding box center [677, 275] width 301 height 71
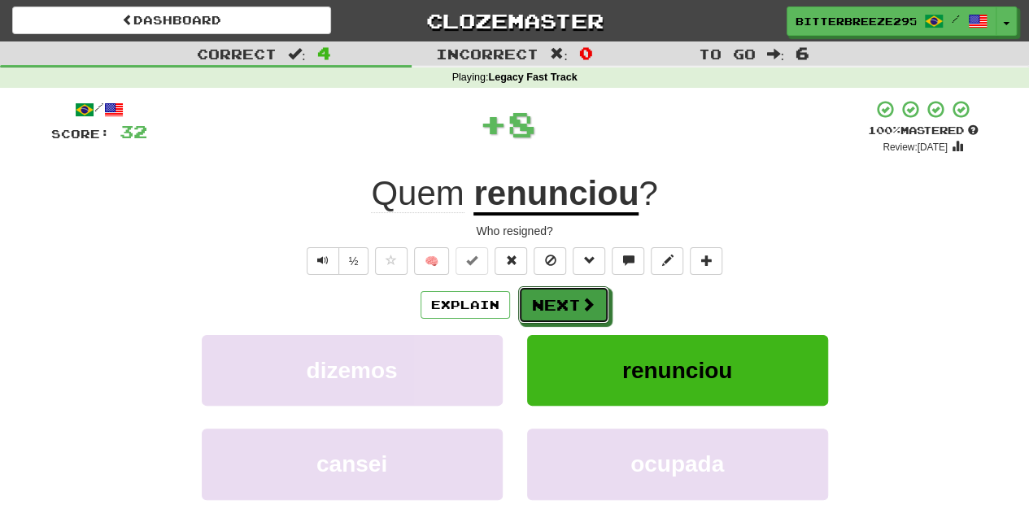
click at [568, 295] on button "Next" at bounding box center [563, 304] width 91 height 37
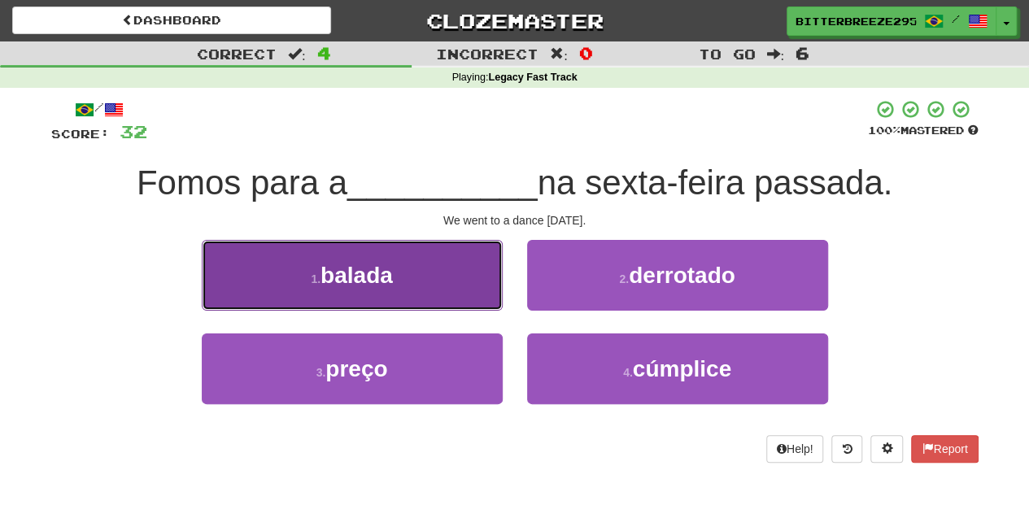
click at [465, 277] on button "1 . balada" at bounding box center [352, 275] width 301 height 71
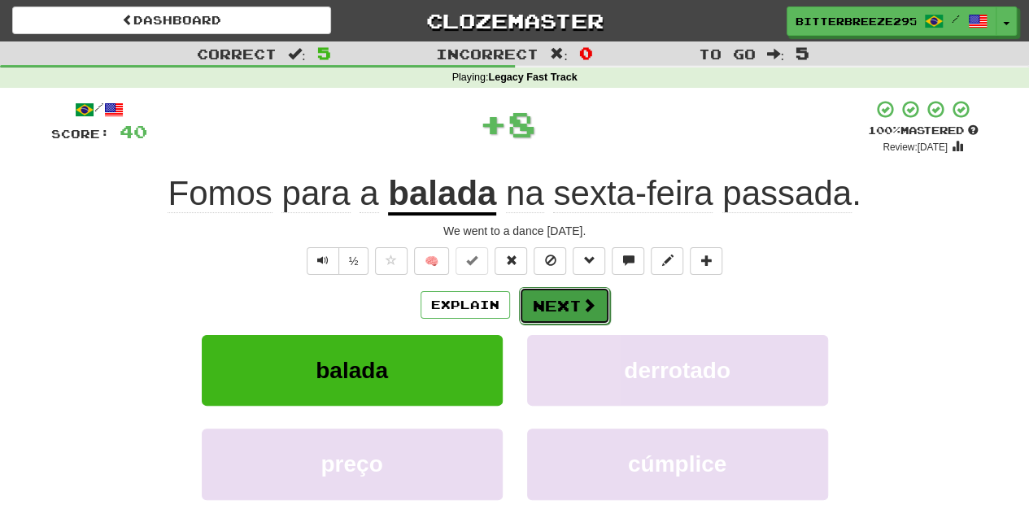
click at [553, 295] on button "Next" at bounding box center [564, 305] width 91 height 37
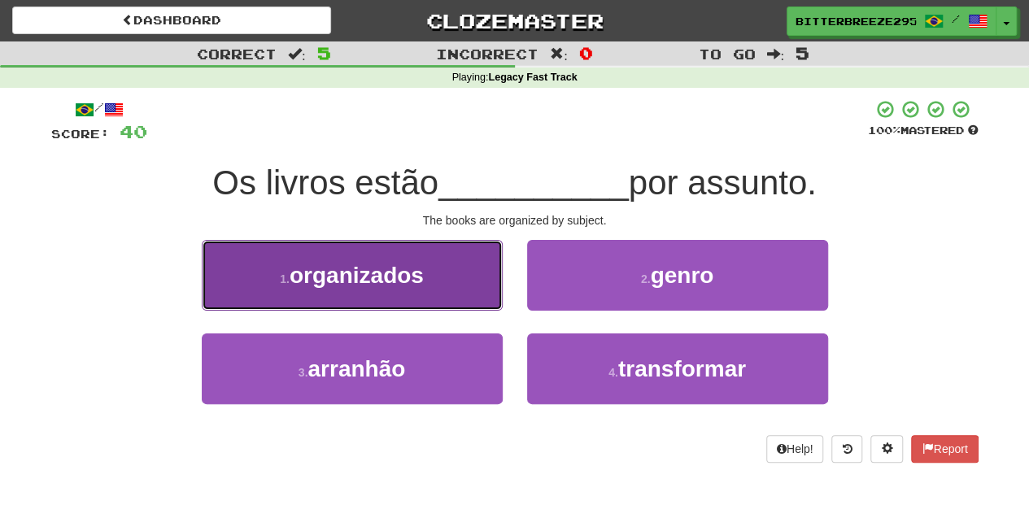
click at [425, 290] on button "1 . organizados" at bounding box center [352, 275] width 301 height 71
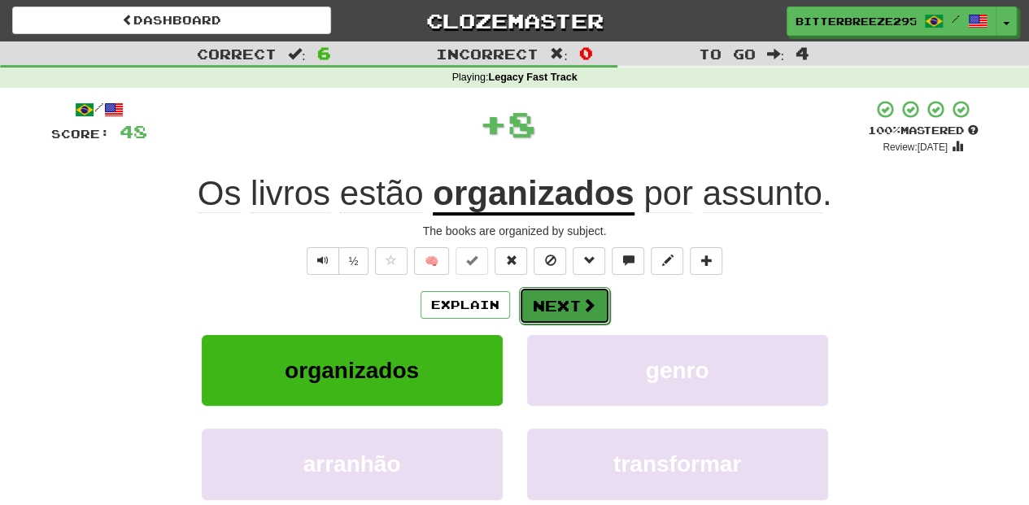
click at [541, 304] on button "Next" at bounding box center [564, 305] width 91 height 37
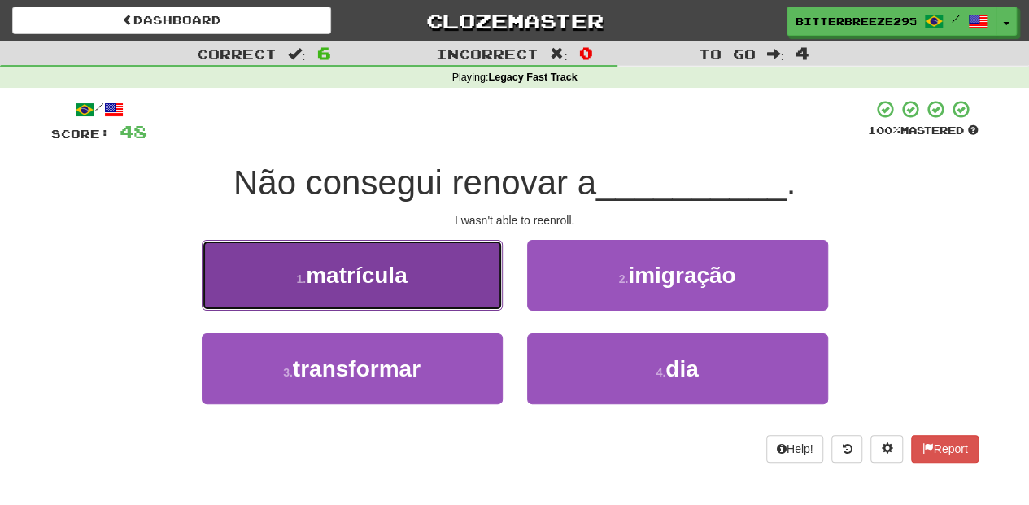
click at [452, 300] on button "1 . matrícula" at bounding box center [352, 275] width 301 height 71
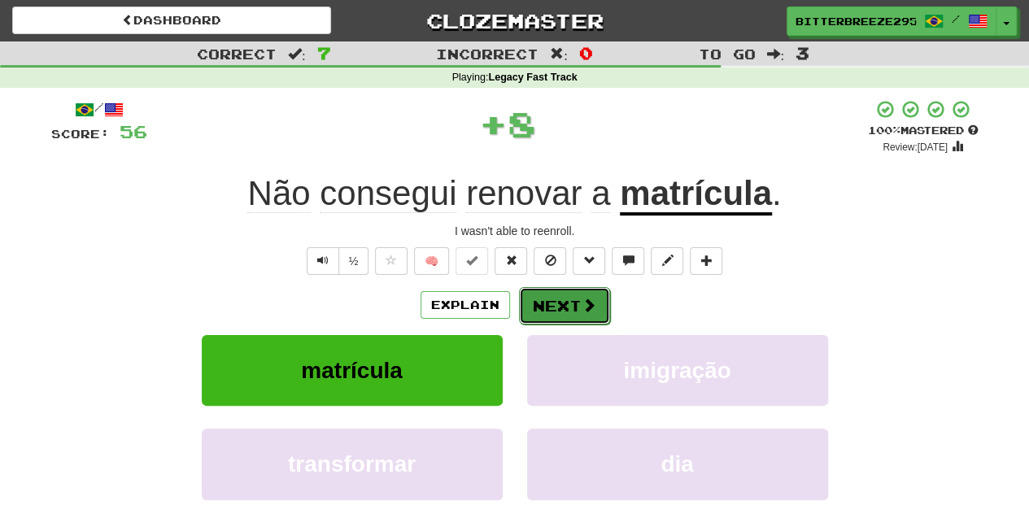
click at [554, 309] on button "Next" at bounding box center [564, 305] width 91 height 37
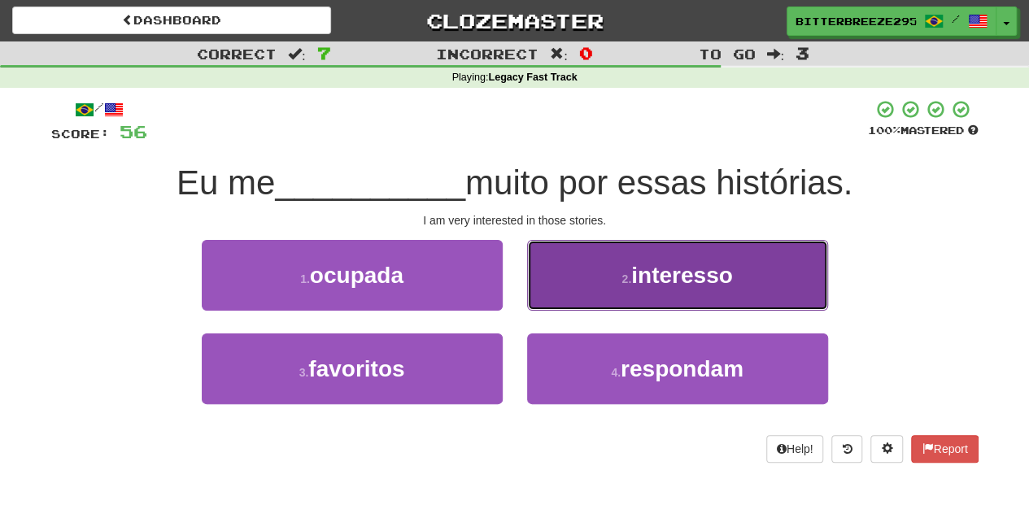
click at [568, 305] on button "2 . [GEOGRAPHIC_DATA]" at bounding box center [677, 275] width 301 height 71
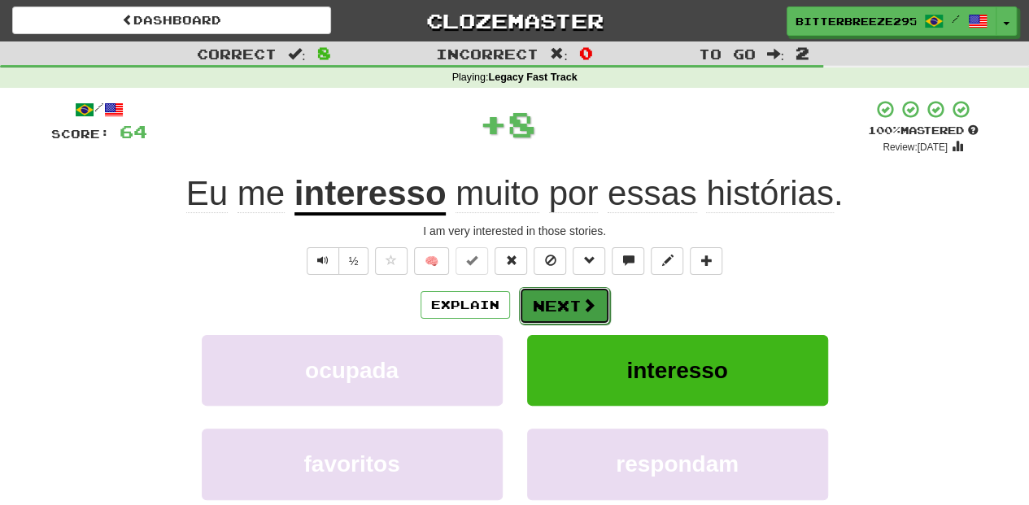
click at [552, 299] on button "Next" at bounding box center [564, 305] width 91 height 37
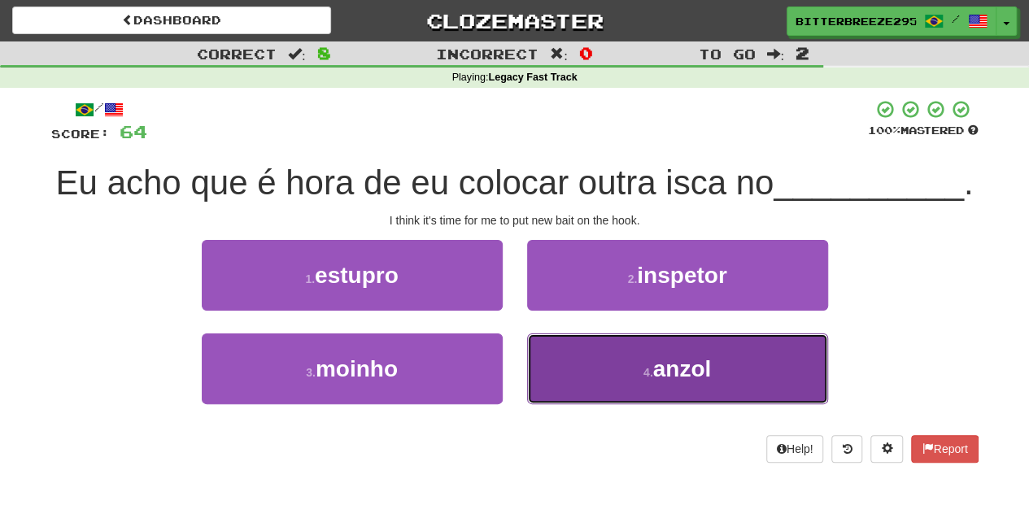
click at [576, 362] on button "4 . anzol" at bounding box center [677, 369] width 301 height 71
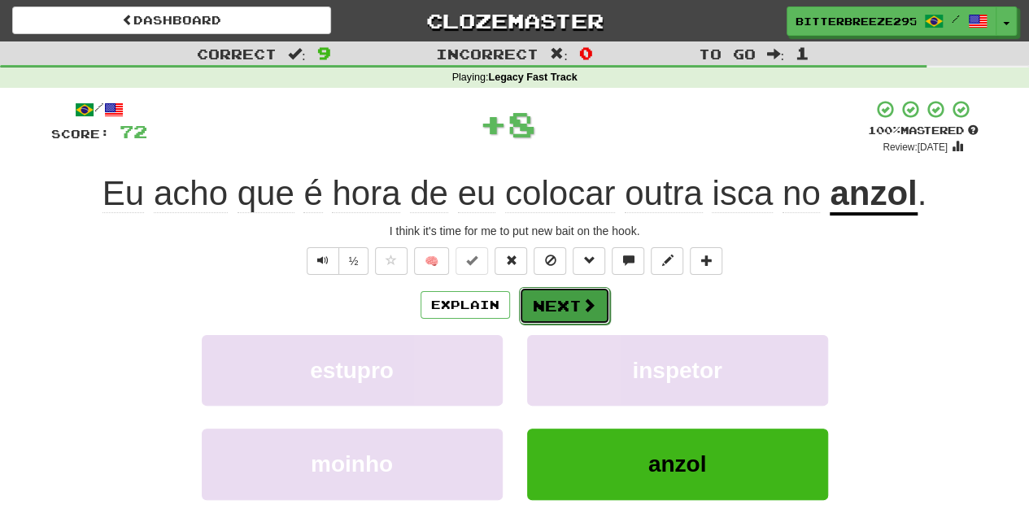
click at [544, 291] on button "Next" at bounding box center [564, 305] width 91 height 37
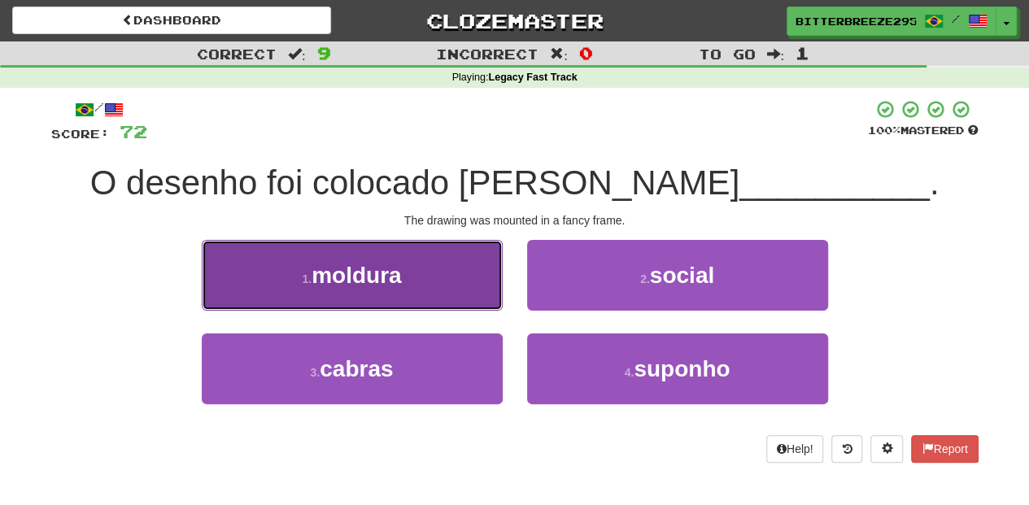
click at [447, 286] on button "1 . moldura" at bounding box center [352, 275] width 301 height 71
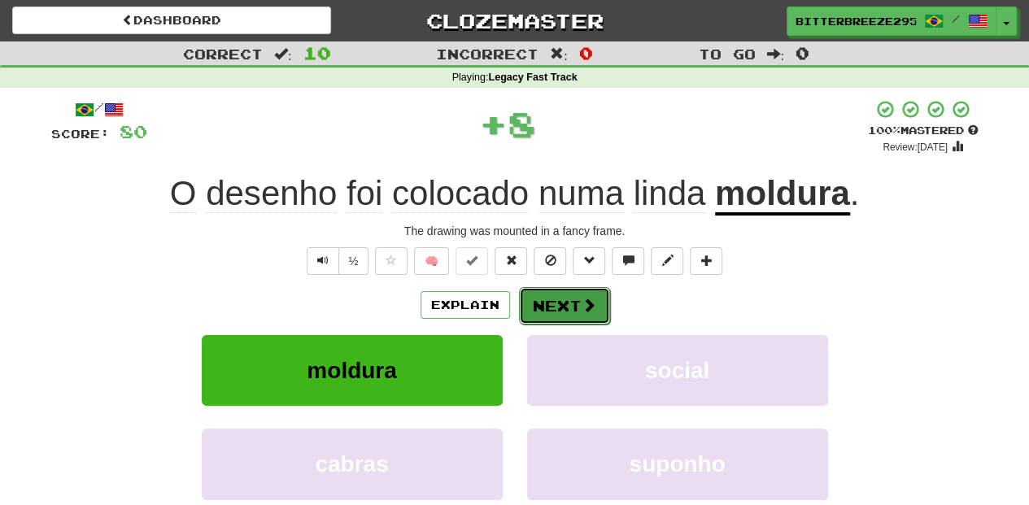
click at [551, 298] on button "Next" at bounding box center [564, 305] width 91 height 37
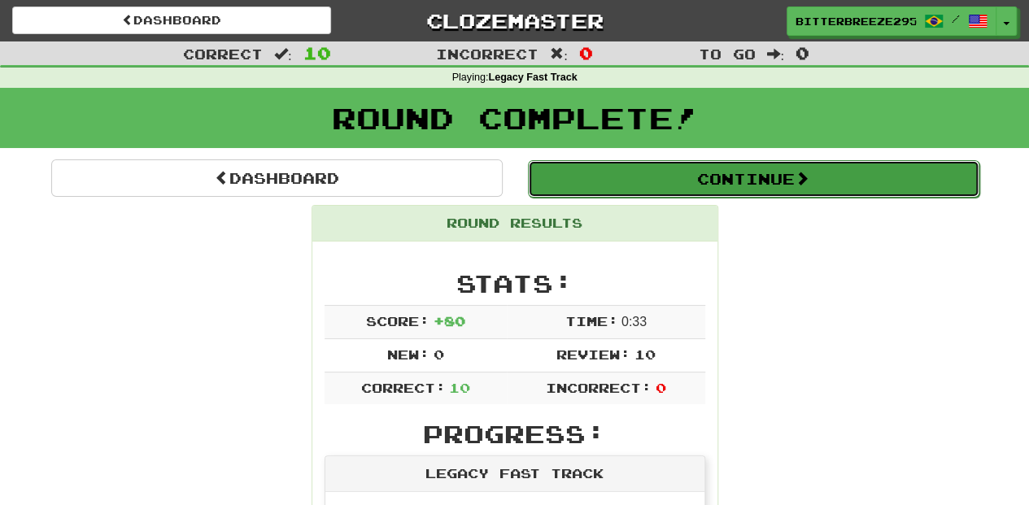
click at [636, 177] on button "Continue" at bounding box center [754, 178] width 452 height 37
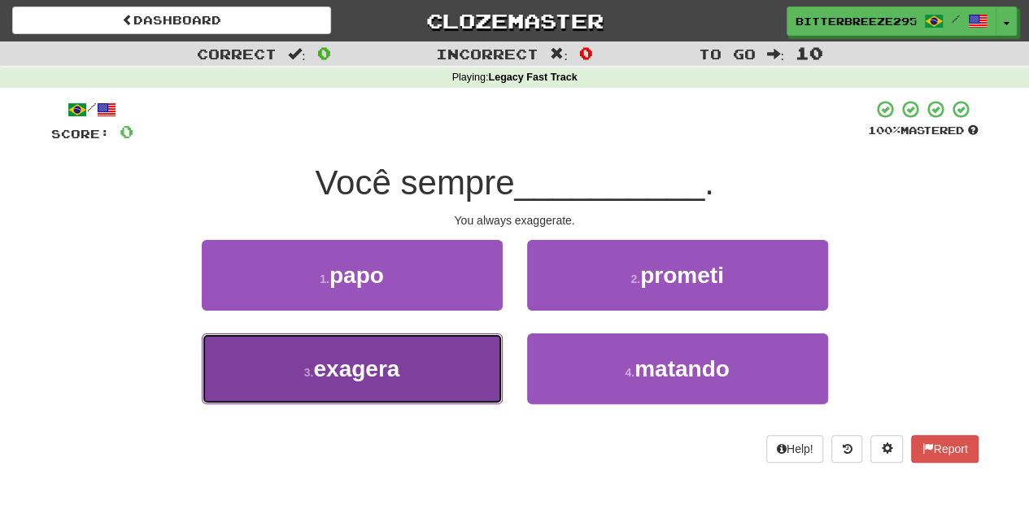
click at [447, 365] on button "3 . exagera" at bounding box center [352, 369] width 301 height 71
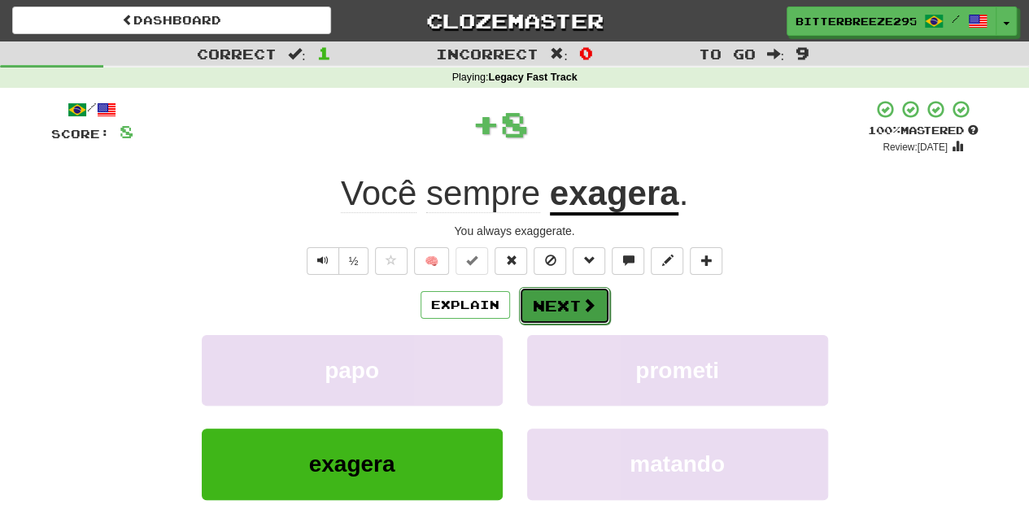
click at [566, 313] on button "Next" at bounding box center [564, 305] width 91 height 37
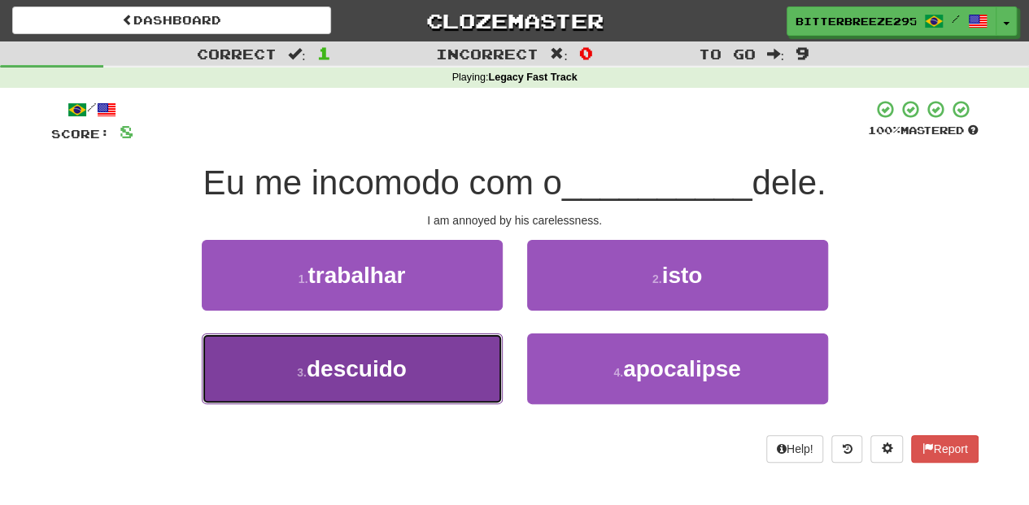
click at [414, 371] on button "3 . descuido" at bounding box center [352, 369] width 301 height 71
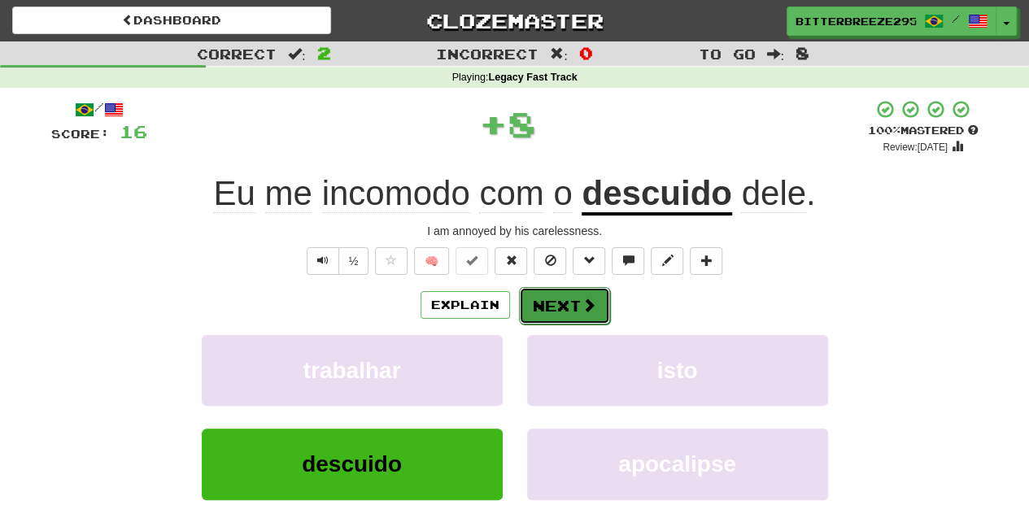
click at [547, 296] on button "Next" at bounding box center [564, 305] width 91 height 37
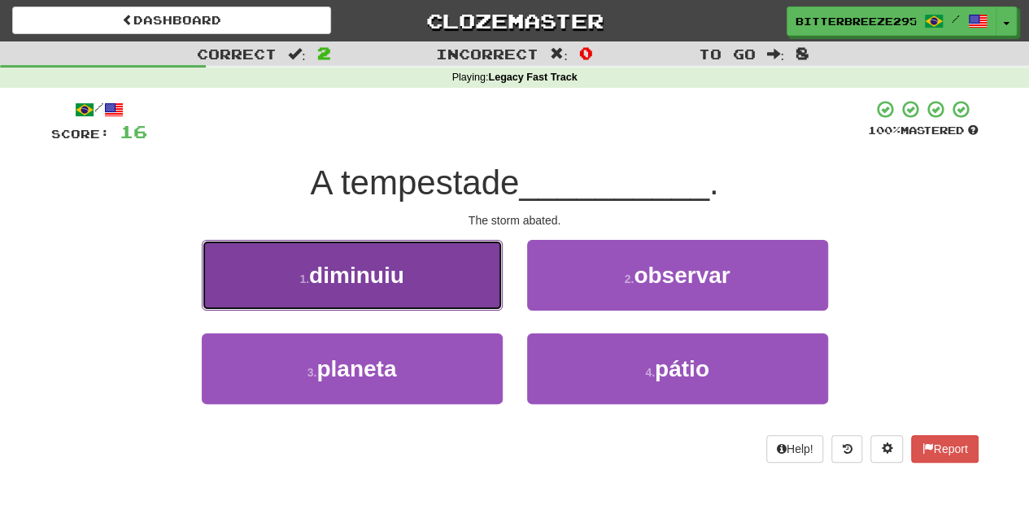
click at [426, 294] on button "1 . diminuiu" at bounding box center [352, 275] width 301 height 71
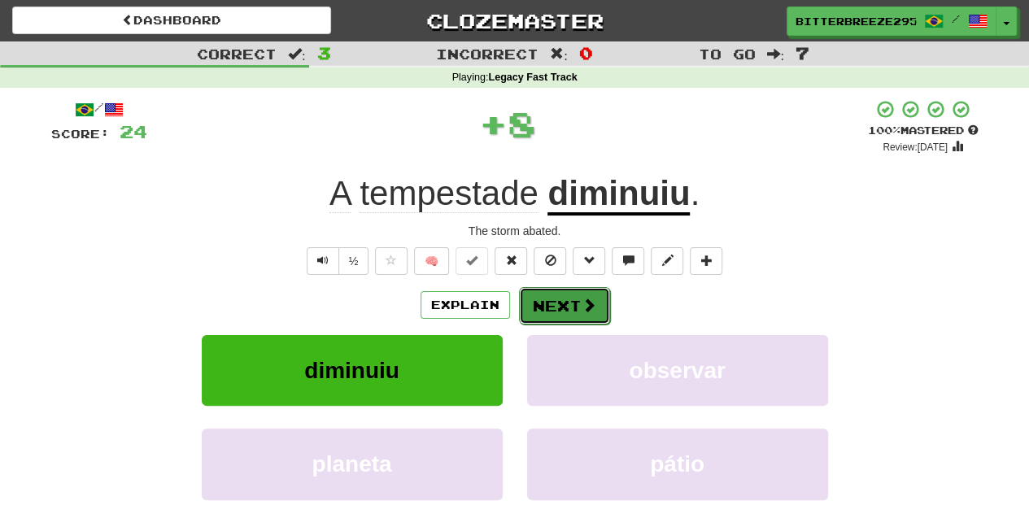
click at [569, 298] on button "Next" at bounding box center [564, 305] width 91 height 37
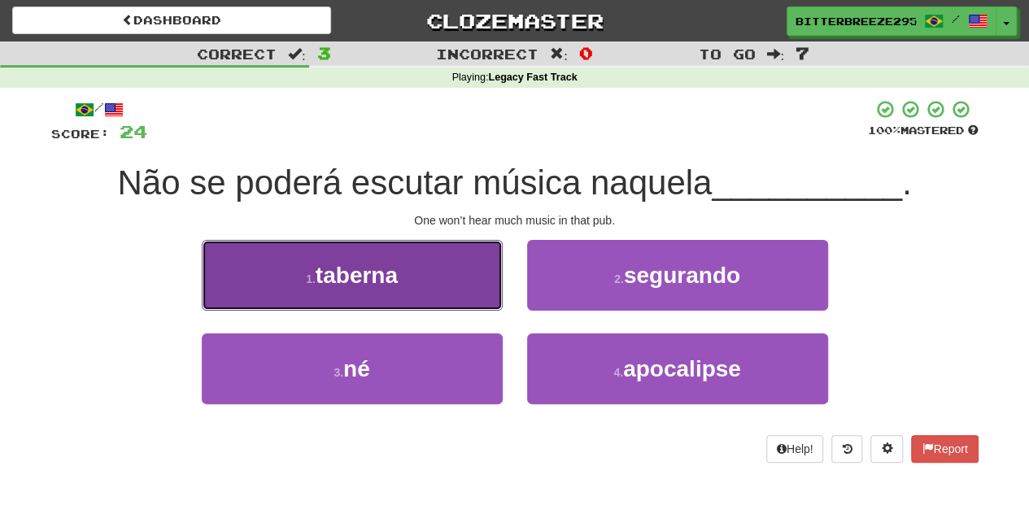
click at [439, 293] on button "1 . taberna" at bounding box center [352, 275] width 301 height 71
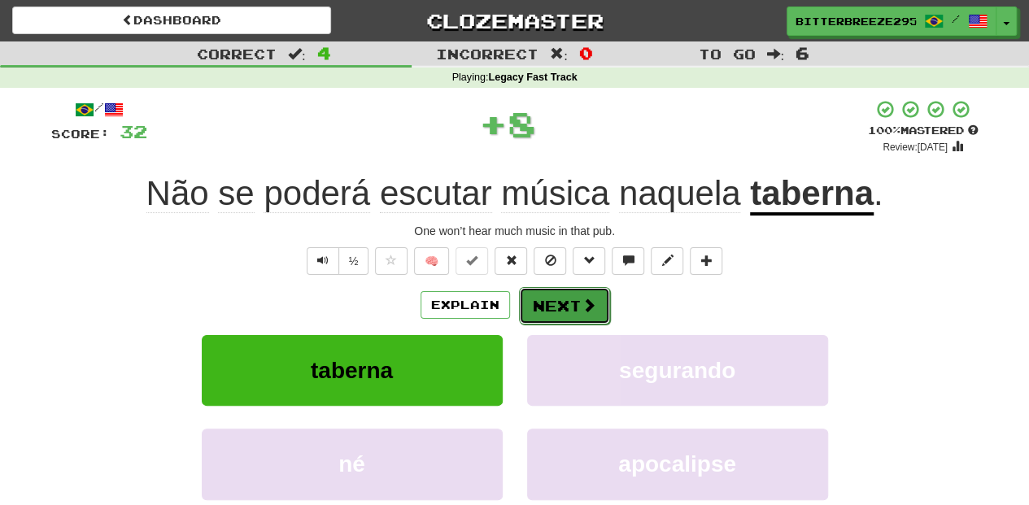
click at [543, 291] on button "Next" at bounding box center [564, 305] width 91 height 37
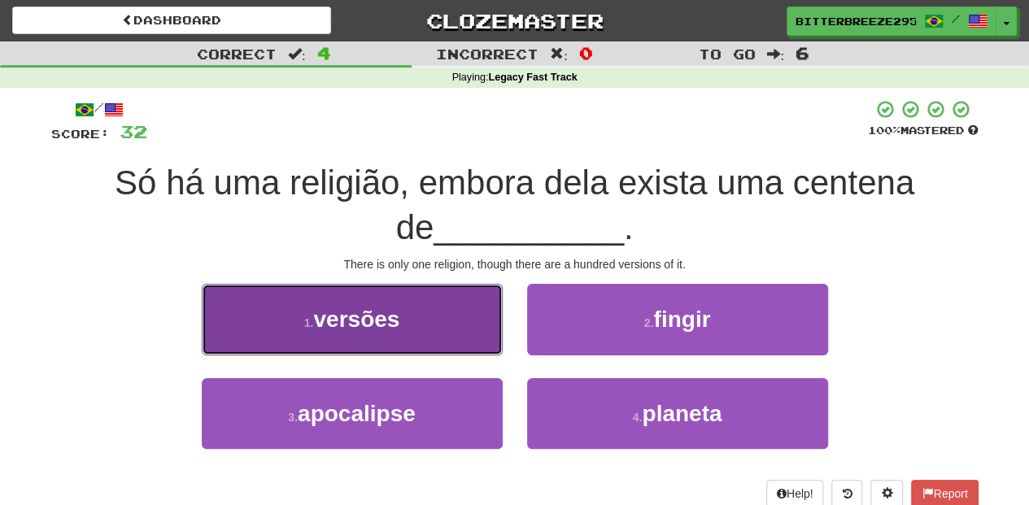
click at [434, 330] on button "1 . versões" at bounding box center [352, 319] width 301 height 71
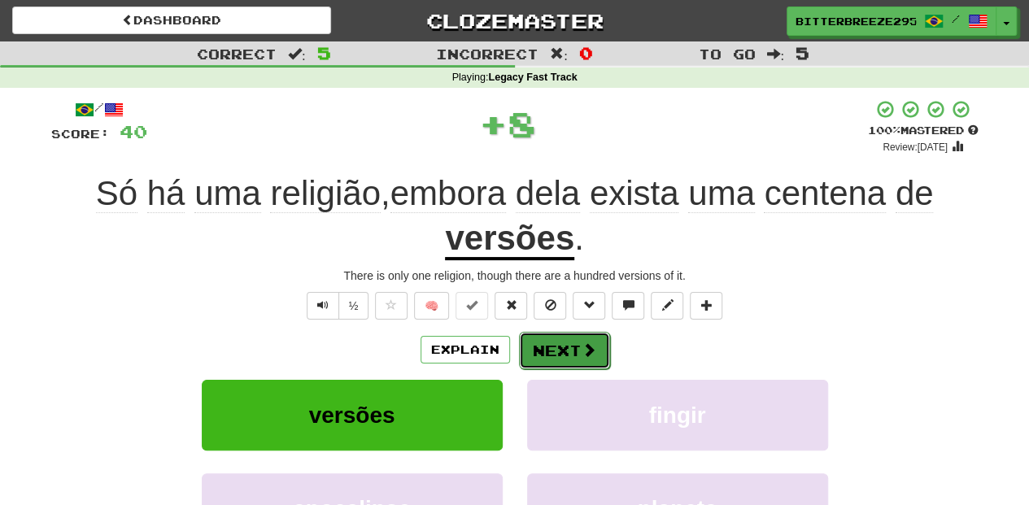
click at [536, 348] on button "Next" at bounding box center [564, 350] width 91 height 37
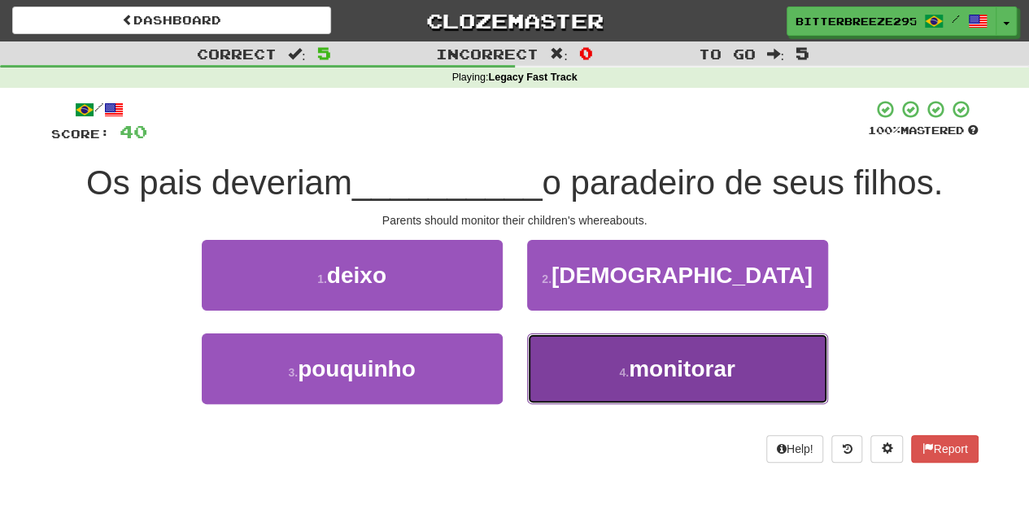
click at [588, 391] on button "4 . monitorar" at bounding box center [677, 369] width 301 height 71
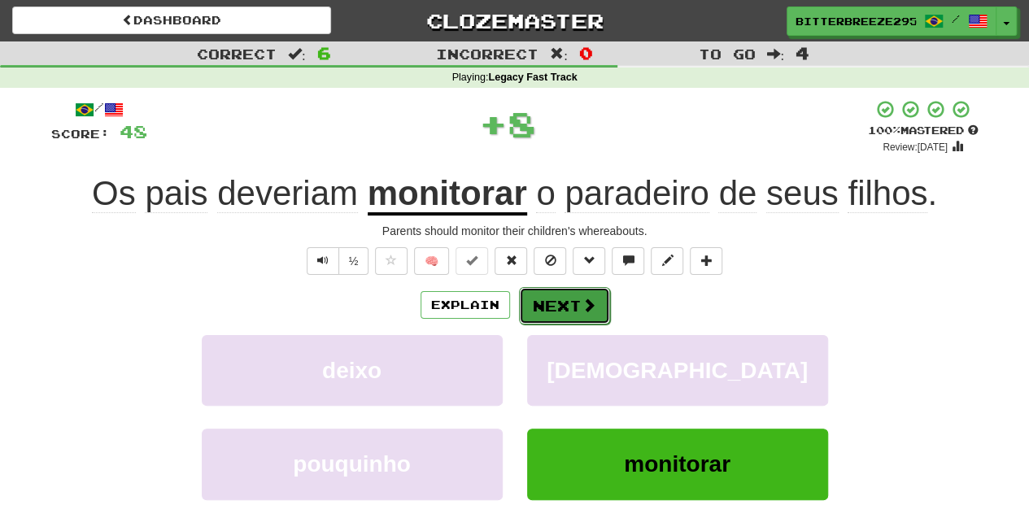
click at [552, 314] on button "Next" at bounding box center [564, 305] width 91 height 37
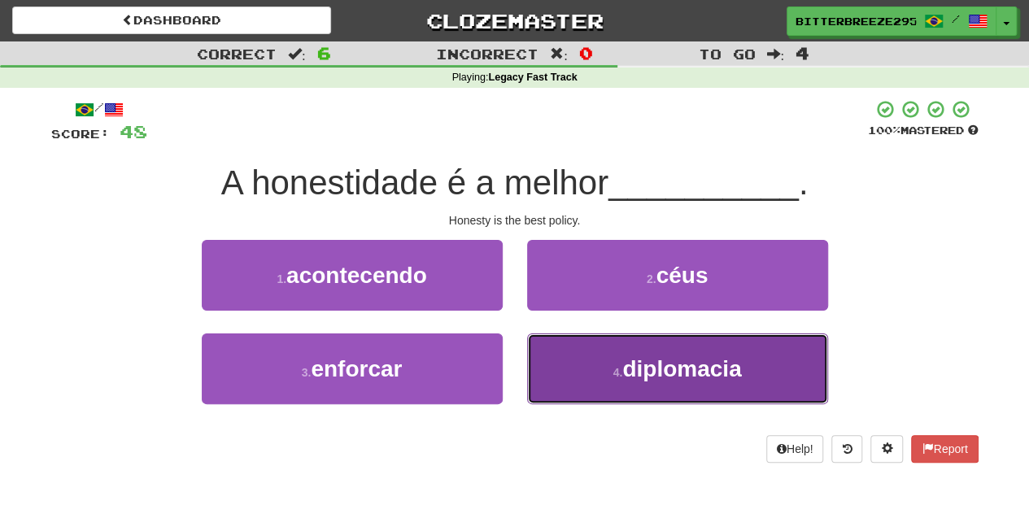
click at [563, 348] on button "4 . diplomacia" at bounding box center [677, 369] width 301 height 71
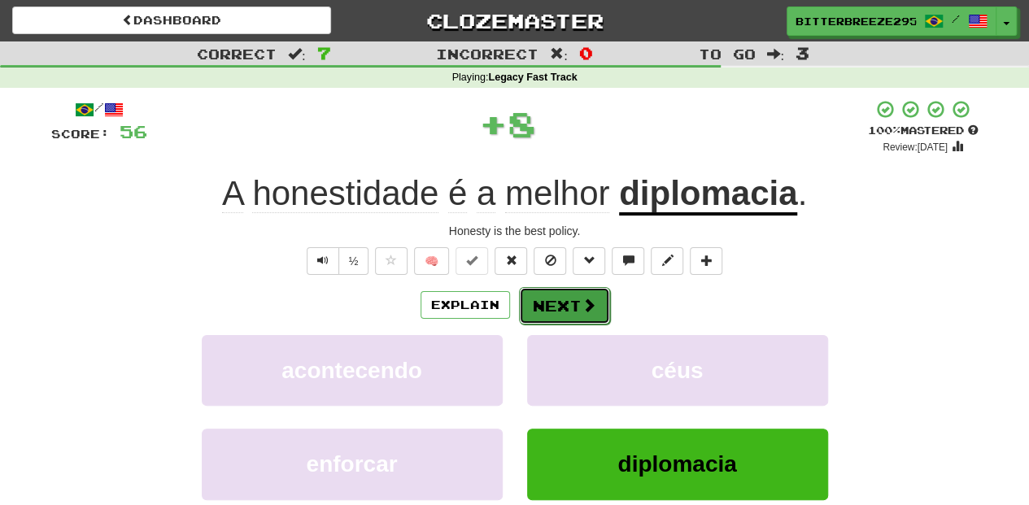
click at [548, 321] on button "Next" at bounding box center [564, 305] width 91 height 37
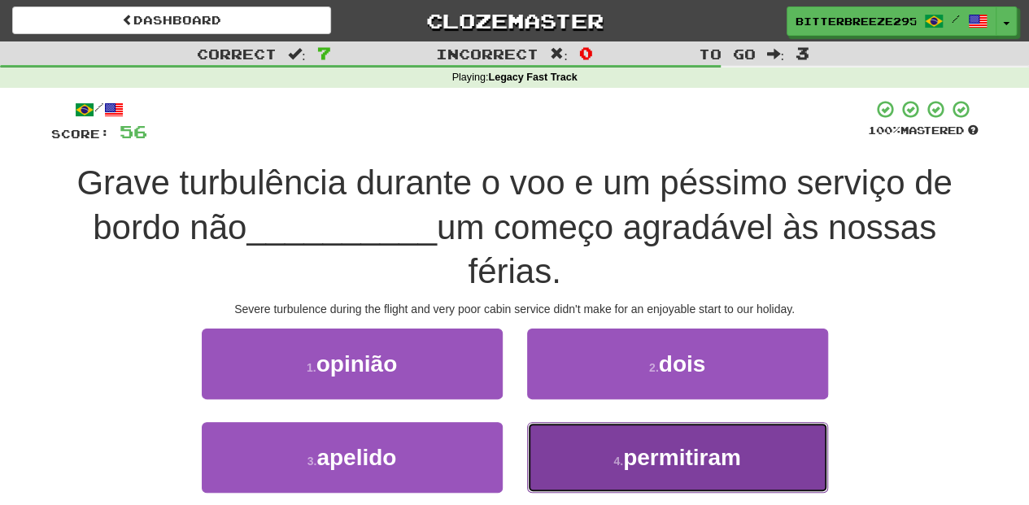
click at [583, 447] on button "4 . permitiram" at bounding box center [677, 457] width 301 height 71
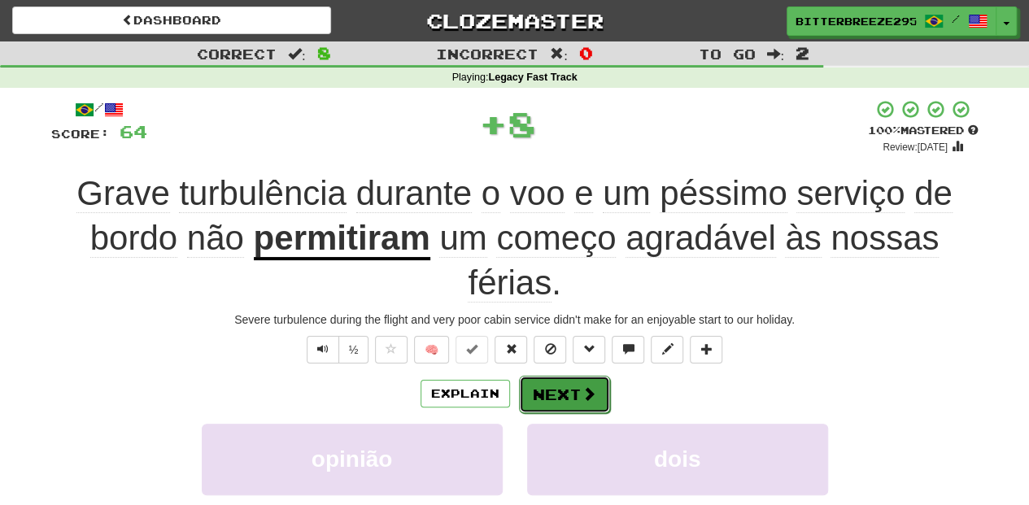
click at [557, 394] on button "Next" at bounding box center [564, 394] width 91 height 37
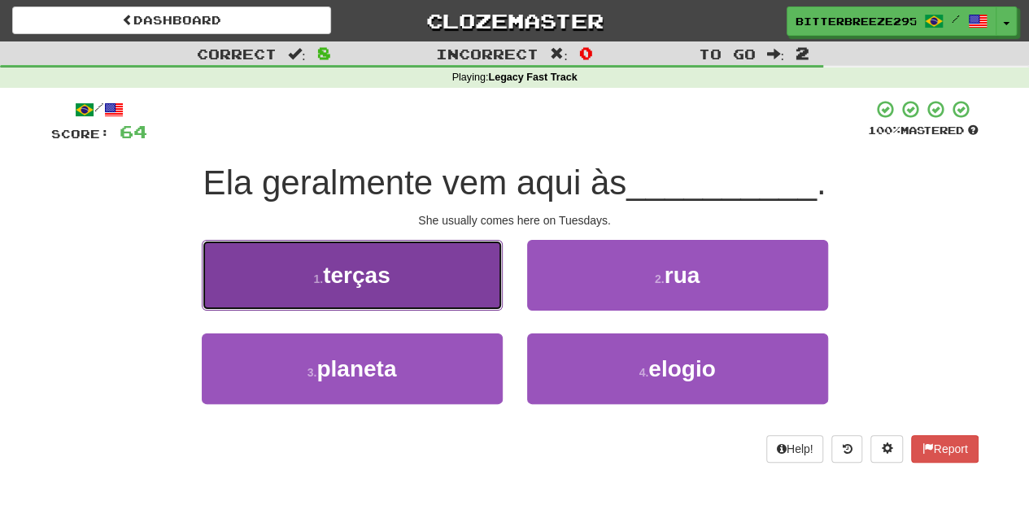
click at [451, 286] on button "1 . terças" at bounding box center [352, 275] width 301 height 71
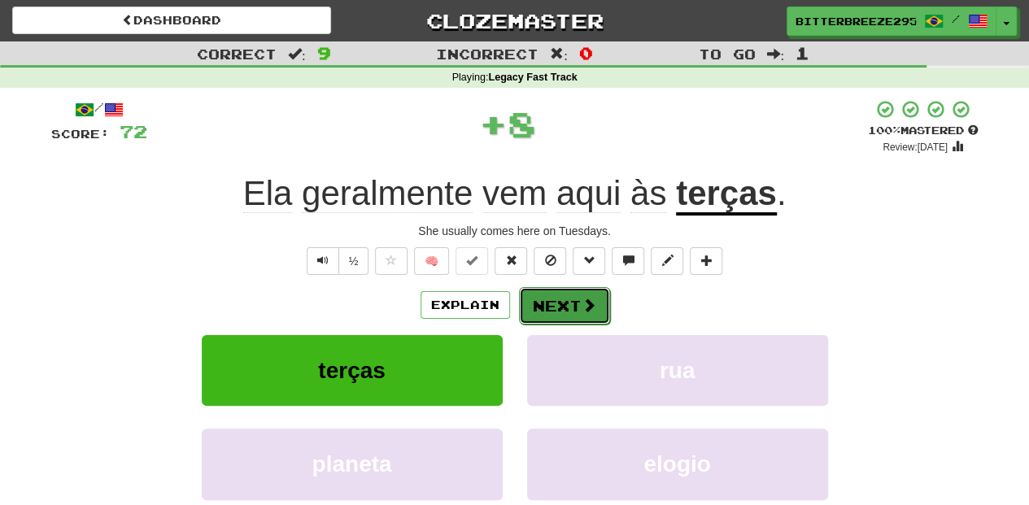
click at [542, 304] on button "Next" at bounding box center [564, 305] width 91 height 37
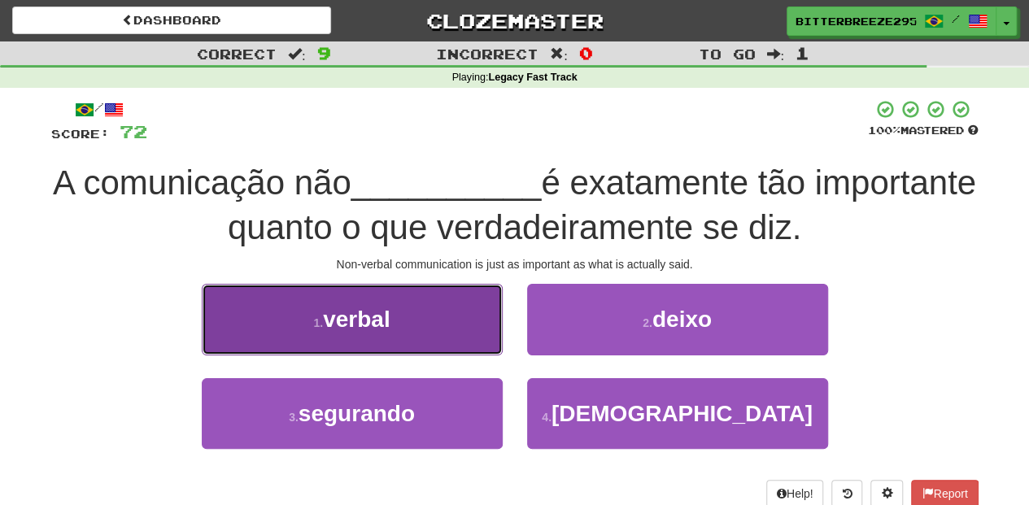
click at [455, 339] on button "1 . verbal" at bounding box center [352, 319] width 301 height 71
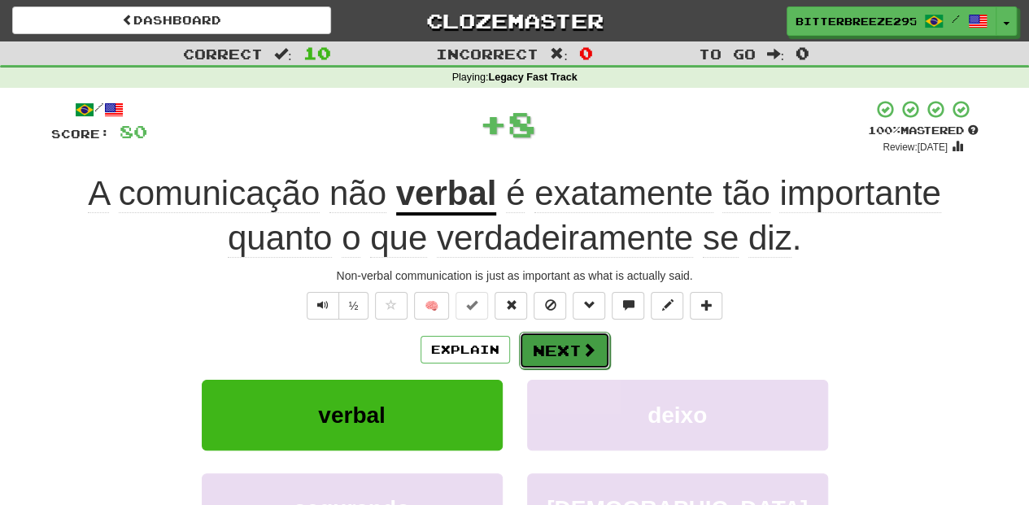
click at [576, 347] on button "Next" at bounding box center [564, 350] width 91 height 37
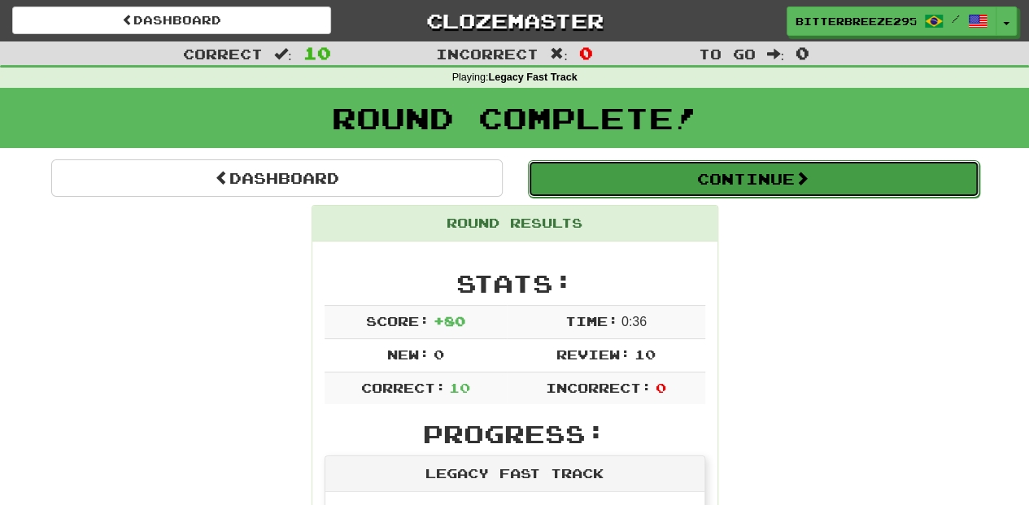
click at [652, 176] on button "Continue" at bounding box center [754, 178] width 452 height 37
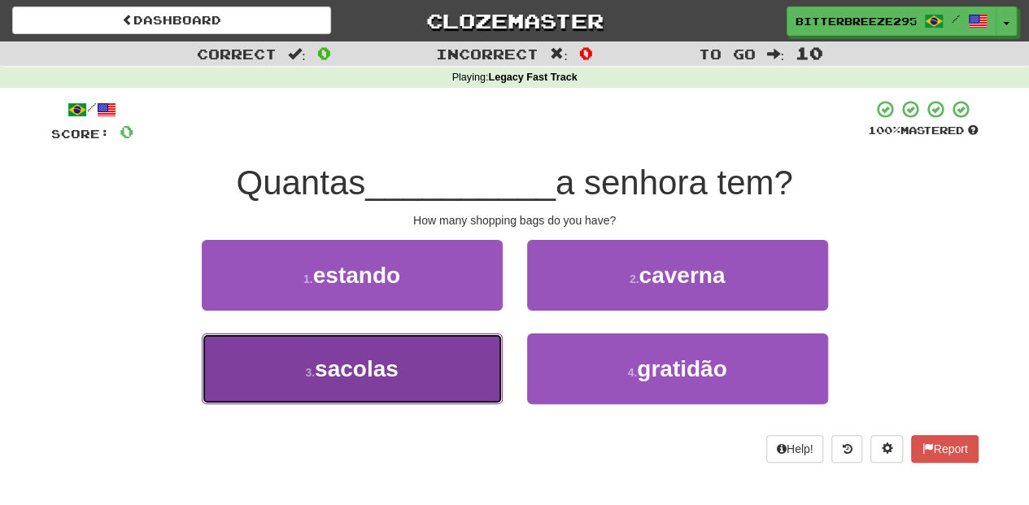
click at [420, 368] on button "3 . [GEOGRAPHIC_DATA]" at bounding box center [352, 369] width 301 height 71
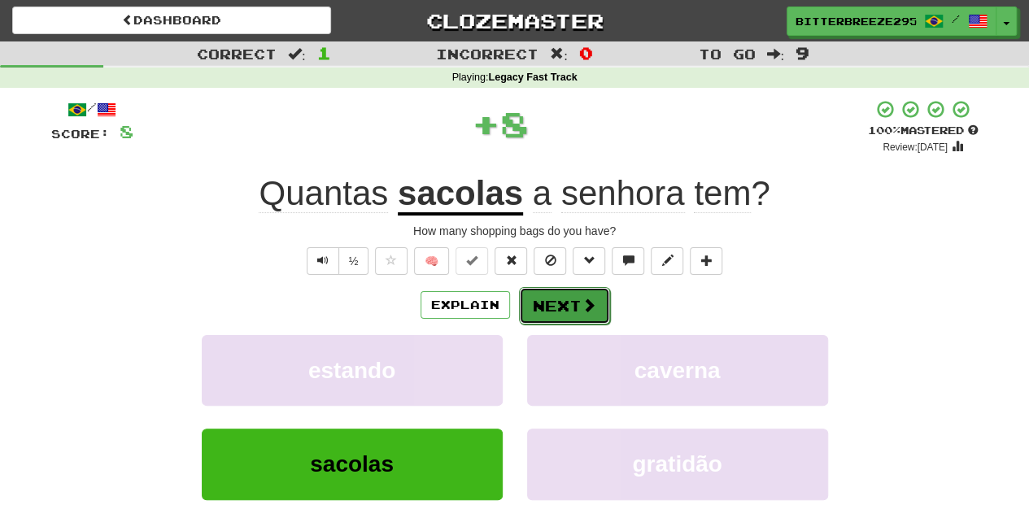
click at [598, 303] on button "Next" at bounding box center [564, 305] width 91 height 37
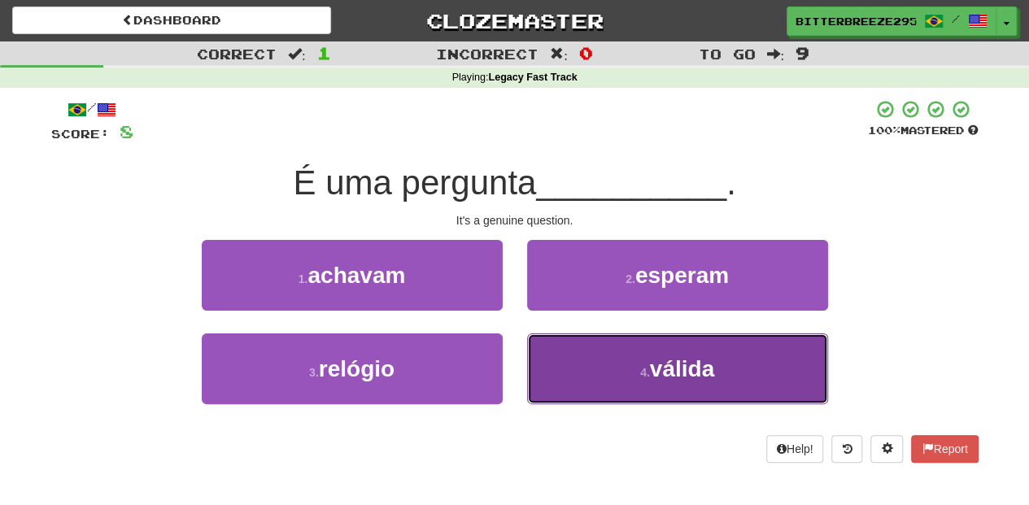
click at [589, 345] on button "4 . [GEOGRAPHIC_DATA]" at bounding box center [677, 369] width 301 height 71
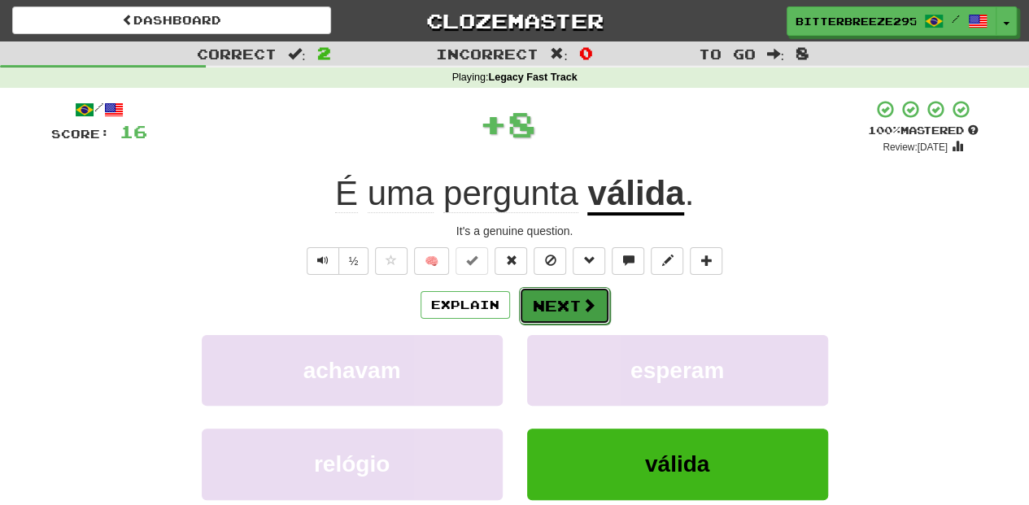
click at [568, 296] on button "Next" at bounding box center [564, 305] width 91 height 37
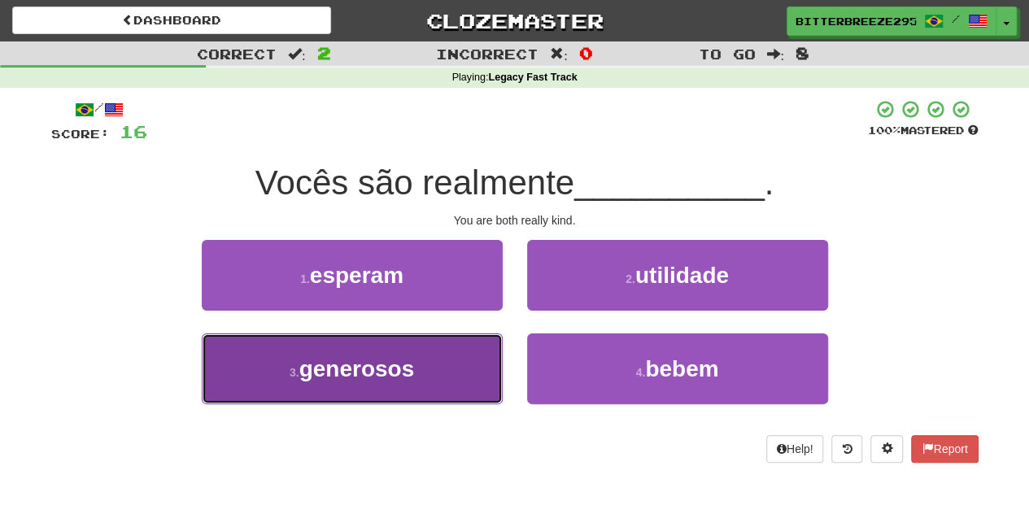
click at [452, 364] on button "3 . generosos" at bounding box center [352, 369] width 301 height 71
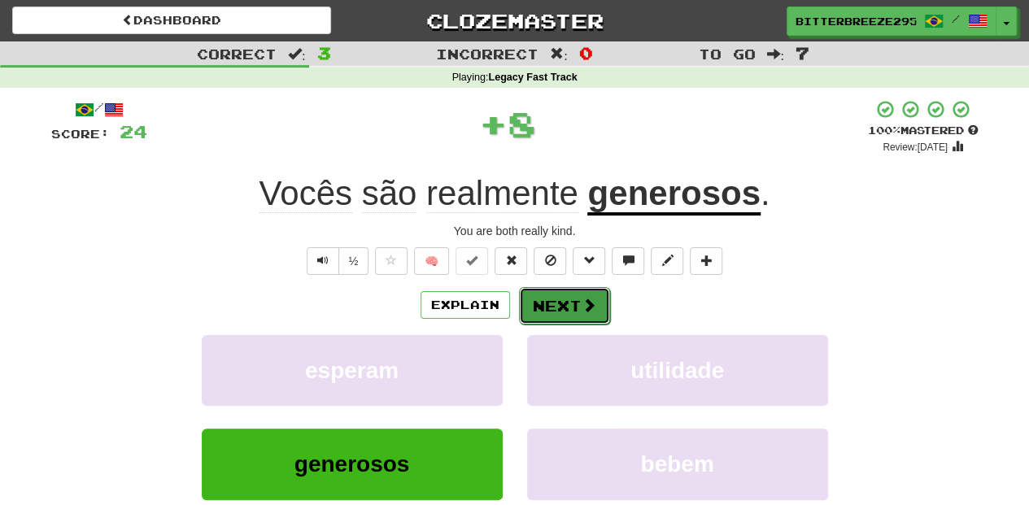
click at [556, 315] on button "Next" at bounding box center [564, 305] width 91 height 37
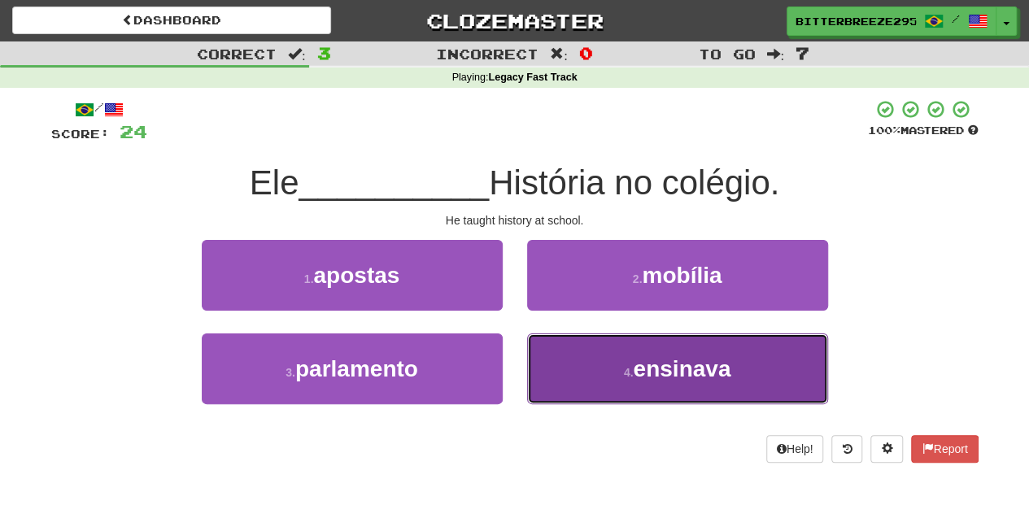
click at [577, 366] on button "4 . [GEOGRAPHIC_DATA]" at bounding box center [677, 369] width 301 height 71
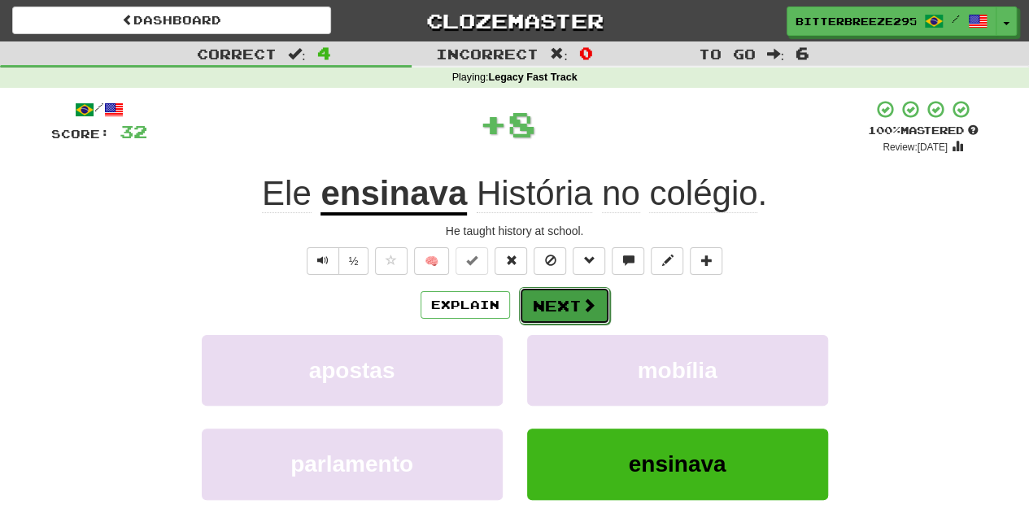
click at [560, 308] on button "Next" at bounding box center [564, 305] width 91 height 37
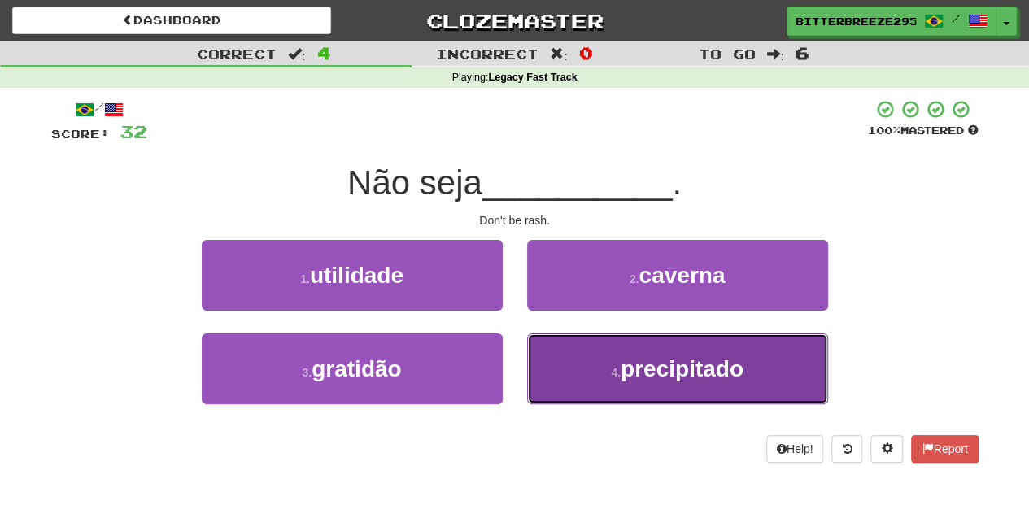
click at [581, 373] on button "4 . precipitado" at bounding box center [677, 369] width 301 height 71
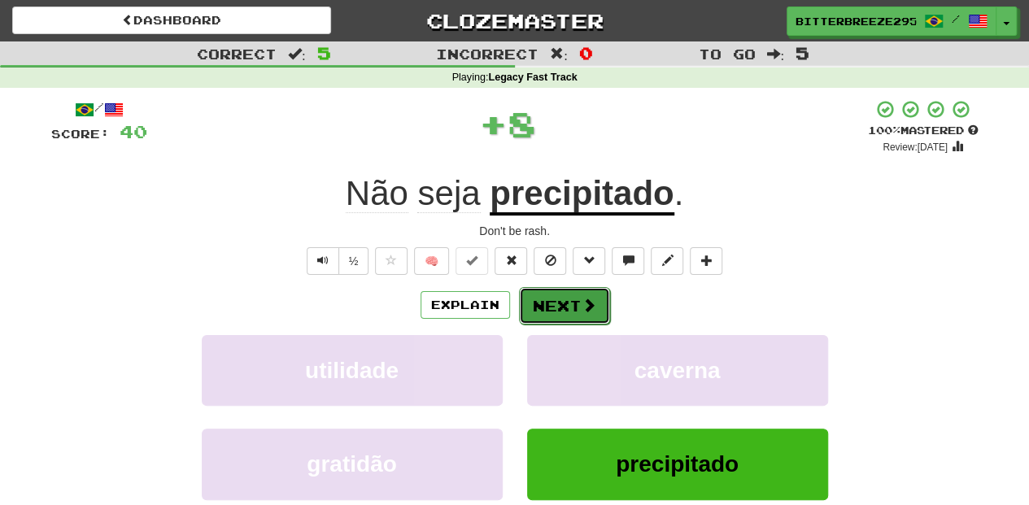
click at [555, 305] on button "Next" at bounding box center [564, 305] width 91 height 37
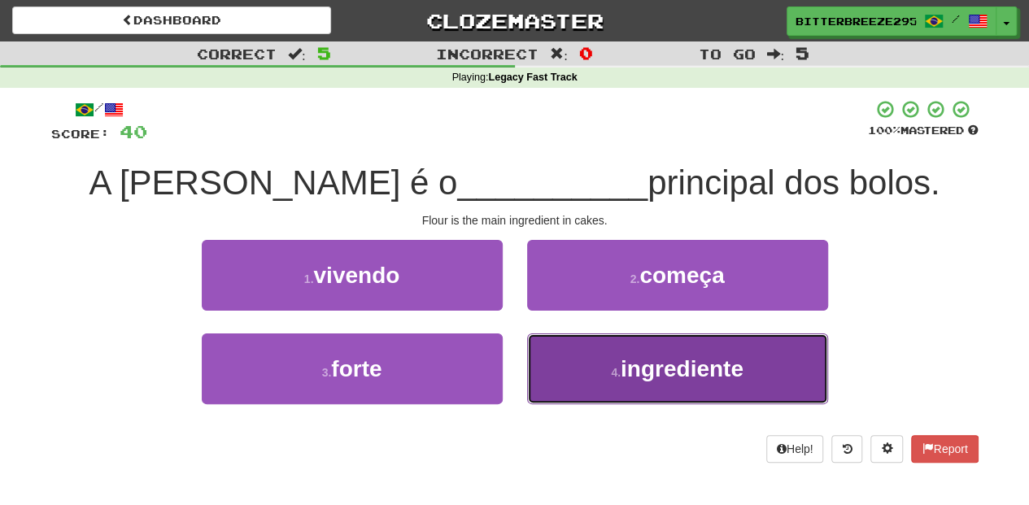
click at [583, 353] on button "4 . ingrediente" at bounding box center [677, 369] width 301 height 71
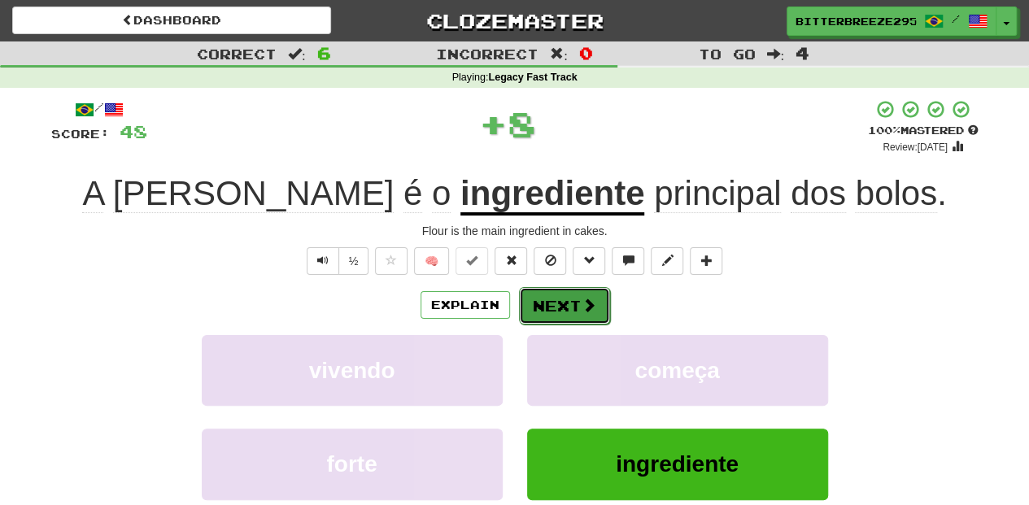
click at [557, 299] on button "Next" at bounding box center [564, 305] width 91 height 37
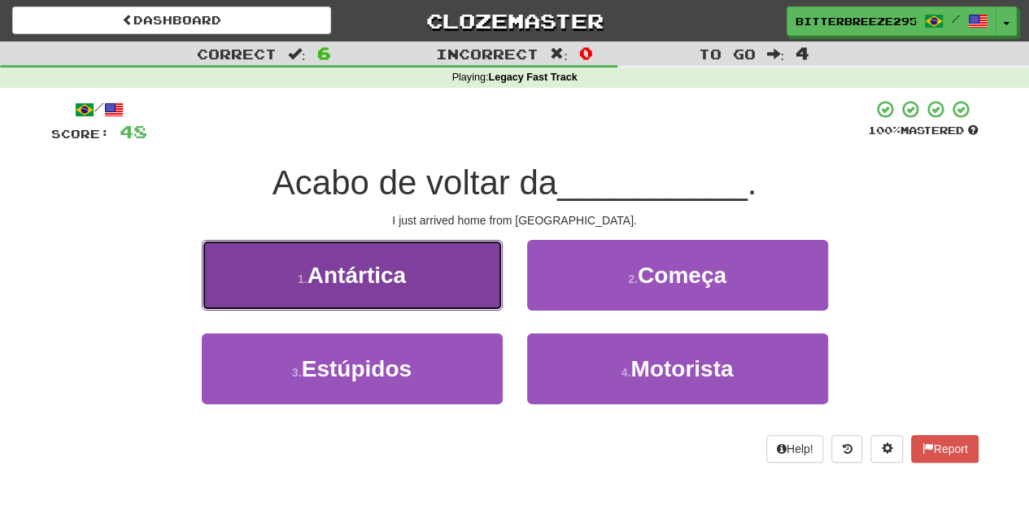
click at [426, 289] on button "1 . Antártica" at bounding box center [352, 275] width 301 height 71
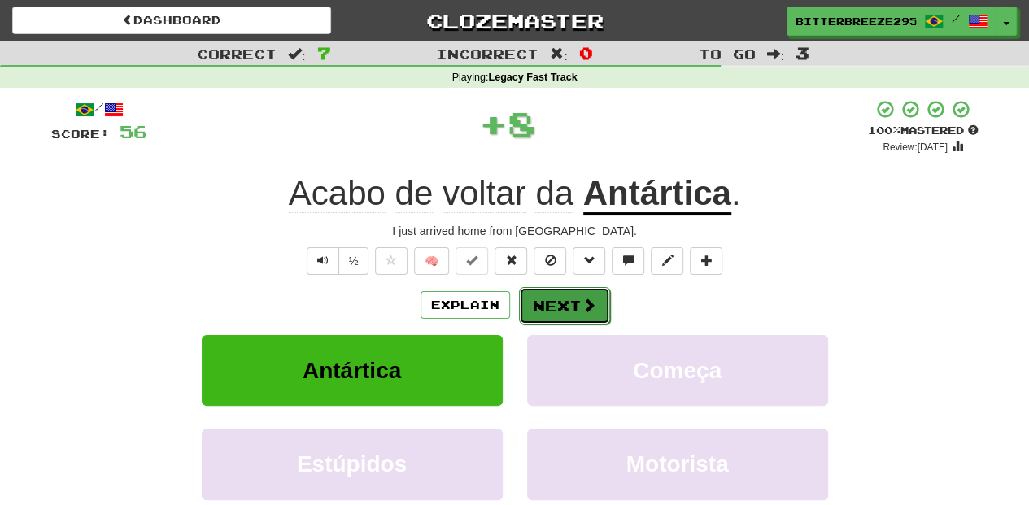
click at [568, 311] on button "Next" at bounding box center [564, 305] width 91 height 37
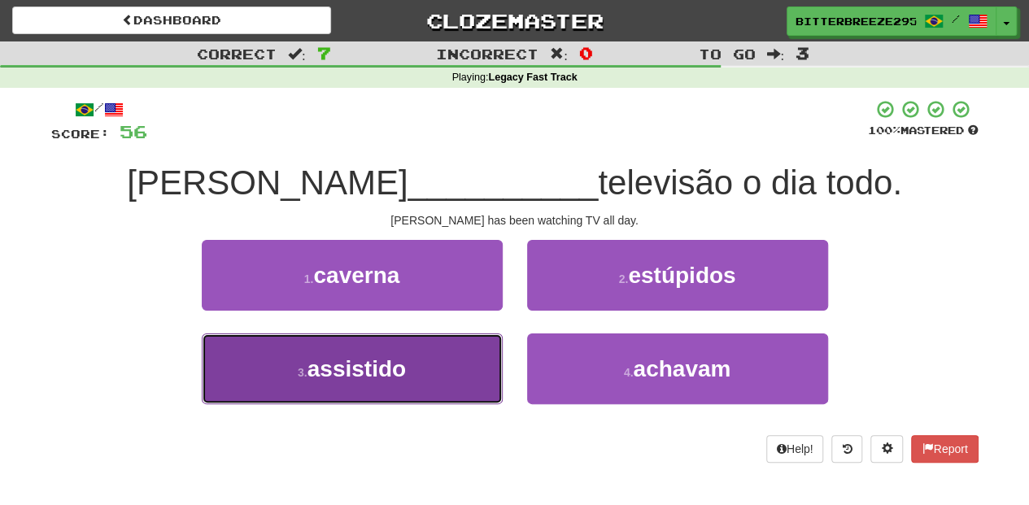
click at [422, 365] on button "3 . assistido" at bounding box center [352, 369] width 301 height 71
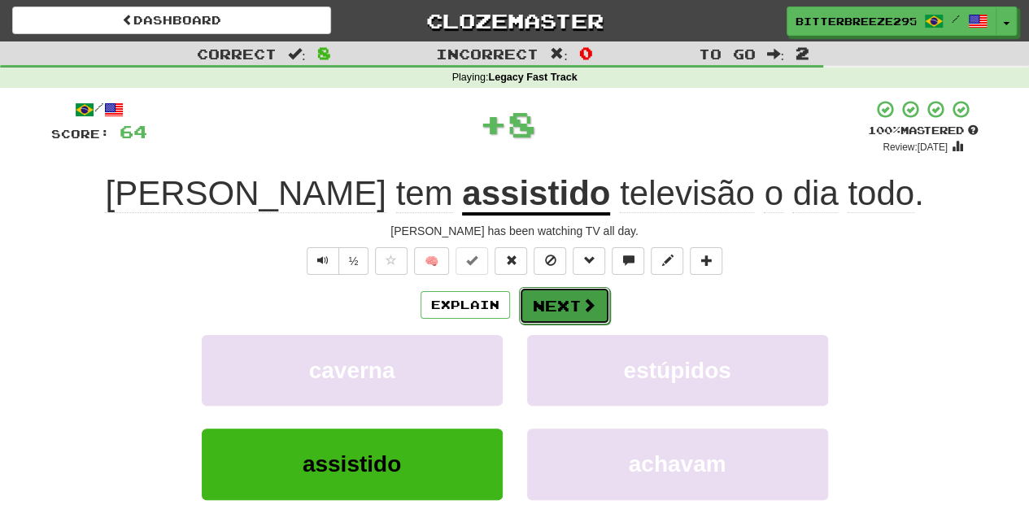
click at [558, 301] on button "Next" at bounding box center [564, 305] width 91 height 37
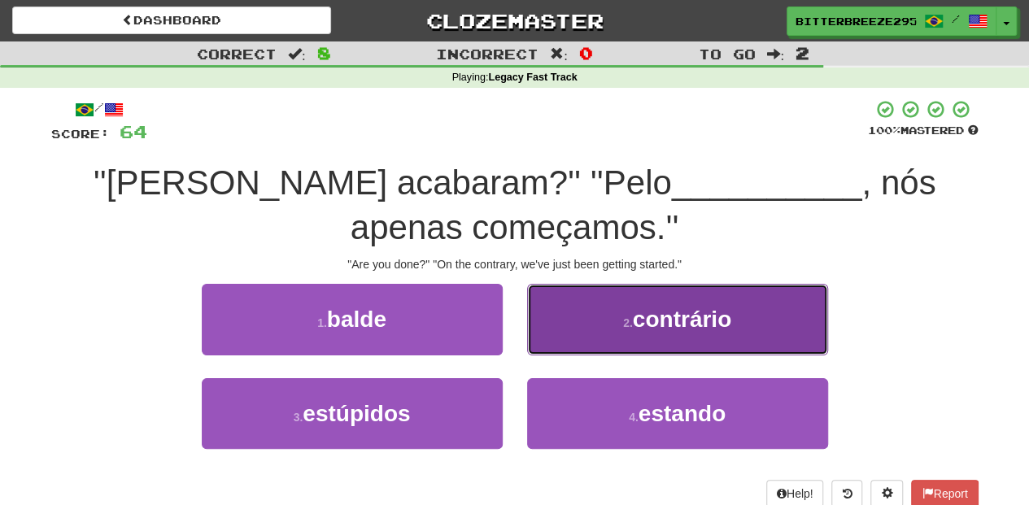
click at [558, 337] on button "2 . contrário" at bounding box center [677, 319] width 301 height 71
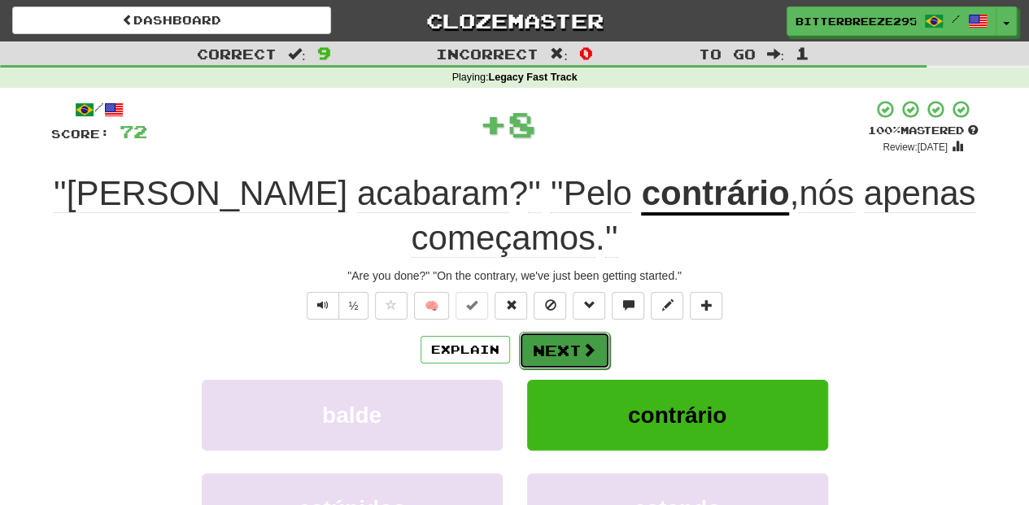
click at [558, 332] on button "Next" at bounding box center [564, 350] width 91 height 37
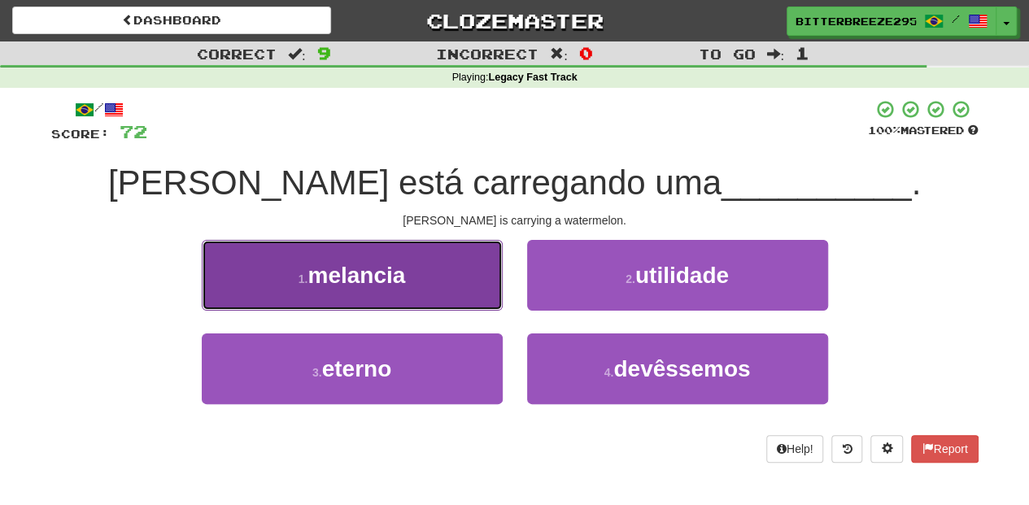
click at [458, 296] on button "1 . melancia" at bounding box center [352, 275] width 301 height 71
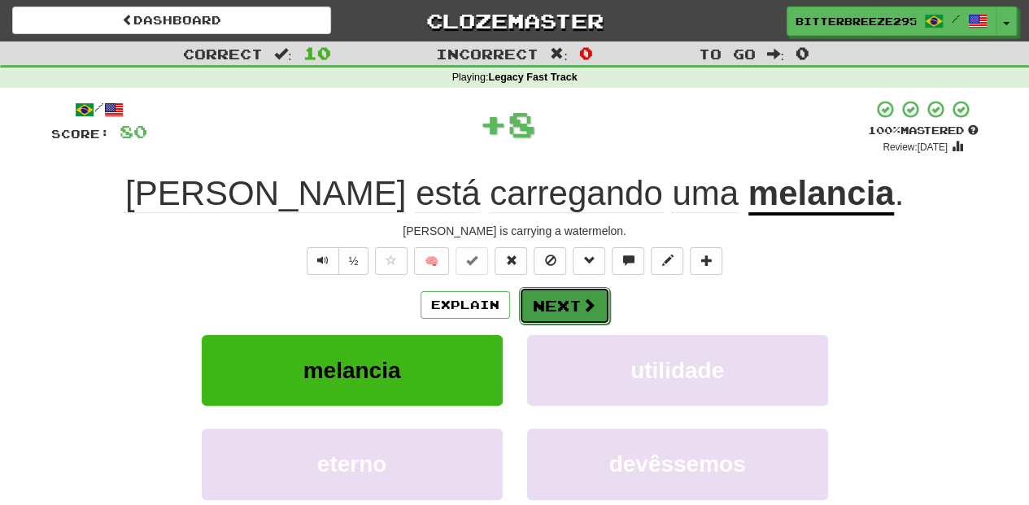
click at [552, 308] on button "Next" at bounding box center [564, 305] width 91 height 37
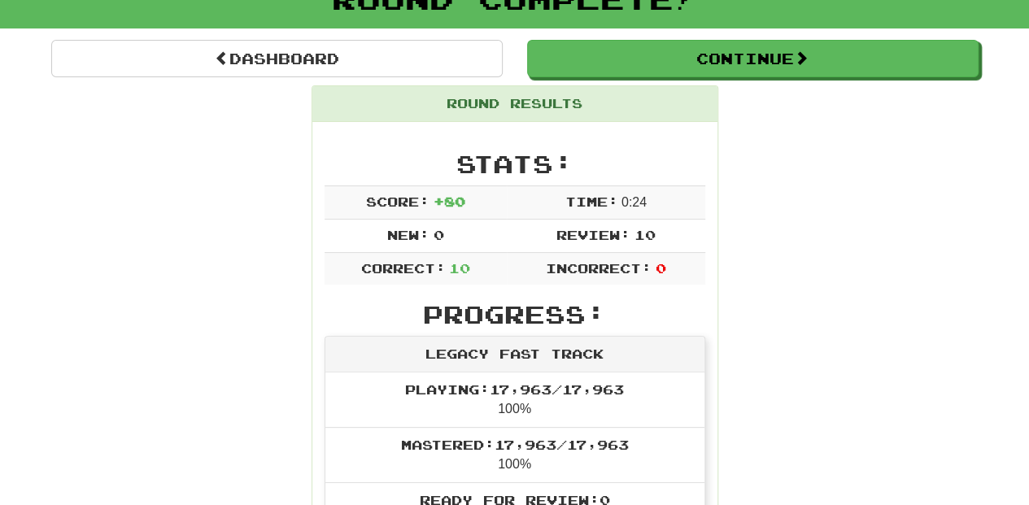
scroll to position [54, 0]
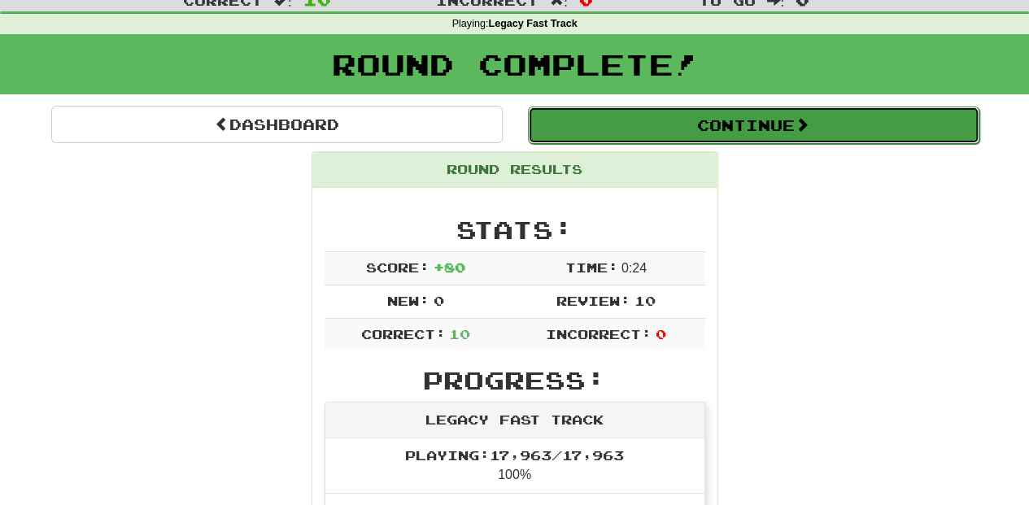
click at [635, 118] on button "Continue" at bounding box center [754, 125] width 452 height 37
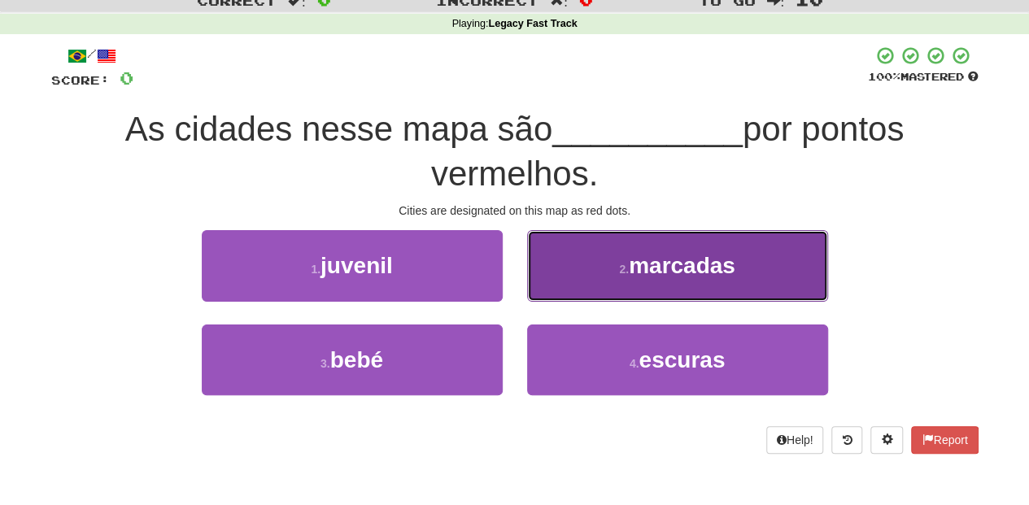
click at [572, 282] on button "2 . marcadas" at bounding box center [677, 265] width 301 height 71
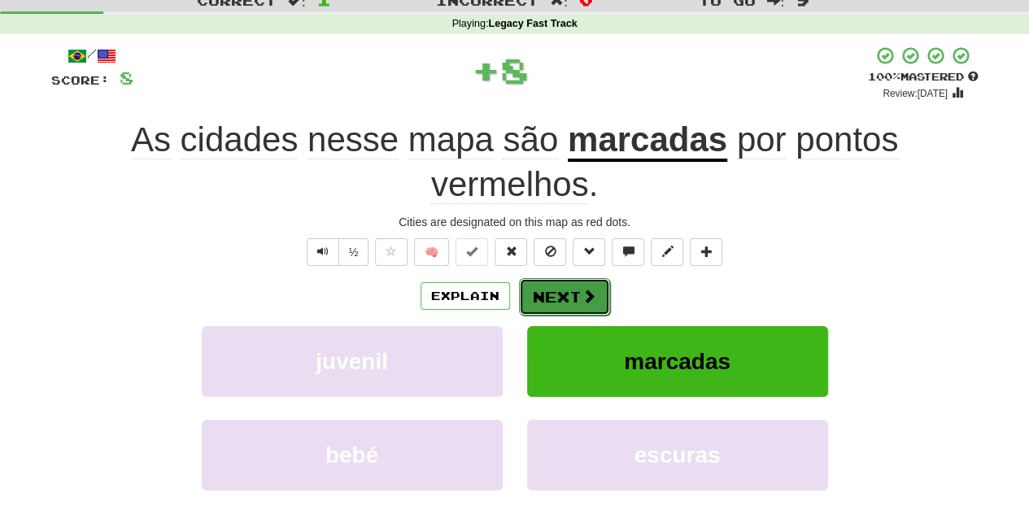
click at [556, 286] on button "Next" at bounding box center [564, 296] width 91 height 37
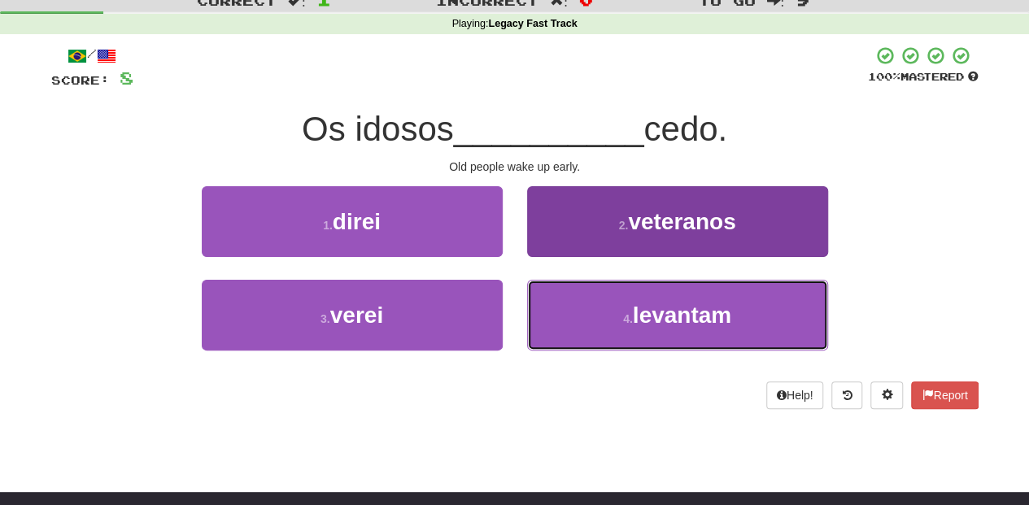
click at [590, 300] on button "4 . [GEOGRAPHIC_DATA]" at bounding box center [677, 315] width 301 height 71
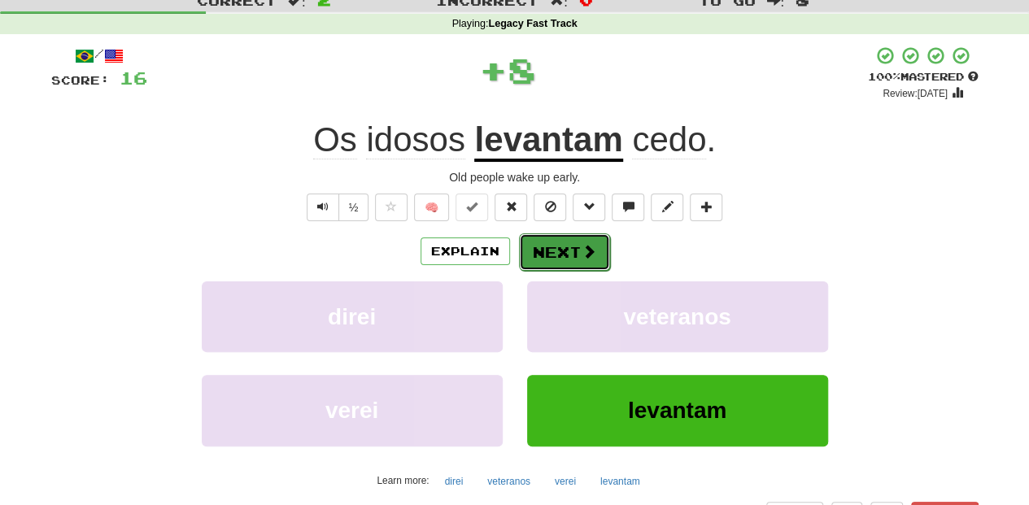
click at [560, 247] on button "Next" at bounding box center [564, 251] width 91 height 37
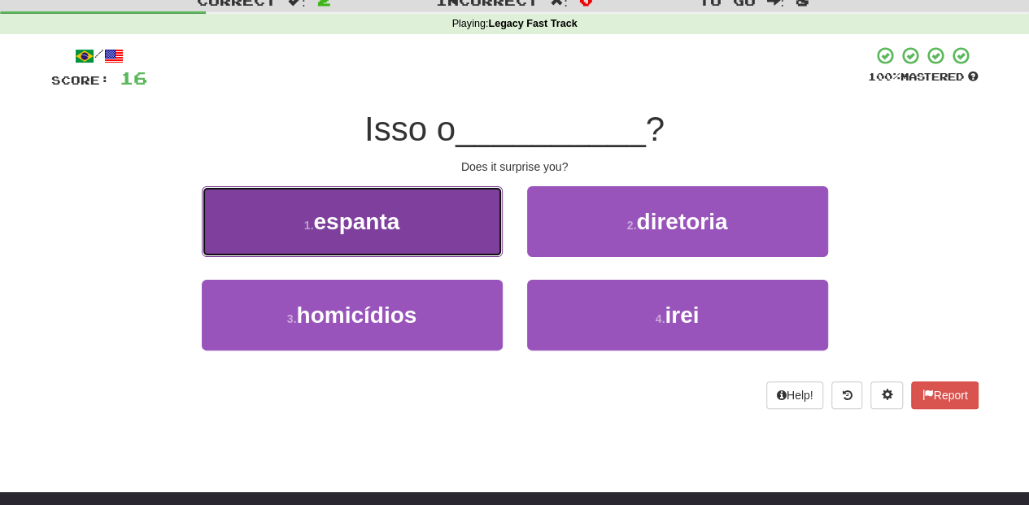
click at [464, 238] on button "1 . [GEOGRAPHIC_DATA]" at bounding box center [352, 221] width 301 height 71
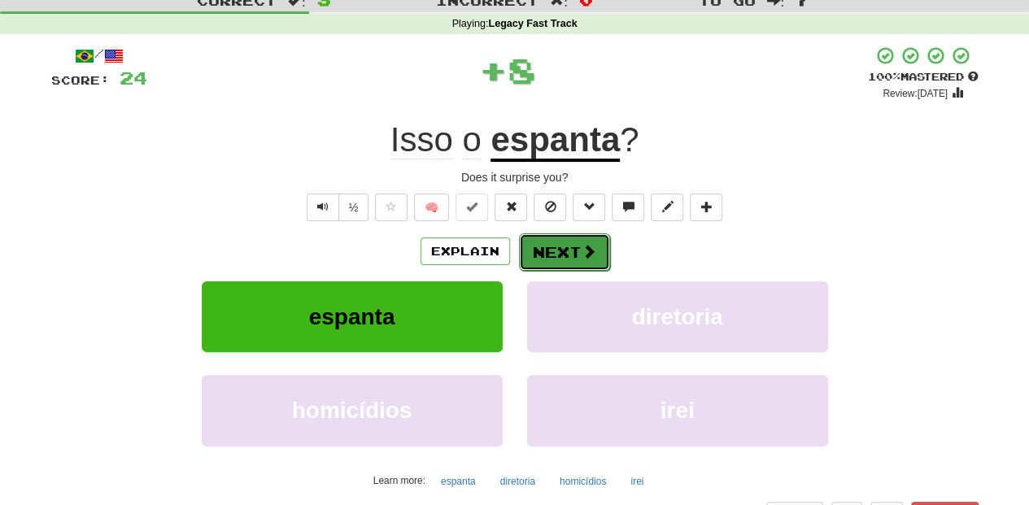
click at [539, 239] on button "Next" at bounding box center [564, 251] width 91 height 37
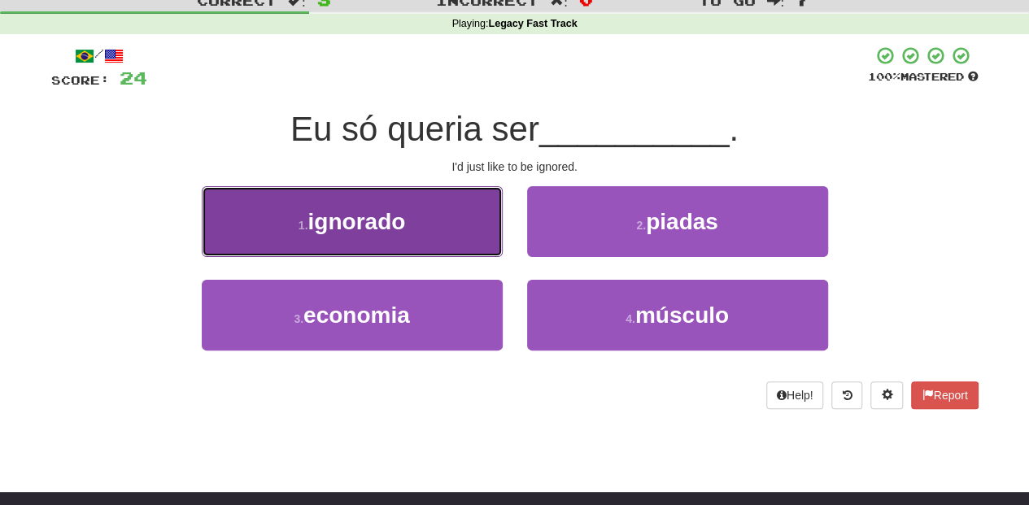
click at [451, 228] on button "1 . ignorado" at bounding box center [352, 221] width 301 height 71
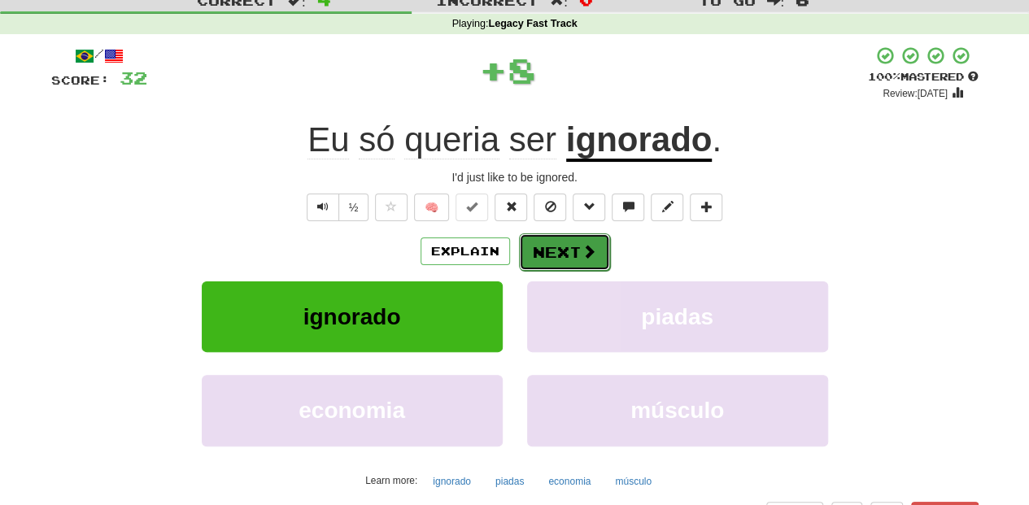
click at [537, 246] on button "Next" at bounding box center [564, 251] width 91 height 37
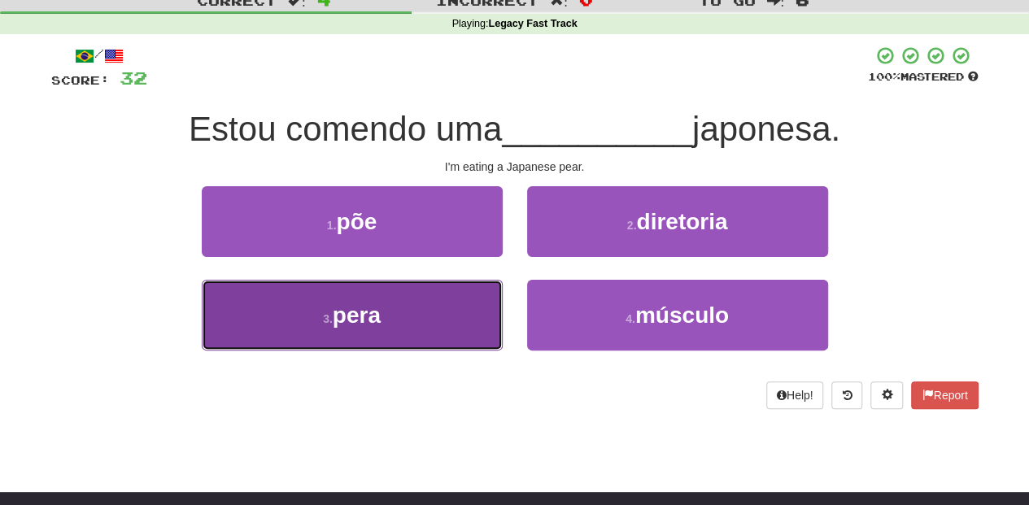
click at [453, 305] on button "3 . [GEOGRAPHIC_DATA]" at bounding box center [352, 315] width 301 height 71
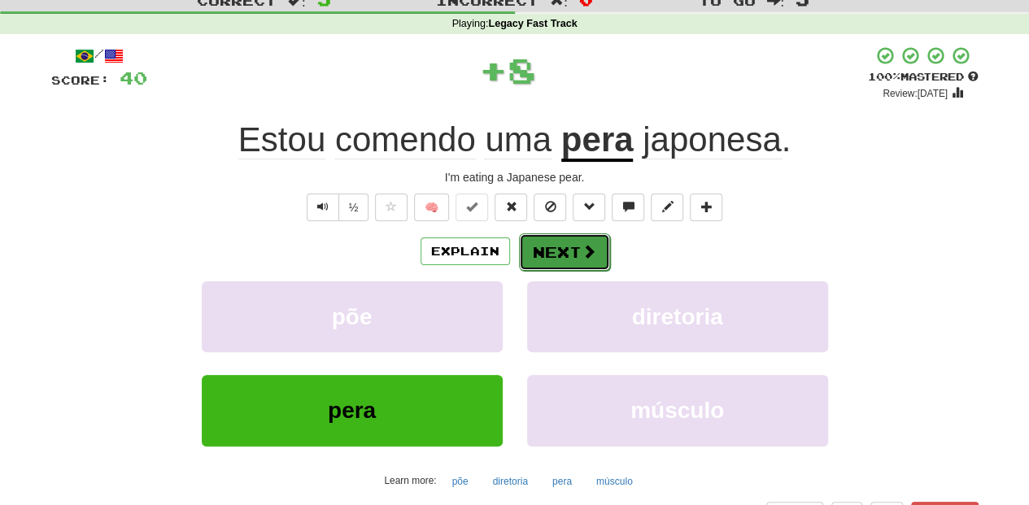
click at [560, 243] on button "Next" at bounding box center [564, 251] width 91 height 37
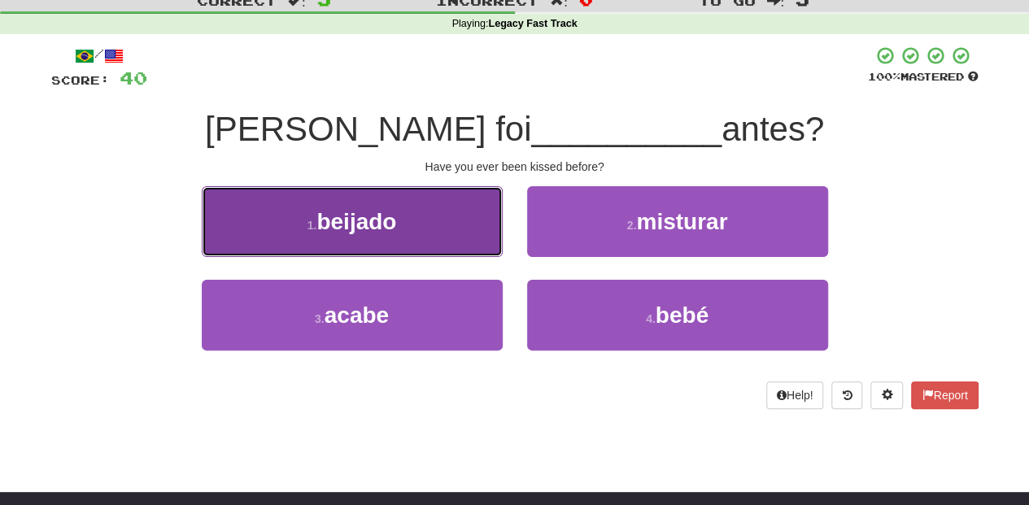
click at [440, 246] on button "1 . beijado" at bounding box center [352, 221] width 301 height 71
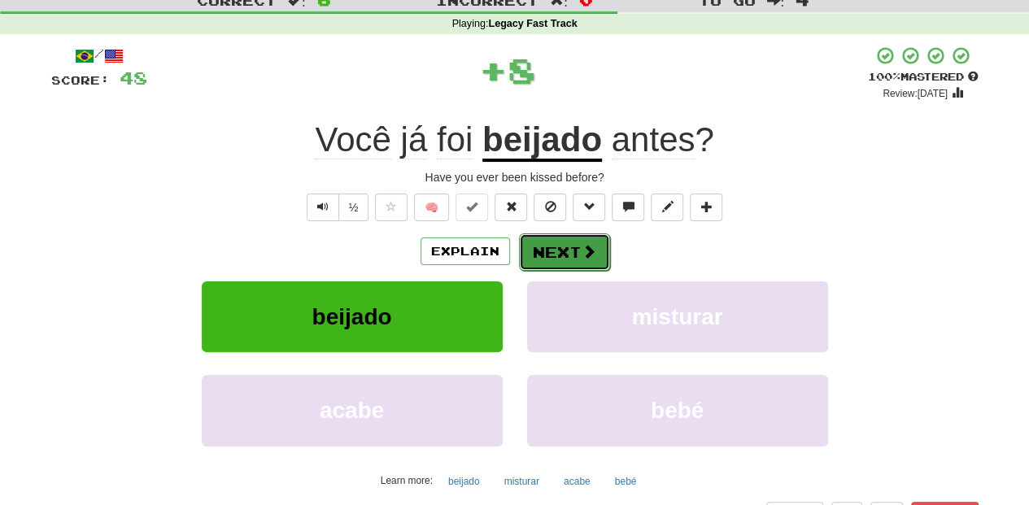
click at [552, 245] on button "Next" at bounding box center [564, 251] width 91 height 37
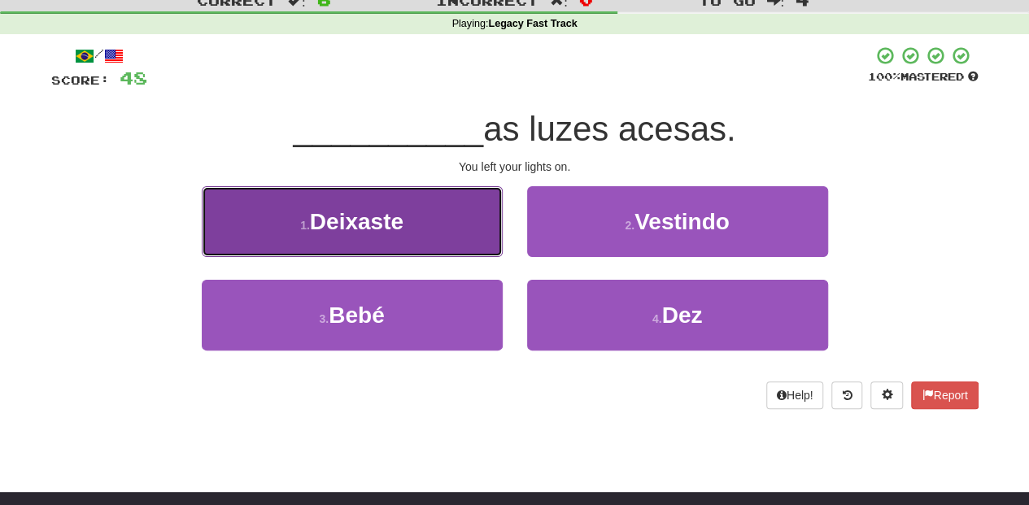
click at [456, 241] on button "1 . [GEOGRAPHIC_DATA]" at bounding box center [352, 221] width 301 height 71
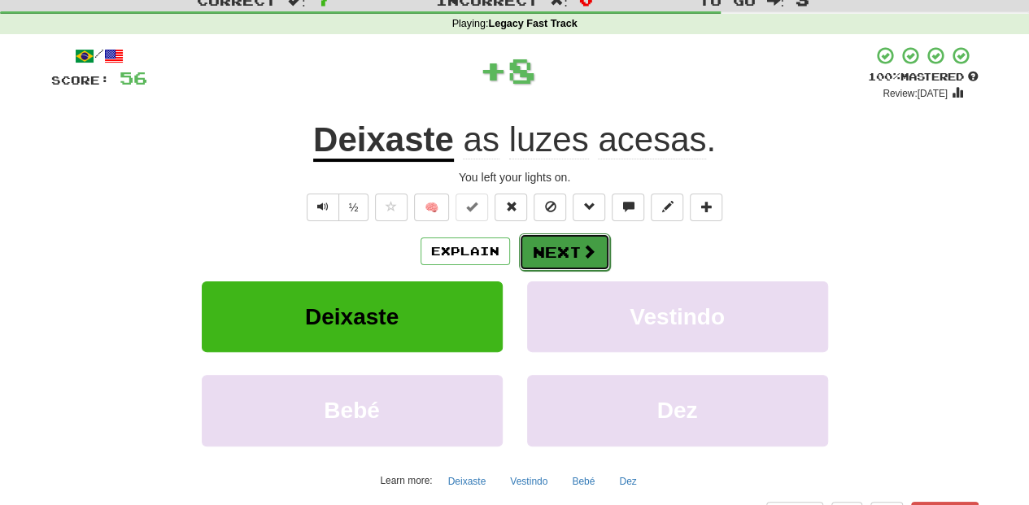
click at [551, 252] on button "Next" at bounding box center [564, 251] width 91 height 37
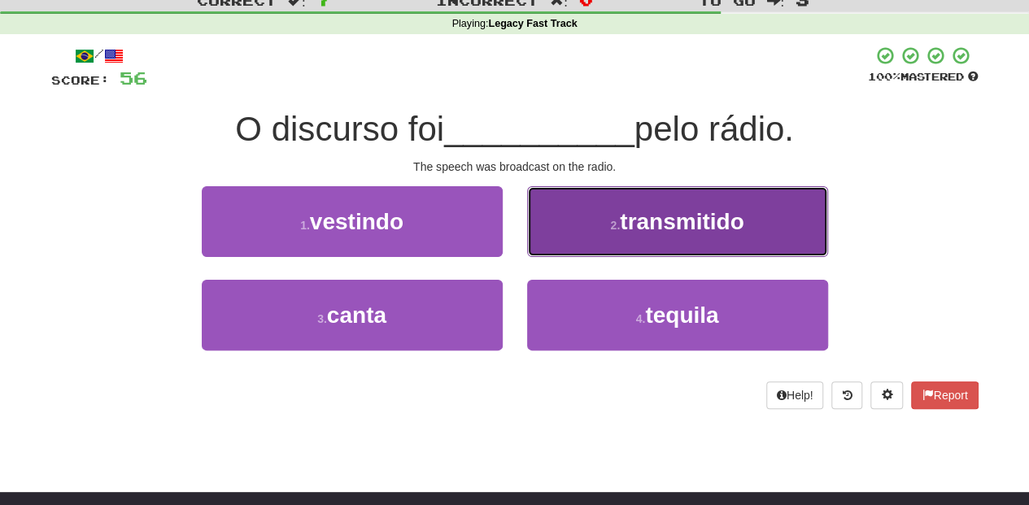
click at [566, 244] on button "2 . transmitido" at bounding box center [677, 221] width 301 height 71
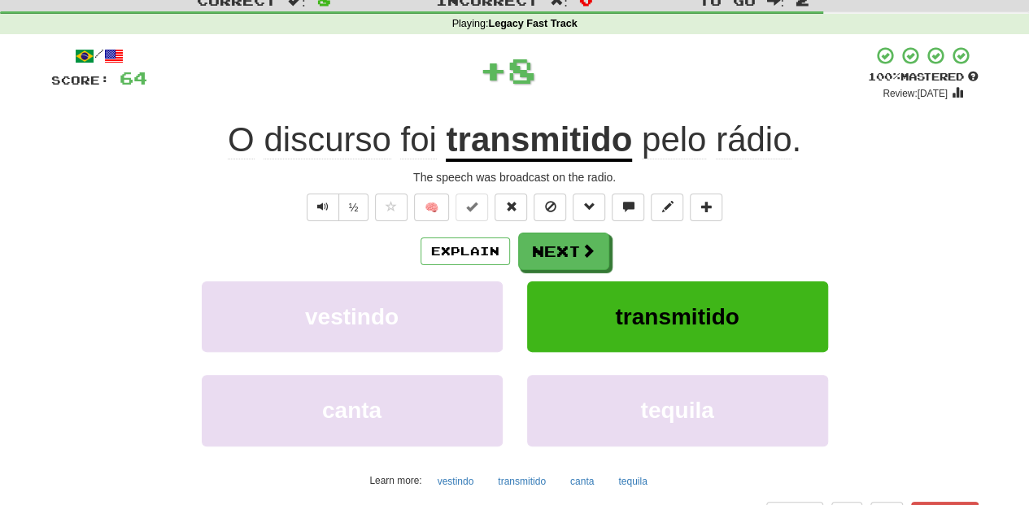
click at [566, 244] on button "Next" at bounding box center [563, 251] width 91 height 37
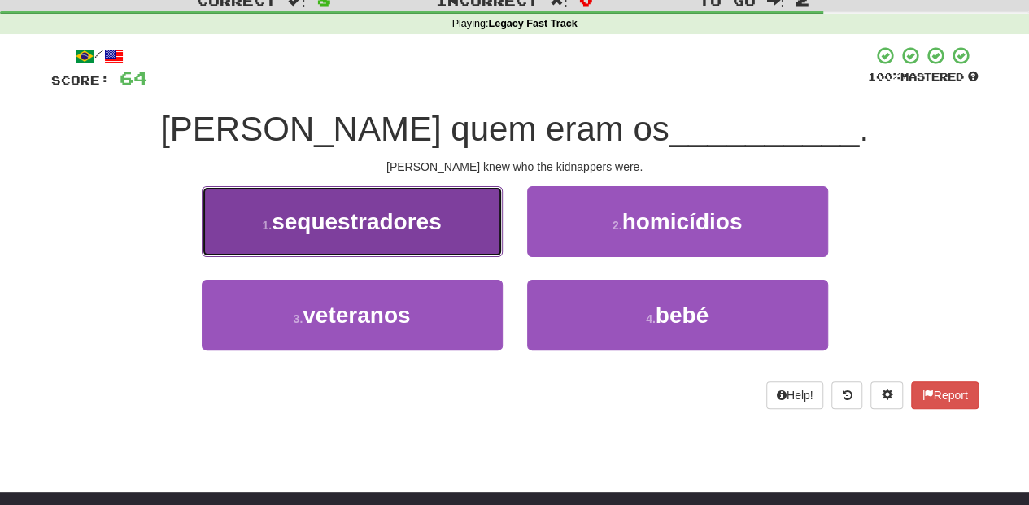
click at [431, 242] on button "1 . sequestradores" at bounding box center [352, 221] width 301 height 71
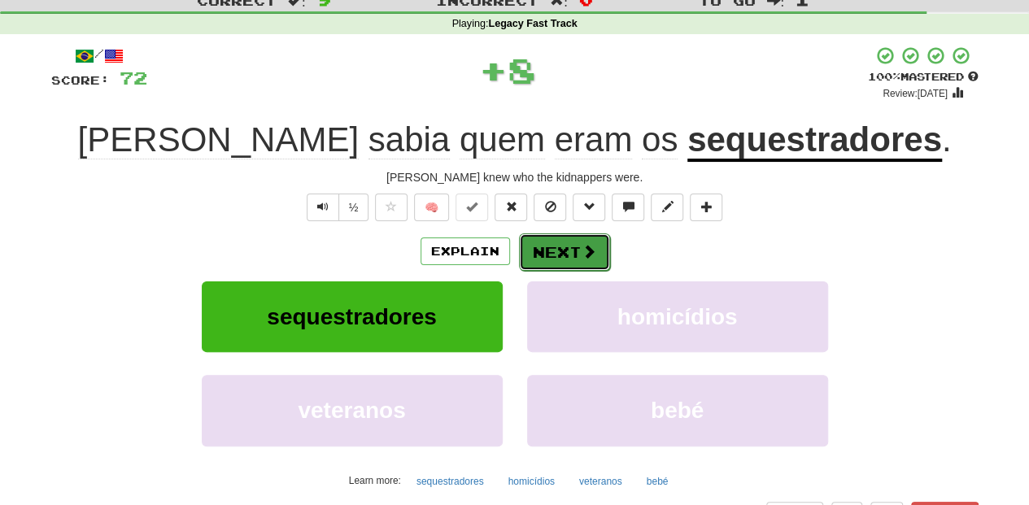
click at [535, 249] on button "Next" at bounding box center [564, 251] width 91 height 37
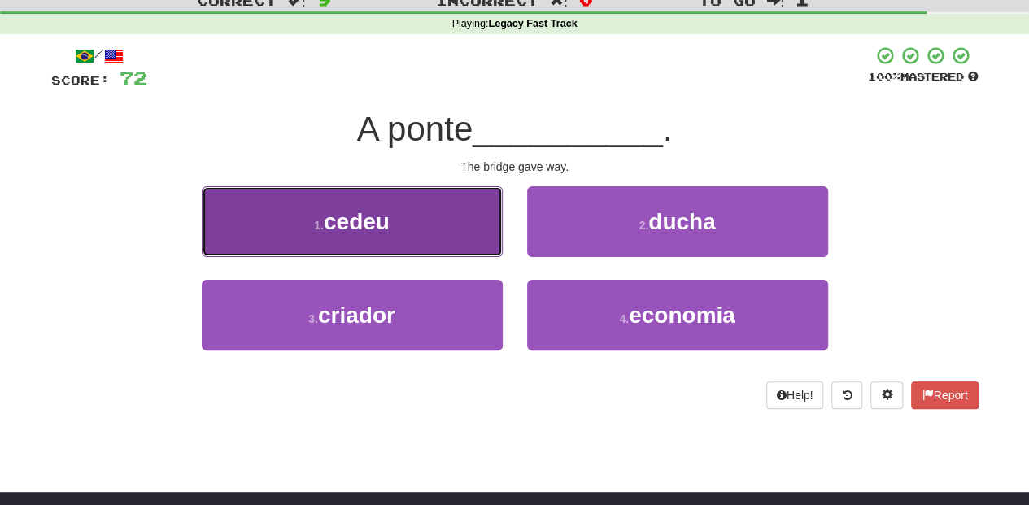
click at [462, 247] on button "1 . cedeu" at bounding box center [352, 221] width 301 height 71
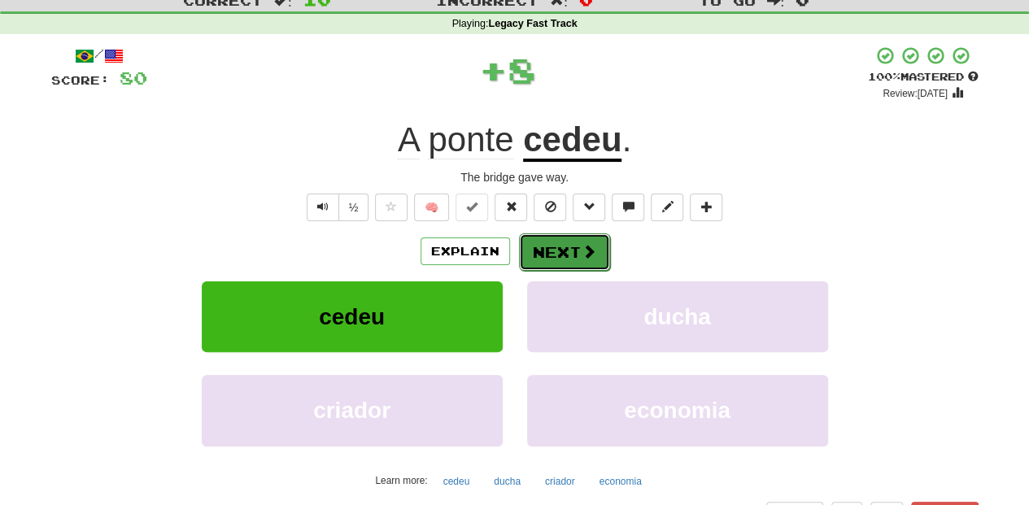
click at [565, 247] on button "Next" at bounding box center [564, 251] width 91 height 37
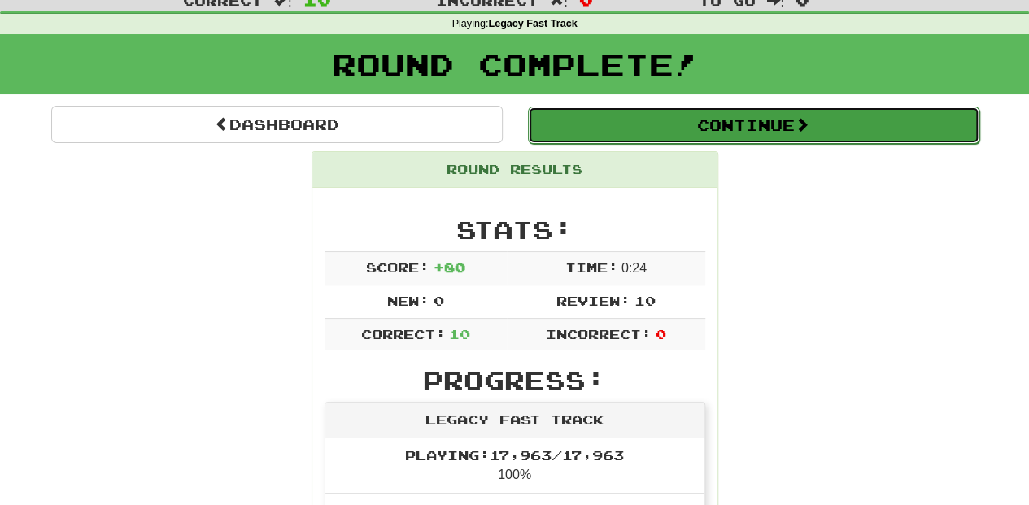
click at [657, 131] on button "Continue" at bounding box center [754, 125] width 452 height 37
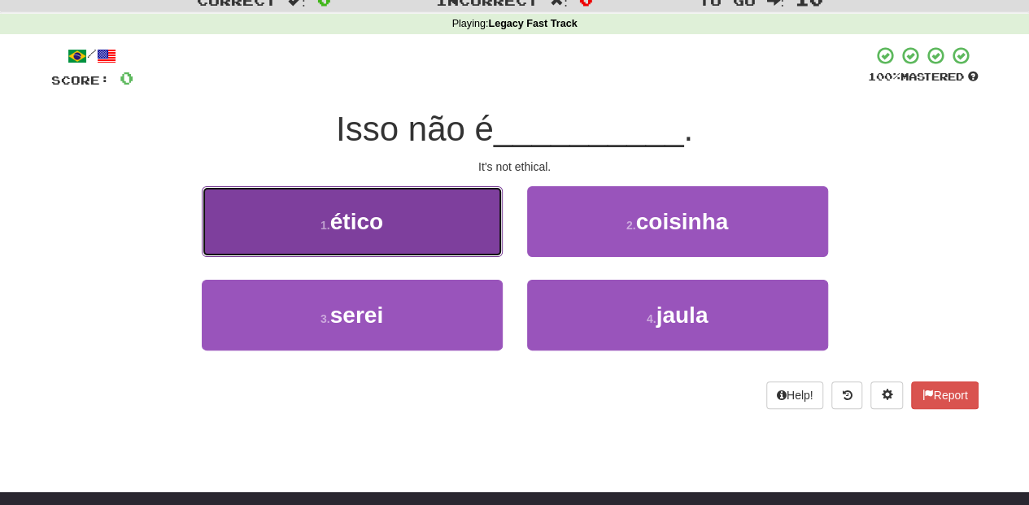
click at [415, 221] on button "1 . ético" at bounding box center [352, 221] width 301 height 71
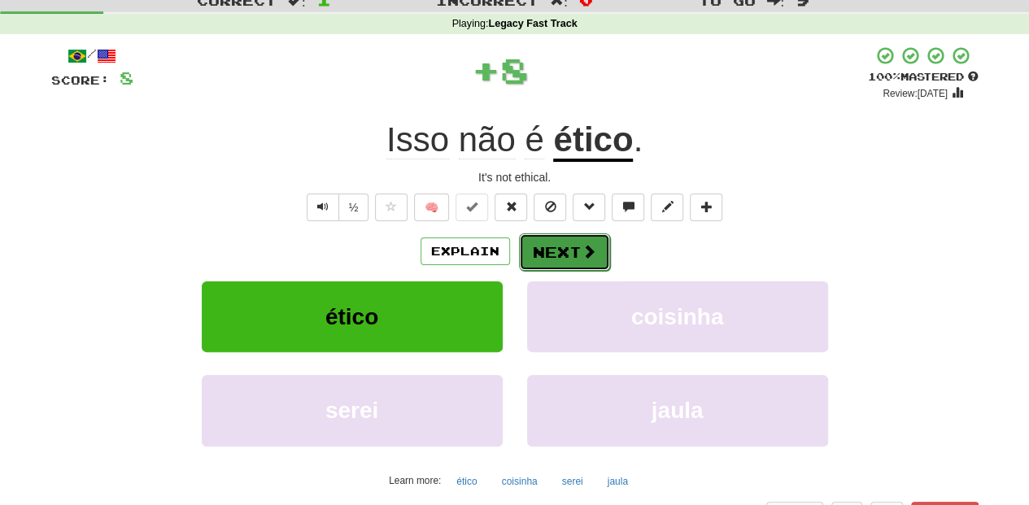
click at [578, 246] on button "Next" at bounding box center [564, 251] width 91 height 37
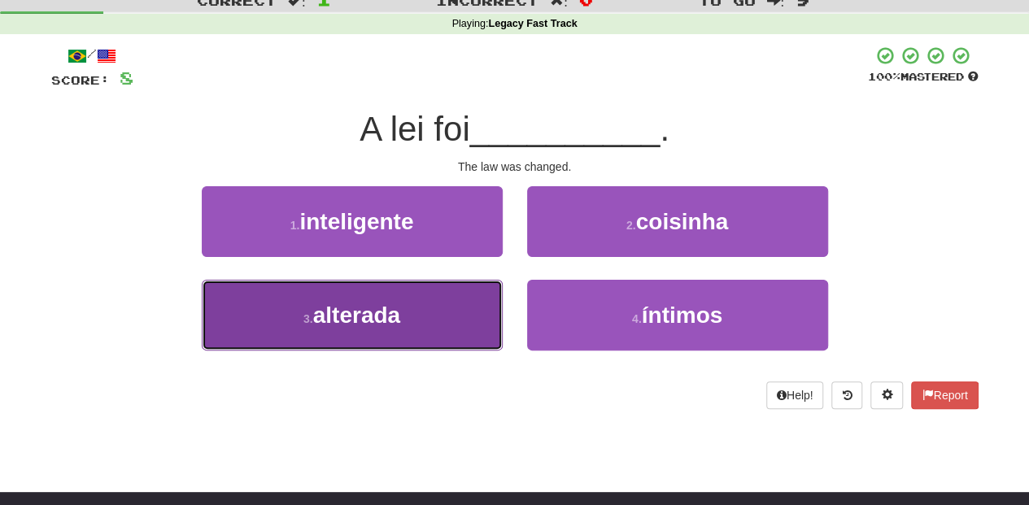
click at [451, 305] on button "3 . [GEOGRAPHIC_DATA]" at bounding box center [352, 315] width 301 height 71
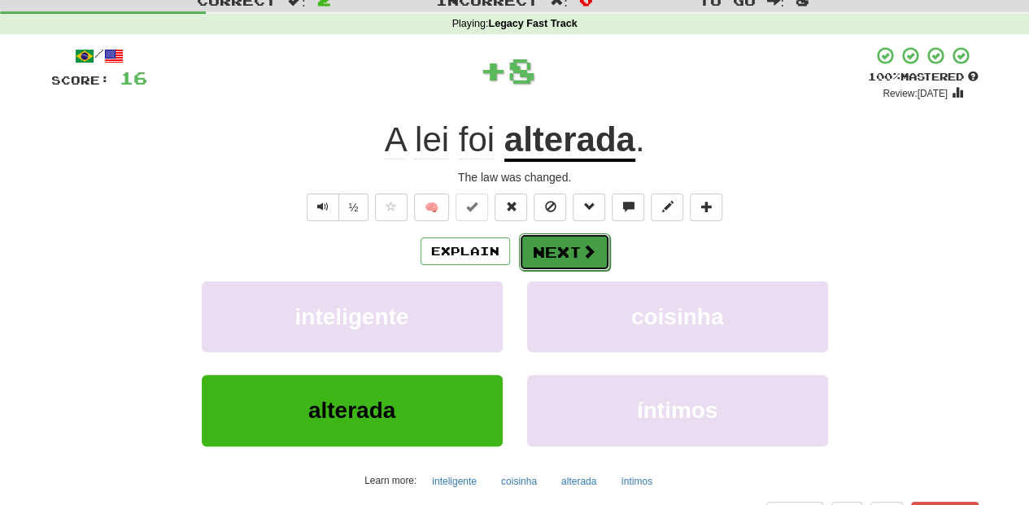
click at [567, 255] on button "Next" at bounding box center [564, 251] width 91 height 37
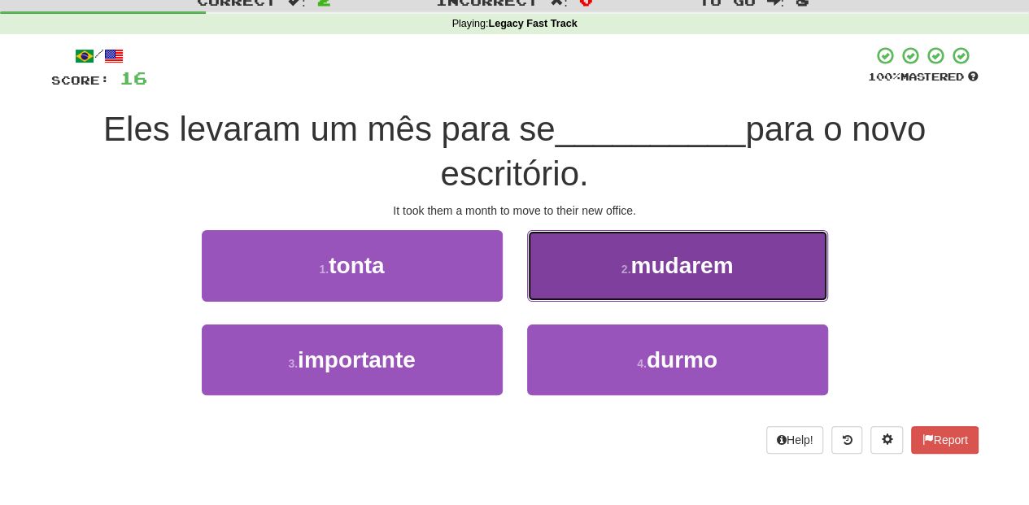
click at [547, 293] on button "2 . mudarem" at bounding box center [677, 265] width 301 height 71
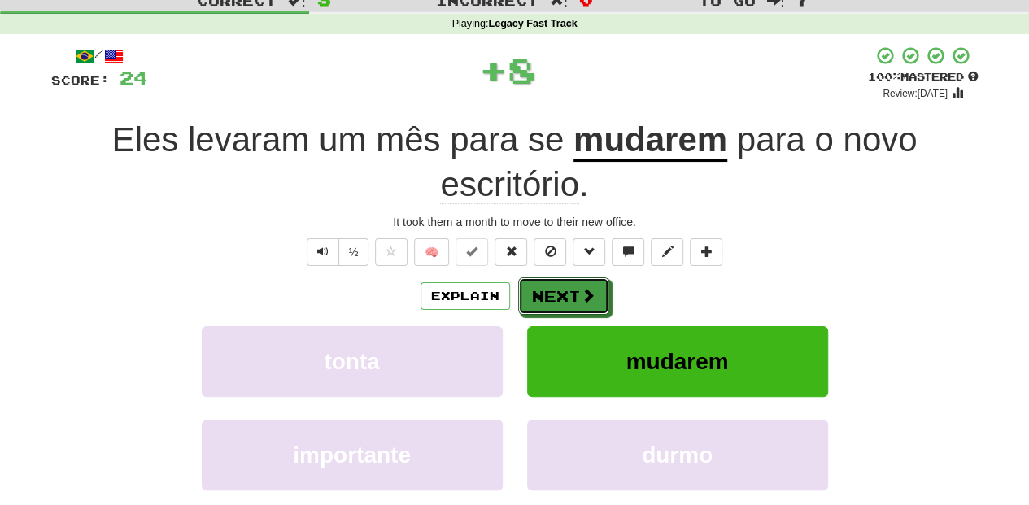
click at [547, 293] on button "Next" at bounding box center [563, 295] width 91 height 37
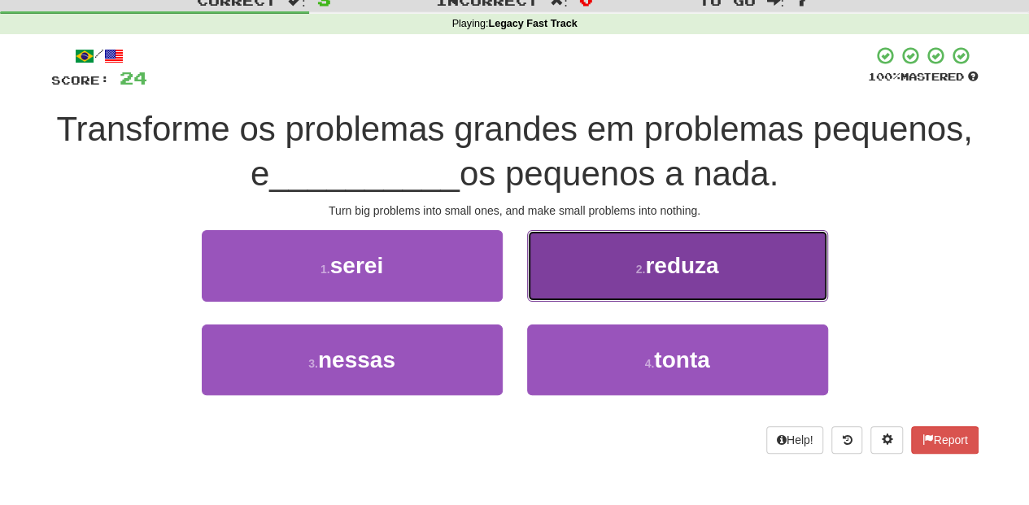
click at [559, 293] on button "2 . reduza" at bounding box center [677, 265] width 301 height 71
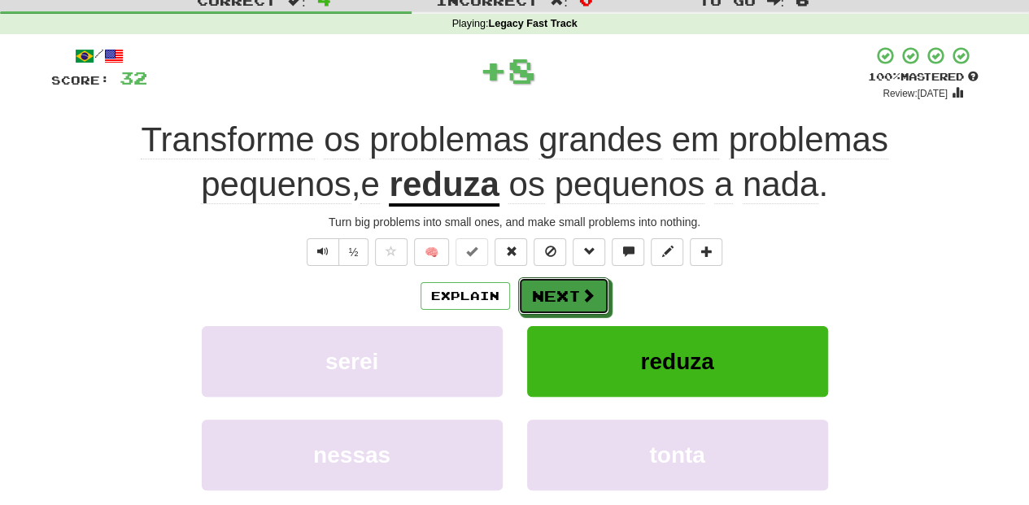
click at [559, 292] on button "Next" at bounding box center [563, 295] width 91 height 37
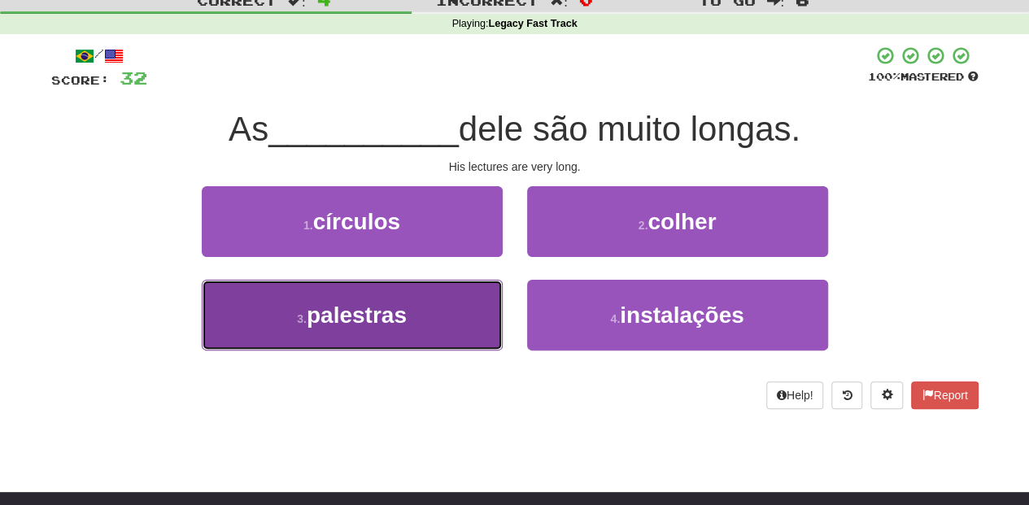
click at [456, 314] on button "3 . [GEOGRAPHIC_DATA]" at bounding box center [352, 315] width 301 height 71
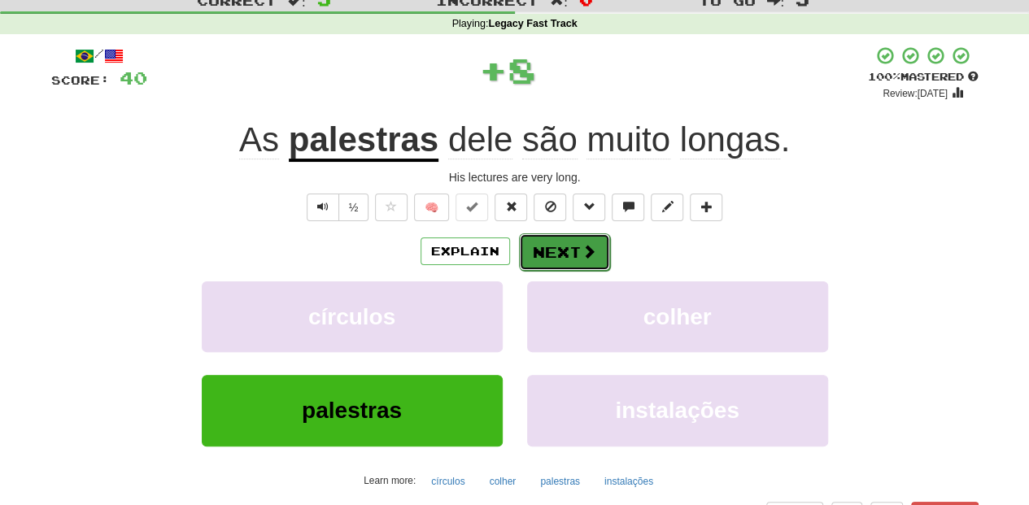
click at [556, 255] on button "Next" at bounding box center [564, 251] width 91 height 37
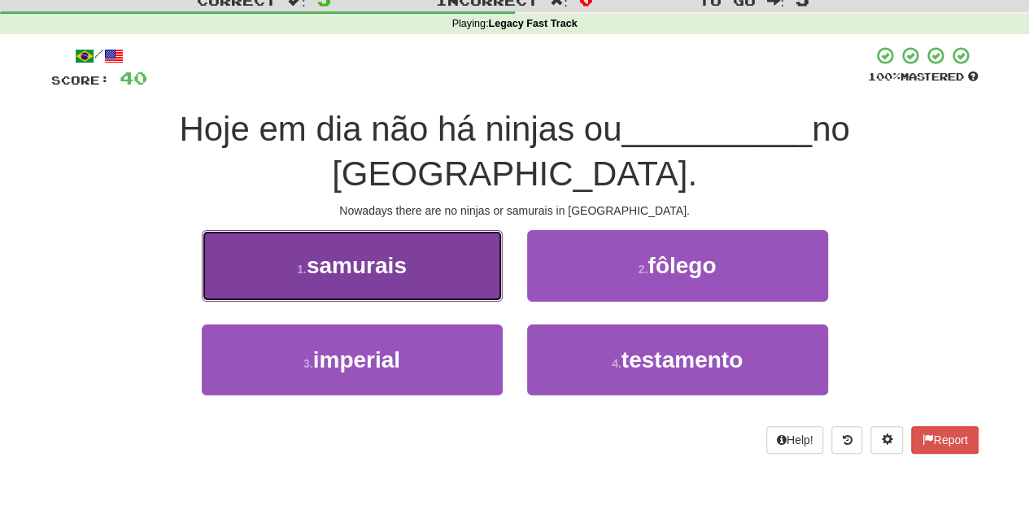
click at [481, 242] on button "1 . samurais" at bounding box center [352, 265] width 301 height 71
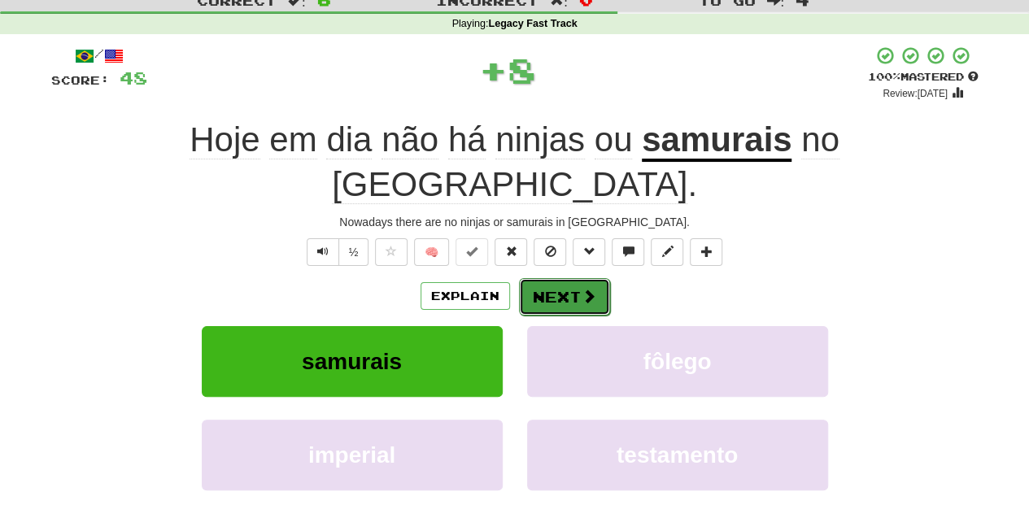
click at [575, 278] on button "Next" at bounding box center [564, 296] width 91 height 37
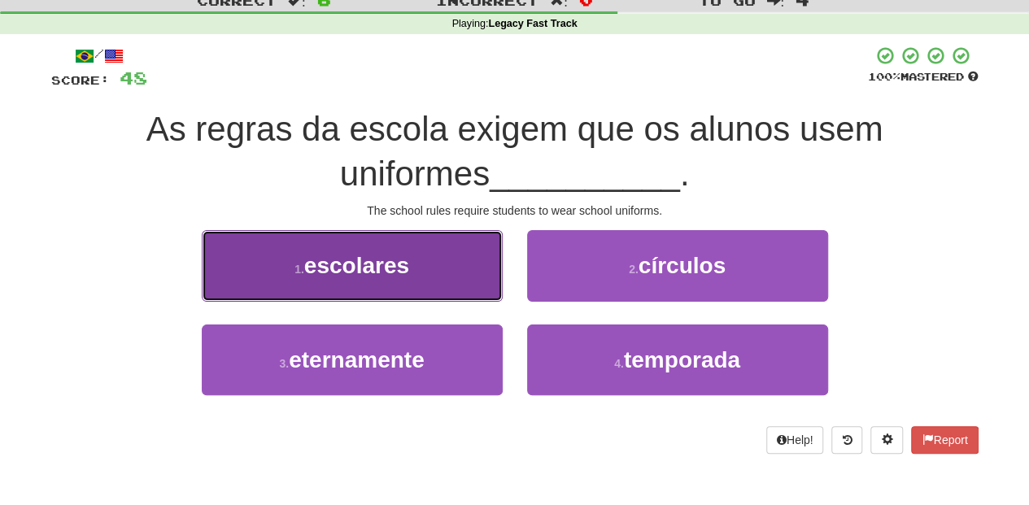
click at [446, 272] on button "1 . escolares" at bounding box center [352, 265] width 301 height 71
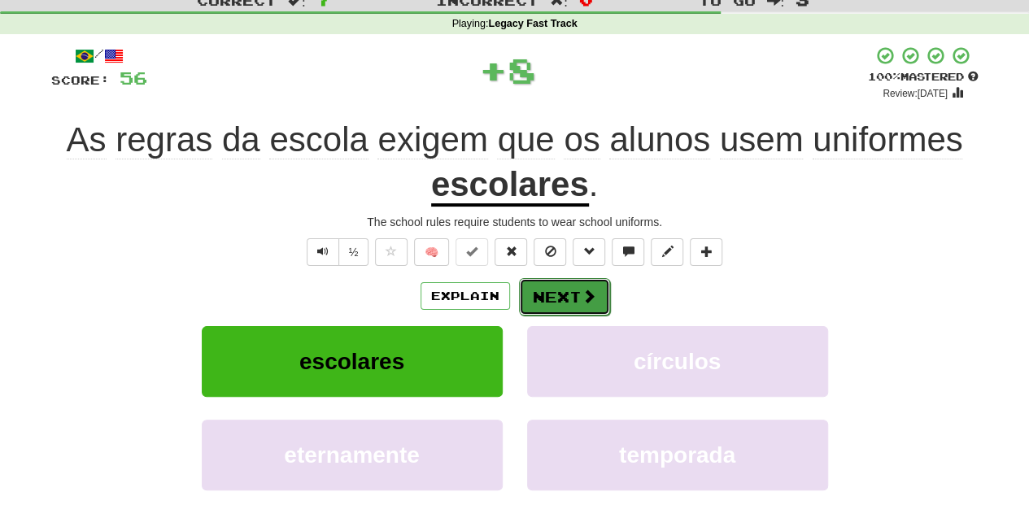
click at [535, 286] on button "Next" at bounding box center [564, 296] width 91 height 37
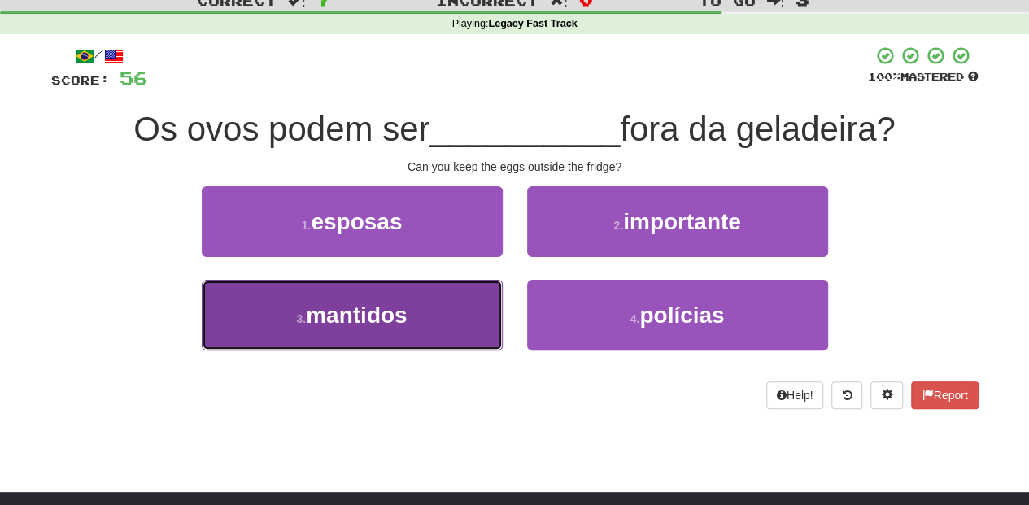
click at [420, 314] on button "3 . mantidos" at bounding box center [352, 315] width 301 height 71
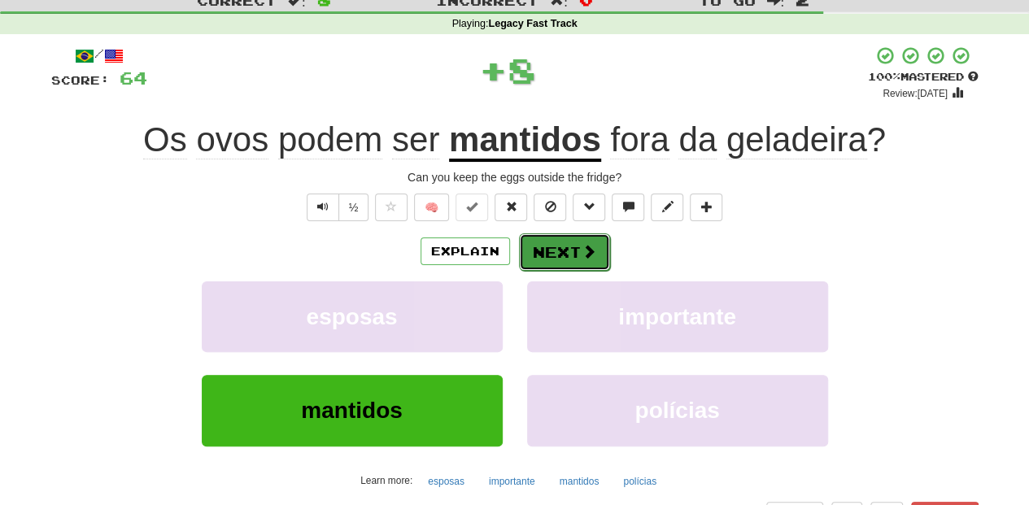
click at [525, 252] on button "Next" at bounding box center [564, 251] width 91 height 37
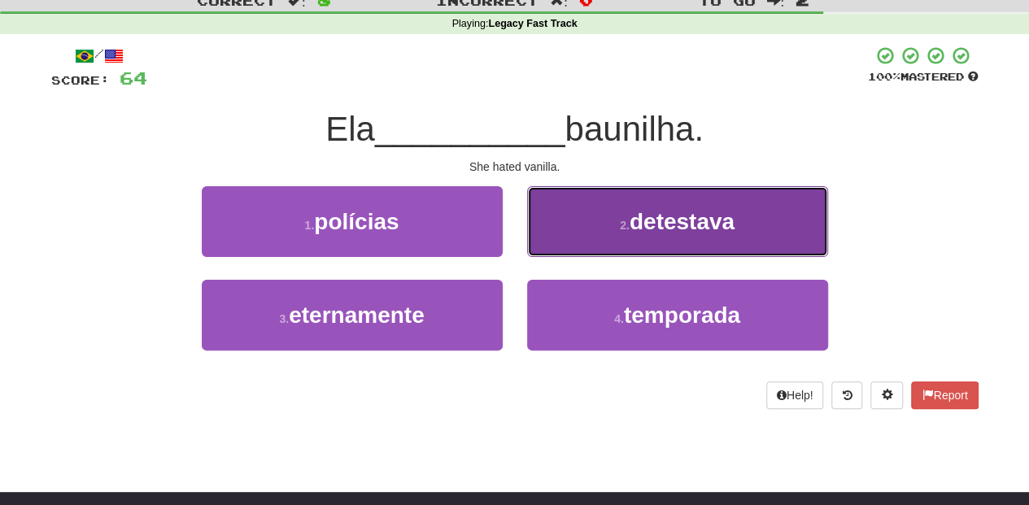
click at [587, 235] on button "2 . detestava" at bounding box center [677, 221] width 301 height 71
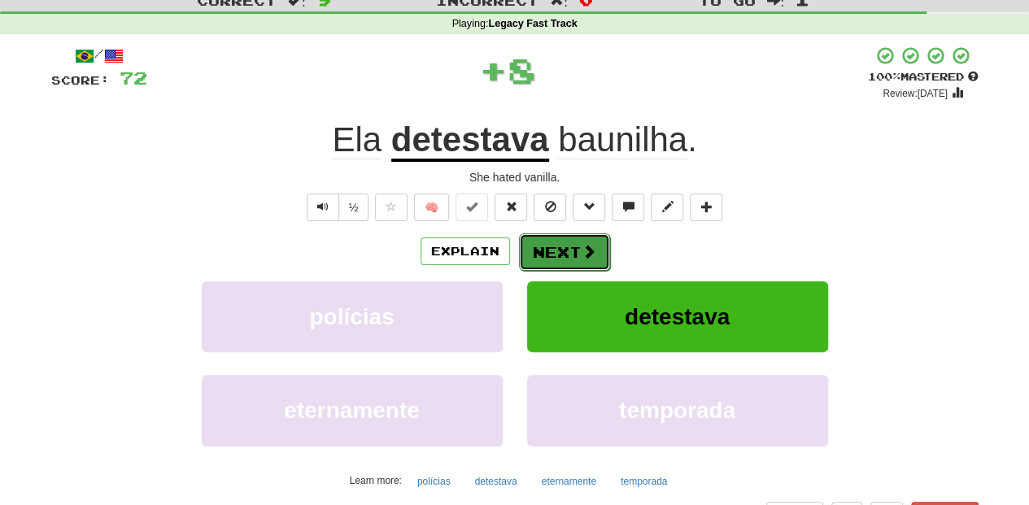
click at [581, 239] on button "Next" at bounding box center [564, 251] width 91 height 37
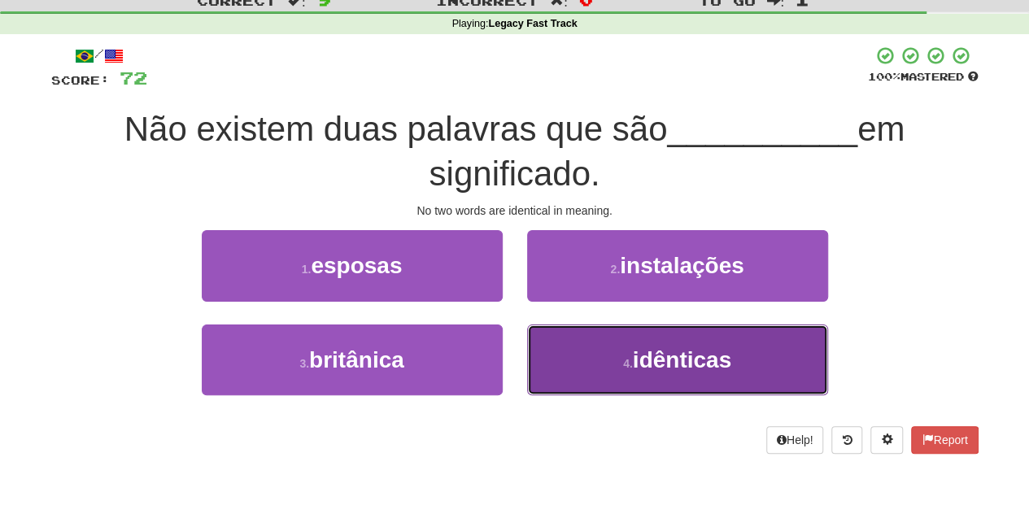
click at [592, 342] on button "4 . idênticas" at bounding box center [677, 360] width 301 height 71
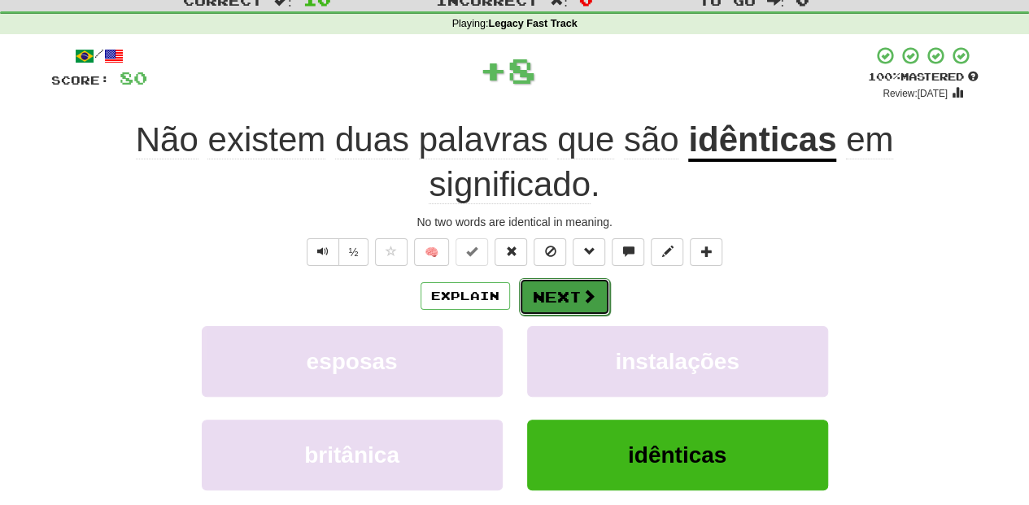
click at [566, 295] on button "Next" at bounding box center [564, 296] width 91 height 37
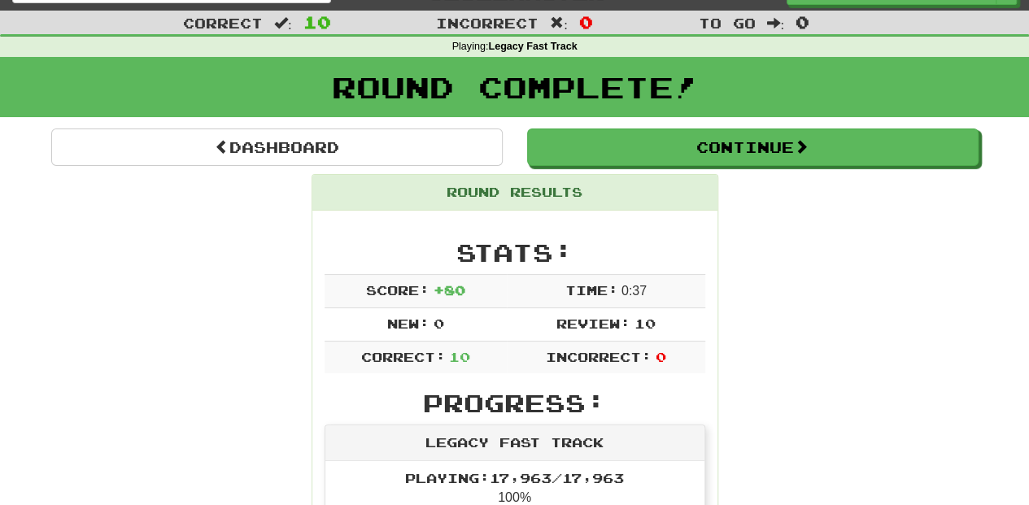
scroll to position [0, 0]
